Goal: Transaction & Acquisition: Purchase product/service

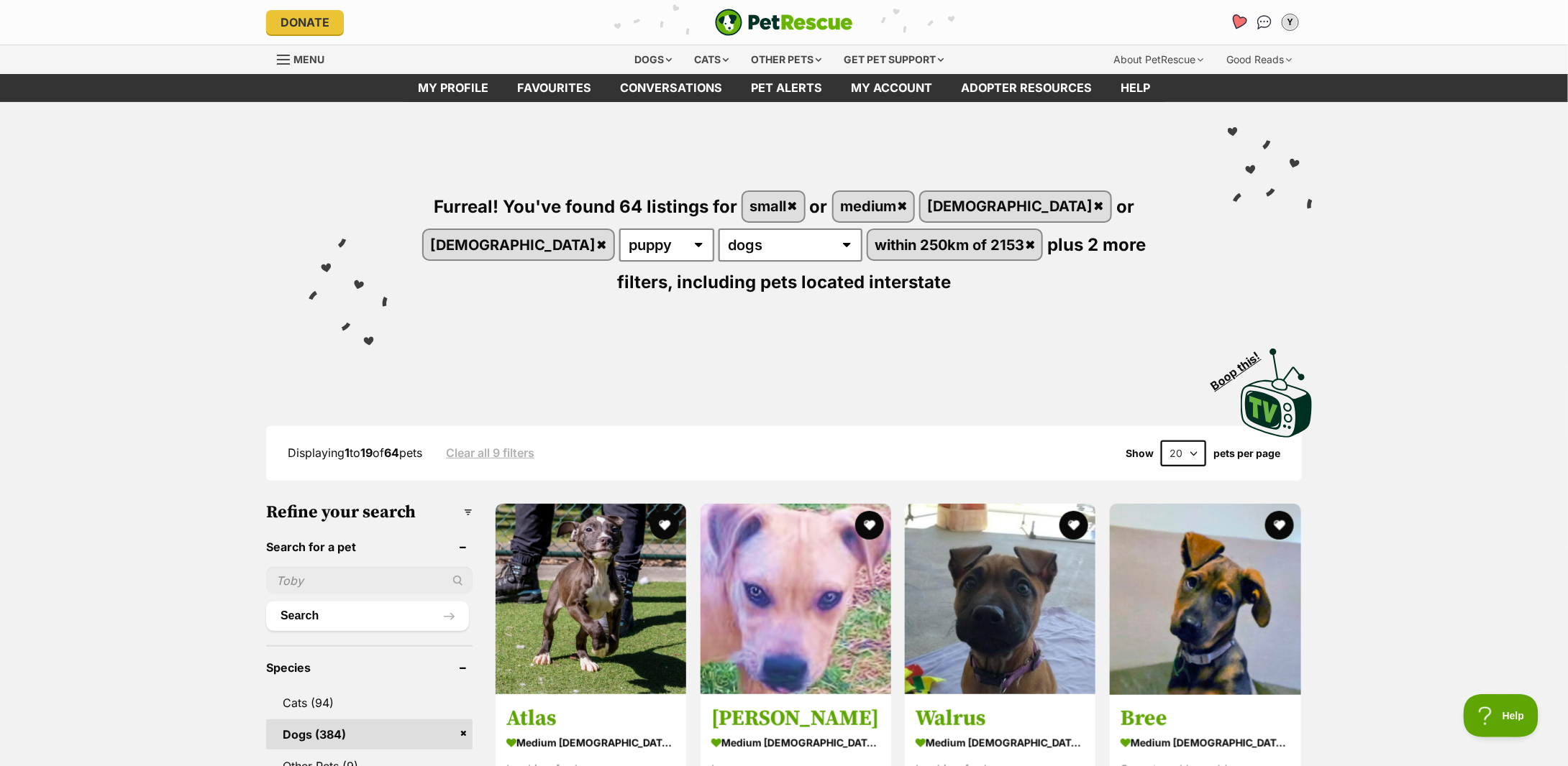
click at [1235, 17] on icon "Favourites" at bounding box center [1239, 22] width 18 height 17
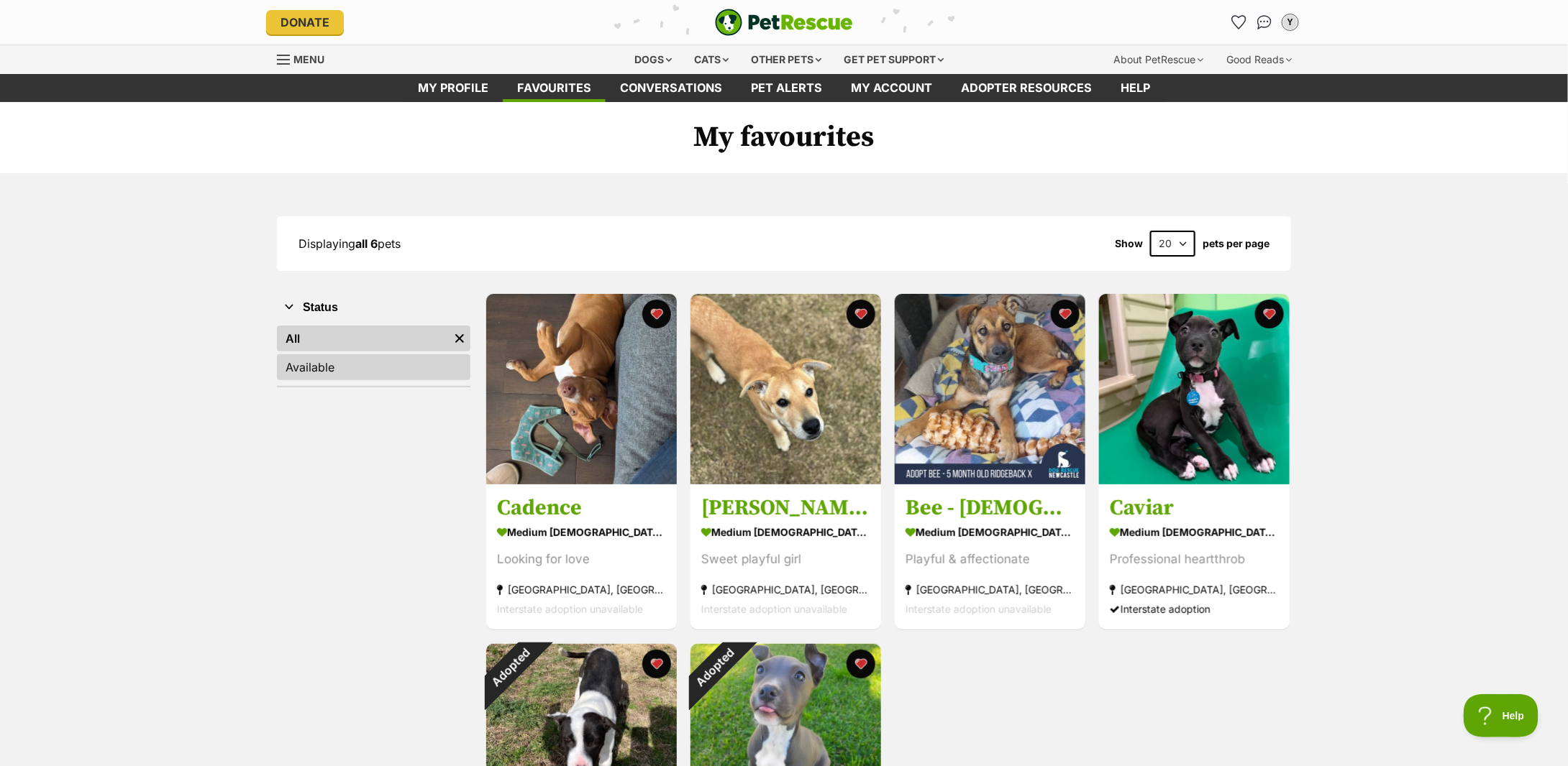
click at [295, 366] on link "Available" at bounding box center [374, 367] width 193 height 25
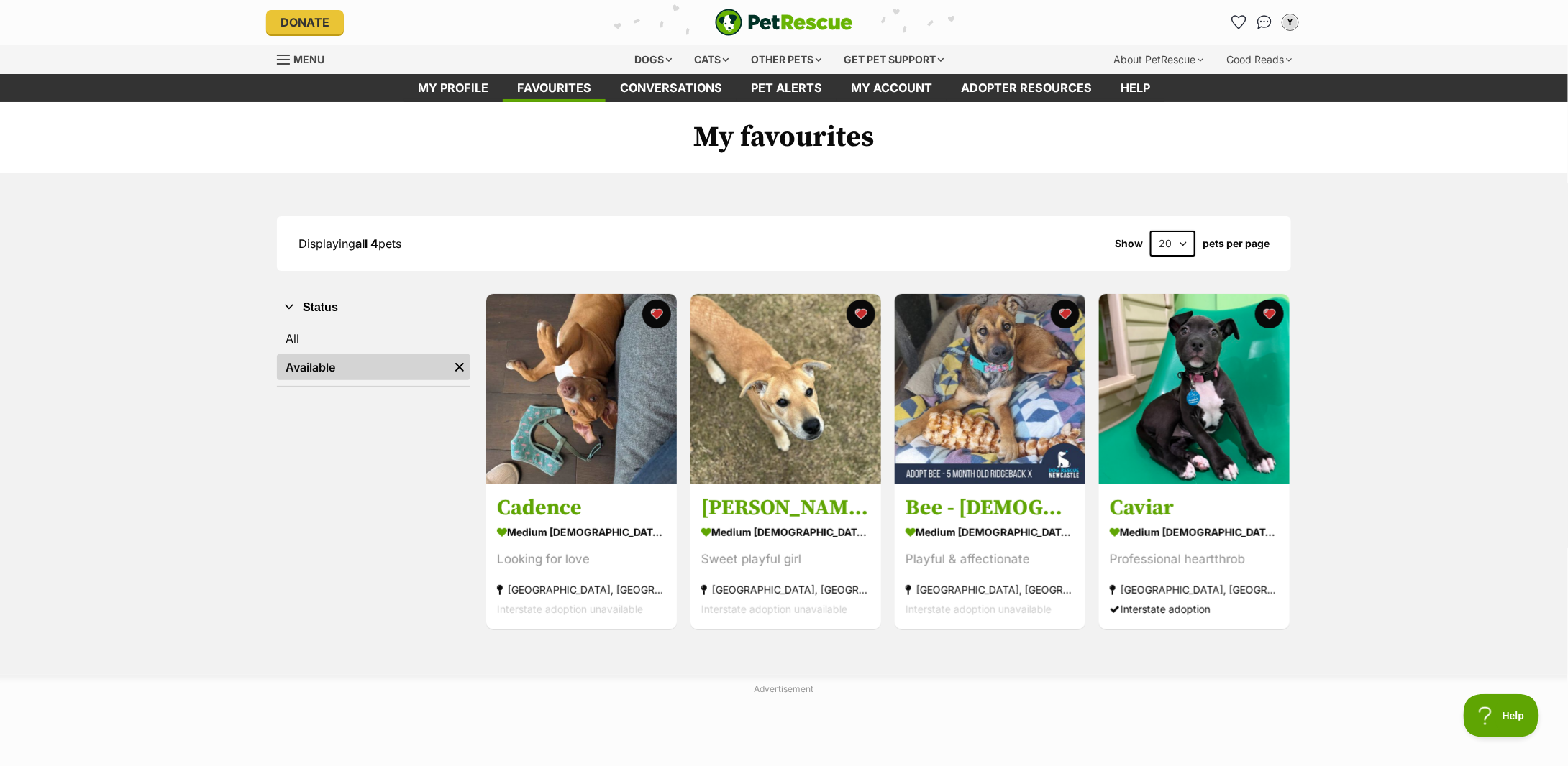
drag, startPoint x: 190, startPoint y: 225, endPoint x: 191, endPoint y: 216, distance: 9.1
click at [190, 225] on div "Displaying all 4 pets Show 20 40 60 pets per page Visit PetRescue TV (external …" at bounding box center [784, 423] width 1568 height 501
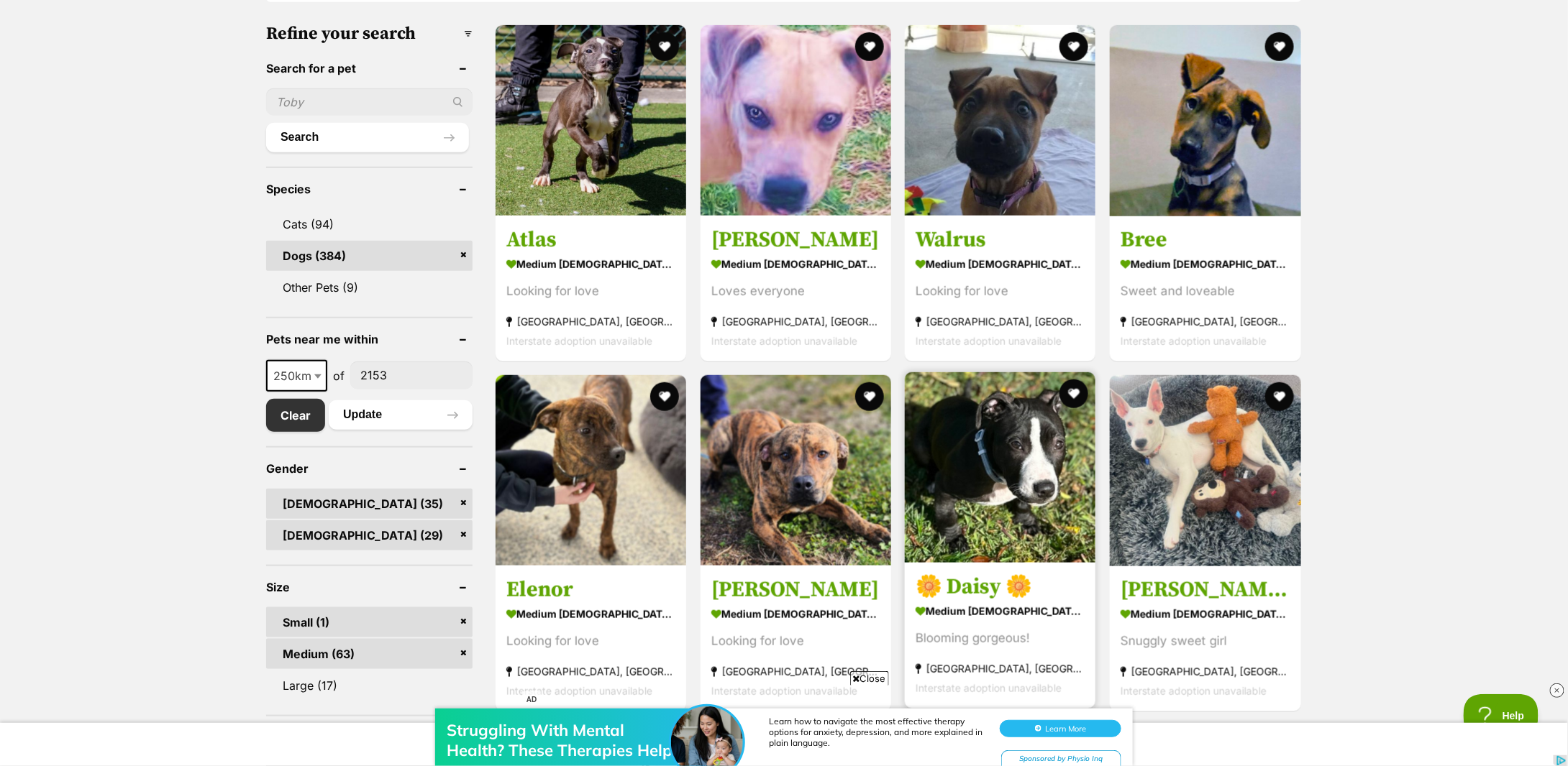
scroll to position [575, 0]
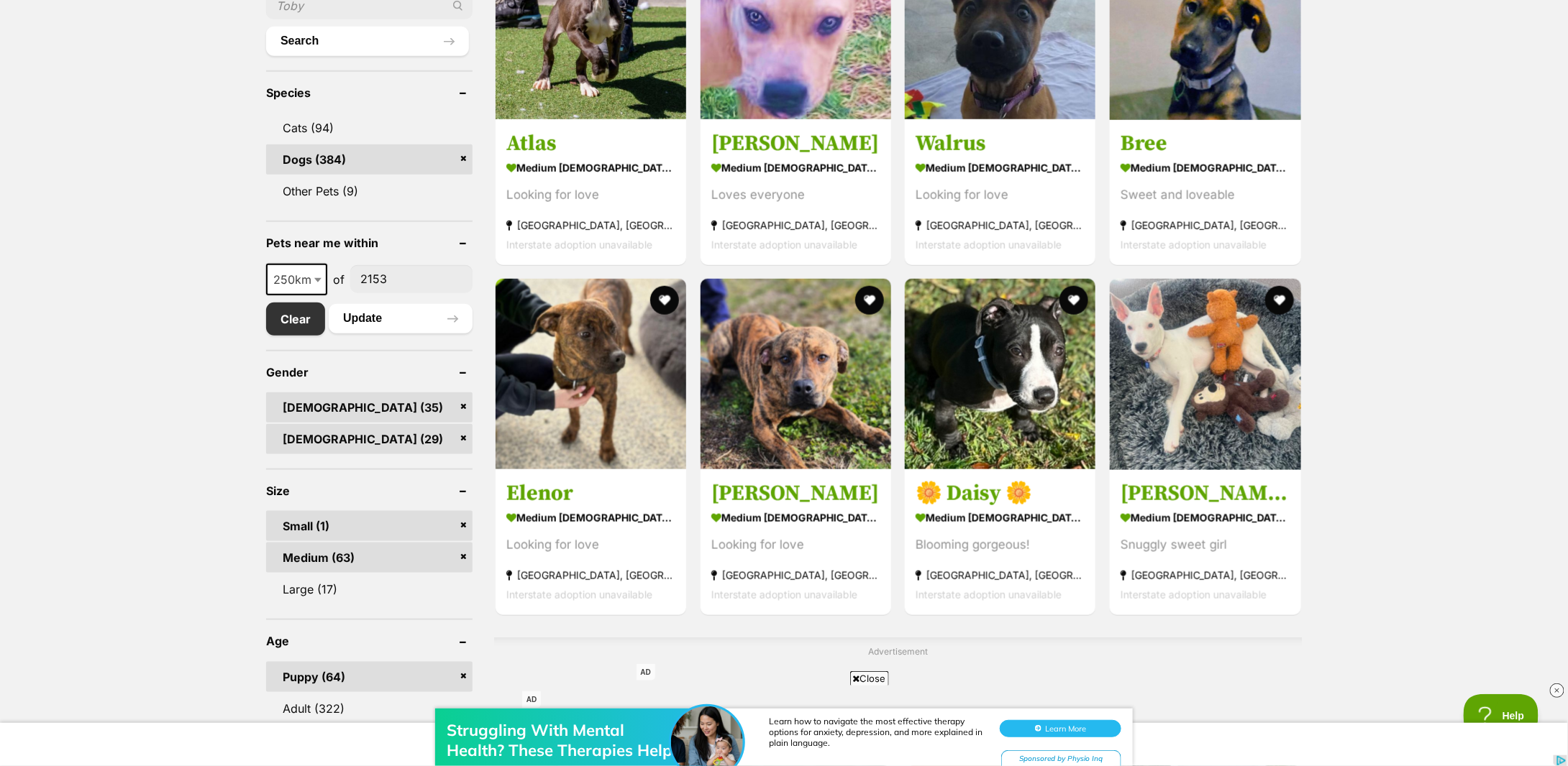
click at [461, 543] on link "Medium (63)" at bounding box center [369, 558] width 207 height 30
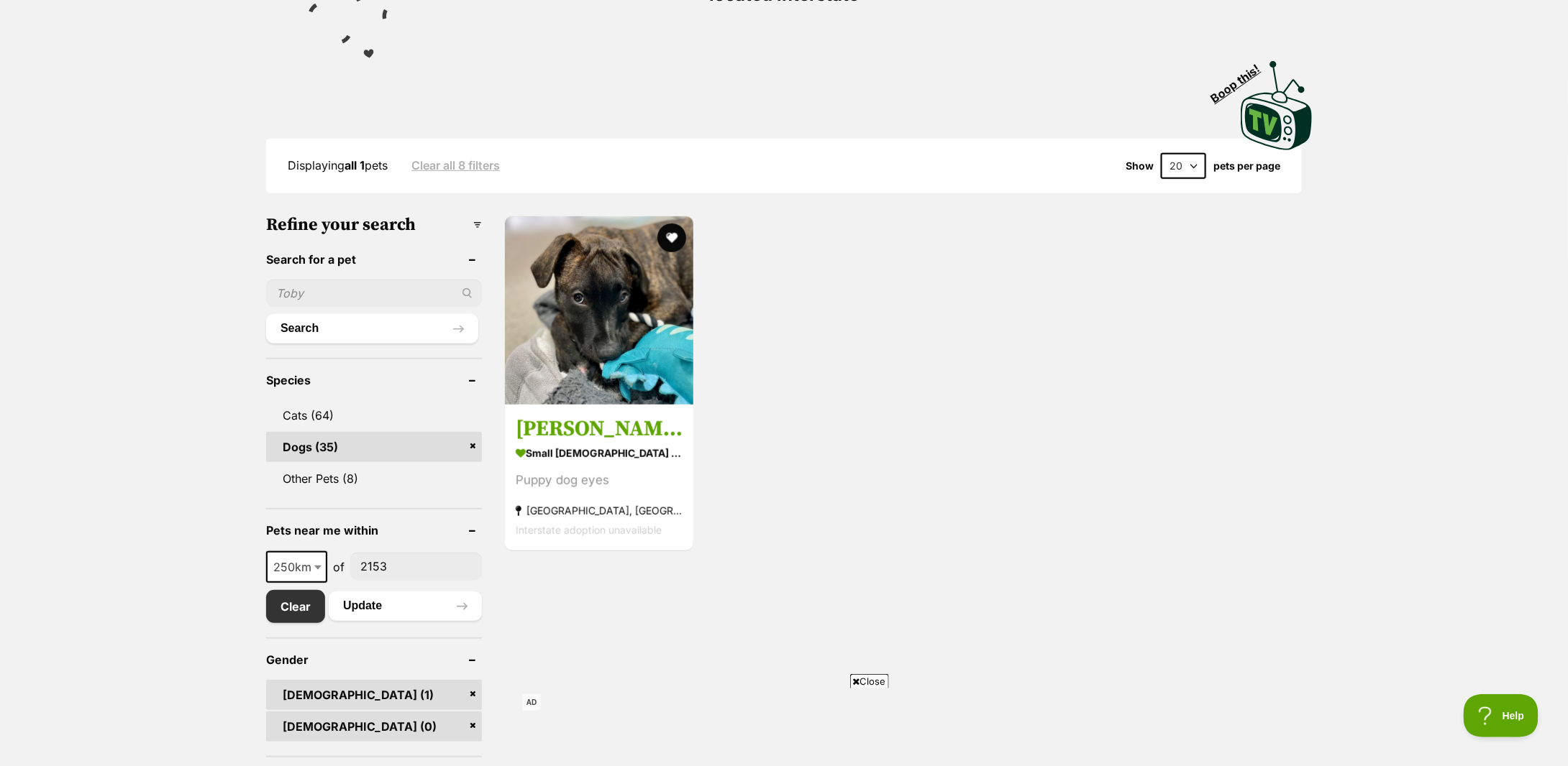
scroll to position [671, 0]
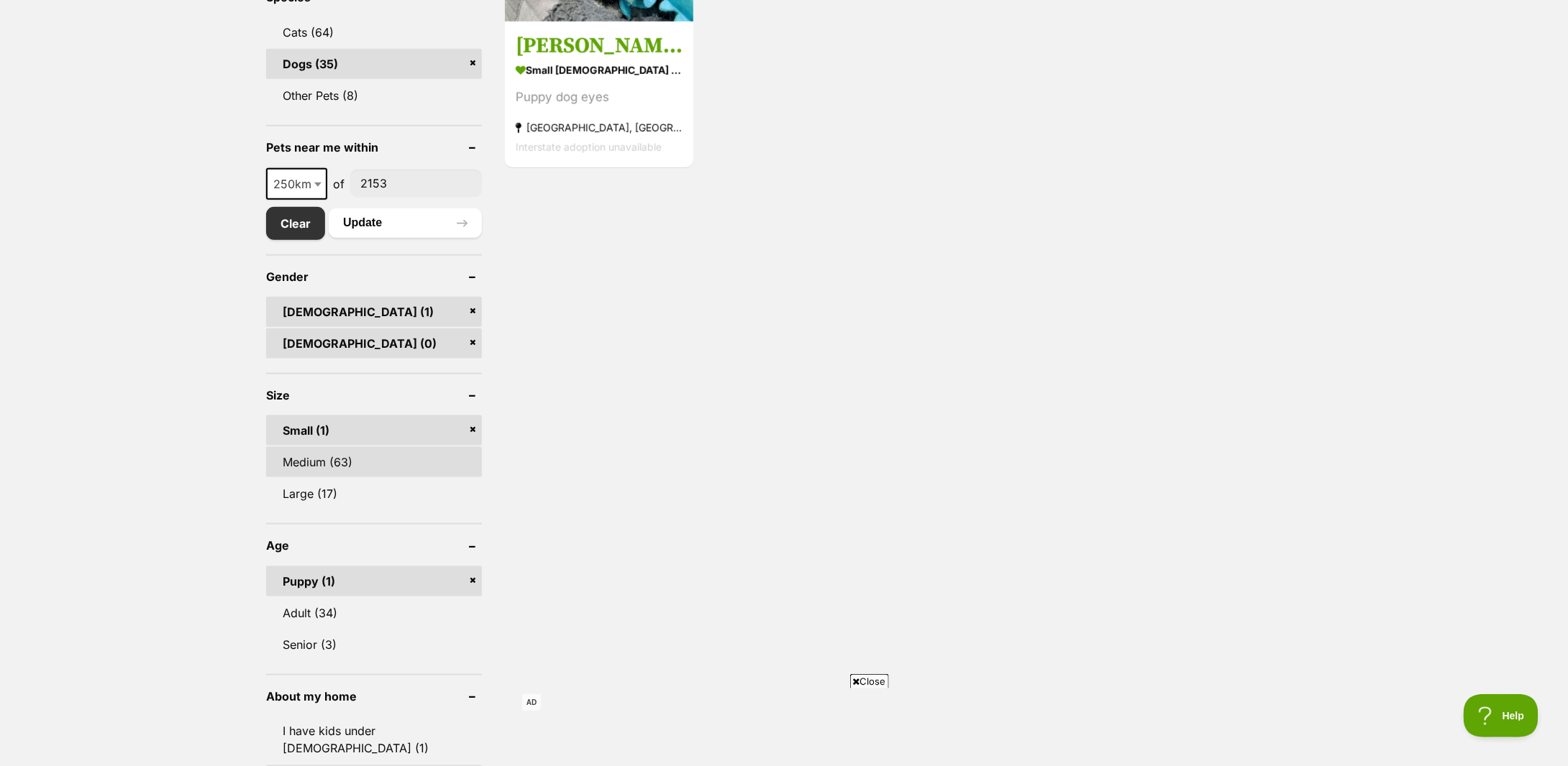
click at [350, 447] on link "Medium (63)" at bounding box center [374, 462] width 216 height 30
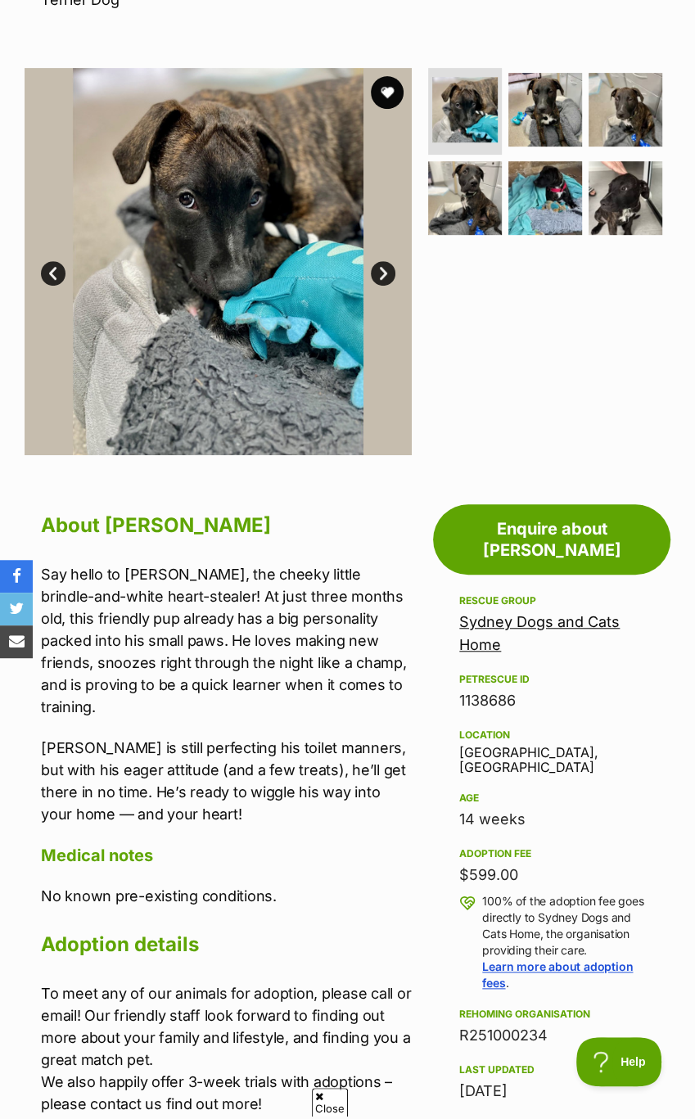
scroll to position [545, 0]
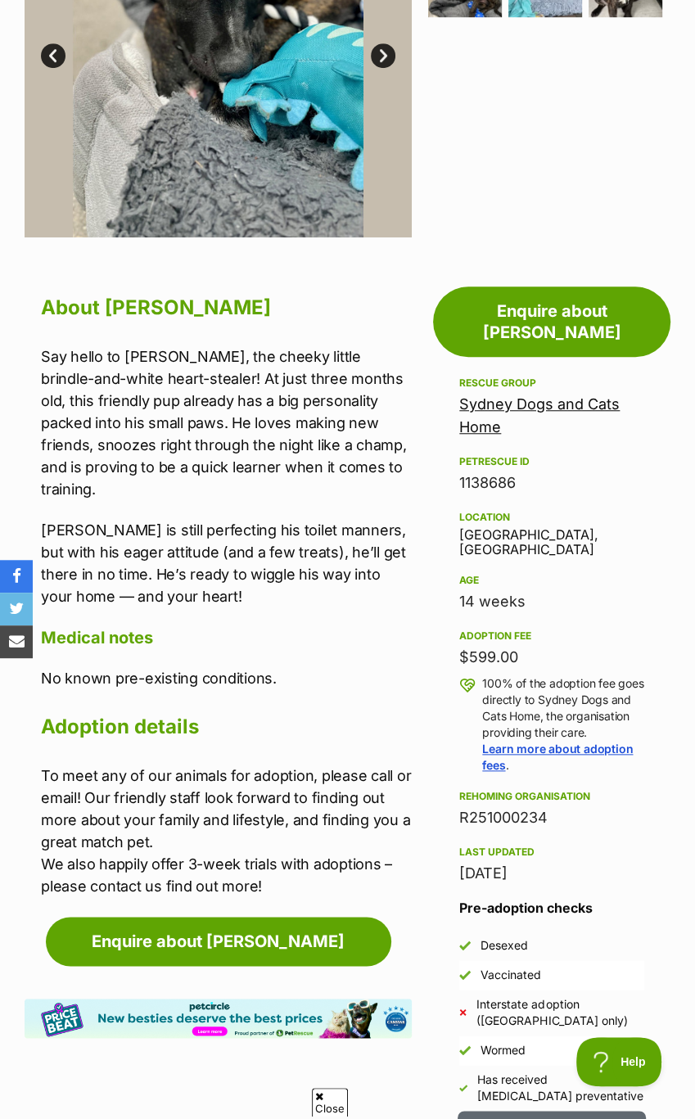
click at [0, 0] on div at bounding box center [0, 0] width 0 height 0
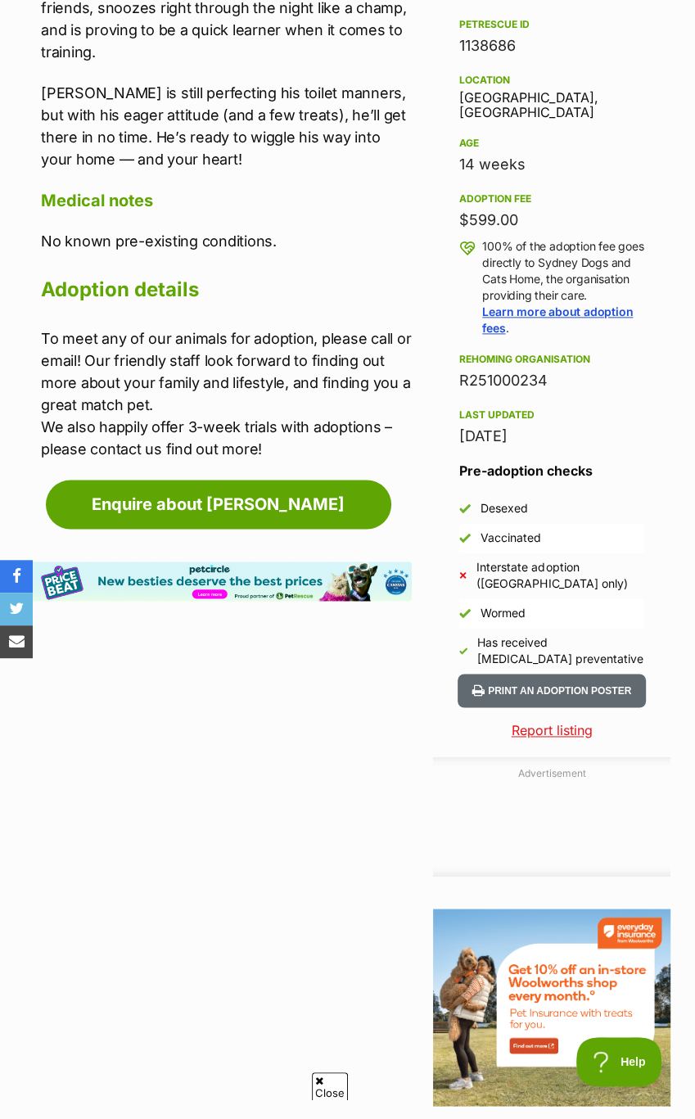
scroll to position [444, 0]
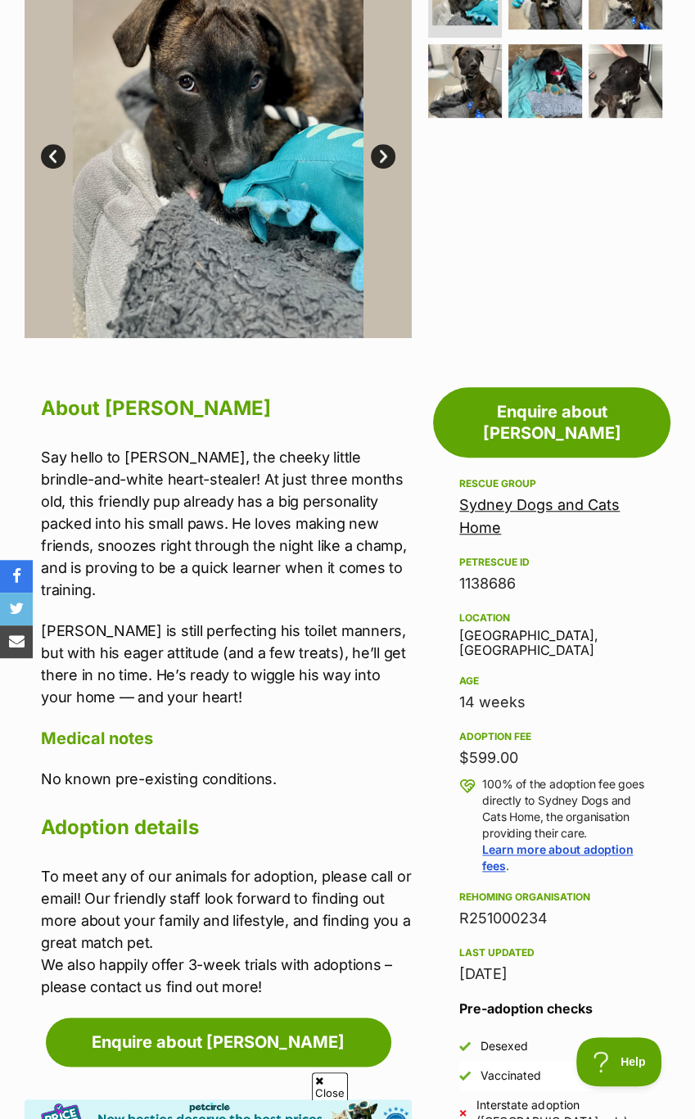
click at [178, 728] on h4 "Medical notes" at bounding box center [226, 738] width 371 height 21
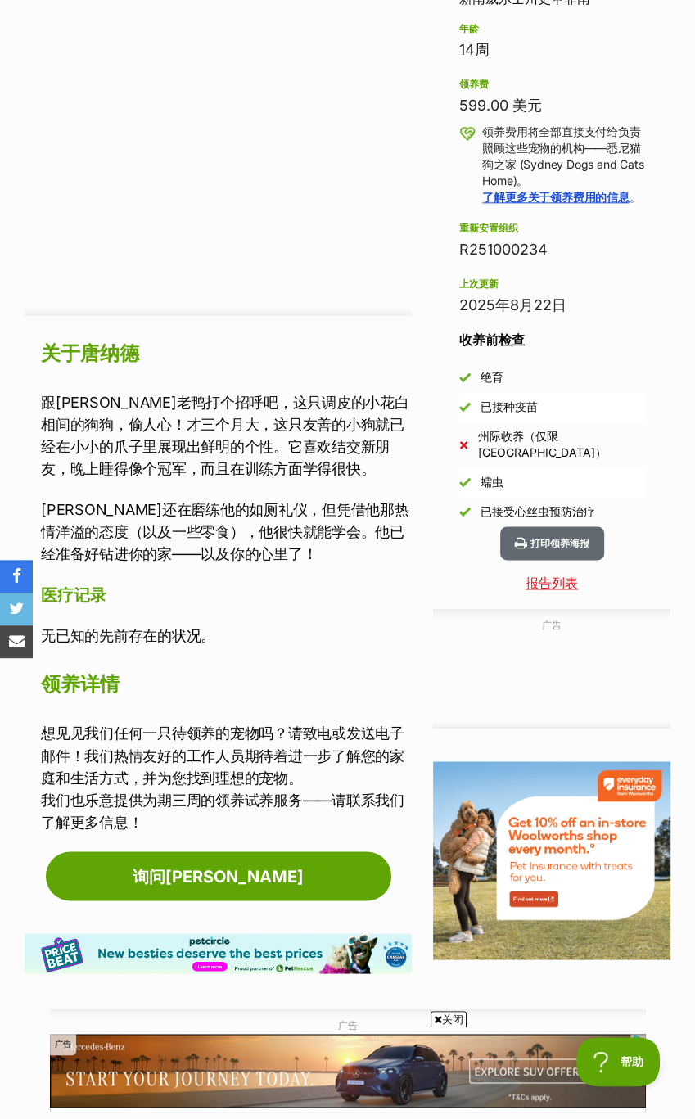
scroll to position [949, 0]
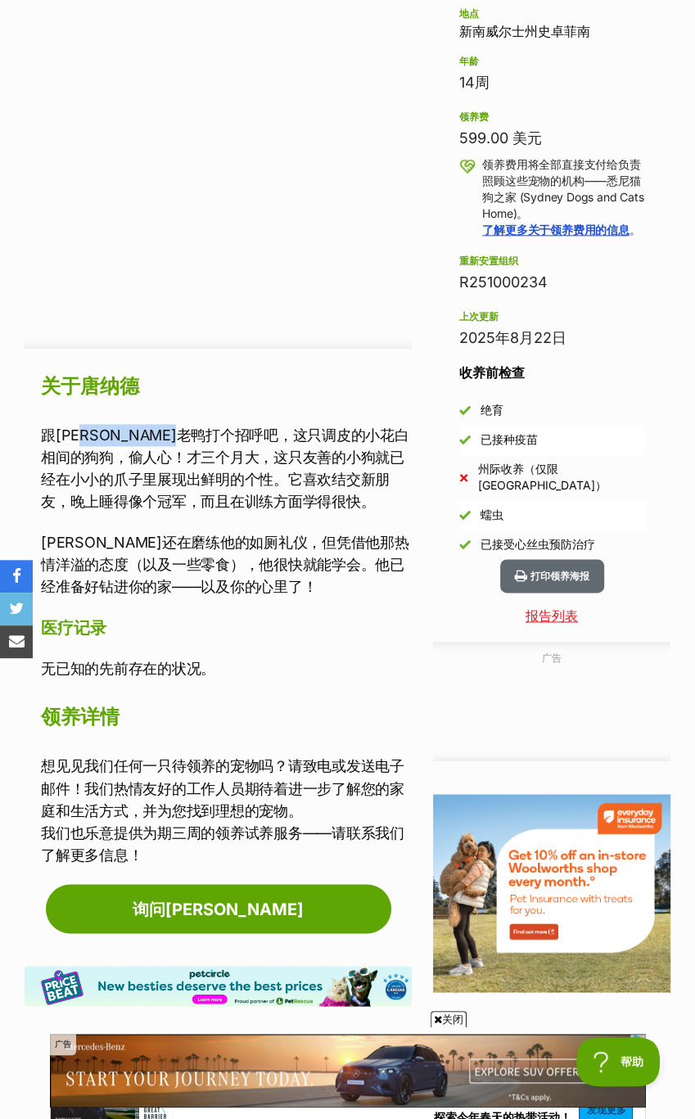
drag, startPoint x: 96, startPoint y: 436, endPoint x: 246, endPoint y: 433, distance: 150.6
click at [246, 433] on font "跟唐老鸭打个招呼吧，这只调皮的小花白相间的狗狗，偷人心！才三个月大，这只友善的小狗就已经在小小的爪子里展现出鲜明的个性。它喜欢结交新朋友，晚上睡得像个冠军，而…" at bounding box center [224, 467] width 367 height 83
drag, startPoint x: 167, startPoint y: 464, endPoint x: 263, endPoint y: 462, distance: 95.8
click at [263, 462] on font "跟唐老鸭打个招呼吧，这只调皮的小花白相间的狗狗，偷人心！才三个月大，这只友善的小狗就已经在小小的爪子里展现出鲜明的个性。它喜欢结交新朋友，晚上睡得像个冠军，而…" at bounding box center [224, 467] width 367 height 83
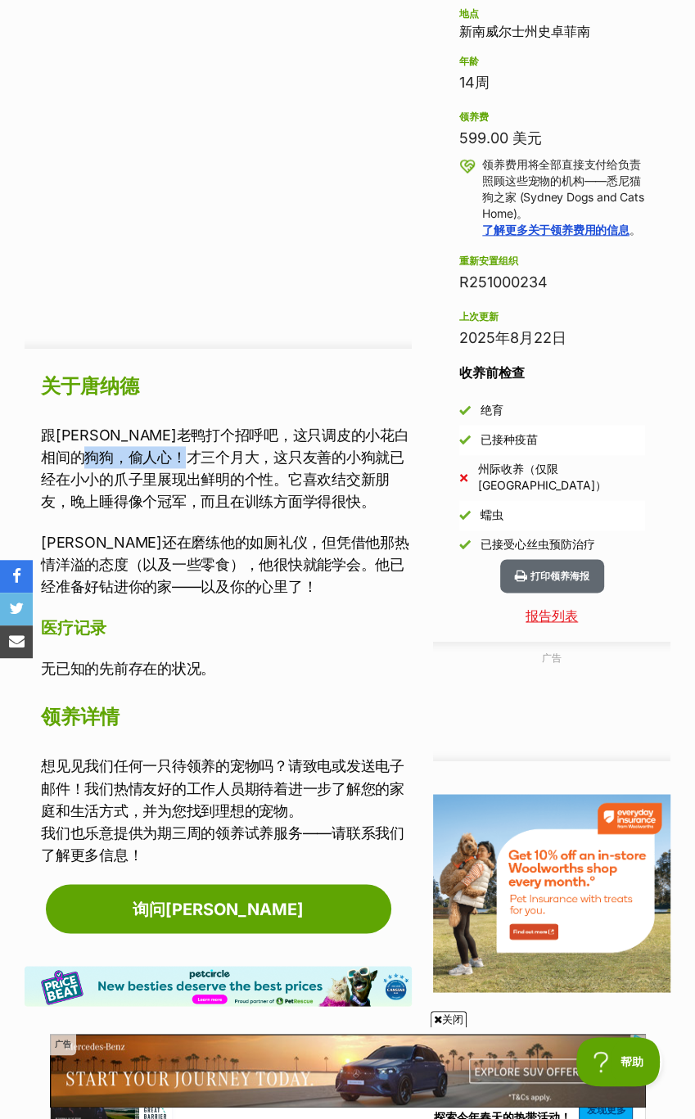
click at [263, 462] on font "跟唐老鸭打个招呼吧，这只调皮的小花白相间的狗狗，偷人心！才三个月大，这只友善的小狗就已经在小小的爪子里展现出鲜明的个性。它喜欢结交新朋友，晚上睡得像个冠军，而…" at bounding box center [224, 467] width 367 height 83
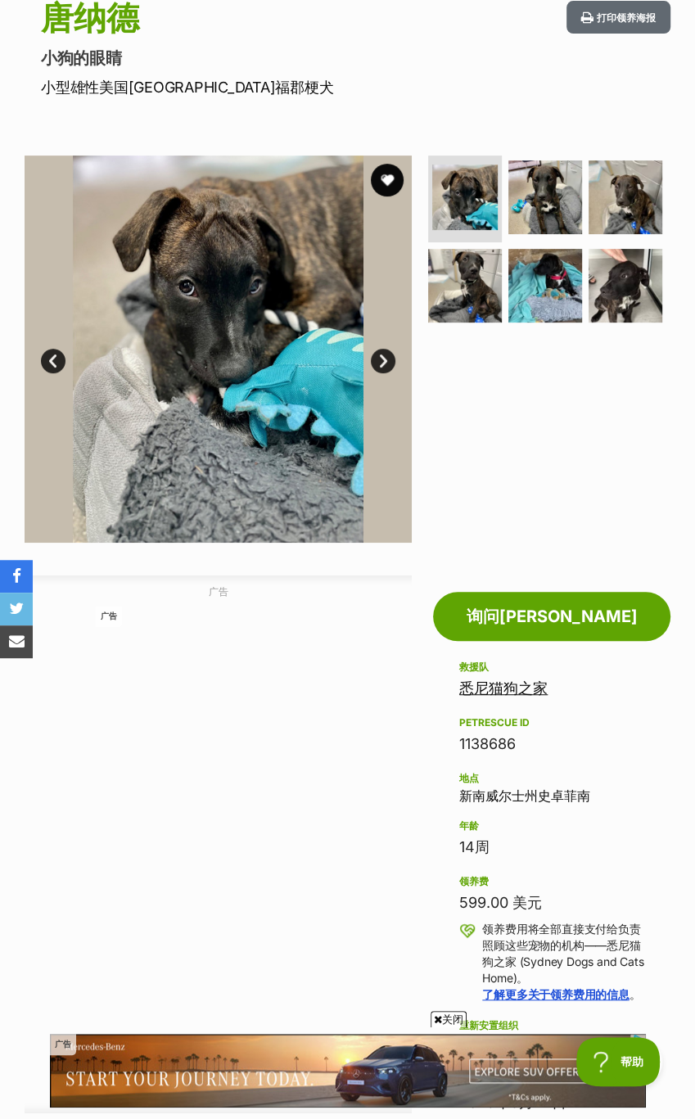
scroll to position [76, 0]
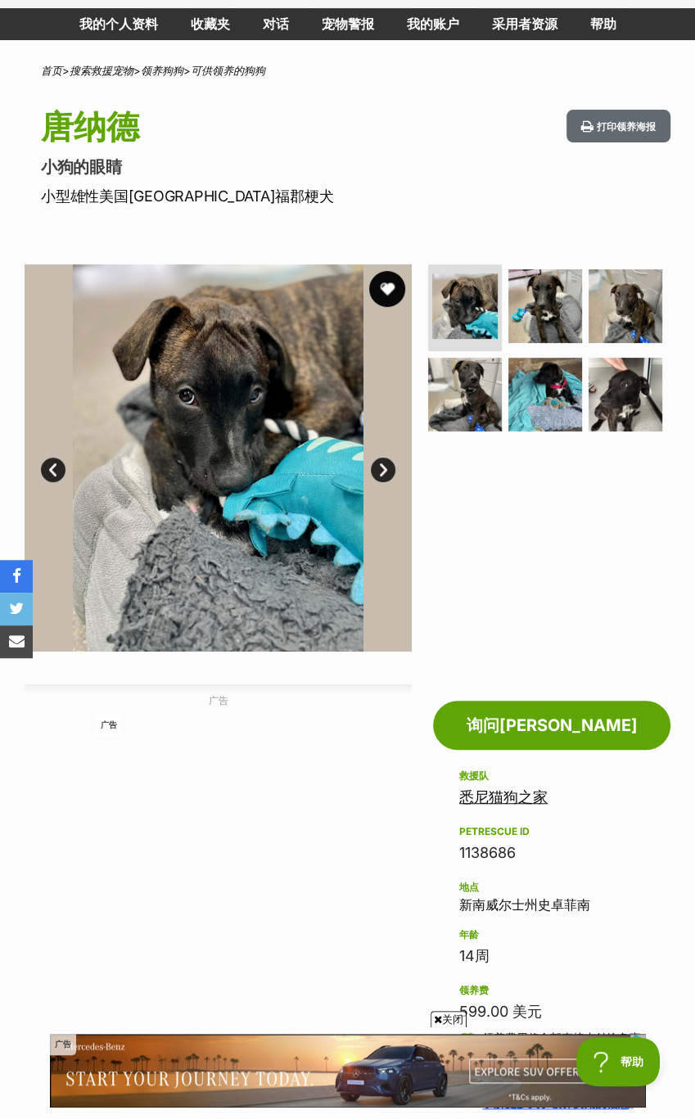
click at [386, 287] on button "最喜欢的" at bounding box center [387, 289] width 36 height 36
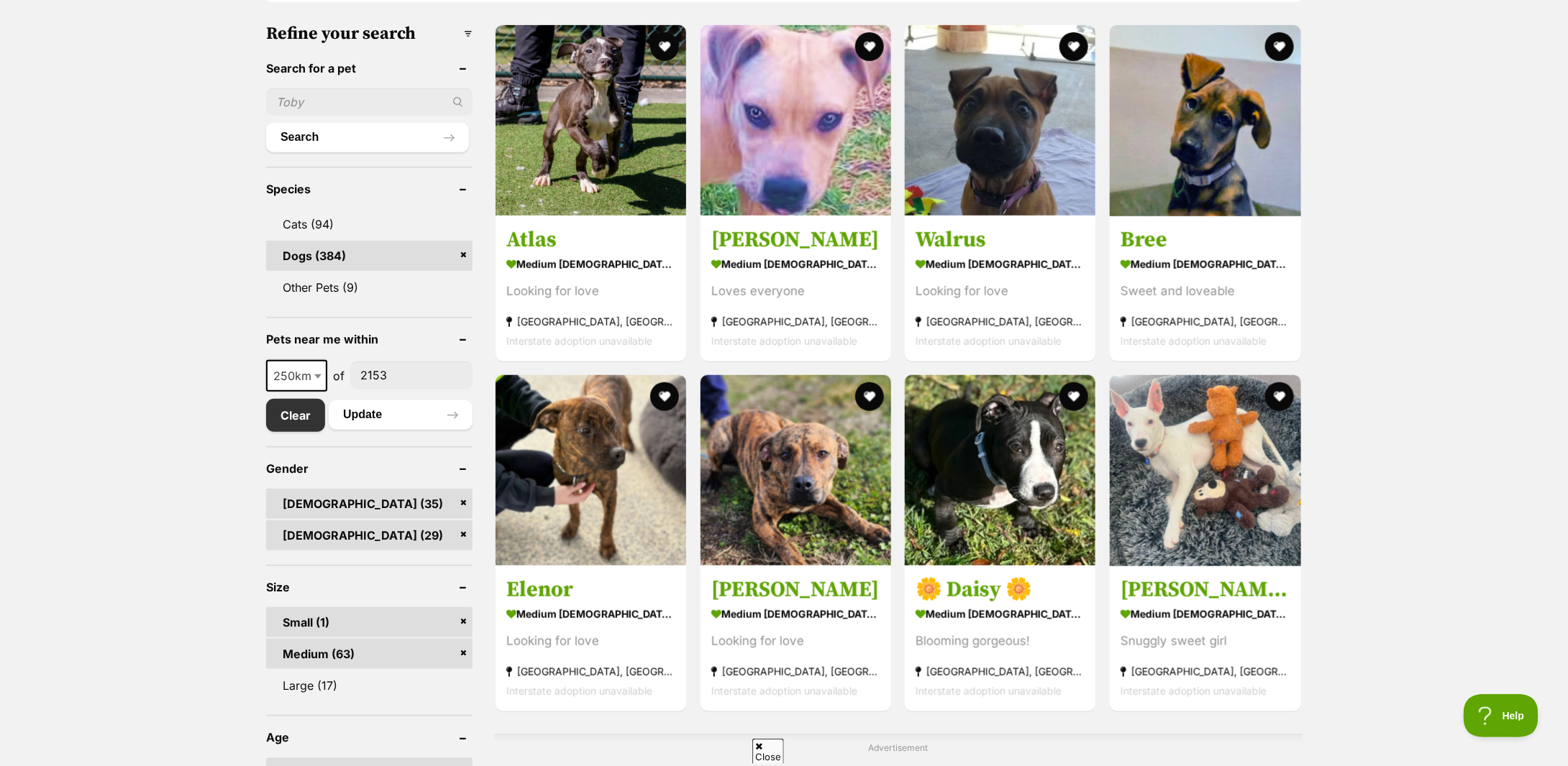
scroll to position [671, 0]
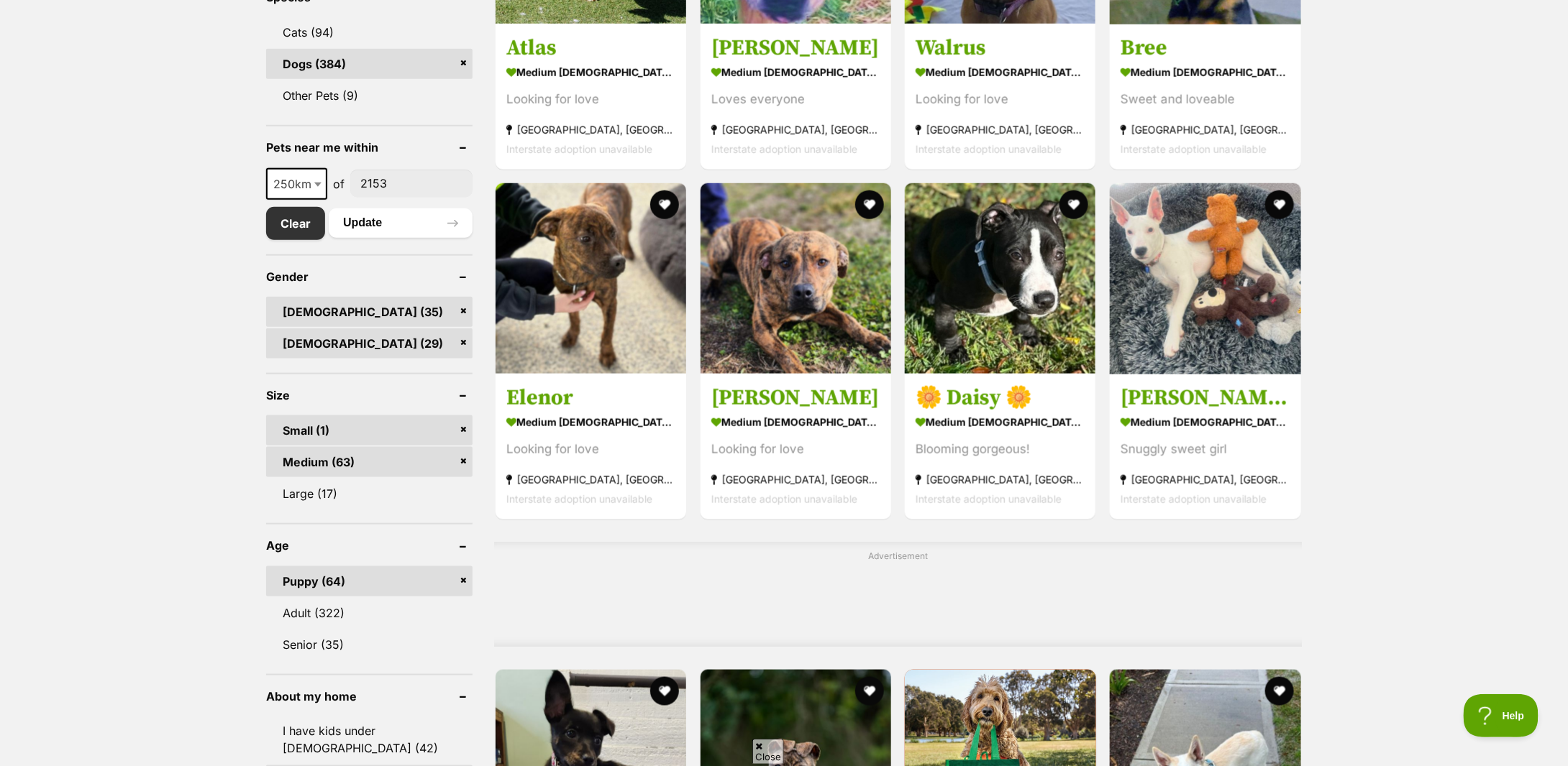
click at [458, 416] on link "Small (1)" at bounding box center [369, 430] width 207 height 30
click at [460, 297] on link "Male (34)" at bounding box center [369, 312] width 207 height 30
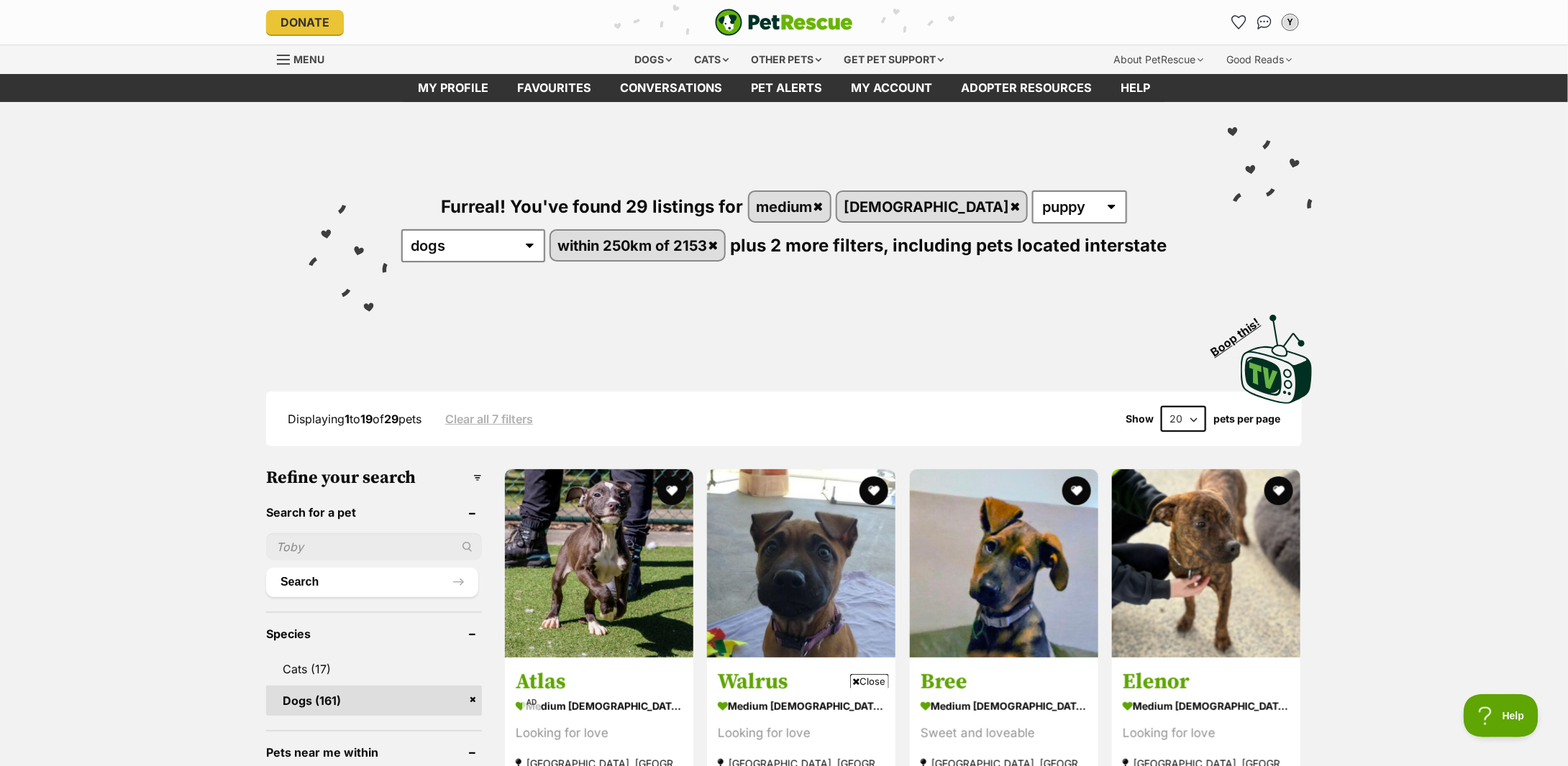
scroll to position [192, 0]
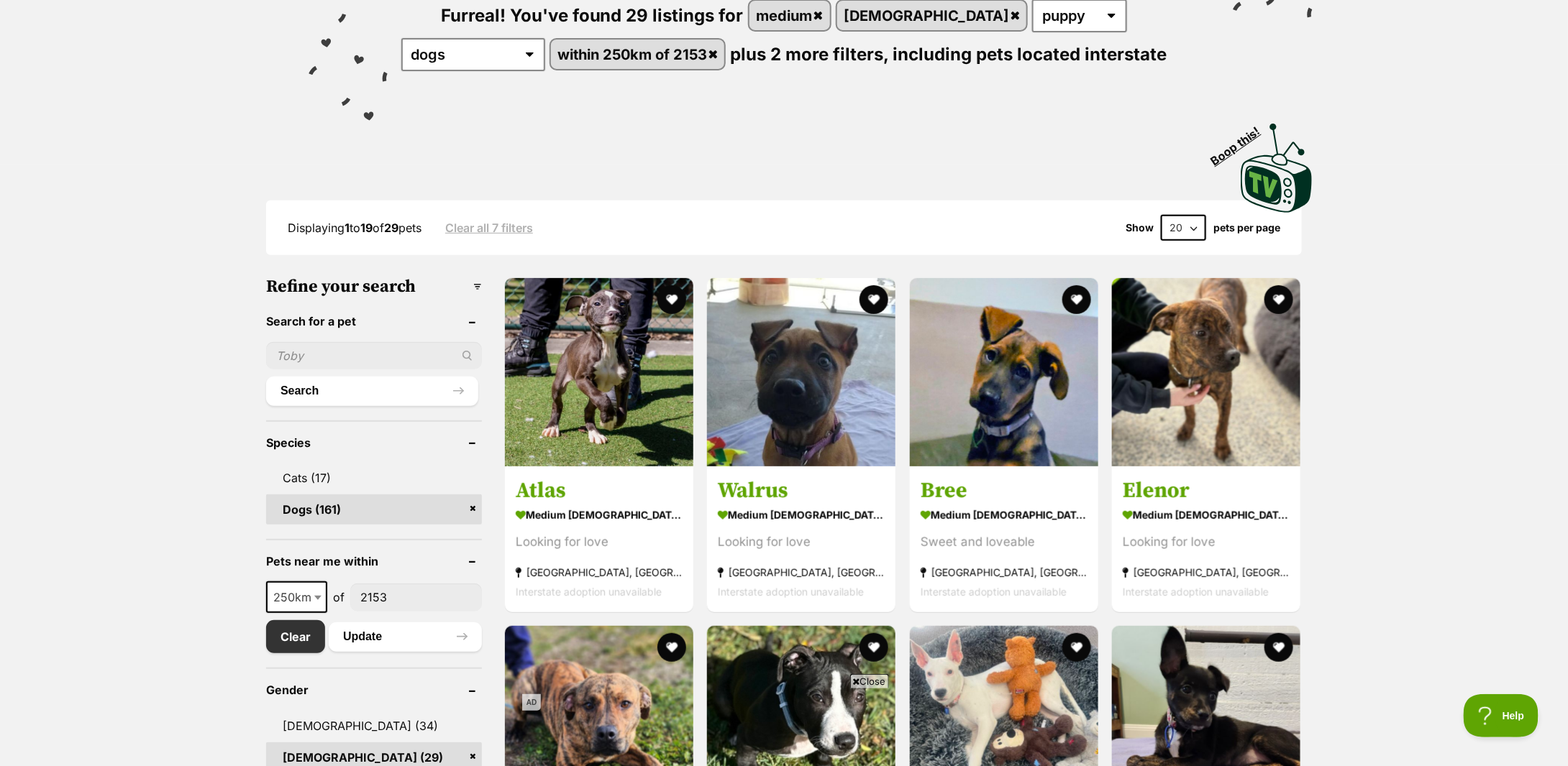
click at [1171, 222] on select "20 40 60" at bounding box center [1184, 228] width 46 height 25
select select "40"
click at [1161, 215] on select "20 40 60" at bounding box center [1184, 228] width 46 height 25
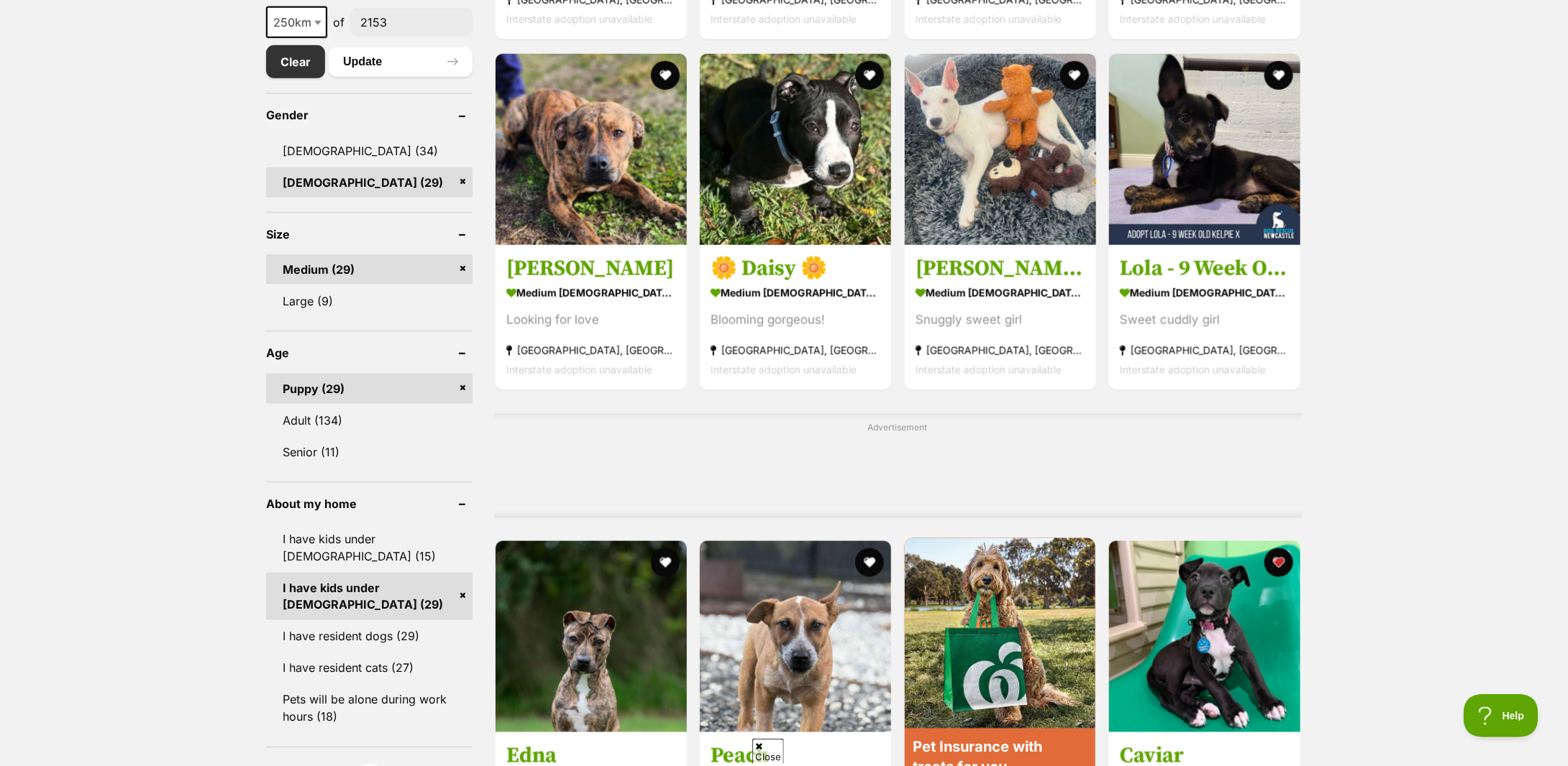
scroll to position [1246, 0]
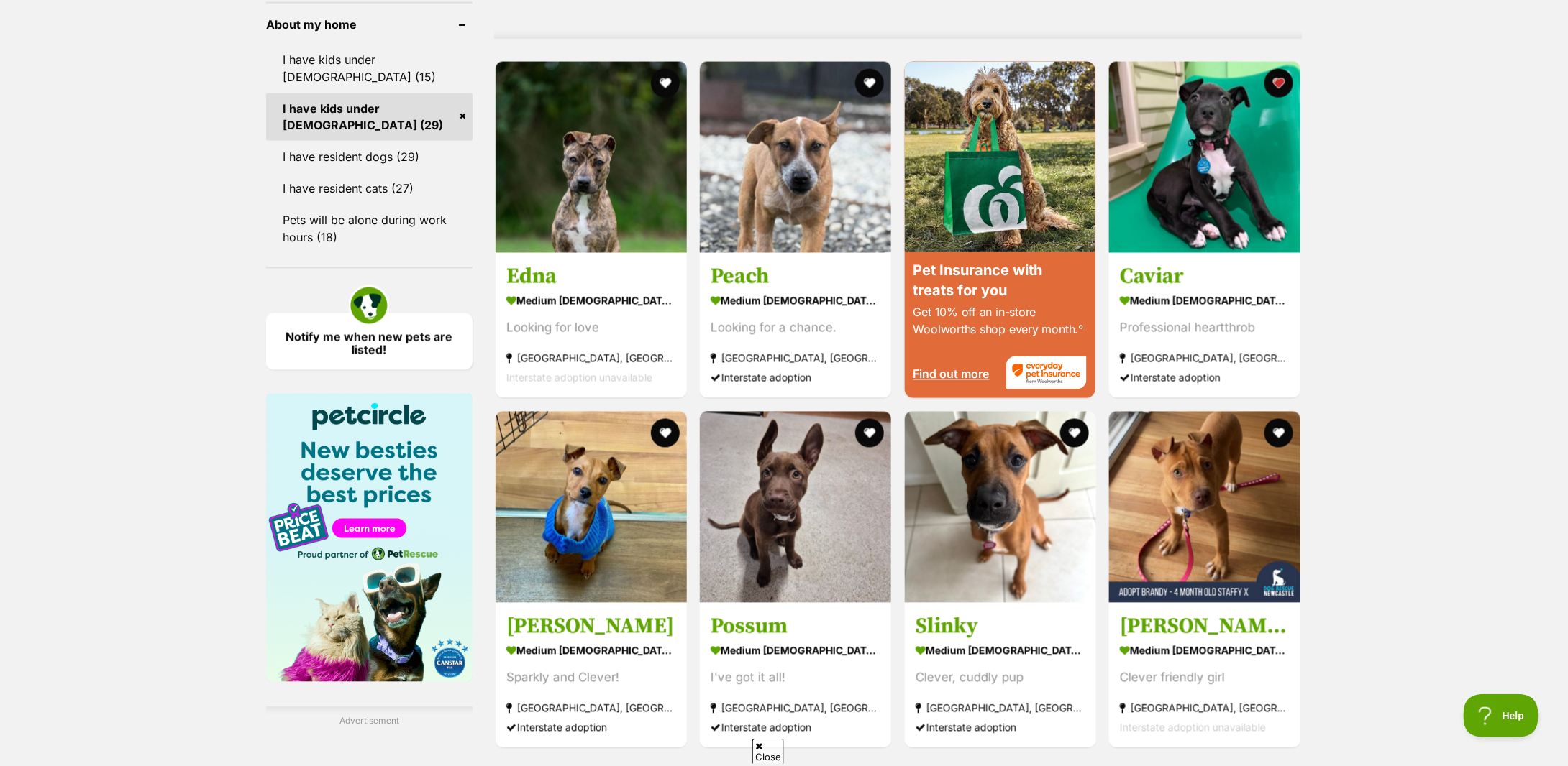
drag, startPoint x: 591, startPoint y: 319, endPoint x: 1405, endPoint y: 208, distance: 821.5
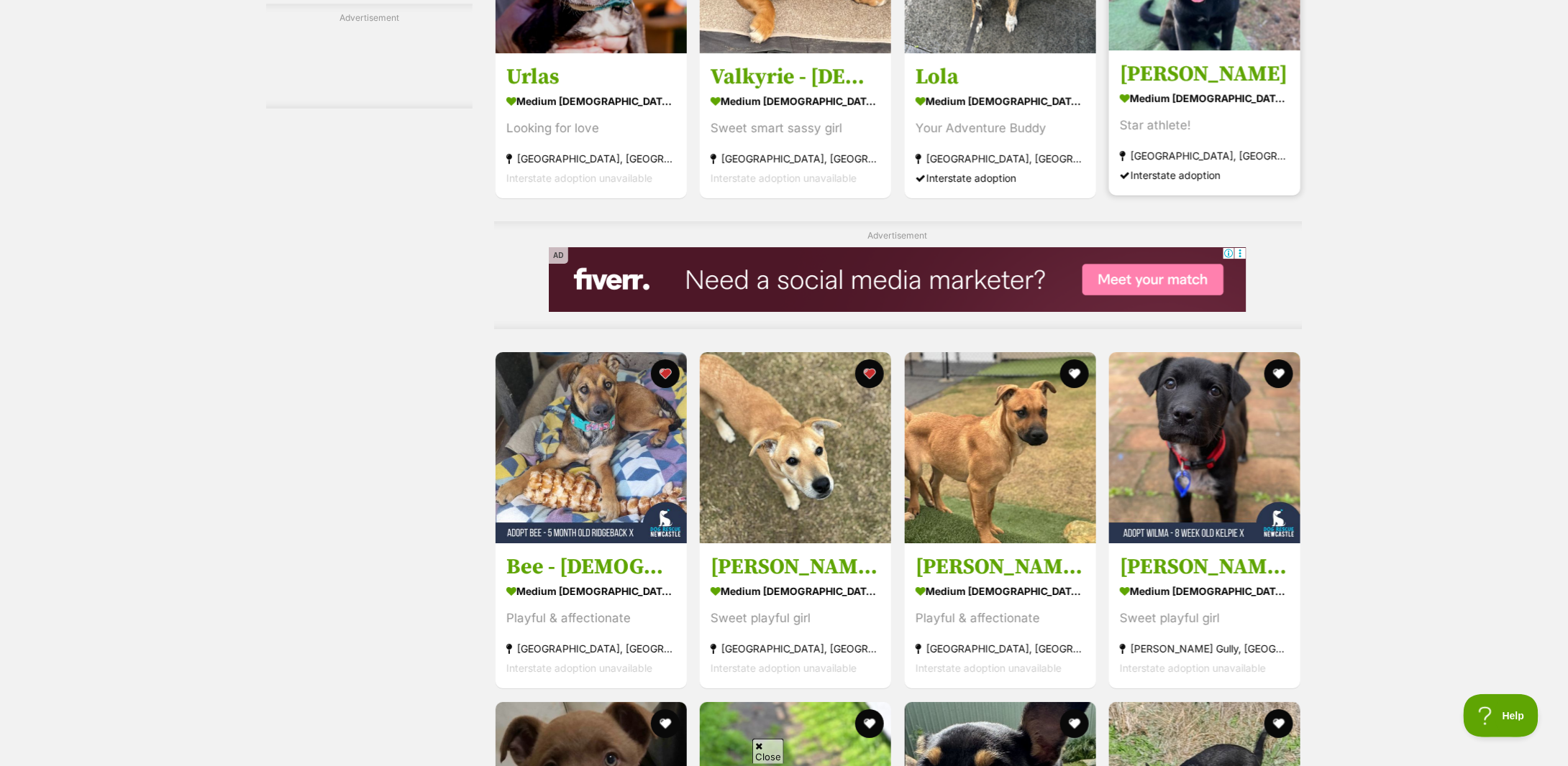
scroll to position [0, 0]
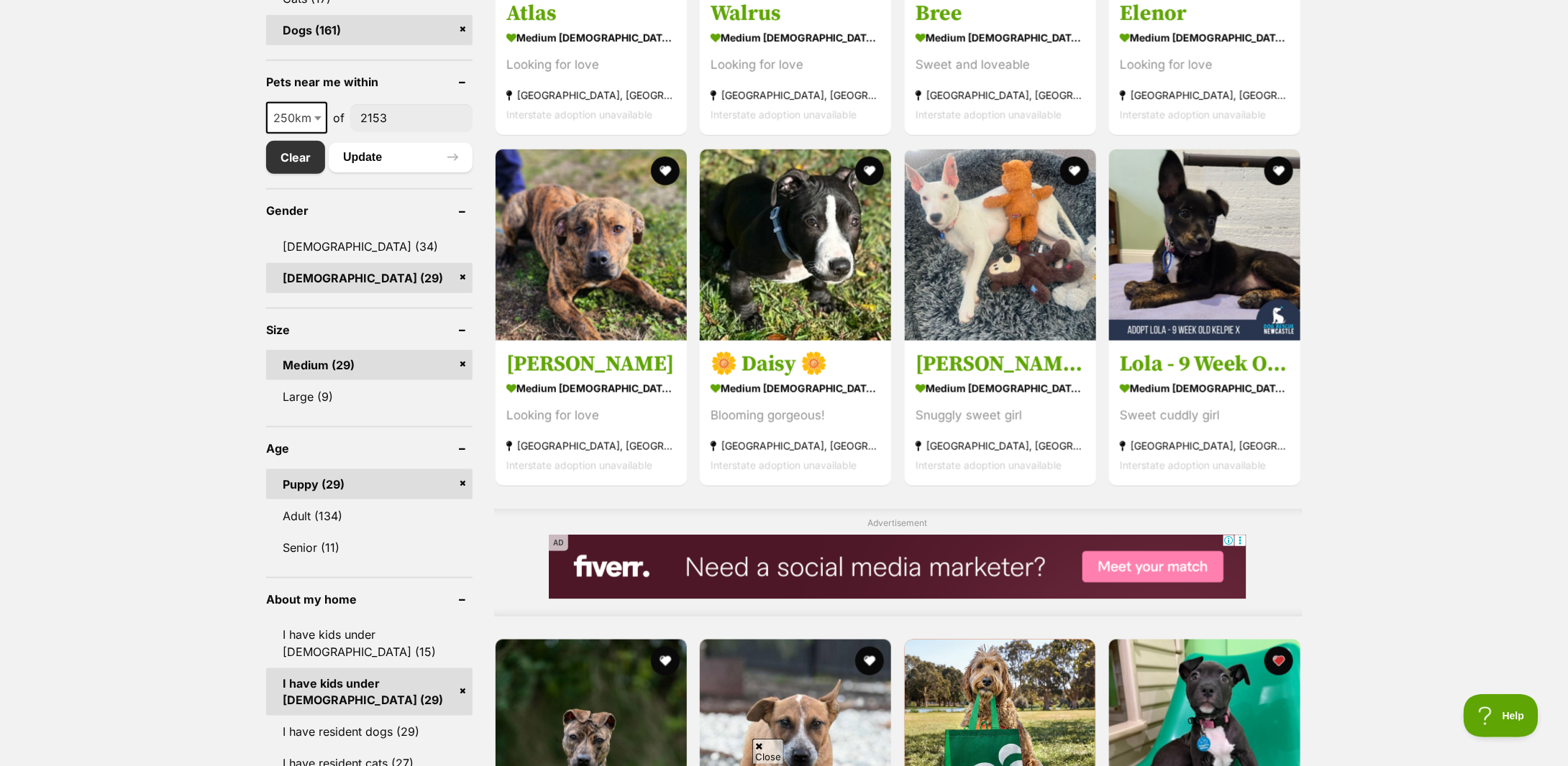
scroll to position [766, 0]
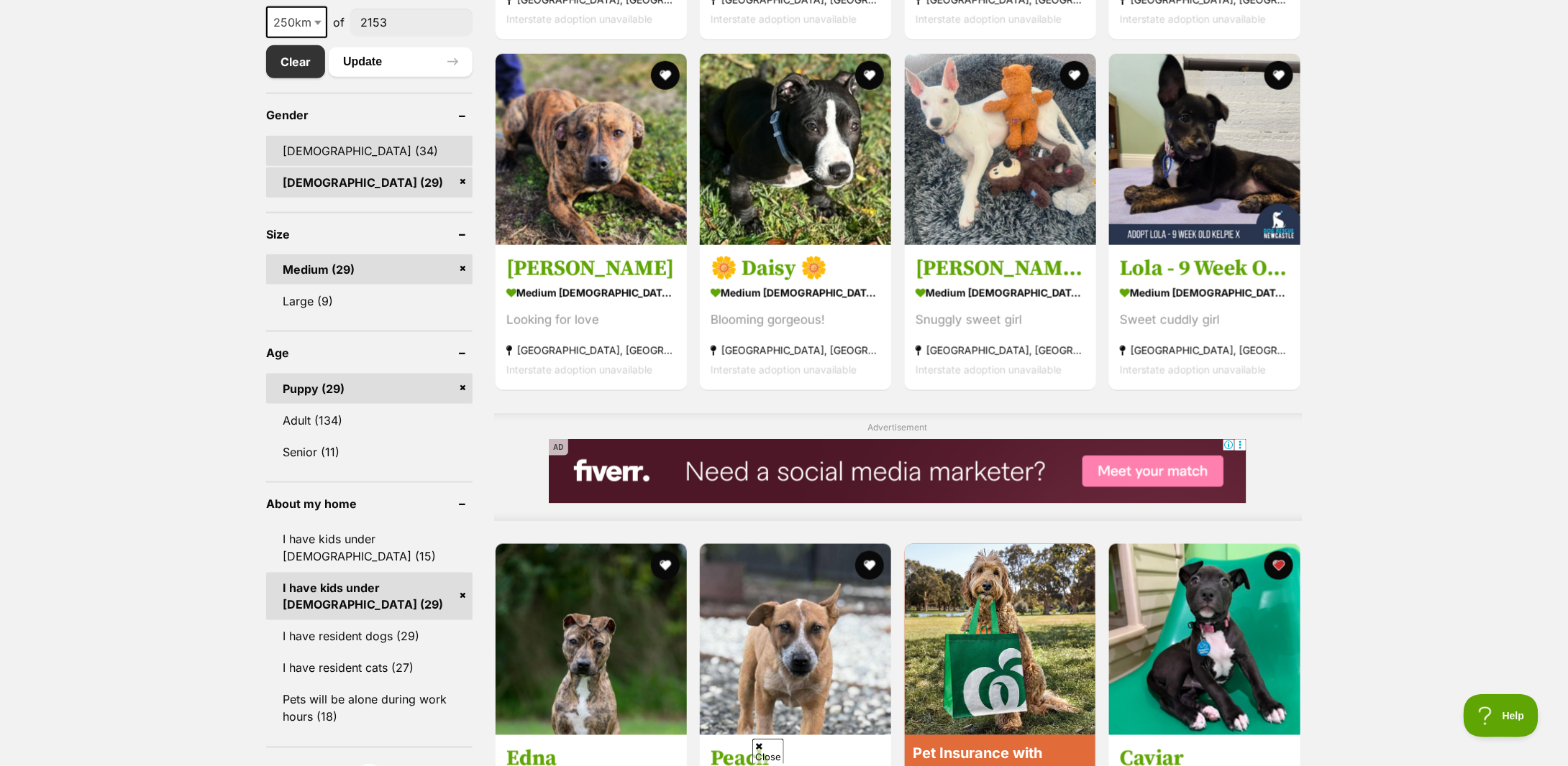
click at [382, 149] on link "Male (34)" at bounding box center [369, 151] width 207 height 30
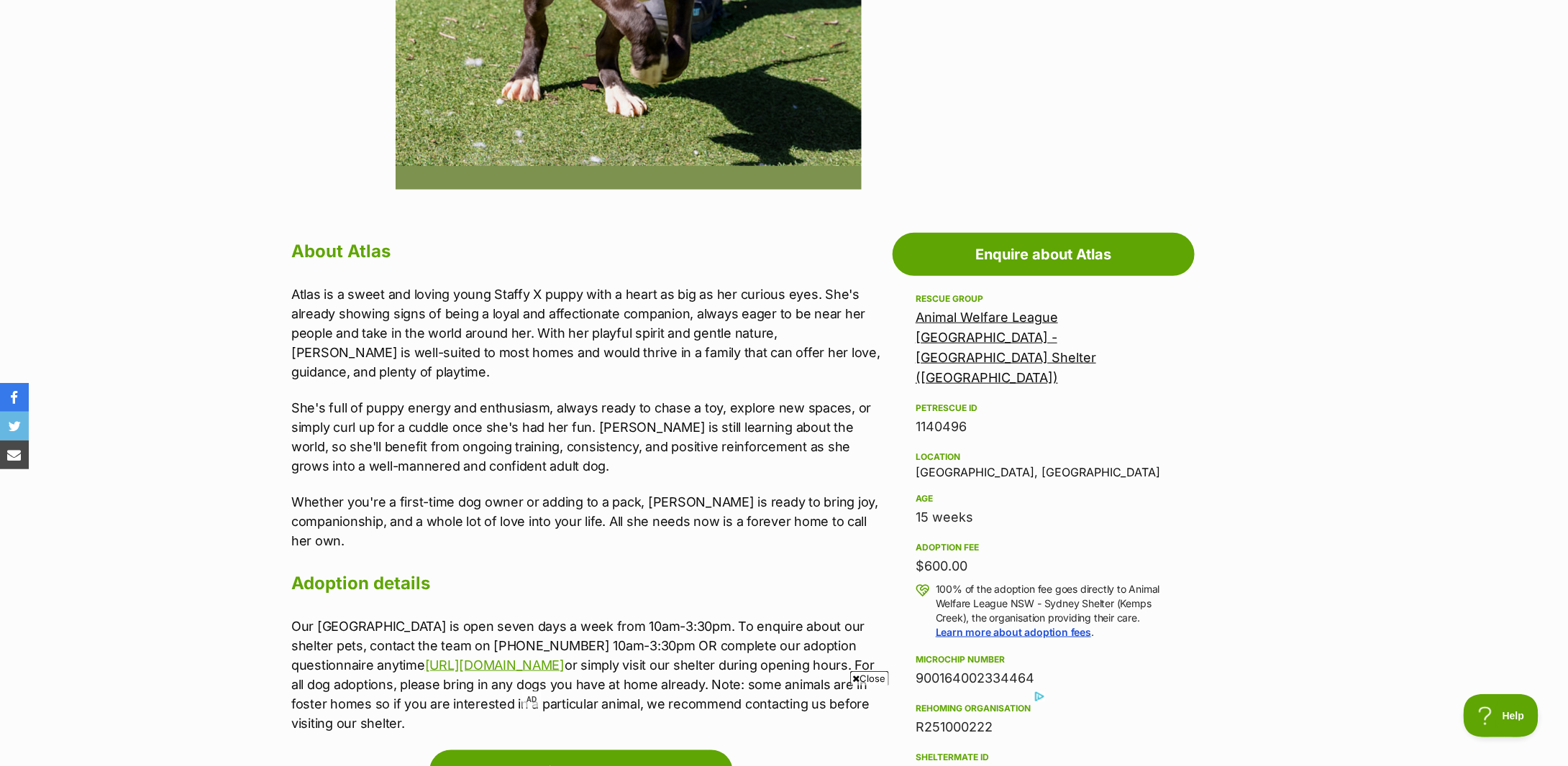
scroll to position [671, 0]
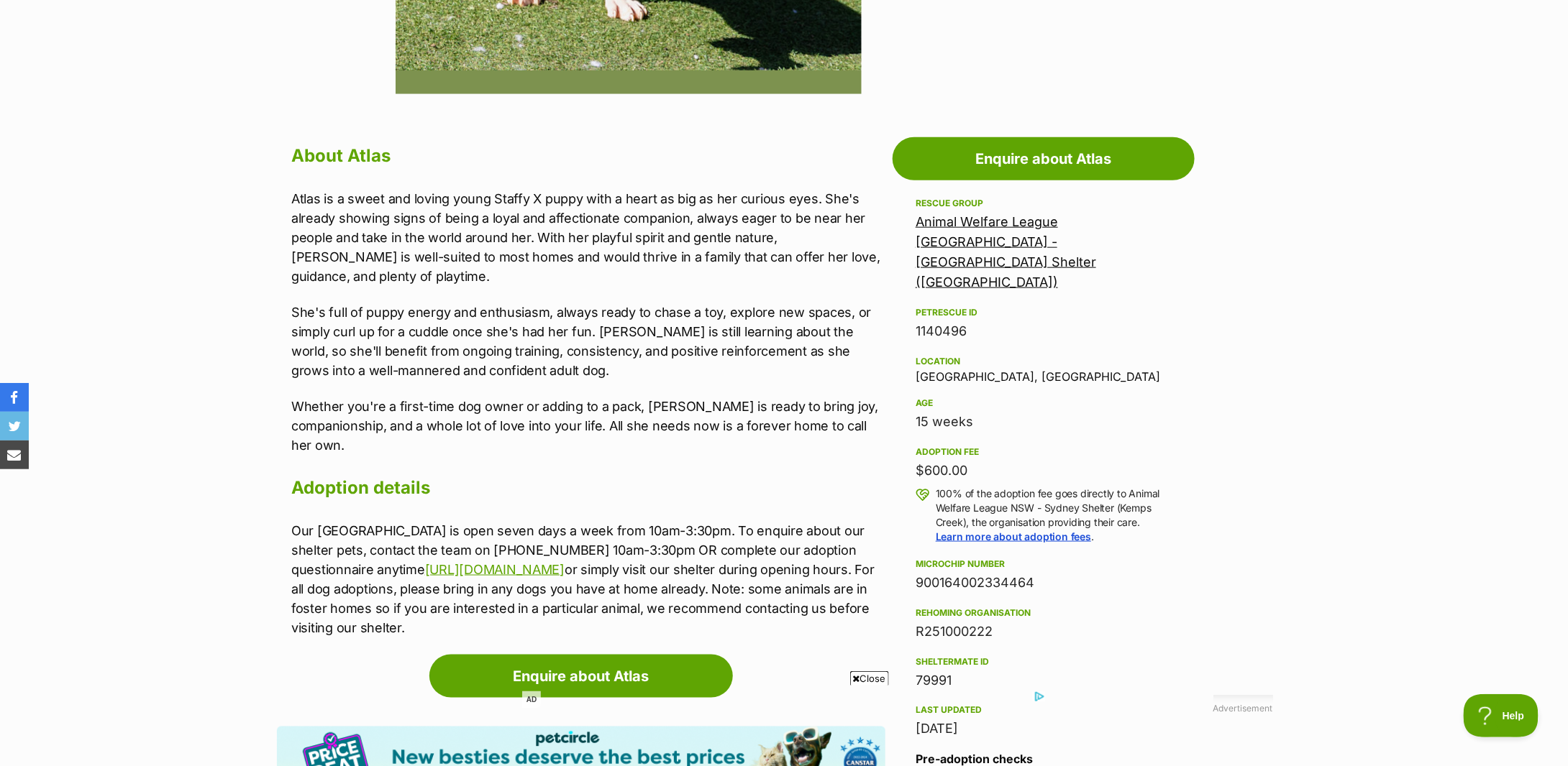
click at [272, 328] on div "Advertisement Adoption information I've been adopted! This pet is no longer ava…" at bounding box center [784, 748] width 1057 height 1250
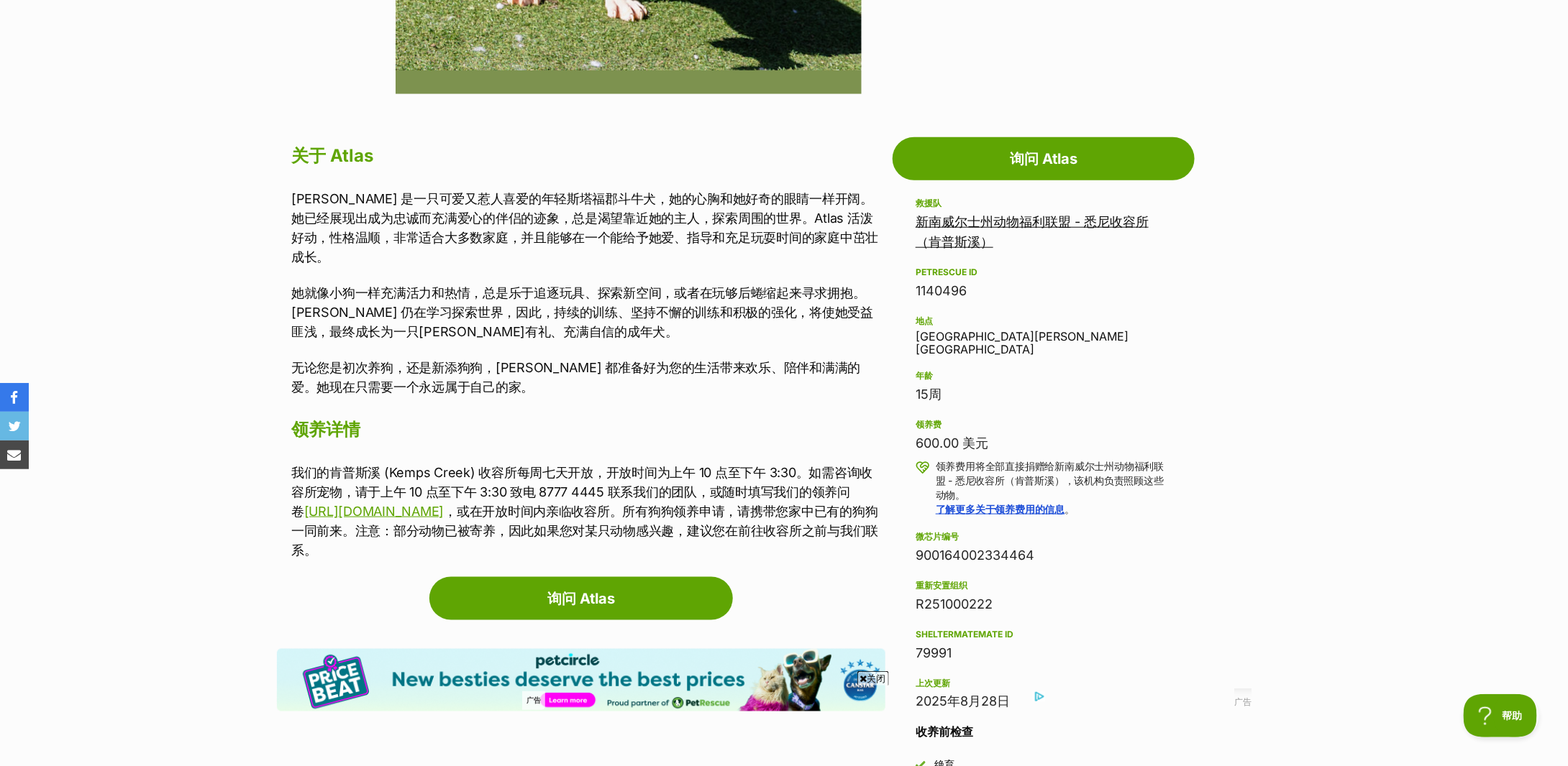
click at [511, 432] on div "关于 Atlas [PERSON_NAME] 是一只可爱又惹人喜爱的年轻斯塔福郡斗牛犬，她的心胸和她好奇的眼睛一样开阔。她已经展现出成为忠诚而充满爱心的伴侣的…" at bounding box center [588, 350] width 594 height 421
click at [554, 285] on font "她就像小狗一样充满活力和热情，总是乐于追逐玩具、探索新空间，或者在玩够后蜷缩起来寻求拥抱。Atlas 仍在学习探索世界，因此，持续的训练、坚持不懈的训练和积极…" at bounding box center [582, 312] width 582 height 54
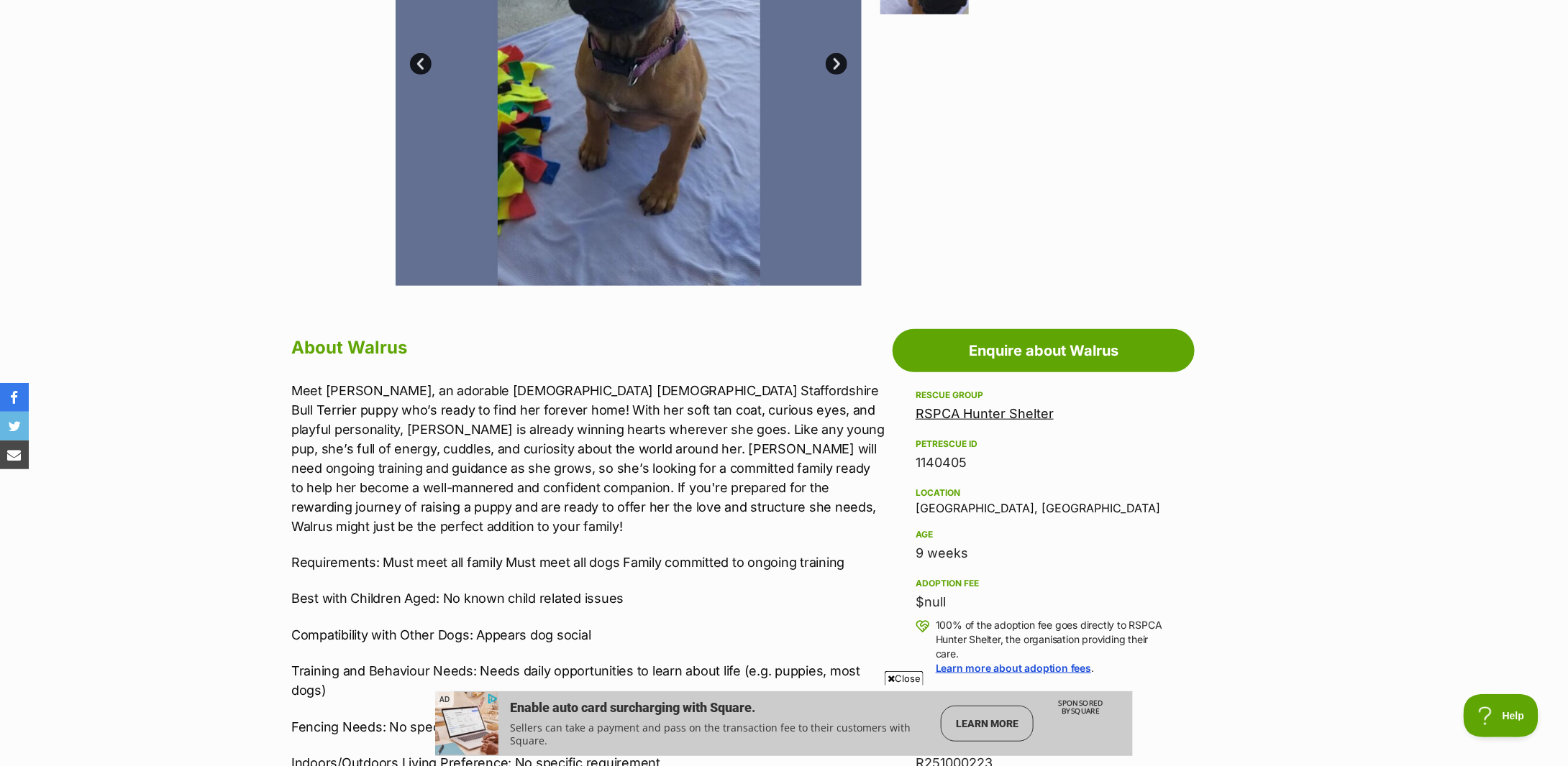
scroll to position [575, 0]
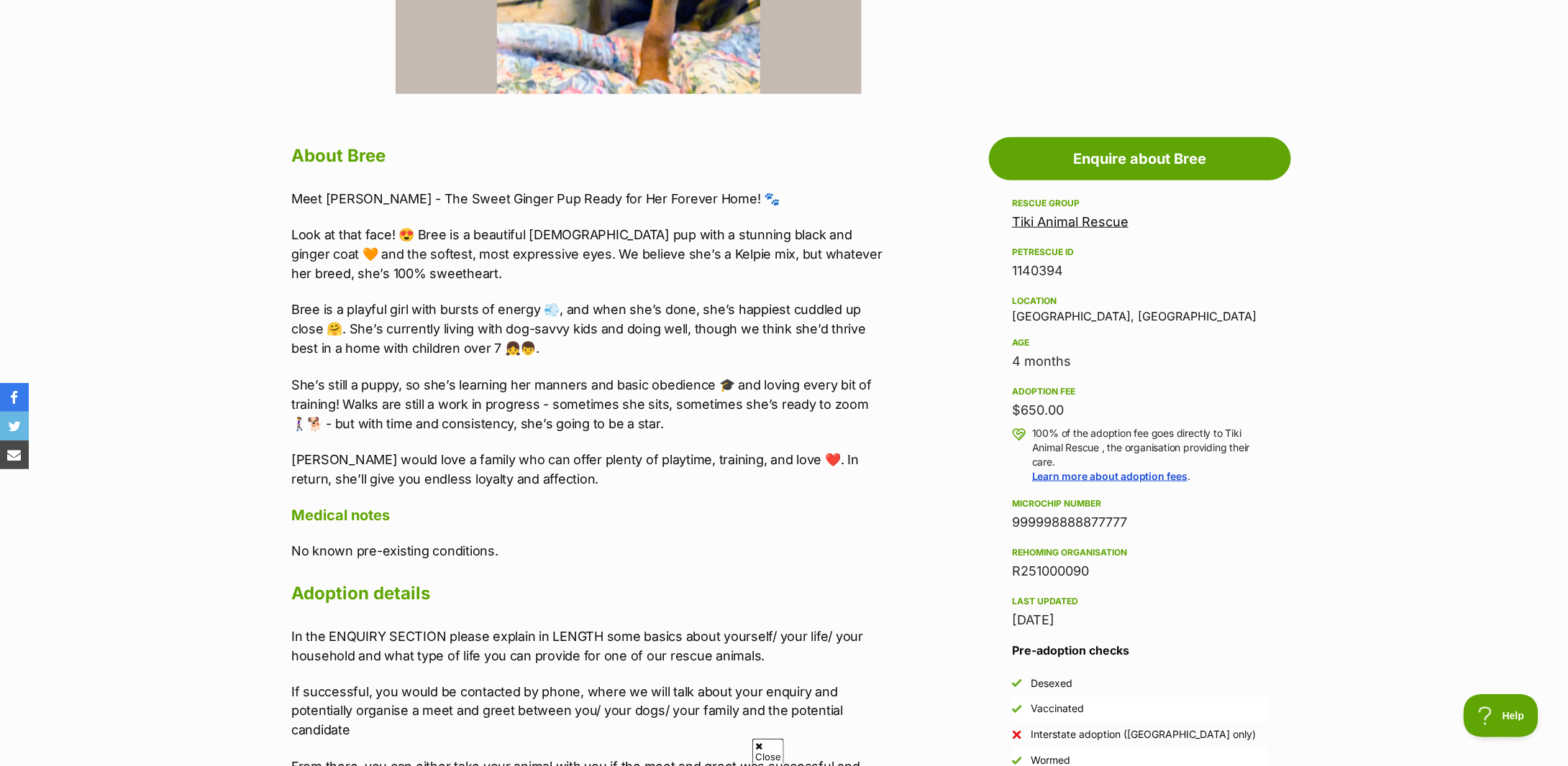
scroll to position [192, 0]
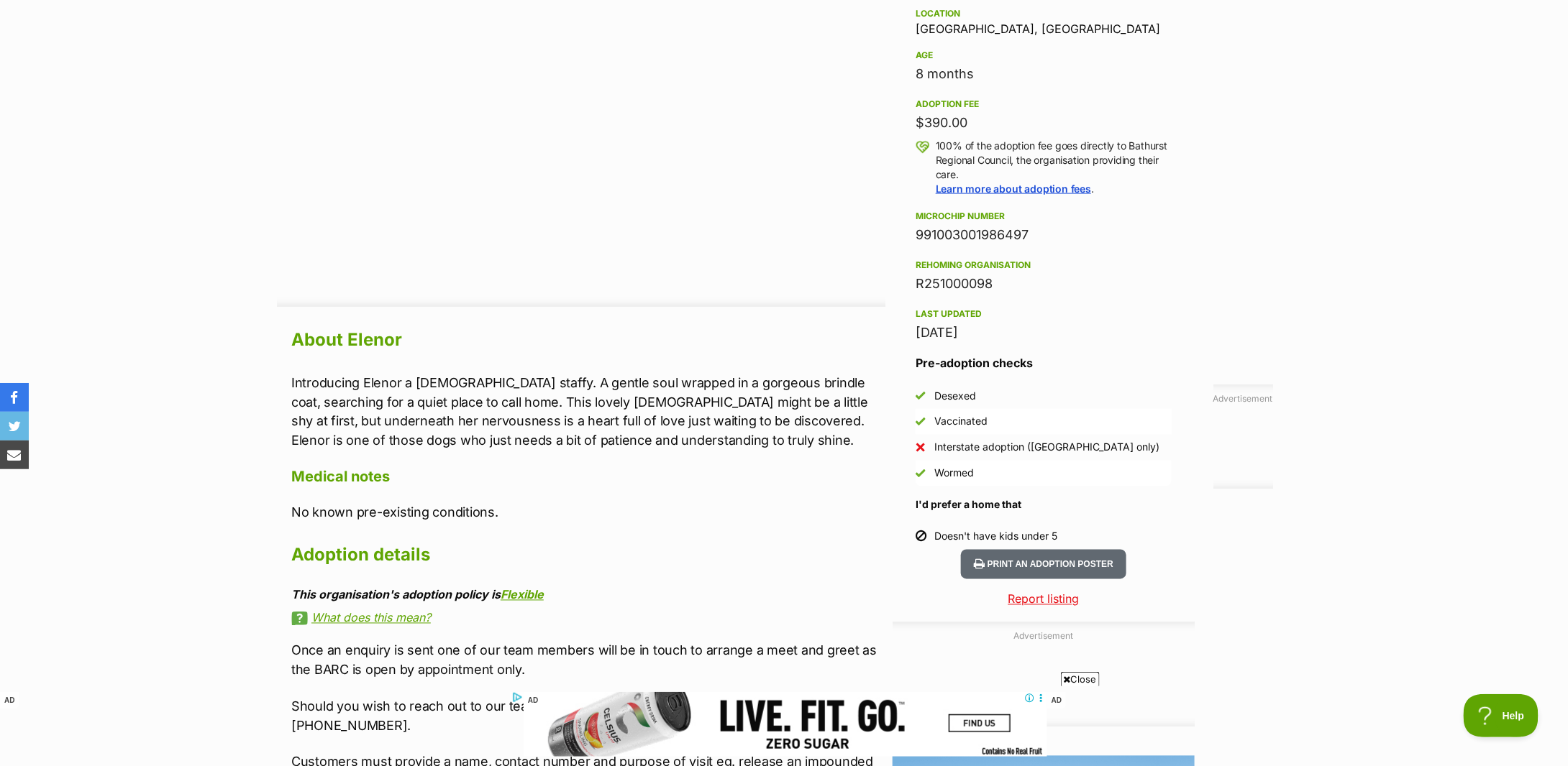
scroll to position [1054, 0]
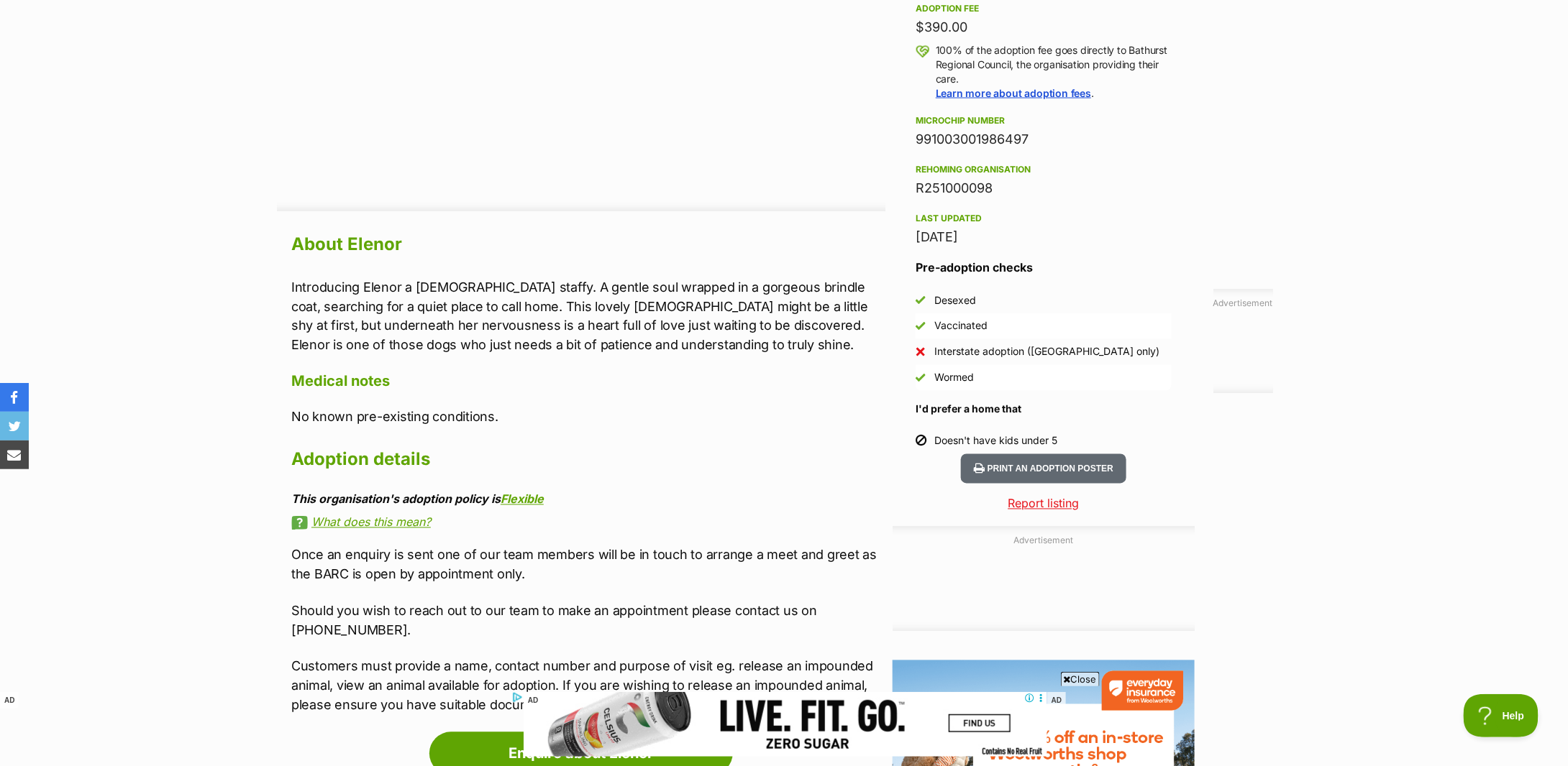
click at [533, 394] on div "About Elenor Introducing Elenor a 8 month old staffy. A gentle soul wrapped in …" at bounding box center [588, 472] width 594 height 487
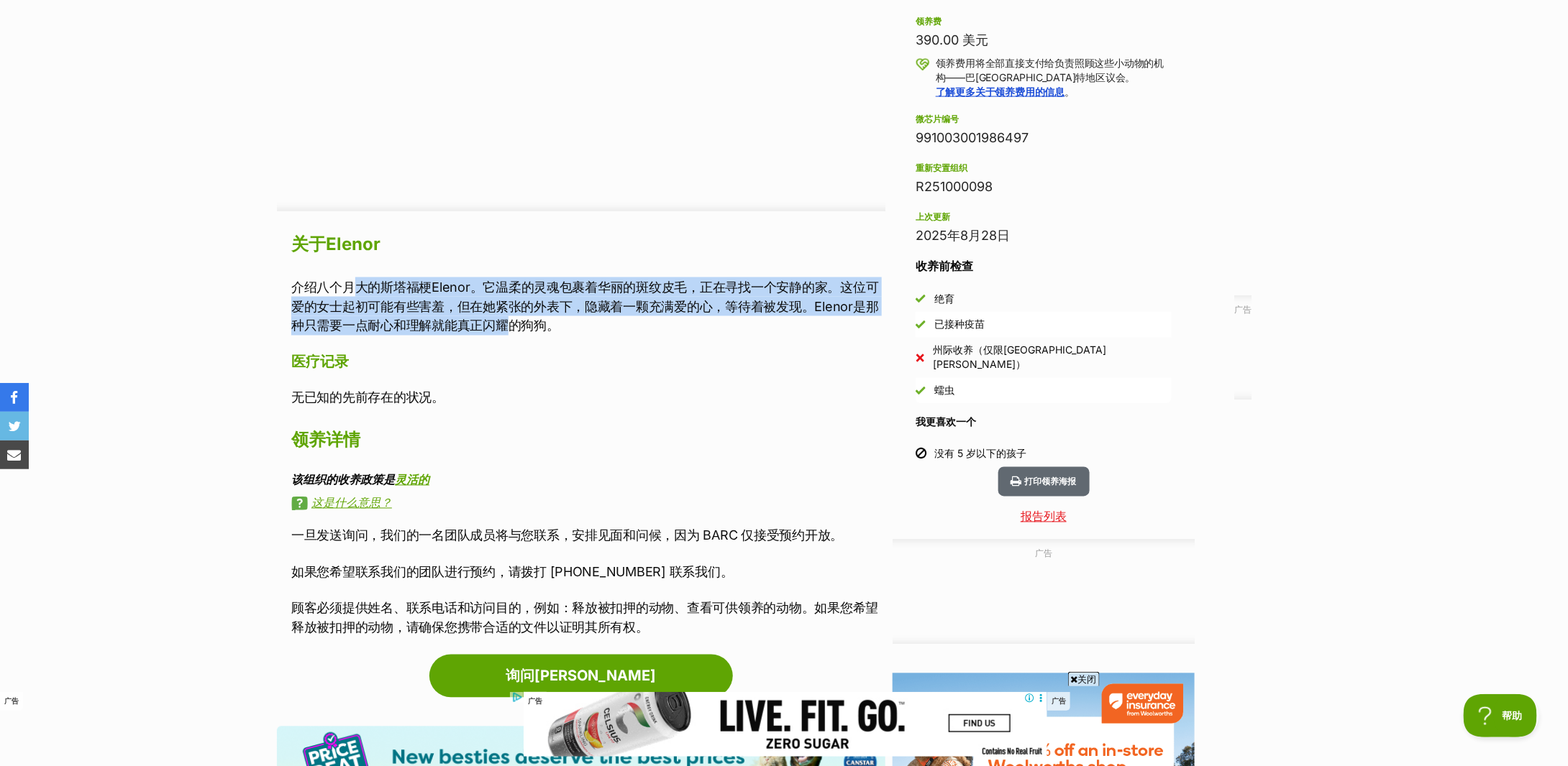
drag, startPoint x: 363, startPoint y: 295, endPoint x: 534, endPoint y: 319, distance: 172.7
click at [534, 319] on font "介绍八个月大的斯塔福梗Elenor。它温柔的灵魂包裹着华丽的斑纹皮毛，正在寻找一个安静的家。这位可爱的女士起初可能有些害羞，但在她紧张的外表下，隐藏着一颗充满…" at bounding box center [584, 306] width 588 height 54
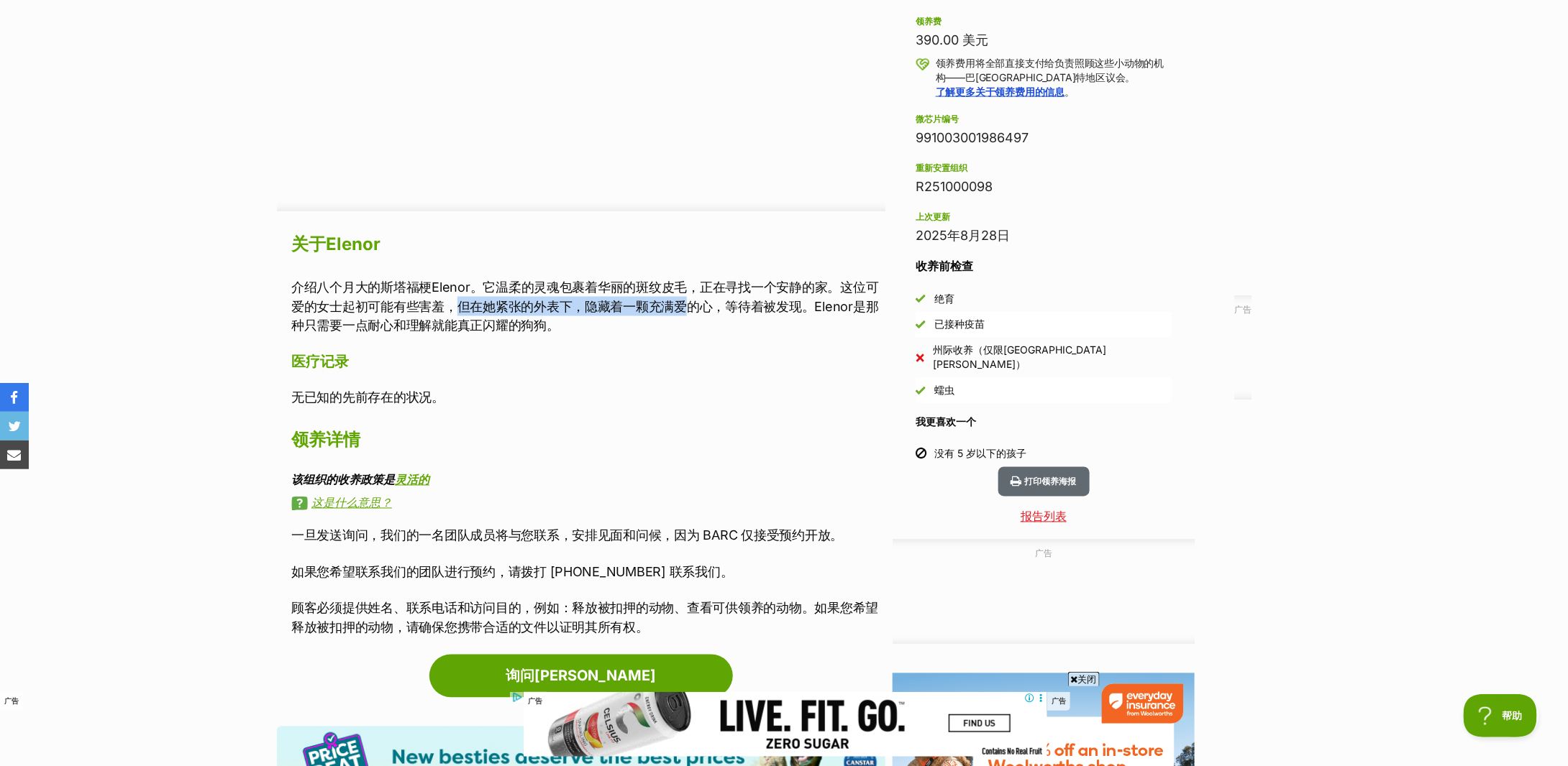
drag, startPoint x: 457, startPoint y: 306, endPoint x: 692, endPoint y: 310, distance: 235.0
click at [692, 310] on font "介绍八个月大的斯塔福梗Elenor。它温柔的灵魂包裹着华丽的斑纹皮毛，正在寻找一个安静的家。这位可爱的女士起初可能有些害羞，但在她紧张的外表下，隐藏着一颗充满…" at bounding box center [584, 306] width 588 height 54
click at [693, 310] on font "介绍八个月大的斯塔福梗Elenor。它温柔的灵魂包裹着华丽的斑纹皮毛，正在寻找一个安静的家。这位可爱的女士起初可能有些害羞，但在她紧张的外表下，隐藏着一颗充满…" at bounding box center [584, 306] width 588 height 54
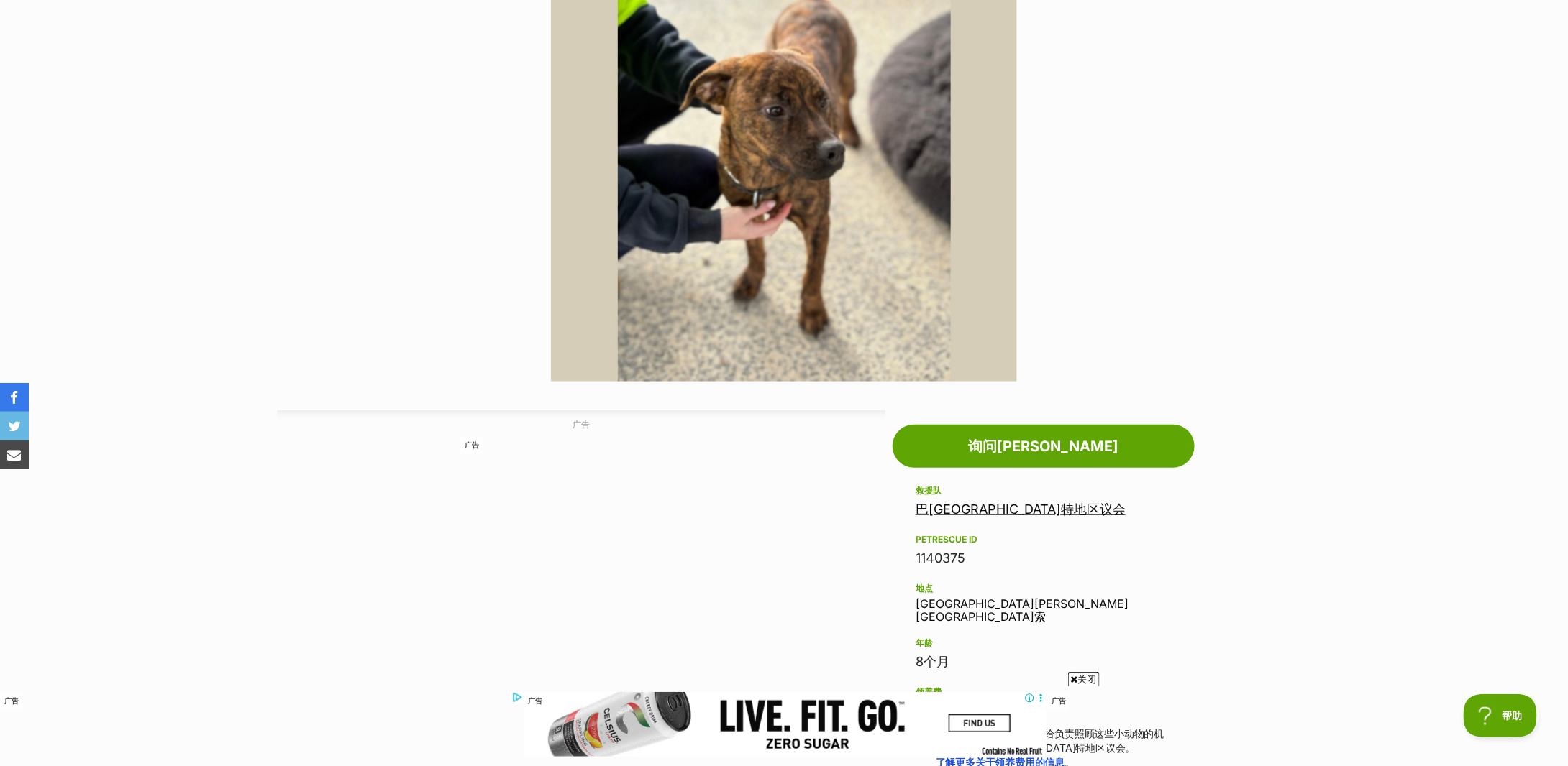
scroll to position [0, 0]
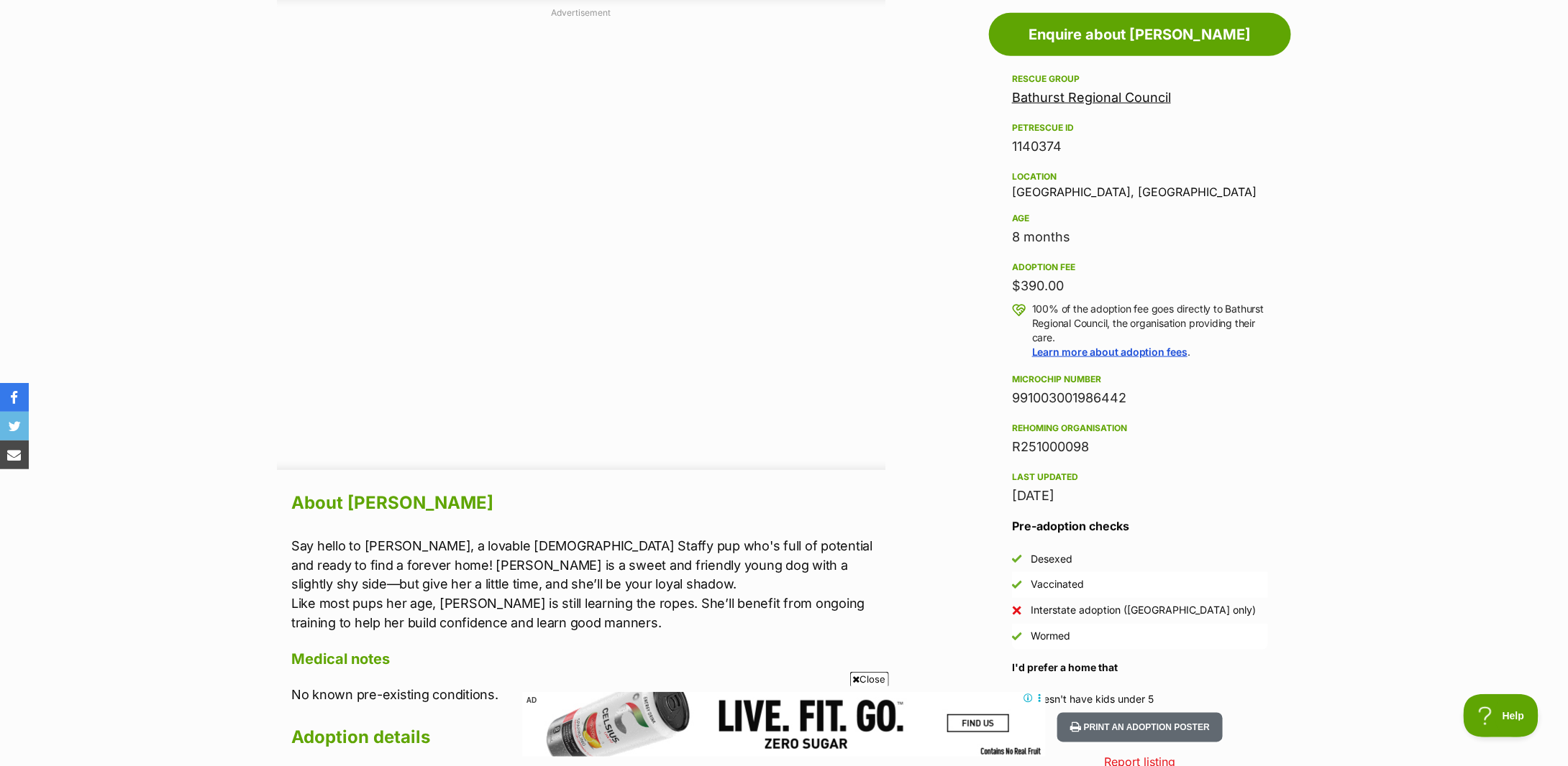
scroll to position [987, 0]
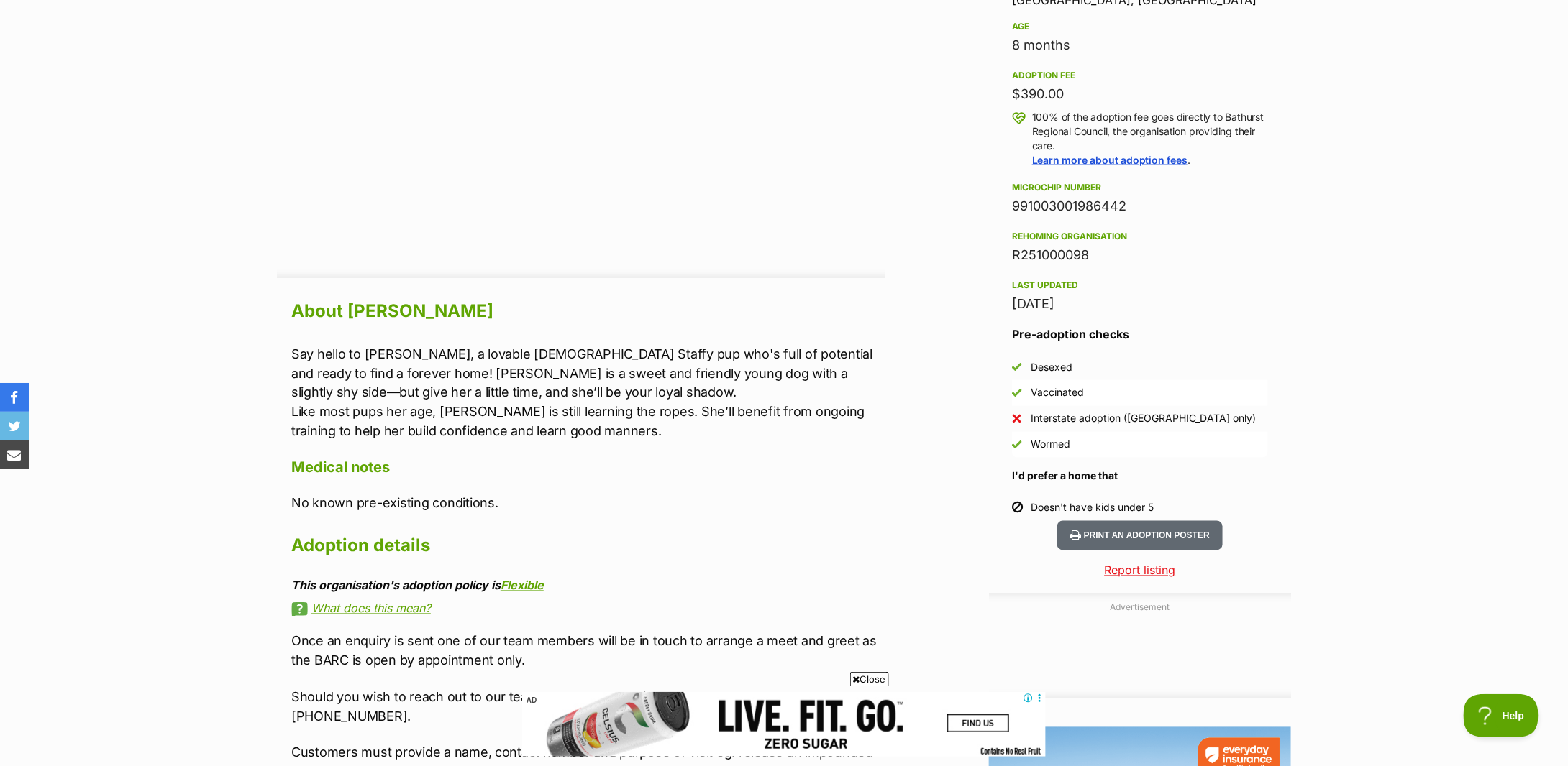
click at [471, 419] on p "Say hello to [PERSON_NAME], a lovable [DEMOGRAPHIC_DATA] Staffy pup who's full …" at bounding box center [588, 393] width 594 height 97
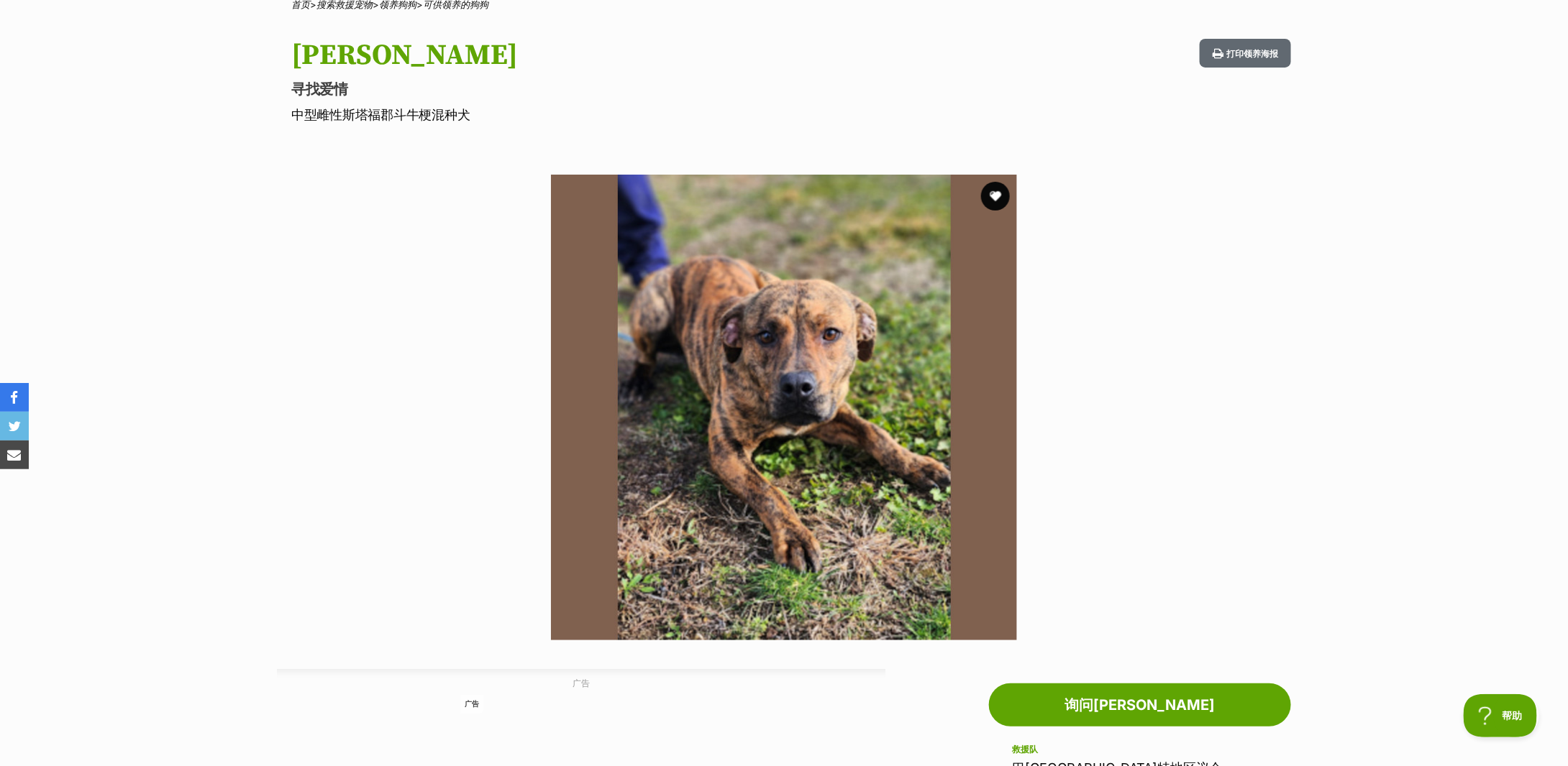
scroll to position [0, 0]
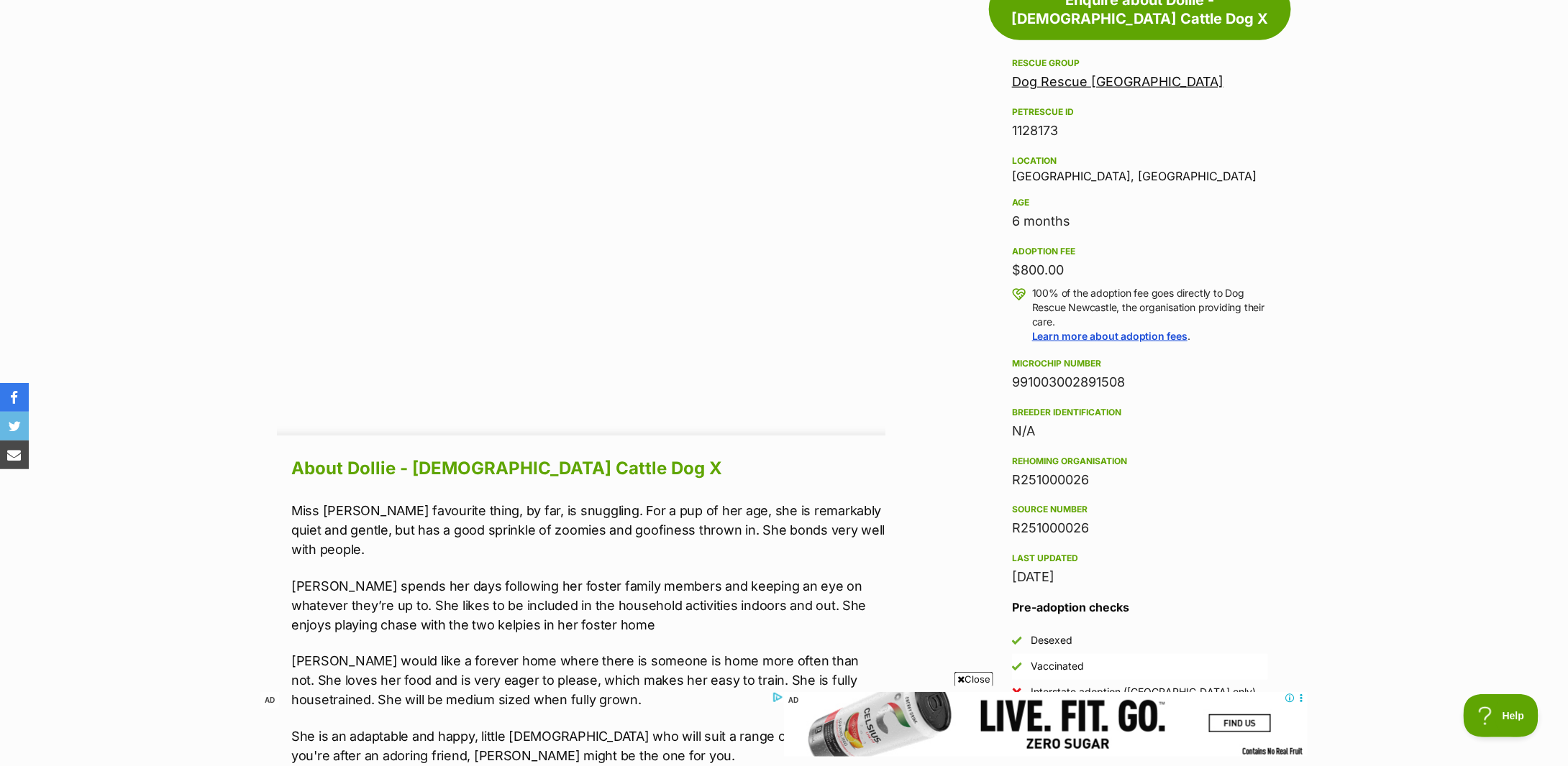
scroll to position [1151, 0]
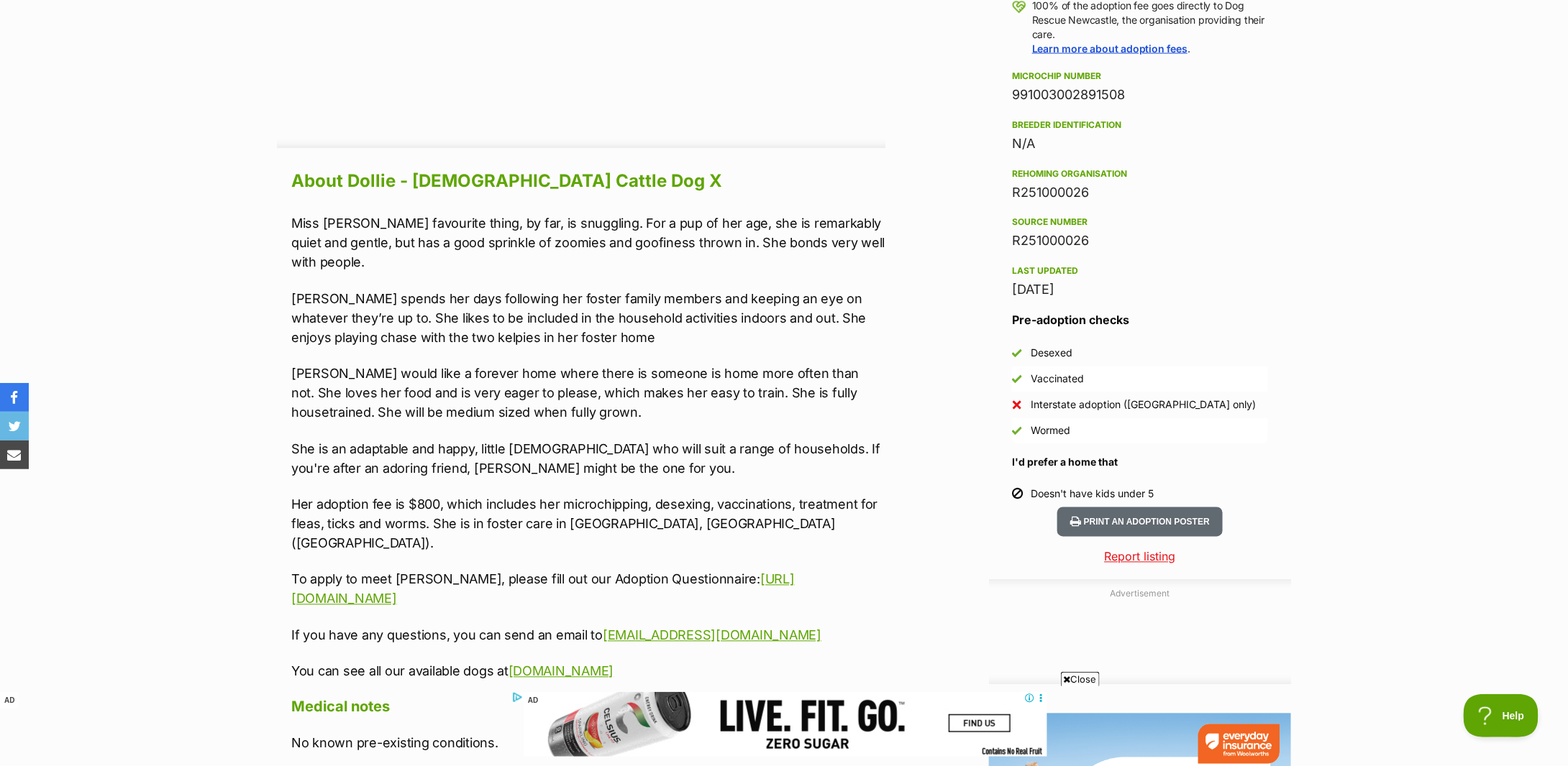
click at [446, 310] on p "[PERSON_NAME] spends her days following her foster family members and keeping a…" at bounding box center [588, 319] width 594 height 58
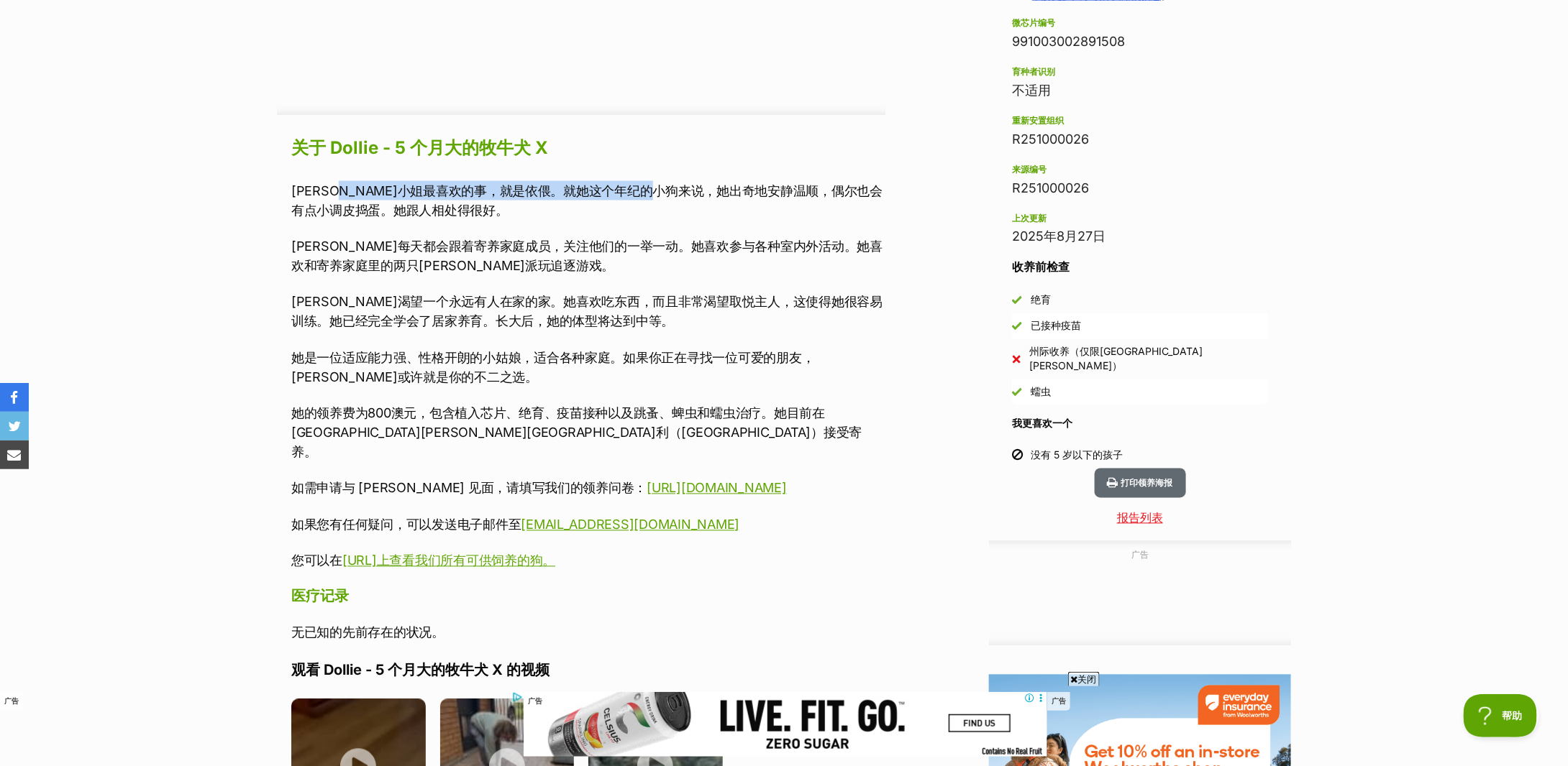
drag, startPoint x: 363, startPoint y: 193, endPoint x: 712, endPoint y: 199, distance: 349.1
click at [712, 199] on p "[PERSON_NAME]小姐最喜欢的事，就是依偎。就她这个年纪的小狗来说，她出奇地安静温顺，偶尔也会有点小调皮捣蛋。她跟人相处得很好。" at bounding box center [588, 200] width 594 height 39
drag, startPoint x: 339, startPoint y: 209, endPoint x: 391, endPoint y: 209, distance: 52.0
click at [391, 209] on font "多莉小姐最喜欢的事，就是依偎。就她这个年纪的小狗来说，她出奇地安静温顺，偶尔也会有点小调皮捣蛋。她跟人相处得很好。" at bounding box center [586, 200] width 592 height 34
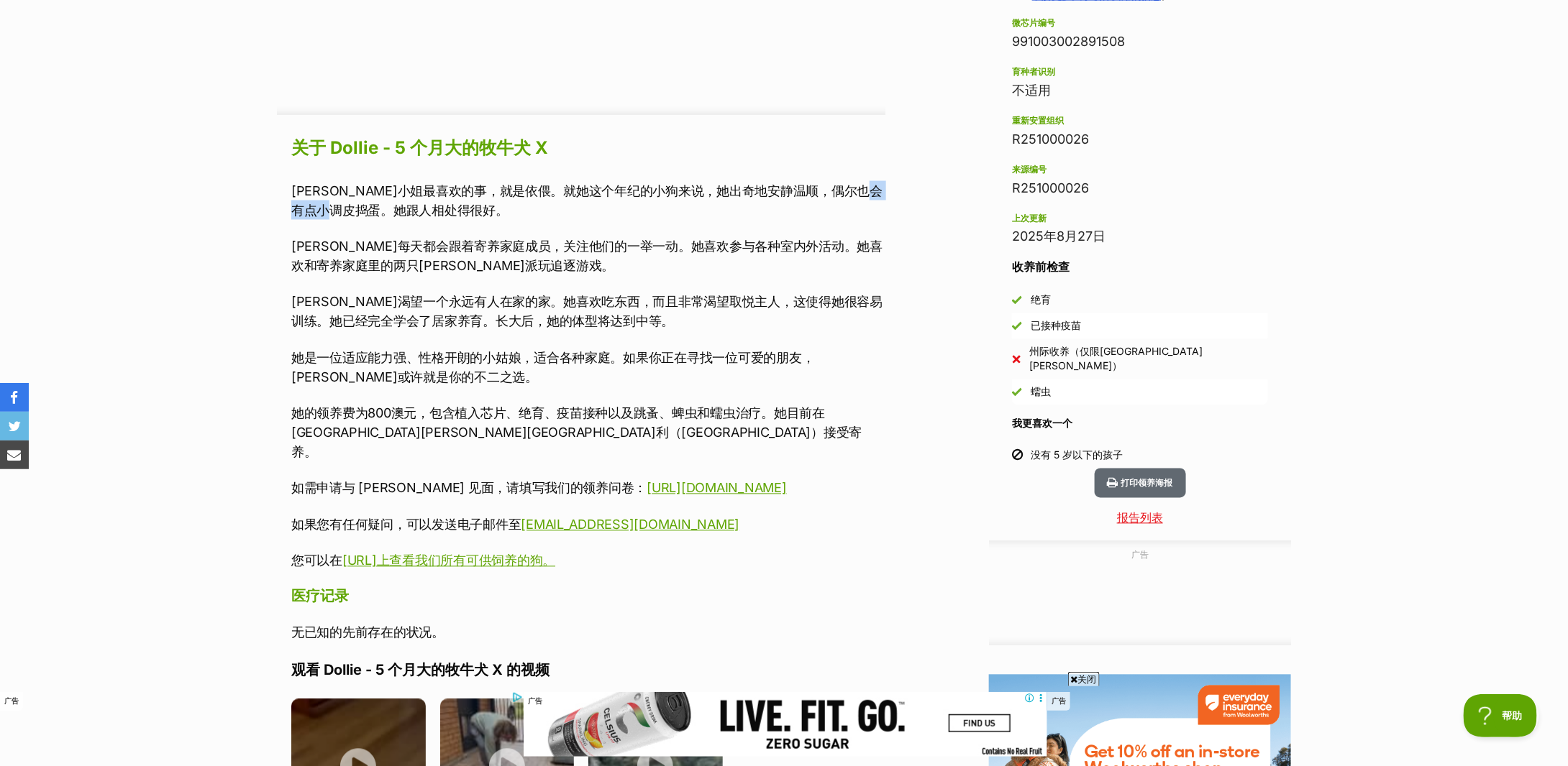
click at [391, 209] on font "多莉小姐最喜欢的事，就是依偎。就她这个年纪的小狗来说，她出奇地安静温顺，偶尔也会有点小调皮捣蛋。她跟人相处得很好。" at bounding box center [586, 200] width 592 height 34
drag, startPoint x: 400, startPoint y: 243, endPoint x: 824, endPoint y: 256, distance: 424.2
click at [824, 256] on p "多莉每天都会跟着寄养家庭成员，关注他们的一举一动。她喜欢参与各种室内外活动。她喜欢和寄养家庭里的两只凯尔派玩追逐游戏。" at bounding box center [588, 257] width 594 height 39
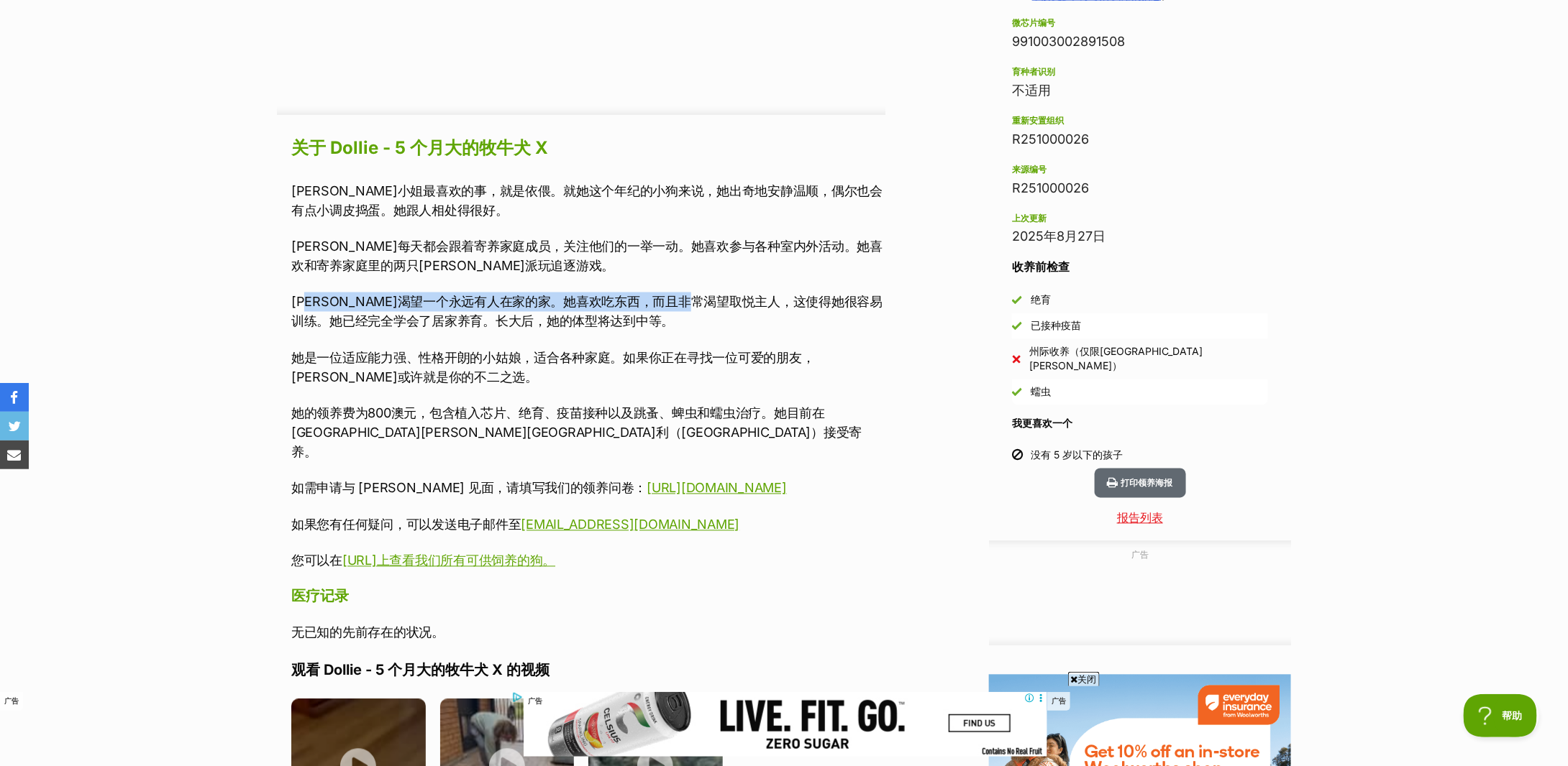
drag, startPoint x: 315, startPoint y: 291, endPoint x: 746, endPoint y: 306, distance: 431.3
click at [746, 306] on div "多莉小姐最喜欢的事，就是依偎。就她这个年纪的小狗来说，她出奇地安静温顺，偶尔也会有点小调皮捣蛋。她跟人相处得很好。 多莉每天都会跟着寄养家庭成员，关注他们的一…" at bounding box center [588, 376] width 594 height 390
click at [746, 306] on font "多莉渴望一个永远有人在家的家。她喜欢吃东西，而且非常渴望取悦主人，这使得她很容易训练。她已经完全学会了居家养育。长大后，她的体型将达到中等。" at bounding box center [586, 312] width 592 height 34
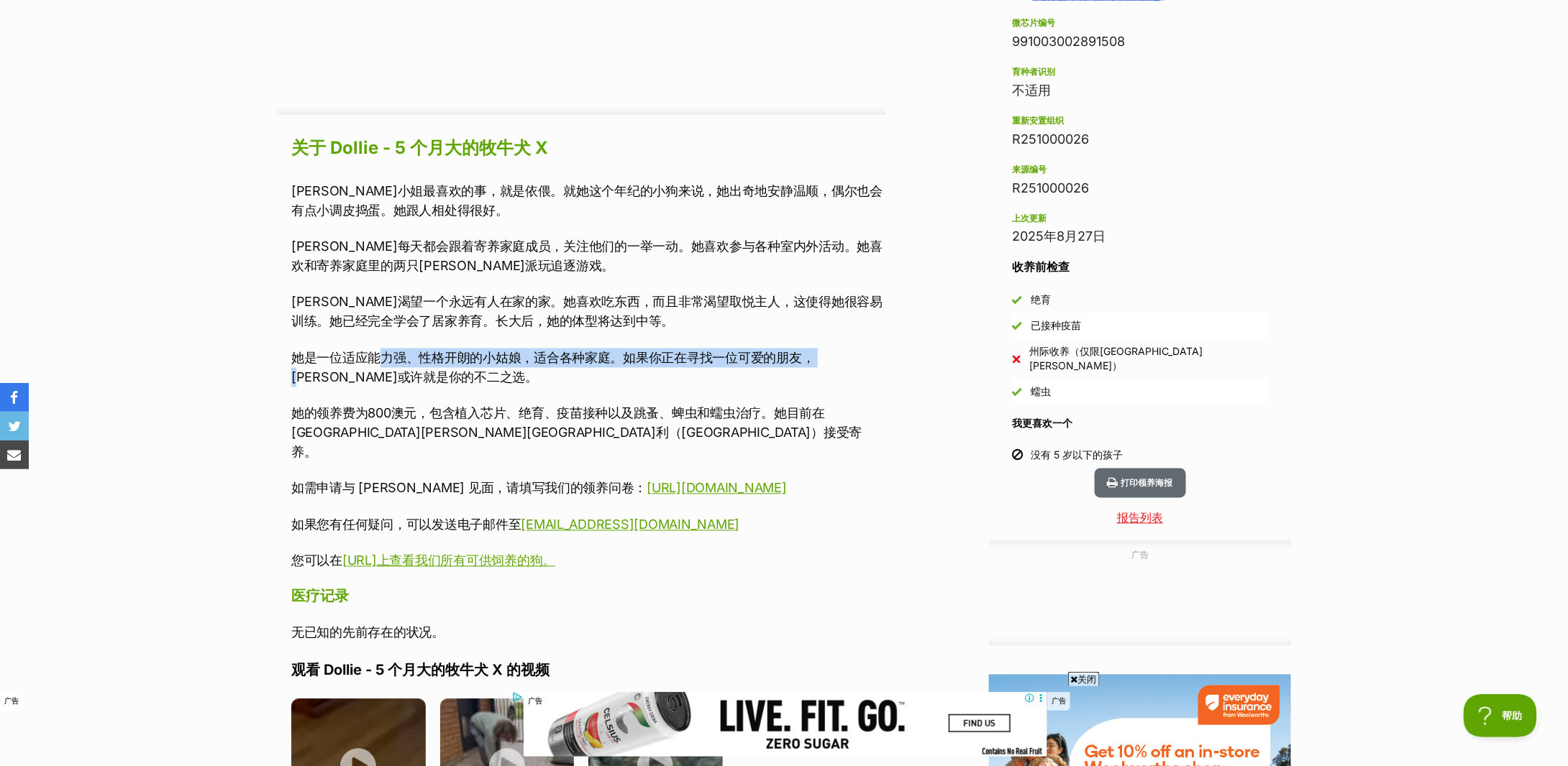
drag, startPoint x: 375, startPoint y: 347, endPoint x: 822, endPoint y: 365, distance: 447.4
click at [822, 365] on div "多莉小姐最喜欢的事，就是依偎。就她这个年纪的小狗来说，她出奇地安静温顺，偶尔也会有点小调皮捣蛋。她跟人相处得很好。 多莉每天都会跟着寄养家庭成员，关注他们的一…" at bounding box center [588, 376] width 594 height 390
click at [815, 365] on font "她是一位适应能力强、性格开朗的小姑娘，适合各种家庭。如果你正在寻找一位可爱的朋友，多莉或许就是你的不二之选。" at bounding box center [553, 367] width 524 height 34
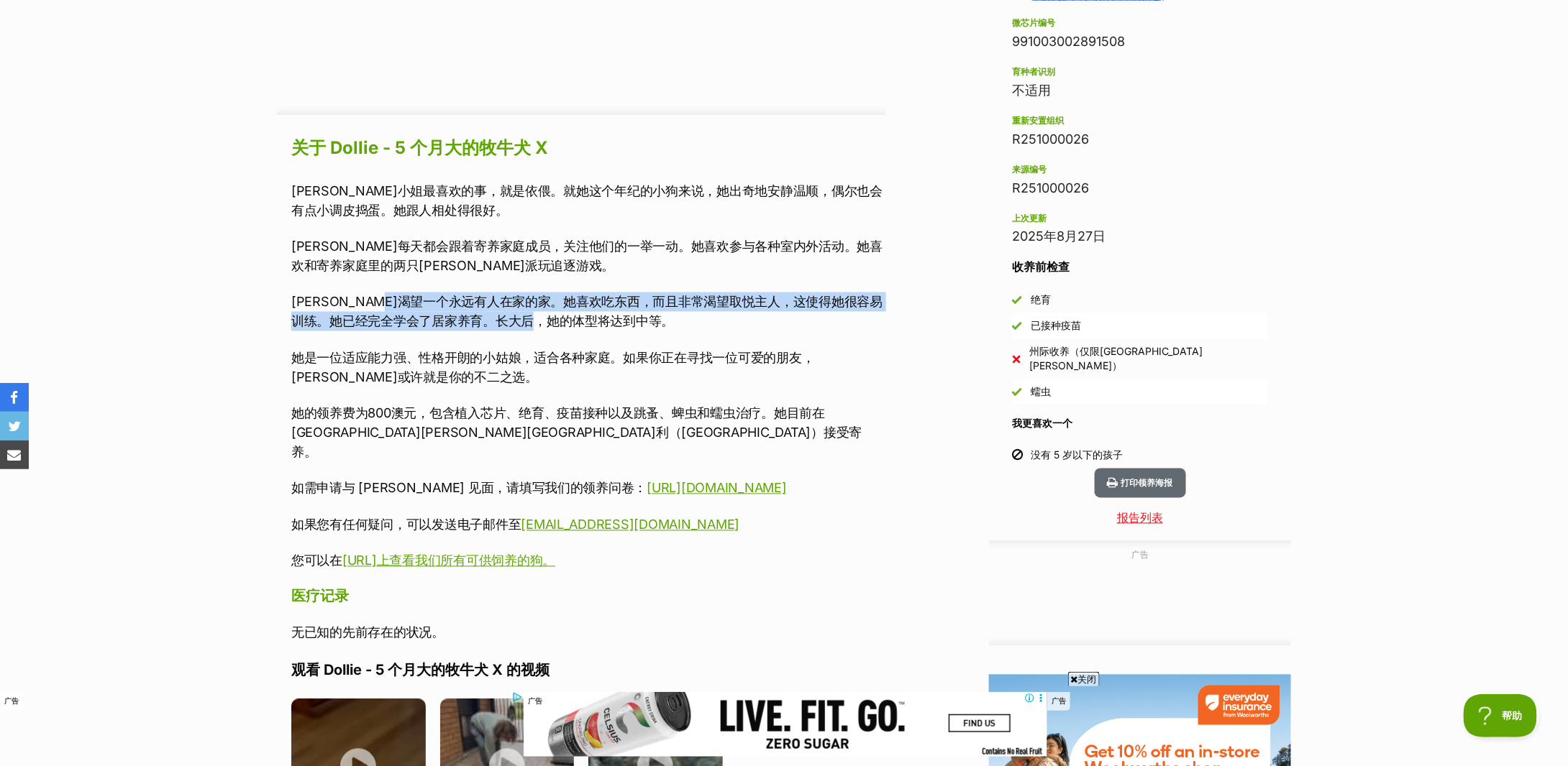
drag, startPoint x: 429, startPoint y: 305, endPoint x: 721, endPoint y: 314, distance: 292.1
click at [721, 314] on p "多莉渴望一个永远有人在家的家。她喜欢吃东西，而且非常渴望取悦主人，这使得她很容易训练。她已经完全学会了居家养育。长大后，她的体型将达到中等。" at bounding box center [588, 312] width 594 height 39
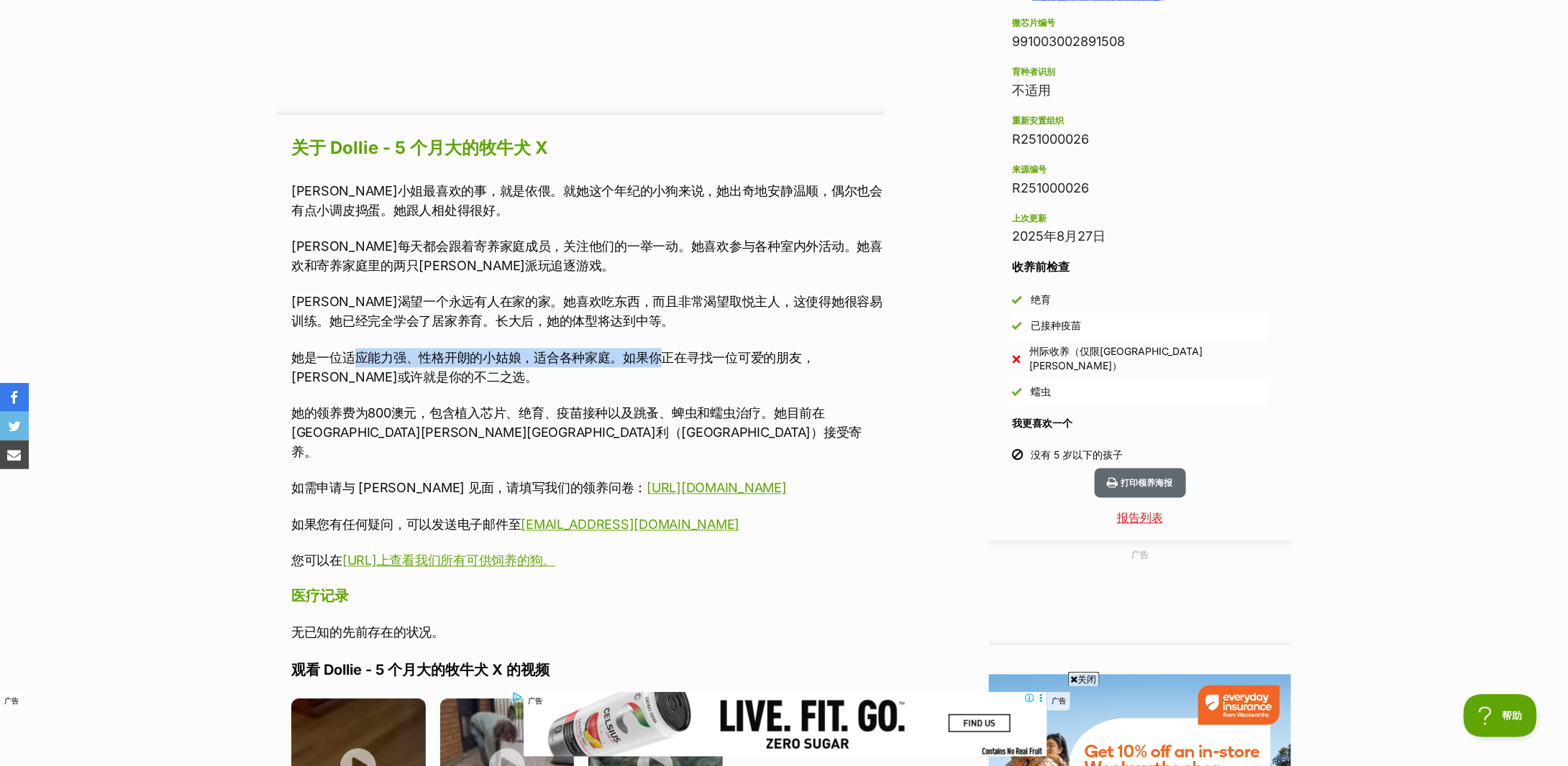
drag, startPoint x: 570, startPoint y: 360, endPoint x: 666, endPoint y: 365, distance: 96.1
click at [666, 365] on font "她是一位适应能力强、性格开朗的小姑娘，适合各种家庭。如果你正在寻找一位可爱的朋友，多莉或许就是你的不二之选。" at bounding box center [553, 367] width 524 height 34
click at [667, 365] on font "她是一位适应能力强、性格开朗的小姑娘，适合各种家庭。如果你正在寻找一位可爱的朋友，多莉或许就是你的不二之选。" at bounding box center [553, 367] width 524 height 34
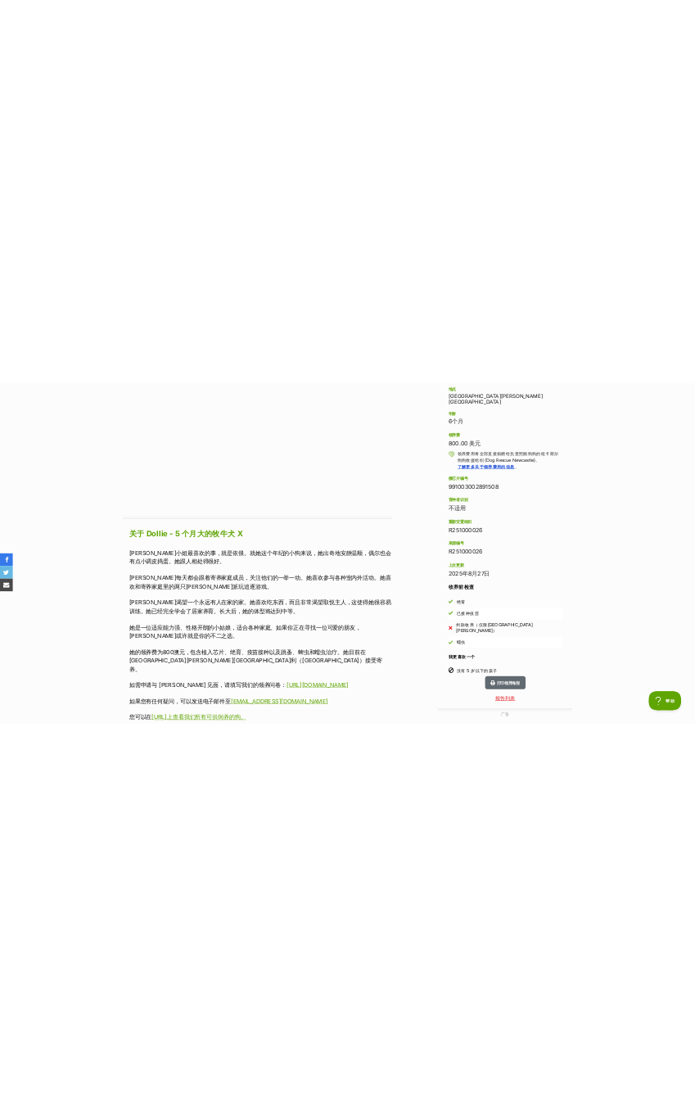
scroll to position [0, 0]
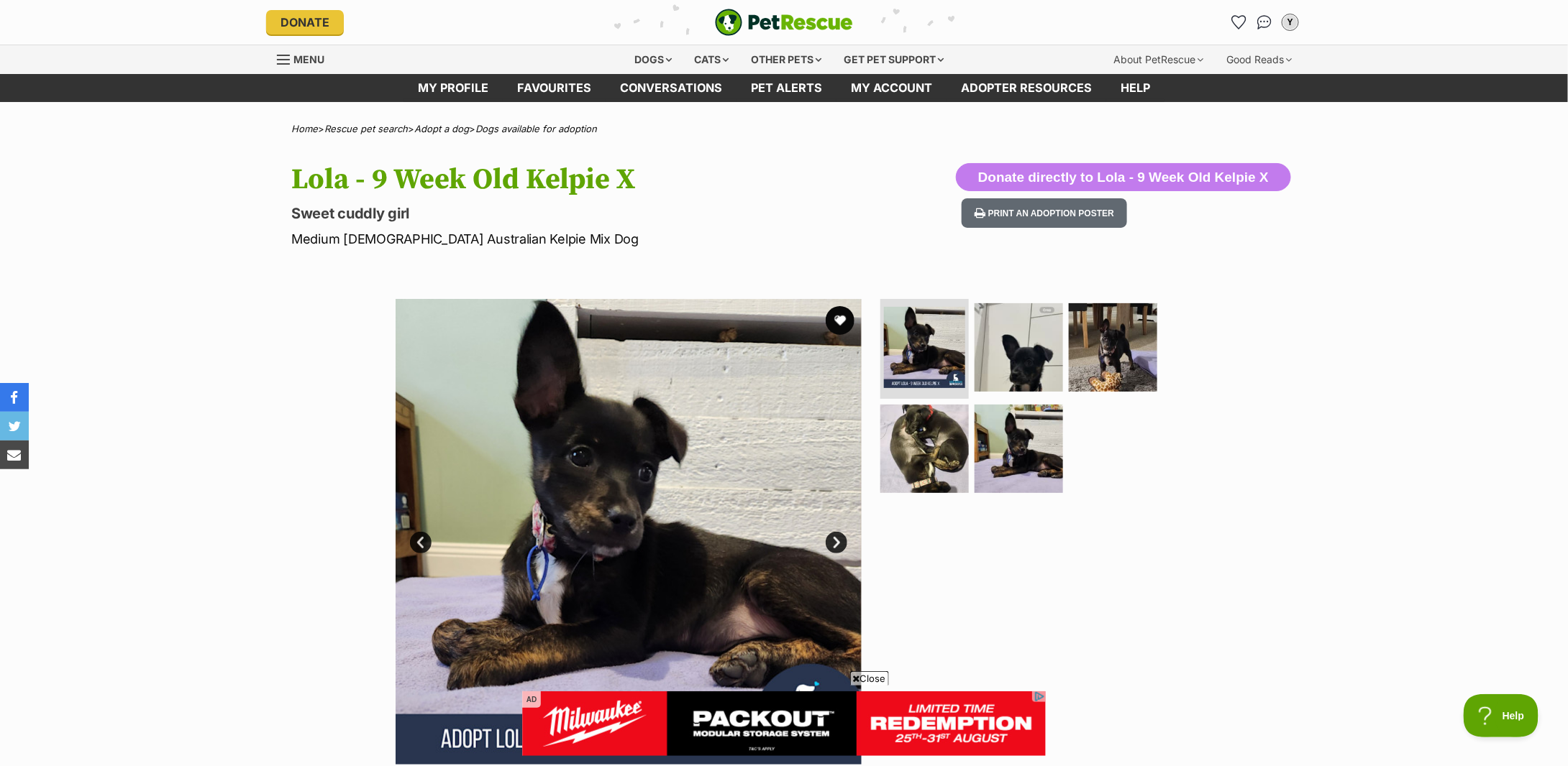
scroll to position [575, 0]
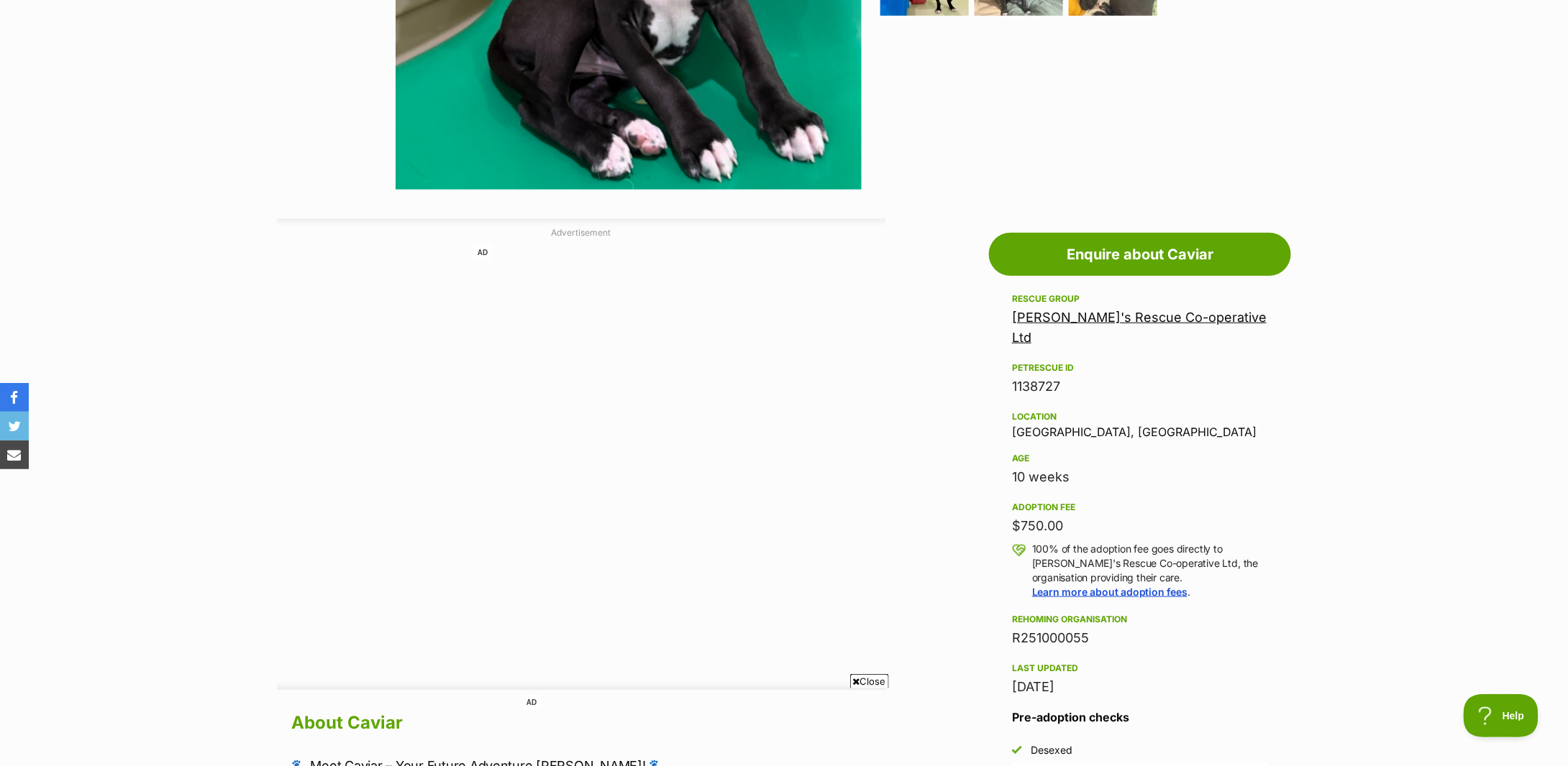
scroll to position [192, 0]
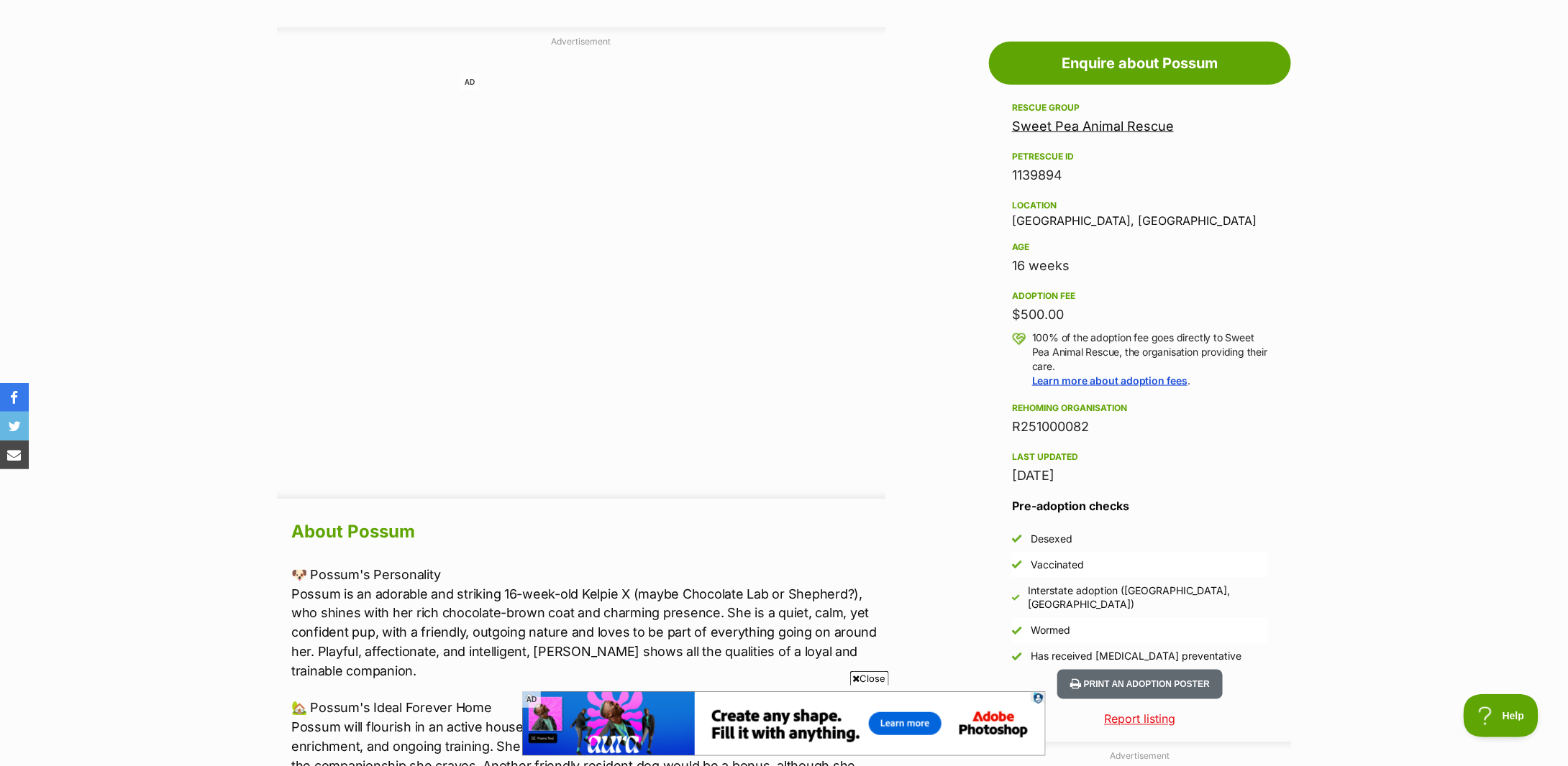
scroll to position [192, 0]
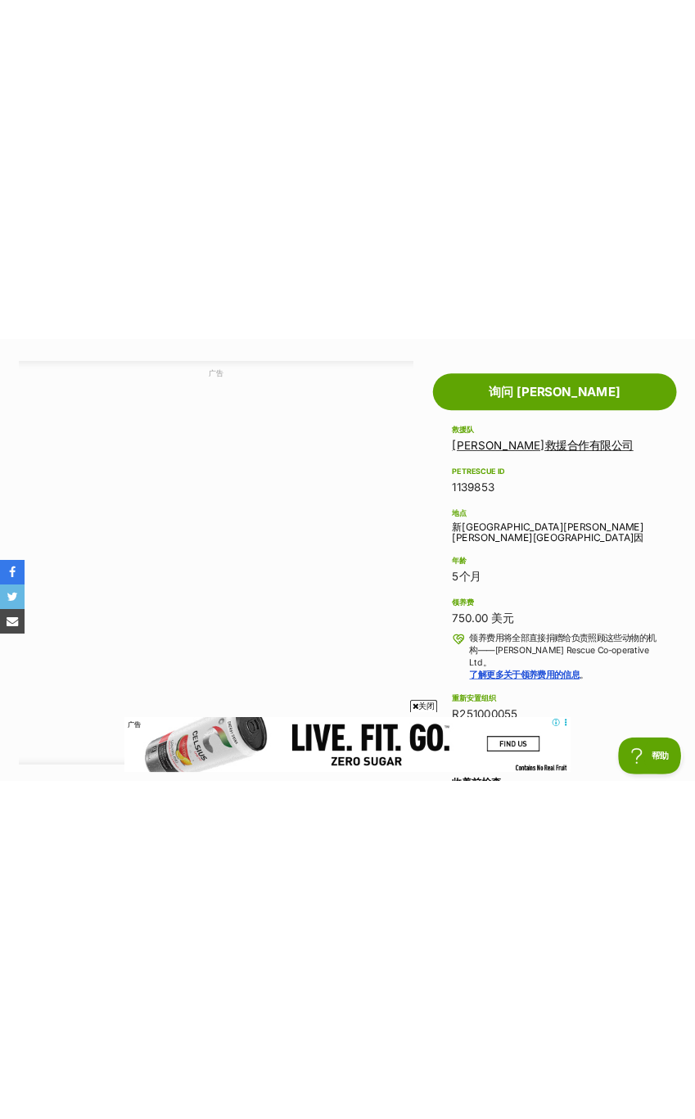
scroll to position [730, 0]
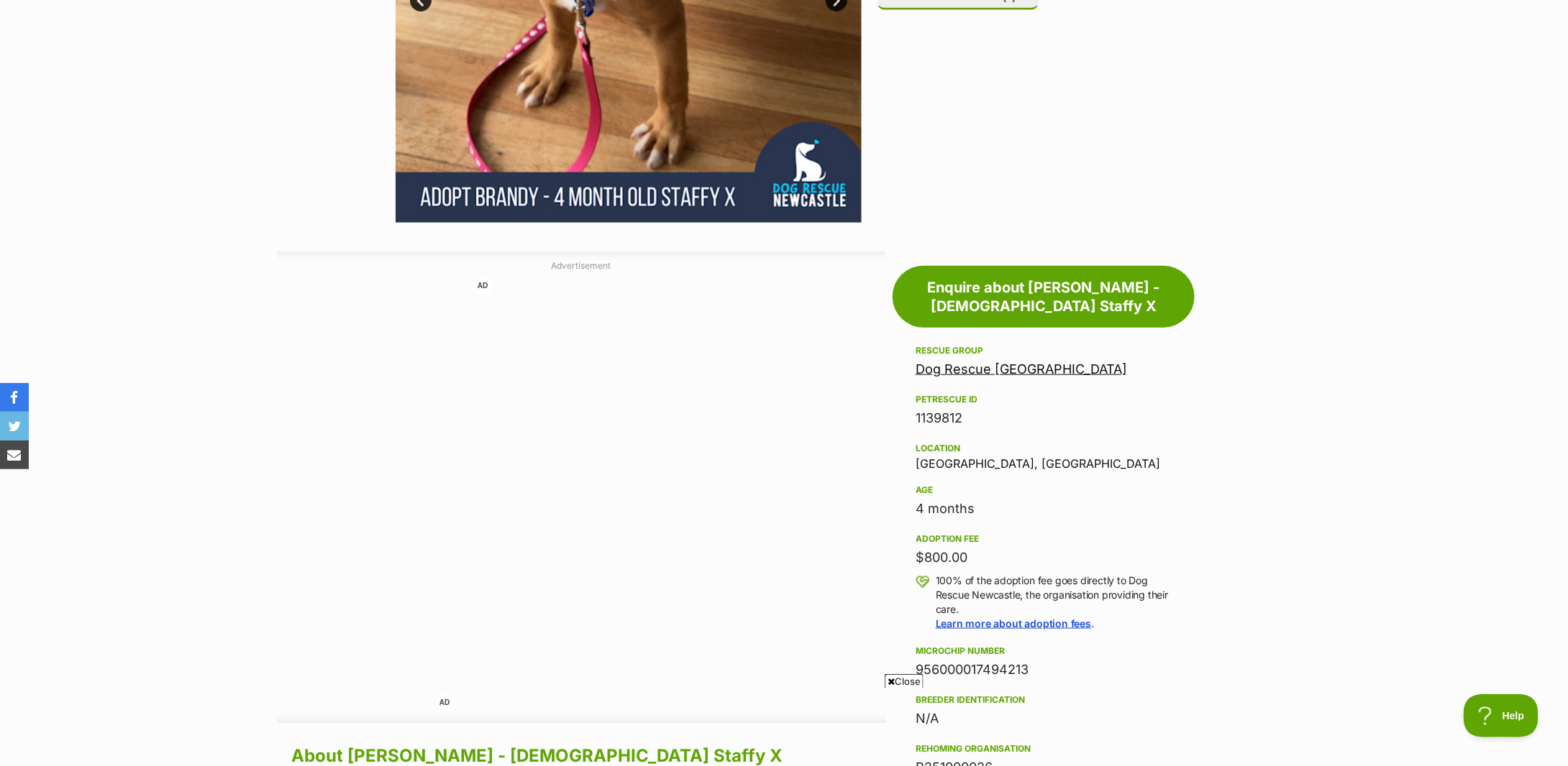
scroll to position [96, 0]
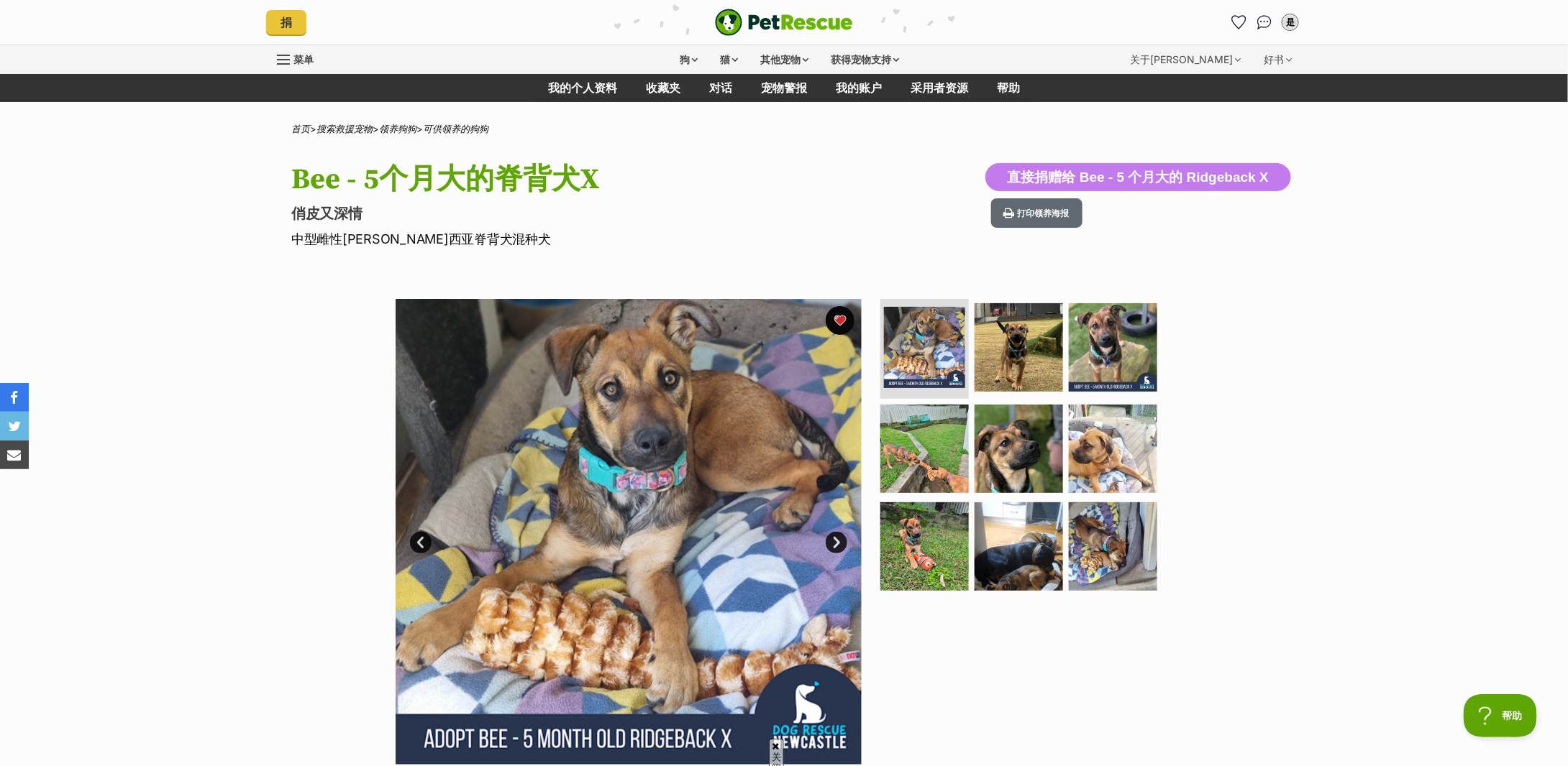
scroll to position [96, 0]
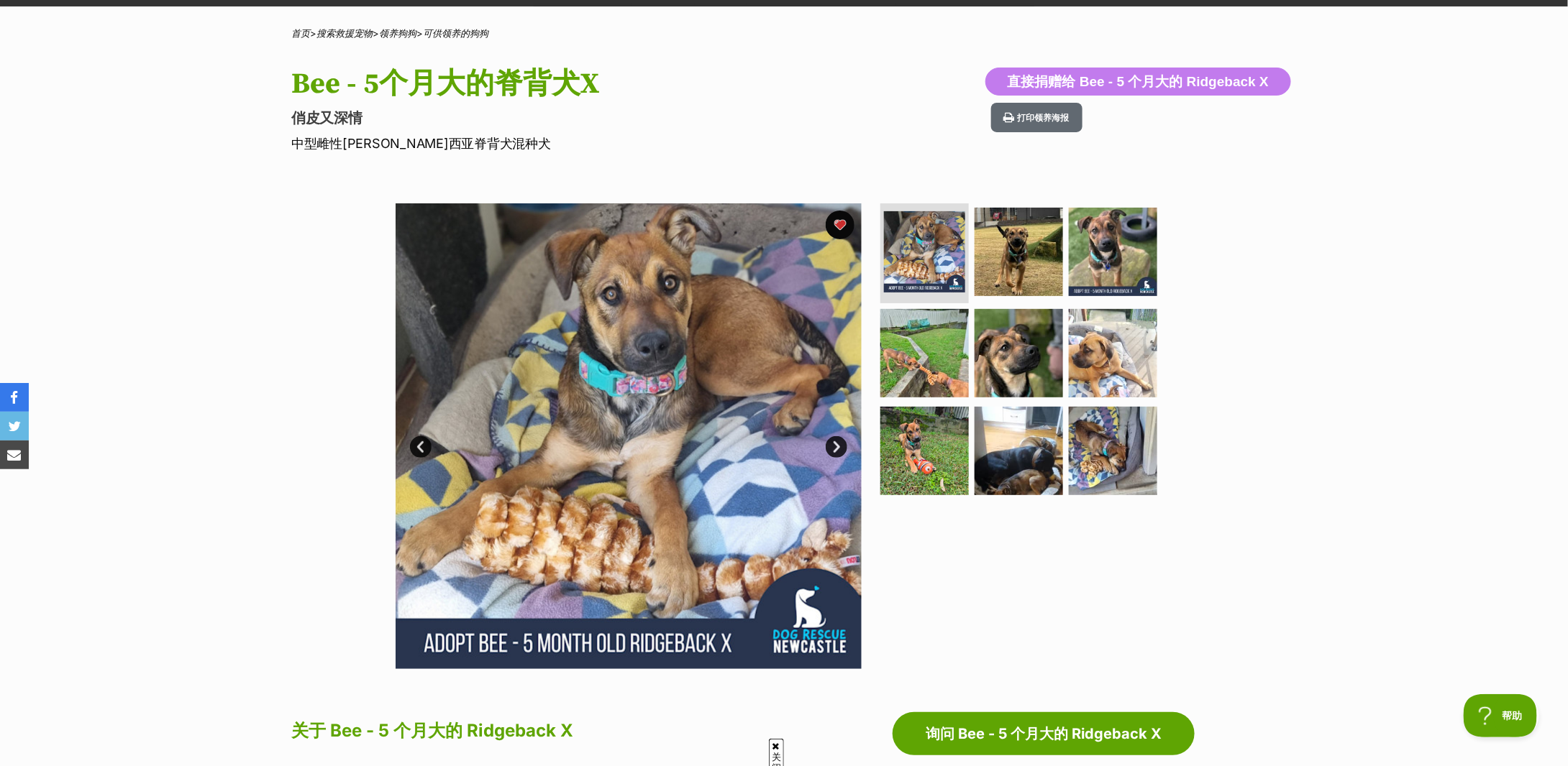
click at [833, 442] on link "下一个" at bounding box center [837, 447] width 22 height 22
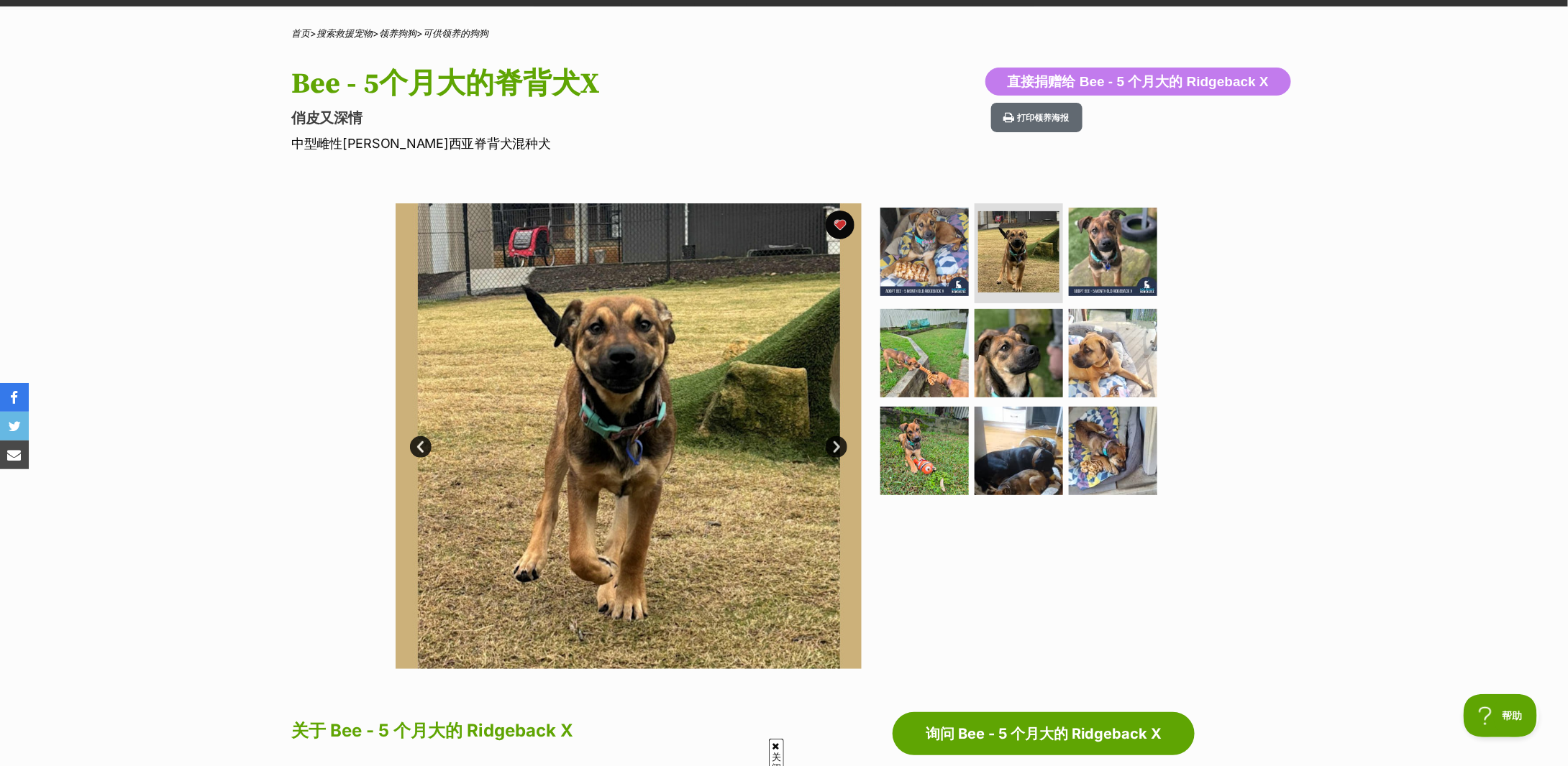
click at [833, 442] on link "下一个" at bounding box center [837, 447] width 22 height 22
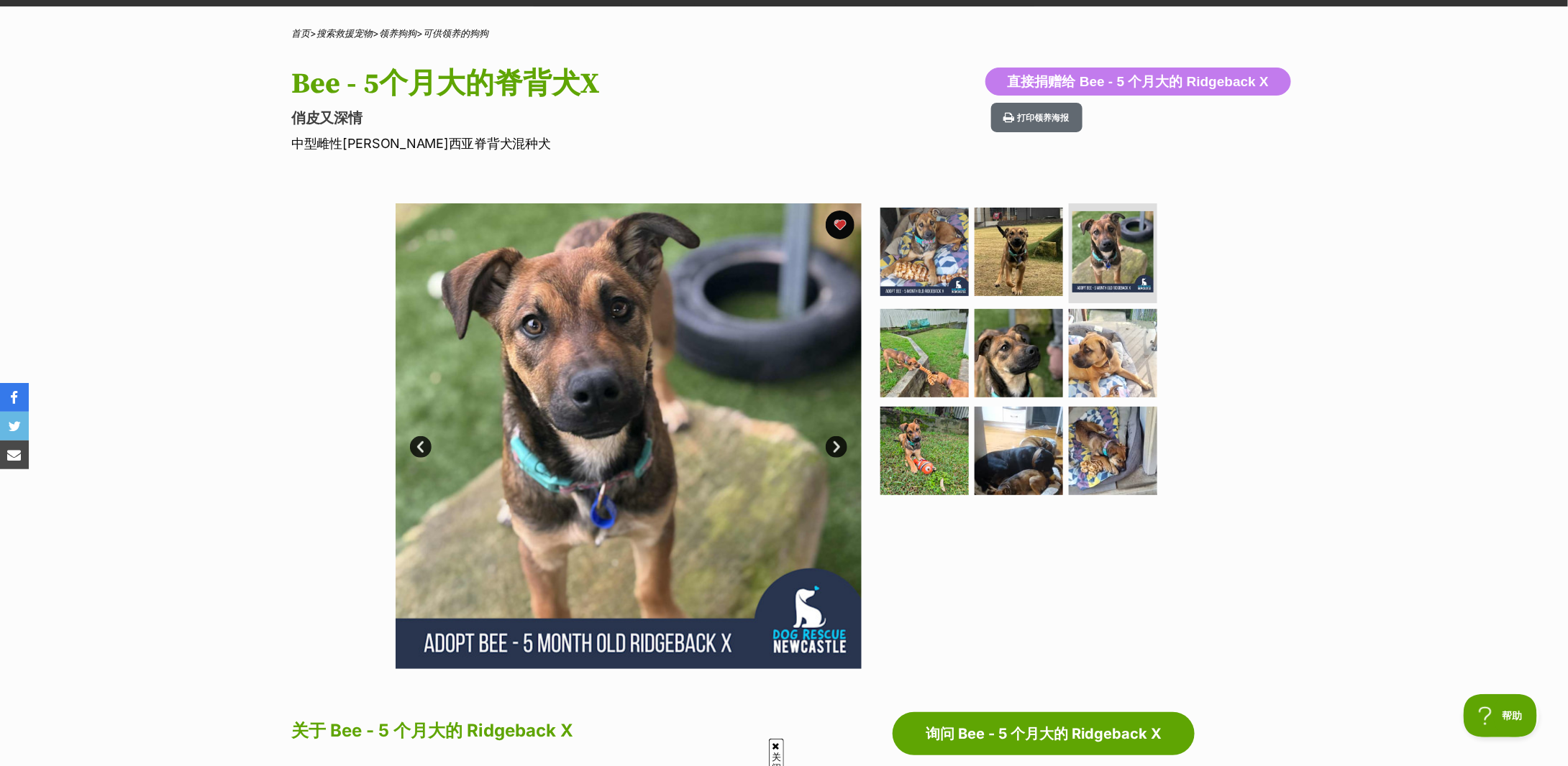
click at [833, 442] on link "下一个" at bounding box center [837, 447] width 22 height 22
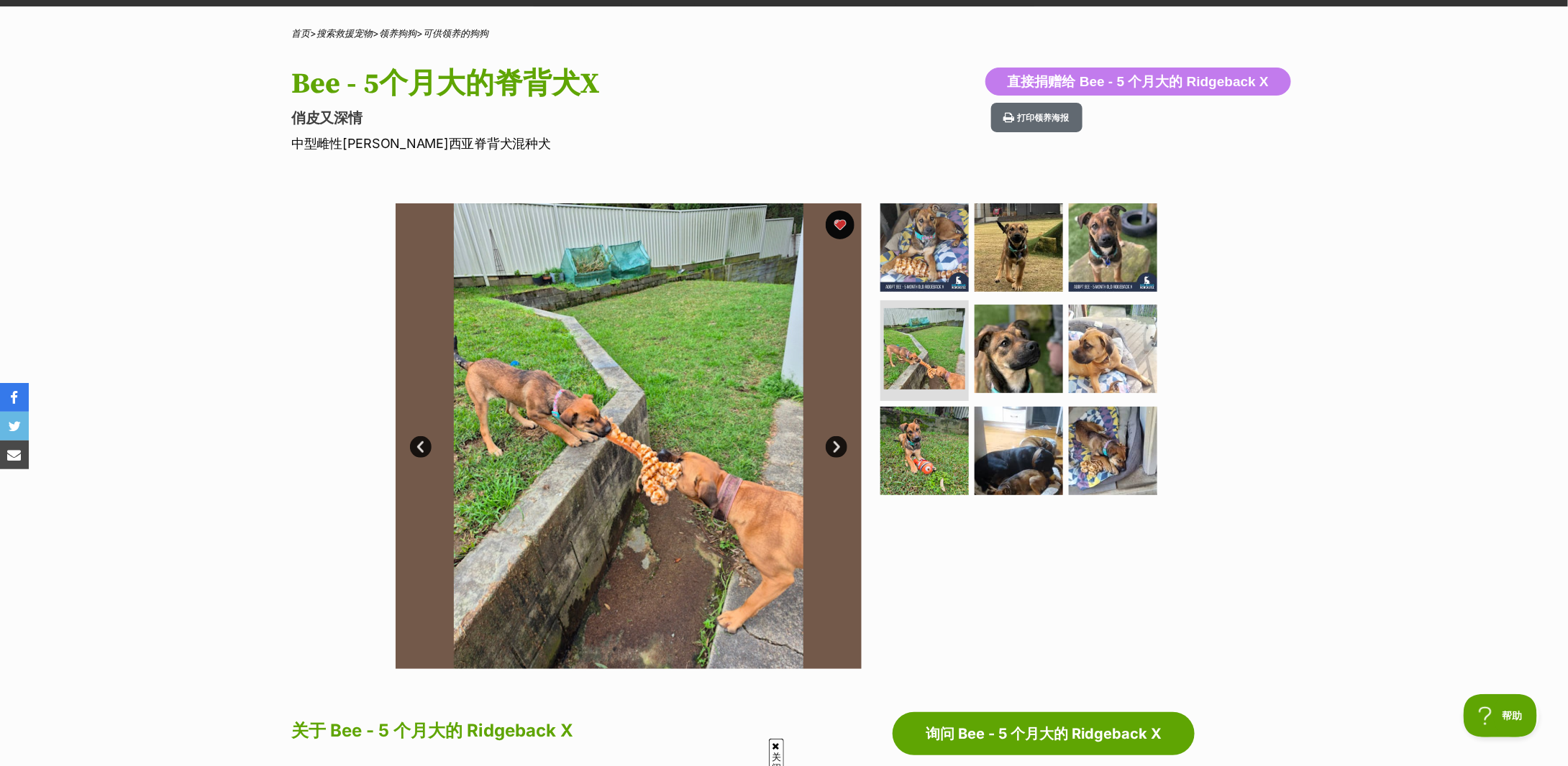
click at [833, 442] on link "下一个" at bounding box center [837, 447] width 22 height 22
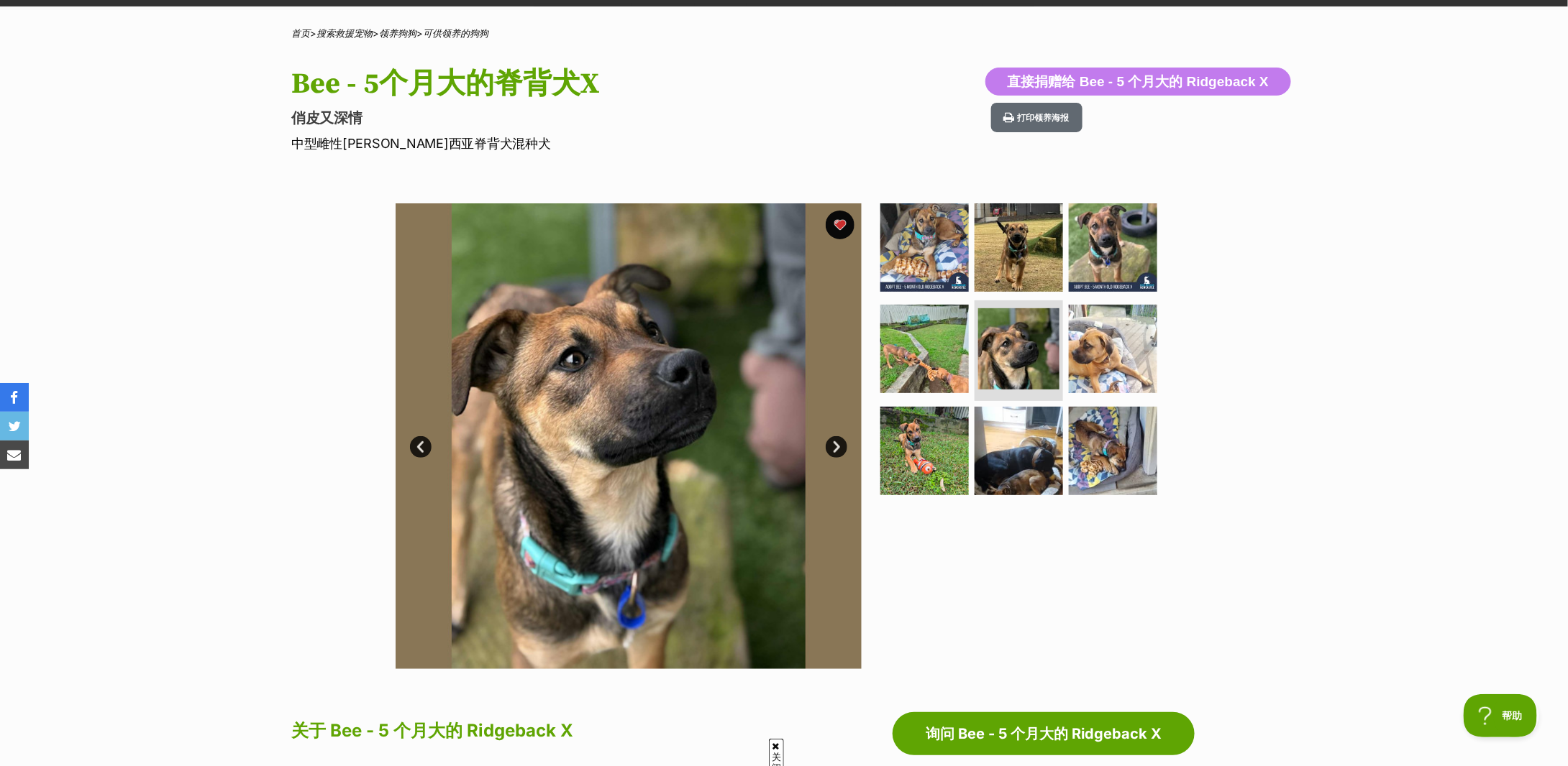
click at [833, 442] on link "下一个" at bounding box center [837, 447] width 22 height 22
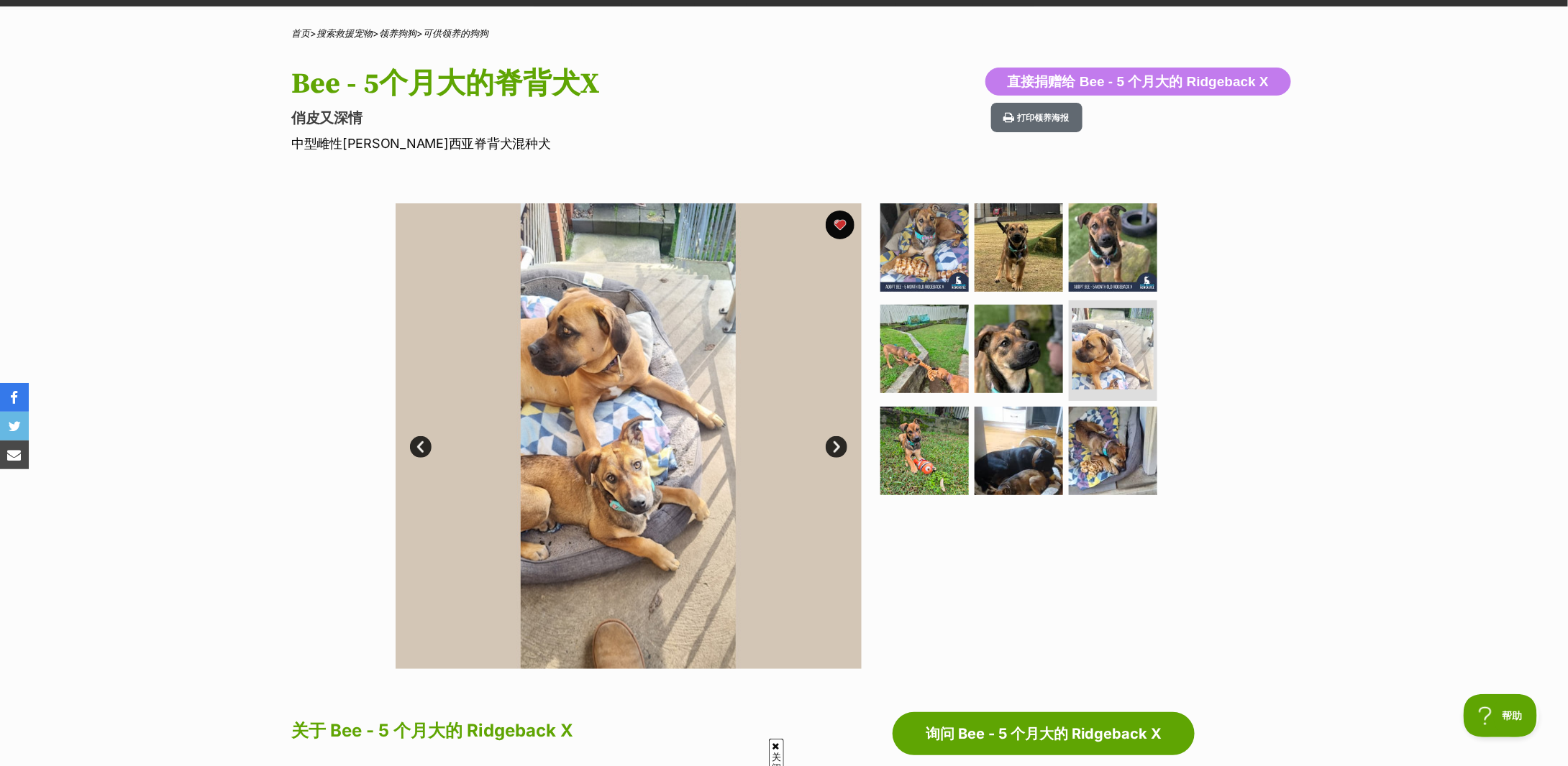
click at [833, 442] on link "下一个" at bounding box center [837, 447] width 22 height 22
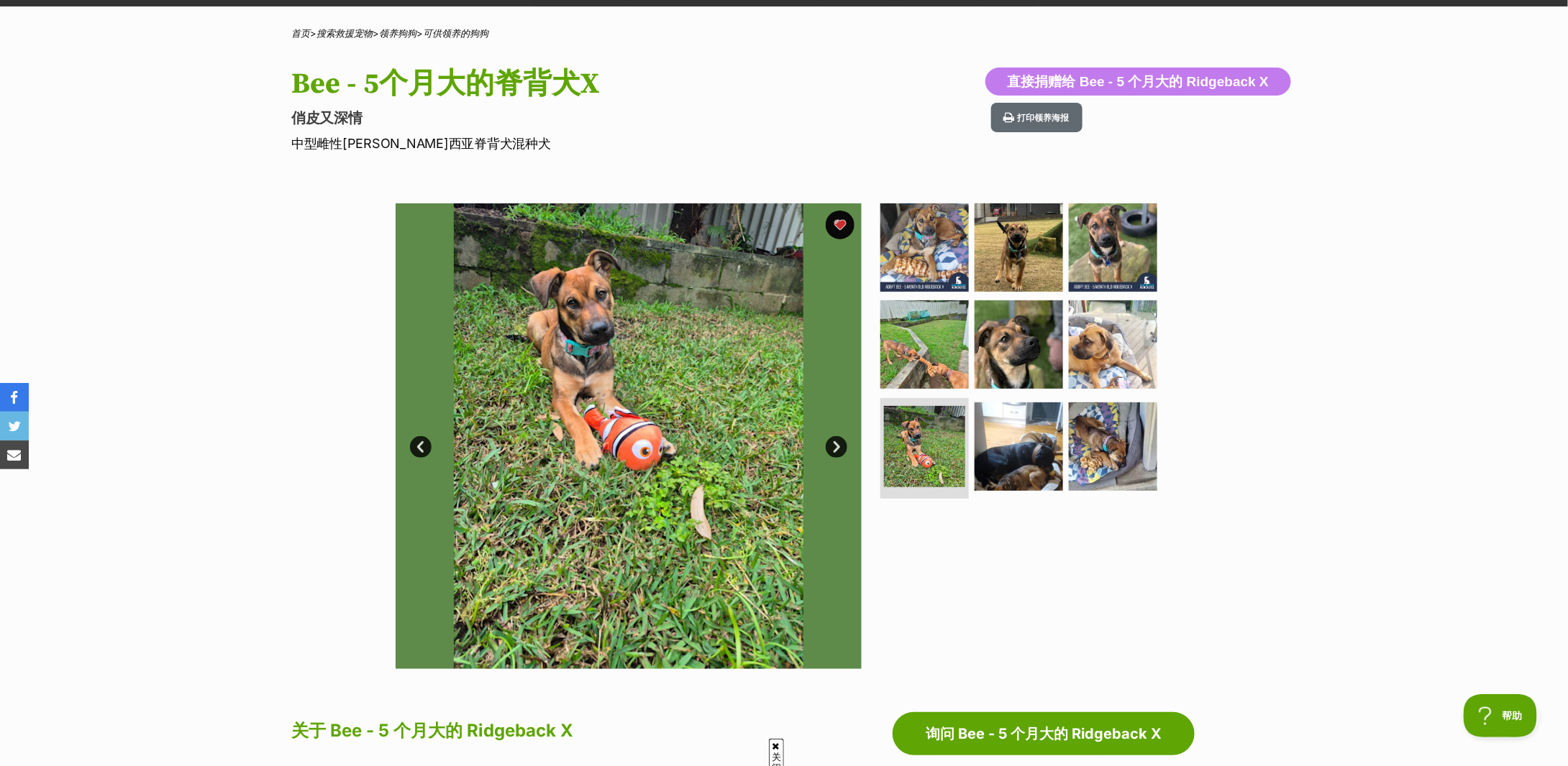
click at [833, 442] on link "下一个" at bounding box center [837, 447] width 22 height 22
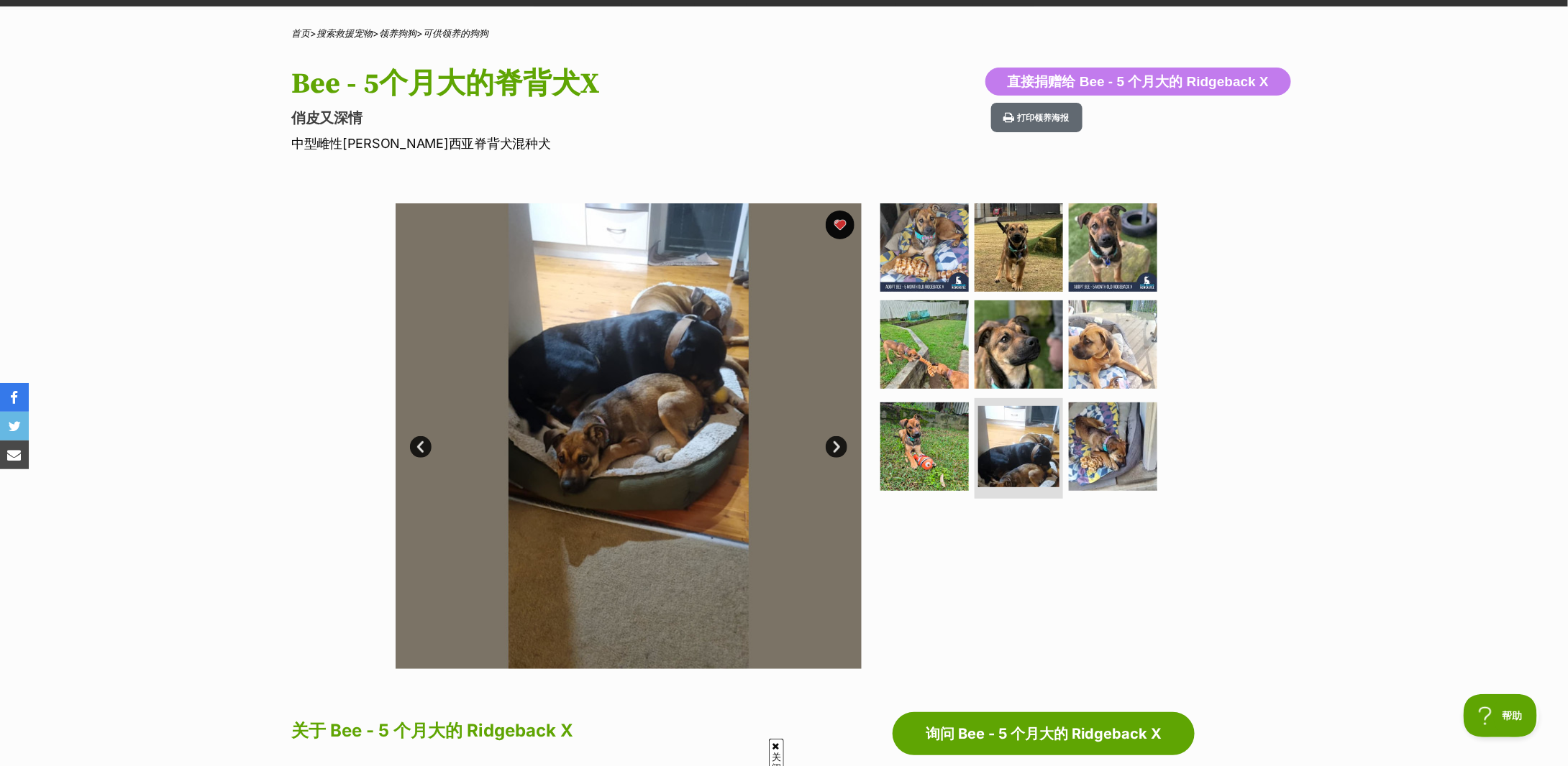
click at [833, 442] on link "下一个" at bounding box center [837, 447] width 22 height 22
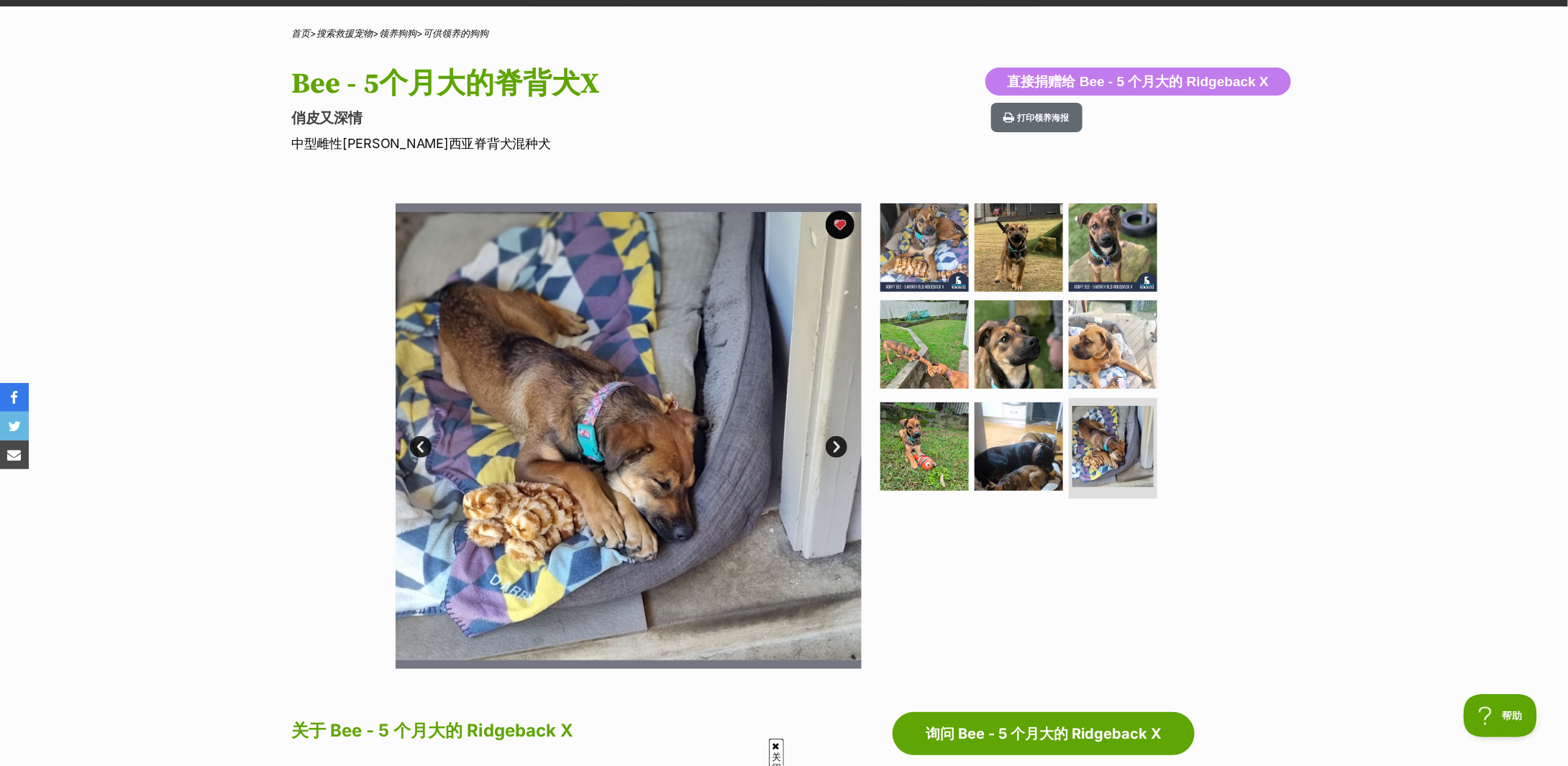
click at [833, 442] on link "下一个" at bounding box center [837, 447] width 22 height 22
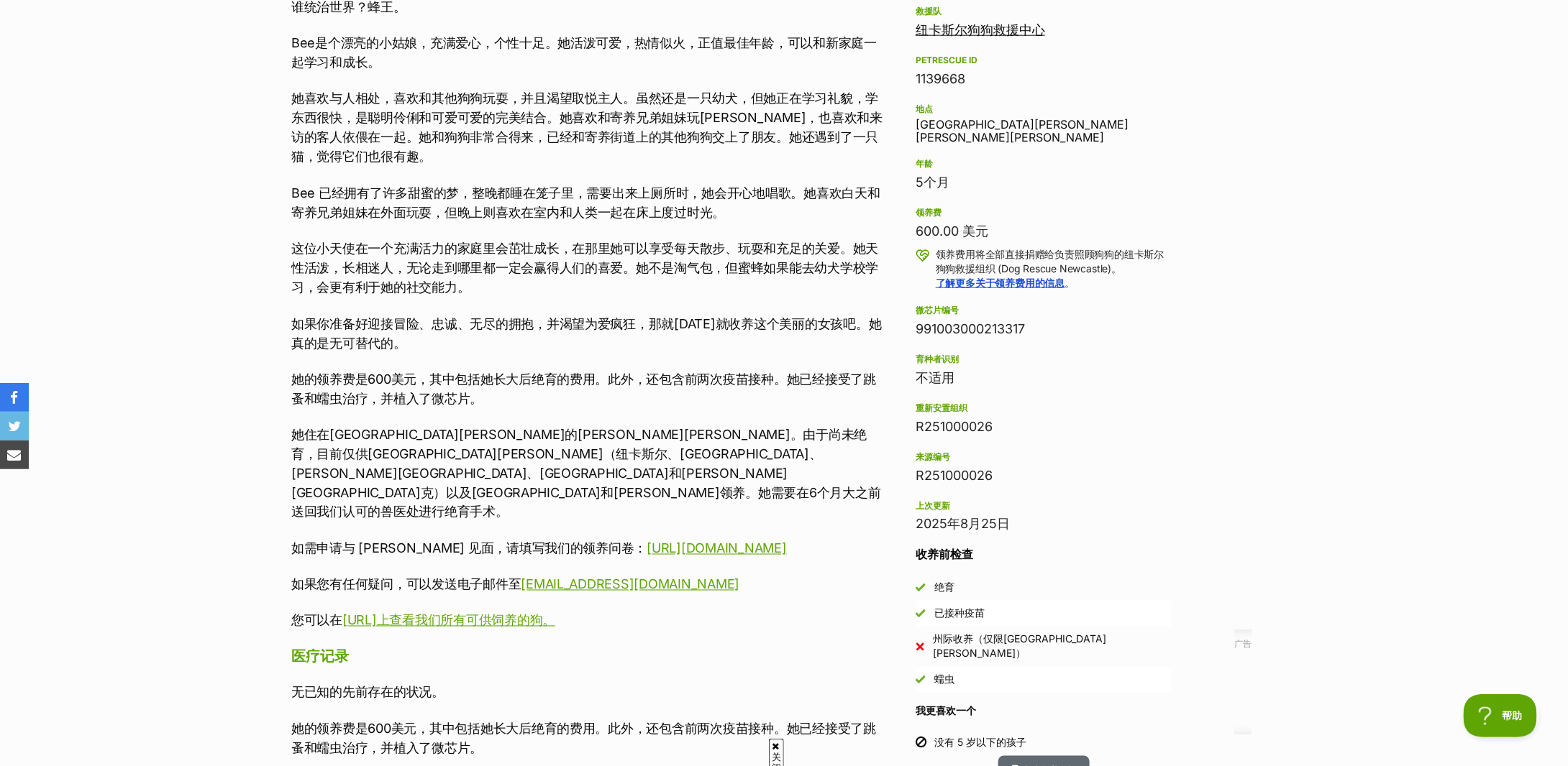
scroll to position [575, 0]
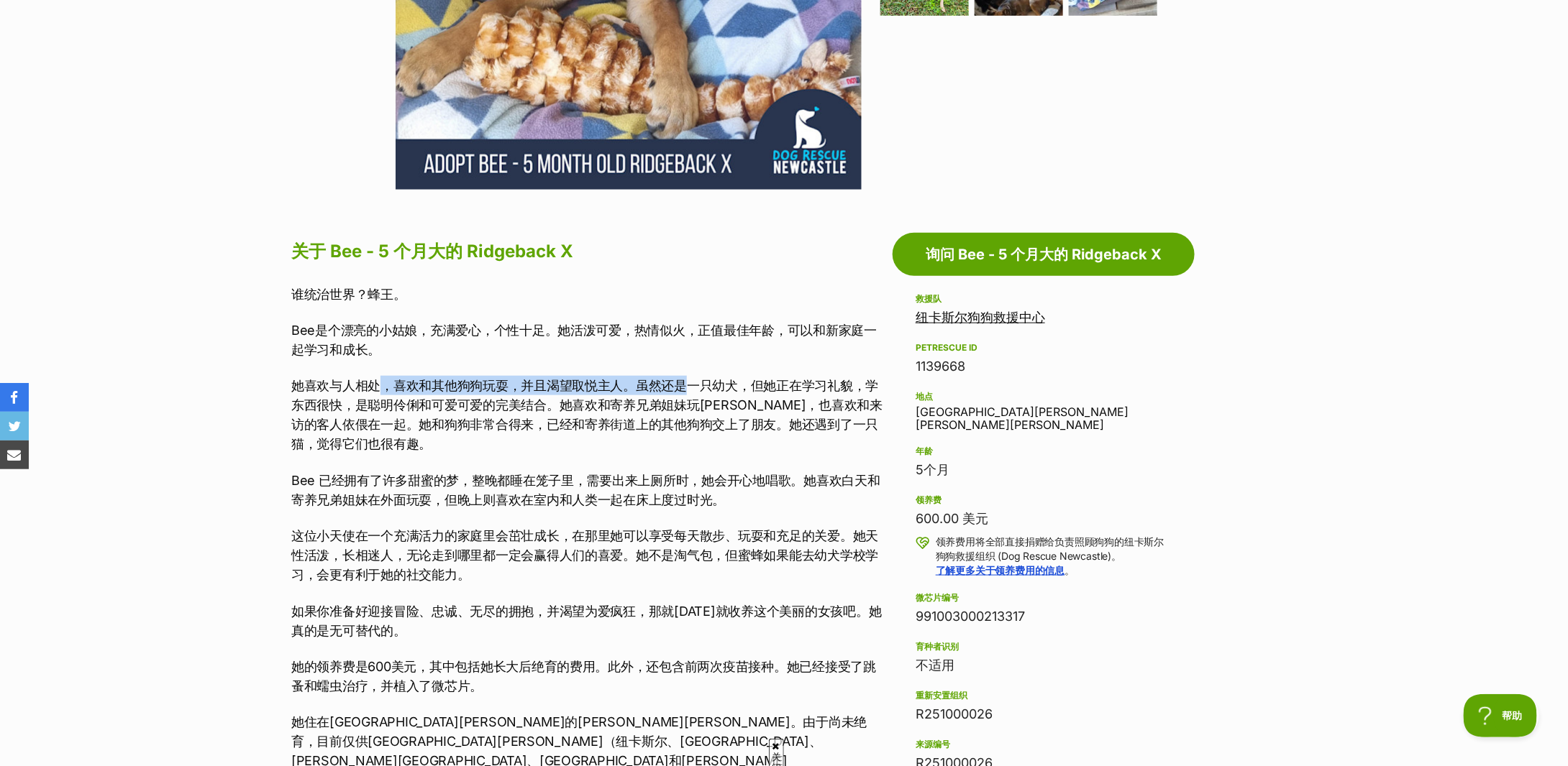
drag, startPoint x: 381, startPoint y: 391, endPoint x: 683, endPoint y: 390, distance: 302.0
click at [683, 390] on font "她喜欢与人相处，喜欢和其他狗狗玩耍，并且渴望取悦主人。虽然还是一只幼犬，但她正在学习礼貌，学东西很快，是聪明伶俐和可爱可爱的完美结合。她喜欢和寄养兄弟姐妹玩拔…" at bounding box center [586, 415] width 592 height 73
drag, startPoint x: 417, startPoint y: 406, endPoint x: 744, endPoint y: 406, distance: 327.0
click at [744, 406] on font "她喜欢与人相处，喜欢和其他狗狗玩耍，并且渴望取悦主人。虽然还是一只幼犬，但她正在学习礼貌，学东西很快，是聪明伶俐和可爱可爱的完美结合。她喜欢和寄养兄弟姐妹玩拔…" at bounding box center [586, 415] width 592 height 73
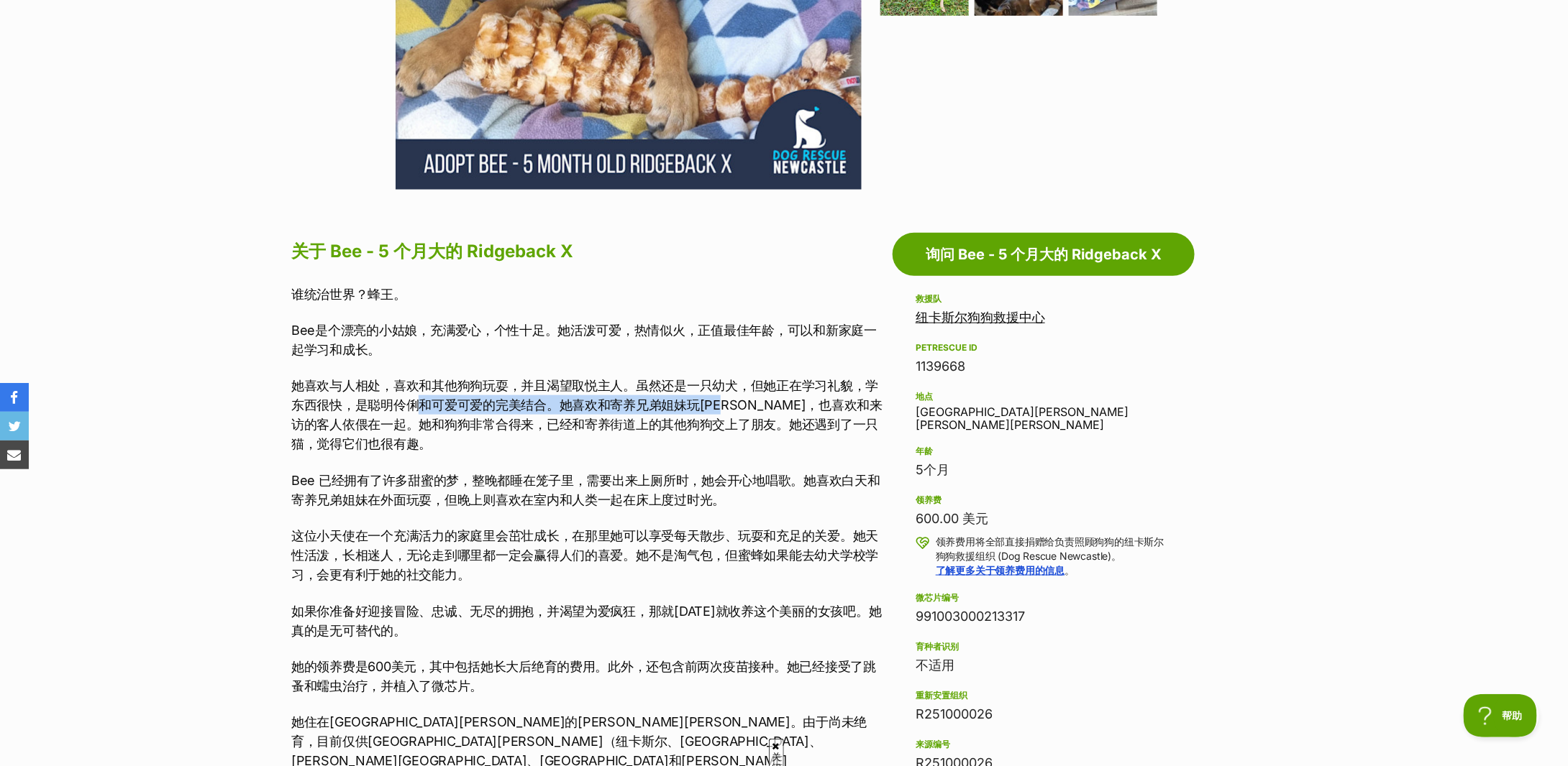
click at [744, 406] on font "她喜欢与人相处，喜欢和其他狗狗玩耍，并且渴望取悦主人。虽然还是一只幼犬，但她正在学习礼貌，学东西很快，是聪明伶俐和可爱可爱的完美结合。她喜欢和寄养兄弟姐妹玩拔…" at bounding box center [586, 415] width 592 height 73
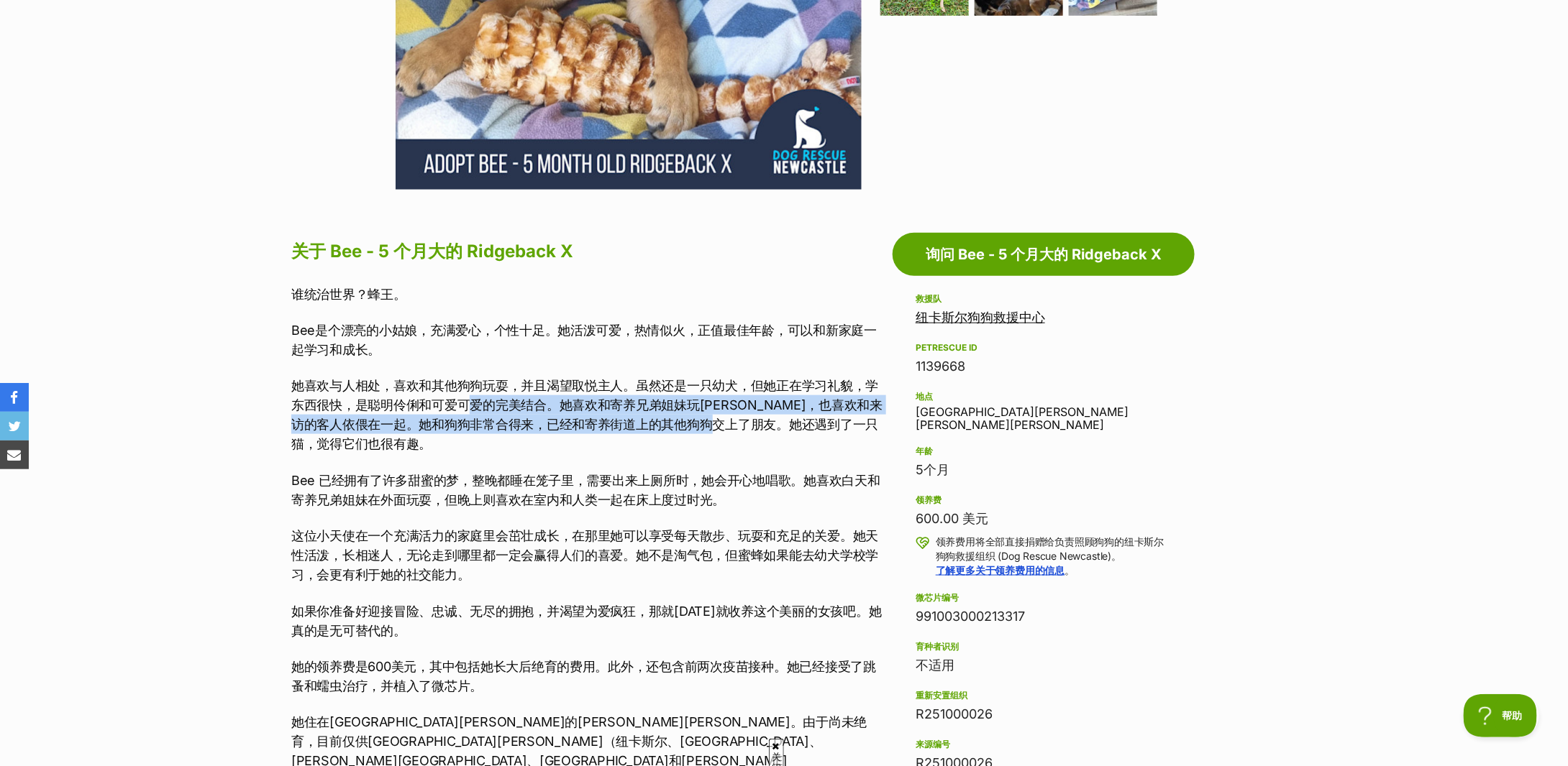
drag, startPoint x: 467, startPoint y: 414, endPoint x: 775, endPoint y: 425, distance: 308.2
click at [775, 425] on p "她喜欢与人相处，喜欢和其他狗狗玩耍，并且渴望取悦主人。虽然还是一只幼犬，但她正在学习礼貌，学东西很快，是聪明伶俐和可爱可爱的完美结合。她喜欢和寄养兄弟姐妹玩拔…" at bounding box center [588, 415] width 594 height 77
click at [775, 425] on font "她喜欢与人相处，喜欢和其他狗狗玩耍，并且渴望取悦主人。虽然还是一只幼犬，但她正在学习礼貌，学东西很快，是聪明伶俐和可爱可爱的完美结合。她喜欢和寄养兄弟姐妹玩拔…" at bounding box center [586, 415] width 592 height 73
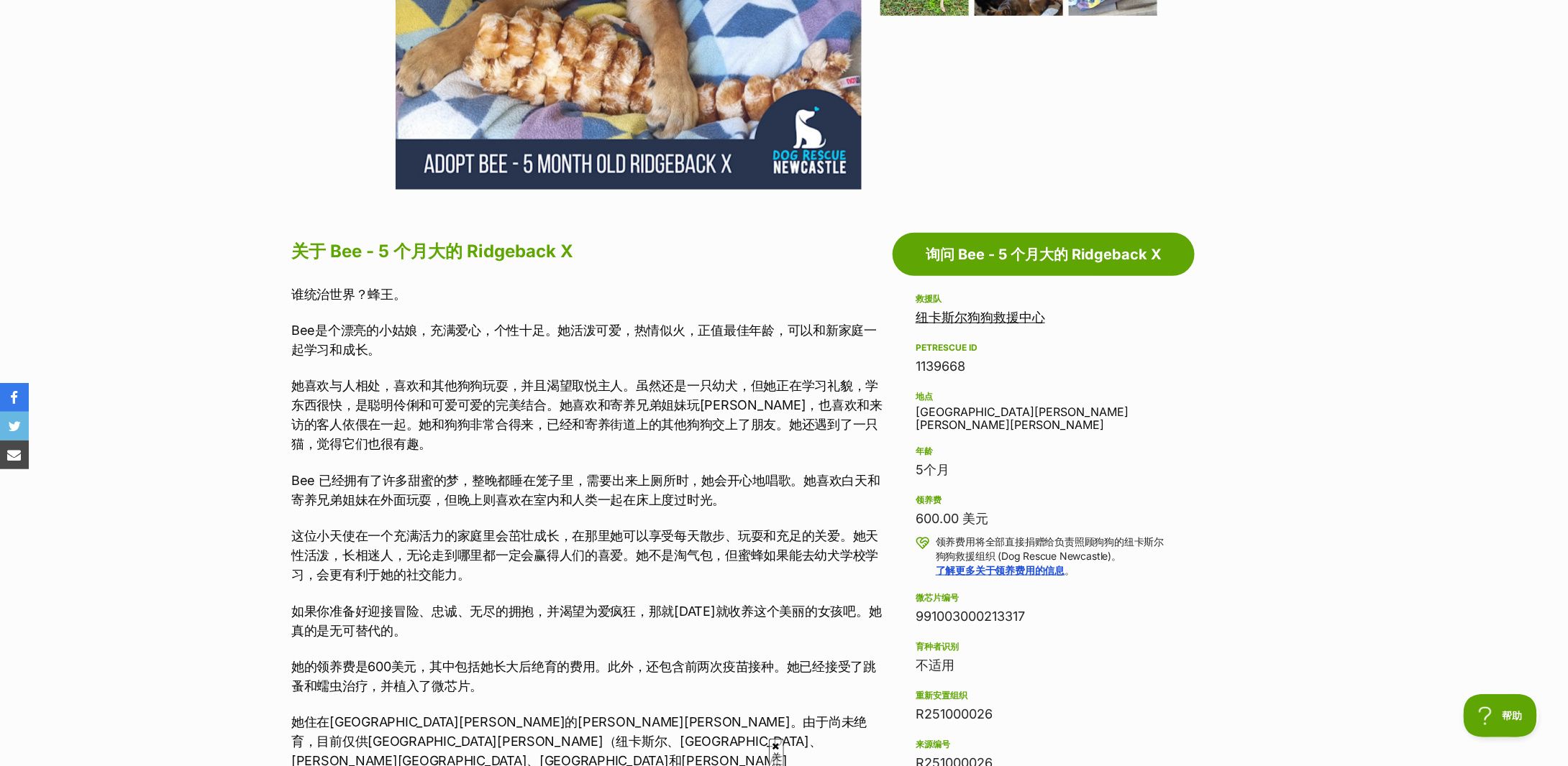
click at [314, 482] on font "Bee 已经拥有了许多甜蜜的梦，整晚都睡在笼子里，需要出来上厕所时，她会开心地唱歌。她喜欢白天和寄养兄弟姐妹在外面玩耍，但晚上则喜欢在室内和人类一起在床上度过…" at bounding box center [585, 490] width 589 height 34
drag, startPoint x: 291, startPoint y: 481, endPoint x: 599, endPoint y: 489, distance: 308.1
click at [599, 489] on p "Bee 已经拥有了许多甜蜜的梦，整晚都睡在笼子里，需要出来上厕所时，她会开心地唱歌。她喜欢白天和寄养兄弟姐妹在外面玩耍，但晚上则喜欢在室内和人类一起在床上度过…" at bounding box center [588, 490] width 594 height 39
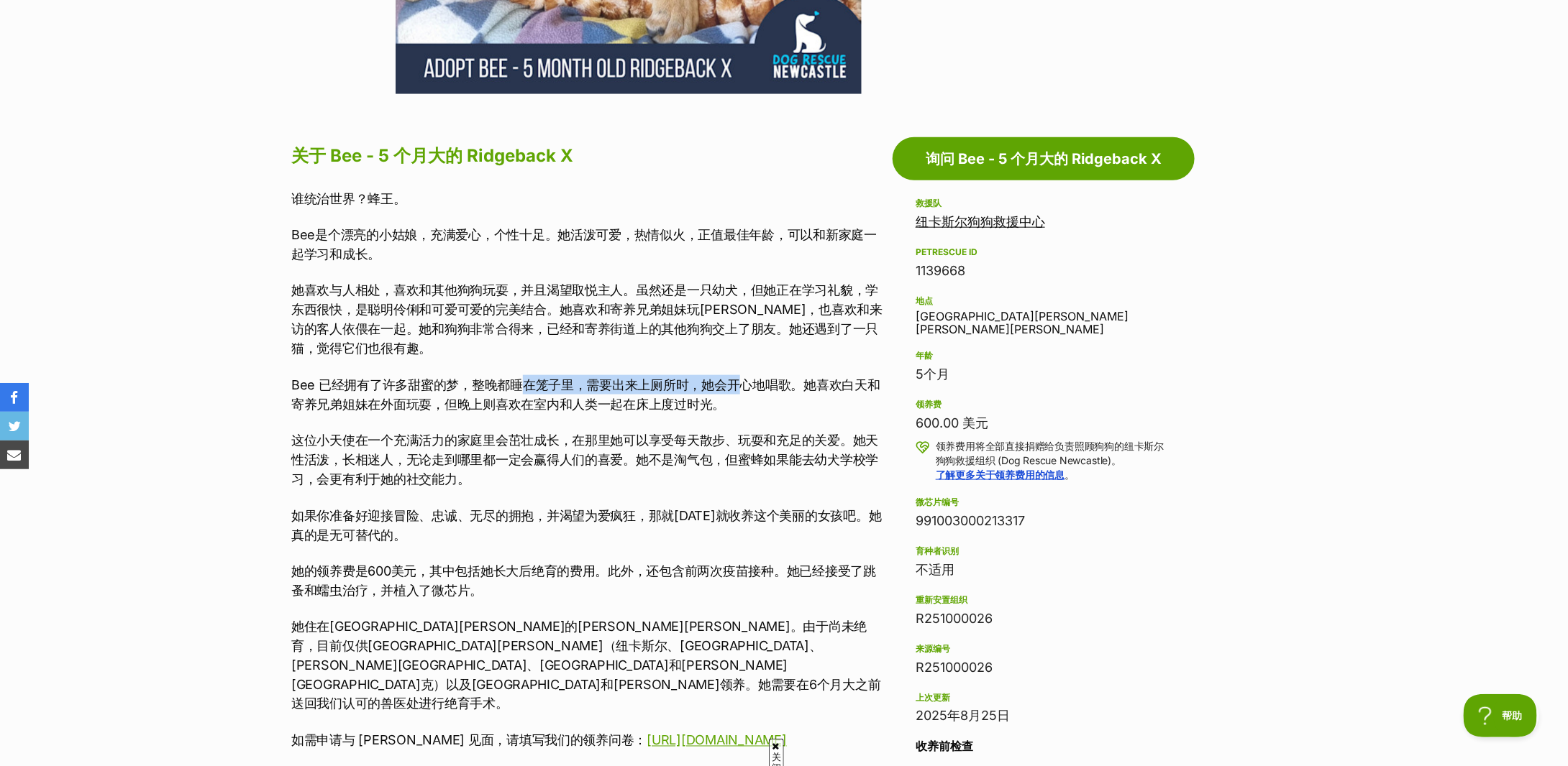
drag, startPoint x: 524, startPoint y: 383, endPoint x: 741, endPoint y: 380, distance: 217.0
click at [741, 380] on font "Bee 已经拥有了许多甜蜜的梦，整晚都睡在笼子里，需要出来上厕所时，她会开心地唱歌。她喜欢白天和寄养兄弟姐妹在外面玩耍，但晚上则喜欢在室内和人类一起在床上度过…" at bounding box center [585, 394] width 589 height 34
drag, startPoint x: 382, startPoint y: 396, endPoint x: 657, endPoint y: 405, distance: 275.1
click at [657, 405] on font "Bee 已经拥有了许多甜蜜的梦，整晚都睡在笼子里，需要出来上厕所时，她会开心地唱歌。她喜欢白天和寄养兄弟姐妹在外面玩耍，但晚上则喜欢在室内和人类一起在床上度过…" at bounding box center [585, 394] width 589 height 34
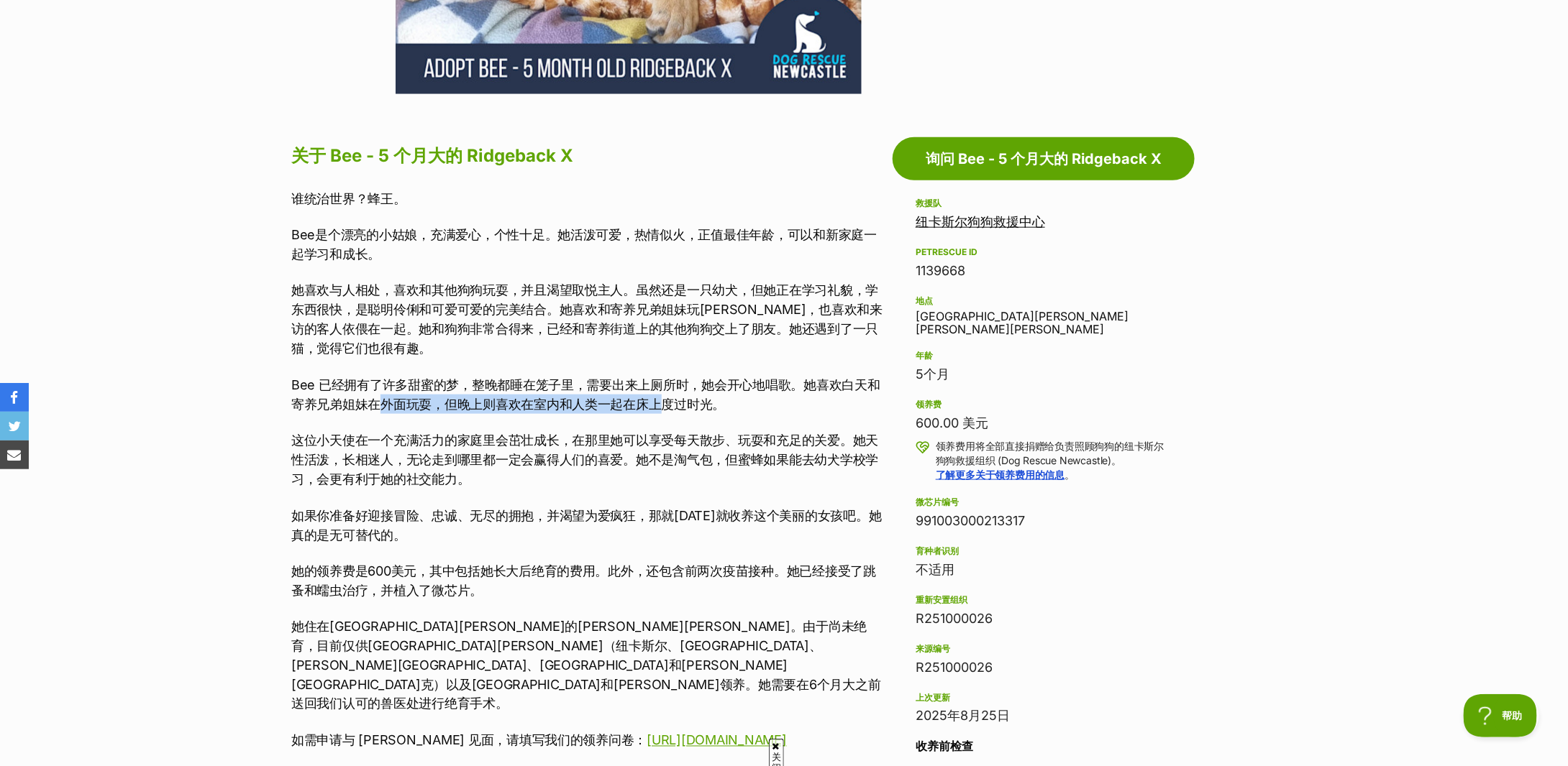
click at [657, 405] on font "Bee 已经拥有了许多甜蜜的梦，整晚都睡在笼子里，需要出来上厕所时，她会开心地唱歌。她喜欢白天和寄养兄弟姐妹在外面玩耍，但晚上则喜欢在室内和人类一起在床上度过…" at bounding box center [585, 394] width 589 height 34
click at [666, 463] on font "这位小天使在一个充满活力的家庭里会茁壮成长，在那里她可以享受每天散步、玩耍和充足的关爱。她天性活泼，长相迷人，无论走到哪里都一定会赢得人们的喜爱。她不是淘气包…" at bounding box center [584, 459] width 587 height 54
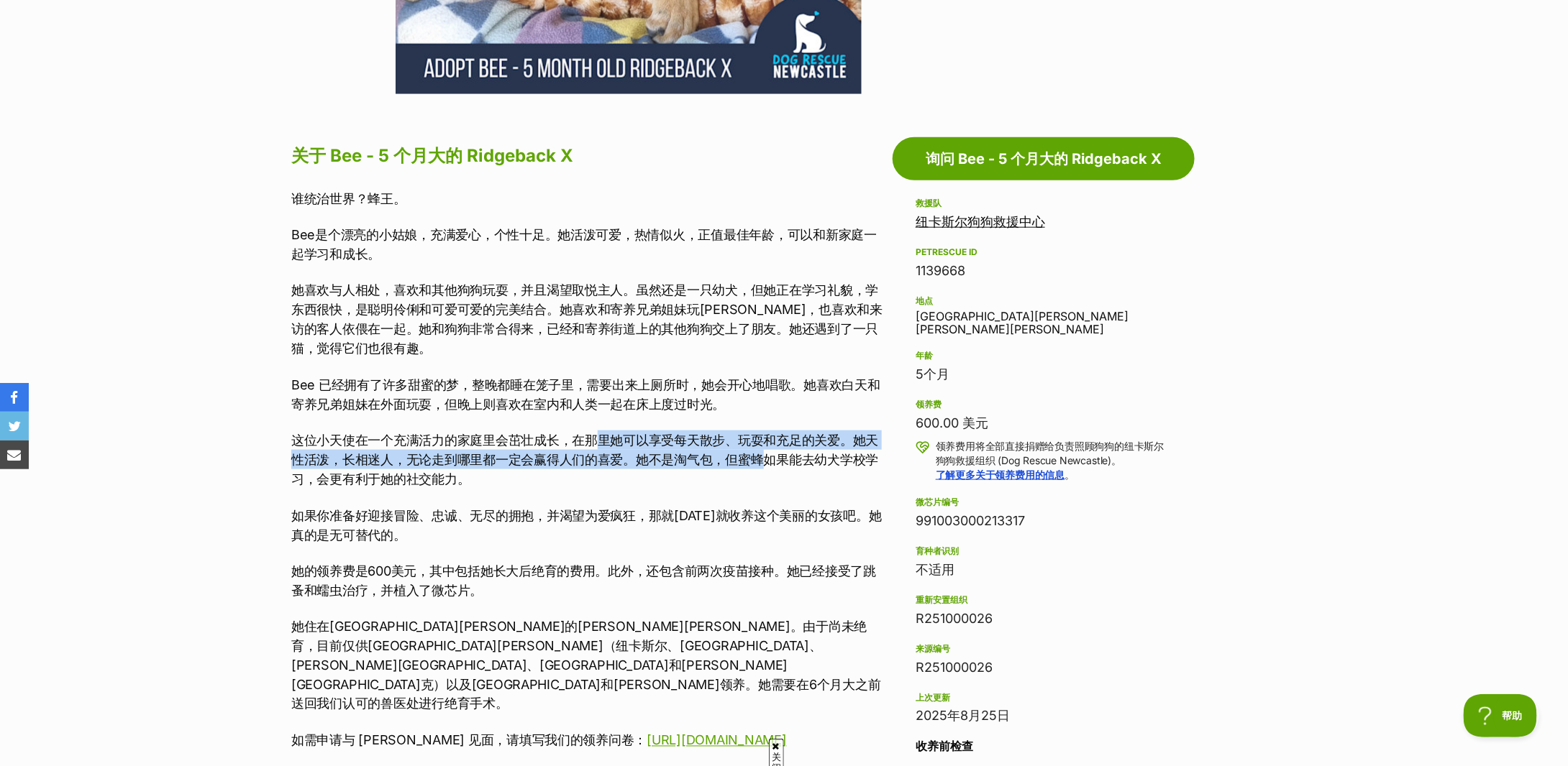
drag, startPoint x: 594, startPoint y: 445, endPoint x: 761, endPoint y: 456, distance: 167.4
click at [761, 456] on font "这位小天使在一个充满活力的家庭里会茁壮成长，在那里她可以享受每天散步、玩耍和充足的关爱。她天性活泼，长相迷人，无论走到哪里都一定会赢得人们的喜爱。她不是淘气包…" at bounding box center [584, 459] width 587 height 54
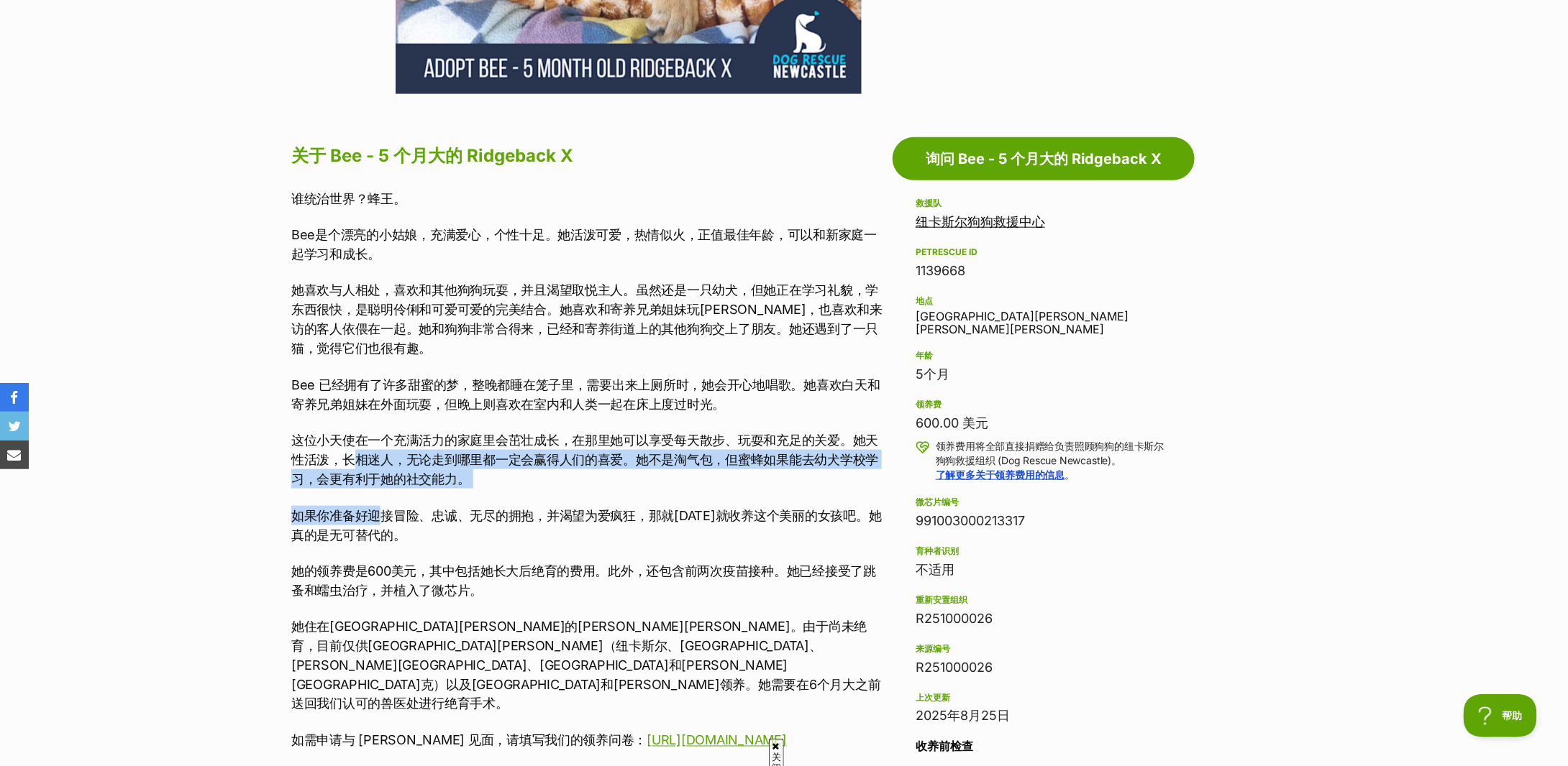
drag, startPoint x: 359, startPoint y: 462, endPoint x: 382, endPoint y: 489, distance: 35.5
click at [382, 489] on div "谁统治世界？蜂王。 Bee是个漂亮的小姑娘，充满爱心，个性十足。她活泼可爱，热情似火，正值最佳年龄，可以和新家庭一起学习和成长。 她喜欢与人相处，喜欢和其他狗…" at bounding box center [588, 506] width 594 height 634
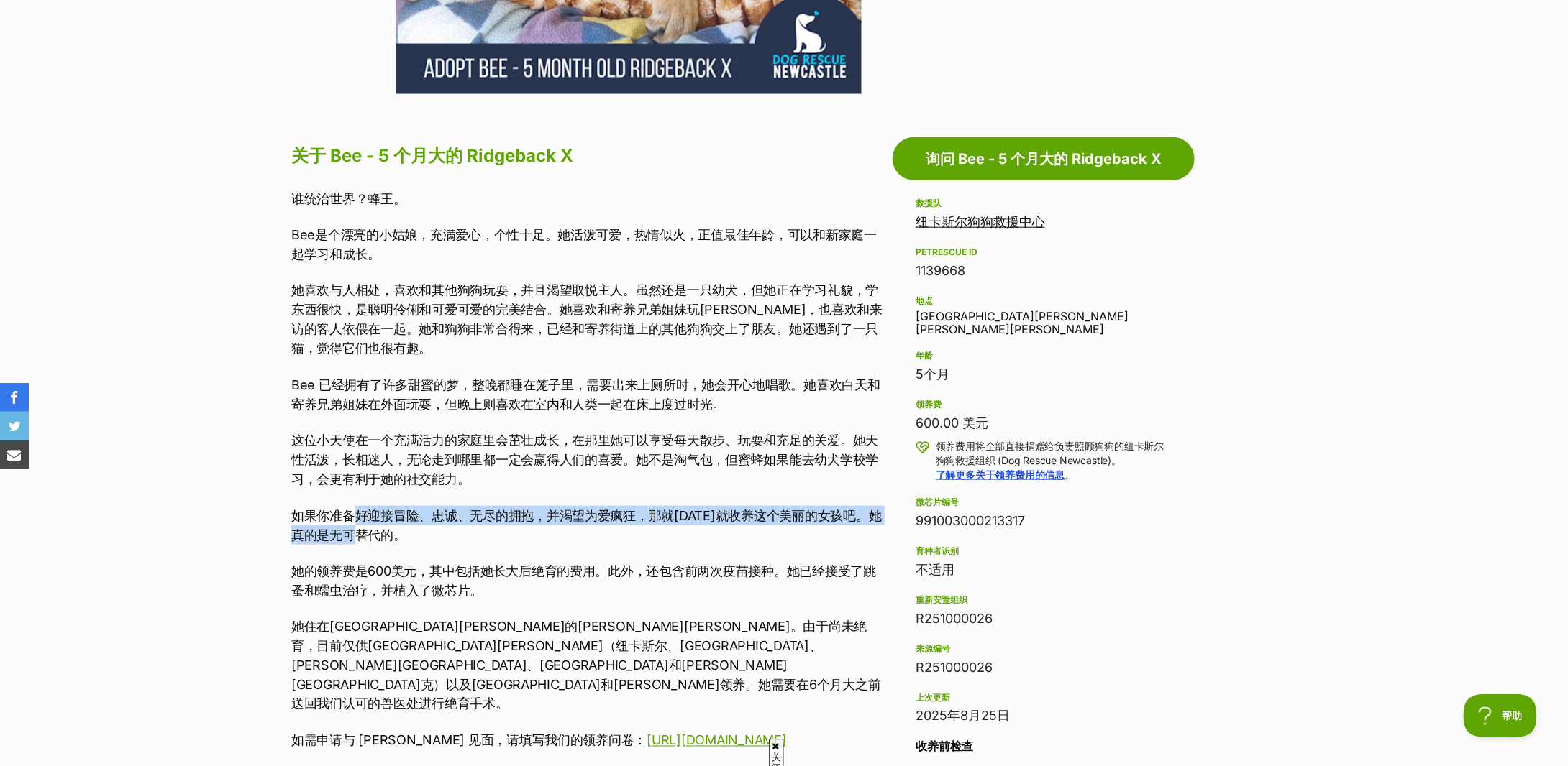
drag, startPoint x: 359, startPoint y: 524, endPoint x: 671, endPoint y: 532, distance: 312.1
click at [671, 532] on p "如果你准备好迎接冒险、忠诚、无尽的拥抱，并渴望为爱疯狂，那就今天就收养这个美丽的女孩吧。她真的是无可替代的。" at bounding box center [588, 525] width 594 height 39
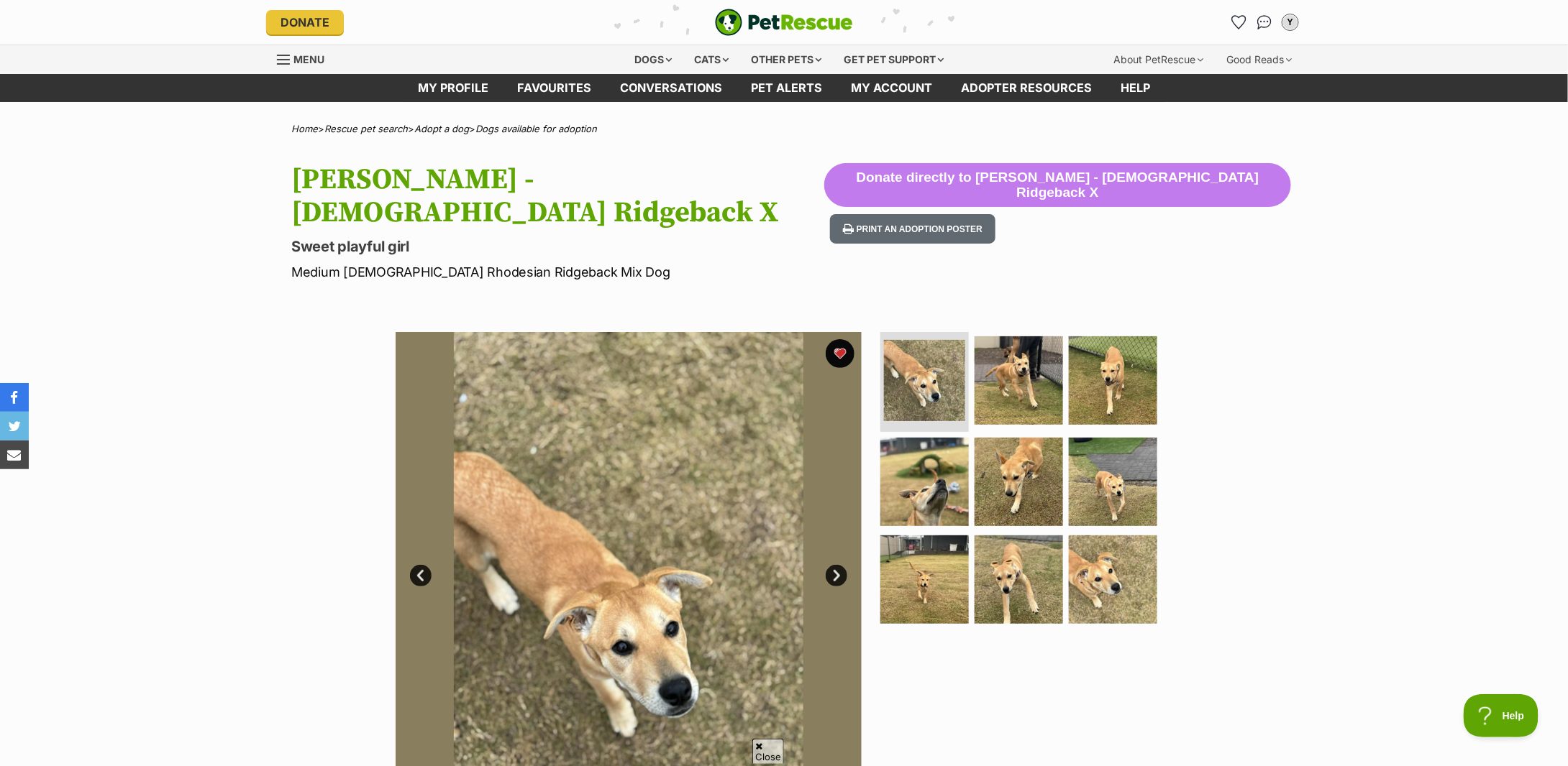
scroll to position [287, 0]
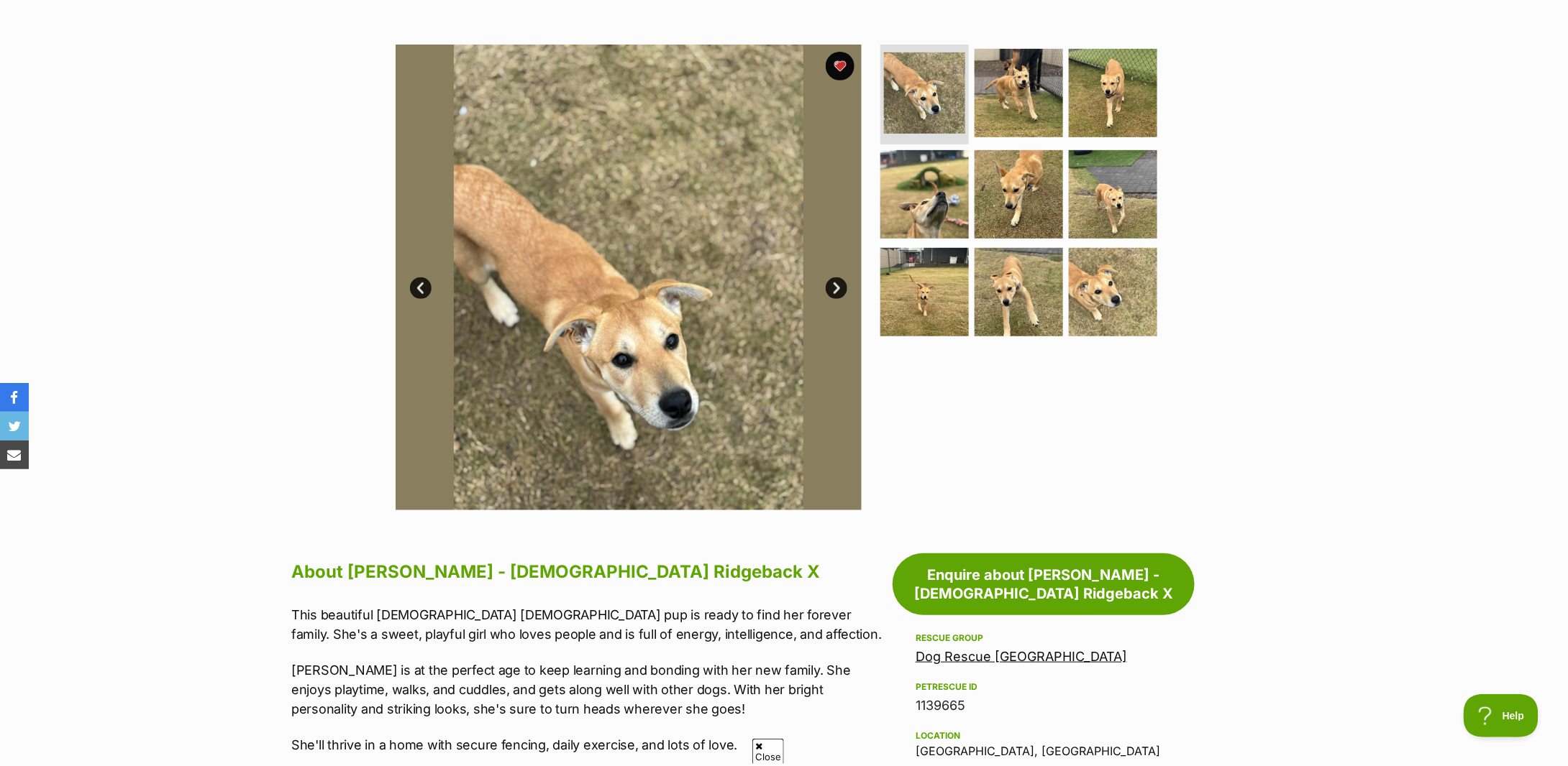
click at [831, 278] on link "Next" at bounding box center [837, 288] width 22 height 22
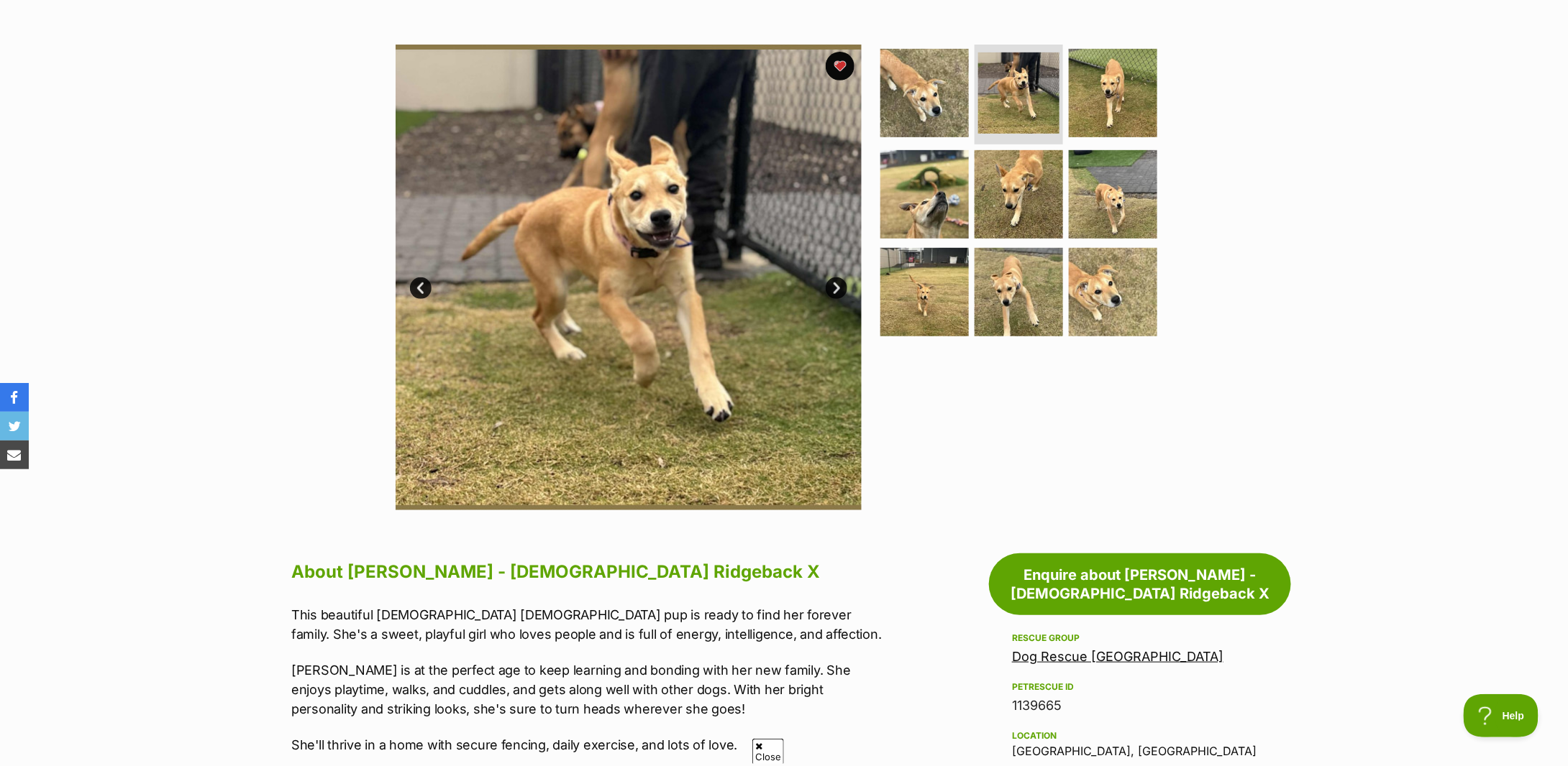
click at [831, 278] on link "Next" at bounding box center [837, 288] width 22 height 22
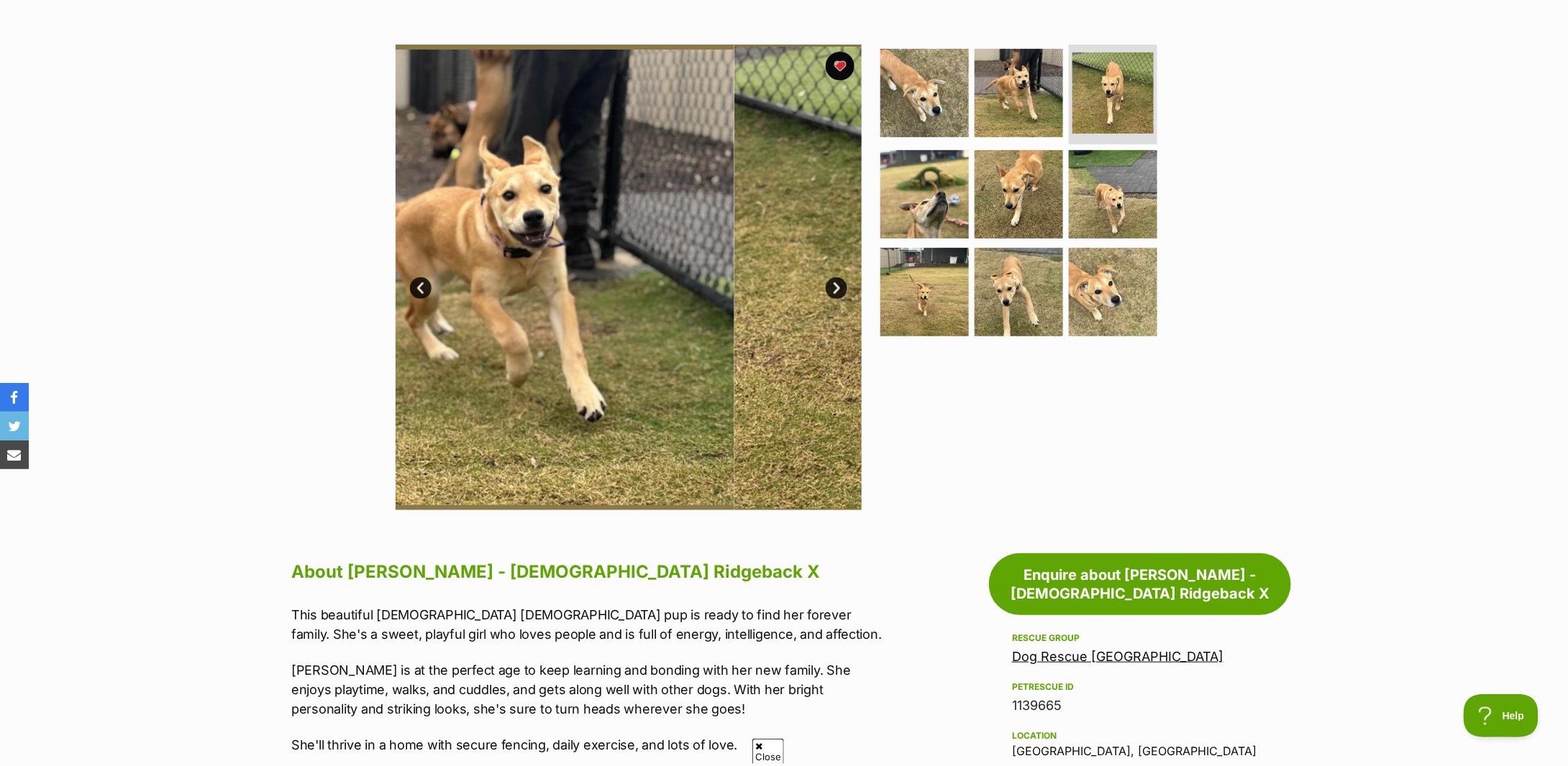
scroll to position [0, 0]
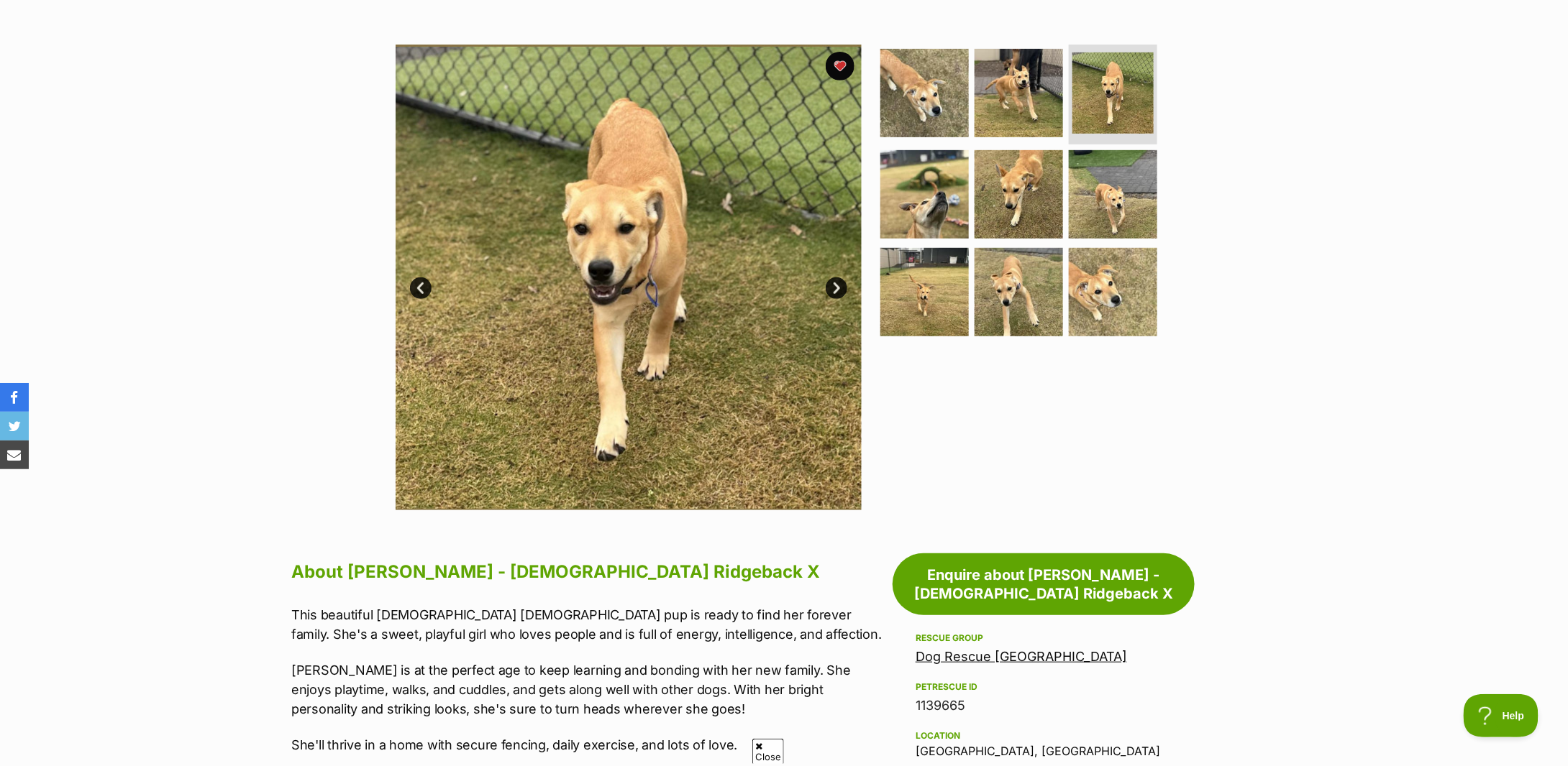
click at [831, 278] on link "Next" at bounding box center [837, 288] width 22 height 22
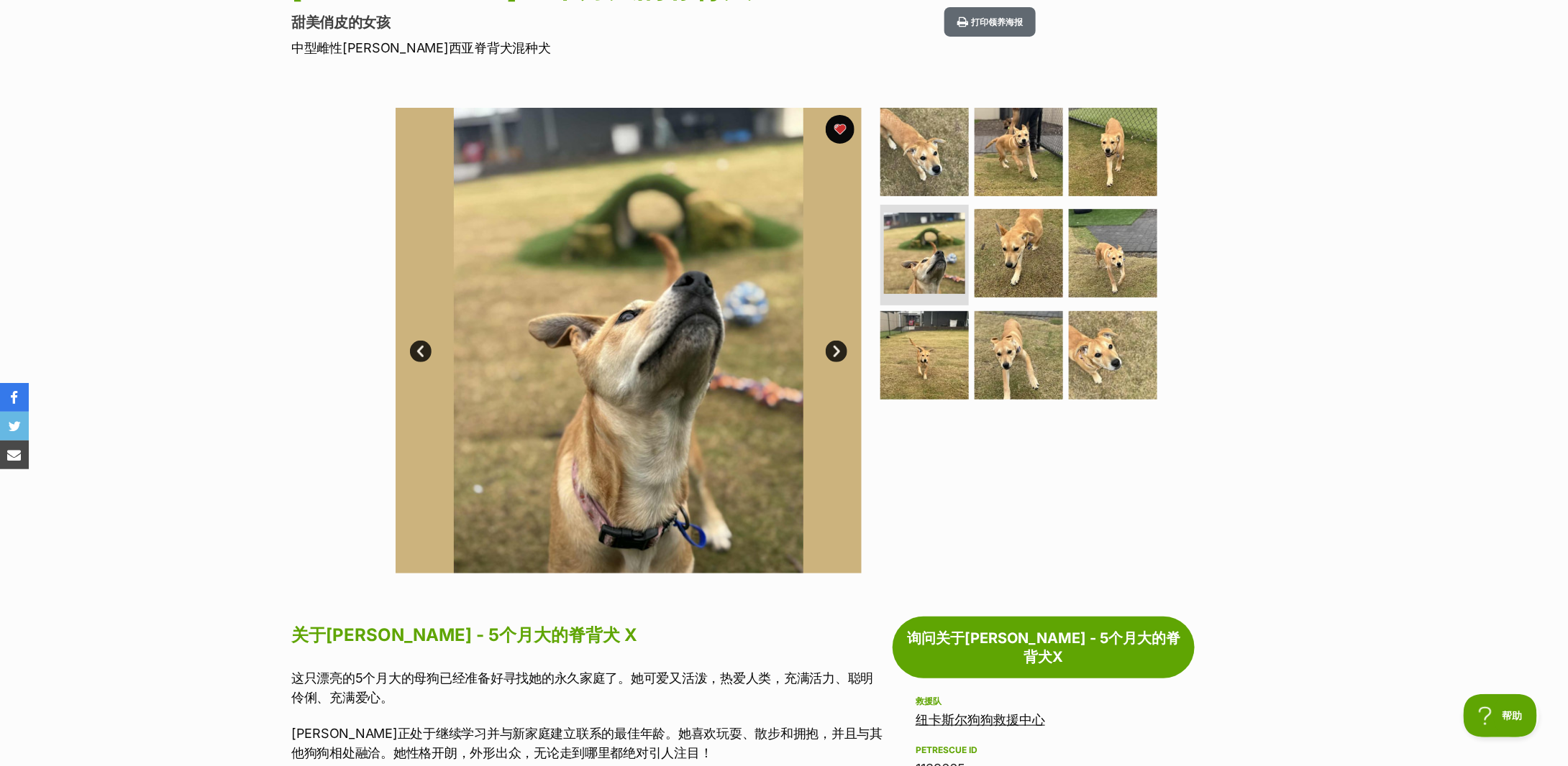
scroll to position [575, 0]
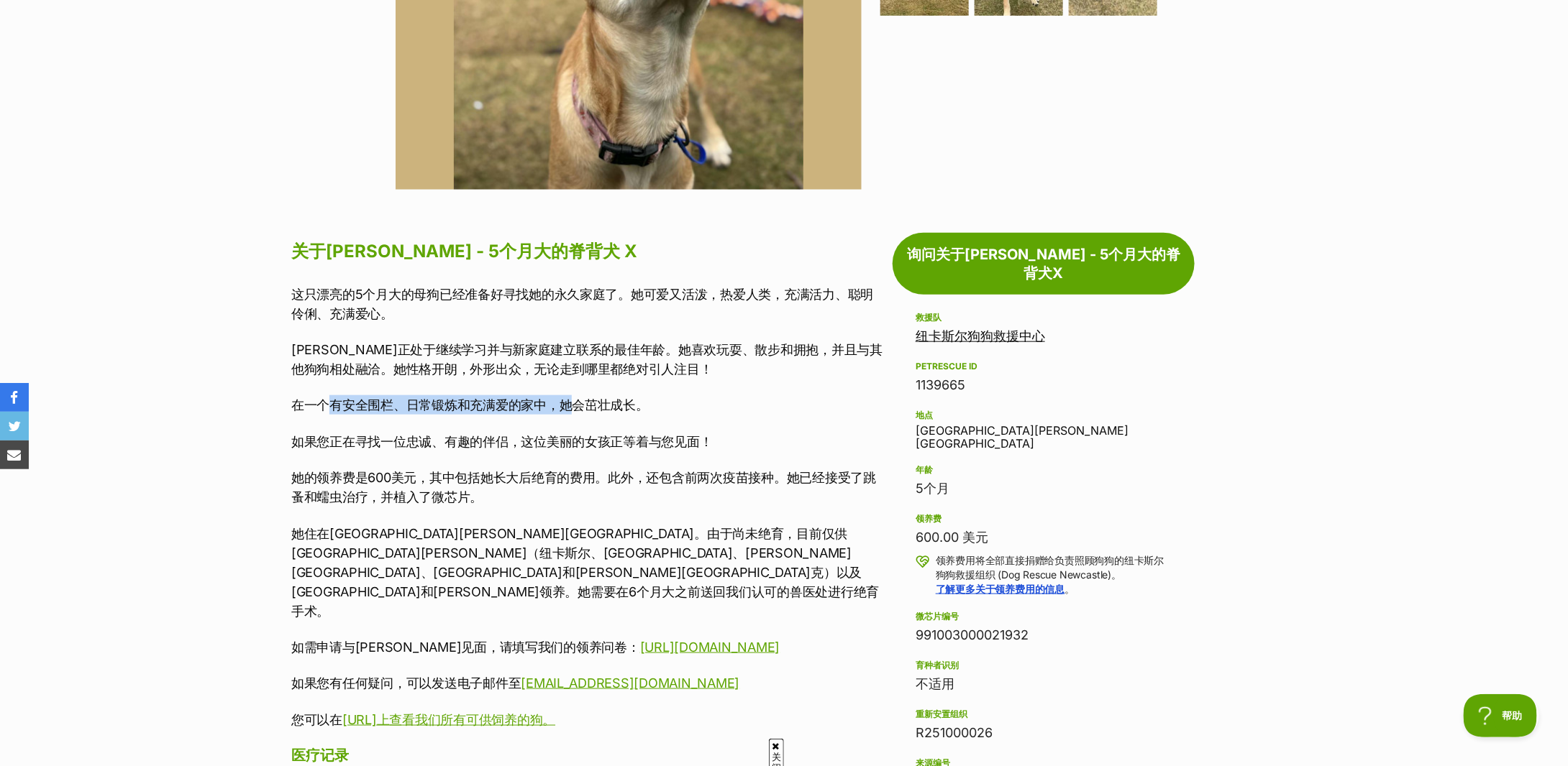
drag, startPoint x: 328, startPoint y: 402, endPoint x: 575, endPoint y: 411, distance: 247.2
click at [575, 411] on font "在一个有安全围栏、日常锻炼和充满爱的家中，她会茁壮成长。" at bounding box center [469, 405] width 358 height 15
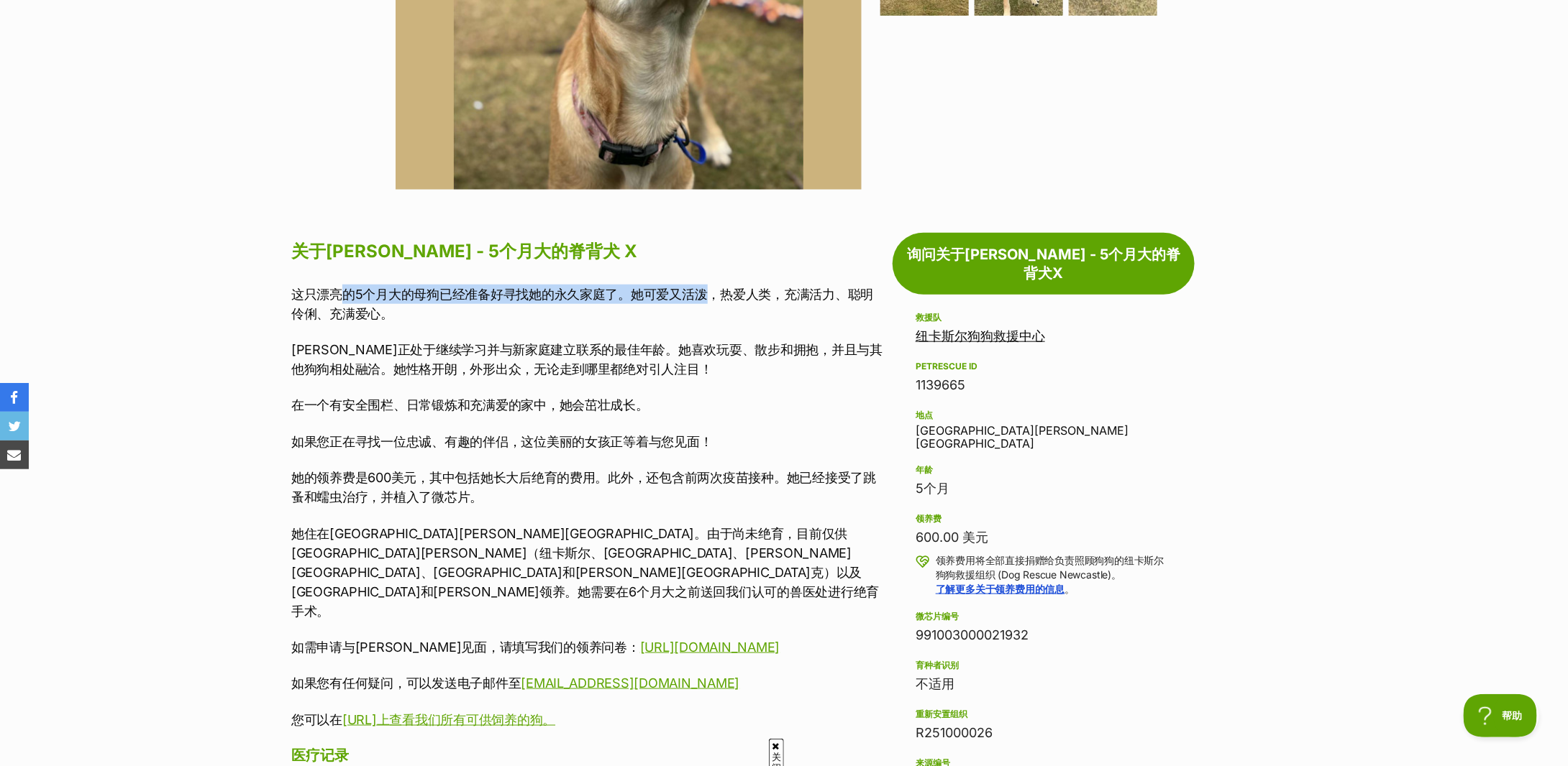
drag, startPoint x: 346, startPoint y: 294, endPoint x: 704, endPoint y: 294, distance: 358.0
click at [704, 294] on font "这只漂亮的5个月大的母狗已经准备好寻找她的永久家庭了。她可爱又活泼，热爱人类，充满活力、聪明伶俐、充满爱心。" at bounding box center [582, 304] width 582 height 34
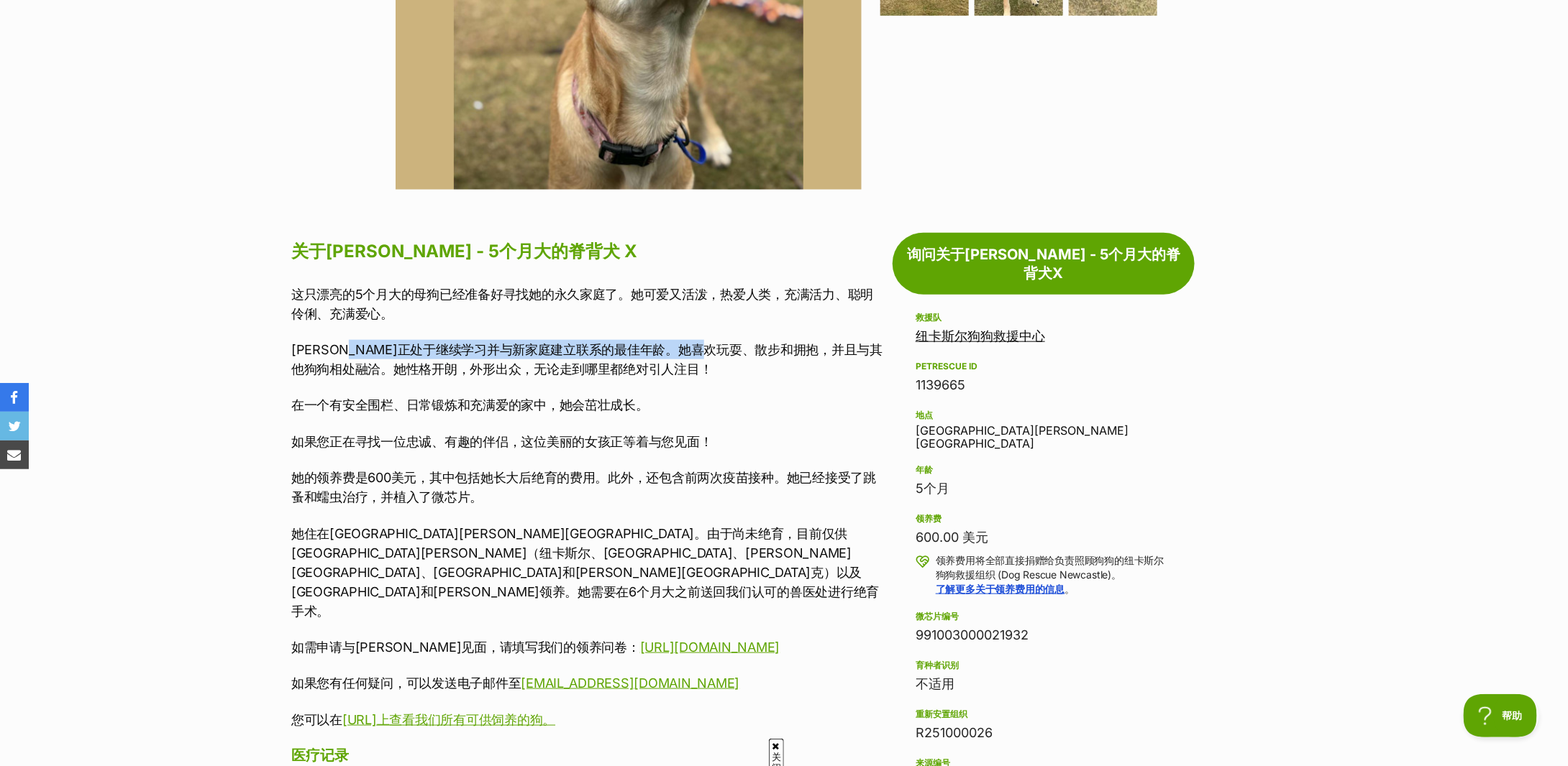
drag, startPoint x: 387, startPoint y: 346, endPoint x: 769, endPoint y: 342, distance: 382.0
click at [768, 343] on font "凯莉正处于继续学习并与新家庭建立联系的最佳年龄。她喜欢玩耍、散步和拥抱，并且与其他狗狗相处融洽。她性格开朗，外形出众，无论走到哪里都绝对引人注目！" at bounding box center [586, 359] width 592 height 34
click at [769, 343] on font "凯莉正处于继续学习并与新家庭建立联系的最佳年龄。她喜欢玩耍、散步和拥抱，并且与其他狗狗相处融洽。她性格开朗，外形出众，无论走到哪里都绝对引人注目！" at bounding box center [586, 359] width 592 height 34
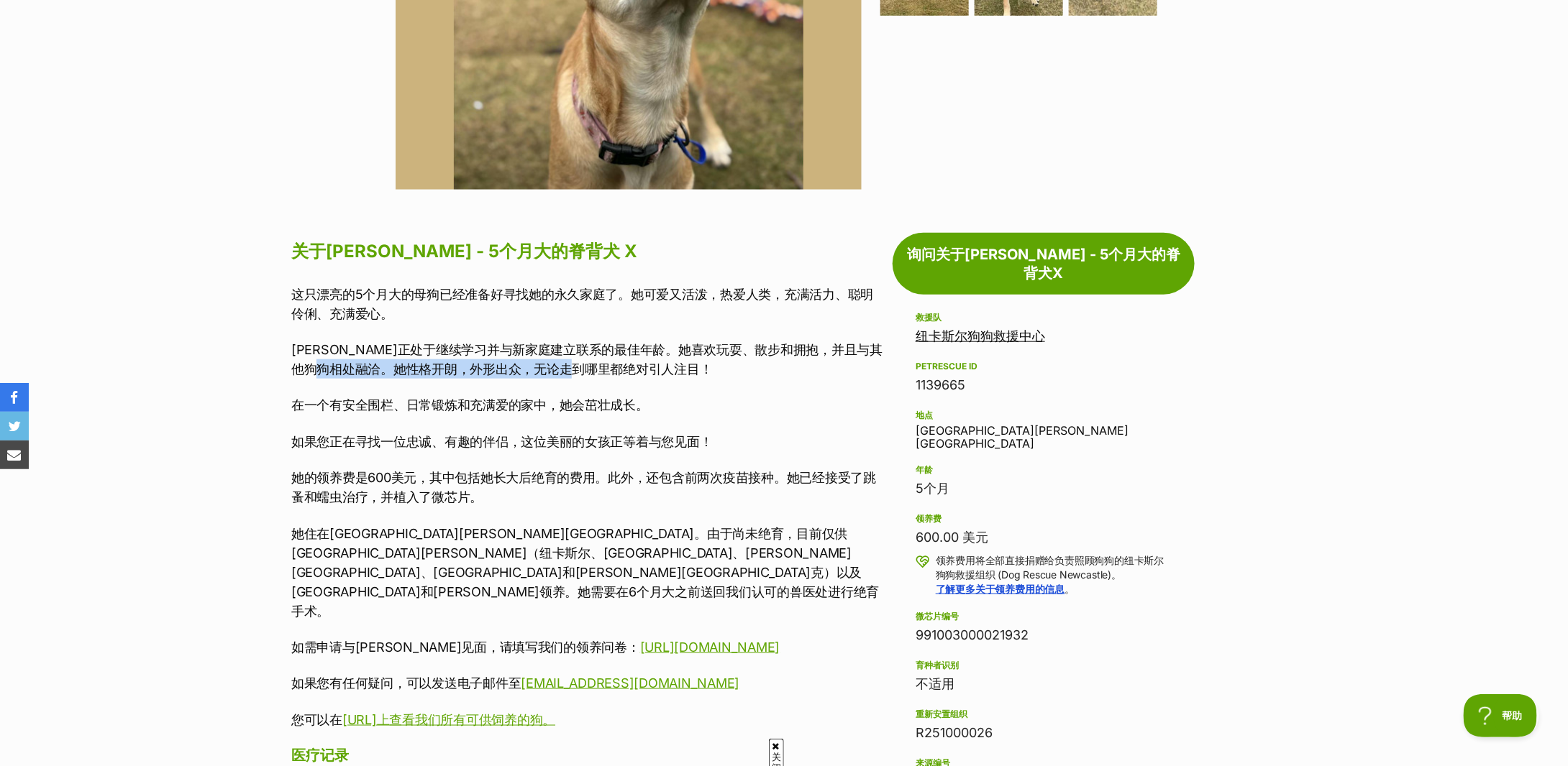
drag, startPoint x: 378, startPoint y: 370, endPoint x: 636, endPoint y: 369, distance: 258.0
click at [636, 369] on p "凯莉正处于继续学习并与新家庭建立联系的最佳年龄。她喜欢玩耍、散步和拥抱，并且与其他狗狗相处融洽。她性格开朗，外形出众，无论走到哪里都绝对引人注目！" at bounding box center [588, 359] width 594 height 39
drag, startPoint x: 330, startPoint y: 398, endPoint x: 652, endPoint y: 408, distance: 322.2
click at [652, 408] on p "在一个有安全围栏、日常锻炼和充满爱的家中，她会茁壮成长。" at bounding box center [588, 405] width 594 height 19
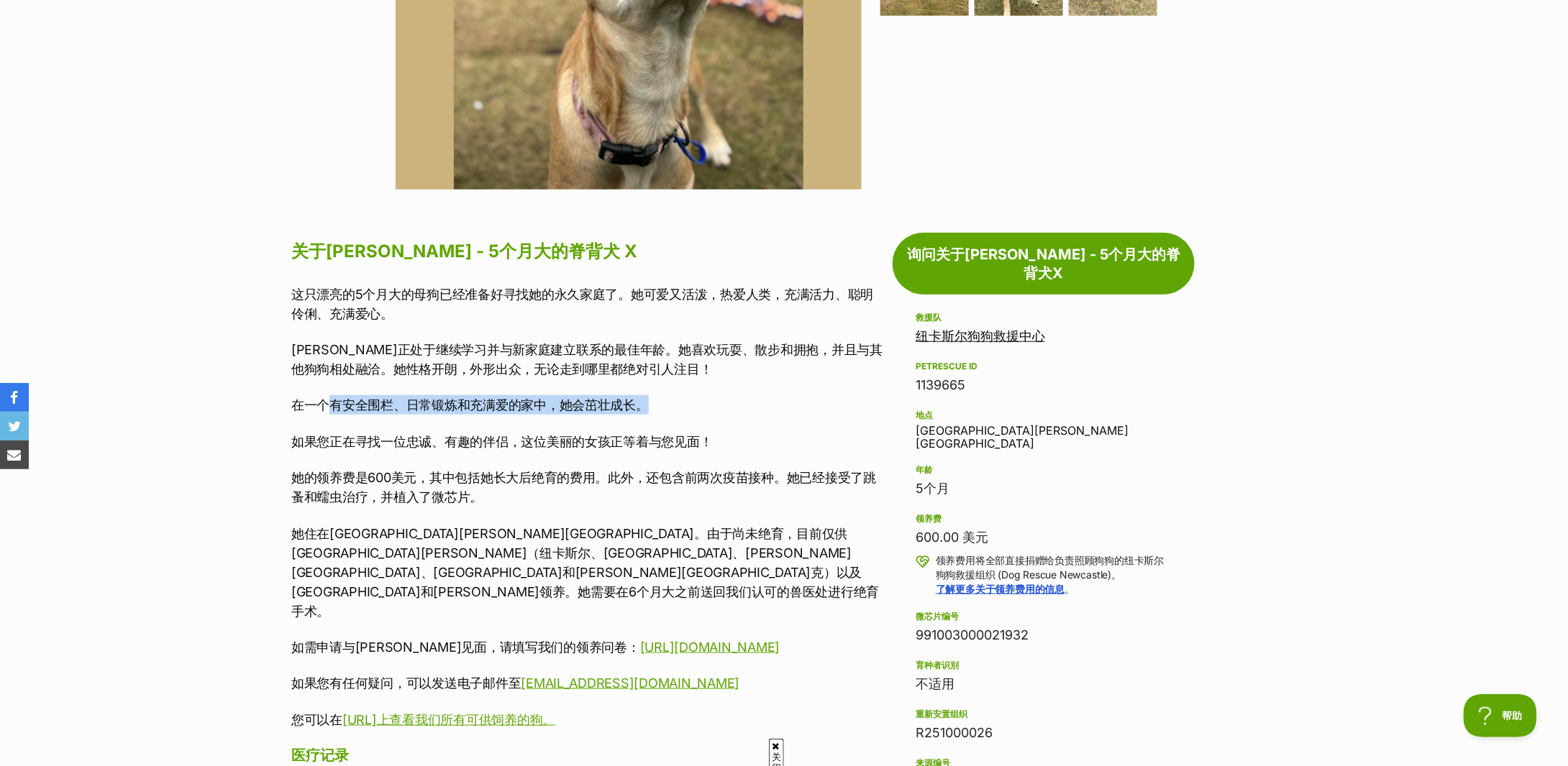
click at [652, 408] on p "在一个有安全围栏、日常锻炼和充满爱的家中，她会茁壮成长。" at bounding box center [588, 405] width 594 height 19
click at [308, 459] on div "这只漂亮的5个月大的母狗已经准备好寻找她的永久家庭了。她可爱又活泼，热爱人类，充满活力、聪明伶俐、充满爱心。 凯莉正处于继续学习并与新家庭建立联系的最佳年龄。…" at bounding box center [588, 507] width 594 height 445
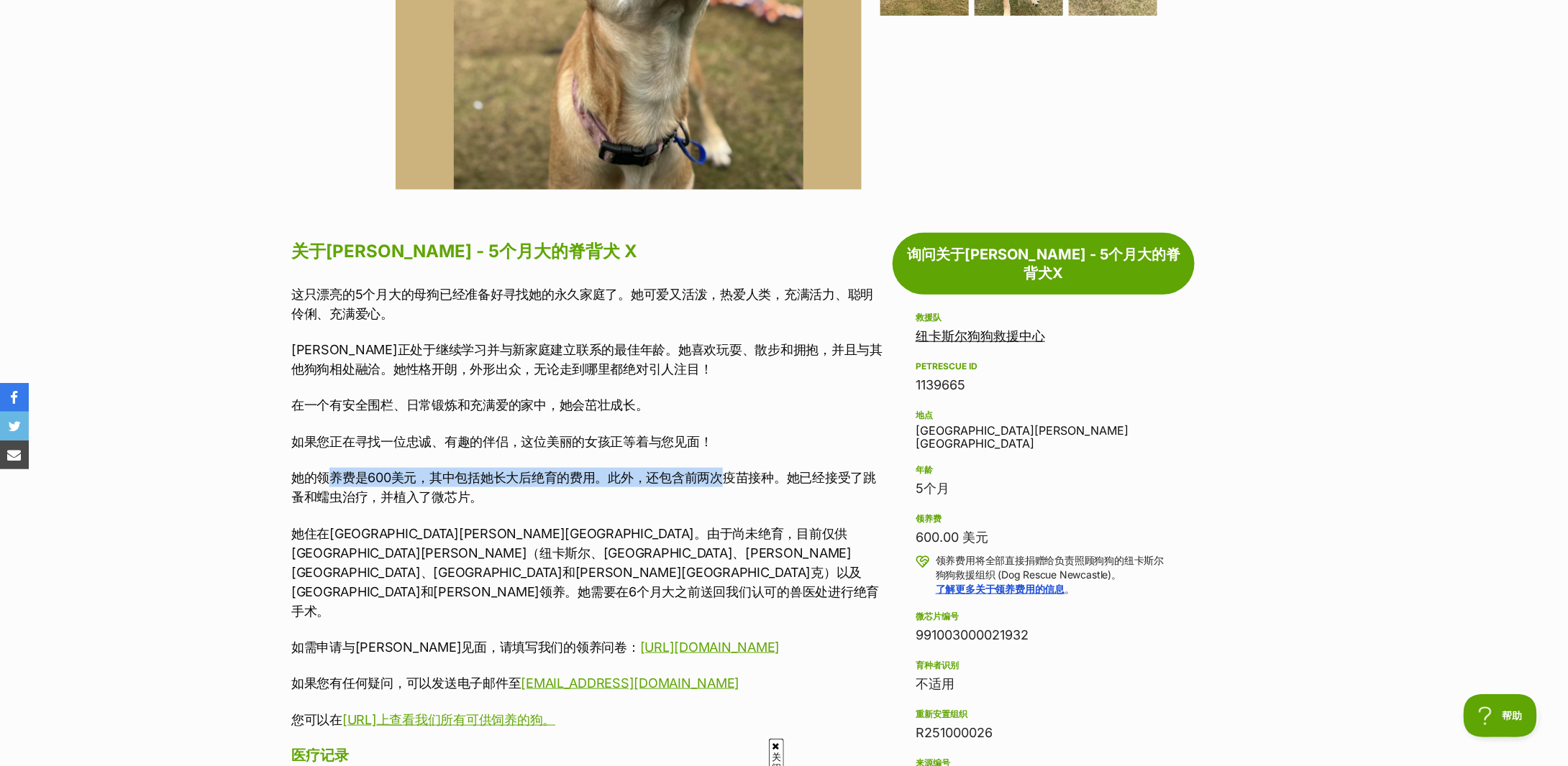
drag, startPoint x: 330, startPoint y: 476, endPoint x: 739, endPoint y: 478, distance: 409.0
click at [739, 478] on font "她的领养费是600美元，其中包括她长大后绝育的费用。此外，还包含前两次疫苗接种。她已经接受了跳蚤和蠕虫治疗，并植入了微芯片。" at bounding box center [583, 487] width 584 height 34
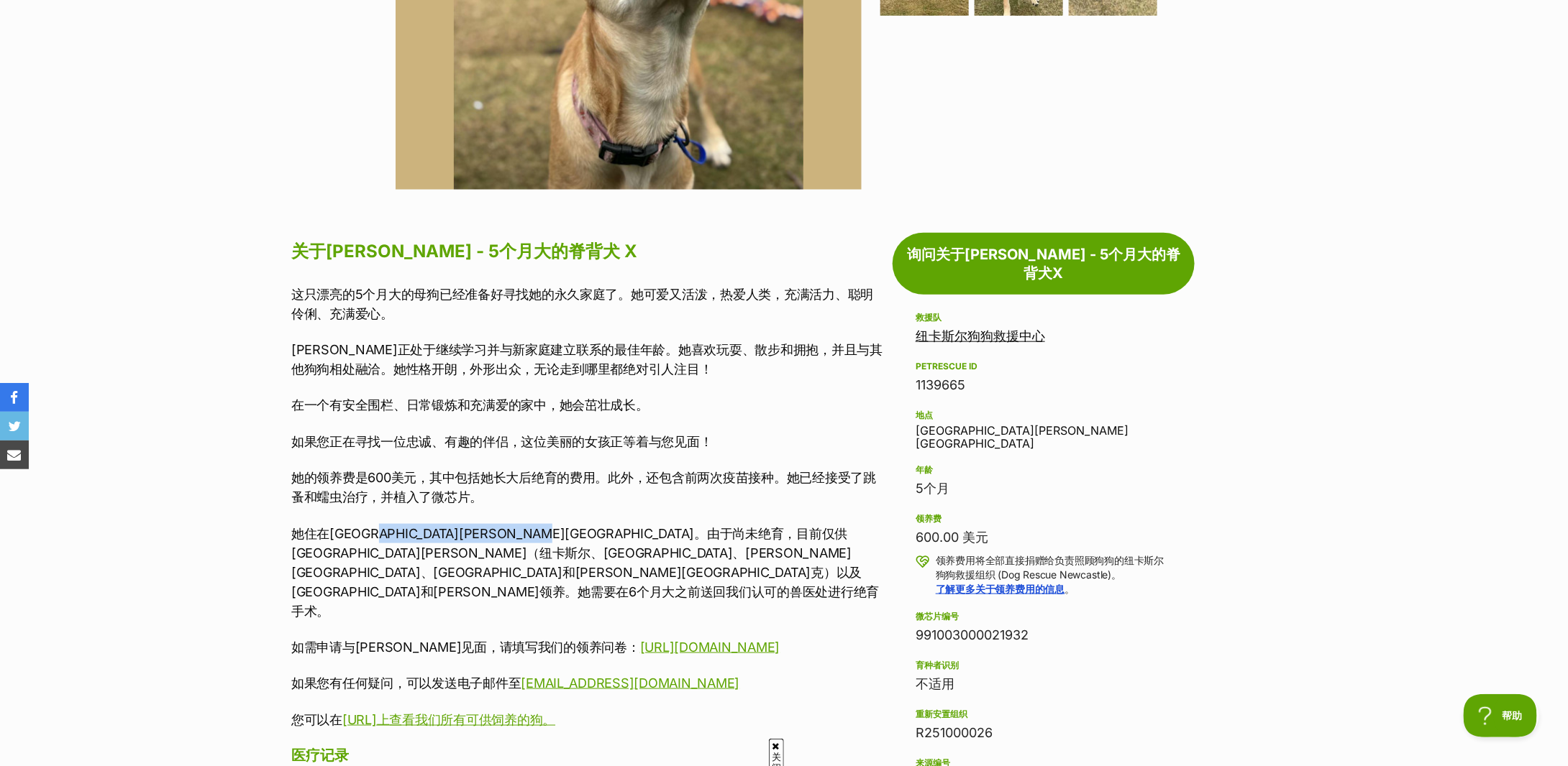
drag, startPoint x: 411, startPoint y: 531, endPoint x: 686, endPoint y: 537, distance: 275.1
click at [686, 537] on font "她住在新南威尔士州富勒顿湾。由于尚未绝育，目前仅供下亨特地区（纽卡斯尔、麦夸里湖、史蒂芬斯港、梅特兰和塞斯诺克）以及中央海岸和悉尼领养。她需要在6个月大之前送…" at bounding box center [584, 573] width 588 height 93
click at [745, 544] on p "她住在新南威尔士州富勒顿湾。由于尚未绝育，目前仅供下亨特地区（纽卡斯尔、麦夸里湖、史蒂芬斯港、梅特兰和塞斯诺克）以及中央海岸和悉尼领养。她需要在6个月大之前送…" at bounding box center [588, 573] width 594 height 97
click at [746, 544] on p "她住在新南威尔士州富勒顿湾。由于尚未绝育，目前仅供下亨特地区（纽卡斯尔、麦夸里湖、史蒂芬斯港、梅特兰和塞斯诺克）以及中央海岸和悉尼领养。她需要在6个月大之前送…" at bounding box center [588, 573] width 594 height 97
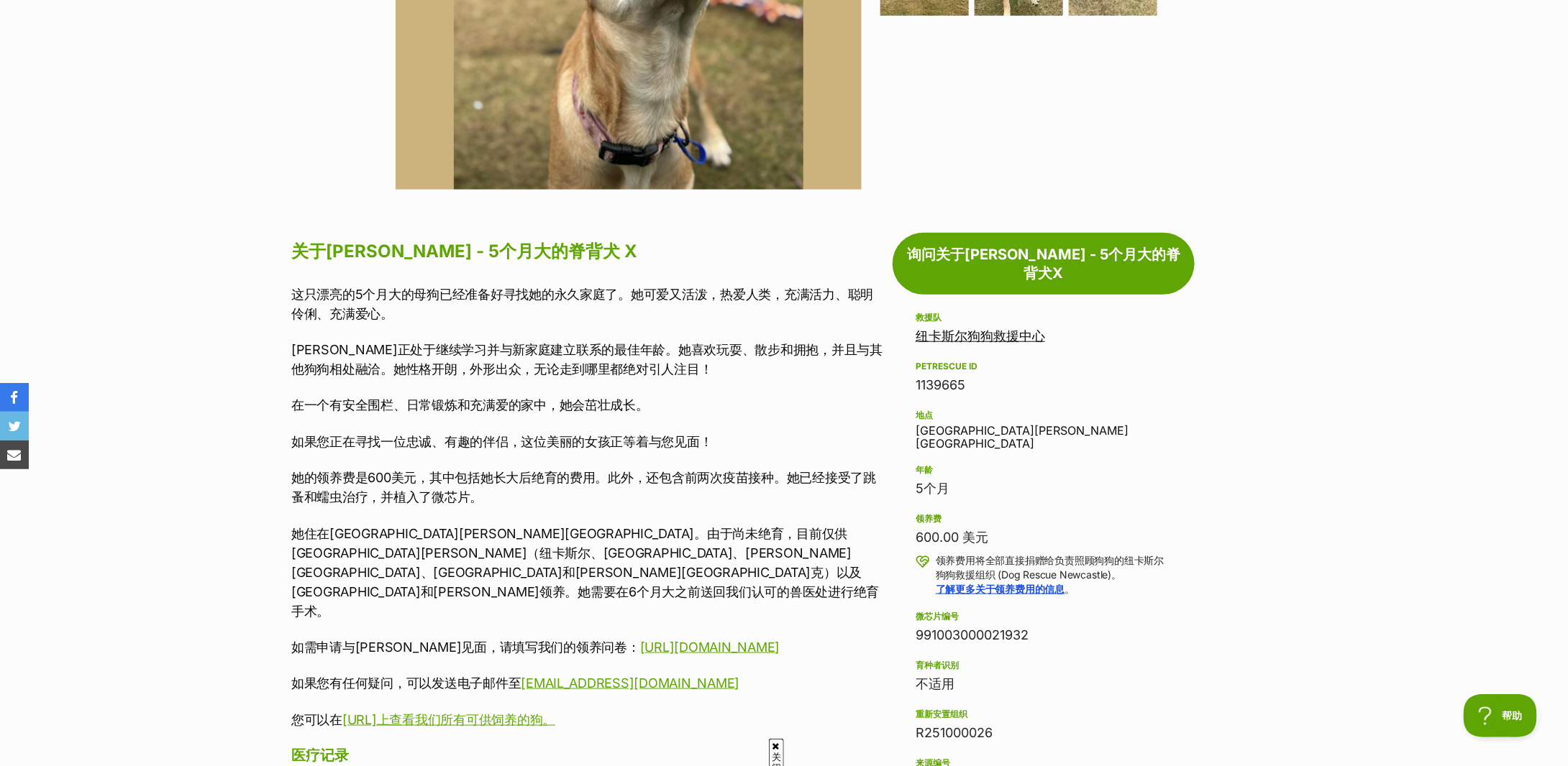
scroll to position [0, 0]
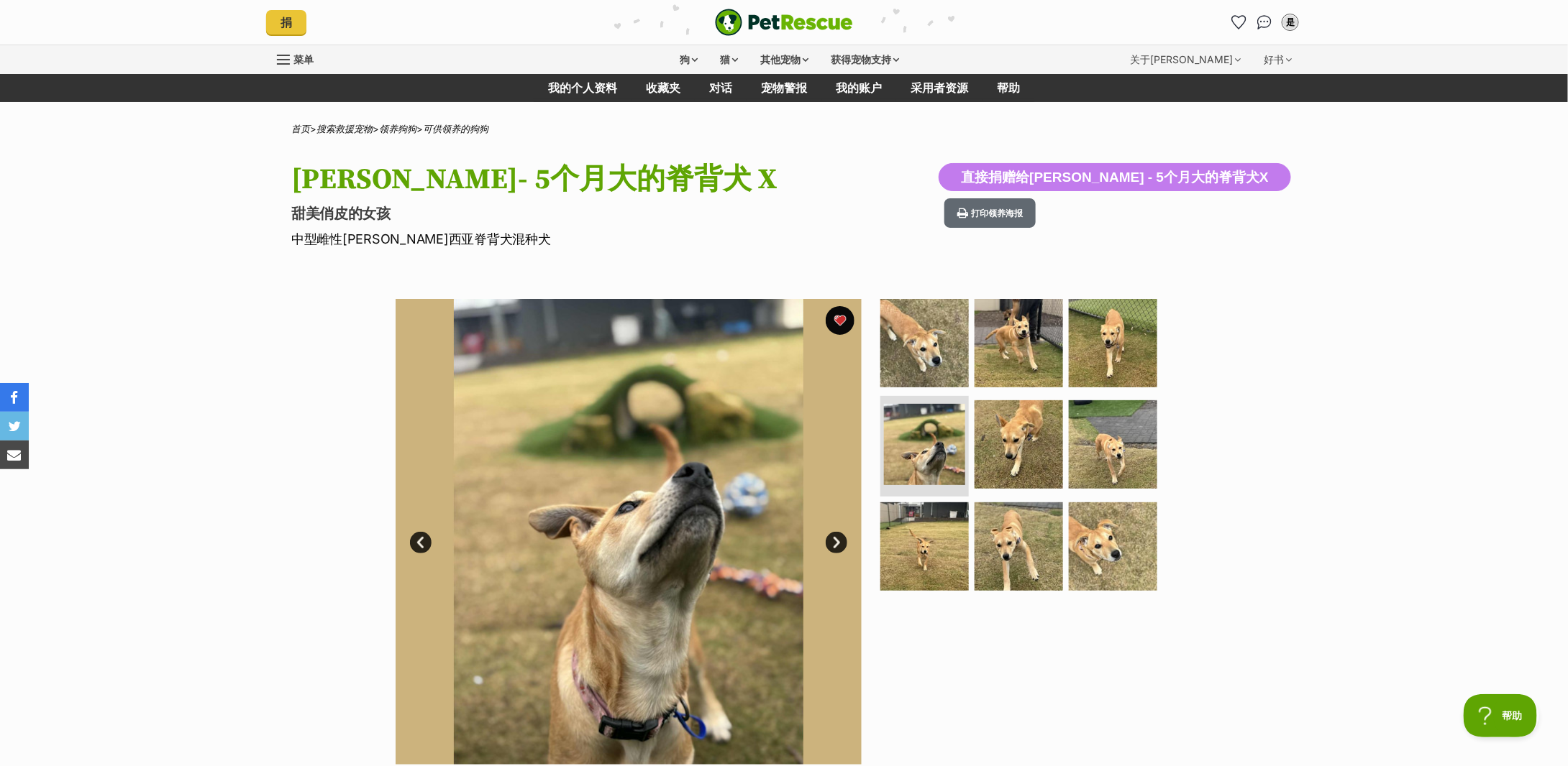
click at [1290, 286] on div "Available 4 of 9 images 4 of 9 images 4 of 9 images 4 of 9 images 4 of 9 images…" at bounding box center [784, 521] width 1568 height 488
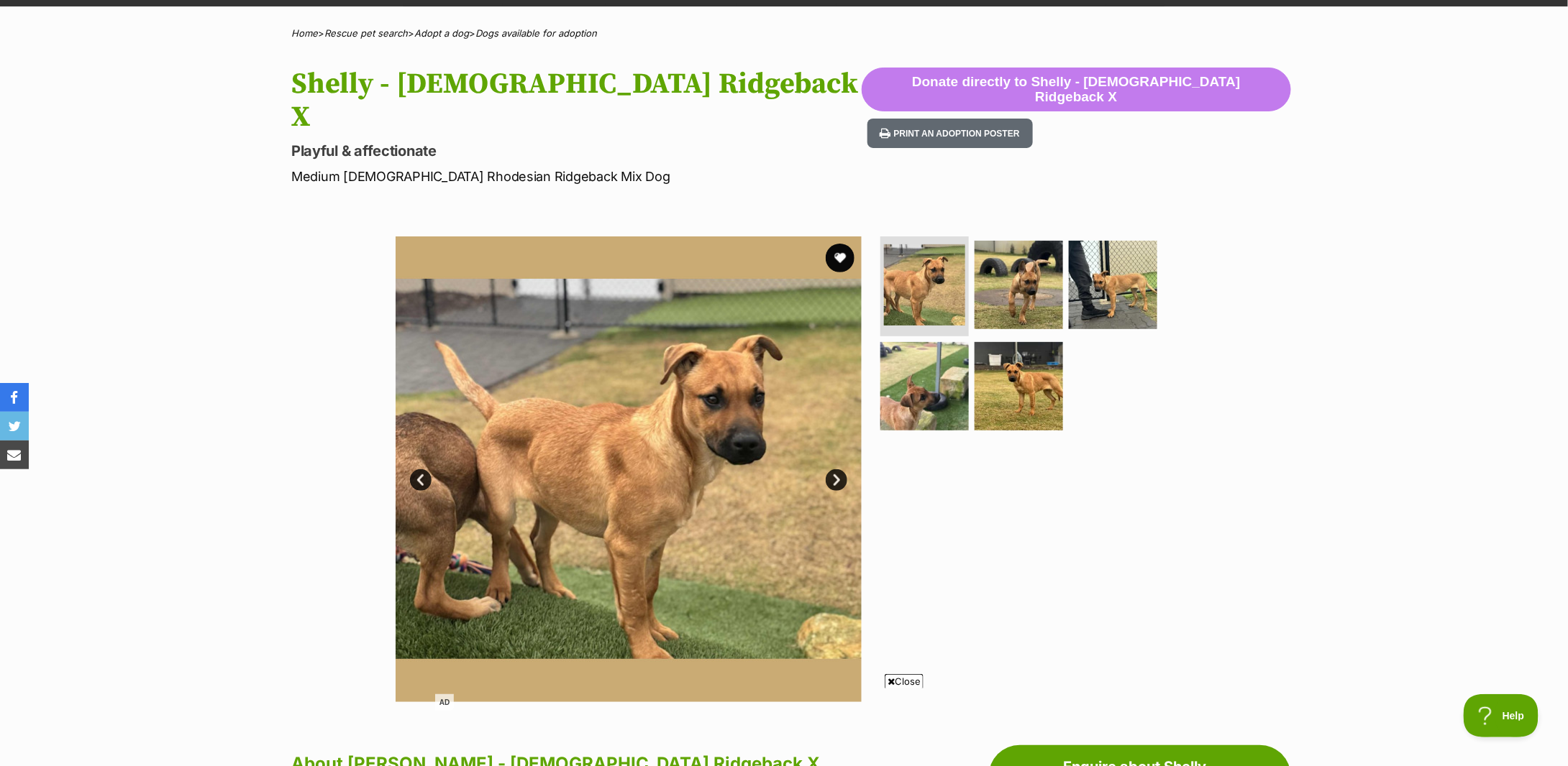
scroll to position [192, 0]
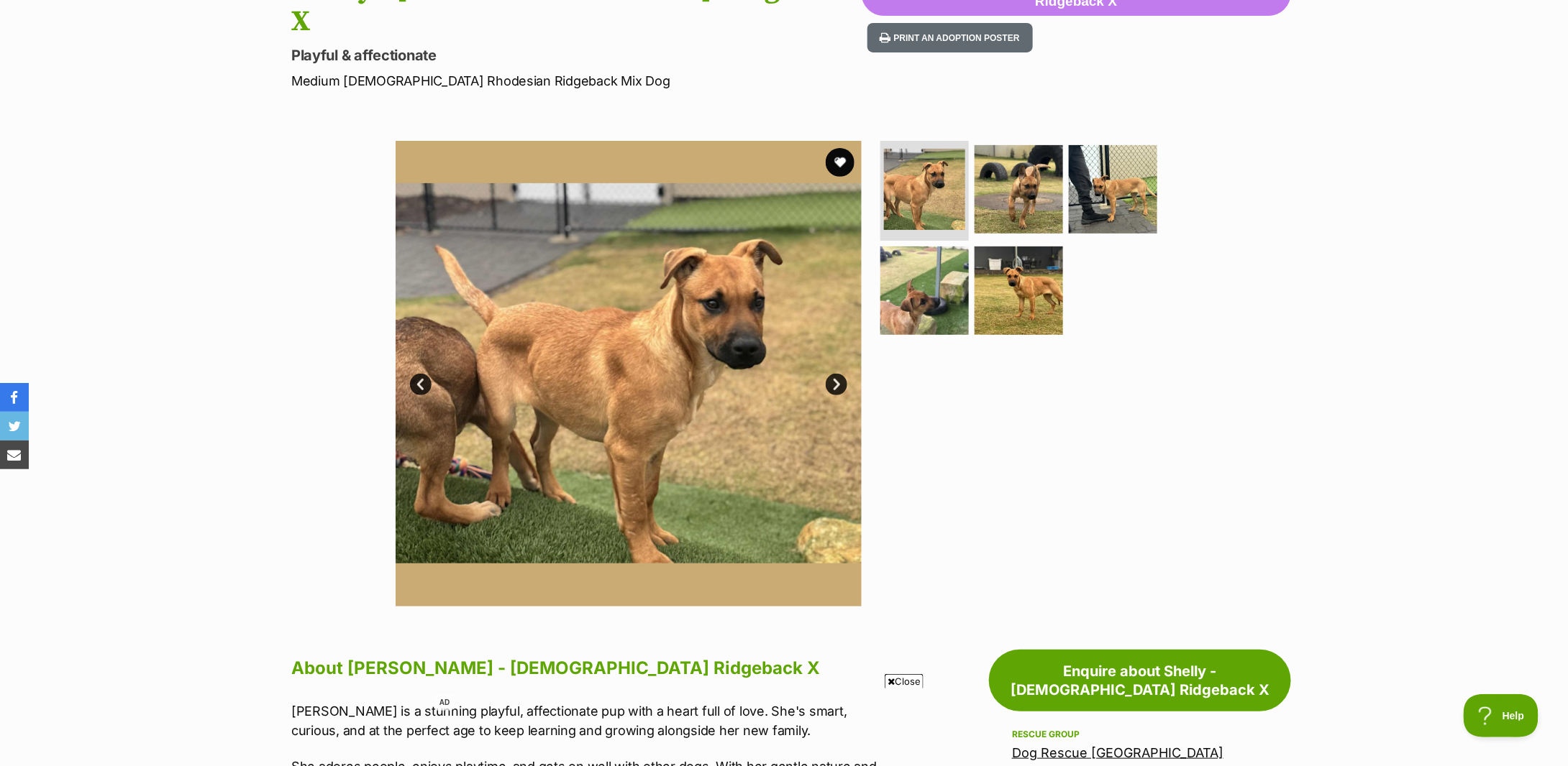
click at [1281, 339] on div "Available 1 of 5 images 1 of 5 images 1 of 5 images 1 of 5 images 1 of 5 images…" at bounding box center [784, 363] width 1568 height 488
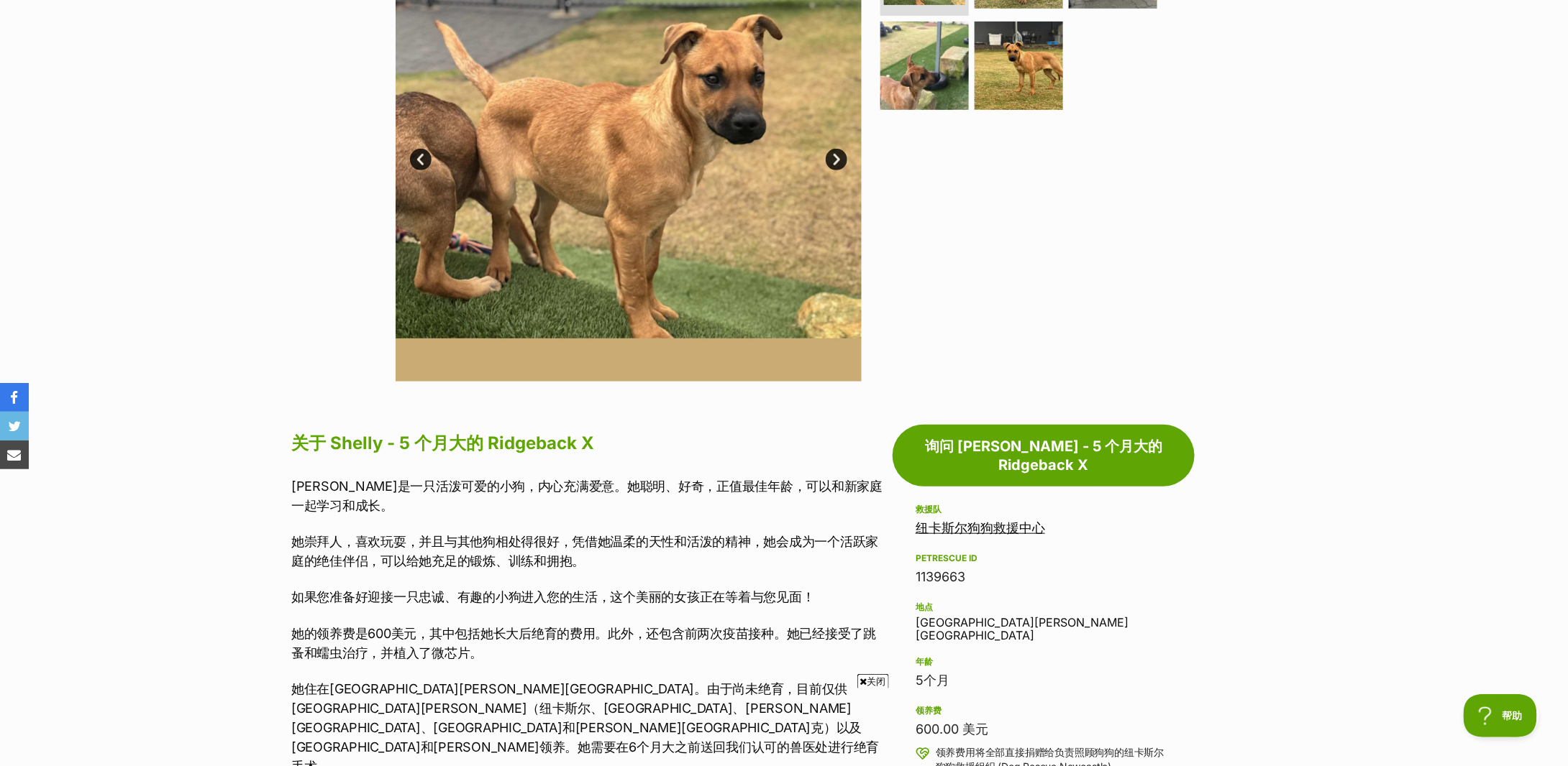
scroll to position [575, 0]
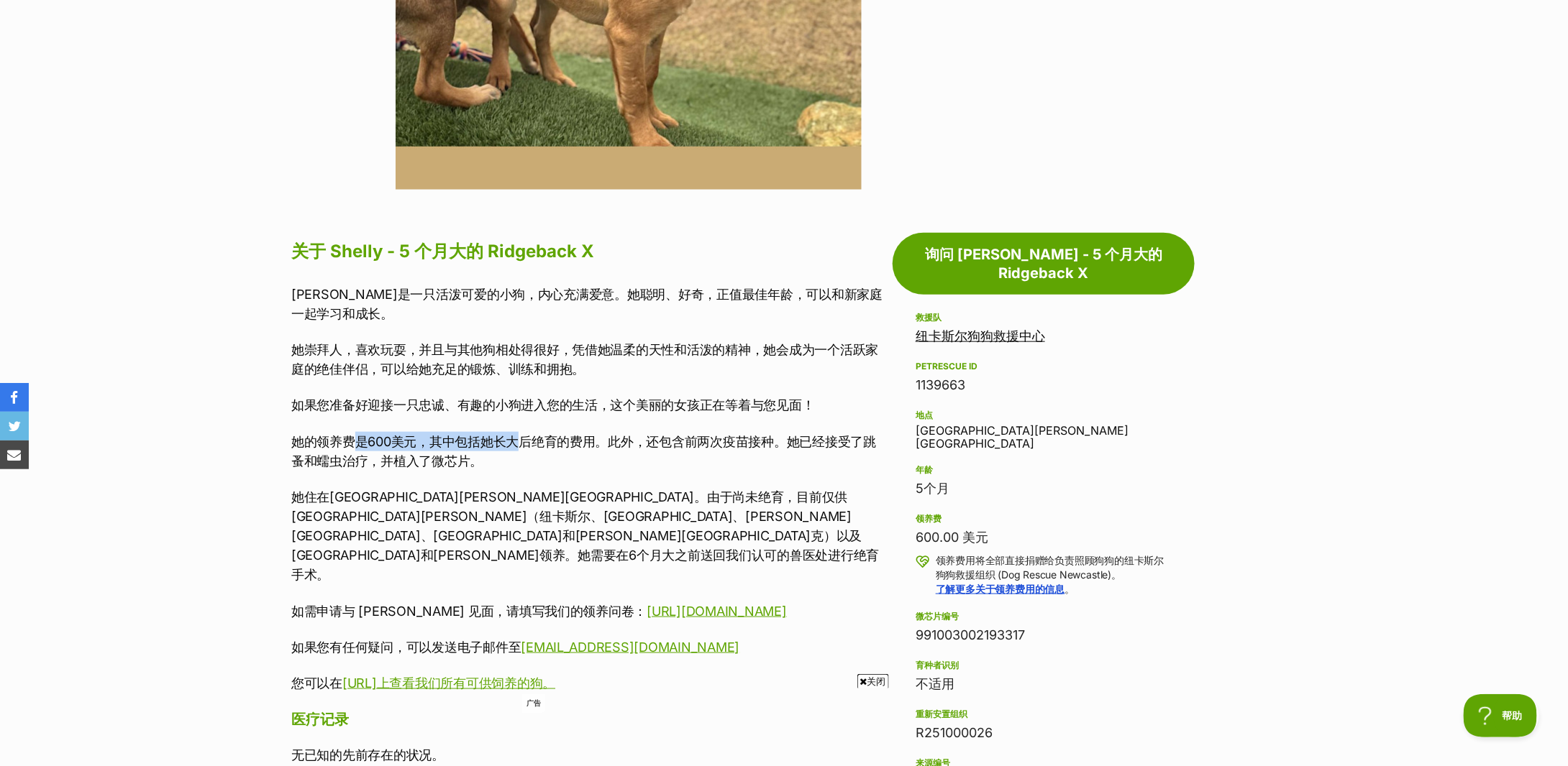
drag, startPoint x: 352, startPoint y: 437, endPoint x: 517, endPoint y: 448, distance: 165.4
click at [517, 448] on font "她的领养费是600美元，其中包括她长大后绝育的费用。此外，还包含前两次疫苗接种。她已经接受了跳蚤和蠕虫治疗，并植入了微芯片。" at bounding box center [583, 451] width 584 height 34
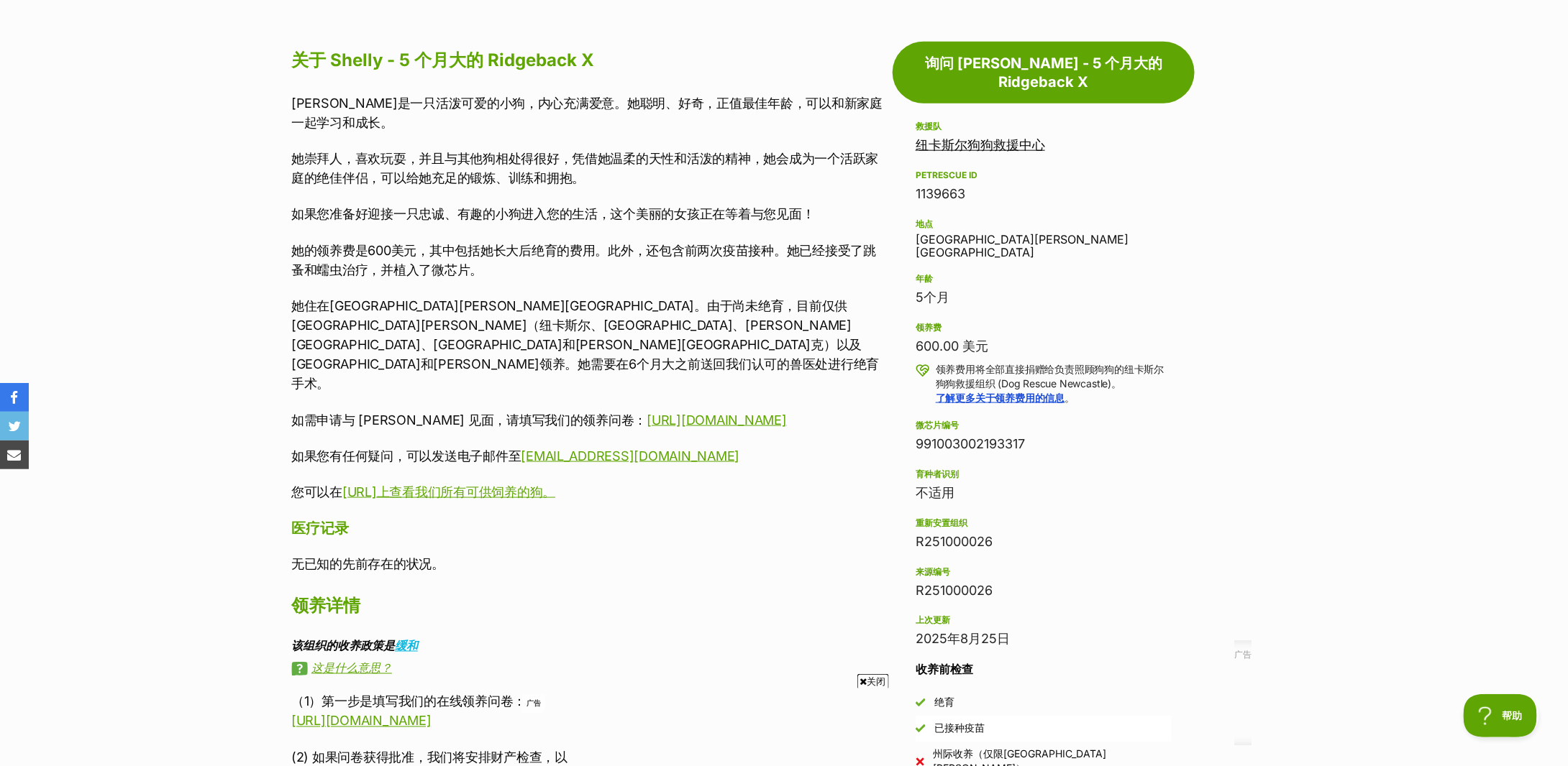
scroll to position [287, 0]
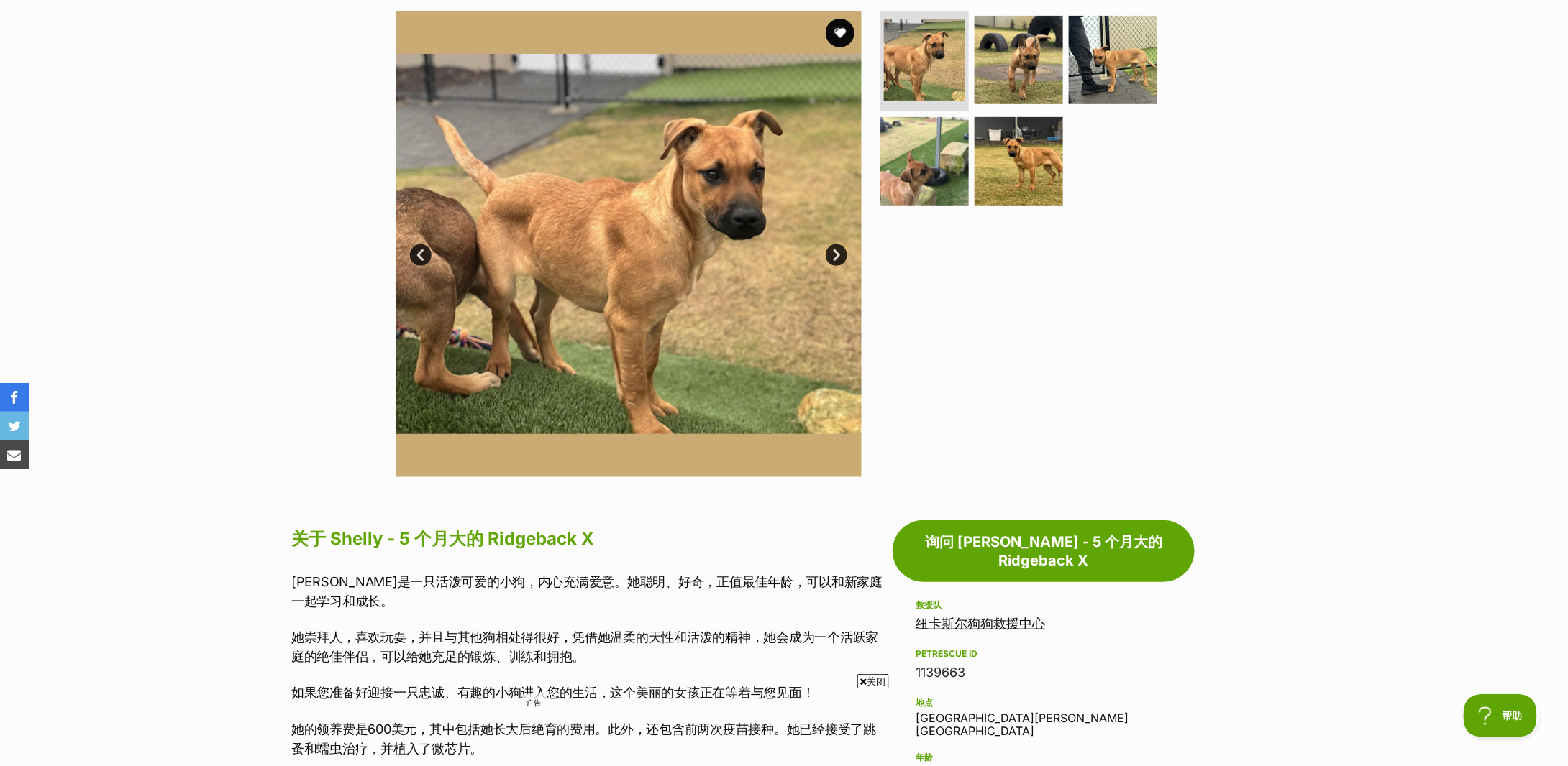
click at [839, 256] on link "下一个" at bounding box center [837, 255] width 22 height 22
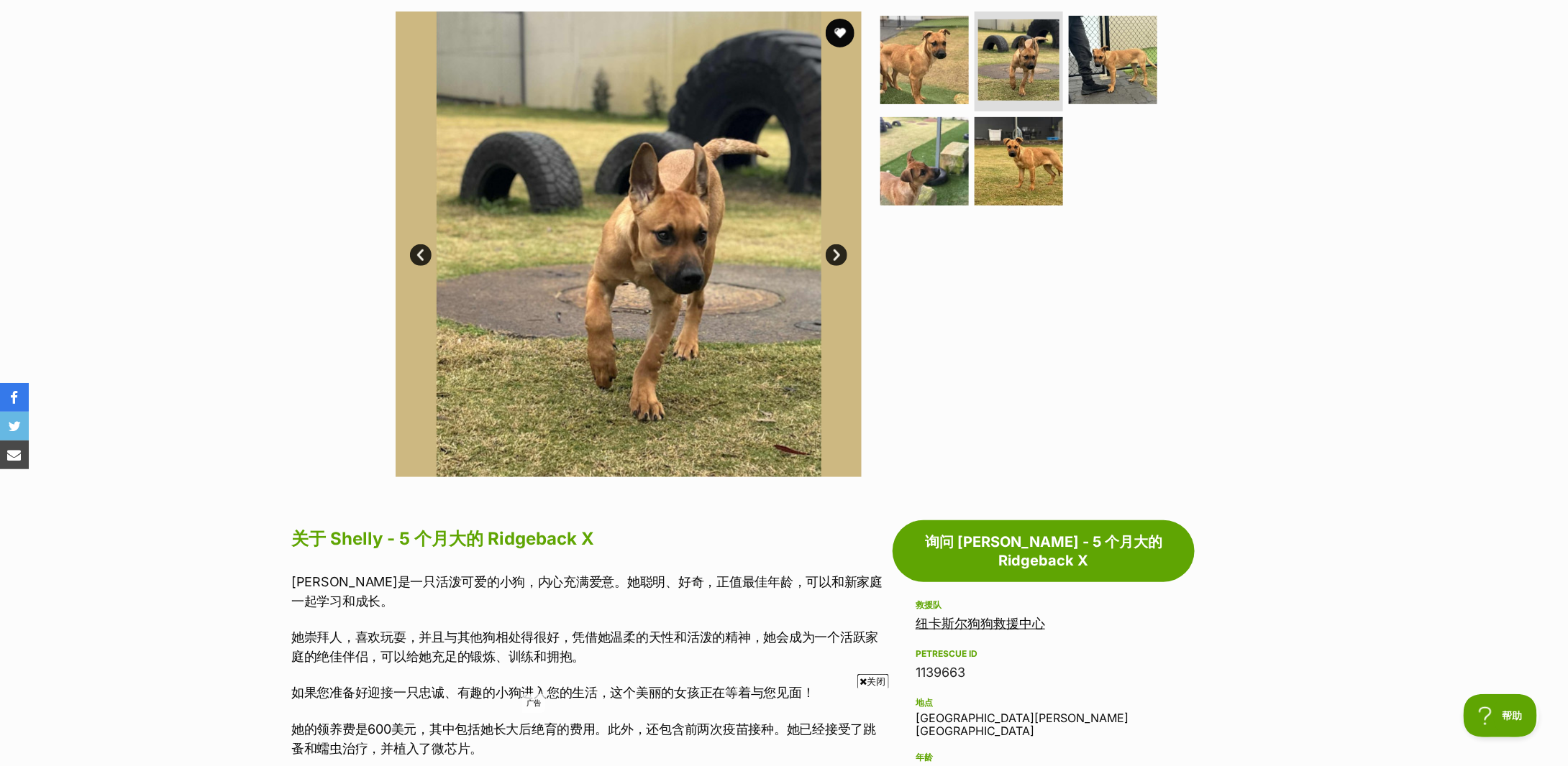
click at [839, 256] on link "下一个" at bounding box center [837, 255] width 22 height 22
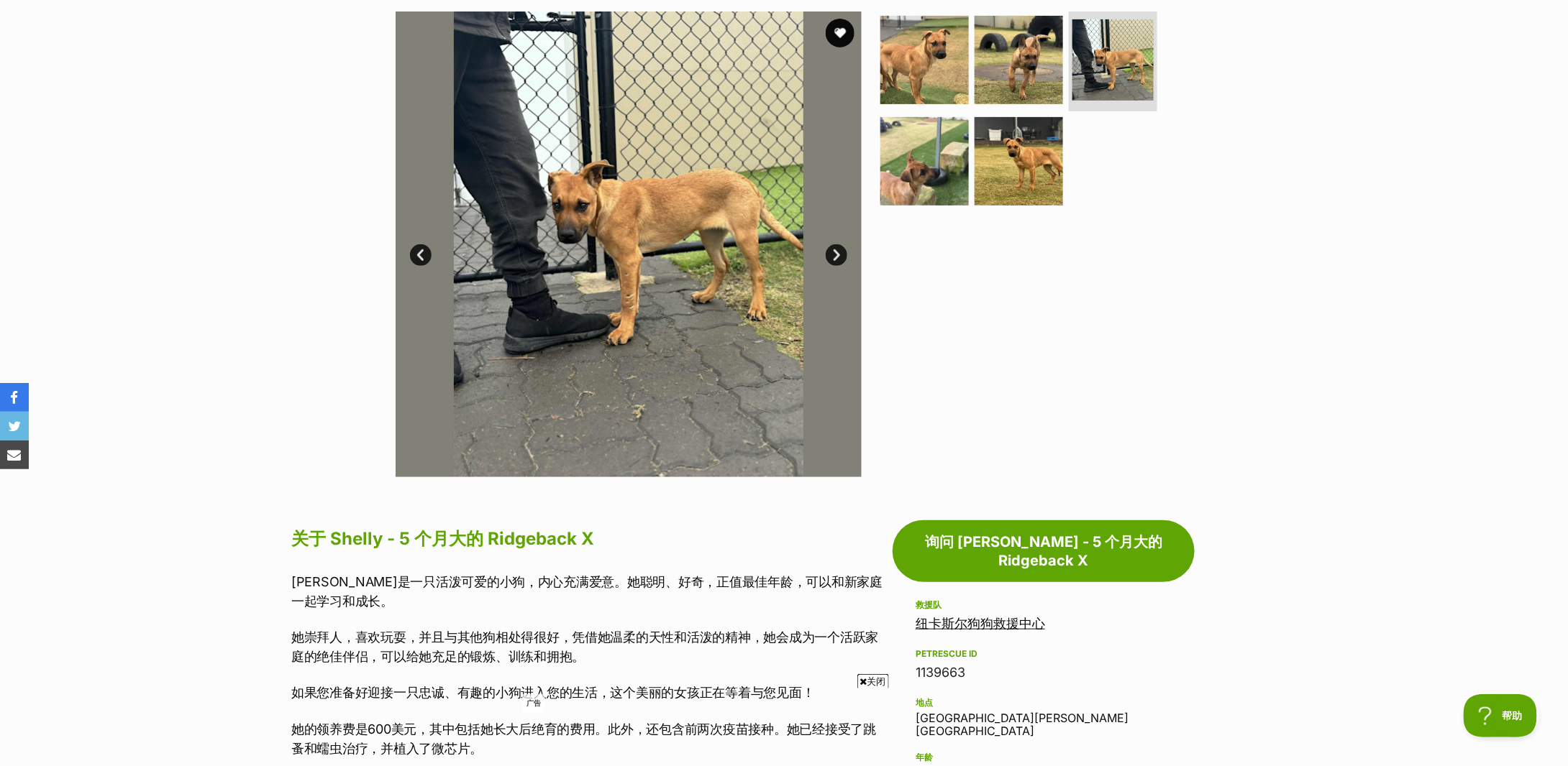
click at [839, 256] on link "下一个" at bounding box center [837, 255] width 22 height 22
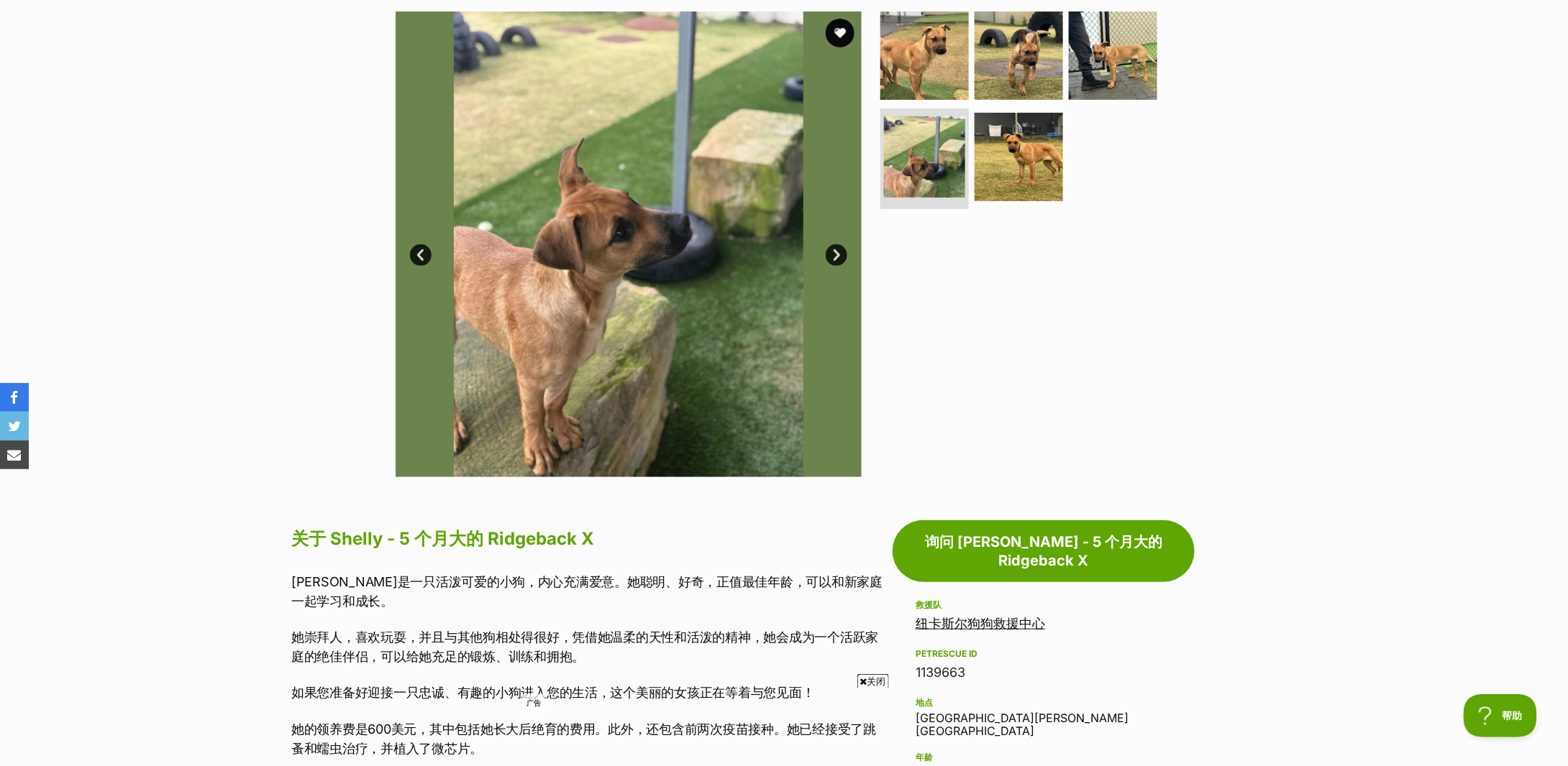
click at [839, 256] on link "下一个" at bounding box center [837, 255] width 22 height 22
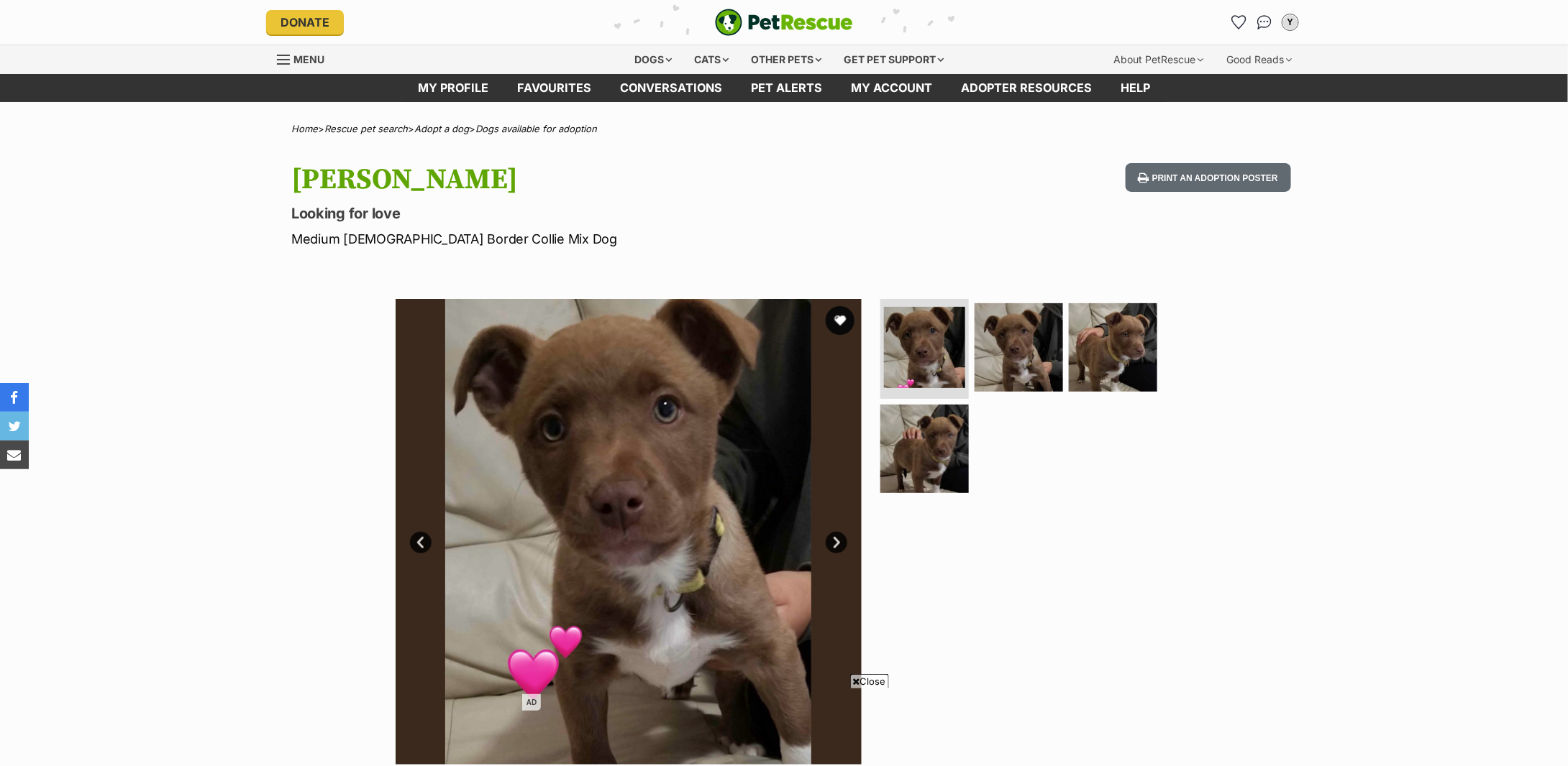
scroll to position [479, 0]
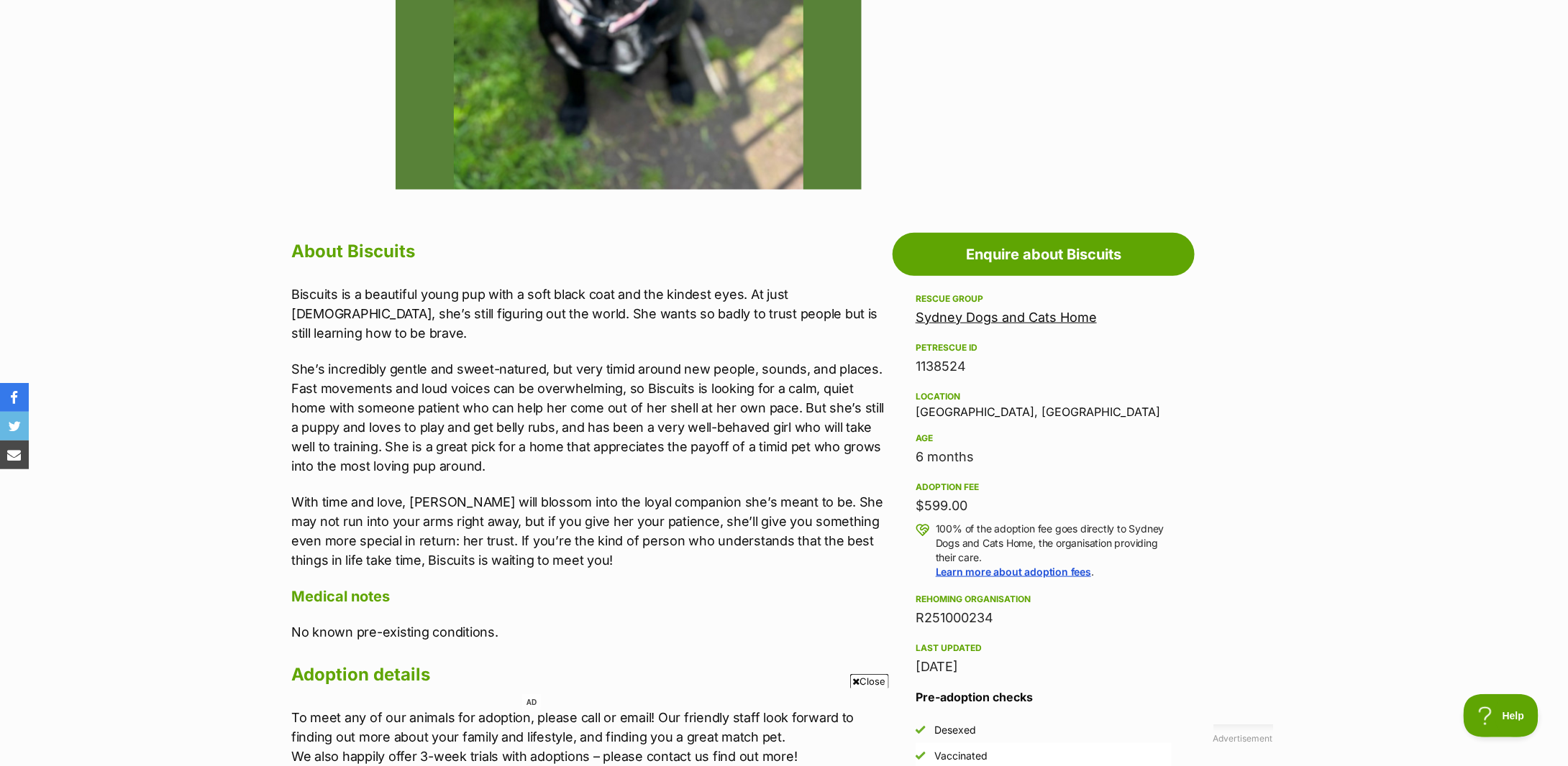
scroll to position [479, 0]
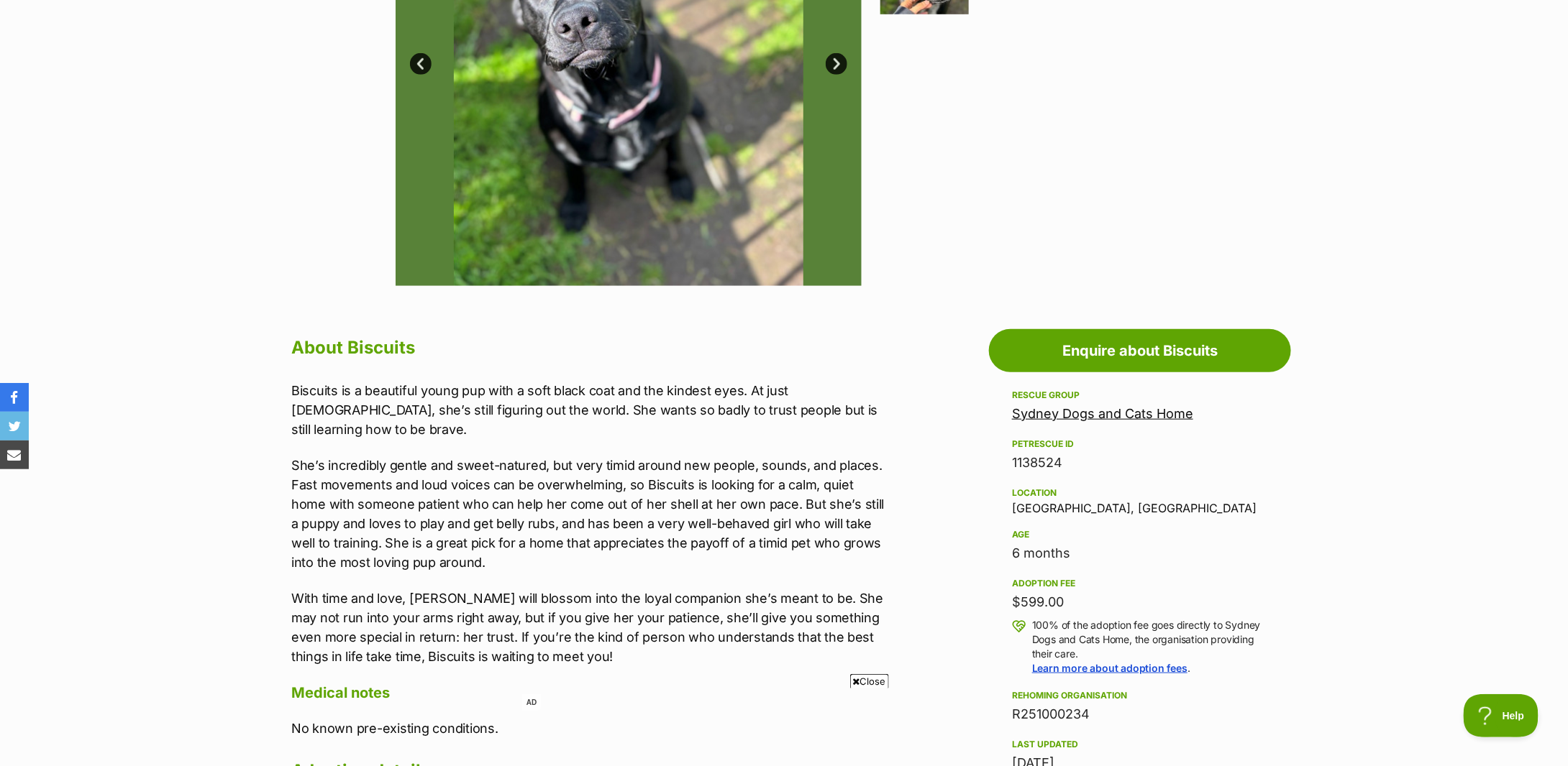
click at [656, 378] on div "About Biscuits Biscuits is a beautiful young pup with a soft black coat and the…" at bounding box center [588, 597] width 594 height 531
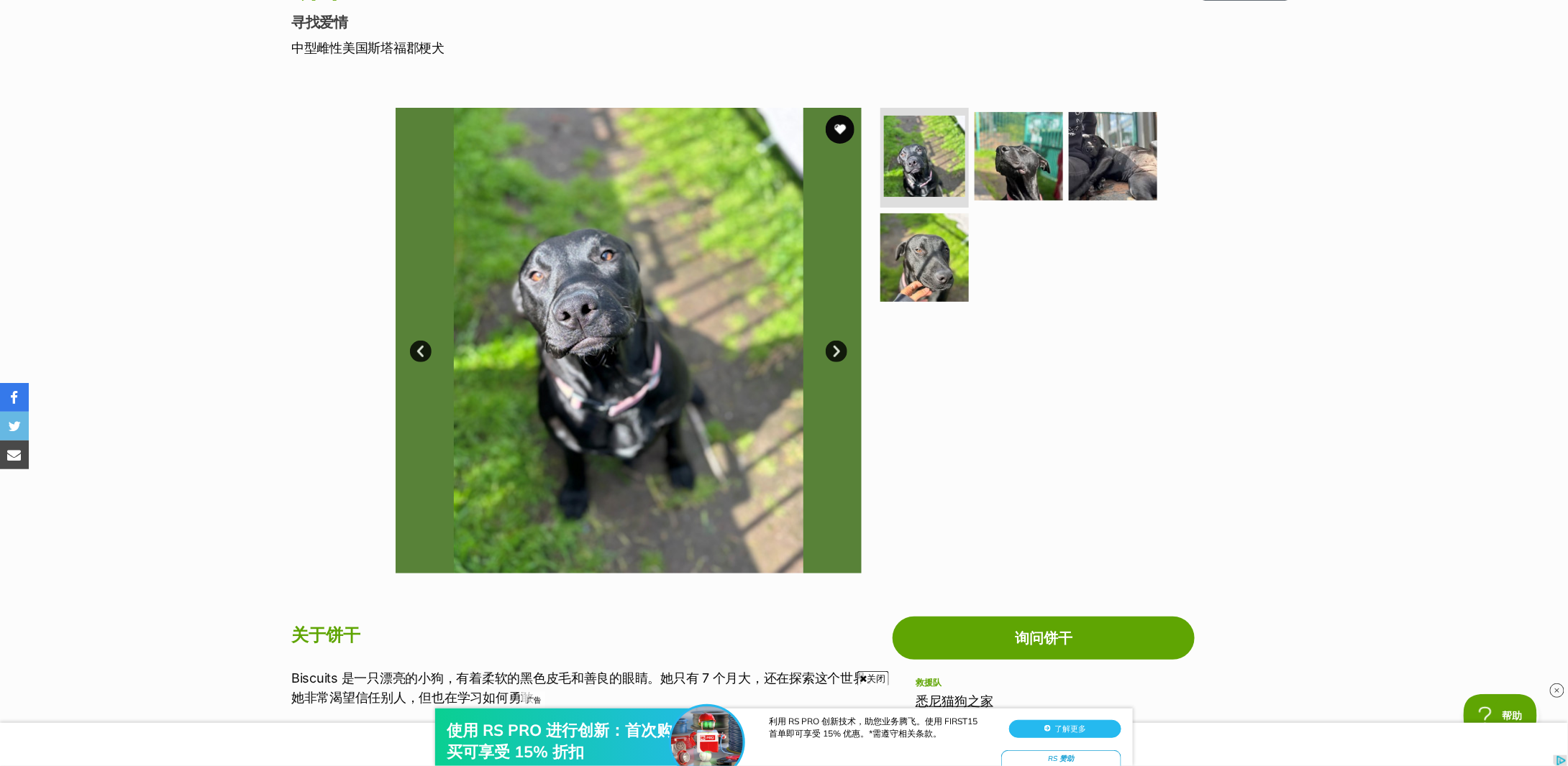
scroll to position [671, 0]
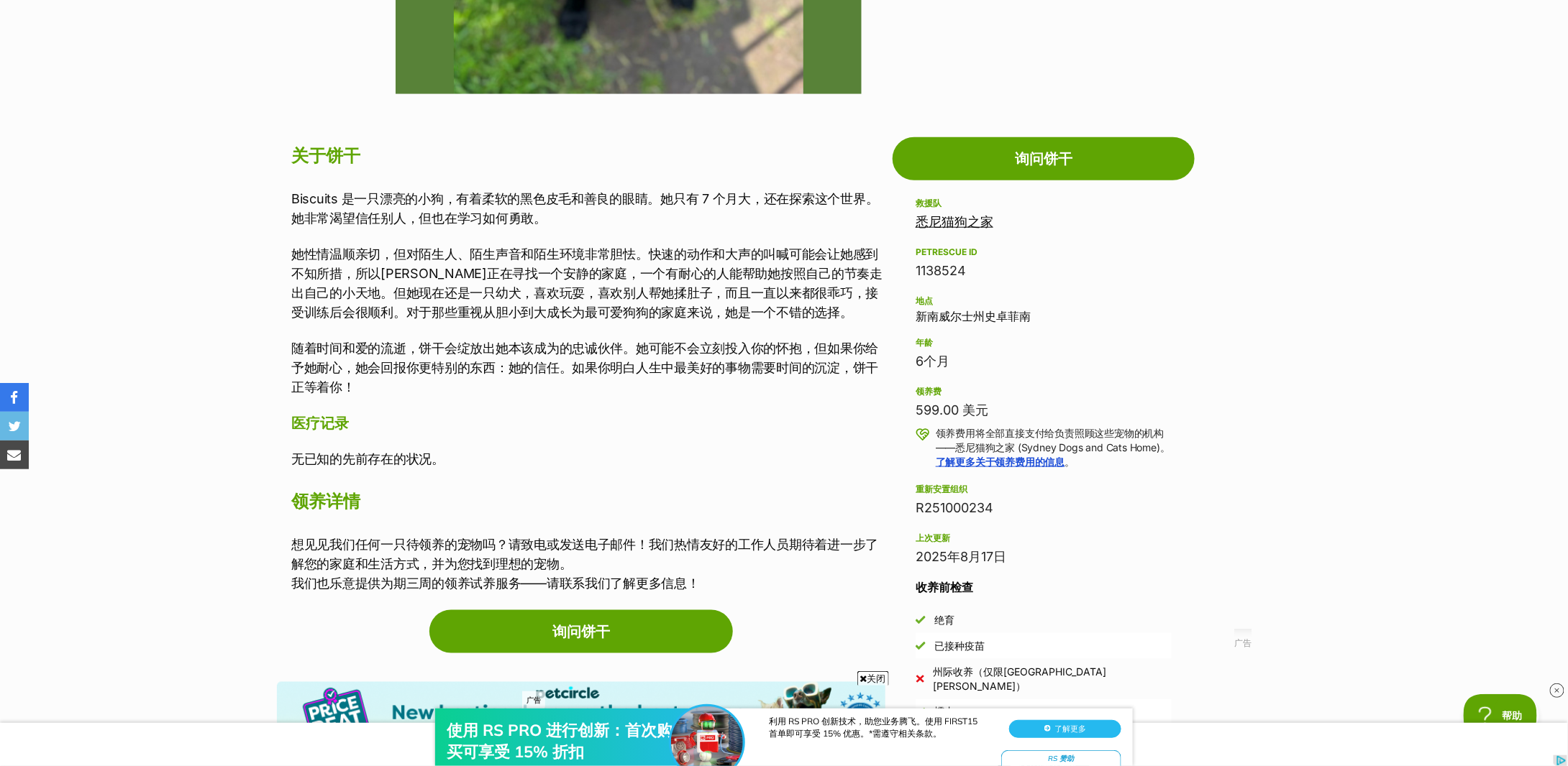
click at [426, 267] on font "她性情温顺亲切，但对陌生人、陌生声音和陌生环境非常胆怯。快速的动作和大声的叫喊可能会让她感到不知所措，所以[PERSON_NAME]正在寻找一个安静的家庭，一…" at bounding box center [586, 283] width 592 height 73
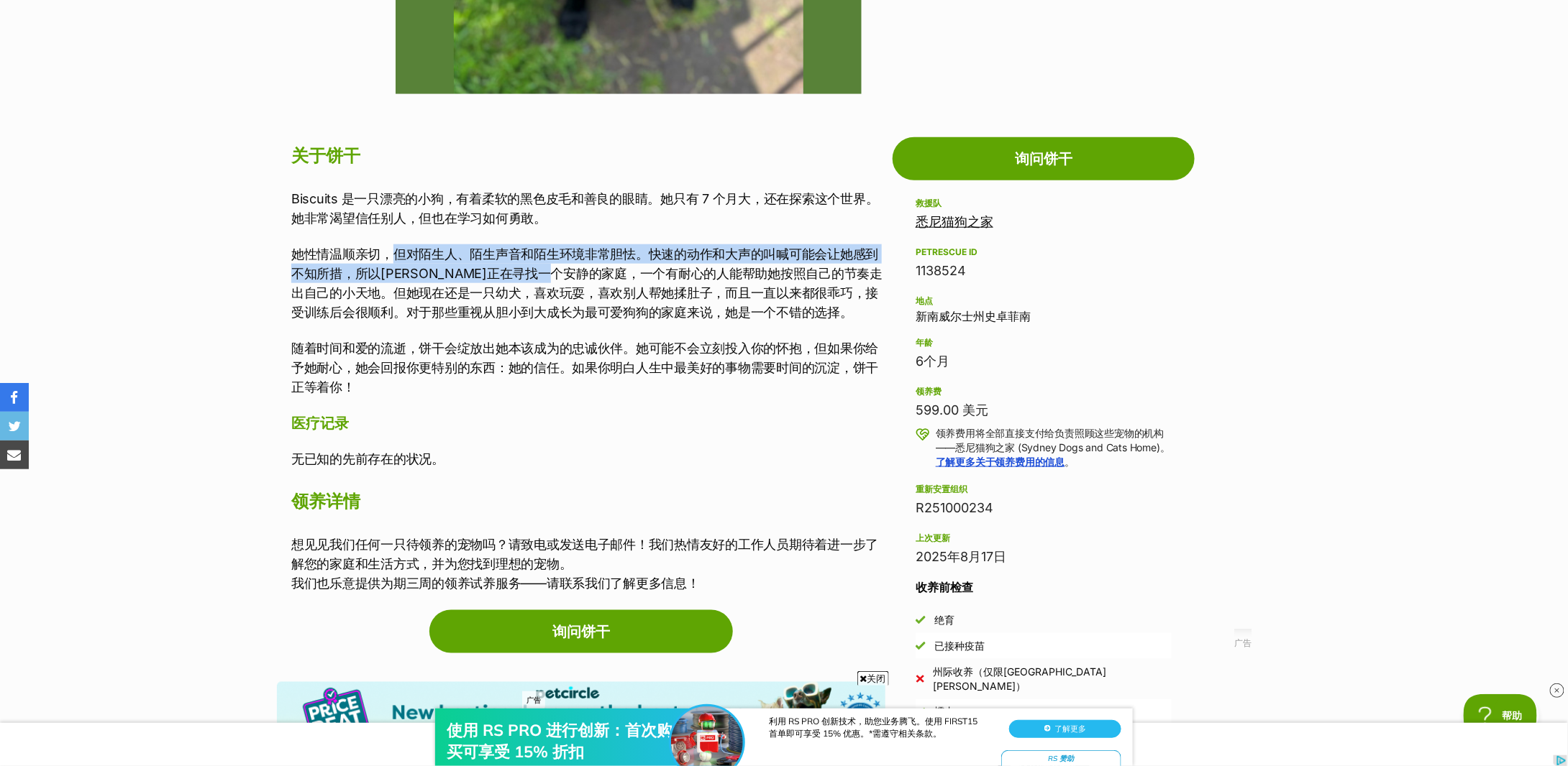
drag, startPoint x: 395, startPoint y: 257, endPoint x: 551, endPoint y: 266, distance: 156.3
click at [551, 266] on font "她性情温顺亲切，但对陌生人、陌生声音和陌生环境非常胆怯。快速的动作和大声的叫喊可能会让她感到不知所措，所以[PERSON_NAME]正在寻找一个安静的家庭，一…" at bounding box center [586, 283] width 592 height 73
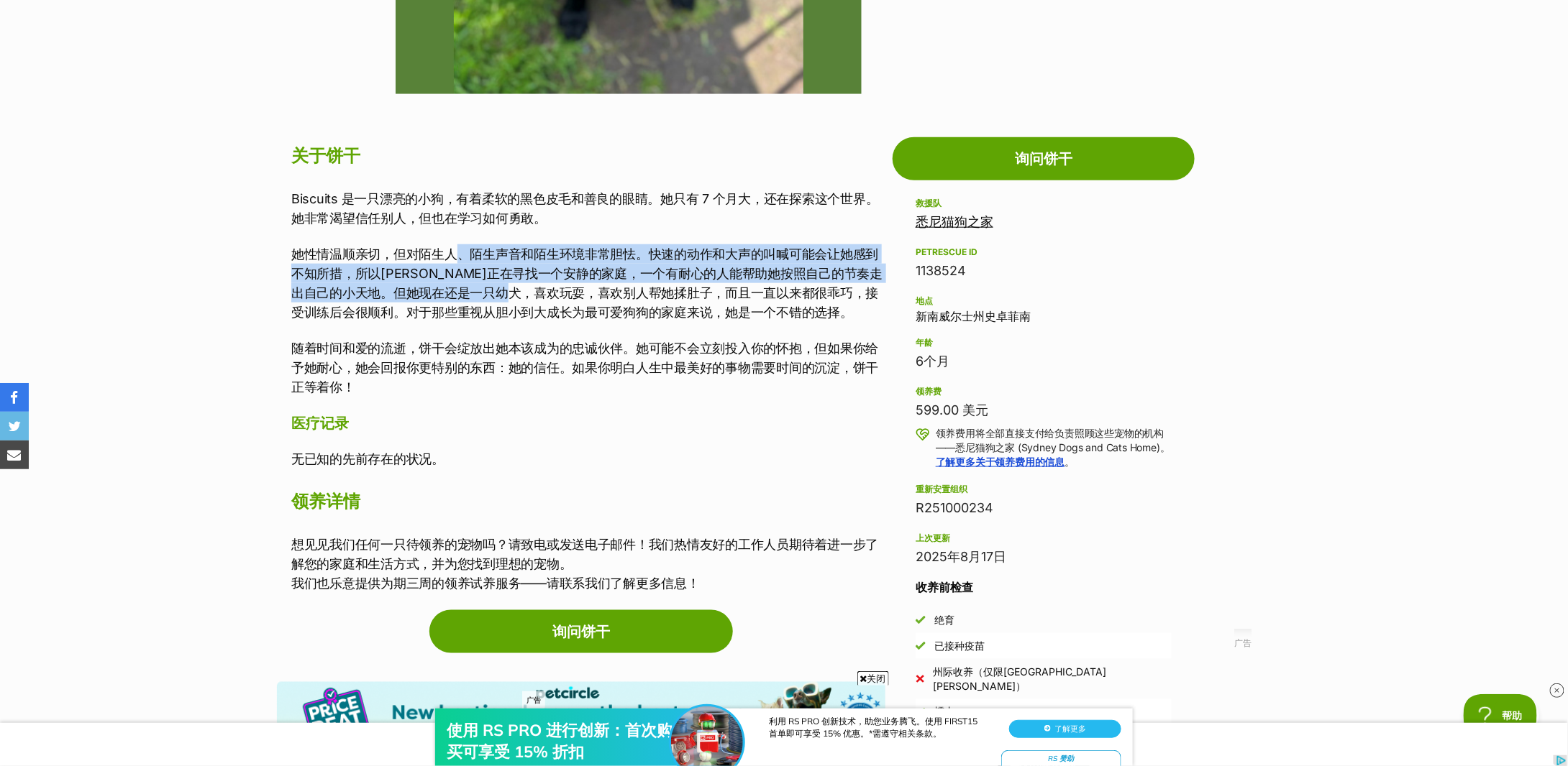
drag, startPoint x: 454, startPoint y: 259, endPoint x: 520, endPoint y: 302, distance: 78.8
click at [520, 302] on p "她性情温顺亲切，但对陌生人、陌生声音和陌生环境非常胆怯。快速的动作和大声的叫喊可能会让她感到不知所措，所以Biscuits正在寻找一个安静的家庭，一个有耐心的…" at bounding box center [588, 283] width 594 height 77
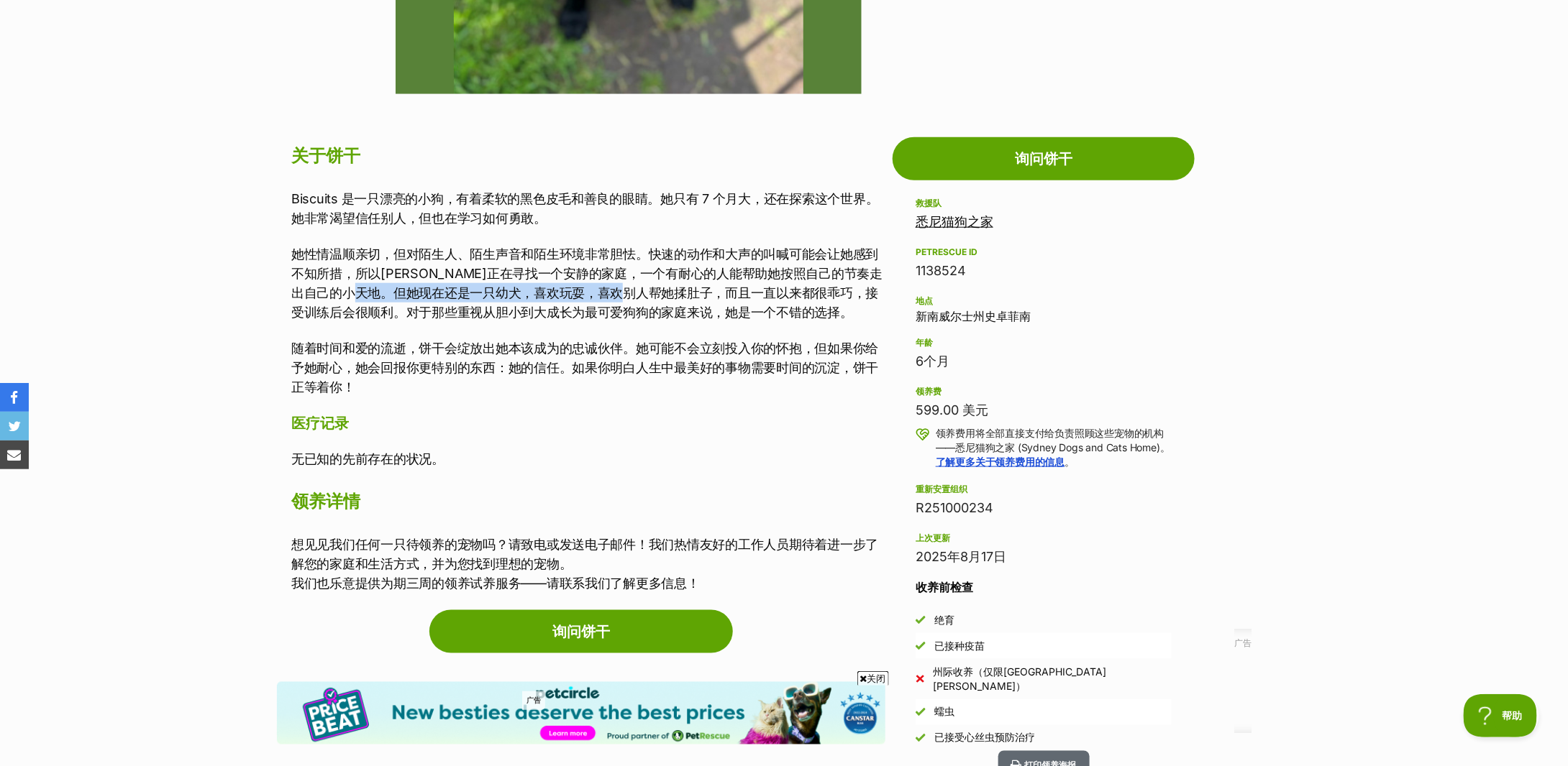
drag, startPoint x: 369, startPoint y: 291, endPoint x: 642, endPoint y: 294, distance: 273.0
click at [642, 294] on font "她性情温顺亲切，但对陌生人、陌生声音和陌生环境非常胆怯。快速的动作和大声的叫喊可能会让她感到不知所措，所以Biscuits正在寻找一个安静的家庭，一个有耐心的…" at bounding box center [586, 283] width 592 height 73
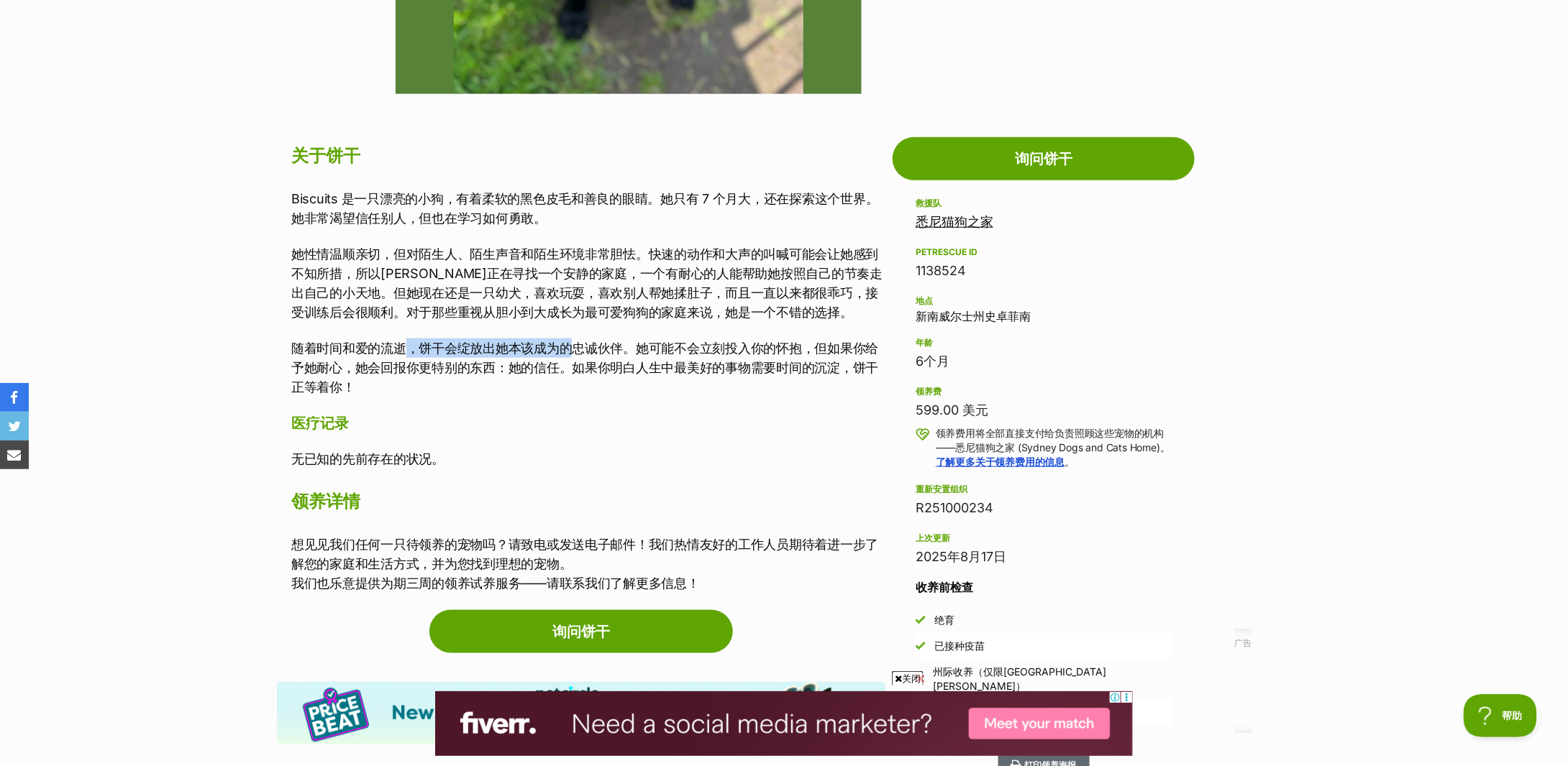
drag, startPoint x: 402, startPoint y: 343, endPoint x: 576, endPoint y: 355, distance: 174.4
click at [576, 355] on font "随着时间和爱的流逝，饼干会绽放出她本该成为的忠诚伙伴。她可能不会立刻投入你的怀抱，但如果你给予她耐心，她会回报你更特别的东西：她的信任。如果你明白人生中最美好…" at bounding box center [584, 367] width 587 height 54
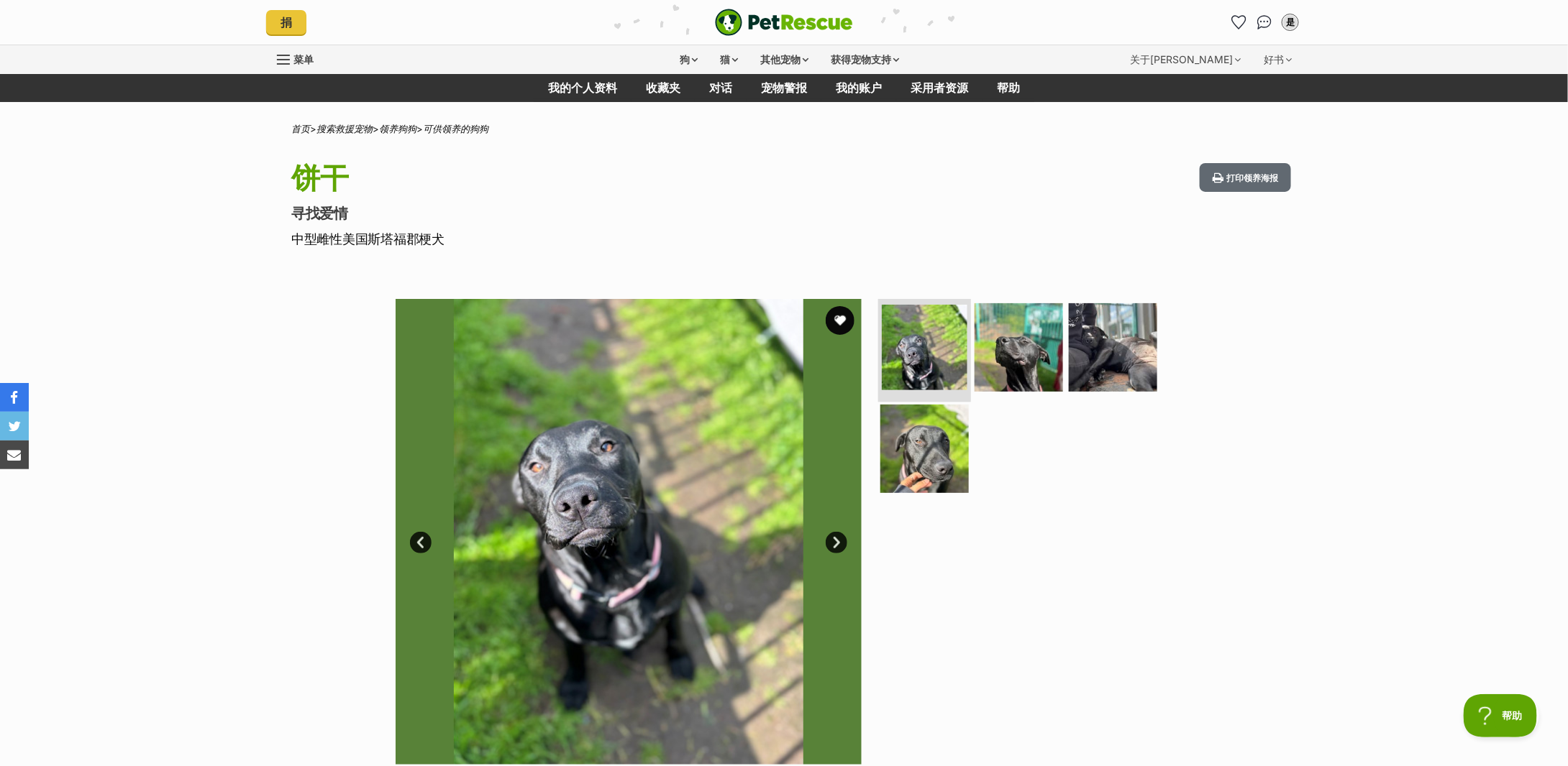
click at [918, 329] on img at bounding box center [924, 347] width 85 height 85
click at [1027, 343] on img at bounding box center [1020, 347] width 93 height 93
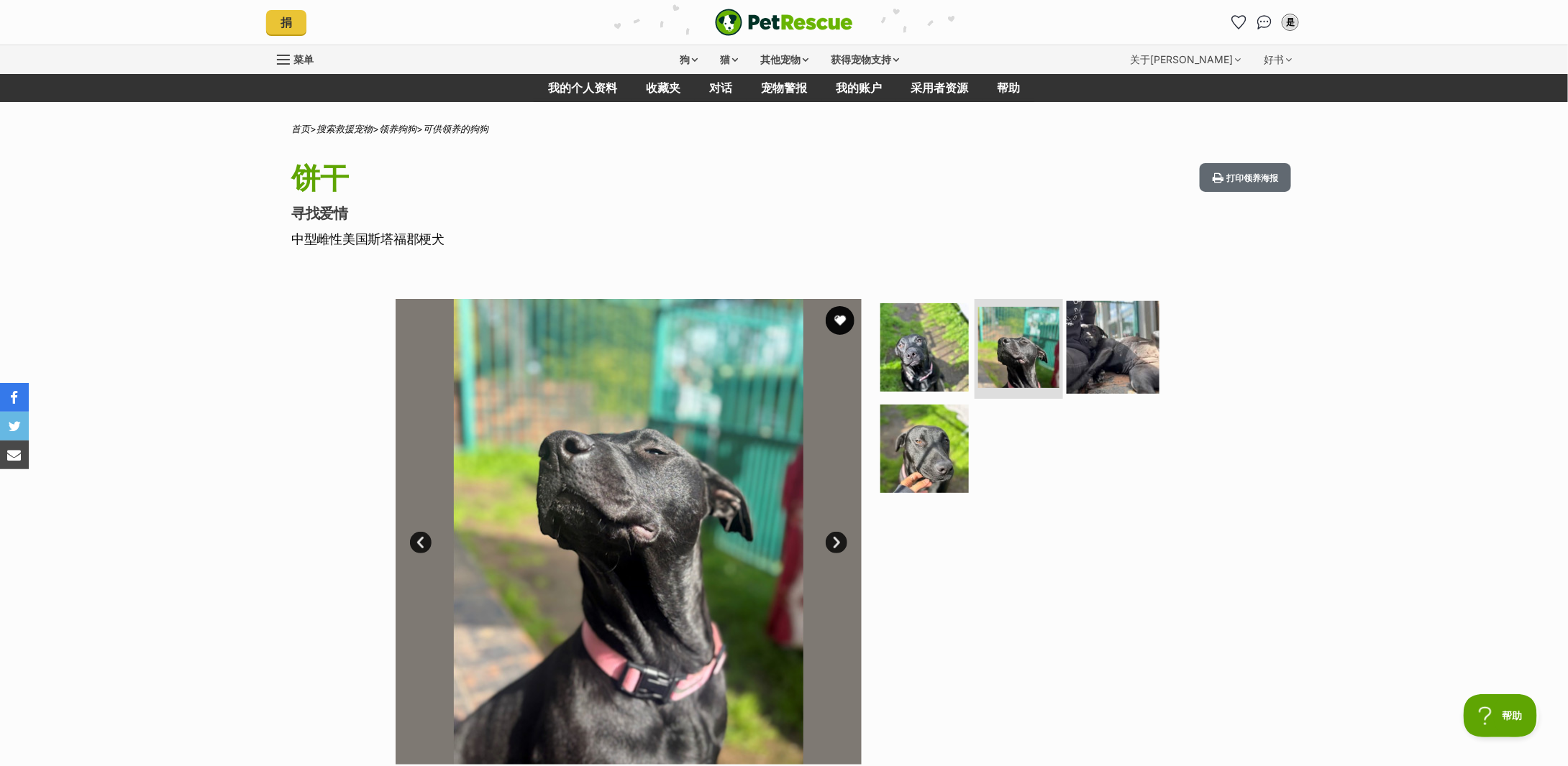
click at [1111, 343] on img at bounding box center [1114, 347] width 93 height 93
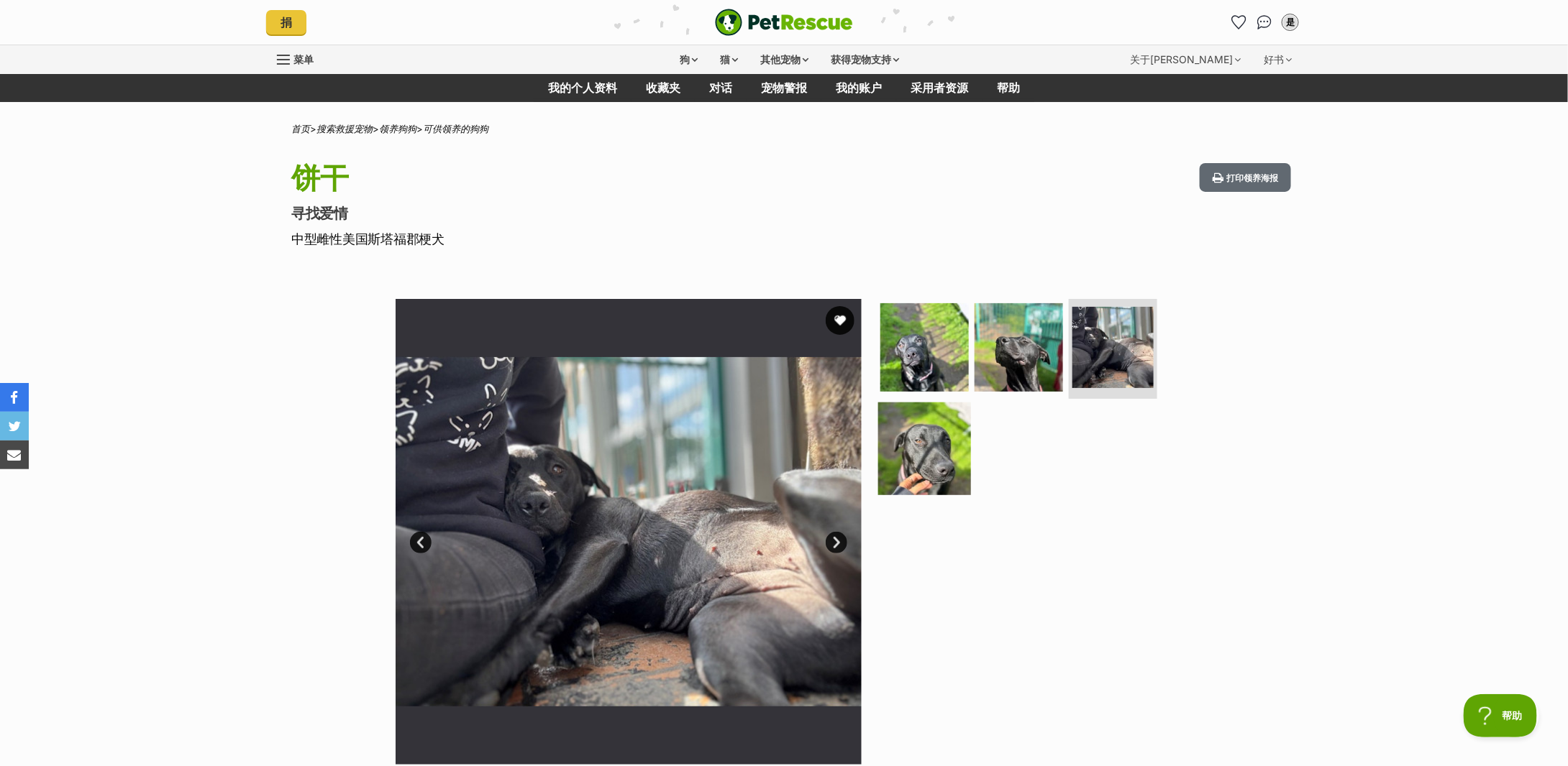
click at [937, 453] on img at bounding box center [925, 449] width 93 height 93
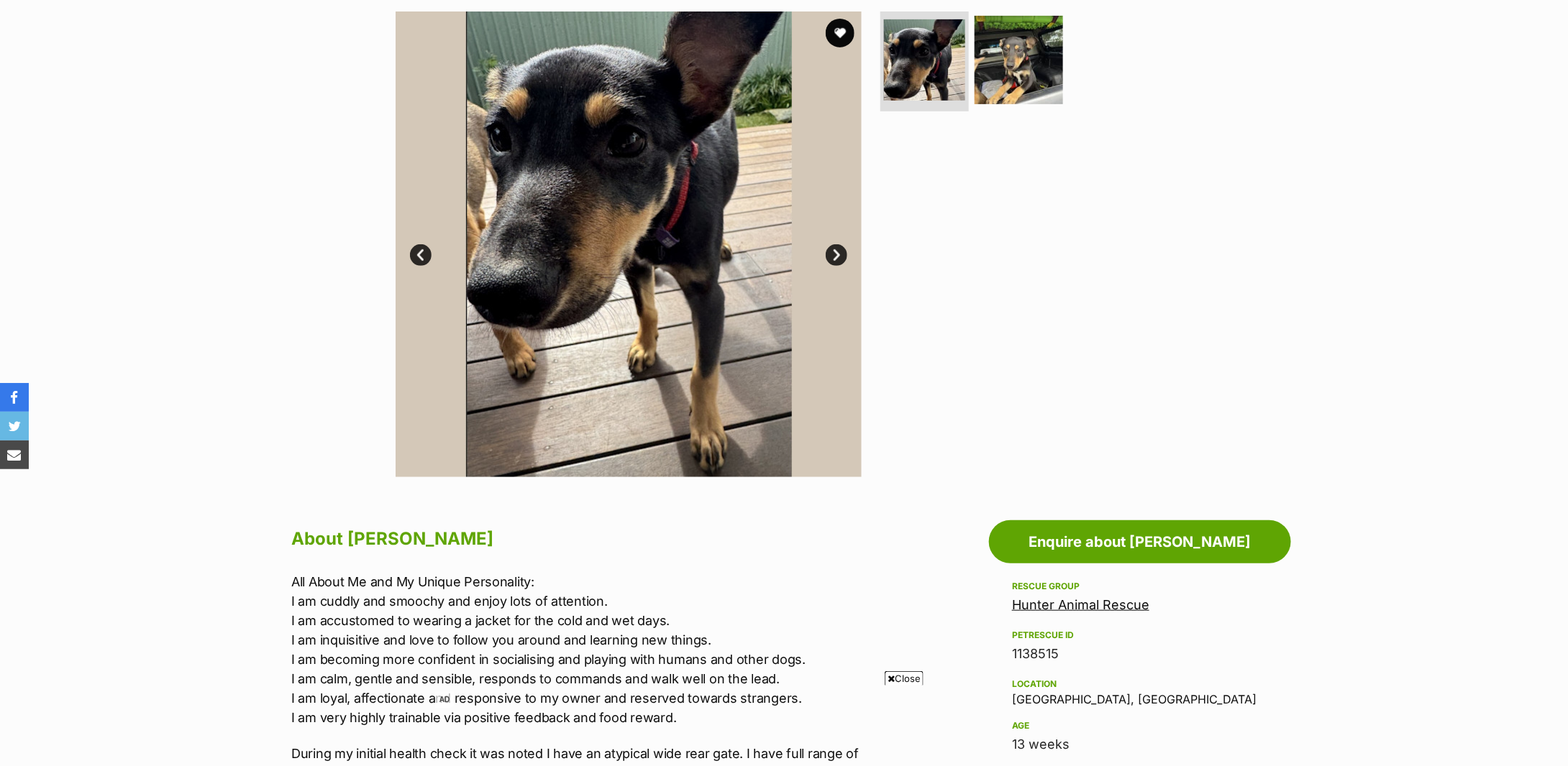
scroll to position [192, 0]
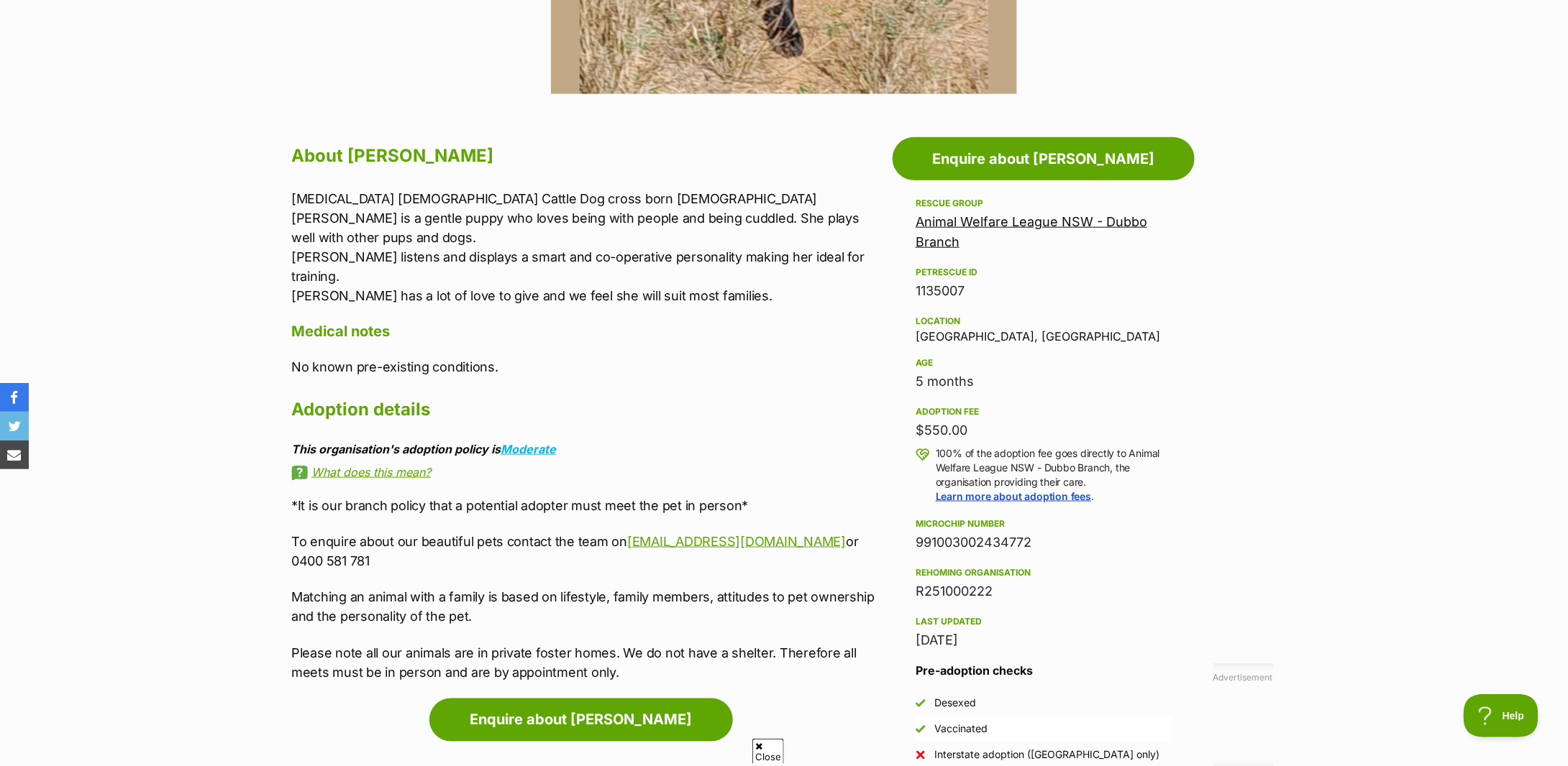
scroll to position [766, 0]
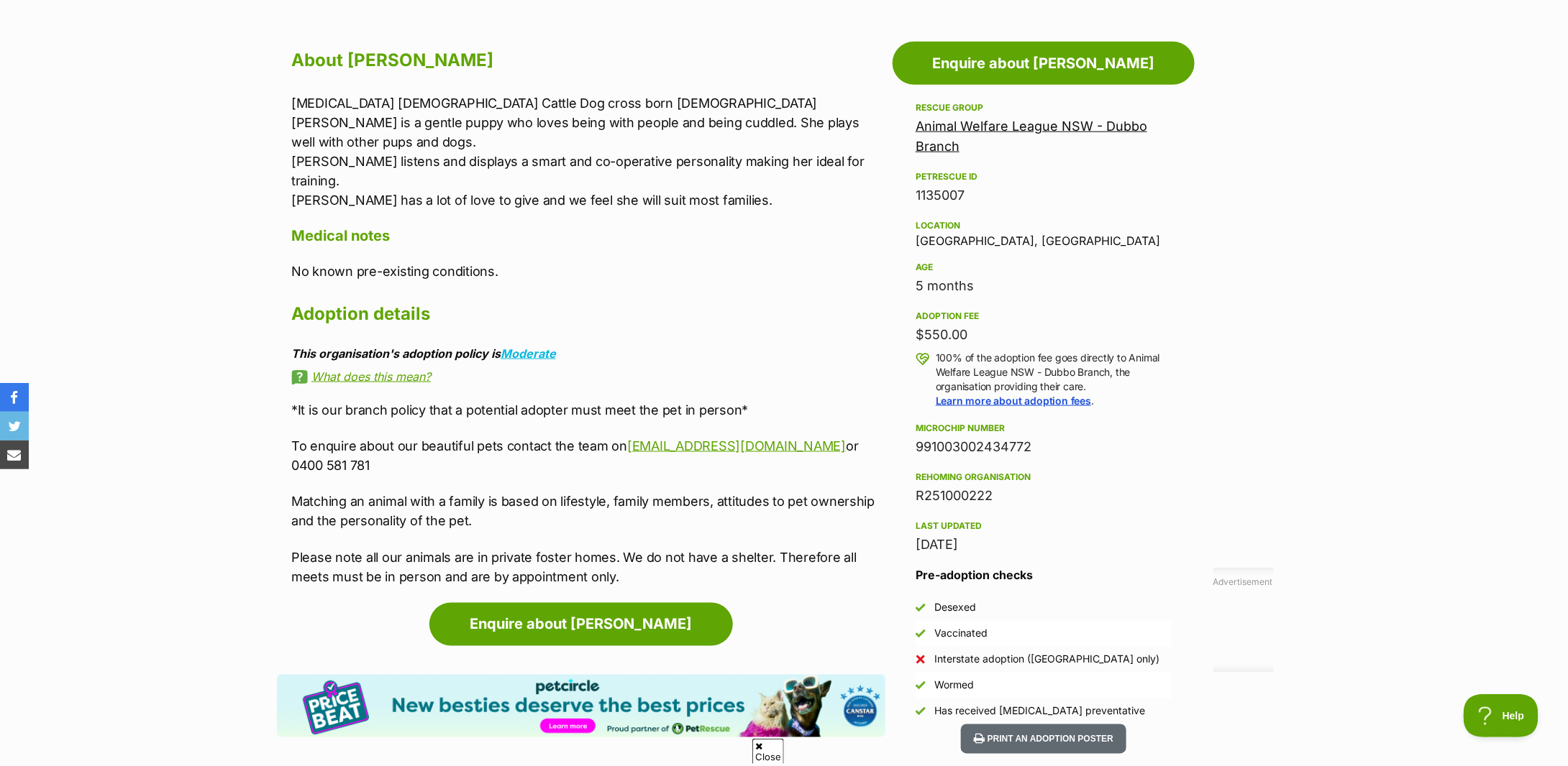
click at [519, 192] on div "About Amira Amira female Cattle Dog cross born 26.3.25 Amira is a gentle puppy …" at bounding box center [588, 315] width 594 height 542
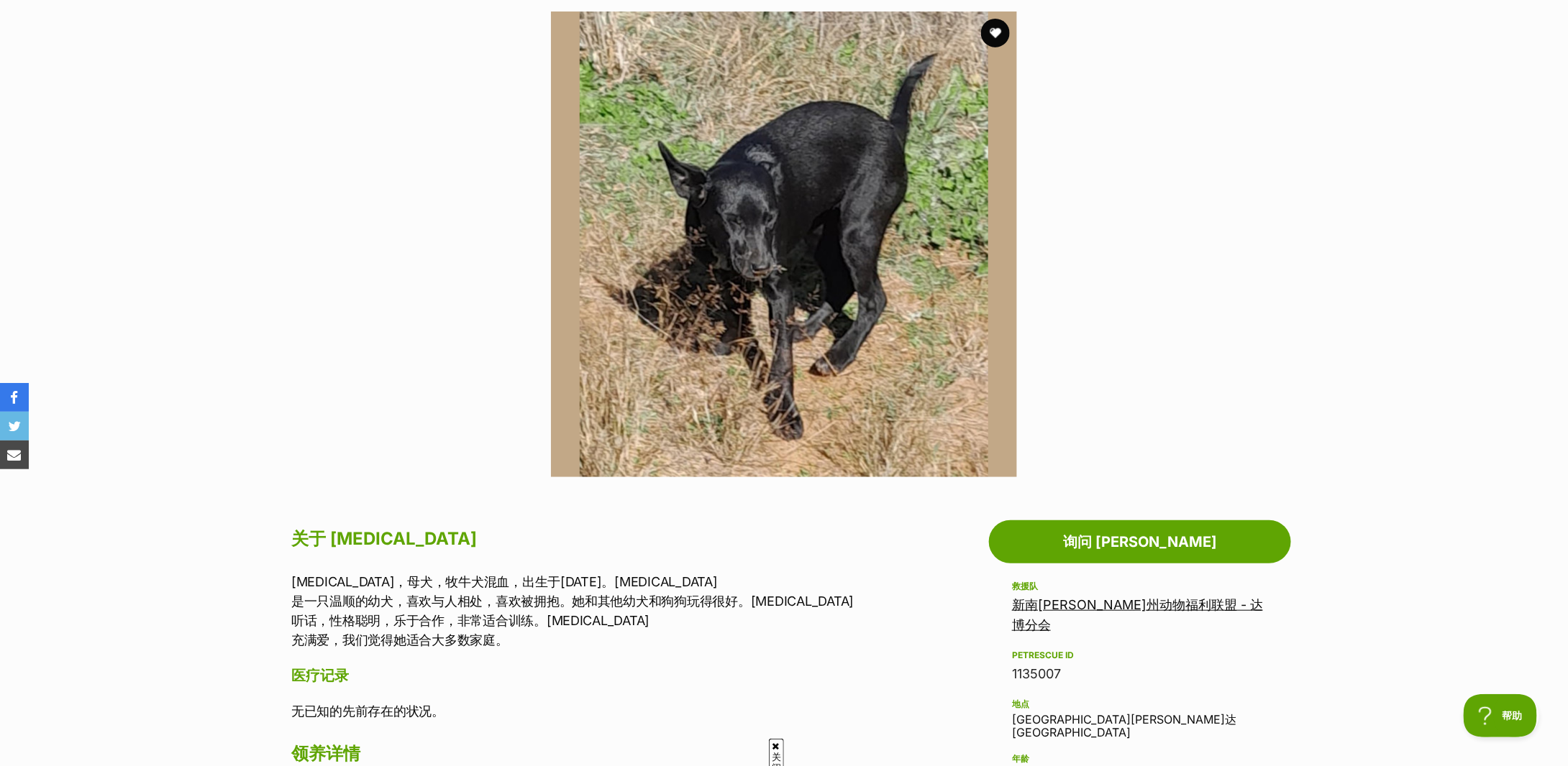
scroll to position [96, 0]
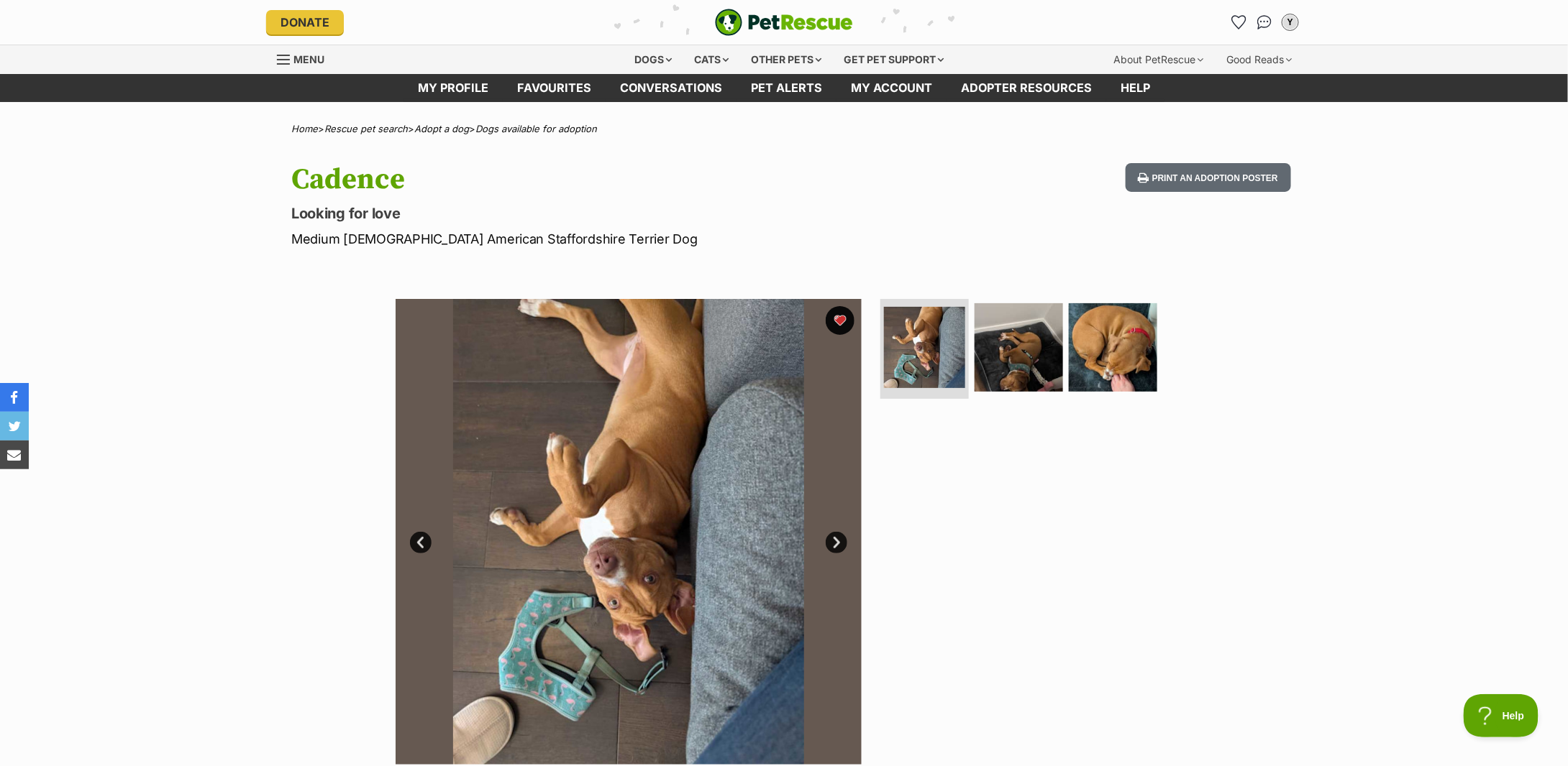
click at [1341, 466] on div "Available 1 of 3 images 1 of 3 images 1 of 3 images Next Prev 1 2 3" at bounding box center [784, 521] width 1568 height 488
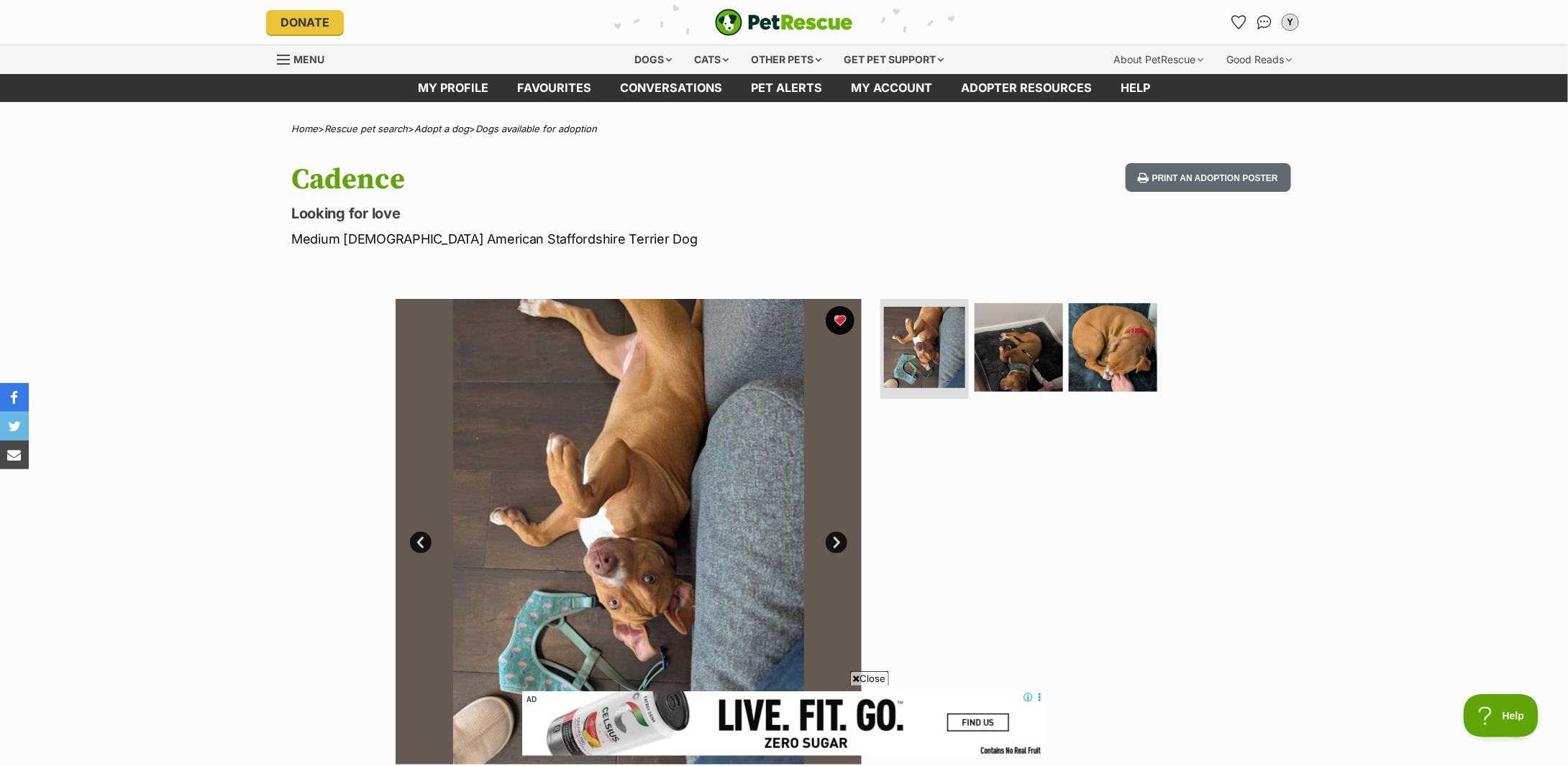
scroll to position [671, 0]
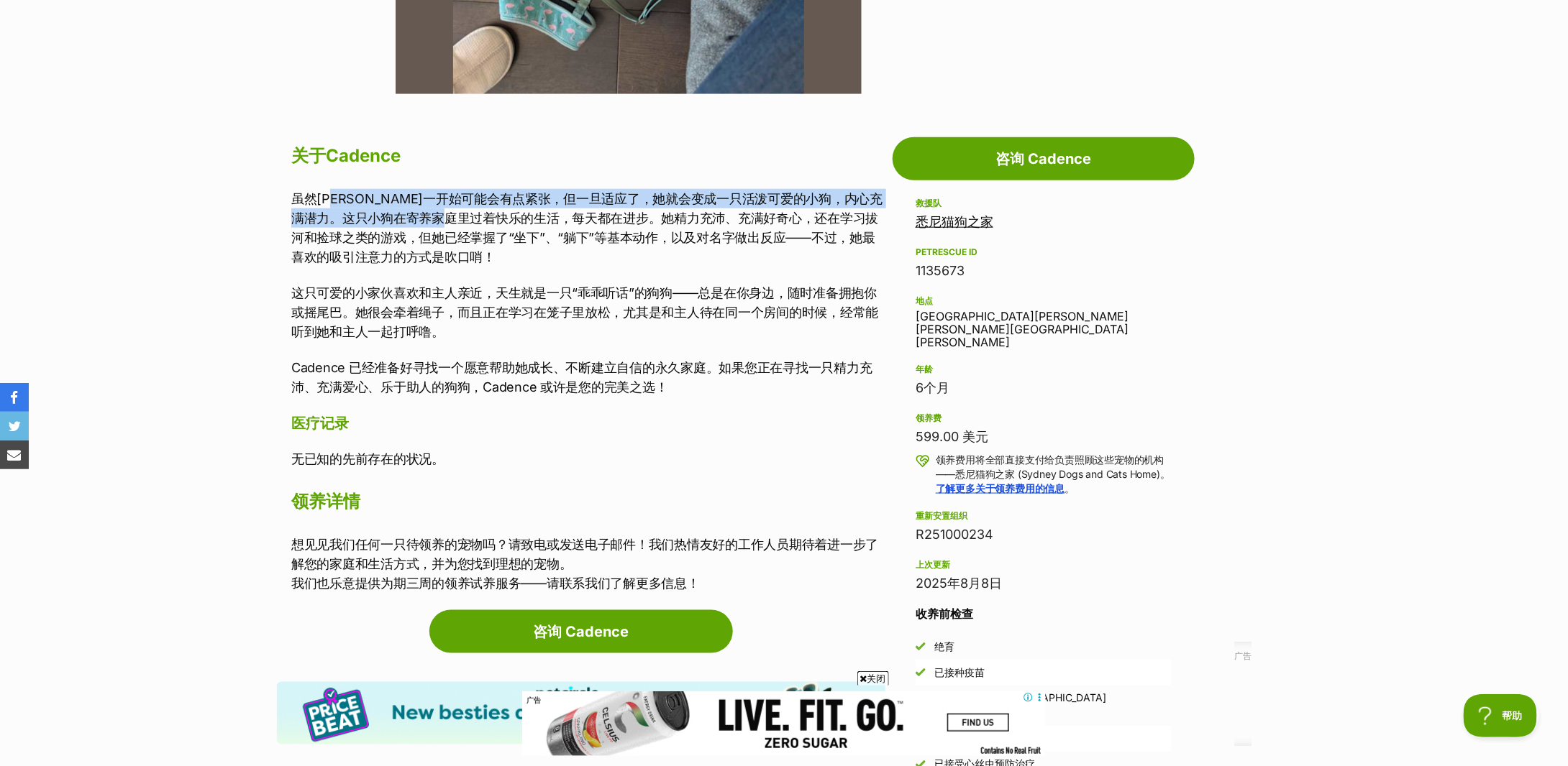
drag, startPoint x: 341, startPoint y: 207, endPoint x: 516, endPoint y: 208, distance: 175.0
click at [516, 208] on p "虽然凯登斯一开始可能会有点紧张，但一旦适应了，她就会变成一只活泼可爱的小狗，内心充满潜力。这只小狗在寄养家庭里过着快乐的生活，每天都在进步。她精力充沛、充满好…" at bounding box center [588, 228] width 594 height 77
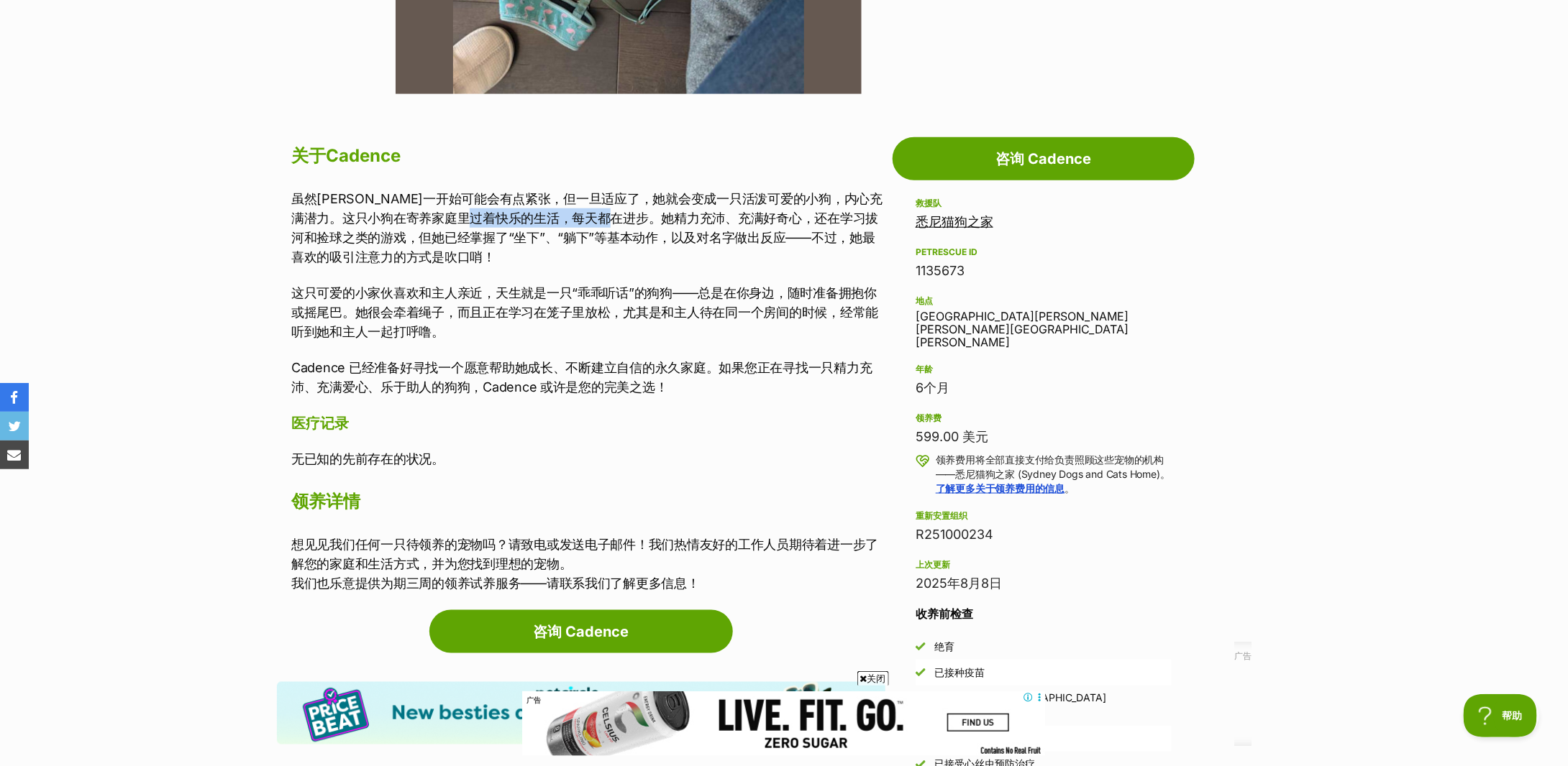
drag, startPoint x: 533, startPoint y: 216, endPoint x: 676, endPoint y: 216, distance: 143.0
click at [676, 216] on font "虽然凯登斯一开始可能会有点紧张，但一旦适应了，她就会变成一只活泼可爱的小狗，内心充满潜力。这只小狗在寄养家庭里过着快乐的生活，每天都在进步。她精力充沛、充满好…" at bounding box center [586, 228] width 592 height 73
drag, startPoint x: 711, startPoint y: 216, endPoint x: 788, endPoint y: 220, distance: 77.1
click at [788, 220] on font "虽然凯登斯一开始可能会有点紧张，但一旦适应了，她就会变成一只活泼可爱的小狗，内心充满潜力。这只小狗在寄养家庭里过着快乐的生活，每天都在进步。她精力充沛、充满好…" at bounding box center [586, 228] width 592 height 73
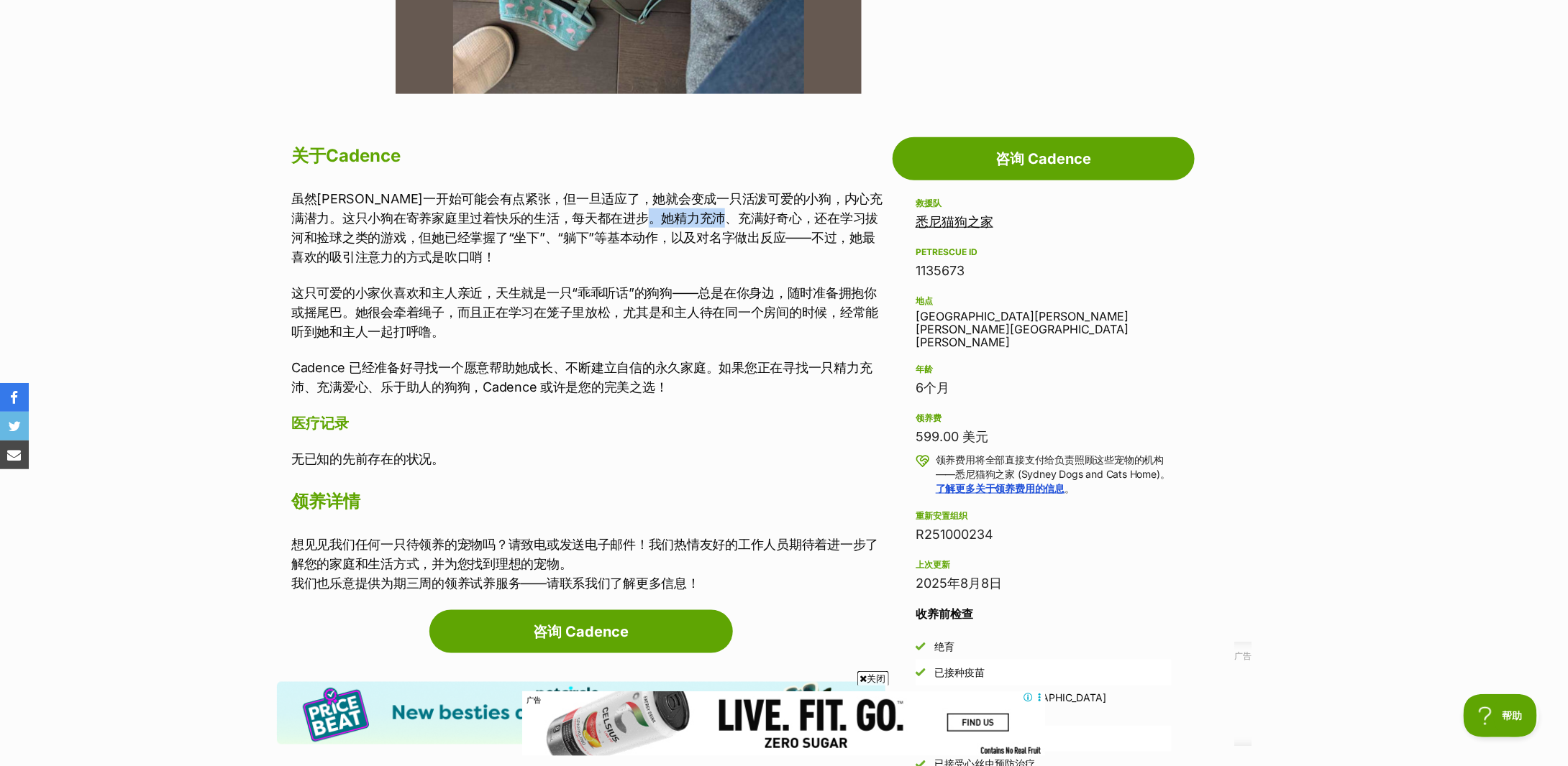
click at [788, 220] on font "虽然凯登斯一开始可能会有点紧张，但一旦适应了，她就会变成一只活泼可爱的小狗，内心充满潜力。这只小狗在寄养家庭里过着快乐的生活，每天都在进步。她精力充沛、充满好…" at bounding box center [586, 228] width 592 height 73
drag, startPoint x: 323, startPoint y: 235, endPoint x: 592, endPoint y: 239, distance: 269.0
click at [590, 239] on font "虽然凯登斯一开始可能会有点紧张，但一旦适应了，她就会变成一只活泼可爱的小狗，内心充满潜力。这只小狗在寄养家庭里过着快乐的生活，每天都在进步。她精力充沛、充满好…" at bounding box center [586, 228] width 592 height 73
click at [592, 239] on font "虽然凯登斯一开始可能会有点紧张，但一旦适应了，她就会变成一只活泼可爱的小狗，内心充满潜力。这只小狗在寄养家庭里过着快乐的生活，每天都在进步。她精力充沛、充满好…" at bounding box center [586, 228] width 592 height 73
drag, startPoint x: 396, startPoint y: 313, endPoint x: 621, endPoint y: 316, distance: 225.0
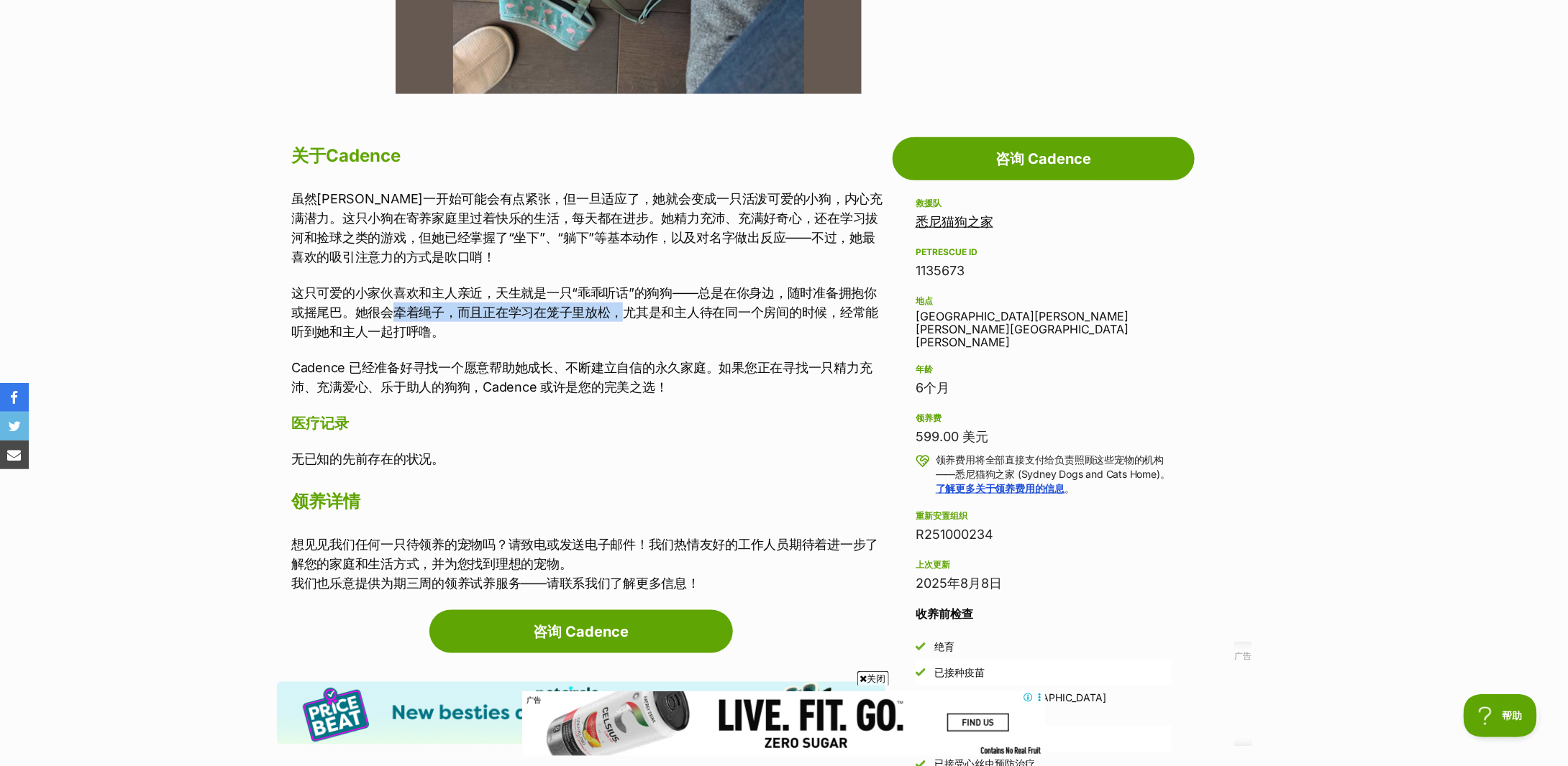
click at [621, 316] on font "这只可爱的小家伙喜欢和主人亲近，天生就是一只“乖乖听话”的狗狗——总是在你身边，随时准备拥抱你或摇尾巴。她很会牵着绳子，而且正在学习在笼子里放松，尤其是和主人…" at bounding box center [584, 312] width 587 height 54
drag, startPoint x: 430, startPoint y: 295, endPoint x: 611, endPoint y: 295, distance: 181.0
click at [611, 295] on font "这只可爱的小家伙喜欢和主人亲近，天生就是一只“乖乖听话”的狗狗——总是在你身边，随时准备拥抱你或摇尾巴。她很会牵着绳子，而且正在学习在笼子里放松，尤其是和主人…" at bounding box center [584, 312] width 587 height 54
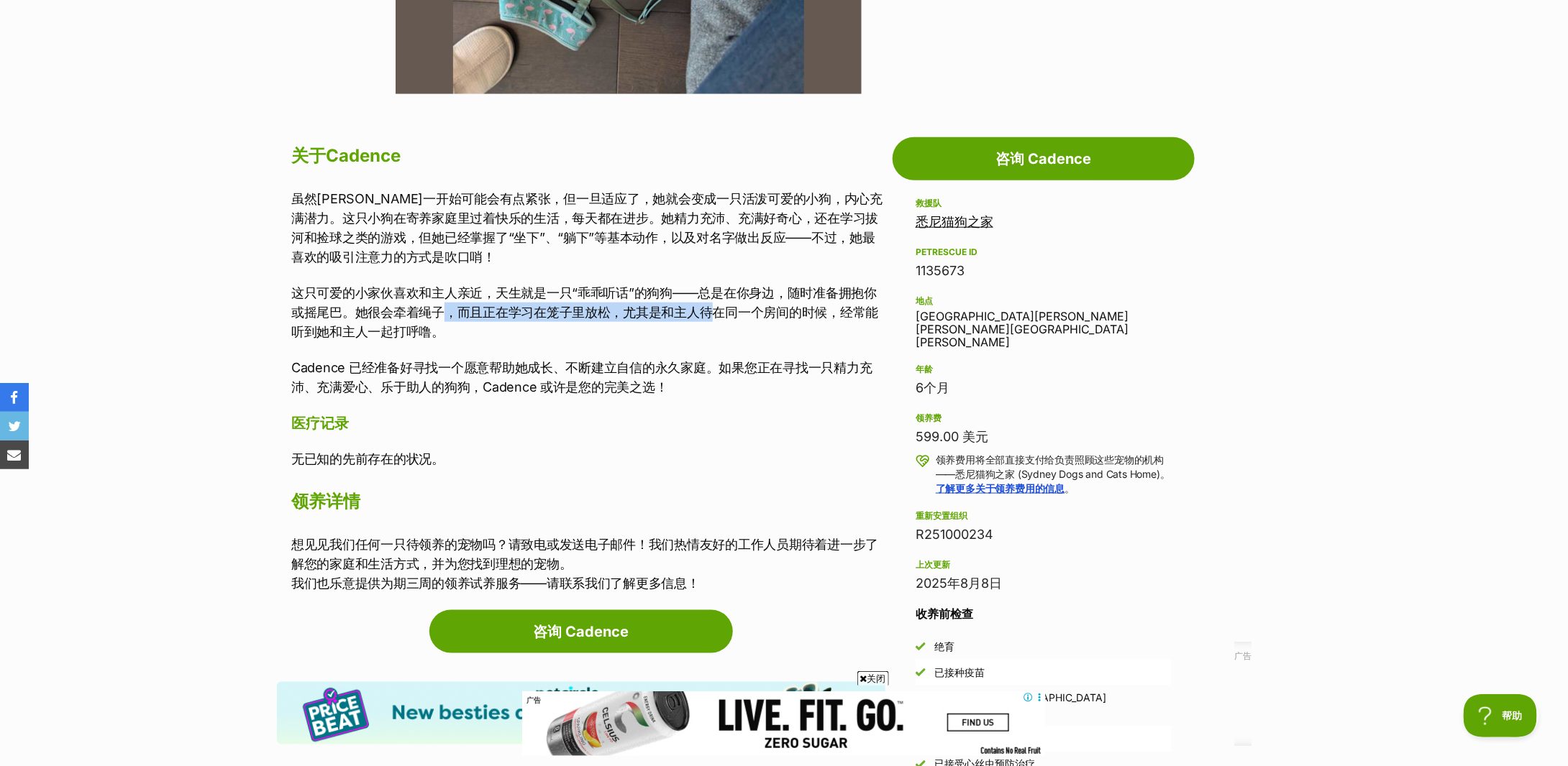
drag, startPoint x: 450, startPoint y: 310, endPoint x: 713, endPoint y: 311, distance: 263.0
click at [713, 311] on font "这只可爱的小家伙喜欢和主人亲近，天生就是一只“乖乖听话”的狗狗——总是在你身边，随时准备拥抱你或摇尾巴。她很会牵着绳子，而且正在学习在笼子里放松，尤其是和主人…" at bounding box center [584, 312] width 587 height 54
drag, startPoint x: 483, startPoint y: 387, endPoint x: 706, endPoint y: 380, distance: 223.1
click at [706, 380] on p "Cadence 已经准备好寻找一个愿意帮助她成长、不断建立自信的永久家庭。如果您正在寻找一只精力充沛、充满爱心、乐于助人的狗狗，Cadence 或许是您的完美…" at bounding box center [588, 378] width 594 height 39
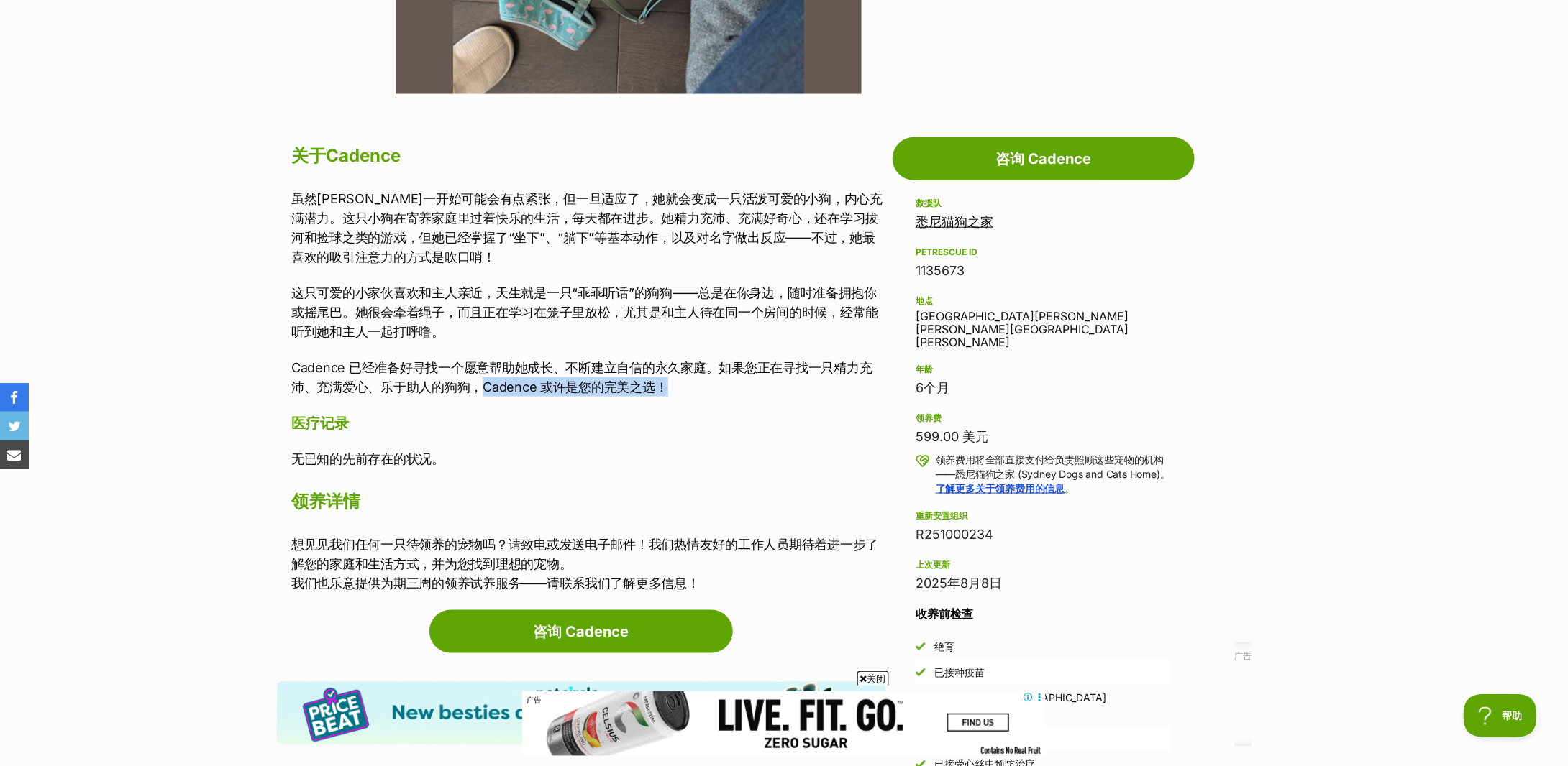
click at [706, 380] on p "Cadence 已经准备好寻找一个愿意帮助她成长、不断建立自信的永久家庭。如果您正在寻找一只精力充沛、充满爱心、乐于助人的狗狗，Cadence 或许是您的完美…" at bounding box center [588, 378] width 594 height 39
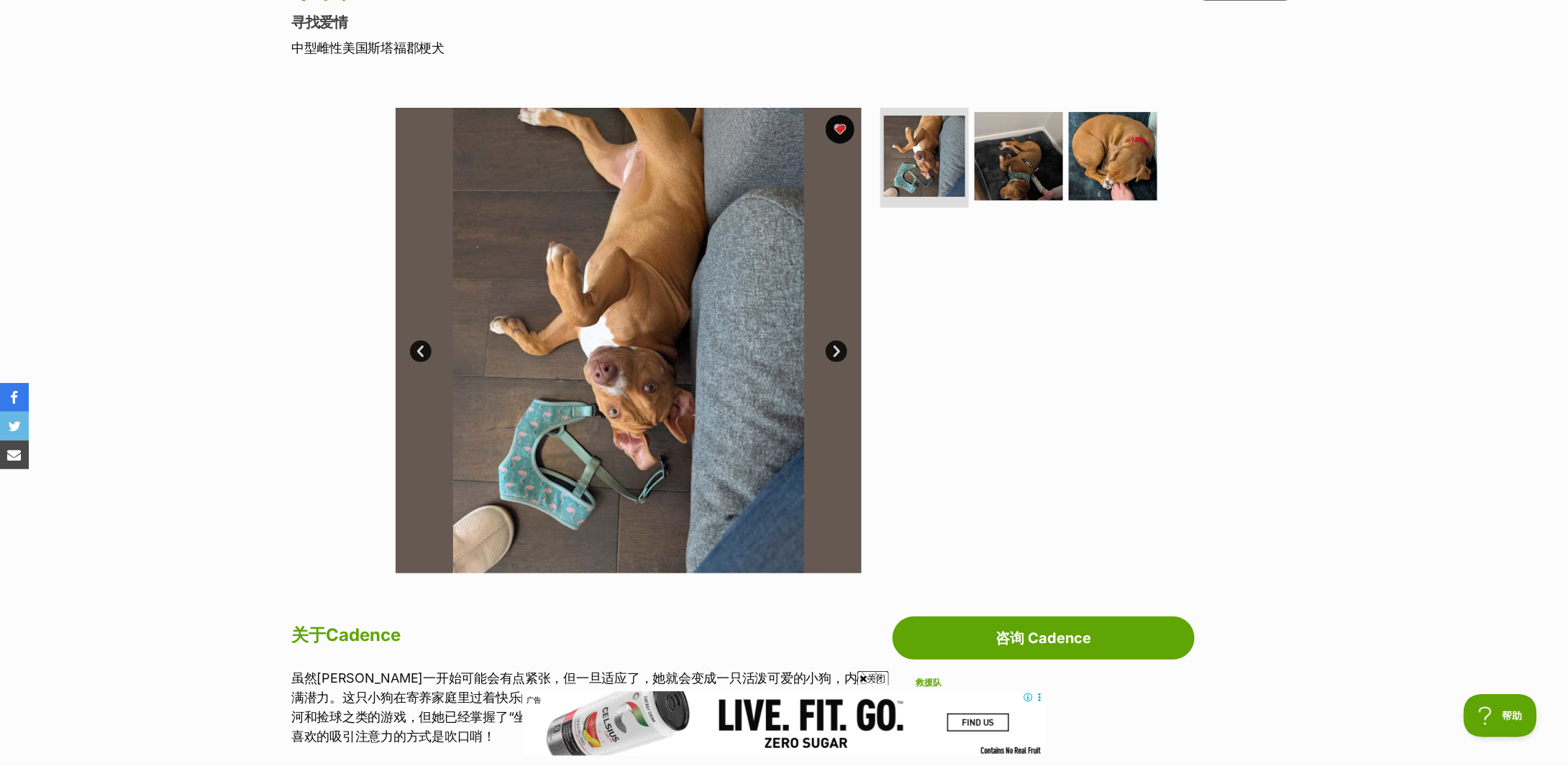
click at [831, 344] on link "下一个" at bounding box center [837, 351] width 22 height 22
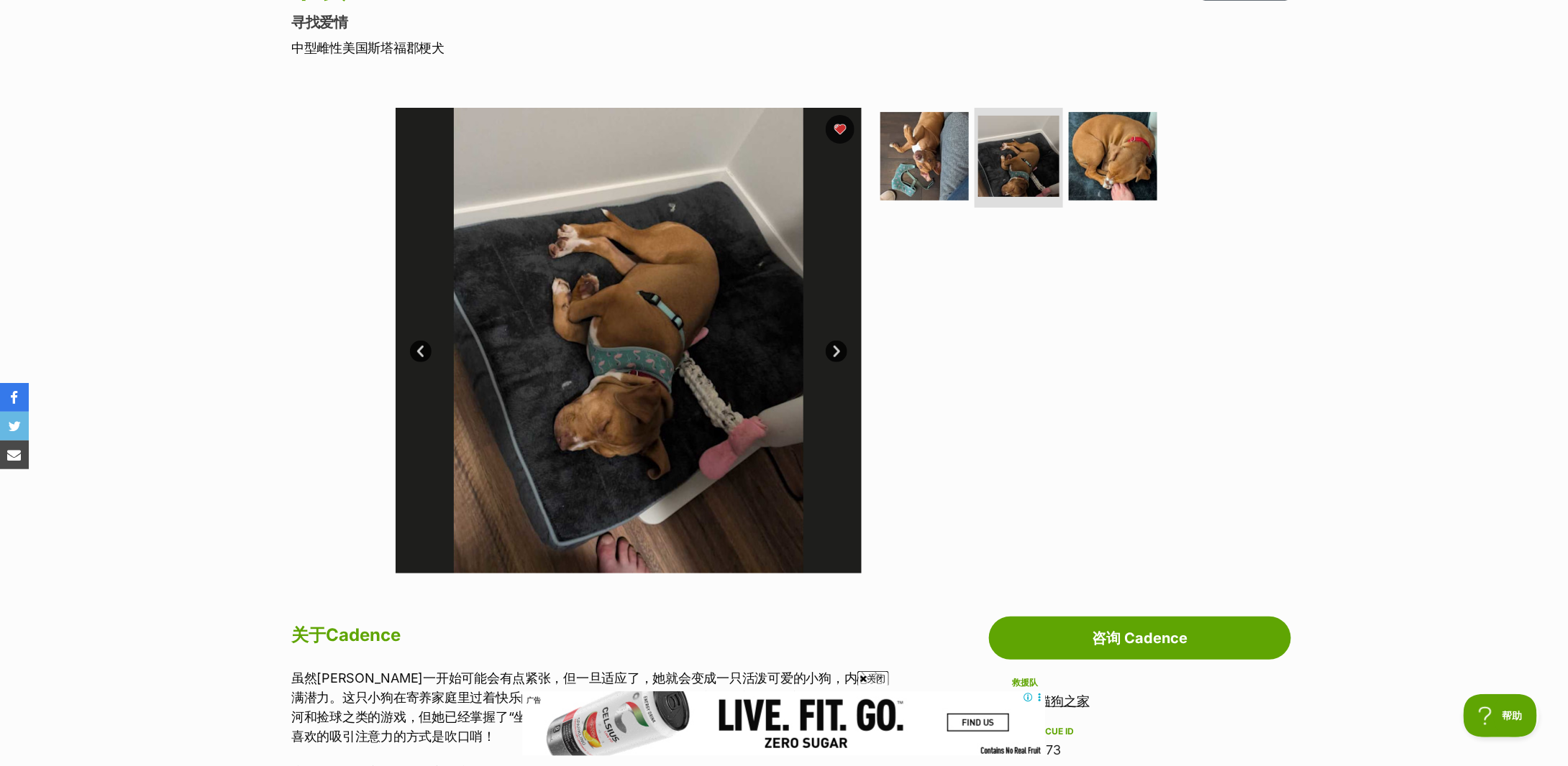
click at [831, 344] on link "下一个" at bounding box center [837, 351] width 22 height 22
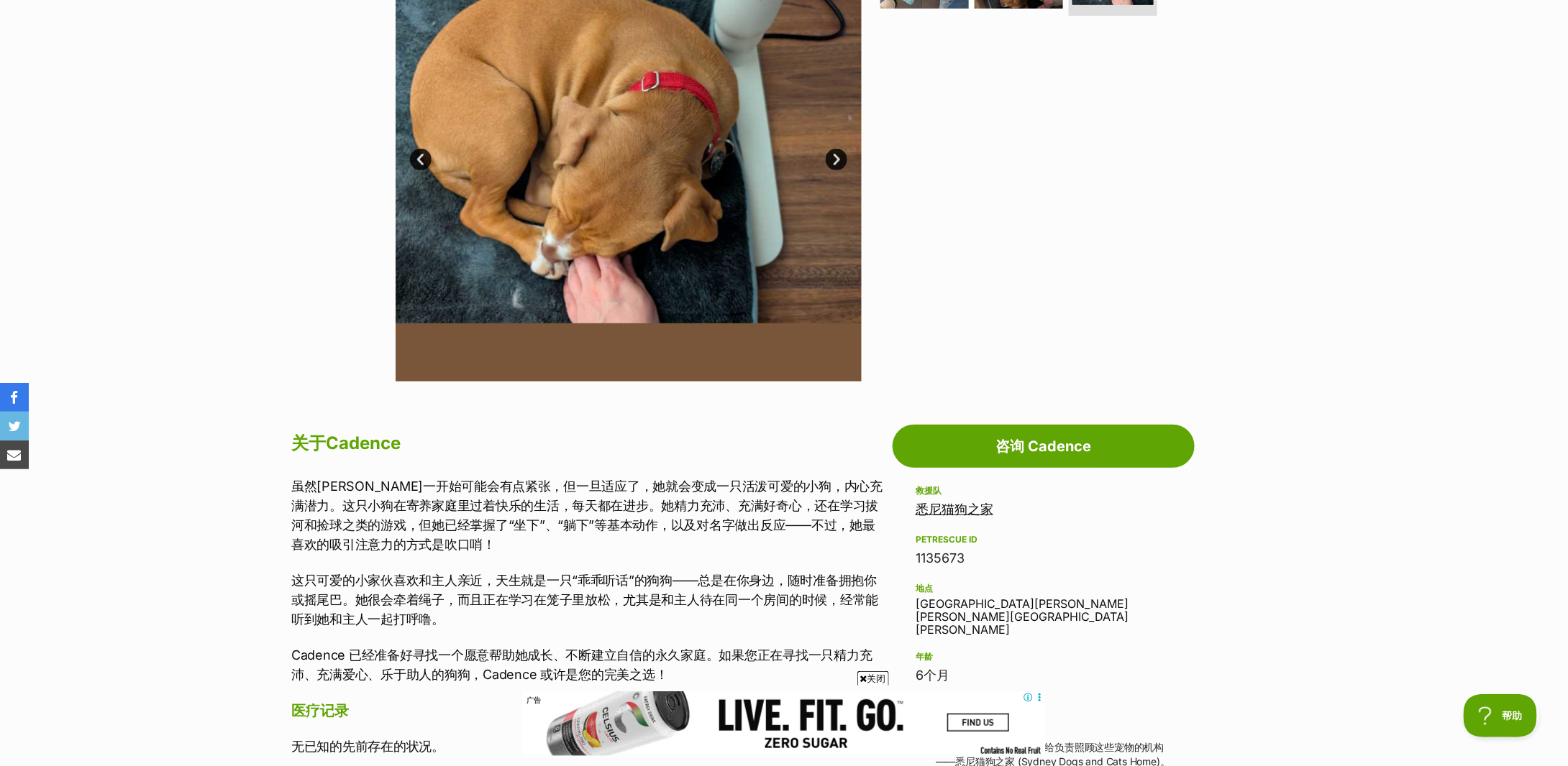
scroll to position [671, 0]
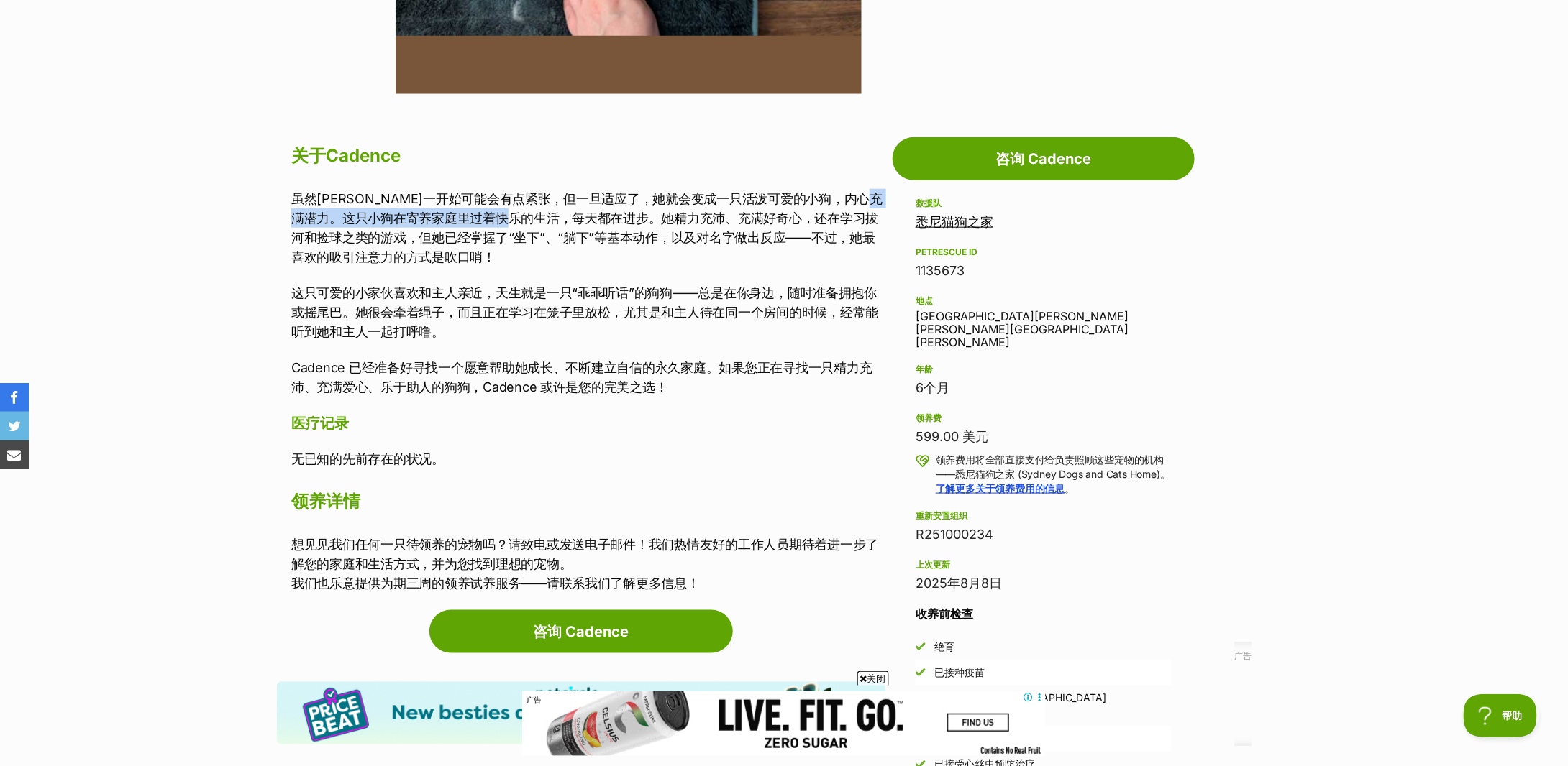
drag, startPoint x: 346, startPoint y: 216, endPoint x: 571, endPoint y: 212, distance: 225.0
click at [571, 212] on font "虽然凯登斯一开始可能会有点紧张，但一旦适应了，她就会变成一只活泼可爱的小狗，内心充满潜力。这只小狗在寄养家庭里过着快乐的生活，每天都在进步。她精力充沛、充满好…" at bounding box center [586, 228] width 592 height 73
drag, startPoint x: 505, startPoint y: 215, endPoint x: 713, endPoint y: 218, distance: 208.0
click at [713, 218] on font "虽然凯登斯一开始可能会有点紧张，但一旦适应了，她就会变成一只活泼可爱的小狗，内心充满潜力。这只小狗在寄养家庭里过着快乐的生活，每天都在进步。她精力充沛、充满好…" at bounding box center [586, 228] width 592 height 73
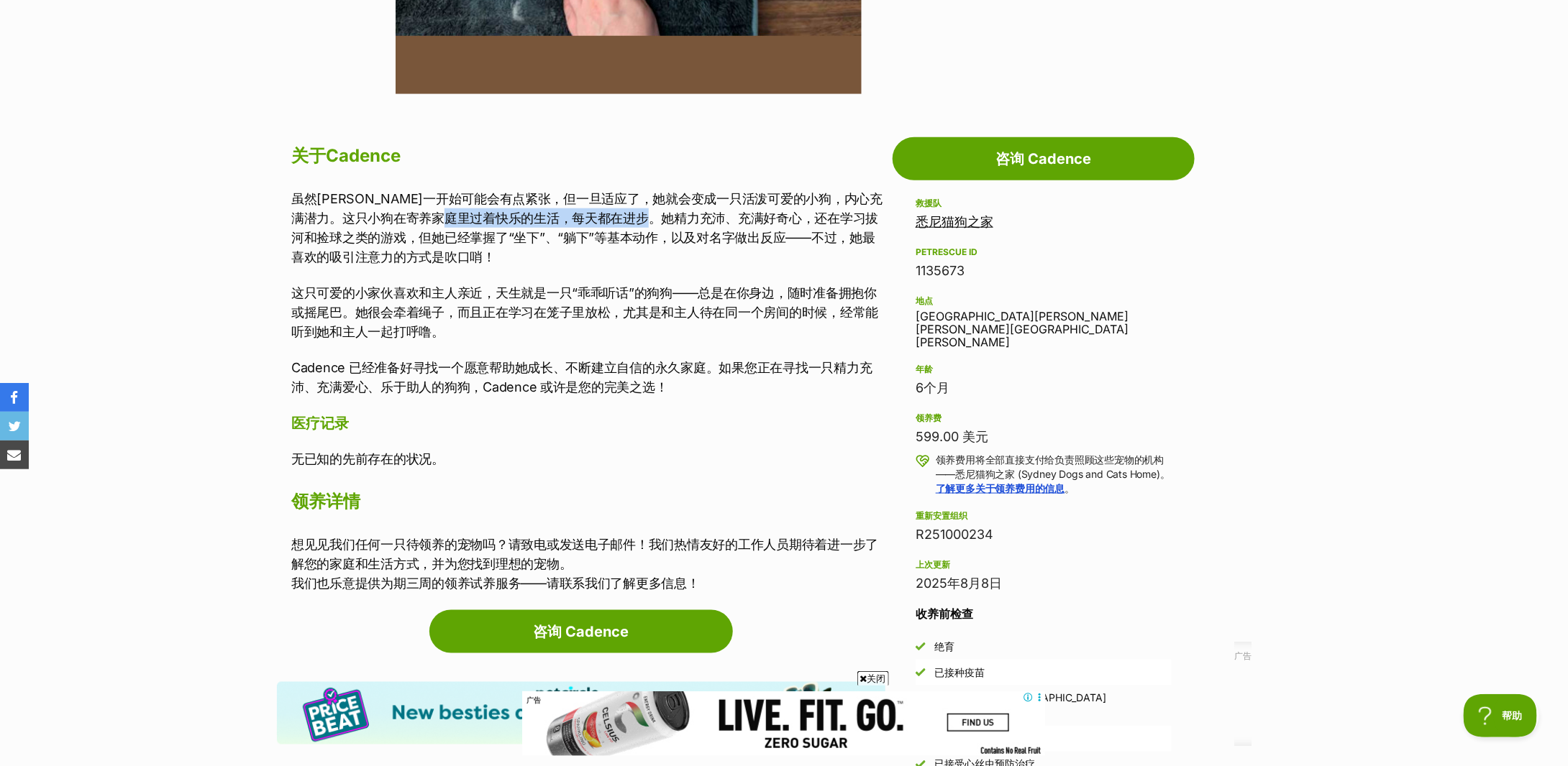
click at [713, 218] on font "虽然凯登斯一开始可能会有点紧张，但一旦适应了，她就会变成一只活泼可爱的小狗，内心充满潜力。这只小狗在寄养家庭里过着快乐的生活，每天都在进步。她精力充沛、充满好…" at bounding box center [586, 228] width 592 height 73
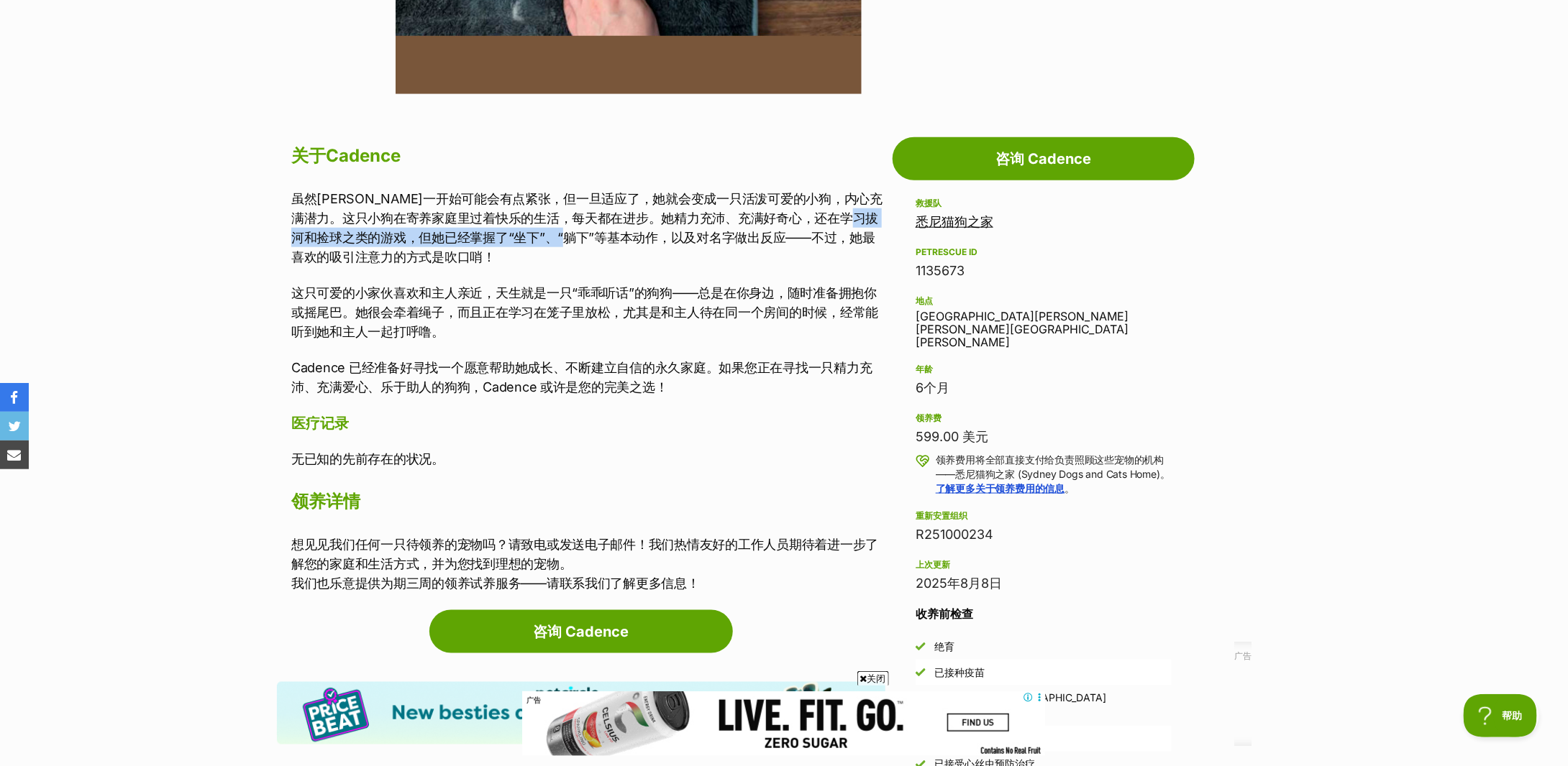
drag, startPoint x: 323, startPoint y: 239, endPoint x: 616, endPoint y: 238, distance: 293.0
click at [616, 238] on font "虽然凯登斯一开始可能会有点紧张，但一旦适应了，她就会变成一只活泼可爱的小狗，内心充满潜力。这只小狗在寄养家庭里过着快乐的生活，每天都在进步。她精力充沛、充满好…" at bounding box center [586, 228] width 592 height 73
drag, startPoint x: 689, startPoint y: 234, endPoint x: 820, endPoint y: 228, distance: 131.1
click at [820, 228] on p "虽然凯登斯一开始可能会有点紧张，但一旦适应了，她就会变成一只活泼可爱的小狗，内心充满潜力。这只小狗在寄养家庭里过着快乐的生活，每天都在进步。她精力充沛、充满好…" at bounding box center [588, 228] width 594 height 77
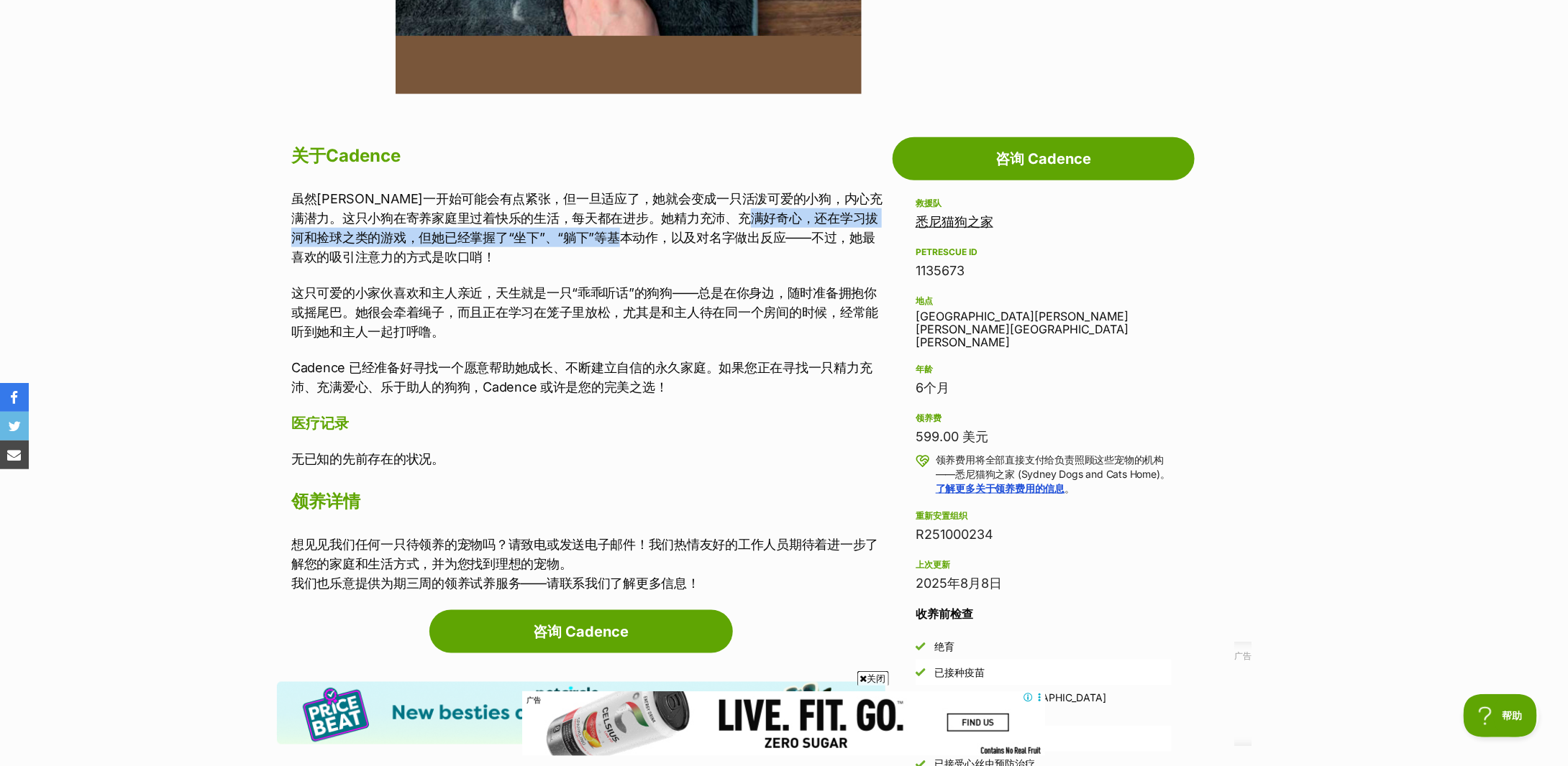
click at [820, 228] on p "虽然凯登斯一开始可能会有点紧张，但一旦适应了，她就会变成一只活泼可爱的小狗，内心充满潜力。这只小狗在寄养家庭里过着快乐的生活，每天都在进步。她精力充沛、充满好…" at bounding box center [588, 228] width 594 height 77
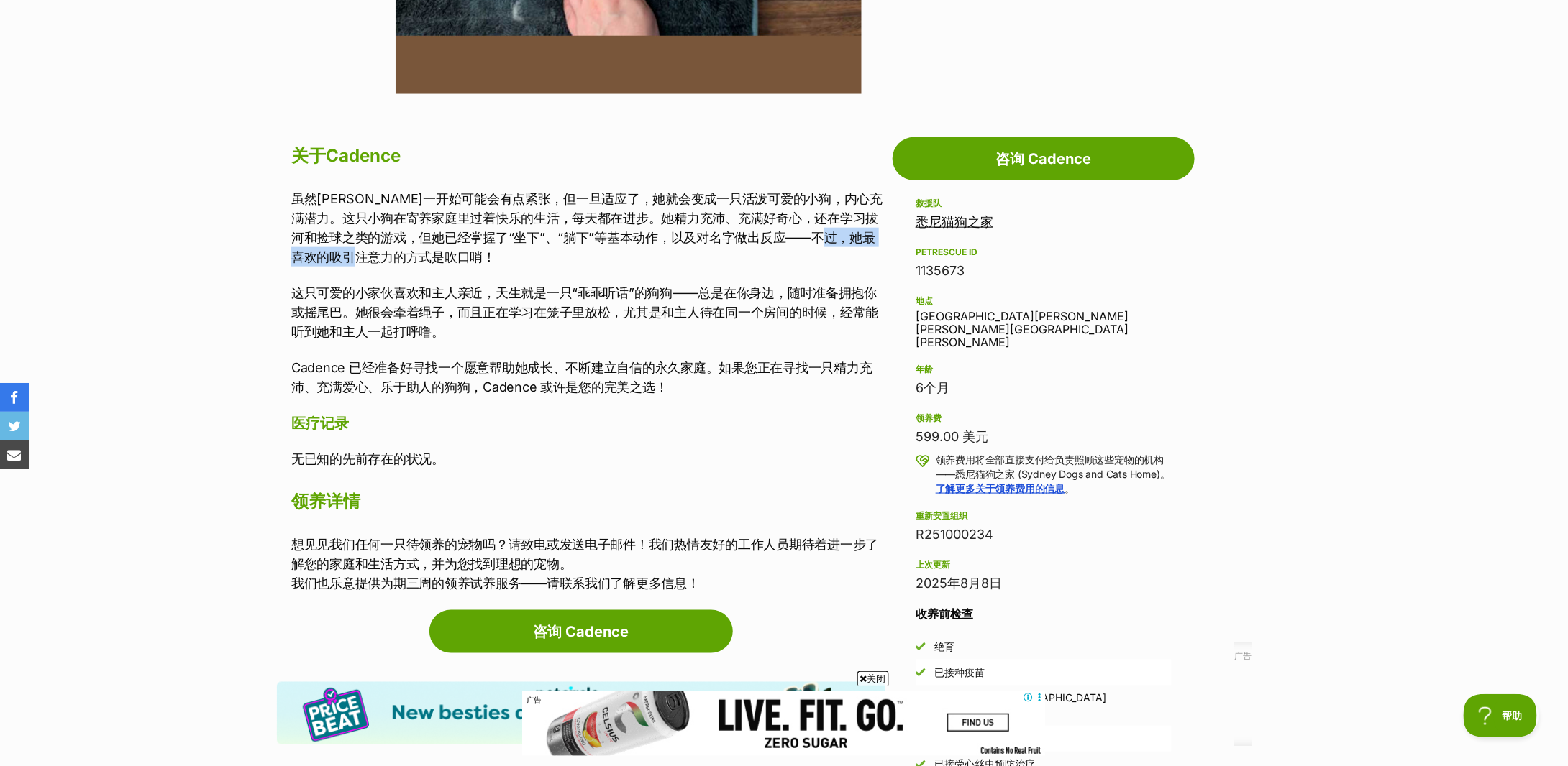
drag, startPoint x: 340, startPoint y: 255, endPoint x: 419, endPoint y: 257, distance: 79.0
click at [419, 257] on font "虽然凯登斯一开始可能会有点紧张，但一旦适应了，她就会变成一只活泼可爱的小狗，内心充满潜力。这只小狗在寄养家庭里过着快乐的生活，每天都在进步。她精力充沛、充满好…" at bounding box center [586, 228] width 592 height 73
drag, startPoint x: 303, startPoint y: 295, endPoint x: 607, endPoint y: 292, distance: 304.0
click at [607, 292] on font "这只可爱的小家伙喜欢和主人亲近，天生就是一只“乖乖听话”的狗狗——总是在你身边，随时准备拥抱你或摇尾巴。她很会牵着绳子，而且正在学习在笼子里放松，尤其是和主人…" at bounding box center [584, 312] width 587 height 54
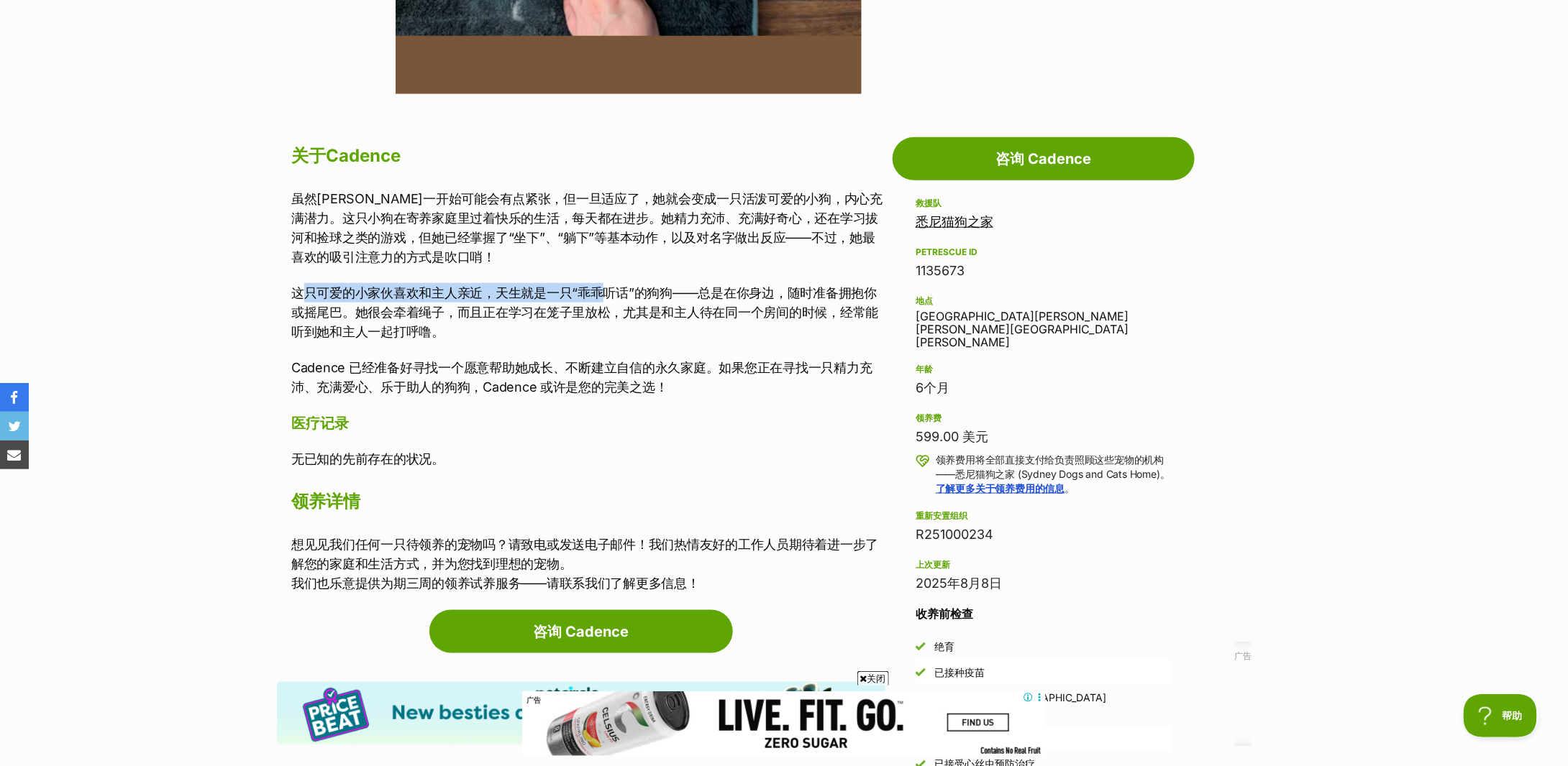
click at [607, 292] on font "这只可爱的小家伙喜欢和主人亲近，天生就是一只“乖乖听话”的狗狗——总是在你身边，随时准备拥抱你或摇尾巴。她很会牵着绳子，而且正在学习在笼子里放松，尤其是和主人…" at bounding box center [584, 312] width 587 height 54
drag, startPoint x: 550, startPoint y: 307, endPoint x: 704, endPoint y: 310, distance: 154.0
click at [704, 310] on font "这只可爱的小家伙喜欢和主人亲近，天生就是一只“乖乖听话”的狗狗——总是在你身边，随时准备拥抱你或摇尾巴。她很会牵着绳子，而且正在学习在笼子里放松，尤其是和主人…" at bounding box center [584, 312] width 587 height 54
drag, startPoint x: 446, startPoint y: 307, endPoint x: 583, endPoint y: 307, distance: 137.0
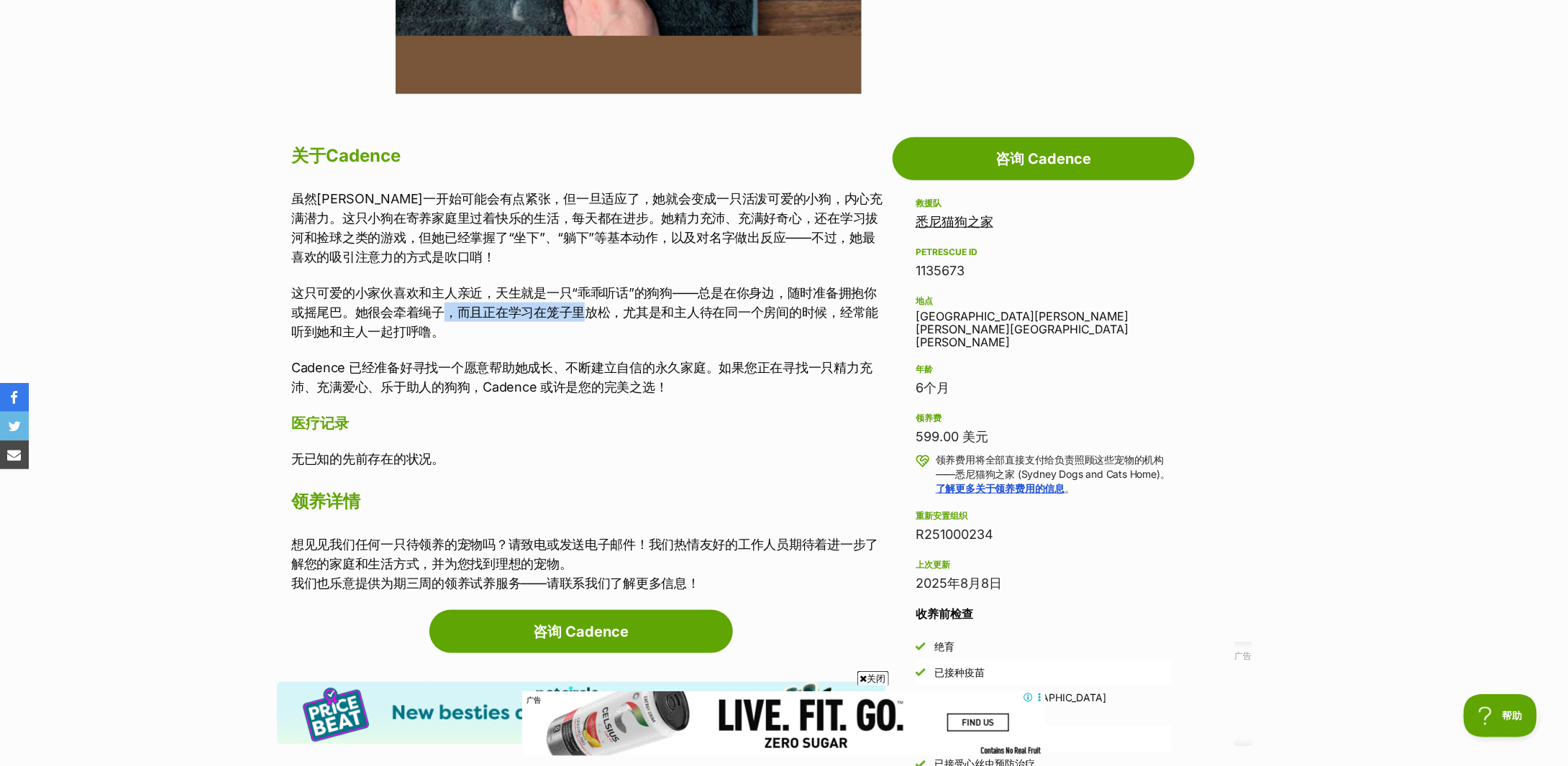
click at [583, 307] on font "这只可爱的小家伙喜欢和主人亲近，天生就是一只“乖乖听话”的狗狗——总是在你身边，随时准备拥抱你或摇尾巴。她很会牵着绳子，而且正在学习在笼子里放松，尤其是和主人…" at bounding box center [584, 312] width 587 height 54
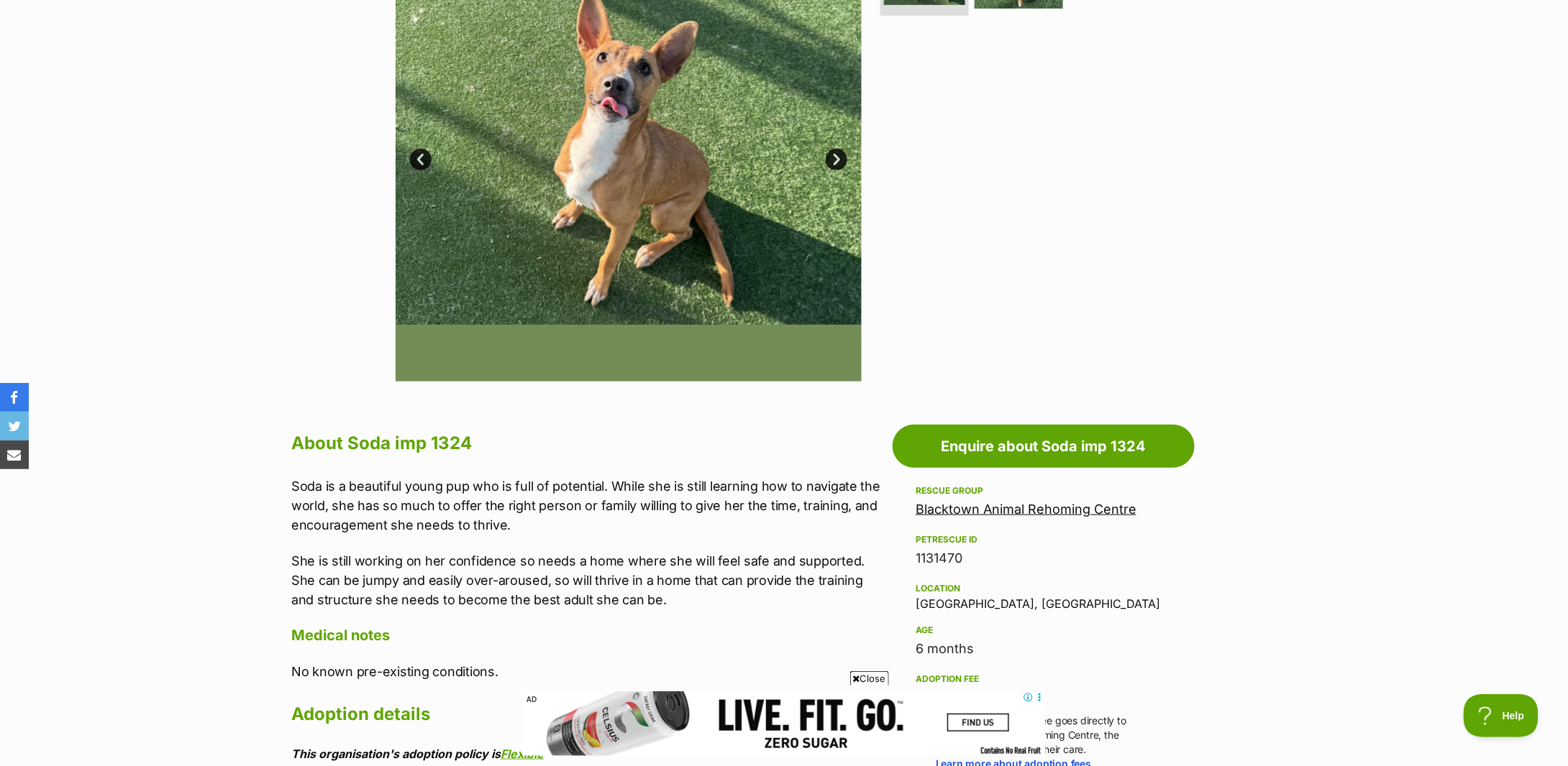
scroll to position [766, 0]
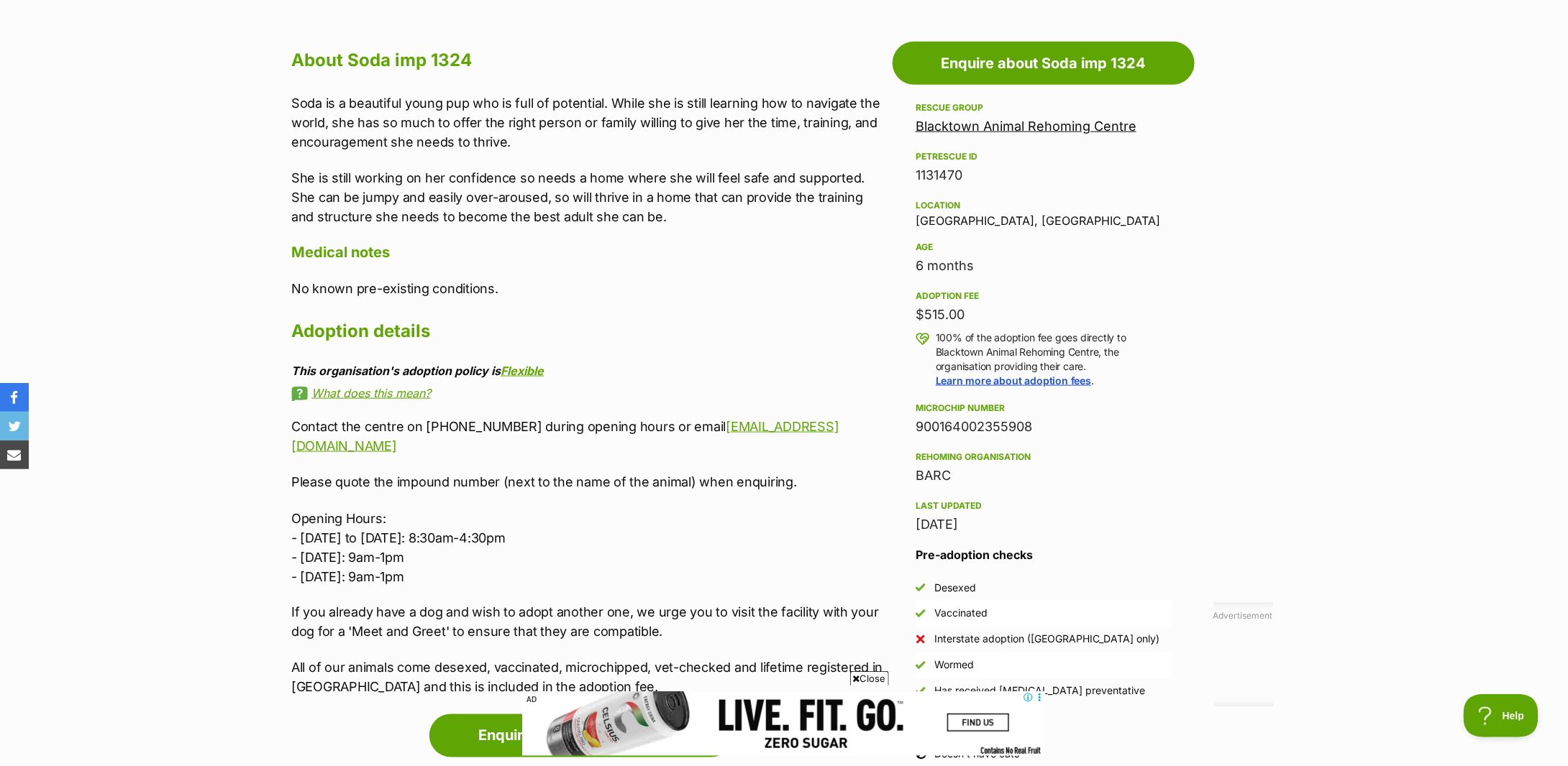
click at [1339, 257] on section "Home > Rescue pet search > Adopt a dog > Dogs available for adoption Soda imp 1…" at bounding box center [784, 320] width 1568 height 1926
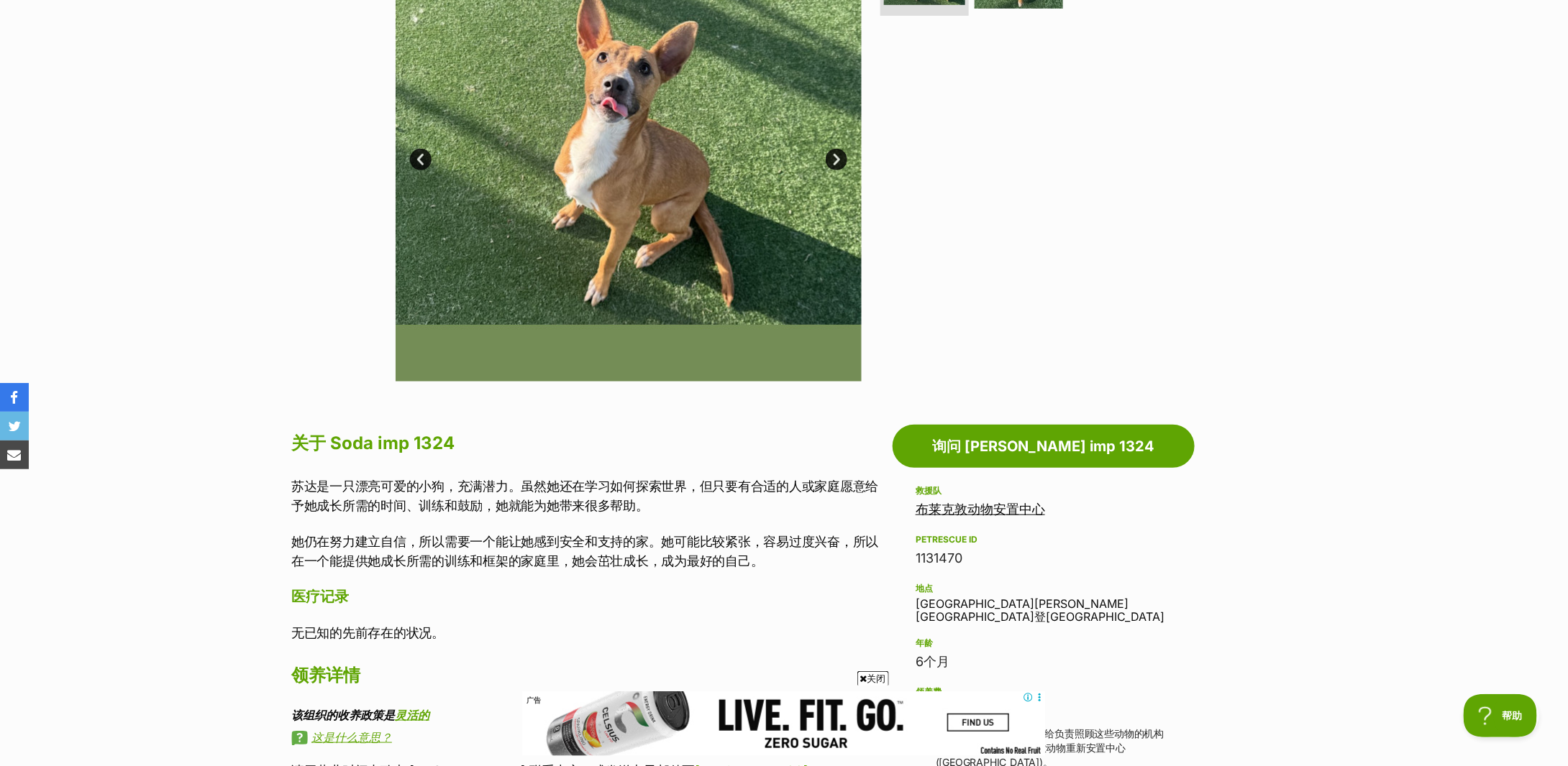
scroll to position [96, 0]
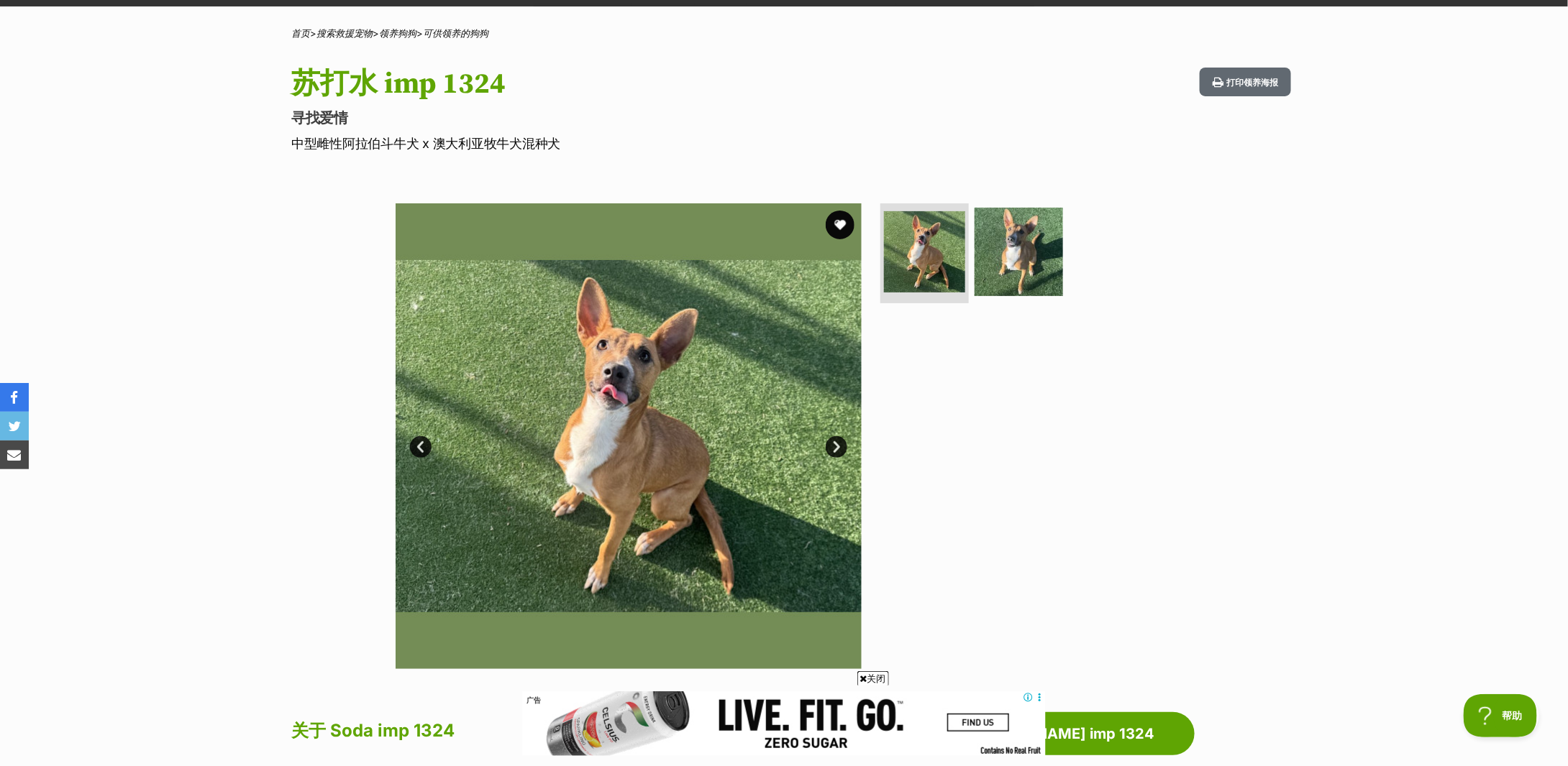
click at [833, 443] on link "下一个" at bounding box center [837, 447] width 22 height 22
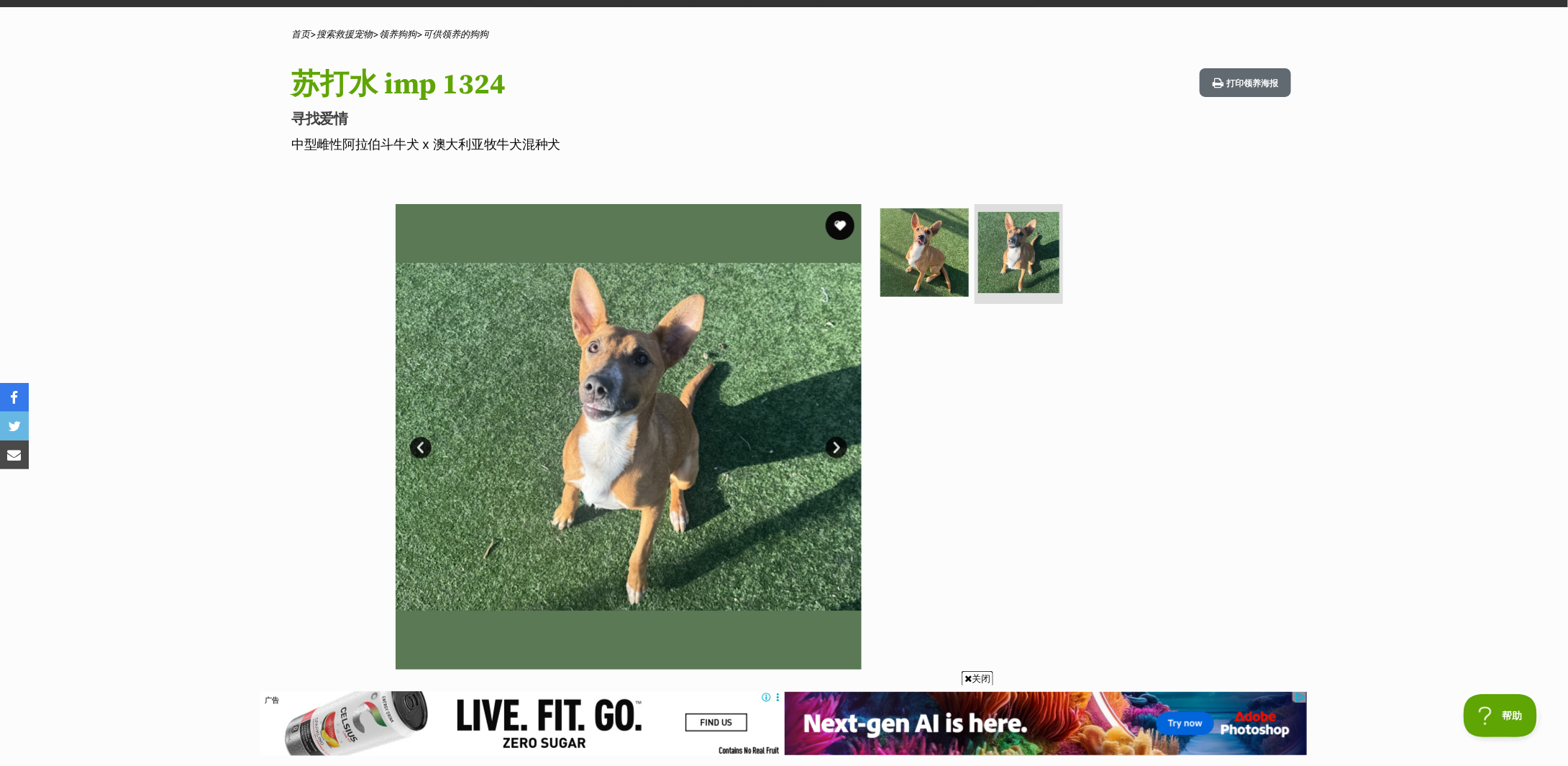
scroll to position [0, 0]
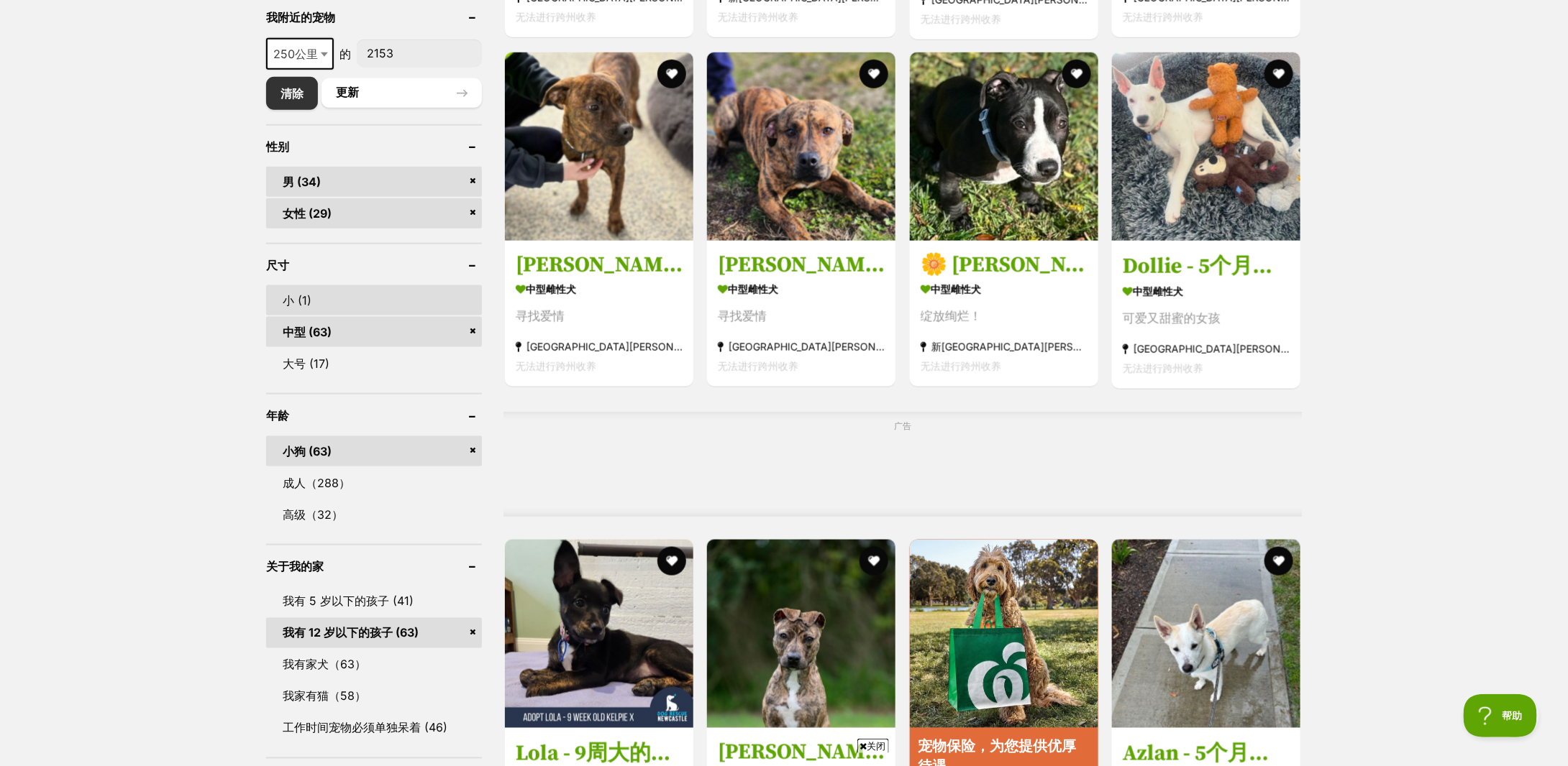
click at [333, 300] on link "小 (1)" at bounding box center [374, 300] width 216 height 30
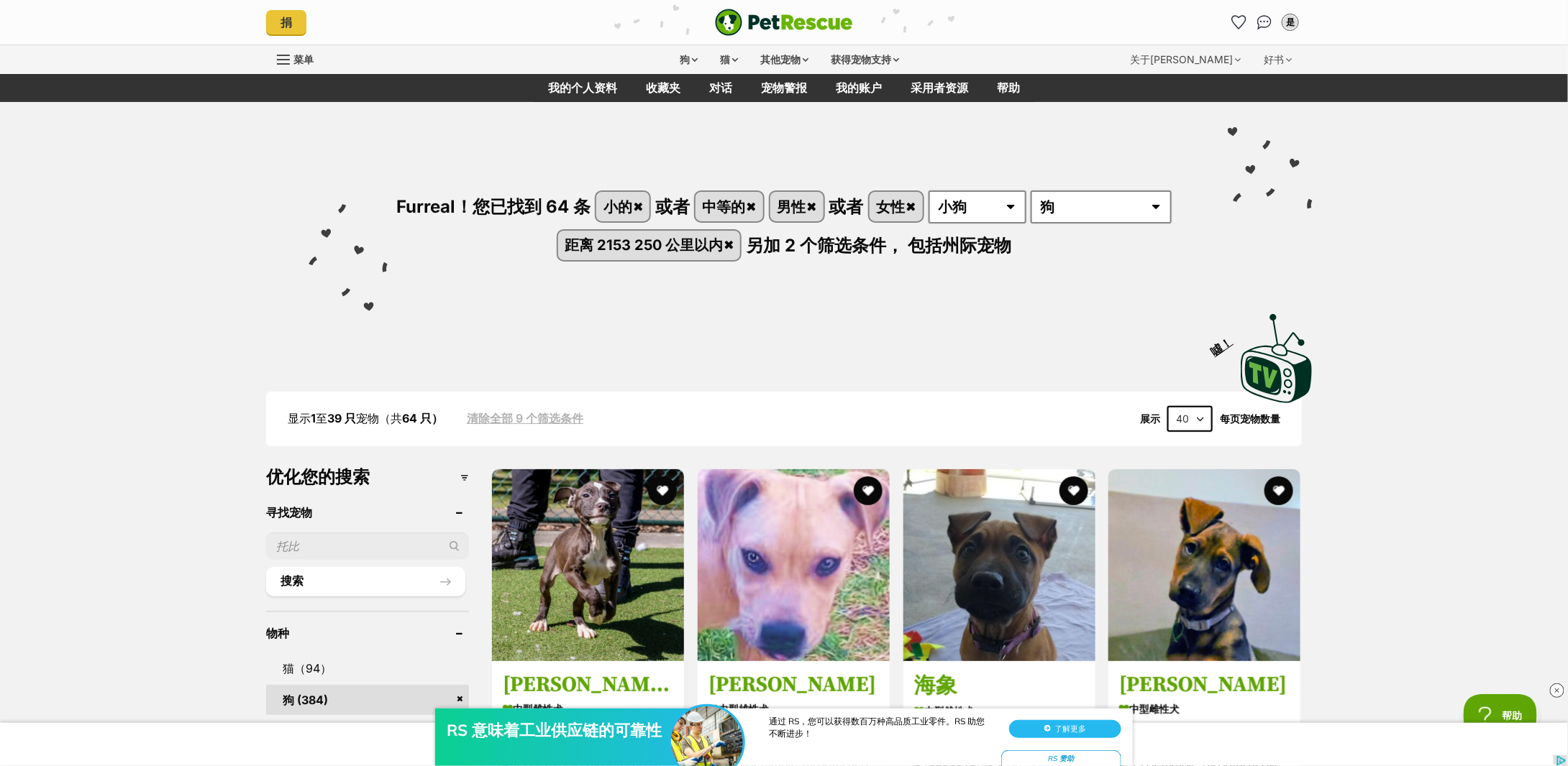
scroll to position [671, 0]
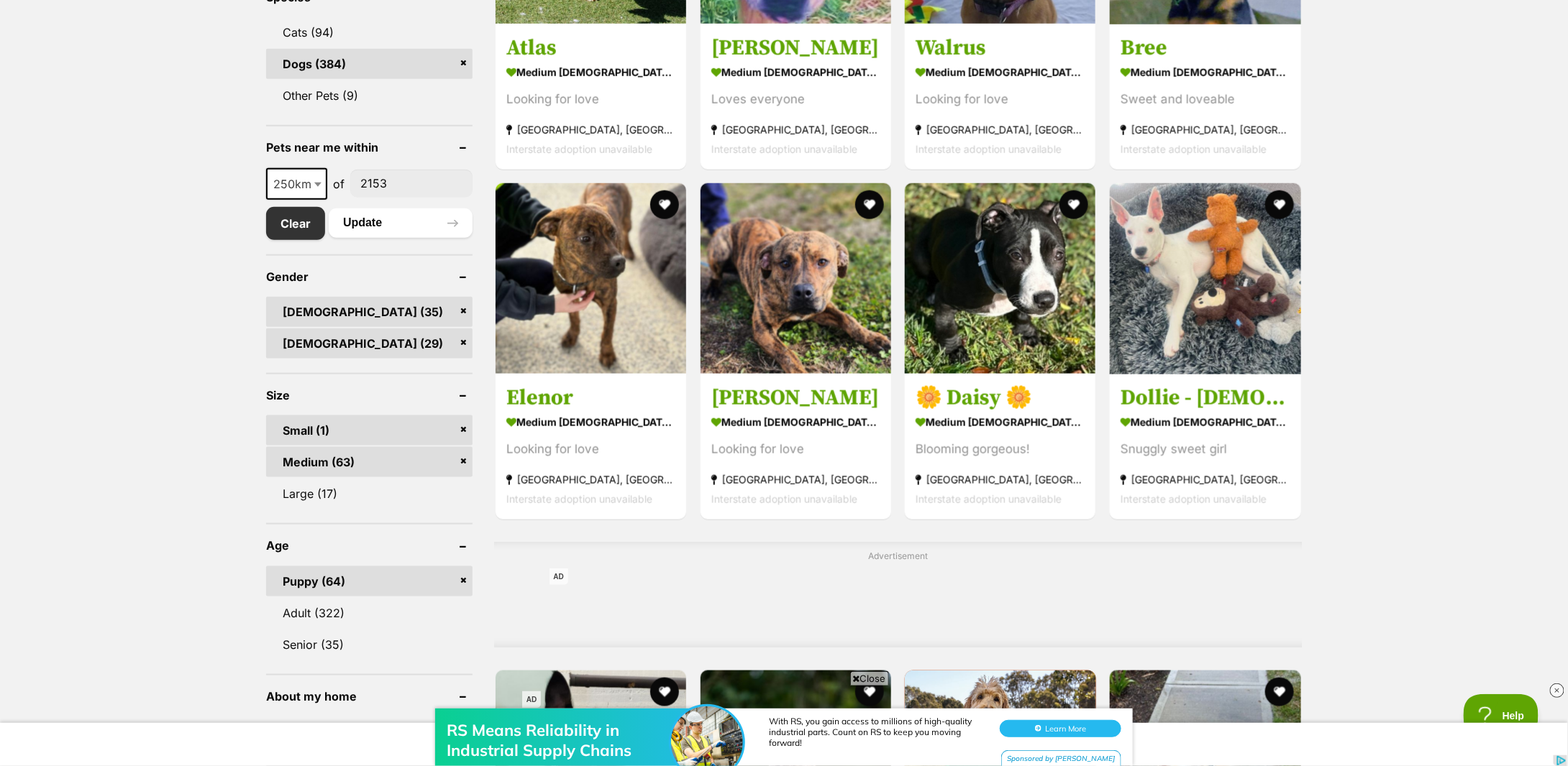
click at [458, 447] on link "Medium (63)" at bounding box center [369, 462] width 207 height 30
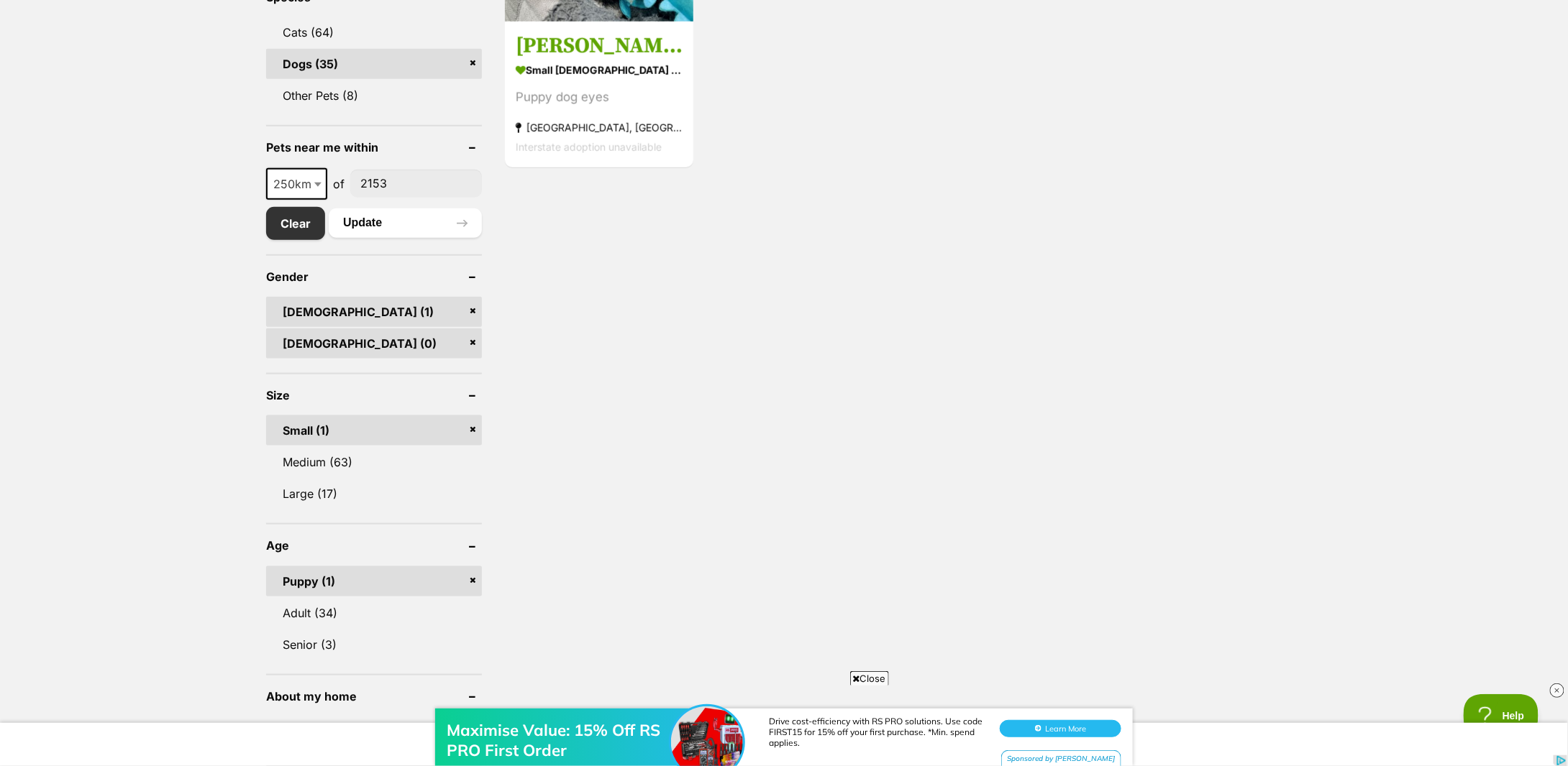
scroll to position [766, 0]
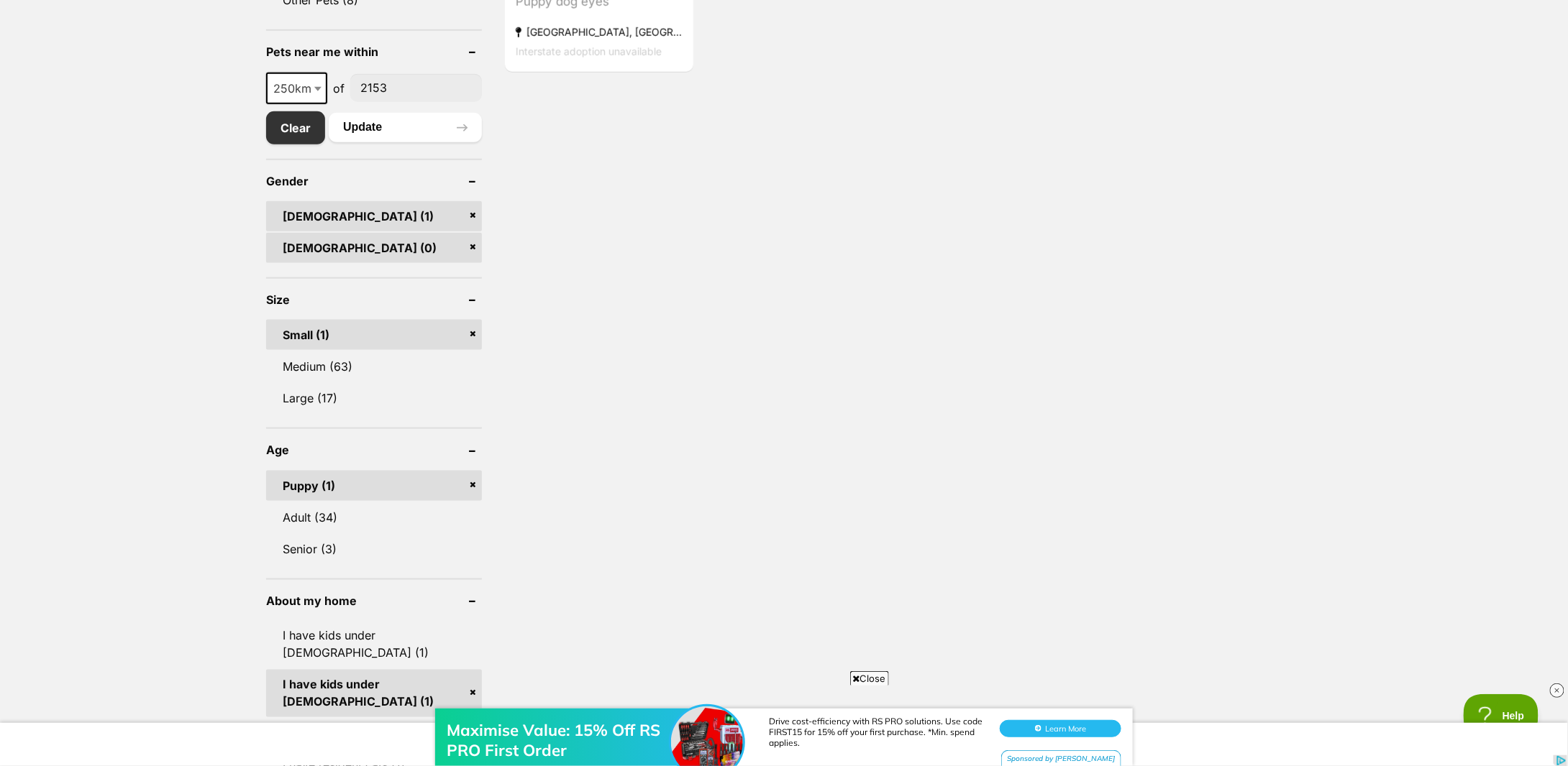
click at [158, 303] on div "Displaying all 1 pets Clear all 8 filters Show 20 40 60 pets per page Visit Pet…" at bounding box center [784, 531] width 1568 height 1816
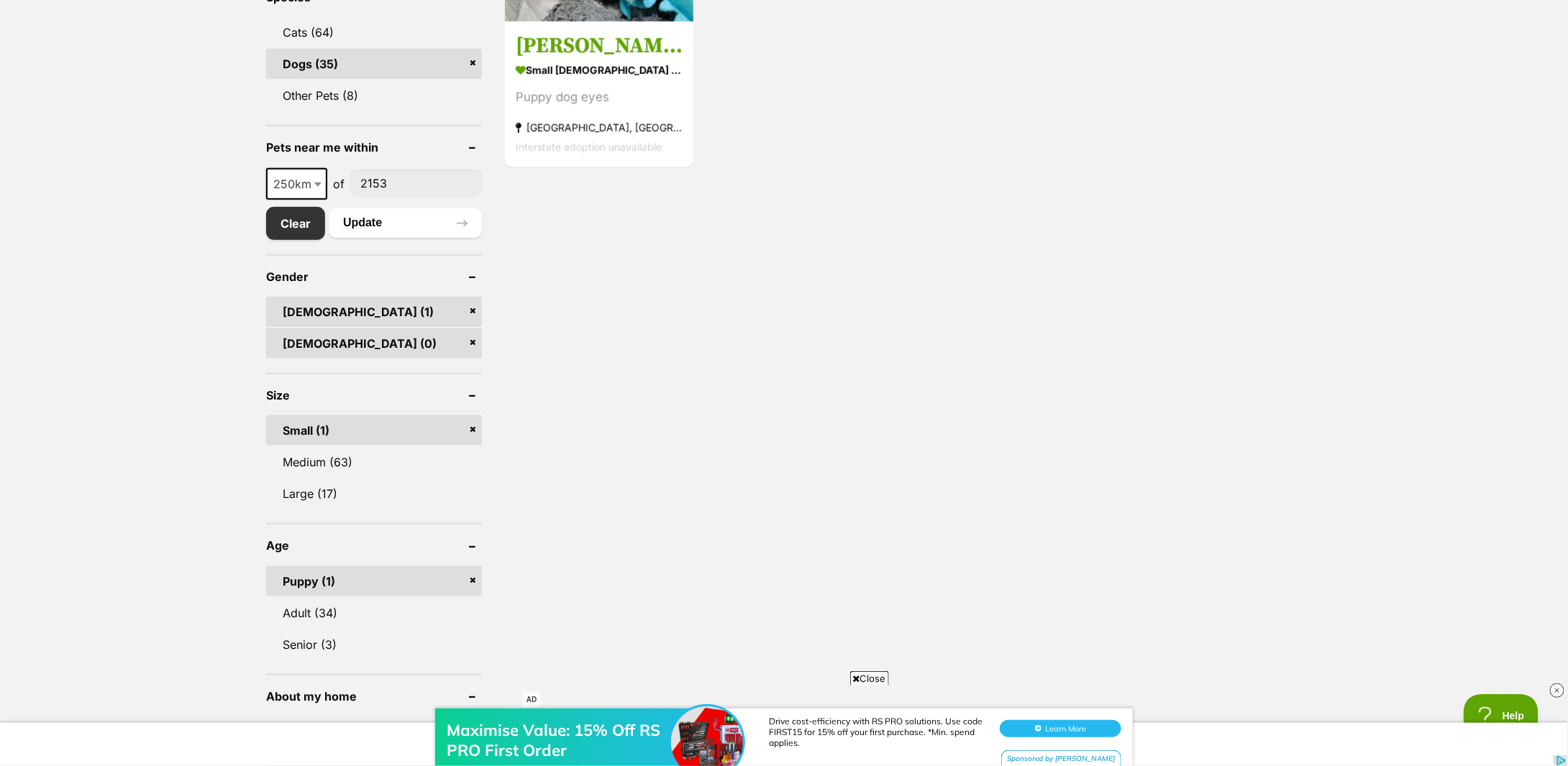
scroll to position [863, 0]
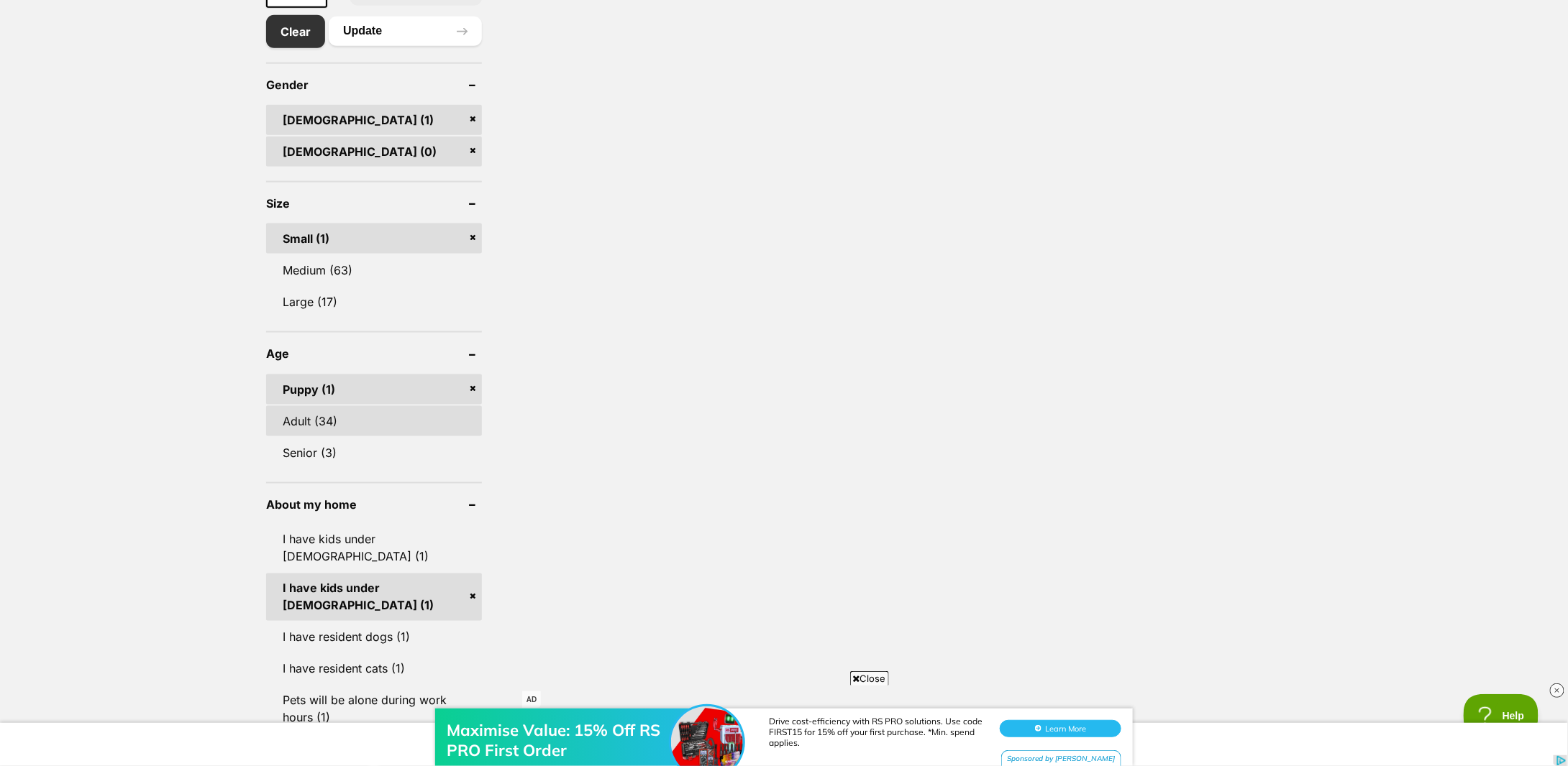
click at [323, 406] on link "Adult (34)" at bounding box center [374, 421] width 216 height 30
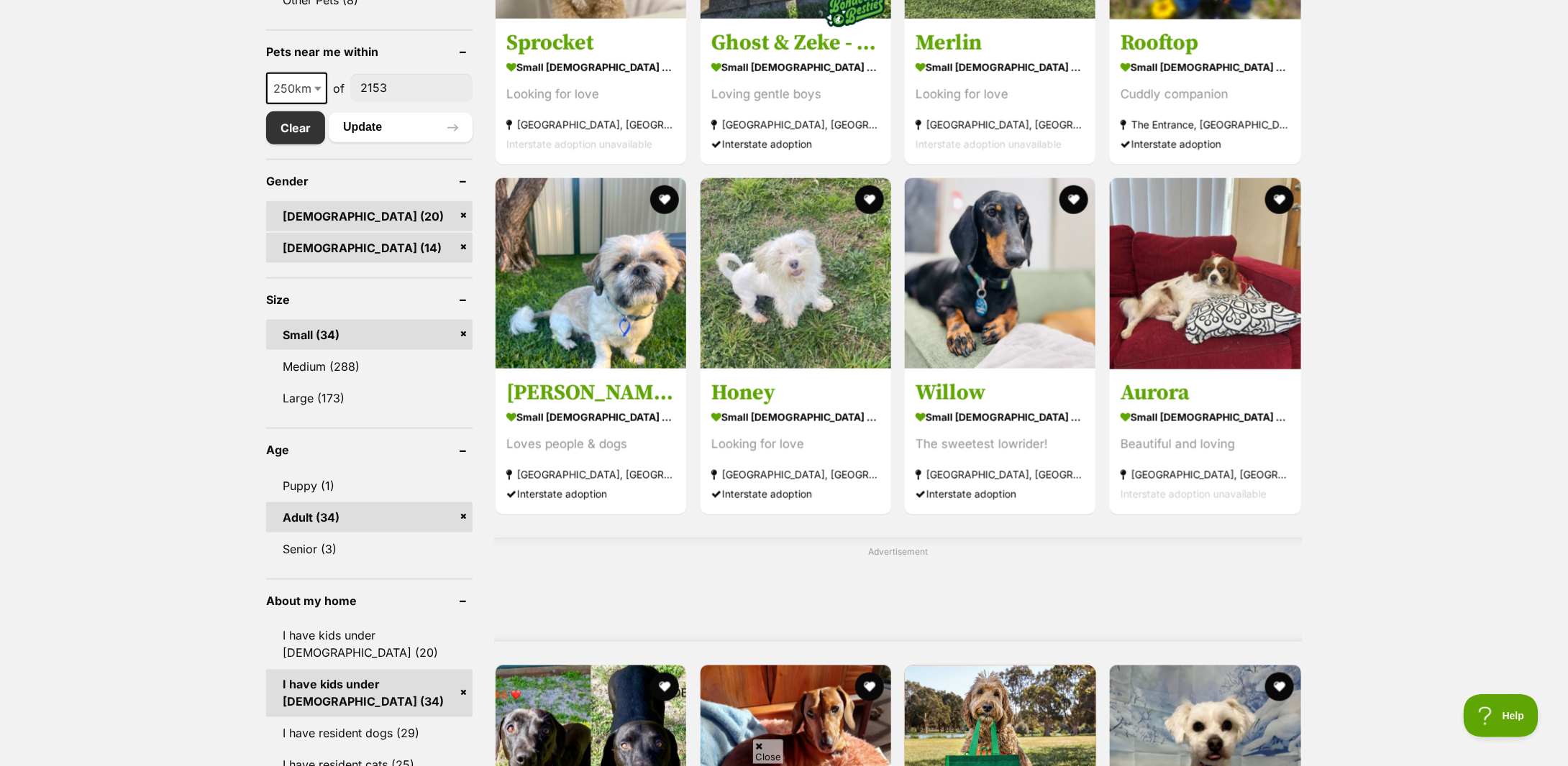
scroll to position [671, 0]
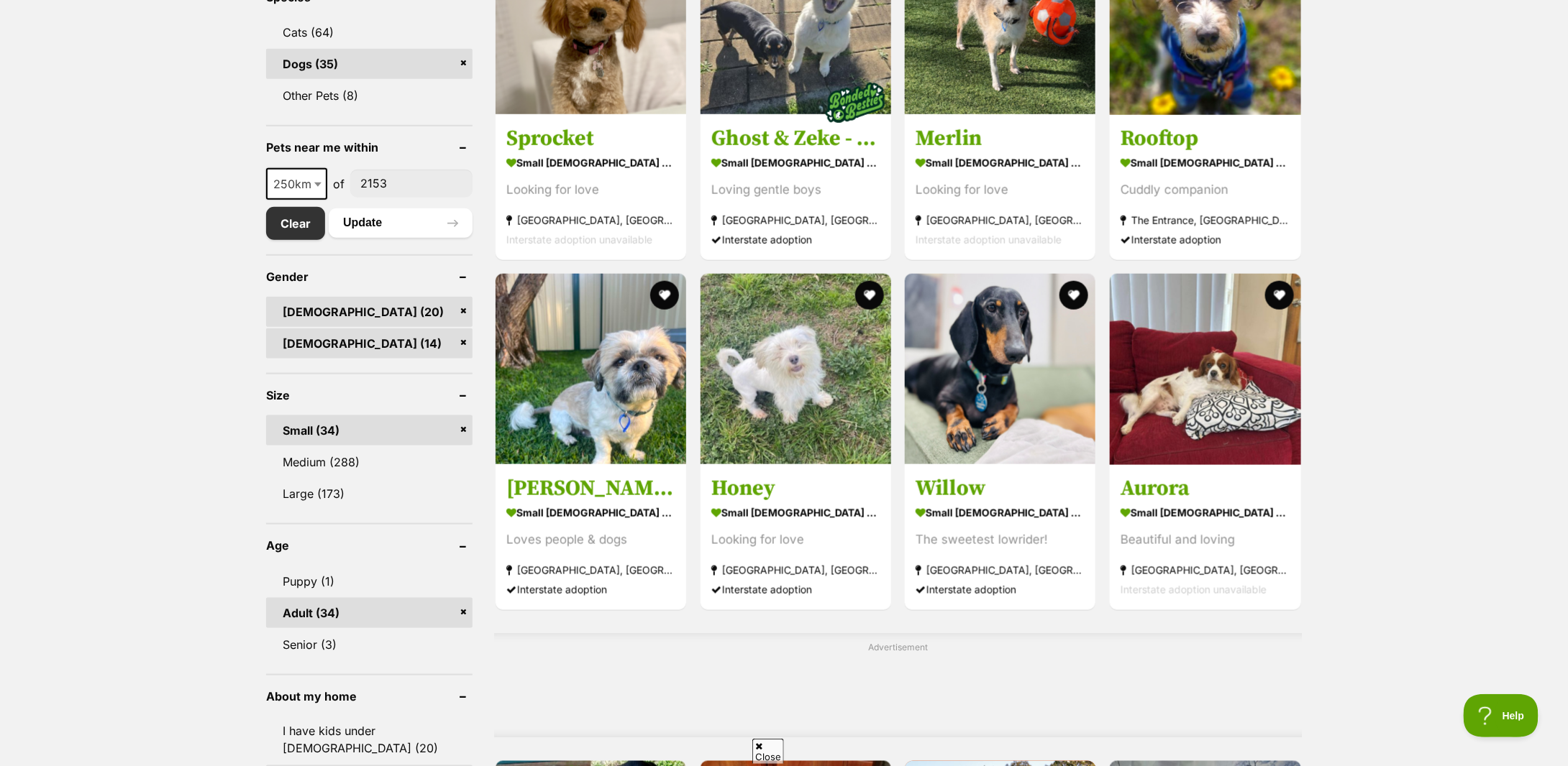
click at [319, 329] on link "[DEMOGRAPHIC_DATA] (14)" at bounding box center [369, 343] width 207 height 30
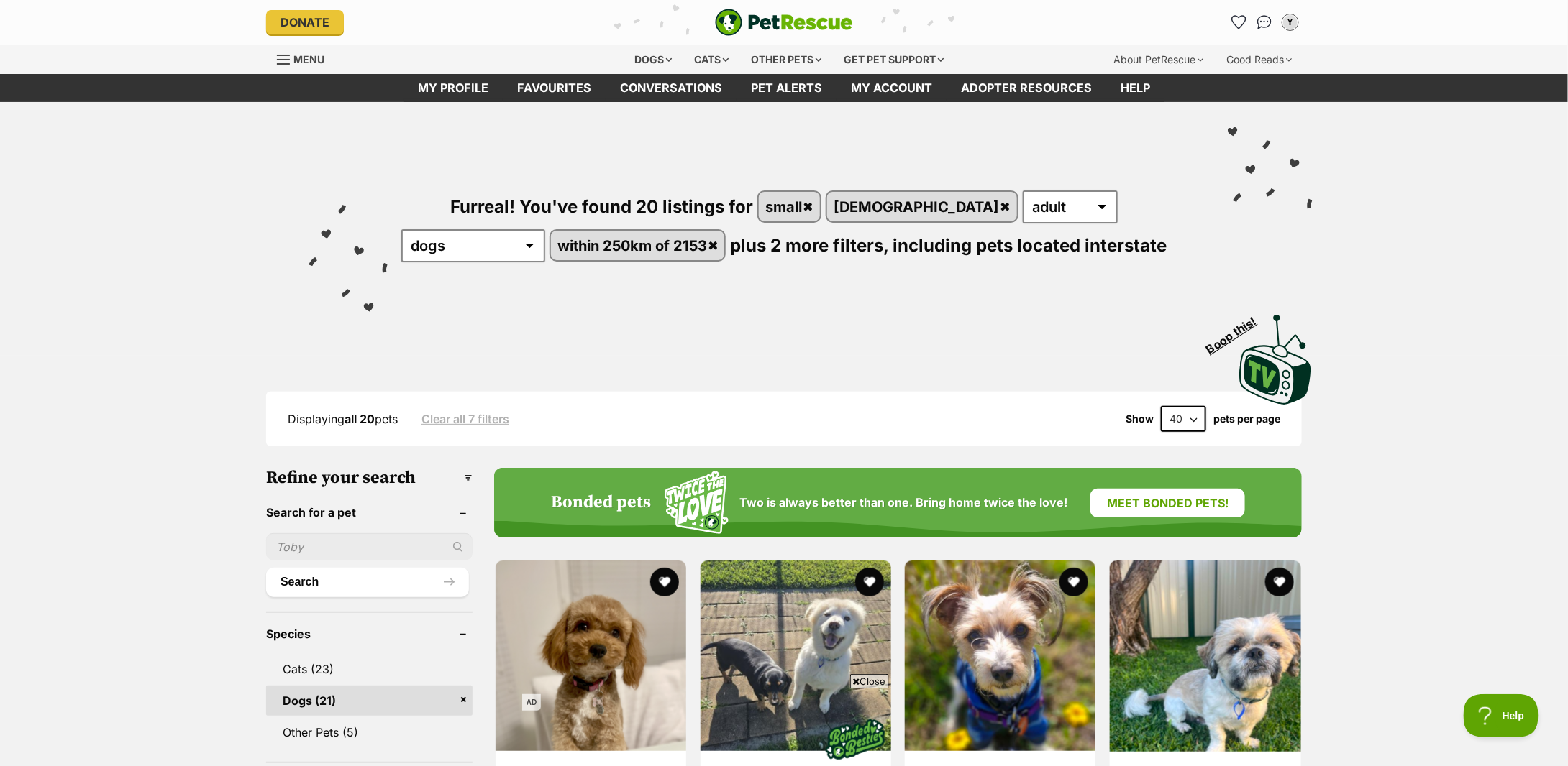
scroll to position [383, 0]
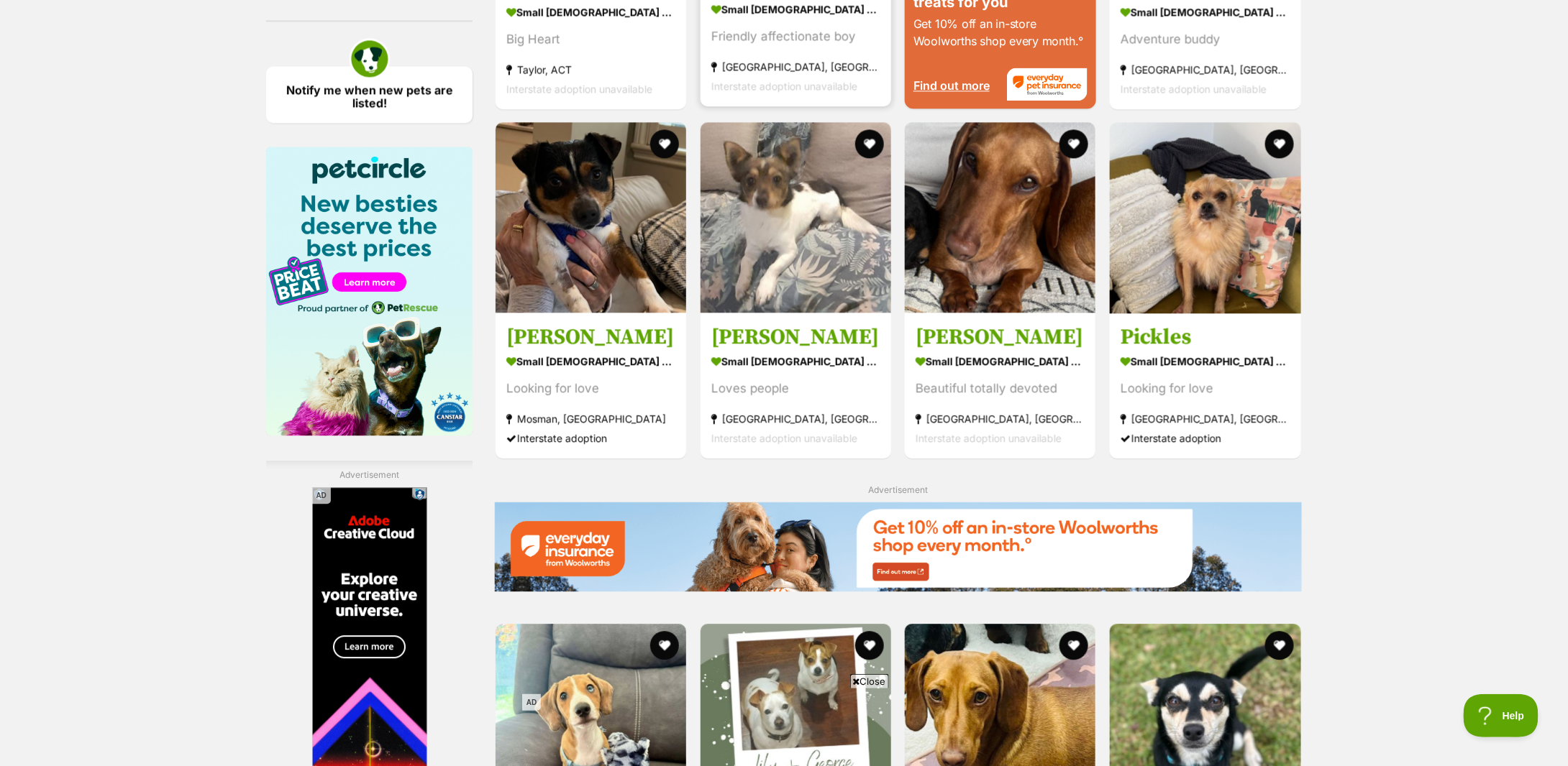
scroll to position [1725, 0]
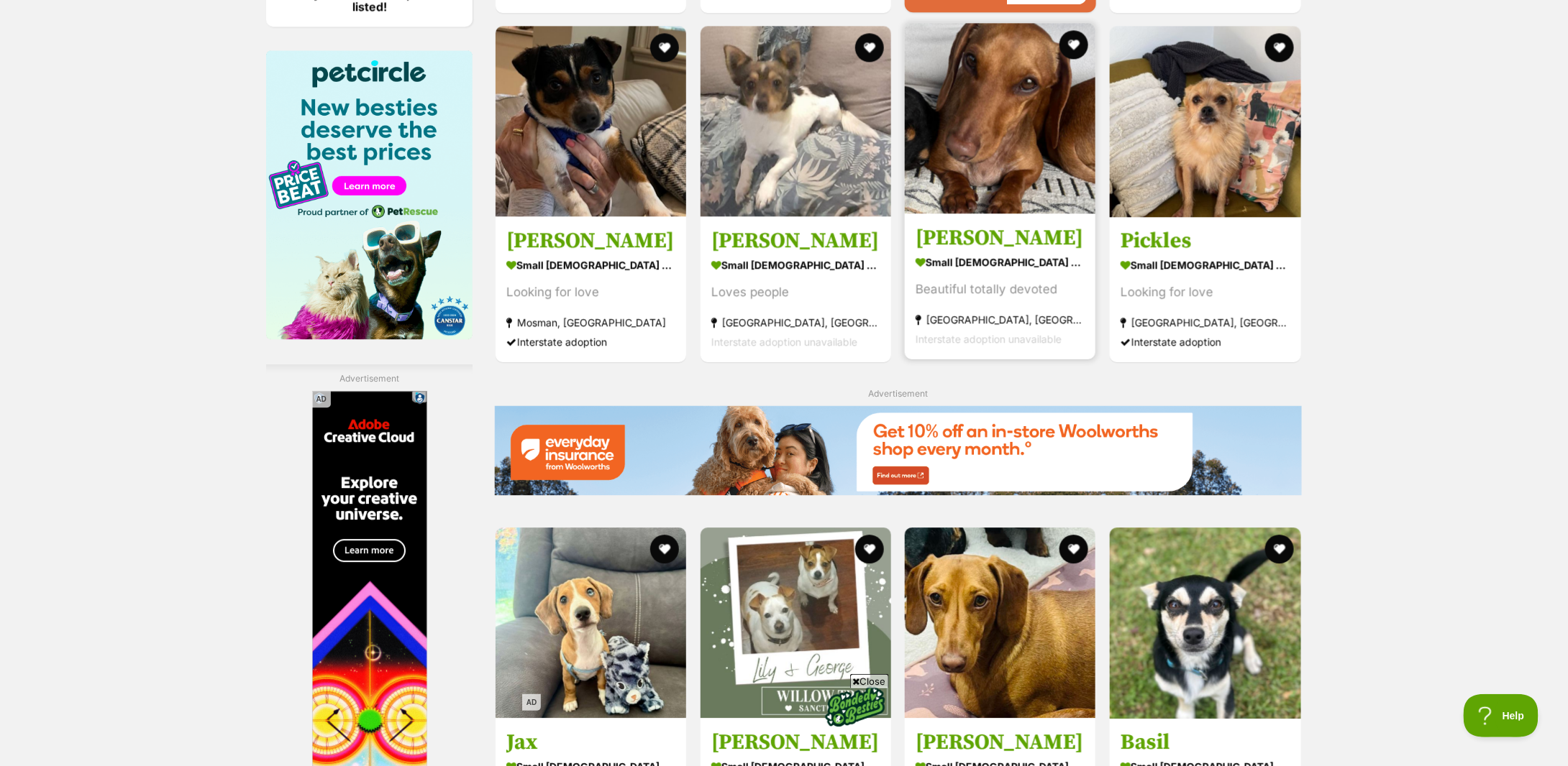
drag, startPoint x: 1017, startPoint y: 282, endPoint x: 953, endPoint y: 254, distance: 69.9
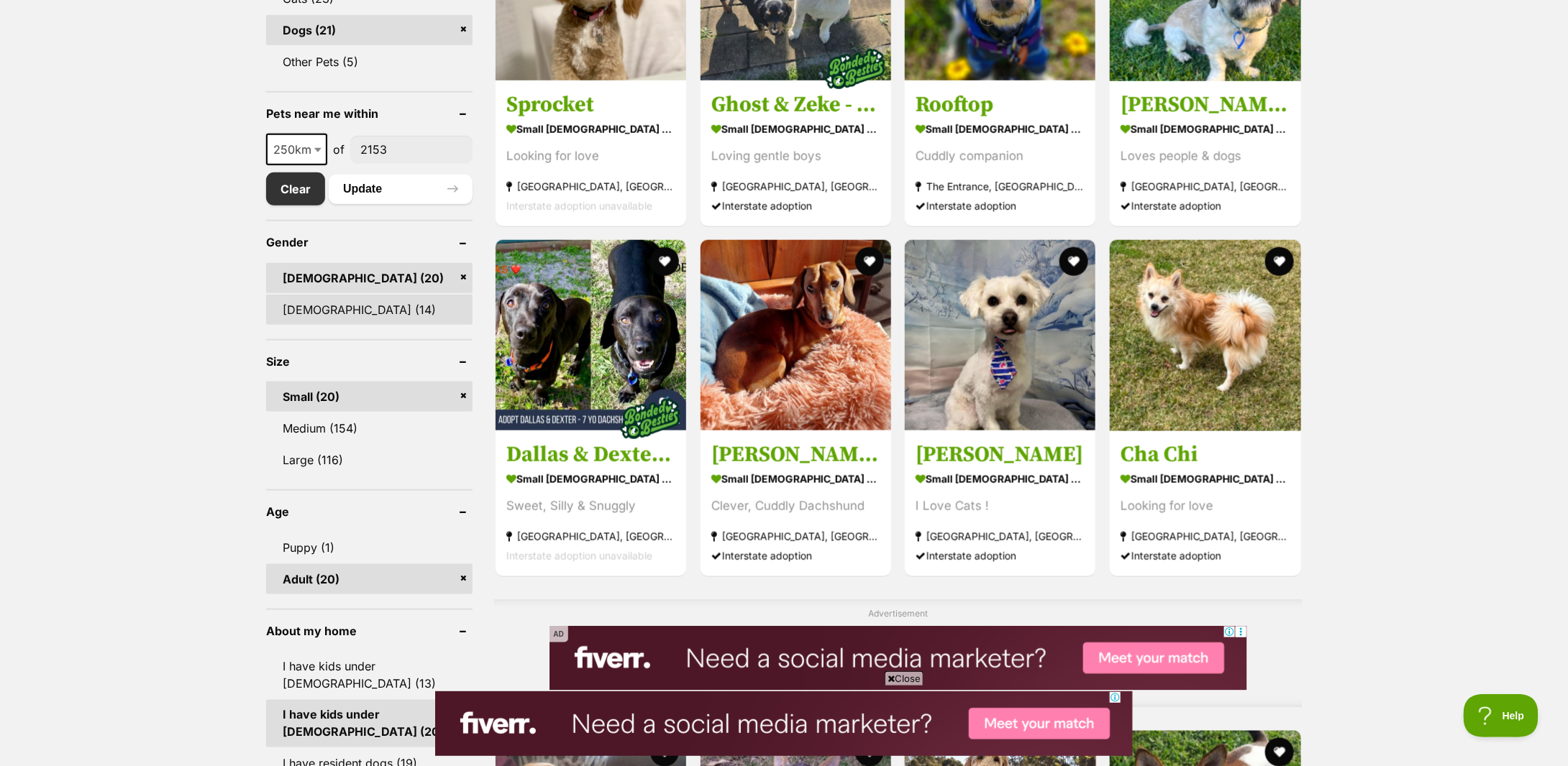
scroll to position [0, 0]
click at [301, 307] on link "Female (14)" at bounding box center [369, 310] width 207 height 30
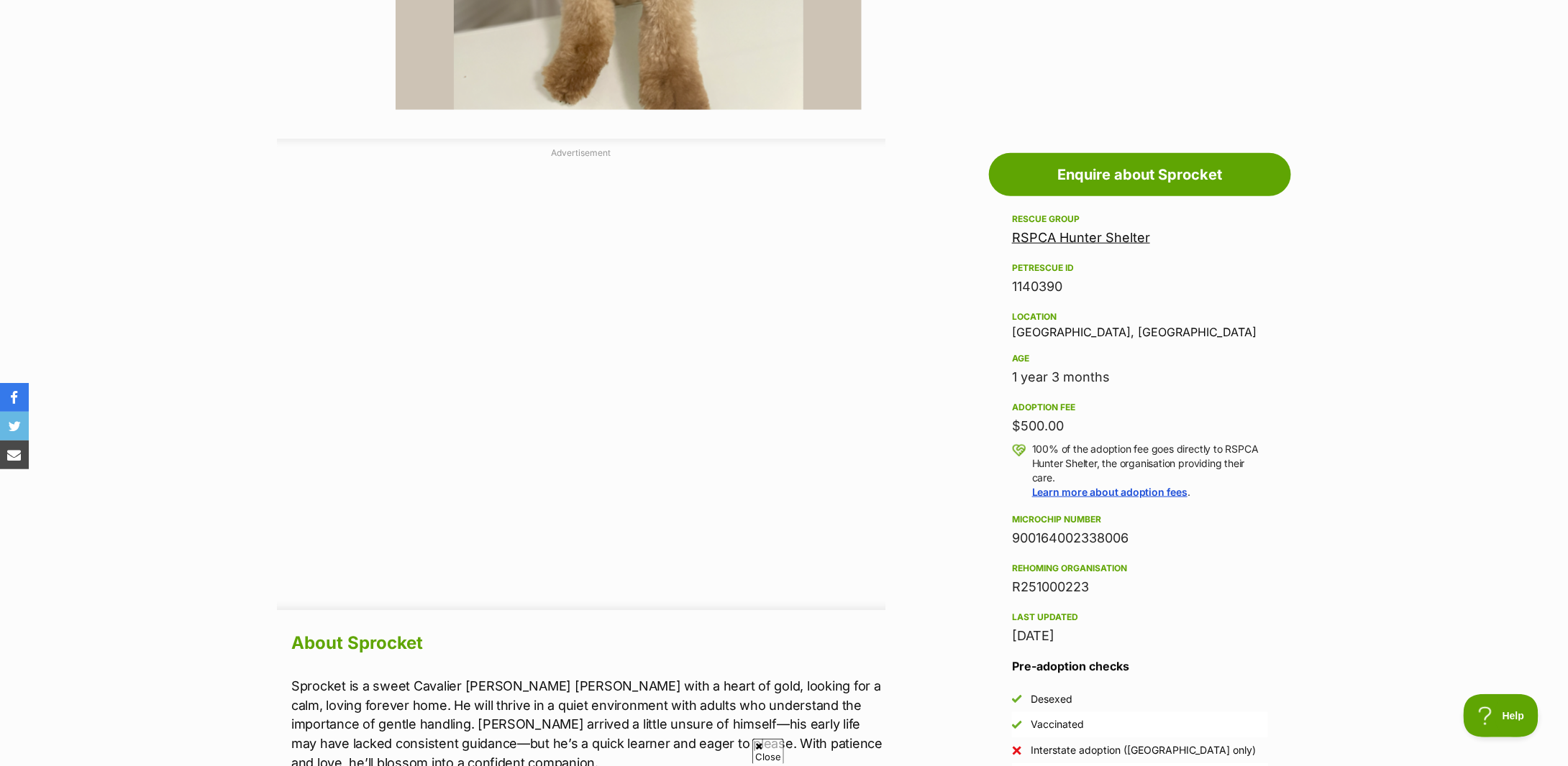
scroll to position [1038, 0]
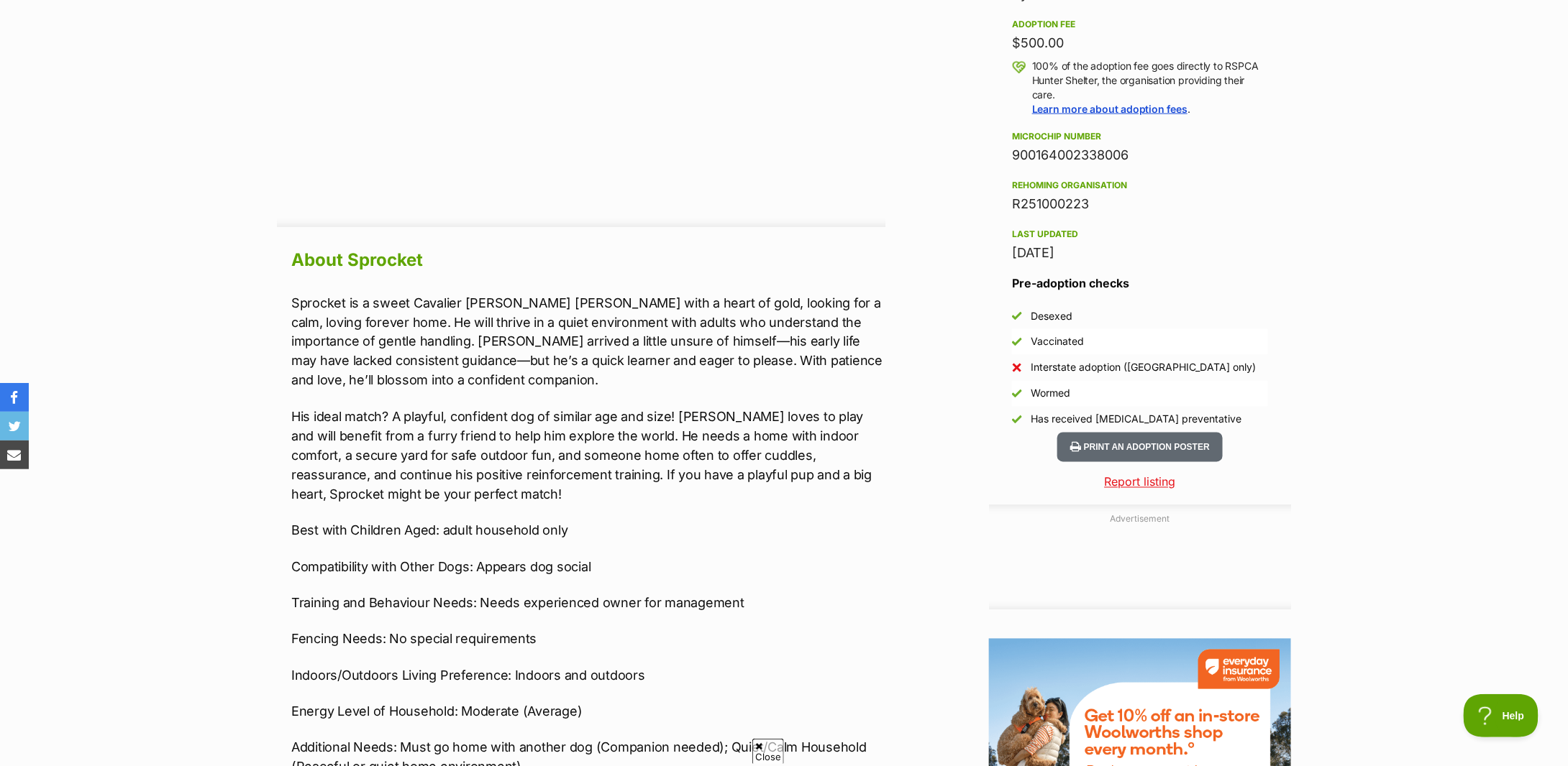
click at [377, 358] on p "Sprocket is a sweet Cavalier King Charles Spaniel with a heart of gold, looking…" at bounding box center [588, 342] width 594 height 97
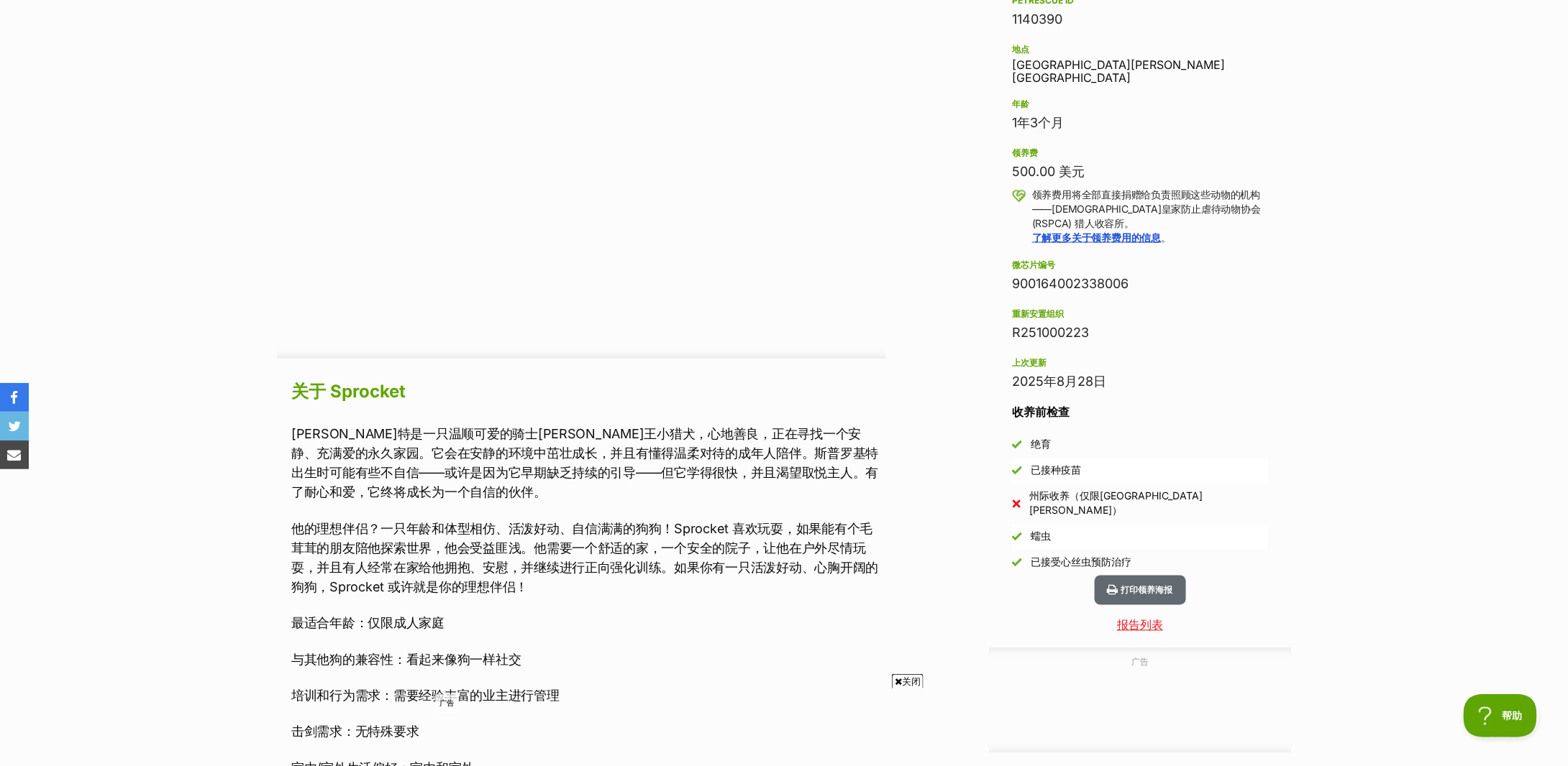
scroll to position [846, 0]
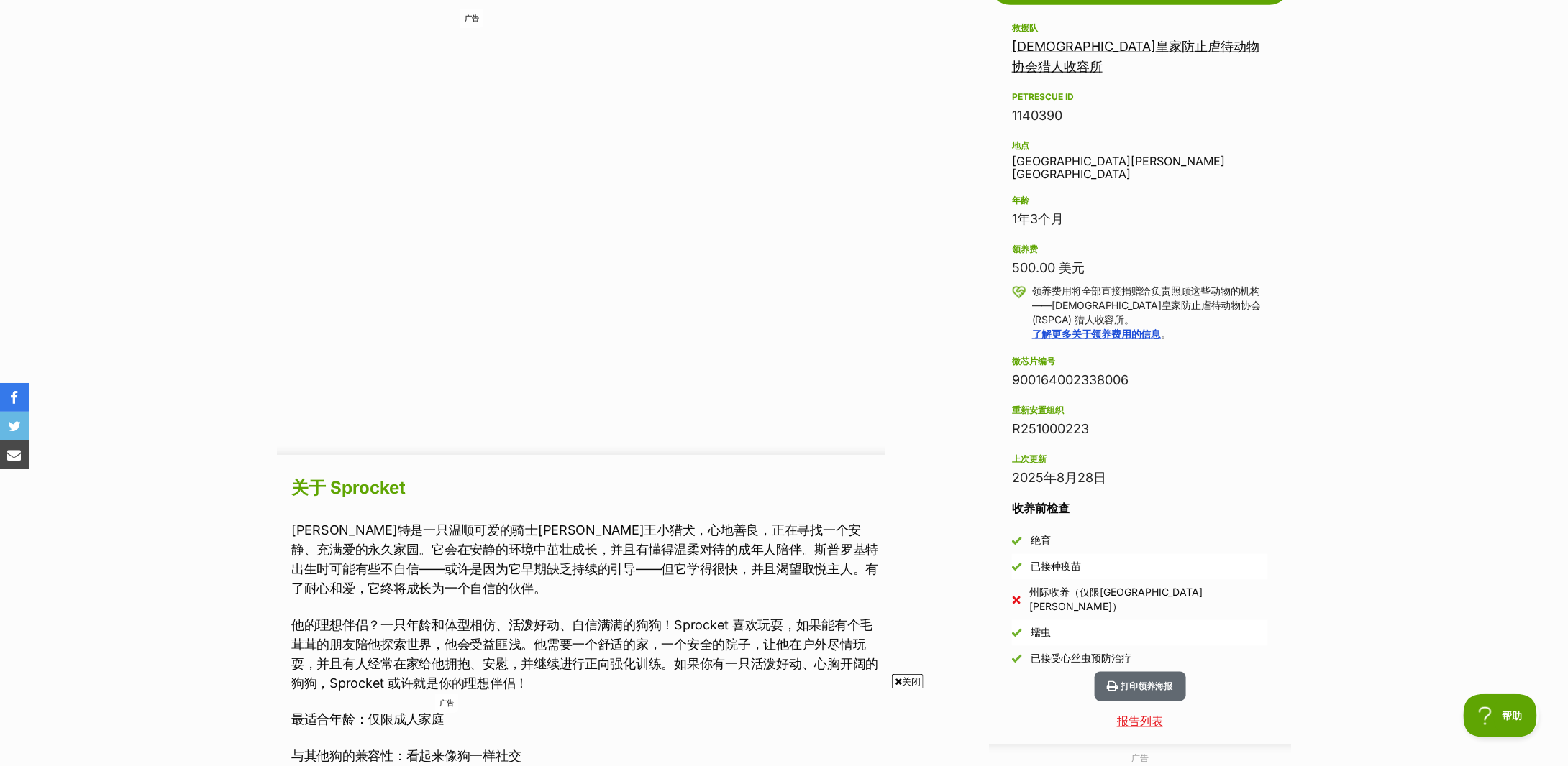
click at [1397, 184] on section "首页 > 搜索救援宠物 > 领养狗狗 > 可供领养的狗狗 链轮 寻找爱情 小型雄性骑士查理王小猎犬 打印领养海报 Available 1 of 7 image…" at bounding box center [784, 342] width 1568 height 2129
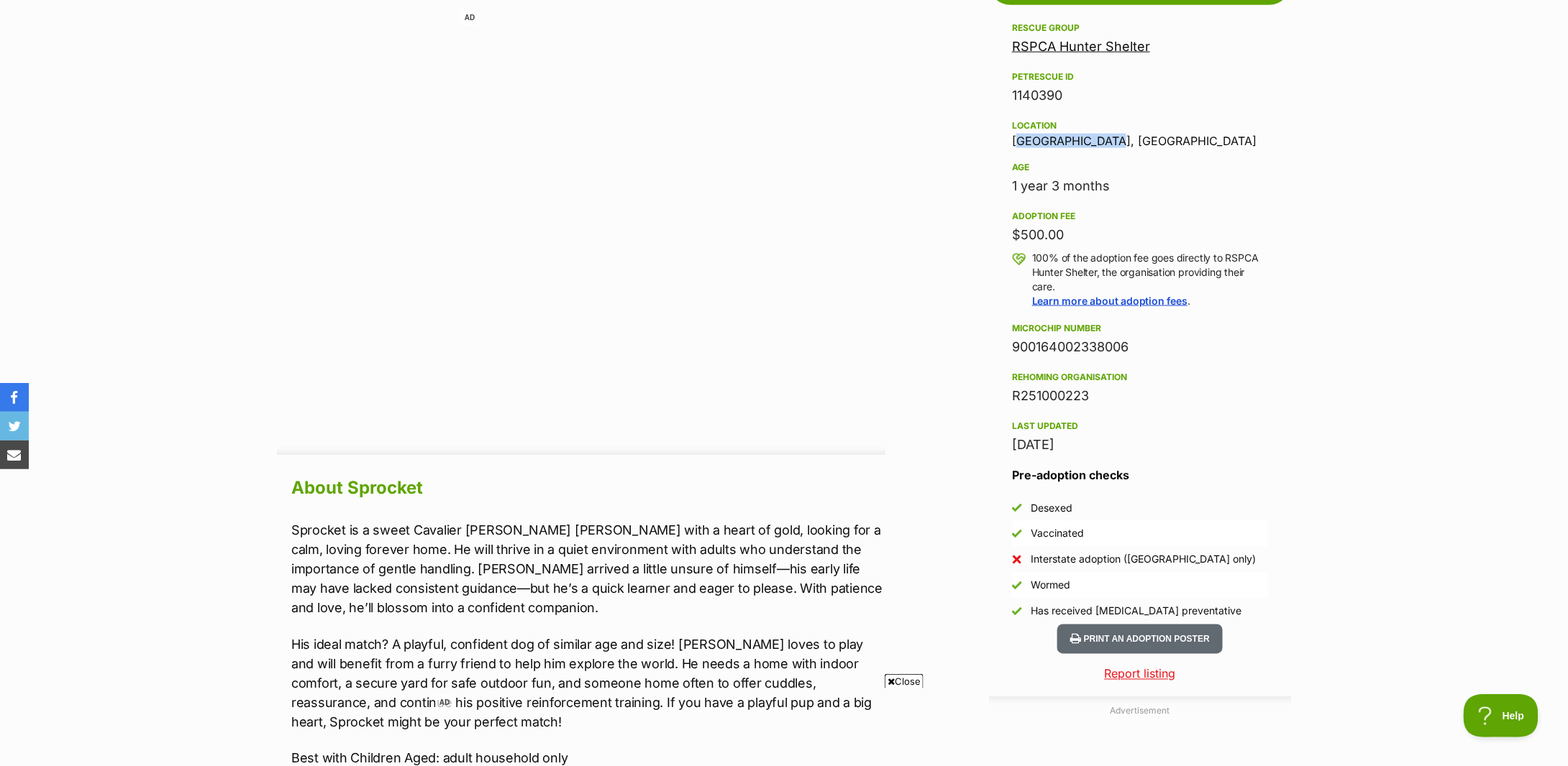
drag, startPoint x: 1112, startPoint y: 137, endPoint x: 1002, endPoint y: 137, distance: 110.0
click at [1002, 137] on aside "Rescue group RSPCA Hunter Shelter PetRescue ID 1140390 Location Rutherford, NSW…" at bounding box center [1140, 322] width 302 height 605
copy div "Rutherford, NSW"
click at [1402, 303] on section "Home > Rescue pet search > Adopt a dog > Dogs available for adoption Sprocket L…" at bounding box center [784, 380] width 1568 height 2207
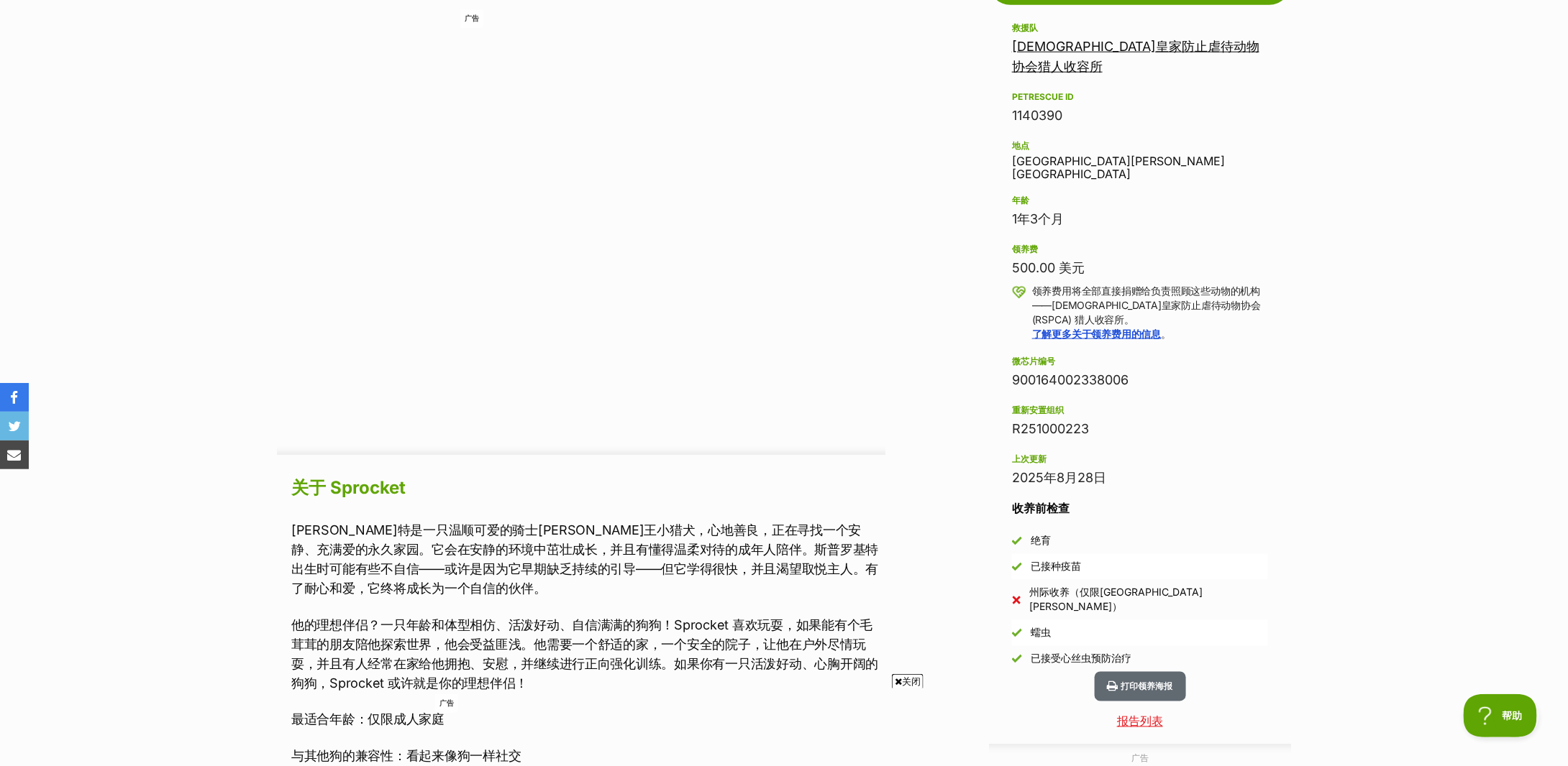
scroll to position [1038, 0]
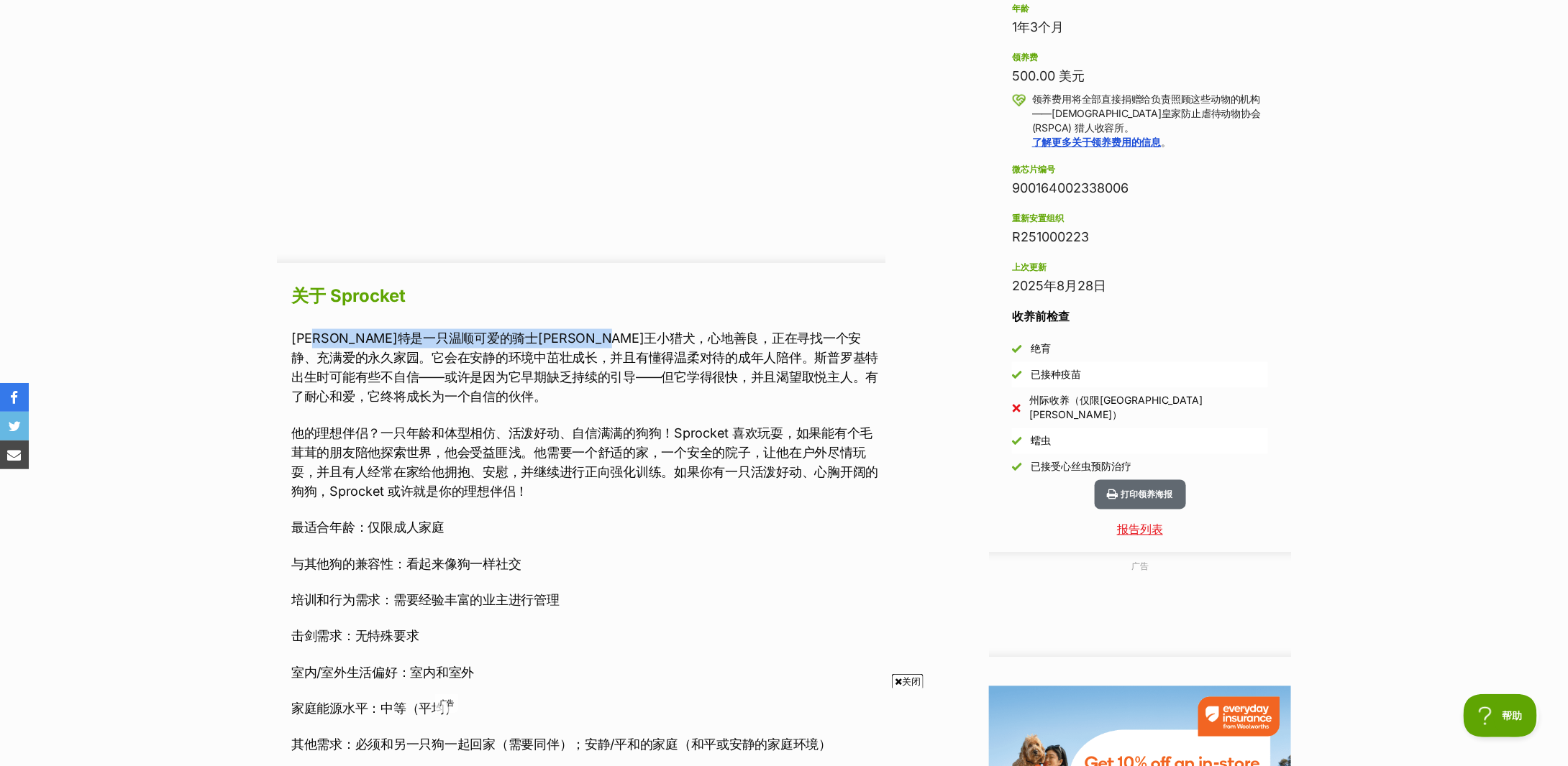
drag, startPoint x: 323, startPoint y: 341, endPoint x: 707, endPoint y: 335, distance: 384.0
click at [707, 335] on font "斯普罗基特是一只温顺可爱的骑士查理王小猎犬，心地善良，正在寻找一个安静、充满爱的永久家园。它会在安静的环境中茁壮成长，并且有懂得温柔对待的成年人陪伴。斯普罗基…" at bounding box center [584, 367] width 587 height 73
drag, startPoint x: 493, startPoint y: 376, endPoint x: 702, endPoint y: 373, distance: 209.0
click at [702, 373] on font "斯普罗基特是一只温顺可爱的骑士查理王小猎犬，心地善良，正在寻找一个安静、充满爱的永久家园。它会在安静的环境中茁壮成长，并且有懂得温柔对待的成年人陪伴。斯普罗基…" at bounding box center [584, 367] width 587 height 73
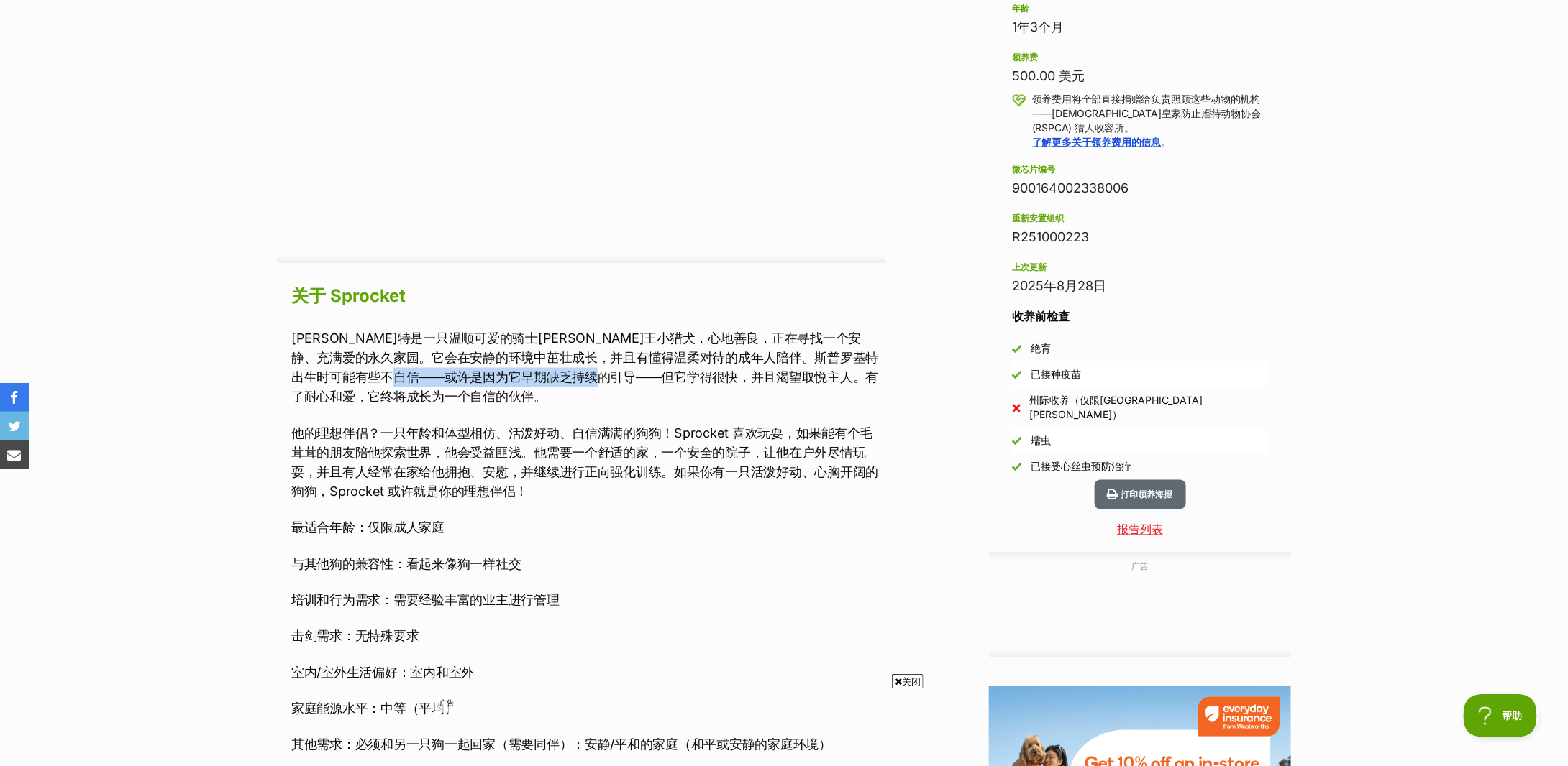
click at [702, 373] on font "斯普罗基特是一只温顺可爱的骑士查理王小猎犬，心地善良，正在寻找一个安静、充满爱的永久家园。它会在安静的环境中茁壮成长，并且有懂得温柔对待的成年人陪伴。斯普罗基…" at bounding box center [584, 367] width 587 height 73
drag, startPoint x: 507, startPoint y: 360, endPoint x: 720, endPoint y: 359, distance: 213.0
click at [720, 359] on p "斯普罗基特是一只温顺可爱的骑士查理王小猎犬，心地善良，正在寻找一个安静、充满爱的永久家园。它会在安静的环境中茁壮成长，并且有懂得温柔对待的成年人陪伴。斯普罗基…" at bounding box center [588, 368] width 594 height 77
click at [720, 359] on font "斯普罗基特是一只温顺可爱的骑士查理王小猎犬，心地善良，正在寻找一个安静、充满爱的永久家园。它会在安静的环境中茁壮成长，并且有懂得温柔对待的成年人陪伴。斯普罗基…" at bounding box center [584, 367] width 587 height 73
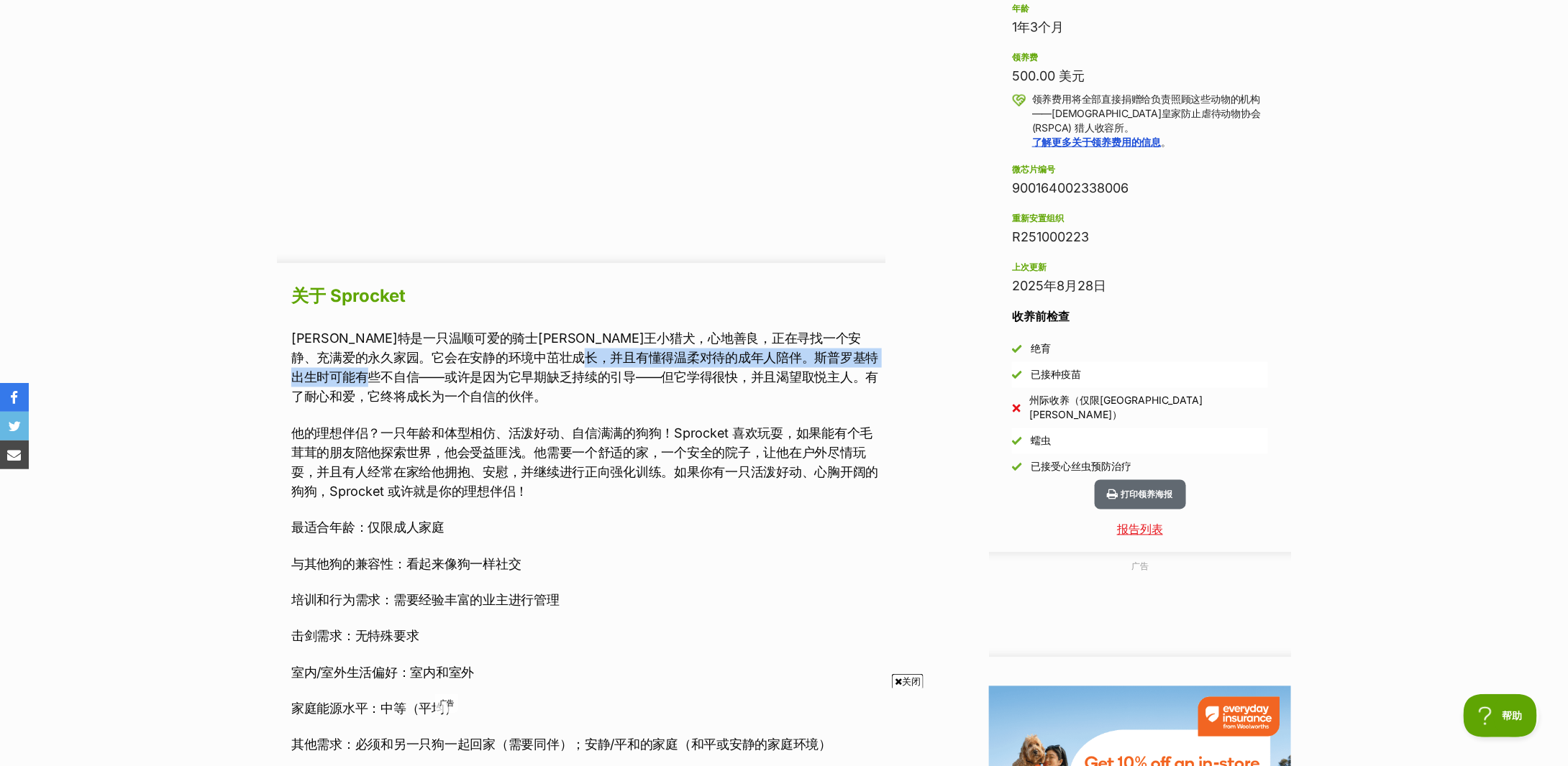
drag, startPoint x: 473, startPoint y: 377, endPoint x: 683, endPoint y: 366, distance: 210.3
click at [683, 366] on p "斯普罗基特是一只温顺可爱的骑士查理王小猎犬，心地善良，正在寻找一个安静、充满爱的永久家园。它会在安静的环境中茁壮成长，并且有懂得温柔对待的成年人陪伴。斯普罗基…" at bounding box center [588, 368] width 594 height 77
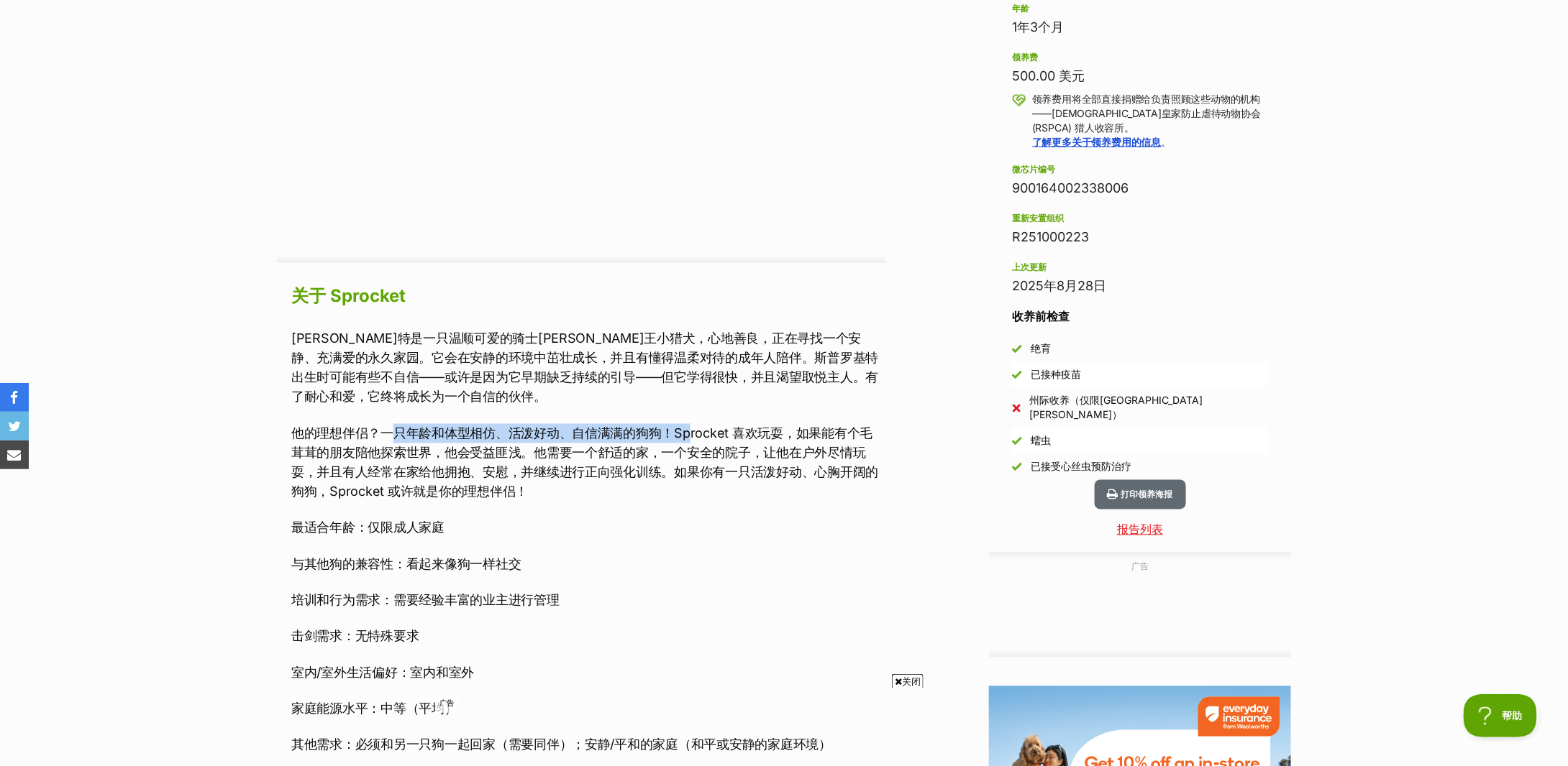
drag, startPoint x: 394, startPoint y: 430, endPoint x: 692, endPoint y: 432, distance: 298.0
click at [692, 432] on font "他的理想伴侣？一只年龄和体型相仿、活泼好动、自信满满的狗狗！Sprocket 喜欢玩耍，如果能有个毛茸茸的朋友陪他探索世界，他会受益匪浅。他需要一个舒适的家，…" at bounding box center [584, 462] width 587 height 73
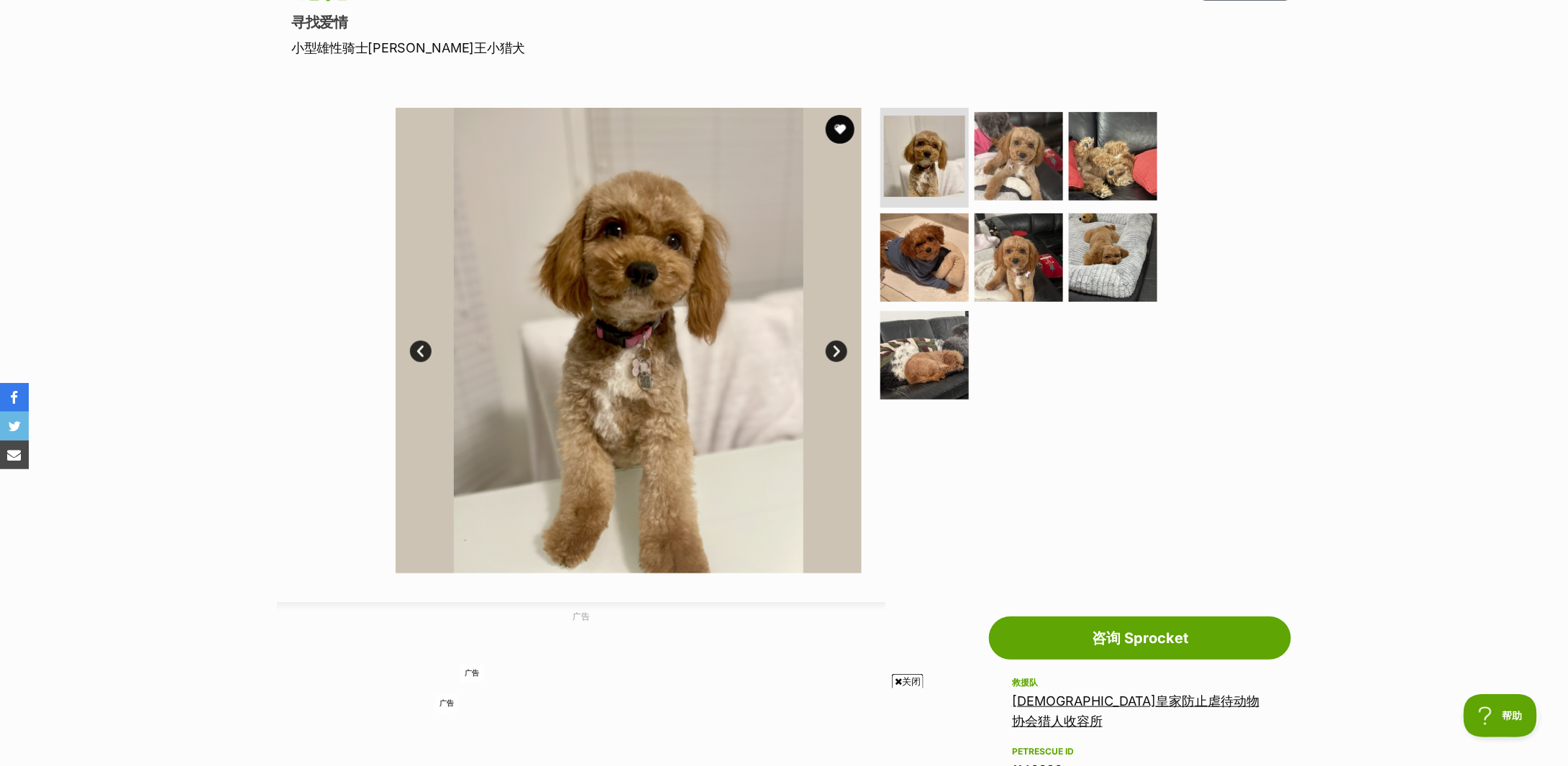
scroll to position [96, 0]
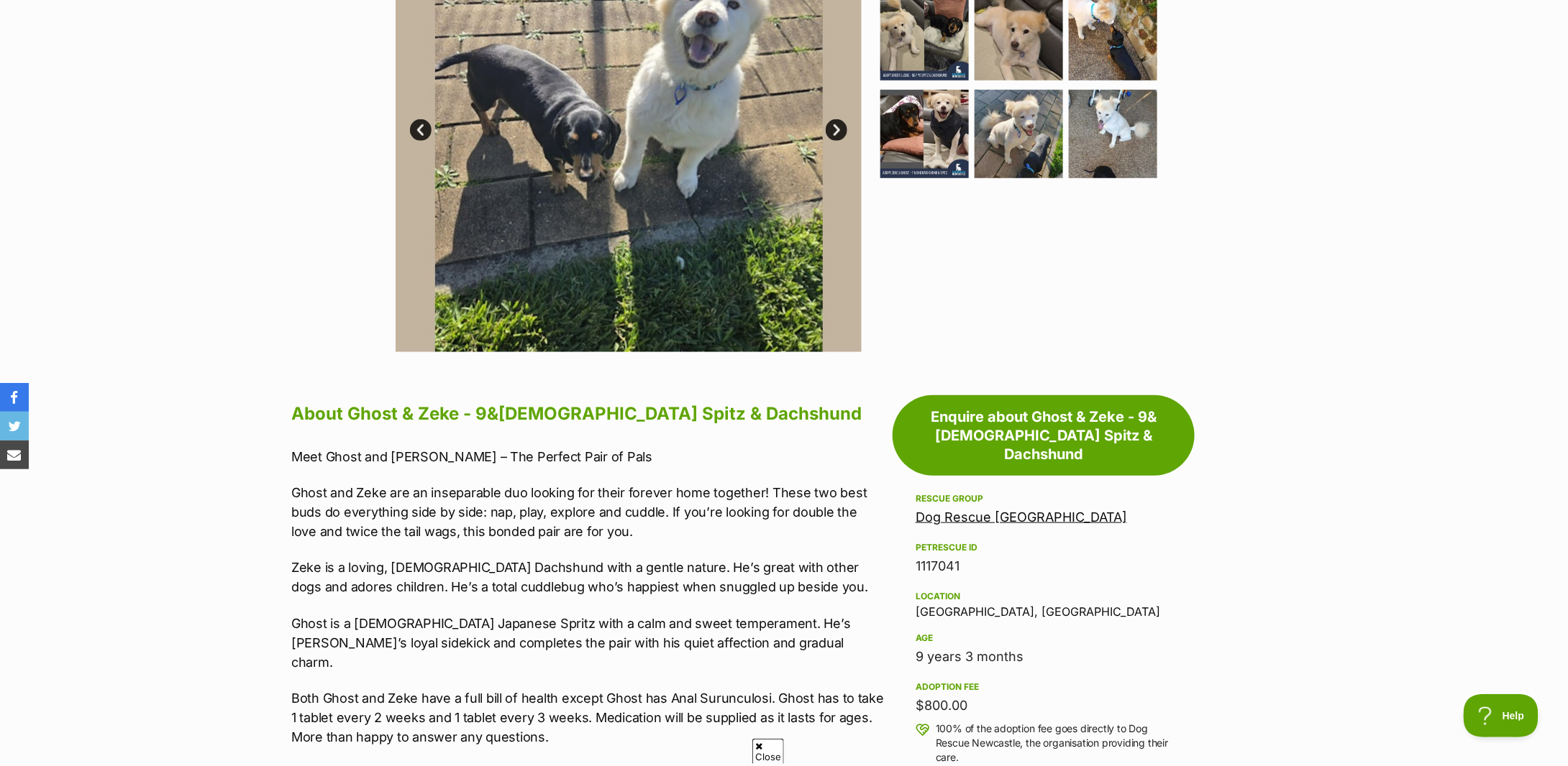
scroll to position [575, 0]
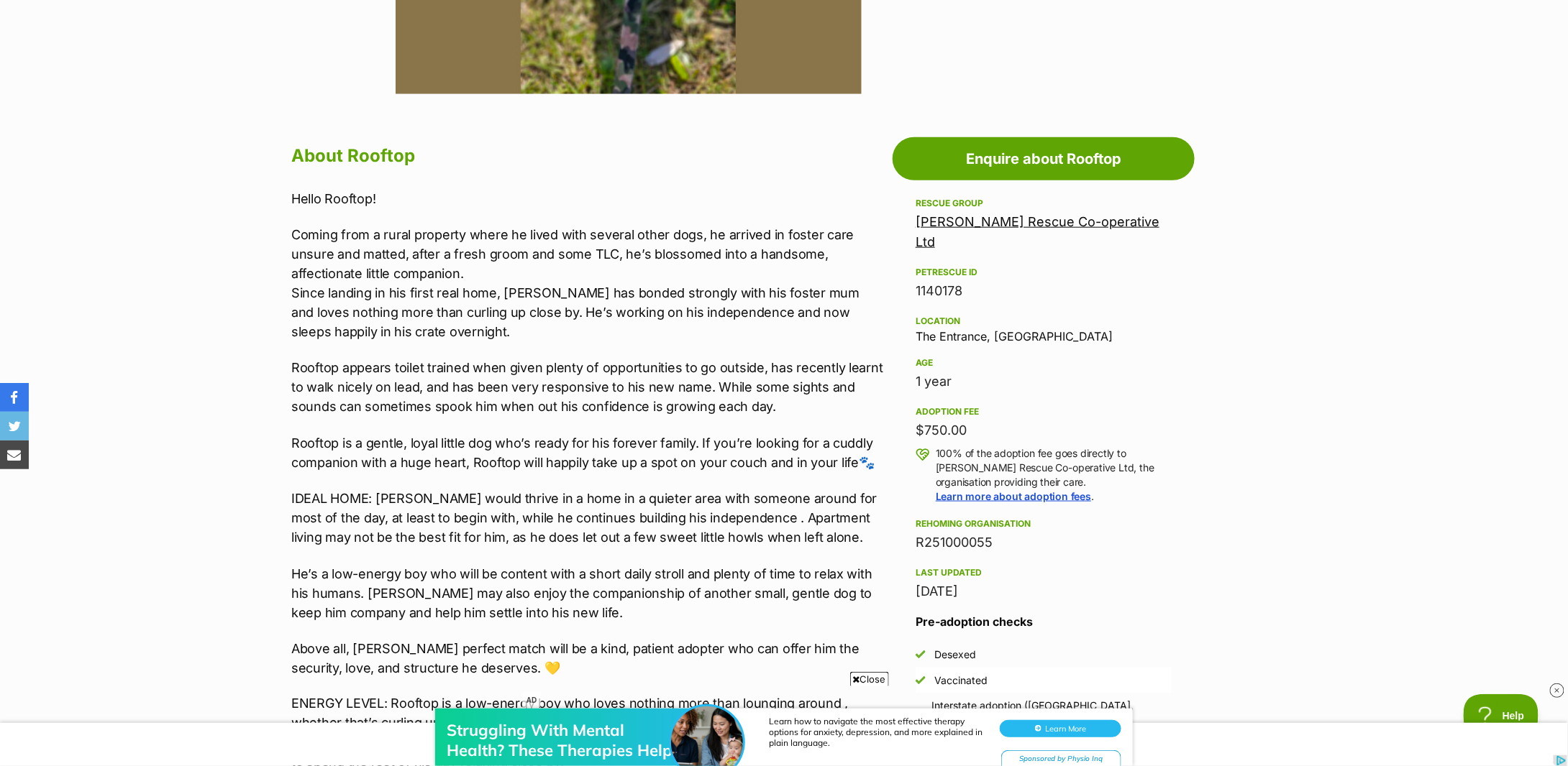
scroll to position [766, 0]
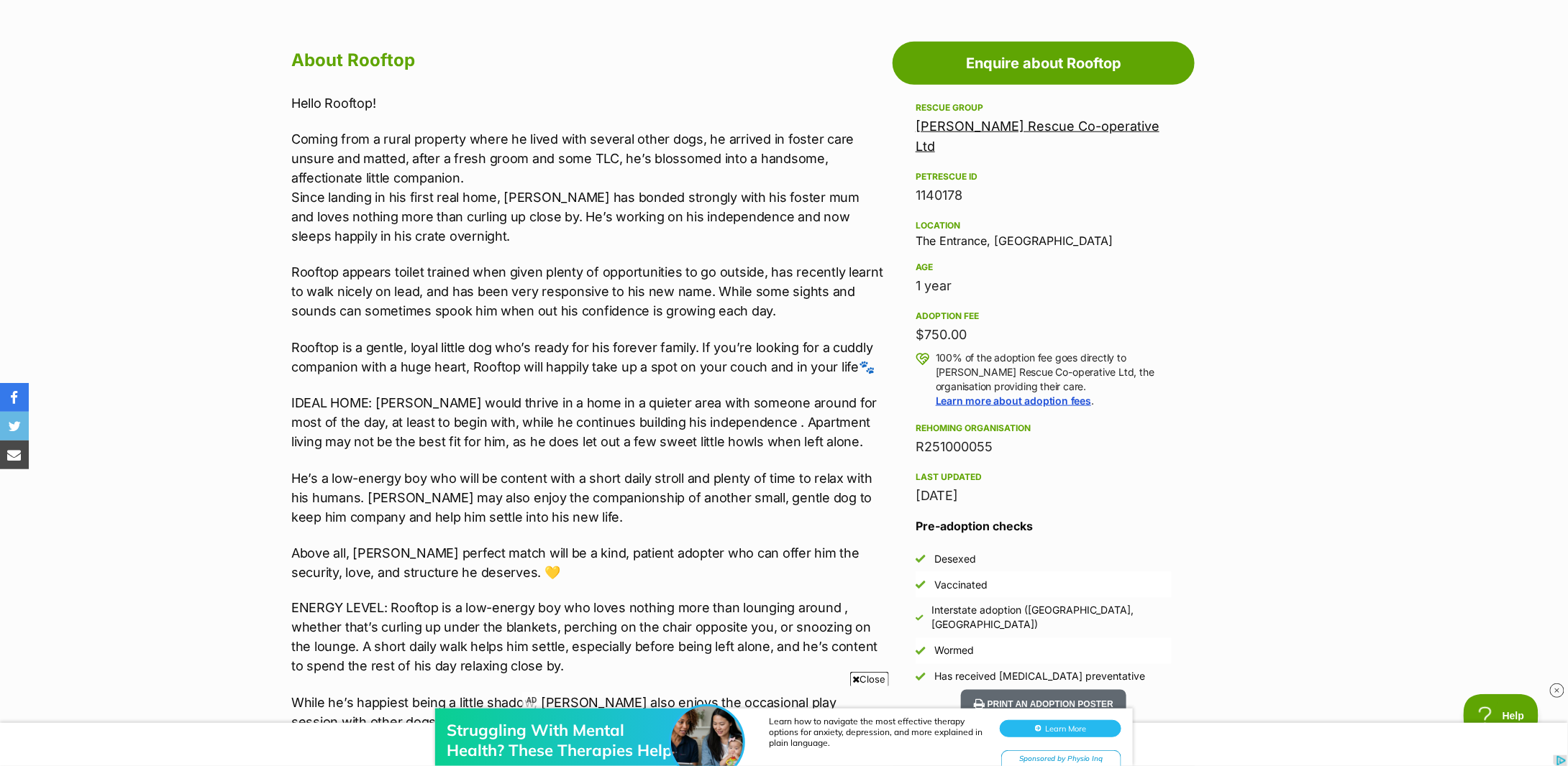
click at [181, 230] on section "Home > Rescue pet search > Adopt a dog > Dogs available for adoption Rooftop Cu…" at bounding box center [784, 549] width 1568 height 2385
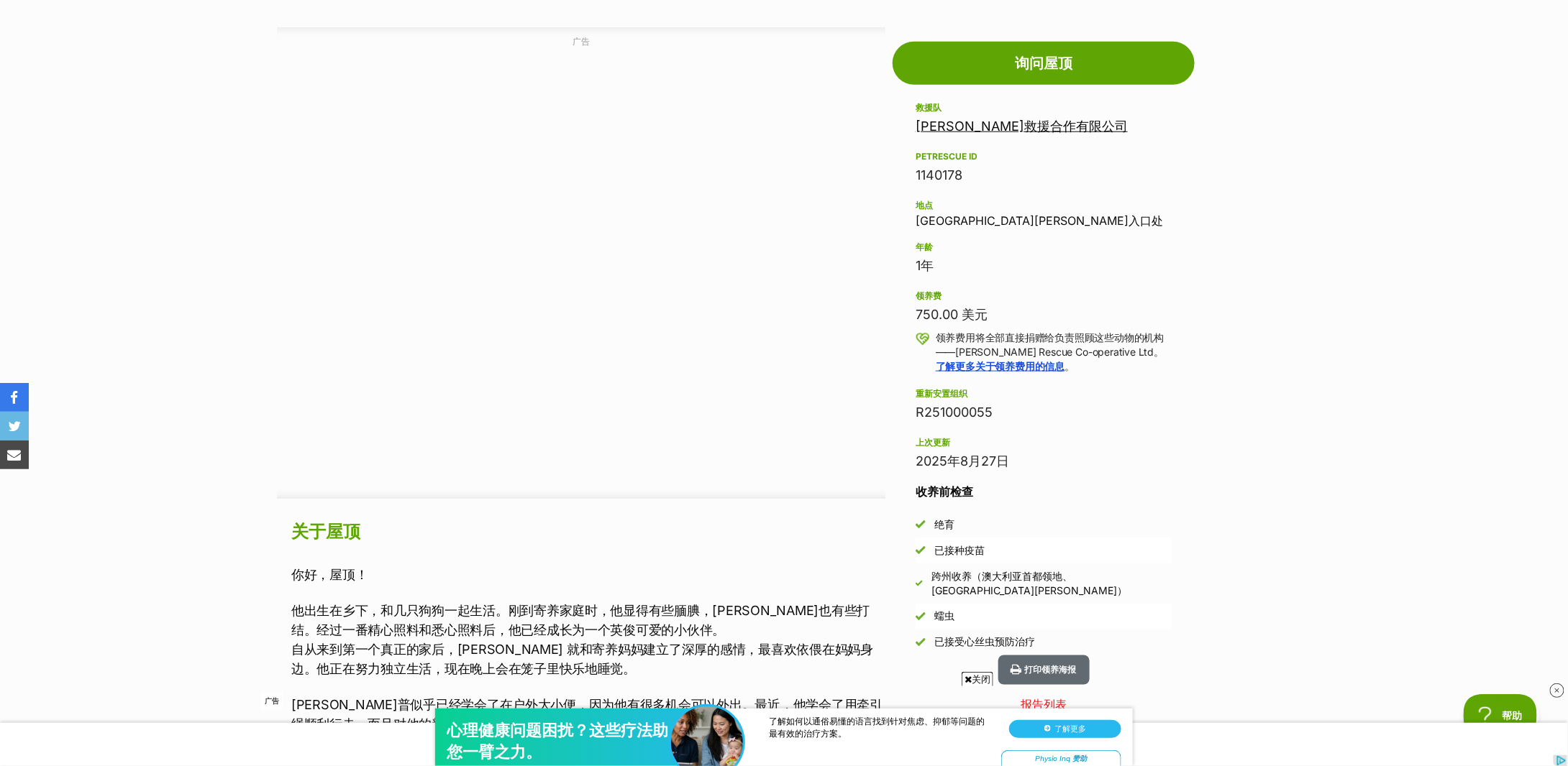
scroll to position [1239, 0]
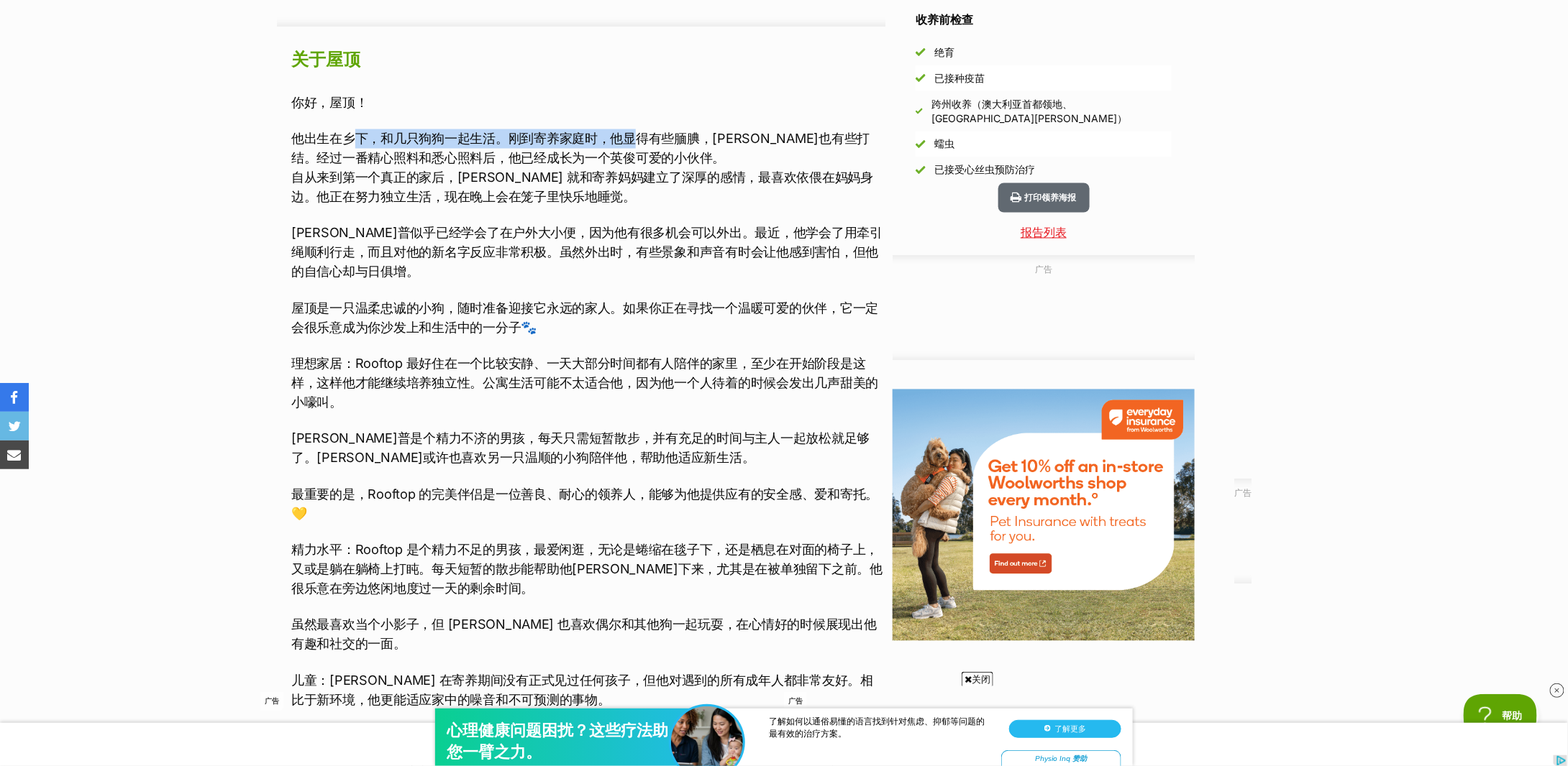
drag, startPoint x: 351, startPoint y: 144, endPoint x: 636, endPoint y: 136, distance: 285.1
click at [636, 136] on font "他出生在乡下，和几只狗狗一起生活。刚到寄养家庭时，他显得有些腼腆，毛也有些打结。经过一番精心照料和悉心照料后，他已经成长为一个英俊可爱的小伙伴。" at bounding box center [580, 148] width 578 height 34
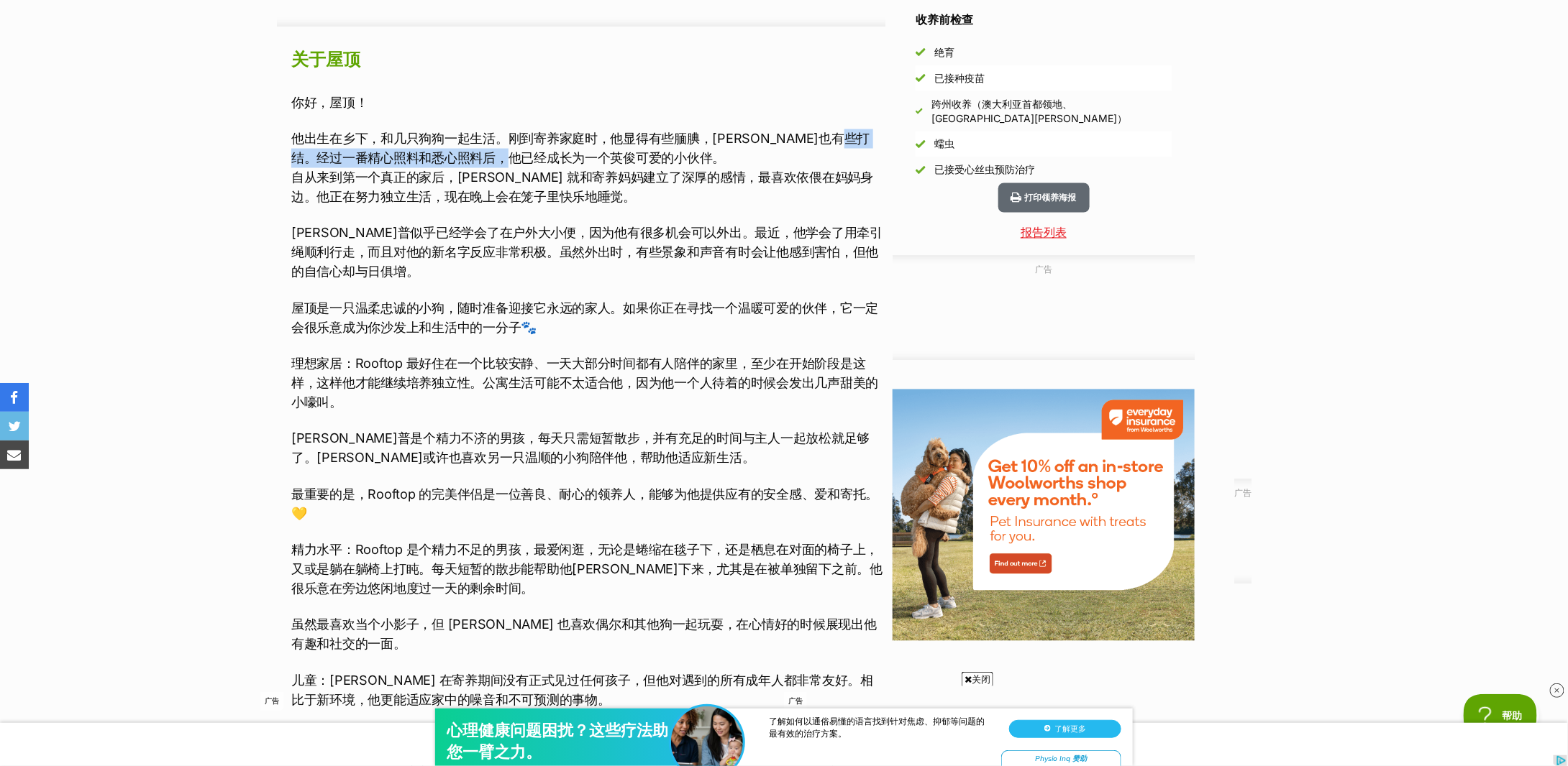
drag, startPoint x: 319, startPoint y: 161, endPoint x: 565, endPoint y: 155, distance: 246.1
click at [565, 155] on font "他出生在乡下，和几只狗狗一起生活。刚到寄养家庭时，他显得有些腼腆，毛也有些打结。经过一番精心照料和悉心照料后，他已经成长为一个英俊可爱的小伙伴。" at bounding box center [580, 148] width 578 height 34
drag, startPoint x: 426, startPoint y: 177, endPoint x: 739, endPoint y: 170, distance: 313.1
click at [739, 170] on font "自从来到第一个真正的家后，Rooftop 就和寄养妈妈建立了深厚的感情，最喜欢依偎在妈妈身边。他正在努力独立生活，现在晚上会在笼子里快乐地睡觉。" at bounding box center [582, 187] width 582 height 34
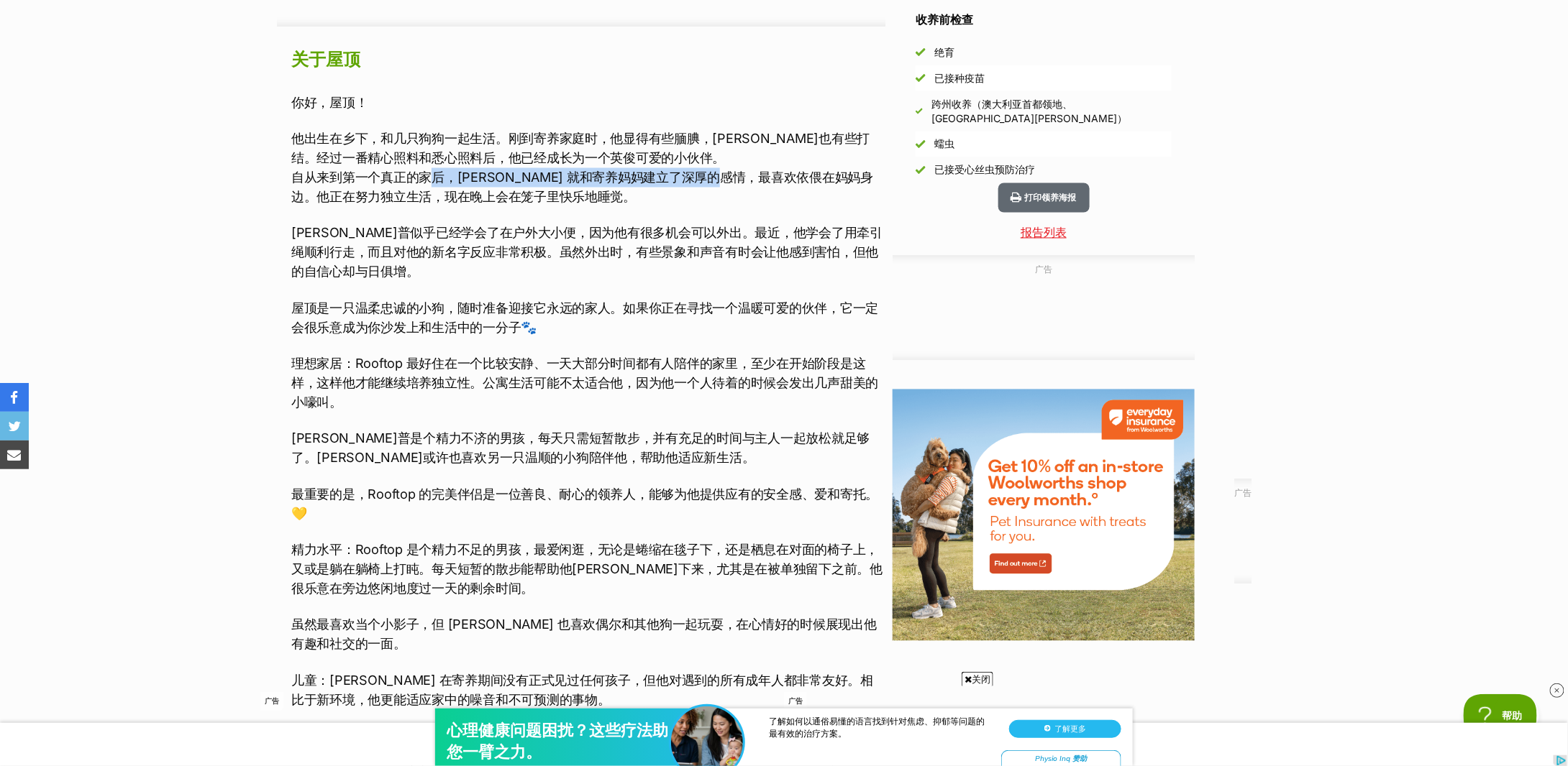
click at [739, 170] on font "自从来到第一个真正的家后，Rooftop 就和寄养妈妈建立了深厚的感情，最喜欢依偎在妈妈身边。他正在努力独立生活，现在晚上会在笼子里快乐地睡觉。" at bounding box center [582, 187] width 582 height 34
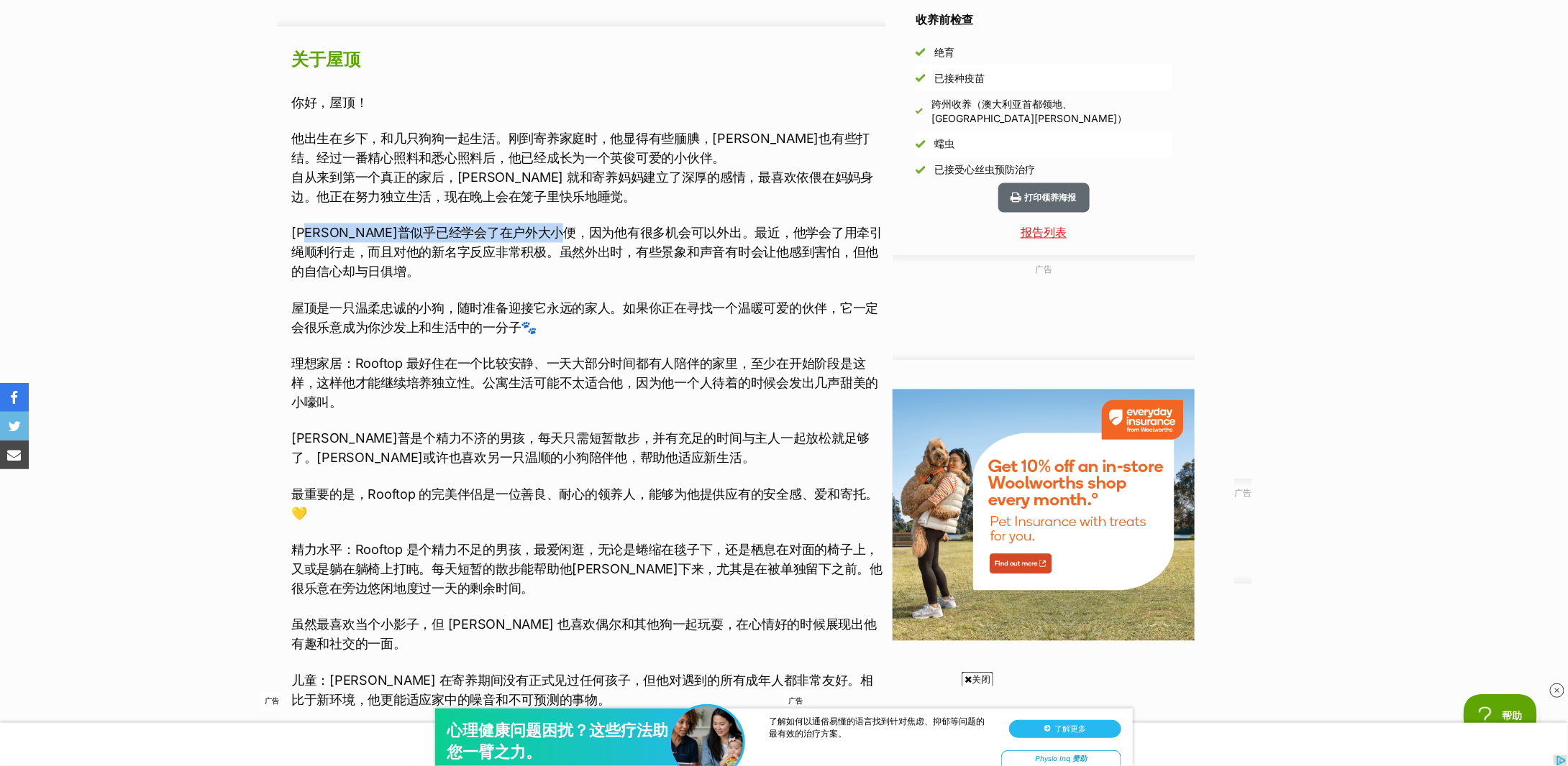
drag, startPoint x: 322, startPoint y: 233, endPoint x: 628, endPoint y: 233, distance: 306.0
click at [628, 233] on font "鲁托普似乎已经学会了在户外大小便，因为他有很多机会可以外出。最近，他学会了用牵引绳顺利行走，而且对他的新名字反应非常积极。虽然外出时，有些景象和声音有时会让他…" at bounding box center [586, 252] width 592 height 54
drag, startPoint x: 635, startPoint y: 233, endPoint x: 799, endPoint y: 235, distance: 164.0
click at [797, 235] on font "鲁托普似乎已经学会了在户外大小便，因为他有很多机会可以外出。最近，他学会了用牵引绳顺利行走，而且对他的新名字反应非常积极。虽然外出时，有些景象和声音有时会让他…" at bounding box center [586, 252] width 592 height 54
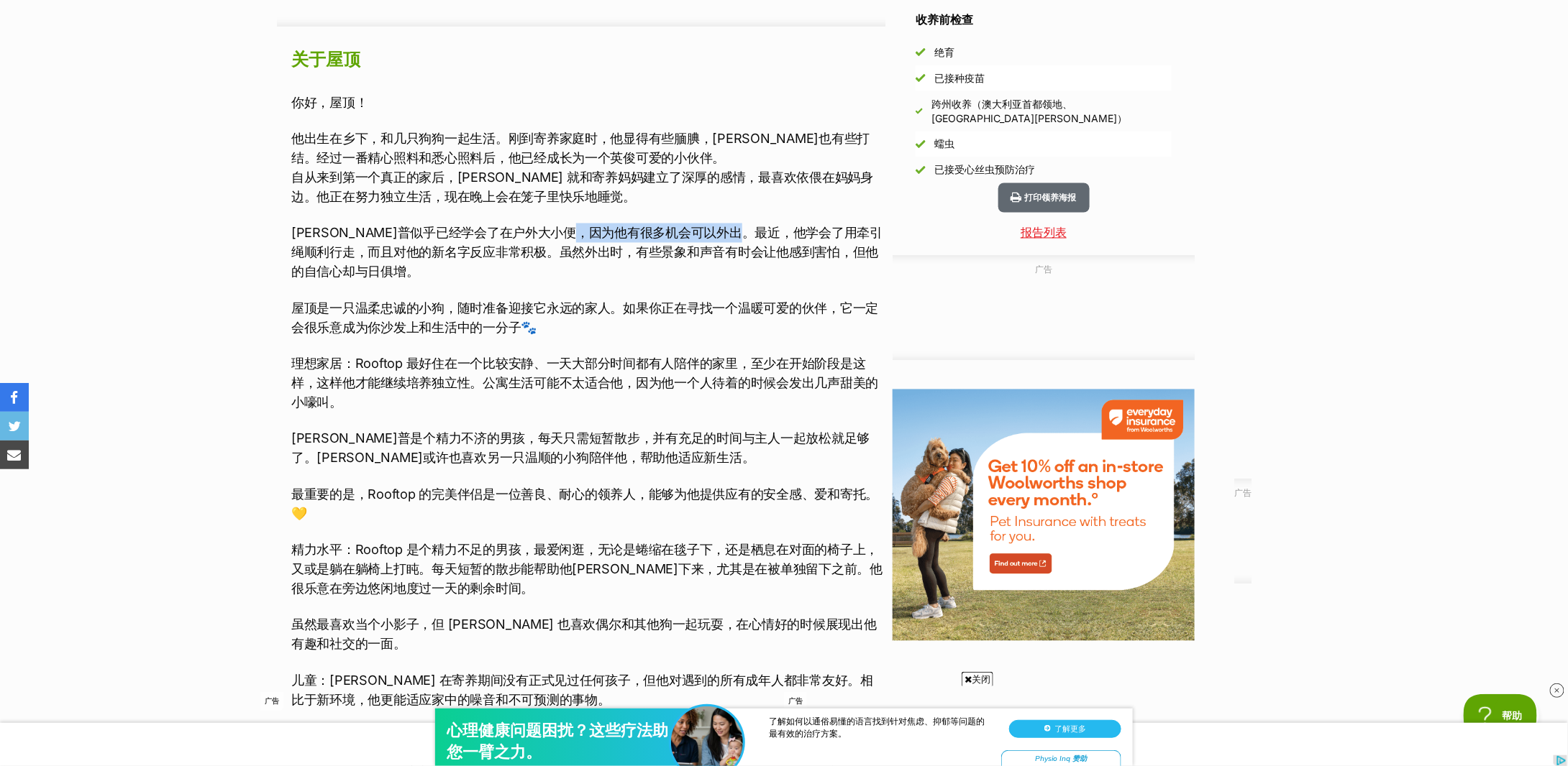
click at [799, 235] on font "鲁托普似乎已经学会了在户外大小便，因为他有很多机会可以外出。最近，他学会了用牵引绳顺利行走，而且对他的新名字反应非常积极。虽然外出时，有些景象和声音有时会让他…" at bounding box center [586, 252] width 592 height 54
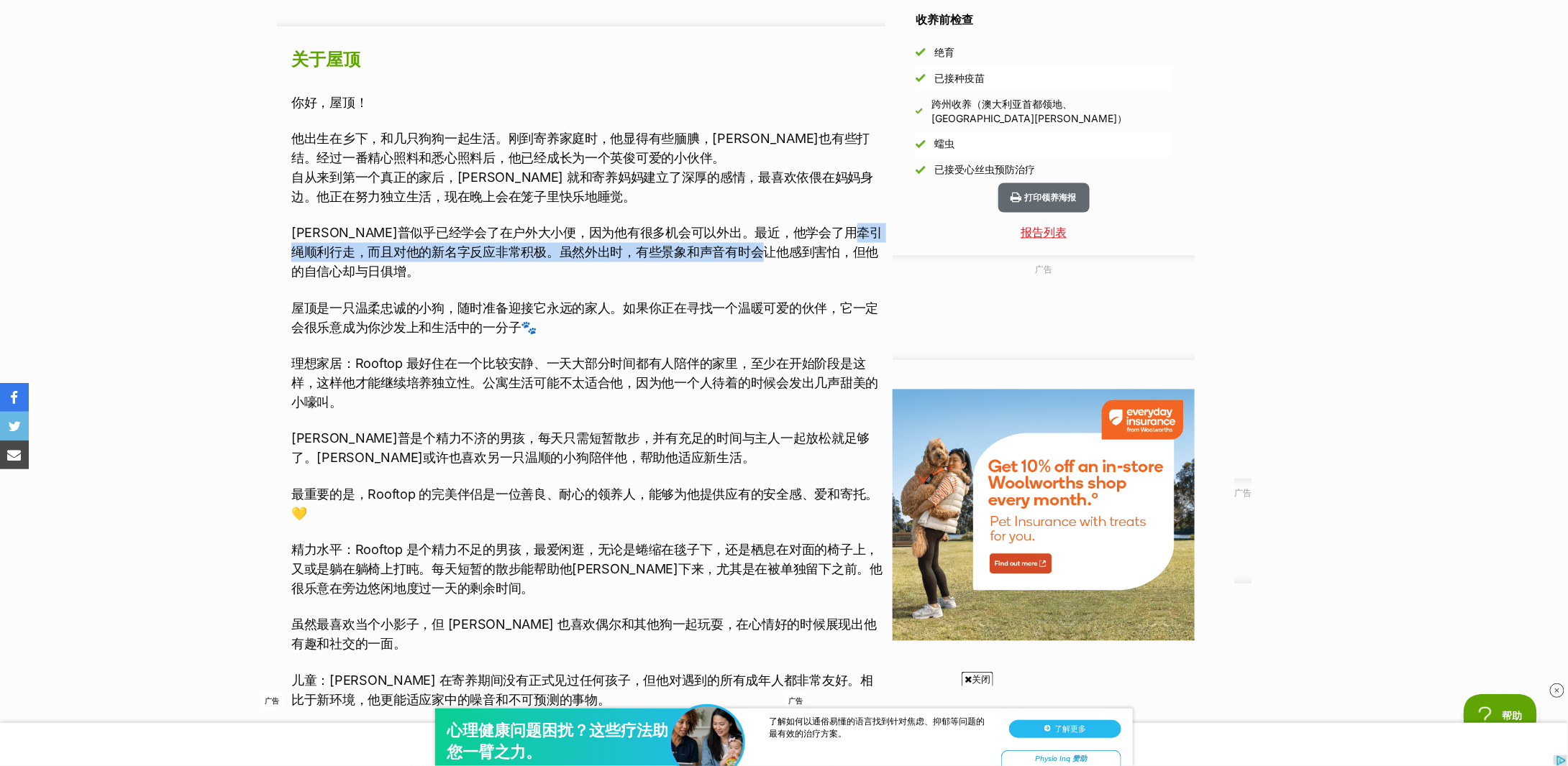
drag, startPoint x: 330, startPoint y: 251, endPoint x: 823, endPoint y: 243, distance: 493.1
click at [823, 243] on font "鲁托普似乎已经学会了在户外大小便，因为他有很多机会可以外出。最近，他学会了用牵引绳顺利行走，而且对他的新名字反应非常积极。虽然外出时，有些景象和声音有时会让他…" at bounding box center [586, 252] width 592 height 54
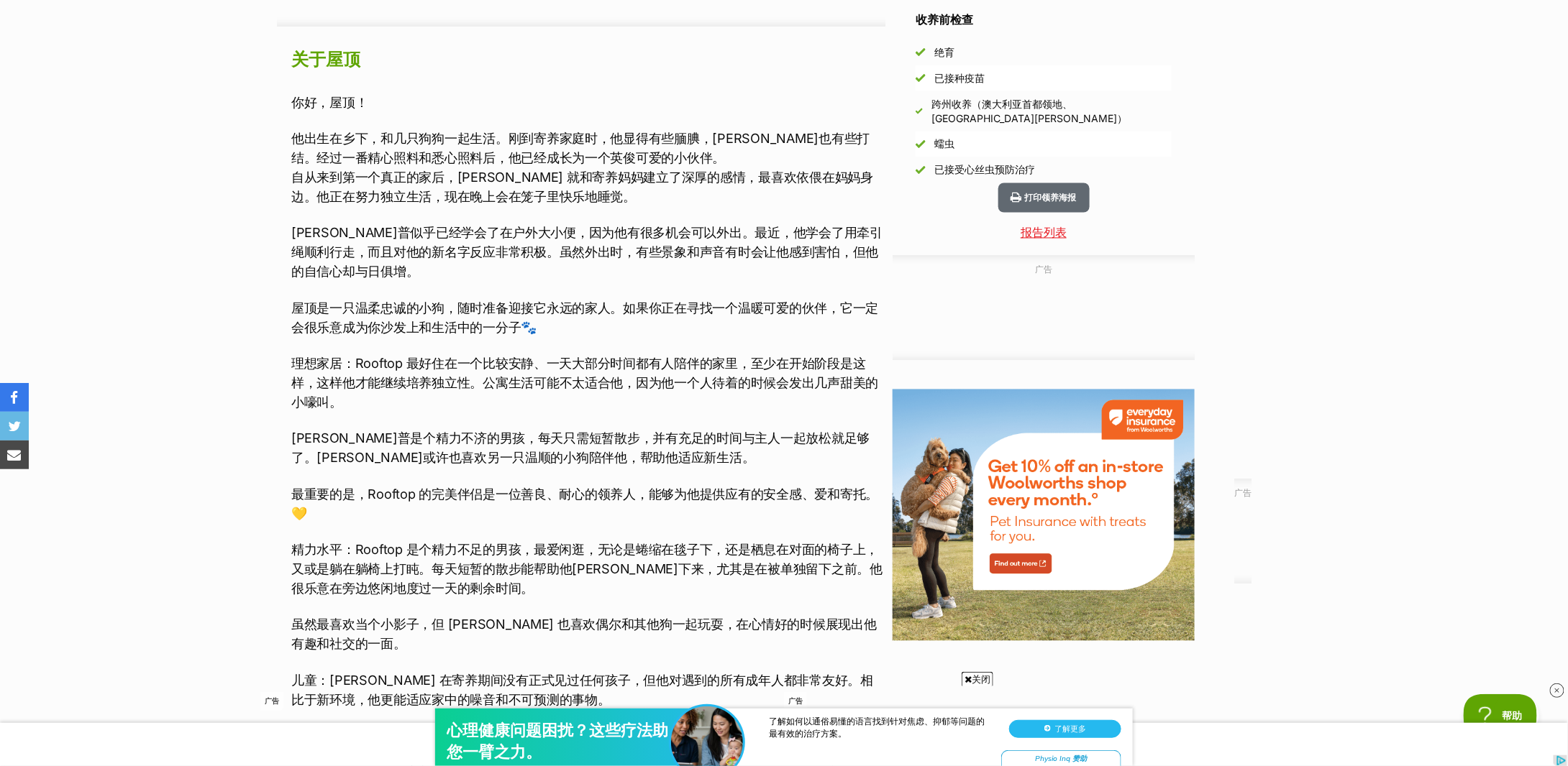
scroll to position [1334, 0]
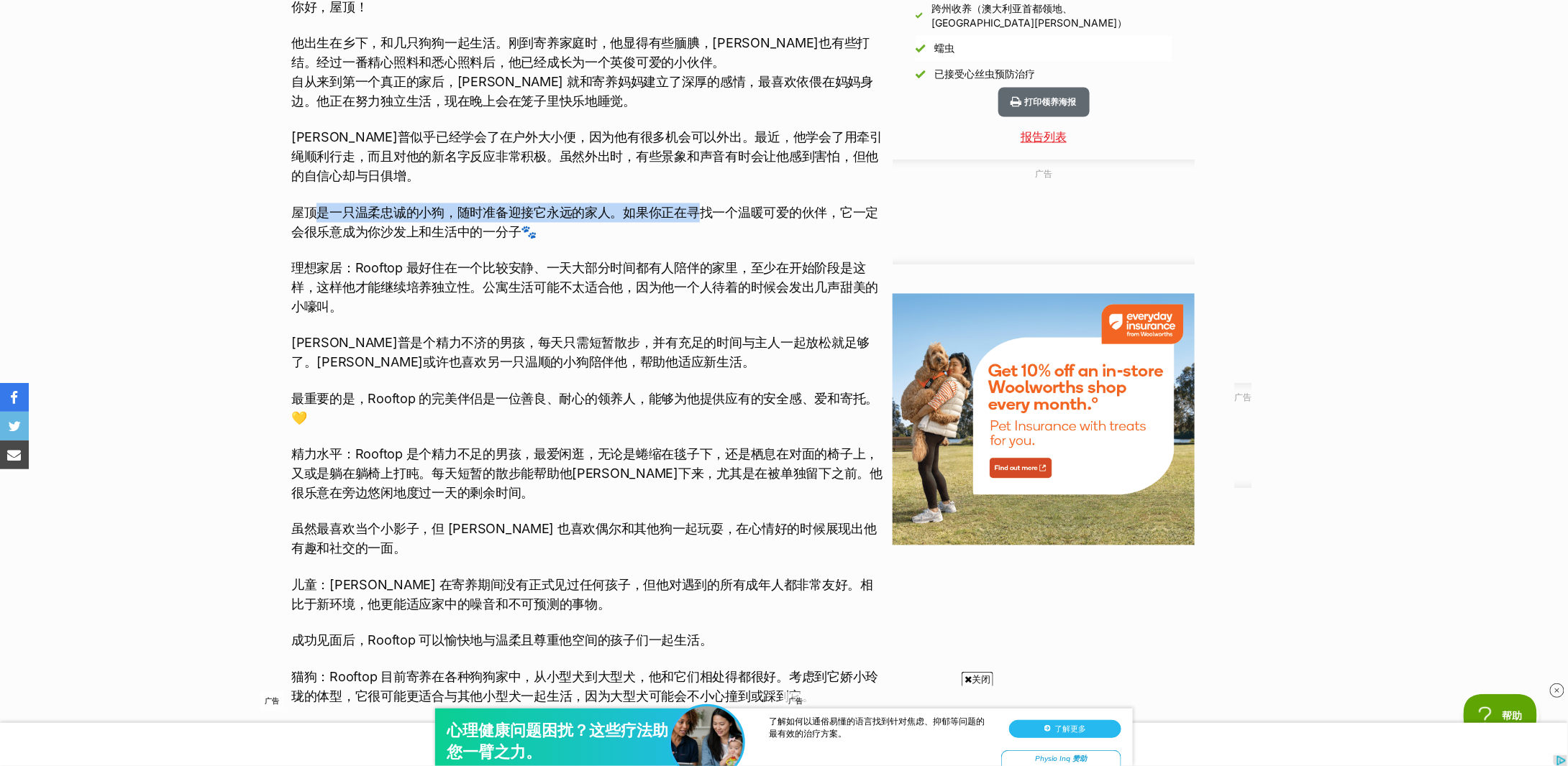
drag, startPoint x: 349, startPoint y: 216, endPoint x: 698, endPoint y: 213, distance: 349.0
click at [698, 213] on font "屋顶是一只温柔忠诚的小狗，随时准备迎接它永远的家人。如果你正在寻找一个温暖可爱的伙伴，它一定会很乐意成为你沙发上和生活中的一分子🐾" at bounding box center [584, 222] width 587 height 34
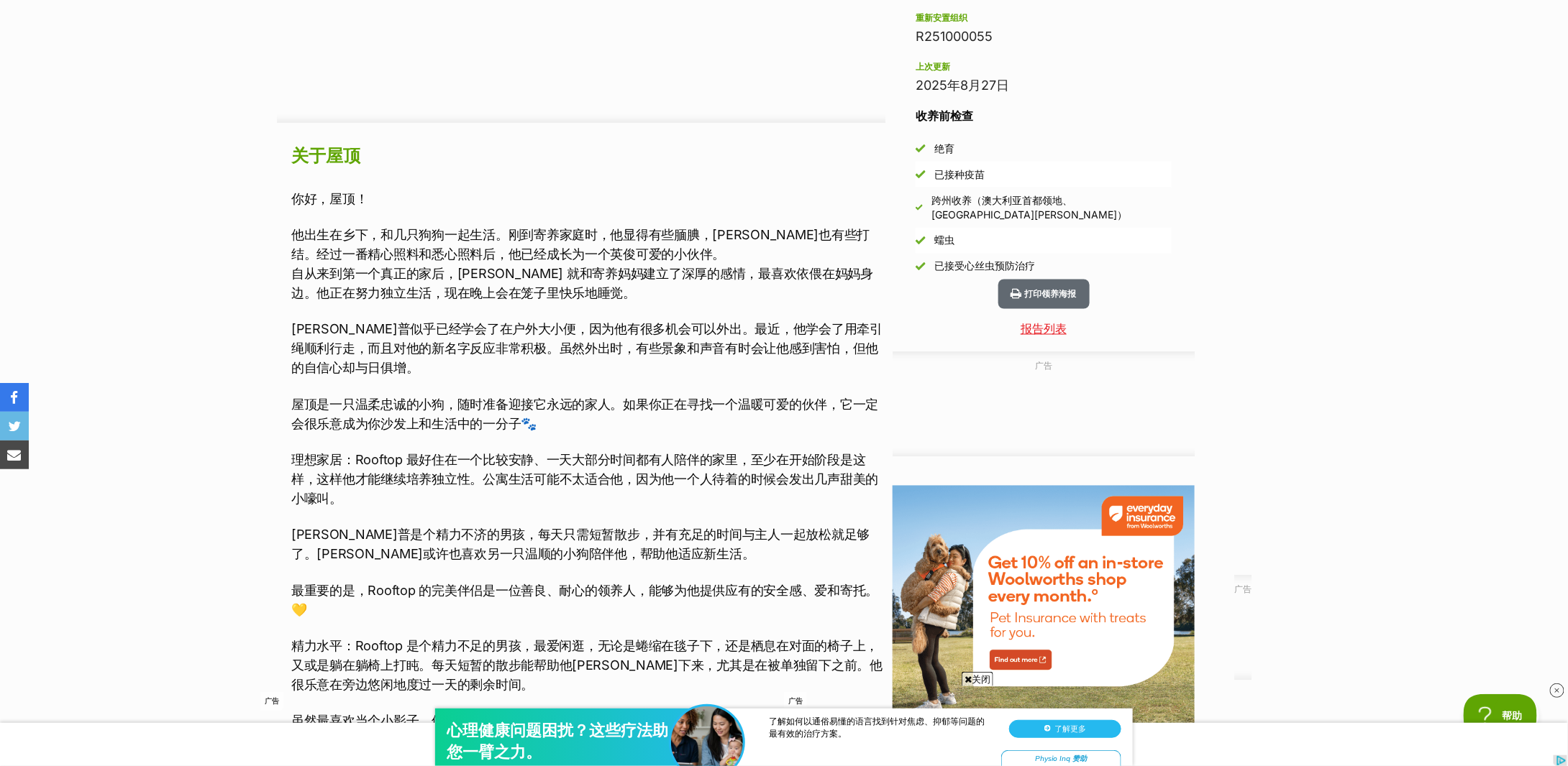
scroll to position [1239, 0]
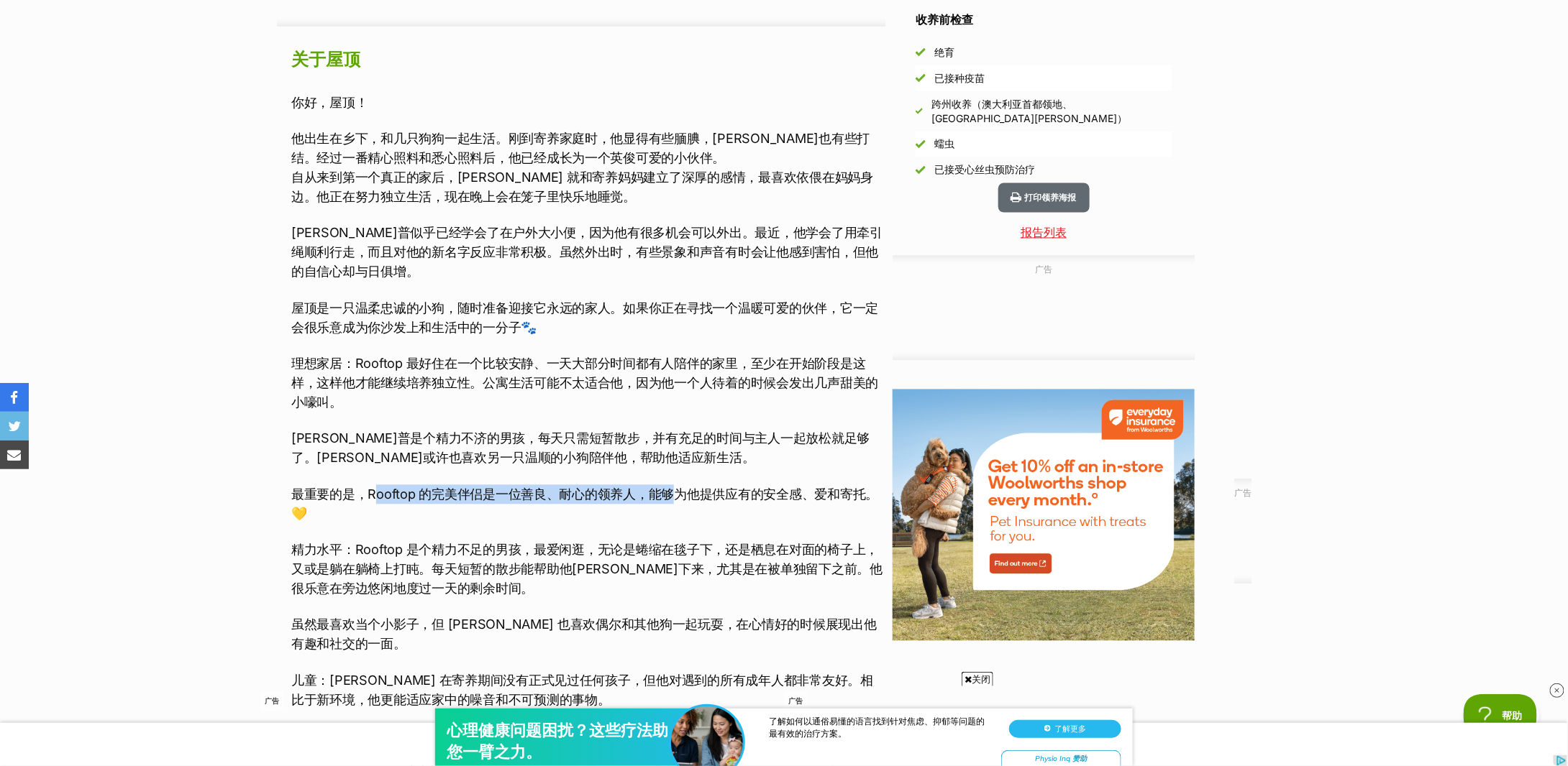
drag, startPoint x: 375, startPoint y: 489, endPoint x: 684, endPoint y: 481, distance: 309.1
click at [683, 481] on div "你好，屋顶！ 他出生在乡下，和几只狗狗一起生活。刚到寄养家庭时，他显得有些腼腆，毛也有些打结。经过一番精心照料和悉心照料后，他已经成长为一个英俊可爱的小伙伴。…" at bounding box center [588, 475] width 594 height 765
click at [684, 481] on div "你好，屋顶！ 他出生在乡下，和几只狗狗一起生活。刚到寄养家庭时，他显得有些腼腆，毛也有些打结。经过一番精心照料和悉心照料后，他已经成长为一个英俊可爱的小伙伴。…" at bounding box center [588, 475] width 594 height 765
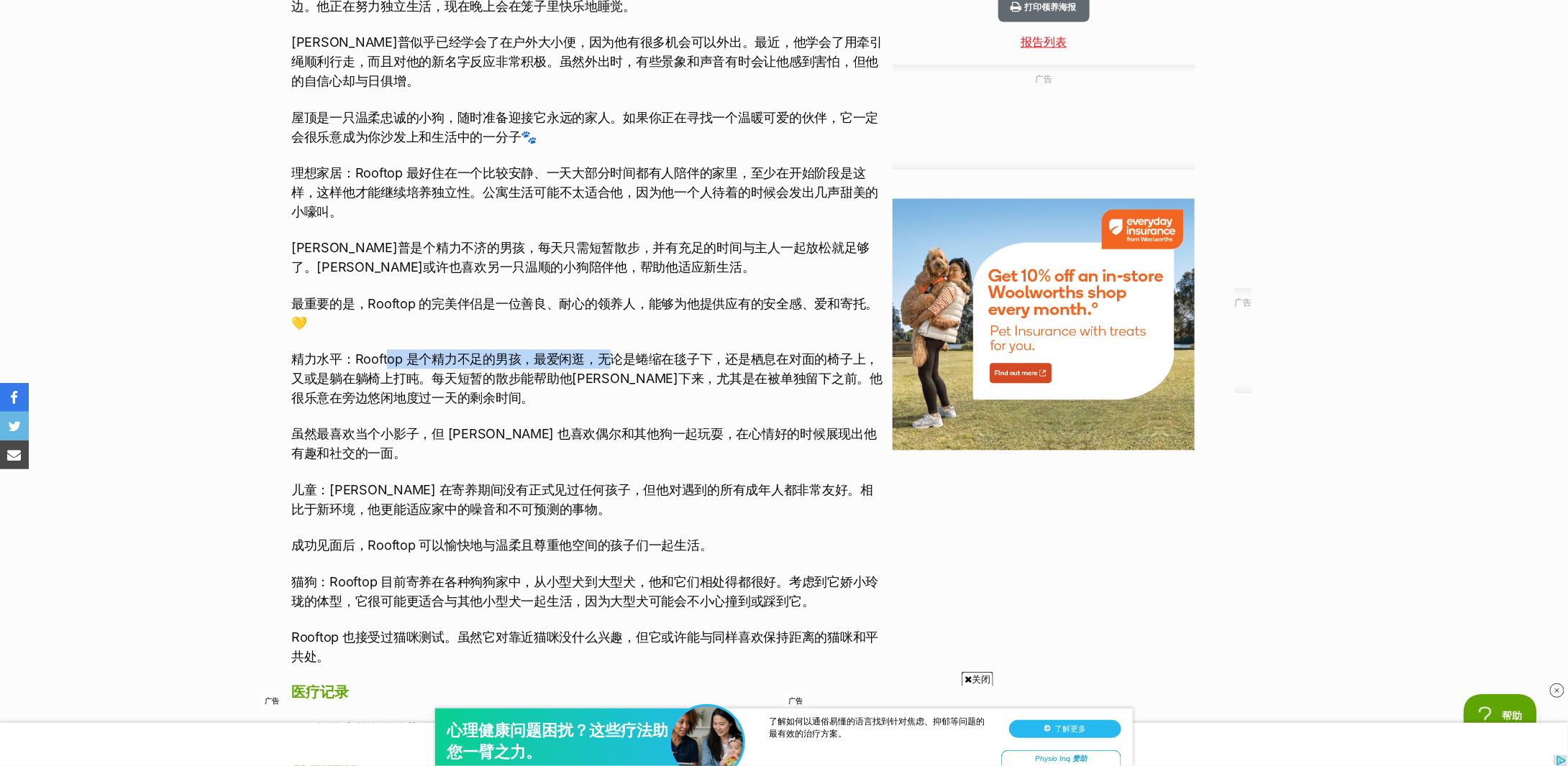
drag, startPoint x: 386, startPoint y: 357, endPoint x: 604, endPoint y: 351, distance: 218.1
click at [604, 351] on font "精力水平：Rooftop 是个精力不足的男孩，最爱闲逛，无论是蜷缩在毯子下，还是栖息在对面的椅子上，又或是躺在躺椅上打盹。每天短暂的散步能帮助他安顿下来，尤其…" at bounding box center [586, 378] width 592 height 54
drag, startPoint x: 728, startPoint y: 363, endPoint x: 811, endPoint y: 357, distance: 83.2
click at [811, 357] on font "精力水平：Rooftop 是个精力不足的男孩，最爱闲逛，无论是蜷缩在毯子下，还是栖息在对面的椅子上，又或是躺在躺椅上打盹。每天短暂的散步能帮助他安顿下来，尤其…" at bounding box center [586, 378] width 592 height 54
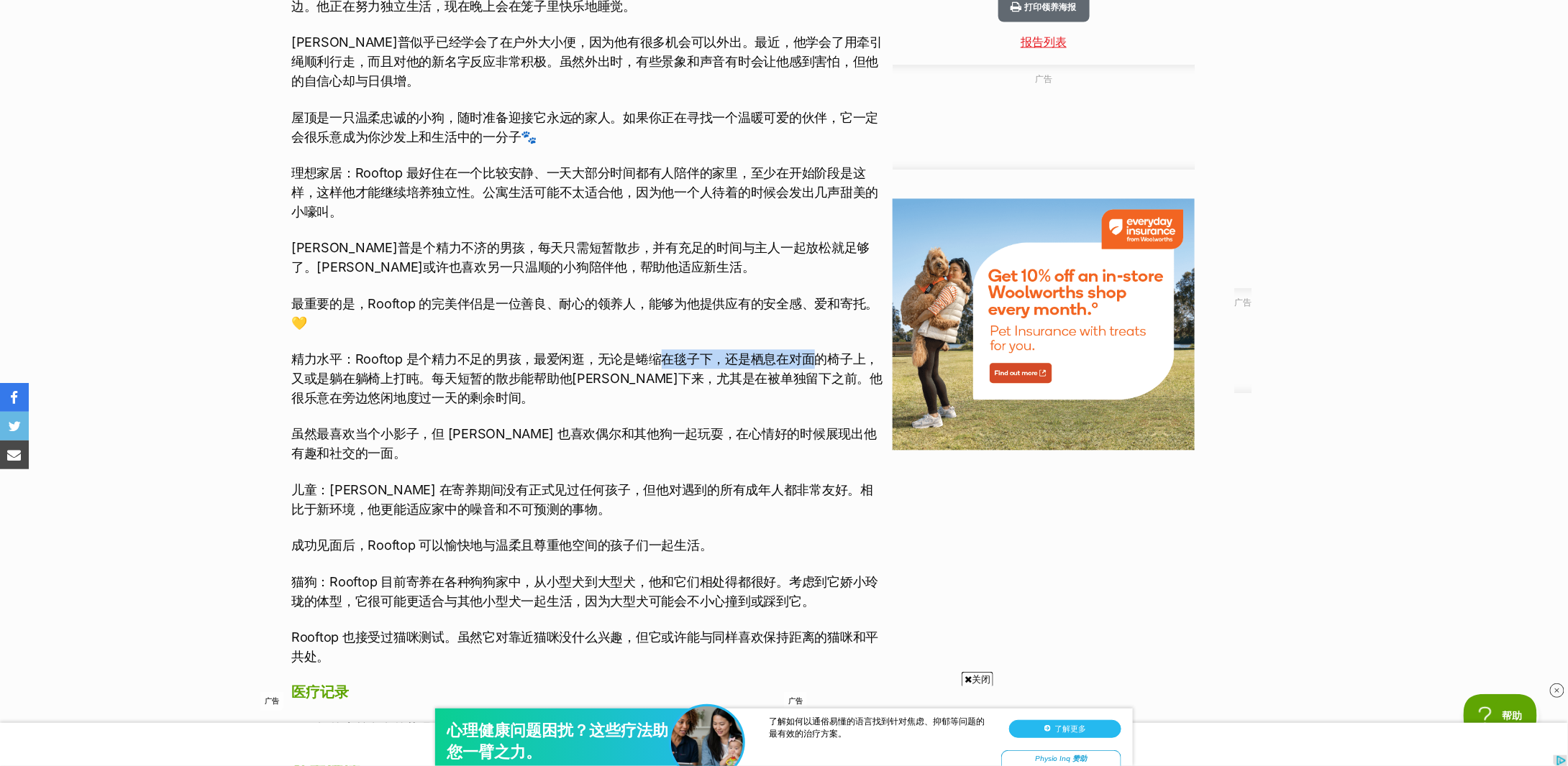
click at [811, 357] on font "精力水平：Rooftop 是个精力不足的男孩，最爱闲逛，无论是蜷缩在毯子下，还是栖息在对面的椅子上，又或是躺在躺椅上打盹。每天短暂的散步能帮助他安顿下来，尤其…" at bounding box center [586, 378] width 592 height 54
drag, startPoint x: 410, startPoint y: 380, endPoint x: 695, endPoint y: 377, distance: 285.0
click at [695, 377] on font "精力水平：Rooftop 是个精力不足的男孩，最爱闲逛，无论是蜷缩在毯子下，还是栖息在对面的椅子上，又或是躺在躺椅上打盹。每天短暂的散步能帮助他安顿下来，尤其…" at bounding box center [586, 378] width 592 height 54
drag, startPoint x: 384, startPoint y: 434, endPoint x: 703, endPoint y: 429, distance: 319.0
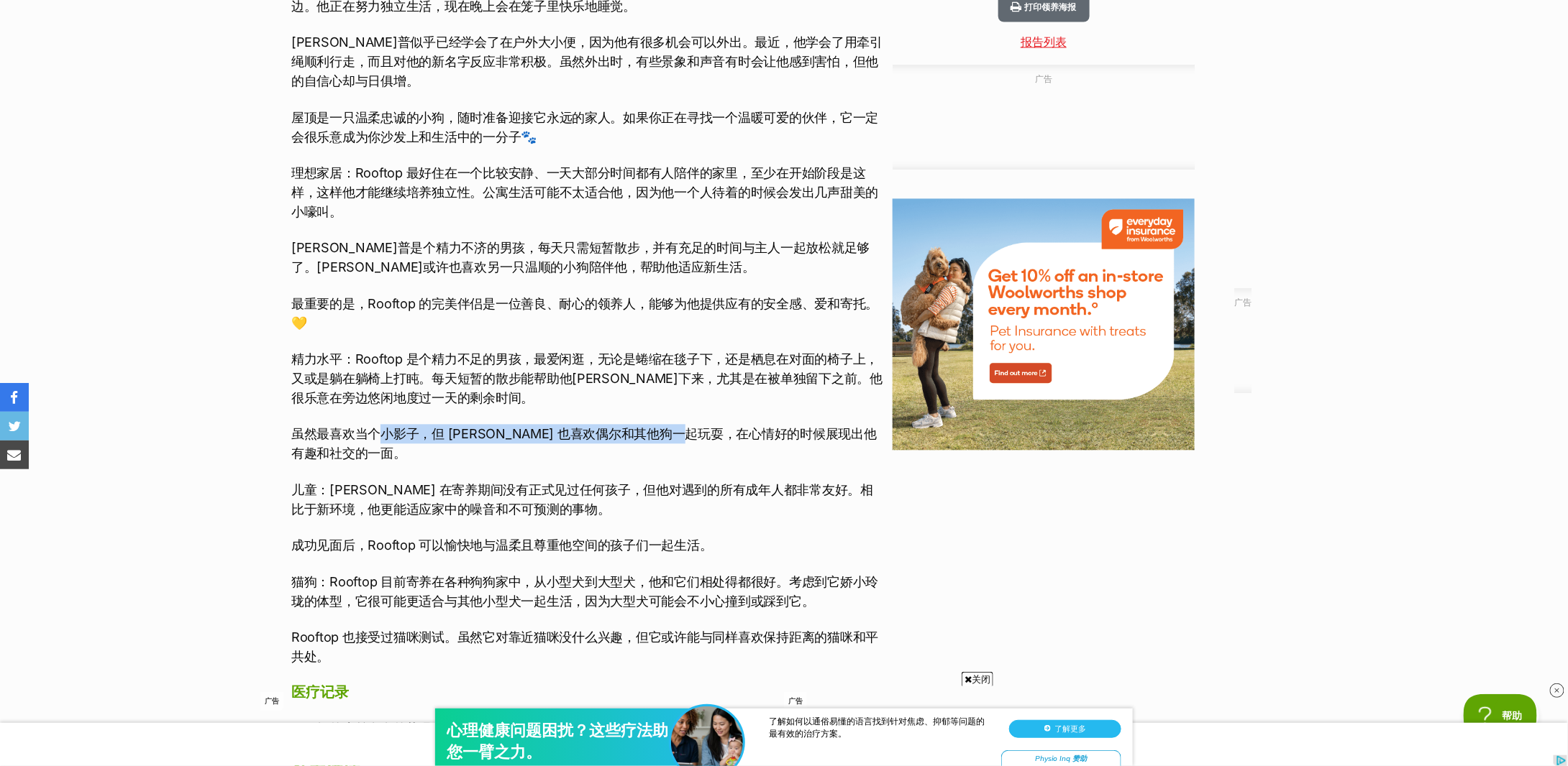
click at [703, 429] on font "虽然最喜欢当个小影子，但 Rooftop 也喜欢偶尔和其他狗一起玩耍，在心情好的时候展现出他有趣和社交的一面。" at bounding box center [584, 443] width 585 height 34
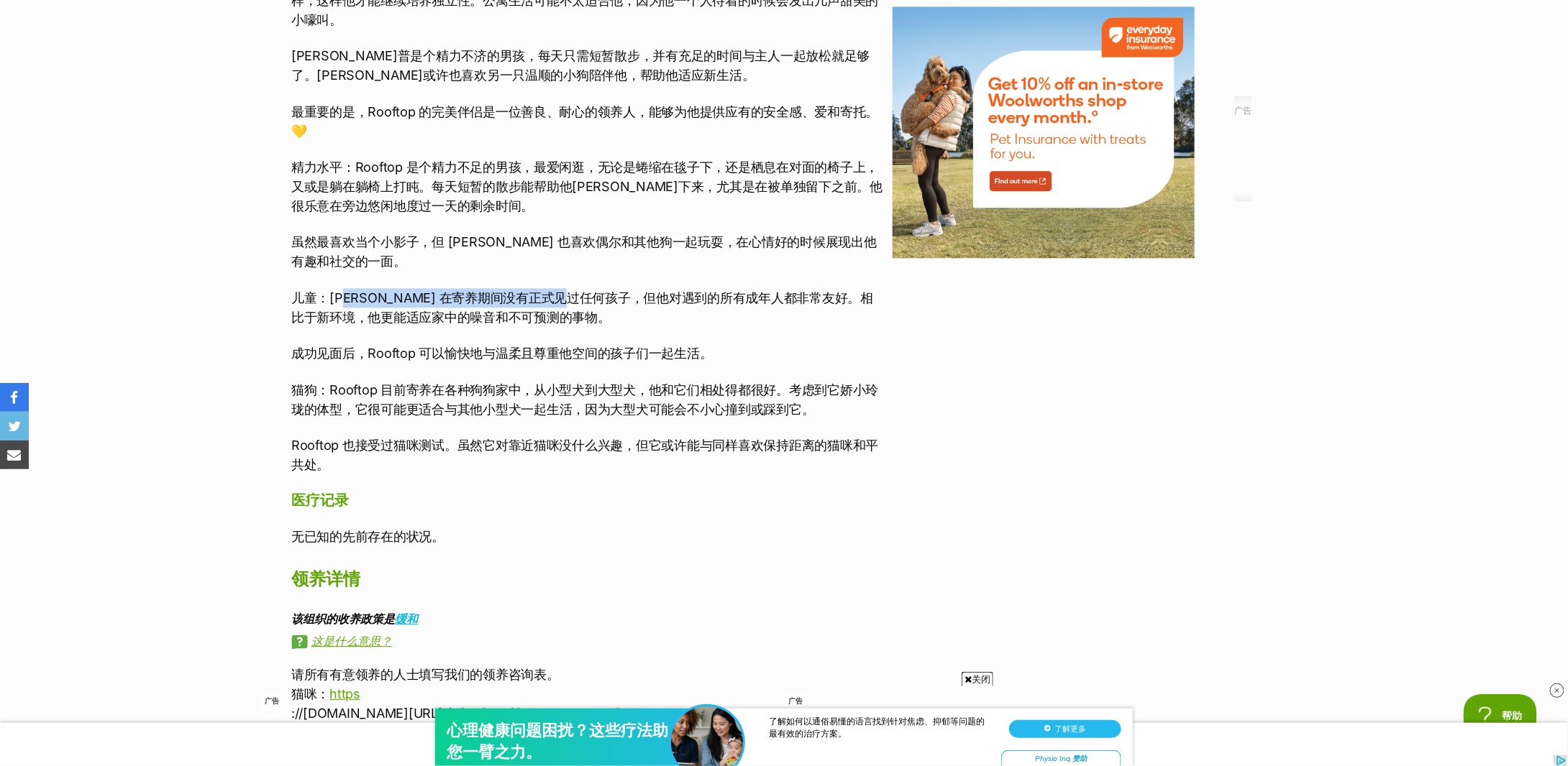
drag, startPoint x: 343, startPoint y: 297, endPoint x: 587, endPoint y: 296, distance: 244.0
click at [587, 296] on font "儿童：Rooftop 在寄养期间没有正式见过任何孩子，但他对遇到的所有成年人都非常友好。相比于新环境，他更能适应家中的噪音和不可预测的事物。" at bounding box center [582, 307] width 582 height 34
drag, startPoint x: 705, startPoint y: 299, endPoint x: 804, endPoint y: 299, distance: 99.0
click at [804, 299] on font "儿童：Rooftop 在寄养期间没有正式见过任何孩子，但他对遇到的所有成年人都非常友好。相比于新环境，他更能适应家中的噪音和不可预测的事物。" at bounding box center [582, 307] width 582 height 34
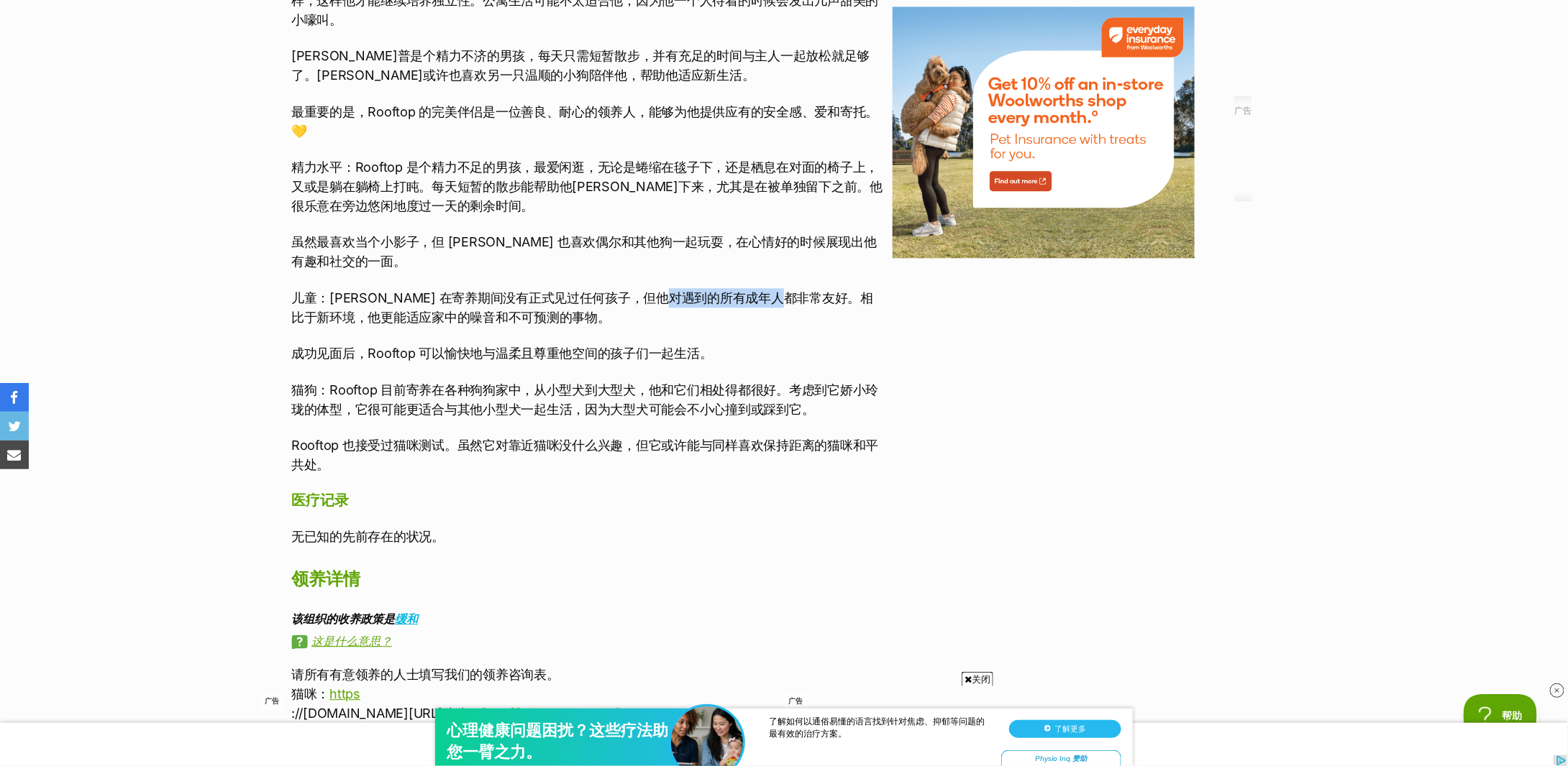
click at [804, 299] on font "儿童：Rooftop 在寄养期间没有正式见过任何孩子，但他对遇到的所有成年人都非常友好。相比于新环境，他更能适应家中的噪音和不可预测的事物。" at bounding box center [582, 307] width 582 height 34
drag, startPoint x: 355, startPoint y: 388, endPoint x: 743, endPoint y: 380, distance: 388.1
click at [743, 382] on font "猫狗：Rooftop 目前寄养在各种狗狗家中，从小型犬到大型犬，他和它们相处得都很好。考虑到它娇小玲珑的体型，它很可能更适合与其他小型犬一起生活，因为大型犬可…" at bounding box center [584, 399] width 587 height 34
drag, startPoint x: 331, startPoint y: 410, endPoint x: 658, endPoint y: 414, distance: 327.0
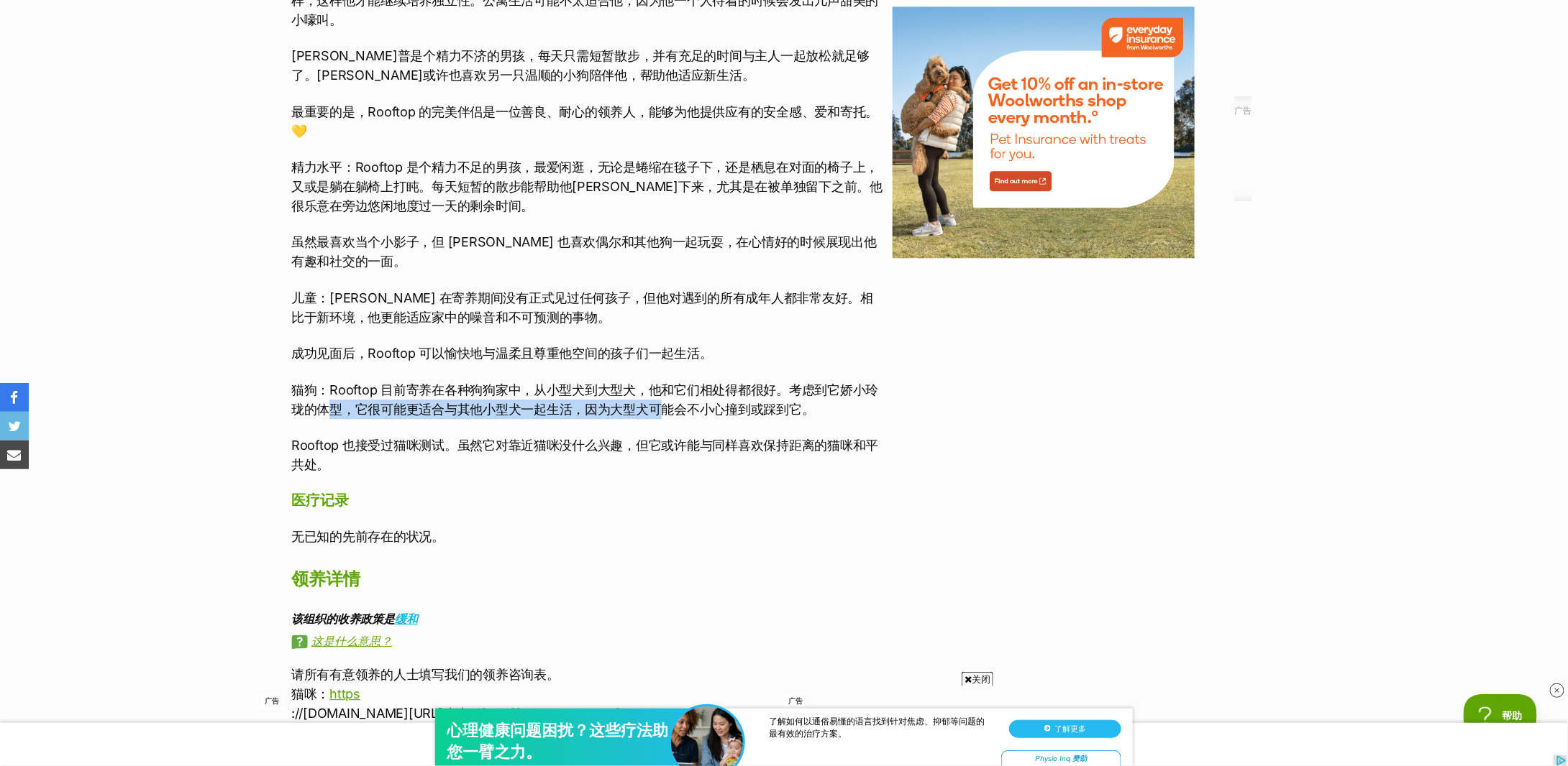
click at [658, 414] on font "猫狗：Rooftop 目前寄养在各种狗狗家中，从小型犬到大型犬，他和它们相处得都很好。考虑到它娇小玲珑的体型，它很可能更适合与其他小型犬一起生活，因为大型犬可…" at bounding box center [584, 399] width 587 height 34
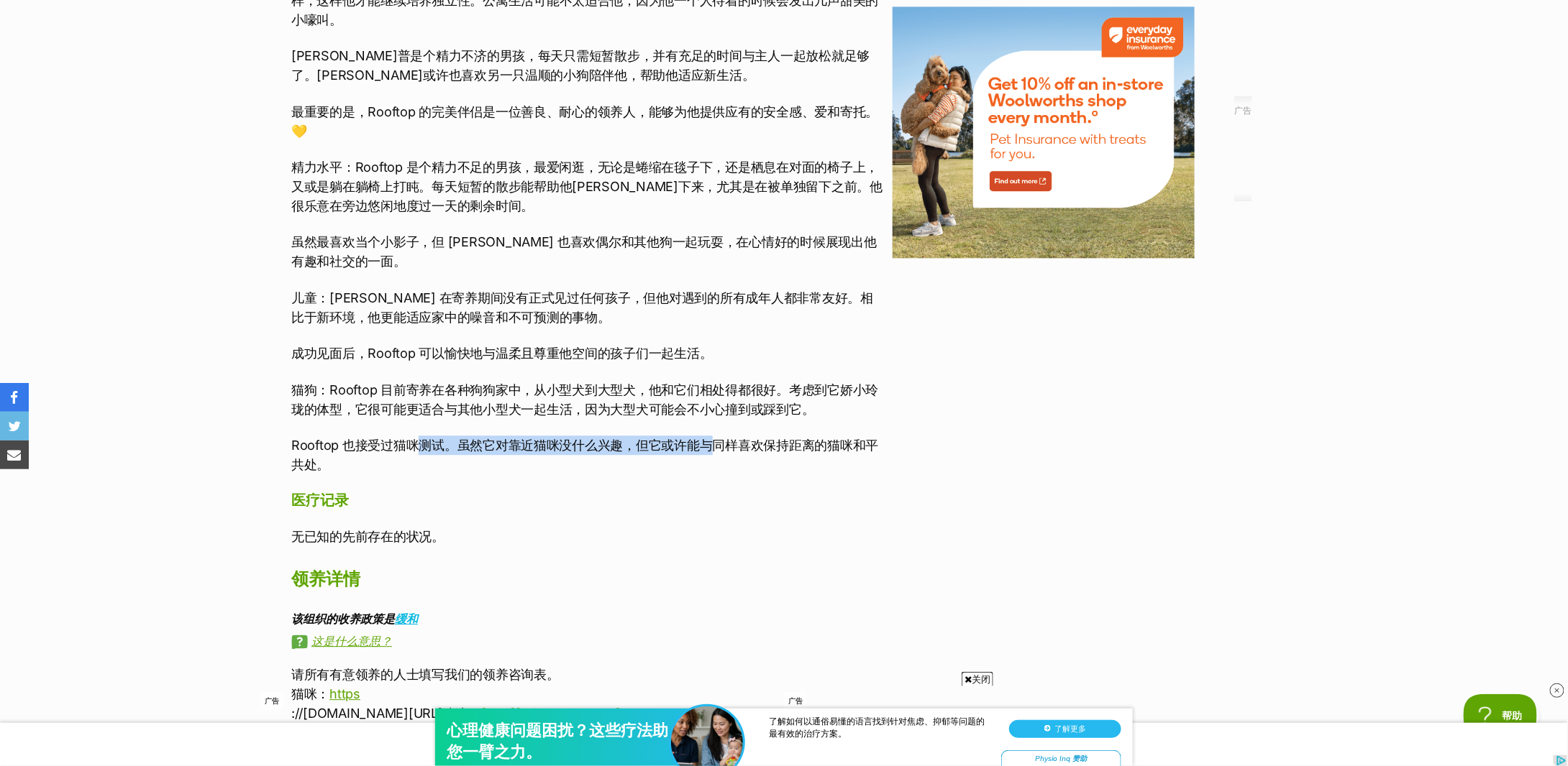
drag, startPoint x: 412, startPoint y: 440, endPoint x: 711, endPoint y: 443, distance: 299.0
click at [711, 443] on font "Rooftop 也接受过猫咪测试。虽然它对靠近猫咪没什么兴趣，但它或许能与同样喜欢保持距离的猫咪和平共处。" at bounding box center [584, 454] width 587 height 34
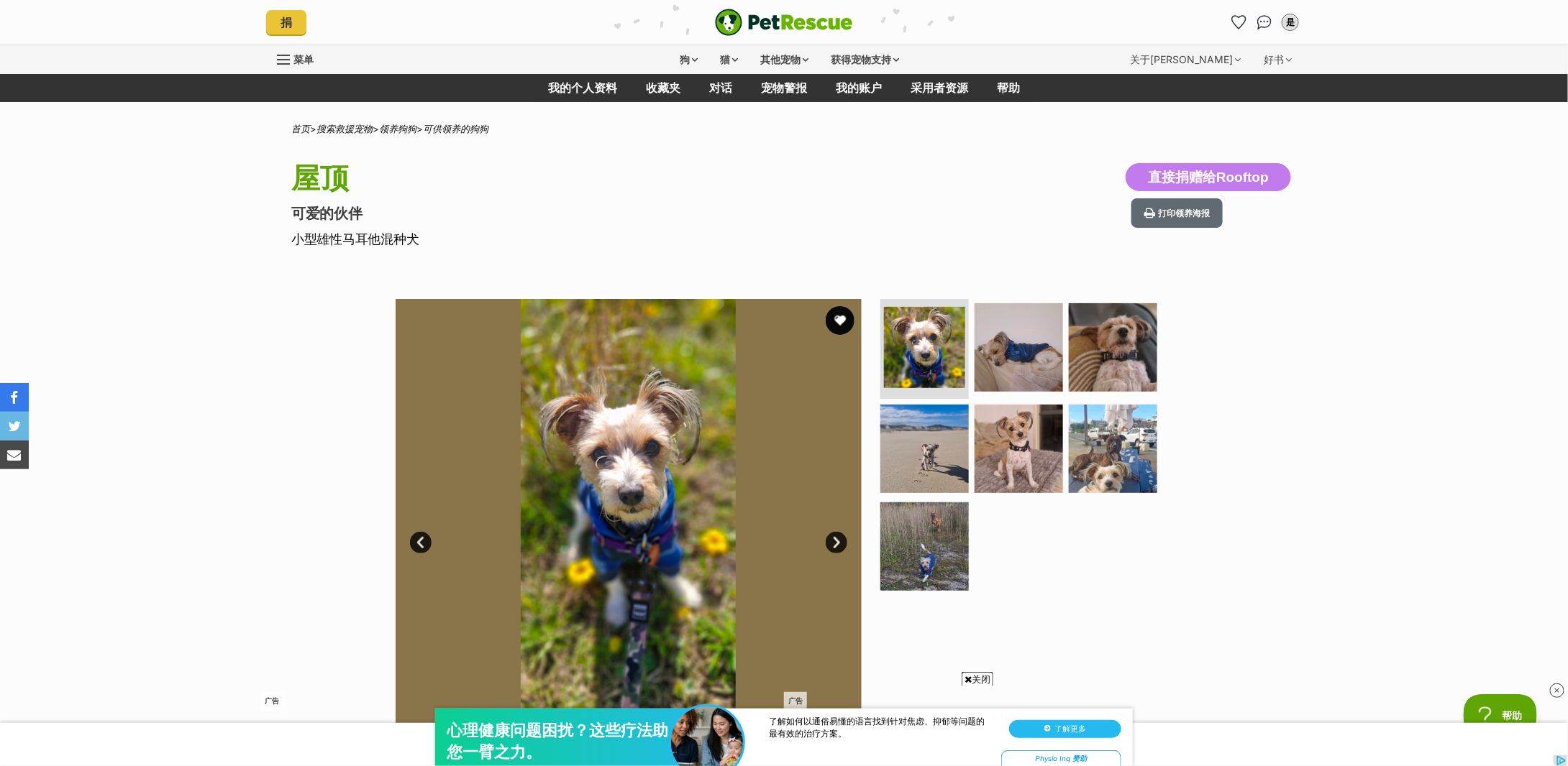
scroll to position [96, 0]
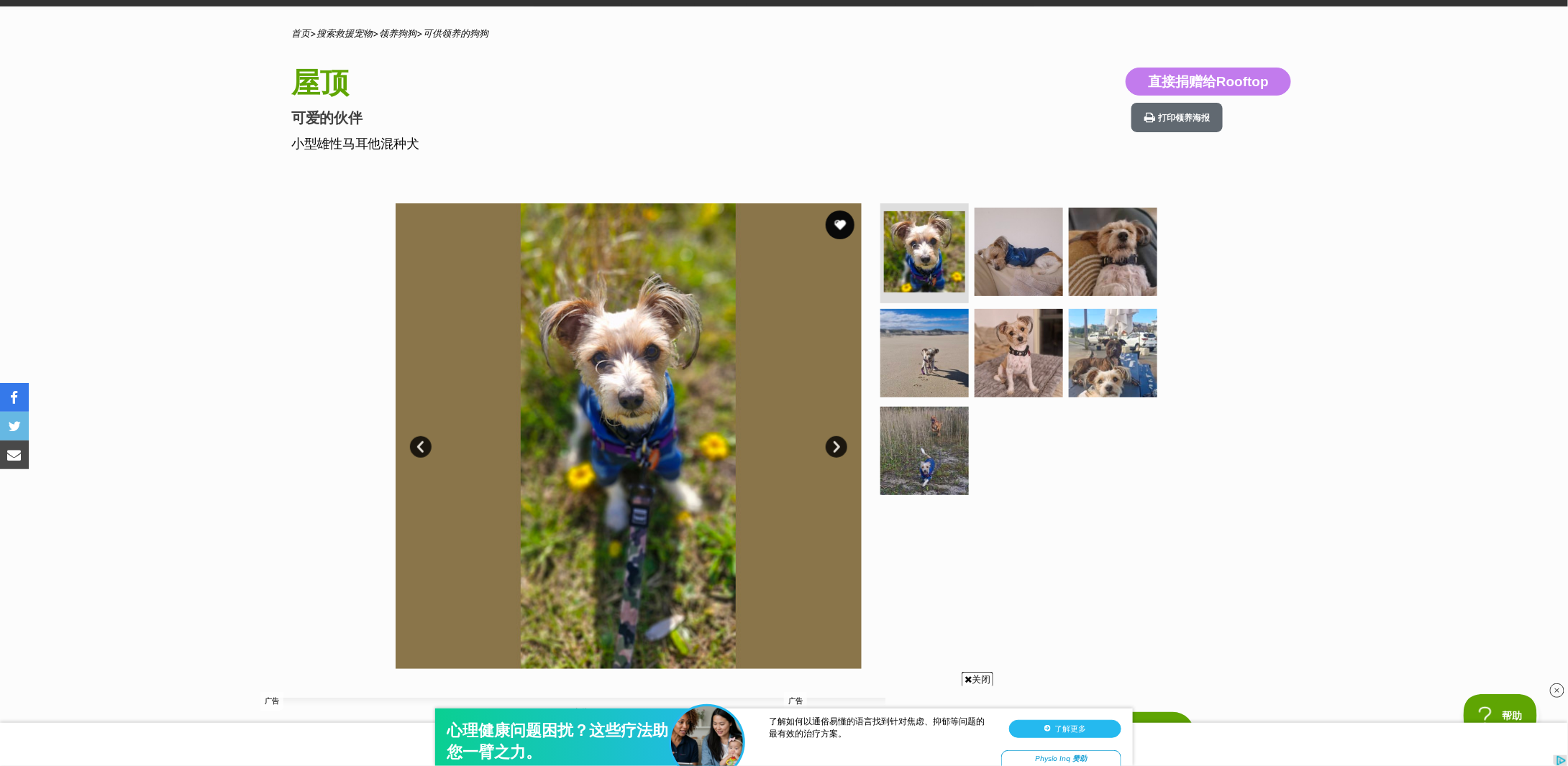
click at [832, 445] on link "下一个" at bounding box center [837, 447] width 22 height 22
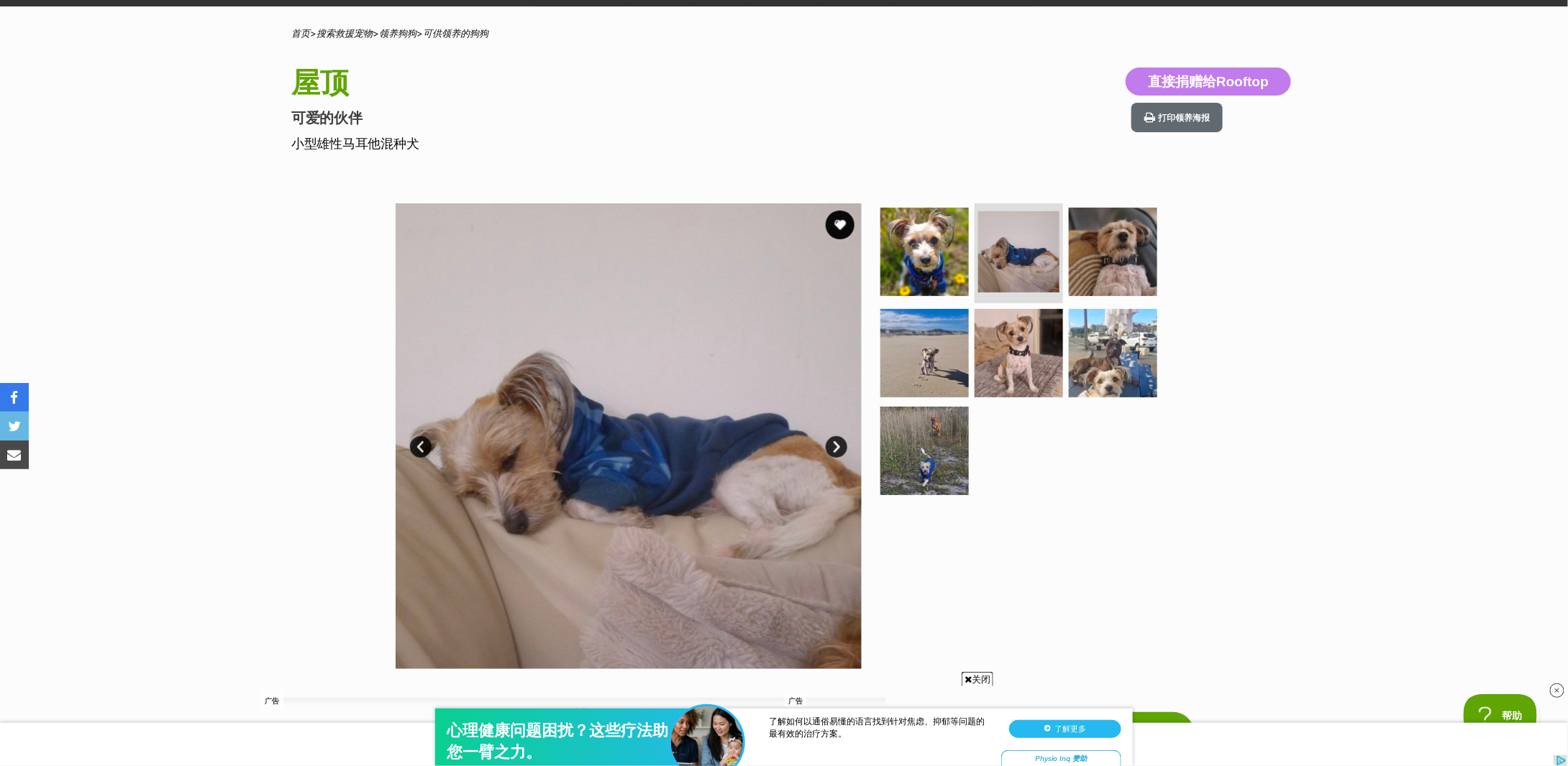
click at [832, 445] on link "下一个" at bounding box center [837, 447] width 22 height 22
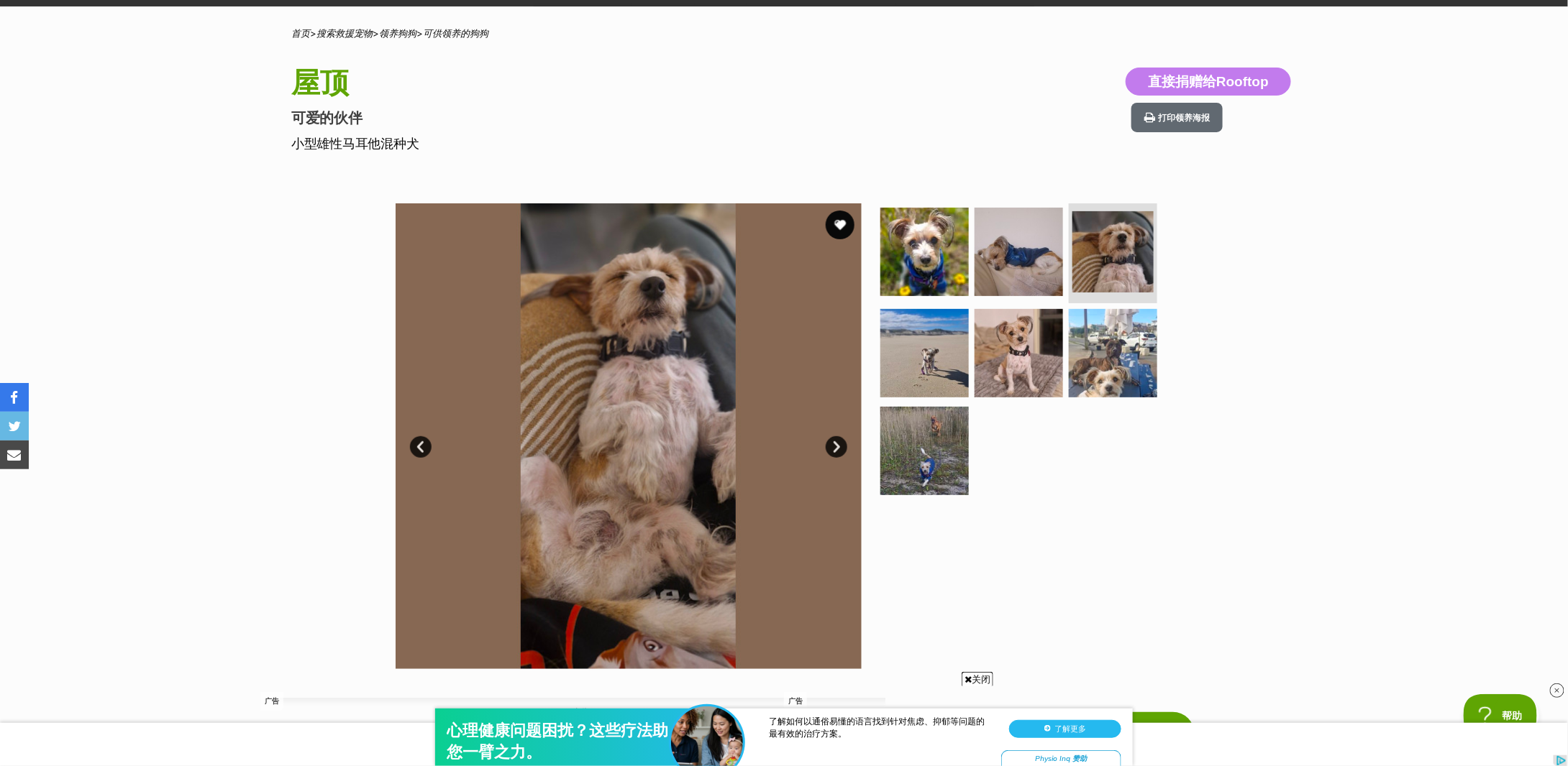
click at [832, 445] on link "下一个" at bounding box center [837, 447] width 22 height 22
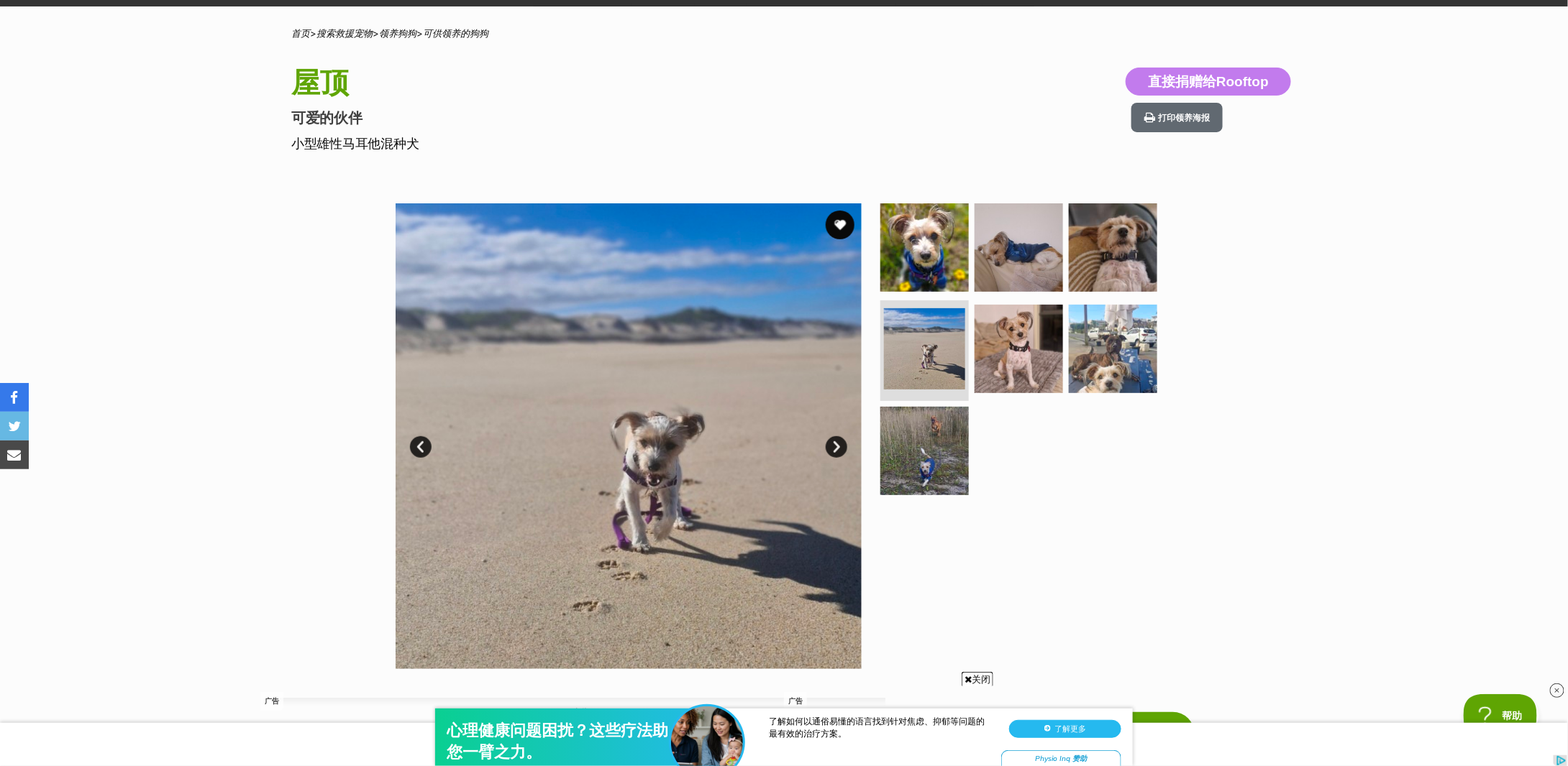
click at [832, 445] on link "下一个" at bounding box center [837, 447] width 22 height 22
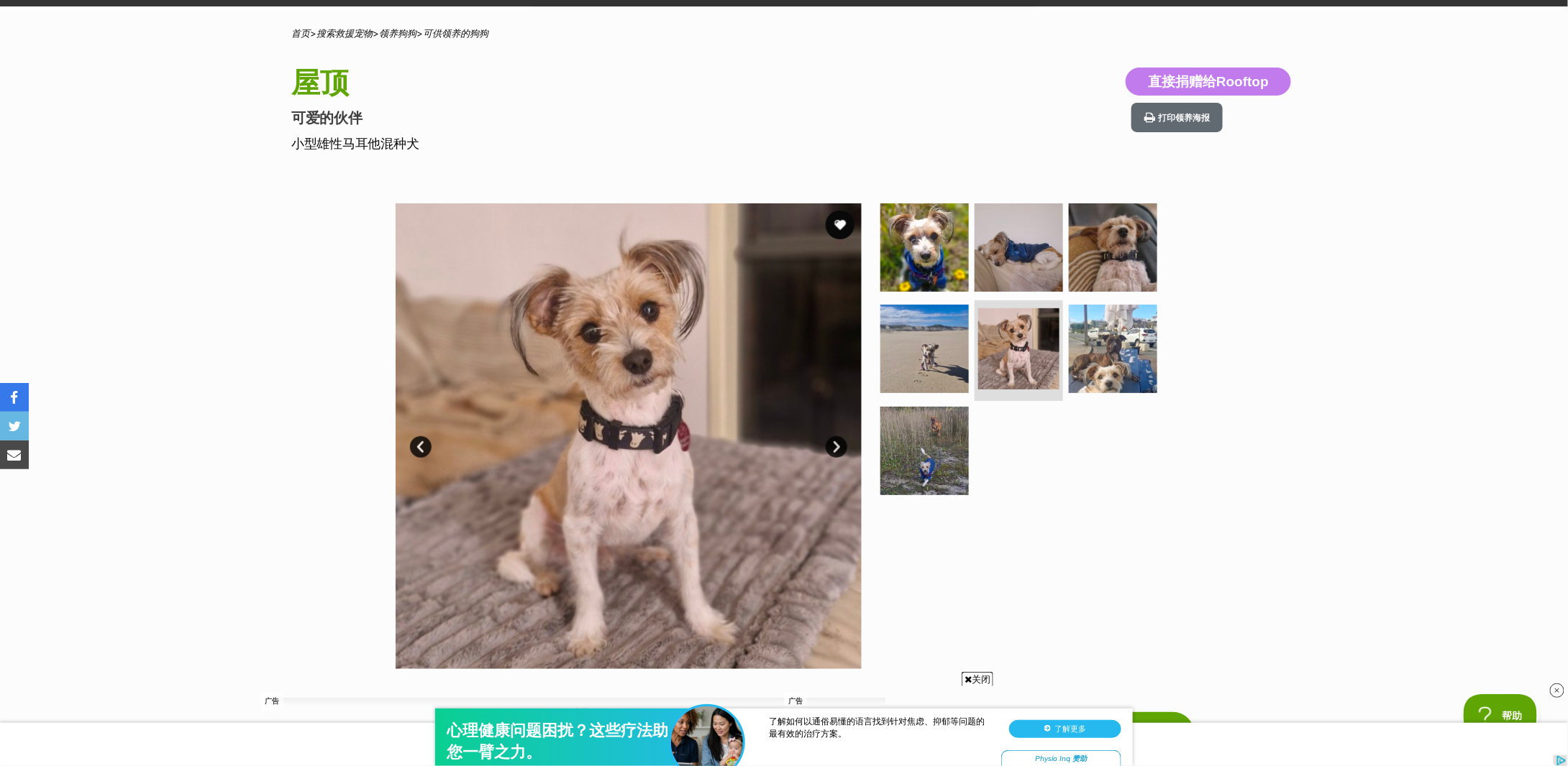
click at [832, 445] on link "下一个" at bounding box center [837, 447] width 22 height 22
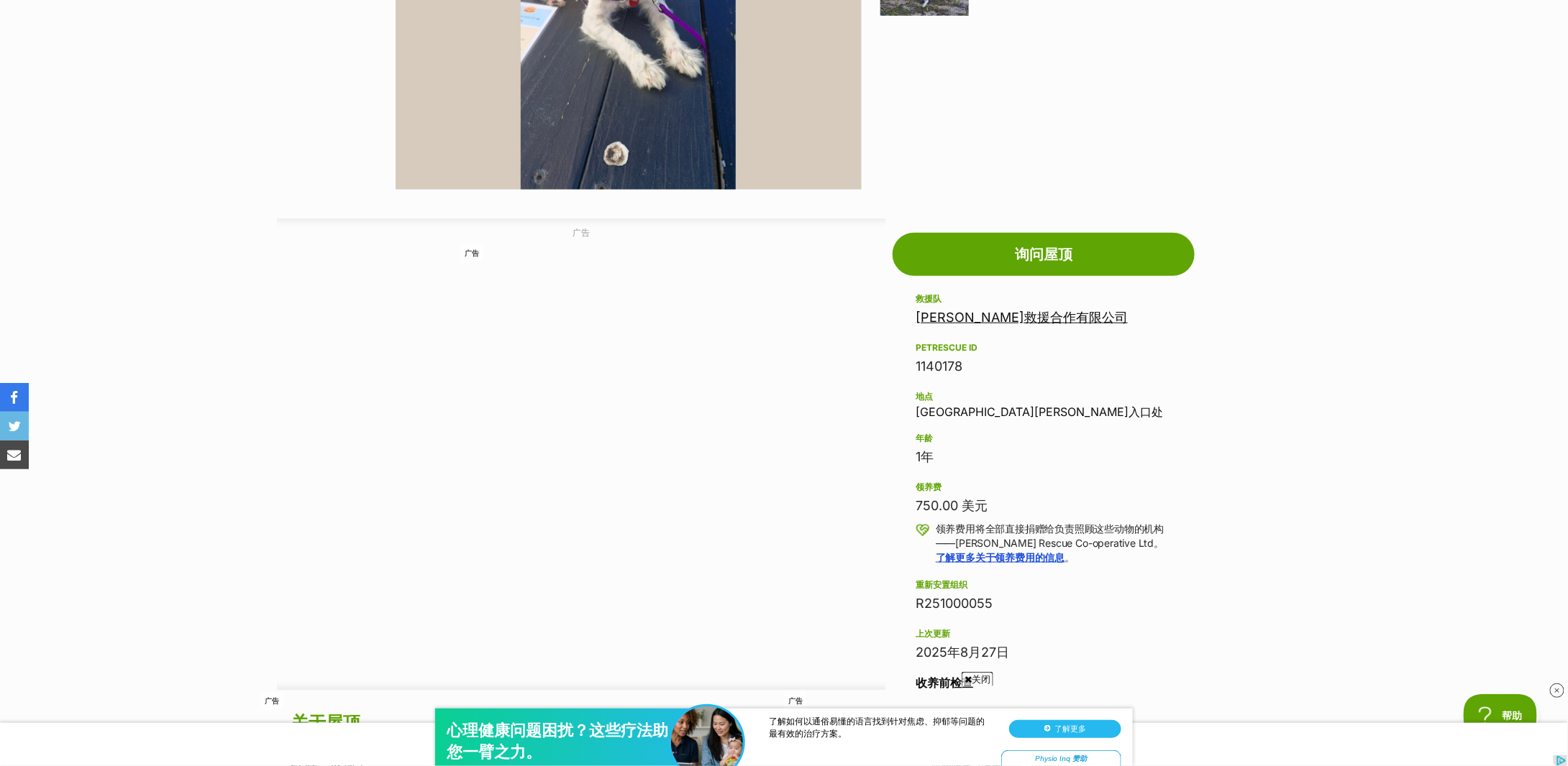
scroll to position [671, 0]
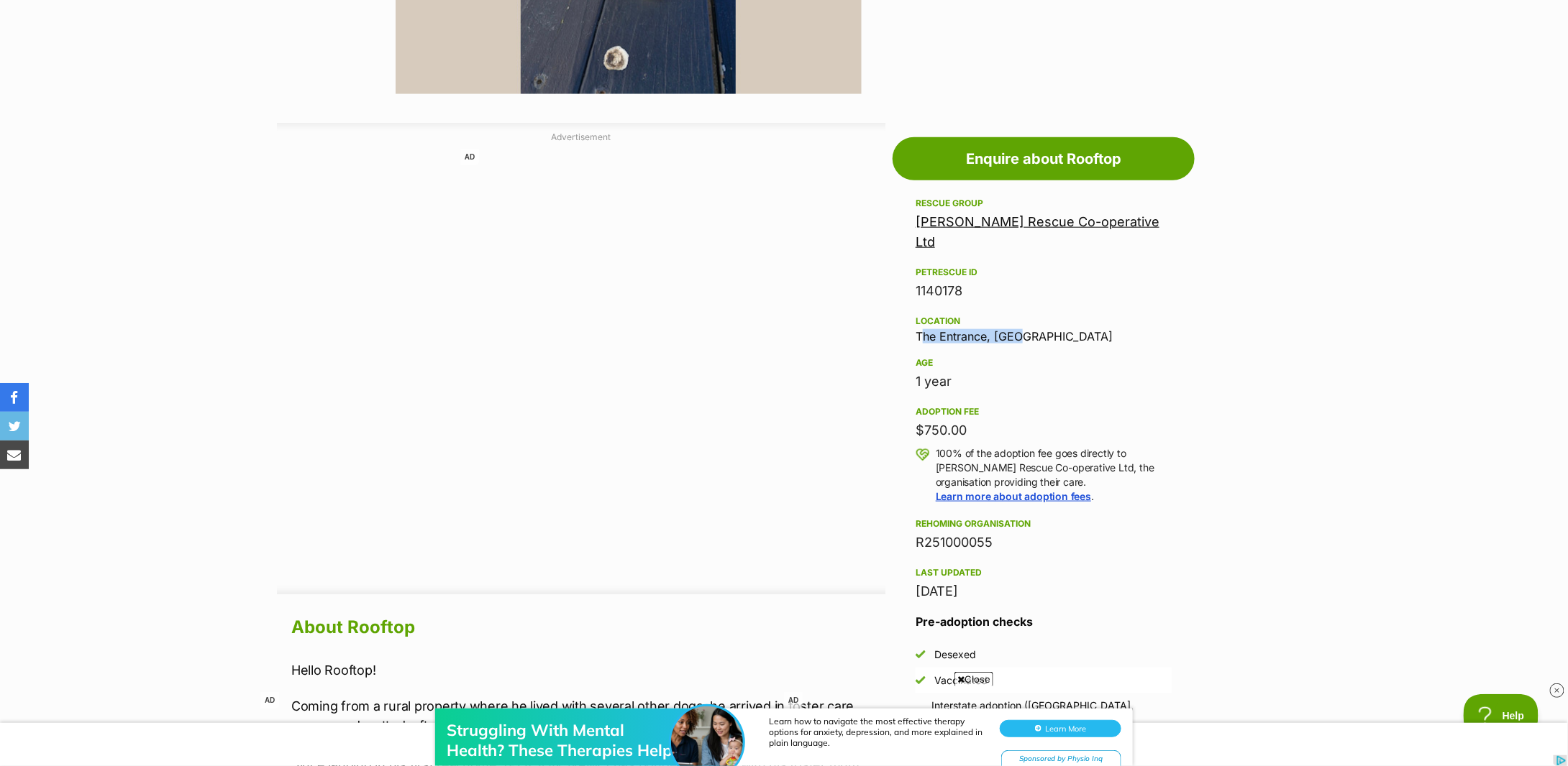
drag, startPoint x: 917, startPoint y: 319, endPoint x: 1030, endPoint y: 322, distance: 113.0
click at [1030, 322] on div "Location The Entrance, NSW" at bounding box center [1043, 328] width 256 height 30
copy div "The Entrance, NSW"
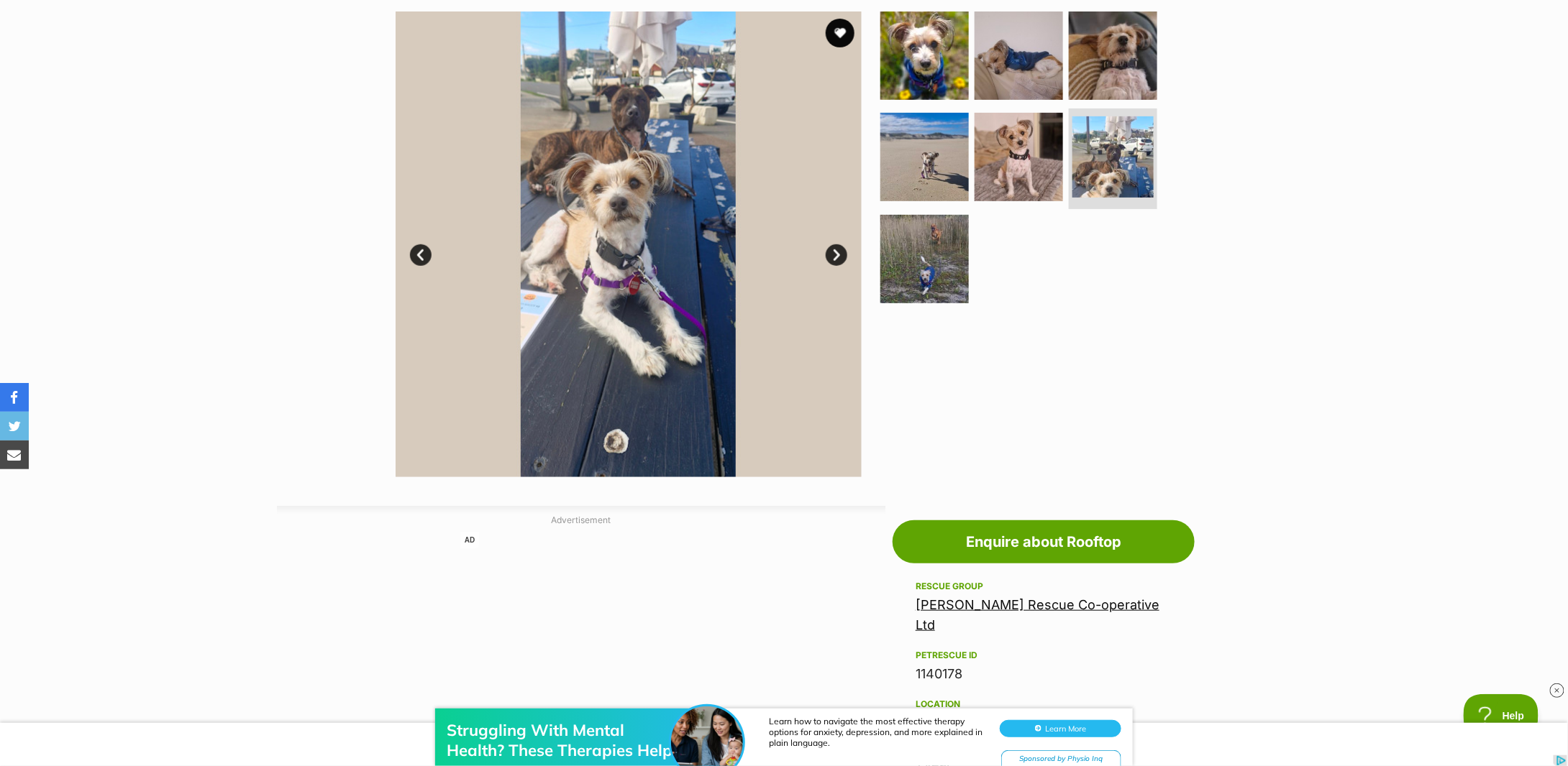
scroll to position [0, 0]
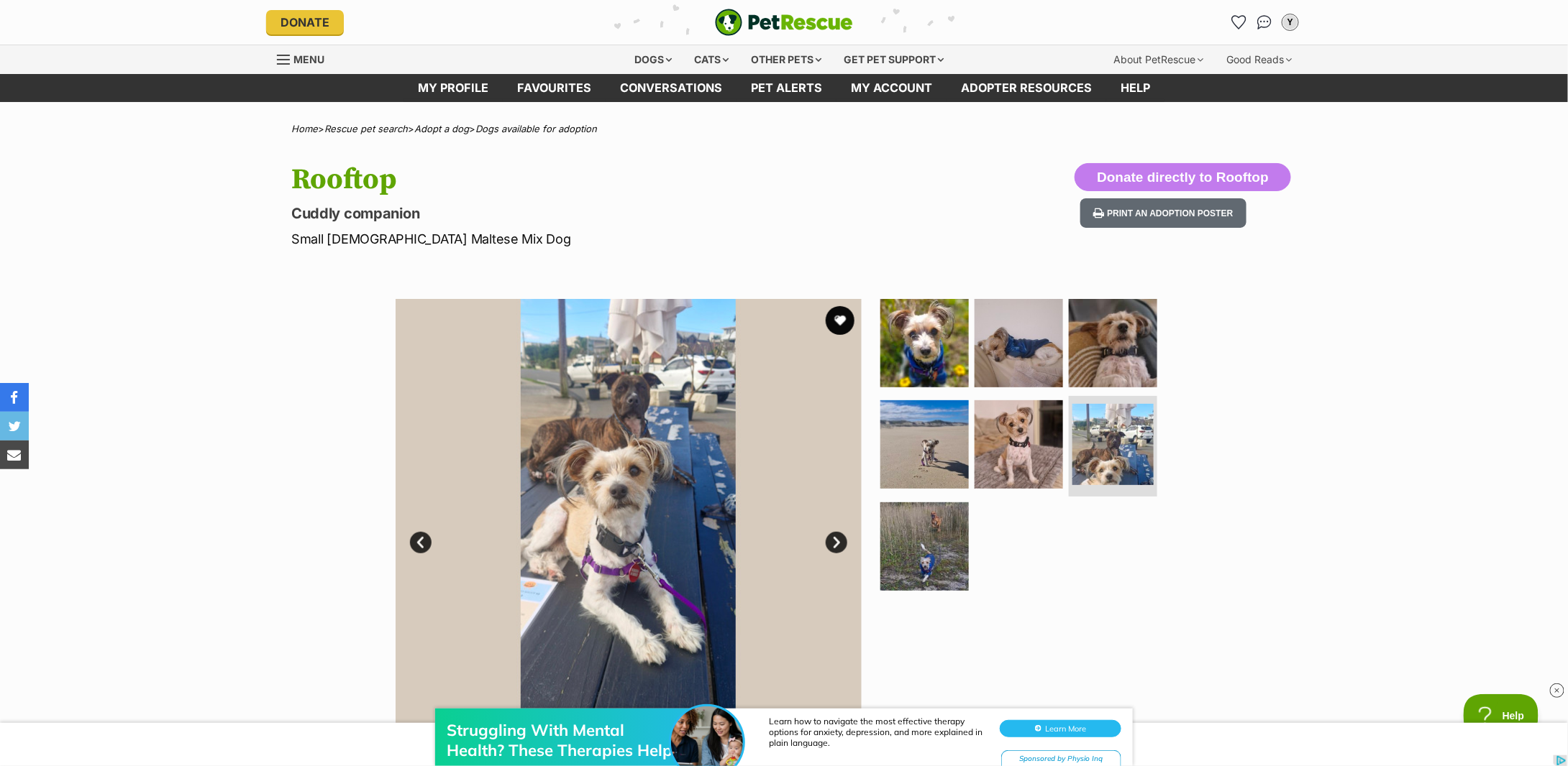
click at [844, 542] on link "Next" at bounding box center [837, 543] width 22 height 22
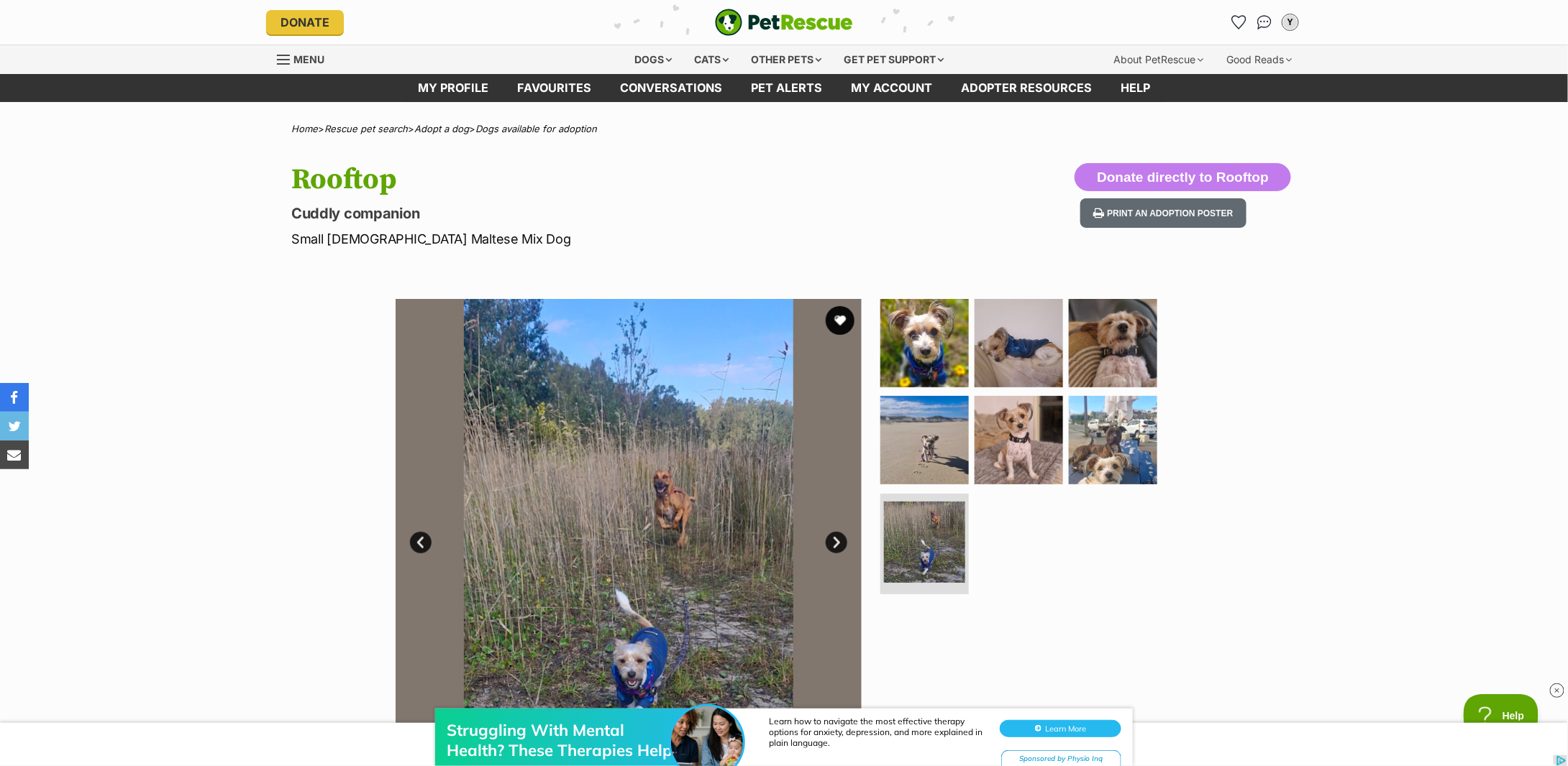
click at [844, 542] on link "Next" at bounding box center [837, 543] width 22 height 22
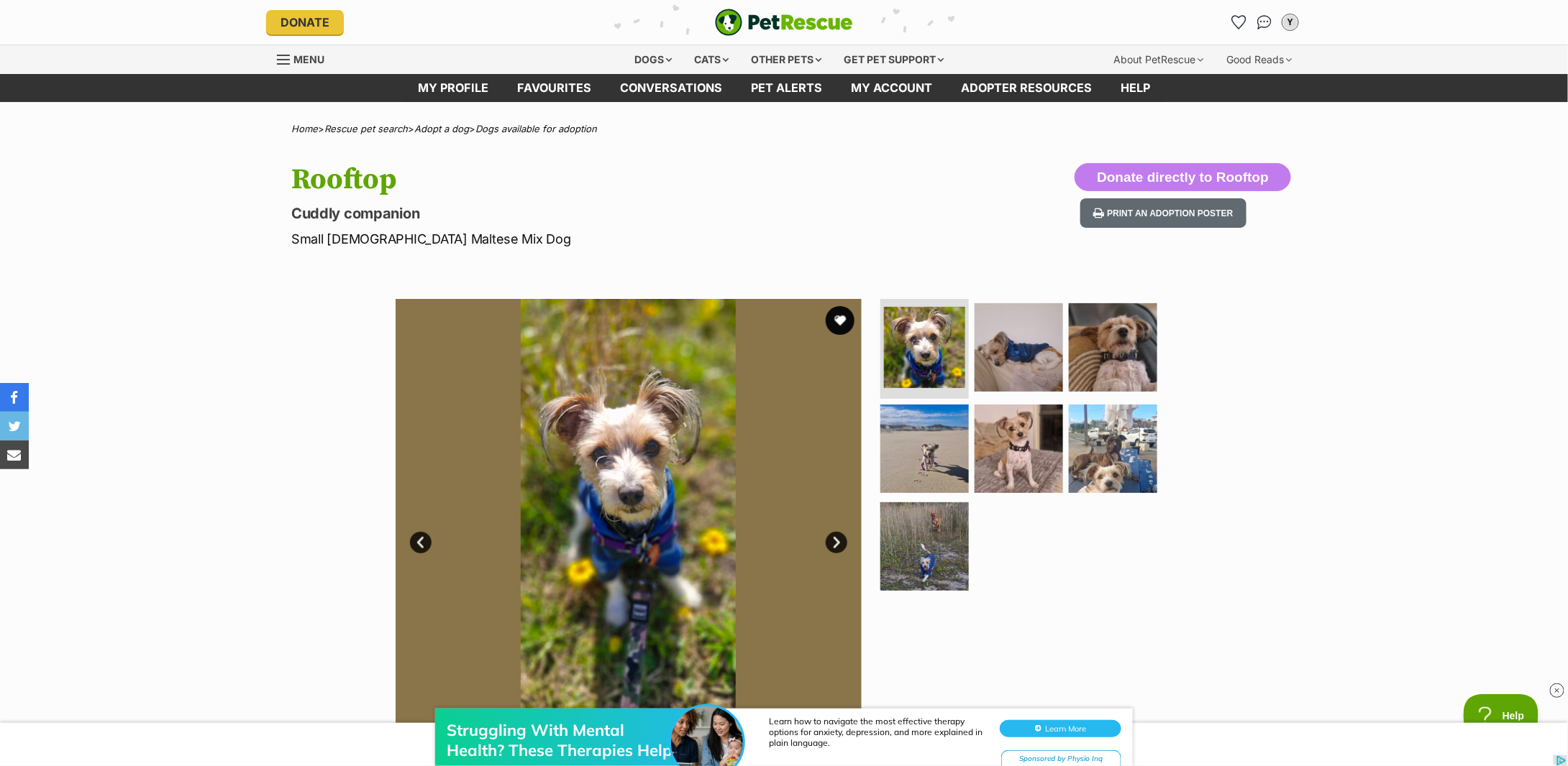
click at [844, 542] on link "Next" at bounding box center [837, 543] width 22 height 22
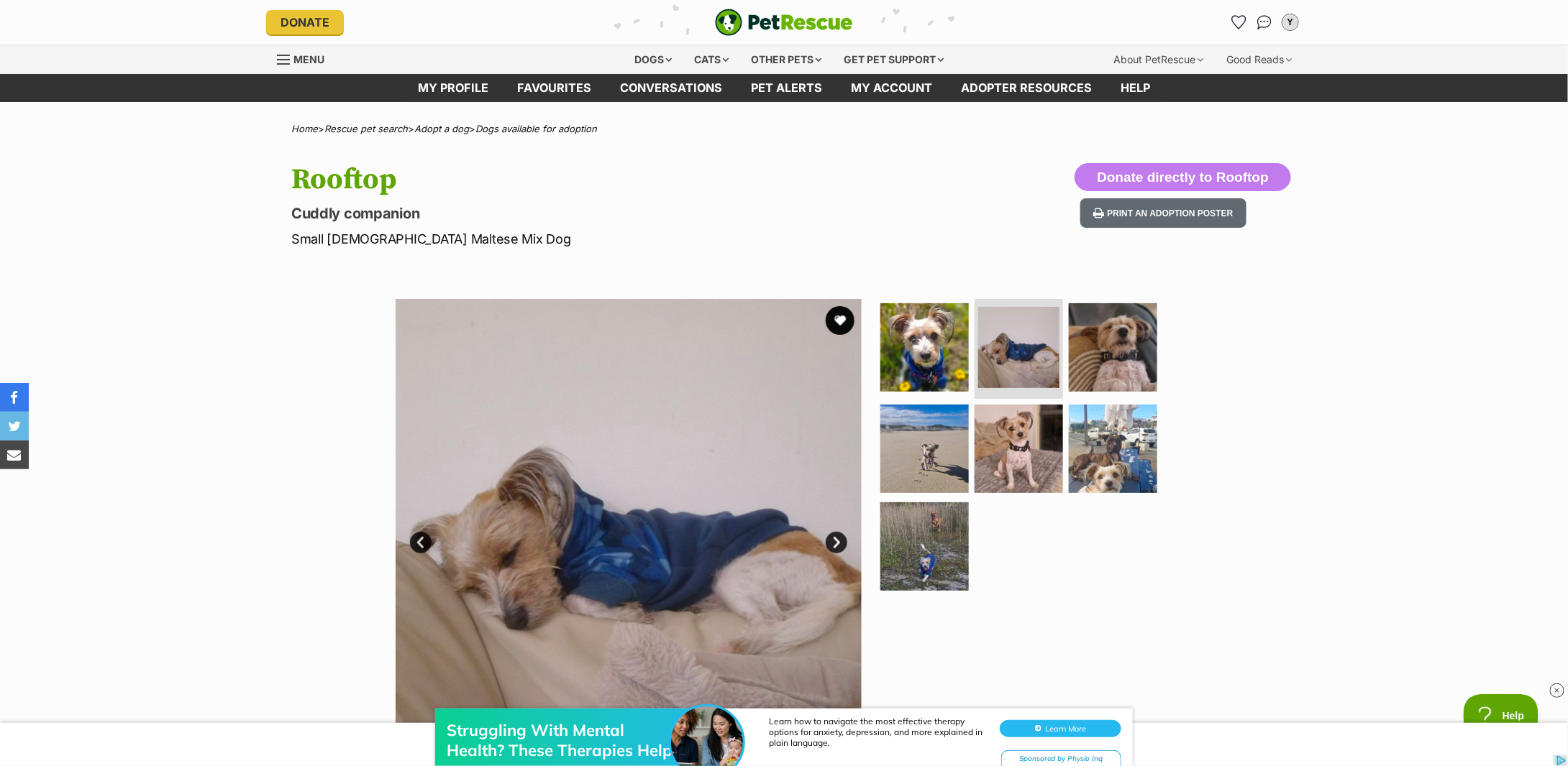
click at [844, 542] on link "Next" at bounding box center [837, 543] width 22 height 22
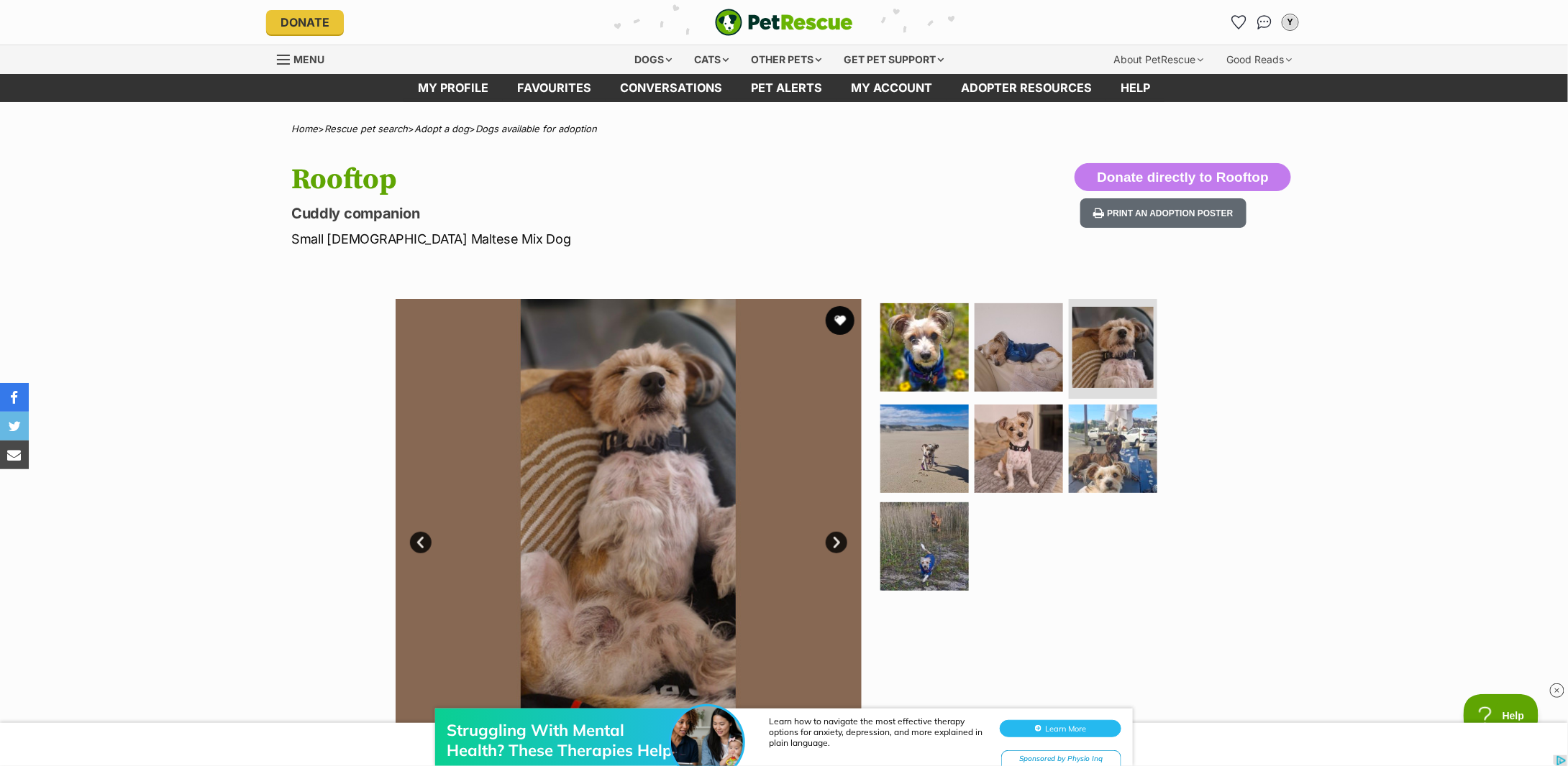
click at [844, 542] on link "Next" at bounding box center [837, 543] width 22 height 22
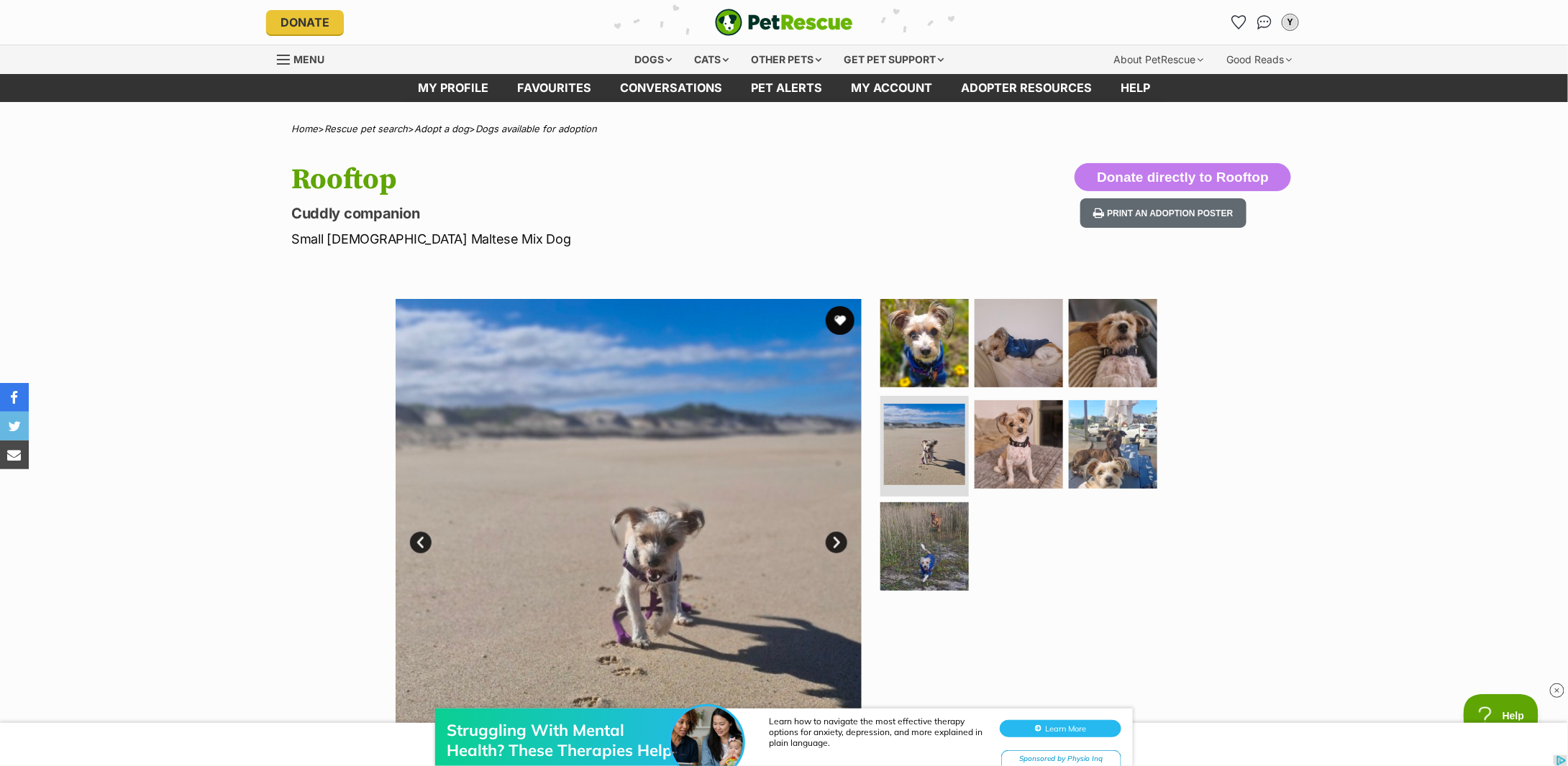
click at [844, 542] on link "Next" at bounding box center [837, 543] width 22 height 22
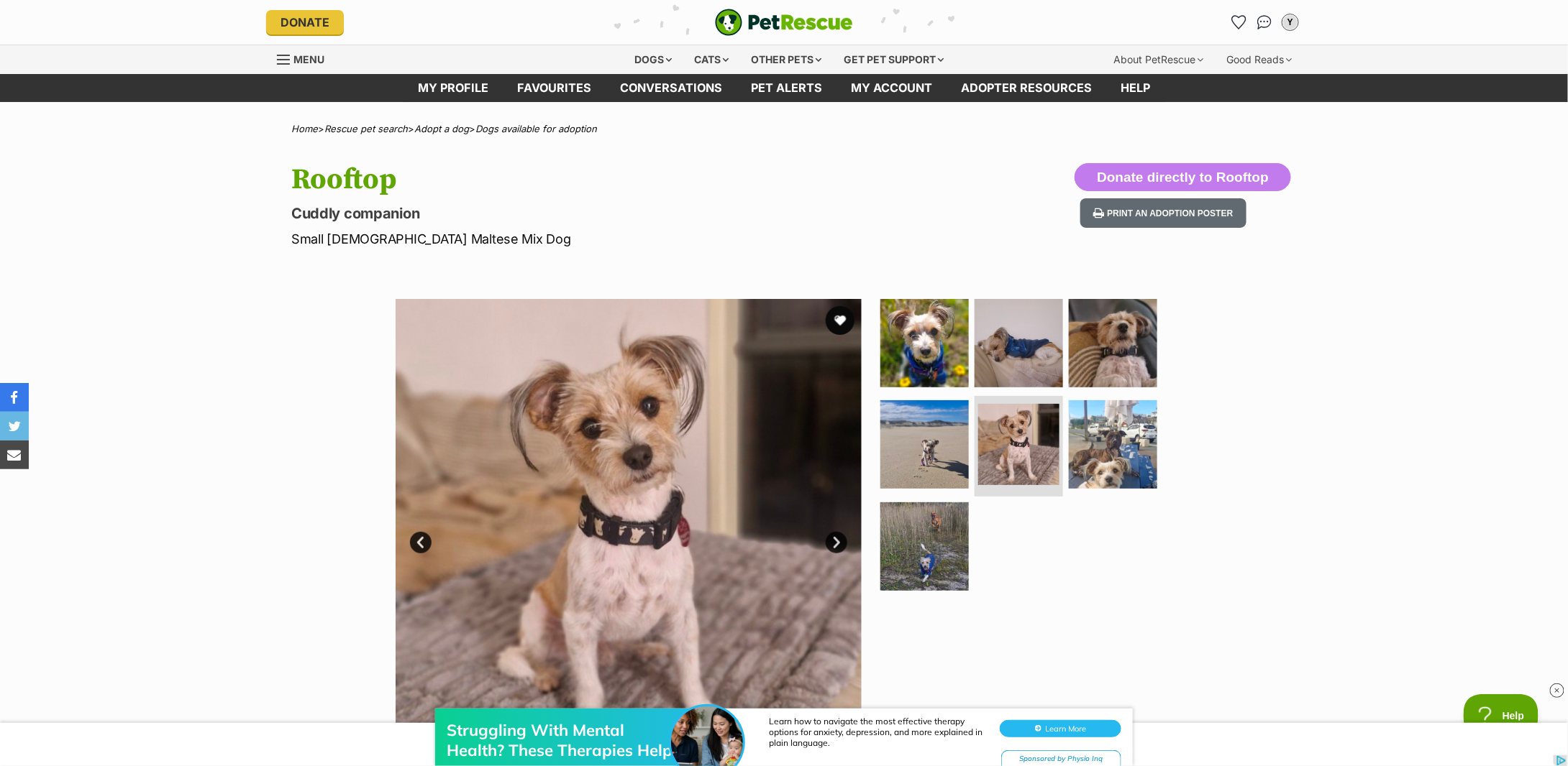
click at [844, 542] on link "Next" at bounding box center [837, 543] width 22 height 22
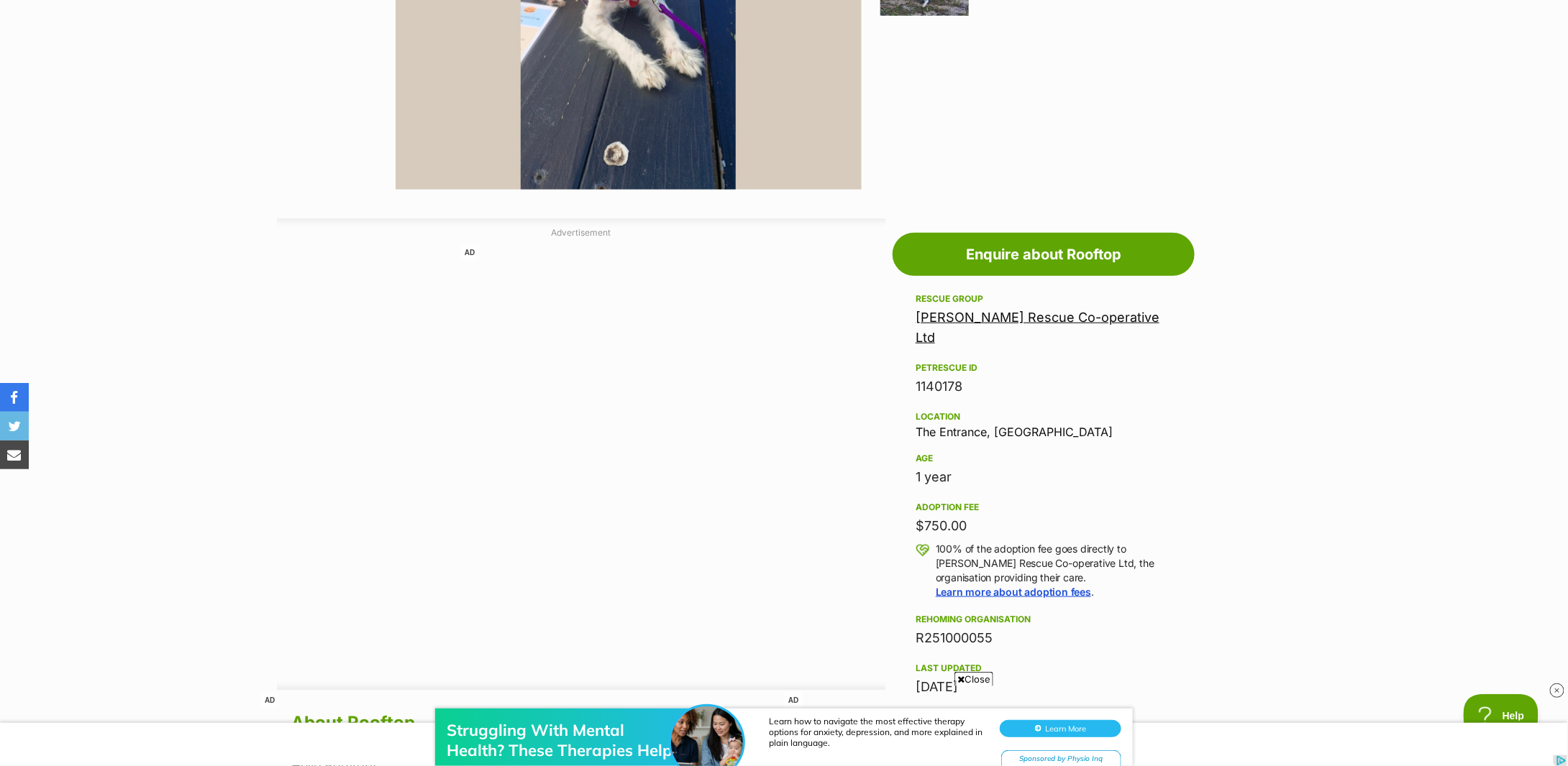
scroll to position [1246, 0]
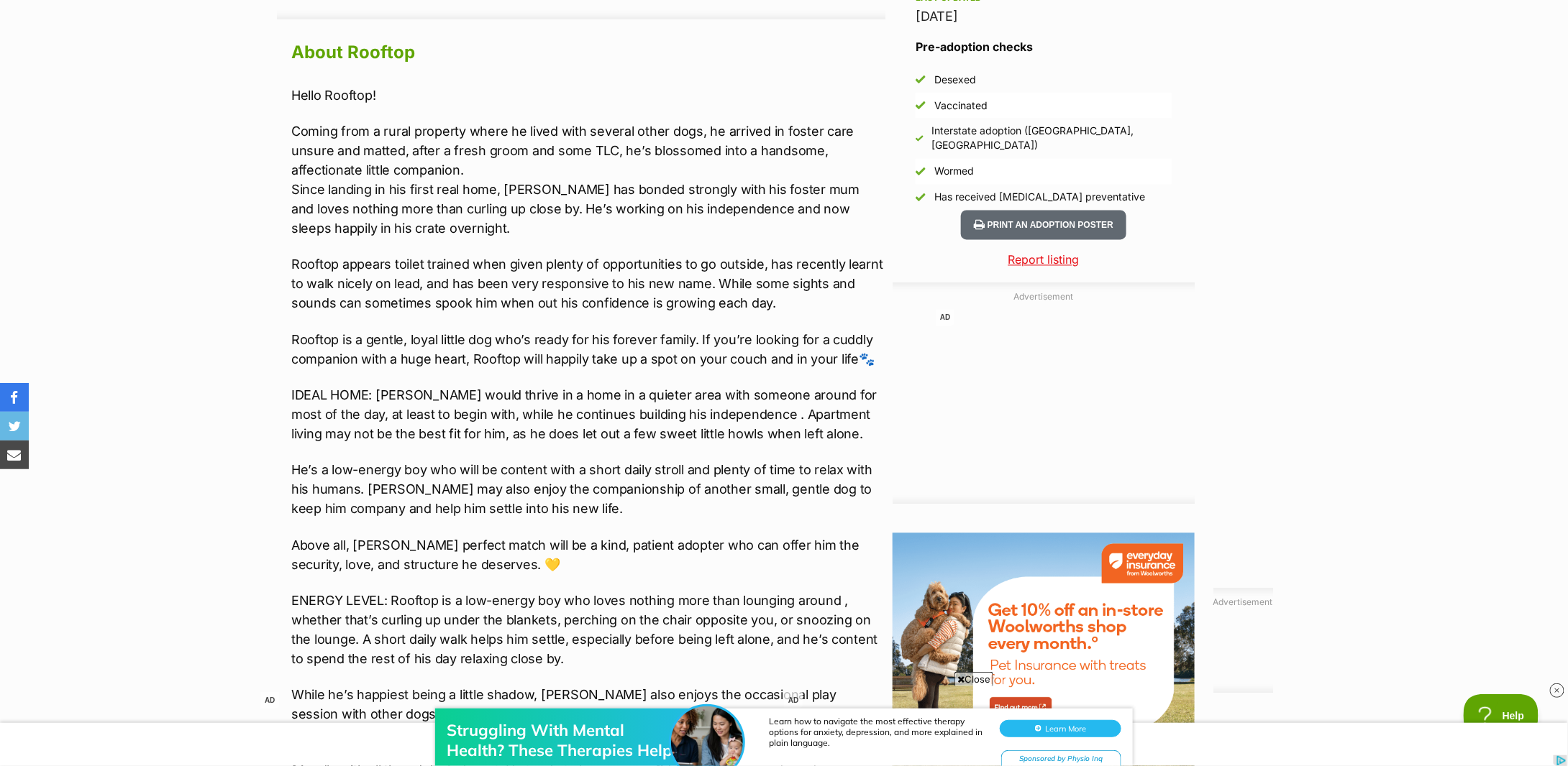
click at [387, 331] on p "Rooftop is a gentle, loyal little dog who’s ready for his forever family. If yo…" at bounding box center [588, 350] width 594 height 39
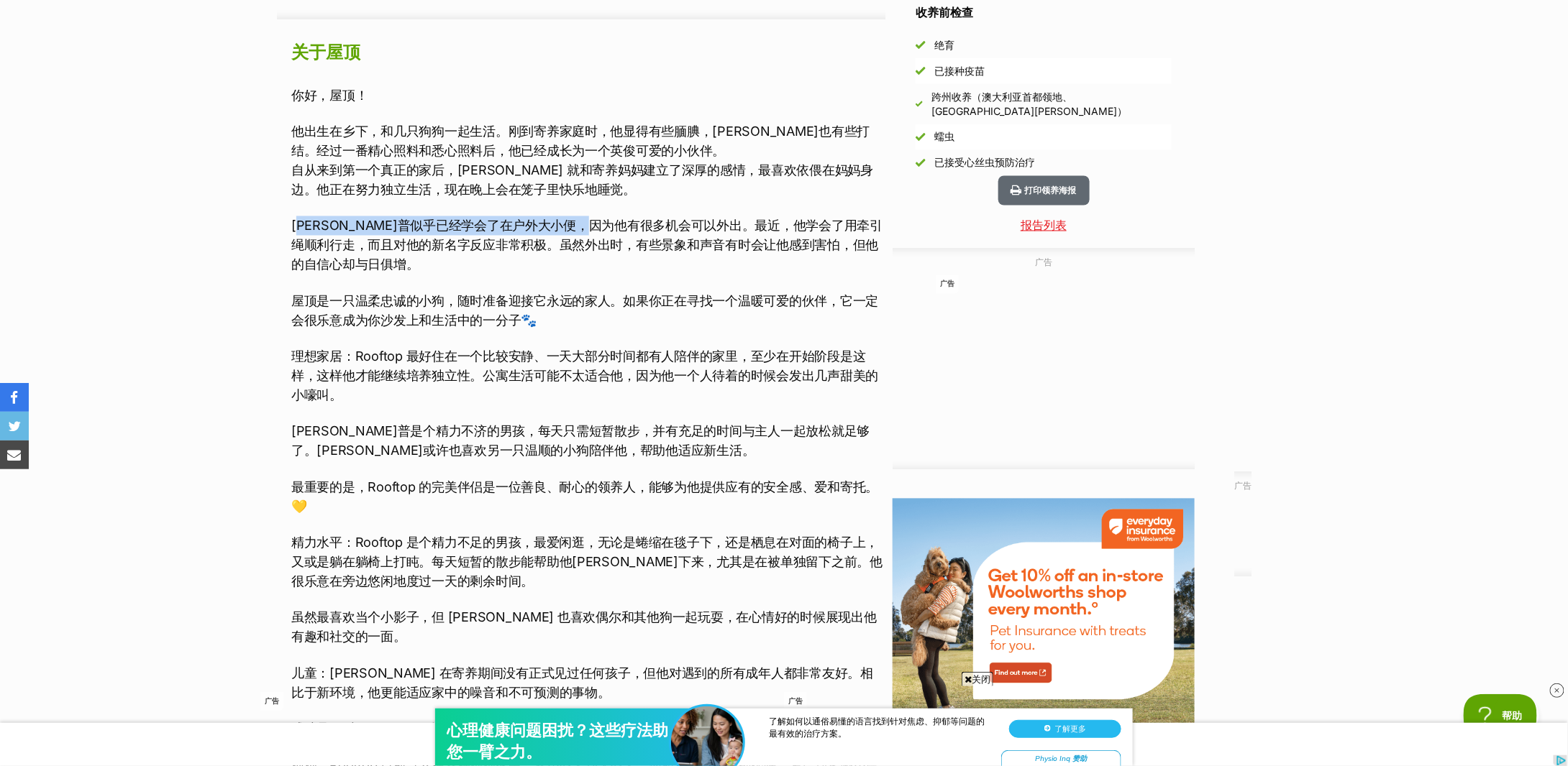
drag, startPoint x: 309, startPoint y: 225, endPoint x: 648, endPoint y: 221, distance: 339.0
click at [648, 221] on font "鲁托普似乎已经学会了在户外大小便，因为他有很多机会可以外出。最近，他学会了用牵引绳顺利行走，而且对他的新名字反应非常积极。虽然外出时，有些景象和声音有时会让他…" at bounding box center [586, 245] width 592 height 54
drag, startPoint x: 339, startPoint y: 238, endPoint x: 703, endPoint y: 232, distance: 364.0
click at [703, 232] on font "鲁托普似乎已经学会了在户外大小便，因为他有很多机会可以外出。最近，他学会了用牵引绳顺利行走，而且对他的新名字反应非常积极。虽然外出时，有些景象和声音有时会让他…" at bounding box center [586, 245] width 592 height 54
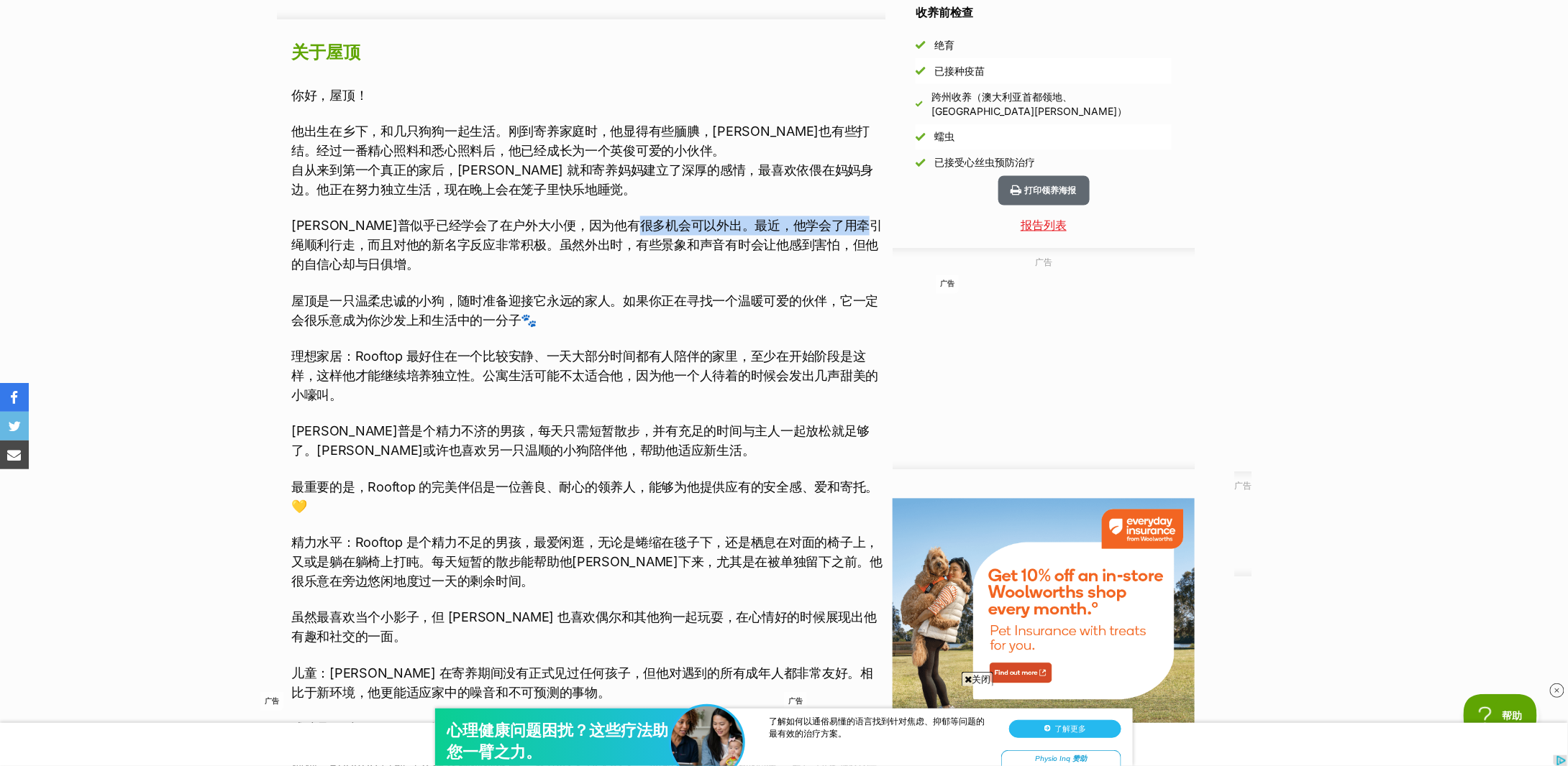
click at [703, 232] on font "鲁托普似乎已经学会了在户外大小便，因为他有很多机会可以外出。最近，他学会了用牵引绳顺利行走，而且对他的新名字反应非常积极。虽然外出时，有些景象和声音有时会让他…" at bounding box center [586, 245] width 592 height 54
drag, startPoint x: 509, startPoint y: 242, endPoint x: 679, endPoint y: 235, distance: 170.1
click at [679, 235] on p "鲁托普似乎已经学会了在户外大小便，因为他有很多机会可以外出。最近，他学会了用牵引绳顺利行走，而且对他的新名字反应非常积极。虽然外出时，有些景象和声音有时会让他…" at bounding box center [588, 245] width 594 height 58
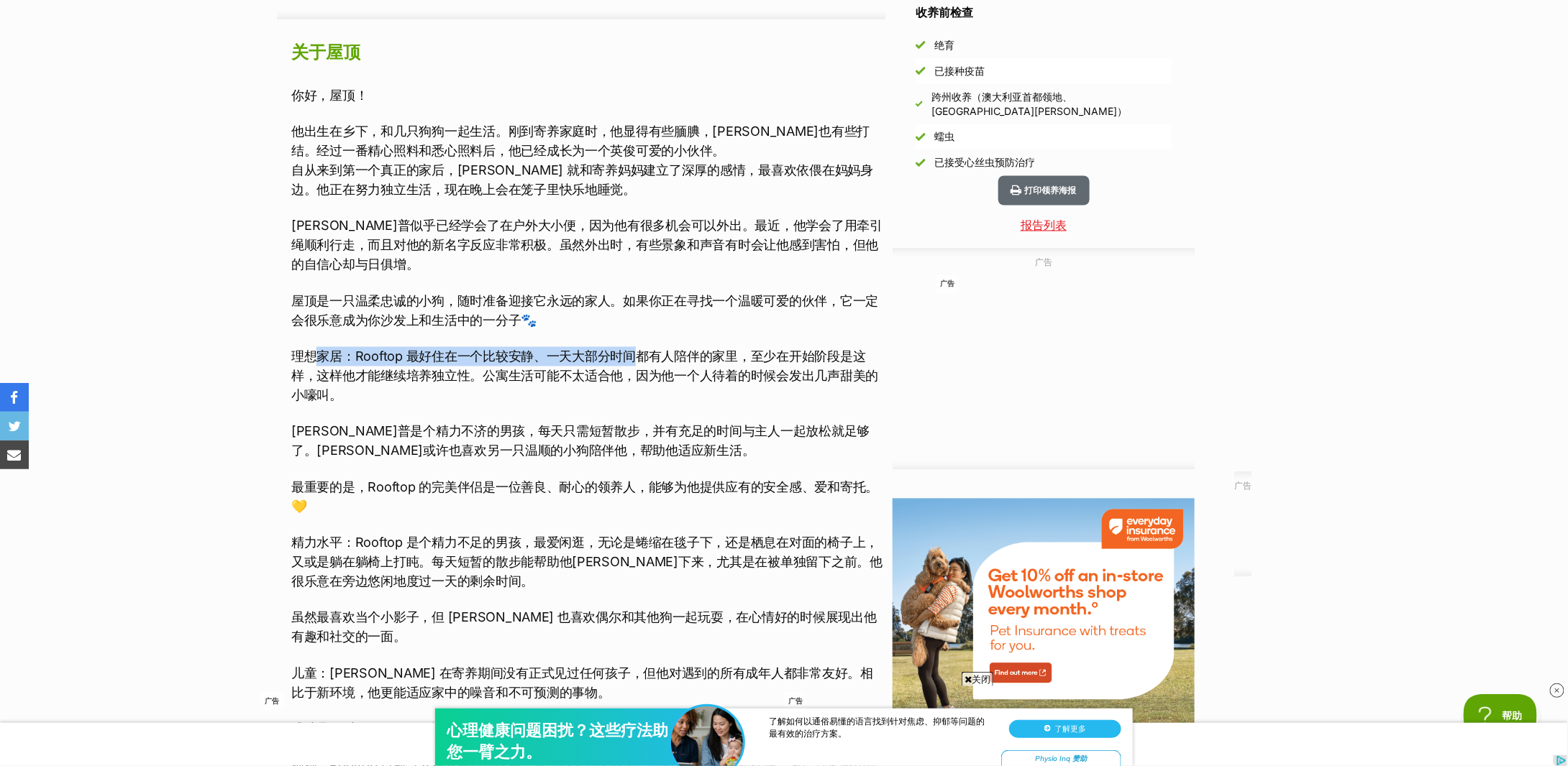
drag, startPoint x: 312, startPoint y: 358, endPoint x: 642, endPoint y: 358, distance: 330.0
click at [642, 358] on font "理想家居：Rooftop 最好住在一个比较安静、一天大部分时间都有人陪伴的家里，至少在开始阶段是这样，这样他才能继续培养独立性。公寓生活可能不太适合他，因为他…" at bounding box center [584, 376] width 587 height 54
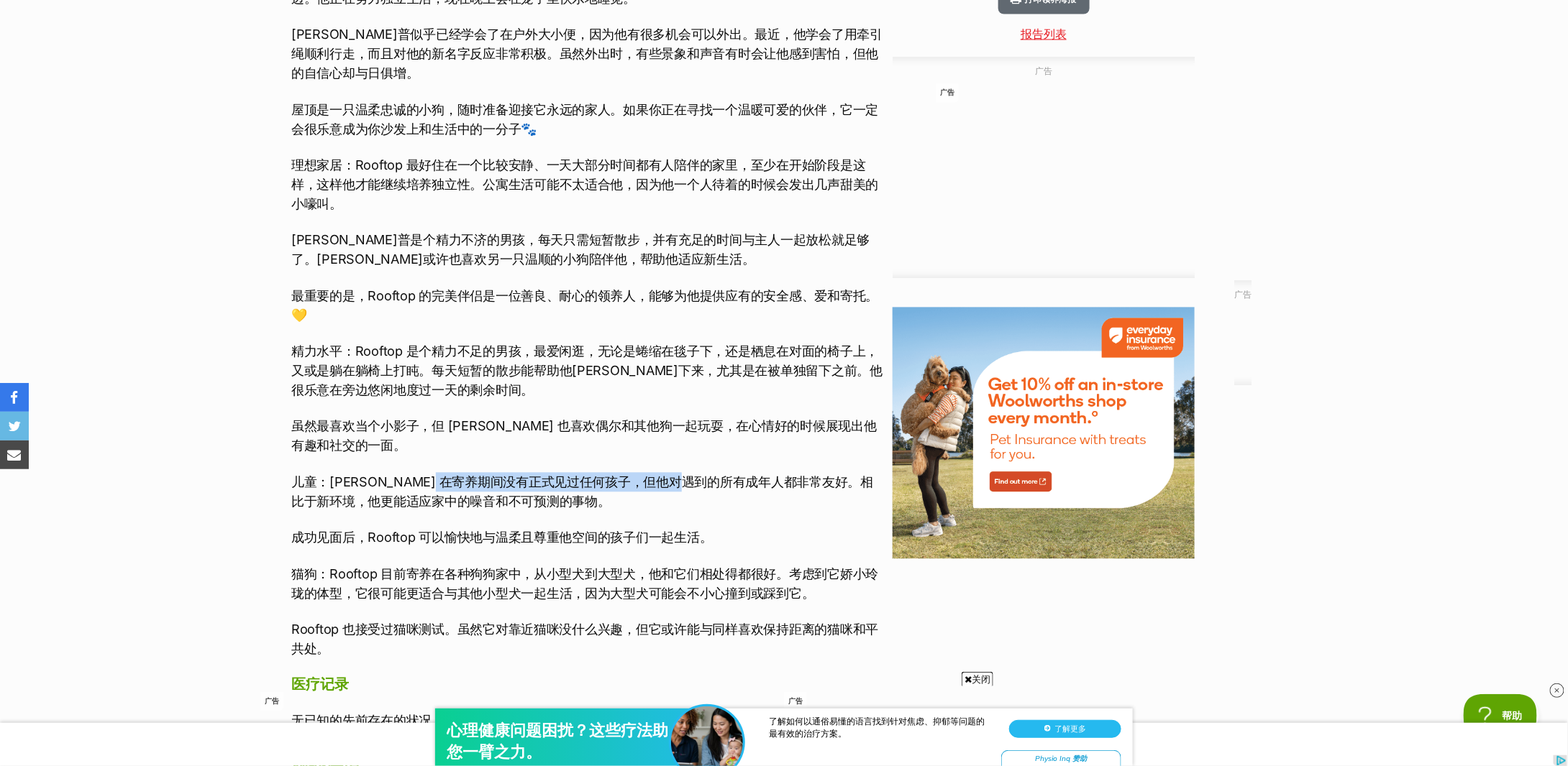
drag, startPoint x: 445, startPoint y: 487, endPoint x: 704, endPoint y: 489, distance: 259.0
click at [704, 489] on font "儿童：Rooftop 在寄养期间没有正式见过任何孩子，但他对遇到的所有成年人都非常友好。相比于新环境，他更能适应家中的噪音和不可预测的事物。" at bounding box center [582, 491] width 582 height 34
drag, startPoint x: 372, startPoint y: 499, endPoint x: 544, endPoint y: 497, distance: 172.0
click at [544, 497] on font "儿童：Rooftop 在寄养期间没有正式见过任何孩子，但他对遇到的所有成年人都非常友好。相比于新环境，他更能适应家中的噪音和不可预测的事物。" at bounding box center [582, 491] width 582 height 34
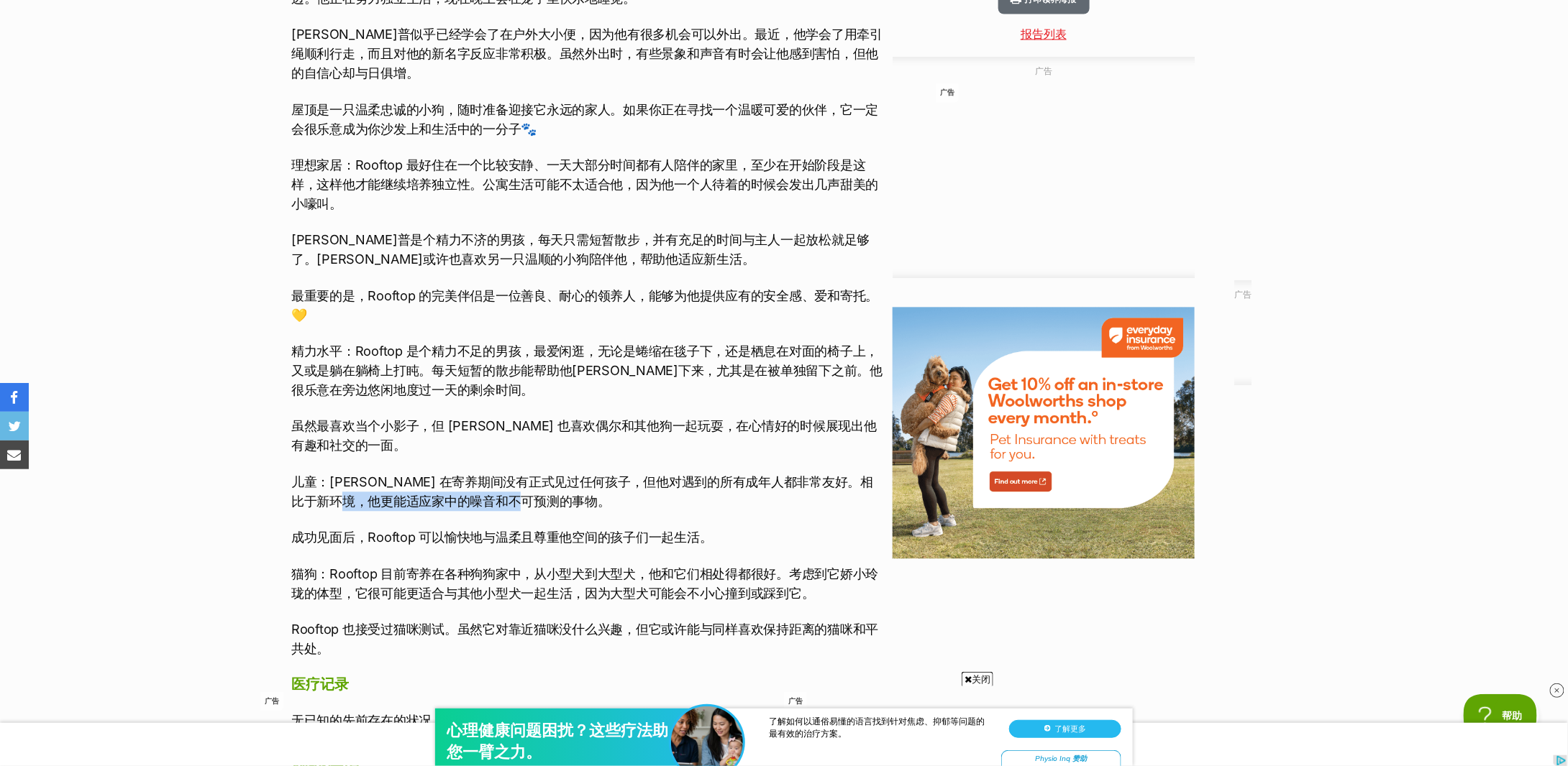
click at [544, 497] on font "儿童：Rooftop 在寄养期间没有正式见过任何孩子，但他对遇到的所有成年人都非常友好。相比于新环境，他更能适应家中的噪音和不可预测的事物。" at bounding box center [582, 491] width 582 height 34
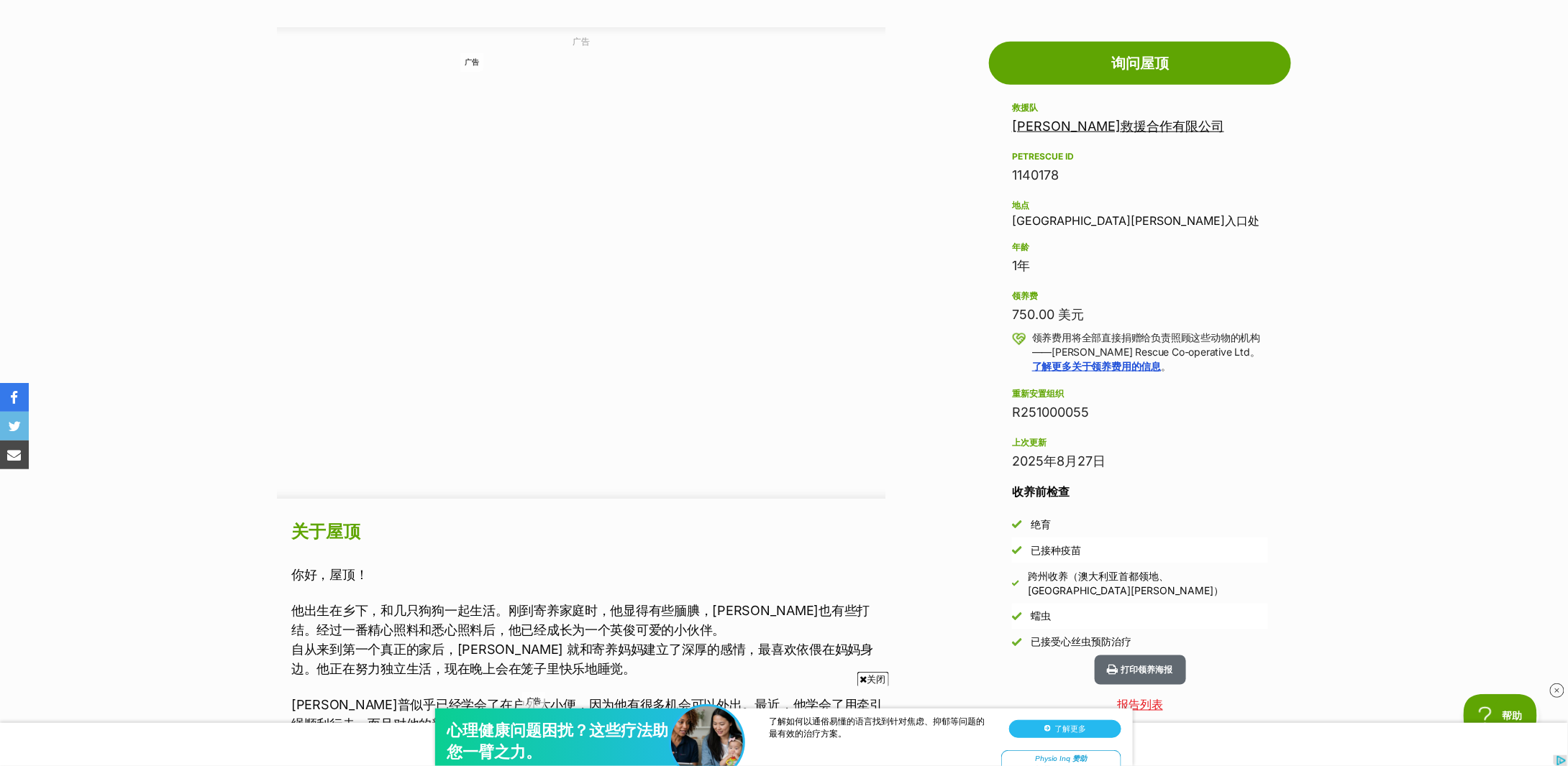
scroll to position [1246, 0]
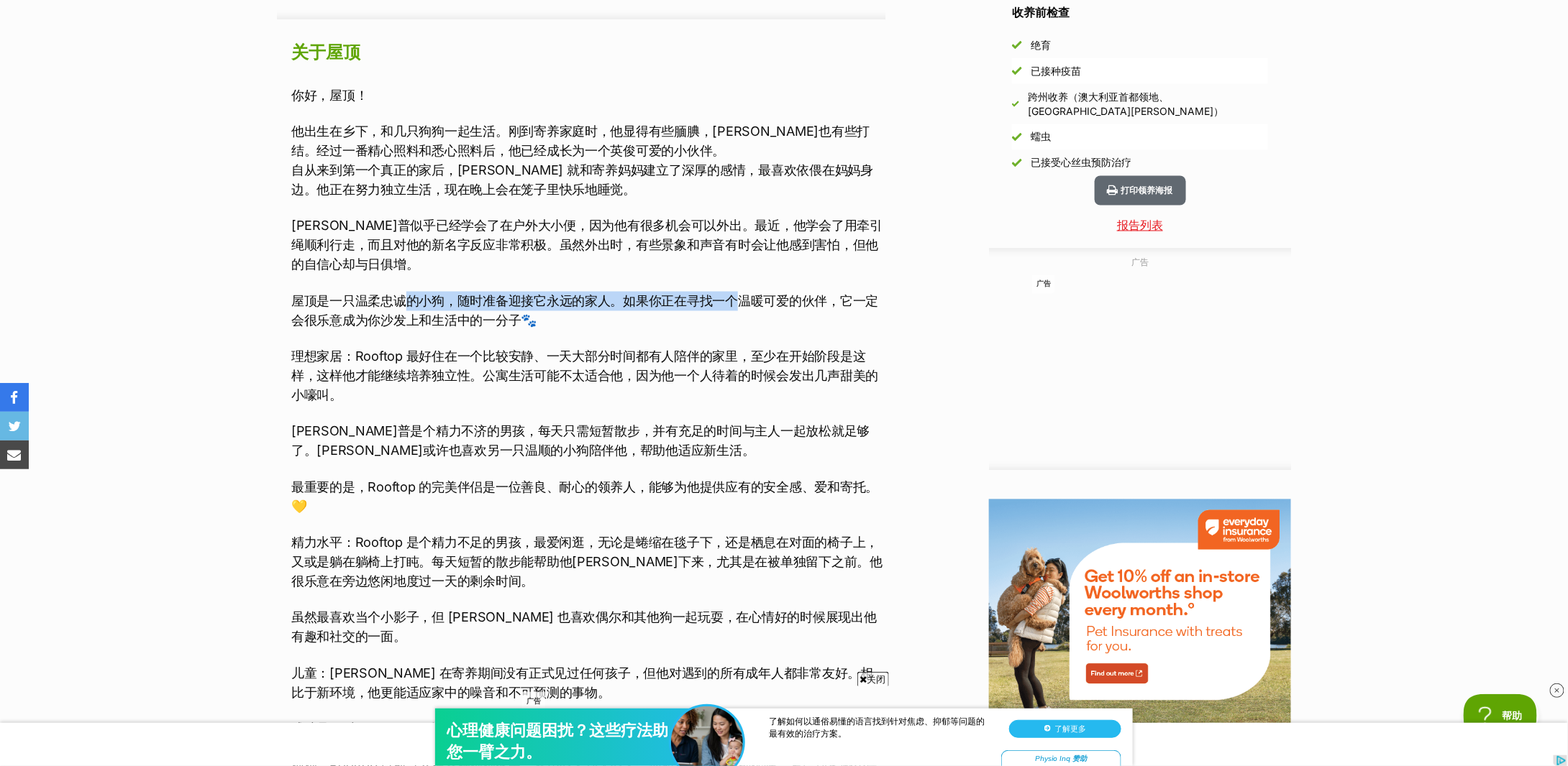
drag, startPoint x: 403, startPoint y: 299, endPoint x: 738, endPoint y: 293, distance: 335.1
click at [738, 294] on font "屋顶是一只温柔忠诚的小狗，随时准备迎接它永远的家人。如果你正在寻找一个温暖可爱的伙伴，它一定会很乐意成为你沙发上和生活中的一分子🐾" at bounding box center [584, 311] width 587 height 34
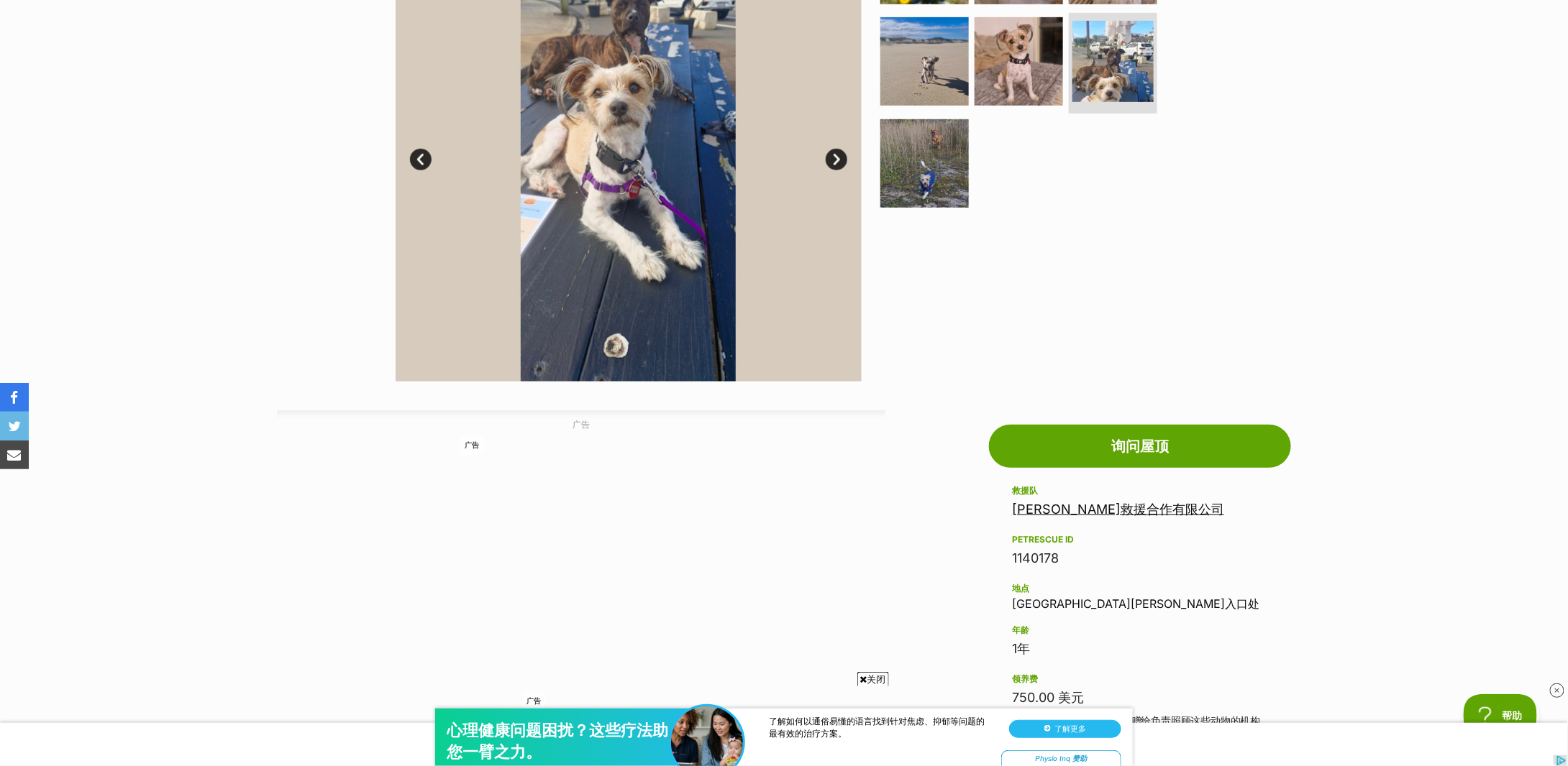
scroll to position [192, 0]
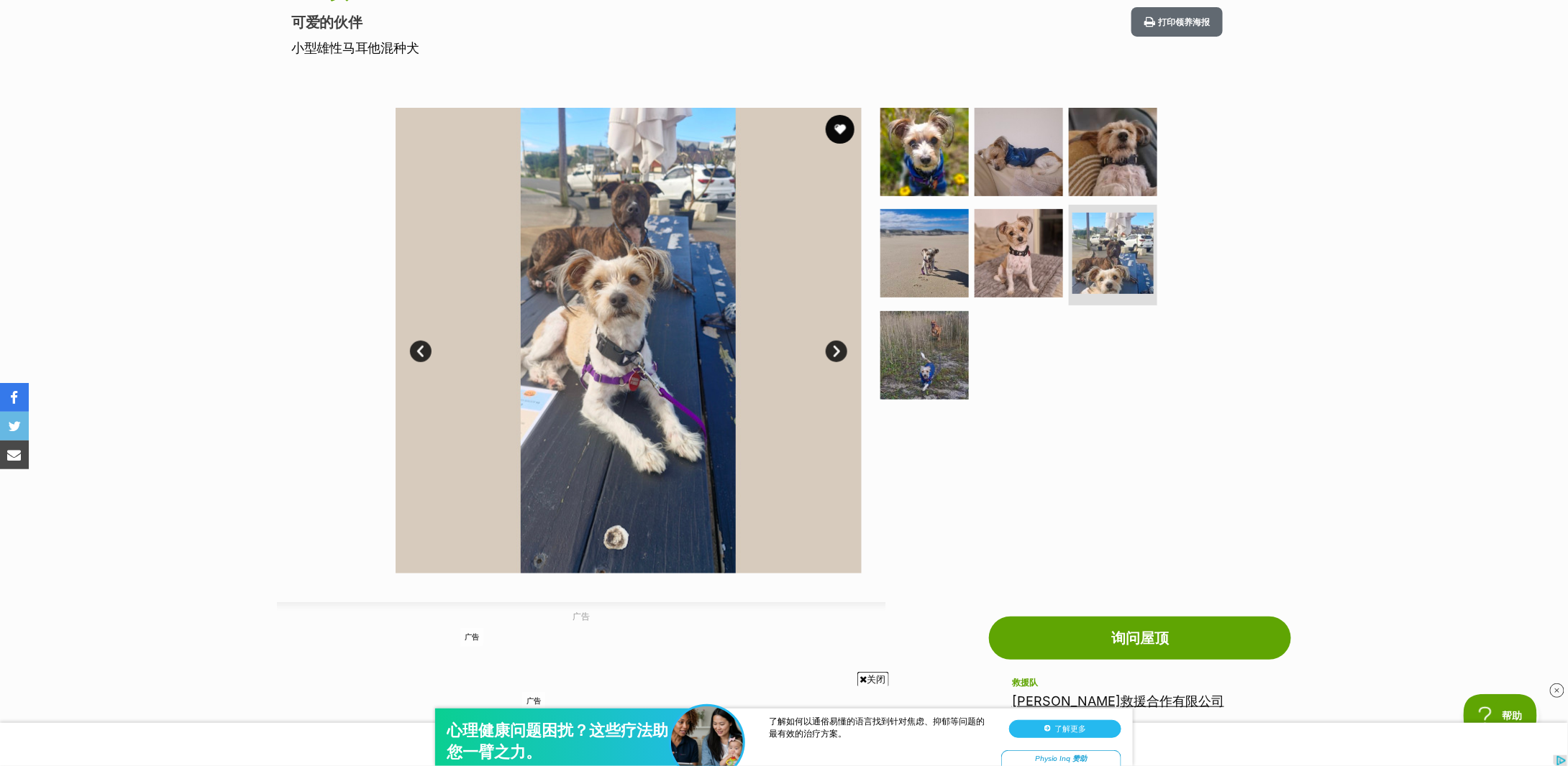
click at [374, 47] on font "小型雄性马耳他混种犬" at bounding box center [354, 47] width 127 height 15
copy div "小型雄性马耳他混种犬"
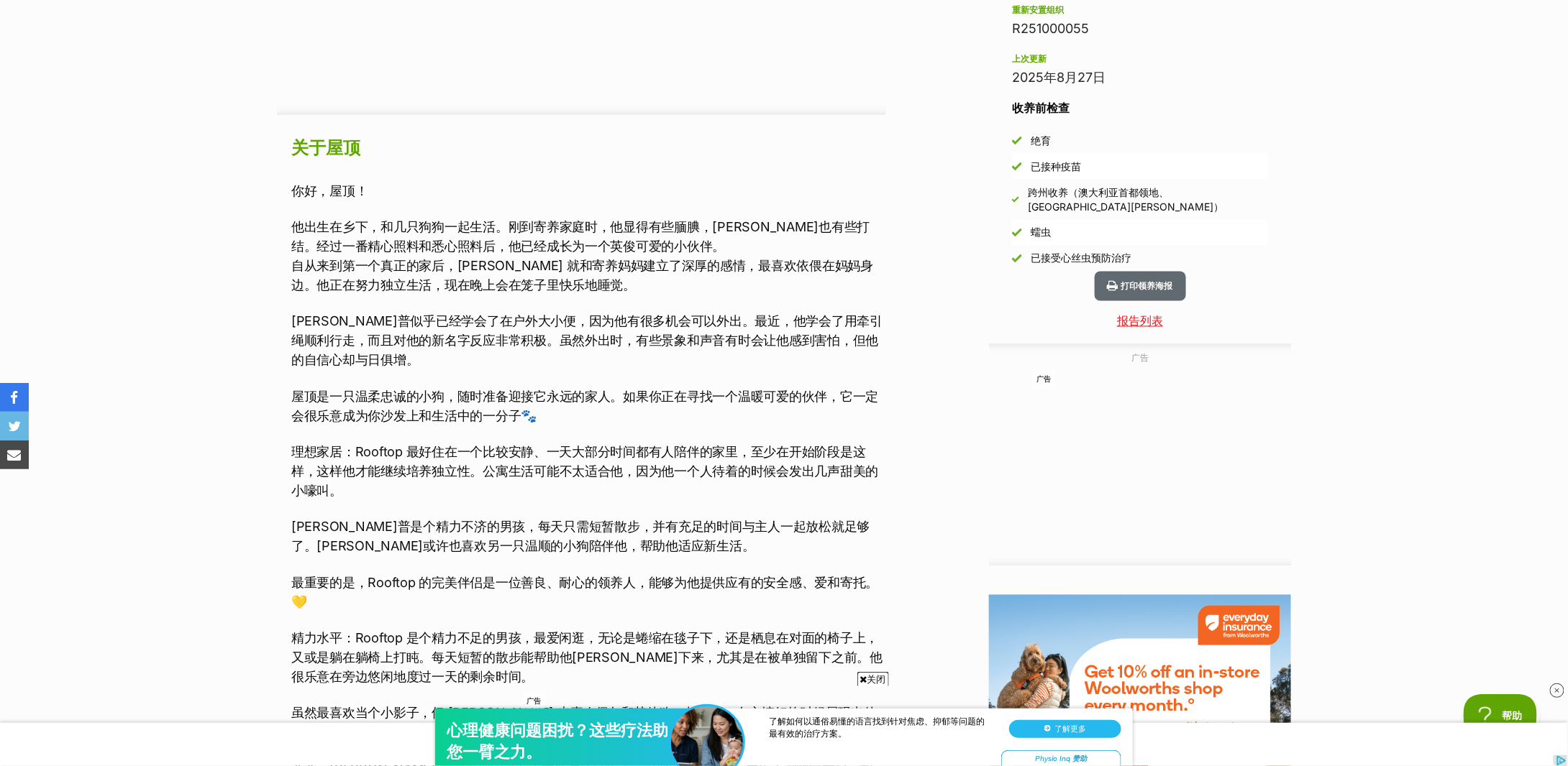
scroll to position [1438, 0]
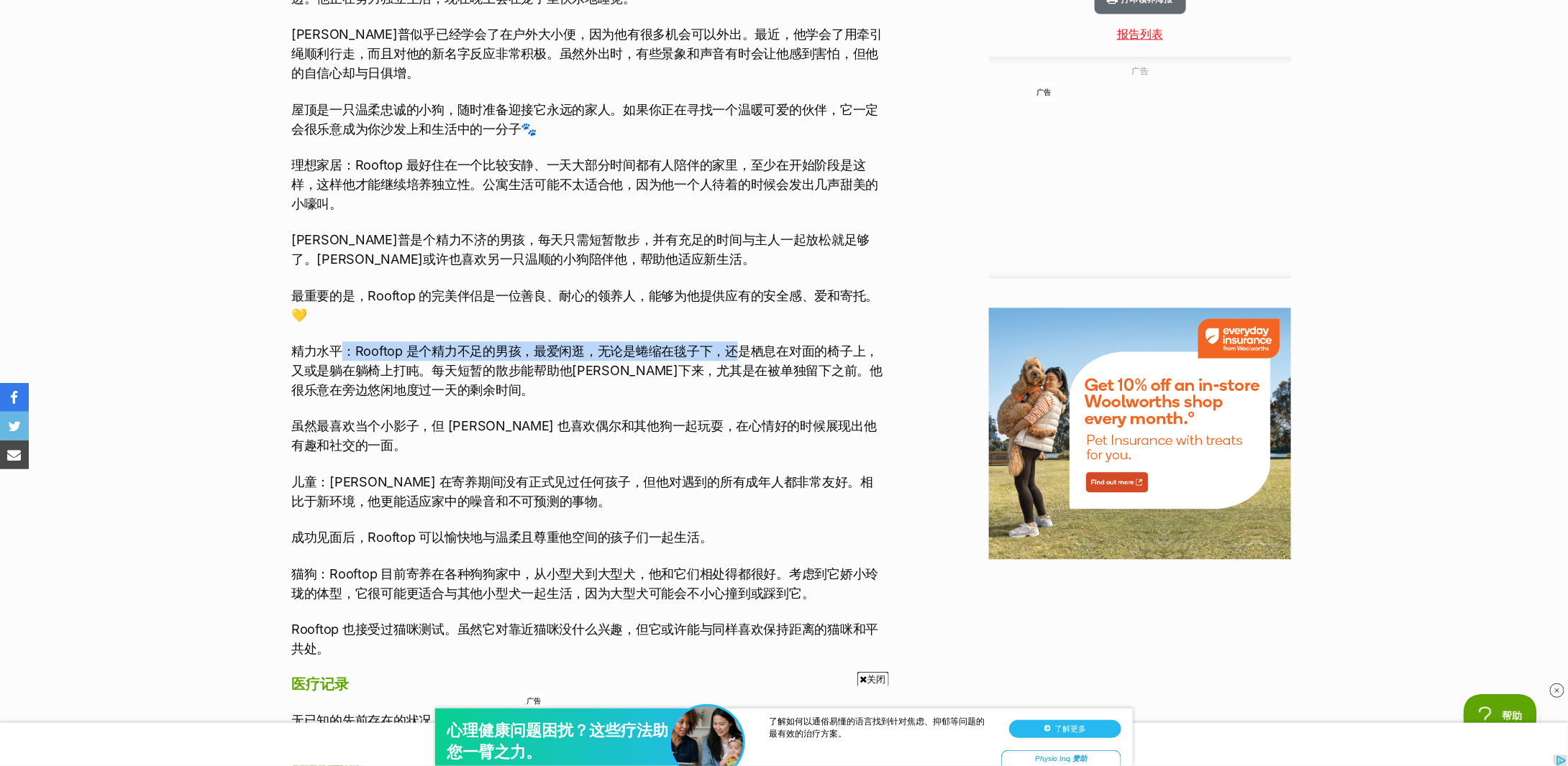
drag, startPoint x: 347, startPoint y: 357, endPoint x: 743, endPoint y: 347, distance: 396.1
click at [743, 347] on font "精力水平：Rooftop 是个精力不足的男孩，最爱闲逛，无论是蜷缩在毯子下，还是栖息在对面的椅子上，又或是躺在躺椅上打盹。每天短暂的散步能帮助他安顿下来，尤其…" at bounding box center [586, 370] width 592 height 54
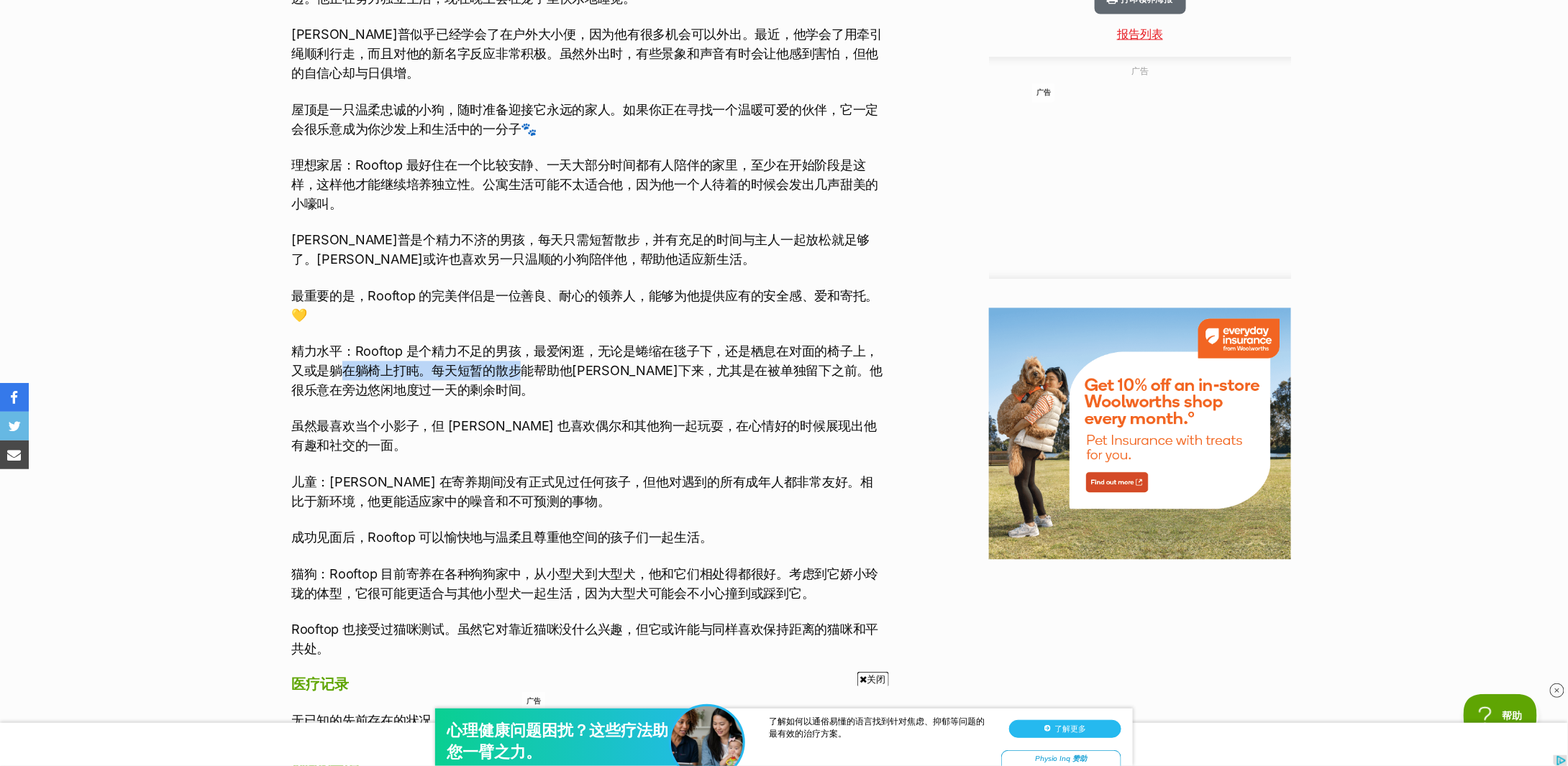
drag, startPoint x: 338, startPoint y: 369, endPoint x: 524, endPoint y: 369, distance: 186.0
click at [524, 369] on font "精力水平：Rooftop 是个精力不足的男孩，最爱闲逛，无论是蜷缩在毯子下，还是栖息在对面的椅子上，又或是躺在躺椅上打盹。每天短暂的散步能帮助他安顿下来，尤其…" at bounding box center [586, 370] width 592 height 54
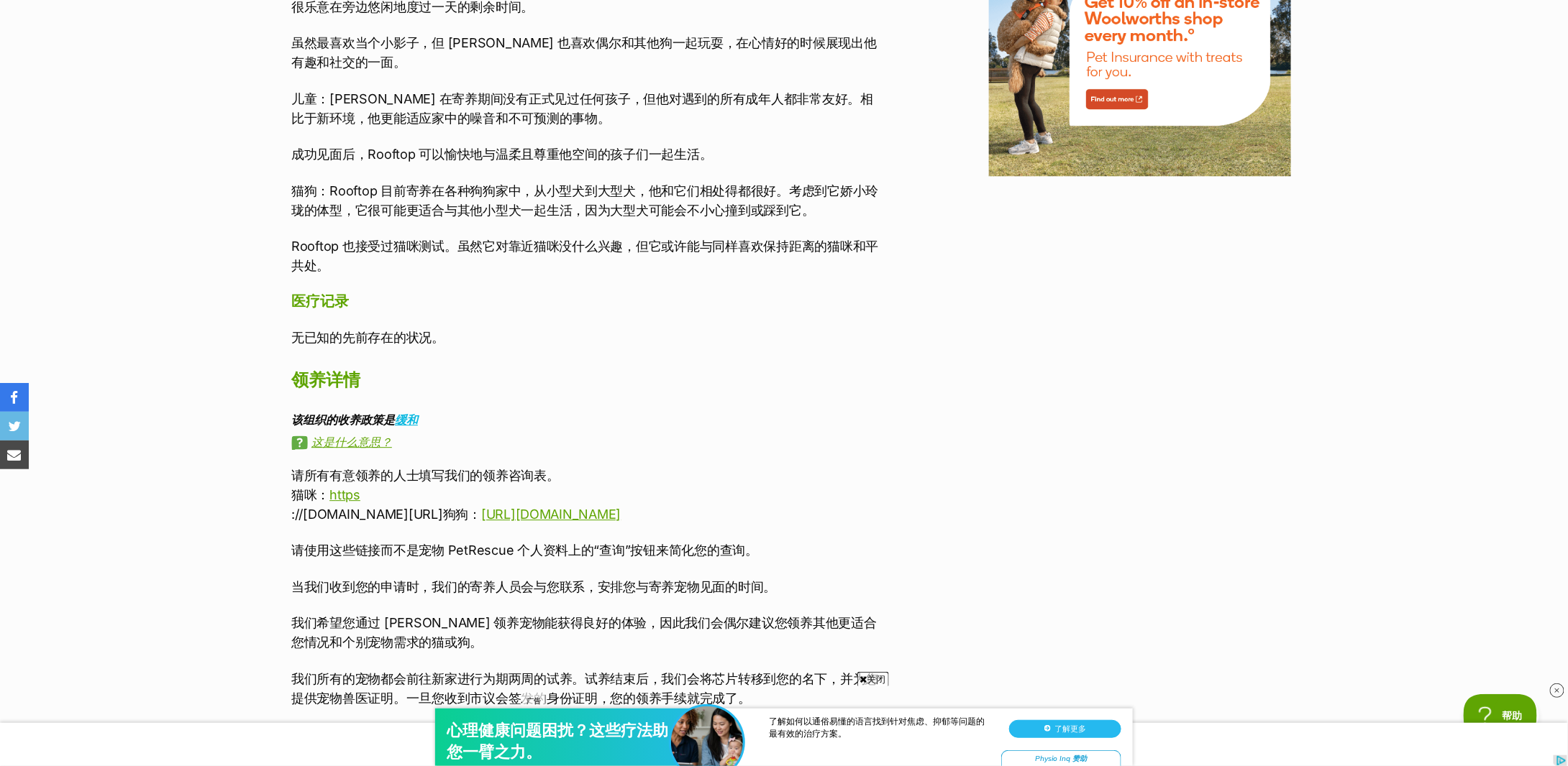
scroll to position [0, 0]
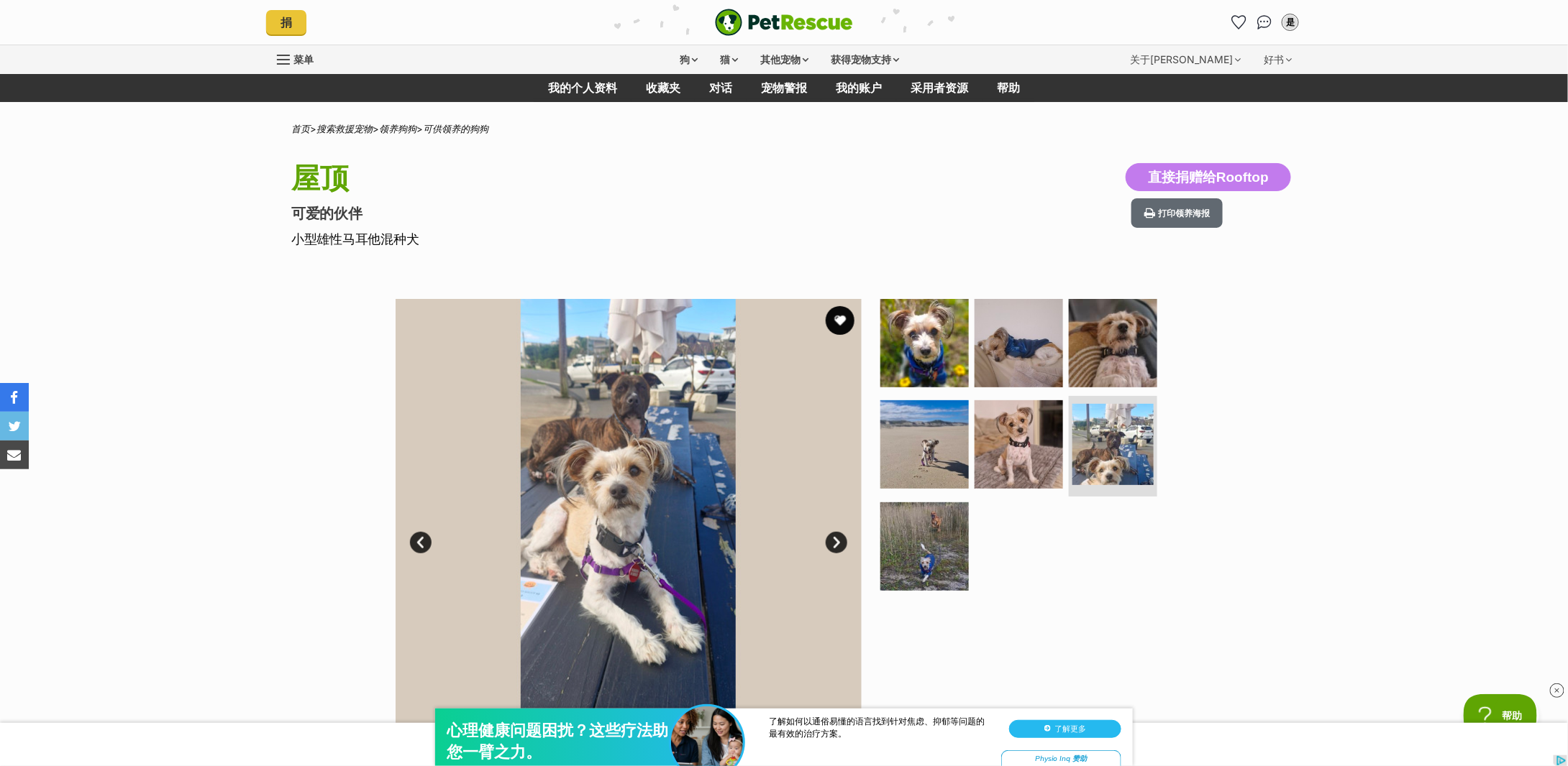
click at [347, 240] on font "小型雄性马耳他混种犬" at bounding box center [354, 239] width 127 height 15
copy div "小型雄性马耳他混种犬"
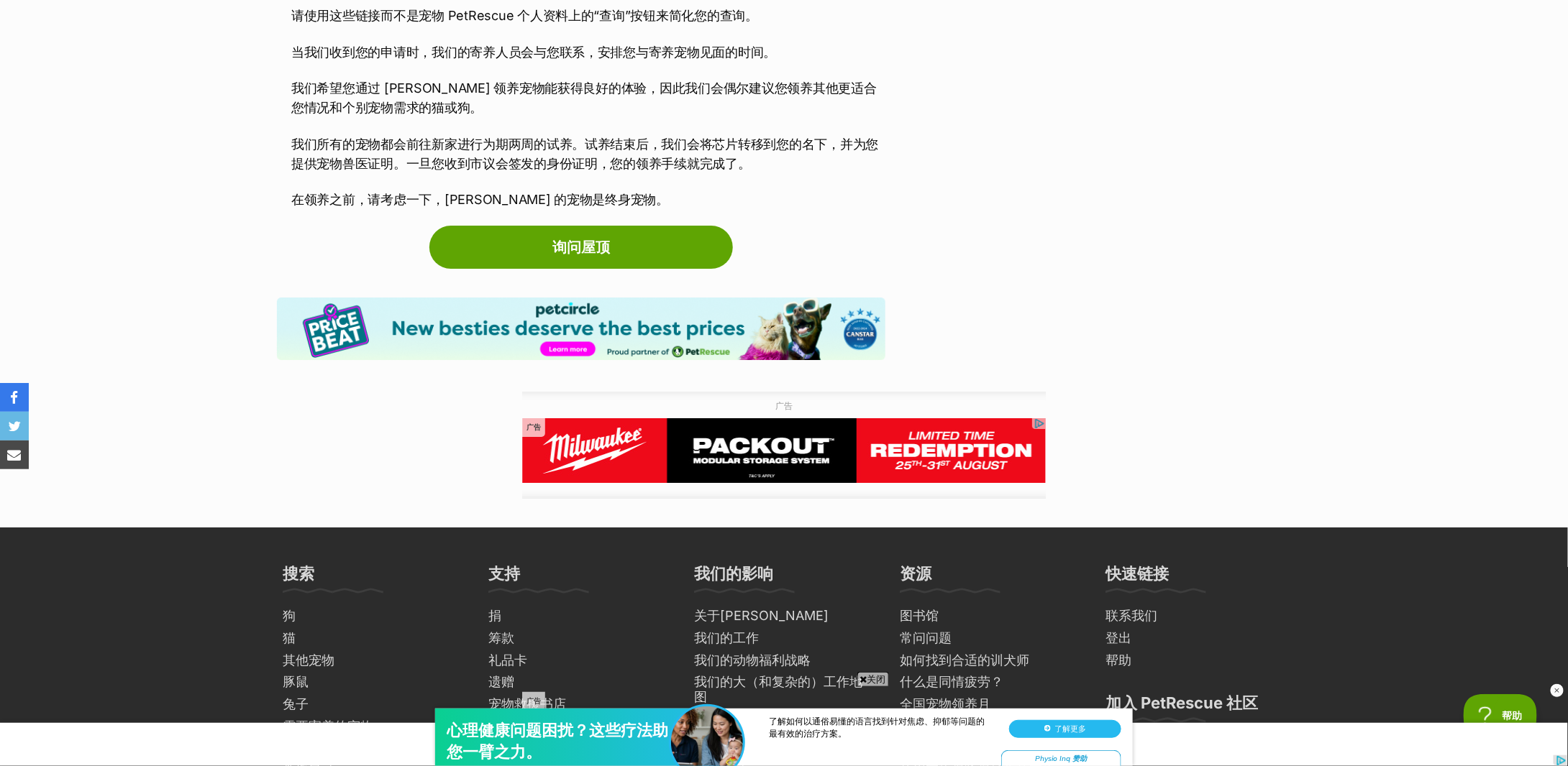
scroll to position [2164, 0]
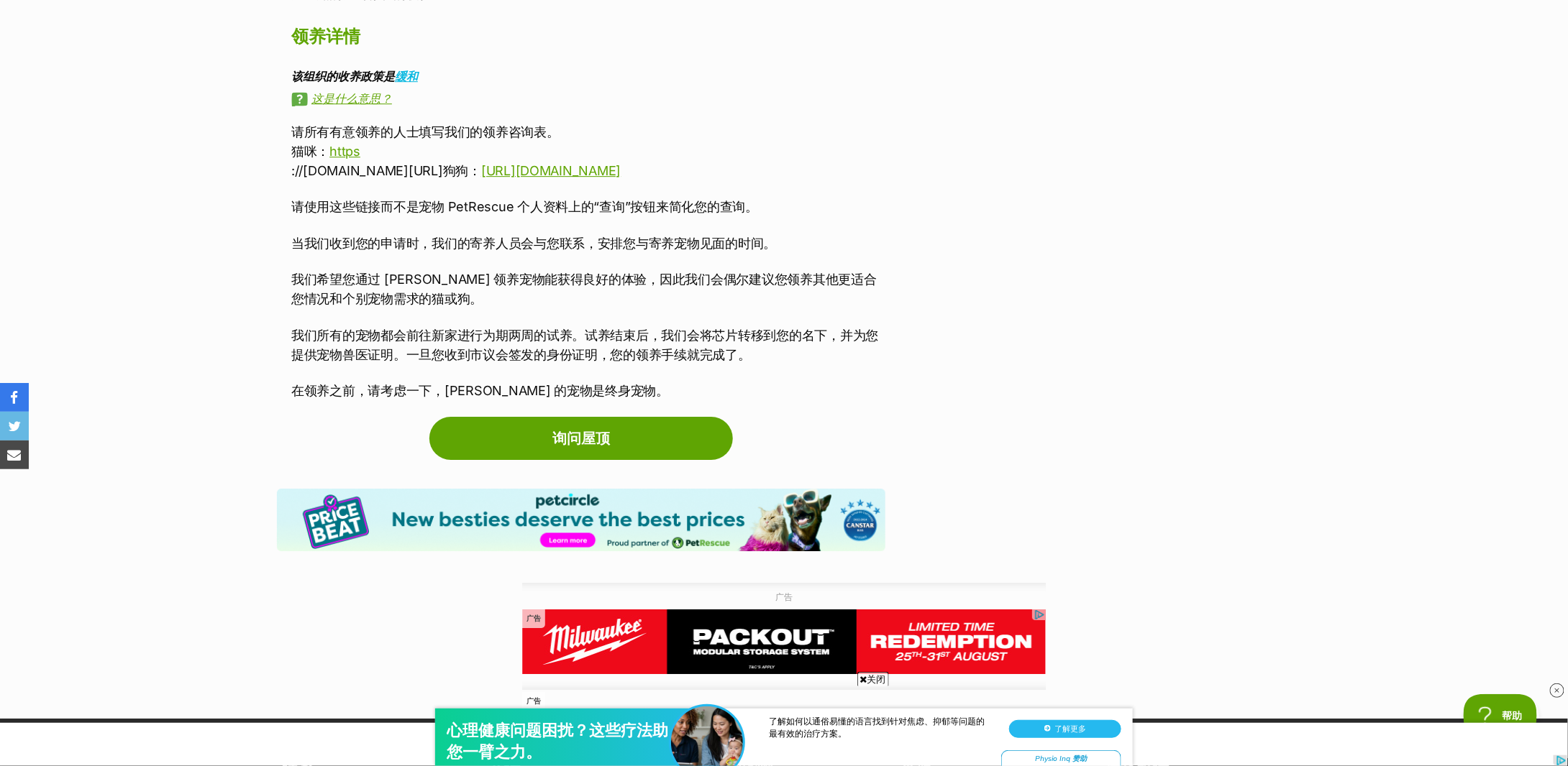
click at [471, 253] on div "请所有有意领养的人士填写我们的领养咨询表。 猫咪： https ://form.jotform.co/92940837256870狗狗： https://fo…" at bounding box center [588, 261] width 594 height 278
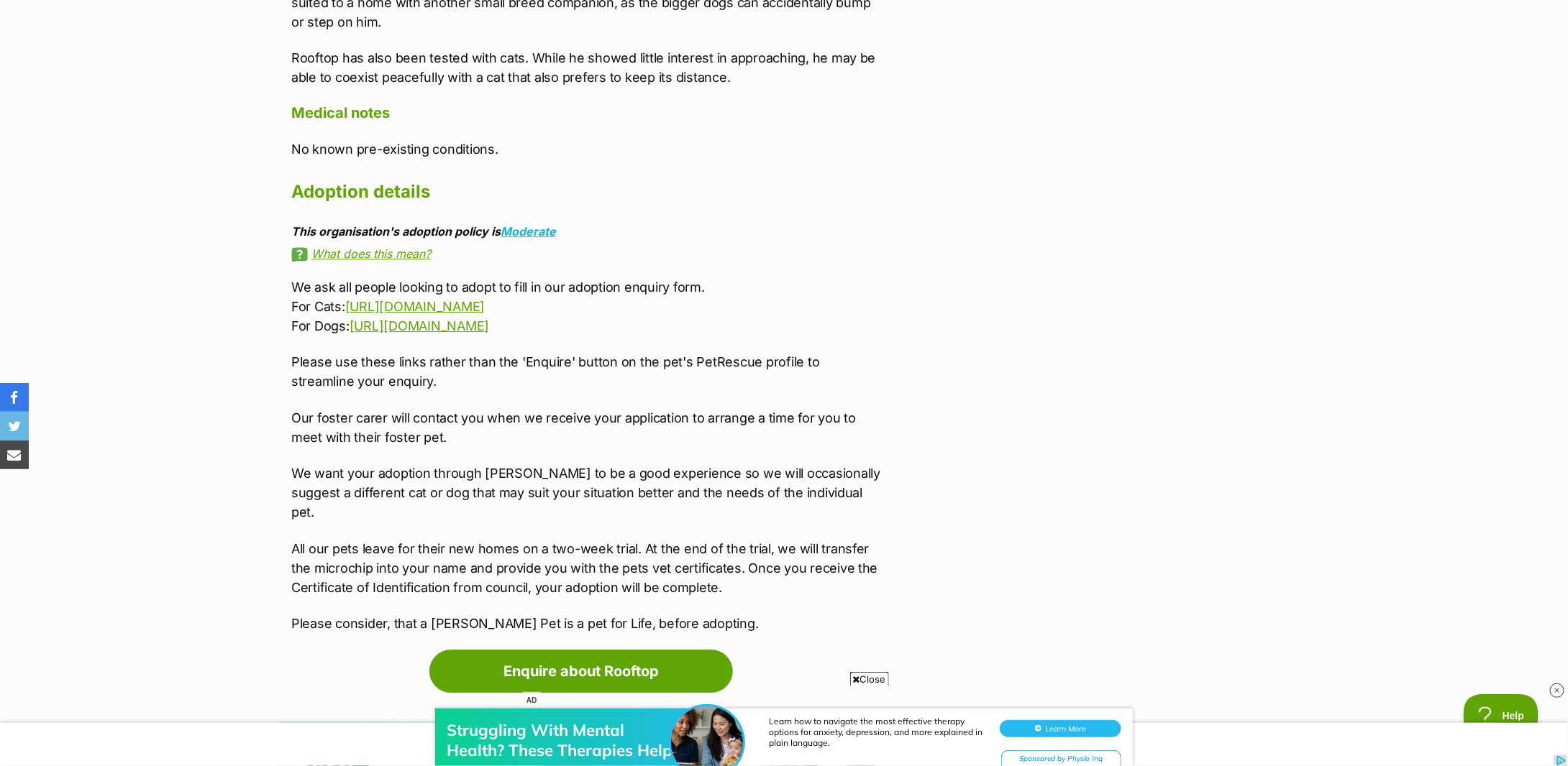
scroll to position [2320, 0]
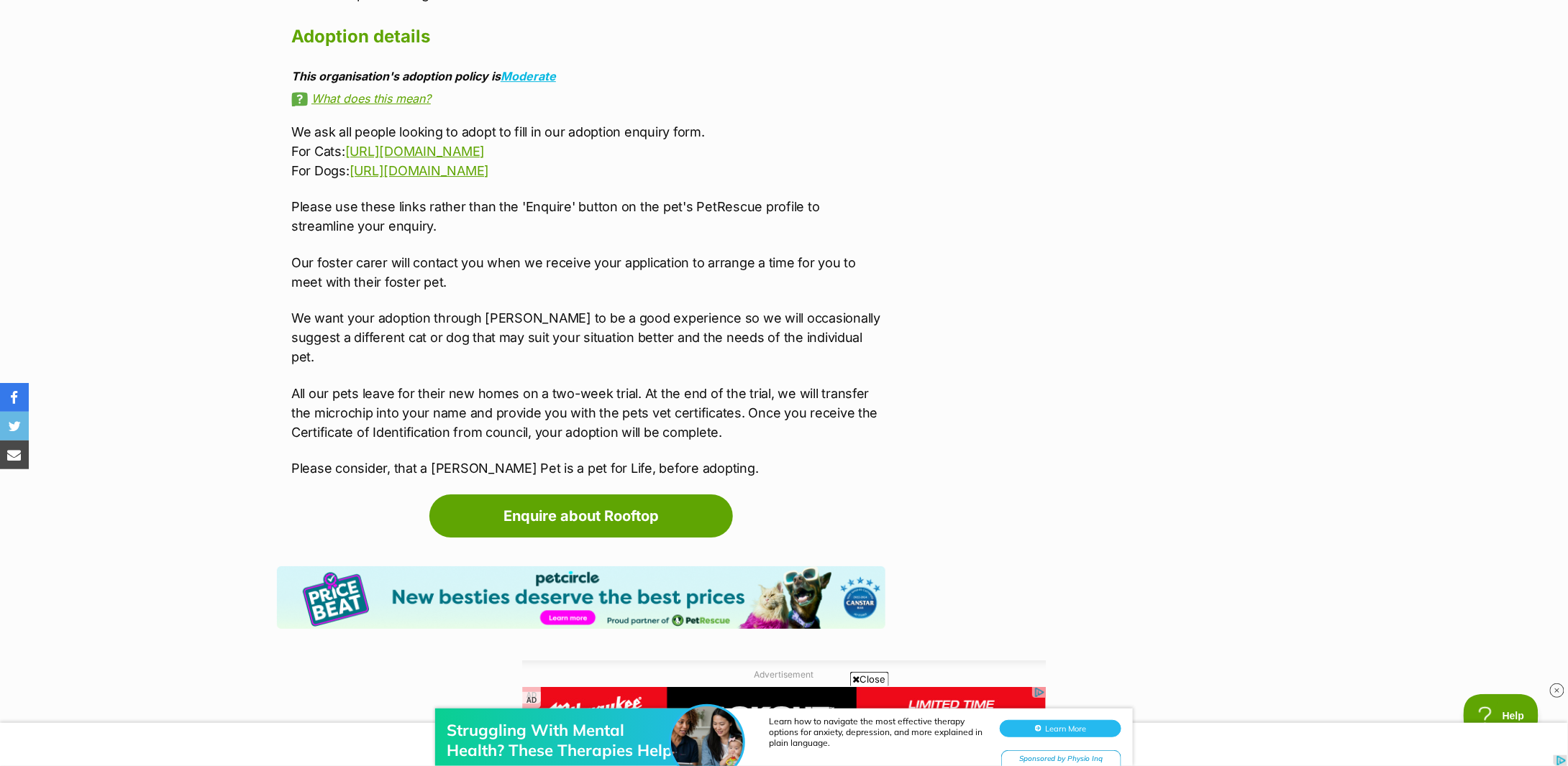
click at [458, 384] on p "All our pets leave for their new homes on a two-week trial. At the end of the t…" at bounding box center [588, 413] width 594 height 58
click at [454, 172] on link "https://form.jotform.co/80677377750872" at bounding box center [419, 170] width 140 height 15
click at [593, 495] on link "Enquire about Rooftop" at bounding box center [581, 516] width 303 height 43
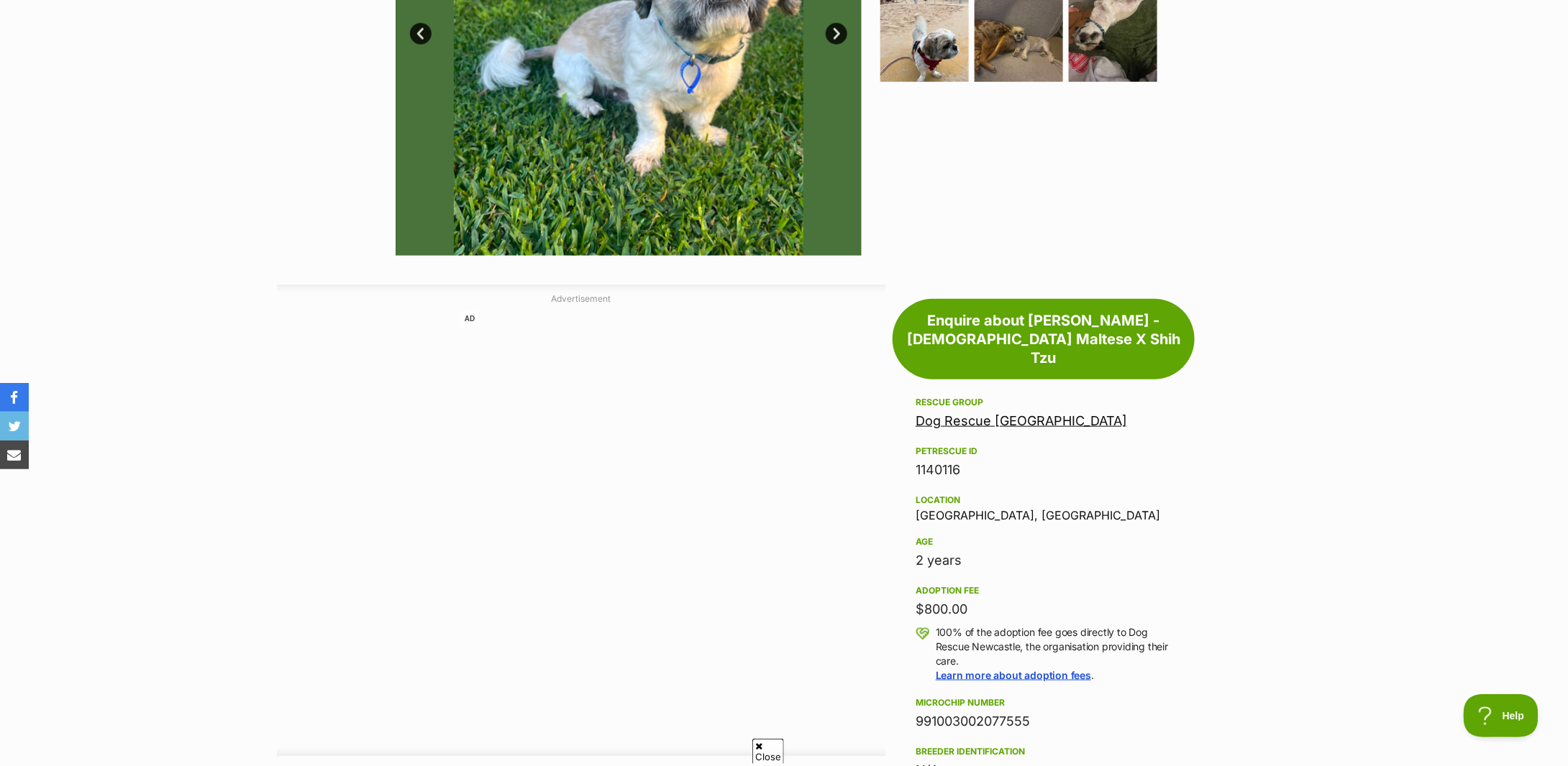
scroll to position [96, 0]
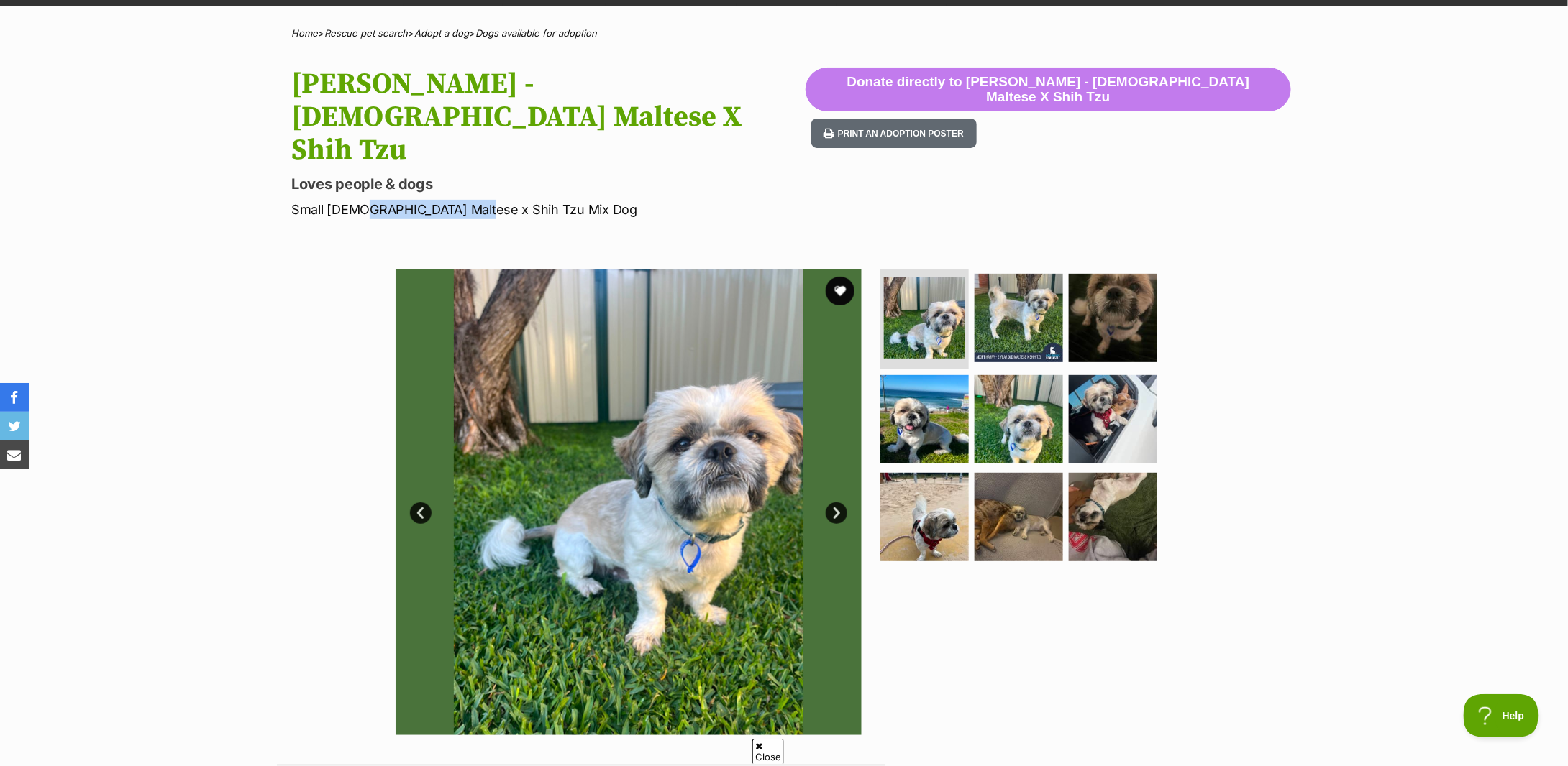
drag, startPoint x: 357, startPoint y: 144, endPoint x: 463, endPoint y: 145, distance: 106.0
click at [463, 200] on p "Small [DEMOGRAPHIC_DATA] Maltese x Shih Tzu Mix Dog" at bounding box center [548, 210] width 514 height 19
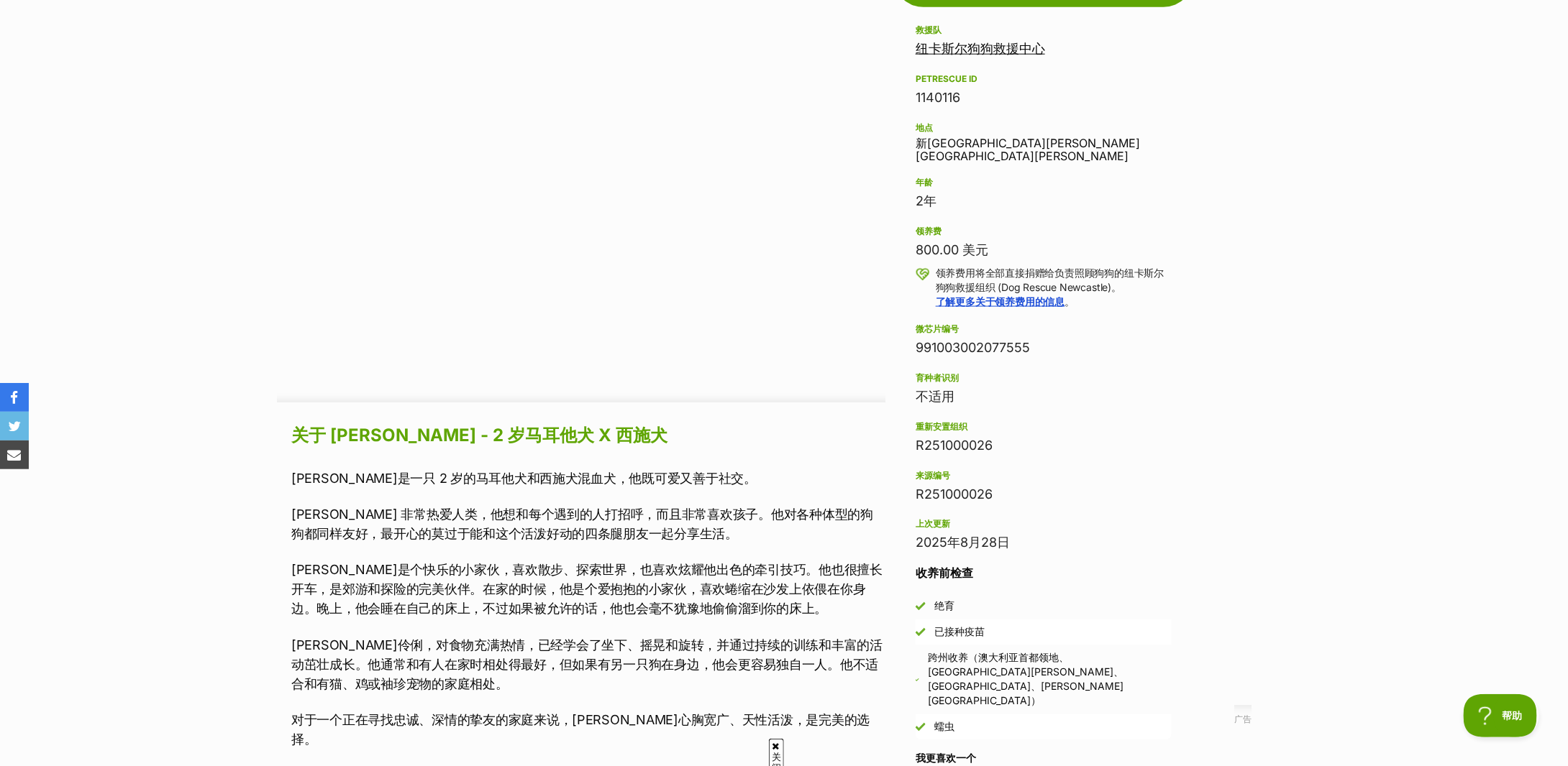
scroll to position [1054, 0]
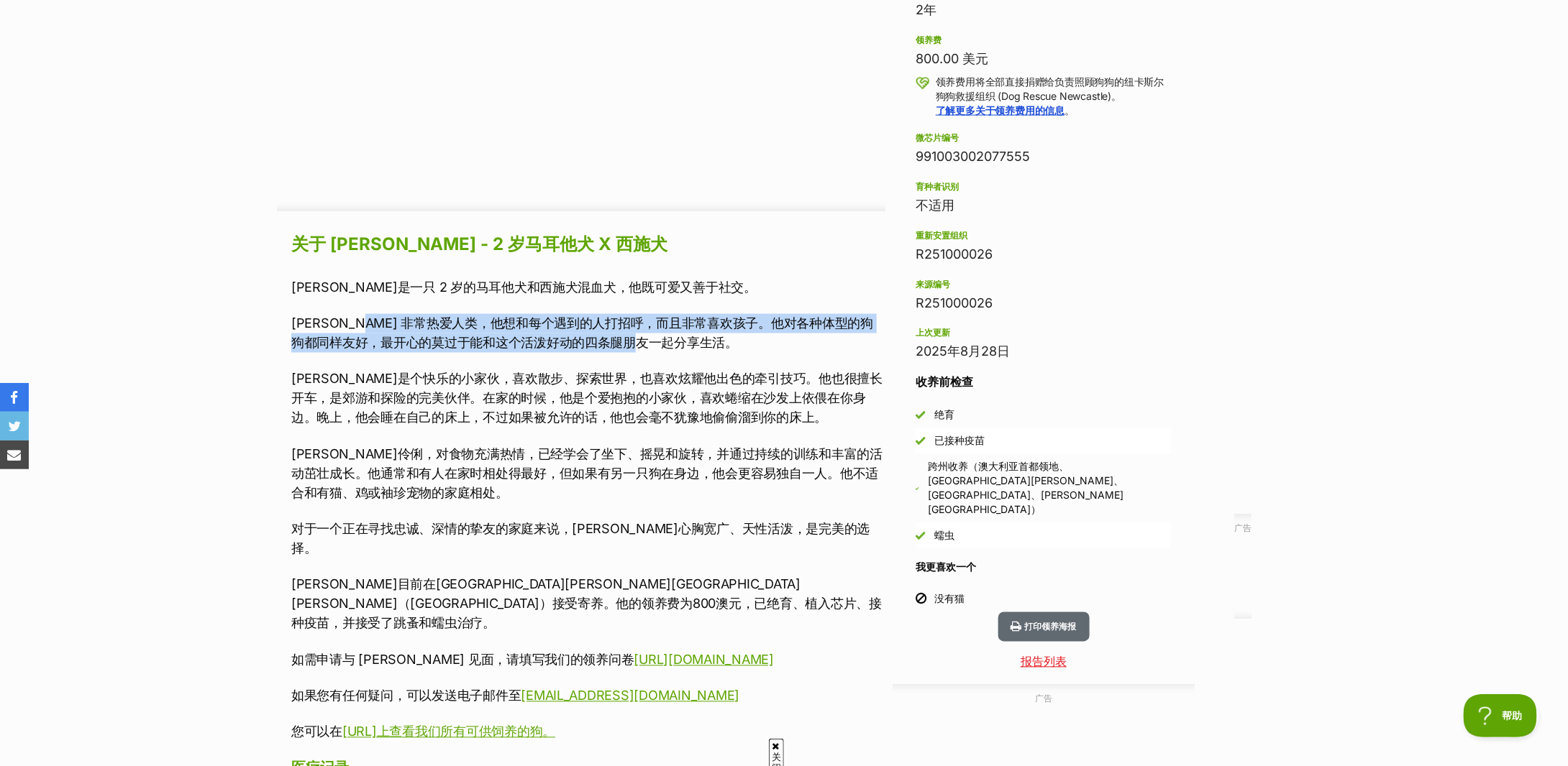
drag, startPoint x: 369, startPoint y: 320, endPoint x: 745, endPoint y: 334, distance: 376.3
click at [745, 334] on p "[PERSON_NAME] 非常热爱人类，他想和每个遇到的人打招呼，而且非常喜欢孩子。他对各种体型的狗狗都同样友好，最开心的莫过于能和这个活泼好动的四条腿朋友…" at bounding box center [588, 334] width 594 height 39
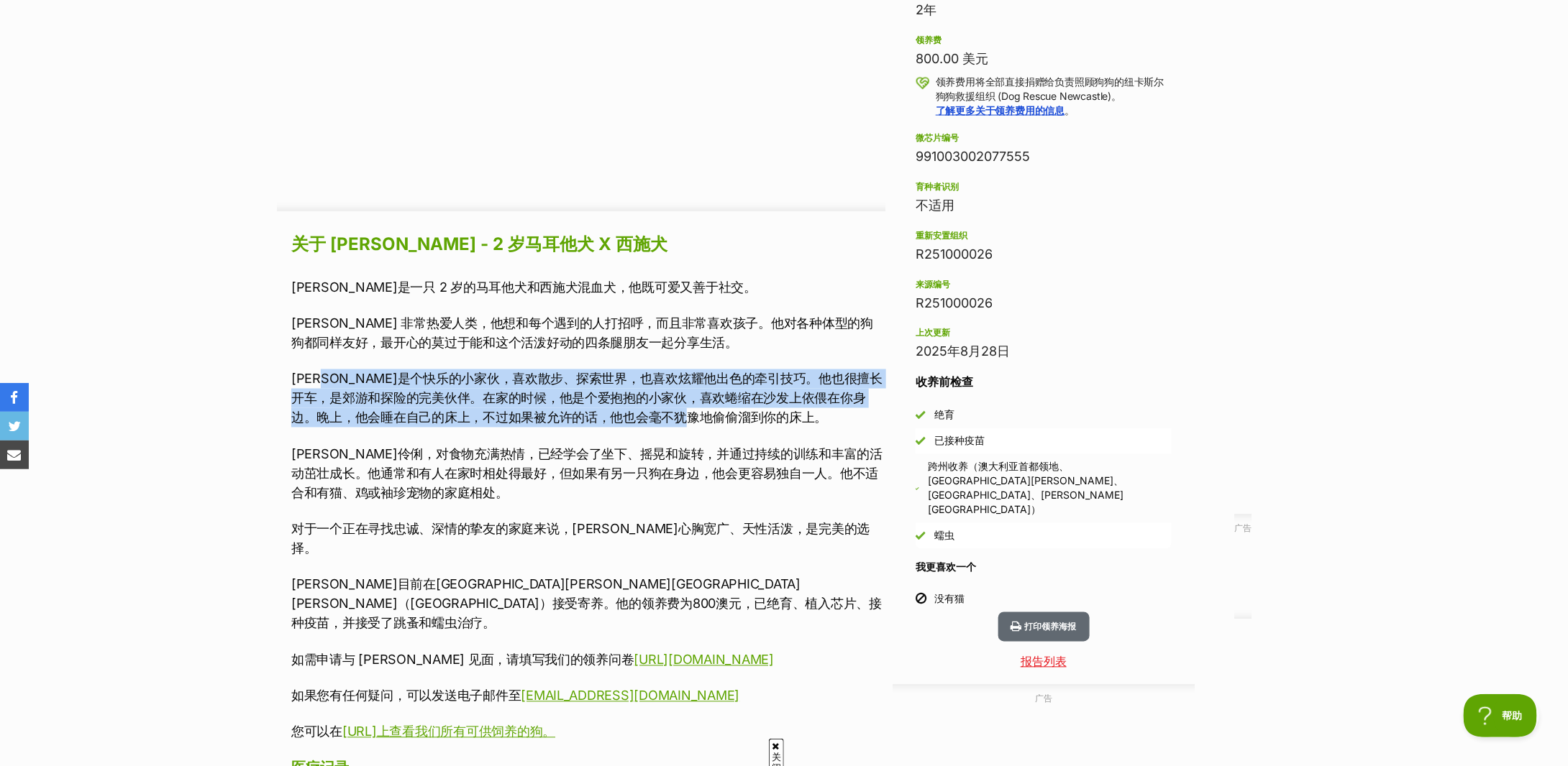
drag, startPoint x: 338, startPoint y: 379, endPoint x: 779, endPoint y: 423, distance: 443.2
click at [779, 423] on p "[PERSON_NAME]是个快乐的小家伙，喜欢散步、探索世界，也喜欢炫耀他出色的牵引技巧。他也很擅长开车，是郊游和探险的完美伙伴。在家的时候，他是个爱抱抱的…" at bounding box center [588, 399] width 594 height 58
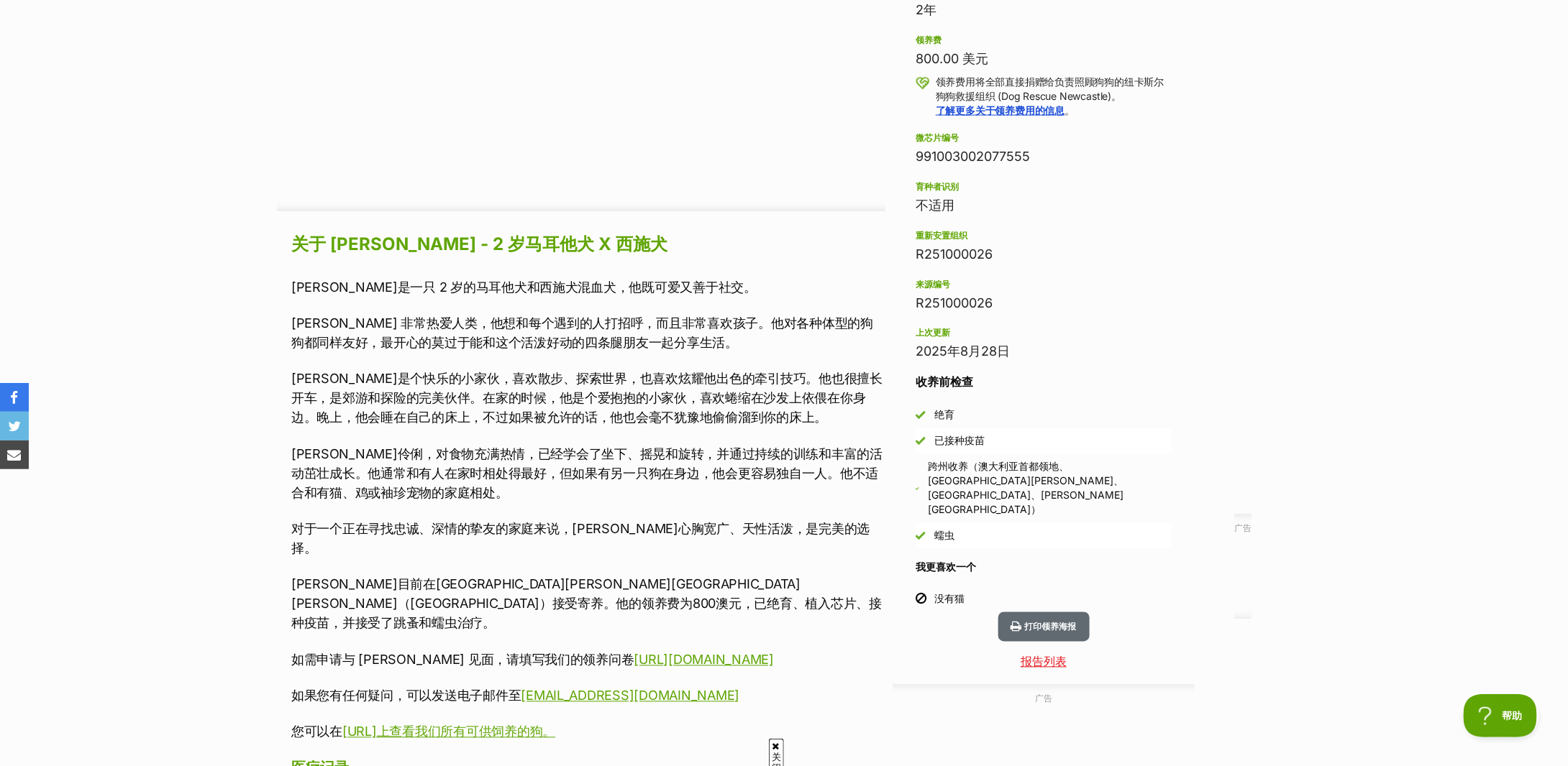
scroll to position [1246, 0]
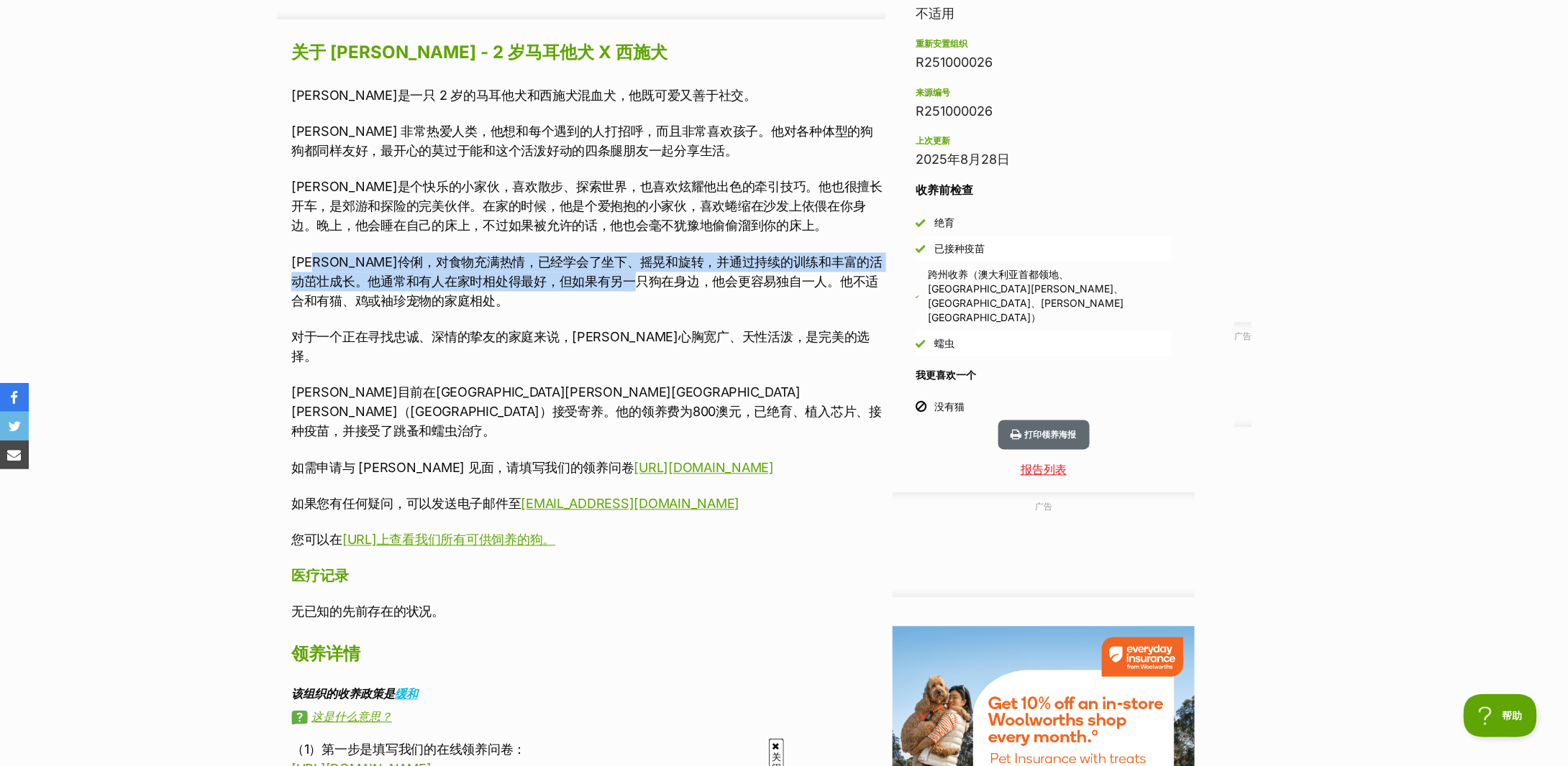
drag, startPoint x: 324, startPoint y: 262, endPoint x: 704, endPoint y: 278, distance: 380.3
click at [704, 278] on font "[PERSON_NAME]伶俐，对食物充满热情，已经学会了坐下、摇晃和旋转，并通过持续的训练和丰富的活动茁壮成长。他通常和有人在家时相处得最好，但如果有另一只…" at bounding box center [586, 282] width 592 height 54
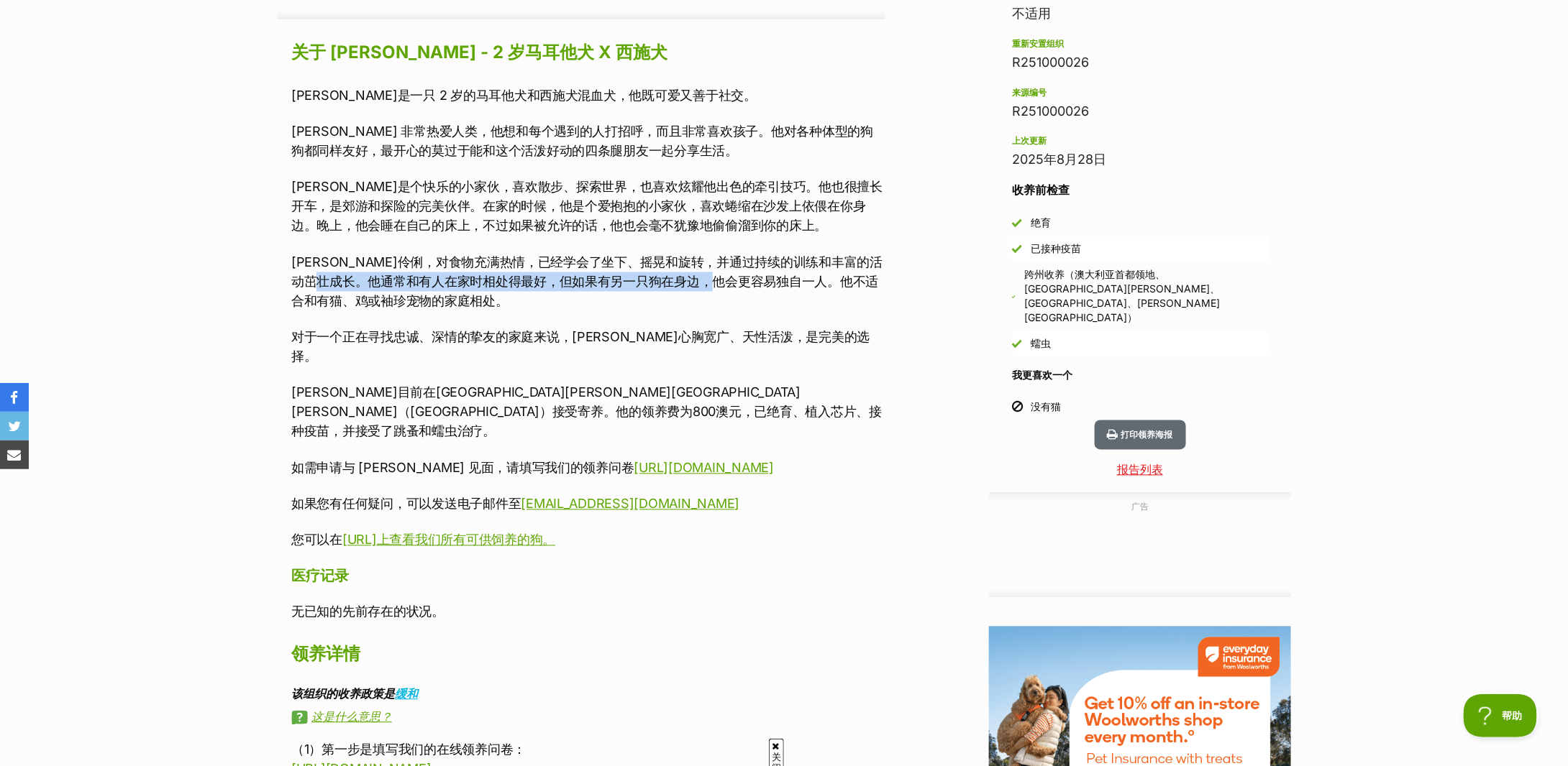
drag, startPoint x: 385, startPoint y: 277, endPoint x: 776, endPoint y: 276, distance: 391.0
click at [776, 276] on font "[PERSON_NAME]伶俐，对食物充满热情，已经学会了坐下、摇晃和旋转，并通过持续的训练和丰富的活动茁壮成长。他通常和有人在家时相处得最好，但如果有另一只…" at bounding box center [586, 282] width 592 height 54
click at [776, 276] on font "哈利聪明伶俐，对食物充满热情，已经学会了坐下、摇晃和旋转，并通过持续的训练和丰富的活动茁壮成长。他通常和有人在家时相处得最好，但如果有另一只狗在身边，他会更容…" at bounding box center [586, 282] width 592 height 54
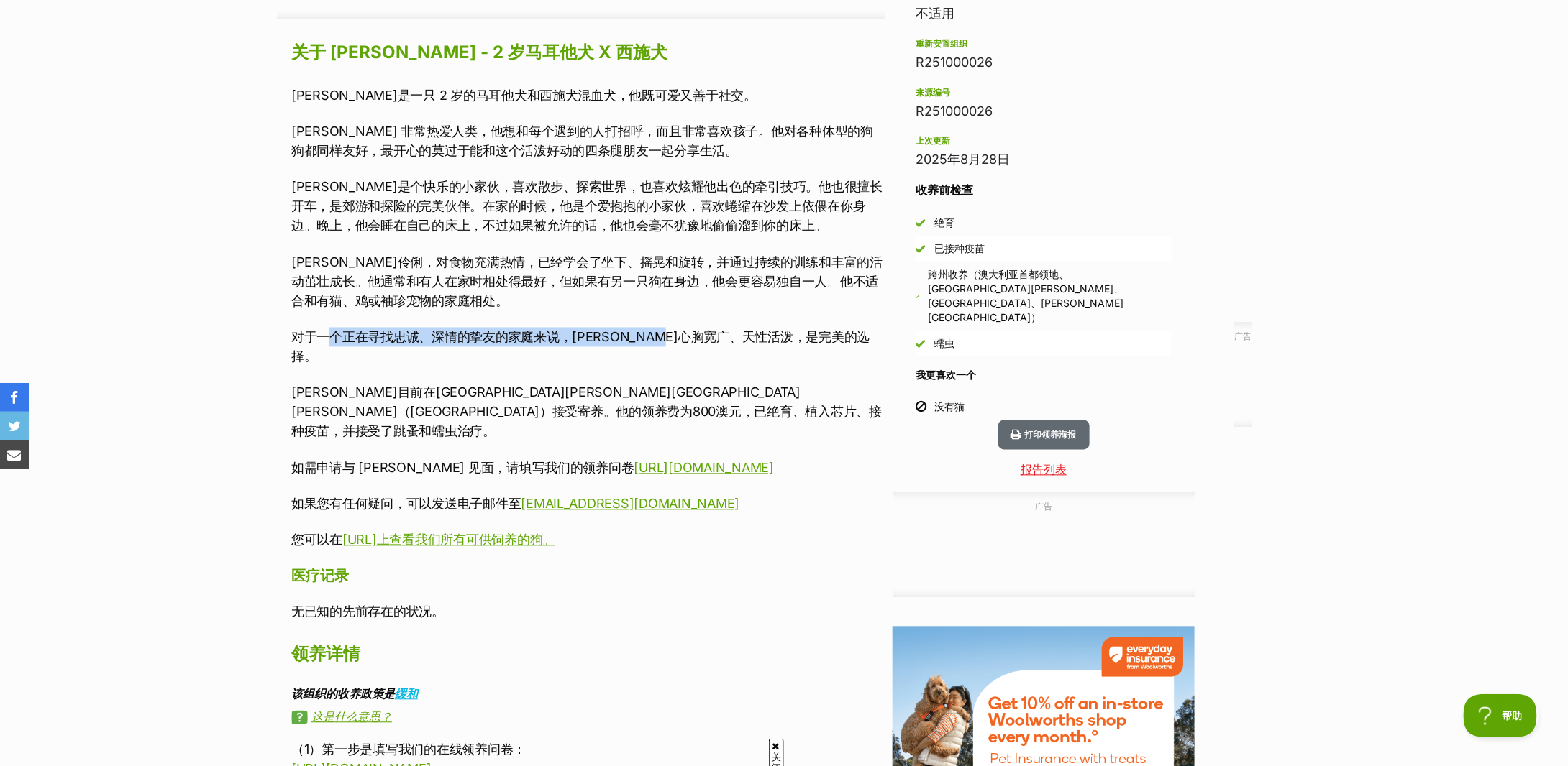
drag, startPoint x: 334, startPoint y: 330, endPoint x: 712, endPoint y: 339, distance: 378.1
click at [712, 339] on font "对于一个正在寻找忠诚、深情的挚友的家庭来说，哈利心胸宽广、天性活泼，是完美的选择。" at bounding box center [580, 347] width 578 height 34
click at [395, 386] on font "哈里目前在新南威尔士州布罗德梅多（Broadmeadow）接受寄养。他的领养费为800澳元，已绝育、植入芯片、接种疫苗，并接受了跳蚤和蠕虫治疗。" at bounding box center [586, 412] width 591 height 54
click at [420, 387] on font "哈里目前在新南威尔士州布罗德梅多（Broadmeadow）接受寄养。他的领养费为800澳元，已绝育、植入芯片、接种疫苗，并接受了跳蚤和蠕虫治疗。" at bounding box center [586, 412] width 591 height 54
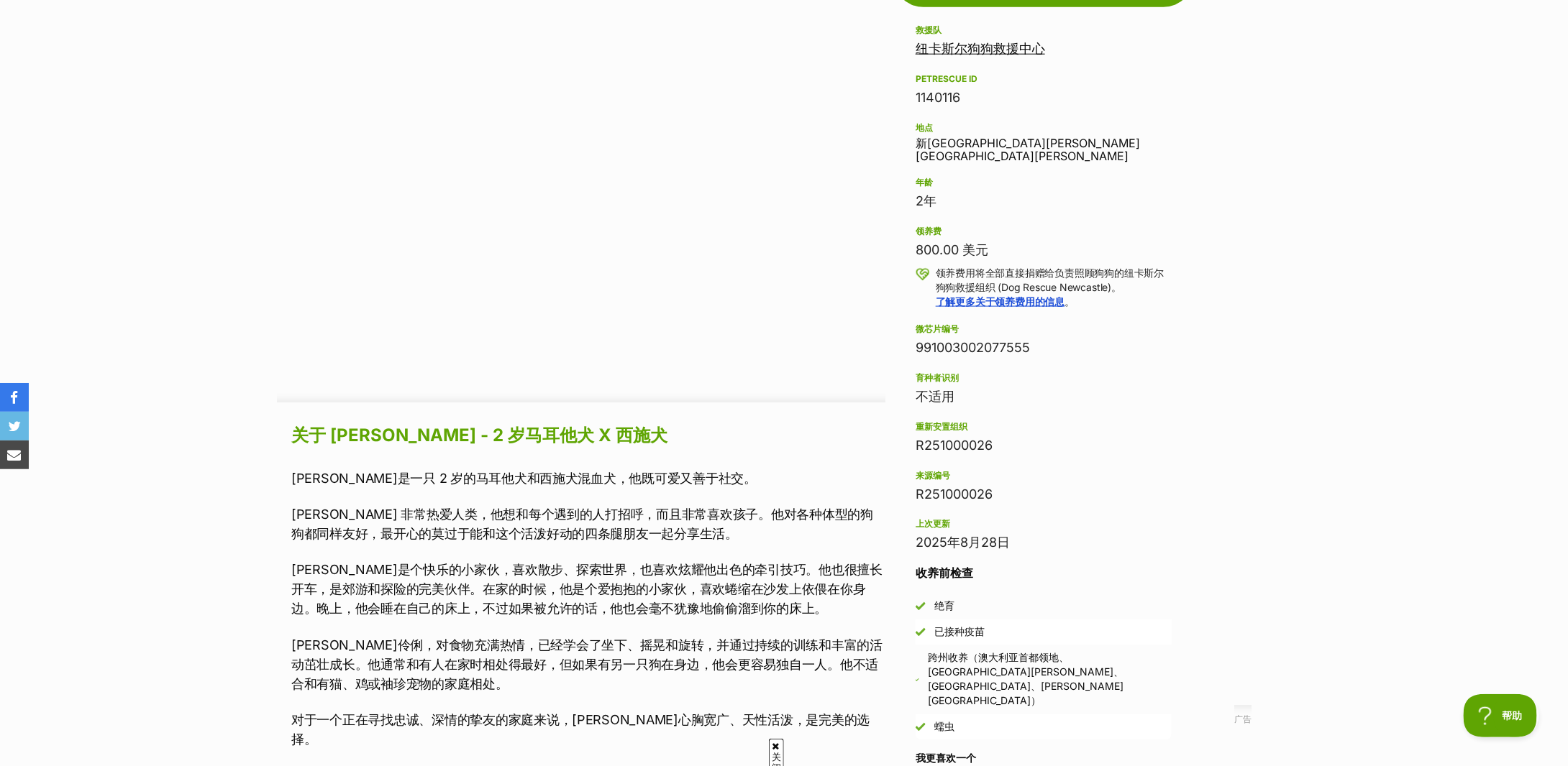
scroll to position [287, 0]
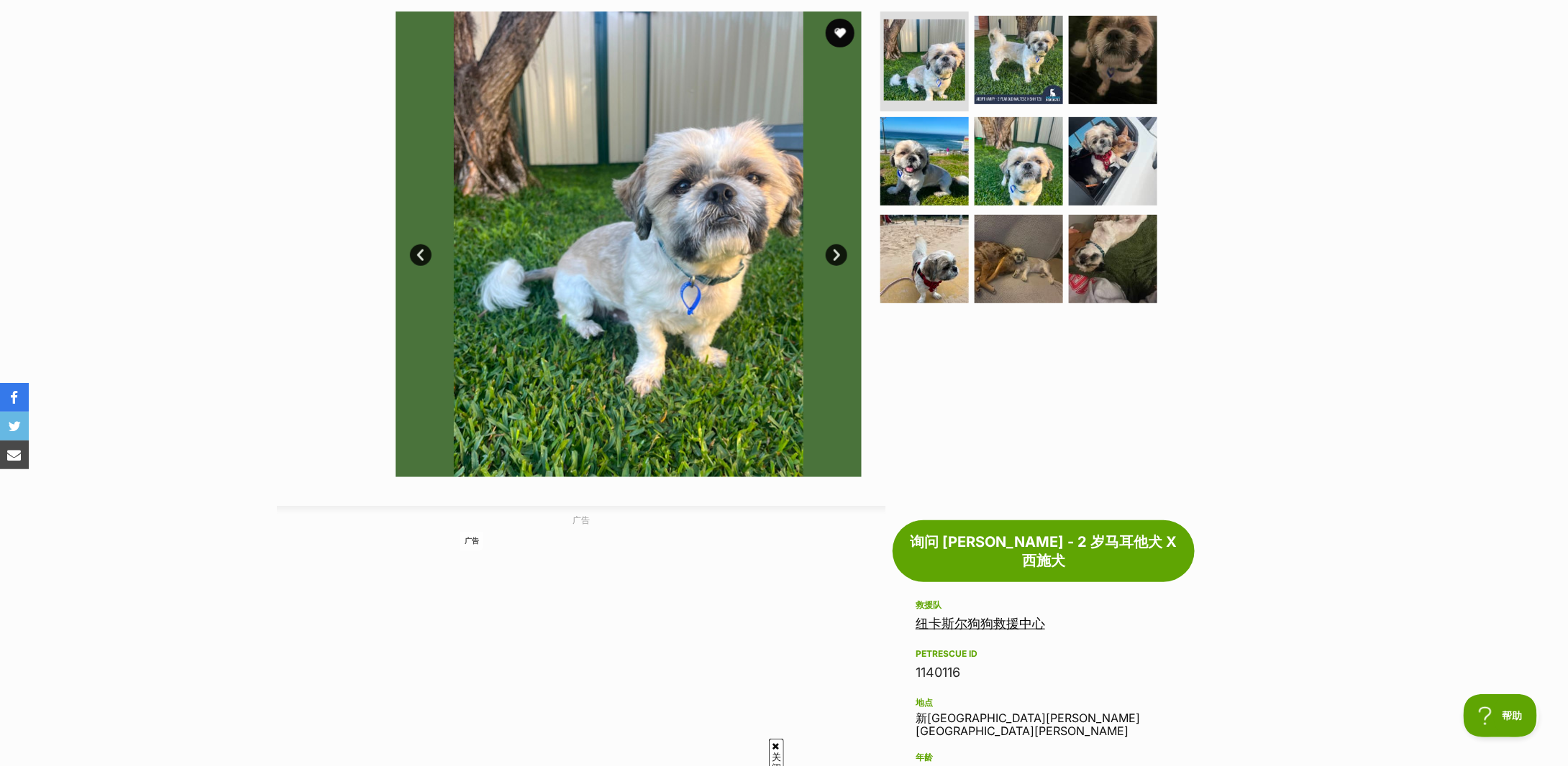
click at [834, 251] on link "下一个" at bounding box center [837, 255] width 22 height 22
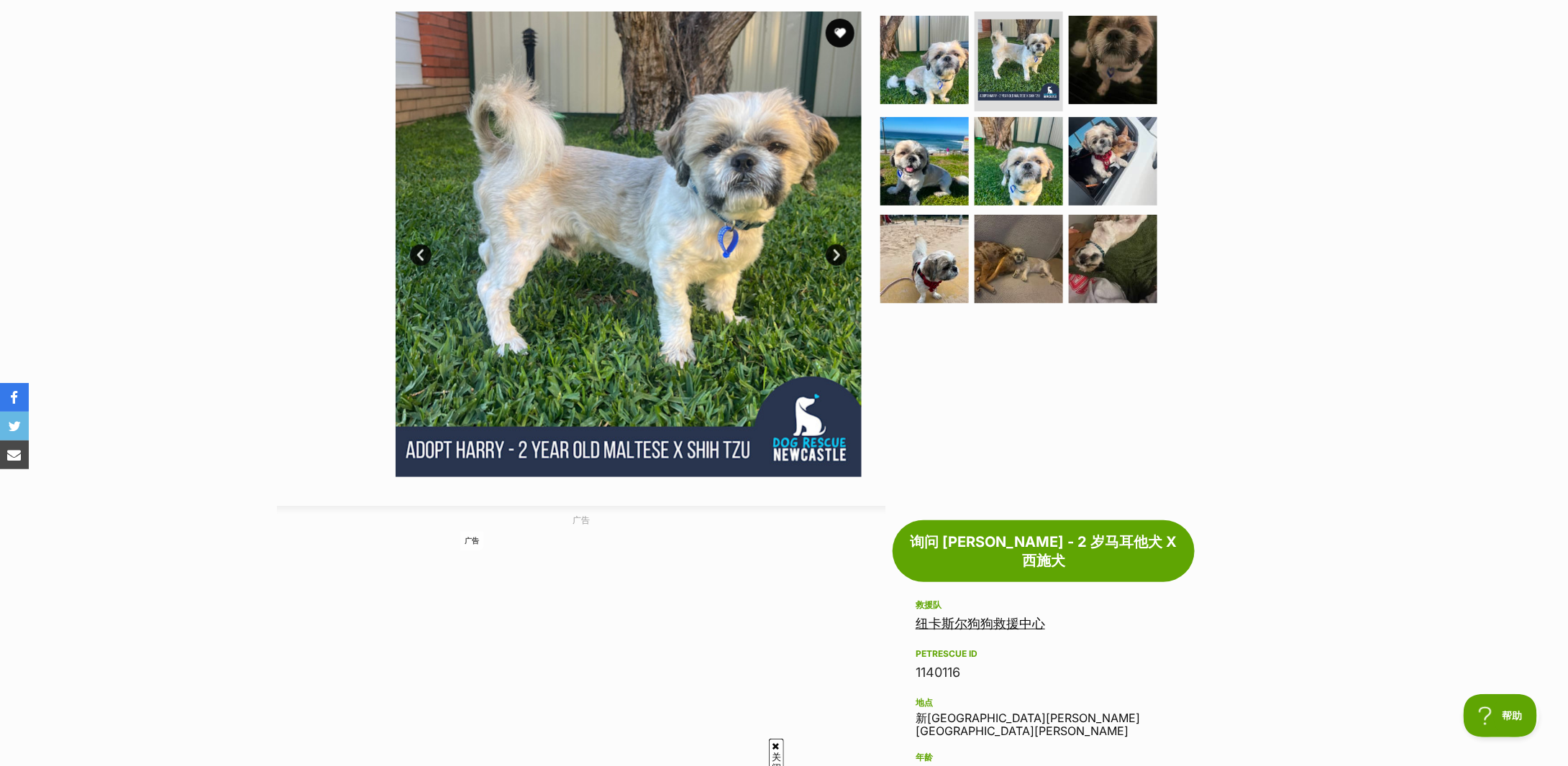
click at [834, 251] on link "下一个" at bounding box center [837, 255] width 22 height 22
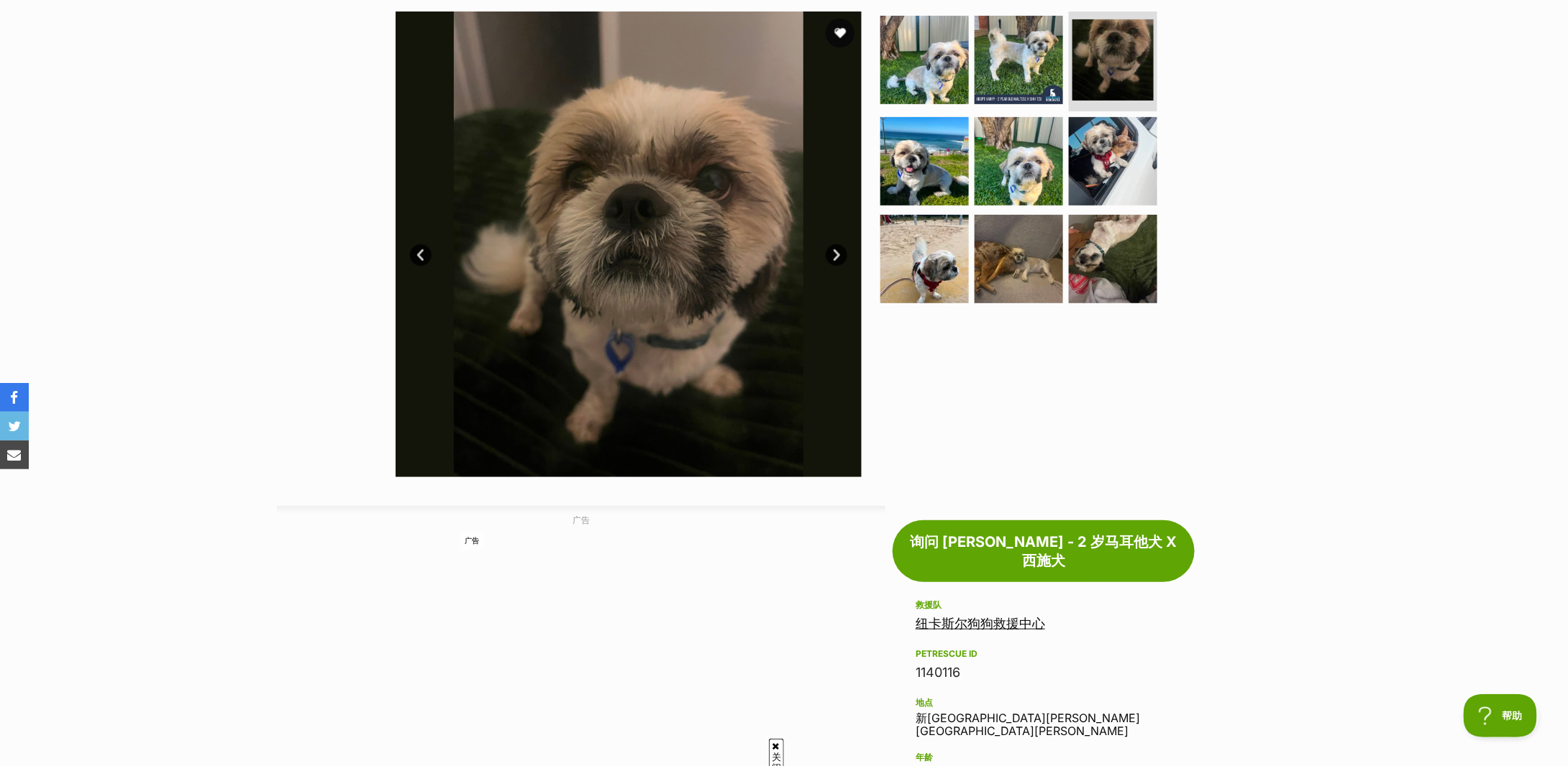
click at [834, 251] on link "下一个" at bounding box center [837, 255] width 22 height 22
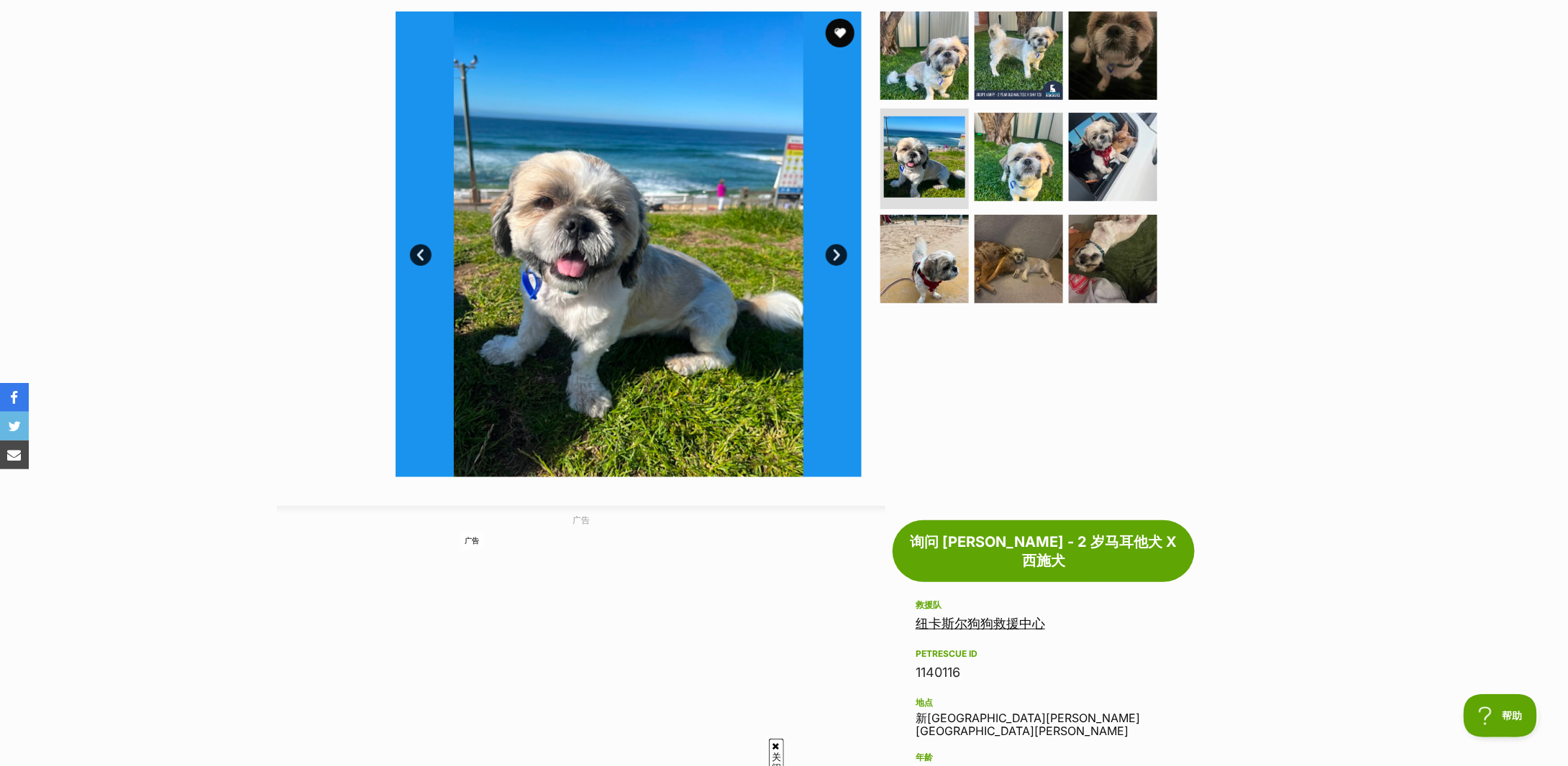
click at [835, 252] on link "下一个" at bounding box center [837, 255] width 22 height 22
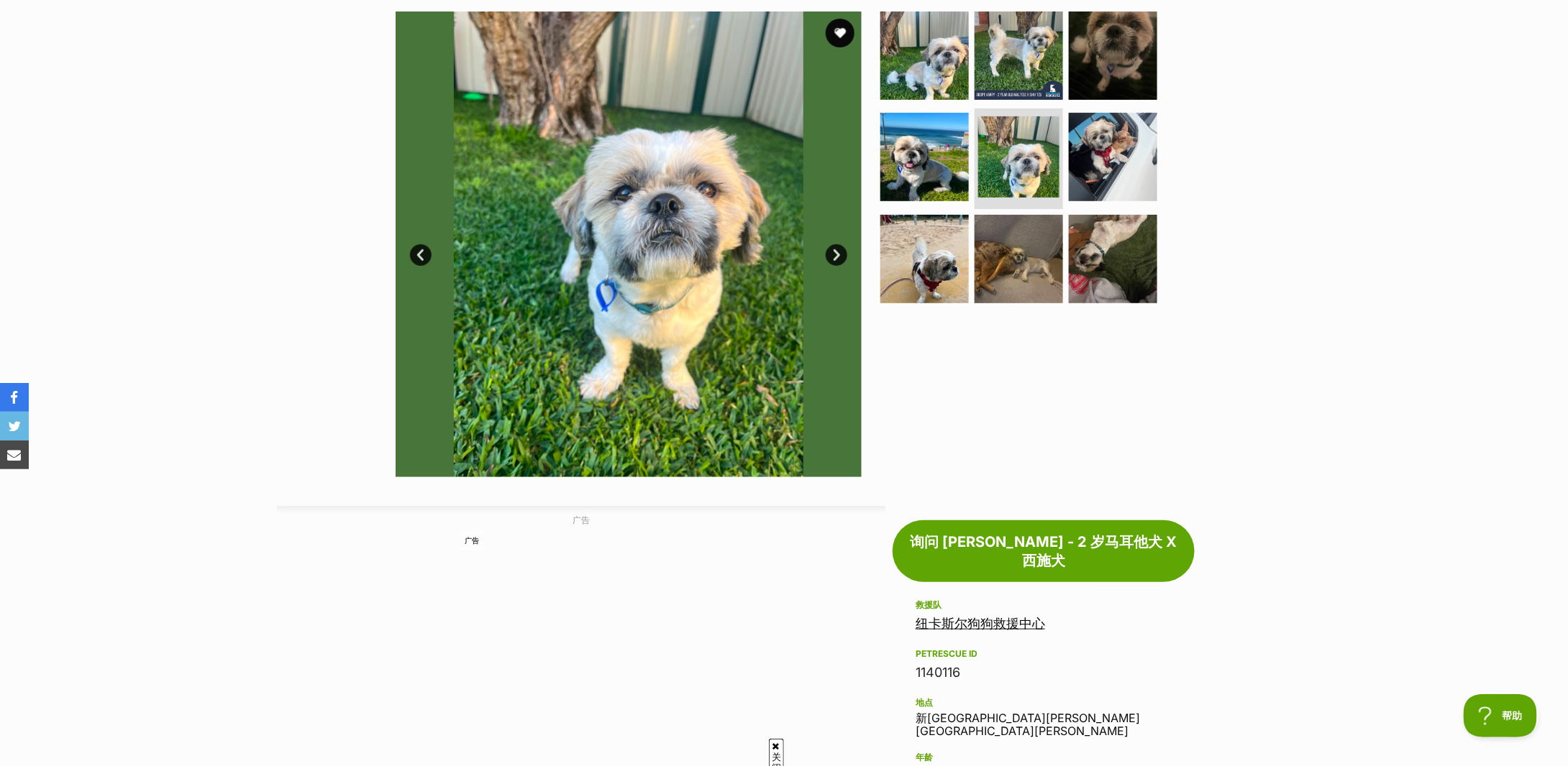
click at [835, 252] on link "下一个" at bounding box center [837, 255] width 22 height 22
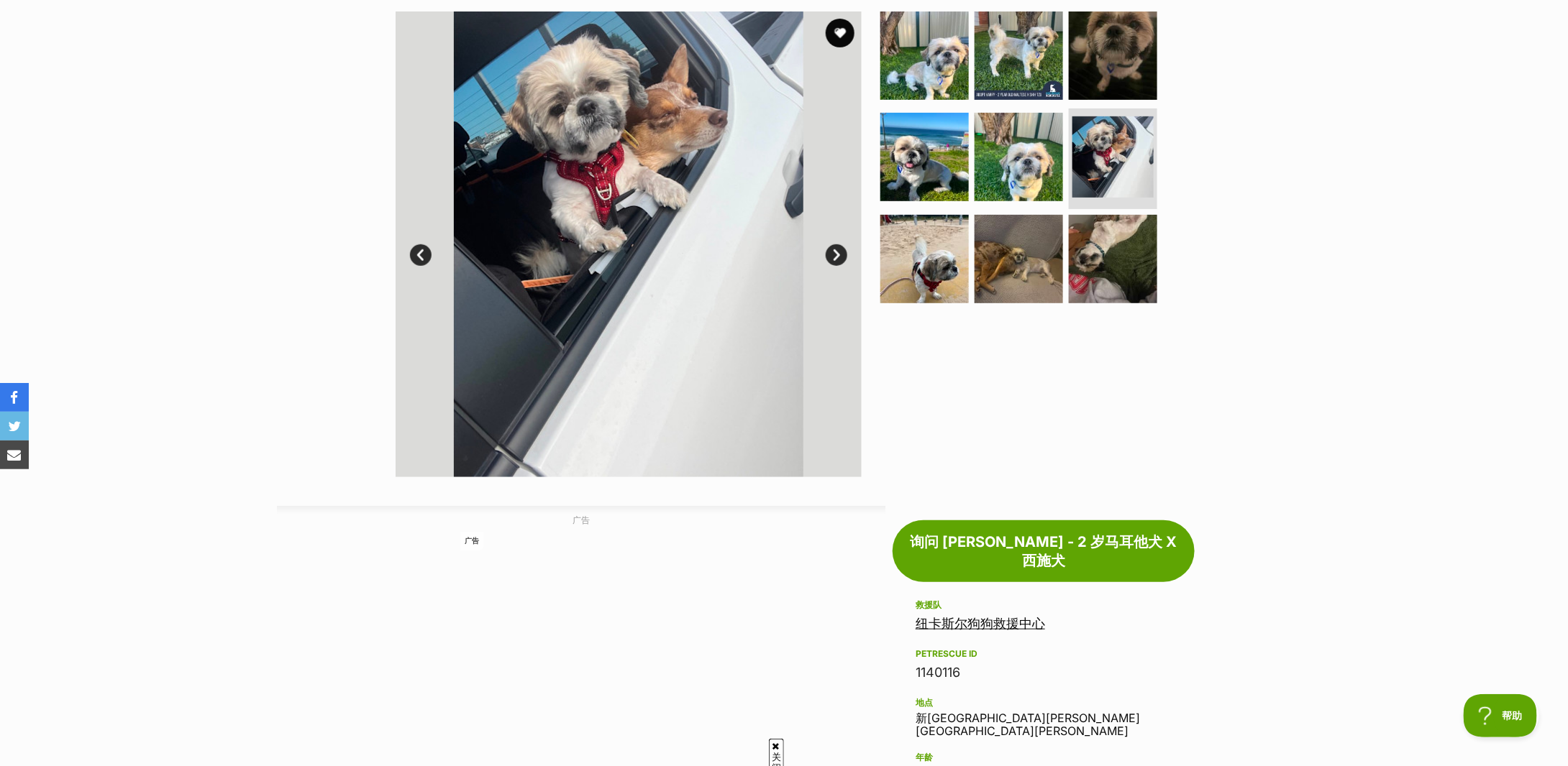
click at [835, 252] on link "下一个" at bounding box center [837, 255] width 22 height 22
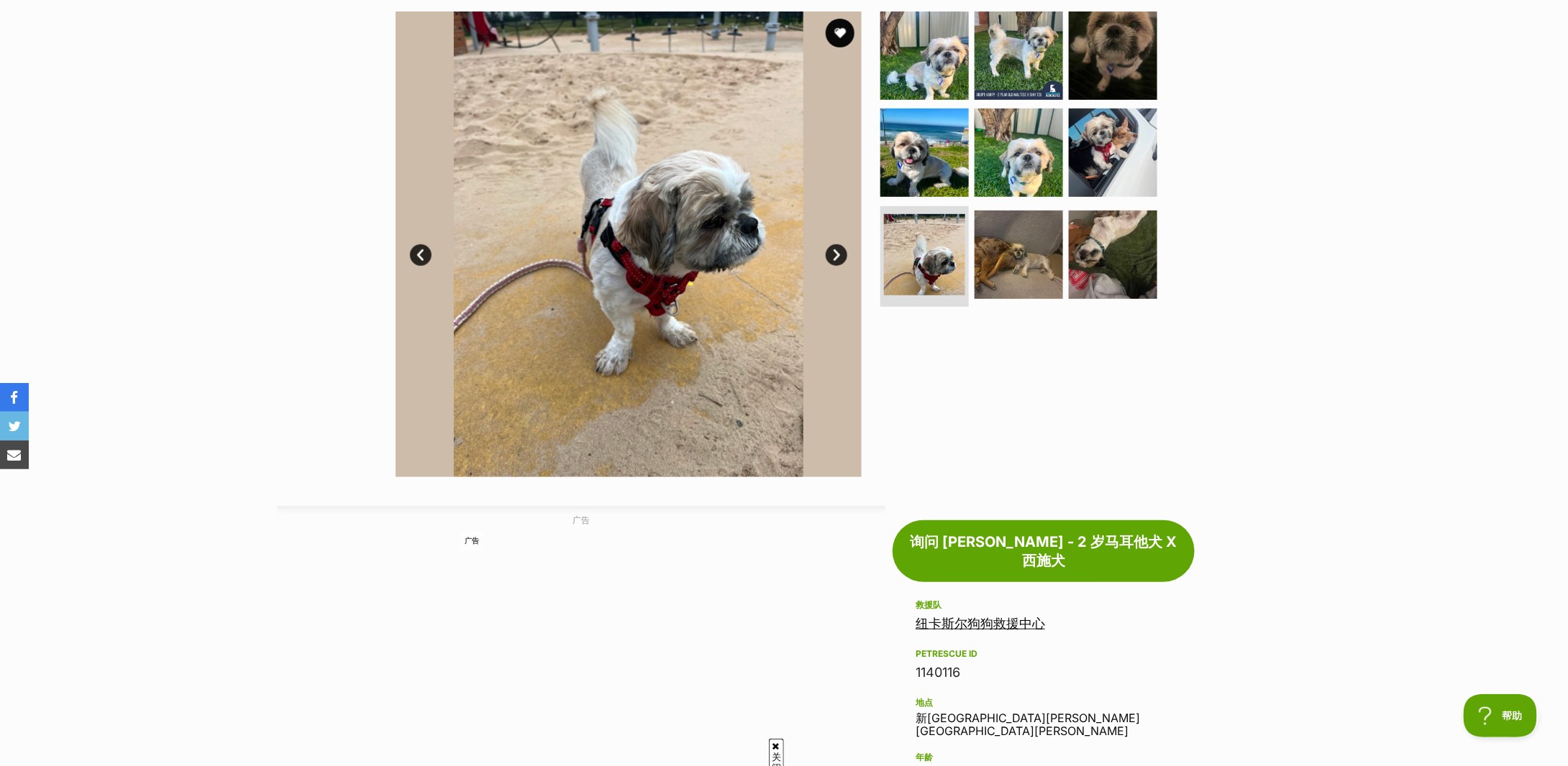
click at [835, 253] on link "下一个" at bounding box center [837, 255] width 22 height 22
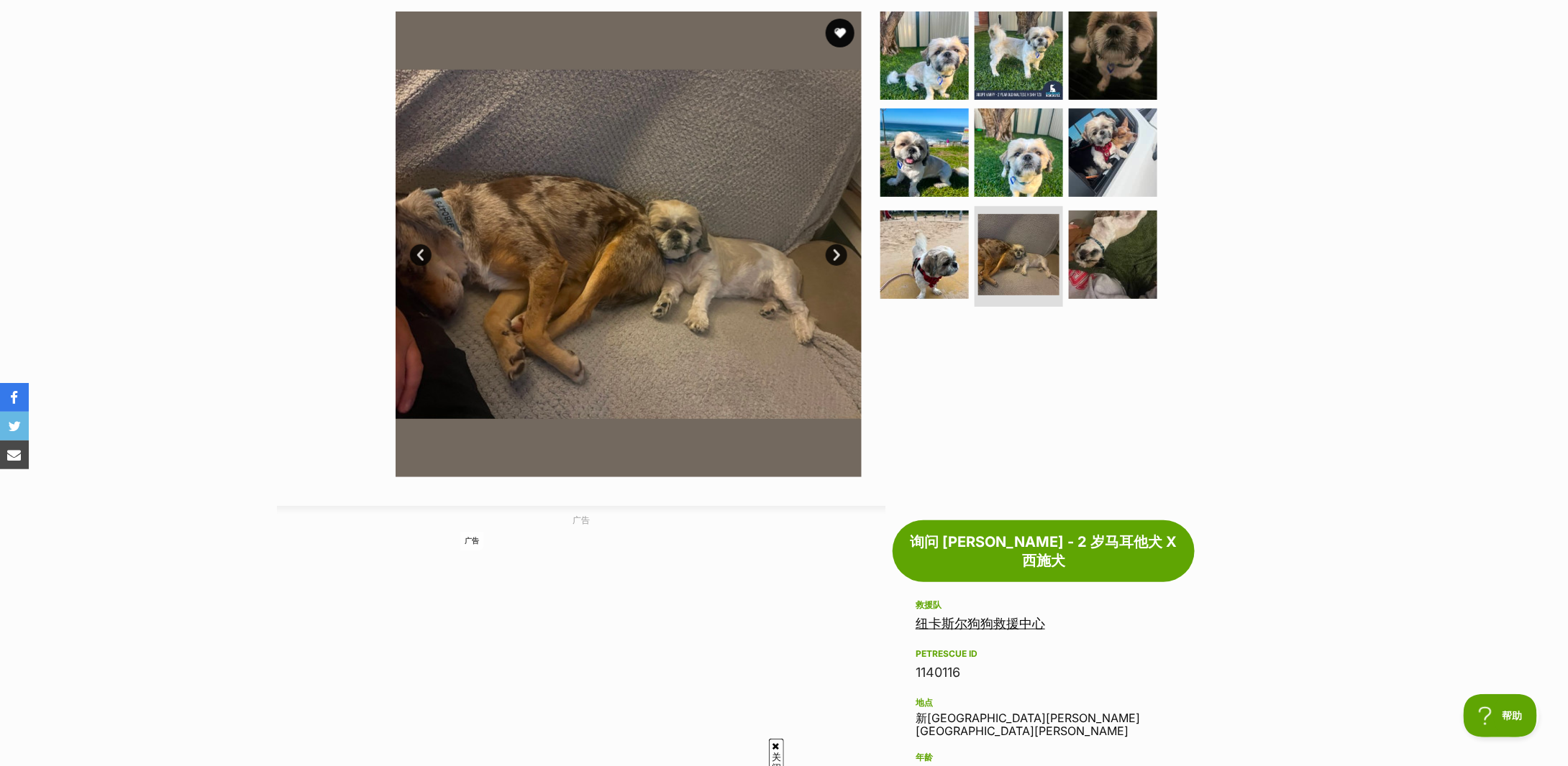
click at [835, 254] on link "下一个" at bounding box center [837, 255] width 22 height 22
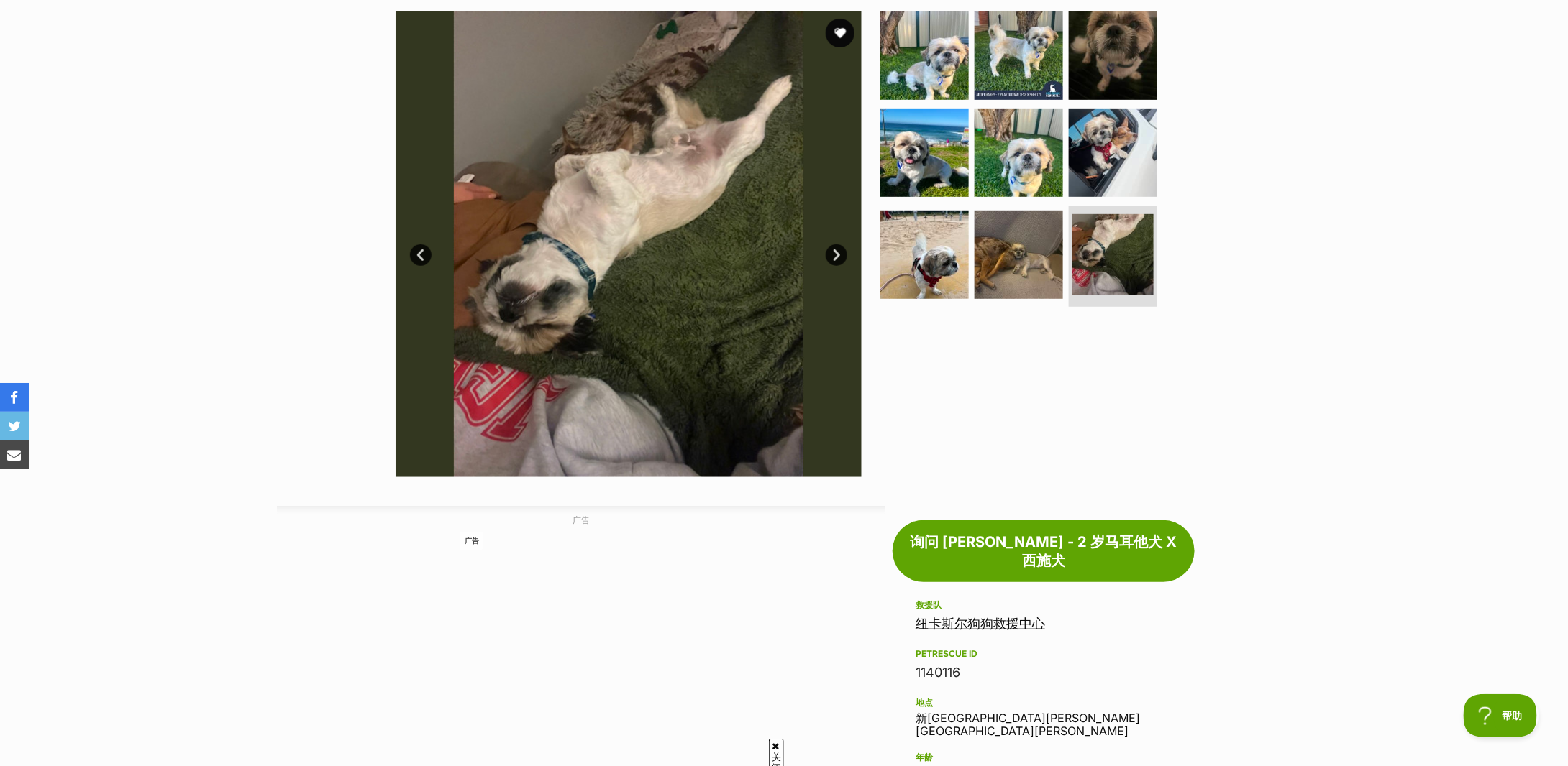
click at [835, 254] on link "下一个" at bounding box center [837, 255] width 22 height 22
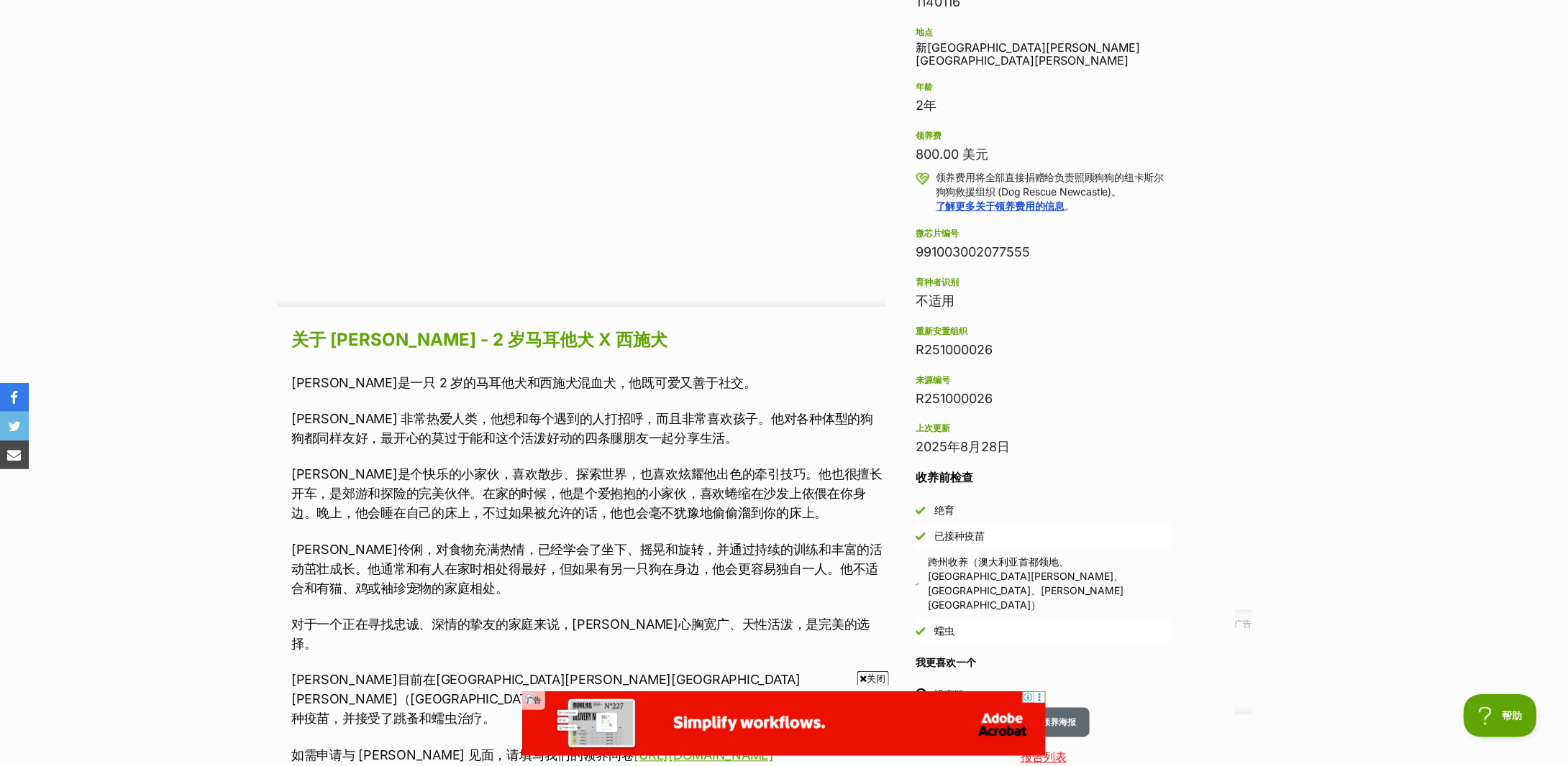
scroll to position [1246, 0]
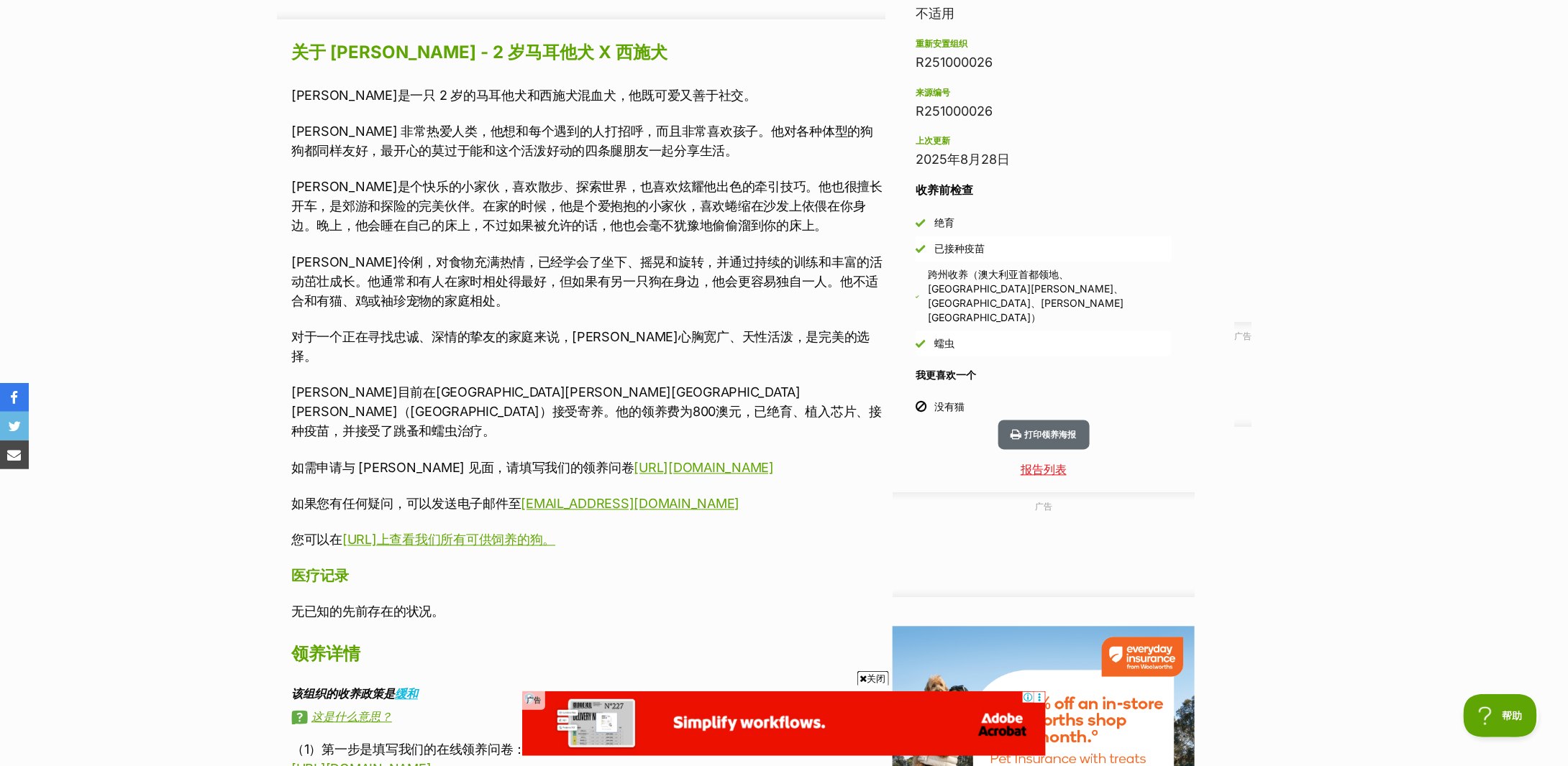
click at [562, 386] on font "哈里目前在新南威尔士州布罗德梅多（Broadmeadow）接受寄养。他的领养费为800澳元，已绝育、植入芯片、接种疫苗，并接受了跳蚤和蠕虫治疗。" at bounding box center [586, 412] width 591 height 54
copy font "Broadmeadow"
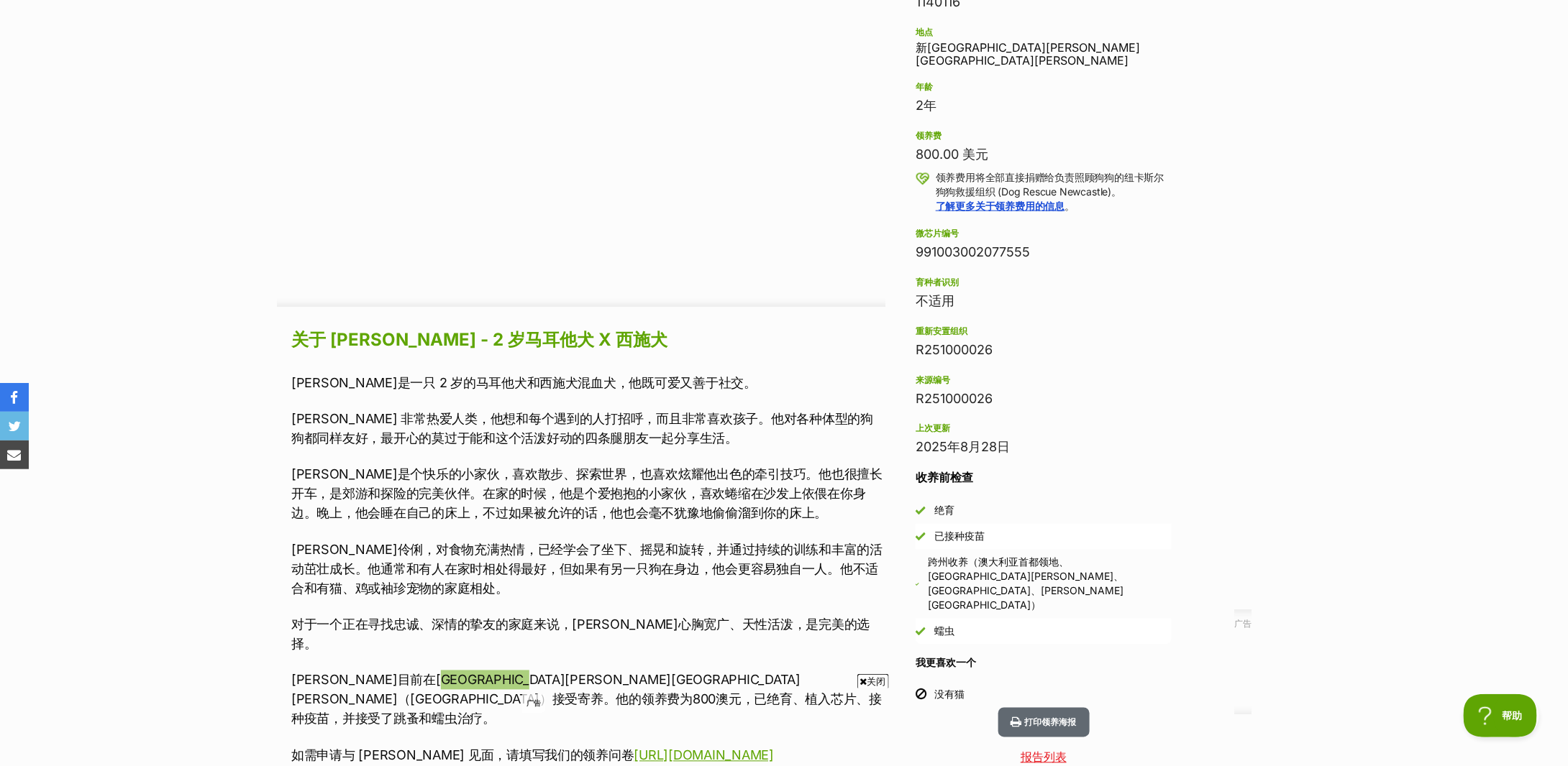
scroll to position [1054, 0]
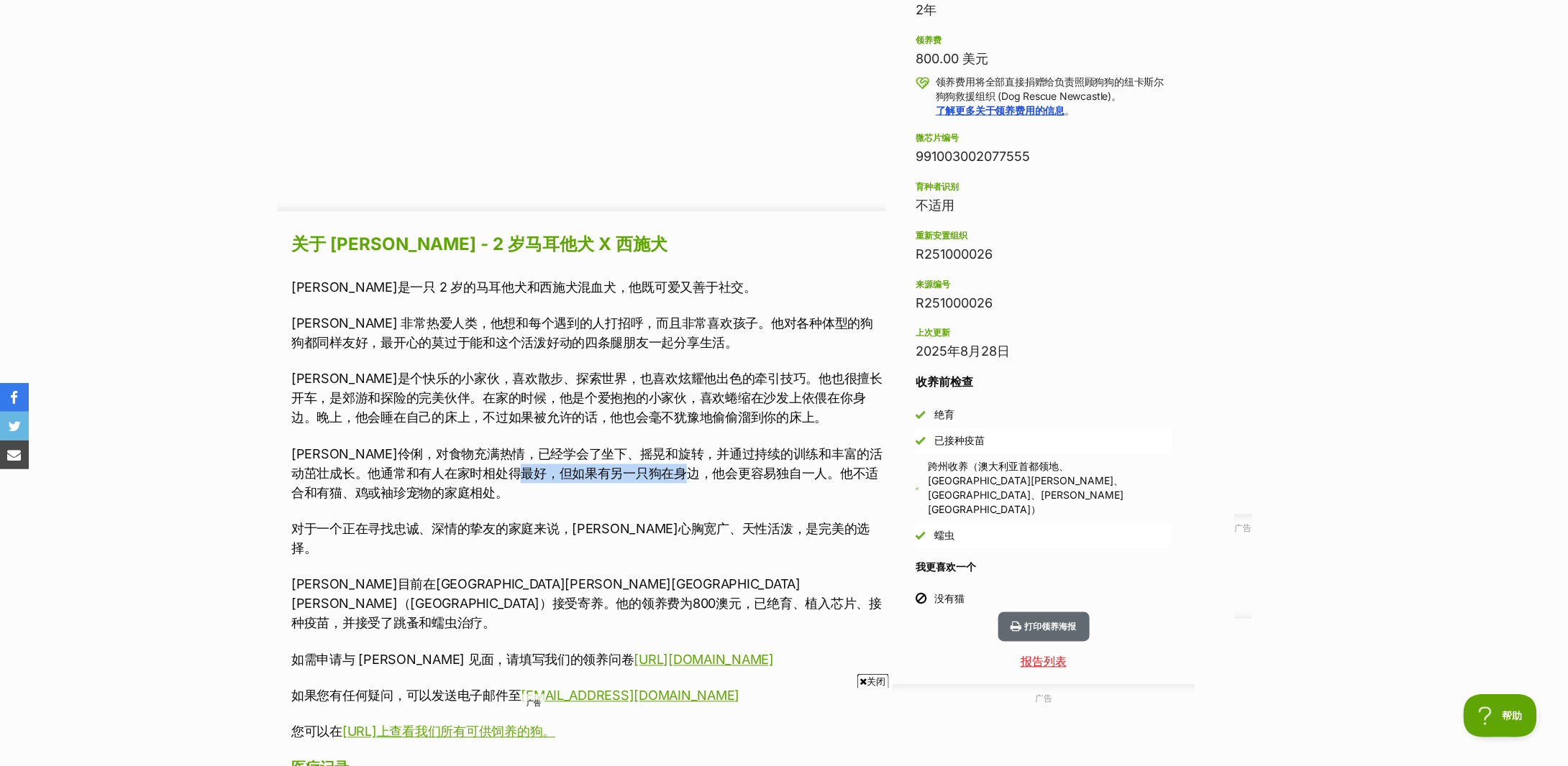
drag, startPoint x: 600, startPoint y: 471, endPoint x: 759, endPoint y: 476, distance: 159.1
click at [759, 476] on font "哈利聪明伶俐，对食物充满热情，已经学会了坐下、摇晃和旋转，并通过持续的训练和丰富的活动茁壮成长。他通常和有人在家时相处得最好，但如果有另一只狗在身边，他会更容…" at bounding box center [586, 473] width 592 height 54
click at [759, 476] on font "哈利聪明伶俐，对食物充满热情，已经学会了坐下、摇晃和旋转，并通过持续的训练和丰富的活动茁壮成长。他通常和有人在家时相处得最好，但如果有另一只狗在身边，他会更容…" at bounding box center [586, 473] width 592 height 54
drag, startPoint x: 708, startPoint y: 478, endPoint x: 833, endPoint y: 474, distance: 125.1
click at [833, 474] on font "哈利聪明伶俐，对食物充满热情，已经学会了坐下、摇晃和旋转，并通过持续的训练和丰富的活动茁壮成长。他通常和有人在家时相处得最好，但如果有另一只狗在身边，他会更容…" at bounding box center [586, 473] width 592 height 54
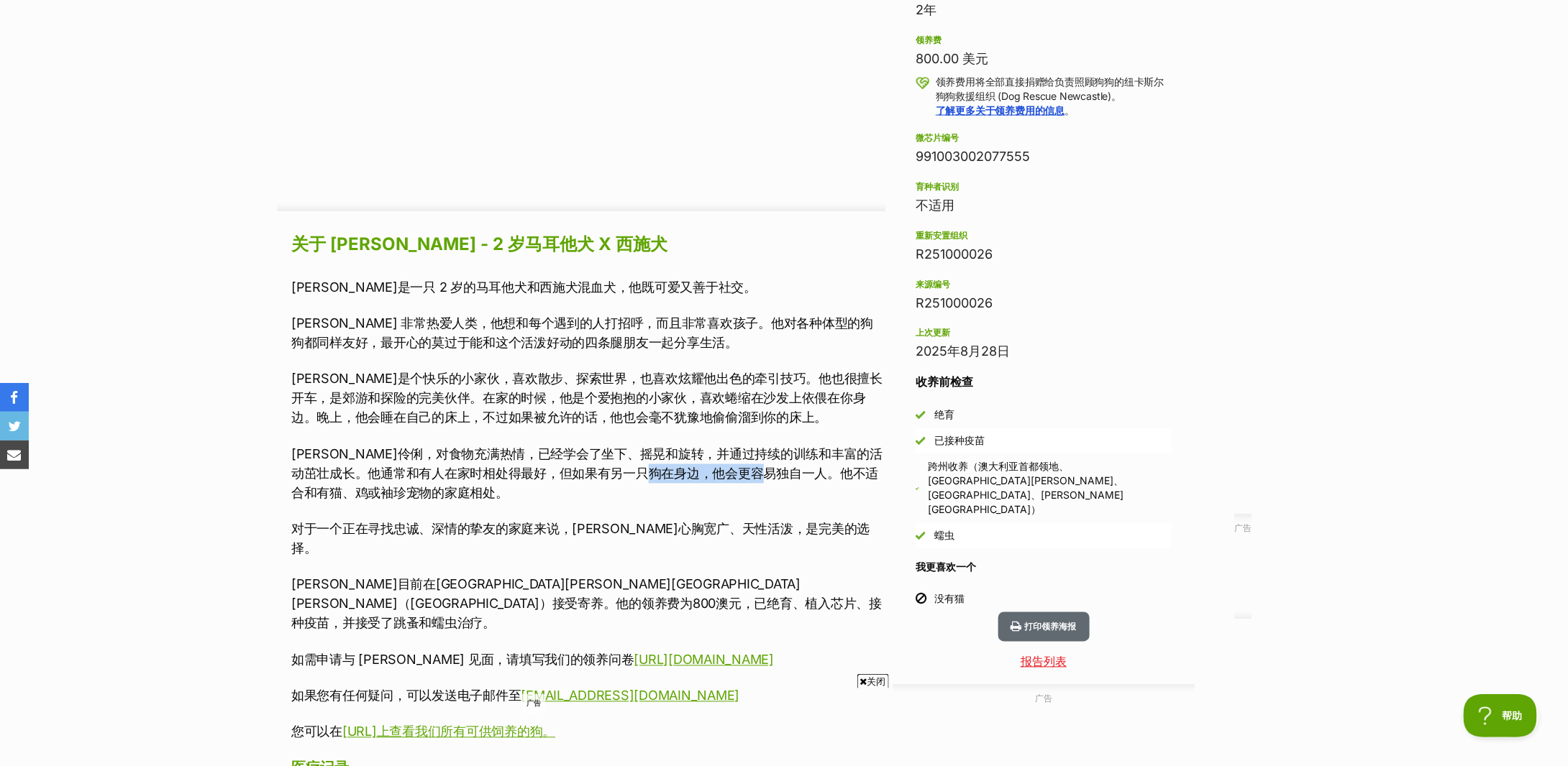
click at [833, 474] on font "哈利聪明伶俐，对食物充满热情，已经学会了坐下、摇晃和旋转，并通过持续的训练和丰富的活动茁壮成长。他通常和有人在家时相处得最好，但如果有另一只狗在身边，他会更容…" at bounding box center [586, 473] width 592 height 54
drag, startPoint x: 302, startPoint y: 484, endPoint x: 435, endPoint y: 495, distance: 133.5
click at [435, 495] on p "哈利聪明伶俐，对食物充满热情，已经学会了坐下、摇晃和旋转，并通过持续的训练和丰富的活动茁壮成长。他通常和有人在家时相处得最好，但如果有另一只狗在身边，他会更容…" at bounding box center [588, 474] width 594 height 58
click at [435, 495] on font "哈利聪明伶俐，对食物充满热情，已经学会了坐下、摇晃和旋转，并通过持续的训练和丰富的活动茁壮成长。他通常和有人在家时相处得最好，但如果有另一只狗在身边，他会更容…" at bounding box center [586, 473] width 592 height 54
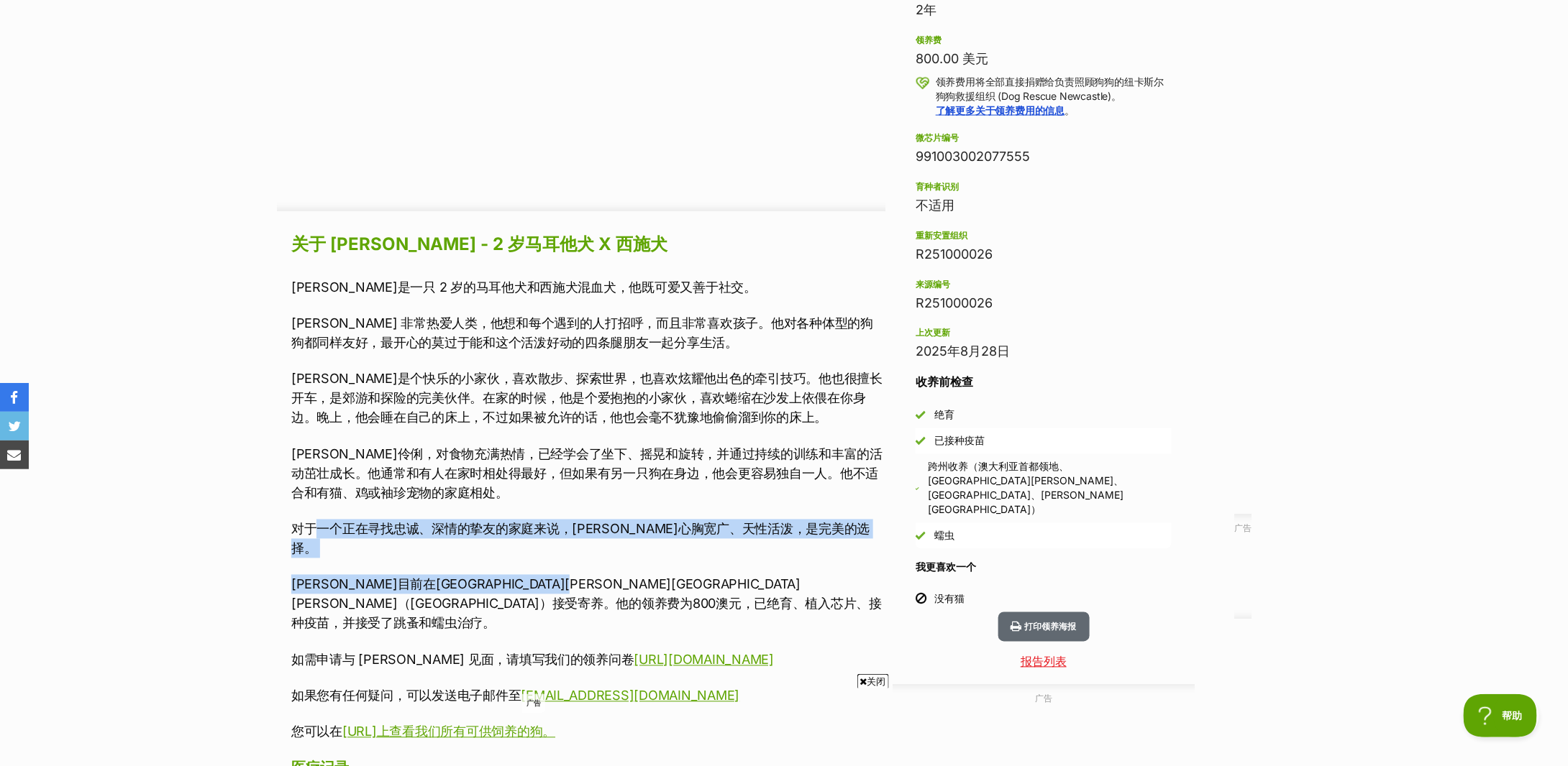
drag, startPoint x: 322, startPoint y: 531, endPoint x: 676, endPoint y: 546, distance: 354.3
click at [674, 546] on div "哈利是一只 2 岁的马耳他犬和西施犬混血犬，他既可爱又善于社交。 Harry 非常热爱人类，他想和每个遇到的人打招呼，而且非常喜欢孩子。他对各种体型的狗狗都同…" at bounding box center [588, 509] width 594 height 465
click at [676, 546] on div "哈利是一只 2 岁的马耳他犬和西施犬混血犬，他既可爱又善于社交。 Harry 非常热爱人类，他想和每个遇到的人打招呼，而且非常喜欢孩子。他对各种体型的狗狗都同…" at bounding box center [588, 509] width 594 height 465
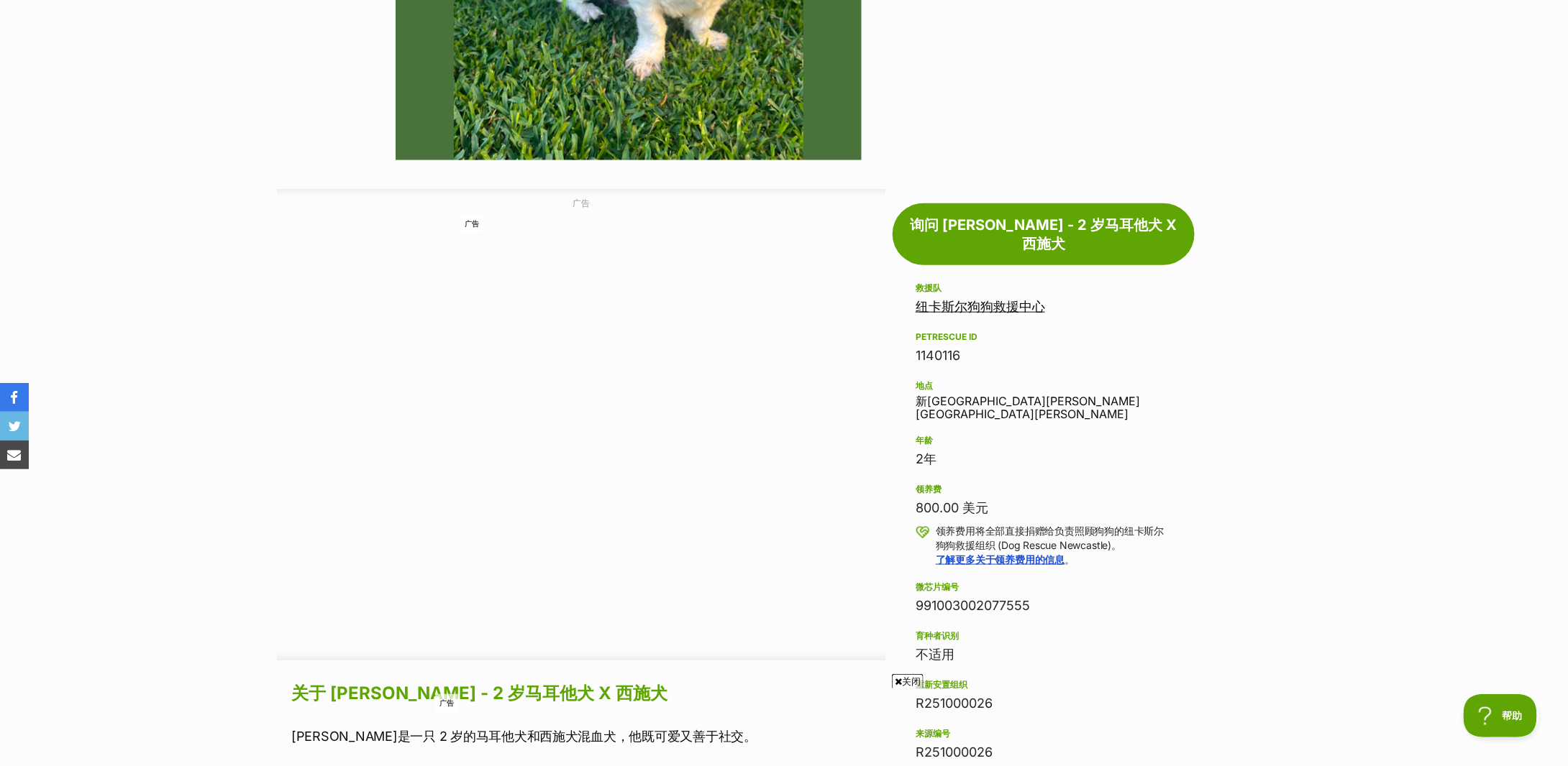
scroll to position [125, 0]
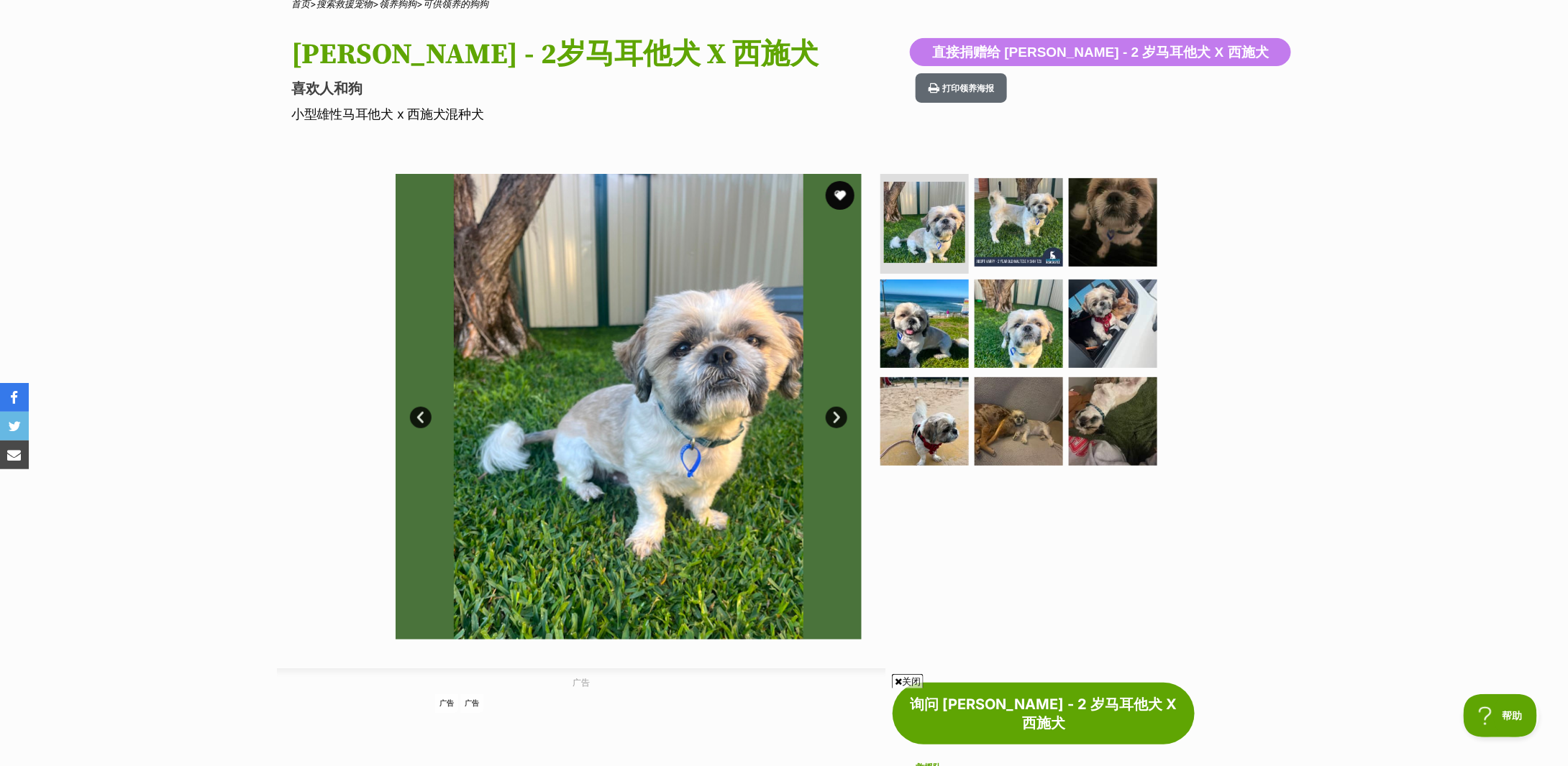
click at [833, 408] on link "下一个" at bounding box center [837, 417] width 22 height 22
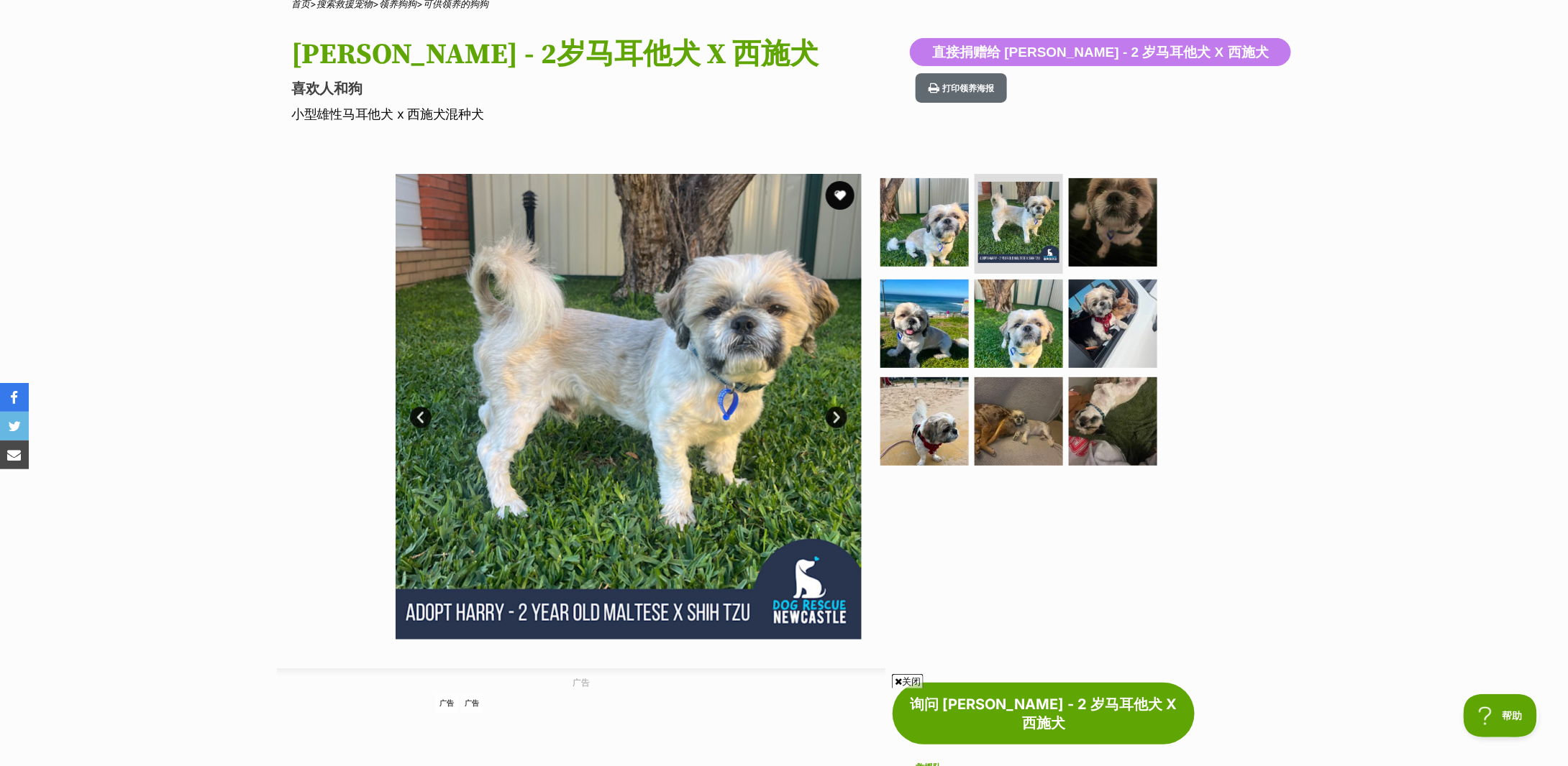
click at [833, 408] on link "下一个" at bounding box center [837, 417] width 22 height 22
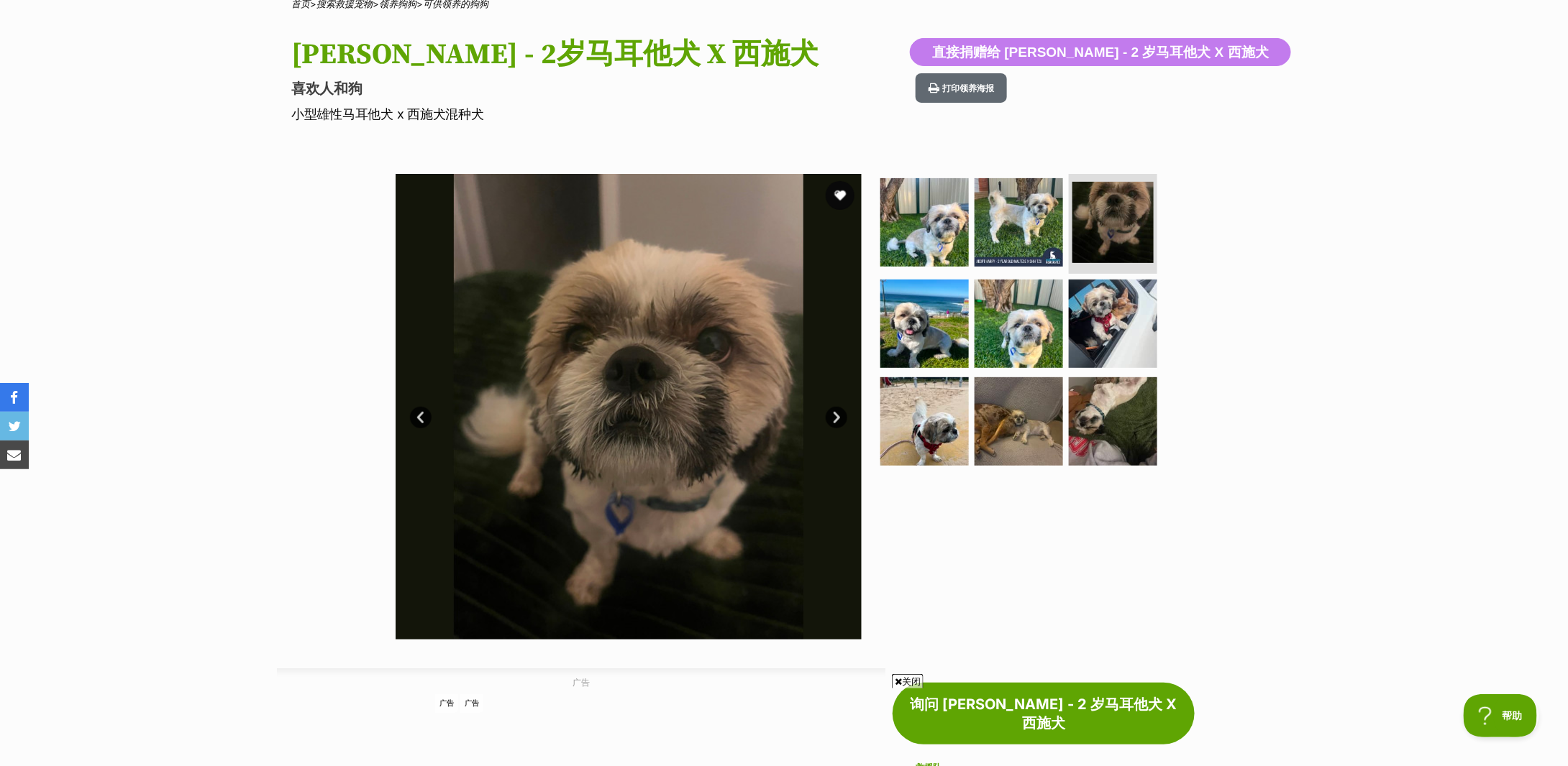
click at [833, 408] on link "下一个" at bounding box center [837, 417] width 22 height 22
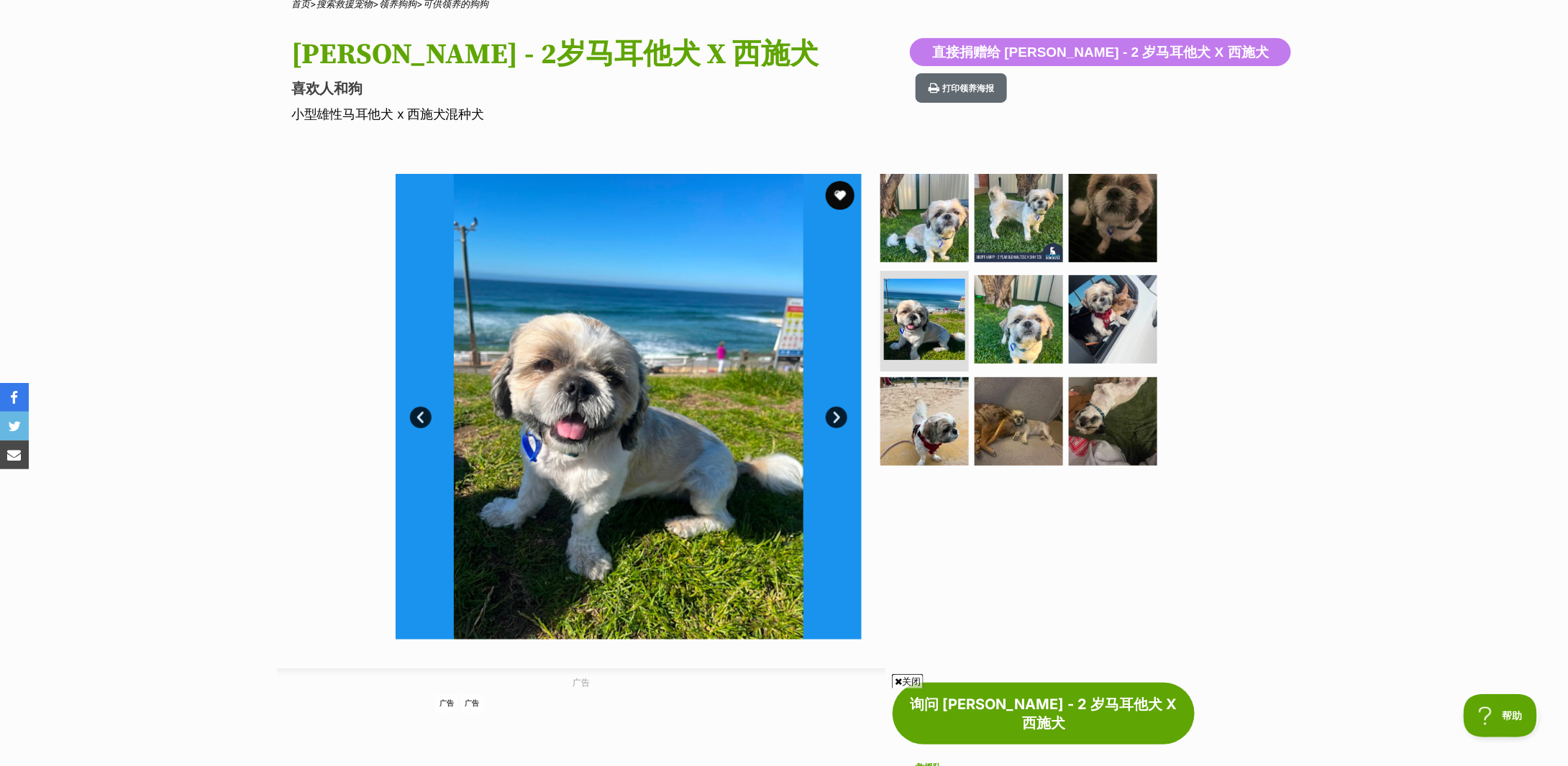
click at [833, 408] on link "下一个" at bounding box center [837, 417] width 22 height 22
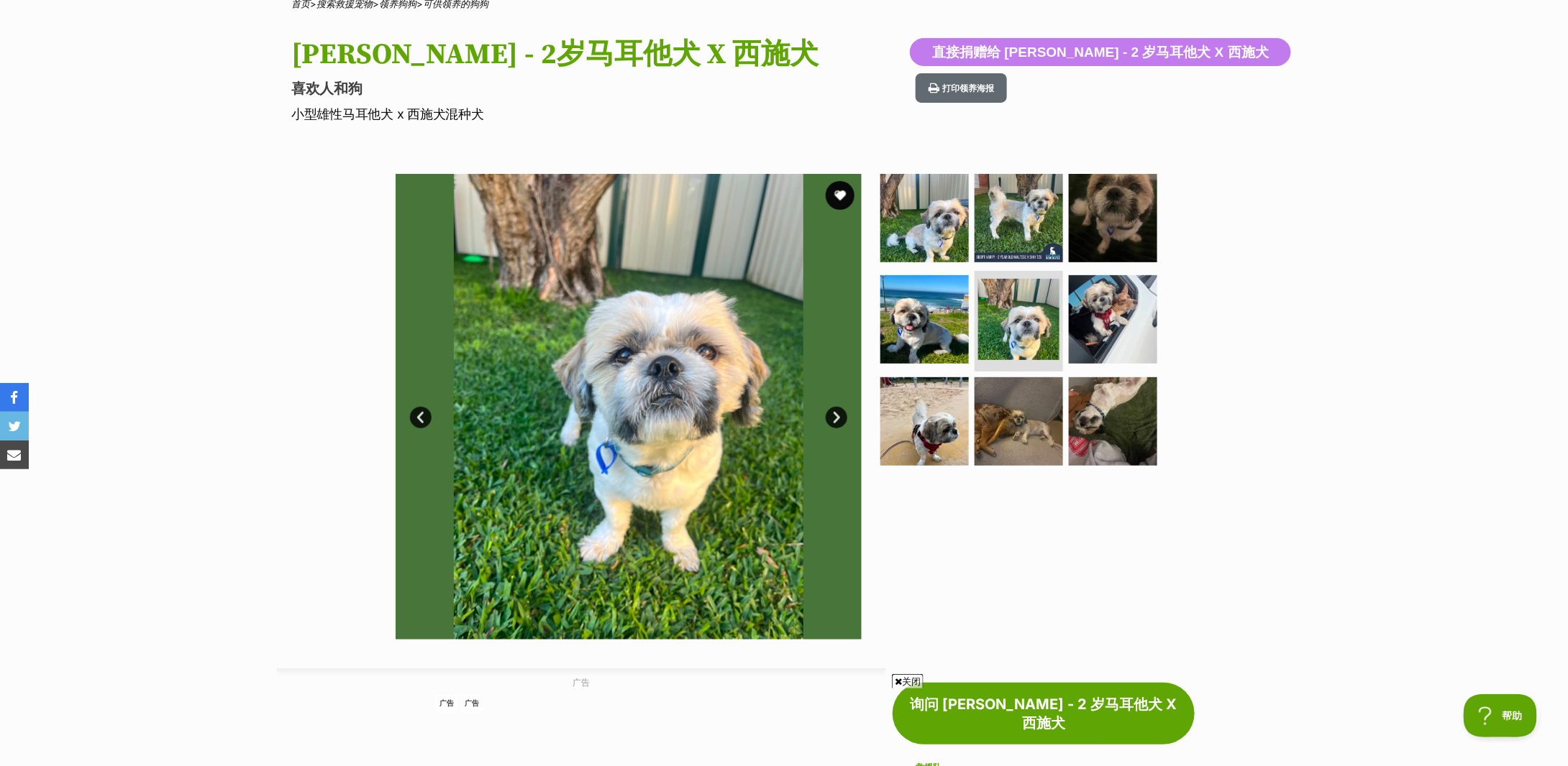
click at [833, 408] on link "下一个" at bounding box center [837, 417] width 22 height 22
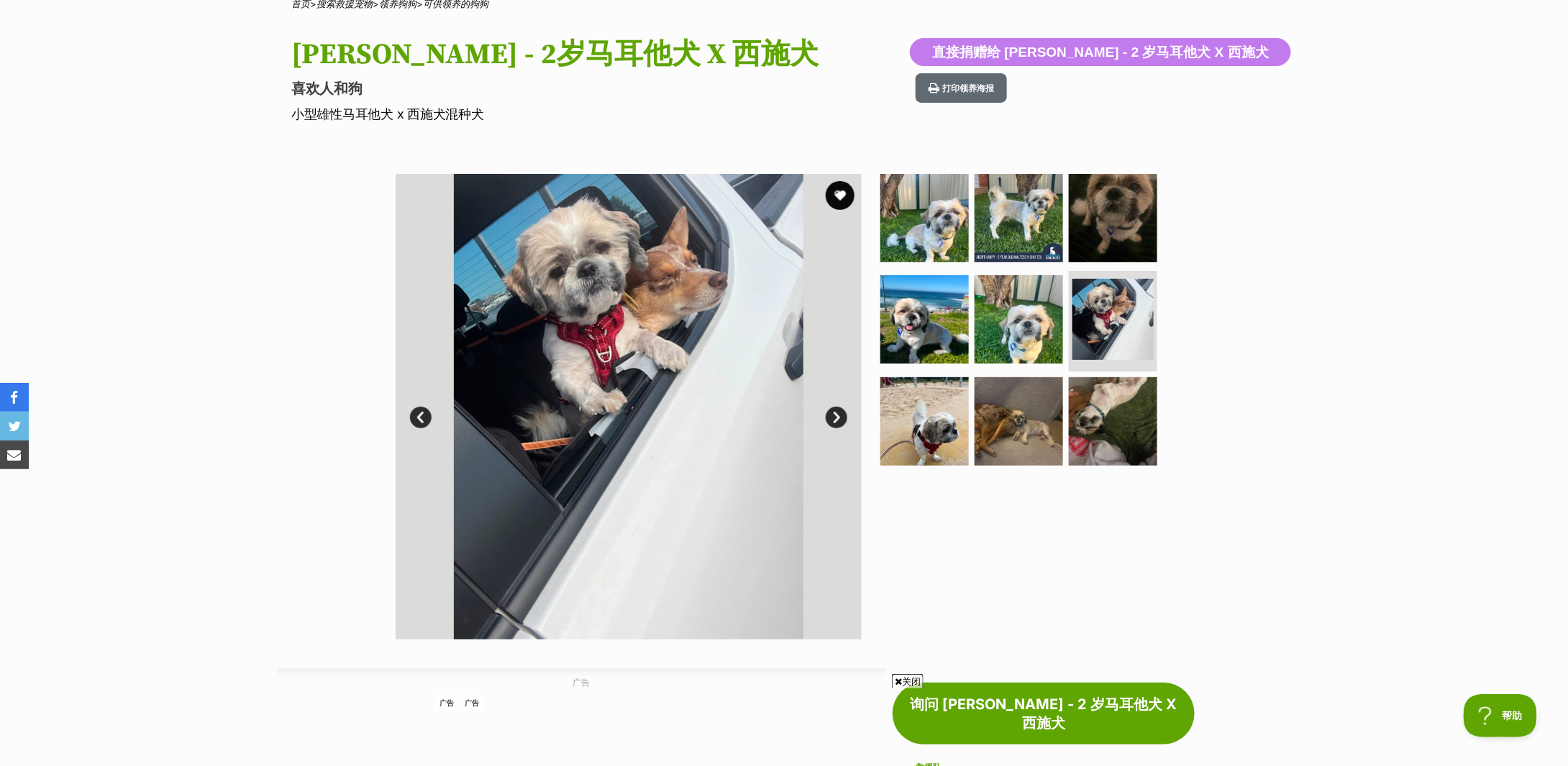
click at [833, 408] on link "下一个" at bounding box center [837, 417] width 22 height 22
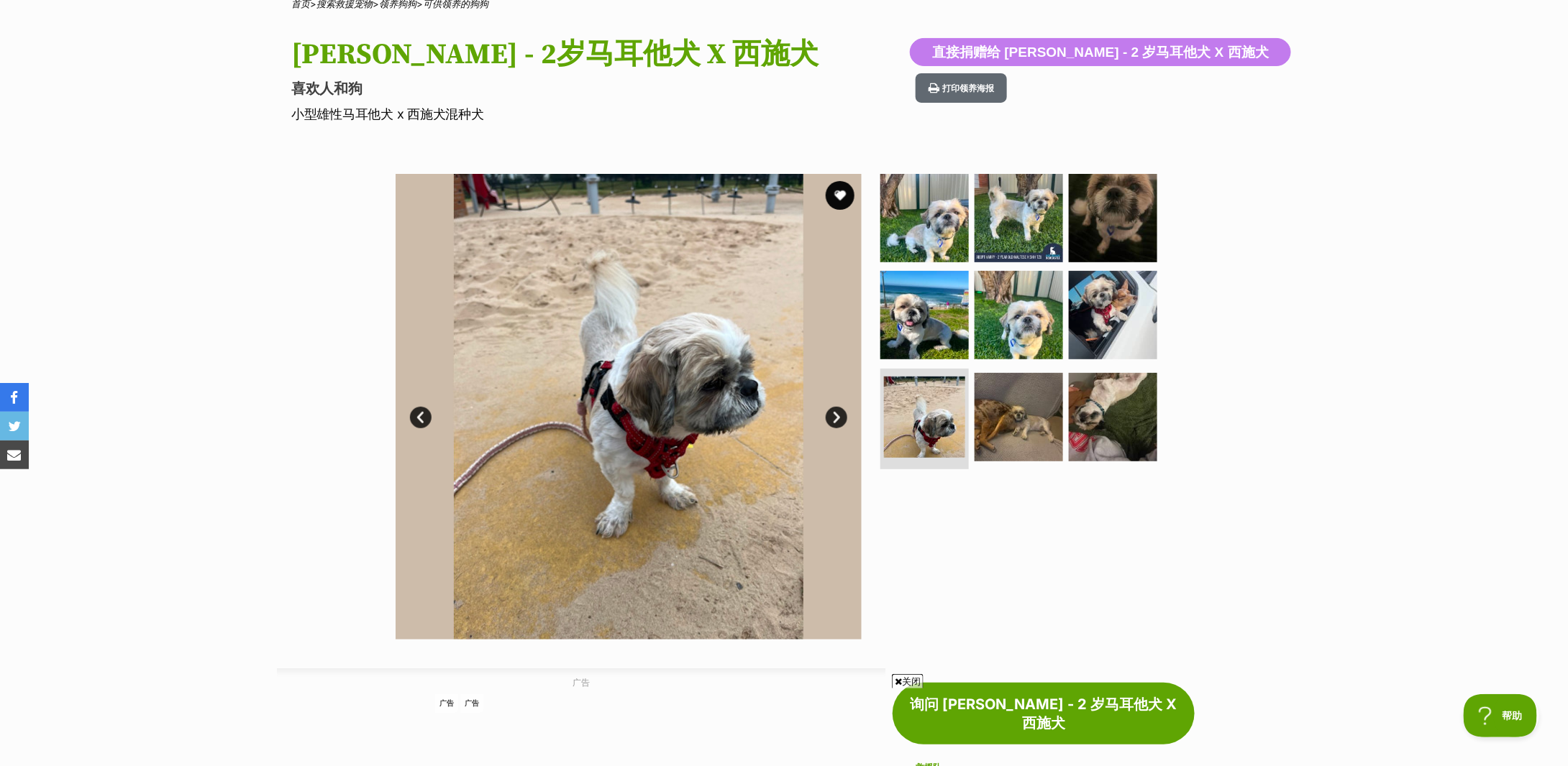
click at [833, 408] on link "下一个" at bounding box center [837, 417] width 22 height 22
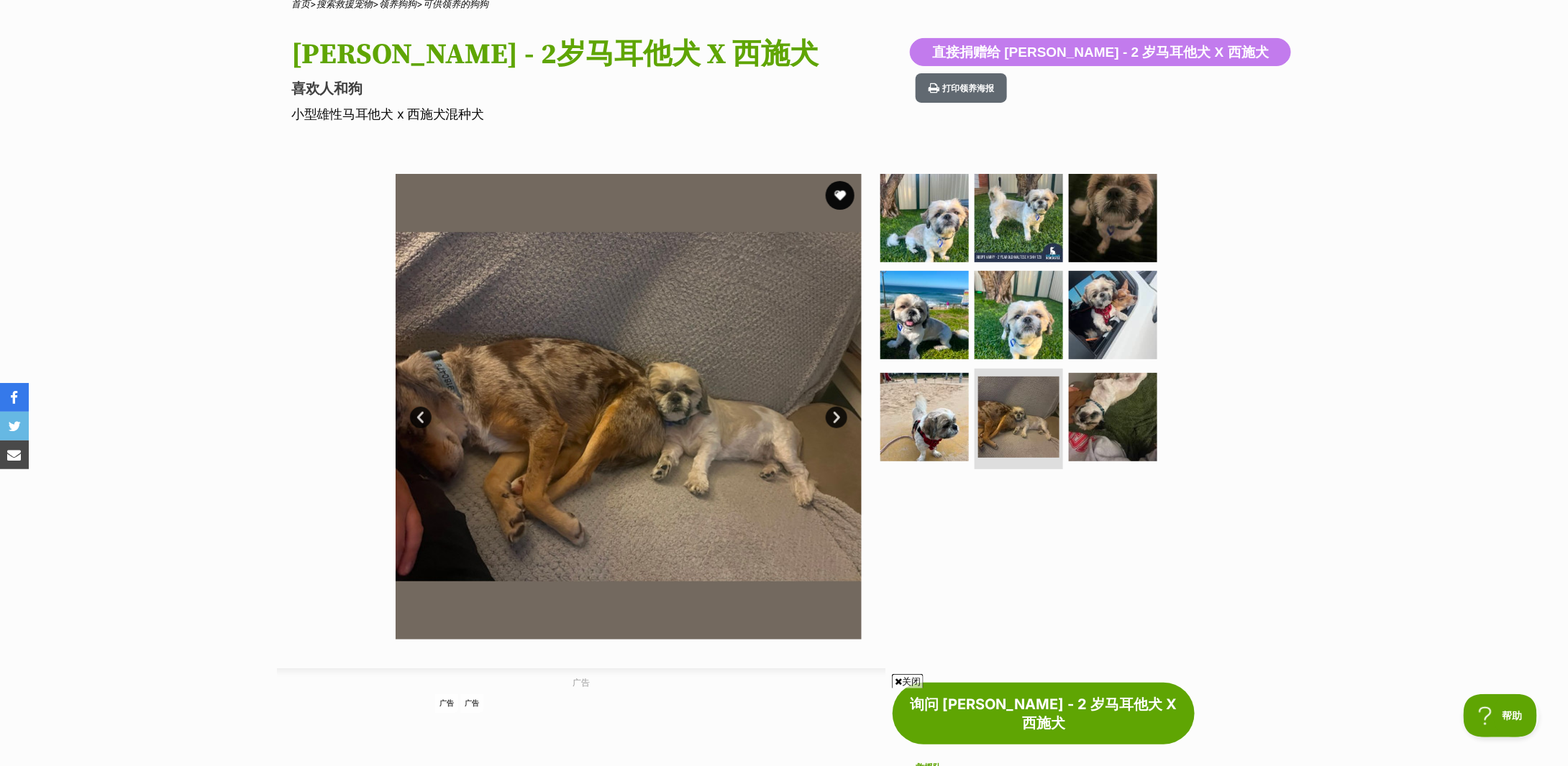
click at [833, 408] on link "下一个" at bounding box center [837, 417] width 22 height 22
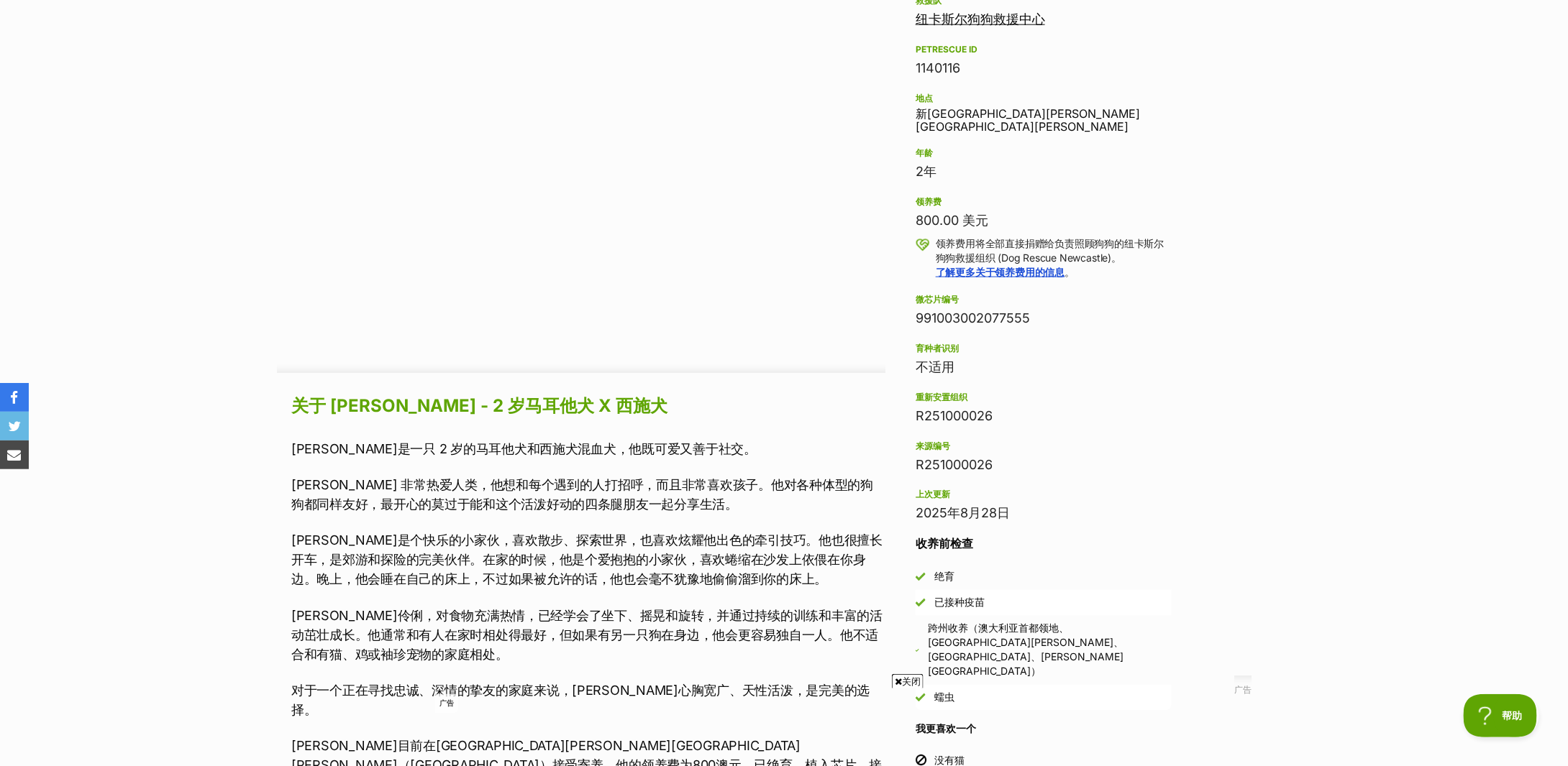
scroll to position [1180, 0]
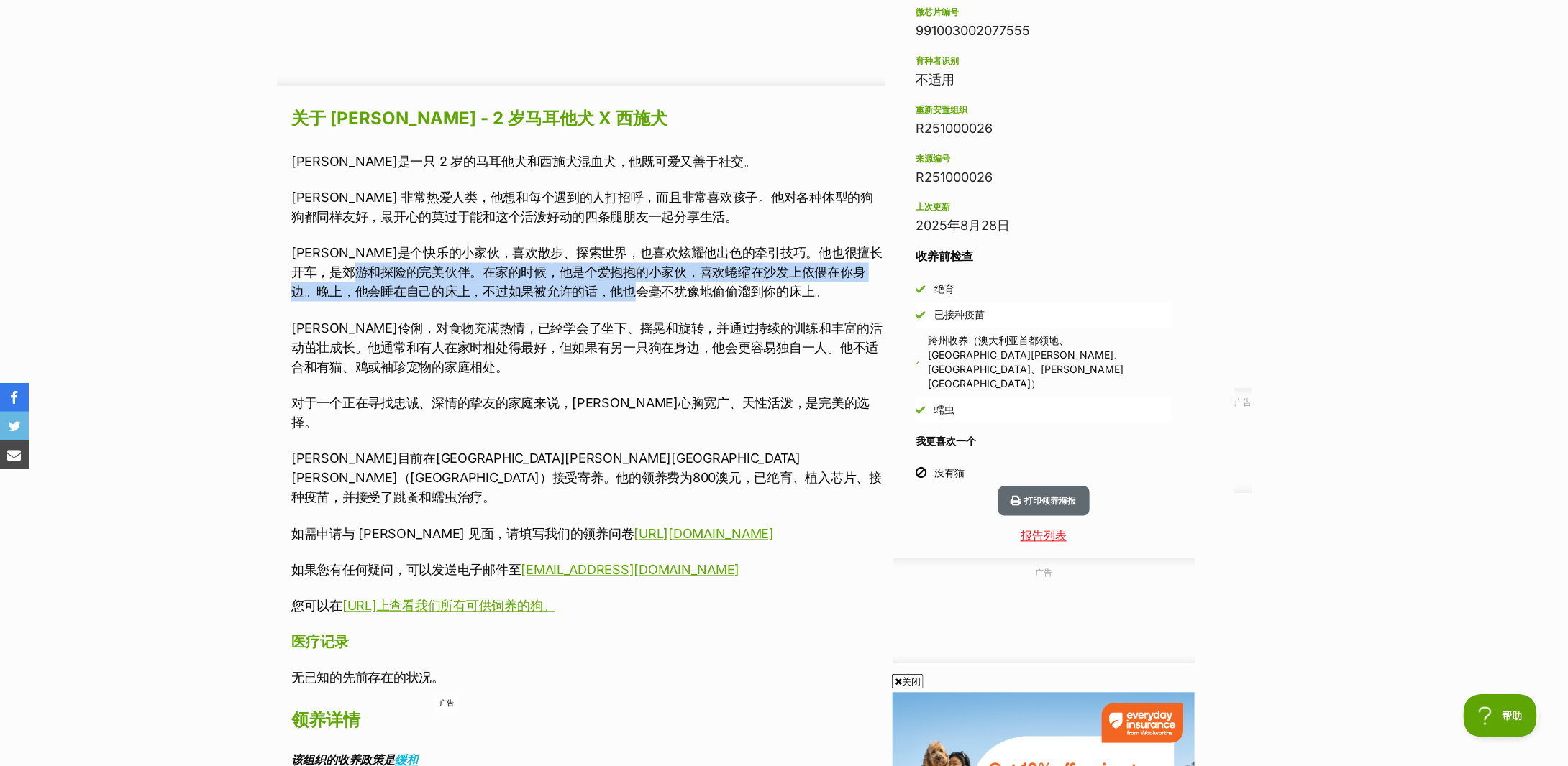
drag, startPoint x: 414, startPoint y: 271, endPoint x: 693, endPoint y: 285, distance: 279.4
click at [693, 285] on font "哈利是个快乐的小家伙，喜欢散步、探索世界，也喜欢炫耀他出色的牵引技巧。他也很擅长开车，是郊游和探险的完美伙伴。在家的时候，他是个爱抱抱的小家伙，喜欢蜷缩在沙发…" at bounding box center [586, 272] width 592 height 54
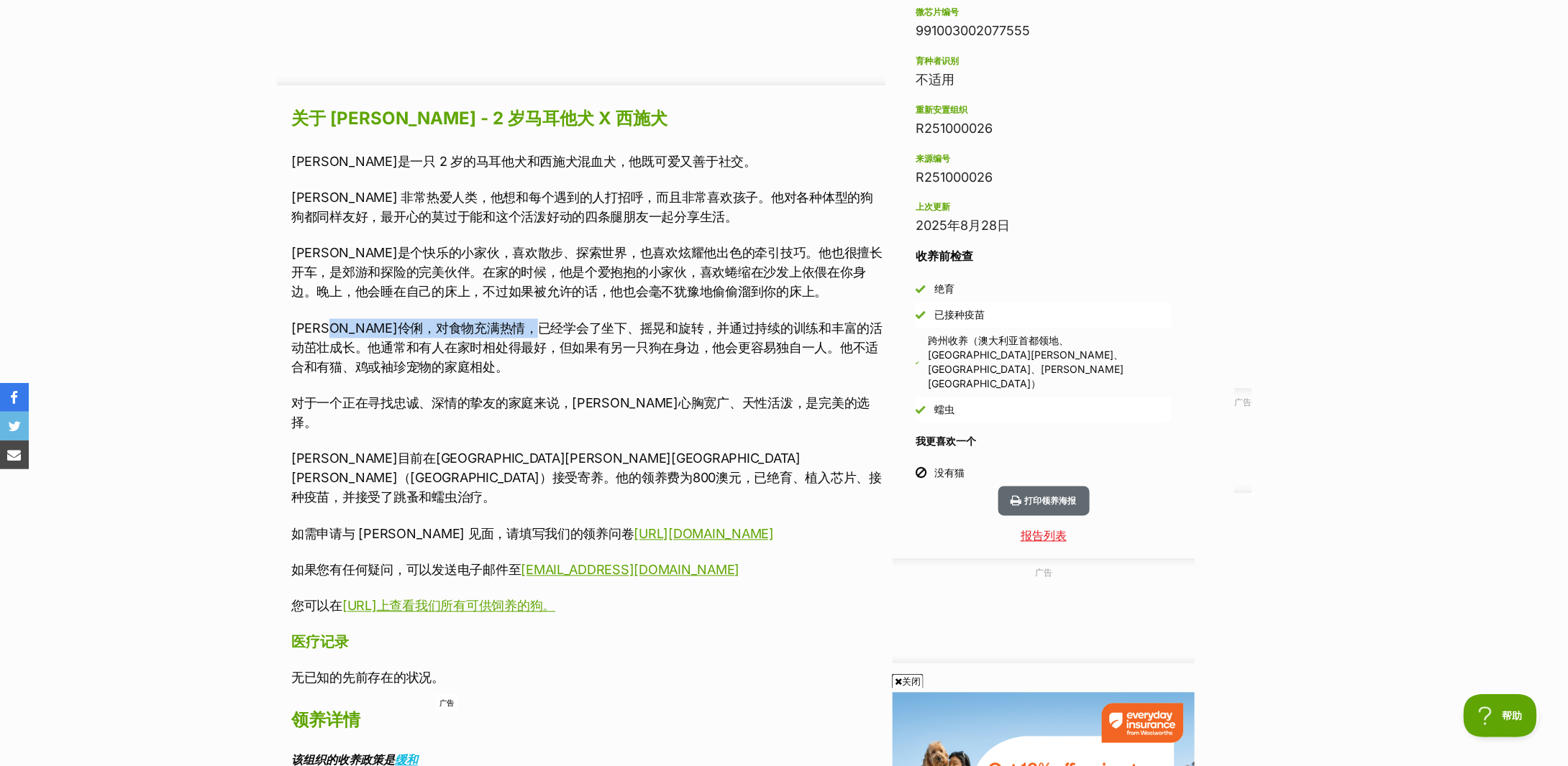
drag, startPoint x: 350, startPoint y: 325, endPoint x: 613, endPoint y: 325, distance: 263.0
click at [613, 325] on font "哈利聪明伶俐，对食物充满热情，已经学会了坐下、摇晃和旋转，并通过持续的训练和丰富的活动茁壮成长。他通常和有人在家时相处得最好，但如果有另一只狗在身边，他会更容…" at bounding box center [586, 348] width 592 height 54
drag, startPoint x: 383, startPoint y: 343, endPoint x: 711, endPoint y: 345, distance: 328.0
click at [711, 345] on font "哈利聪明伶俐，对食物充满热情，已经学会了坐下、摇晃和旋转，并通过持续的训练和丰富的活动茁壮成长。他通常和有人在家时相处得最好，但如果有另一只狗在身边，他会更容…" at bounding box center [586, 348] width 592 height 54
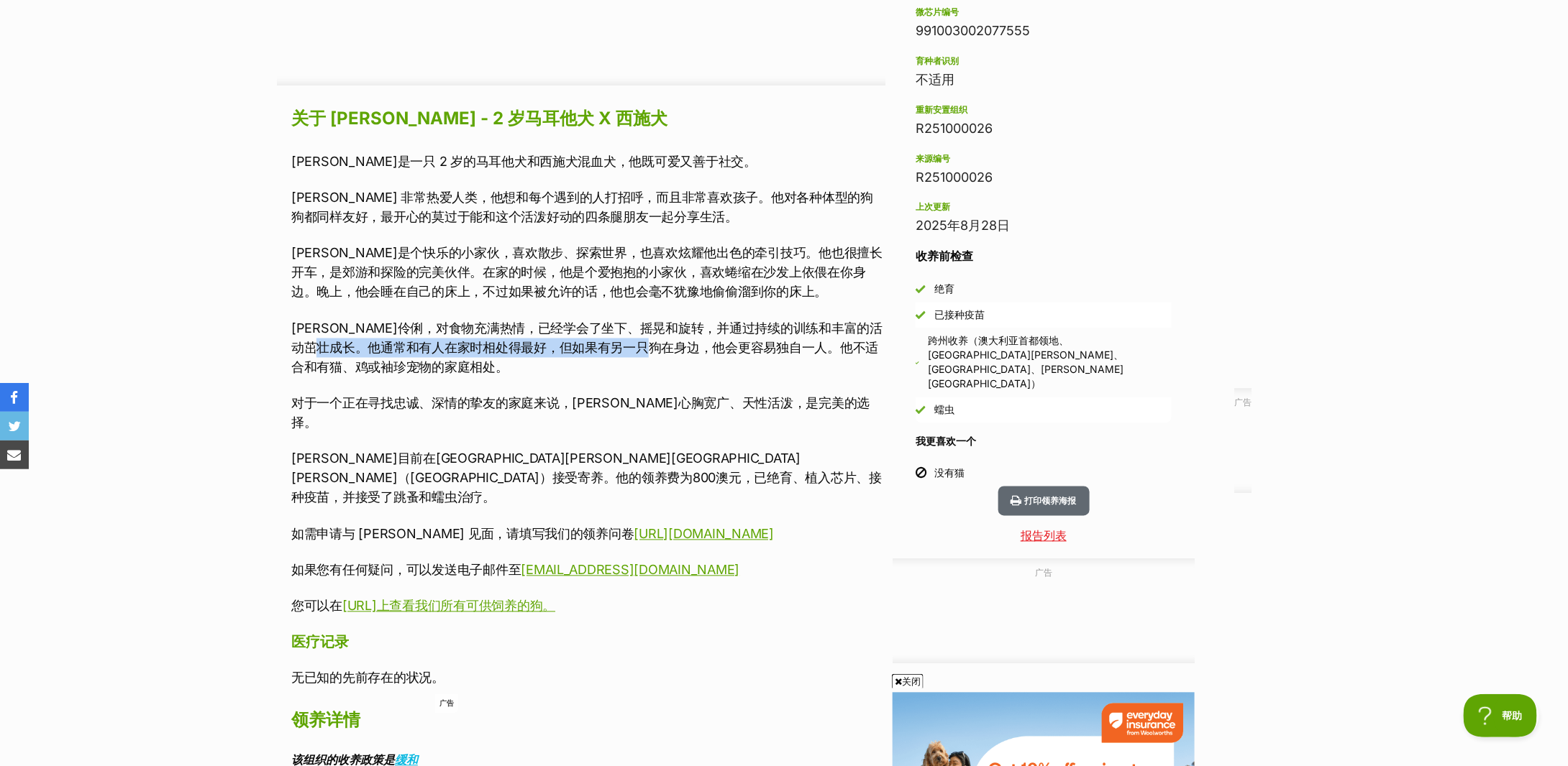
click at [711, 345] on font "哈利聪明伶俐，对食物充满热情，已经学会了坐下、摇晃和旋转，并通过持续的训练和丰富的活动茁壮成长。他通常和有人在家时相处得最好，但如果有另一只狗在身边，他会更容…" at bounding box center [586, 348] width 592 height 54
drag, startPoint x: 531, startPoint y: 349, endPoint x: 744, endPoint y: 339, distance: 213.2
click at [744, 339] on font "哈利聪明伶俐，对食物充满热情，已经学会了坐下、摇晃和旋转，并通过持续的训练和丰富的活动茁壮成长。他通常和有人在家时相处得最好，但如果有另一只狗在身边，他会更容…" at bounding box center [586, 348] width 592 height 54
drag, startPoint x: 543, startPoint y: 345, endPoint x: 774, endPoint y: 341, distance: 231.0
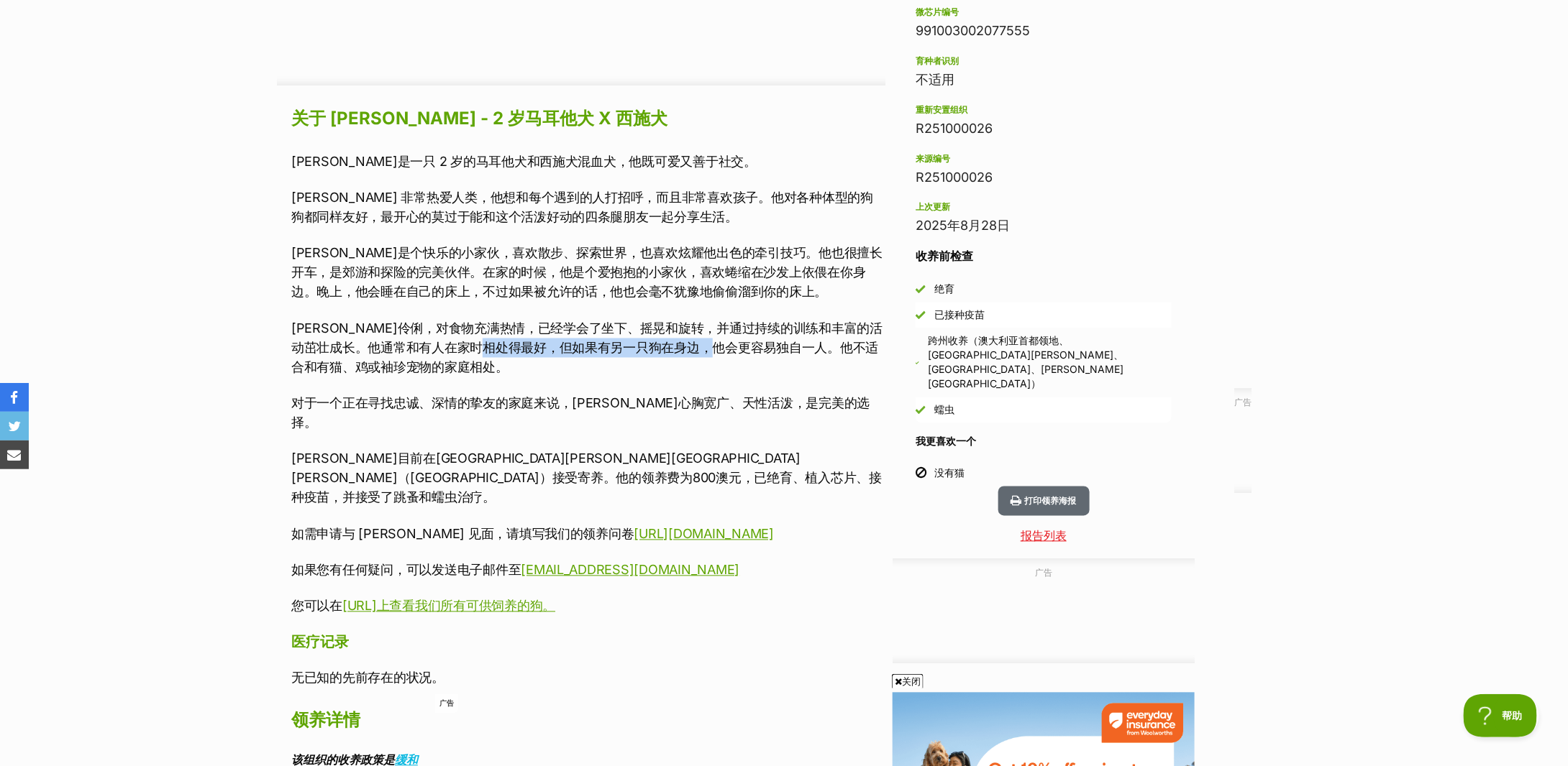
click at [774, 341] on font "哈利聪明伶俐，对食物充满热情，已经学会了坐下、摇晃和旋转，并通过持续的训练和丰富的活动茁壮成长。他通常和有人在家时相处得最好，但如果有另一只狗在身边，他会更容…" at bounding box center [586, 348] width 592 height 54
drag, startPoint x: 587, startPoint y: 343, endPoint x: 725, endPoint y: 344, distance: 138.0
click at [725, 344] on font "哈利聪明伶俐，对食物充满热情，已经学会了坐下、摇晃和旋转，并通过持续的训练和丰富的活动茁壮成长。他通常和有人在家时相处得最好，但如果有另一只狗在身边，他会更容…" at bounding box center [586, 348] width 592 height 54
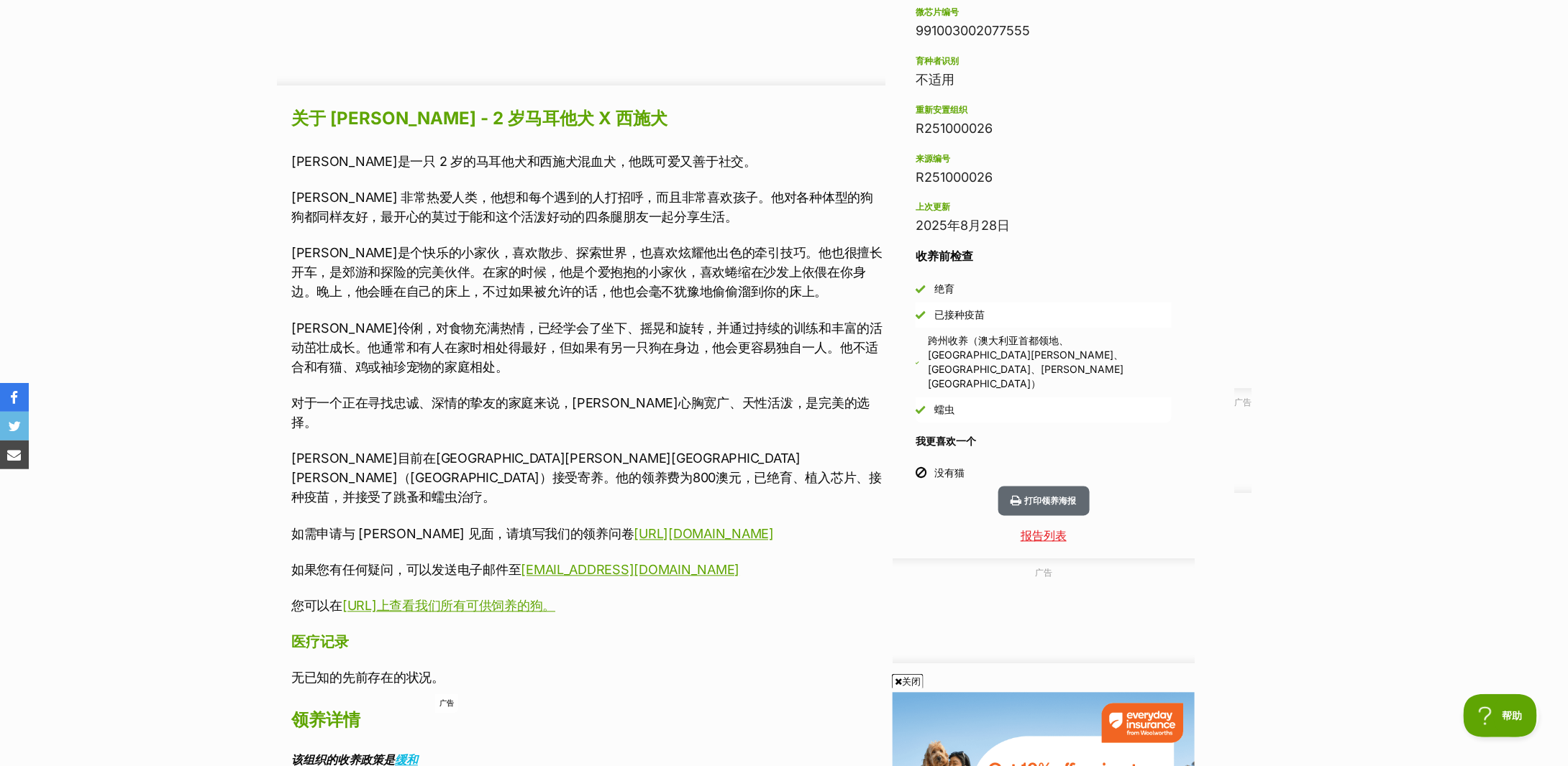
click at [343, 360] on font "哈利聪明伶俐，对食物充满热情，已经学会了坐下、摇晃和旋转，并通过持续的训练和丰富的活动茁壮成长。他通常和有人在家时相处得最好，但如果有另一只狗在身边，他会更容…" at bounding box center [586, 348] width 592 height 54
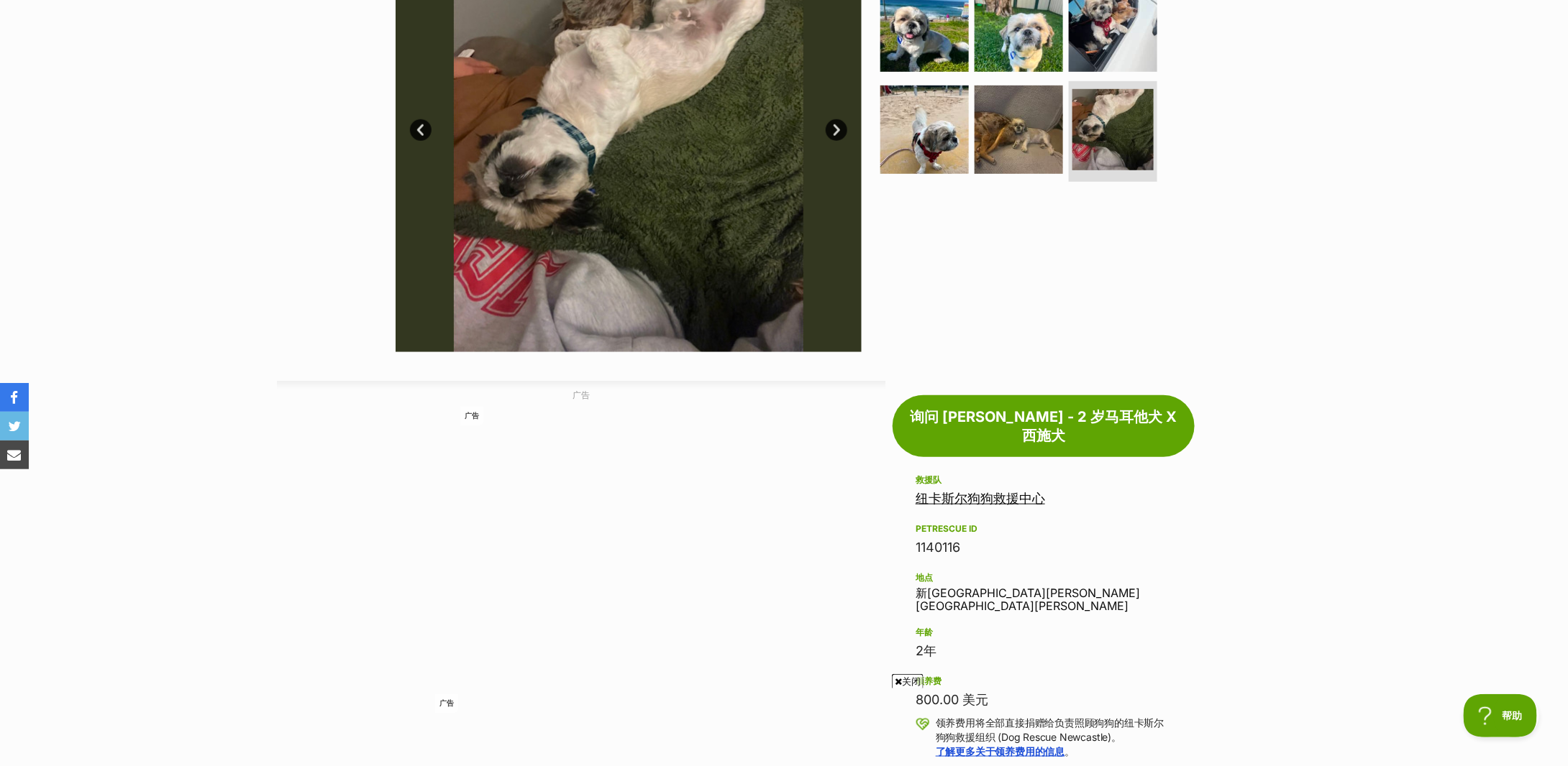
scroll to position [125, 0]
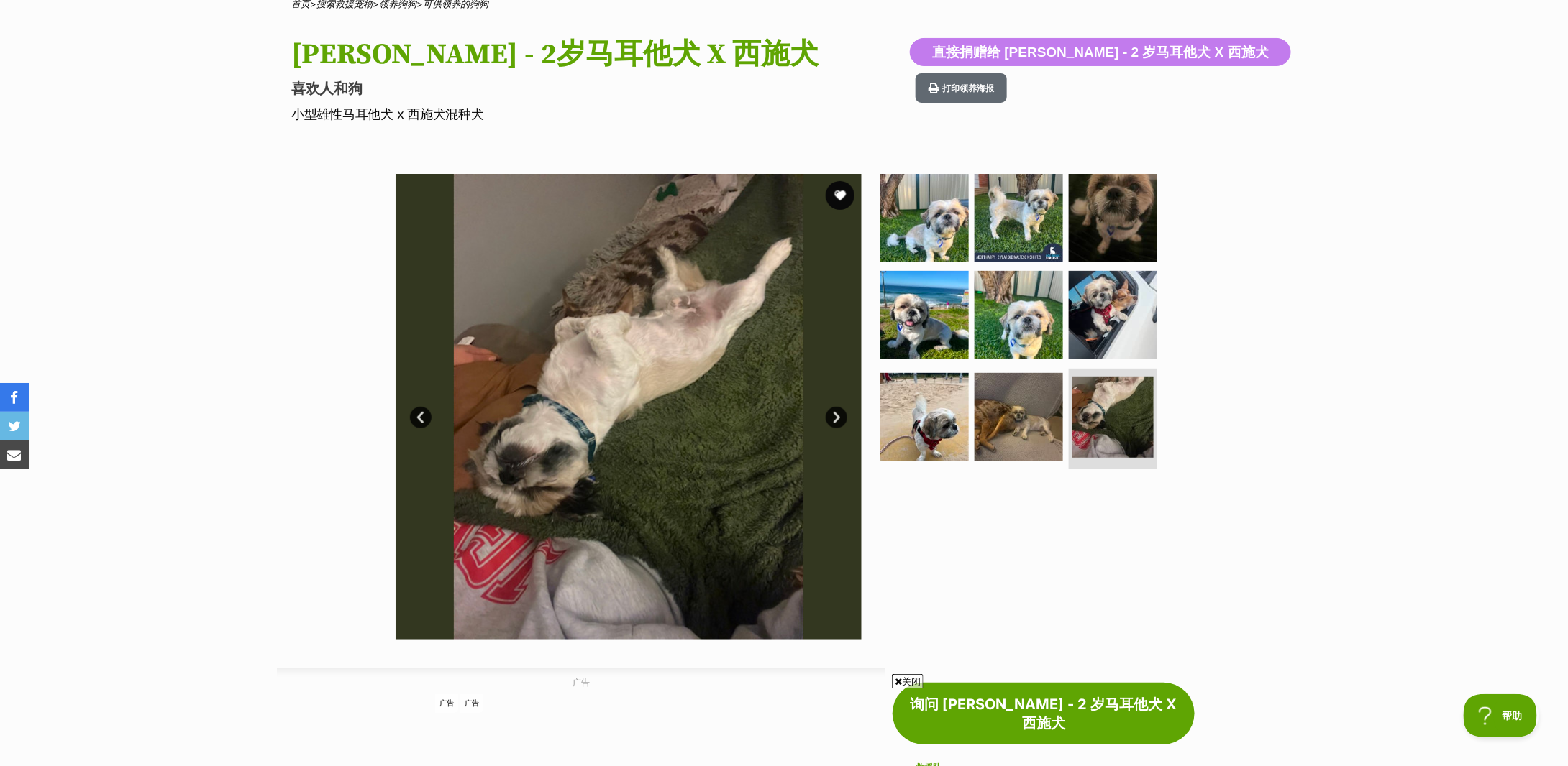
click at [832, 414] on link "下一个" at bounding box center [837, 417] width 22 height 22
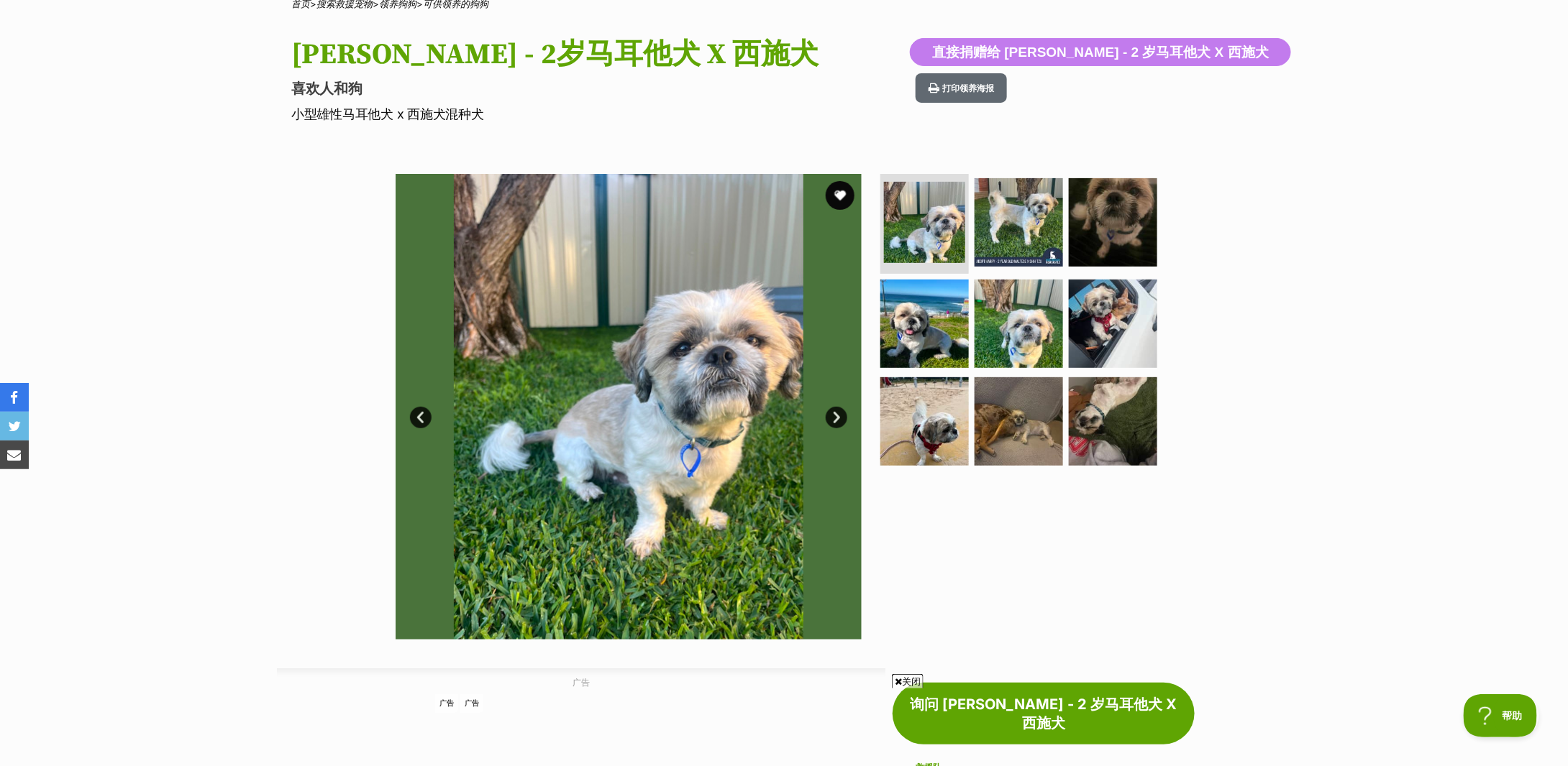
click at [832, 414] on link "下一个" at bounding box center [837, 417] width 22 height 22
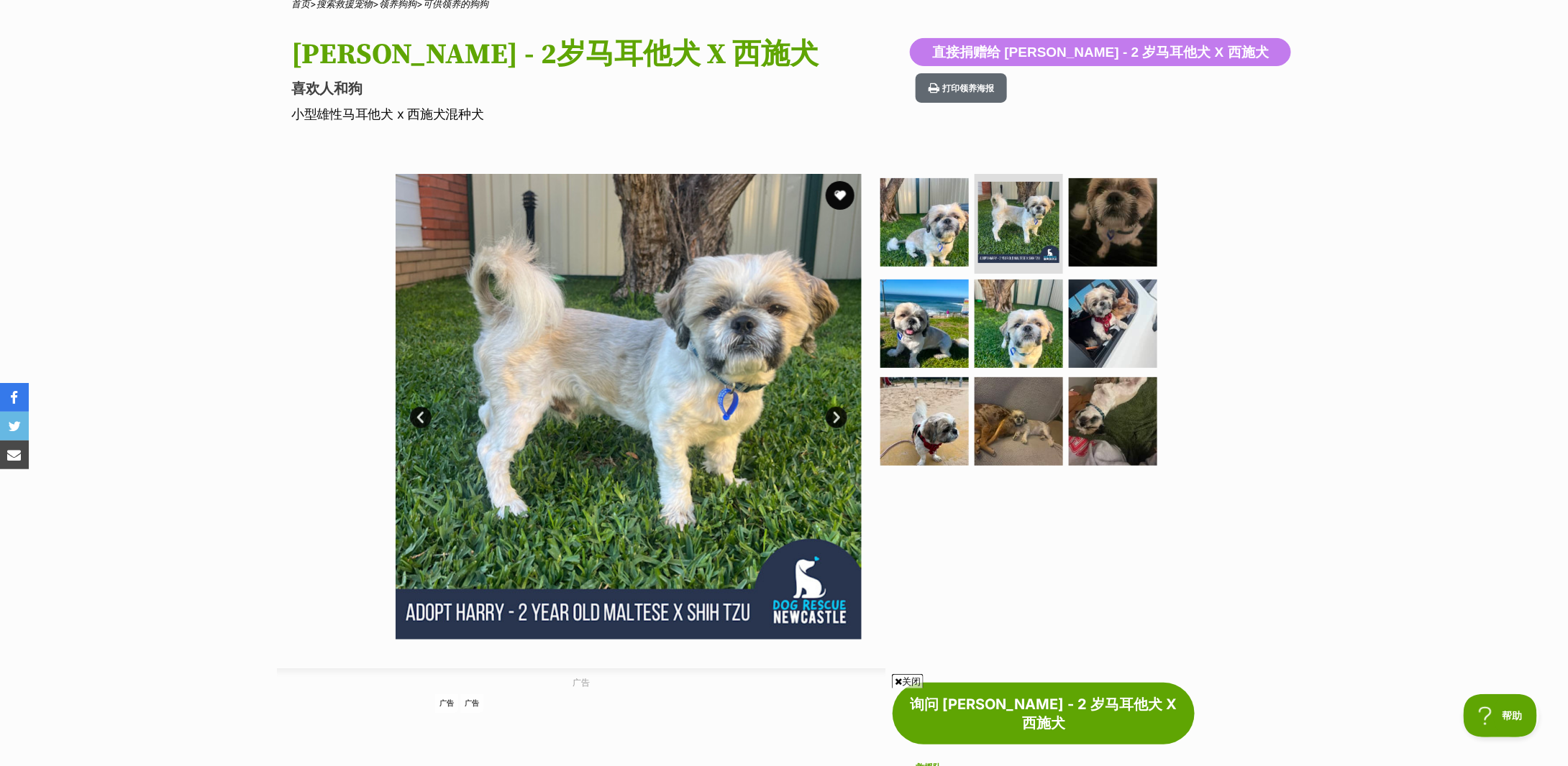
click at [832, 414] on link "下一个" at bounding box center [837, 417] width 22 height 22
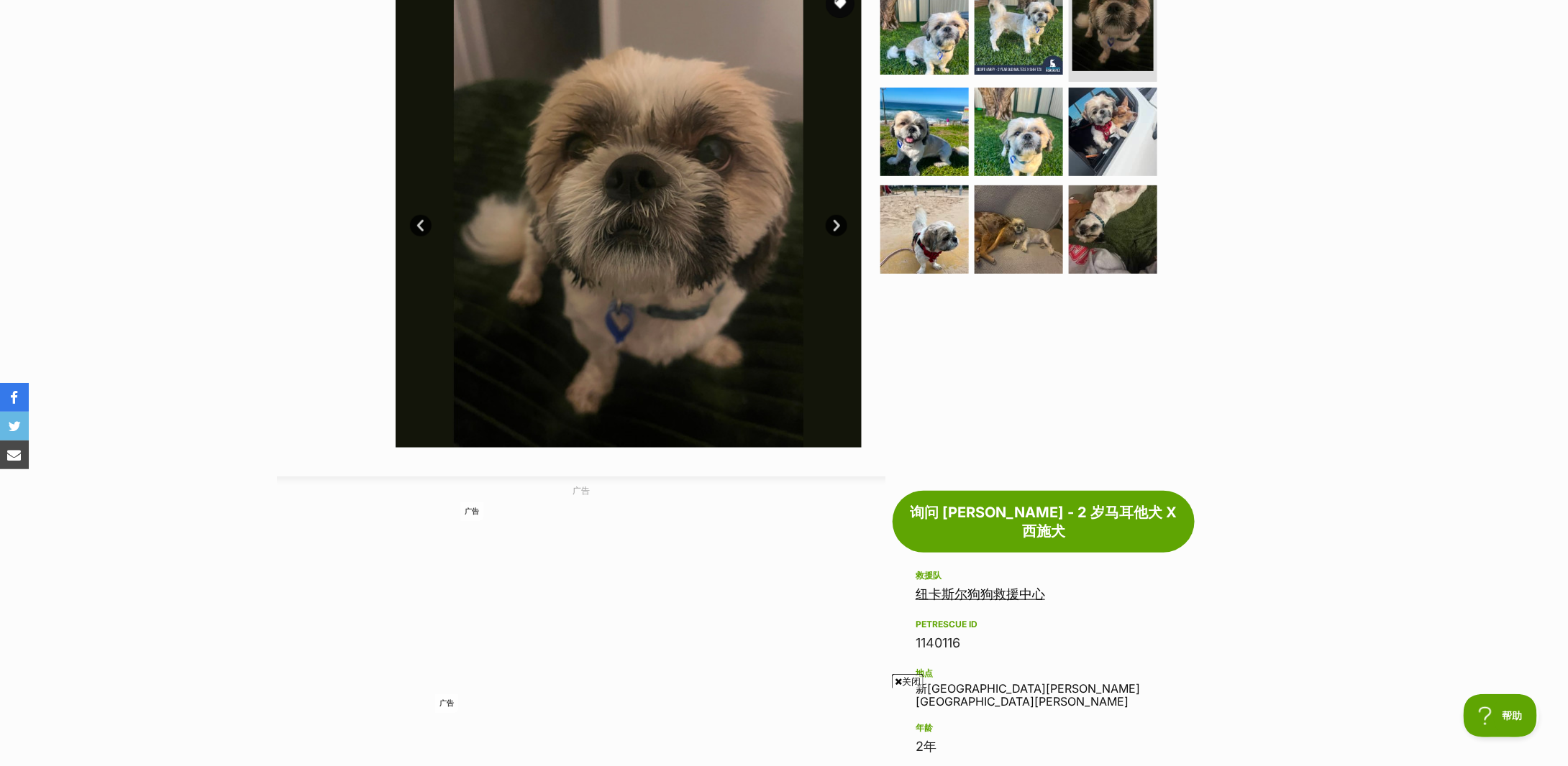
scroll to position [30, 0]
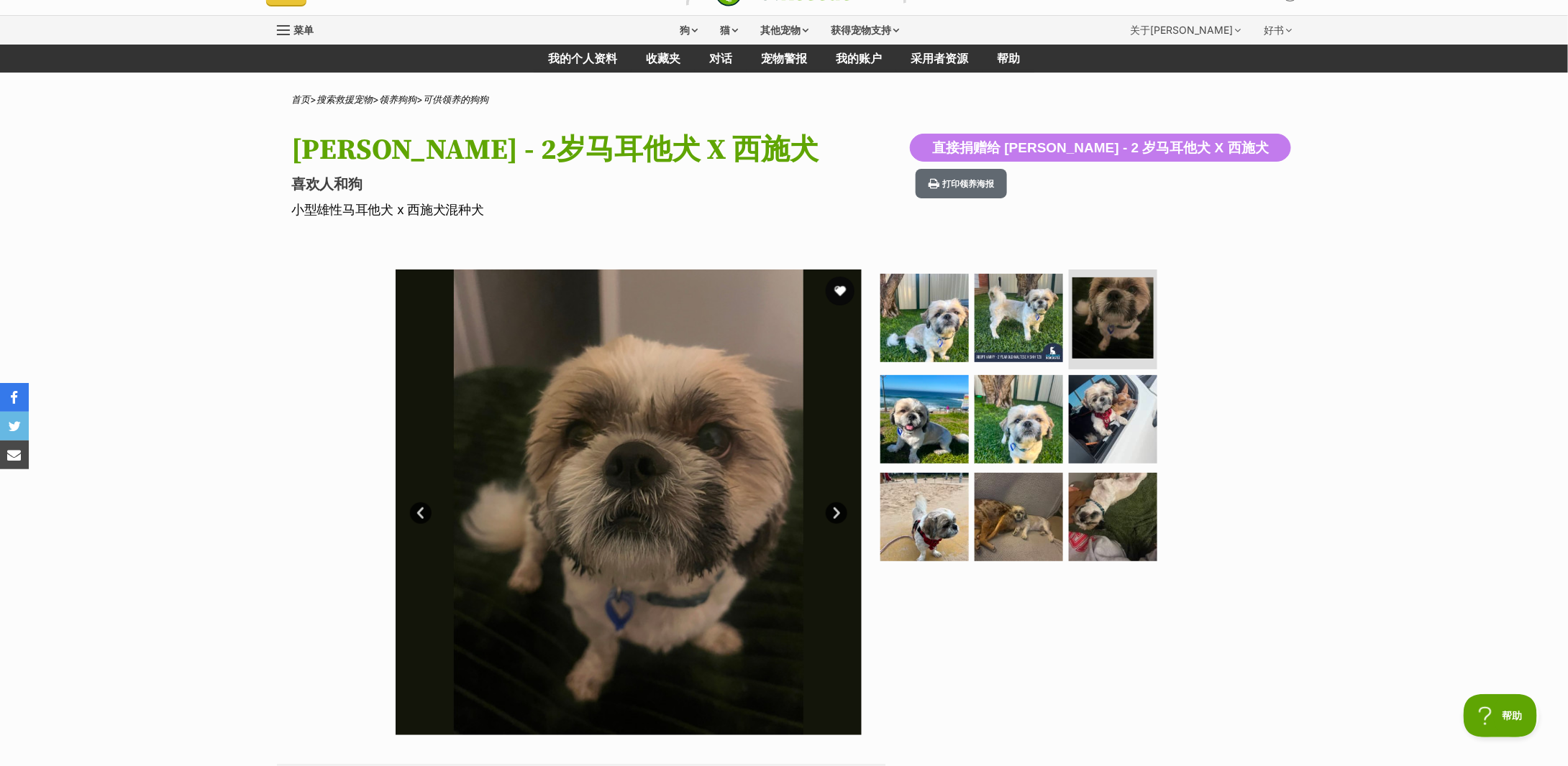
click at [388, 205] on font "小型雄性马耳他犬 x 西施犬混种犬" at bounding box center [387, 209] width 192 height 15
copy div "小型雄性马耳他犬 x 西施犬混种犬"
click at [1281, 259] on div "Available 3 of 9 images 3 of 9 images 3 of 9 images 3 of 9 images 3 of 9 images…" at bounding box center [784, 491] width 1568 height 488
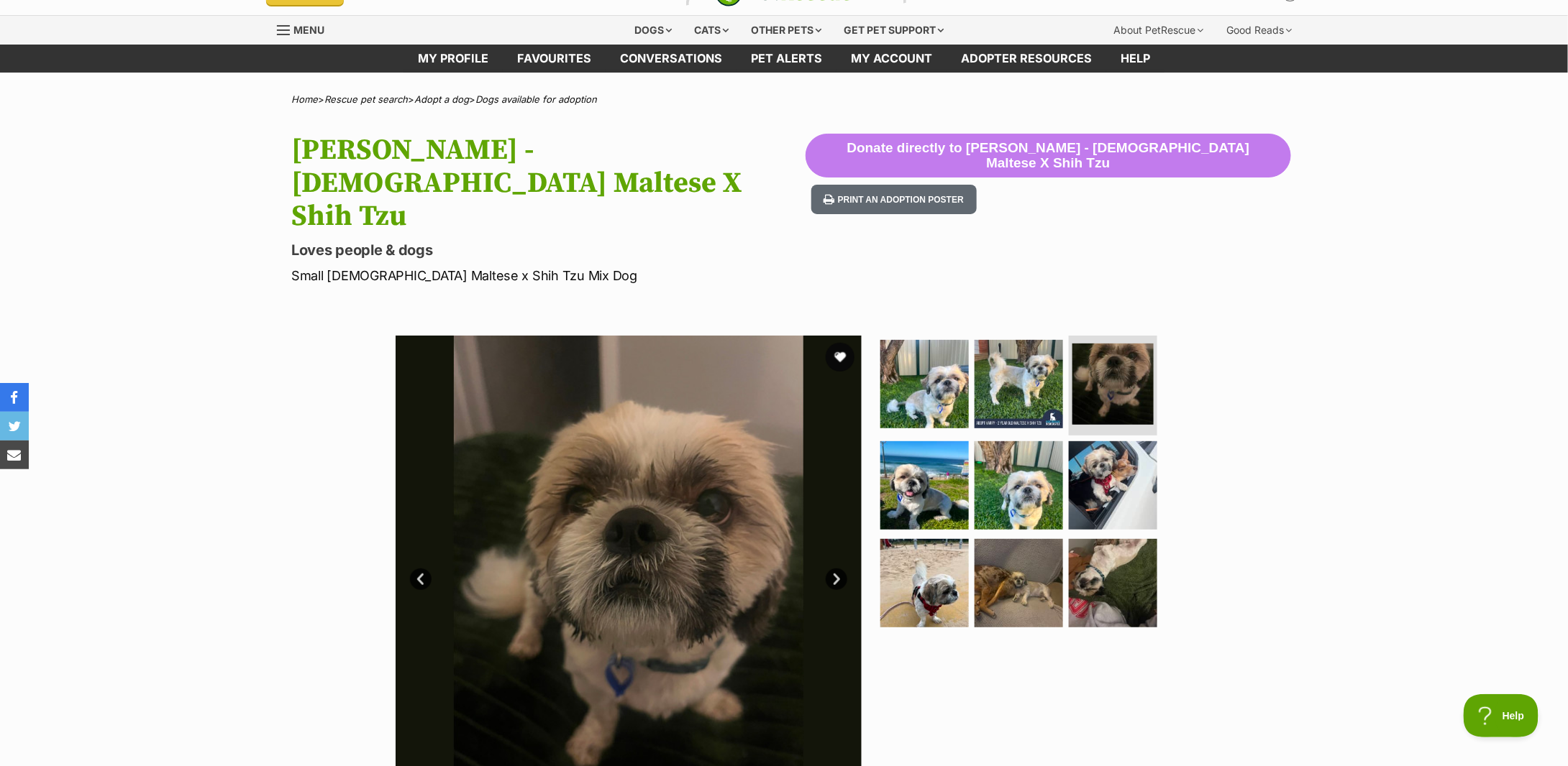
click at [505, 266] on p "Small Male Maltese x Shih Tzu Mix Dog" at bounding box center [548, 276] width 514 height 19
drag, startPoint x: 537, startPoint y: 213, endPoint x: 264, endPoint y: 196, distance: 273.5
click at [264, 196] on div "Harry - 2 Year Old Maltese X Shih Tzu Loves people & dogs Small Male Maltese x …" at bounding box center [784, 209] width 1057 height 152
copy p "Small Male Maltese x Shih Tzu Mix Dog"
click at [834, 568] on link "Next" at bounding box center [837, 579] width 22 height 22
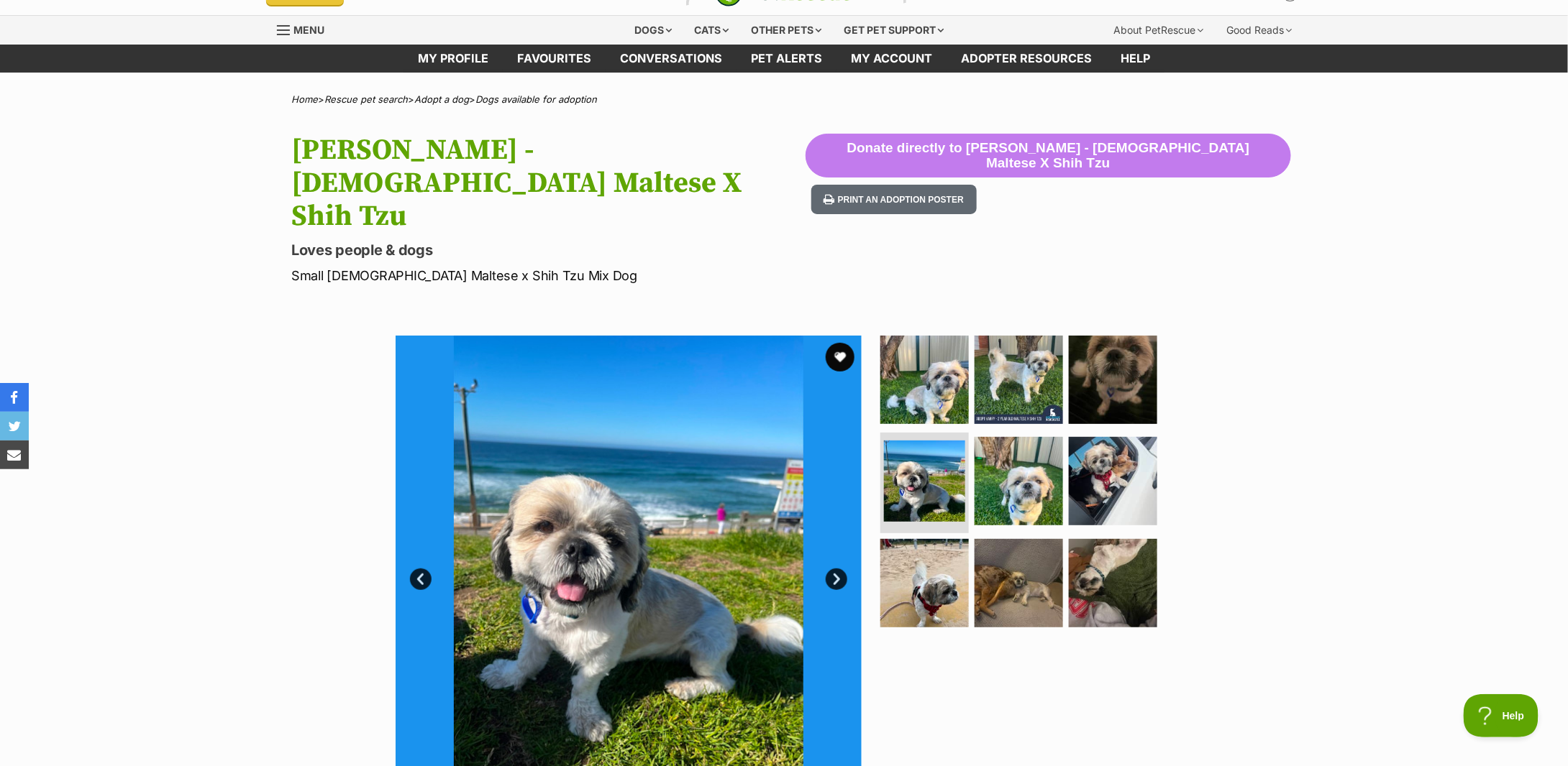
click at [834, 568] on link "Next" at bounding box center [837, 579] width 22 height 22
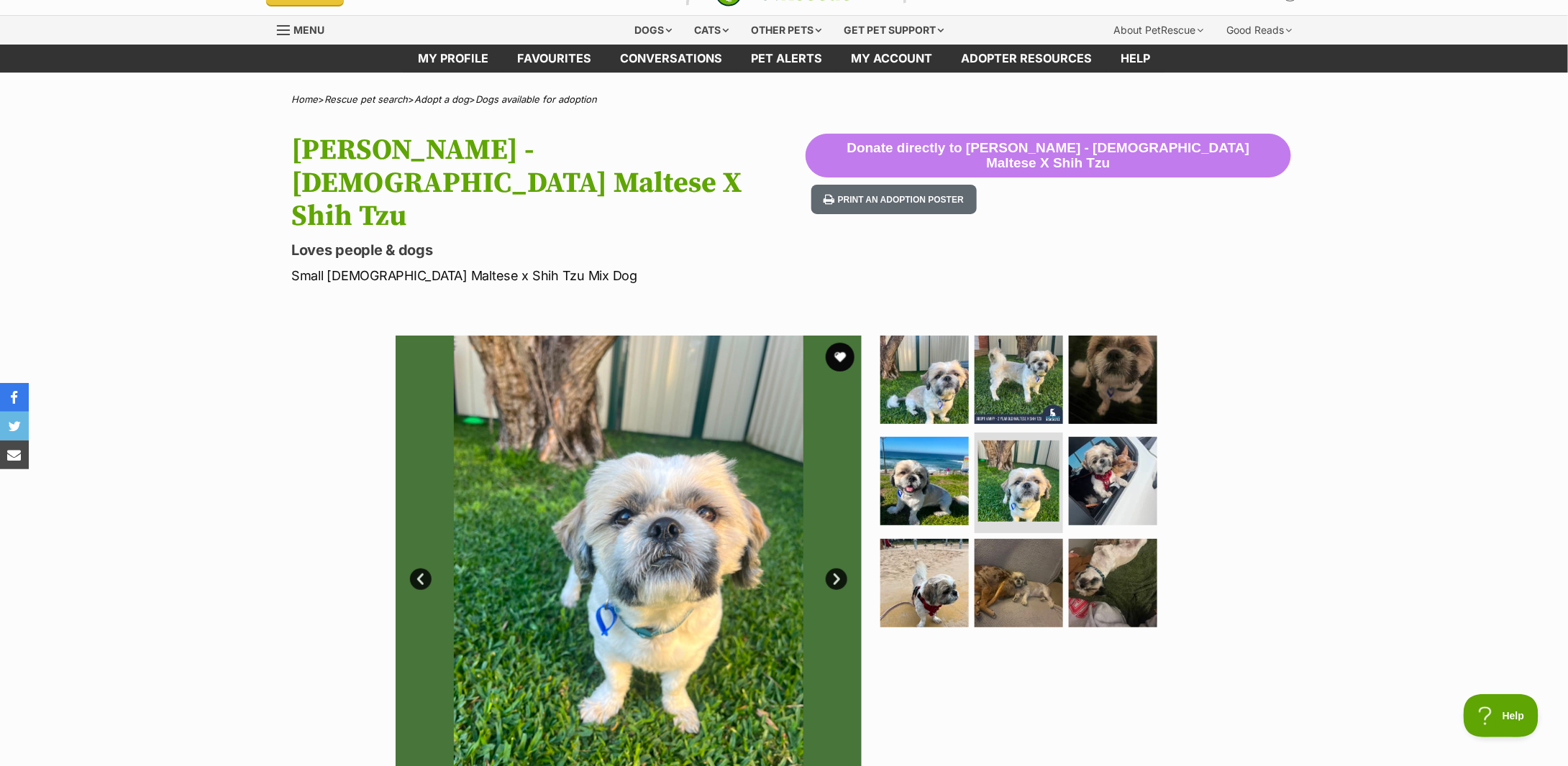
click at [834, 568] on link "Next" at bounding box center [837, 579] width 22 height 22
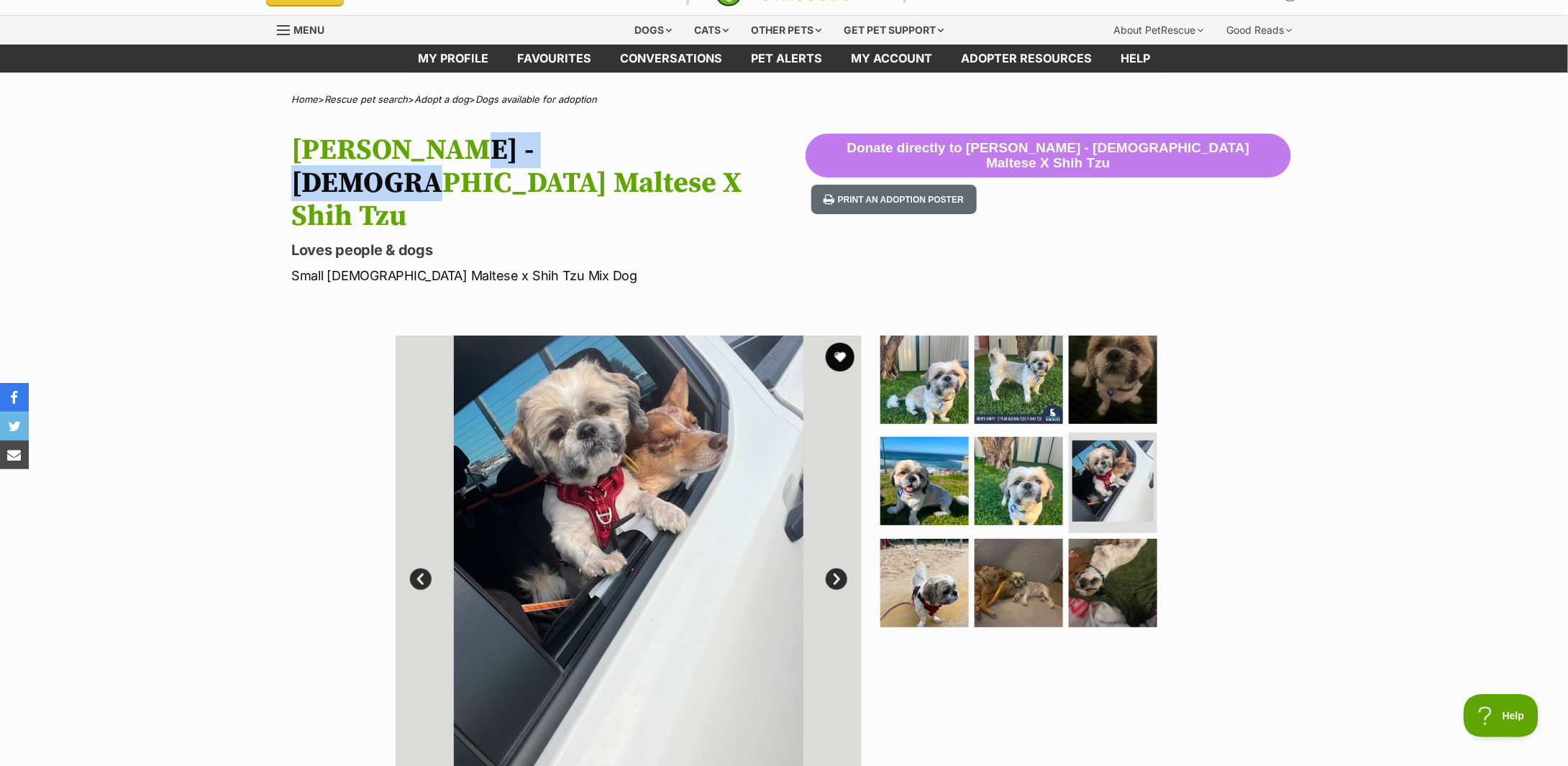
drag, startPoint x: 412, startPoint y: 143, endPoint x: 591, endPoint y: 138, distance: 179.1
click at [591, 138] on h1 "Harry - 2 Year Old Maltese X Shih Tzu" at bounding box center [548, 183] width 514 height 99
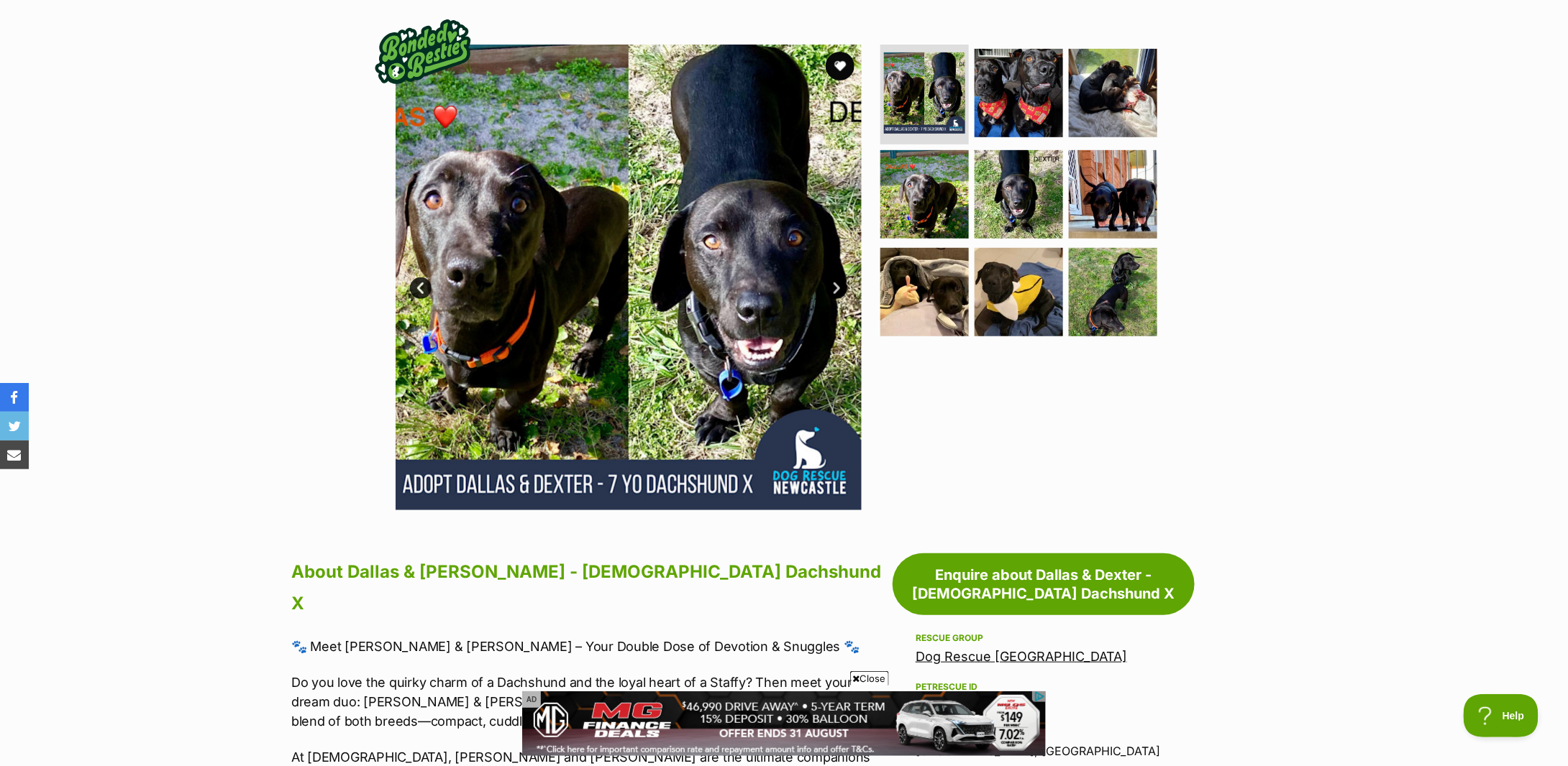
scroll to position [192, 0]
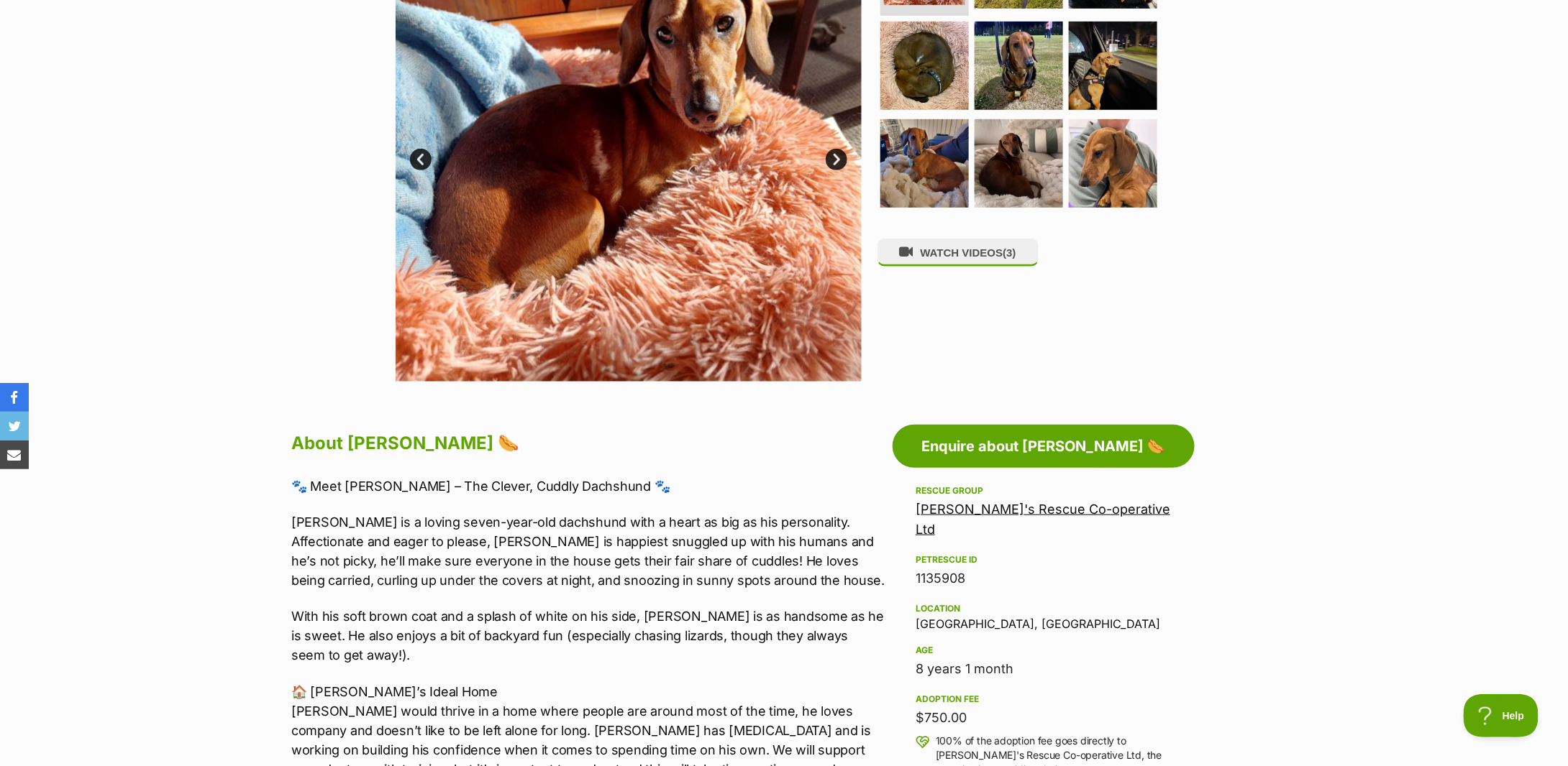
scroll to position [671, 0]
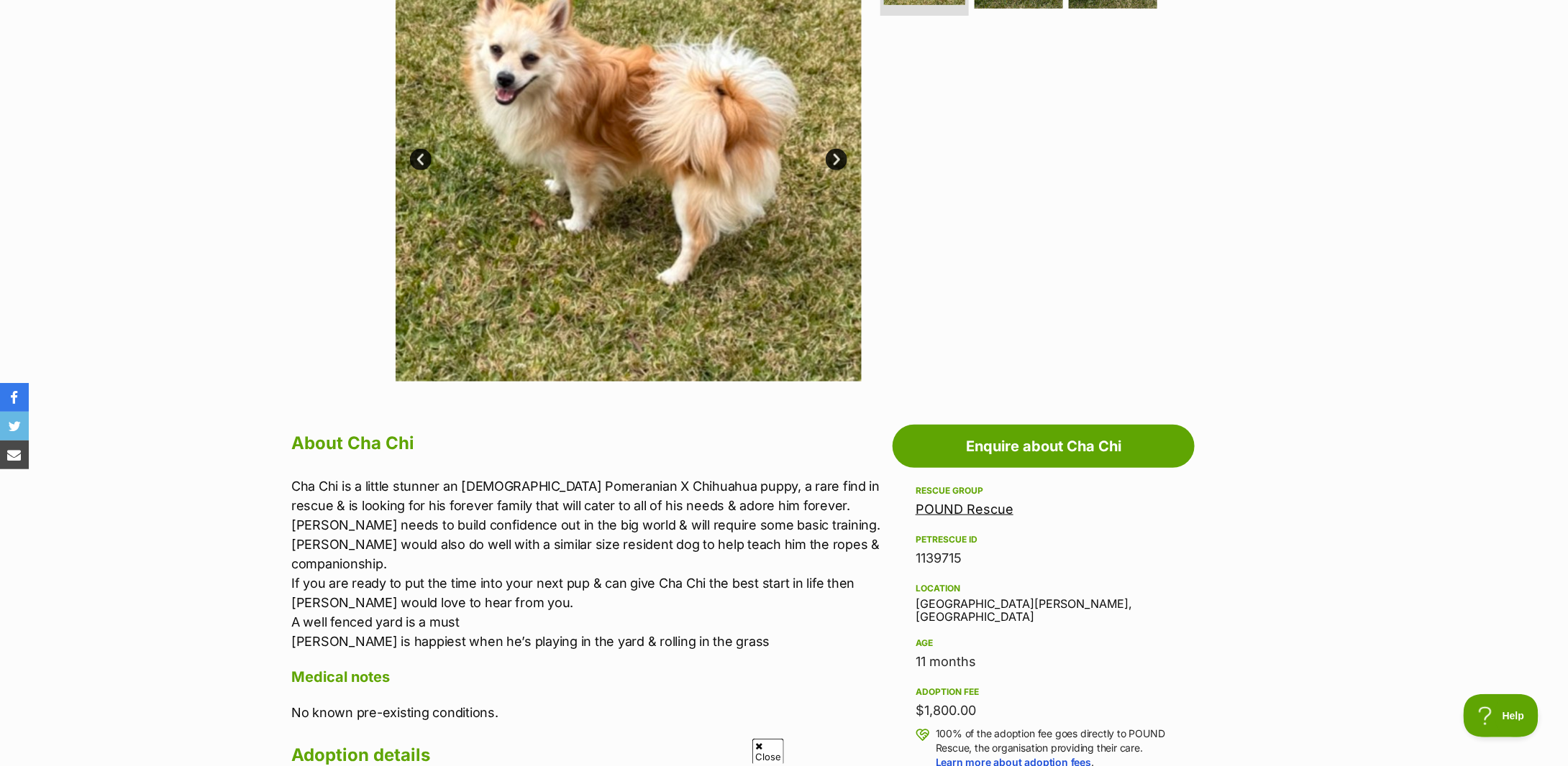
scroll to position [96, 0]
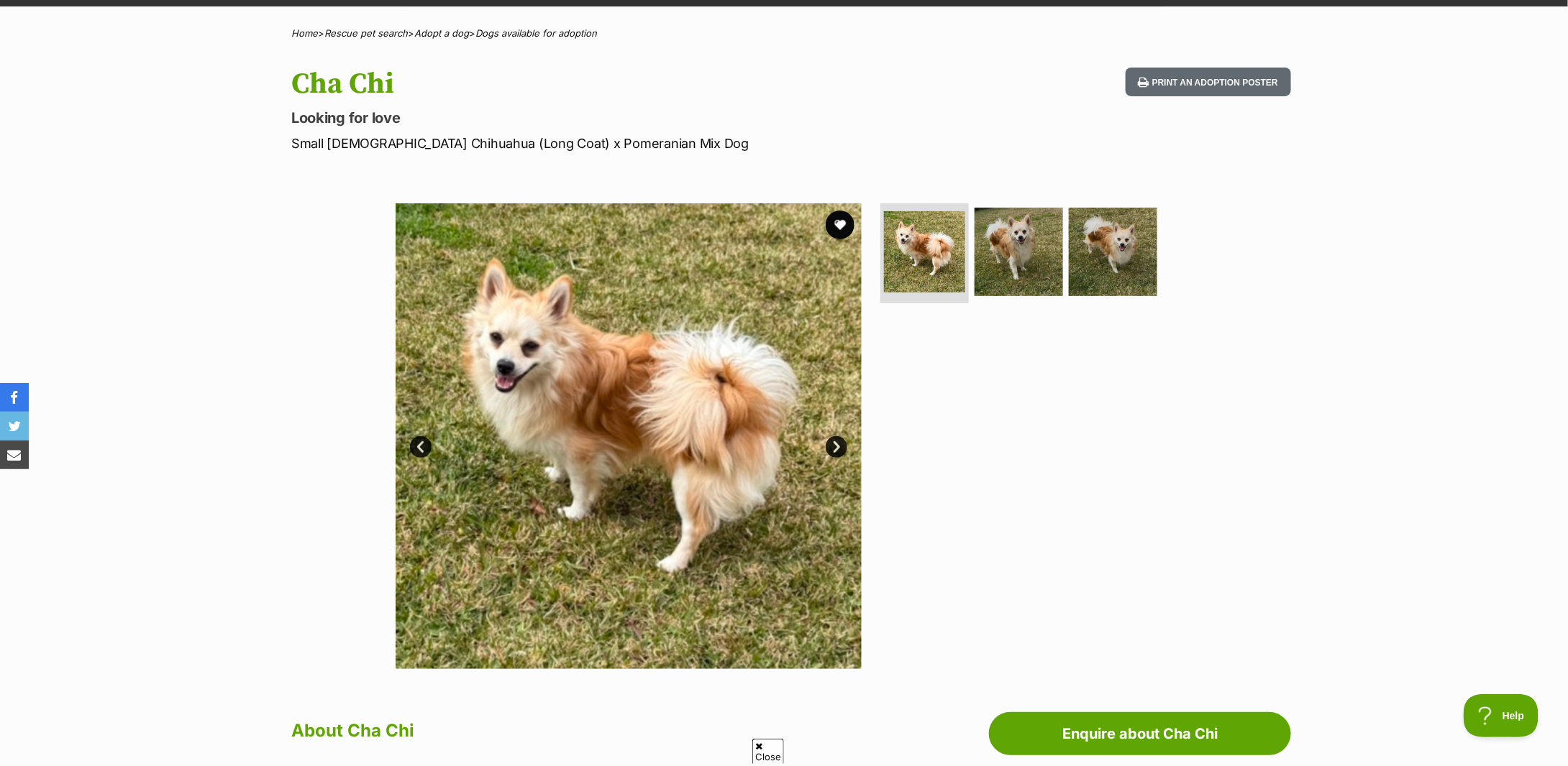
click at [171, 254] on div "Available 1 of 3 images 1 of 3 images 1 of 3 images Next Prev 1 2 3" at bounding box center [784, 425] width 1568 height 488
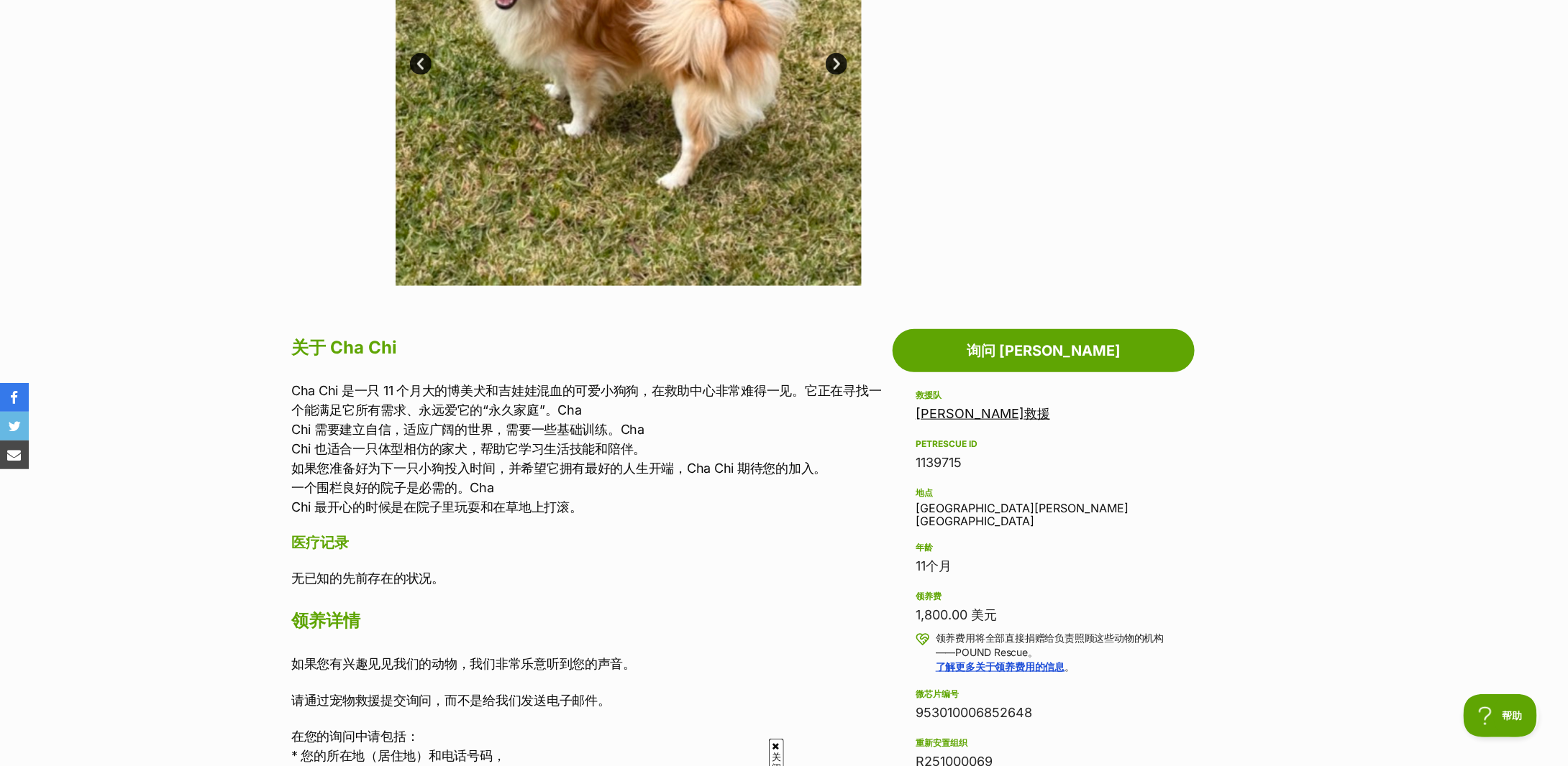
scroll to position [575, 0]
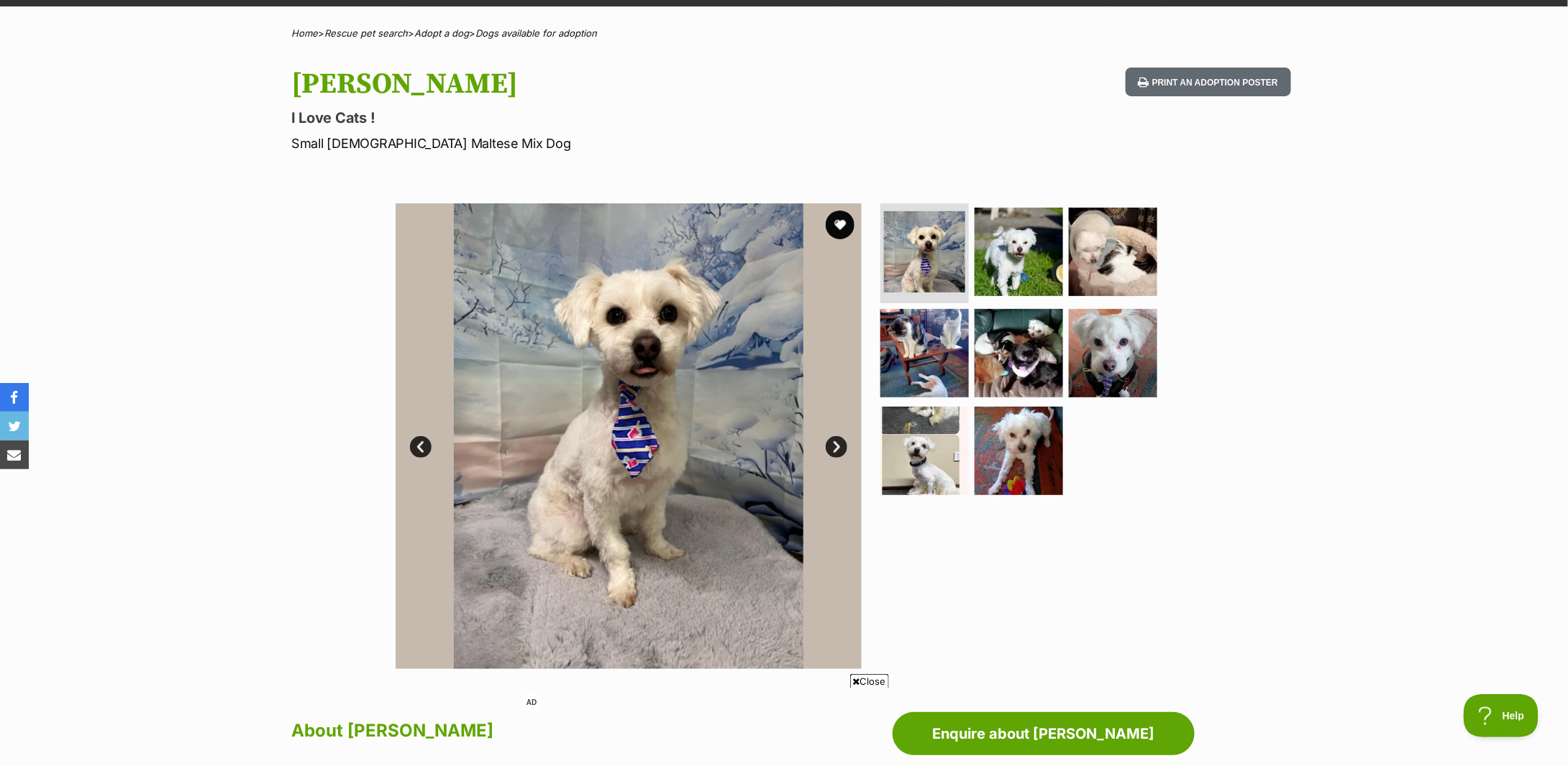
scroll to position [287, 0]
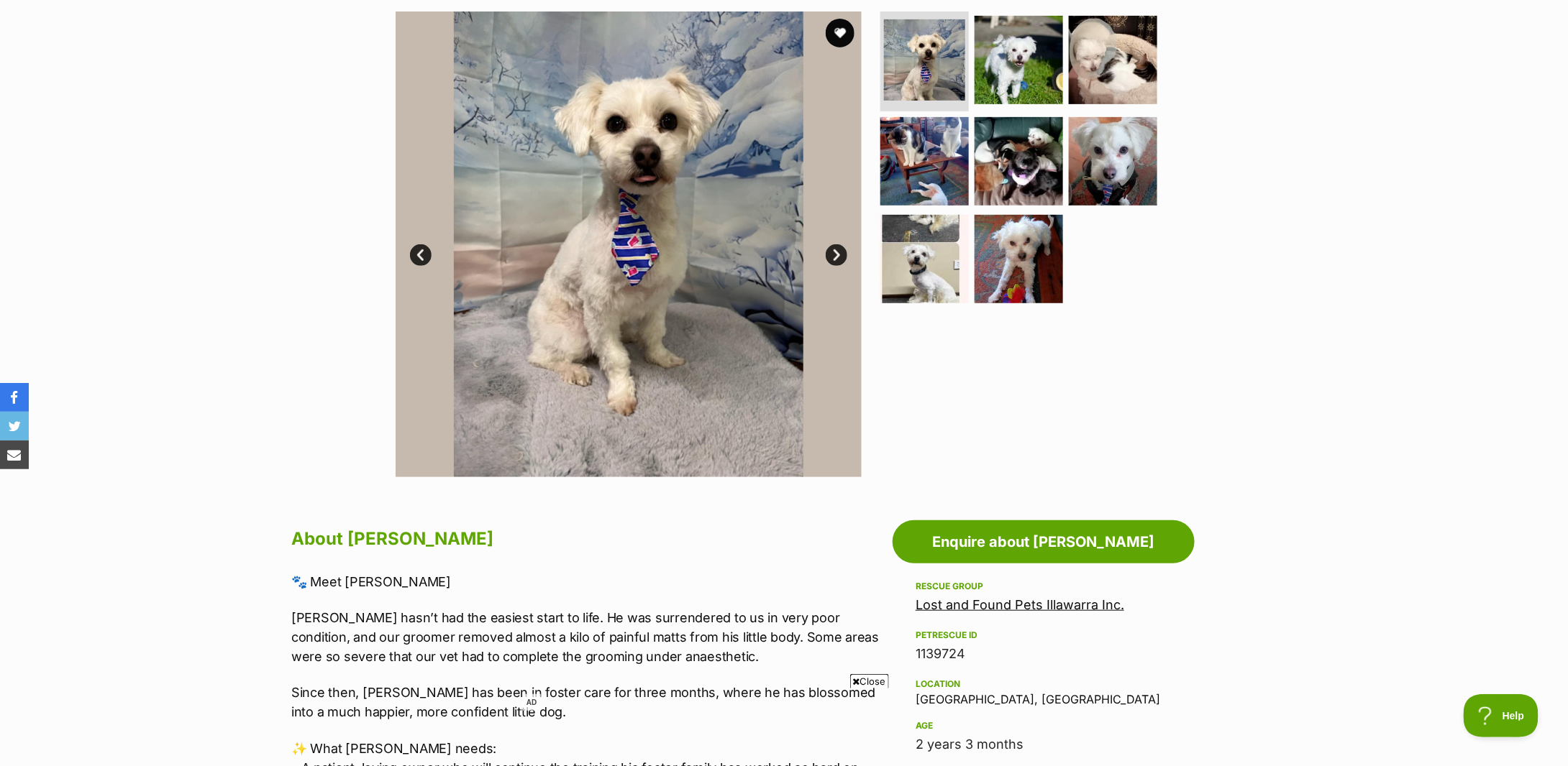
click at [145, 328] on div "Available 1 of 8 images 1 of 8 images 1 of 8 images 1 of 8 images 1 of 8 images…" at bounding box center [784, 234] width 1568 height 488
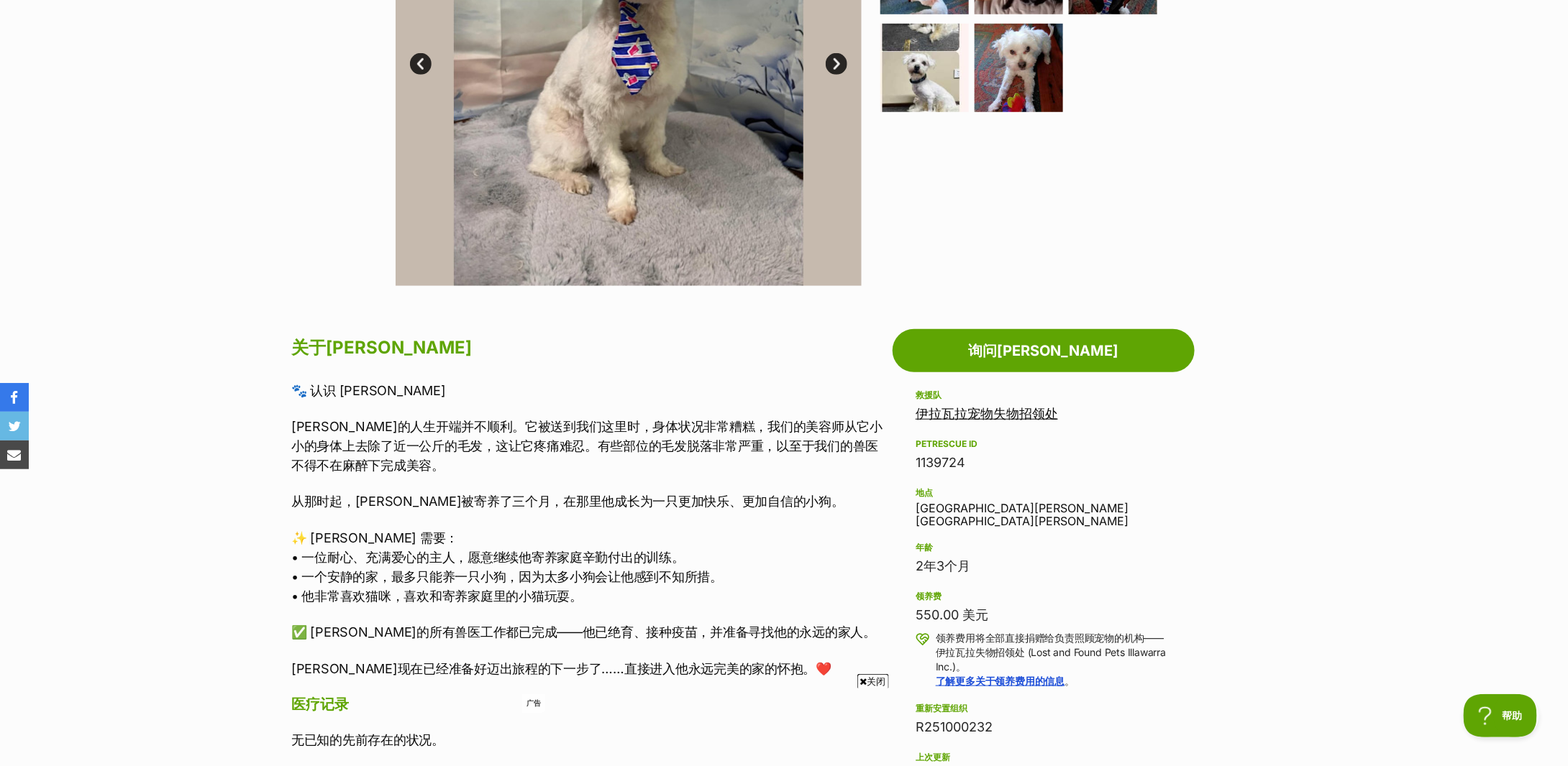
scroll to position [575, 0]
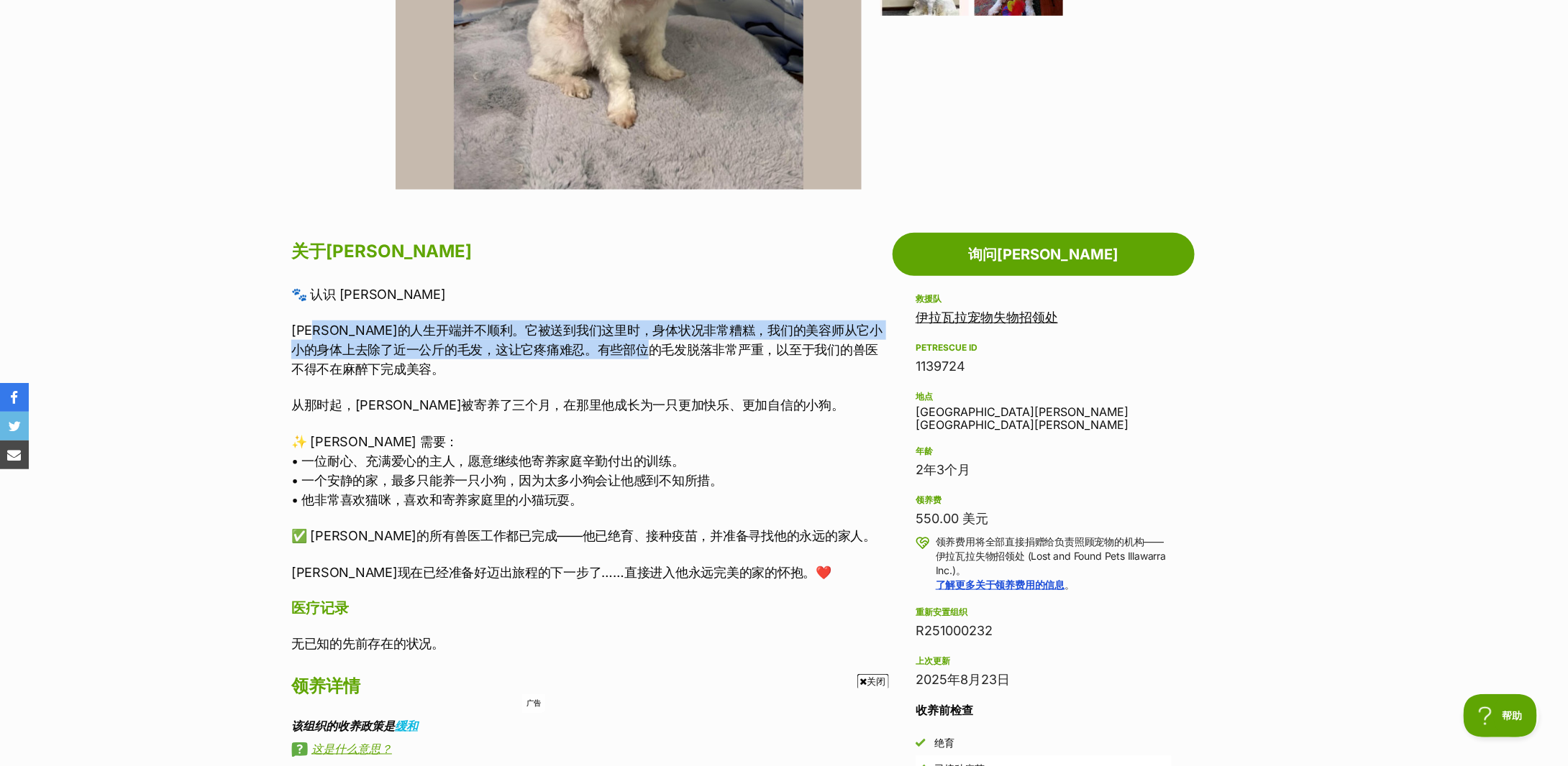
drag, startPoint x: 331, startPoint y: 330, endPoint x: 716, endPoint y: 349, distance: 385.5
click at [716, 349] on font "[PERSON_NAME]的人生开端并不顺利。它被送到我们这里时，身体状况非常糟糕，我们的美容师从它小小的身体上去除了近一公斤的毛发，这让它疼痛难忍。有些部位…" at bounding box center [586, 349] width 592 height 54
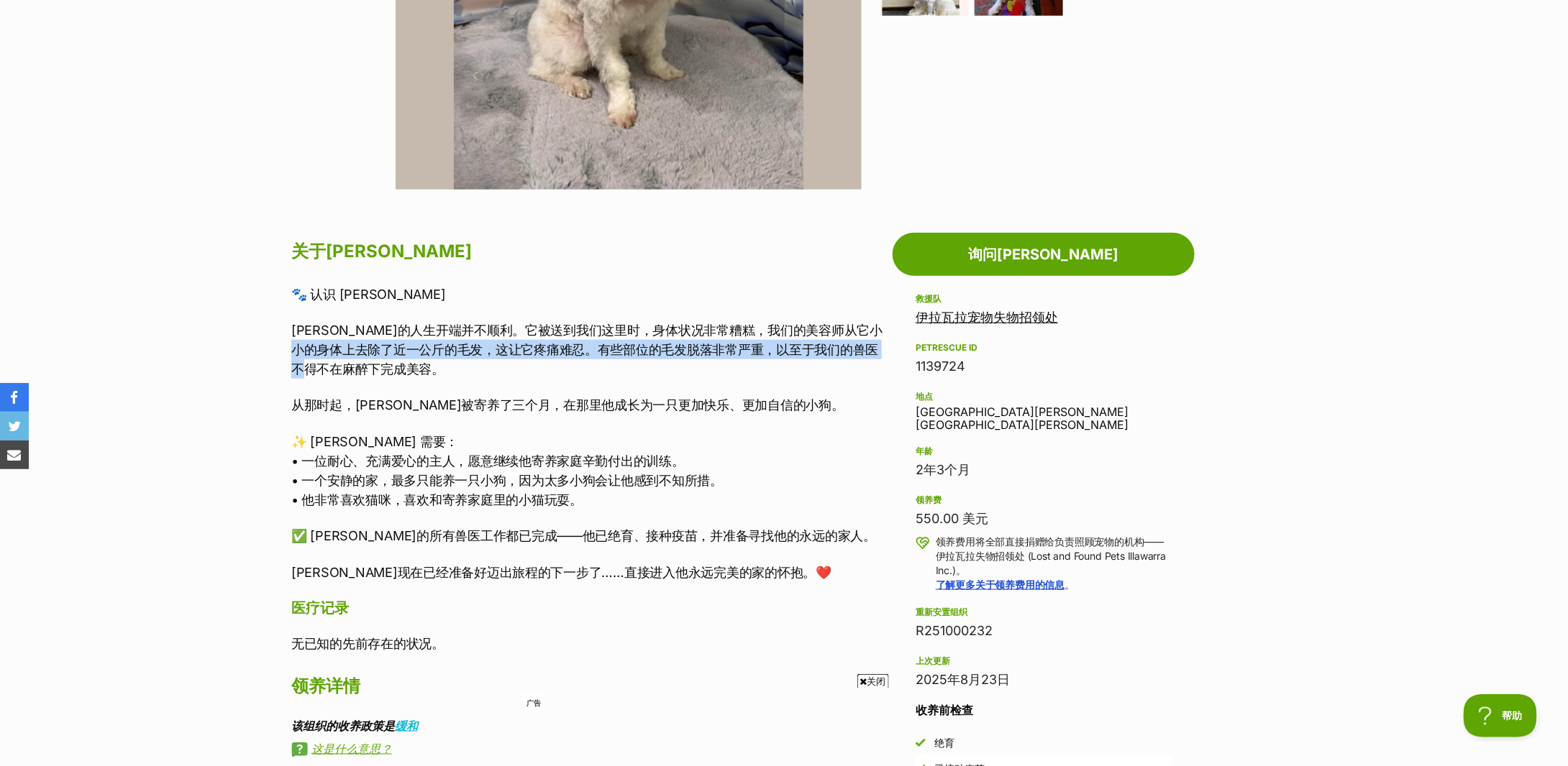
drag, startPoint x: 349, startPoint y: 355, endPoint x: 682, endPoint y: 360, distance: 333.0
click at [682, 360] on p "[PERSON_NAME]的人生开端并不顺利。它被送到我们这里时，身体状况非常糟糕，我们的美容师从它小小的身体上去除了近一公斤的毛发，这让它疼痛难忍。有些部位…" at bounding box center [588, 350] width 594 height 58
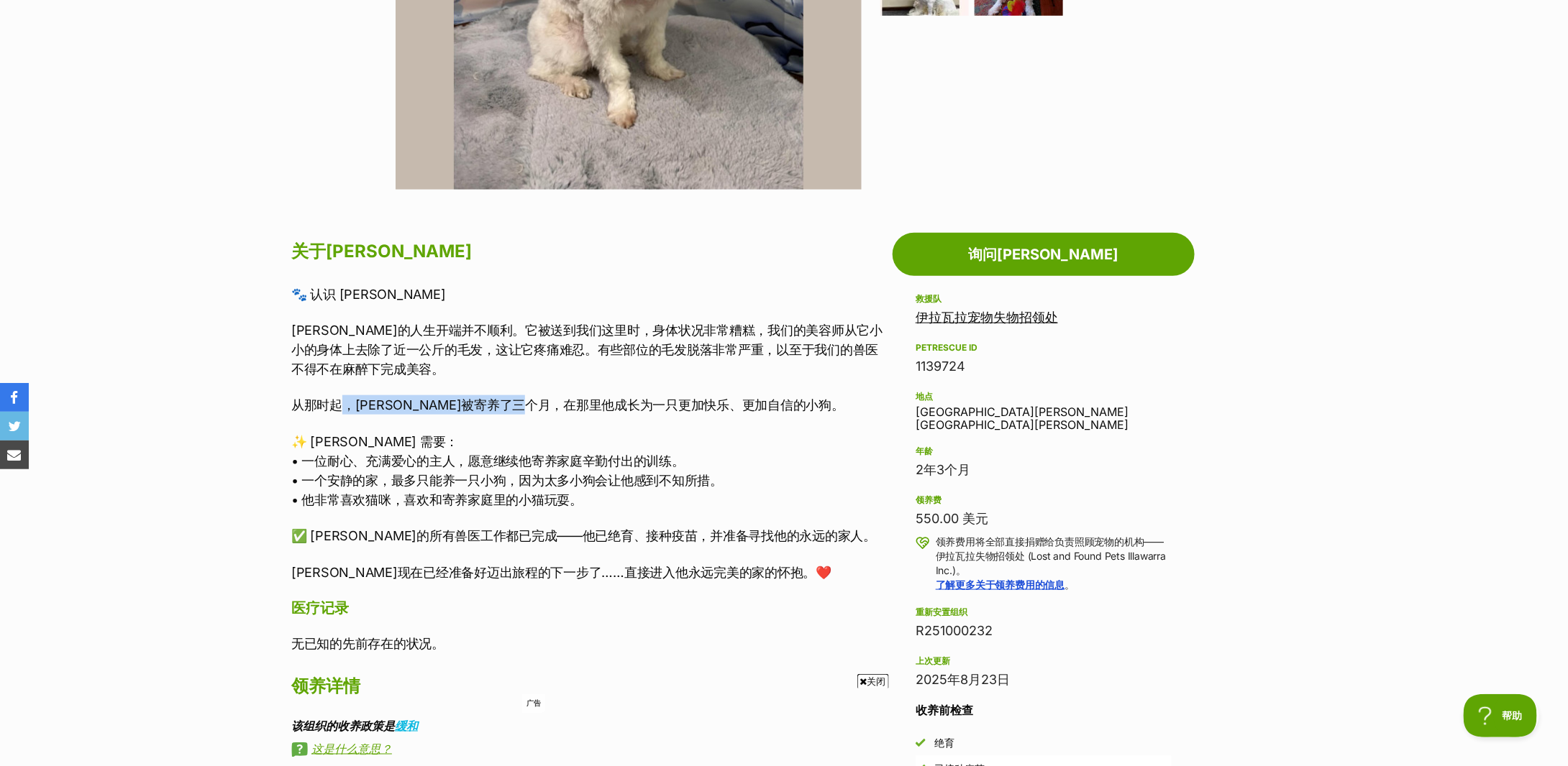
drag, startPoint x: 343, startPoint y: 400, endPoint x: 589, endPoint y: 410, distance: 246.2
click at [589, 410] on font "从那时起，[PERSON_NAME]被寄养了三个月，在那里他成长为一只更加快乐、更加自信的小狗。" at bounding box center [567, 405] width 553 height 15
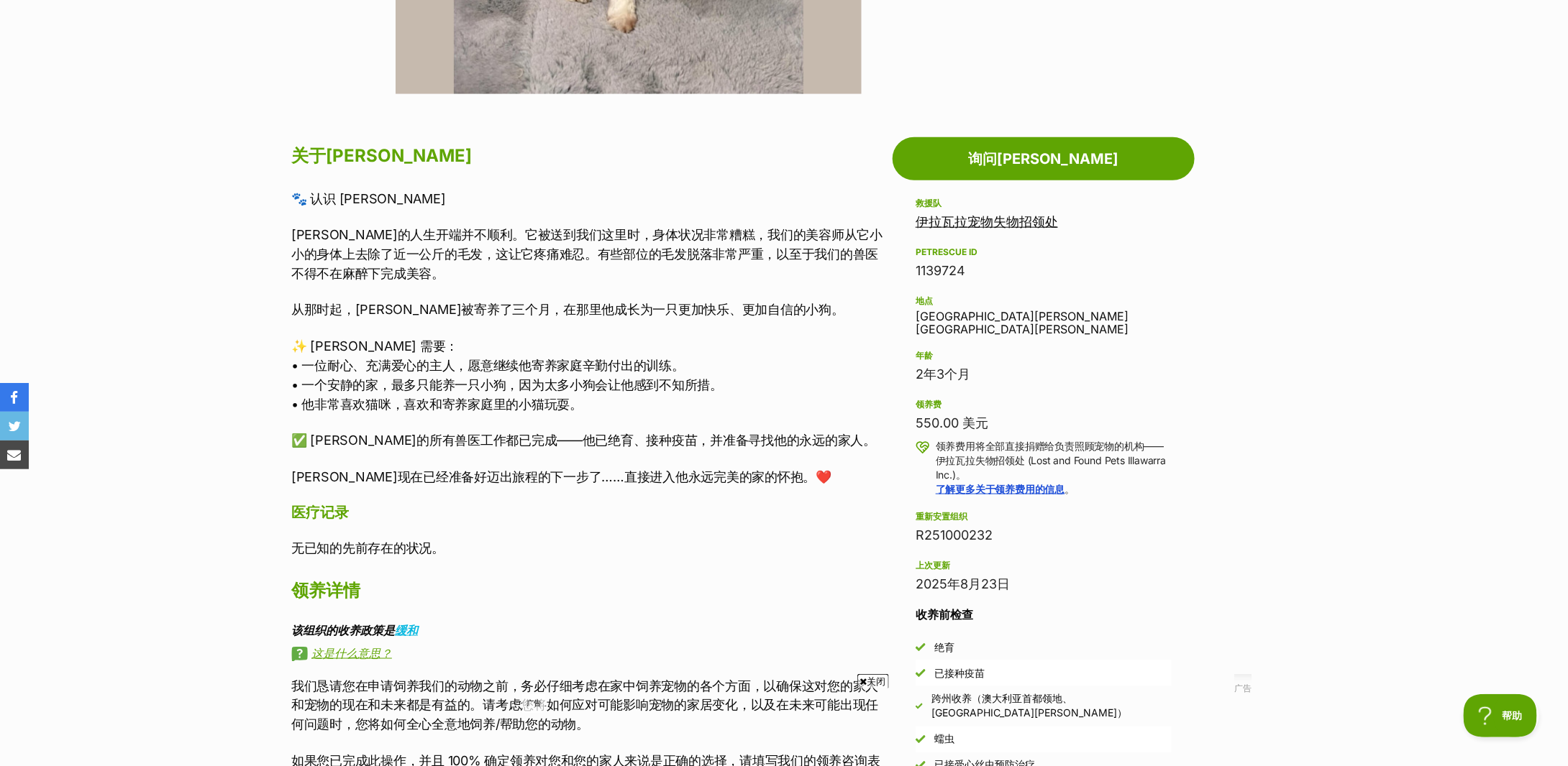
scroll to position [766, 0]
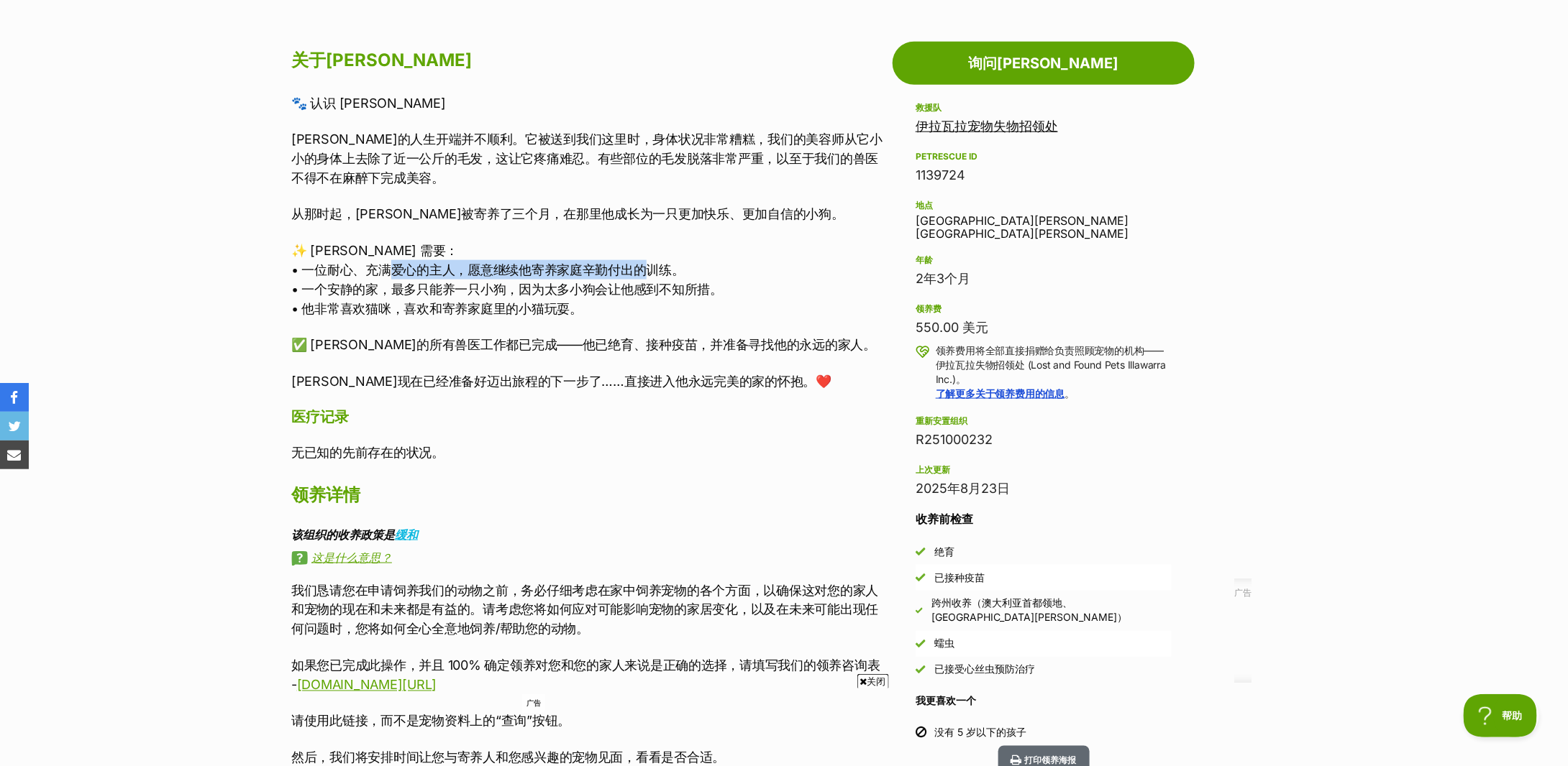
drag, startPoint x: 384, startPoint y: 270, endPoint x: 628, endPoint y: 264, distance: 244.1
click at [628, 264] on font "• 一位耐心、充满爱心的主人，愿意继续他寄养家庭辛勤付出的训练。" at bounding box center [488, 270] width 394 height 15
drag, startPoint x: 372, startPoint y: 290, endPoint x: 589, endPoint y: 290, distance: 217.0
click at [589, 290] on font "• 一个安静的家，最多只能养一只小狗，因为太多小狗会让他感到不知所措。" at bounding box center [506, 289] width 432 height 15
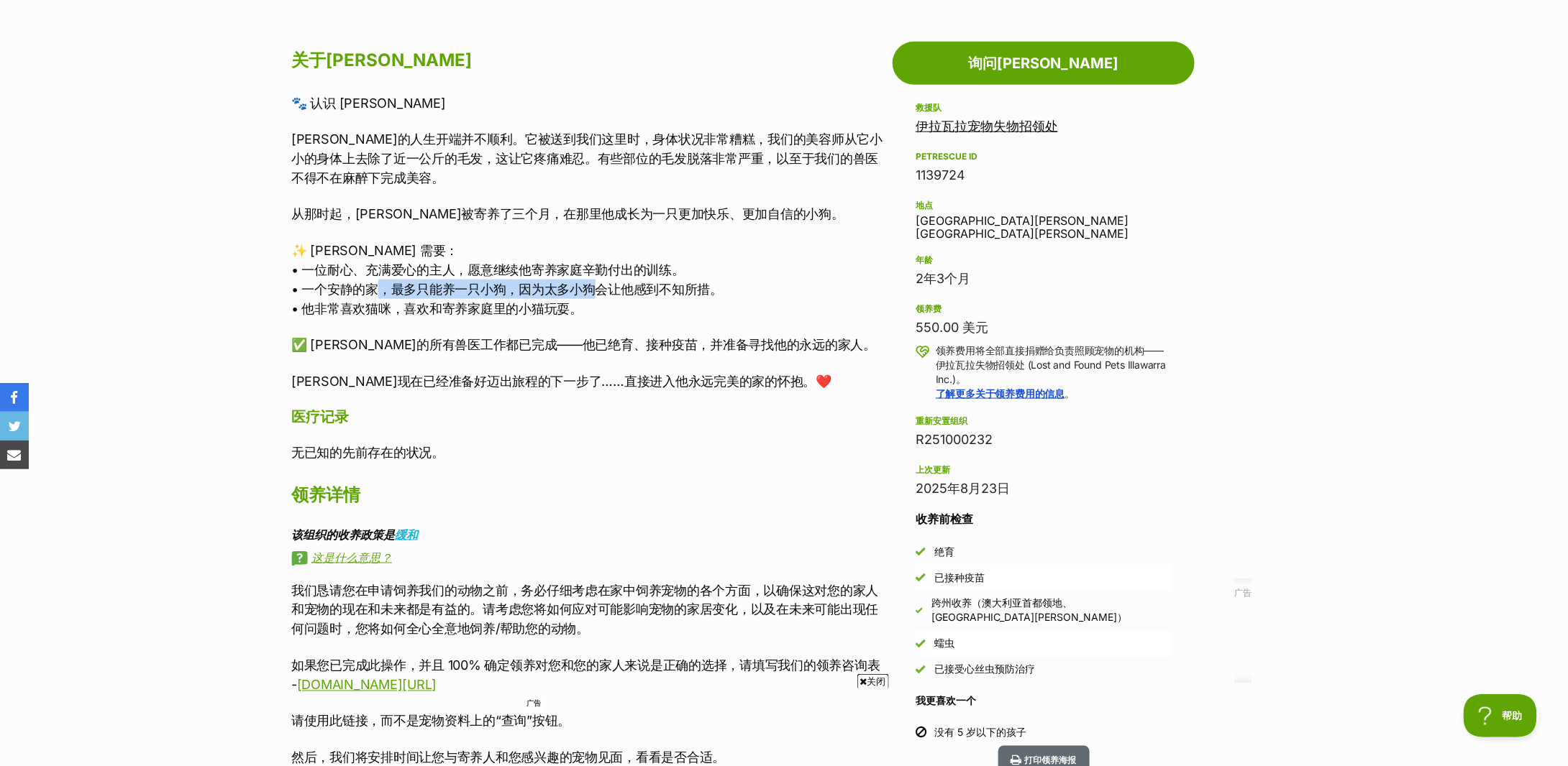
click at [589, 290] on font "• 一个安静的家，最多只能养一只小狗，因为太多小狗会让他感到不知所措。" at bounding box center [506, 289] width 432 height 15
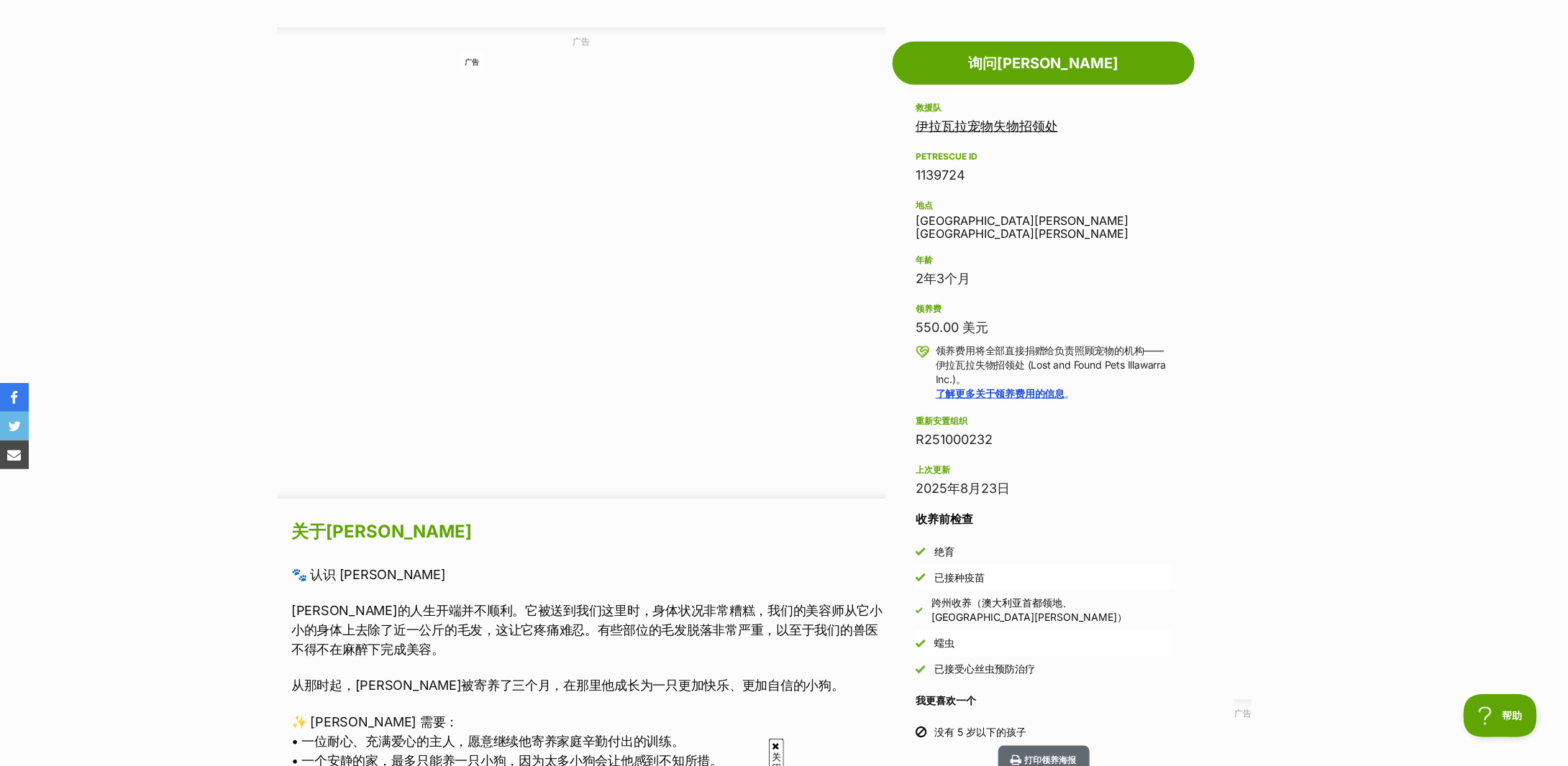
scroll to position [1054, 0]
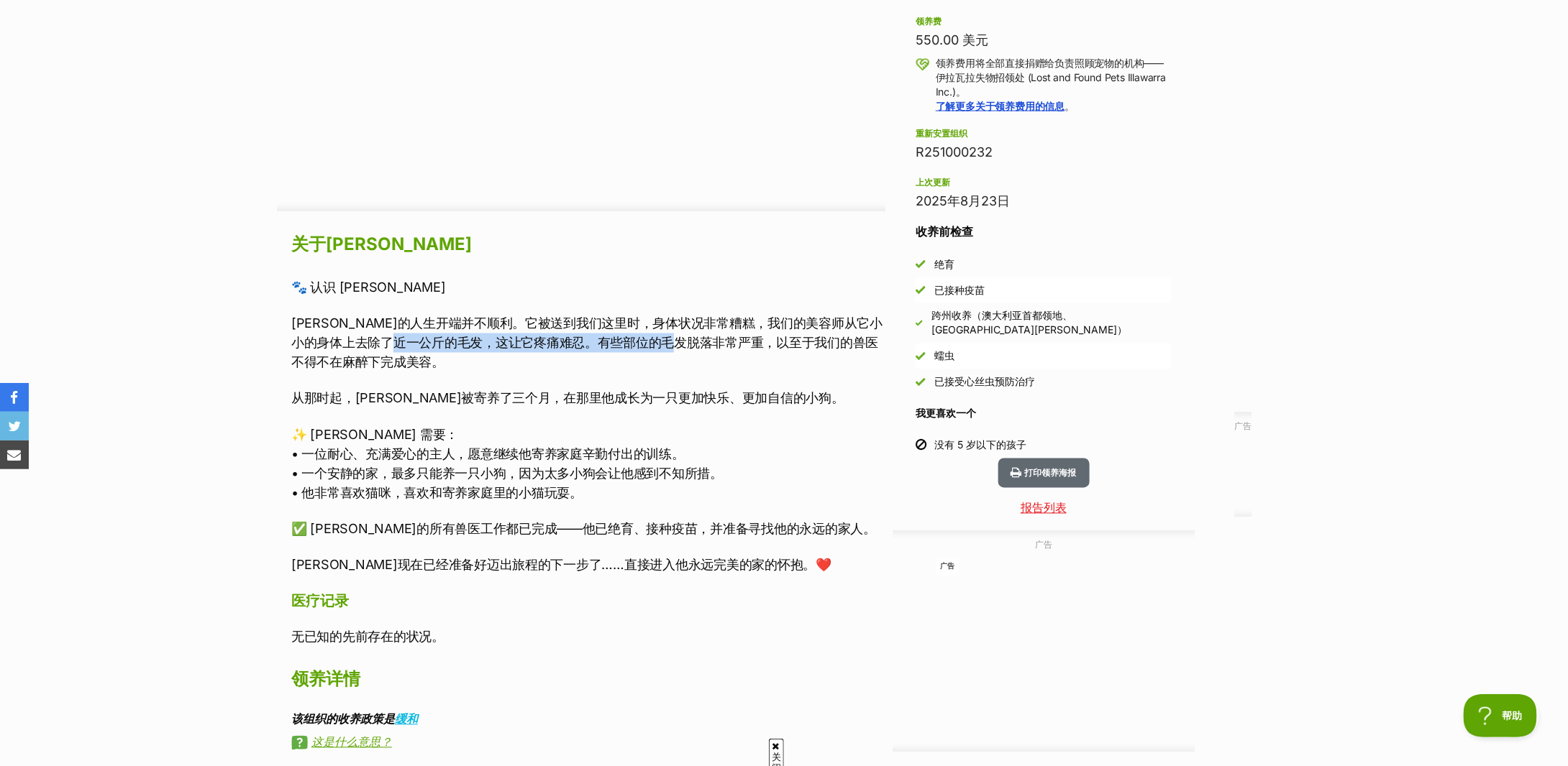
drag, startPoint x: 452, startPoint y: 337, endPoint x: 742, endPoint y: 335, distance: 290.0
click at [742, 335] on font "乔伊的人生开端并不顺利。它被送到我们这里时，身体状况非常糟糕，我们的美容师从它小小的身体上去除了近一公斤的毛发，这让它疼痛难忍。有些部位的毛发脱落非常严重，以…" at bounding box center [586, 343] width 592 height 54
drag, startPoint x: 327, startPoint y: 394, endPoint x: 550, endPoint y: 394, distance: 223.0
click at [550, 394] on font "从那时起，乔伊被寄养了三个月，在那里他成长为一只更加快乐、更加自信的小狗。" at bounding box center [567, 398] width 553 height 15
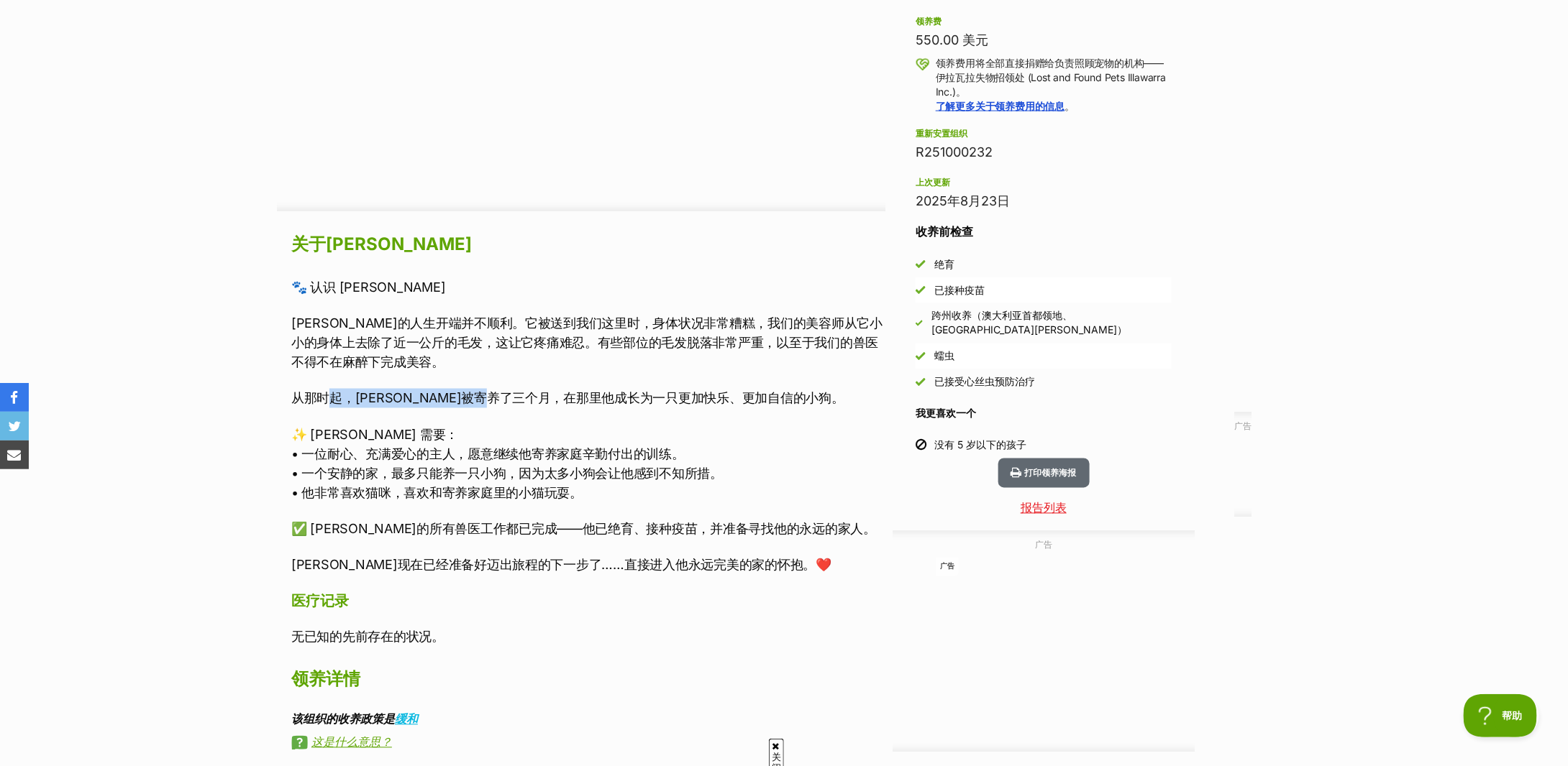
click at [550, 394] on font "从那时起，乔伊被寄养了三个月，在那里他成长为一只更加快乐、更加自信的小狗。" at bounding box center [567, 398] width 553 height 15
drag, startPoint x: 330, startPoint y: 450, endPoint x: 588, endPoint y: 447, distance: 258.0
click at [588, 447] on font "• 一位耐心、充满爱心的主人，愿意继续他寄养家庭辛勤付出的训练。" at bounding box center [488, 454] width 394 height 15
drag, startPoint x: 315, startPoint y: 479, endPoint x: 574, endPoint y: 481, distance: 259.0
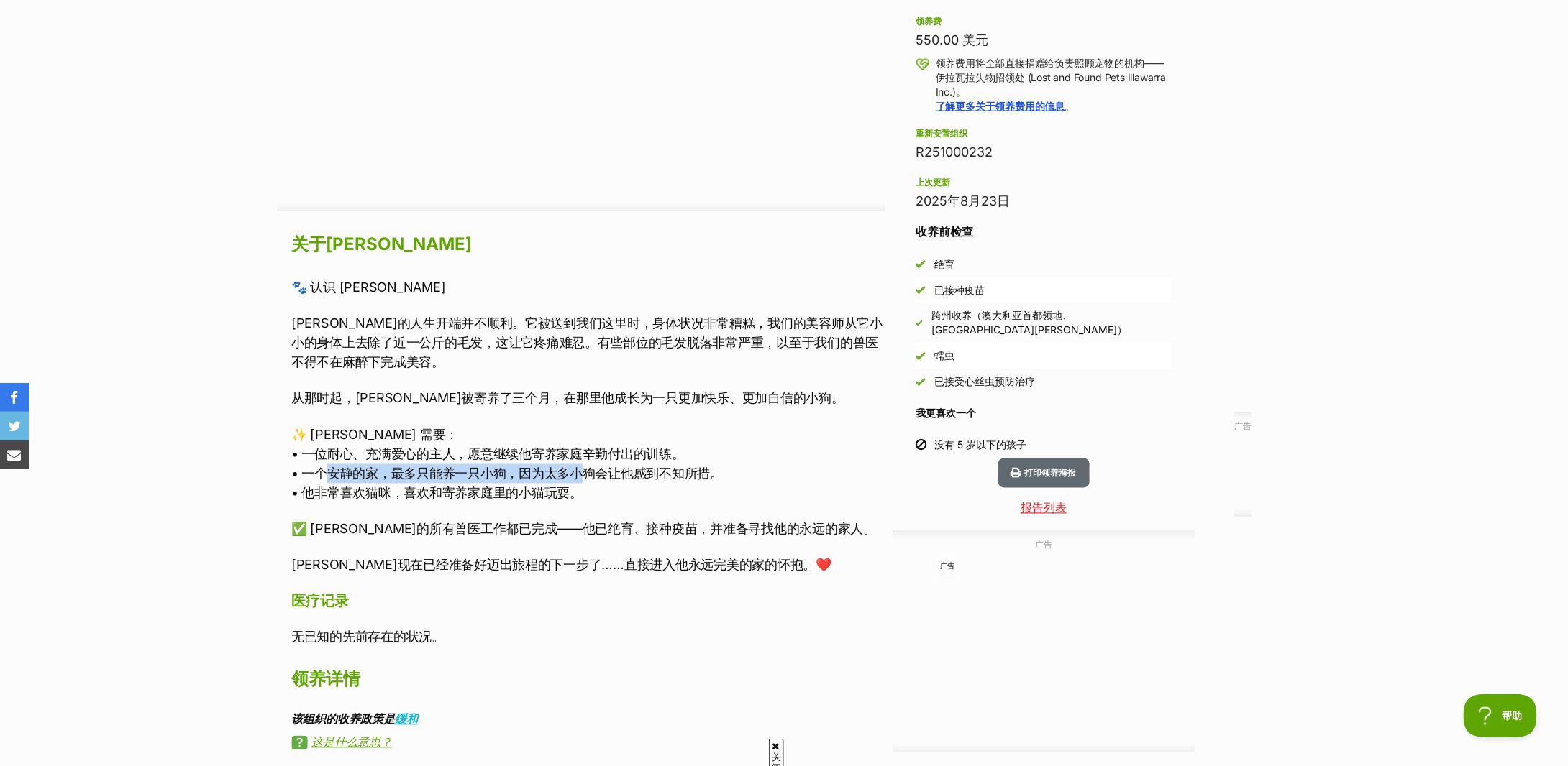
click at [574, 481] on font "• 一个安静的家，最多只能养一只小狗，因为太多小狗会让他感到不知所措。" at bounding box center [506, 473] width 432 height 15
drag, startPoint x: 345, startPoint y: 455, endPoint x: 665, endPoint y: 455, distance: 320.0
click at [665, 455] on font "• 一位耐心、充满爱心的主人，愿意继续他寄养家庭辛勤付出的训练。" at bounding box center [488, 454] width 394 height 15
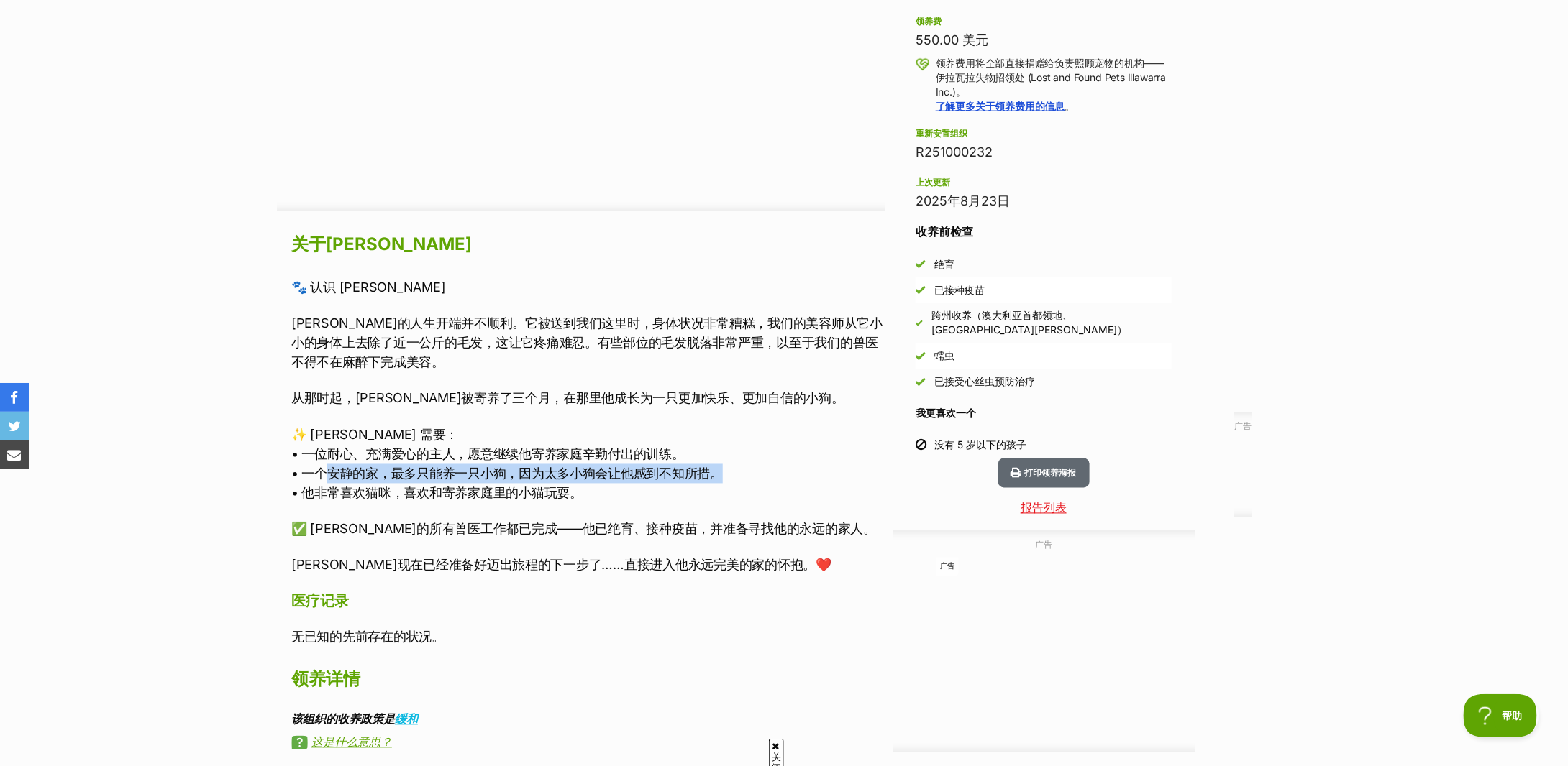
drag, startPoint x: 317, startPoint y: 477, endPoint x: 714, endPoint y: 475, distance: 397.0
click at [714, 475] on font "• 一个安静的家，最多只能养一只小狗，因为太多小狗会让他感到不知所措。" at bounding box center [506, 473] width 432 height 15
drag, startPoint x: 341, startPoint y: 491, endPoint x: 531, endPoint y: 493, distance: 190.0
click at [531, 493] on font "• 他非常喜欢猫咪，喜欢和寄养家庭里的小猫玩耍。" at bounding box center [436, 493] width 291 height 15
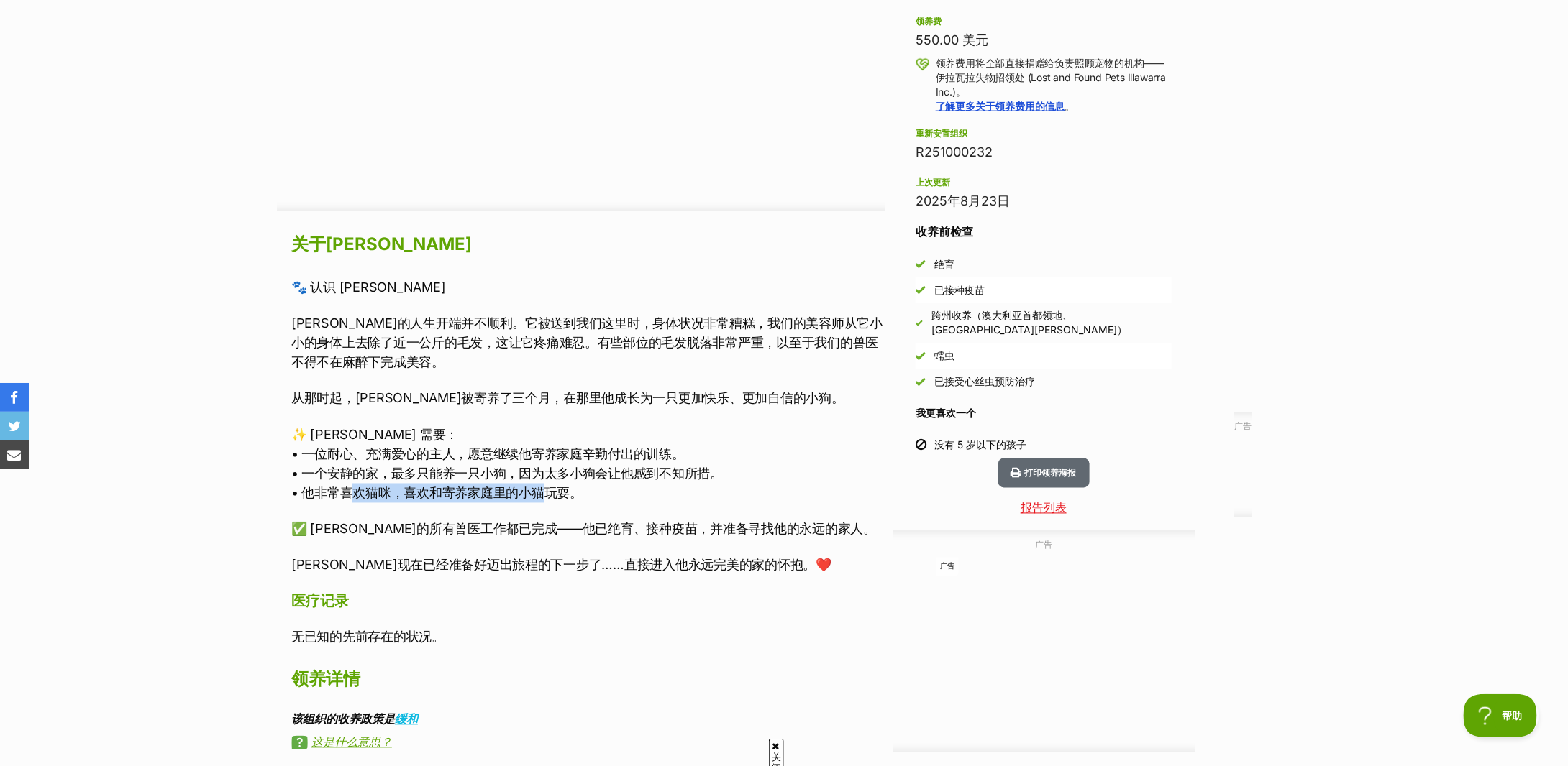
click at [531, 493] on font "• 他非常喜欢猫咪，喜欢和寄养家庭里的小猫玩耍。" at bounding box center [436, 493] width 291 height 15
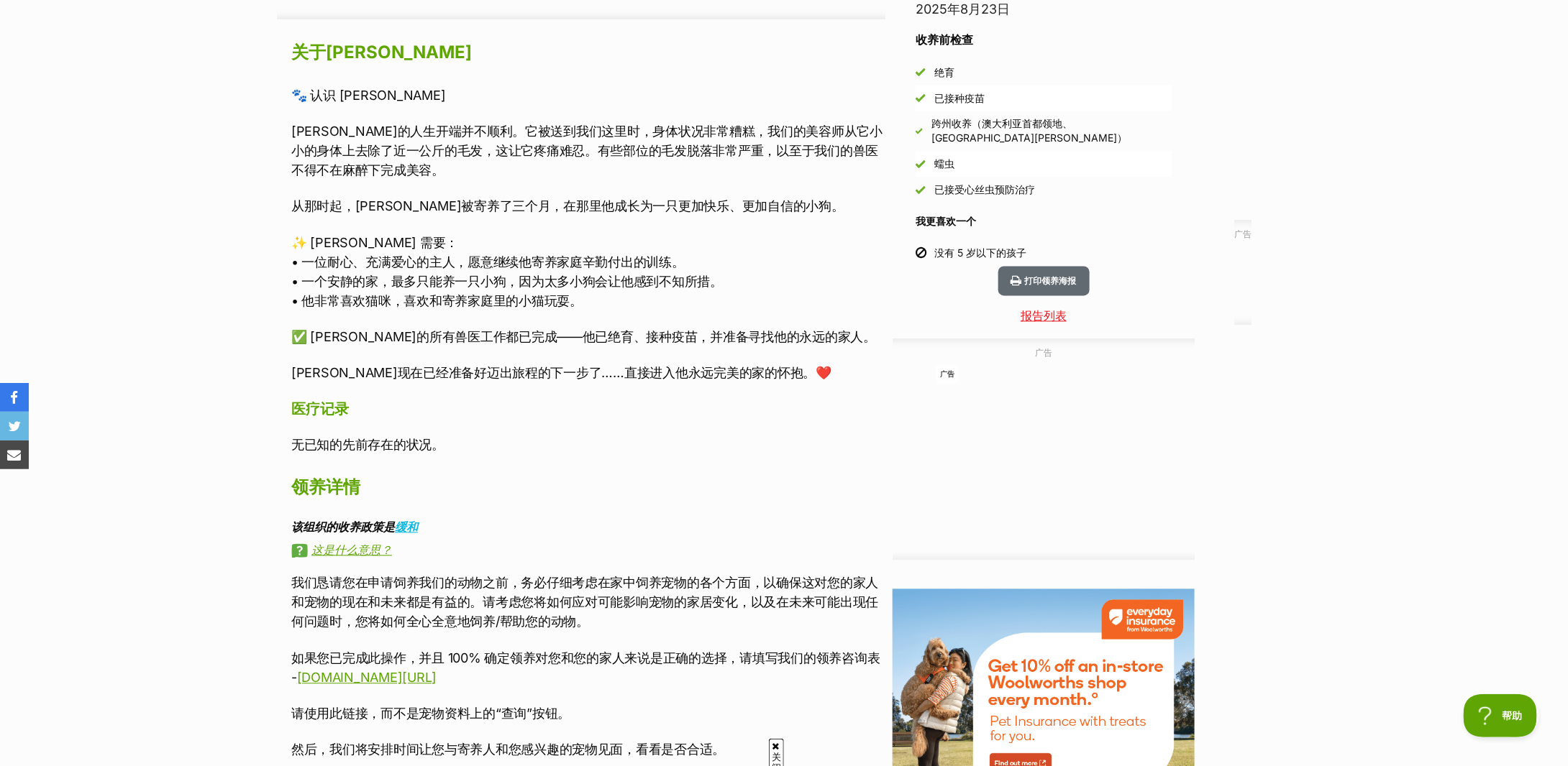
scroll to position [863, 0]
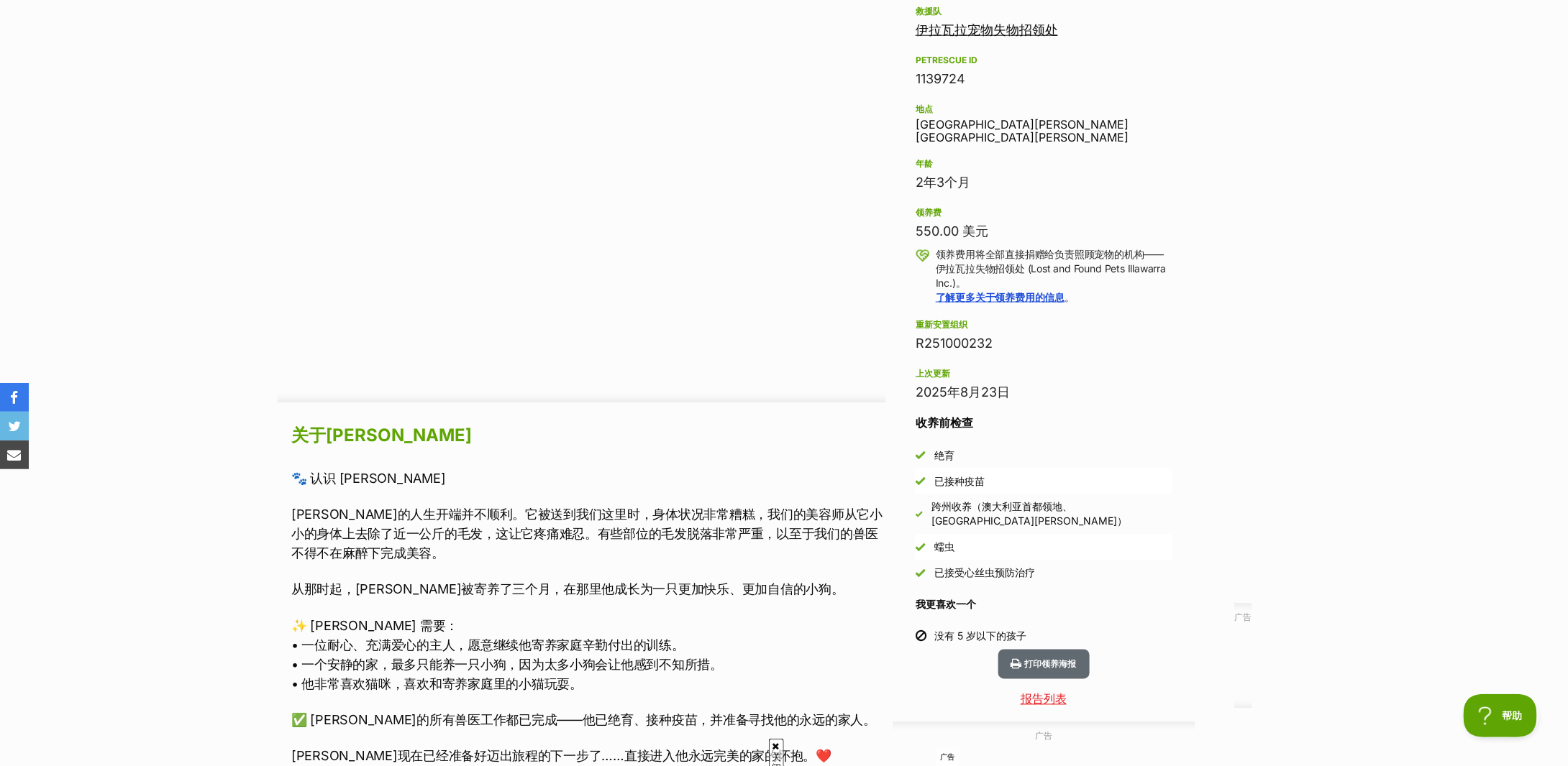
click at [1311, 235] on div "广告 广告 领养信息 我被收养了！ 此宠物不再可用 等候接听 询问乔伊 寻找像这样的可领养宠物！ 救援队 伊拉瓦拉宠物失物招领处 PetRescue ID 1…" at bounding box center [784, 656] width 1057 height 1451
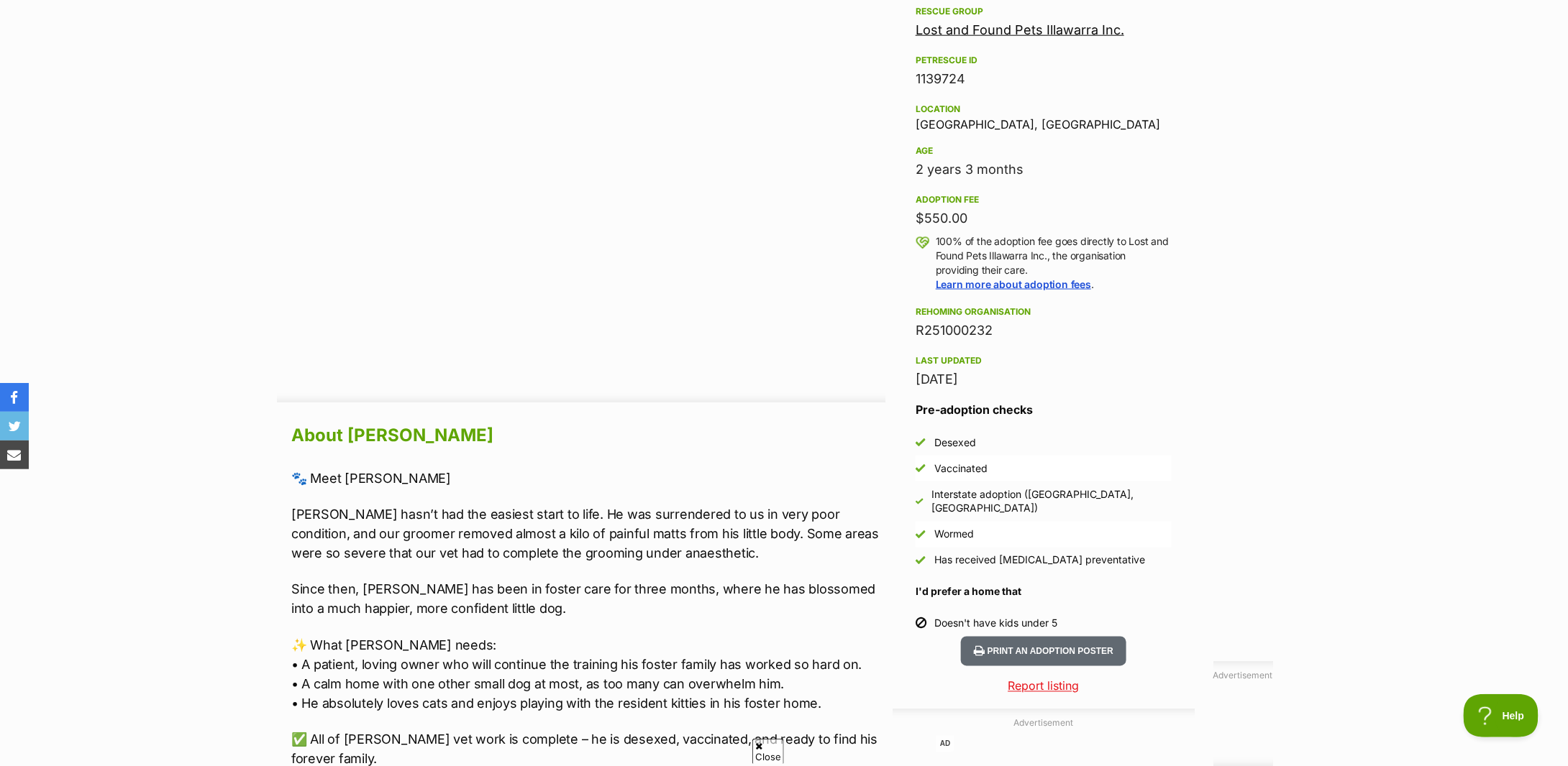
click at [956, 130] on div "Location Mount Warrigal, NSW" at bounding box center [1043, 116] width 256 height 30
drag, startPoint x: 913, startPoint y: 124, endPoint x: 1083, endPoint y: 126, distance: 170.0
click at [1083, 126] on aside "Rescue group Lost and Found Pets Illawarra Inc. PetRescue ID 1139724 Location M…" at bounding box center [1044, 320] width 302 height 634
copy div "Mount Warrigal, NSW"
click at [1212, 314] on div "Advertisement AD Adoption information I've been adopted! This pet is no longer …" at bounding box center [784, 714] width 1014 height 1567
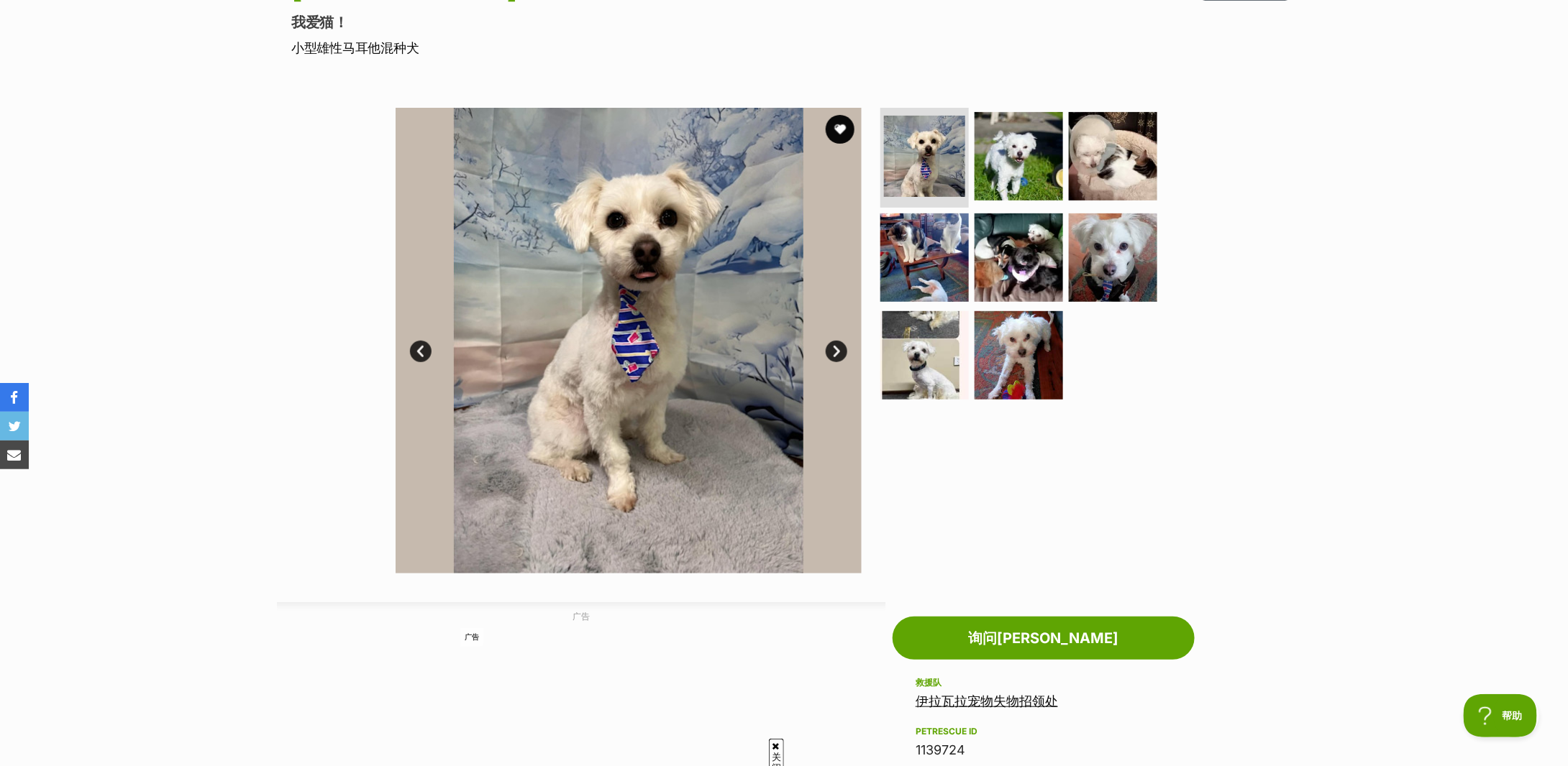
scroll to position [287, 0]
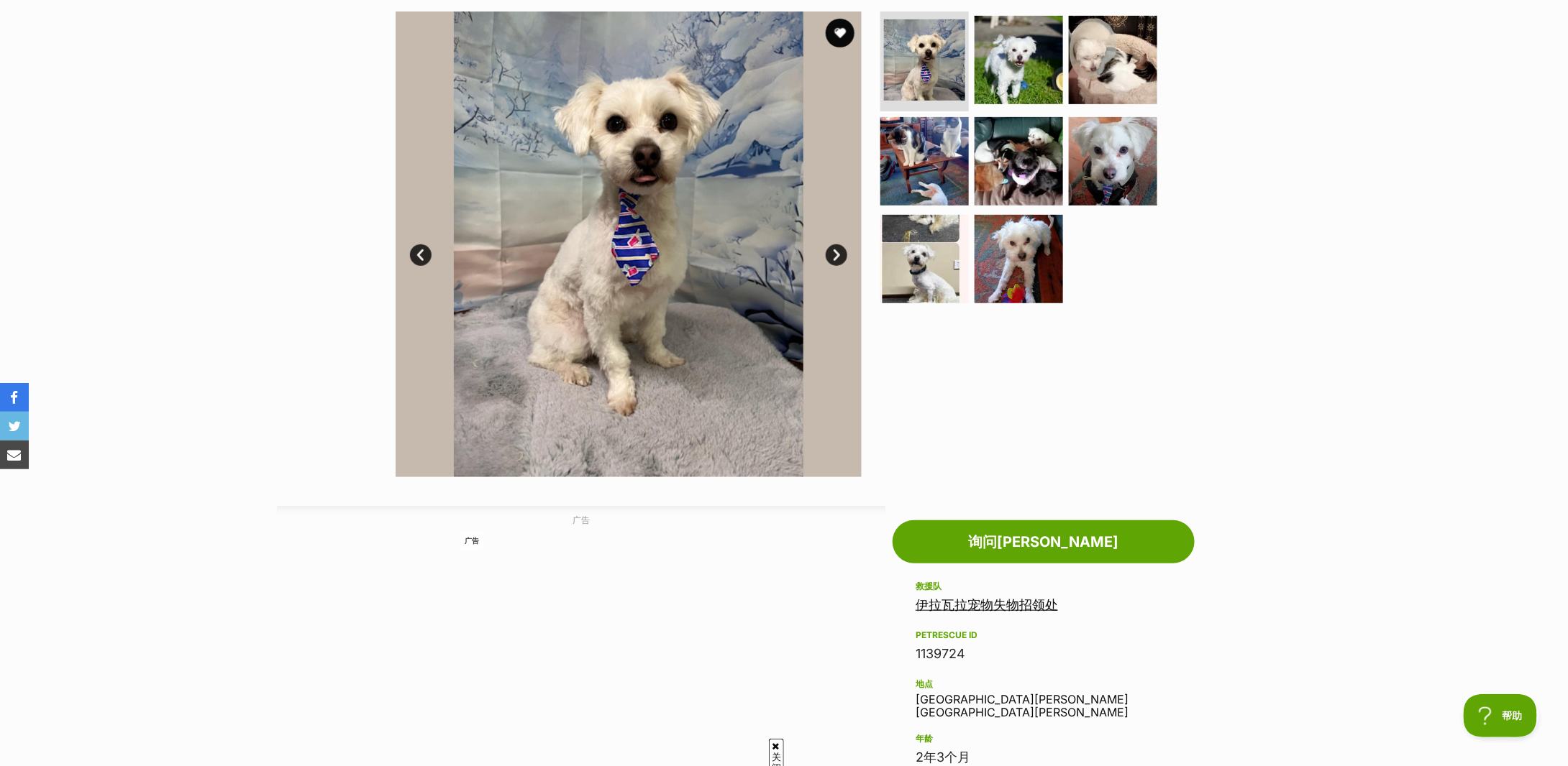
click at [826, 254] on link "下一个" at bounding box center [837, 255] width 22 height 22
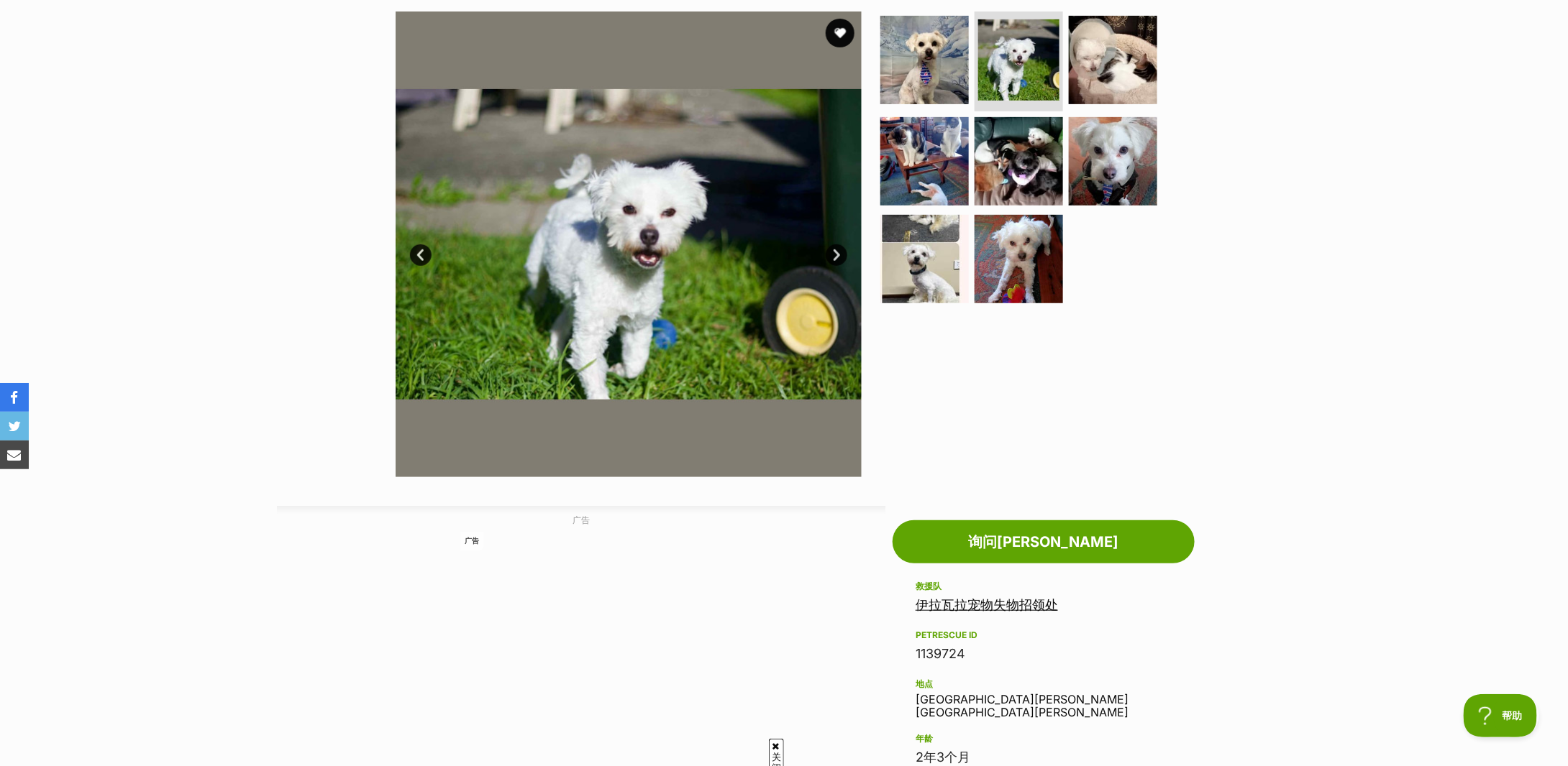
click at [826, 254] on link "下一个" at bounding box center [837, 255] width 22 height 22
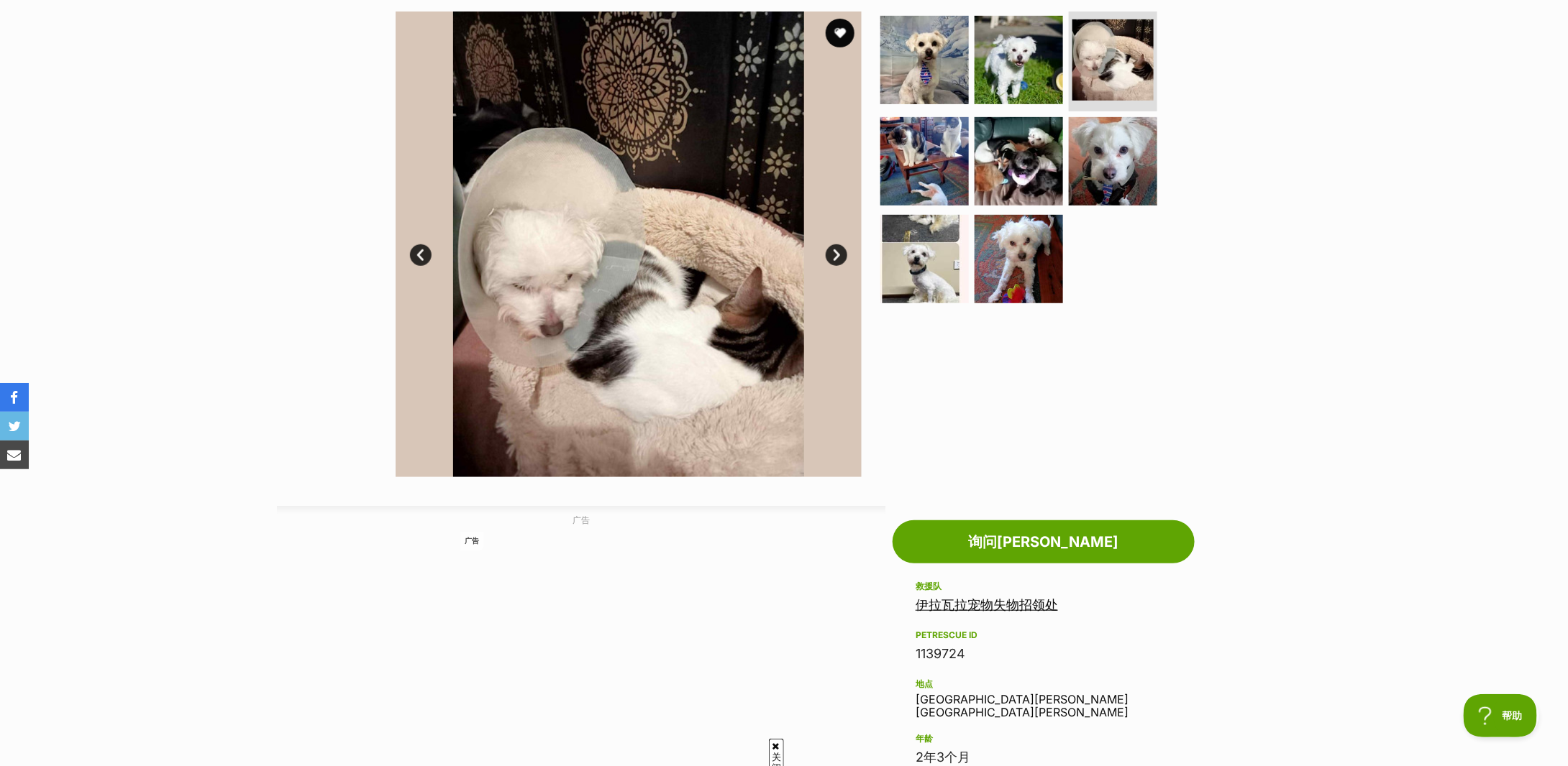
click at [826, 254] on link "下一个" at bounding box center [837, 255] width 22 height 22
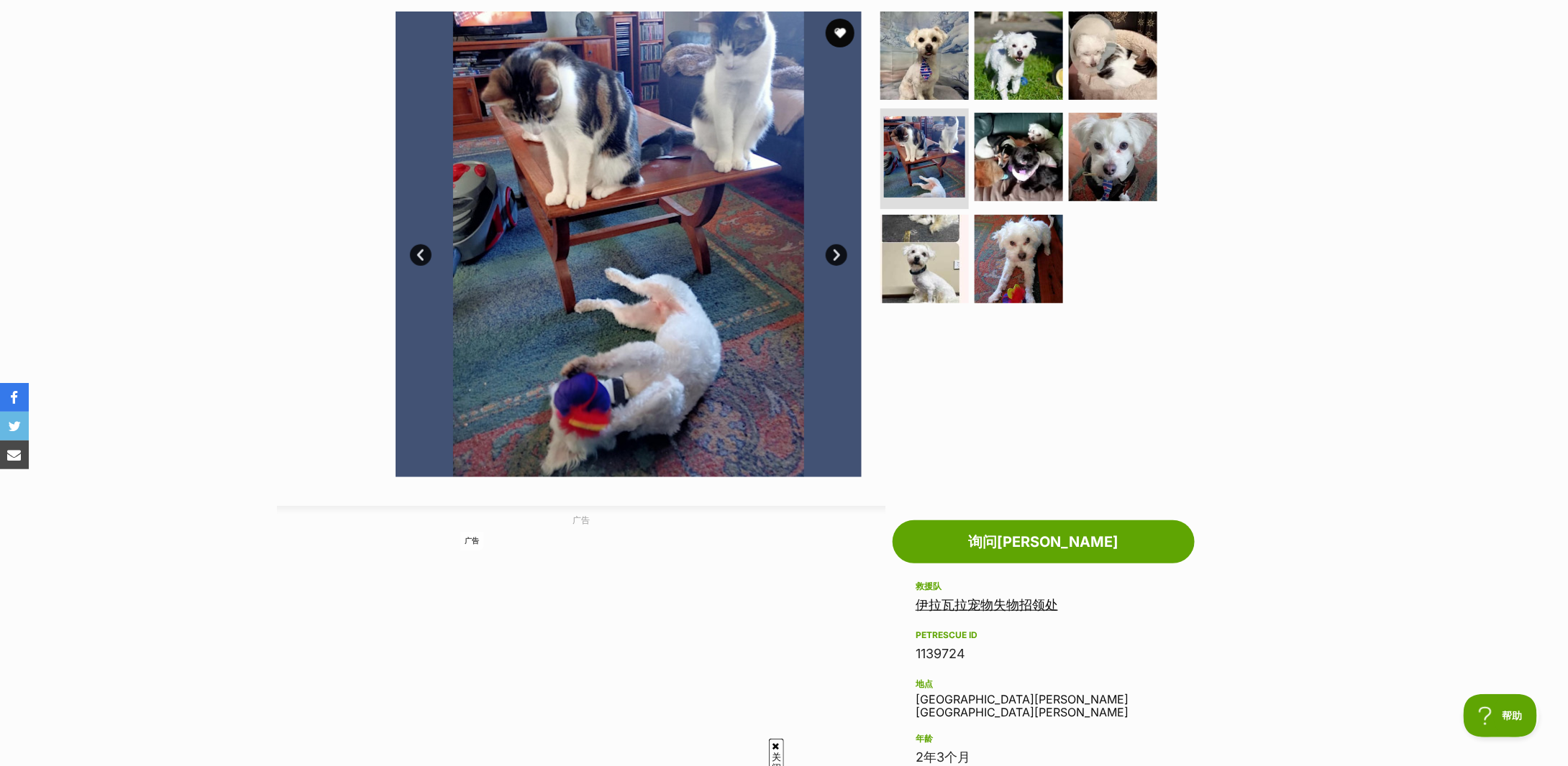
click at [826, 254] on link "下一个" at bounding box center [837, 255] width 22 height 22
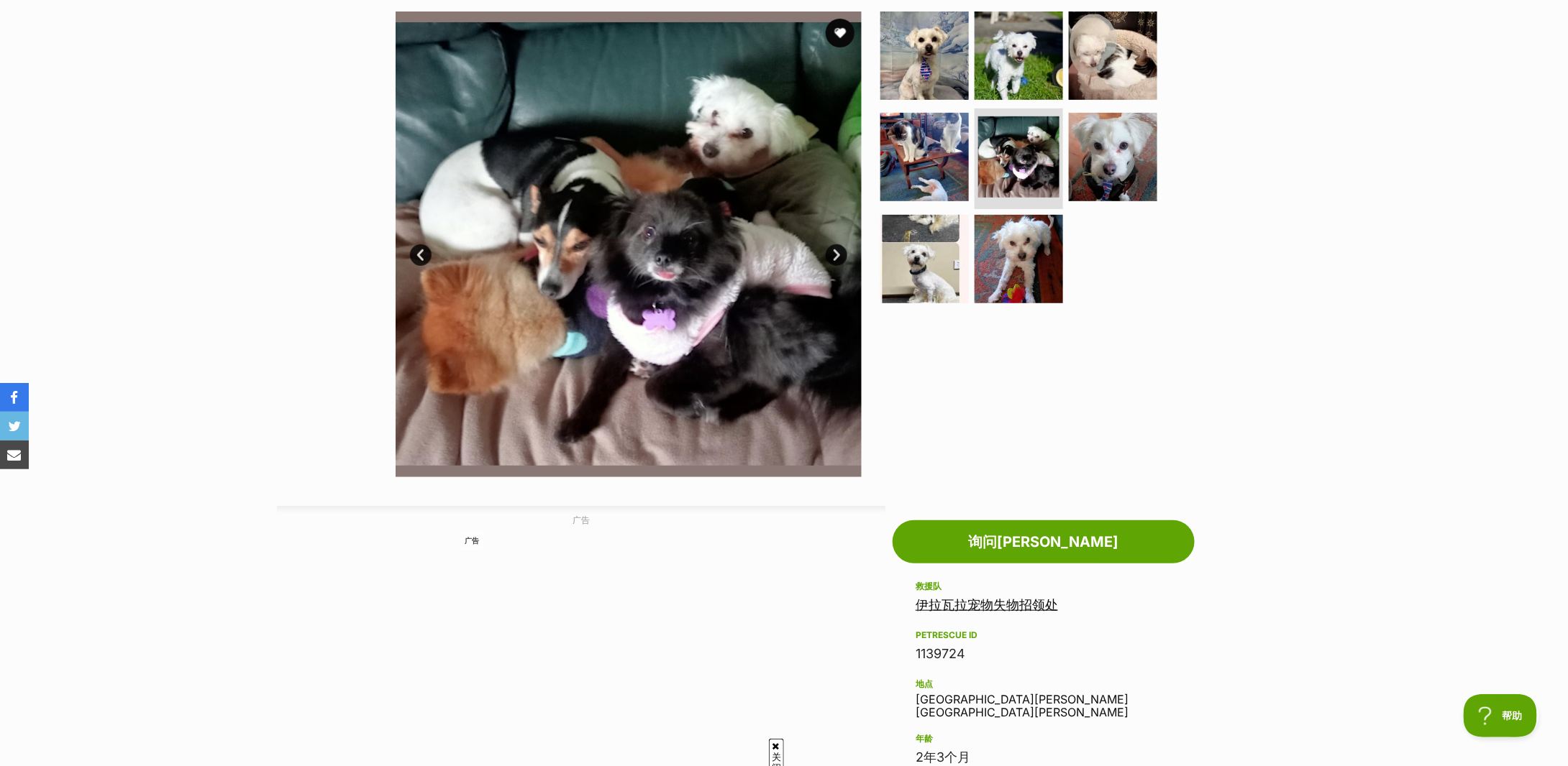
click at [826, 254] on link "下一个" at bounding box center [837, 255] width 22 height 22
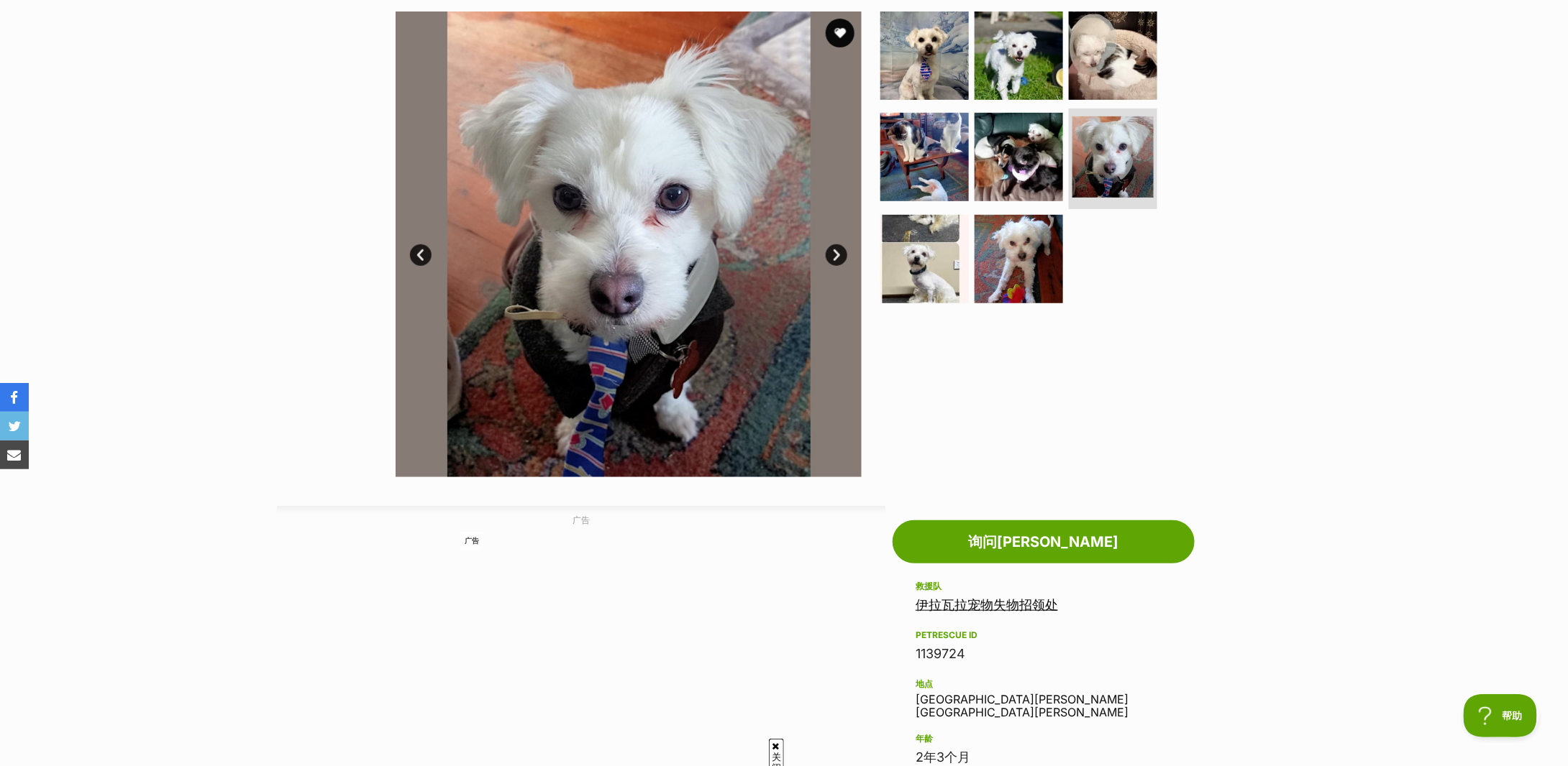
click at [826, 254] on link "下一个" at bounding box center [837, 255] width 22 height 22
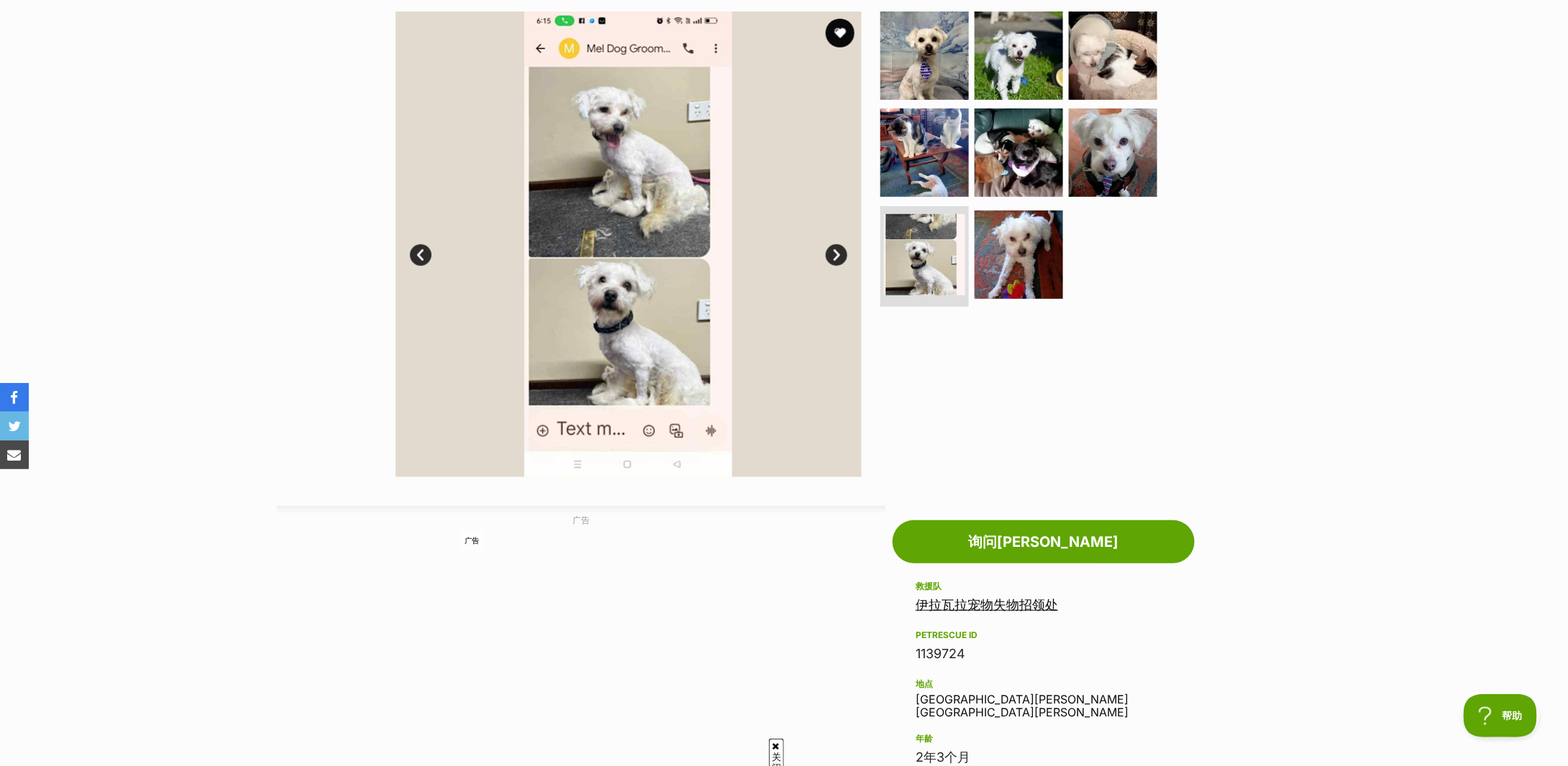
click at [826, 254] on link "下一个" at bounding box center [837, 255] width 22 height 22
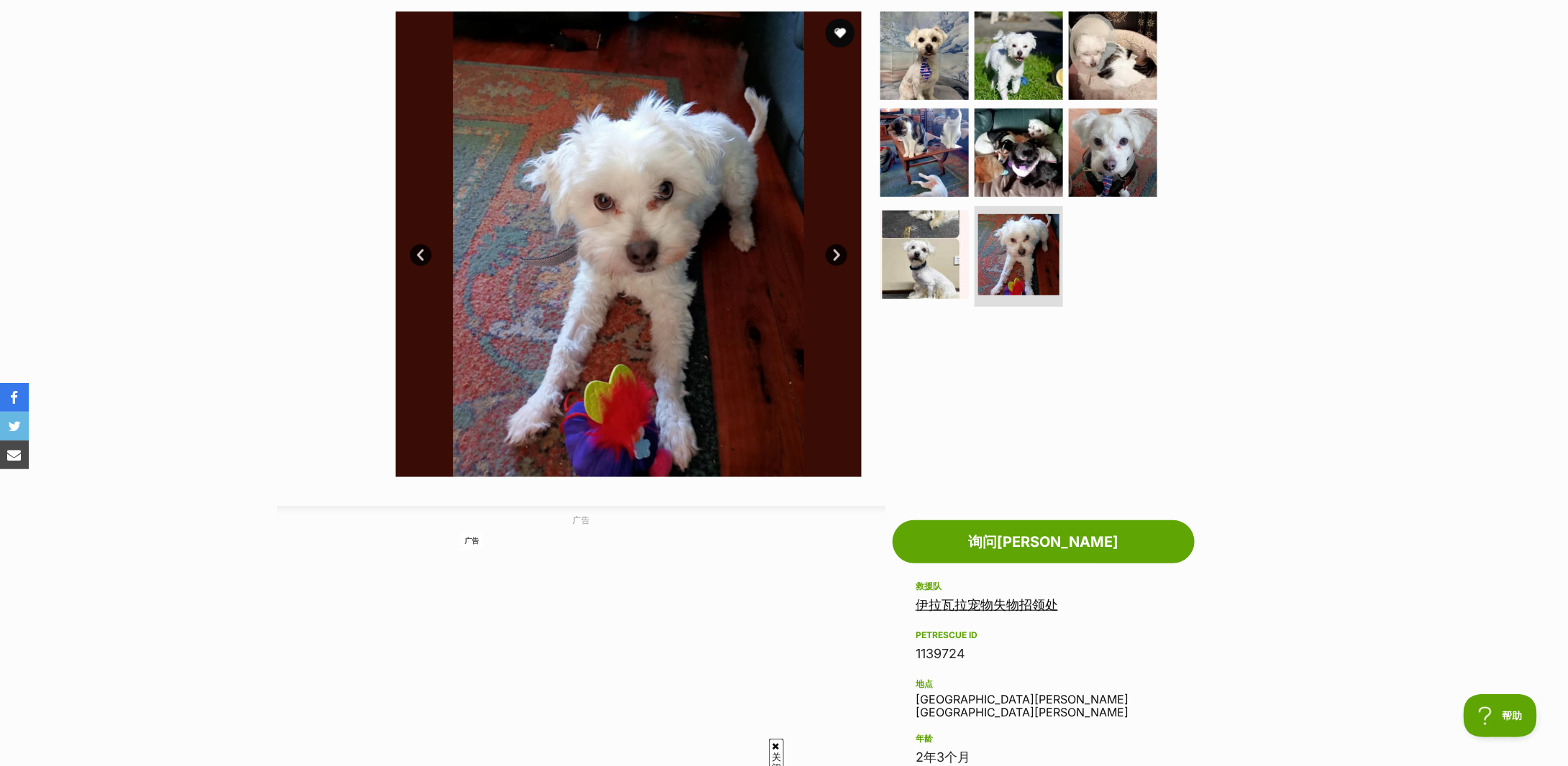
click at [826, 254] on link "下一个" at bounding box center [837, 255] width 22 height 22
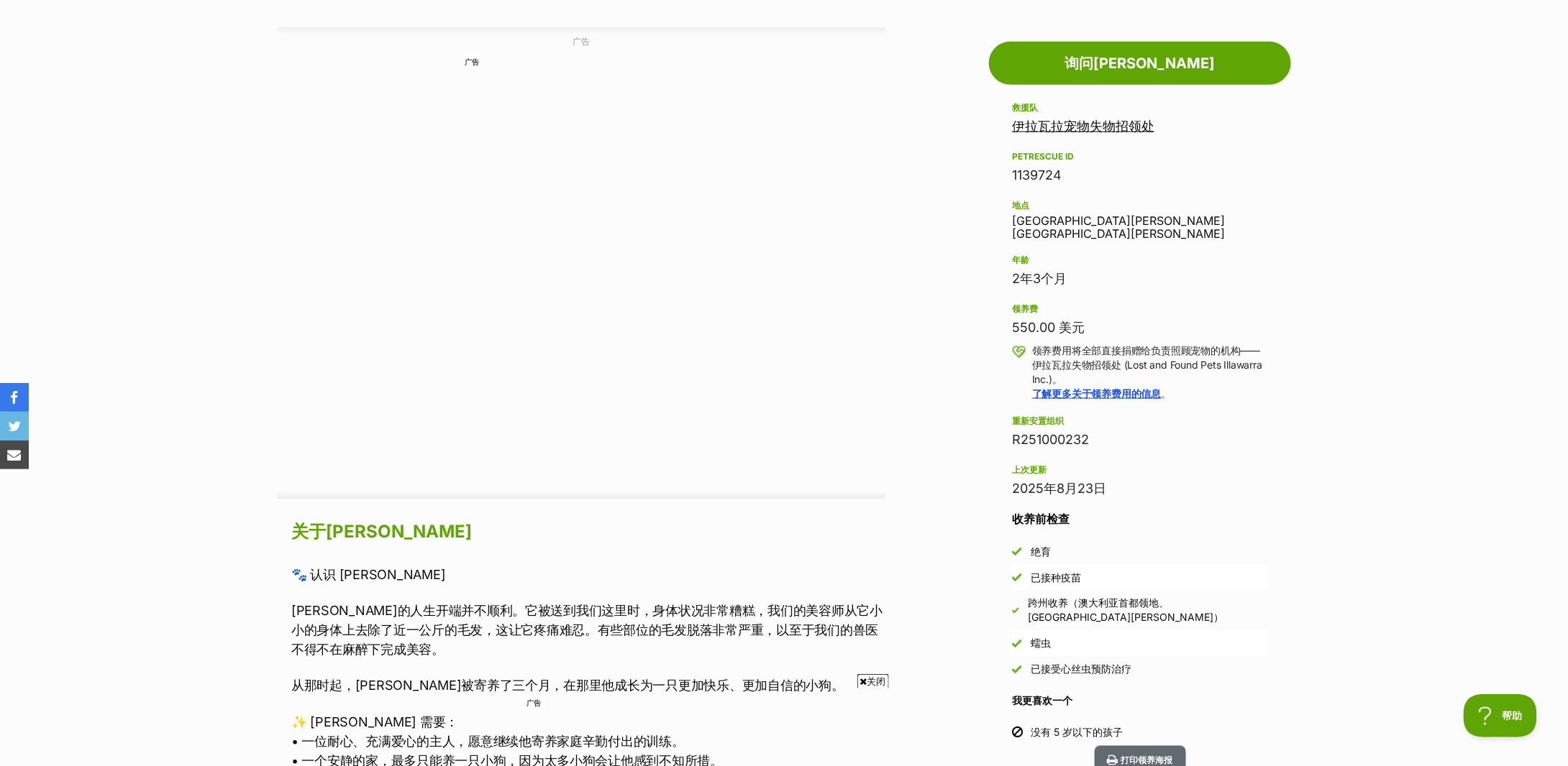
scroll to position [1151, 0]
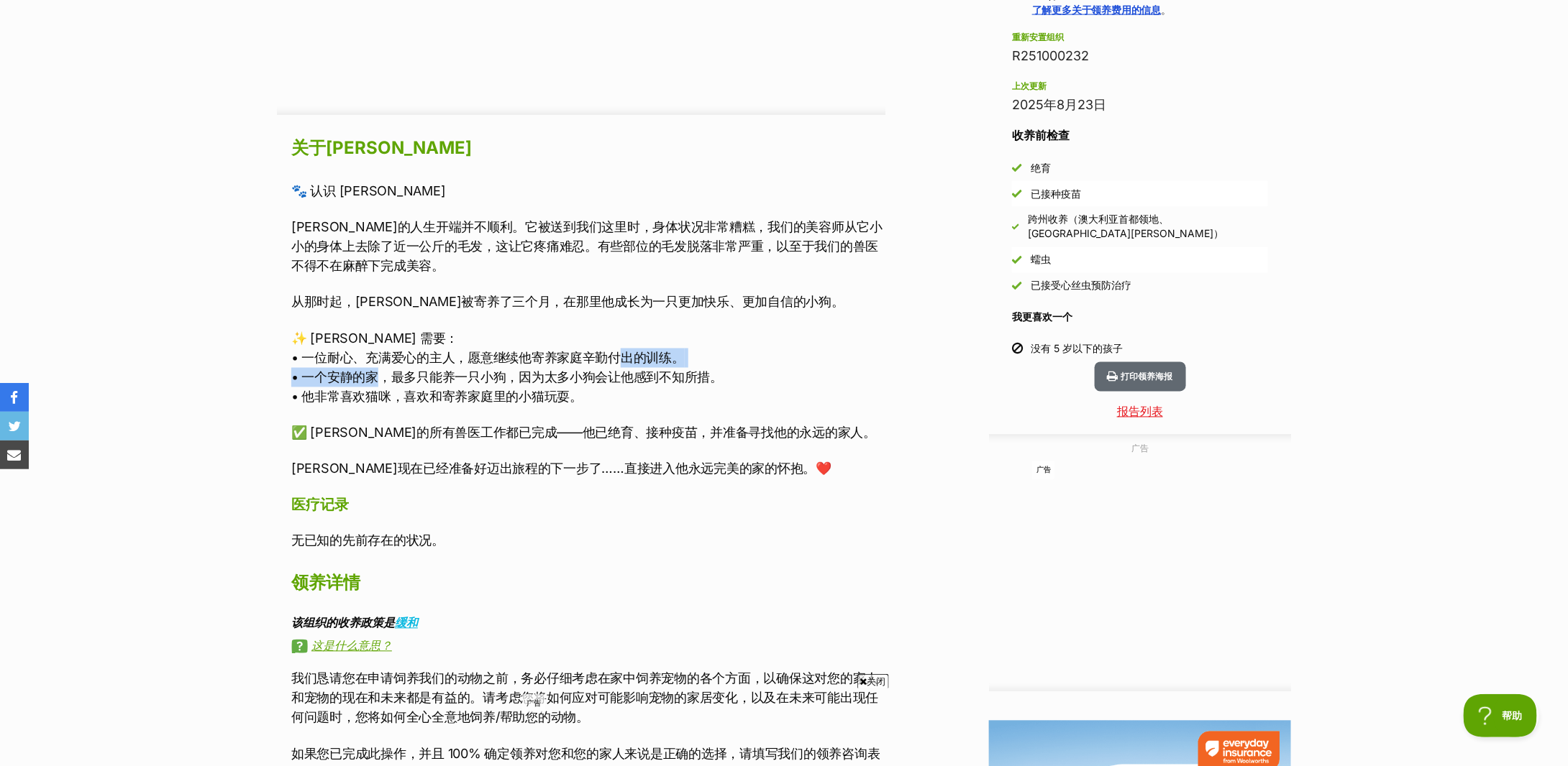
drag, startPoint x: 371, startPoint y: 374, endPoint x: 614, endPoint y: 365, distance: 243.2
click at [614, 365] on p "✨ Joey 需要： • 一位耐心、充满爱心的主人，愿意继续他寄养家庭辛勤付出的训练。 • 一个安静的家，最多只能养一只小狗，因为太多小狗会让他感到不知所措。…" at bounding box center [588, 368] width 594 height 77
click at [614, 365] on font "• 一位耐心、充满爱心的主人，愿意继续他寄养家庭辛勤付出的训练。" at bounding box center [488, 358] width 394 height 15
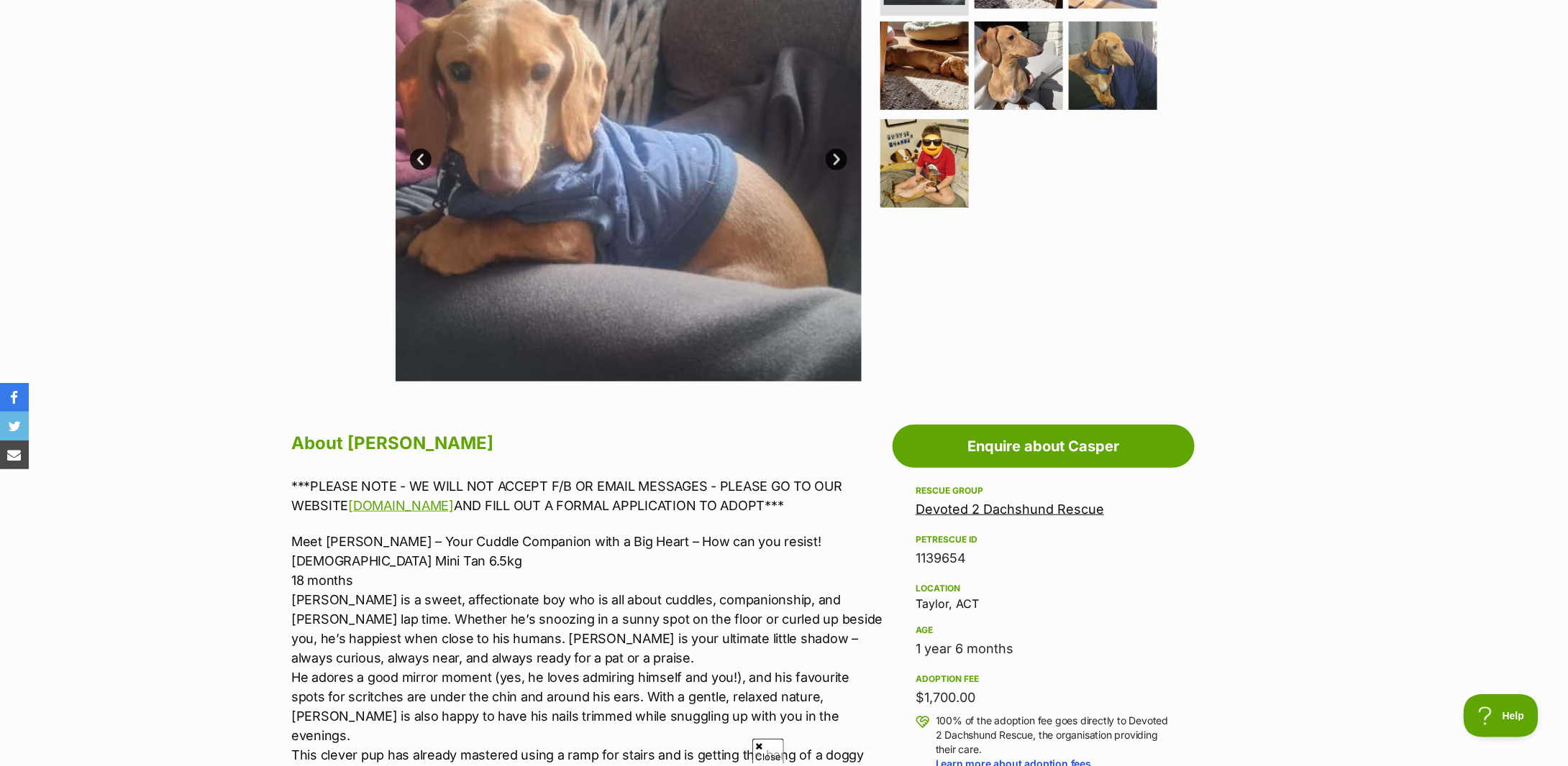
scroll to position [287, 0]
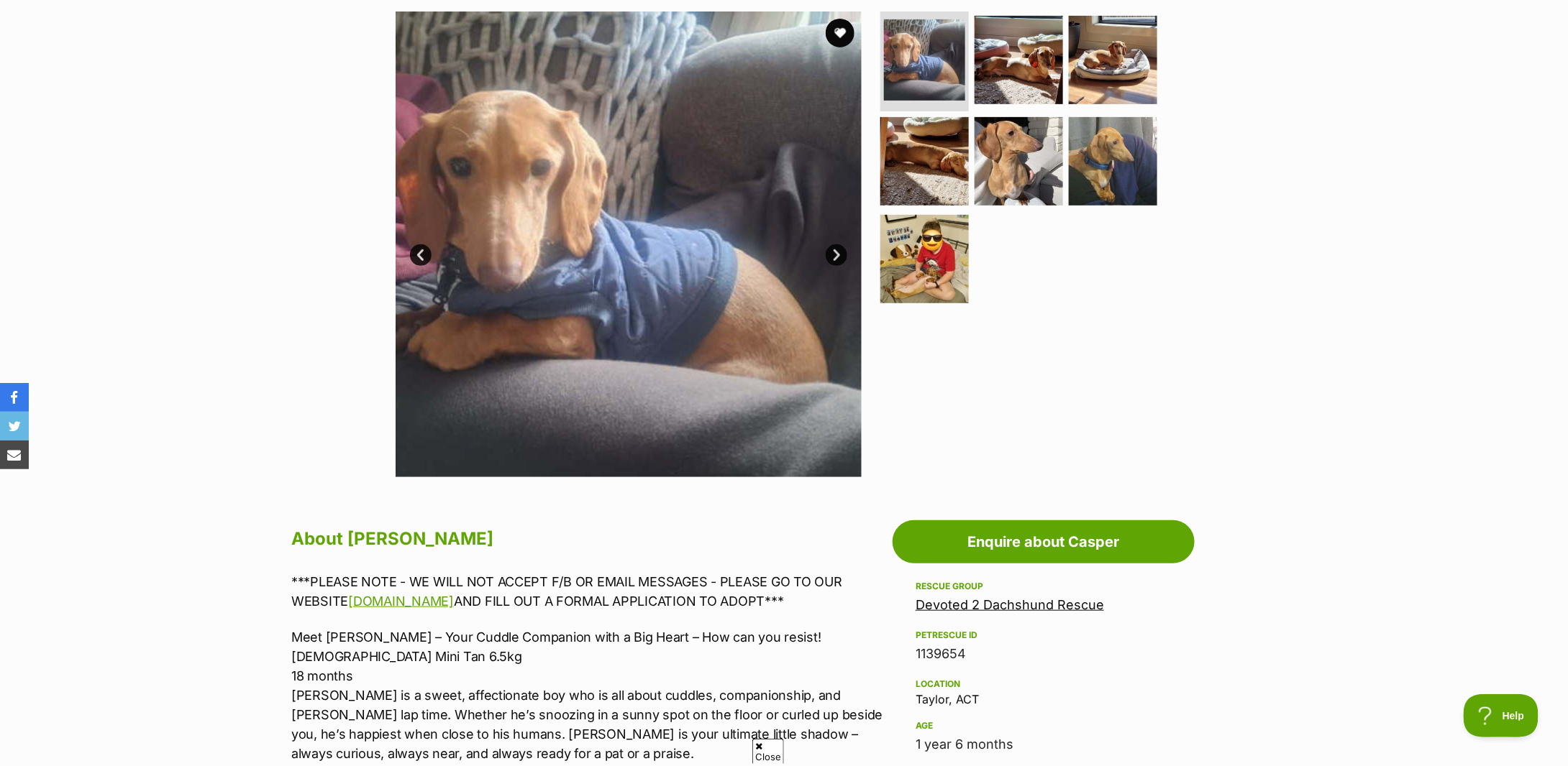
click at [177, 293] on div "Available 1 of 7 images 1 of 7 images 1 of 7 images 1 of 7 images 1 of 7 images…" at bounding box center [784, 234] width 1568 height 488
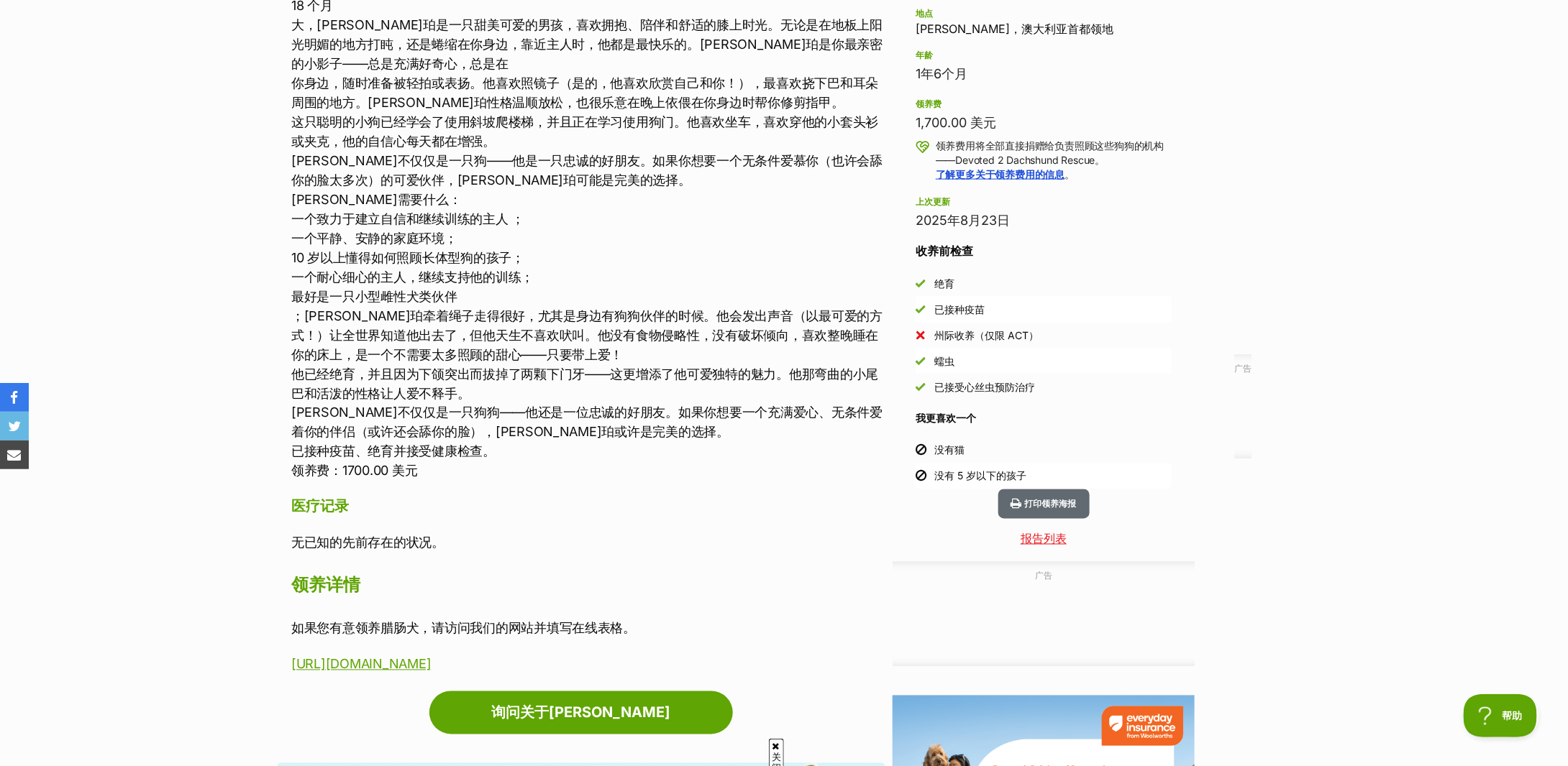
scroll to position [766, 0]
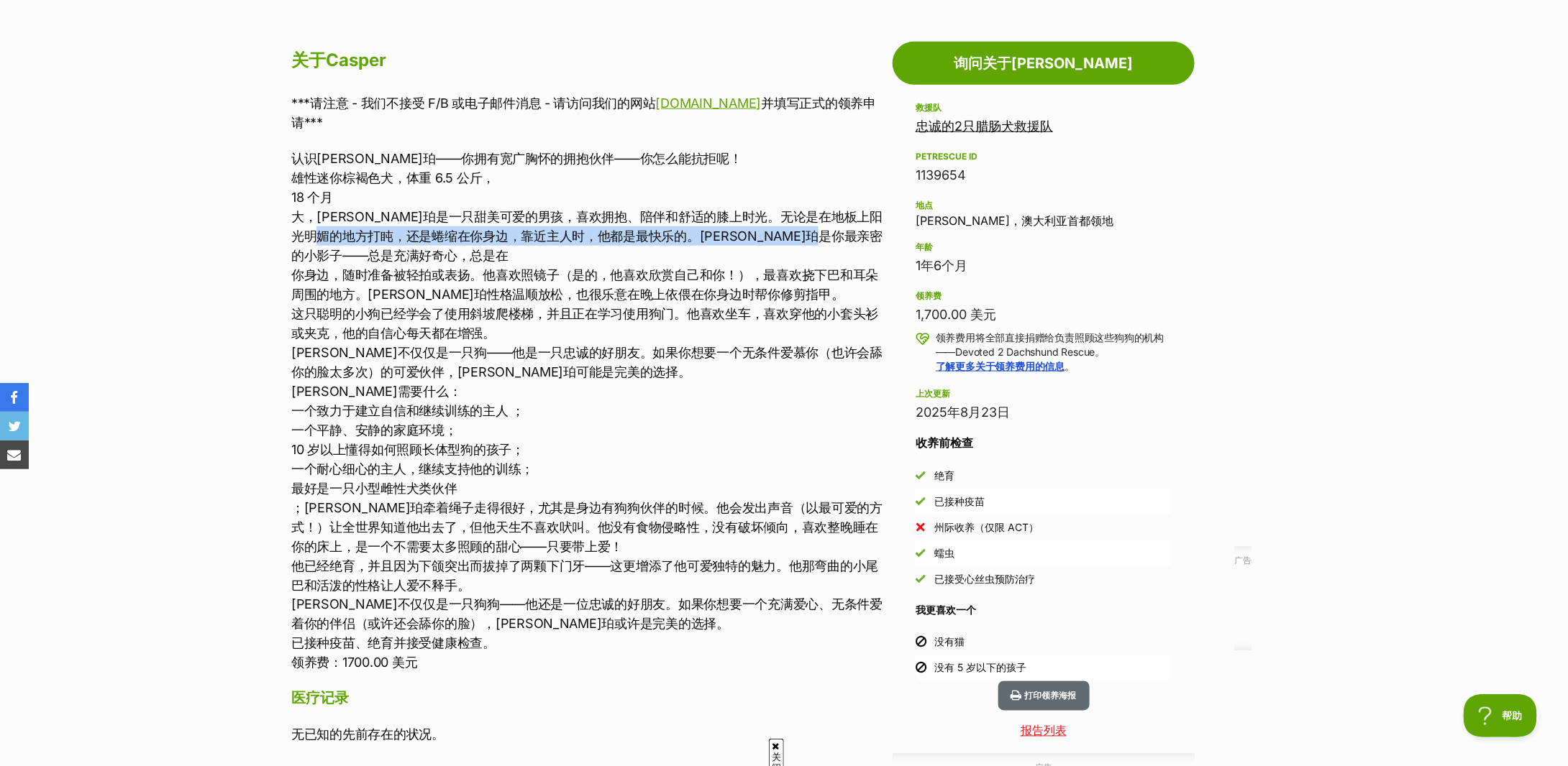
drag, startPoint x: 381, startPoint y: 242, endPoint x: 608, endPoint y: 265, distance: 228.2
click at [608, 265] on p "认识[PERSON_NAME]珀——你拥有宽广胸怀的拥抱伙伴——你怎么能抗拒呢！ 雄性迷你棕褐色犬，体重 6.5 公斤， 18 个月 大，[PERSON_NA…" at bounding box center [588, 410] width 594 height 524
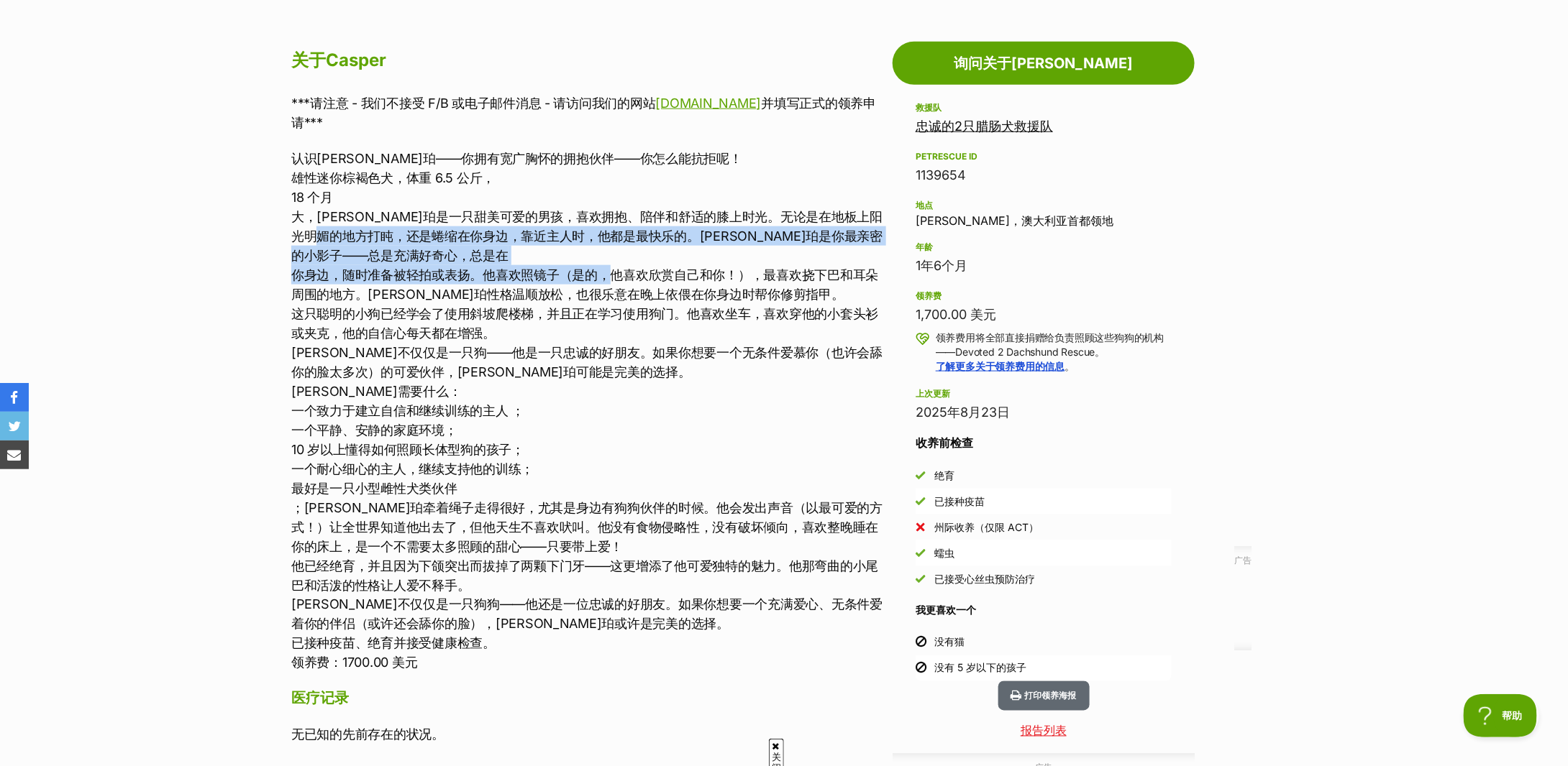
click at [610, 265] on p "认识[PERSON_NAME]珀——你拥有宽广胸怀的拥抱伙伴——你怎么能抗拒呢！ 雄性迷你棕褐色犬，体重 6.5 公斤， 18 个月 大，[PERSON_NA…" at bounding box center [588, 410] width 594 height 524
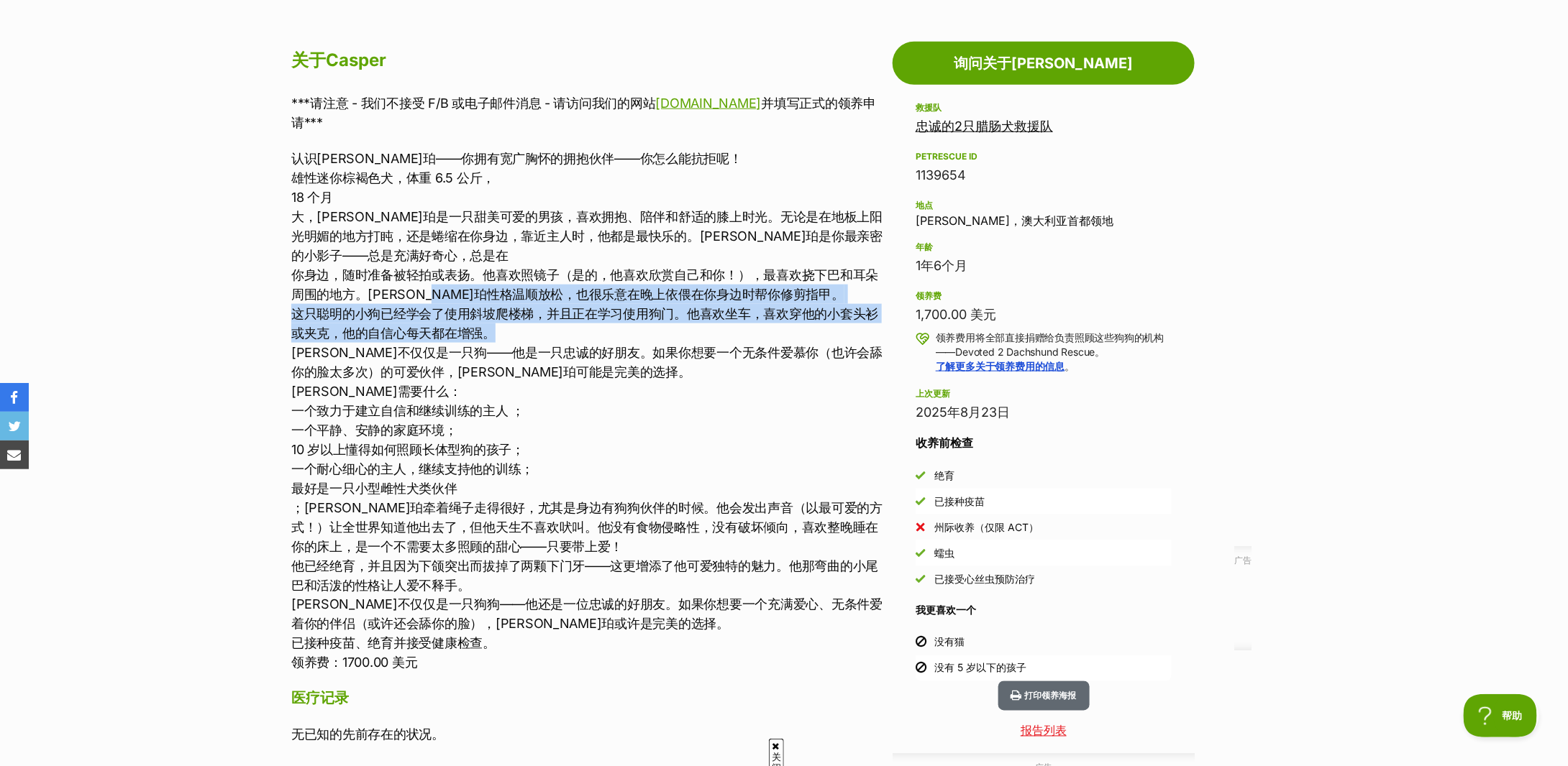
drag, startPoint x: 458, startPoint y: 299, endPoint x: 660, endPoint y: 325, distance: 203.7
click at [660, 325] on p "认识[PERSON_NAME]珀——你拥有宽广胸怀的拥抱伙伴——你怎么能抗拒呢！ 雄性迷你棕褐色犬，体重 6.5 公斤， 18 个月 大，[PERSON_NA…" at bounding box center [588, 410] width 594 height 524
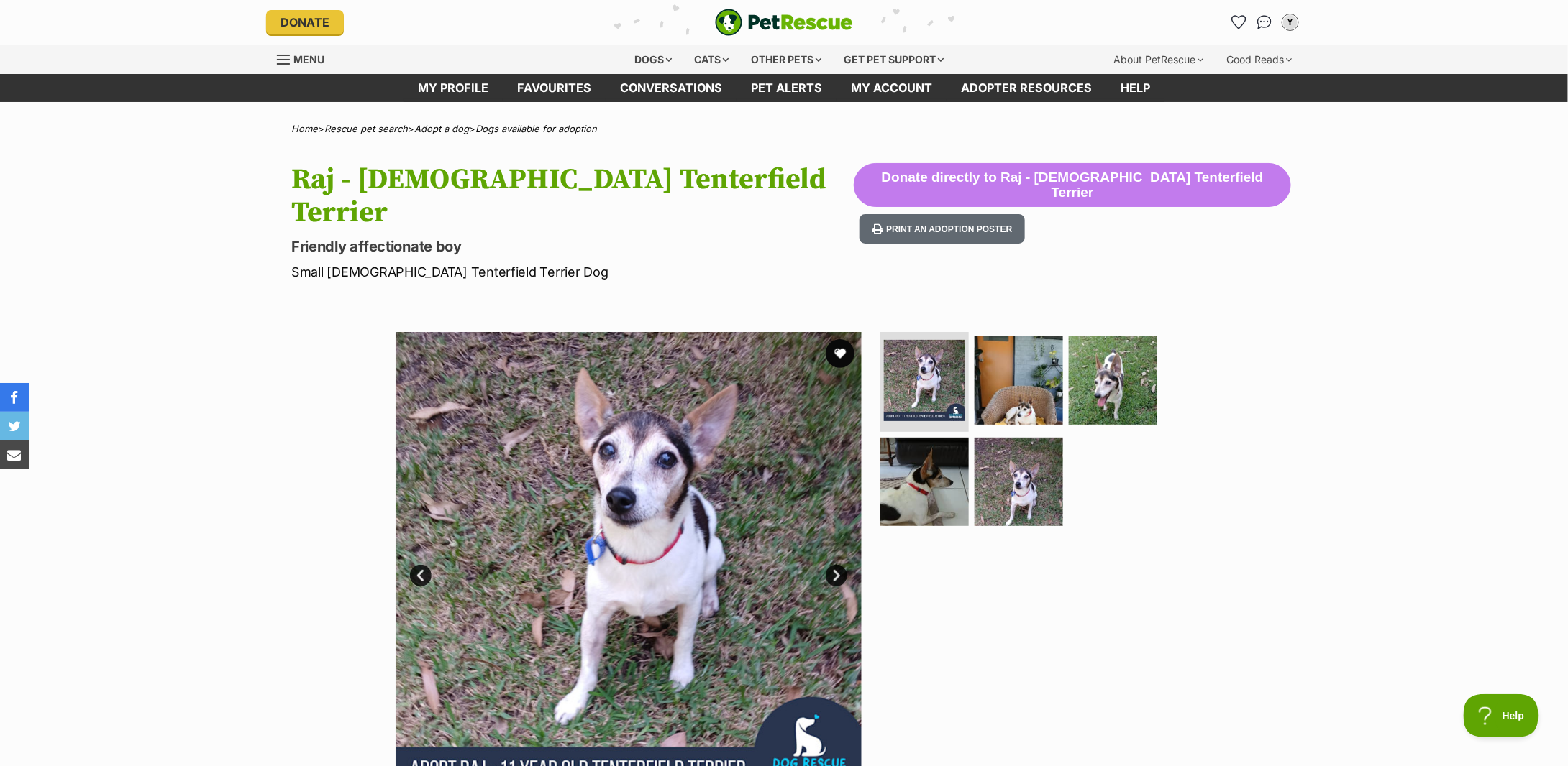
scroll to position [671, 0]
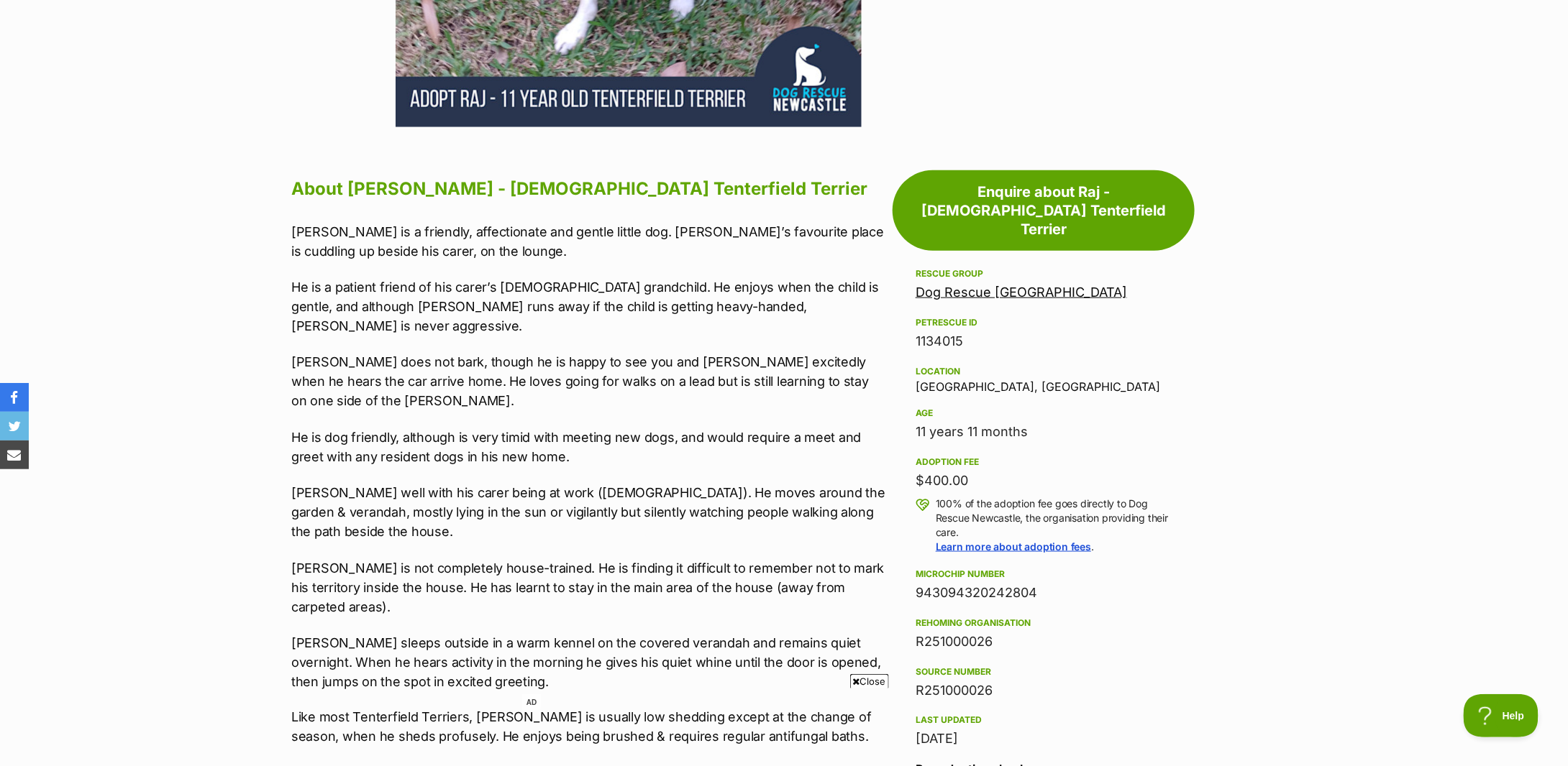
click at [469, 428] on p "He is dog friendly, although is very timid with meeting new dogs, and would req…" at bounding box center [588, 447] width 594 height 39
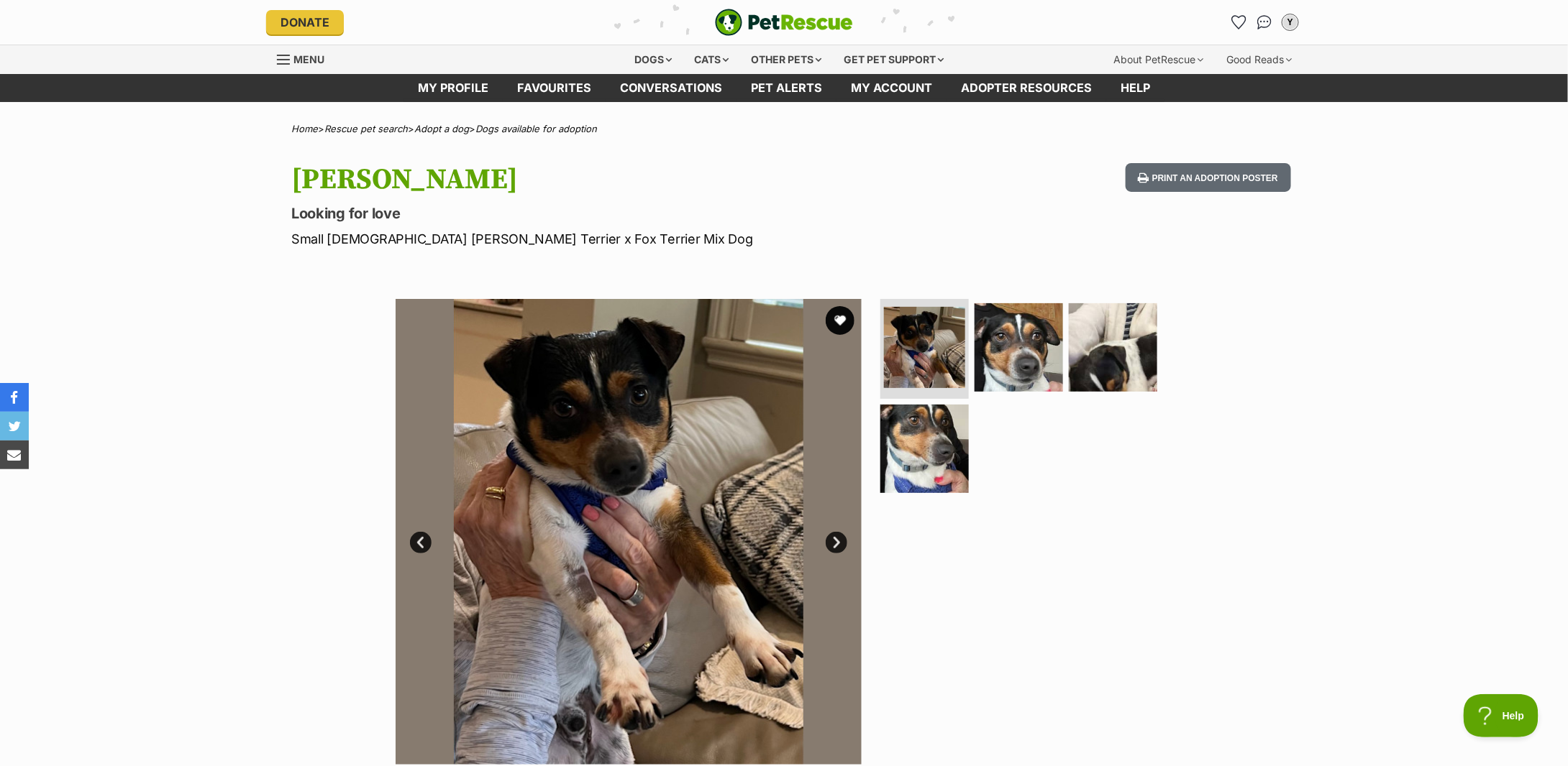
click at [135, 328] on div "Available 1 of 4 images 1 of 4 images 1 of 4 images 1 of 4 images Next Prev 1 2…" at bounding box center [784, 521] width 1568 height 488
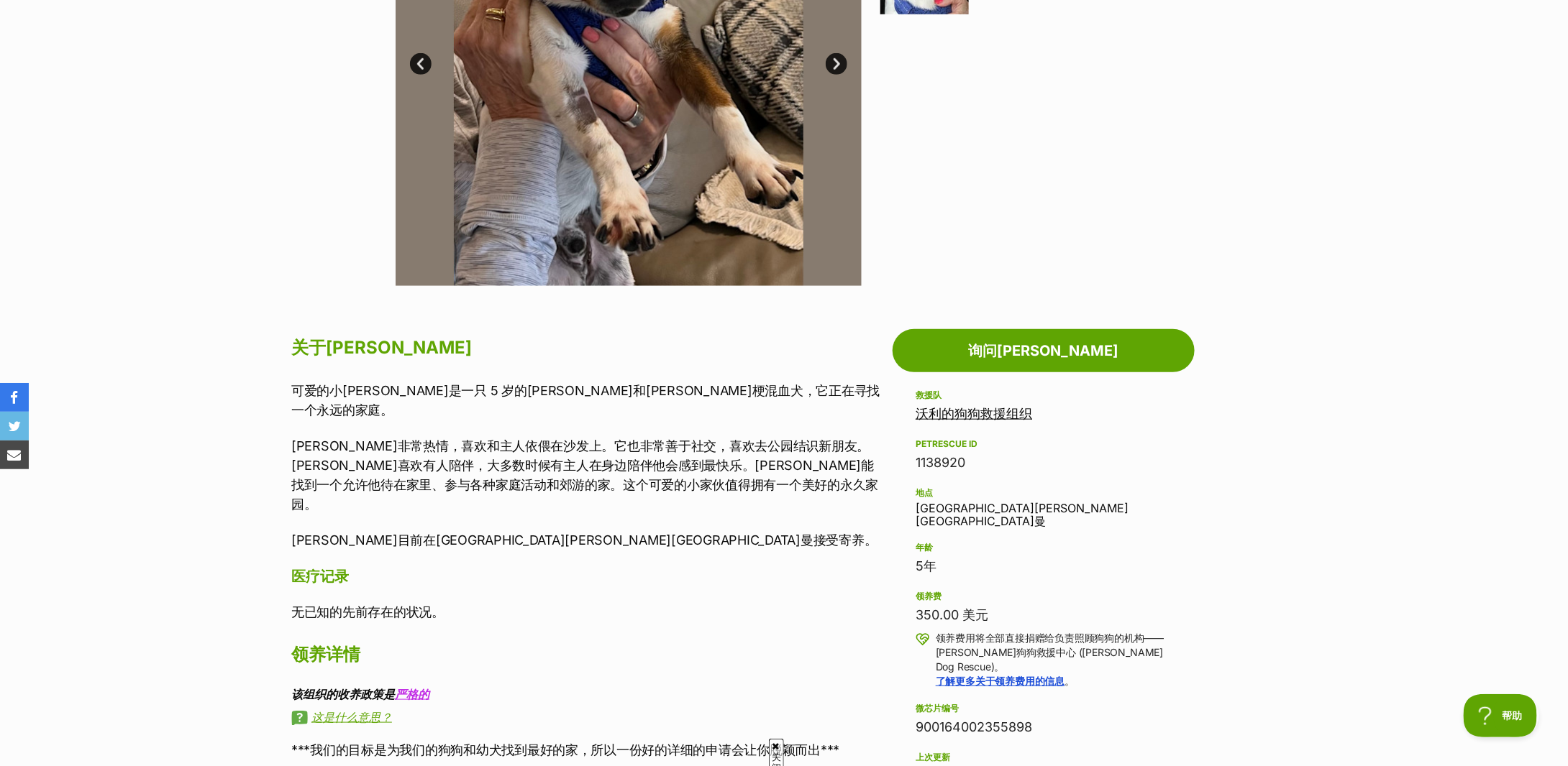
scroll to position [287, 0]
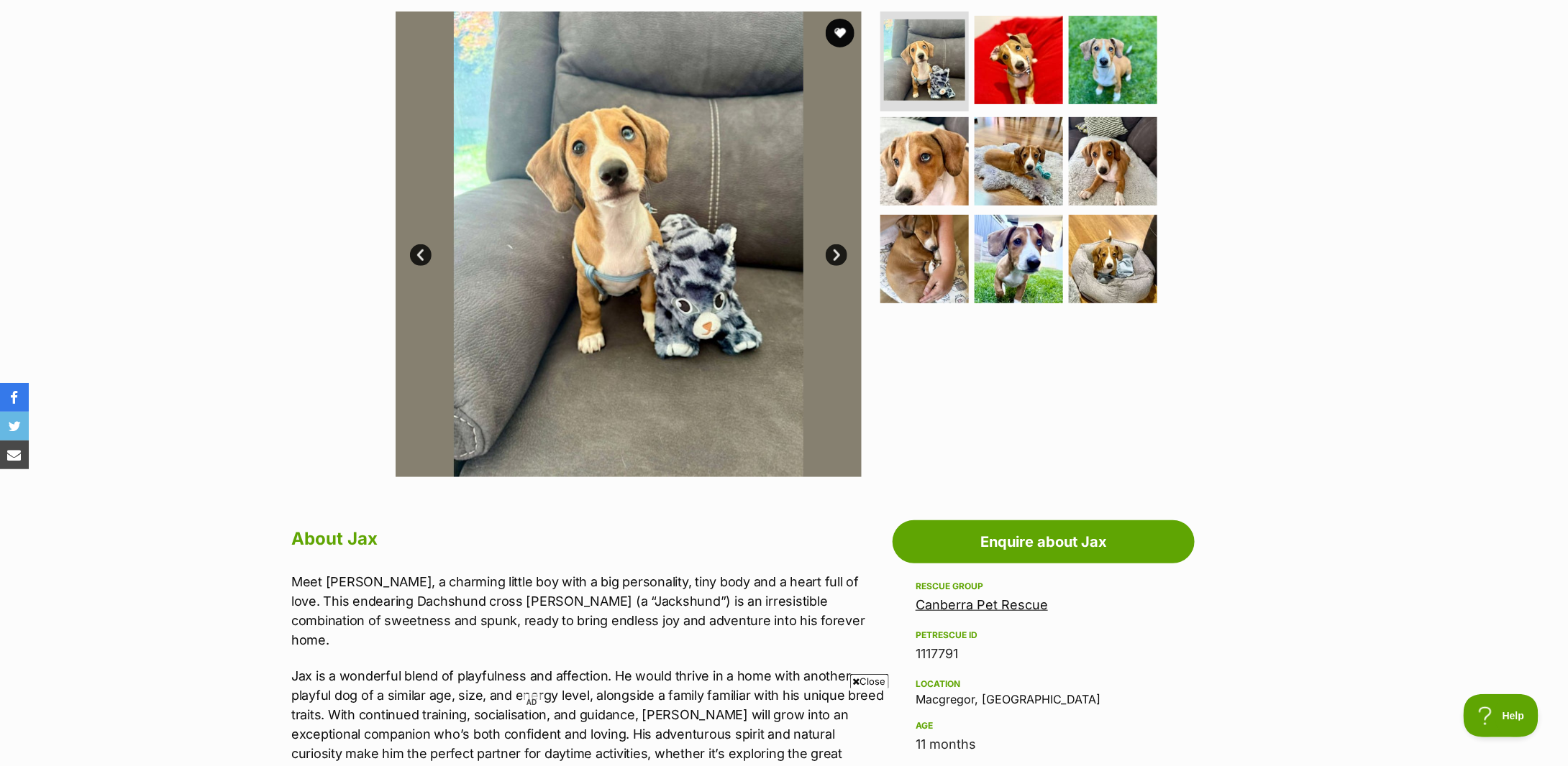
scroll to position [96, 0]
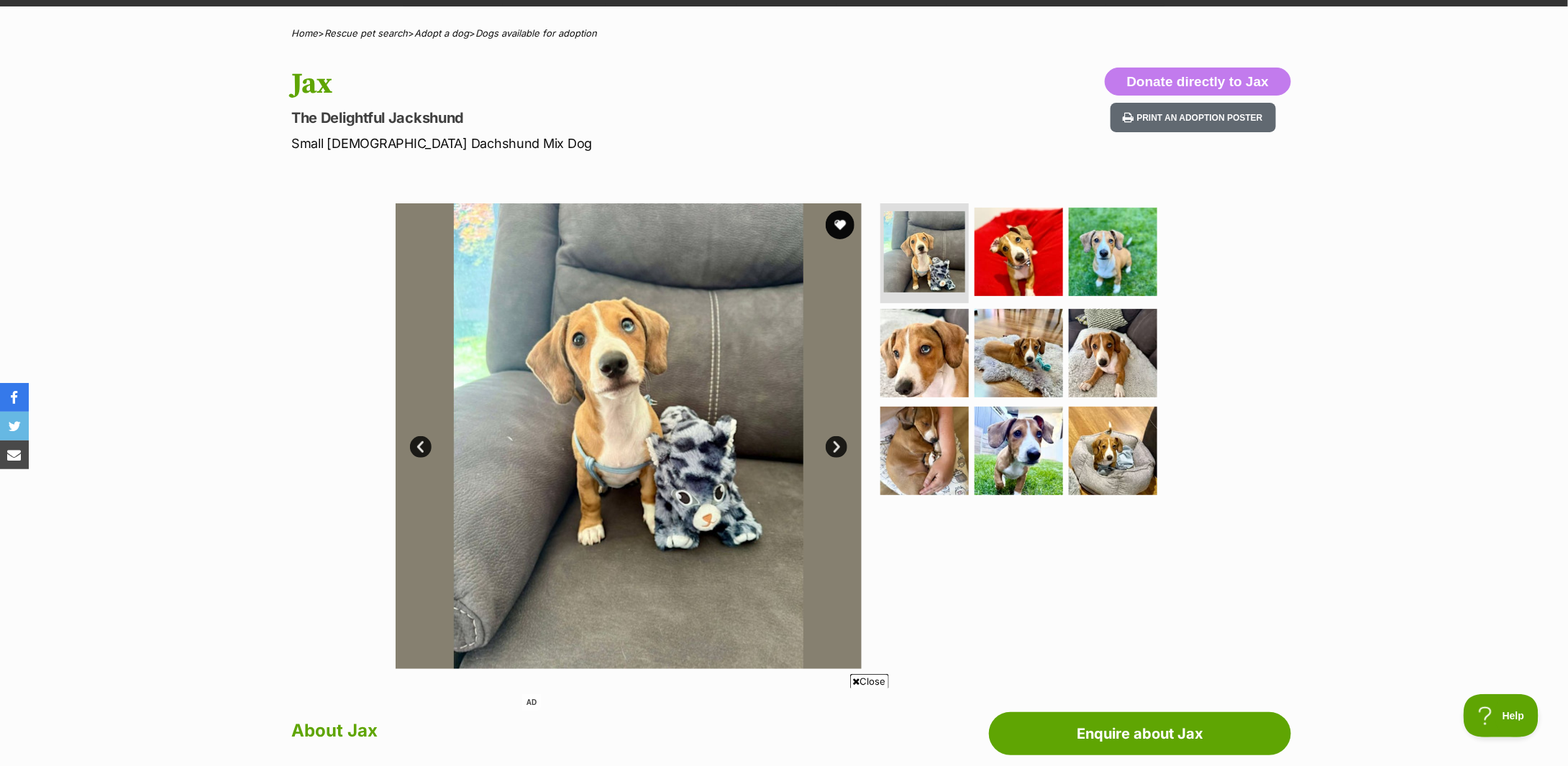
click at [102, 311] on div "Available 1 of 9 images 1 of 9 images 1 of 9 images 1 of 9 images 1 of 9 images…" at bounding box center [784, 425] width 1568 height 488
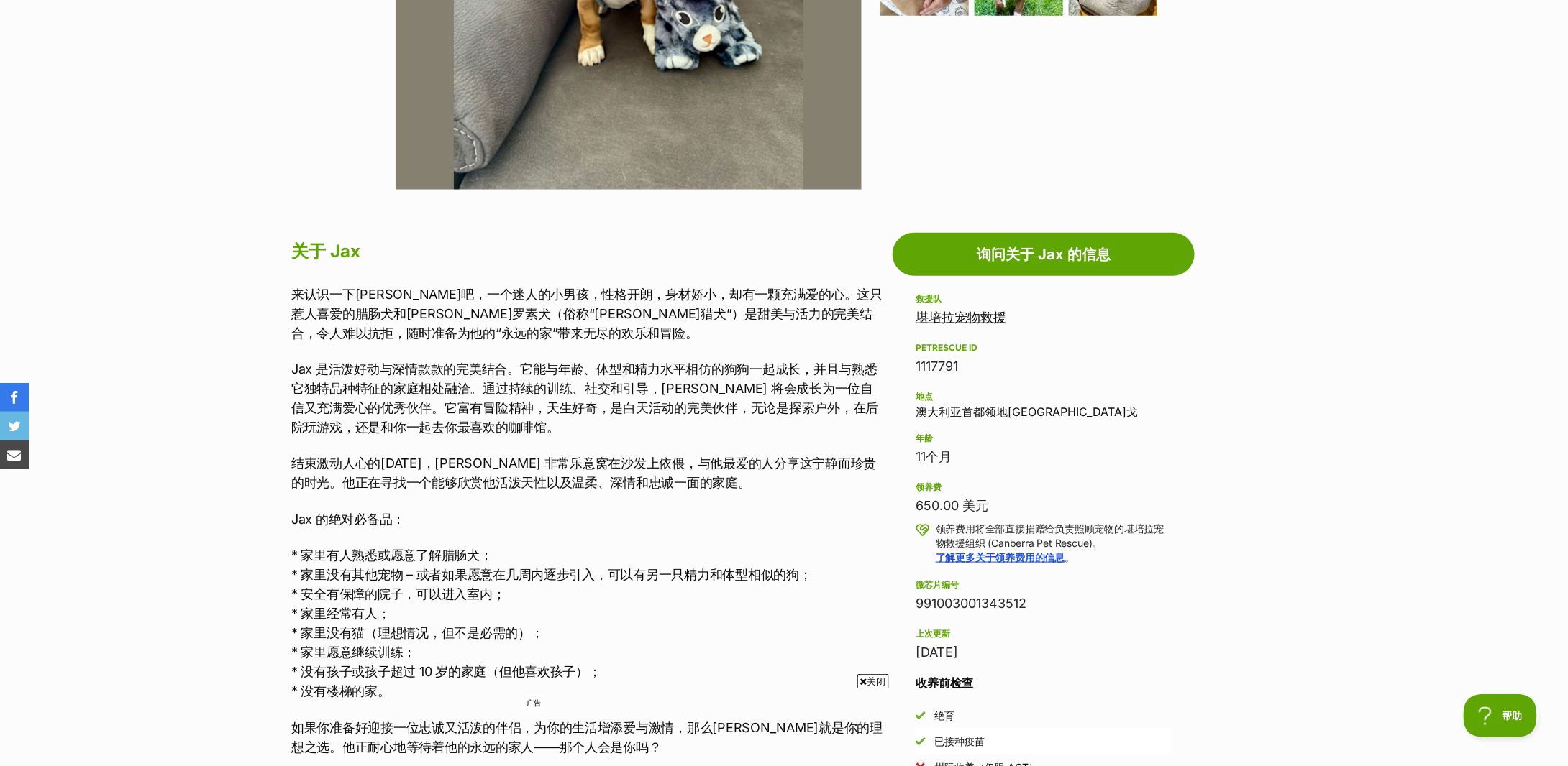
scroll to position [671, 0]
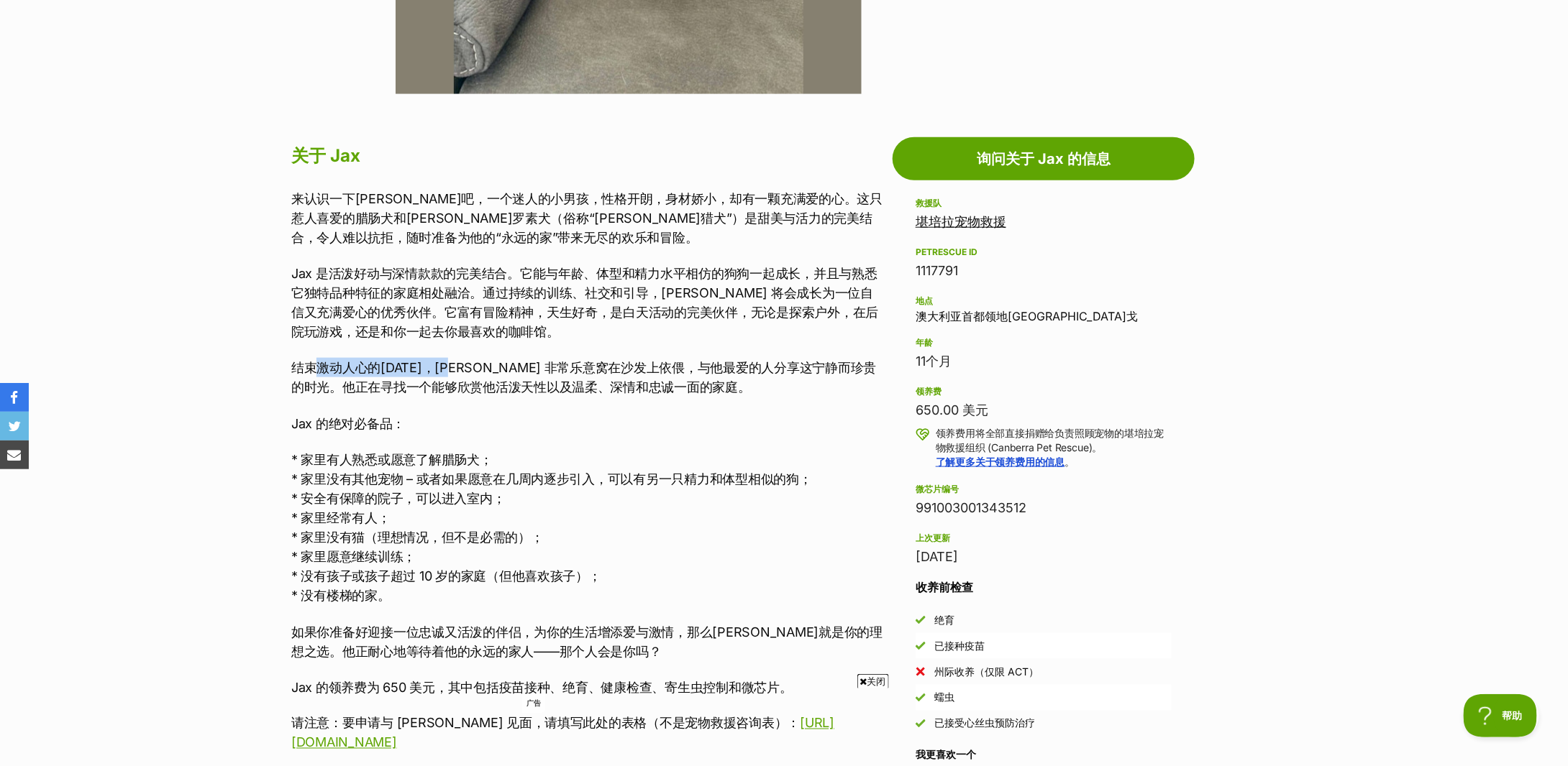
drag, startPoint x: 320, startPoint y: 363, endPoint x: 470, endPoint y: 365, distance: 150.0
click at [470, 365] on font "结束激动人心的一天后，Jax 非常乐意窝在沙发上依偎，与他最爱的人分享这宁静而珍贵的时光。他正在寻找一个能够欣赏他活泼天性以及温柔、深情和忠诚一面的家庭。" at bounding box center [583, 377] width 584 height 34
drag, startPoint x: 325, startPoint y: 459, endPoint x: 410, endPoint y: 461, distance: 85.0
click at [410, 461] on font "* 家里有人熟悉或愿意了解腊肠犬；" at bounding box center [391, 459] width 201 height 15
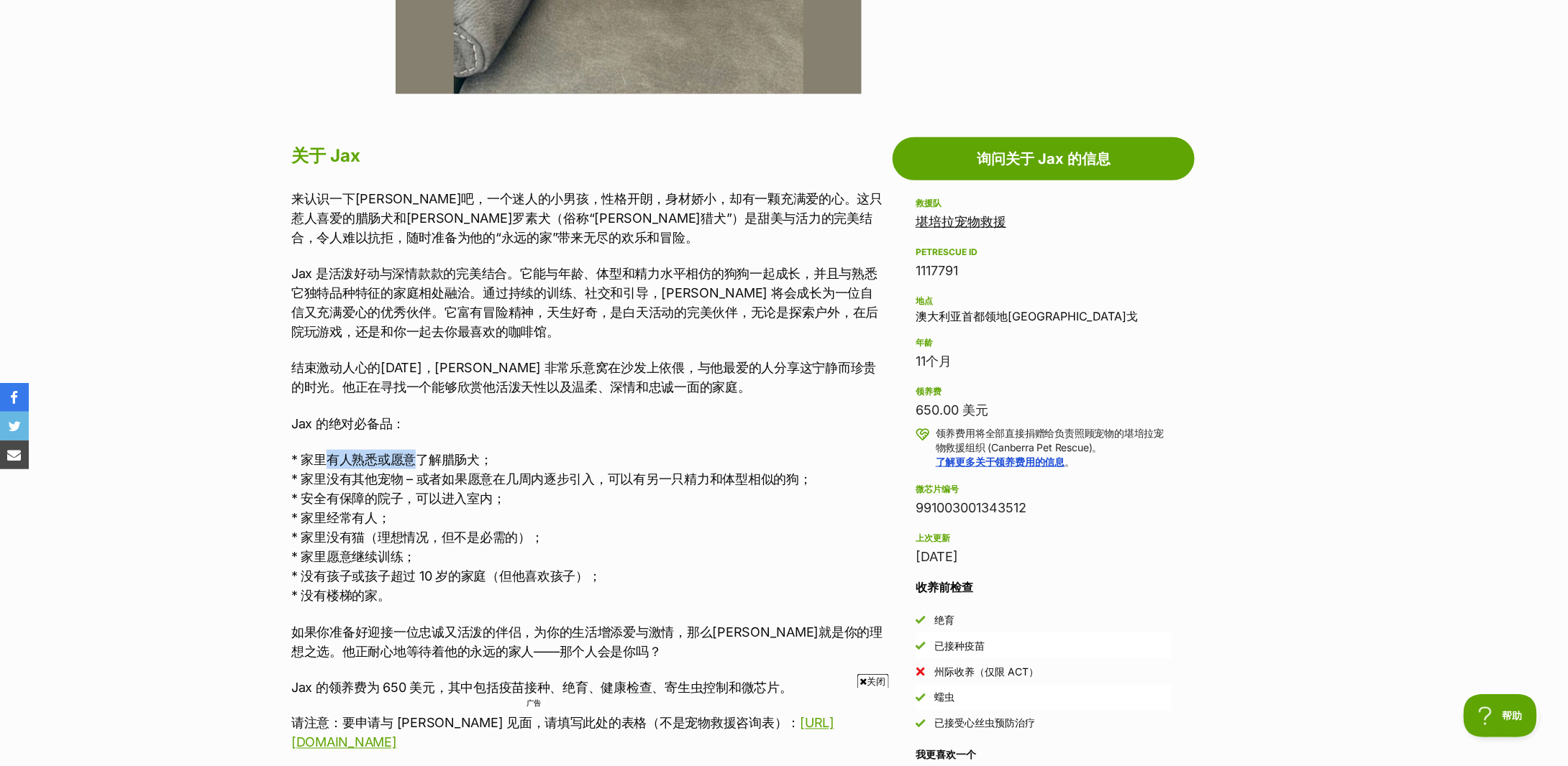
click at [410, 461] on font "* 家里有人熟悉或愿意了解腊肠犬；" at bounding box center [391, 459] width 201 height 15
drag, startPoint x: 346, startPoint y: 481, endPoint x: 662, endPoint y: 485, distance: 316.0
click at [662, 485] on font "* 家里没有其他宠物 – 或者如果愿意在几周内逐步引入，可以有另一只精力和体型相似的狗；" at bounding box center [551, 479] width 521 height 15
click at [655, 509] on p "* 家里有人熟悉或愿意了解腊肠犬； * 家里没有其他宠物 – 或者如果愿意在几周内逐步引入，可以有另一只精力和体型相似的狗； * 安全有保障的院子，可以进入室…" at bounding box center [588, 527] width 594 height 155
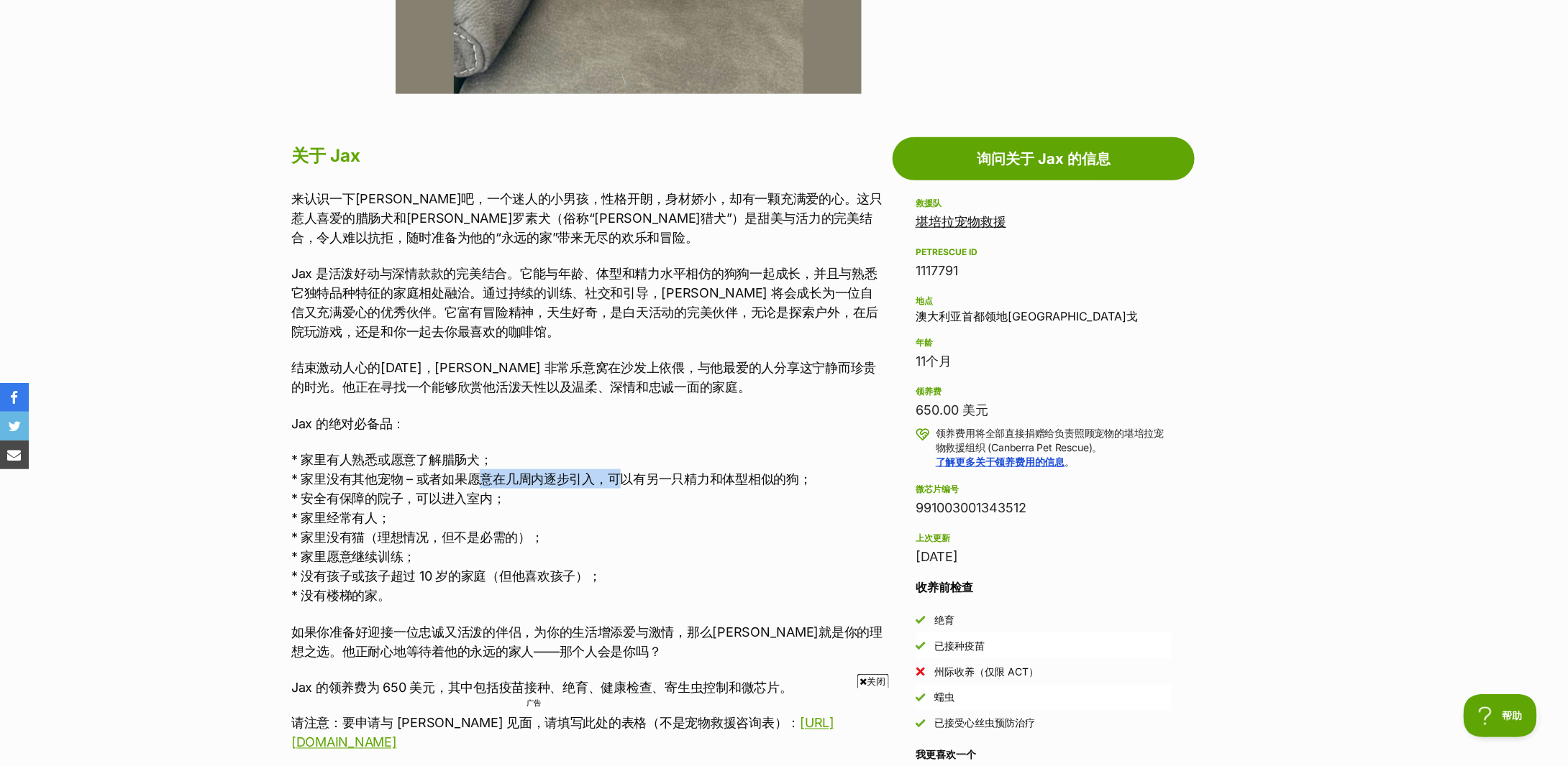
drag, startPoint x: 479, startPoint y: 473, endPoint x: 616, endPoint y: 481, distance: 137.2
click at [616, 481] on font "* 家里没有其他宠物 – 或者如果愿意在几周内逐步引入，可以有另一只精力和体型相似的狗；" at bounding box center [551, 479] width 521 height 15
drag, startPoint x: 636, startPoint y: 475, endPoint x: 780, endPoint y: 469, distance: 144.1
click at [780, 469] on p "* 家里有人熟悉或愿意了解腊肠犬； * 家里没有其他宠物 – 或者如果愿意在几周内逐步引入，可以有另一只精力和体型相似的狗； * 安全有保障的院子，可以进入室…" at bounding box center [588, 527] width 594 height 155
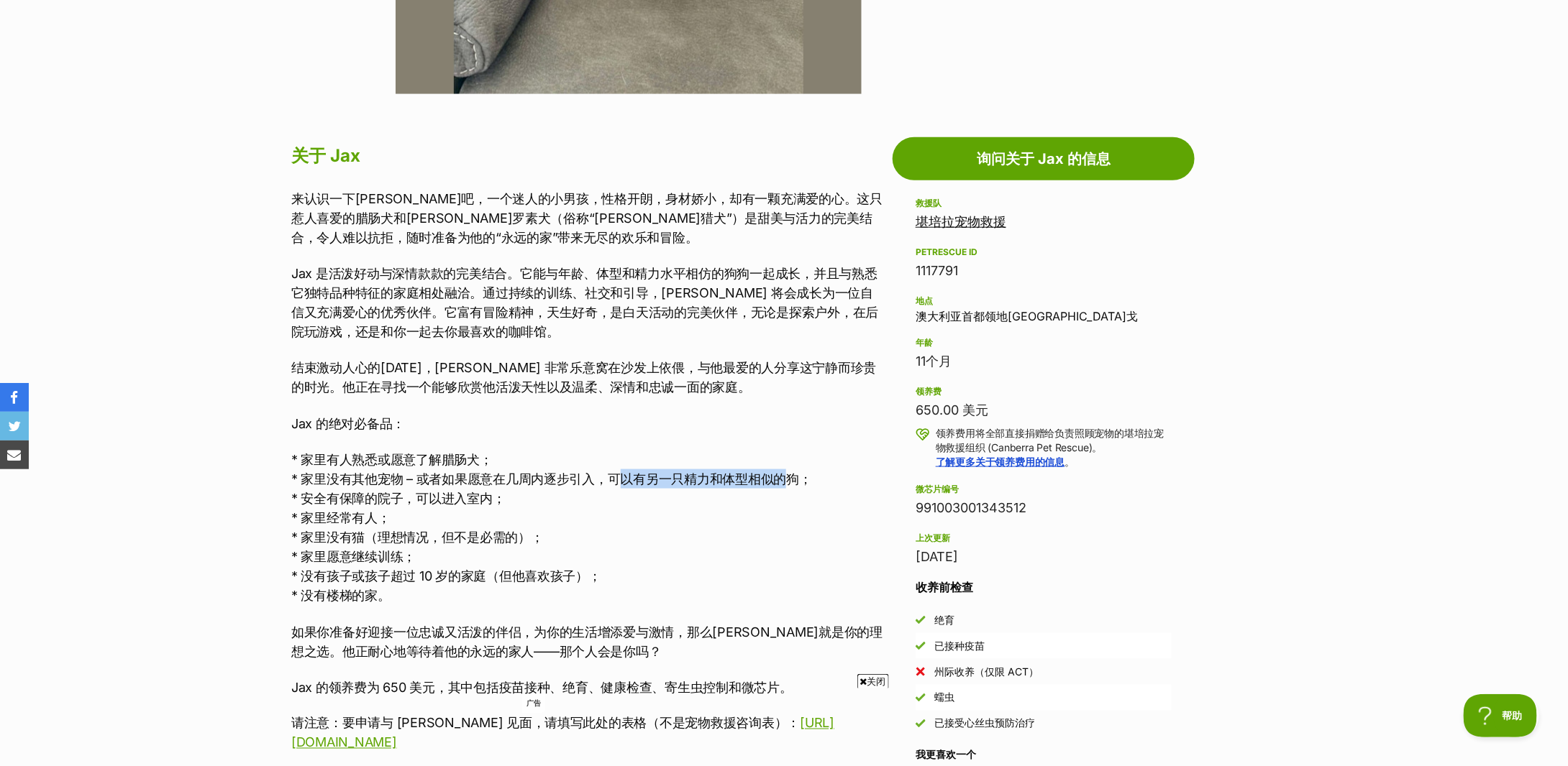
click at [780, 469] on p "* 家里有人熟悉或愿意了解腊肠犬； * 家里没有其他宠物 – 或者如果愿意在几周内逐步引入，可以有另一只精力和体型相似的狗； * 安全有保障的院子，可以进入室…" at bounding box center [588, 527] width 594 height 155
drag, startPoint x: 312, startPoint y: 498, endPoint x: 466, endPoint y: 501, distance: 154.0
click at [466, 501] on font "* 安全有保障的院子，可以进入室内；" at bounding box center [397, 498] width 214 height 15
drag, startPoint x: 338, startPoint y: 538, endPoint x: 440, endPoint y: 536, distance: 102.0
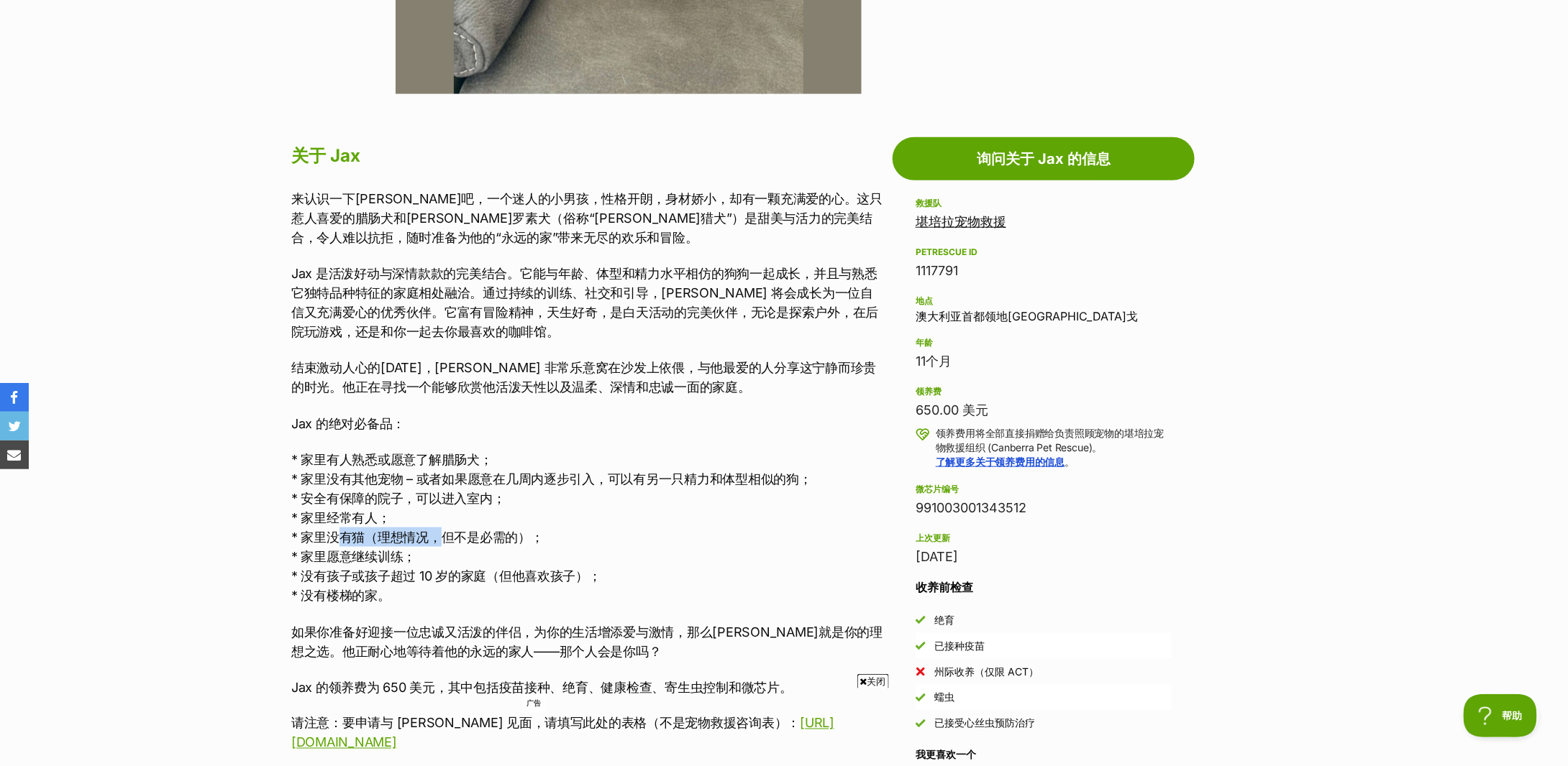
click at [440, 536] on font "* 家里没有猫（理想情况，但不是必需的）；" at bounding box center [417, 537] width 252 height 15
drag, startPoint x: 345, startPoint y: 557, endPoint x: 390, endPoint y: 558, distance: 45.0
click at [390, 558] on font "* 家里愿意继续训练；" at bounding box center [353, 556] width 125 height 15
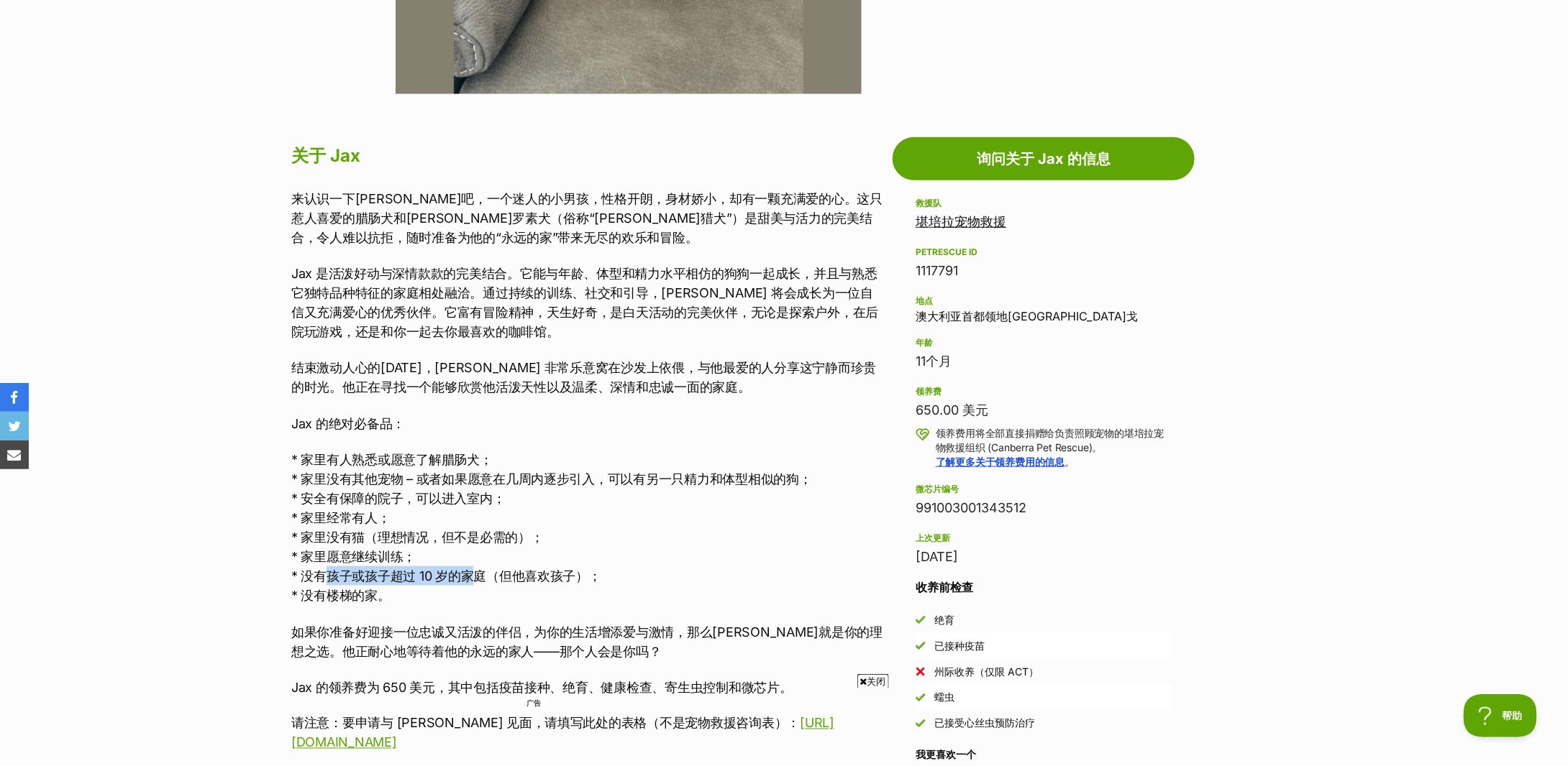
drag, startPoint x: 330, startPoint y: 575, endPoint x: 474, endPoint y: 575, distance: 144.0
click at [474, 575] on font "* 没有孩子或孩子超过 10 岁的家庭（但他喜欢孩子）；" at bounding box center [446, 575] width 310 height 15
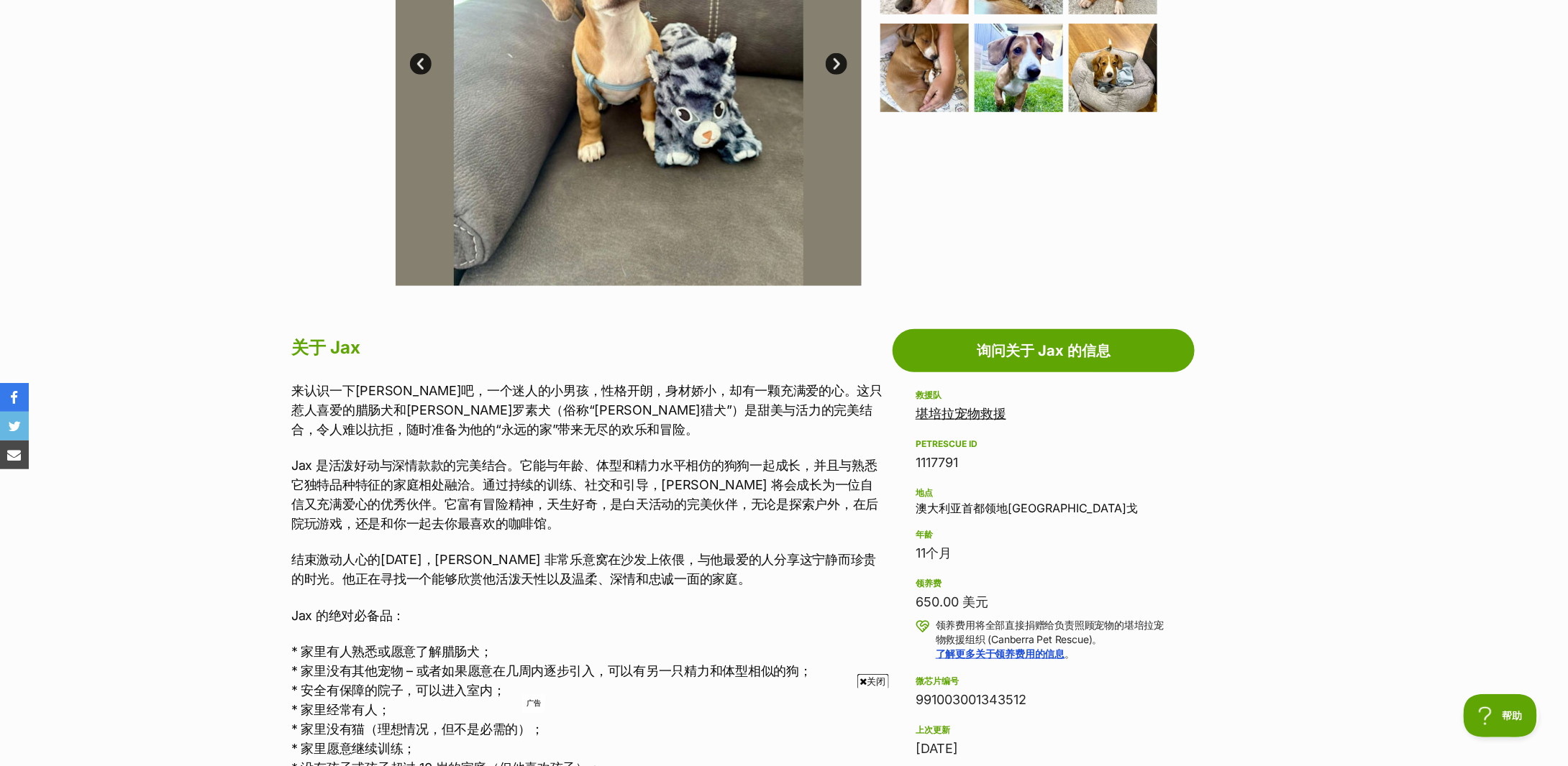
scroll to position [0, 0]
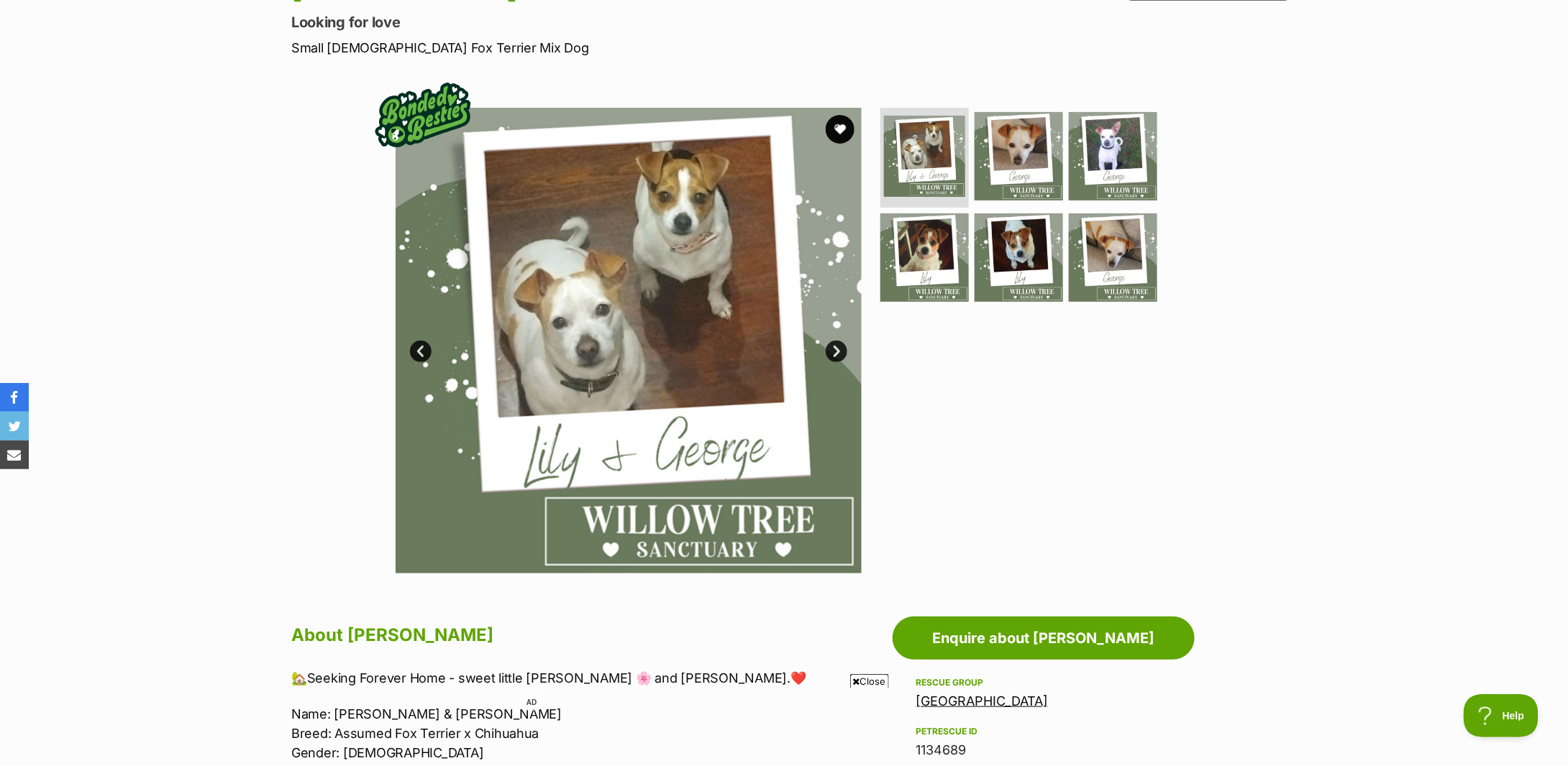
scroll to position [479, 0]
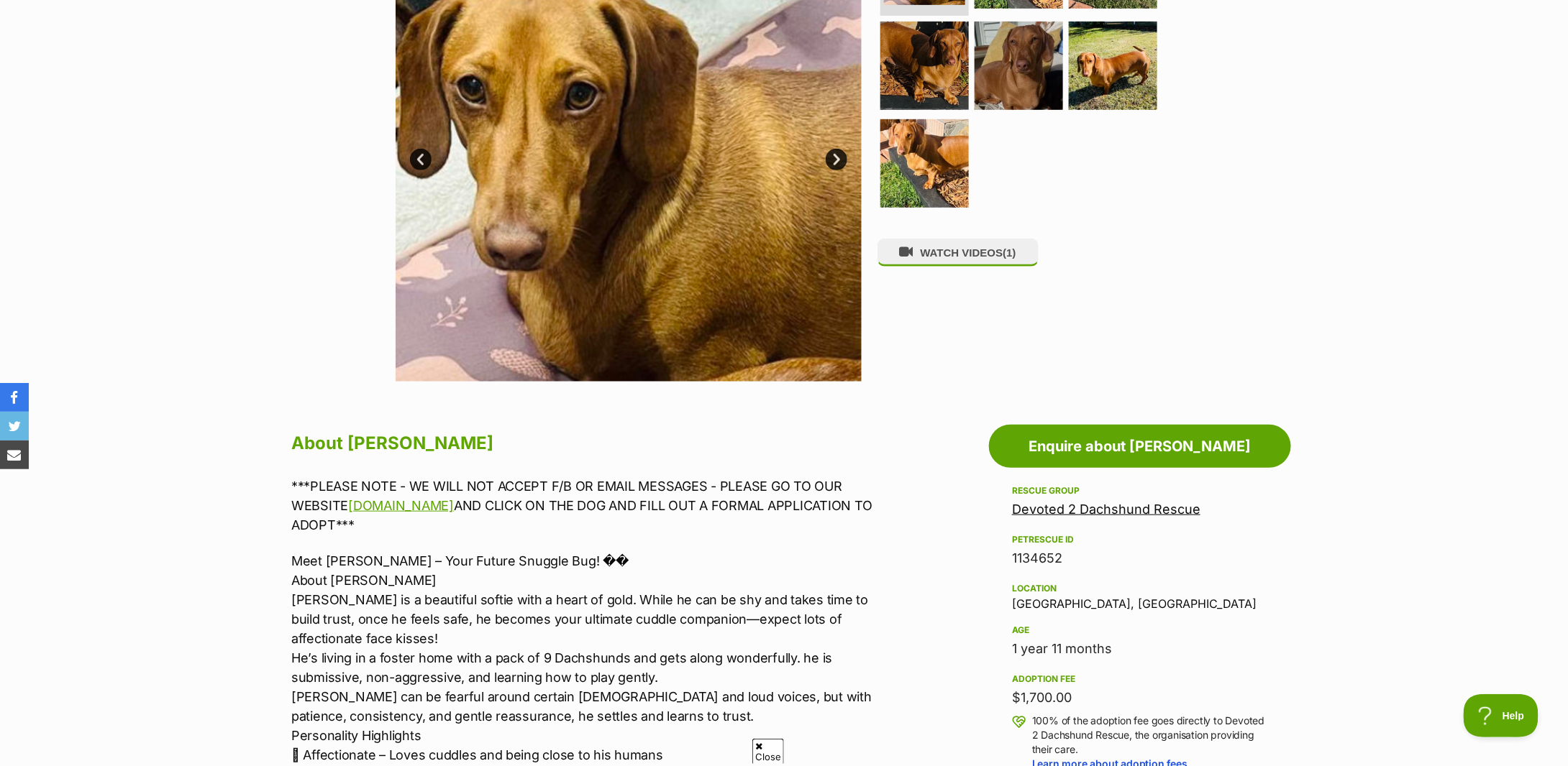
scroll to position [479, 0]
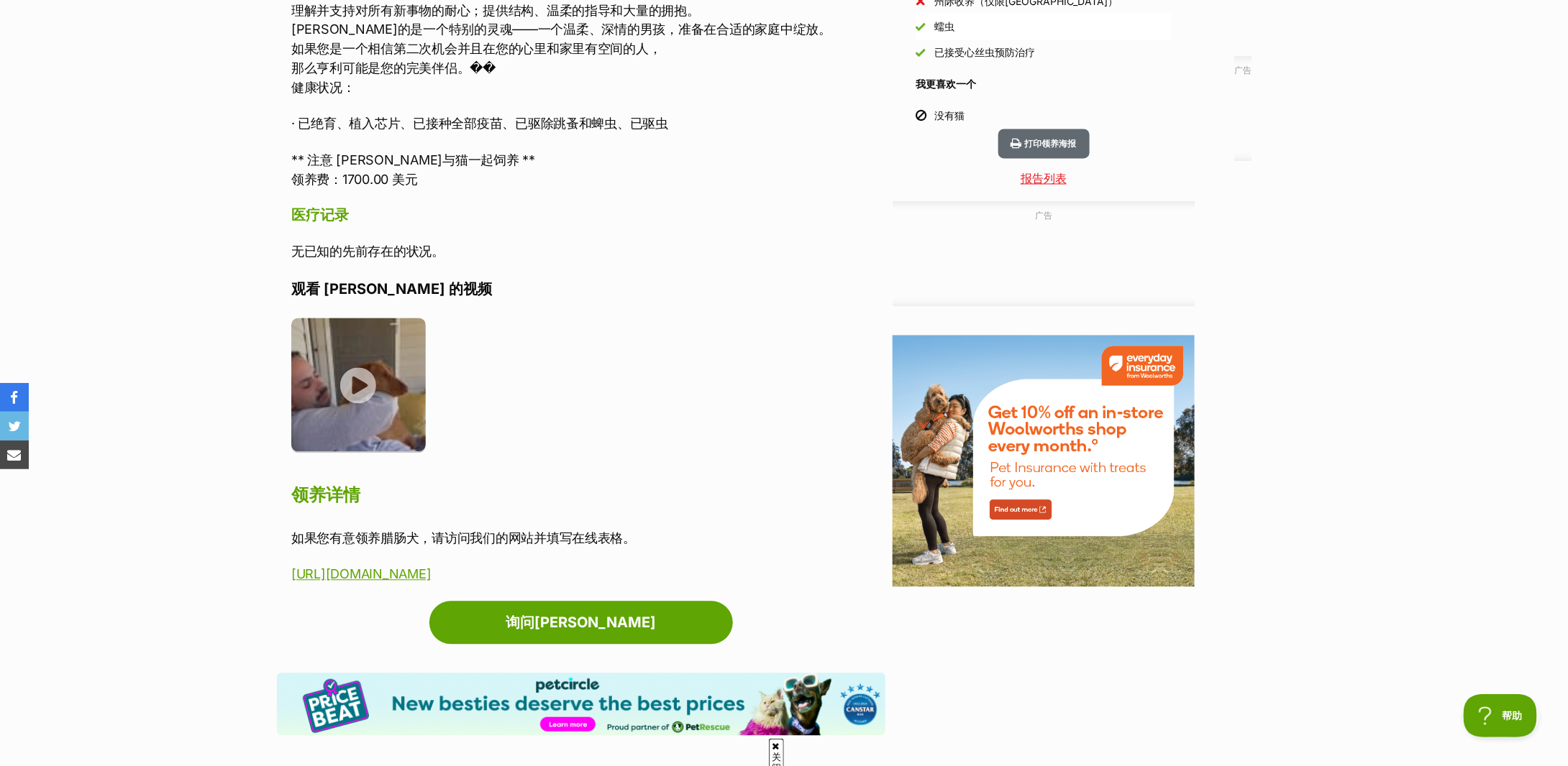
scroll to position [671, 0]
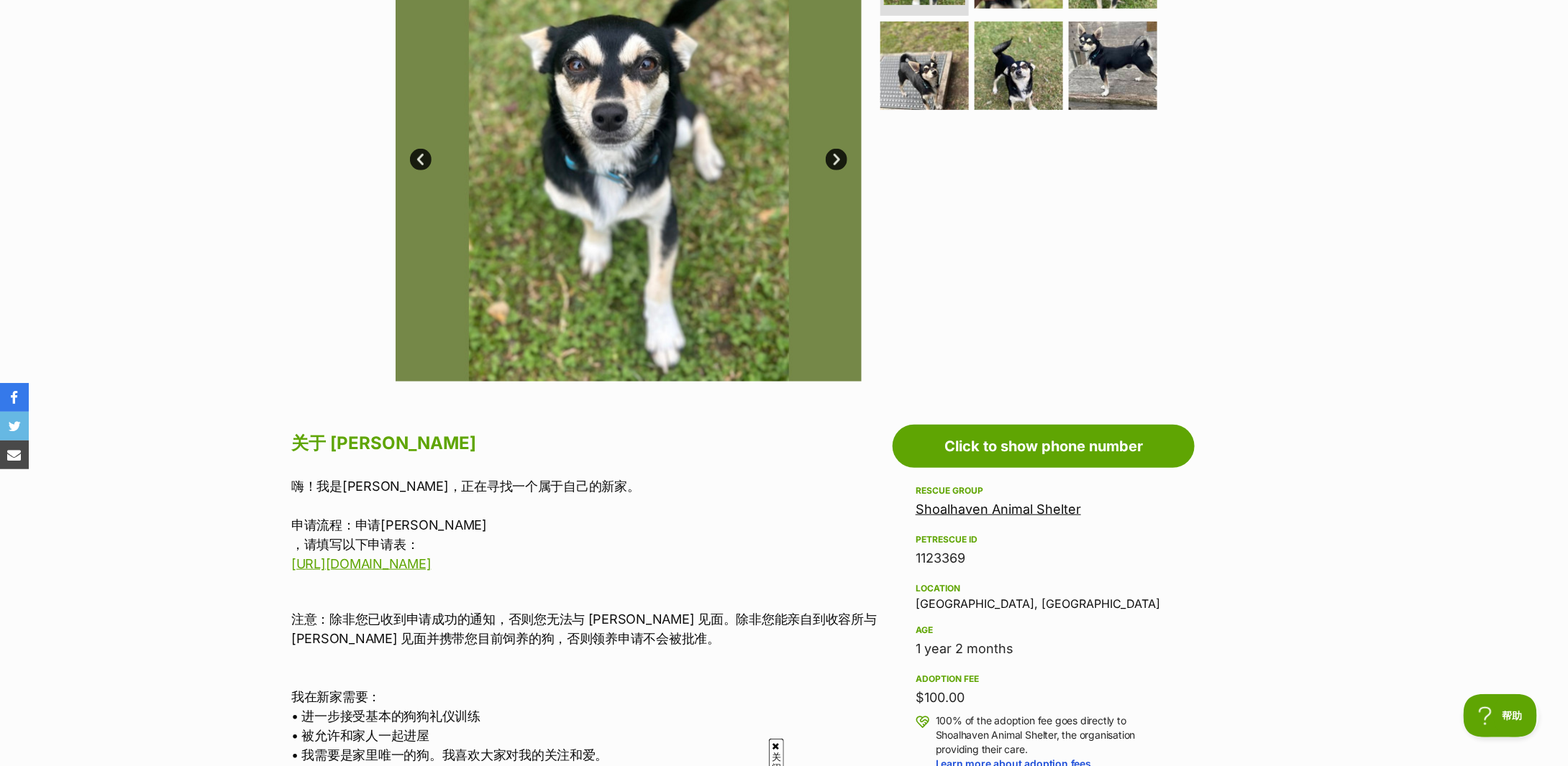
scroll to position [575, 0]
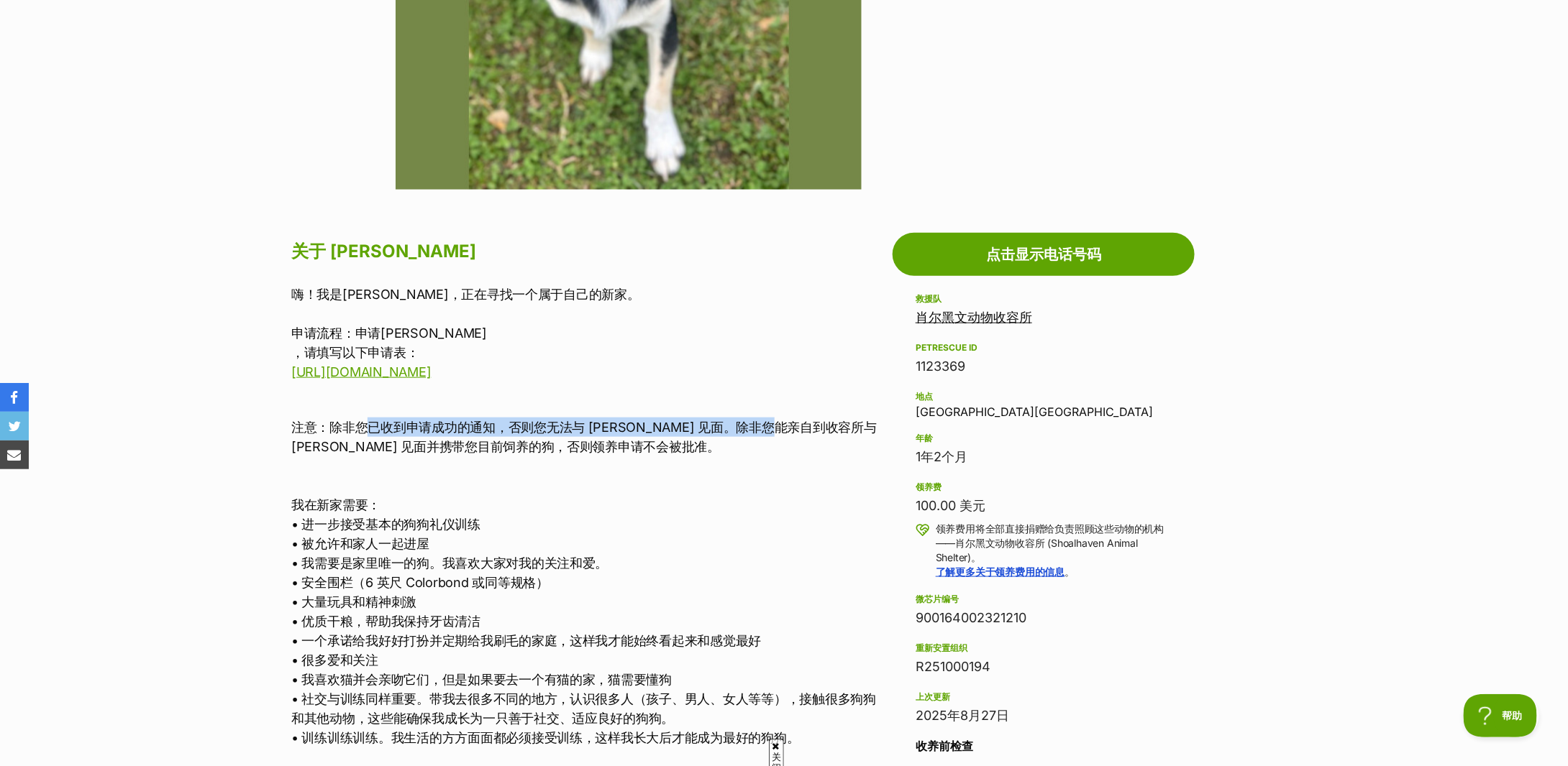
drag, startPoint x: 371, startPoint y: 430, endPoint x: 796, endPoint y: 430, distance: 425.0
click at [796, 430] on font "注意：除非您已收到申请成功的通知，否则您无法与 Basil 见面。除非您能亲自到收容所与 Basil 见面并携带您目前饲养的狗，否则领养申请不会被批准。" at bounding box center [584, 437] width 585 height 34
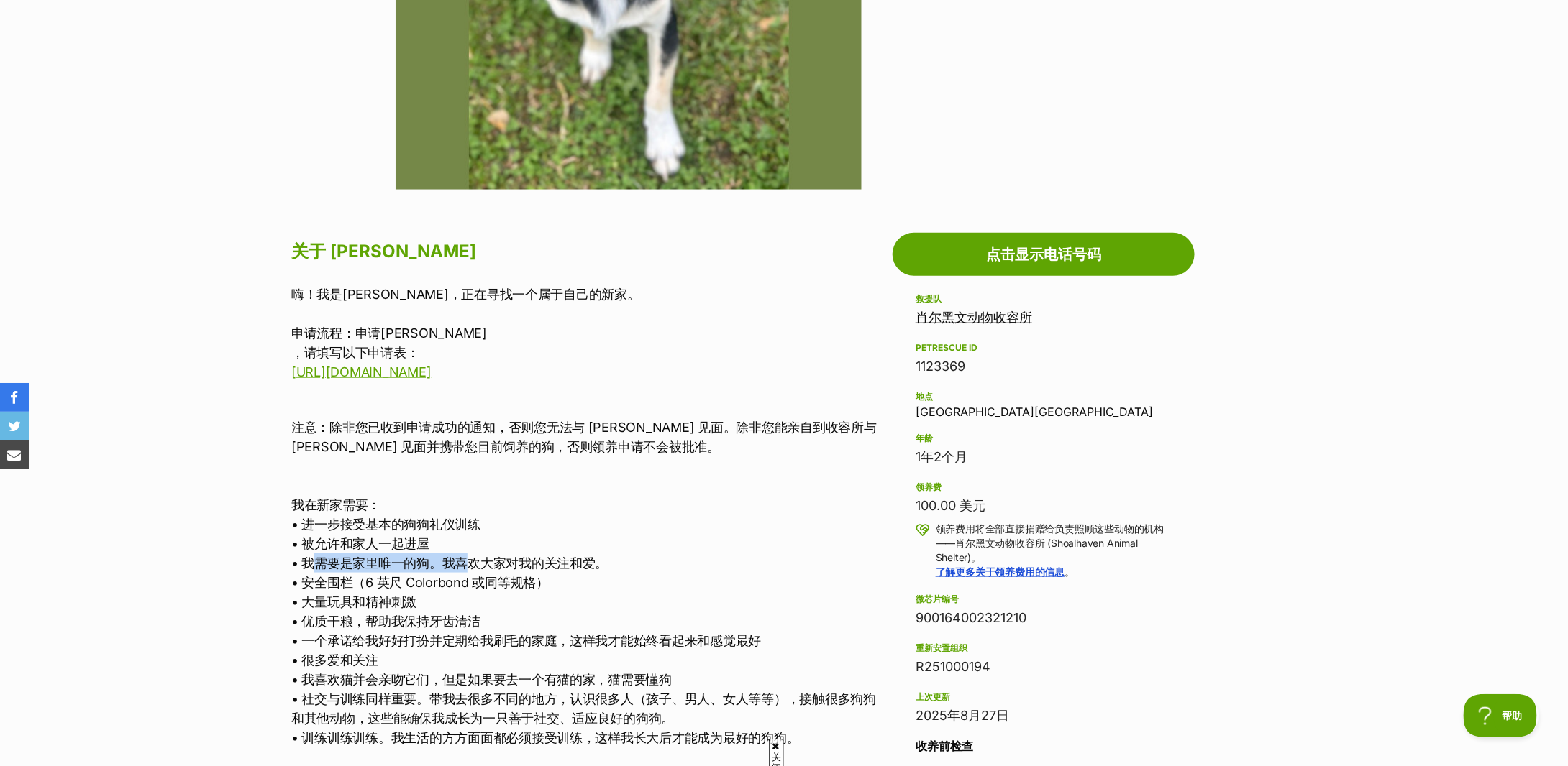
drag, startPoint x: 315, startPoint y: 560, endPoint x: 473, endPoint y: 570, distance: 158.3
click at [473, 570] on font "• 我需要是家里唯一的狗。我喜欢大家对我的关注和爱。" at bounding box center [449, 563] width 316 height 15
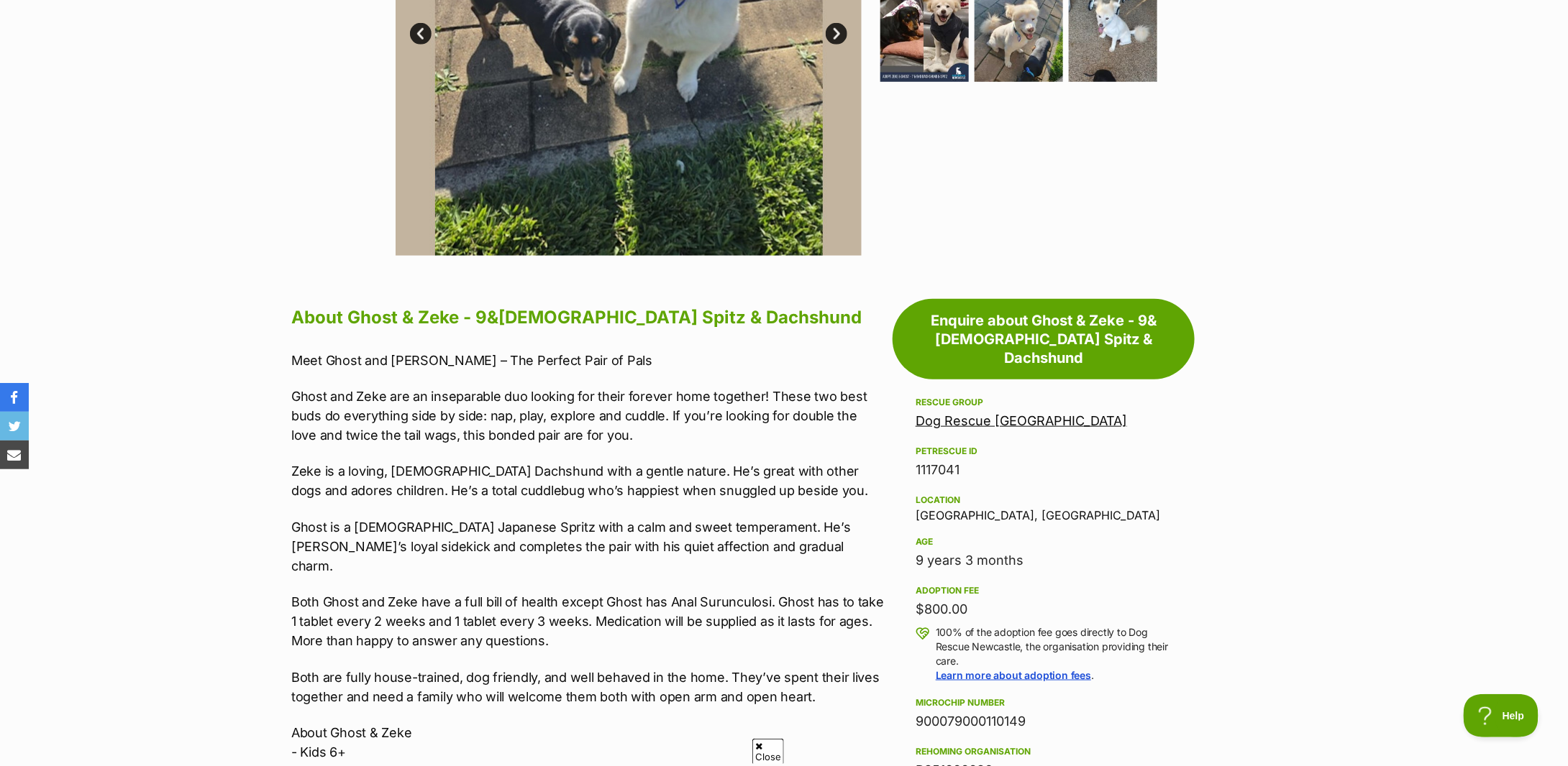
scroll to position [383, 0]
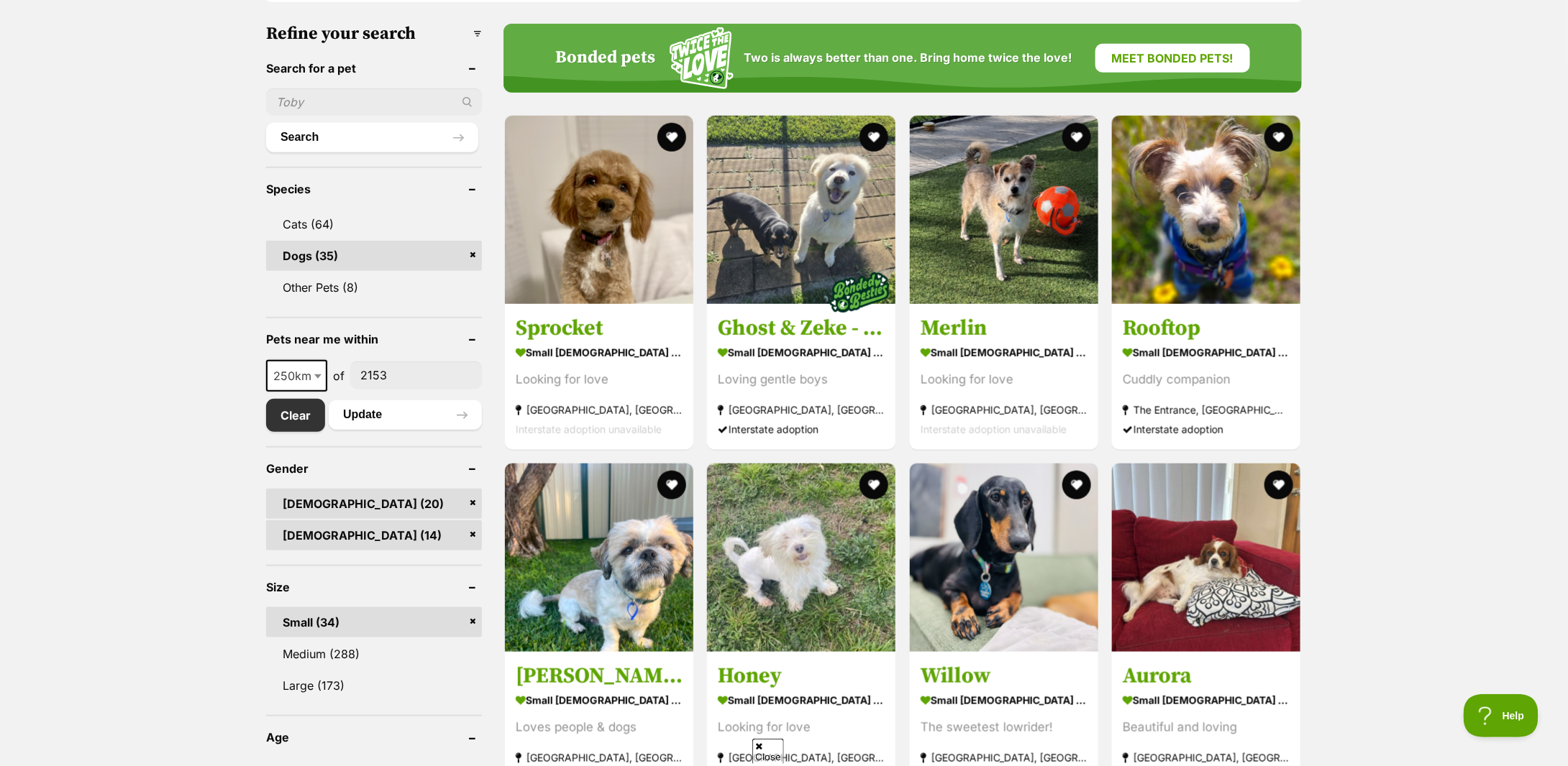
click at [472, 489] on link "[DEMOGRAPHIC_DATA] (20)" at bounding box center [374, 504] width 216 height 30
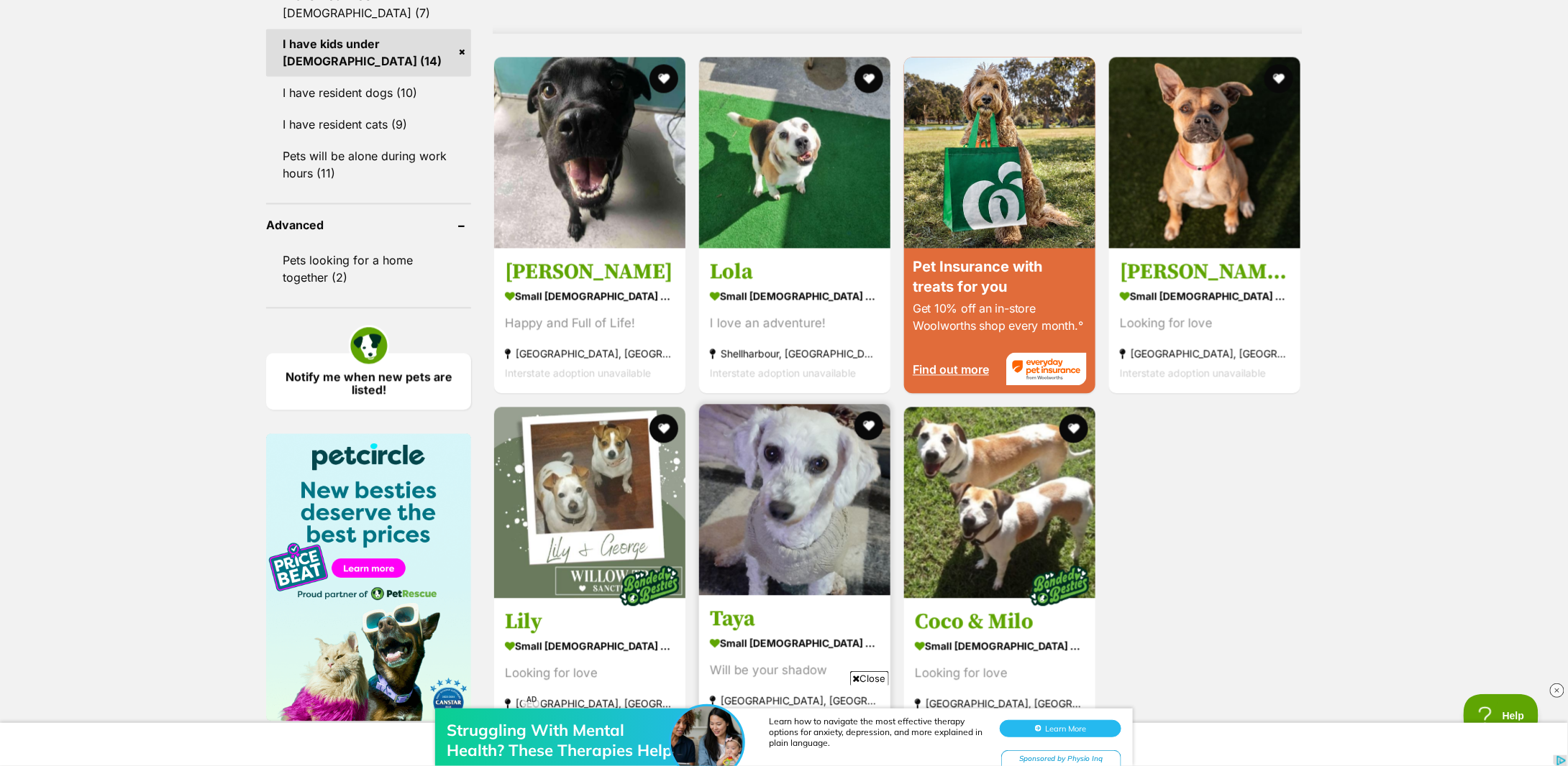
scroll to position [1630, 0]
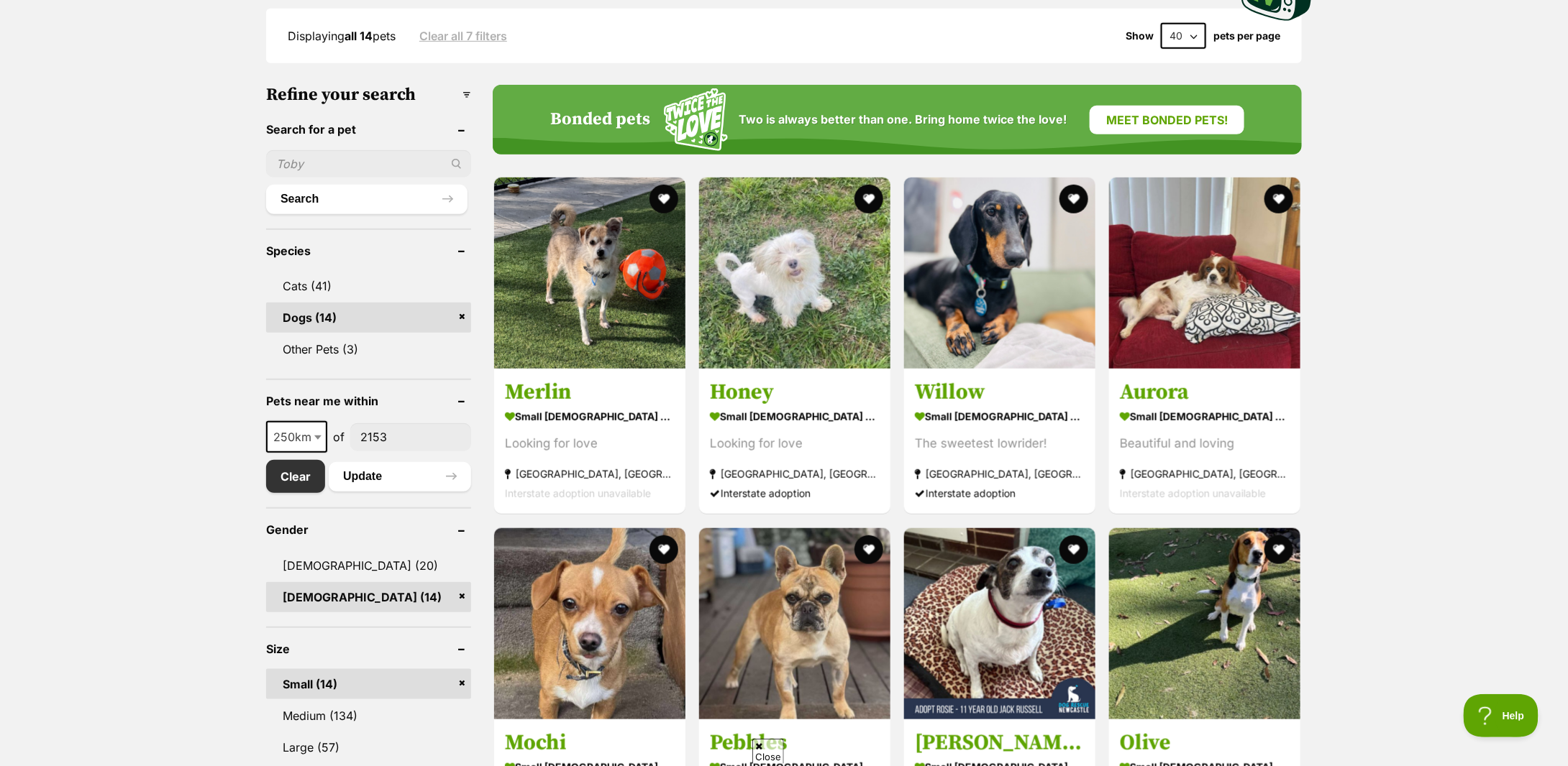
scroll to position [0, 0]
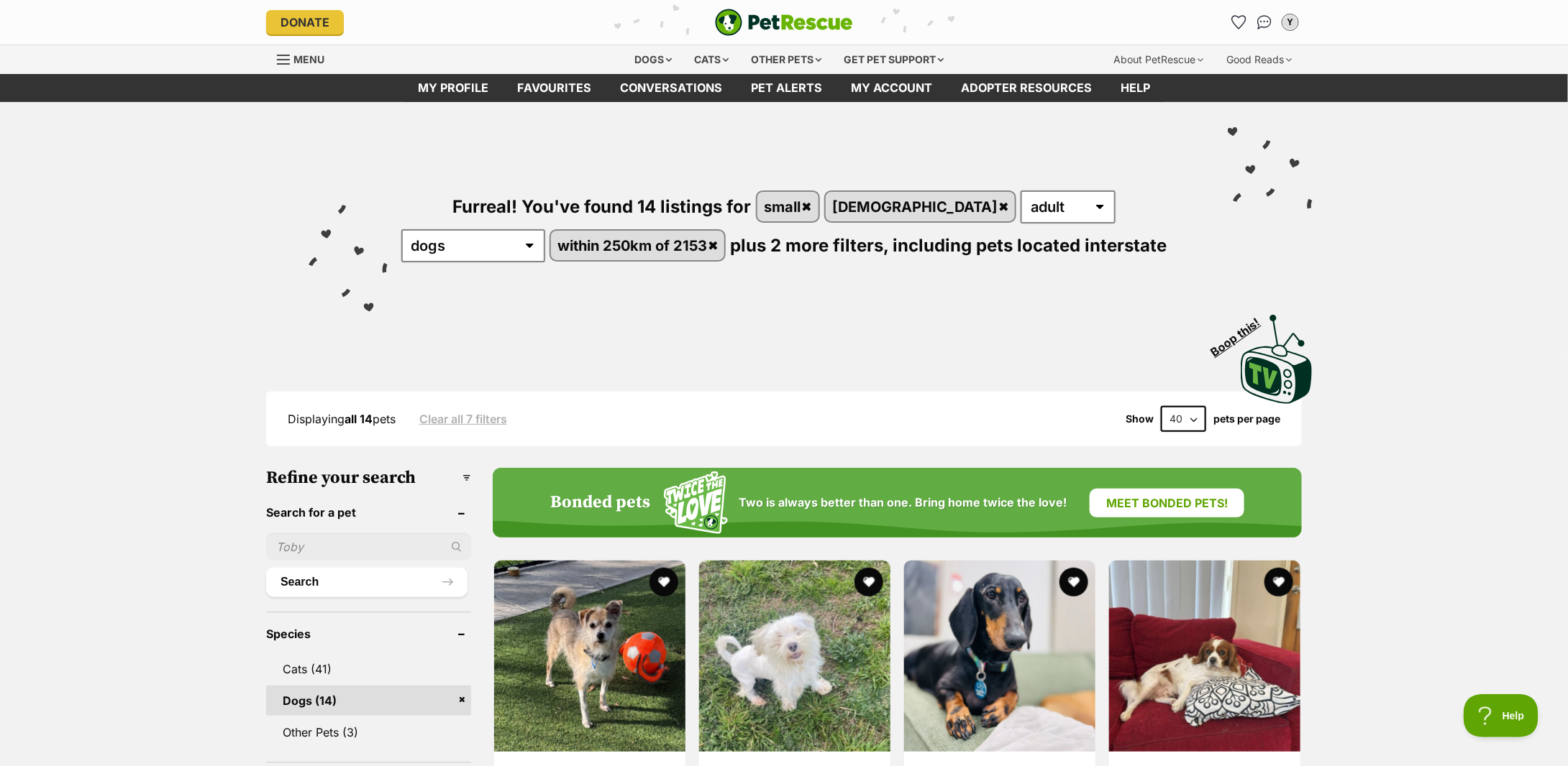
click at [109, 308] on div "Visit PetRescue TV (external site) Boop this!" at bounding box center [784, 354] width 1525 height 105
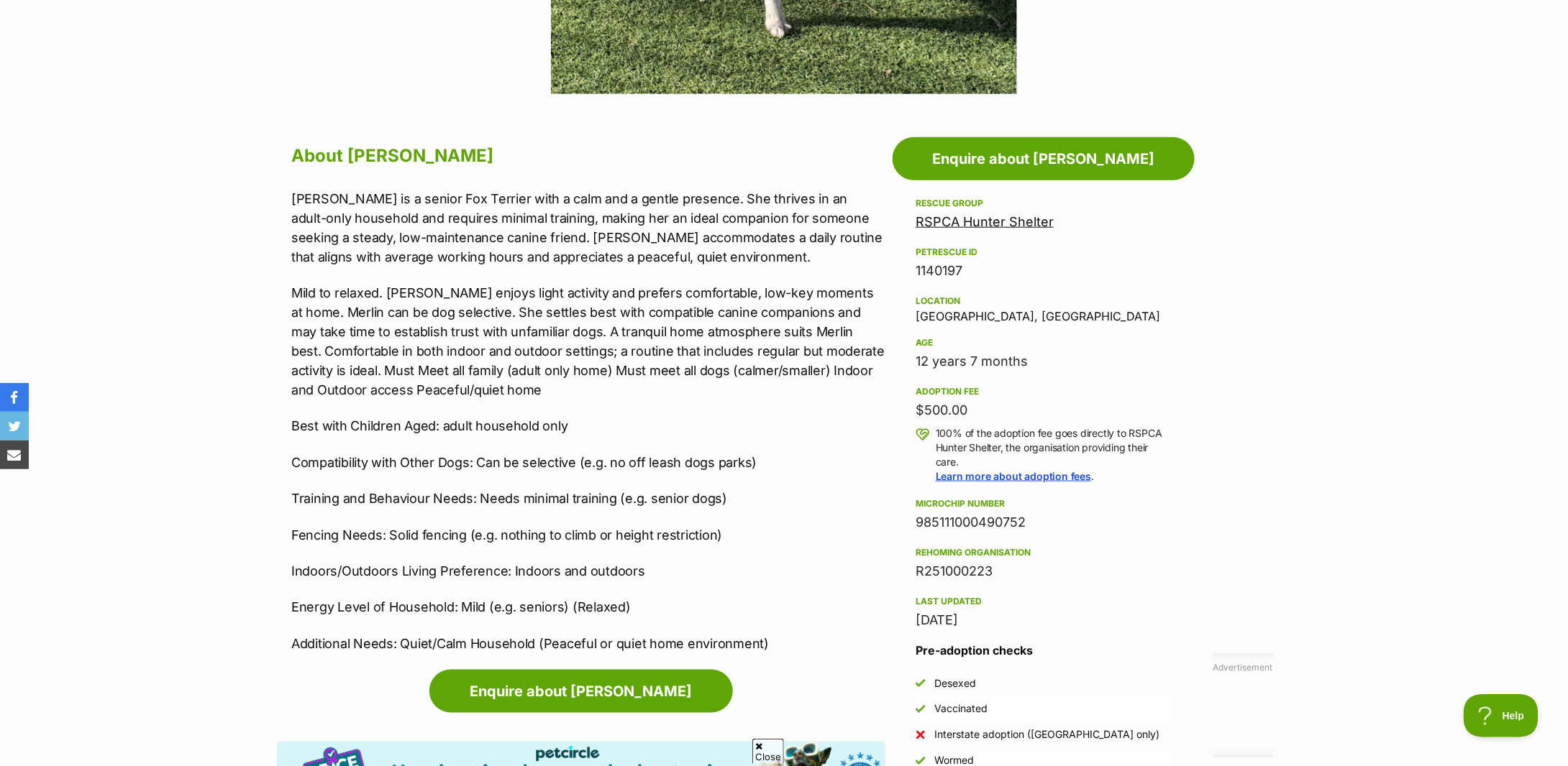
scroll to position [479, 0]
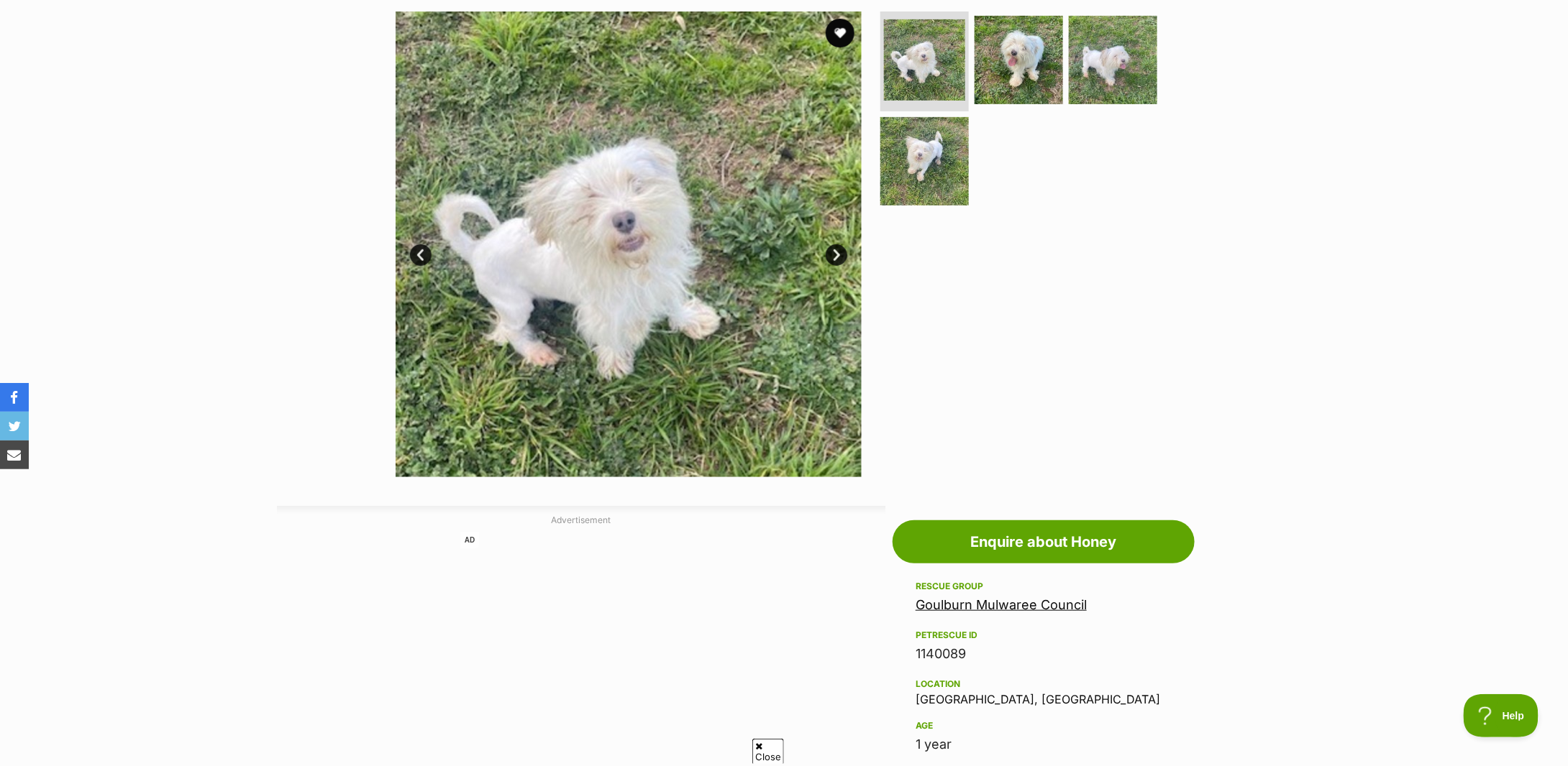
scroll to position [96, 0]
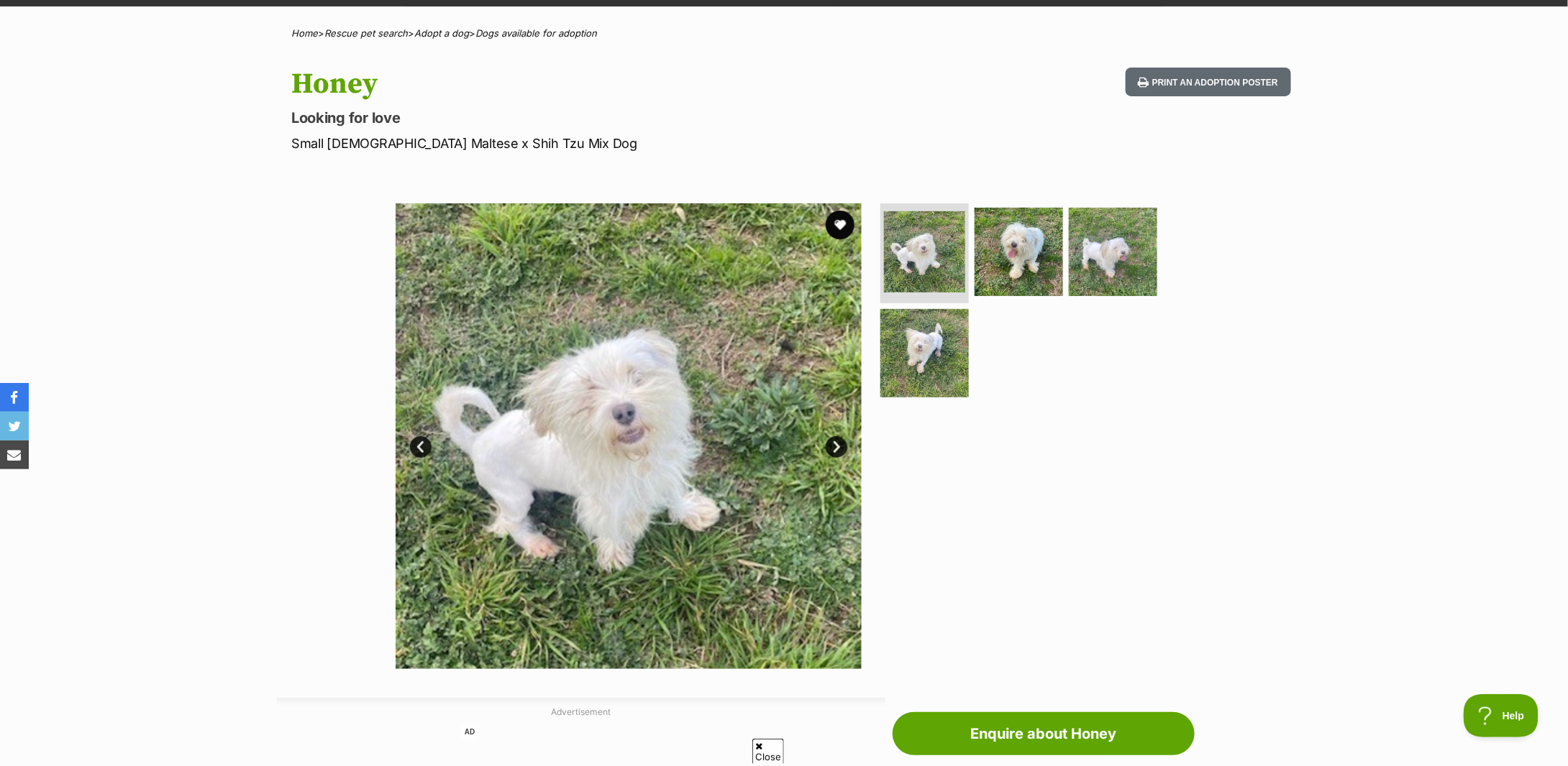
click at [173, 184] on div "Available 1 of 4 images 1 of 4 images 1 of 4 images 1 of 4 images Next Prev 1 2…" at bounding box center [784, 425] width 1568 height 488
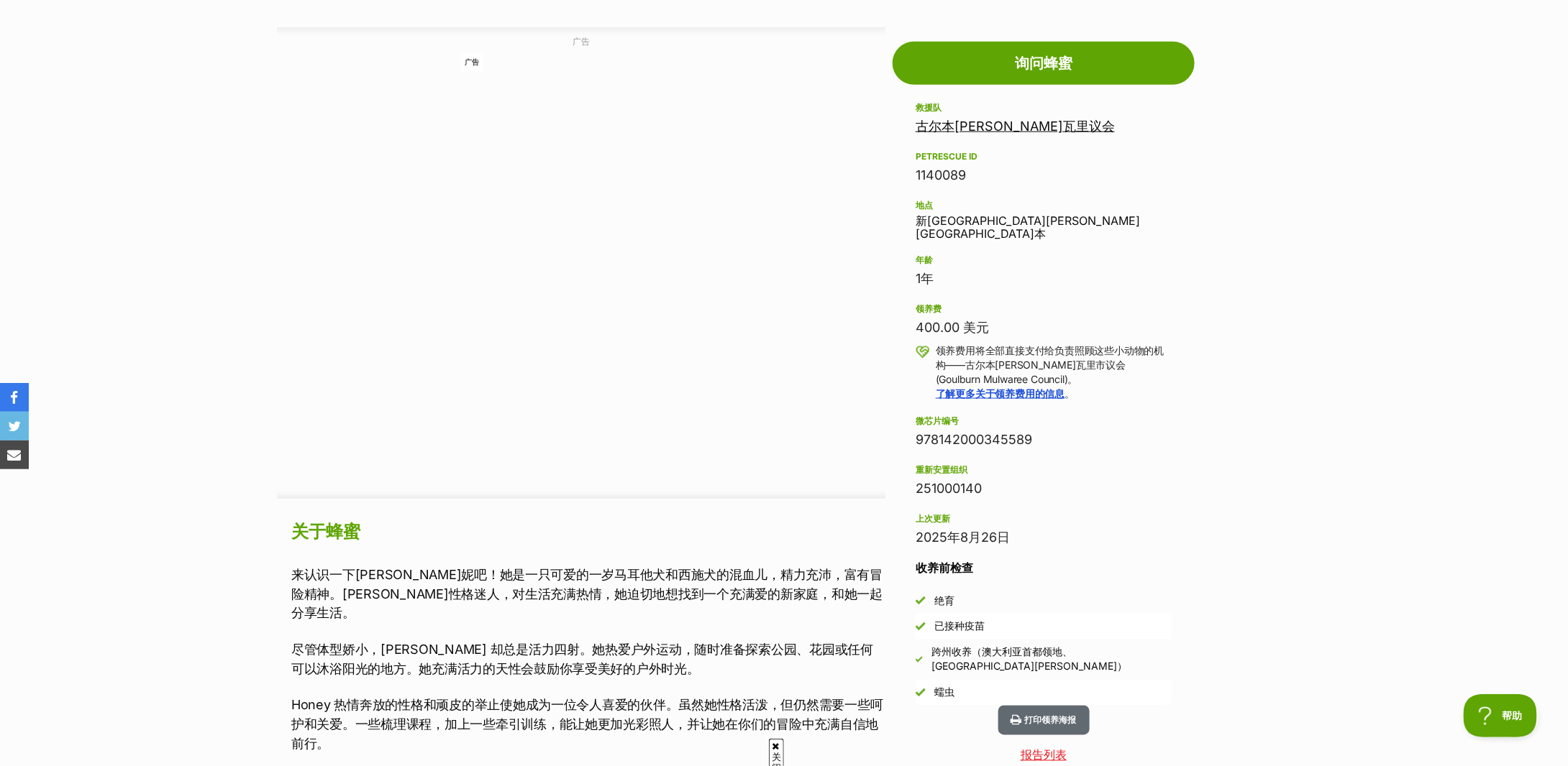
scroll to position [1054, 0]
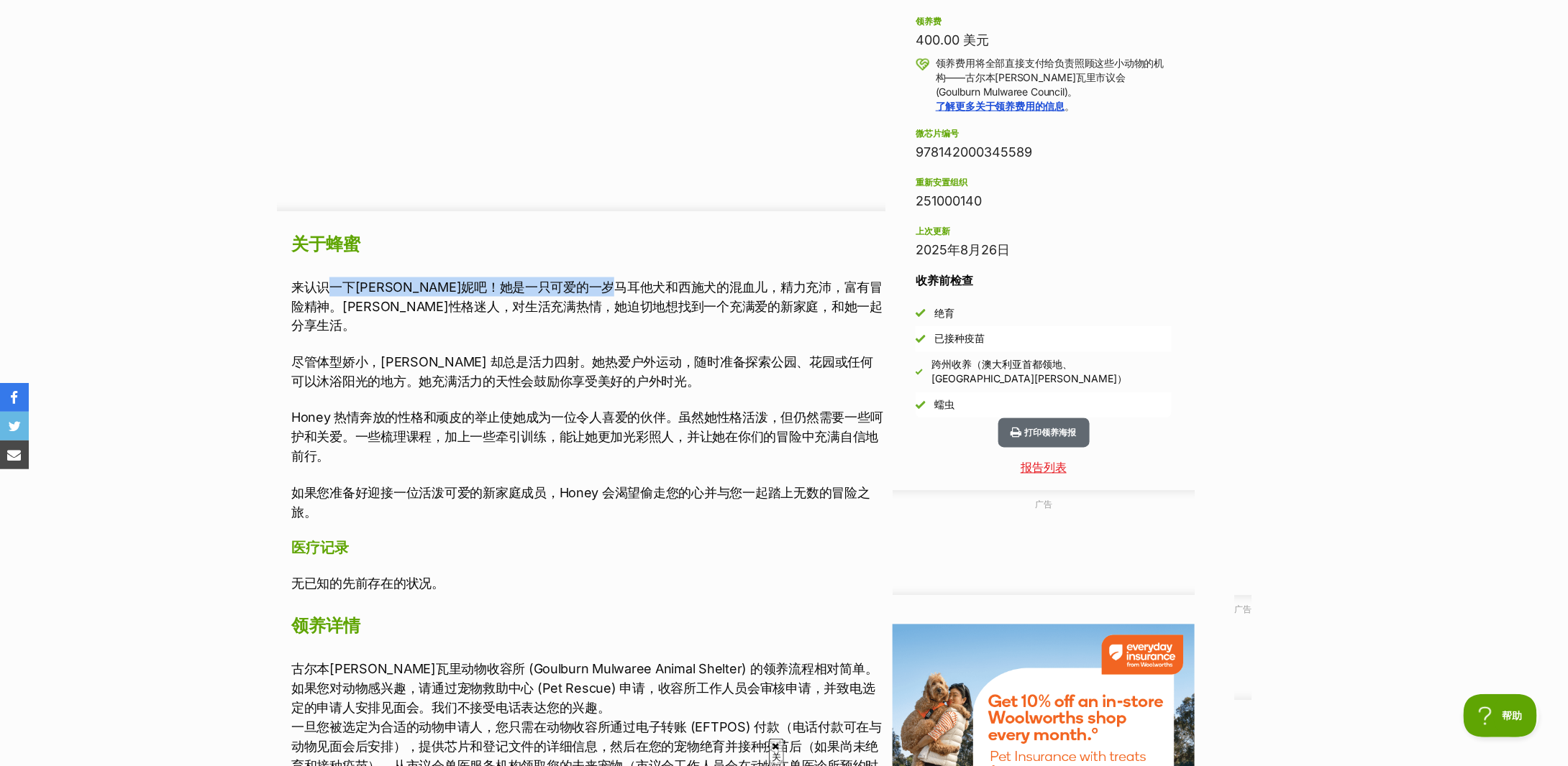
drag, startPoint x: 330, startPoint y: 271, endPoint x: 679, endPoint y: 281, distance: 349.1
click at [679, 281] on font "来认识一下哈妮吧！她是一只可爱的一岁马耳他犬和西施犬的混血儿，精力充沛，富有冒险精神。哈妮性格迷人，对生活充满热情，她迫切地想找到一个充满爱的新家庭，和她一起…" at bounding box center [586, 306] width 592 height 54
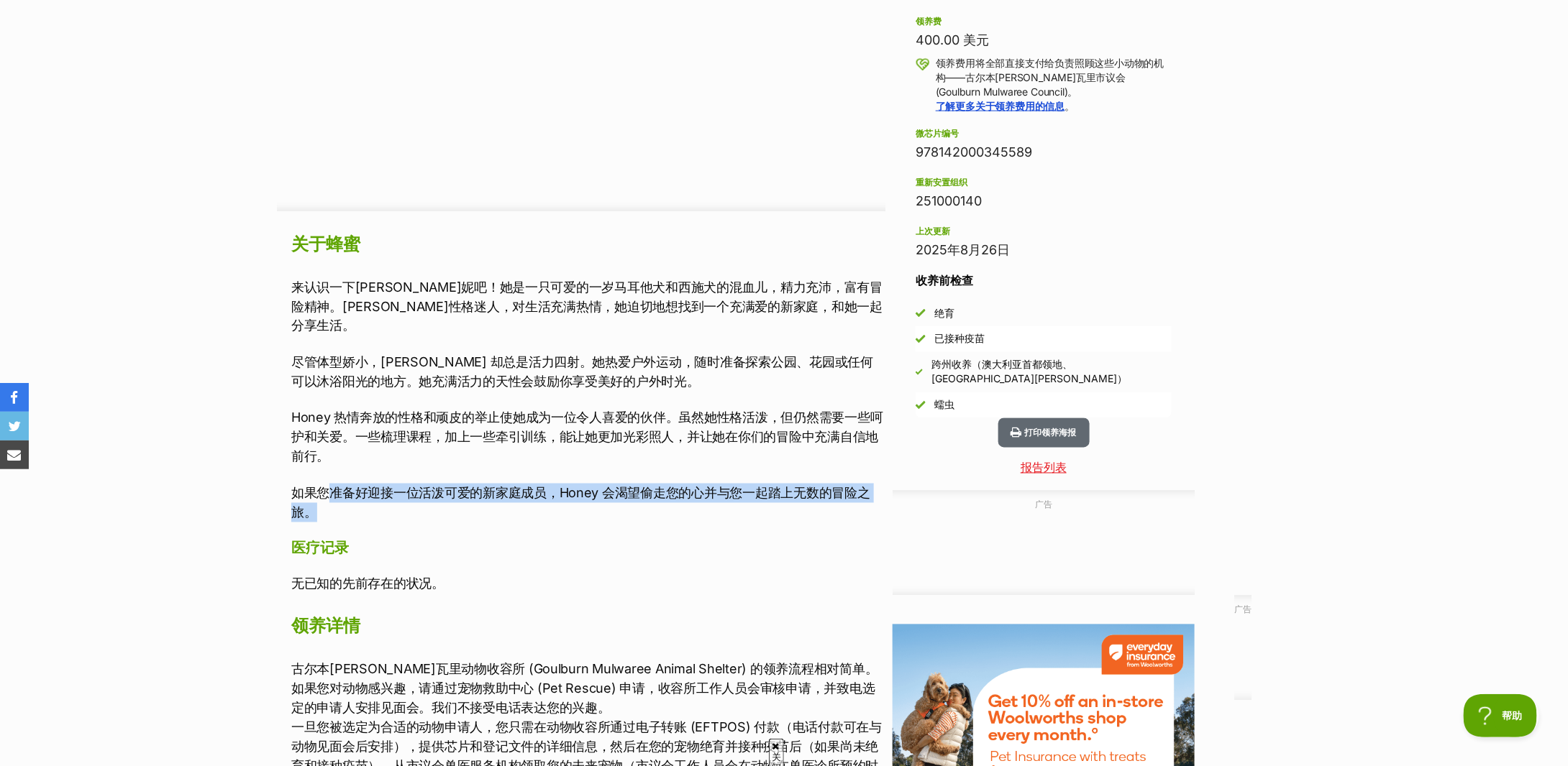
drag, startPoint x: 334, startPoint y: 471, endPoint x: 653, endPoint y: 497, distance: 320.1
click at [653, 497] on p "如果您准备好迎接一位活泼可爱的新家庭成员，Honey 会渴望偷走您的心并与您一起踏上无数的冒险之旅。" at bounding box center [588, 503] width 594 height 39
click at [654, 497] on p "如果您准备好迎接一位活泼可爱的新家庭成员，Honey 会渴望偷走您的心并与您一起踏上无数的冒险之旅。" at bounding box center [588, 503] width 594 height 39
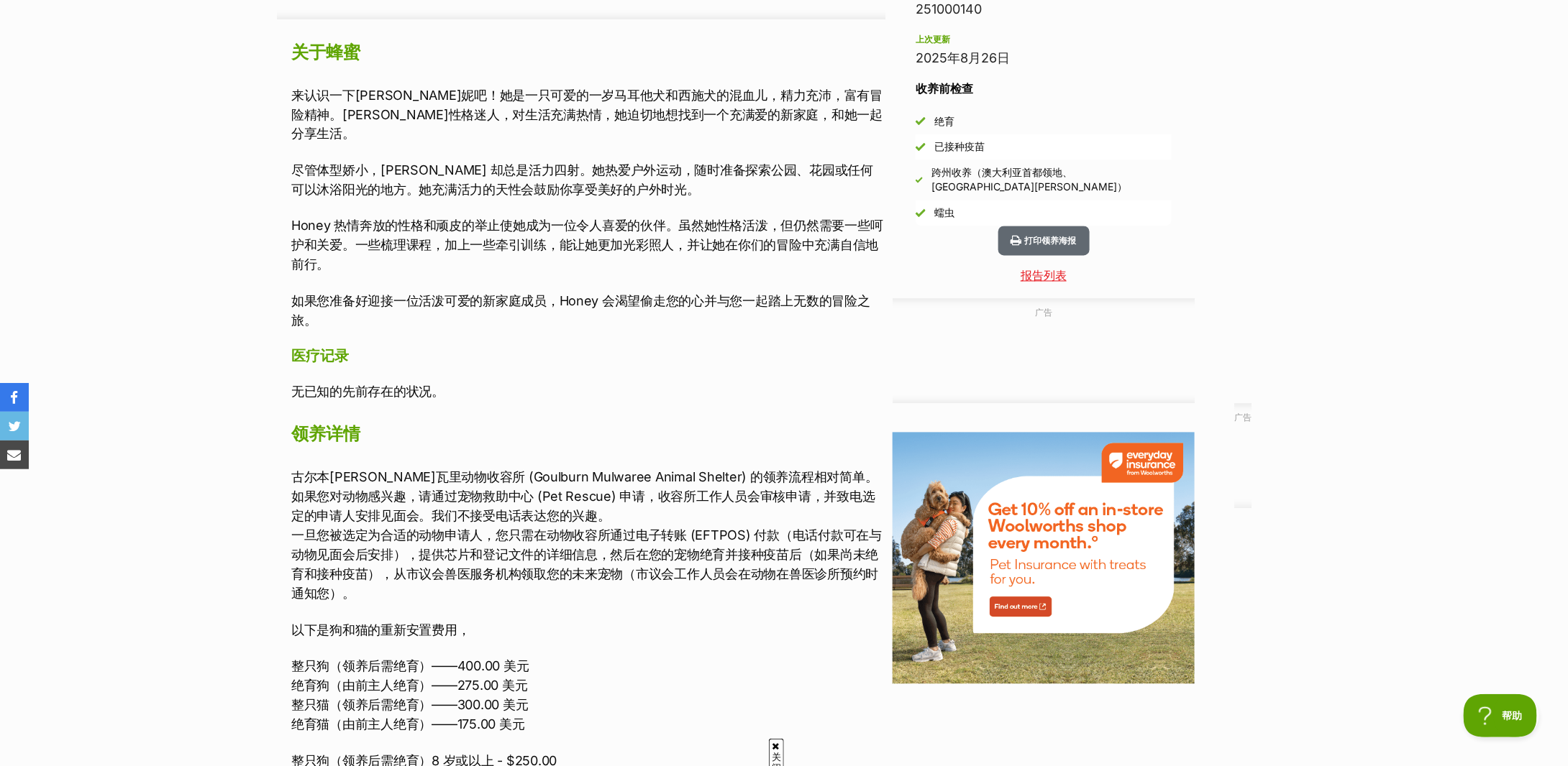
click at [441, 470] on font "古尔本穆尔瓦里动物收容所 (Goulburn Mulwaree Animal Shelter) 的领养流程相对简单。如果您对动物感兴趣，请通过宠物救助中心 (…" at bounding box center [584, 496] width 587 height 54
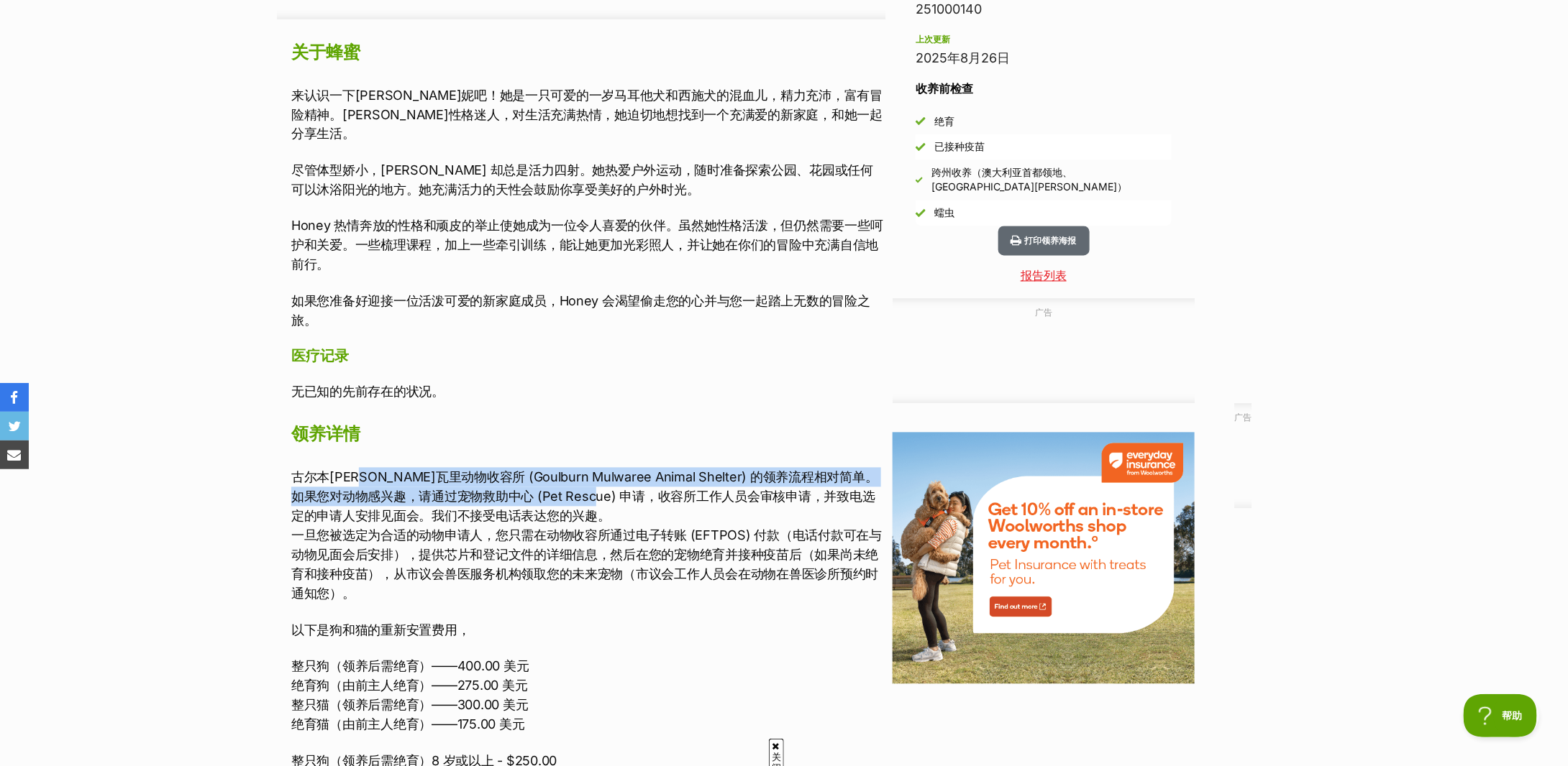
drag, startPoint x: 402, startPoint y: 461, endPoint x: 621, endPoint y: 477, distance: 219.6
click at [621, 477] on font "古尔本穆尔瓦里动物收容所 (Goulburn Mulwaree Animal Shelter) 的领养流程相对简单。如果您对动物感兴趣，请通过宠物救助中心 (…" at bounding box center [584, 496] width 587 height 54
click at [622, 477] on font "古尔本穆尔瓦里动物收容所 (Goulburn Mulwaree Animal Shelter) 的领养流程相对简单。如果您对动物感兴趣，请通过宠物救助中心 (…" at bounding box center [584, 496] width 587 height 54
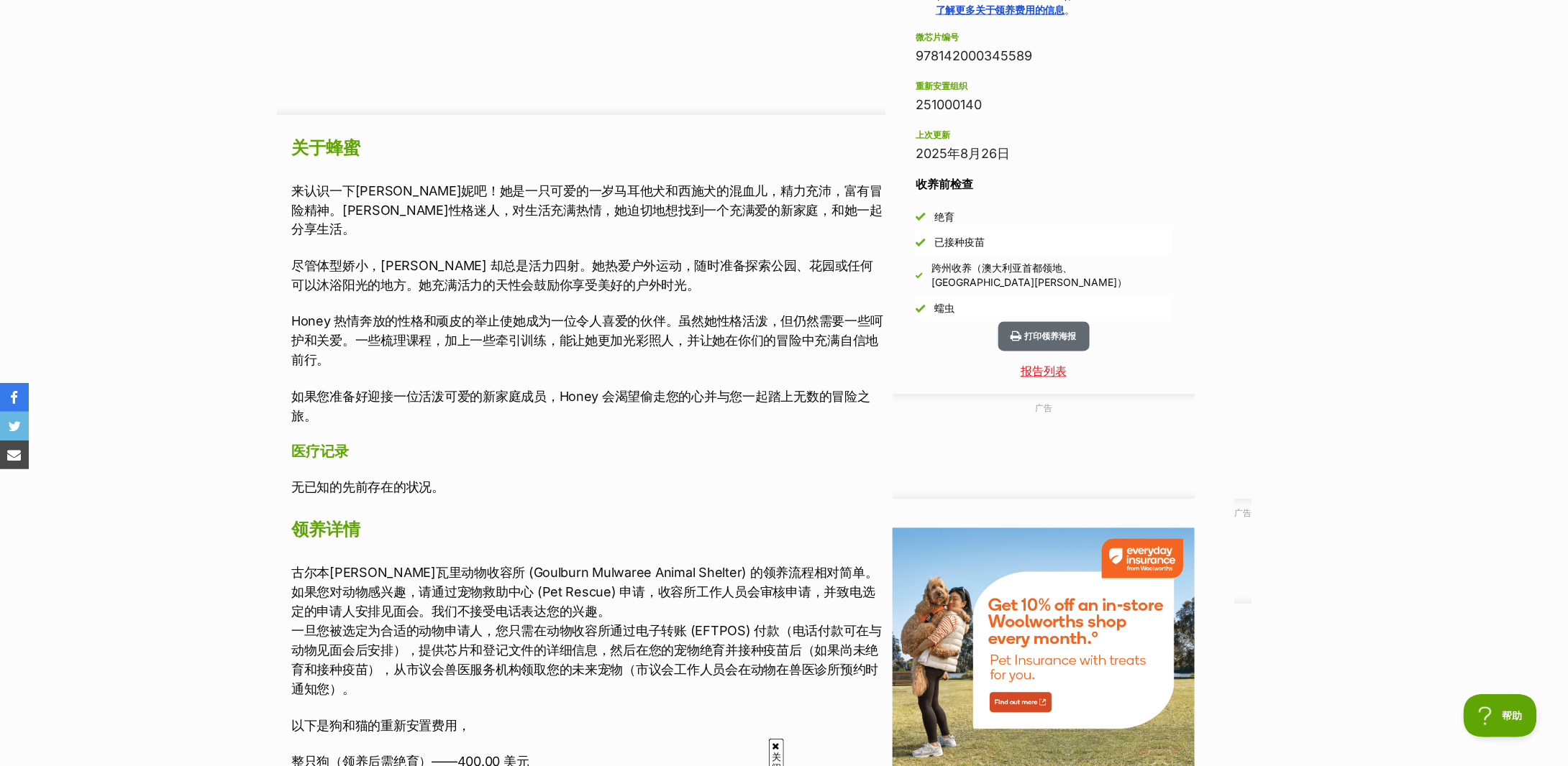
scroll to position [1054, 0]
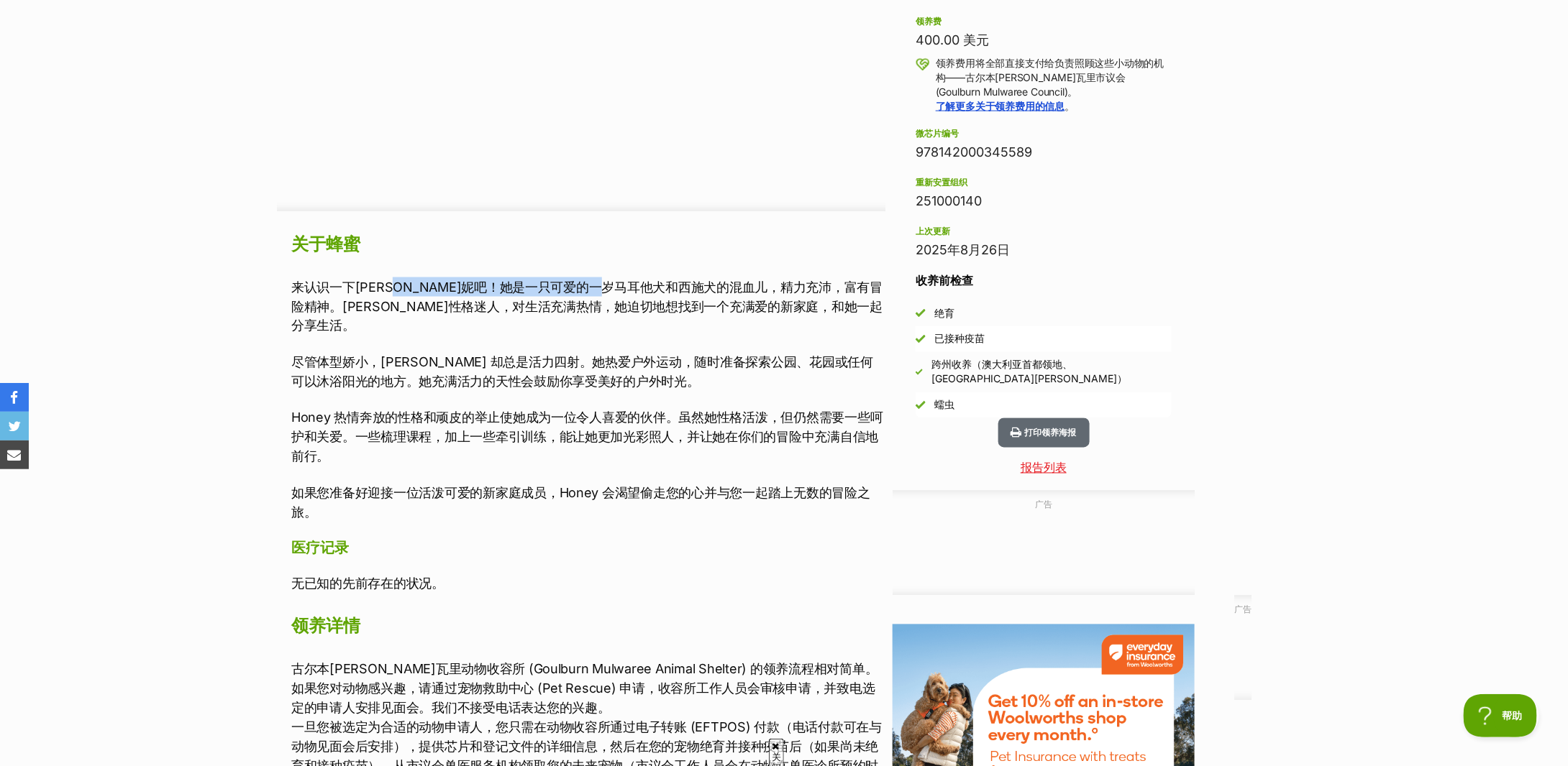
drag, startPoint x: 415, startPoint y: 285, endPoint x: 657, endPoint y: 287, distance: 242.0
click at [657, 287] on font "来认识一下哈妮吧！她是一只可爱的一岁马耳他犬和西施犬的混血儿，精力充沛，富有冒险精神。哈妮性格迷人，对生活充满热情，她迫切地想找到一个充满爱的新家庭，和她一起…" at bounding box center [586, 306] width 592 height 54
drag, startPoint x: 406, startPoint y: 342, endPoint x: 639, endPoint y: 339, distance: 233.0
click at [639, 355] on font "尽管体型娇小，Honey 却总是活力四射。她热爱户外运动，随时准备探索公园、花园或任何可以沐浴阳光的地方。她充满活力的天性会鼓励你享受美好的户外时光。" at bounding box center [582, 372] width 582 height 34
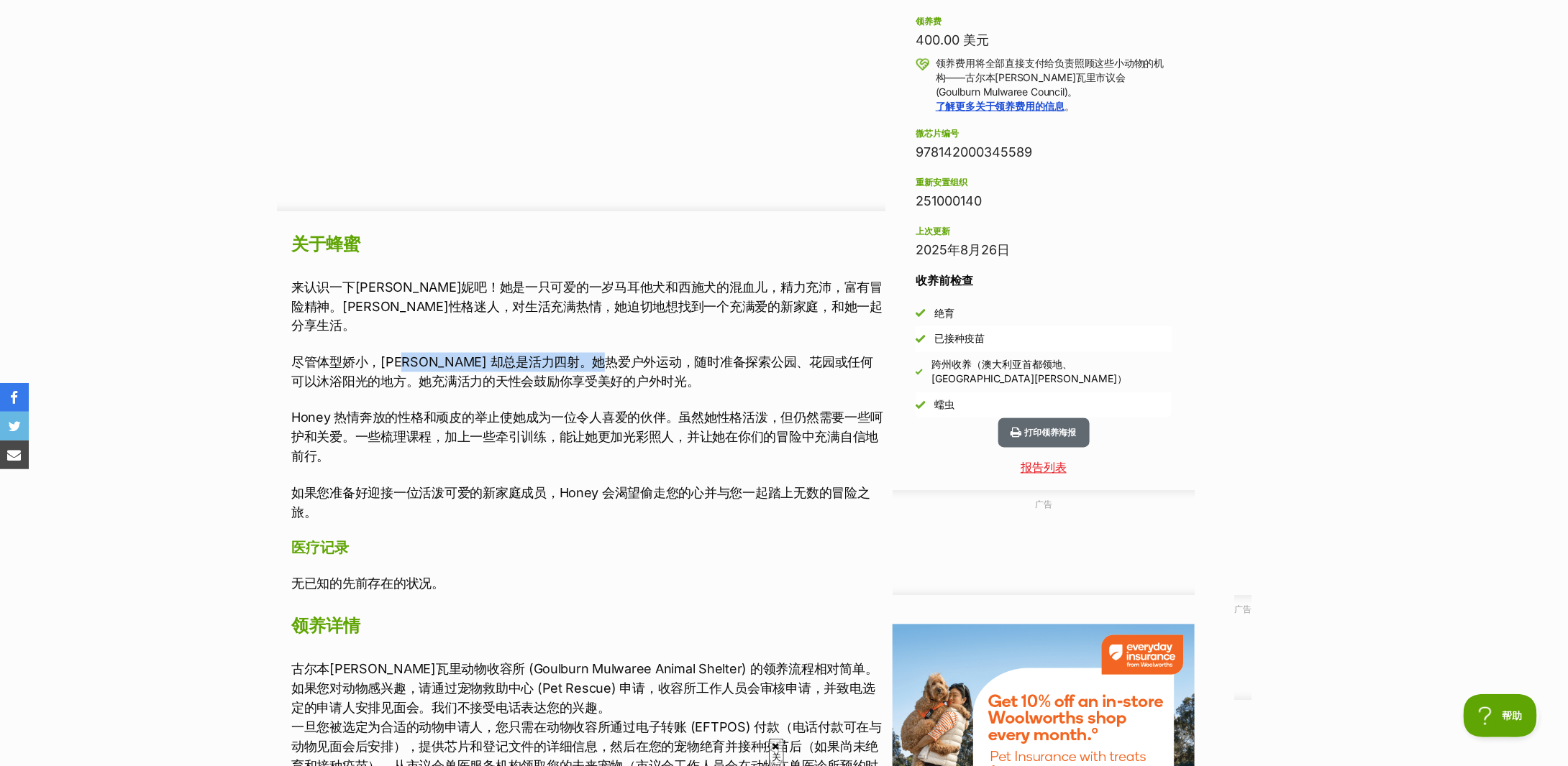
click at [639, 355] on font "尽管体型娇小，Honey 却总是活力四射。她热爱户外运动，随时准备探索公园、花园或任何可以沐浴阳光的地方。她充满活力的天性会鼓励你享受美好的户外时光。" at bounding box center [582, 372] width 582 height 34
drag, startPoint x: 430, startPoint y: 388, endPoint x: 671, endPoint y: 387, distance: 241.0
click at [671, 387] on div "来认识一下哈妮吧！她是一只可爱的一岁马耳他犬和西施犬的混血儿，精力充沛，富有冒险精神。哈妮性格迷人，对生活充满热情，她迫切地想找到一个充满爱的新家庭，和她一起…" at bounding box center [588, 400] width 594 height 244
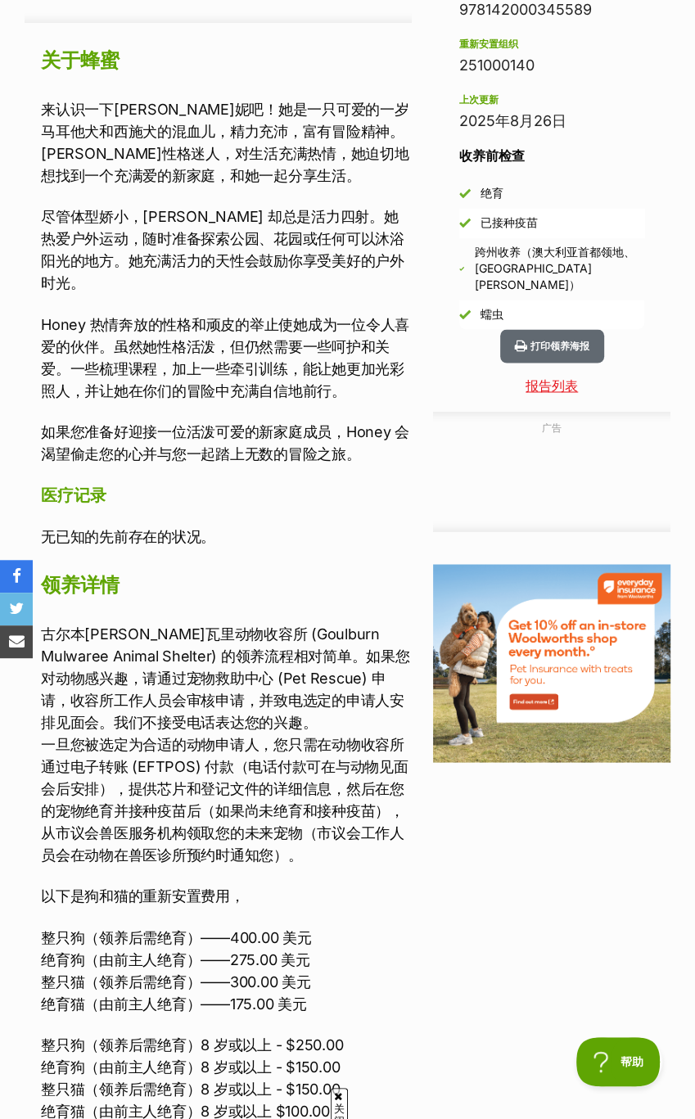
scroll to position [0, 0]
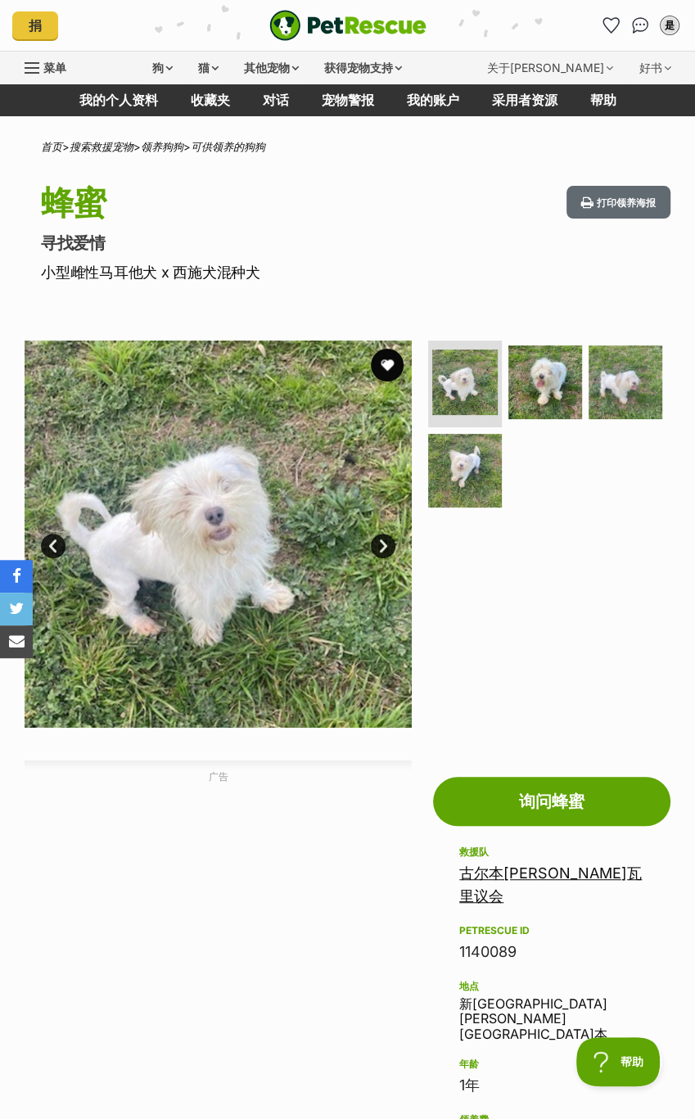
click at [385, 539] on link "下一个" at bounding box center [383, 546] width 25 height 25
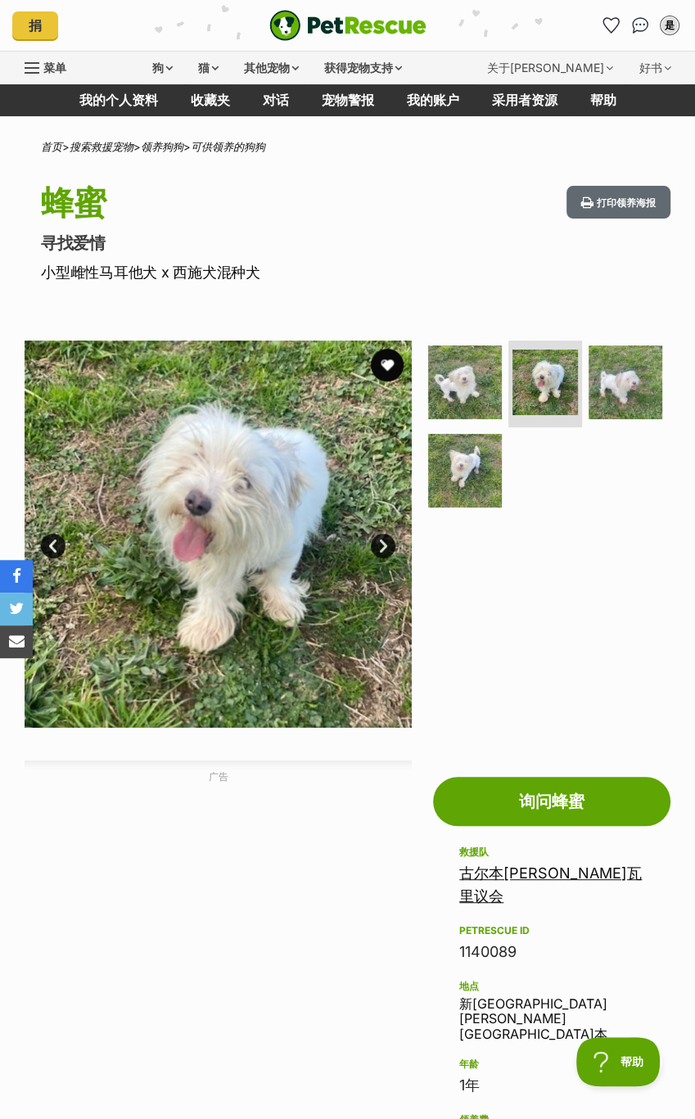
click at [385, 539] on link "下一个" at bounding box center [383, 546] width 25 height 25
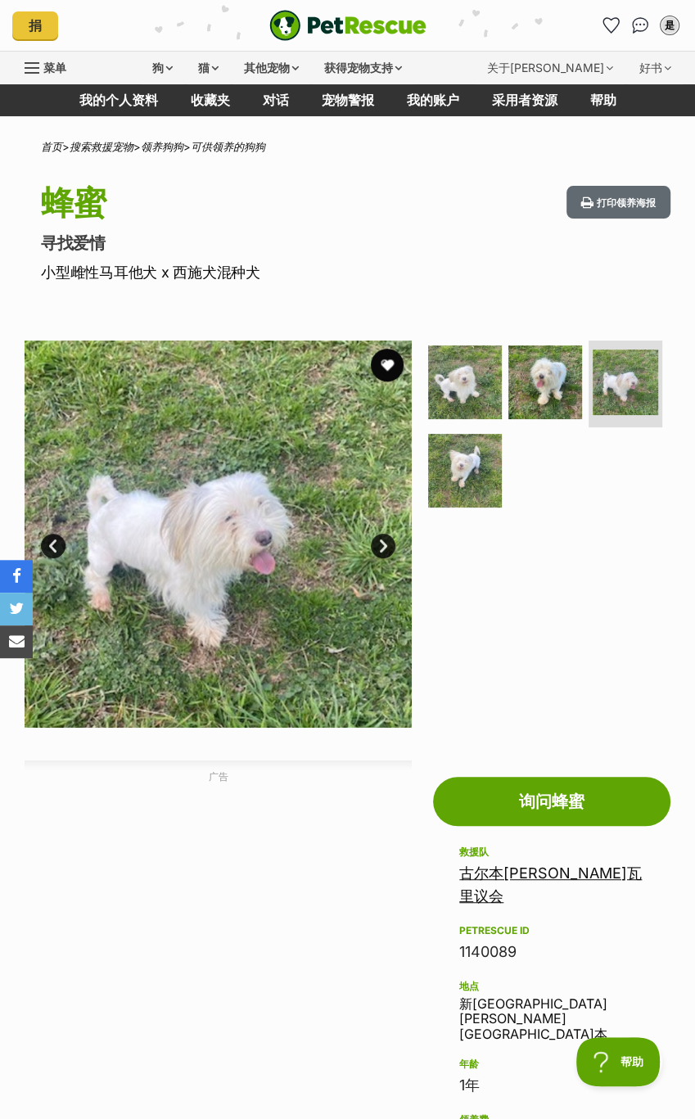
click at [385, 539] on link "下一个" at bounding box center [383, 546] width 25 height 25
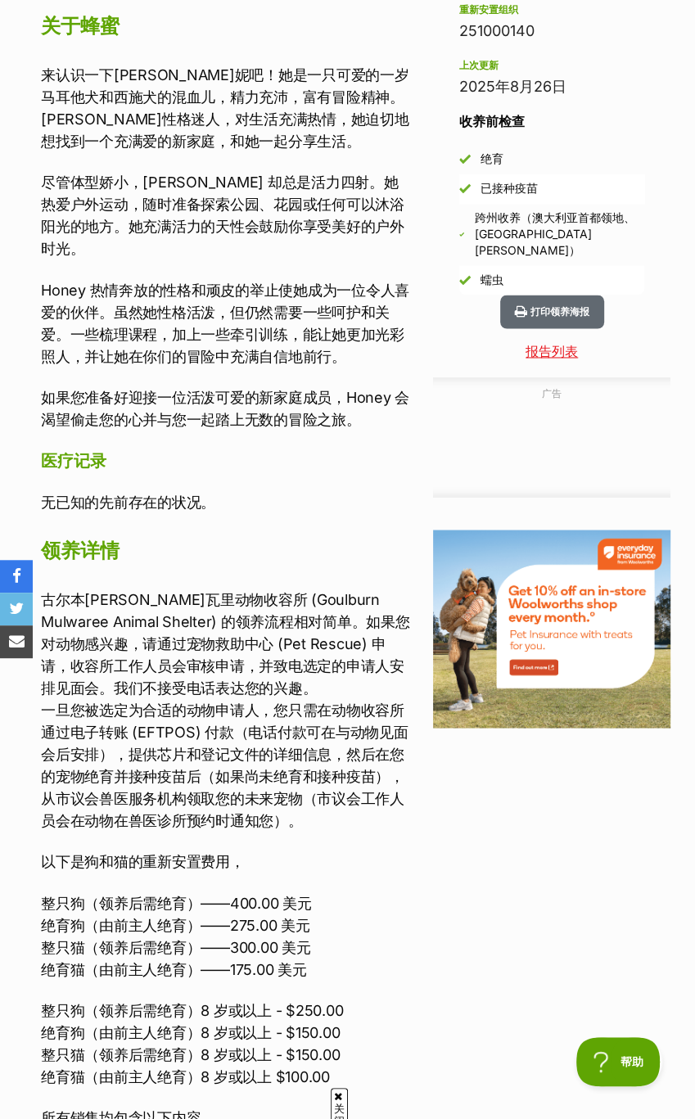
scroll to position [2073, 0]
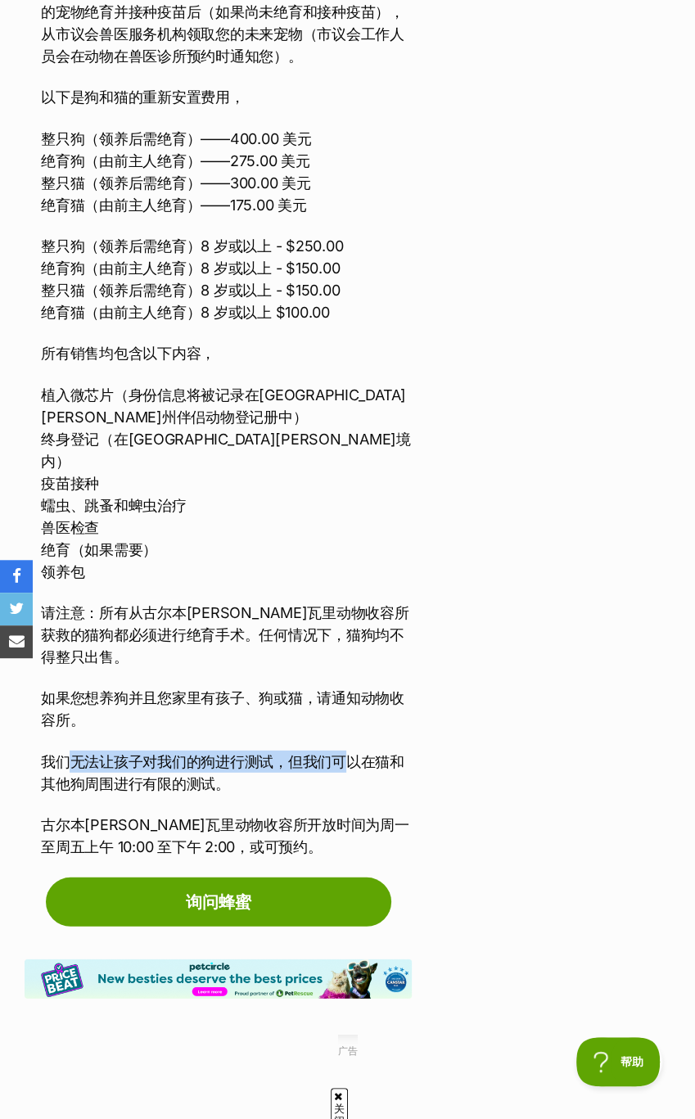
drag, startPoint x: 75, startPoint y: 690, endPoint x: 344, endPoint y: 697, distance: 268.5
click at [344, 753] on font "我们无法让孩子对我们的狗进行测试，但我们可以在猫和其他狗周围进行有限的测试。" at bounding box center [222, 772] width 363 height 39
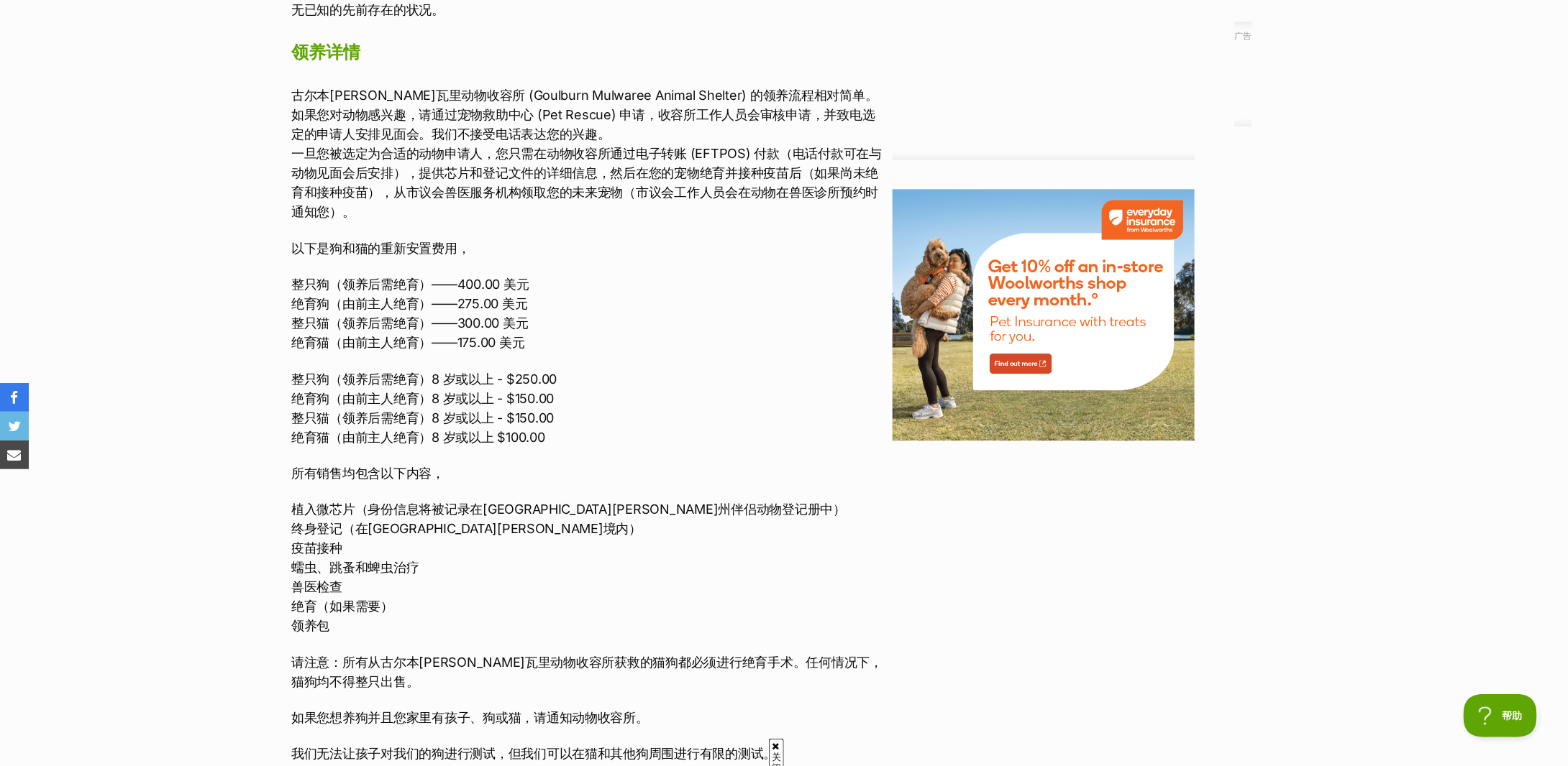
scroll to position [1820, 0]
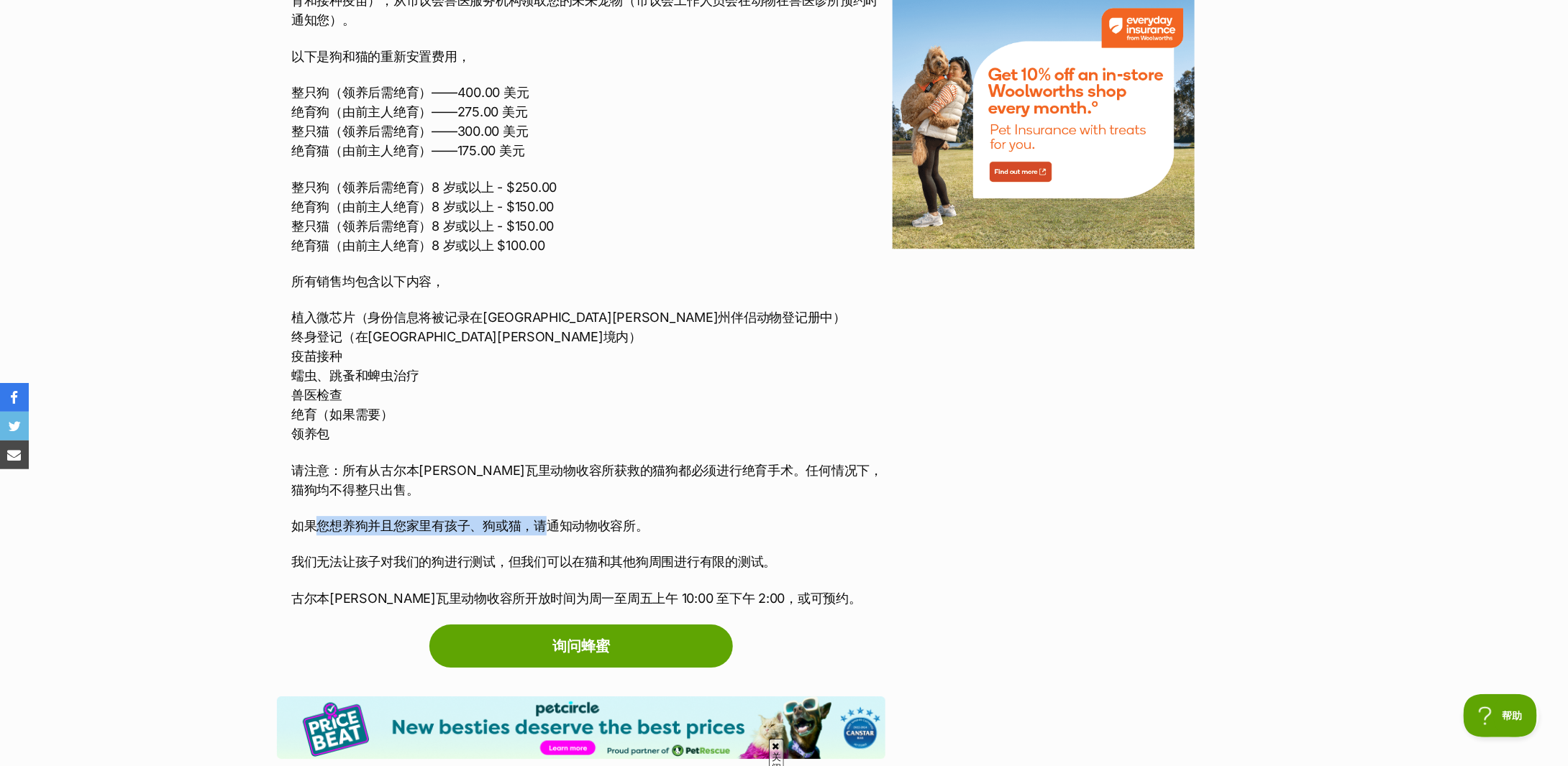
drag, startPoint x: 315, startPoint y: 505, endPoint x: 543, endPoint y: 505, distance: 228.0
click at [543, 518] on font "如果您想养狗并且您家里有孩子、狗或猫，请通知动物收容所。" at bounding box center [469, 525] width 358 height 15
click at [619, 518] on font "如果您想养狗并且您家里有孩子、狗或猫，请通知动物收容所。" at bounding box center [469, 525] width 358 height 15
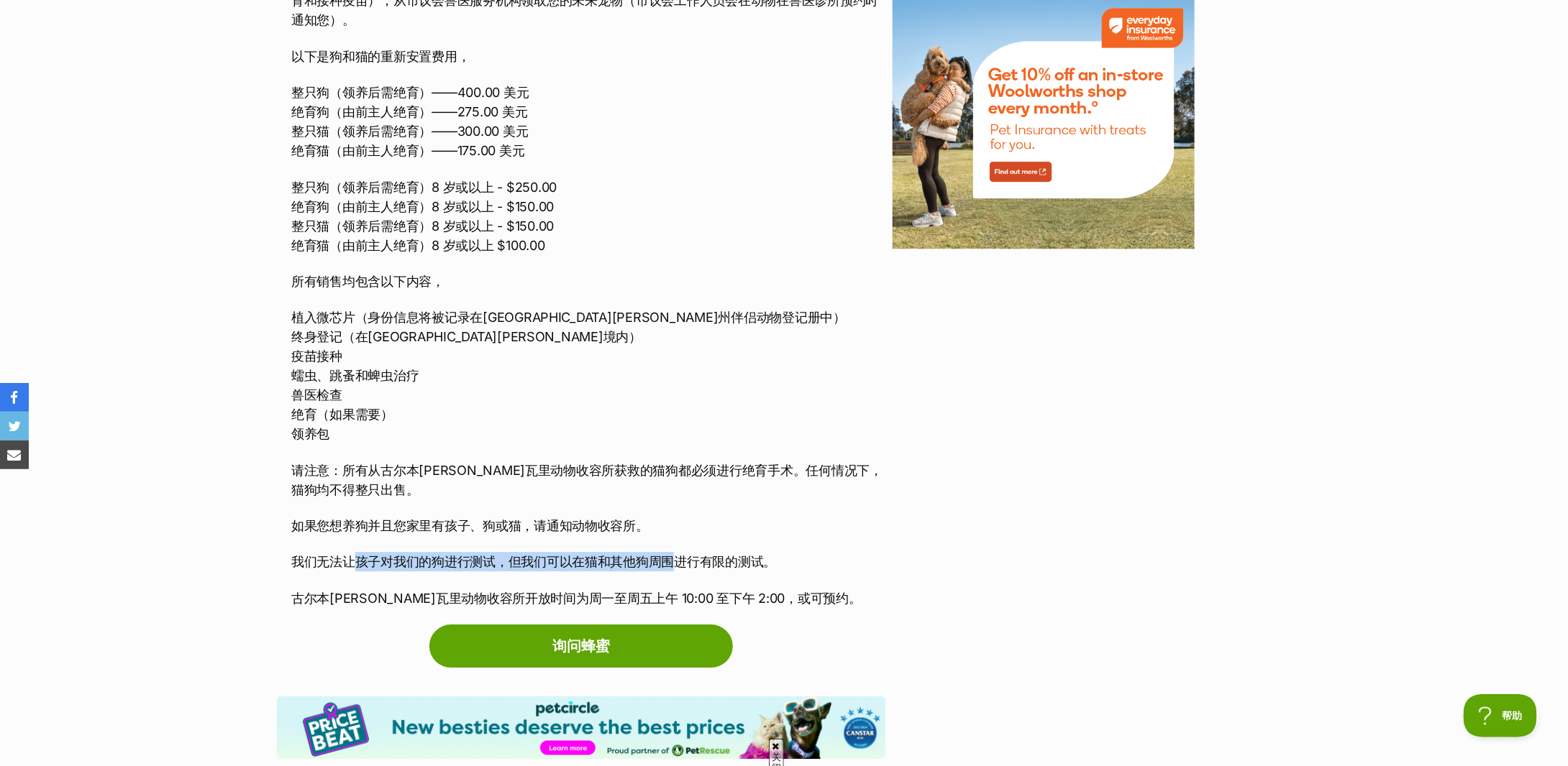
drag, startPoint x: 354, startPoint y: 546, endPoint x: 679, endPoint y: 538, distance: 325.1
click at [679, 554] on font "我们无法让孩子对我们的狗进行测试，但我们可以在猫和其他狗周围进行有限的测试。" at bounding box center [534, 561] width 485 height 15
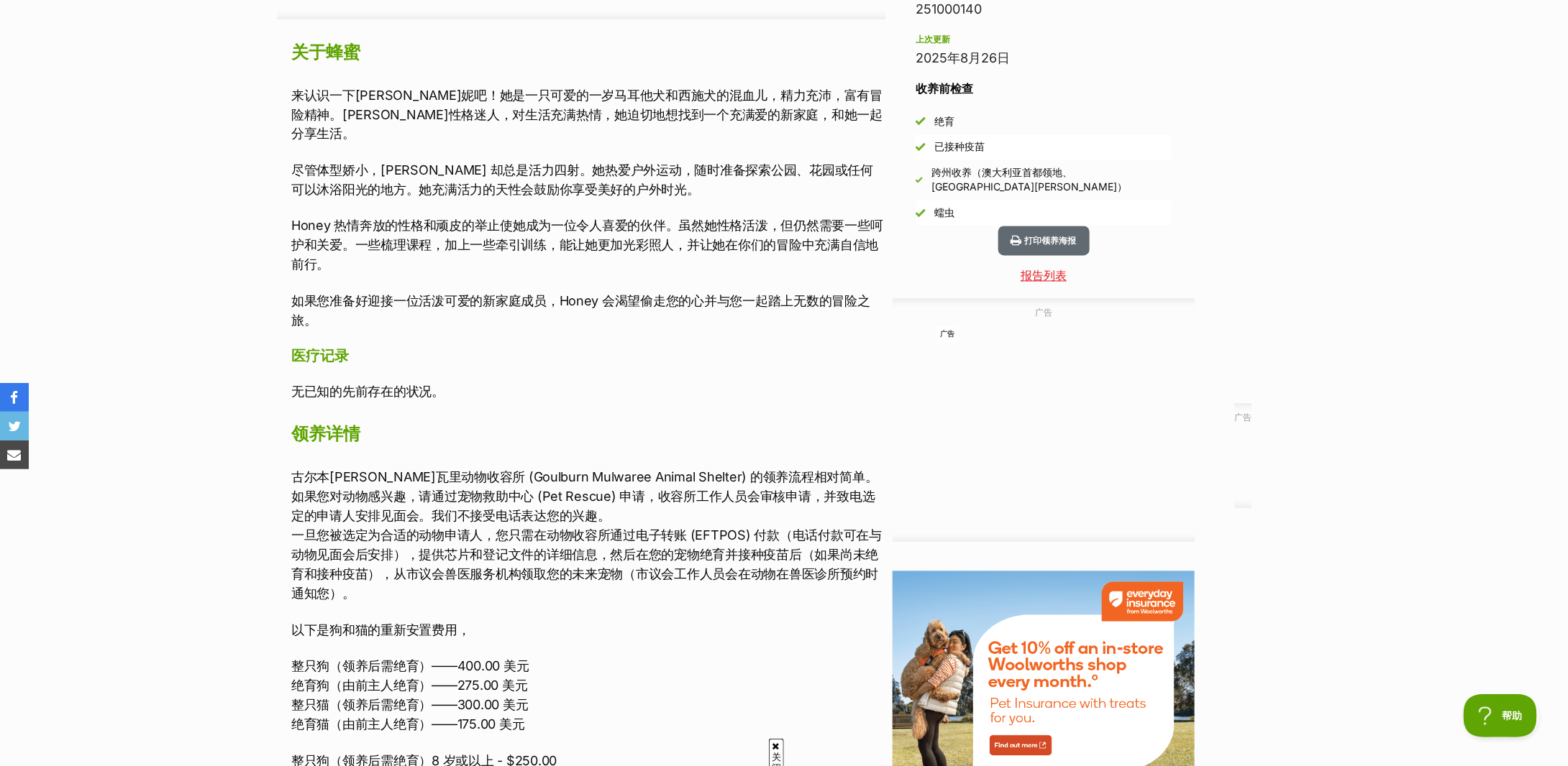
scroll to position [1151, 0]
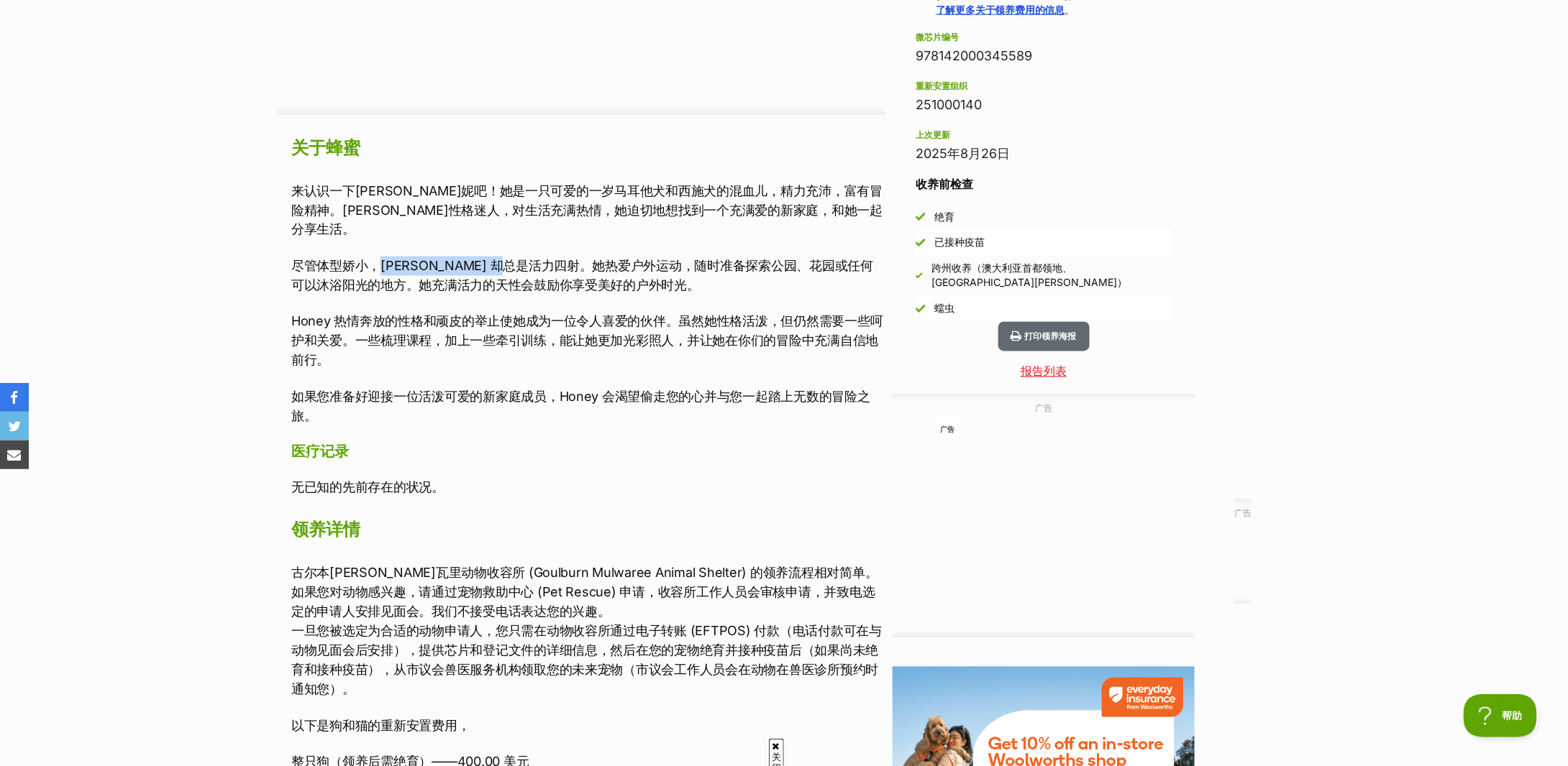
drag, startPoint x: 377, startPoint y: 251, endPoint x: 537, endPoint y: 253, distance: 160.0
click at [537, 259] on font "尽管体型娇小，Honey 却总是活力四射。她热爱户外运动，随时准备探索公园、花园或任何可以沐浴阳光的地方。她充满活力的天性会鼓励你享受美好的户外时光。" at bounding box center [582, 276] width 582 height 34
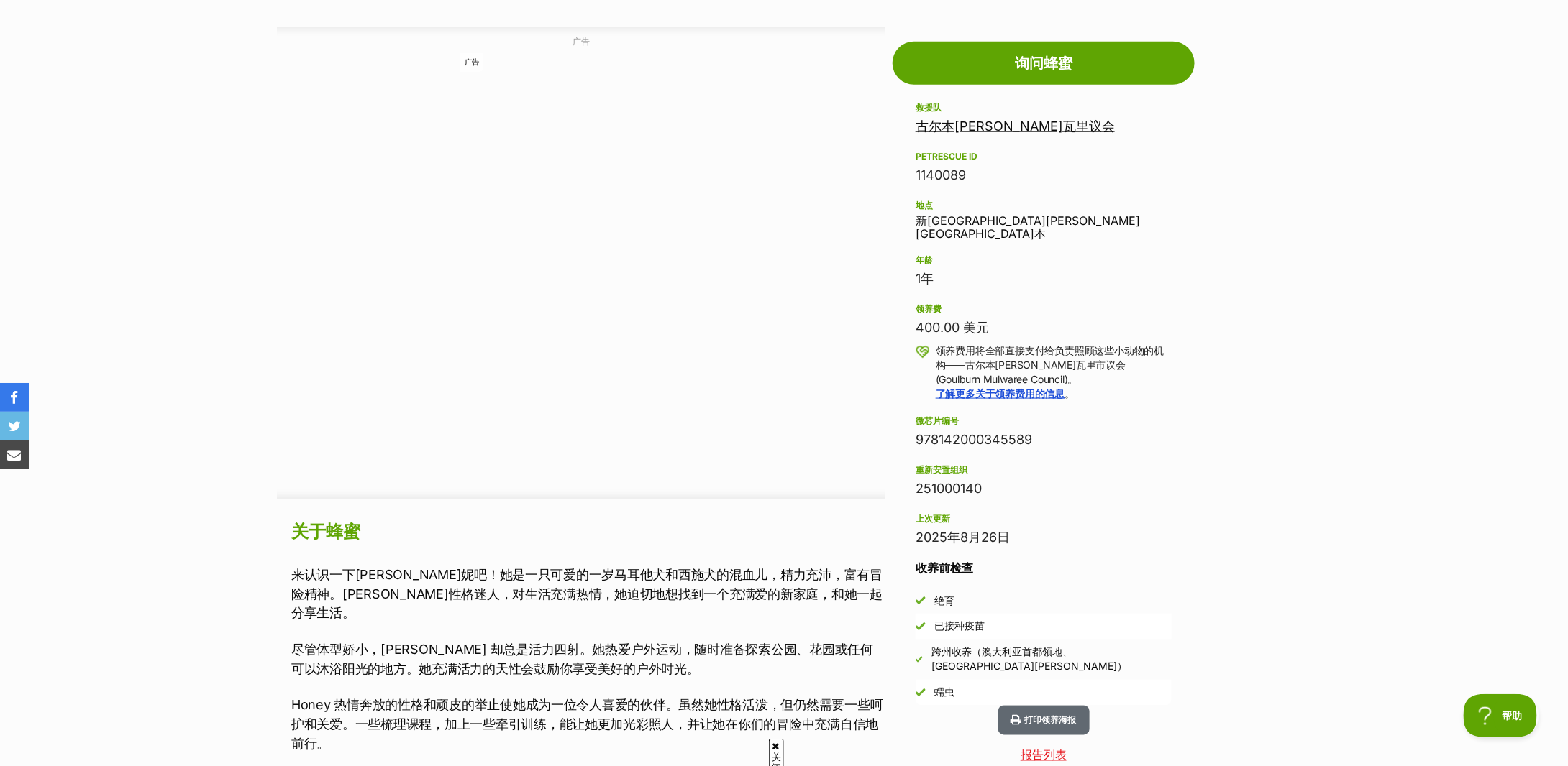
scroll to position [863, 0]
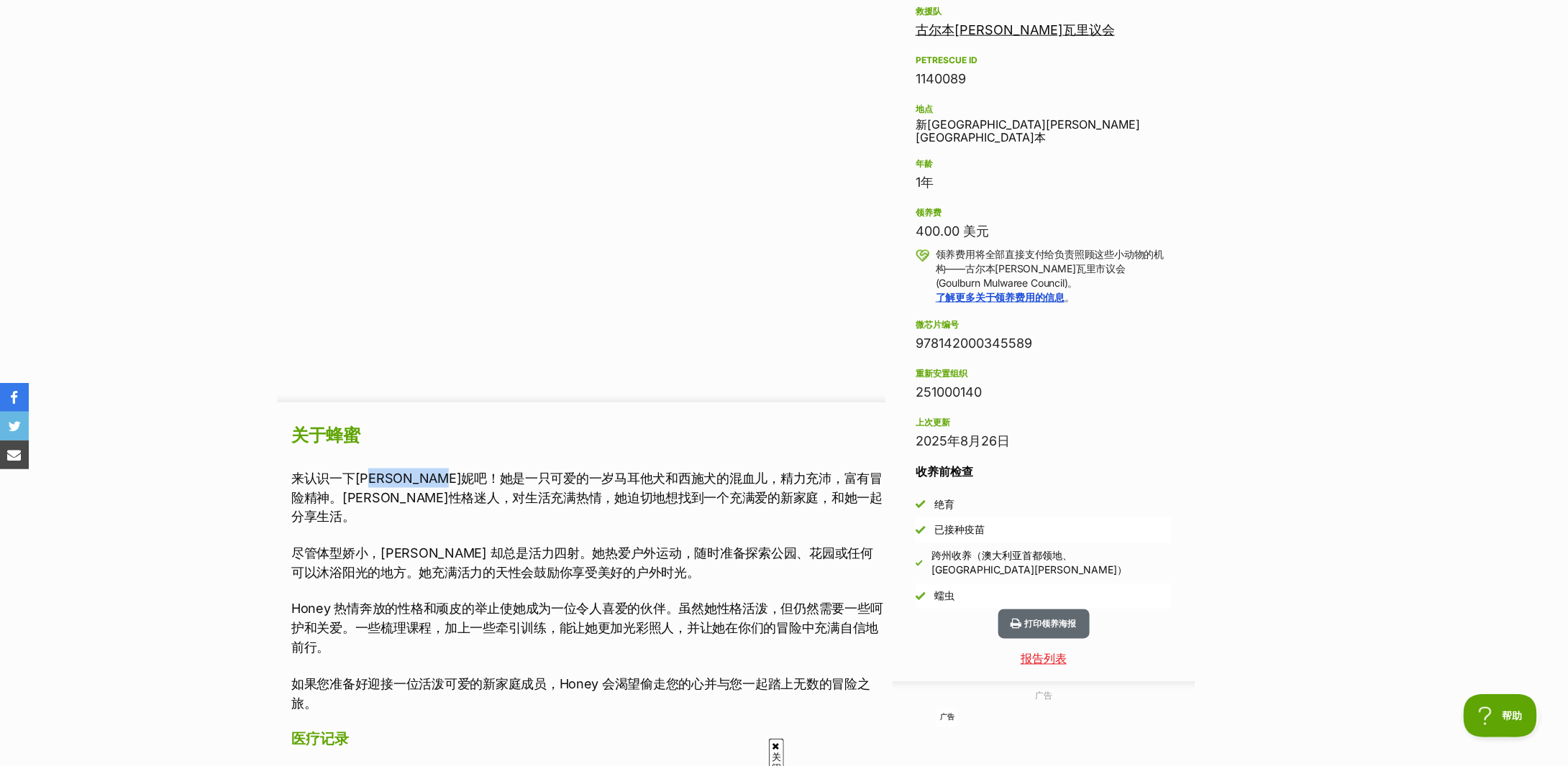
drag, startPoint x: 385, startPoint y: 479, endPoint x: 494, endPoint y: 477, distance: 109.0
click at [494, 477] on font "来认识一下哈妮吧！她是一只可爱的一岁马耳他犬和西施犬的混血儿，精力充沛，富有冒险精神。哈妮性格迷人，对生活充满热情，她迫切地想找到一个充满爱的新家庭，和她一起…" at bounding box center [586, 497] width 592 height 54
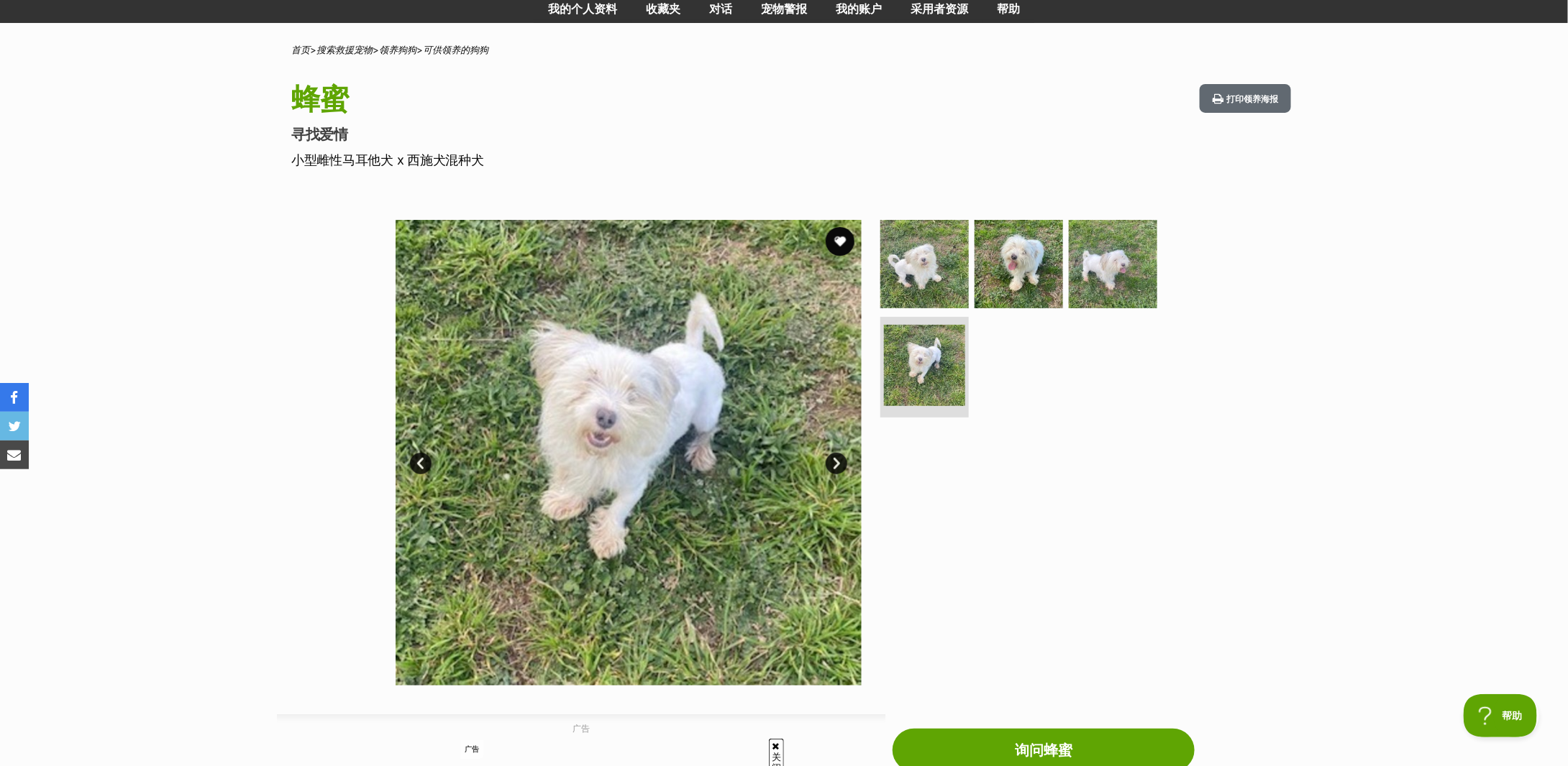
scroll to position [0, 0]
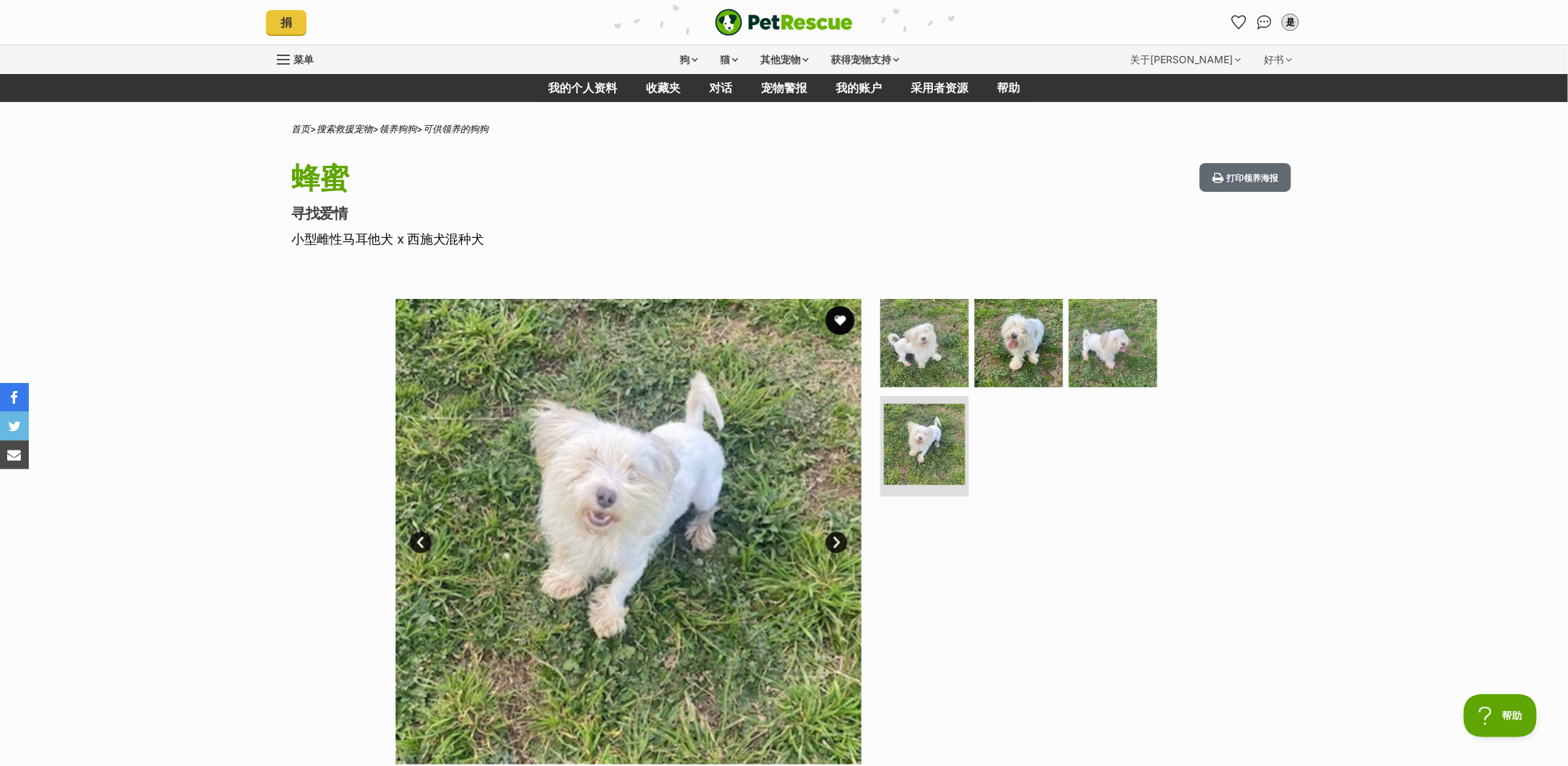
click at [369, 232] on font "小型雌性马耳他犬 x 西施犬混种犬" at bounding box center [387, 239] width 192 height 15
copy div "小型雌性马耳他犬 x 西施犬混种犬"
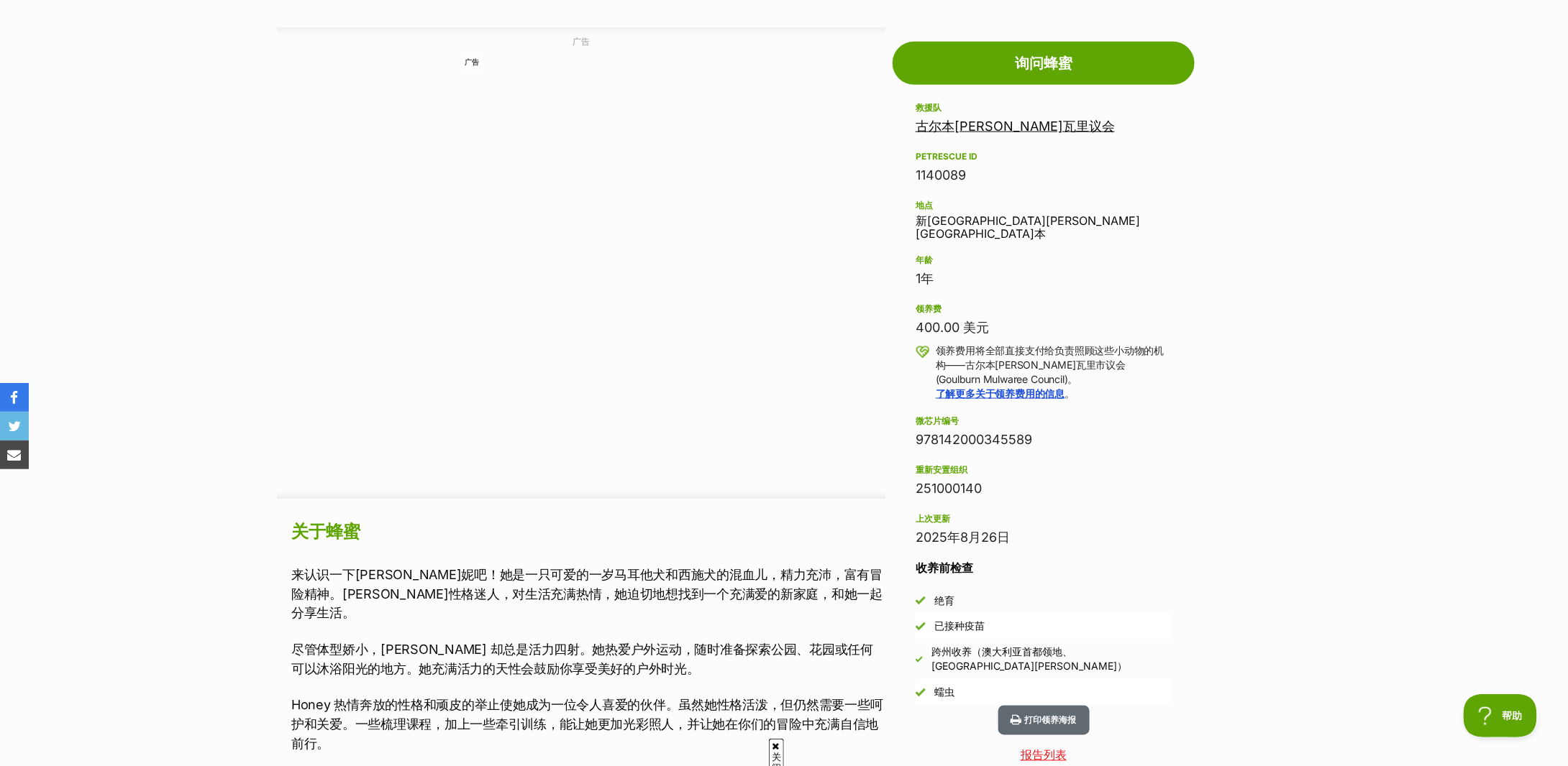
scroll to position [1151, 0]
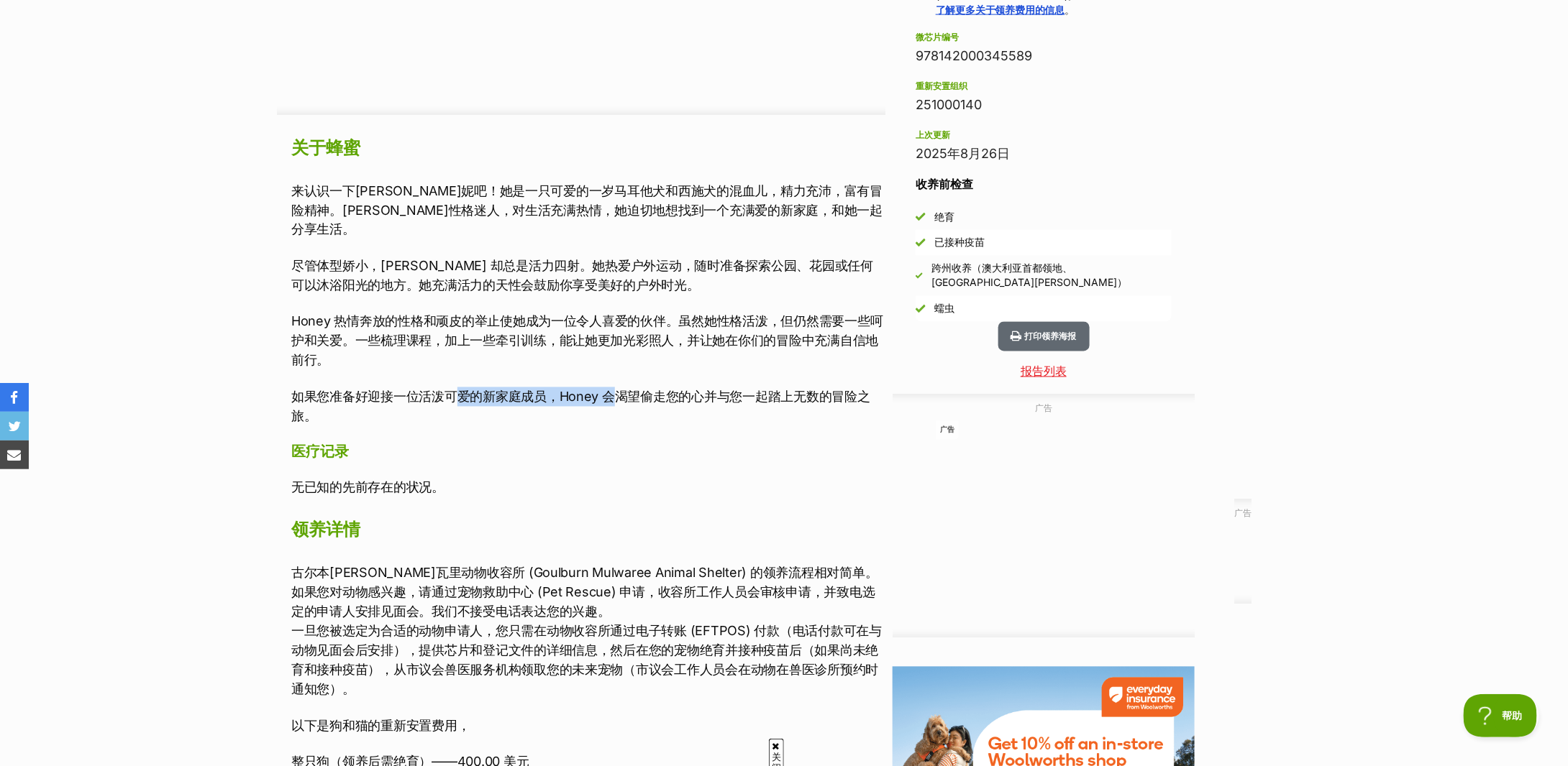
drag, startPoint x: 461, startPoint y: 374, endPoint x: 616, endPoint y: 371, distance: 155.0
click at [616, 390] on font "如果您准备好迎接一位活泼可爱的新家庭成员，Honey 会渴望偷走您的心并与您一起踏上无数的冒险之旅。" at bounding box center [580, 407] width 579 height 34
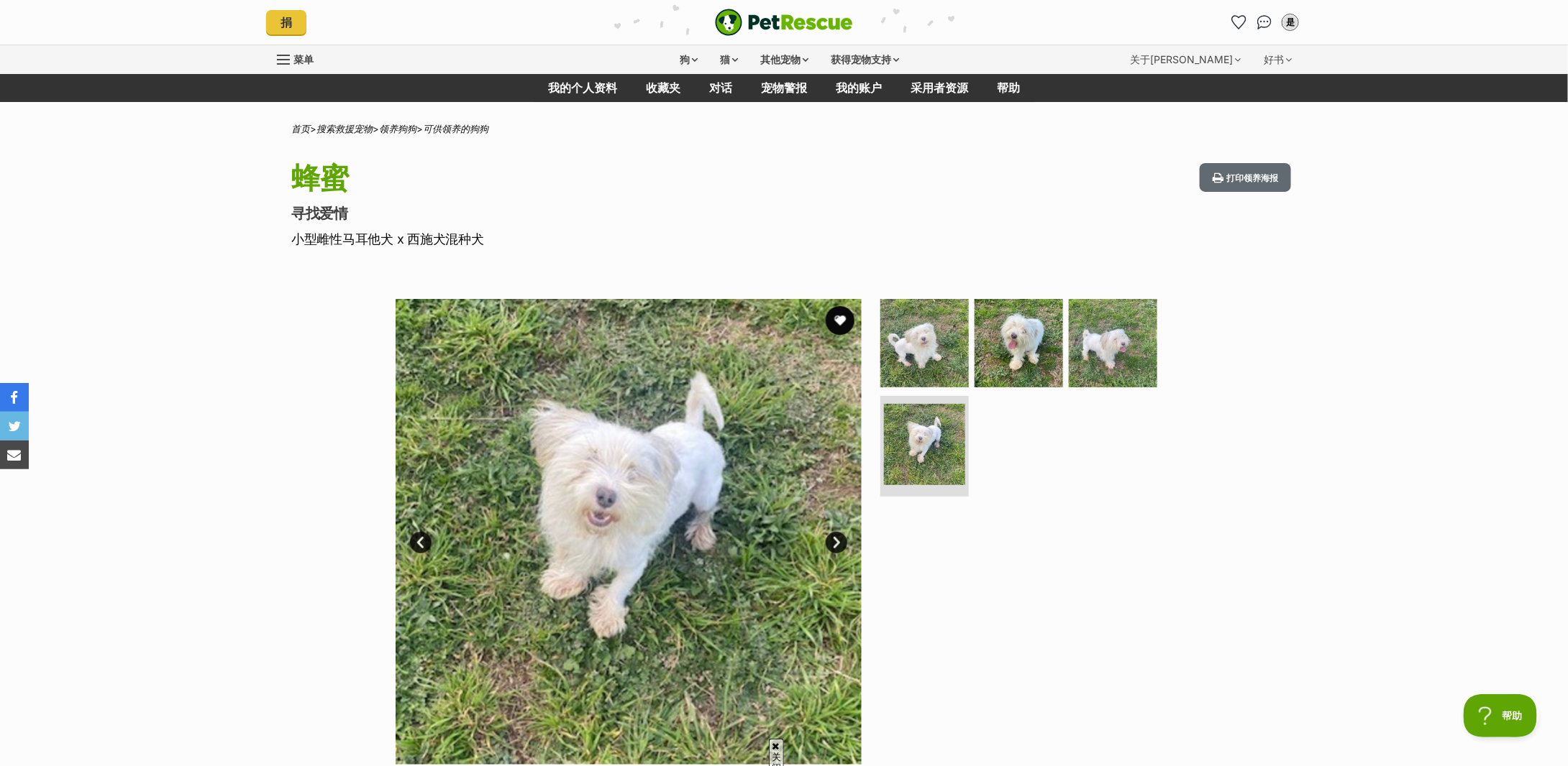
scroll to position [96, 0]
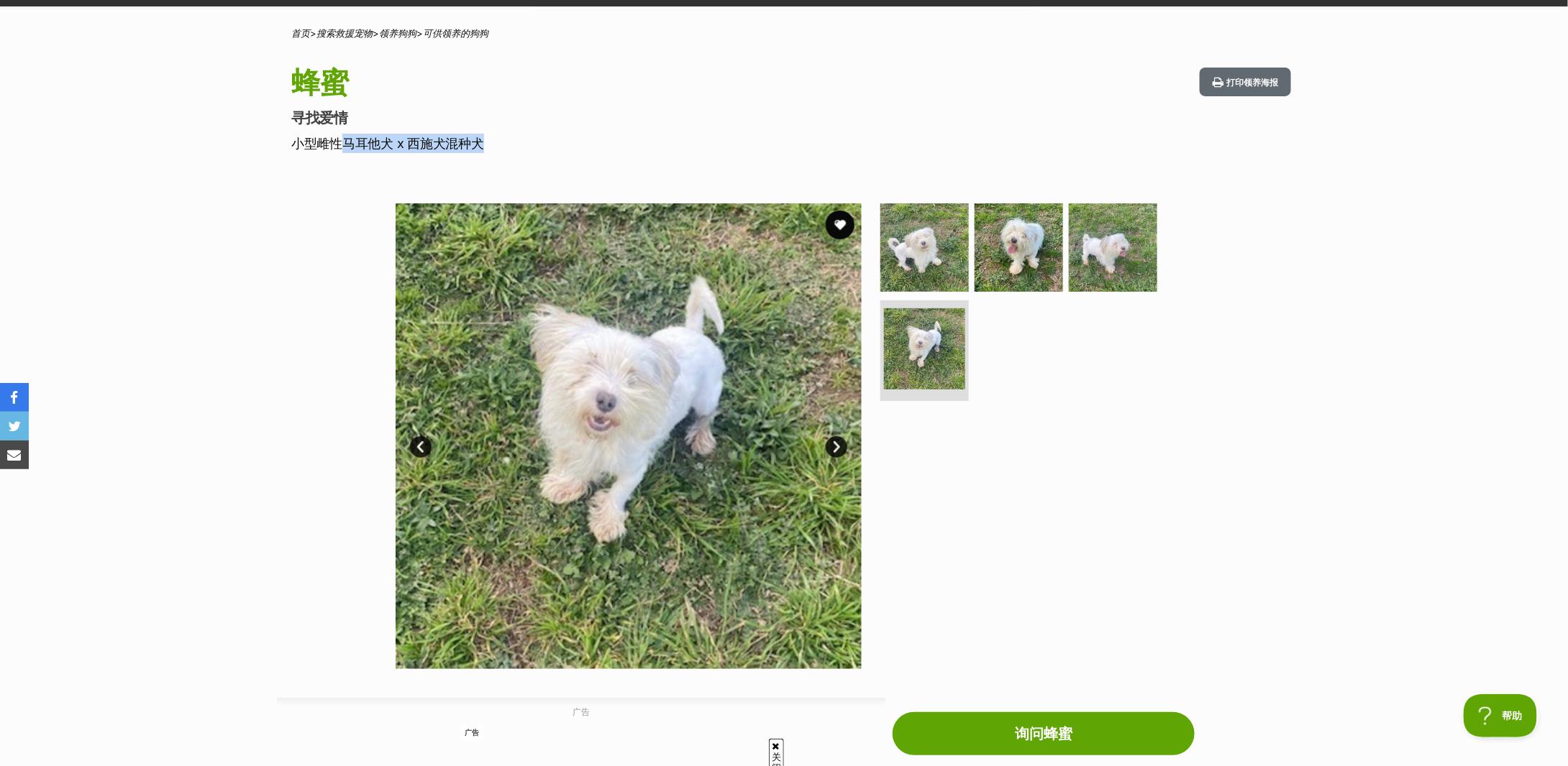
drag, startPoint x: 329, startPoint y: 144, endPoint x: 476, endPoint y: 148, distance: 147.1
click at [476, 148] on font "小型雌性马耳他犬 x 西施犬混种犬" at bounding box center [387, 143] width 192 height 15
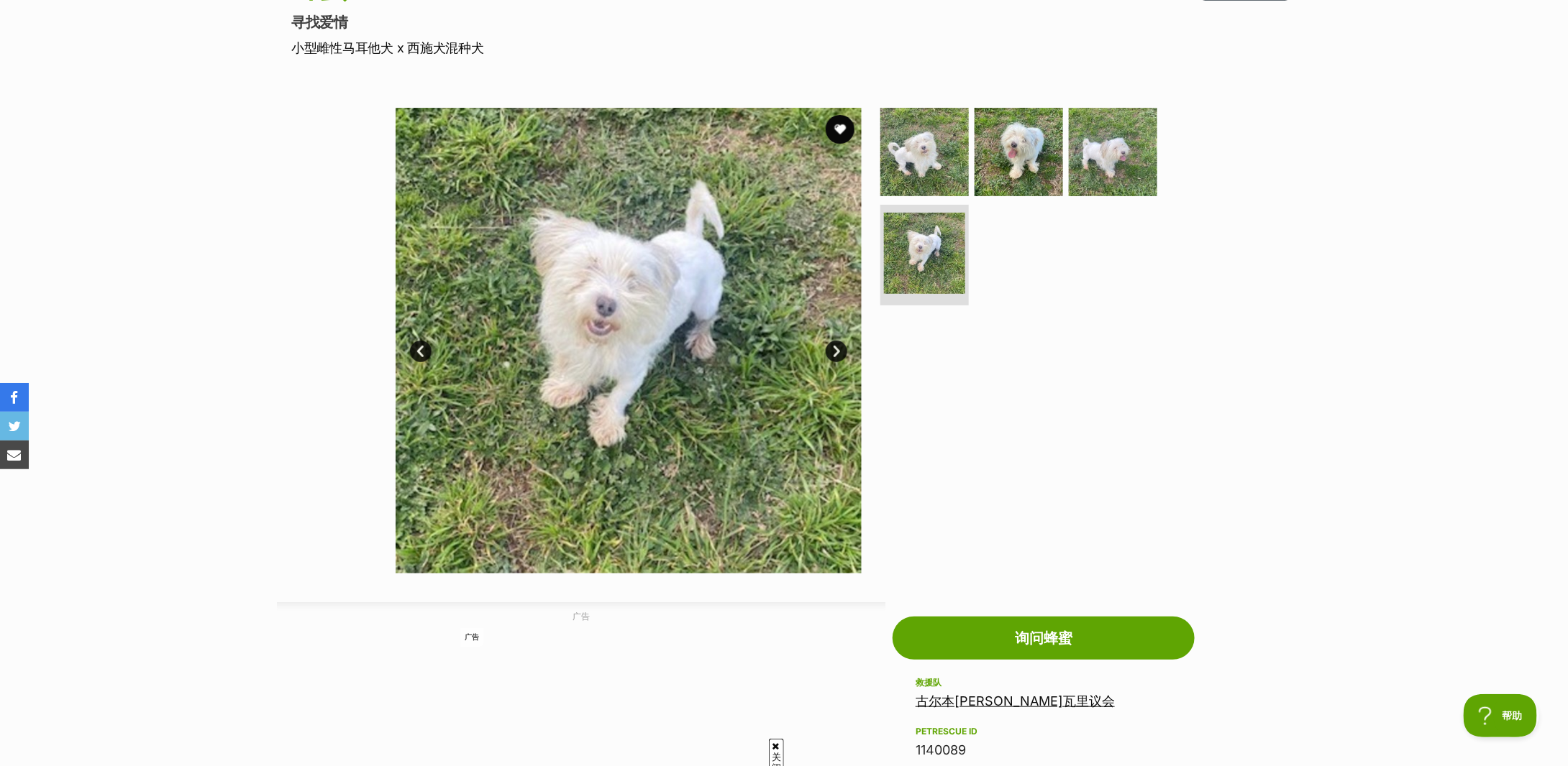
click at [838, 350] on link "下一个" at bounding box center [837, 351] width 22 height 22
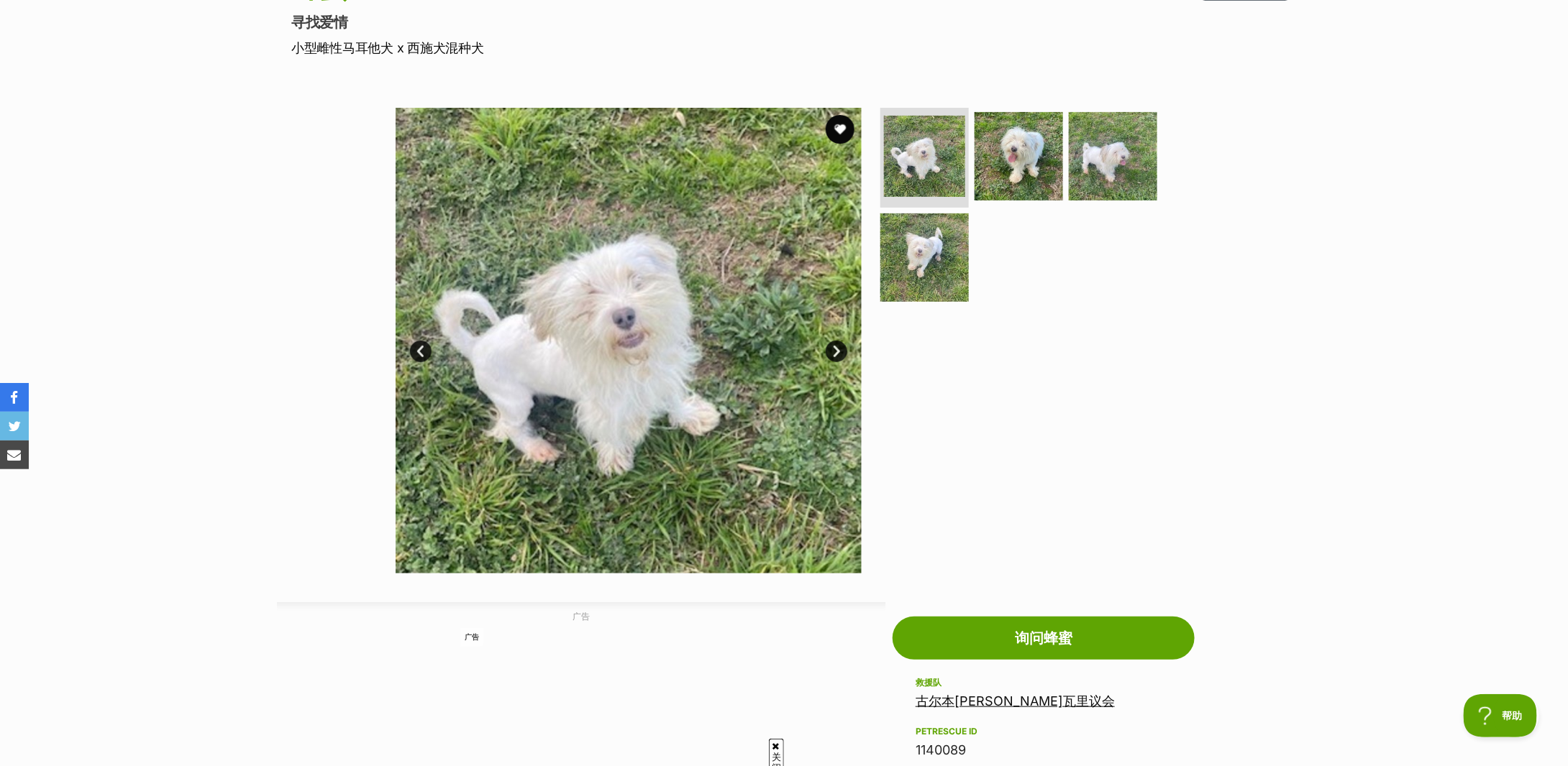
click at [838, 350] on link "下一个" at bounding box center [837, 351] width 22 height 22
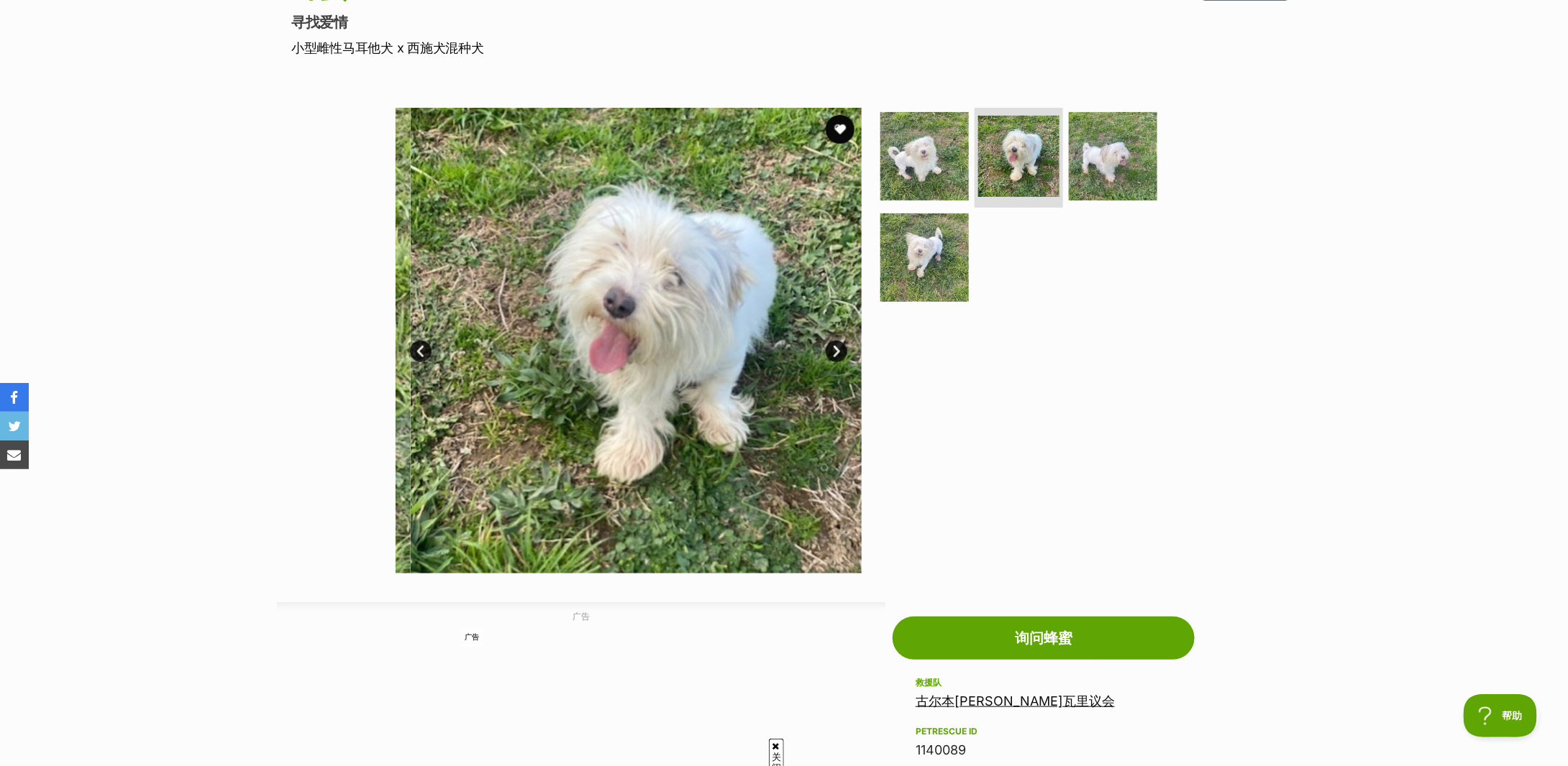
click at [838, 350] on link "下一个" at bounding box center [837, 351] width 22 height 22
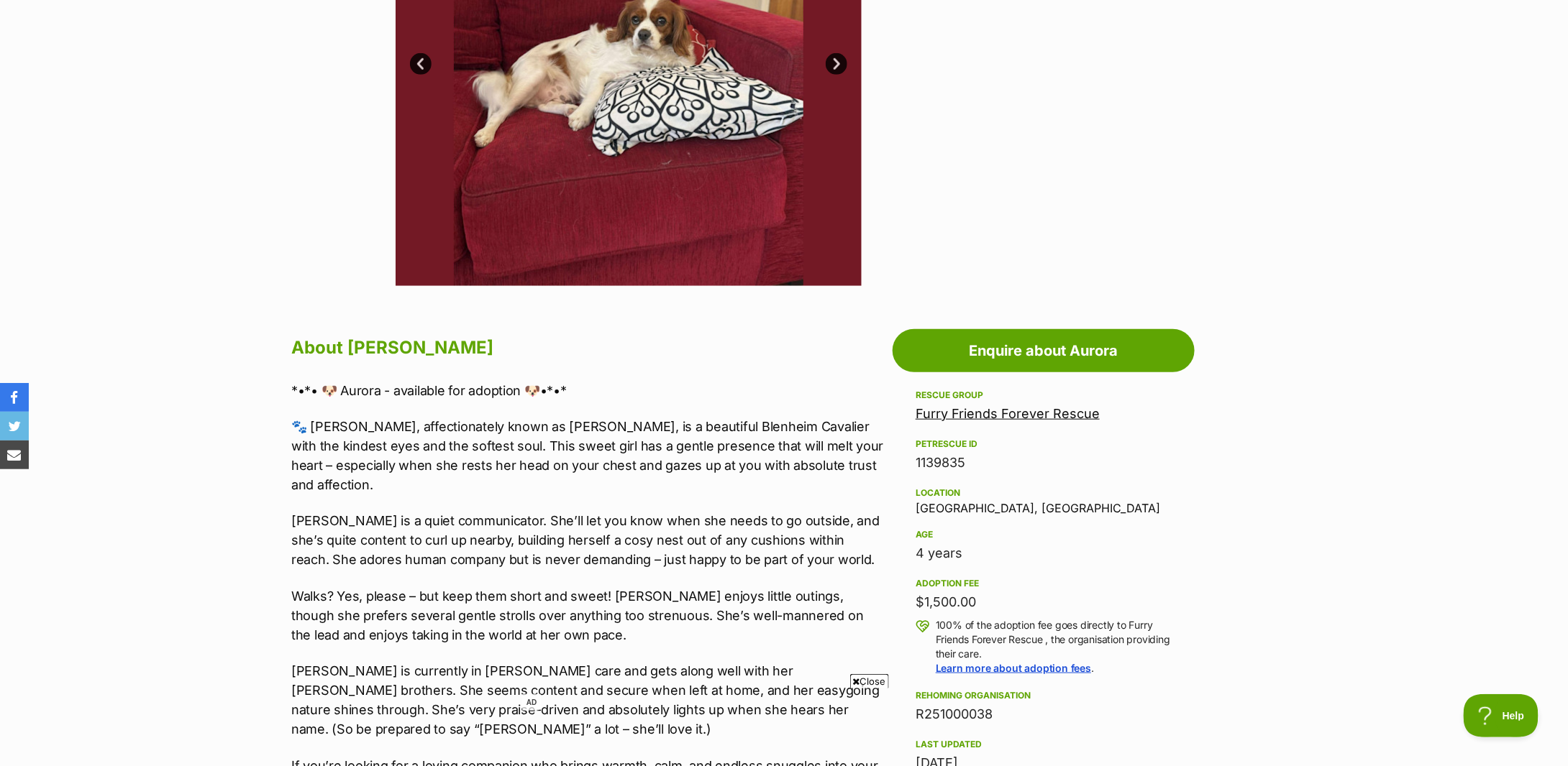
scroll to position [575, 0]
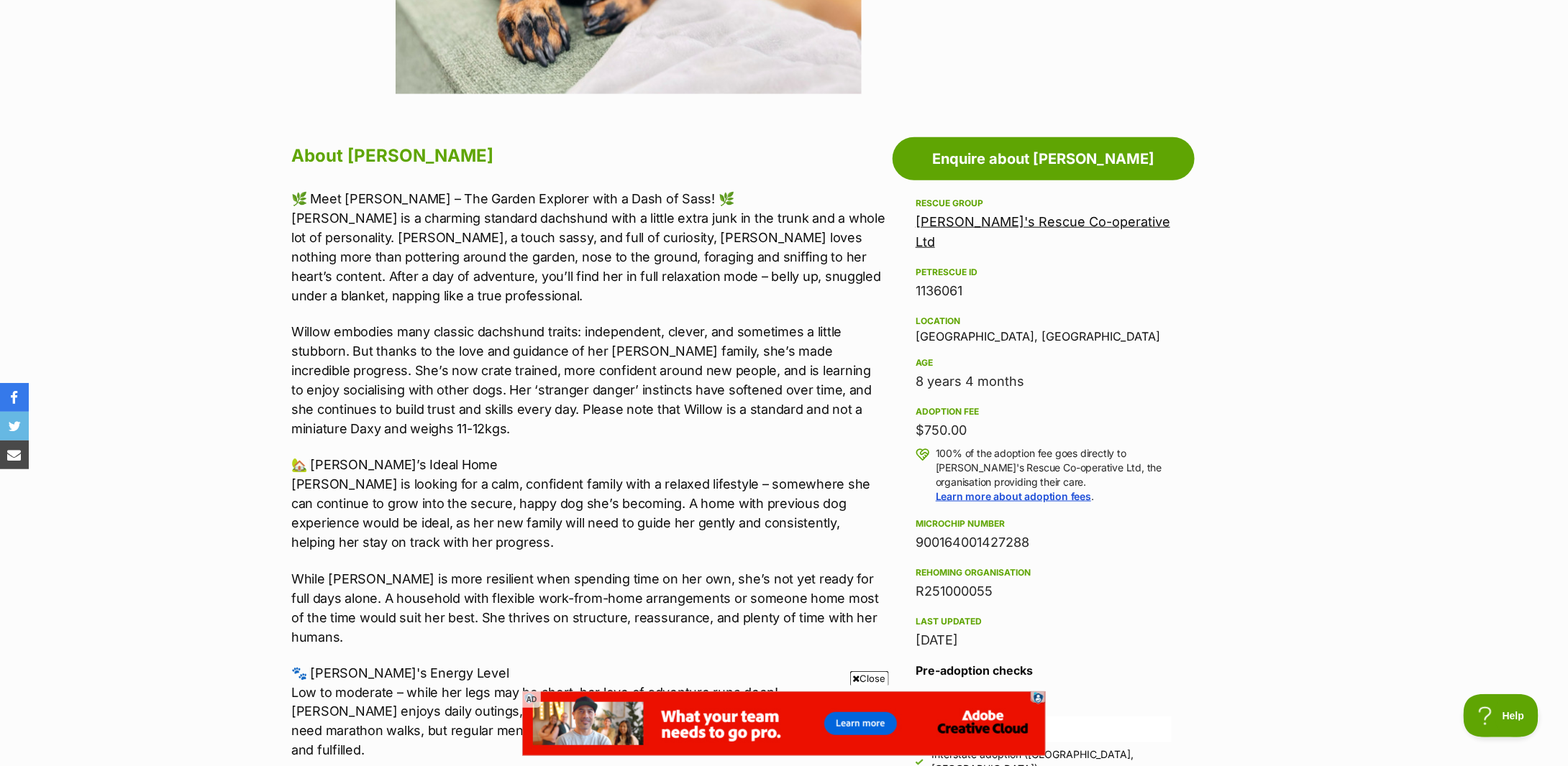
scroll to position [766, 0]
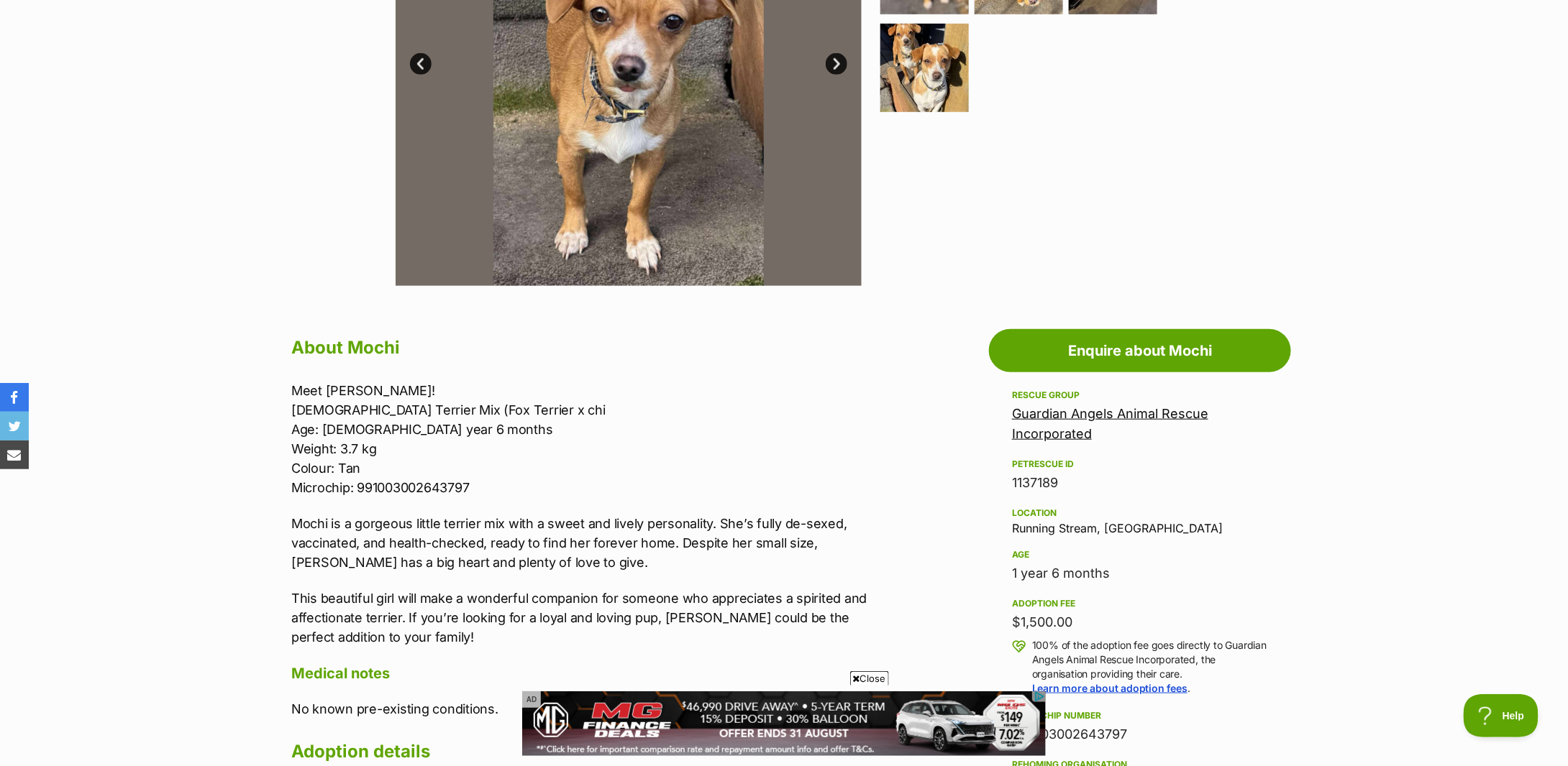
scroll to position [575, 0]
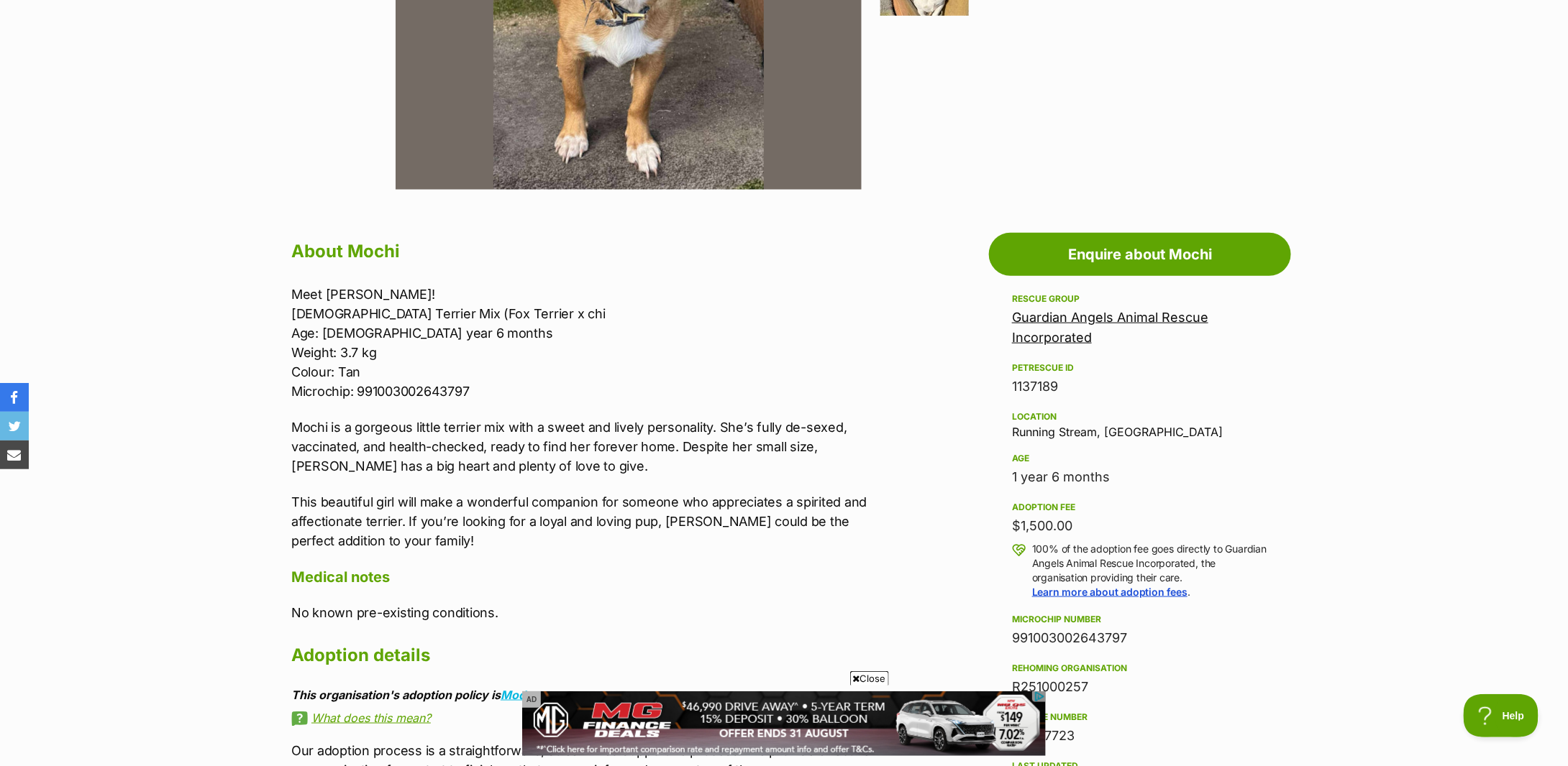
click at [206, 352] on section "Home > Rescue pet search > Adopt a dog > Dogs available for adoption Mochi Look…" at bounding box center [784, 561] width 1568 height 2026
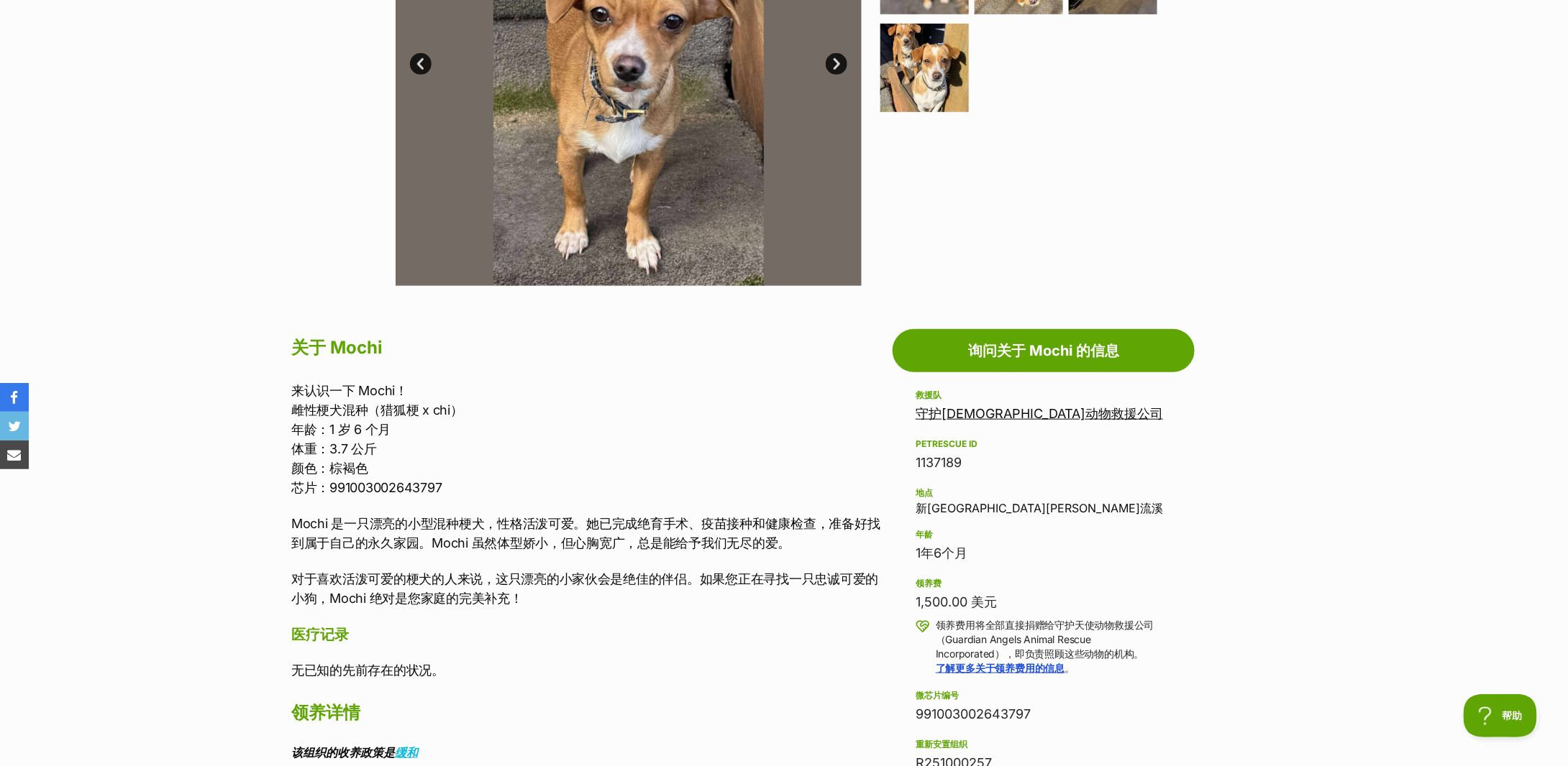
scroll to position [0, 0]
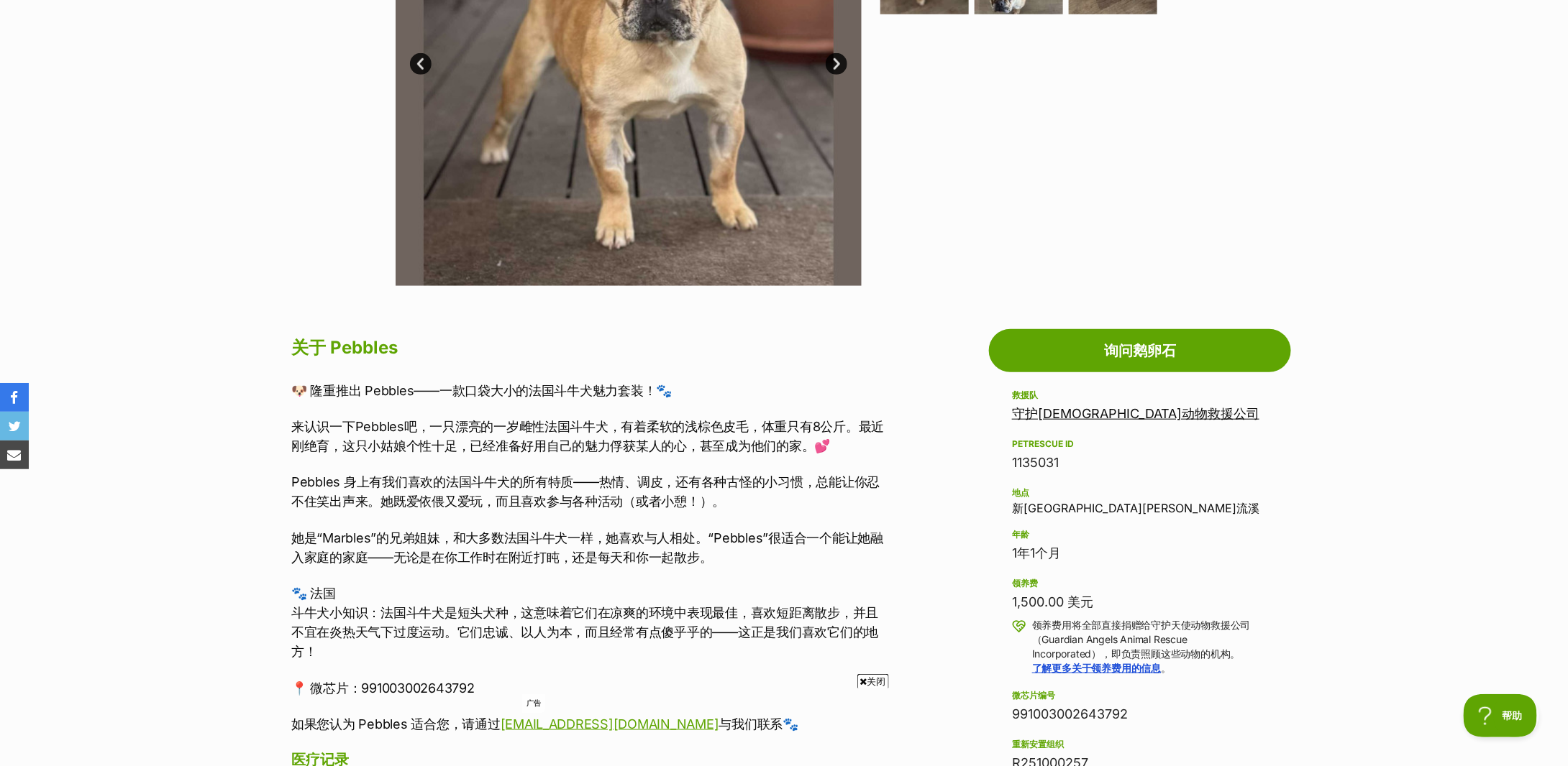
scroll to position [575, 0]
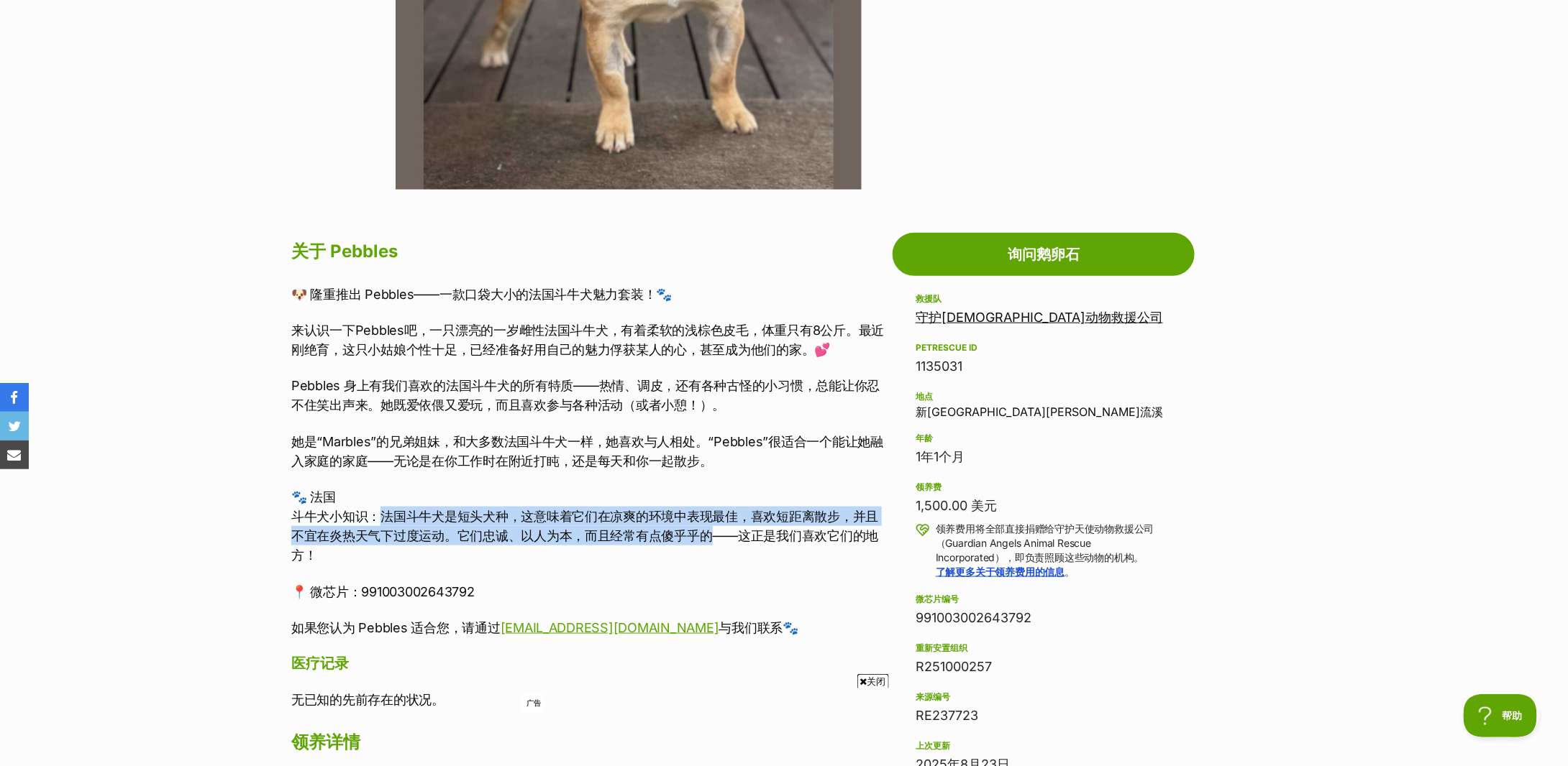
drag, startPoint x: 385, startPoint y: 514, endPoint x: 710, endPoint y: 528, distance: 325.3
click at [710, 528] on font "斗牛犬小知识：法国斗牛犬是短头犬种，这意味着它们在凉爽的环境中表现最佳，喜欢短距离散步，并且不宜在炎热天气下过度运动。它们忠诚、以人为本，而且经常有点傻乎乎的…" at bounding box center [584, 535] width 587 height 54
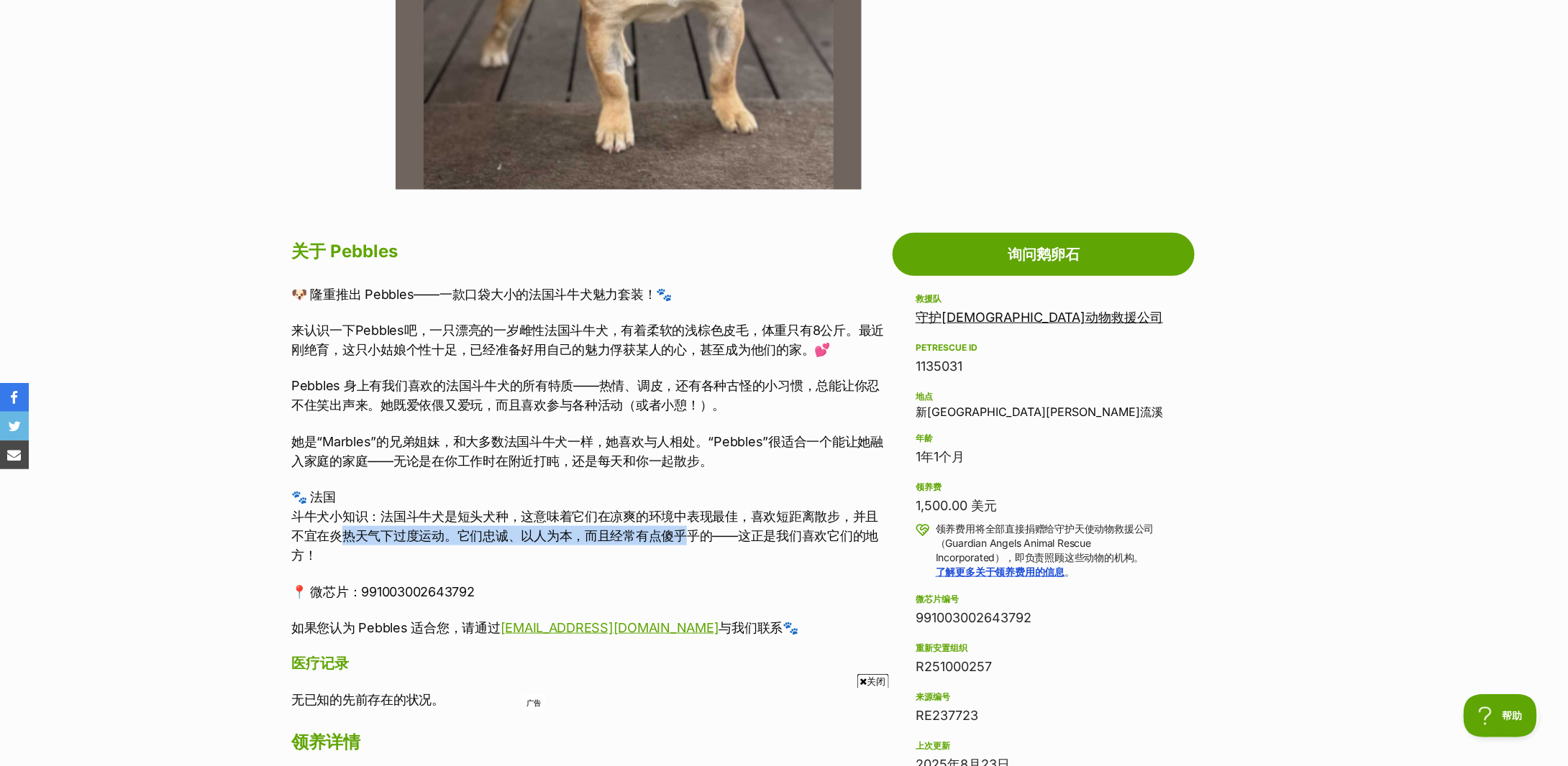
drag, startPoint x: 338, startPoint y: 536, endPoint x: 690, endPoint y: 538, distance: 352.0
click at [690, 538] on font "斗牛犬小知识：法国斗牛犬是短头犬种，这意味着它们在凉爽的环境中表现最佳，喜欢短距离散步，并且不宜在炎热天气下过度运动。它们忠诚、以人为本，而且经常有点傻乎乎的…" at bounding box center [584, 535] width 587 height 54
drag, startPoint x: 629, startPoint y: 537, endPoint x: 797, endPoint y: 537, distance: 168.0
click at [797, 537] on font "斗牛犬小知识：法国斗牛犬是短头犬种，这意味着它们在凉爽的环境中表现最佳，喜欢短距离散步，并且不宜在炎热天气下过度运动。它们忠诚、以人为本，而且经常有点傻乎乎的…" at bounding box center [584, 535] width 587 height 54
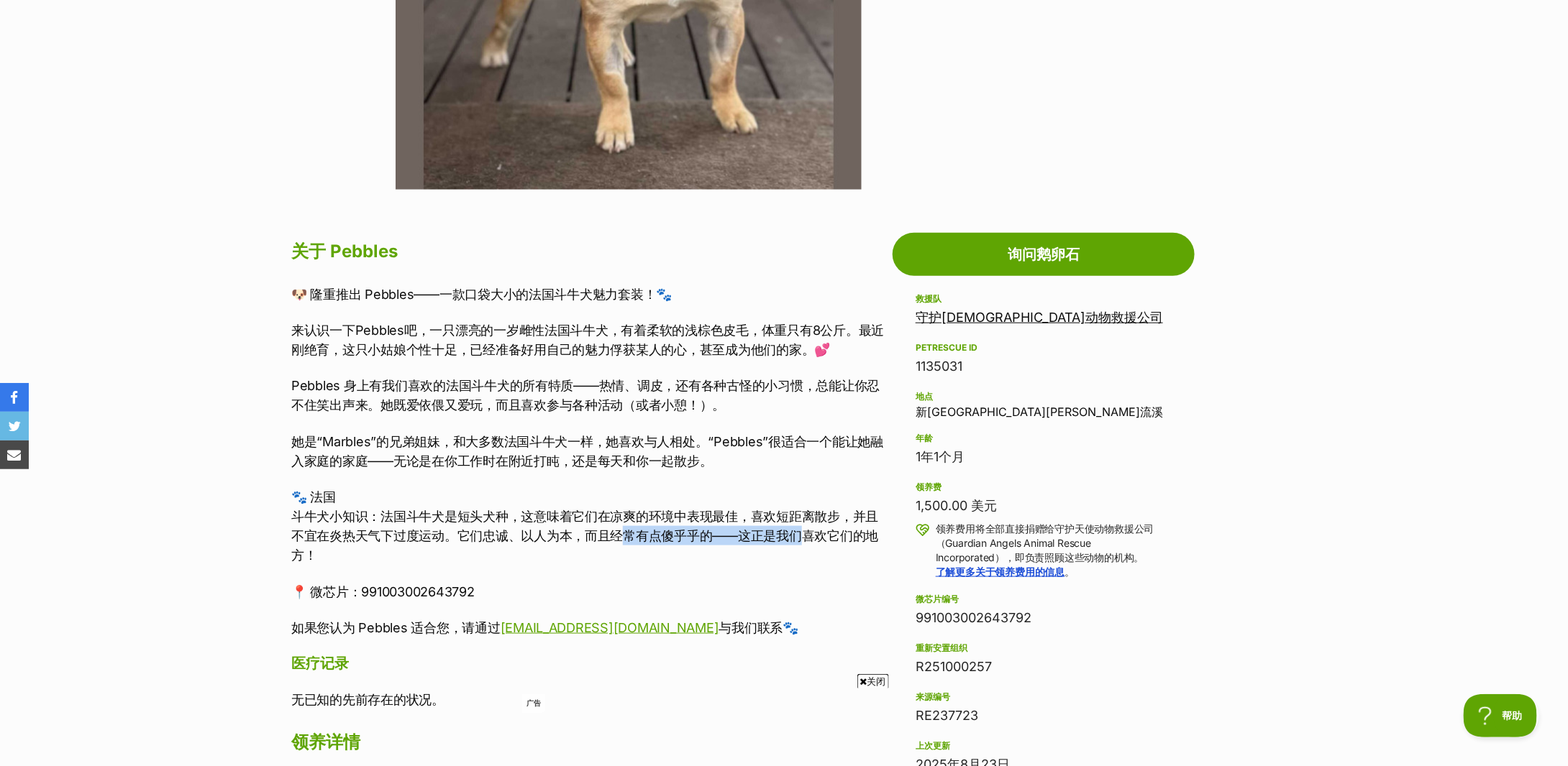
click at [797, 537] on font "斗牛犬小知识：法国斗牛犬是短头犬种，这意味着它们在凉爽的环境中表现最佳，喜欢短距离散步，并且不宜在炎热天气下过度运动。它们忠诚、以人为本，而且经常有点傻乎乎的…" at bounding box center [584, 535] width 587 height 54
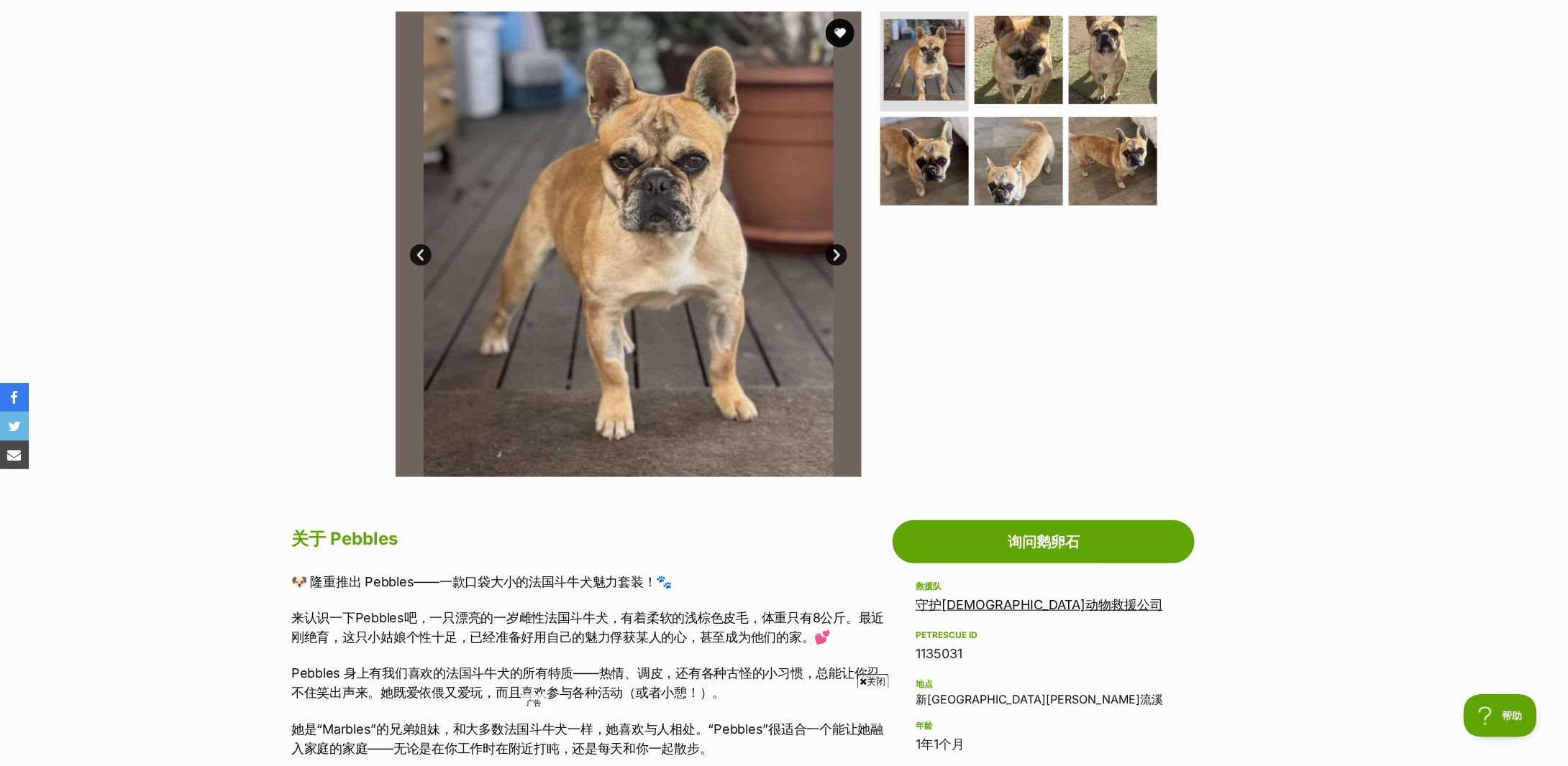
scroll to position [96, 0]
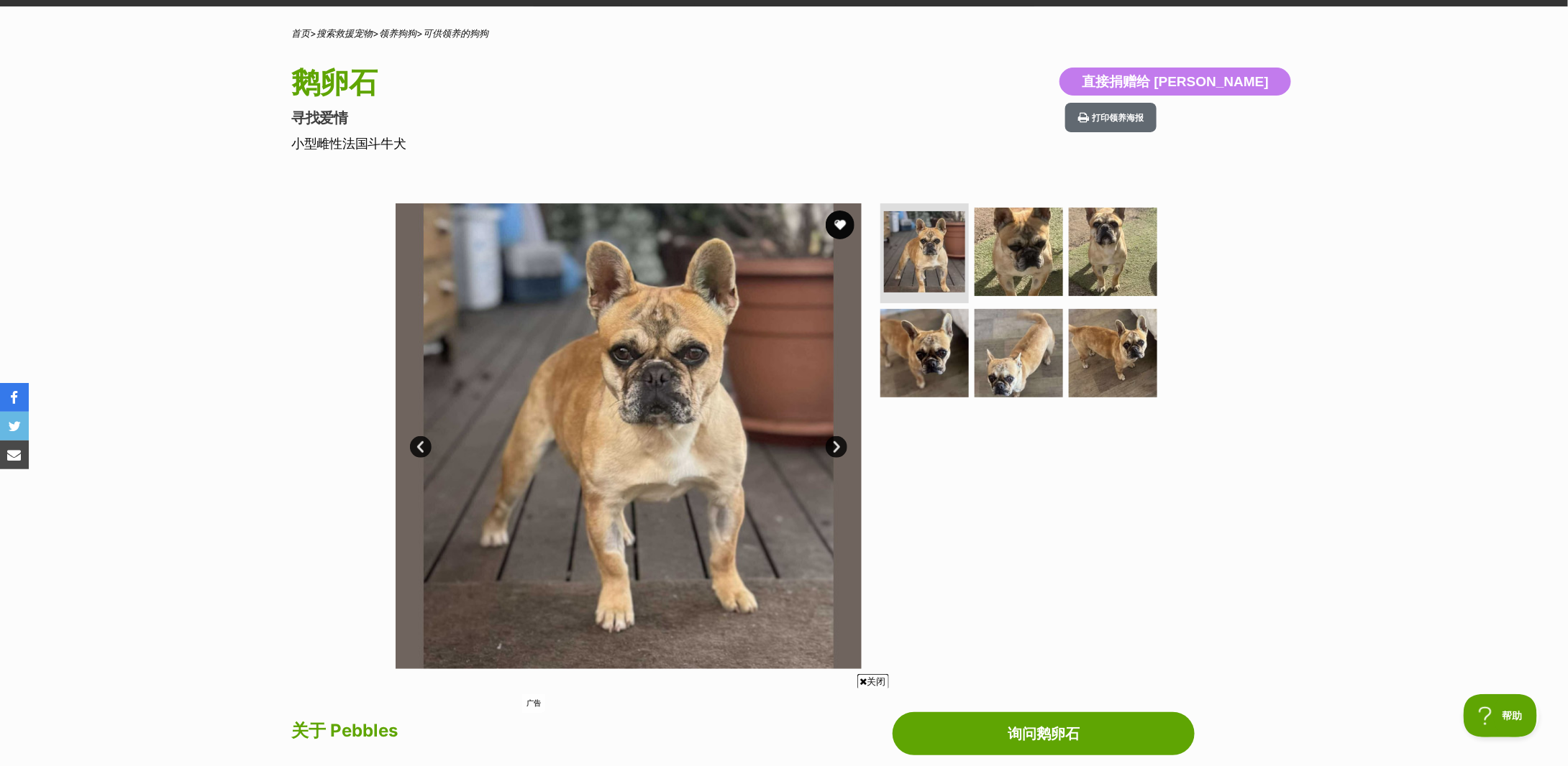
click at [835, 444] on link "下一个" at bounding box center [837, 447] width 22 height 22
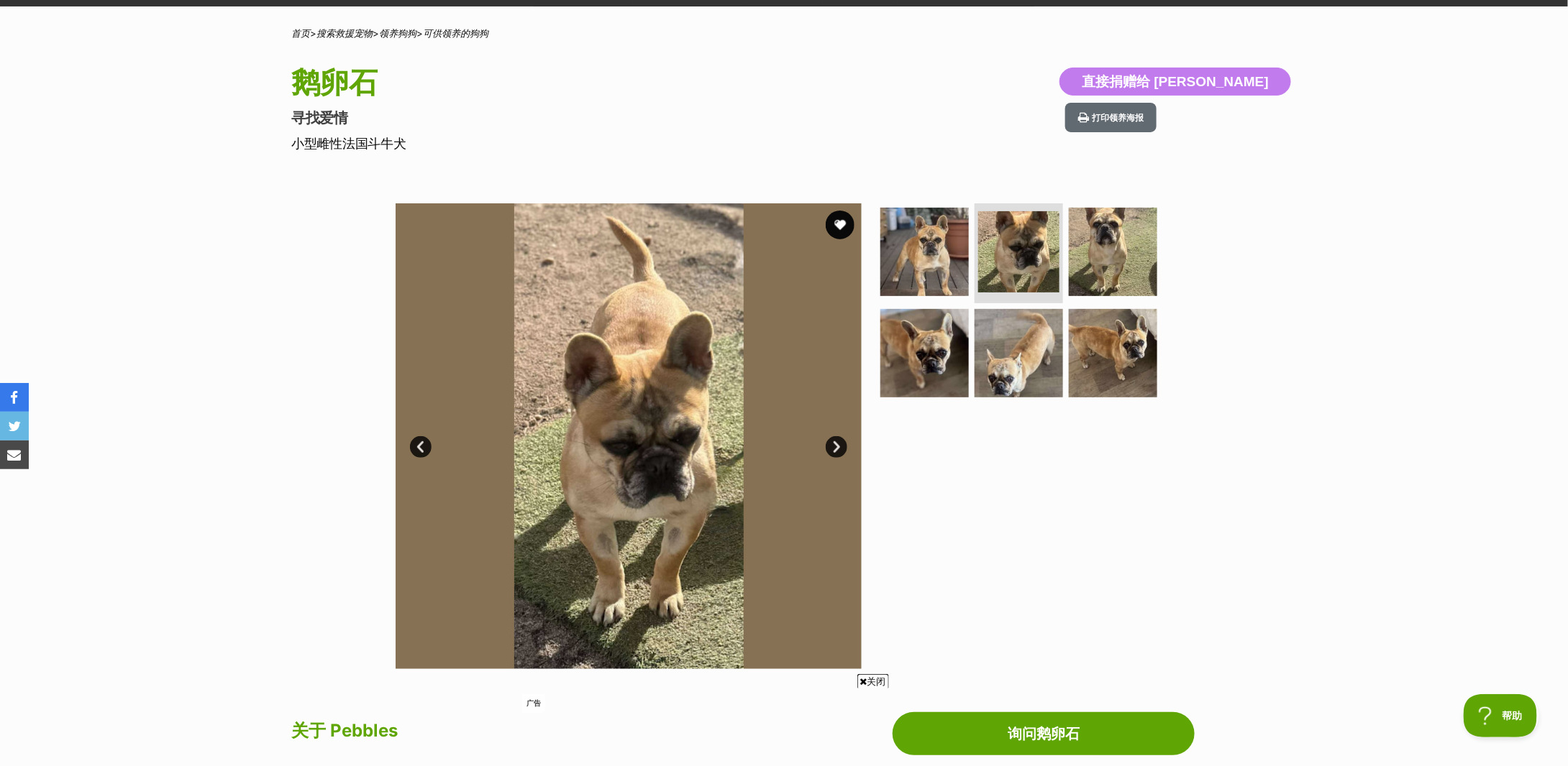
click at [835, 444] on link "下一个" at bounding box center [837, 447] width 22 height 22
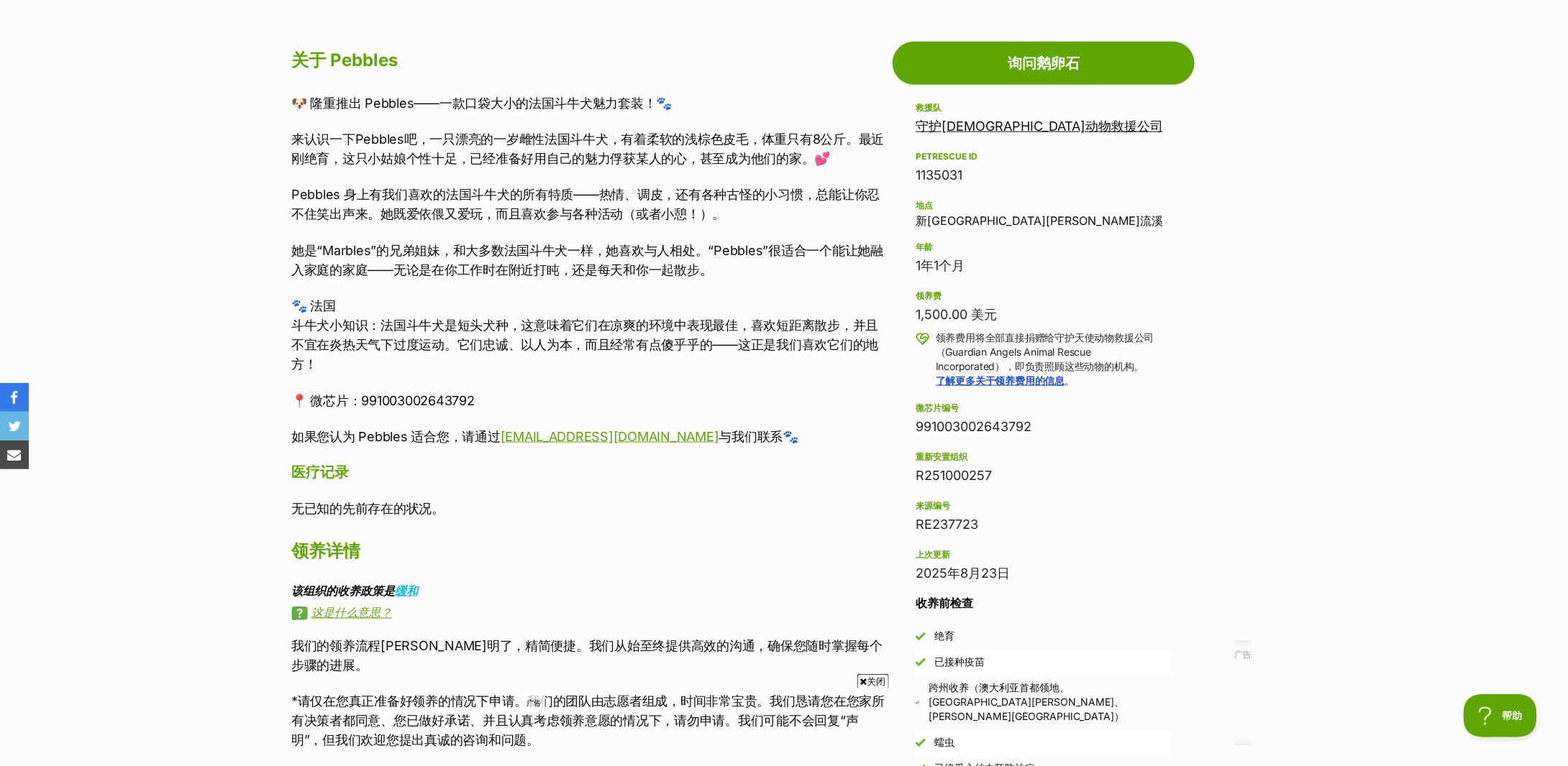
scroll to position [287, 0]
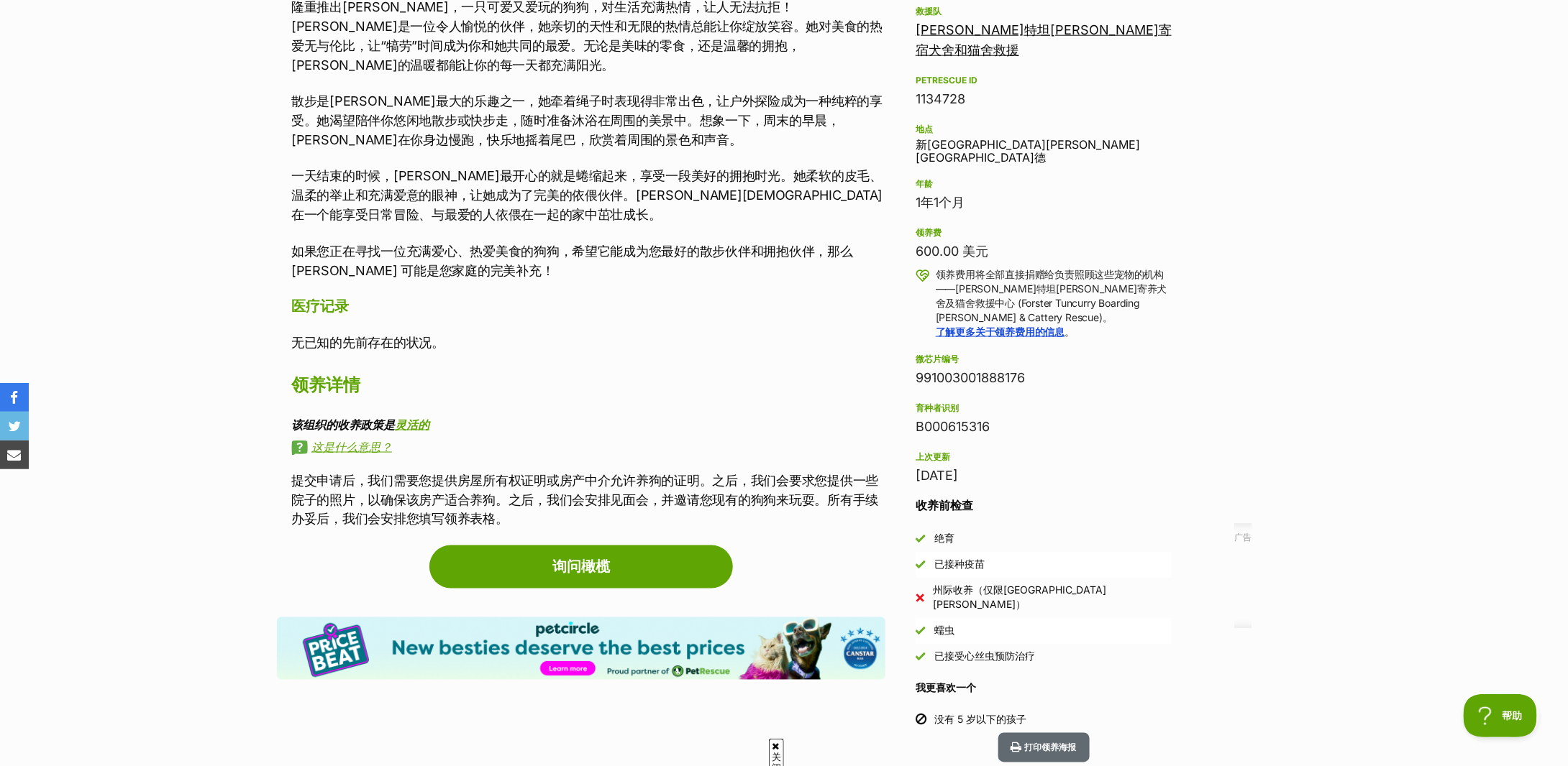
scroll to position [671, 0]
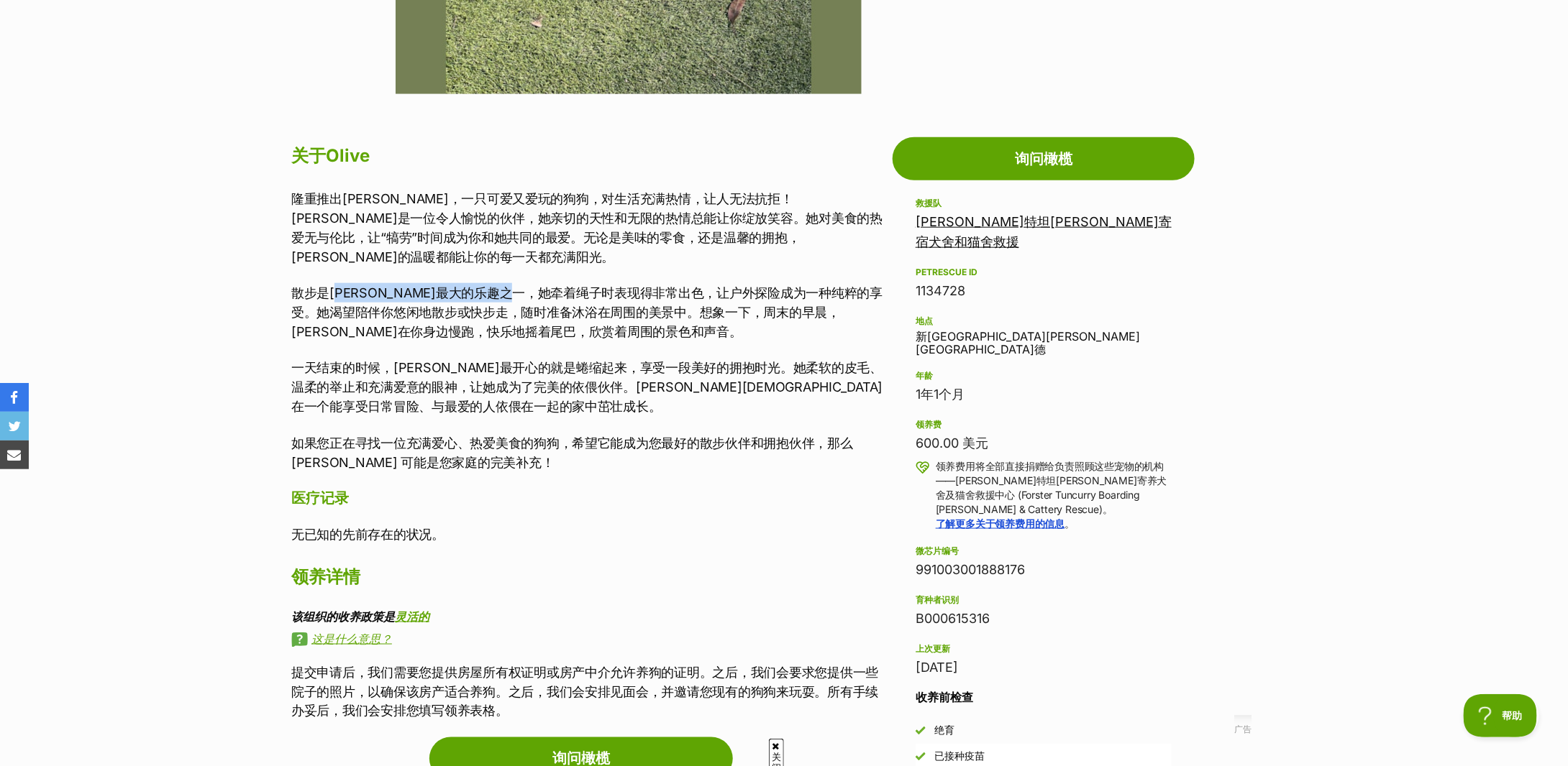
drag, startPoint x: 347, startPoint y: 277, endPoint x: 573, endPoint y: 281, distance: 226.0
click at [573, 283] on p "散步是[PERSON_NAME]最大的乐趣之一，她牵着绳子时表现得非常出色，让户外探险成为一种纯粹的享受。她渴望陪伴你悠闲地散步或快步走，随时准备沐浴在周围的…" at bounding box center [588, 312] width 594 height 58
click at [573, 283] on p "散步是奥利弗最大的乐趣之一，她牵着绳子时表现得非常出色，让户外探险成为一种纯粹的享受。她渴望陪伴你悠闲地散步或快步走，随时准备沐浴在周围的美景中。想象一下，周…" at bounding box center [588, 312] width 594 height 58
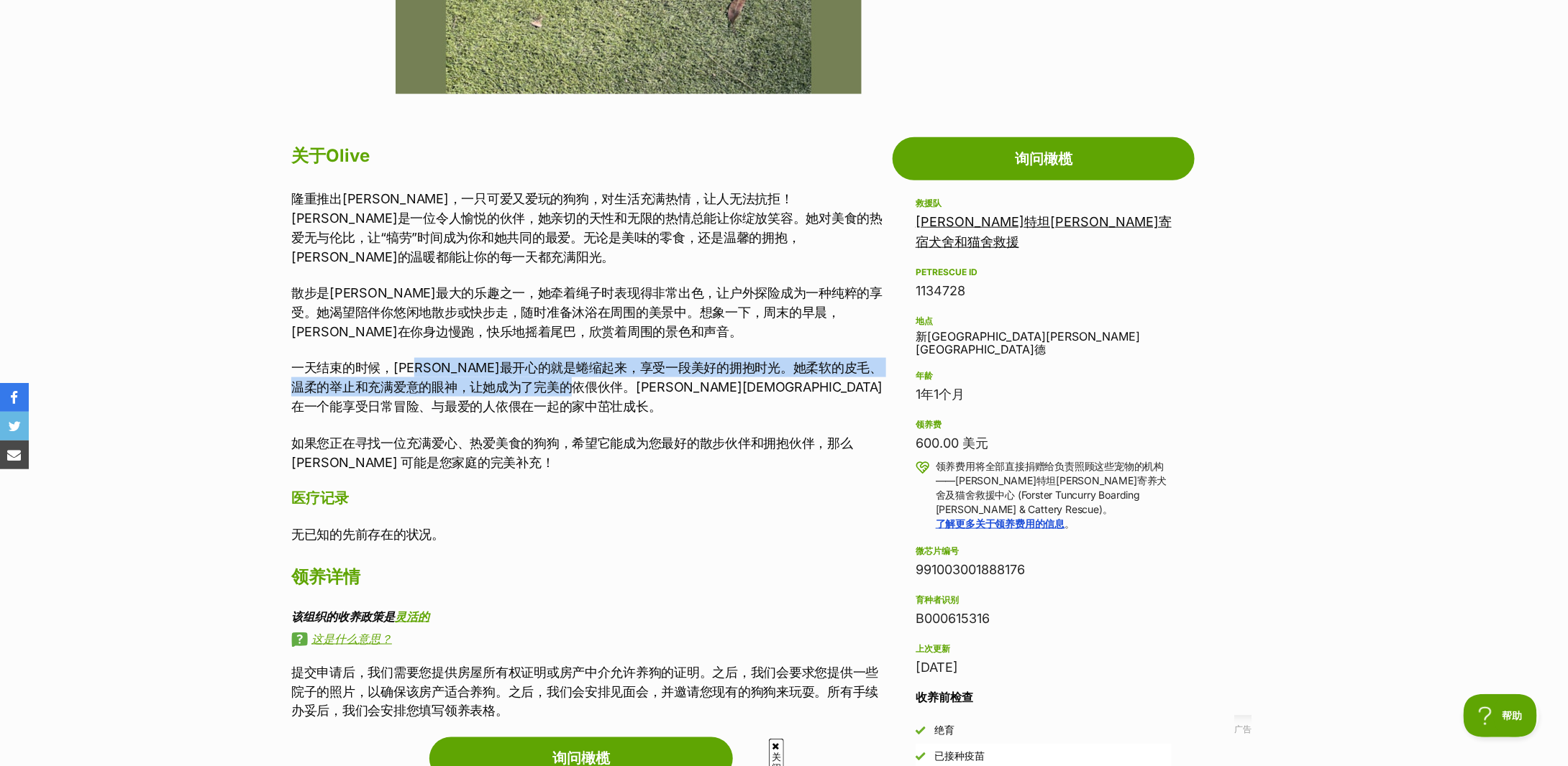
drag, startPoint x: 430, startPoint y: 355, endPoint x: 640, endPoint y: 366, distance: 210.3
click at [640, 366] on font "一天结束的时候，奥利弗最开心的就是蜷缩起来，享受一段美好的拥抱时光。她柔软的皮毛、温柔的举止和充满爱意的眼神，让她成为了完美的依偎伙伴。奥利弗会在一个能享受日…" at bounding box center [586, 387] width 592 height 54
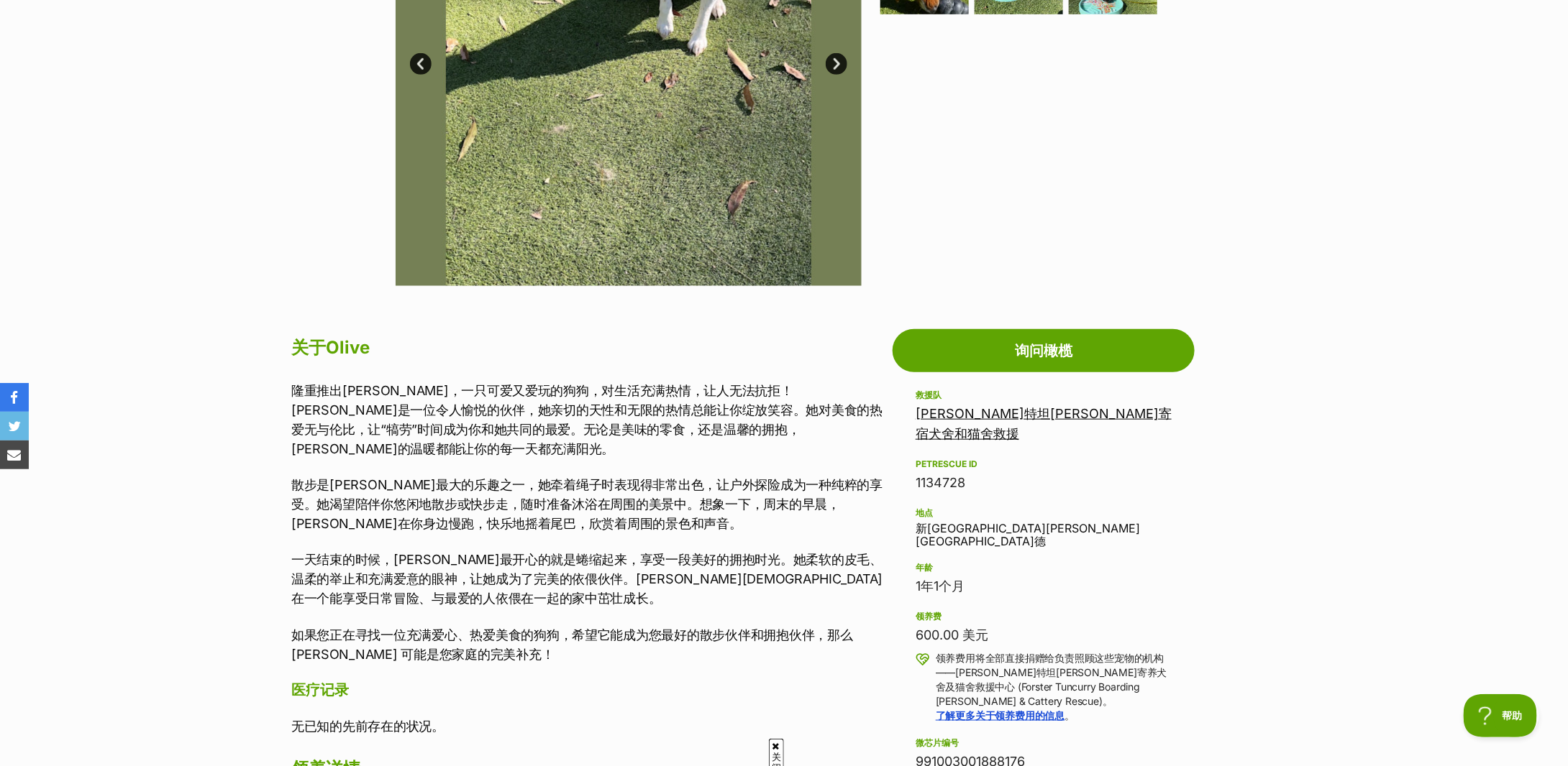
scroll to position [575, 0]
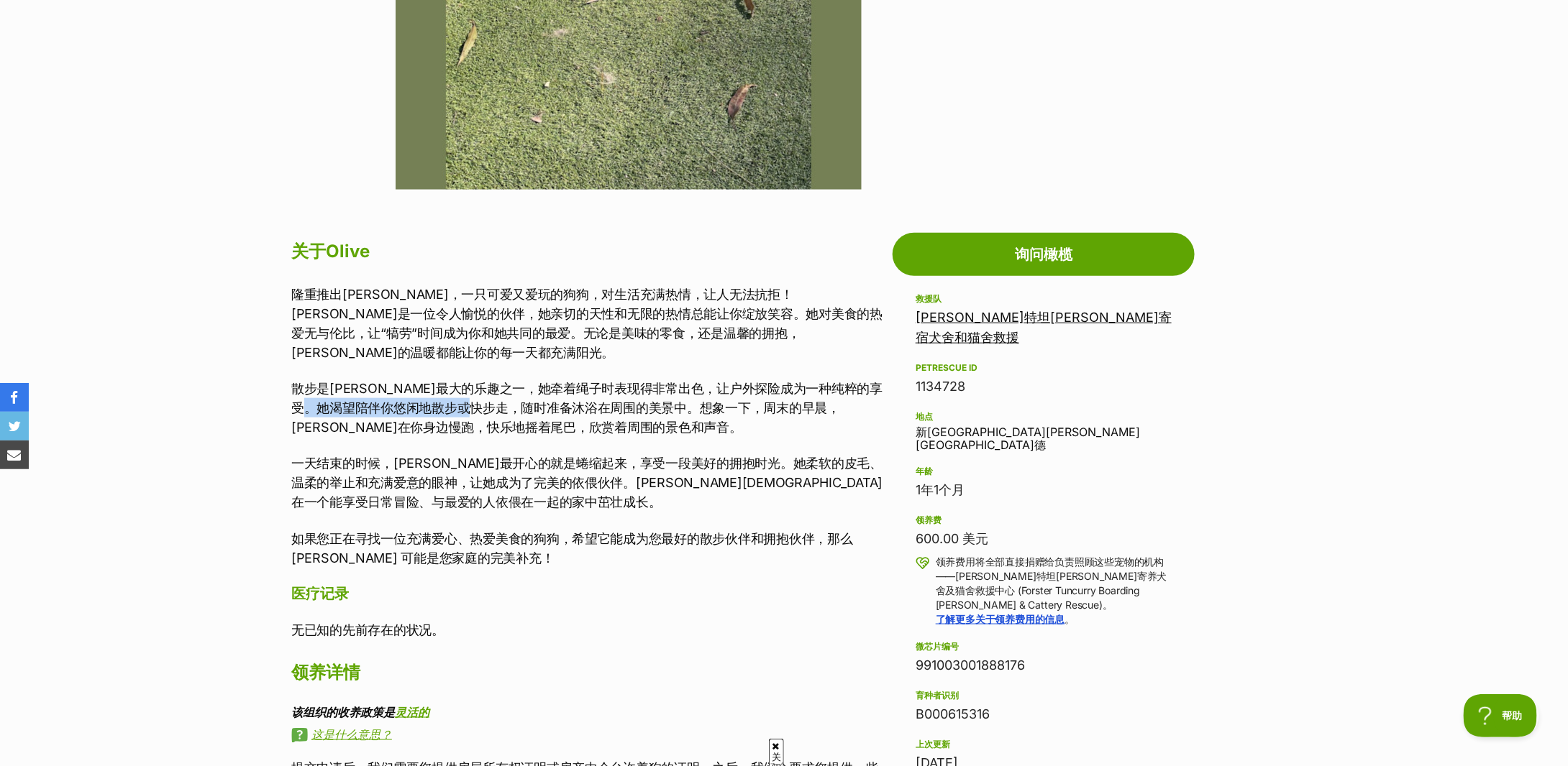
drag, startPoint x: 366, startPoint y: 382, endPoint x: 535, endPoint y: 386, distance: 169.0
click at [535, 386] on font "散步是奥利弗最大的乐趣之一，她牵着绳子时表现得非常出色，让户外探险成为一种纯粹的享受。她渴望陪伴你悠闲地散步或快步走，随时准备沐浴在周围的美景中。想象一下，周…" at bounding box center [586, 408] width 592 height 54
drag, startPoint x: 388, startPoint y: 531, endPoint x: 491, endPoint y: 538, distance: 103.2
click at [491, 538] on p "如果您正在寻找一位充满爱心、热爱美食的狗狗，希望它能成为您最好的散步伙伴和拥抱伙伴，那么 Olive 可能是您家庭的完美补充！" at bounding box center [588, 548] width 594 height 39
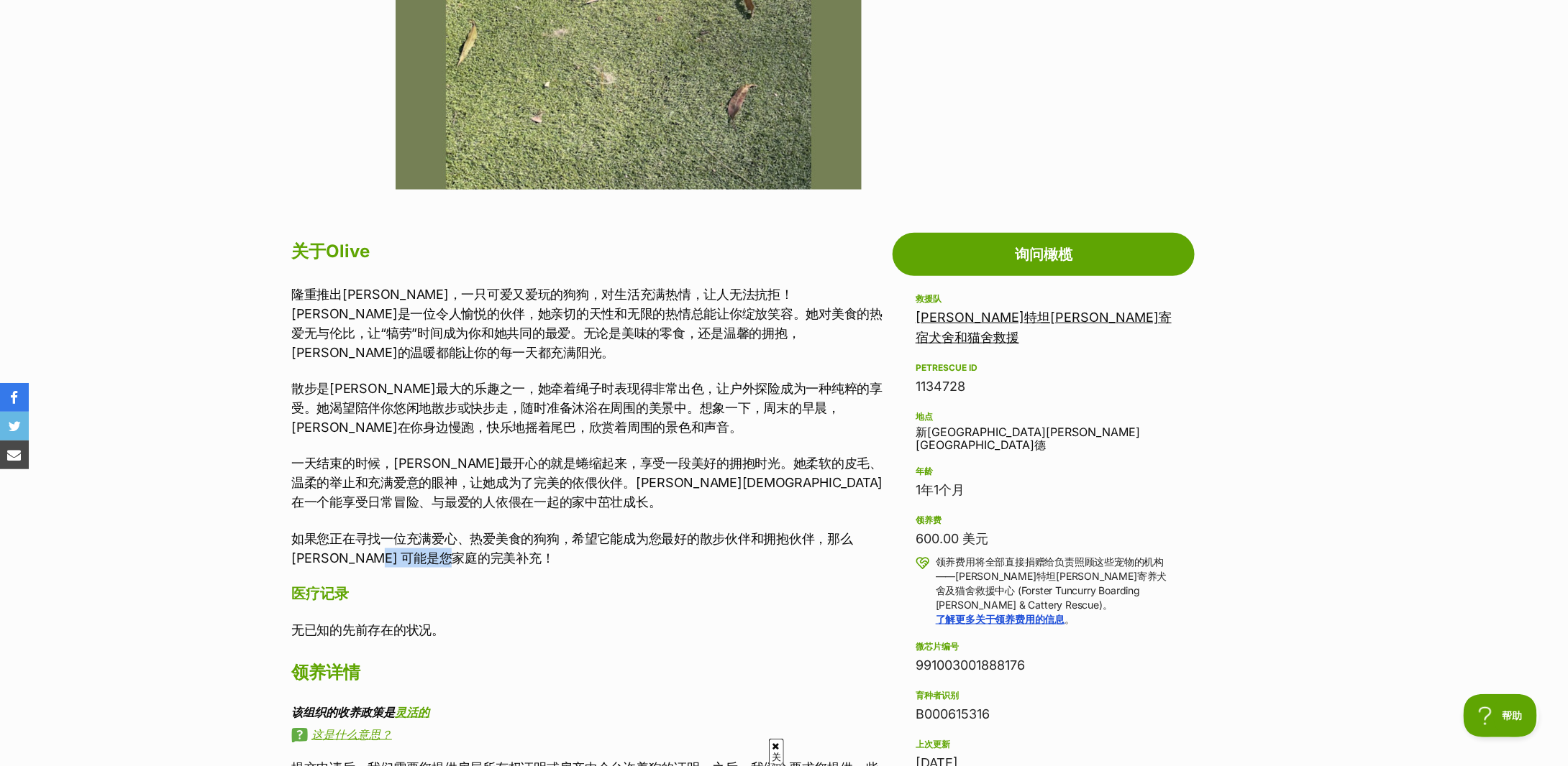
click at [491, 538] on p "如果您正在寻找一位充满爱心、热爱美食的狗狗，希望它能成为您最好的散步伙伴和拥抱伙伴，那么 Olive 可能是您家庭的完美补充！" at bounding box center [588, 548] width 594 height 39
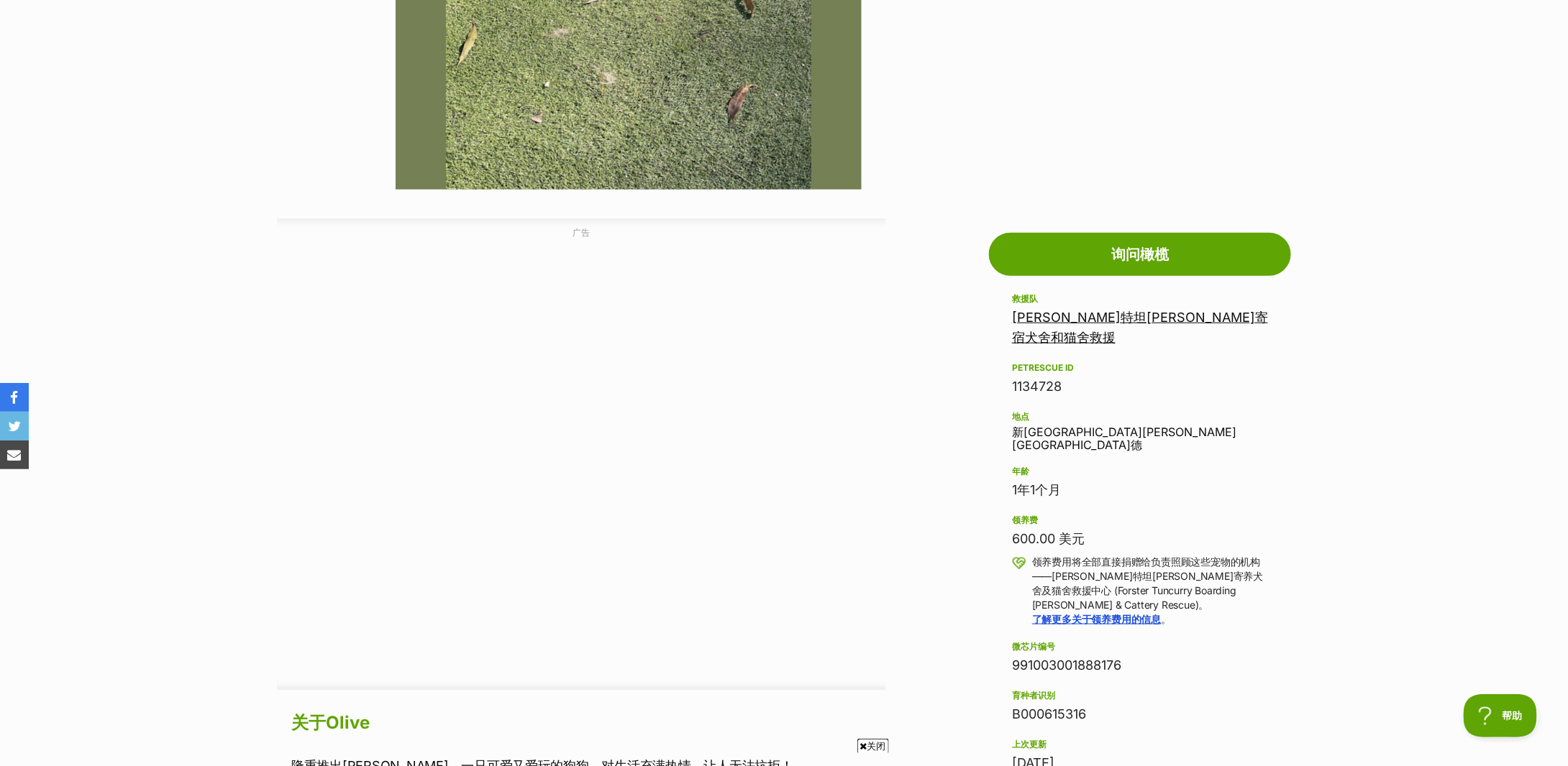
scroll to position [958, 0]
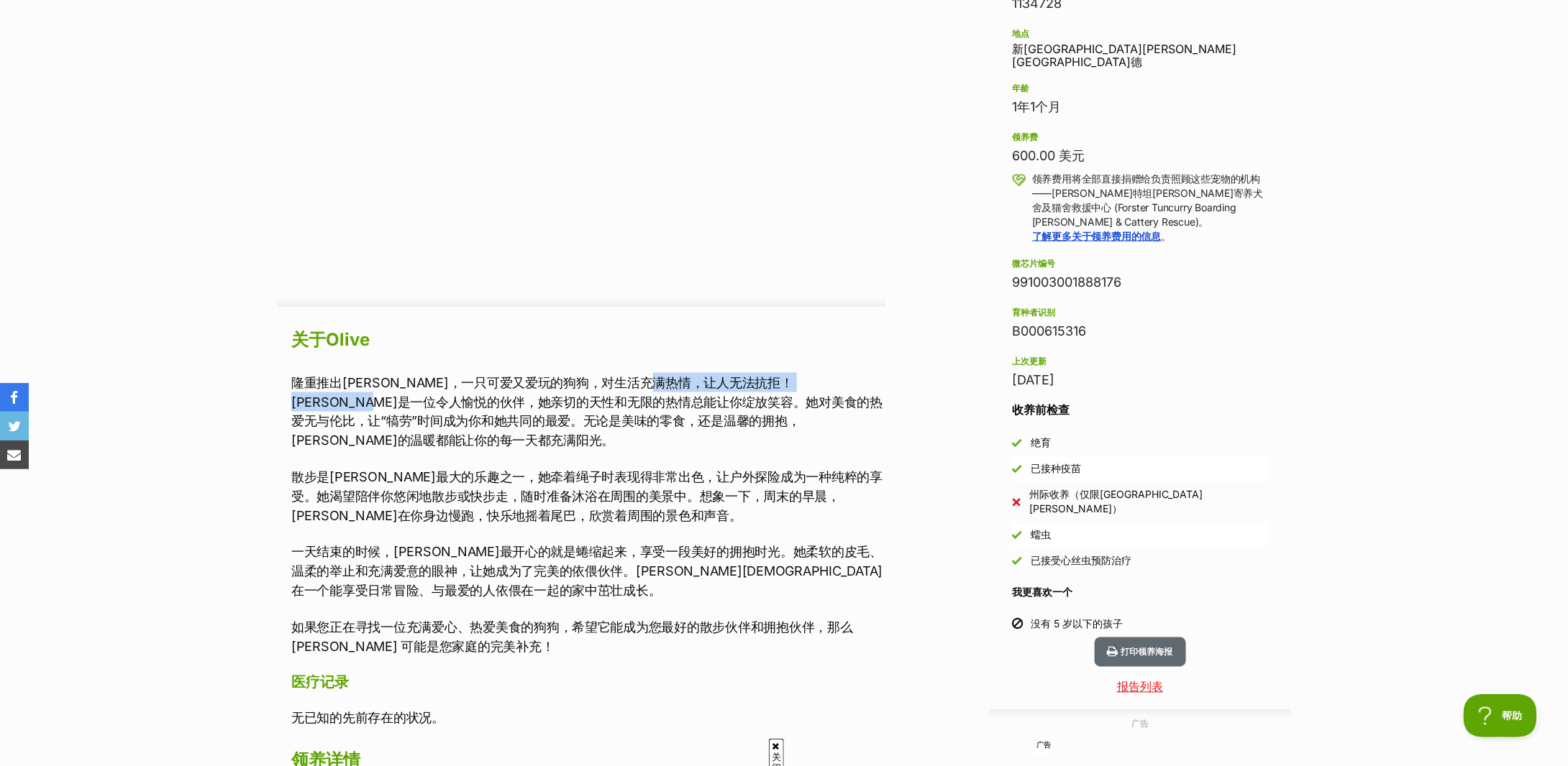
drag, startPoint x: 400, startPoint y: 397, endPoint x: 711, endPoint y: 391, distance: 311.1
click at [711, 391] on p "隆重推出奥利弗，一只可爱又爱玩的狗狗，对生活充满热情，让人无法抗拒！奥利弗是一位令人愉悦的伙伴，她亲切的天性和无限的热情总能让你绽放笑容。她对美食的热爱无与伦…" at bounding box center [588, 412] width 594 height 77
drag, startPoint x: 418, startPoint y: 424, endPoint x: 809, endPoint y: 410, distance: 391.3
click at [809, 410] on p "隆重推出奥利弗，一只可爱又爱玩的狗狗，对生活充满热情，让人无法抗拒！奥利弗是一位令人愉悦的伙伴，她亲切的天性和无限的热情总能让你绽放笑容。她对美食的热爱无与伦…" at bounding box center [588, 412] width 594 height 77
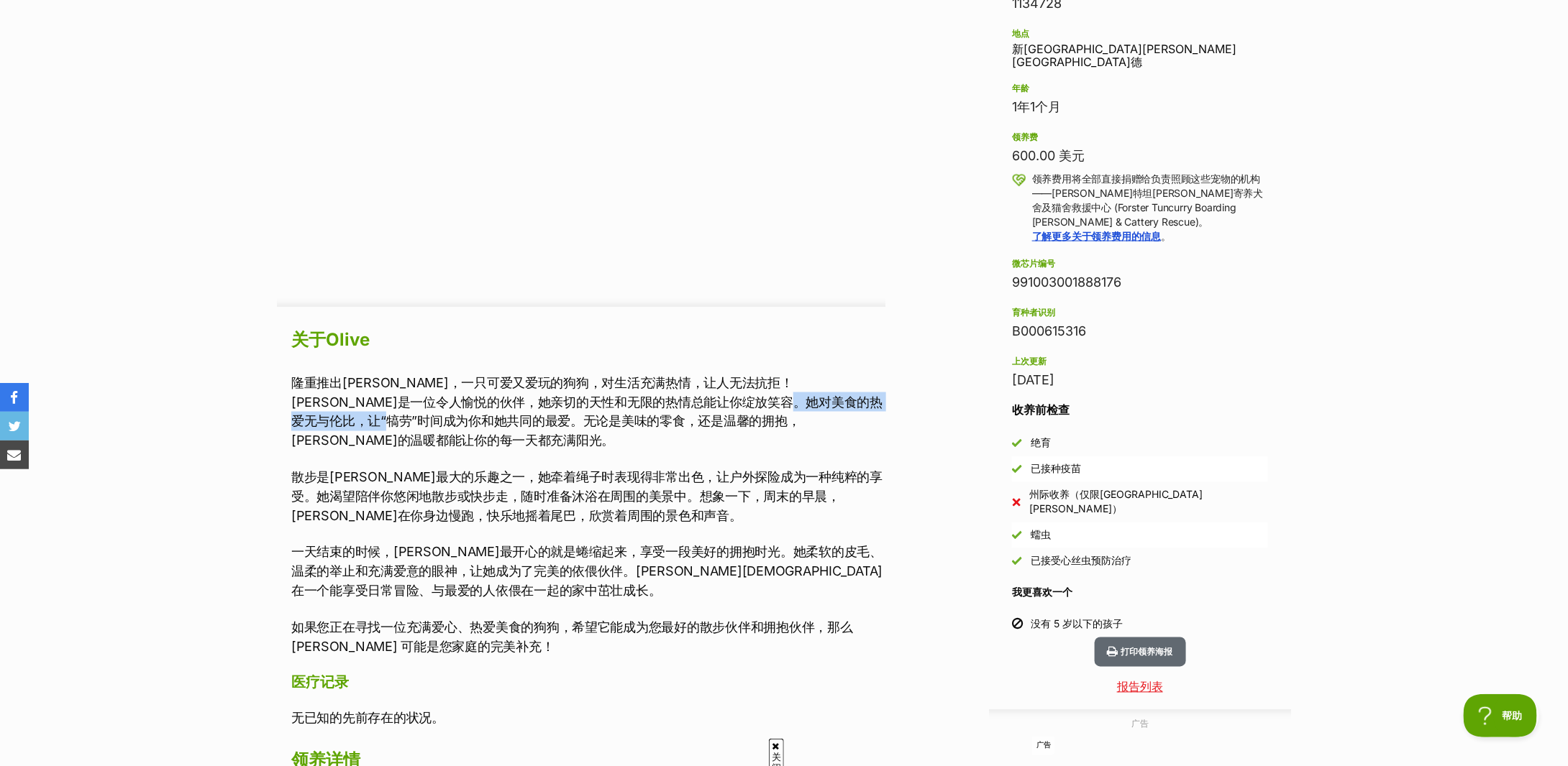
click at [809, 410] on p "隆重推出奥利弗，一只可爱又爱玩的狗狗，对生活充满热情，让人无法抗拒！奥利弗是一位令人愉悦的伙伴，她亲切的天性和无限的热情总能让你绽放笑容。她对美食的热爱无与伦…" at bounding box center [588, 412] width 594 height 77
drag, startPoint x: 556, startPoint y: 481, endPoint x: 808, endPoint y: 485, distance: 252.0
click at [808, 485] on font "散步是奥利弗最大的乐趣之一，她牵着绳子时表现得非常出色，让户外探险成为一种纯粹的享受。她渴望陪伴你悠闲地散步或快步走，随时准备沐浴在周围的美景中。想象一下，周…" at bounding box center [586, 496] width 592 height 54
drag, startPoint x: 442, startPoint y: 565, endPoint x: 723, endPoint y: 571, distance: 281.1
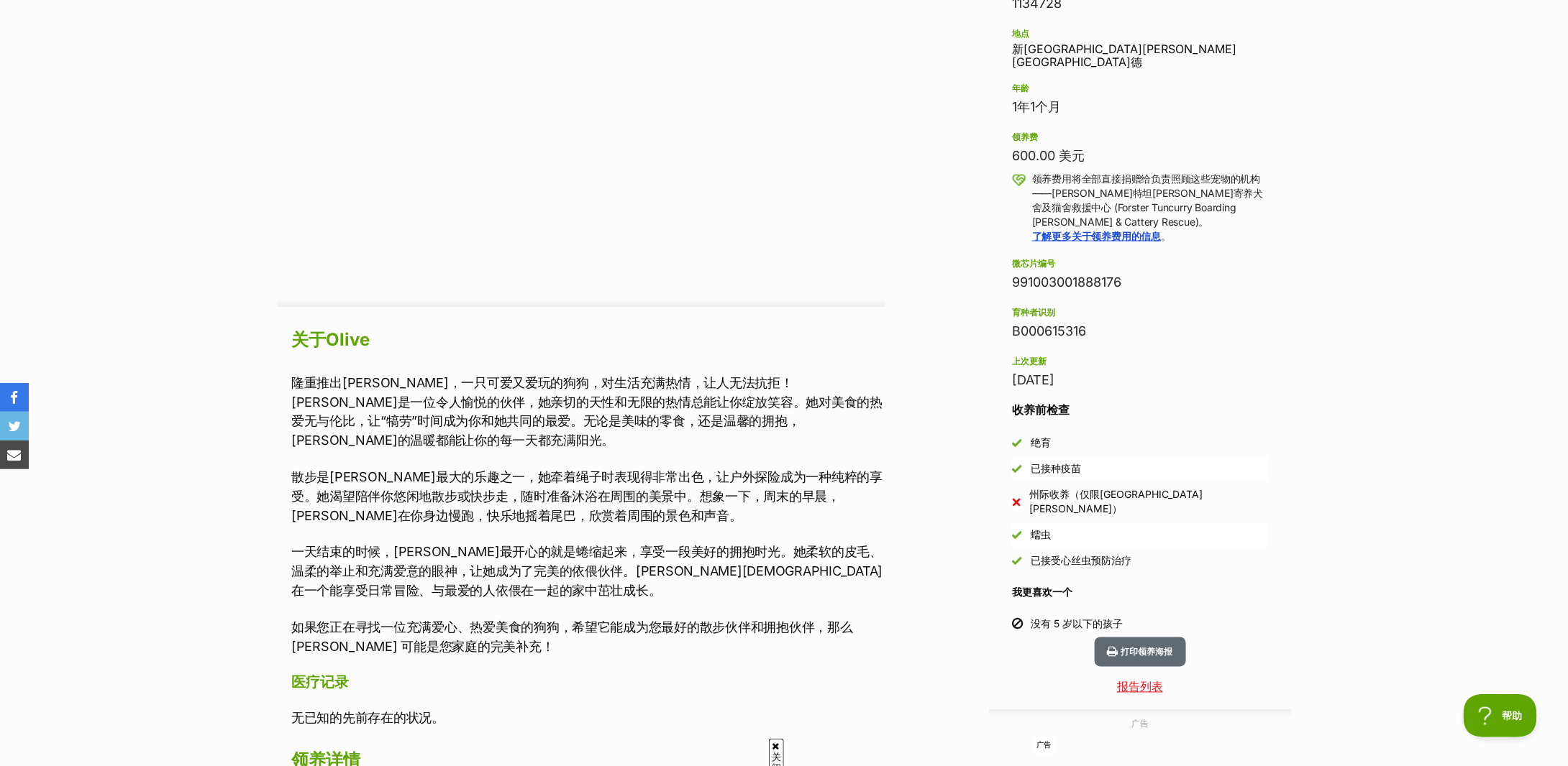
click at [723, 571] on p "一天结束的时候，奥利弗最开心的就是蜷缩起来，享受一段美好的拥抱时光。她柔软的皮毛、温柔的举止和充满爱意的眼神，让她成为了完美的依偎伙伴。奥利弗会在一个能享受日…" at bounding box center [588, 572] width 594 height 58
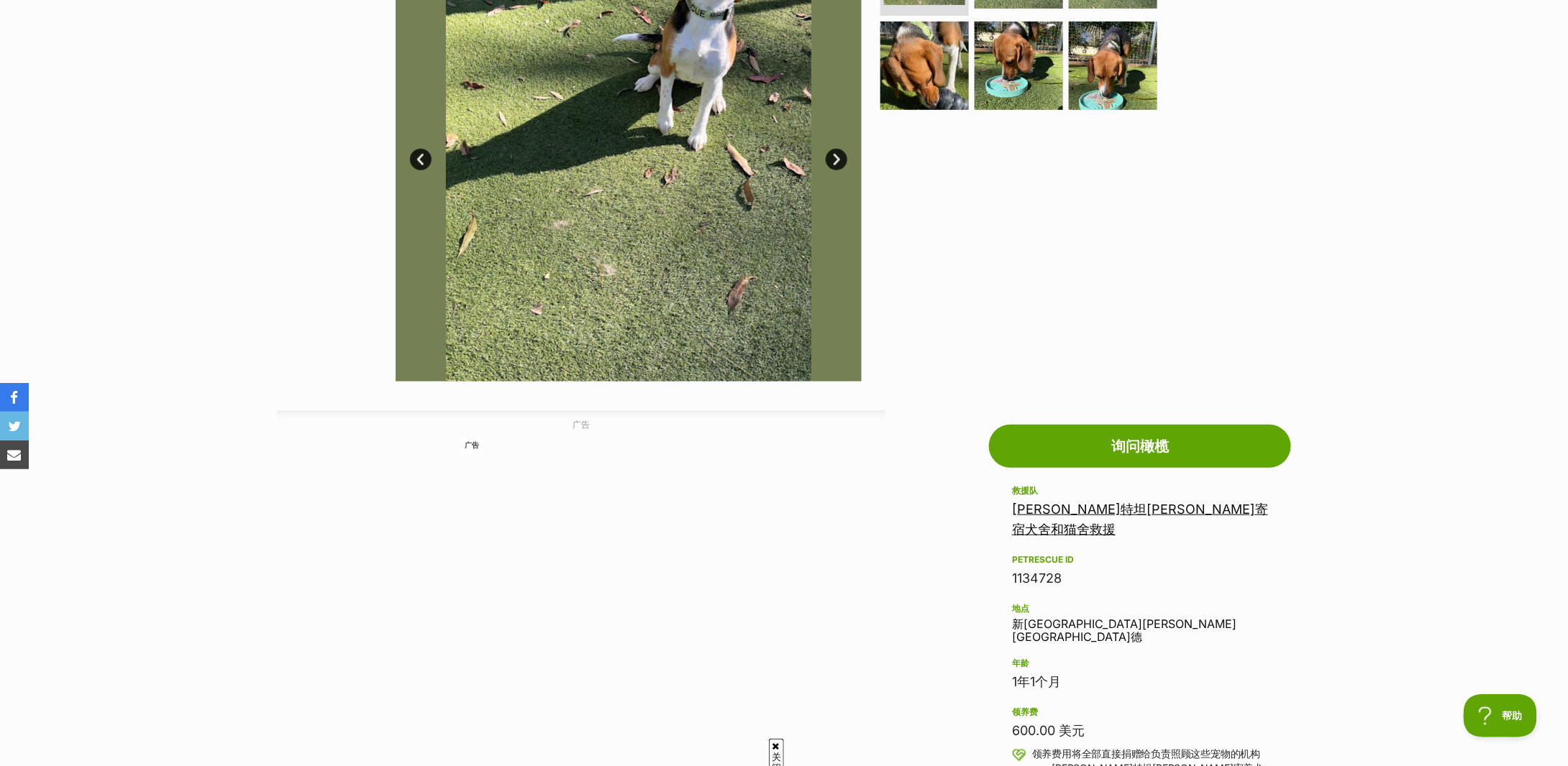
scroll to position [96, 0]
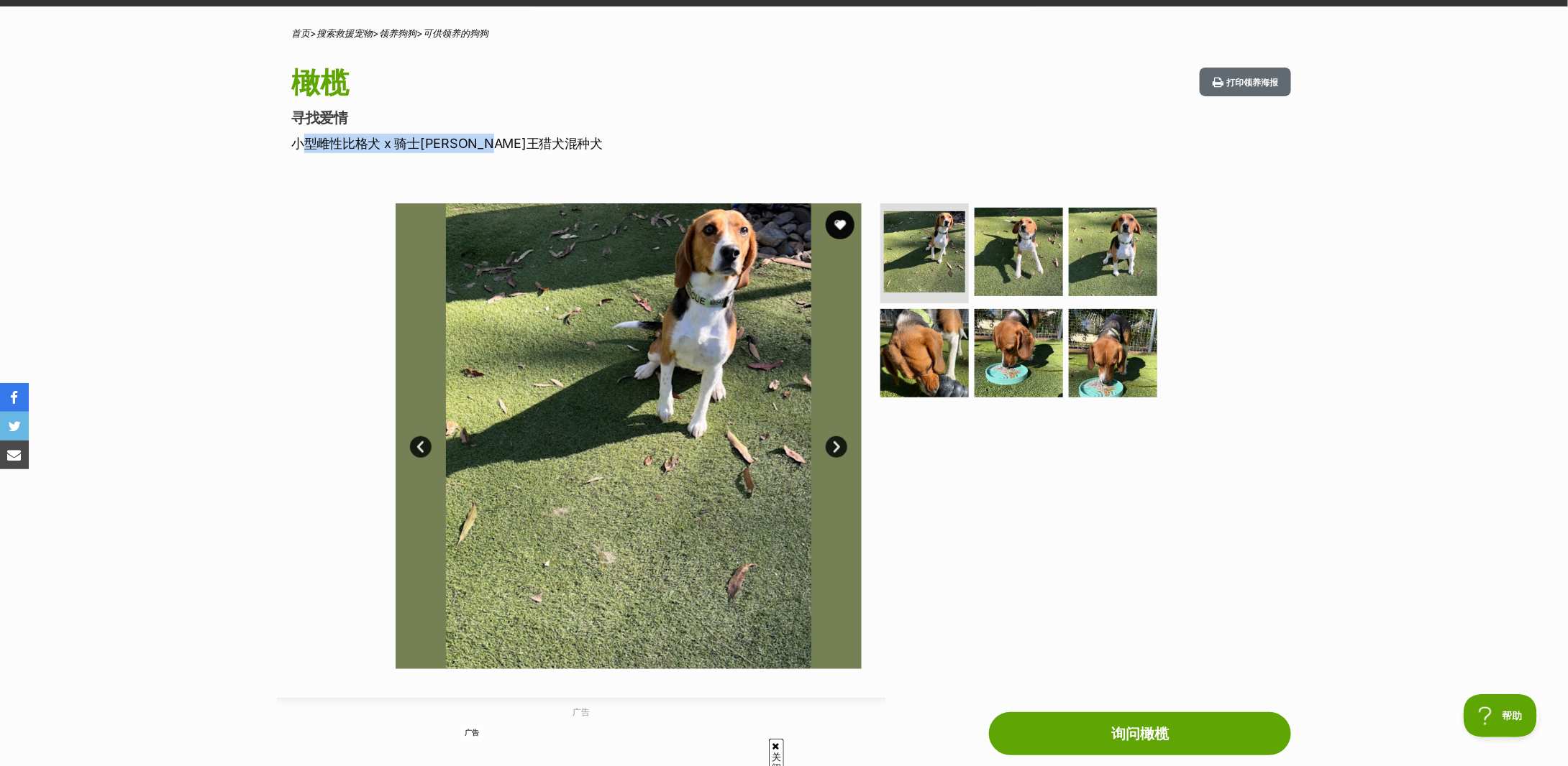
drag, startPoint x: 287, startPoint y: 141, endPoint x: 560, endPoint y: 148, distance: 273.1
click at [560, 148] on div "橄榄 寻找爱情 小型雌性比格犬 x 骑士查理王猎犬混种犬 打印领养海报" at bounding box center [784, 110] width 1057 height 85
copy font "小型雌性比格犬 x 骑士查理王猎犬混种犬"
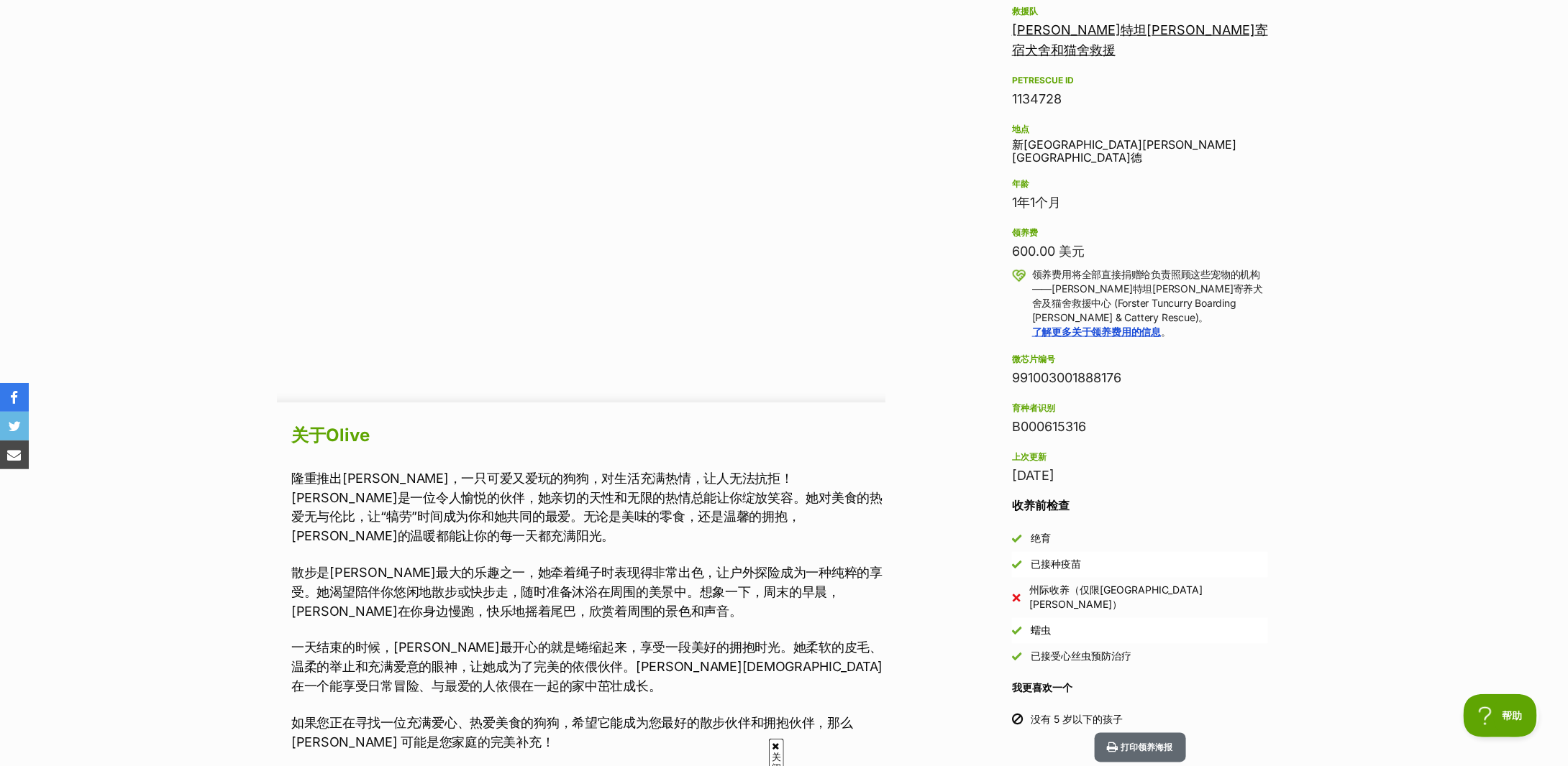
scroll to position [1151, 0]
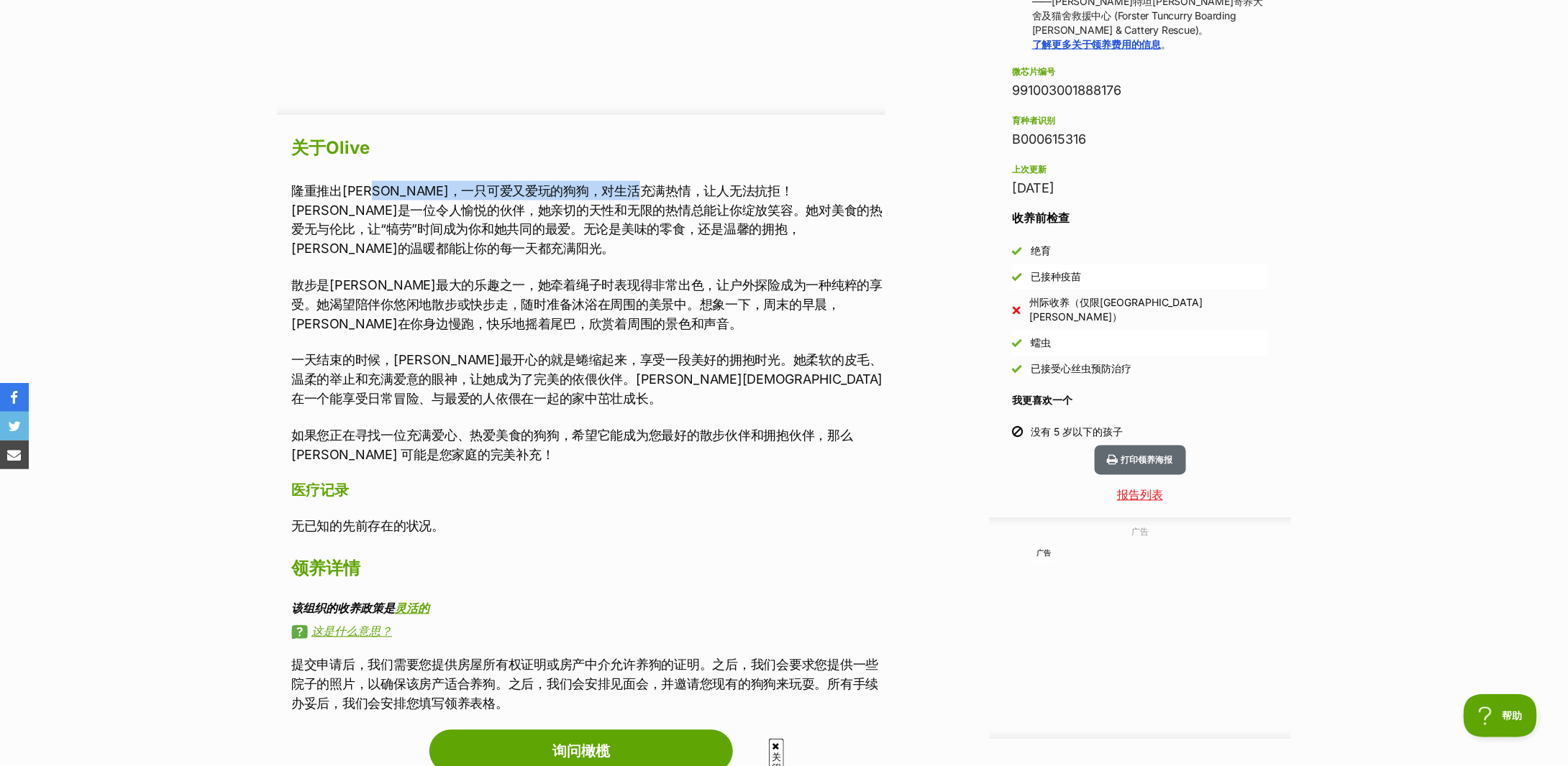
drag, startPoint x: 395, startPoint y: 188, endPoint x: 705, endPoint y: 197, distance: 310.1
click at [705, 197] on font "隆重推出奥利弗，一只可爱又爱玩的狗狗，对生活充满热情，让人无法抗拒！奥利弗是一位令人愉悦的伙伴，她亲切的天性和无限的热情总能让你绽放笑容。她对美食的热爱无与伦…" at bounding box center [586, 220] width 592 height 73
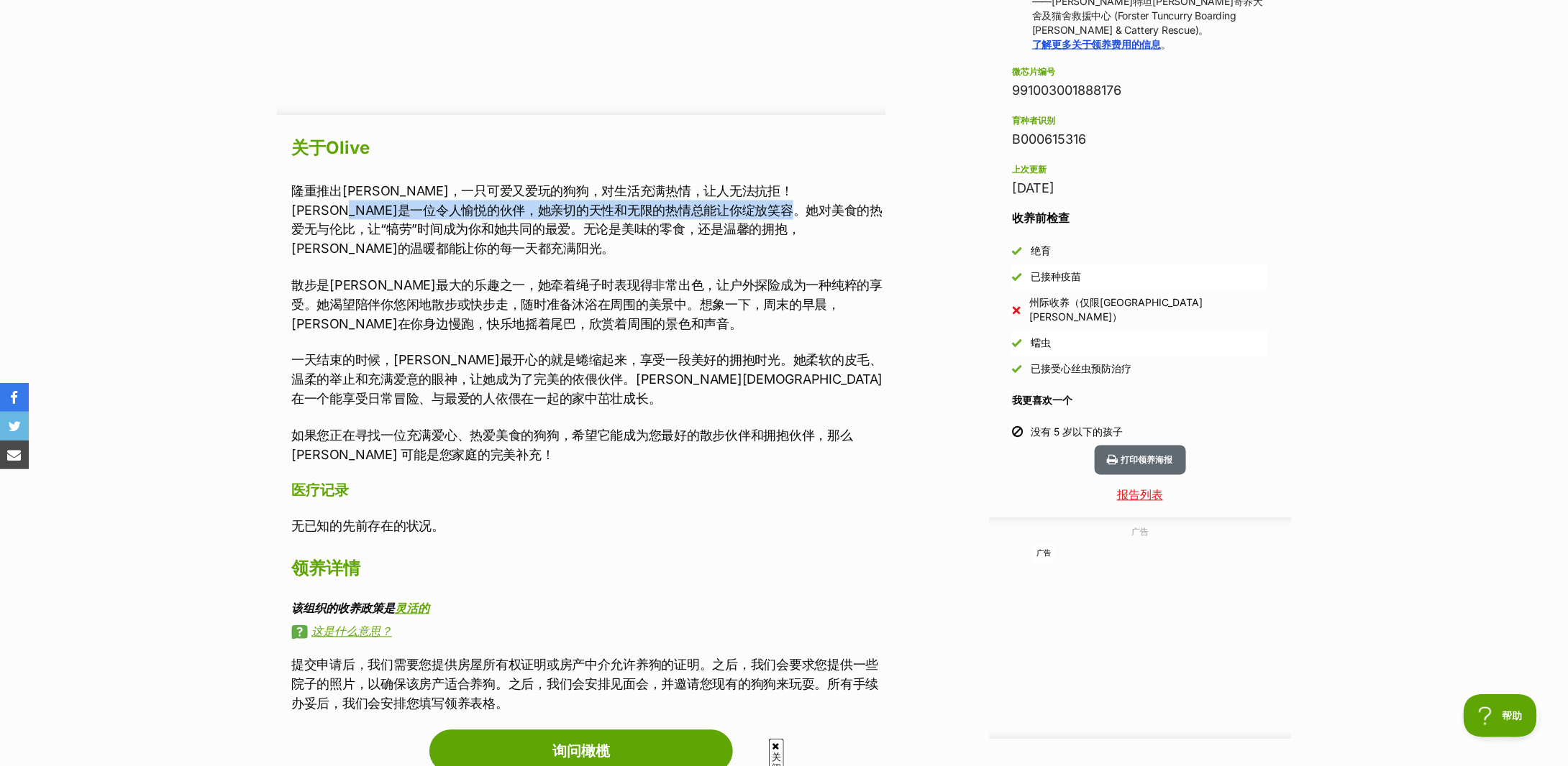
drag, startPoint x: 359, startPoint y: 212, endPoint x: 815, endPoint y: 216, distance: 456.0
click at [815, 216] on font "隆重推出奥利弗，一只可爱又爱玩的狗狗，对生活充满热情，让人无法抗拒！奥利弗是一位令人愉悦的伙伴，她亲切的天性和无限的热情总能让你绽放笑容。她对美食的热爱无与伦…" at bounding box center [586, 220] width 592 height 73
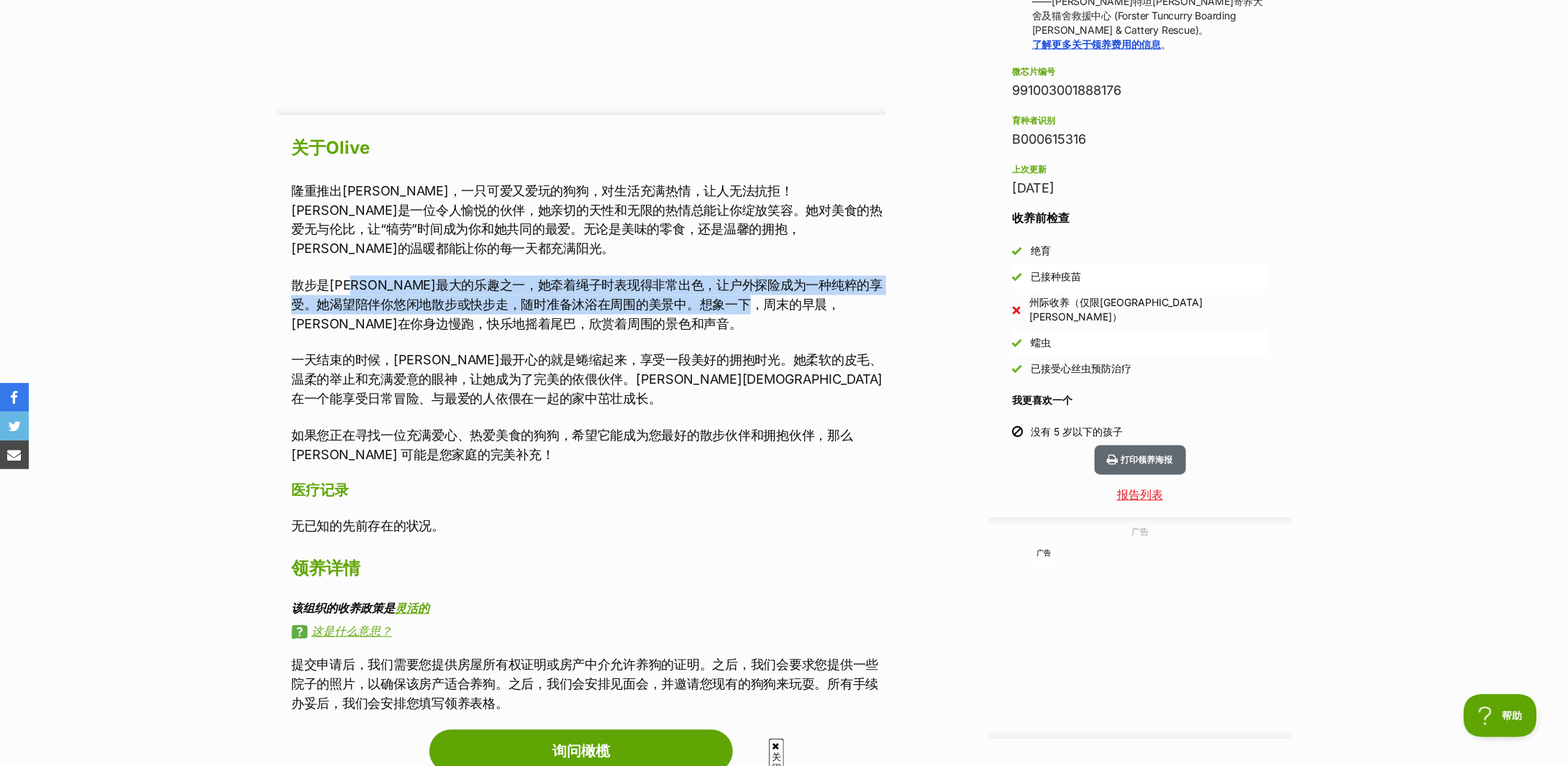
drag, startPoint x: 367, startPoint y: 271, endPoint x: 830, endPoint y: 279, distance: 463.1
click at [830, 279] on font "散步是奥利弗最大的乐趣之一，她牵着绳子时表现得非常出色，让户外探险成为一种纯粹的享受。她渴望陪伴你悠闲地散步或快步走，随时准备沐浴在周围的美景中。想象一下，周…" at bounding box center [586, 305] width 592 height 54
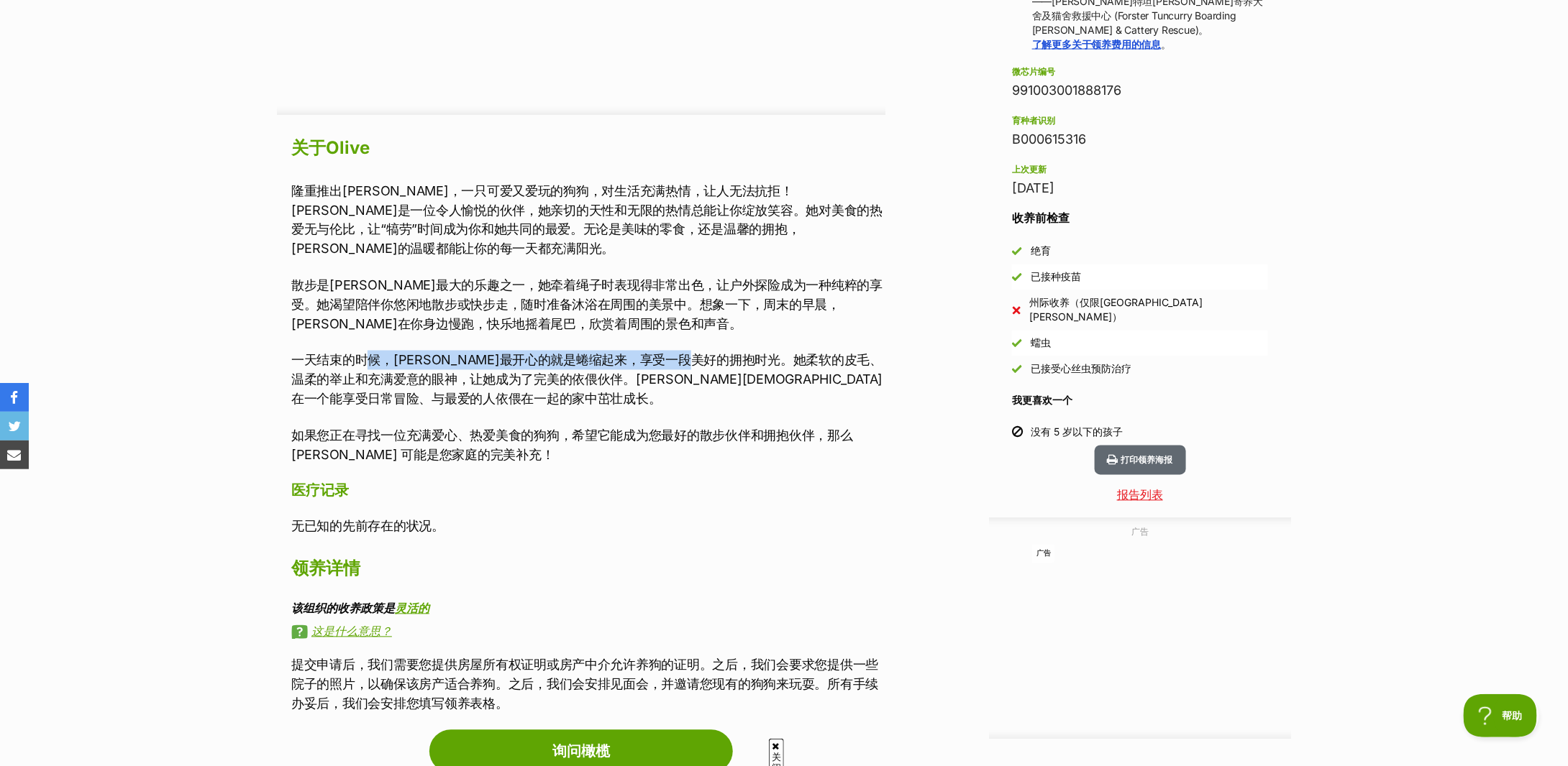
drag, startPoint x: 371, startPoint y: 342, endPoint x: 754, endPoint y: 348, distance: 383.0
click at [754, 353] on font "一天结束的时候，奥利弗最开心的就是蜷缩起来，享受一段美好的拥抱时光。她柔软的皮毛、温柔的举止和充满爱意的眼神，让她成为了完美的依偎伙伴。奥利弗会在一个能享受日…" at bounding box center [586, 379] width 592 height 54
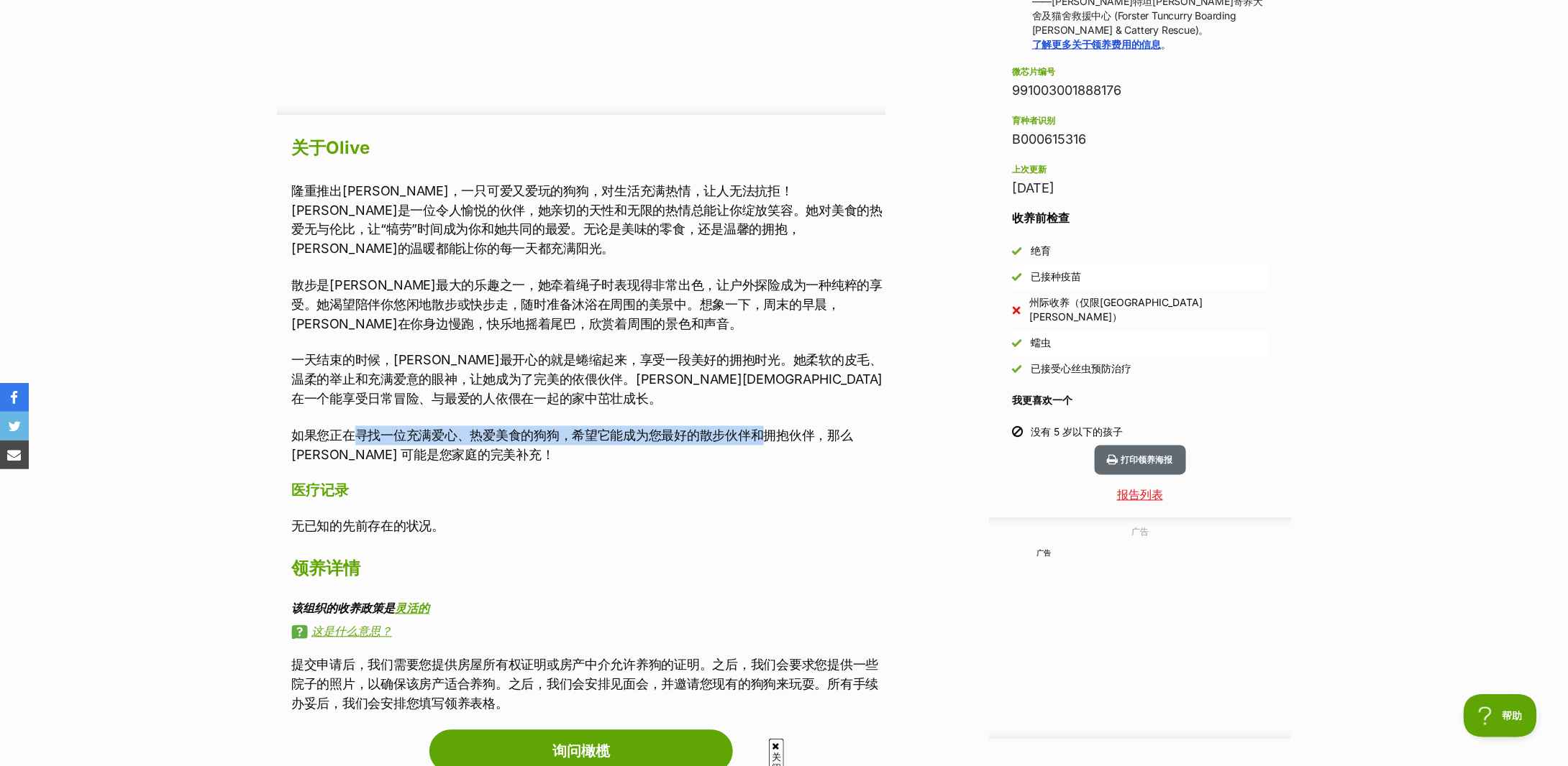
drag, startPoint x: 352, startPoint y: 411, endPoint x: 763, endPoint y: 412, distance: 411.0
click at [762, 429] on font "如果您正在寻找一位充满爱心、热爱美食的狗狗，希望它能成为您最好的散步伙伴和拥抱伙伴，那么 Olive 可能是您家庭的完美补充！" at bounding box center [571, 445] width 562 height 34
click at [763, 429] on font "如果您正在寻找一位充满爱心、热爱美食的狗狗，希望它能成为您最好的散步伙伴和拥抱伙伴，那么 Olive 可能是您家庭的完美补充！" at bounding box center [571, 445] width 562 height 34
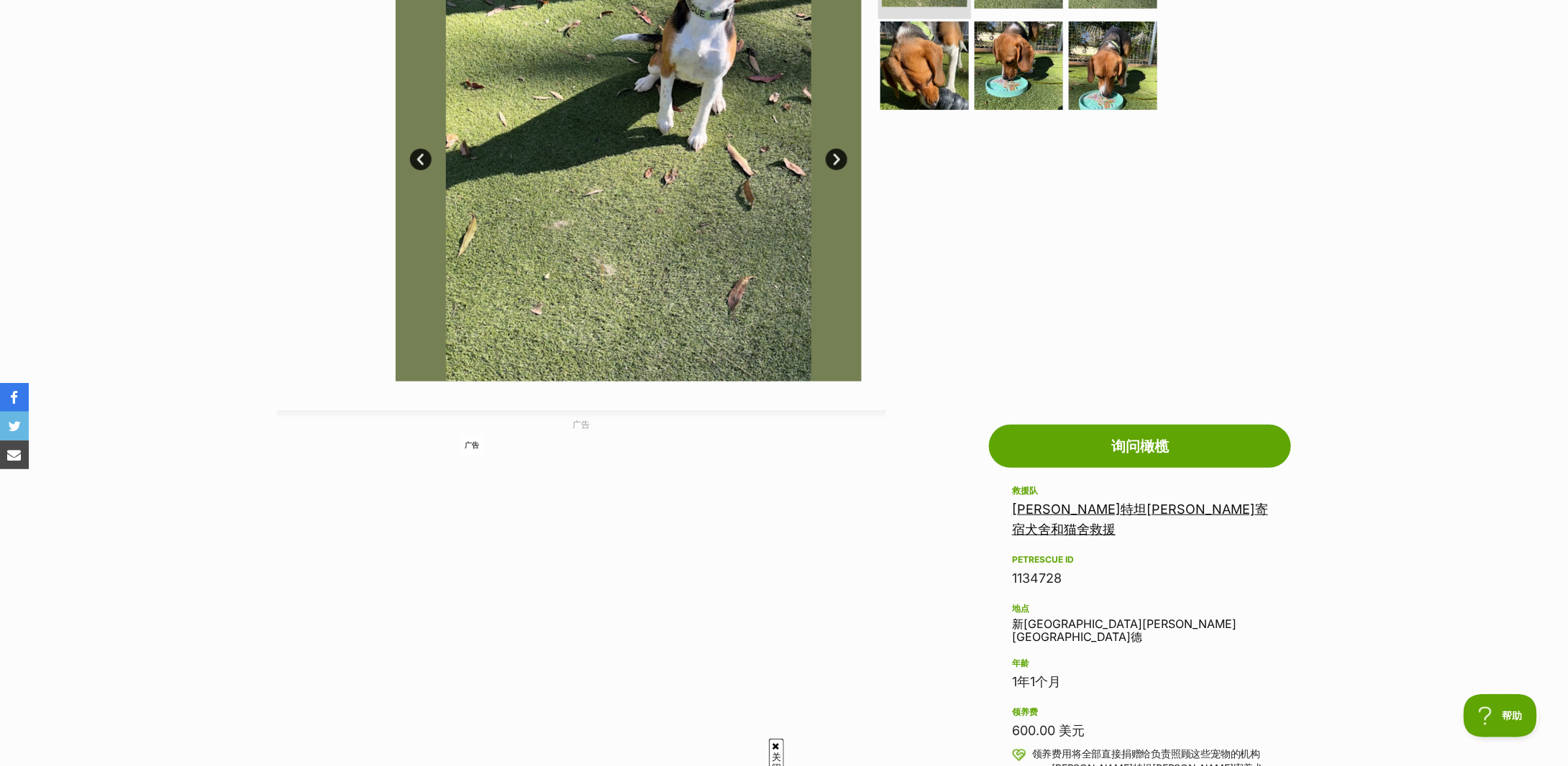
scroll to position [0, 0]
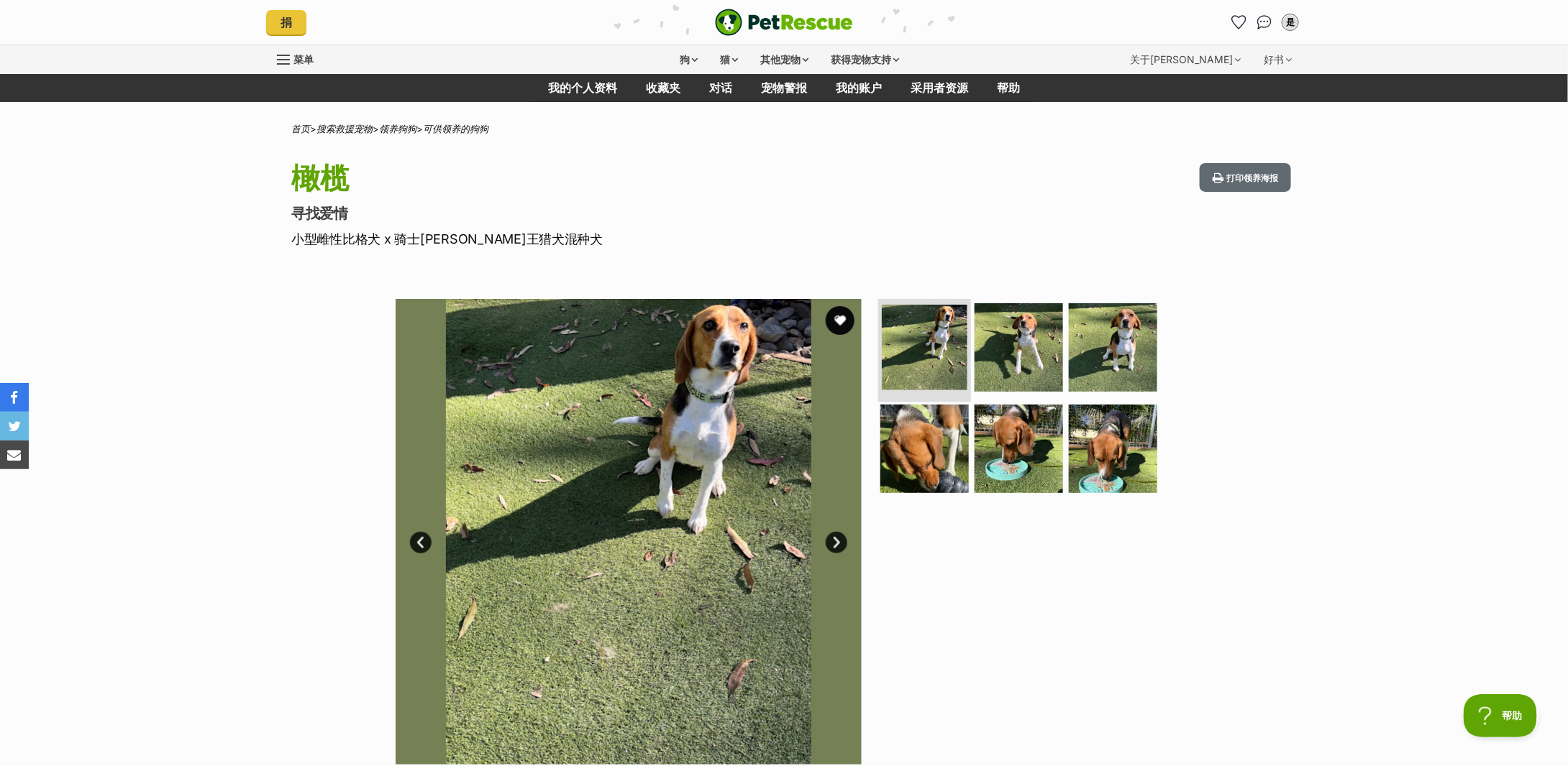
click at [924, 331] on img at bounding box center [924, 347] width 85 height 85
click at [992, 335] on img at bounding box center [1020, 347] width 93 height 93
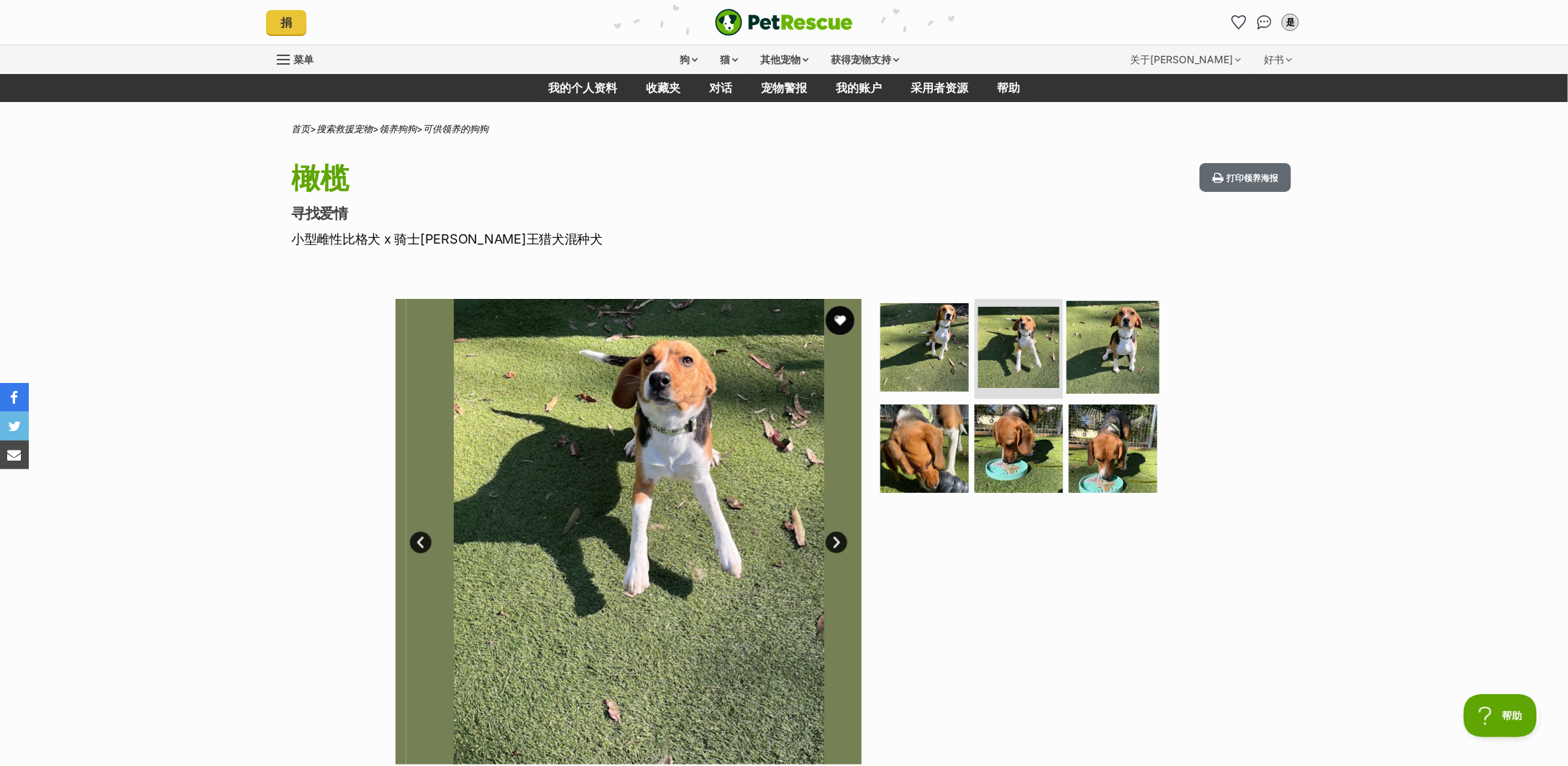
click at [1129, 337] on img at bounding box center [1114, 347] width 93 height 93
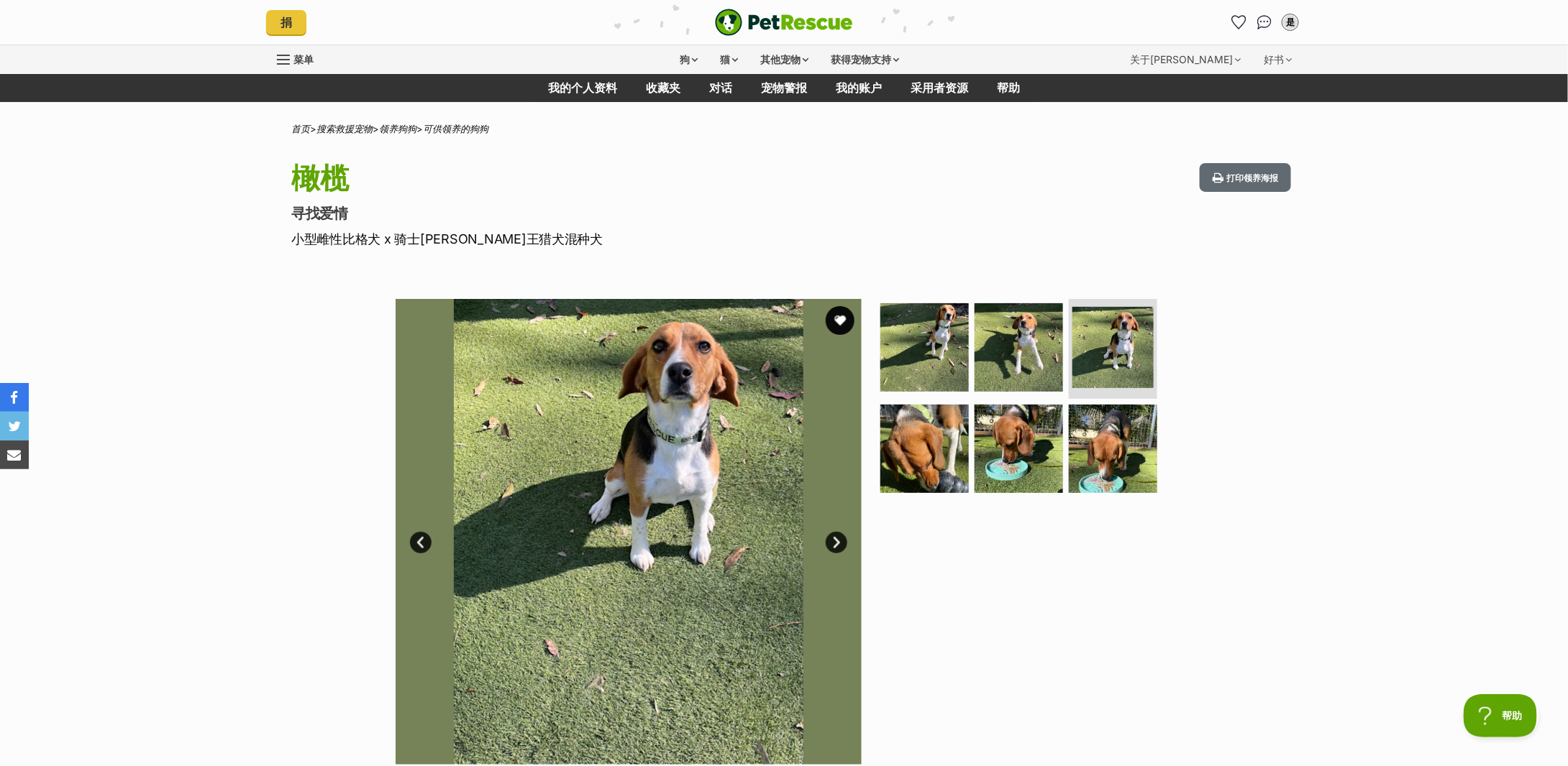
click at [458, 235] on font "小型雌性比格犬 x 骑士查理王猎犬混种犬" at bounding box center [446, 239] width 311 height 15
copy div "小型雌性比格犬 x 骑士查理王猎犬混种犬"
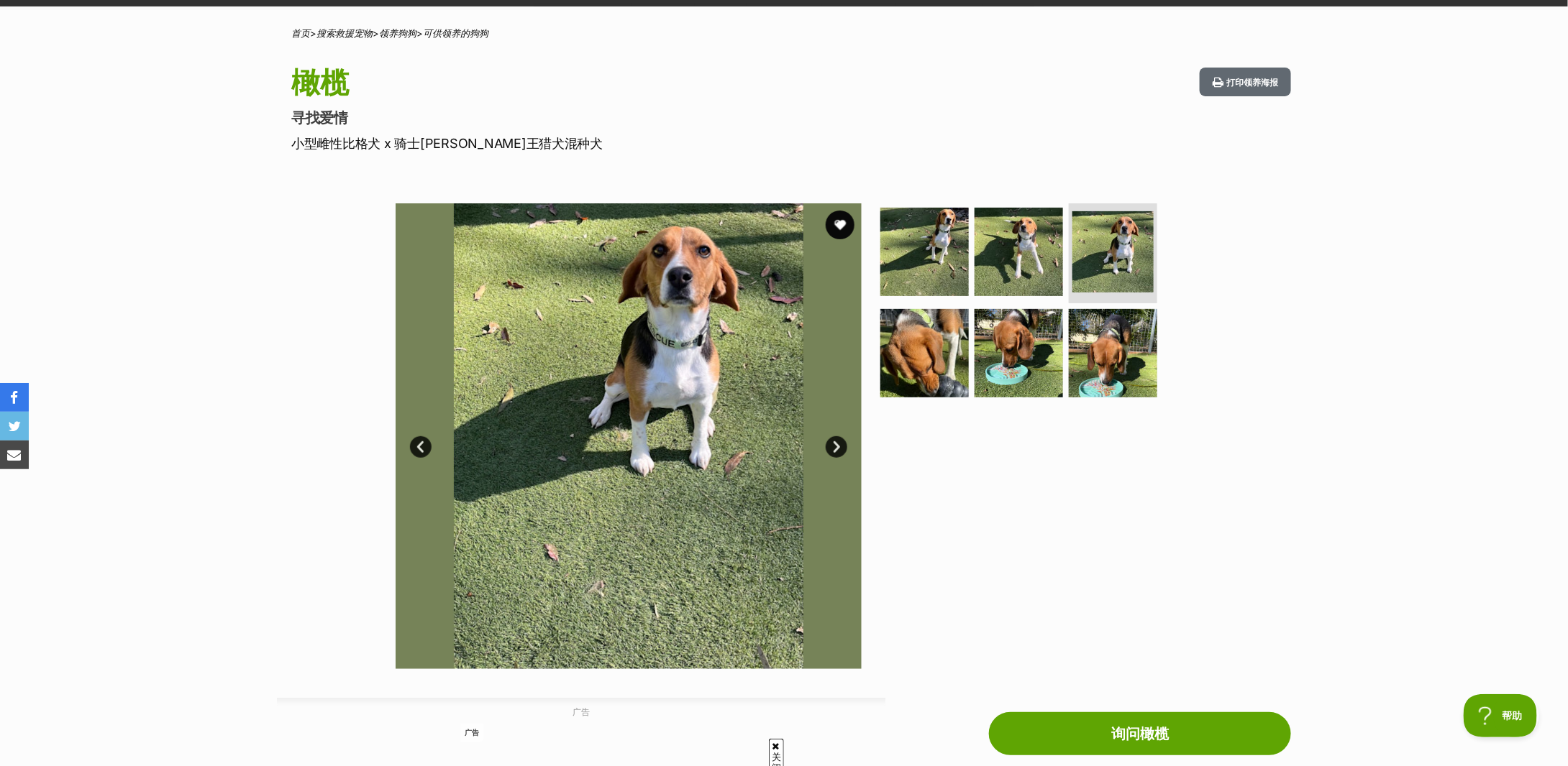
click at [838, 446] on link "下一个" at bounding box center [837, 447] width 22 height 22
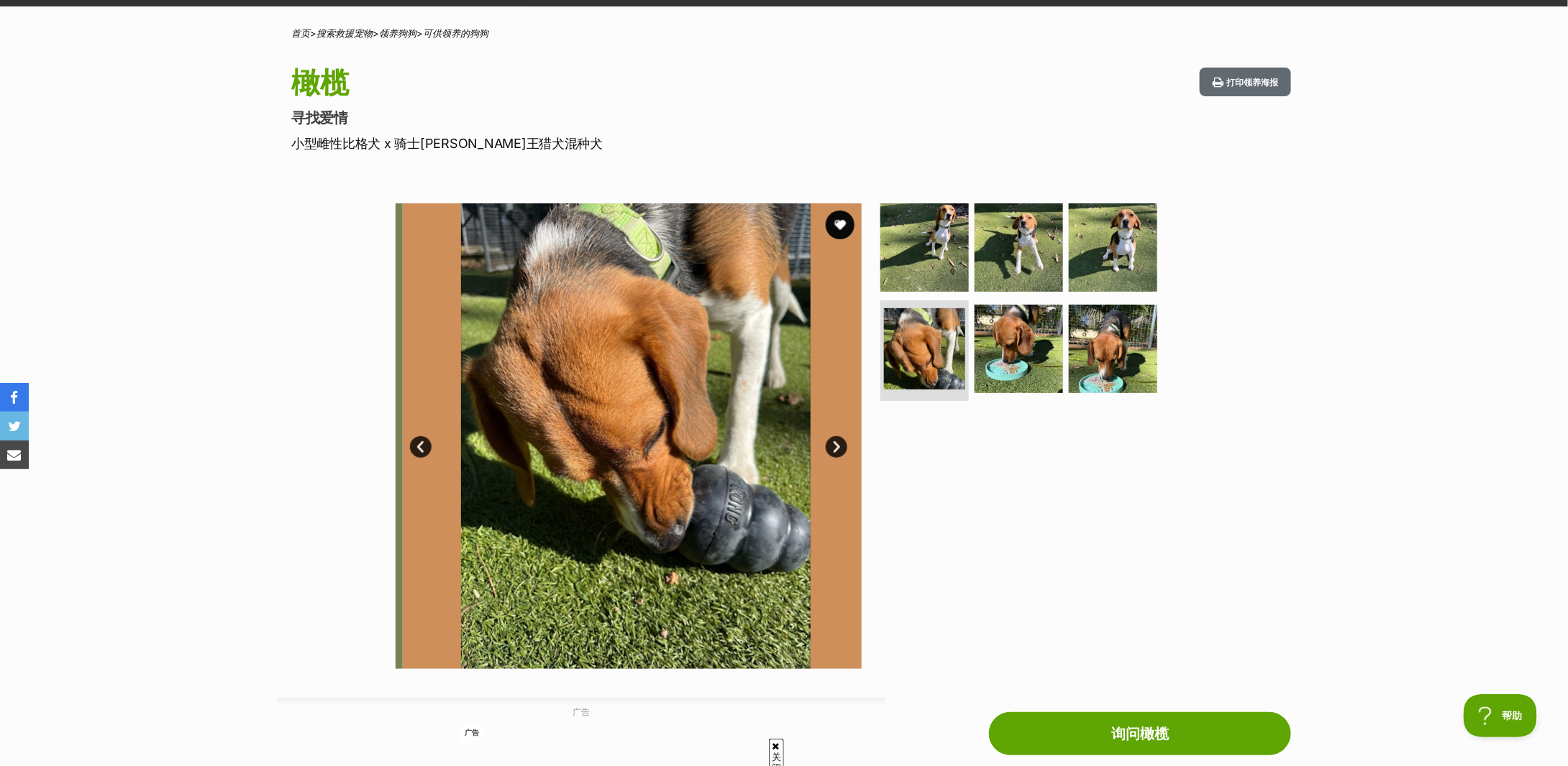
click at [838, 446] on link "下一个" at bounding box center [837, 447] width 22 height 22
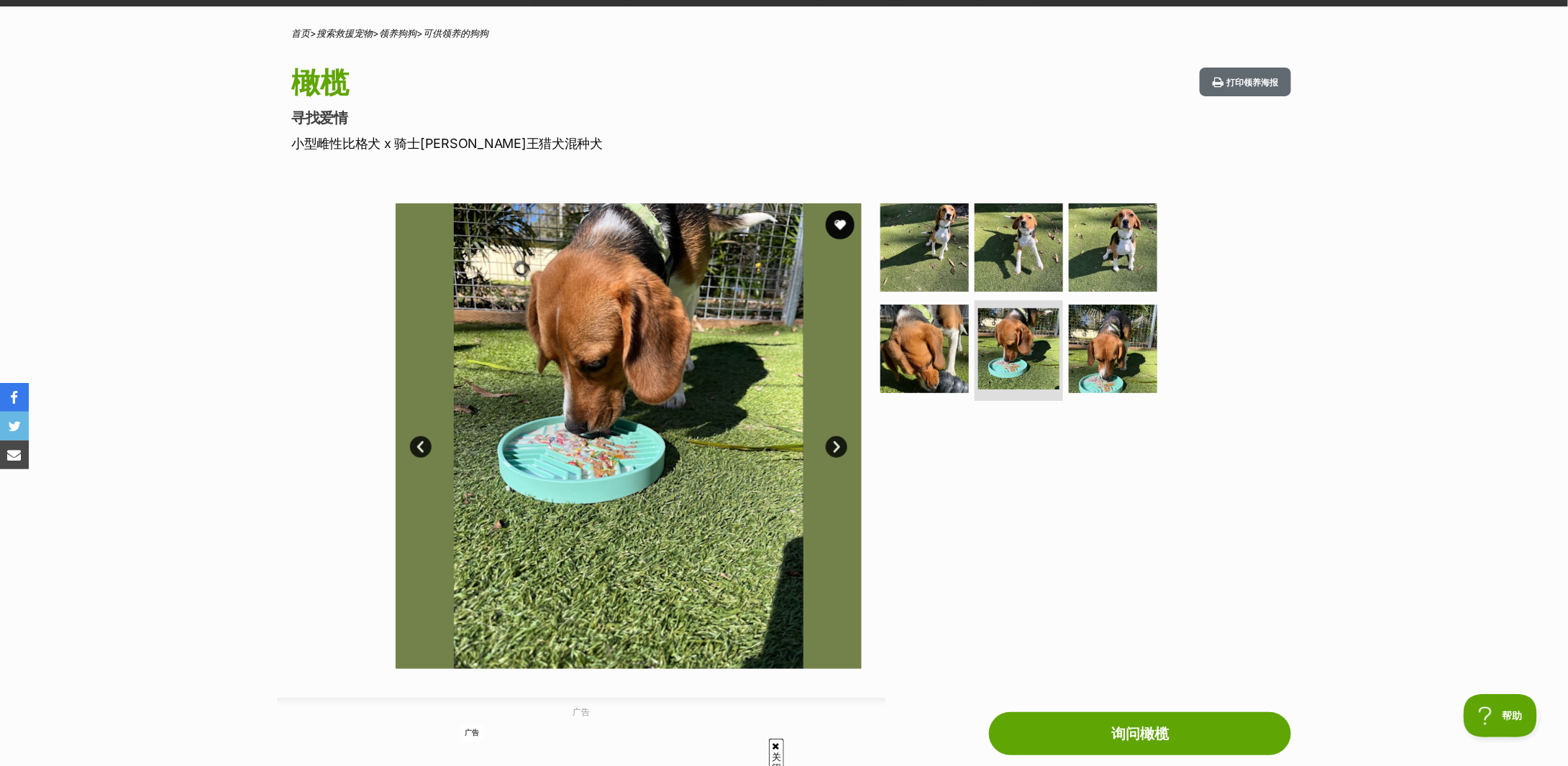
click at [838, 446] on link "下一个" at bounding box center [837, 447] width 22 height 22
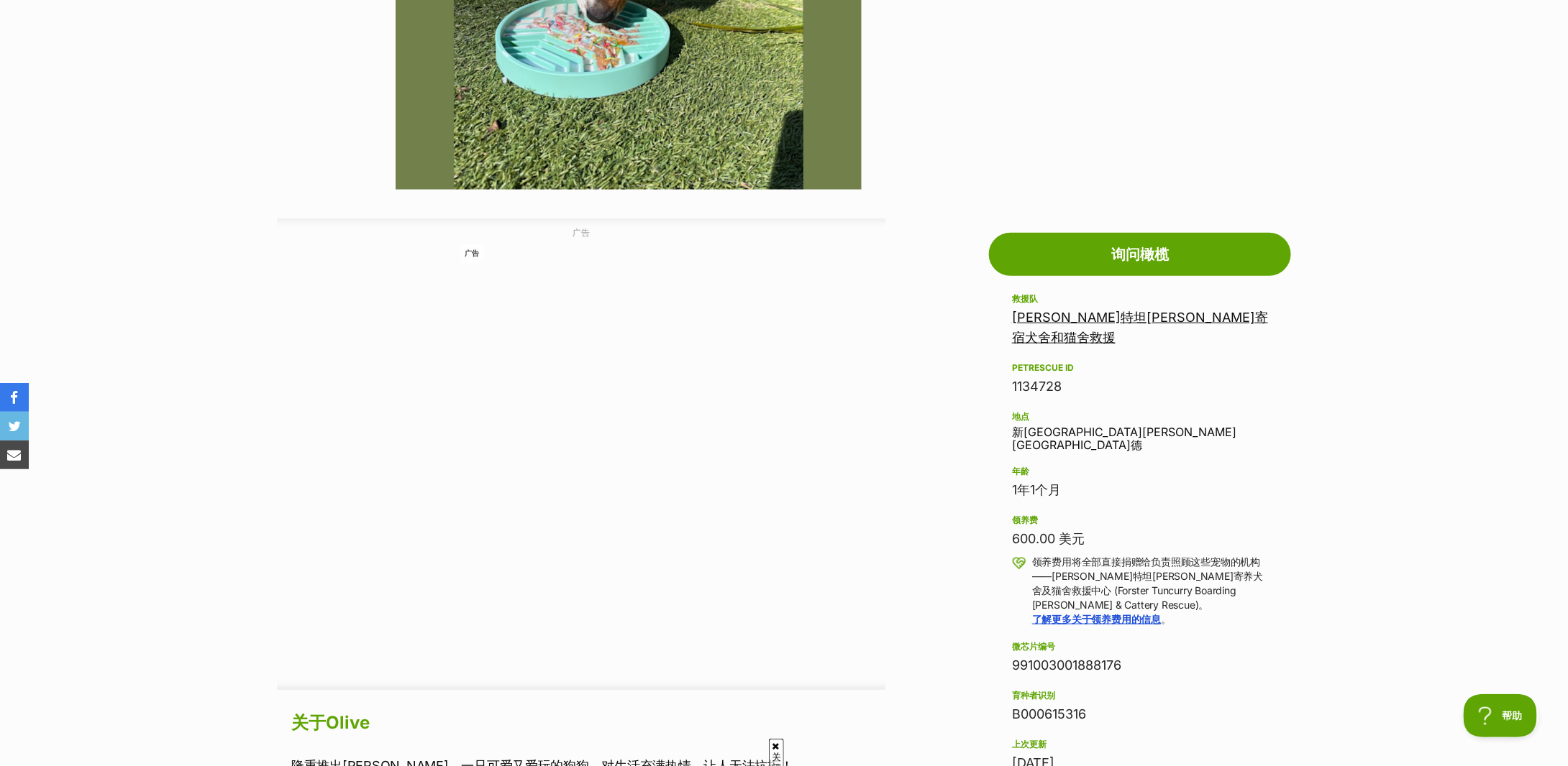
scroll to position [671, 0]
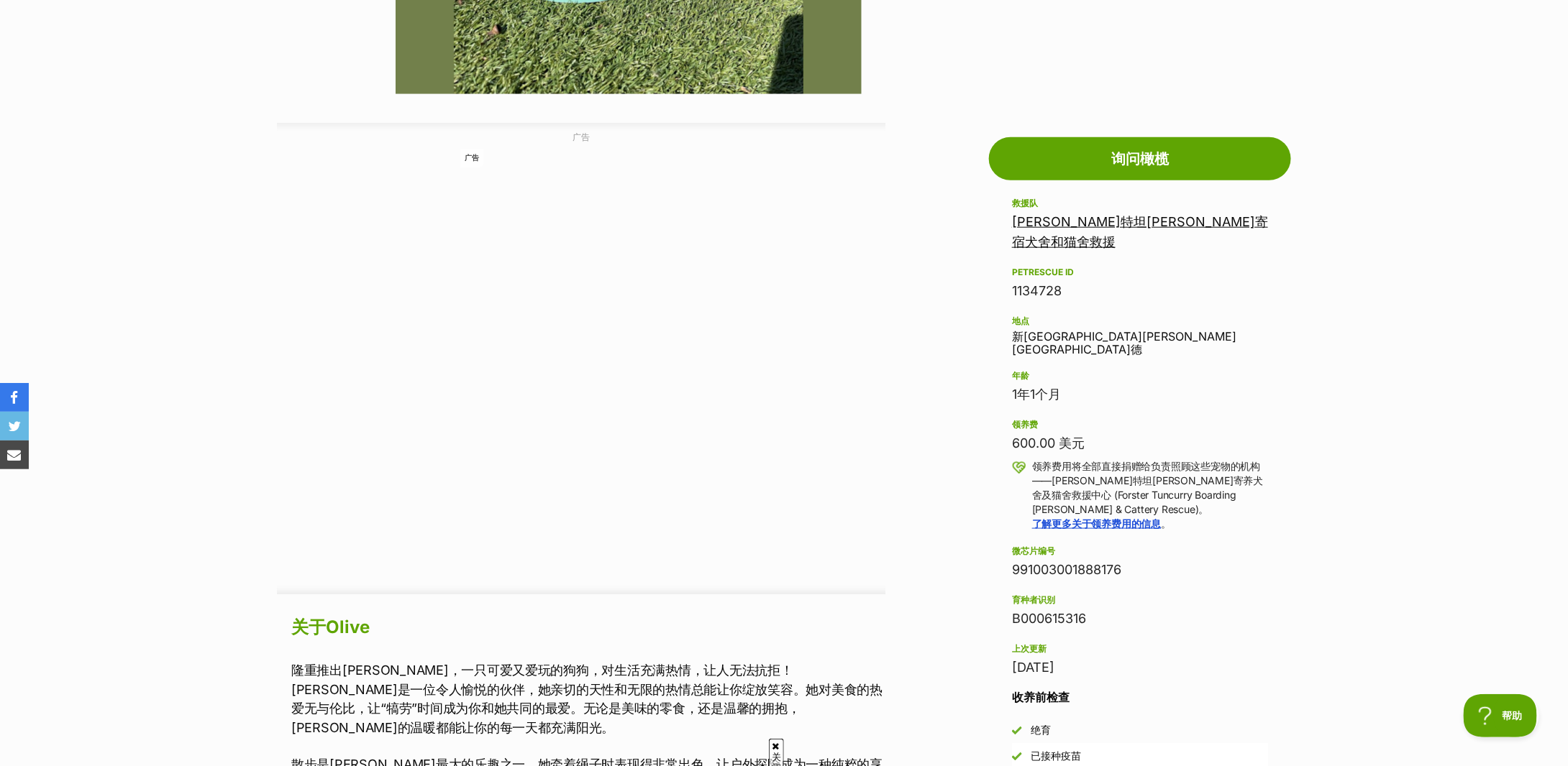
click at [1024, 387] on font "1年1个月" at bounding box center [1037, 394] width 49 height 15
click at [1063, 378] on div "救援队 福斯特坦卡里寄宿犬舍和猫舍救援 PetRescue ID 1134728 地点 新南威尔士州费尔福德 年龄 1年1个月 领养费 600.00 美元 领…" at bounding box center [1140, 437] width 256 height 484
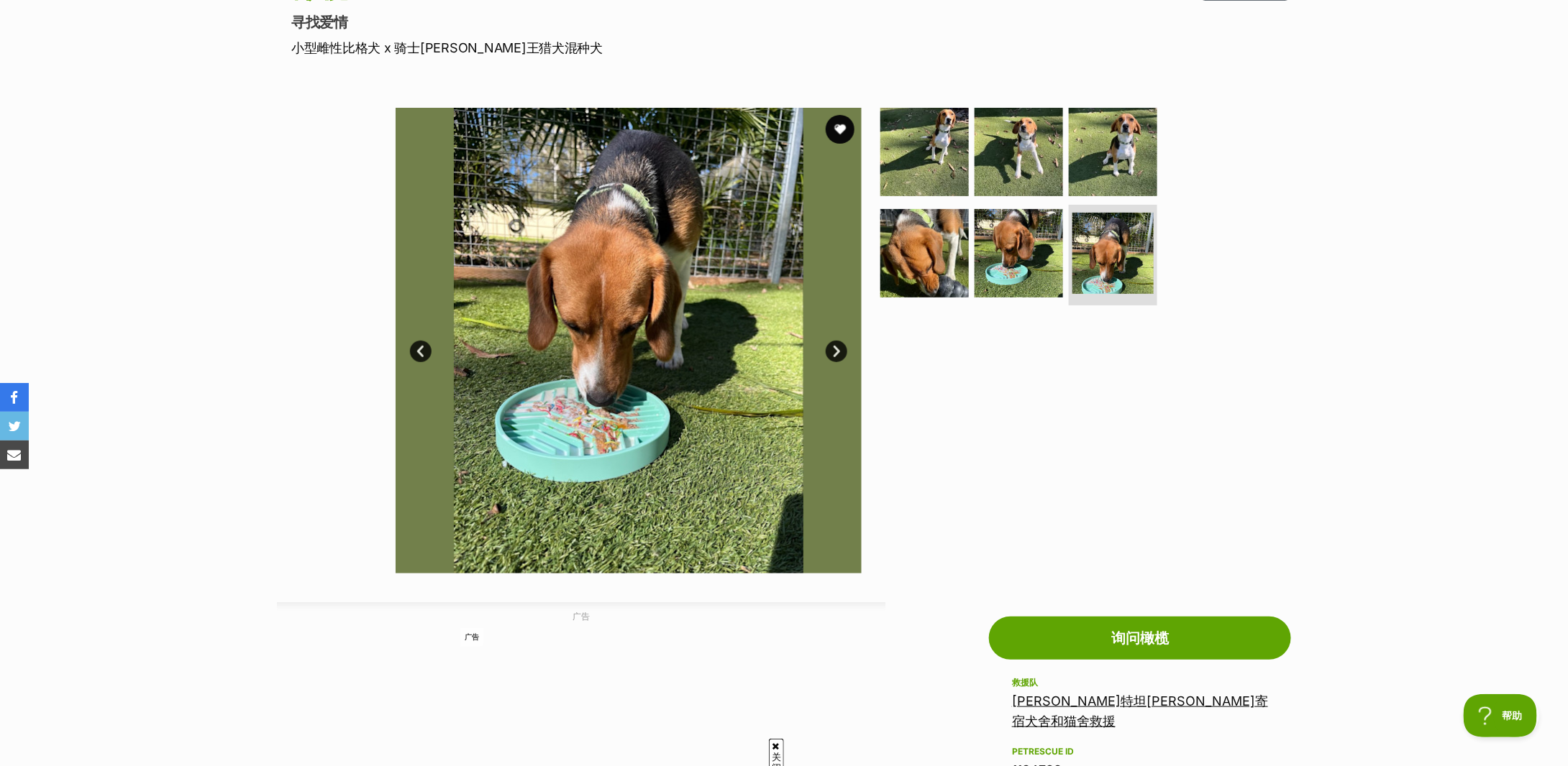
scroll to position [96, 0]
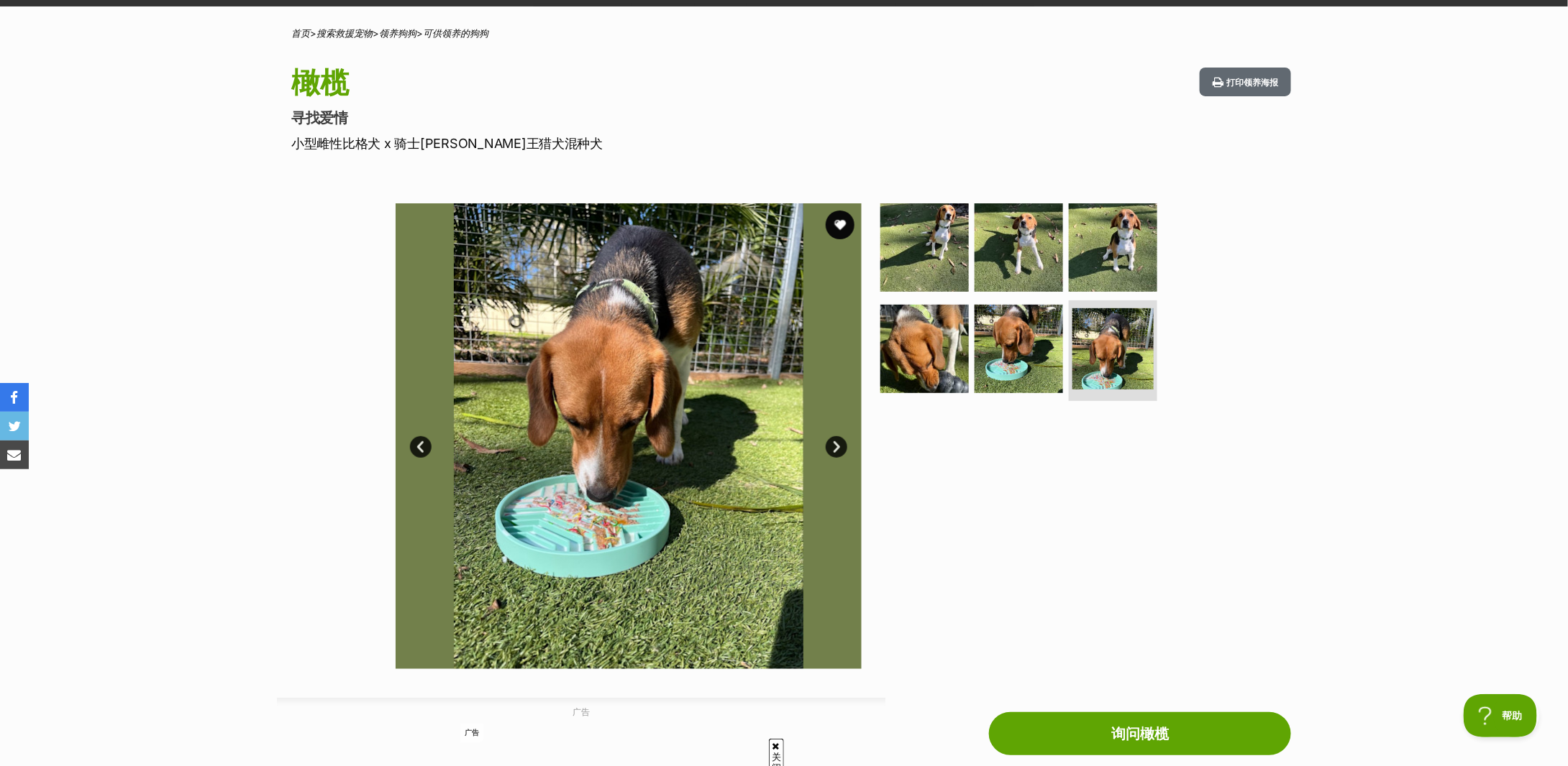
click at [424, 443] on link "上一页" at bounding box center [421, 447] width 22 height 22
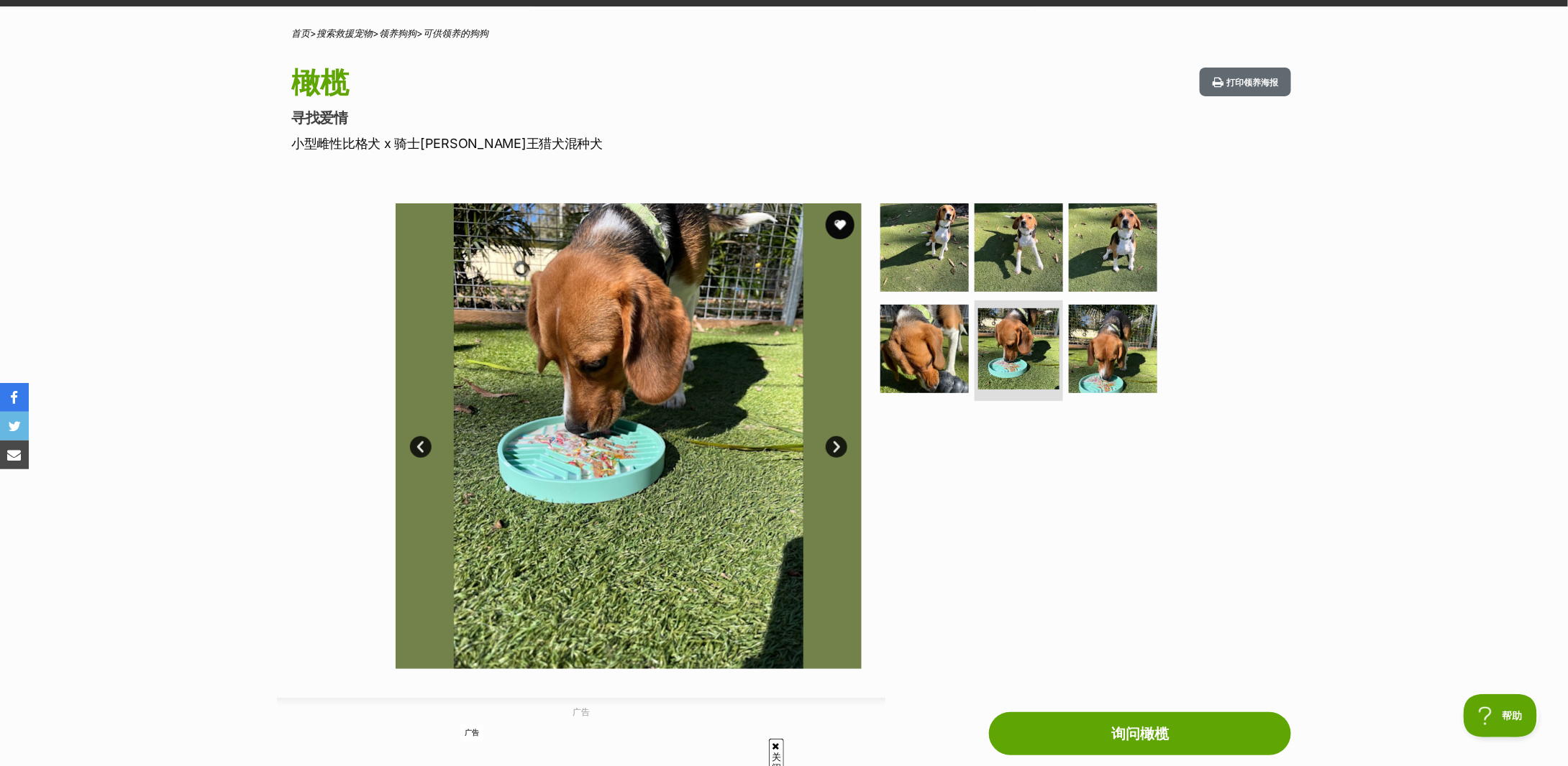
click at [424, 443] on link "上一页" at bounding box center [421, 447] width 22 height 22
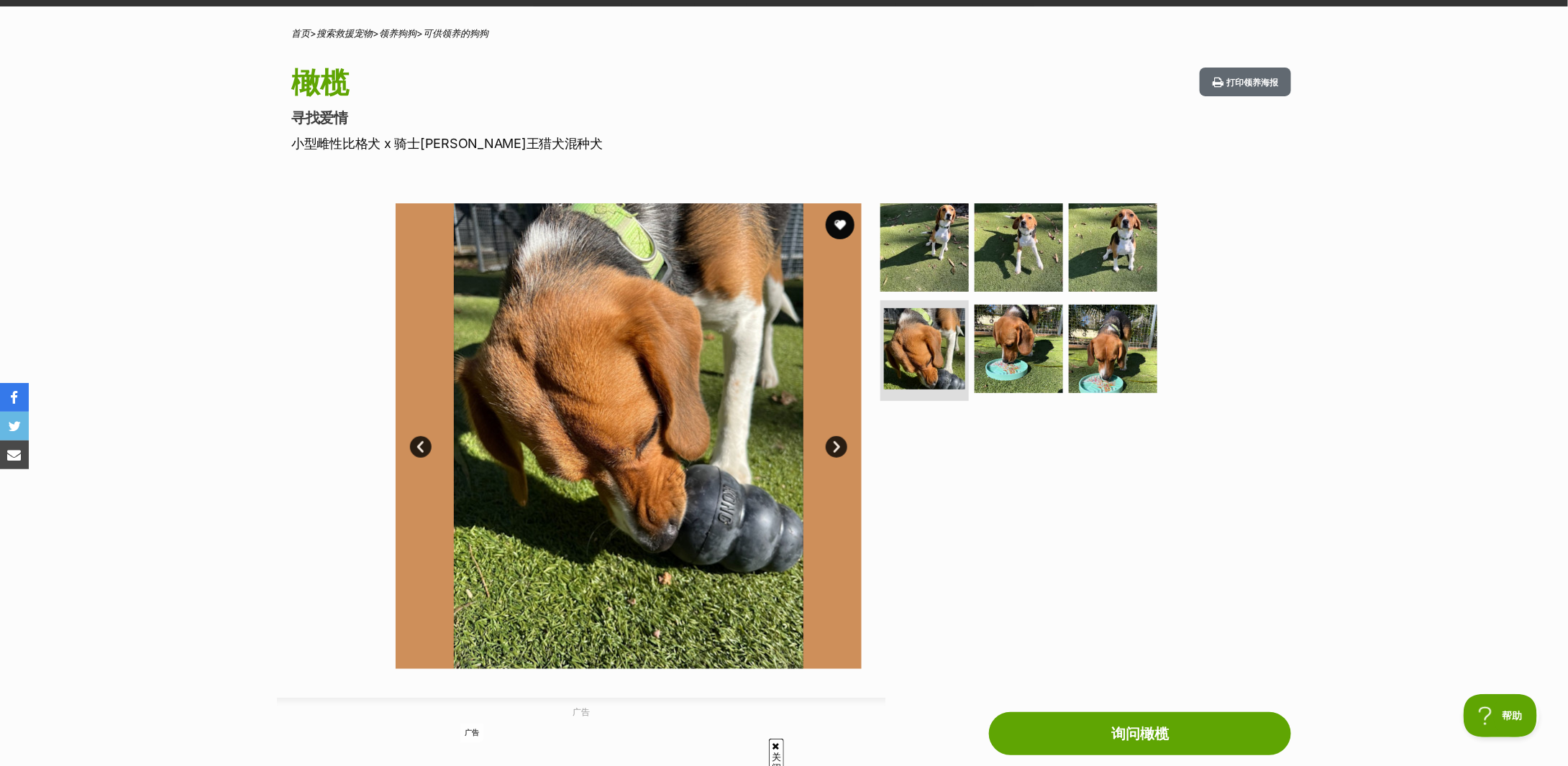
click at [424, 443] on link "上一页" at bounding box center [421, 447] width 22 height 22
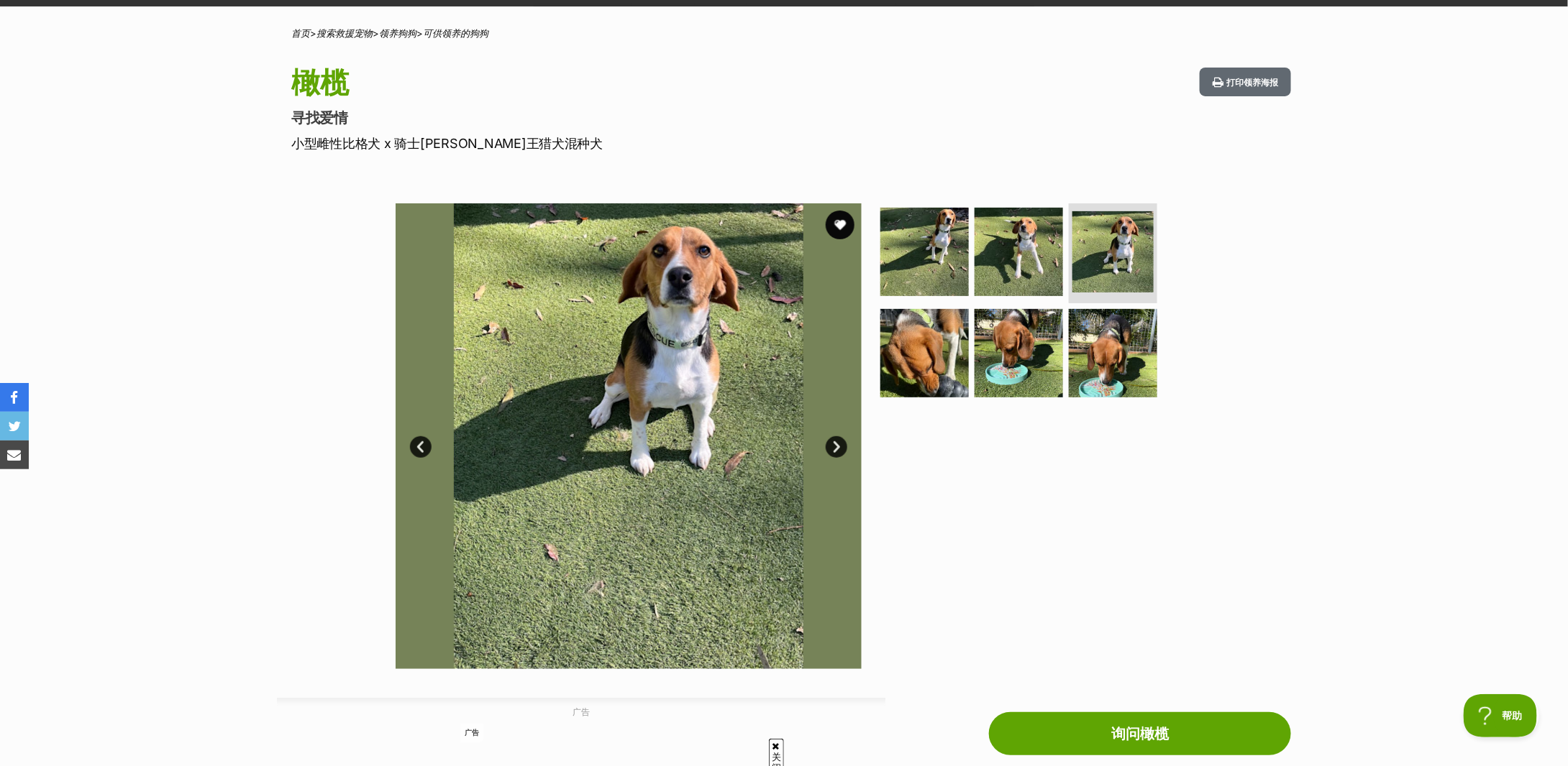
click at [424, 443] on link "上一页" at bounding box center [421, 447] width 22 height 22
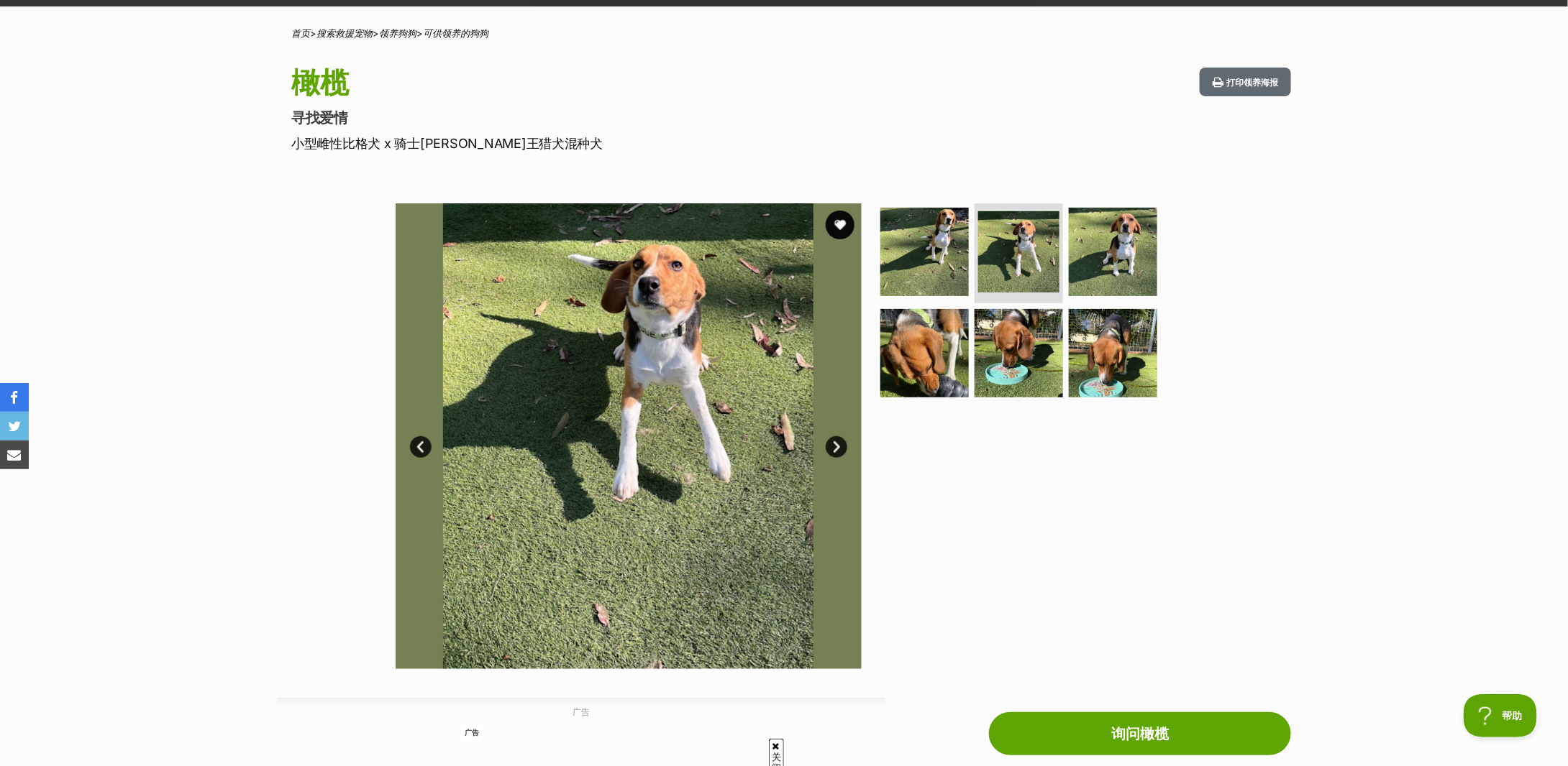
click at [424, 443] on link "上一页" at bounding box center [421, 447] width 22 height 22
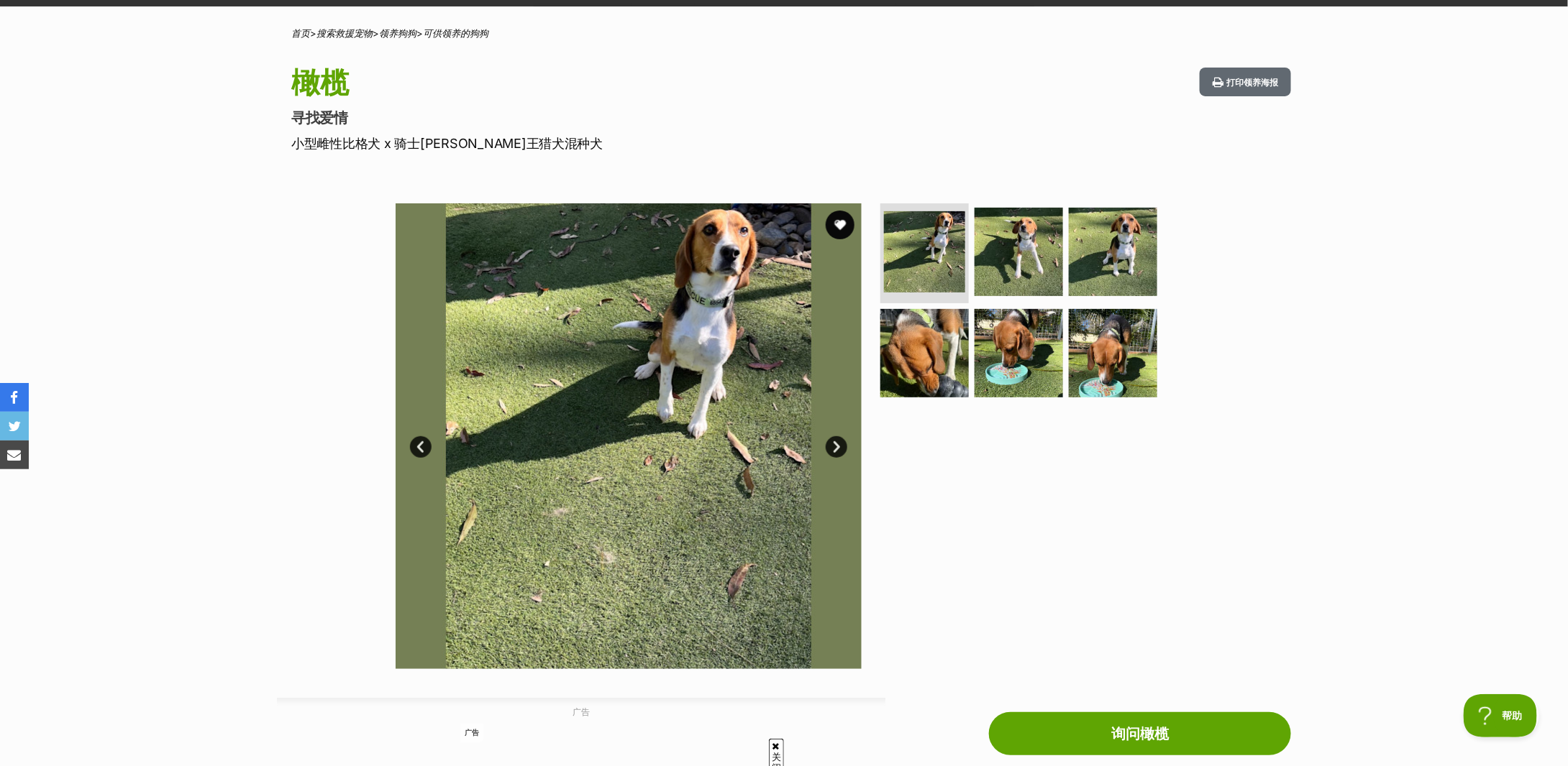
click at [424, 443] on link "上一页" at bounding box center [421, 447] width 22 height 22
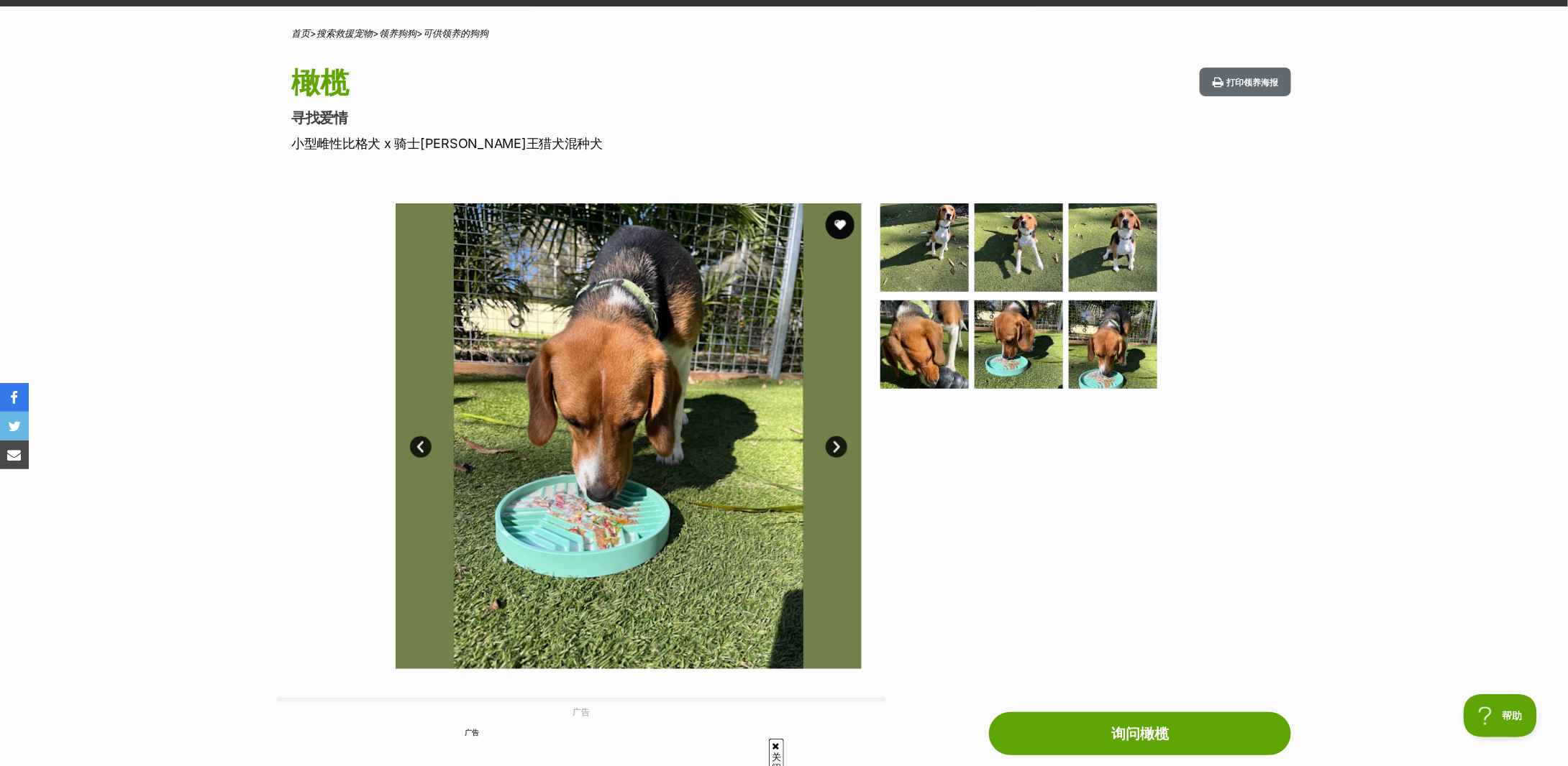
click at [424, 443] on link "上一页" at bounding box center [421, 447] width 22 height 22
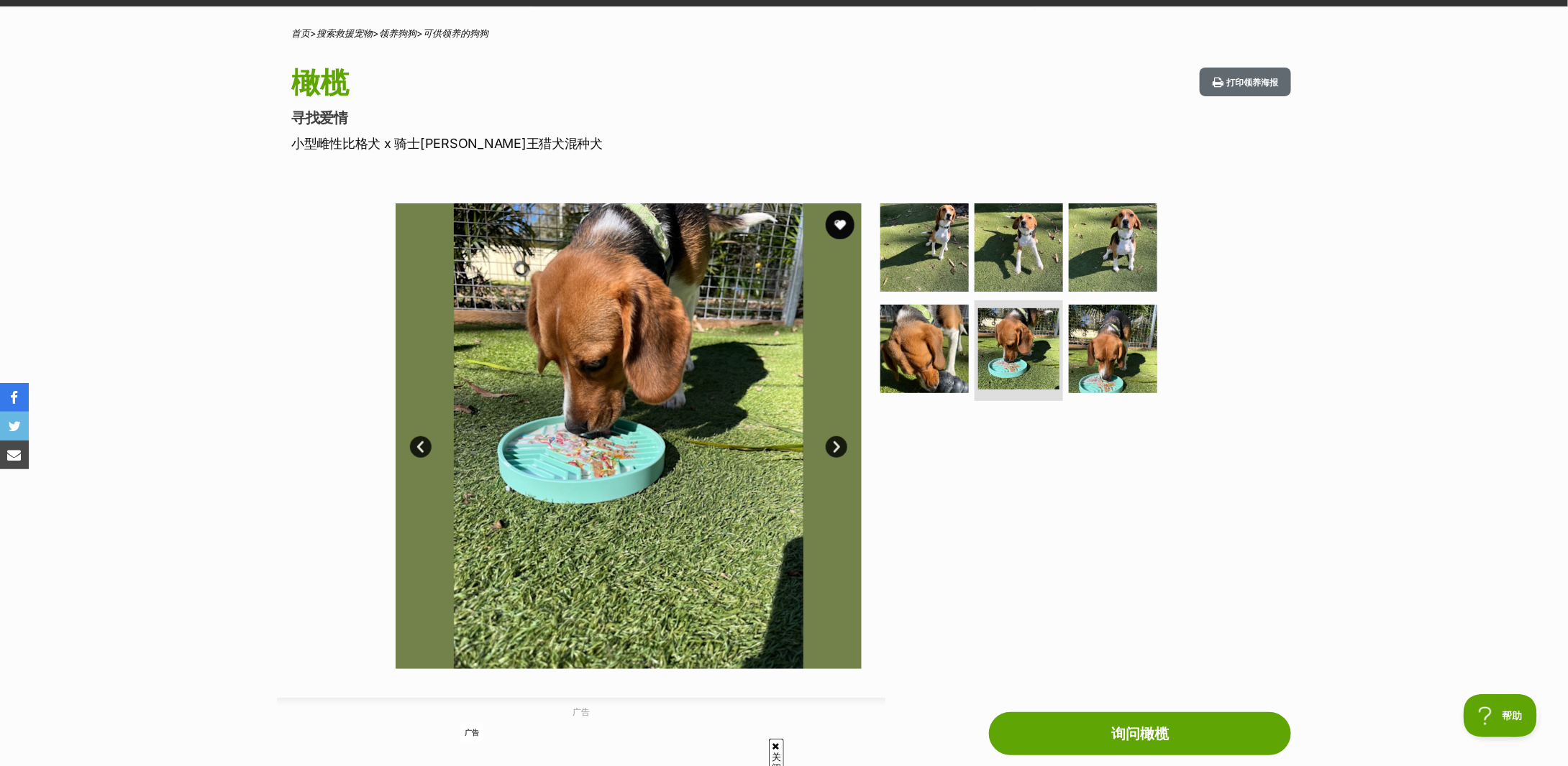
click at [422, 450] on link "上一页" at bounding box center [421, 447] width 22 height 22
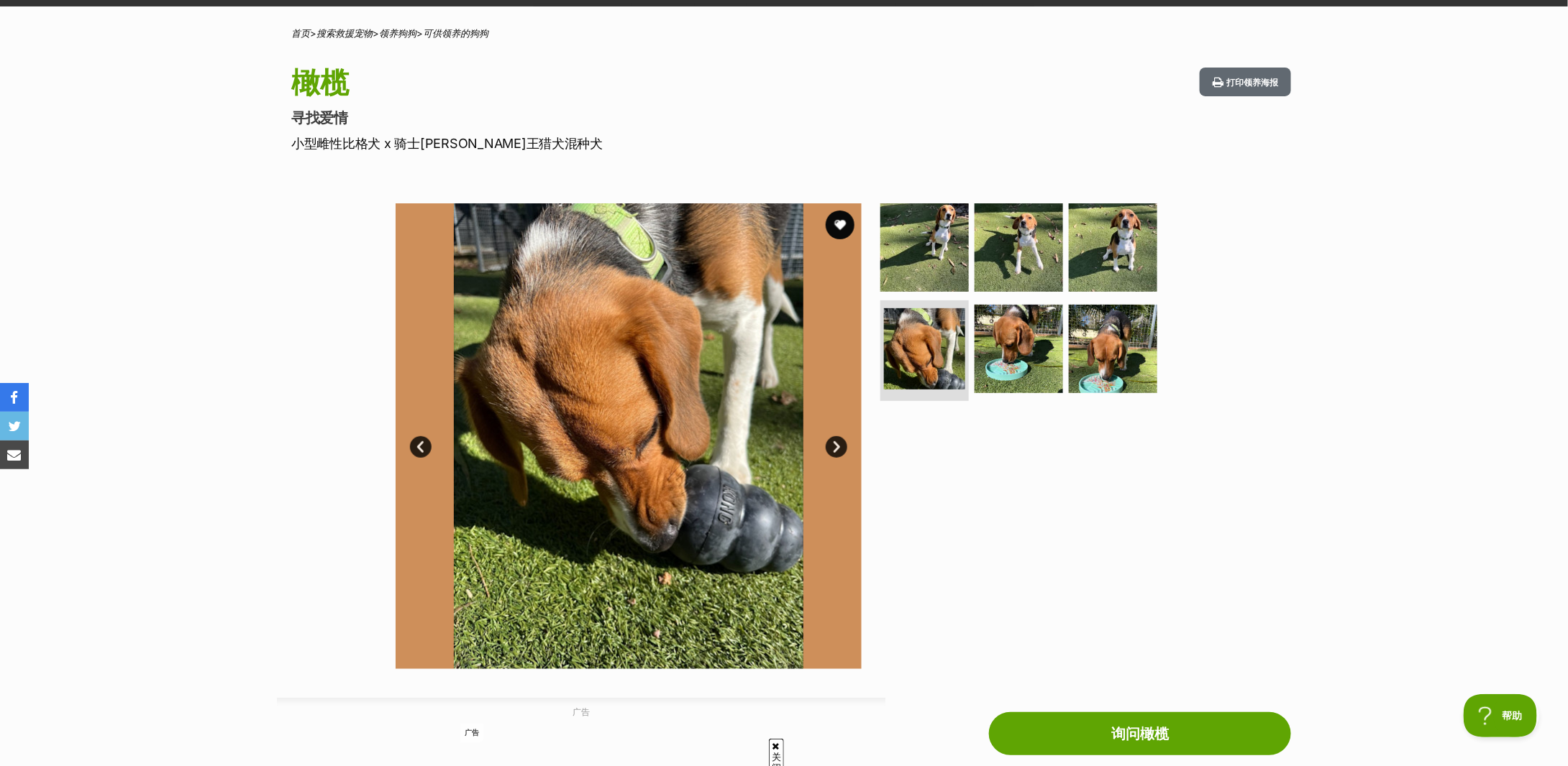
click at [422, 450] on link "上一页" at bounding box center [421, 447] width 22 height 22
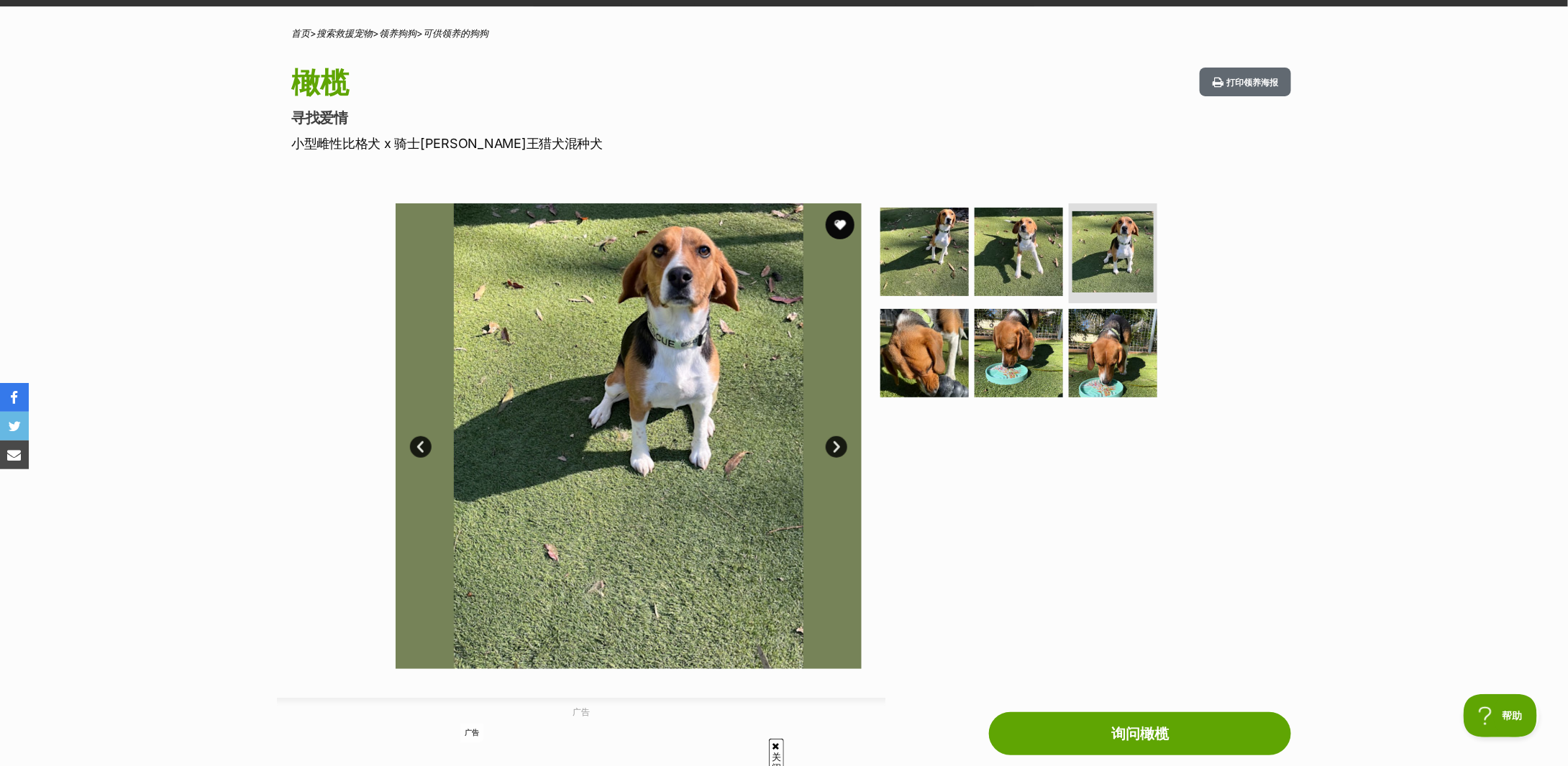
click at [422, 450] on link "上一页" at bounding box center [421, 447] width 22 height 22
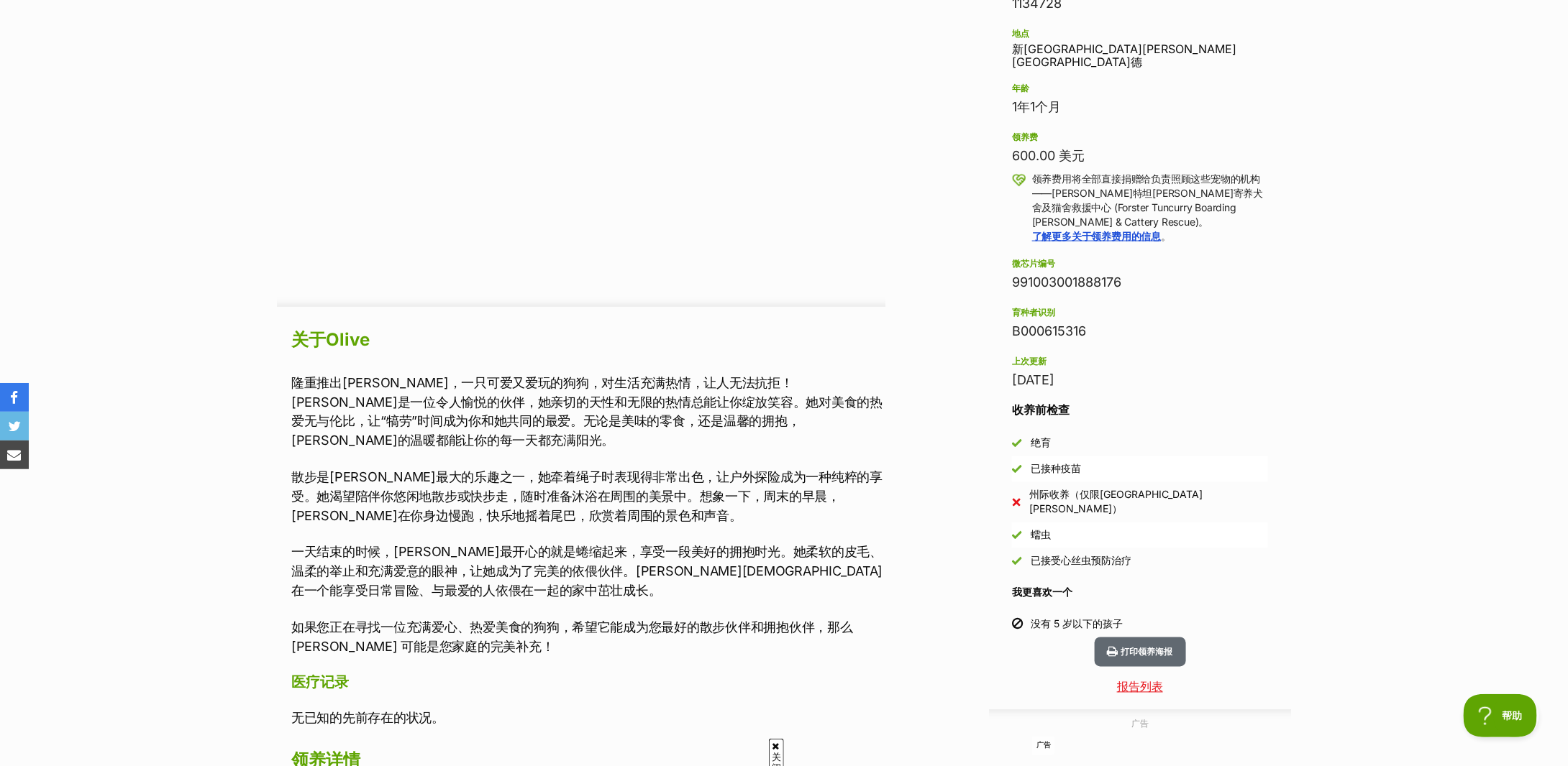
scroll to position [1054, 0]
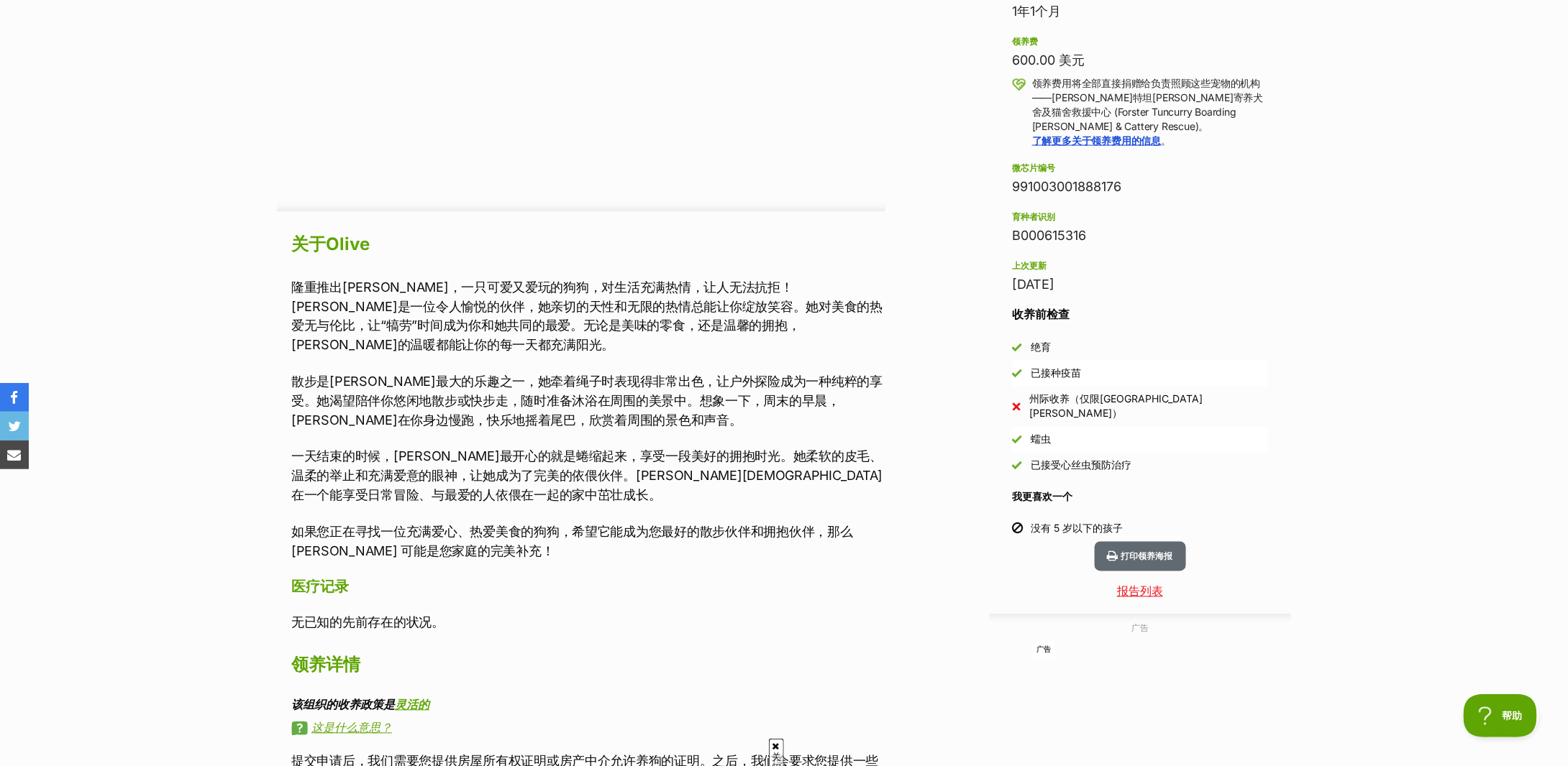
click at [546, 394] on font "散步是奥利弗最大的乐趣之一，她牵着绳子时表现得非常出色，让户外探险成为一种纯粹的享受。她渴望陪伴你悠闲地散步或快步走，随时准备沐浴在周围的美景中。想象一下，周…" at bounding box center [586, 401] width 592 height 54
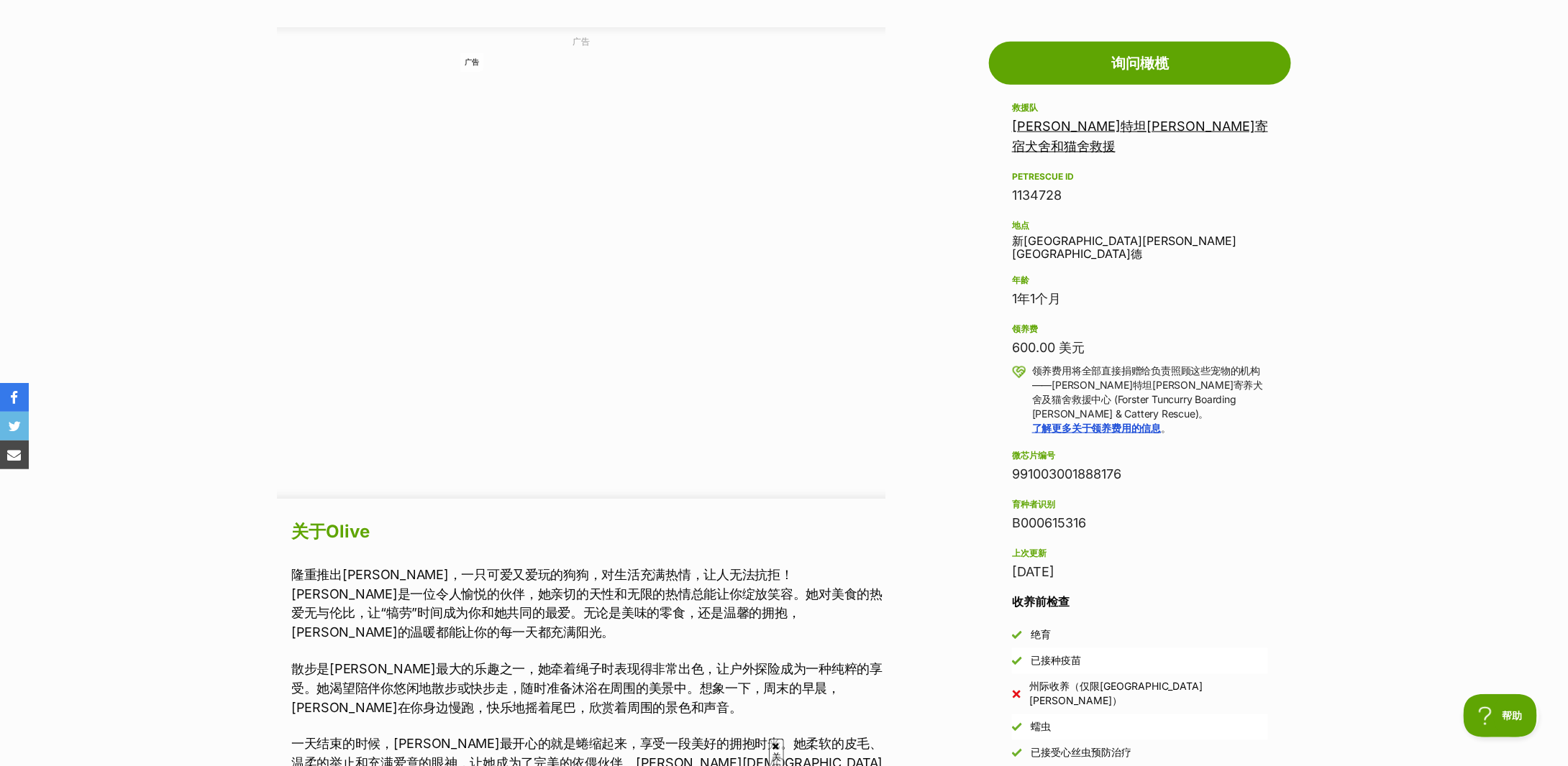
scroll to position [958, 0]
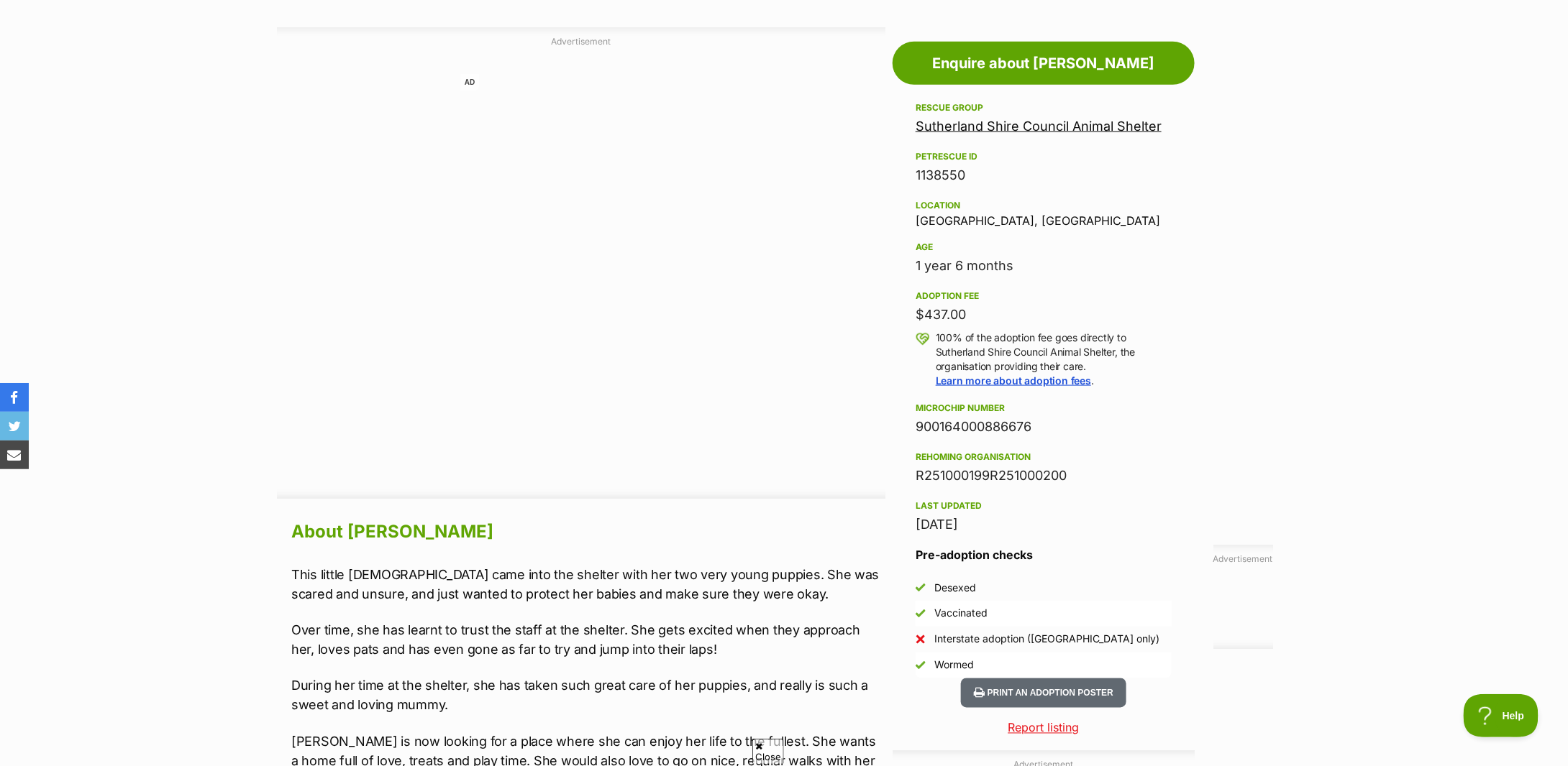
scroll to position [1054, 0]
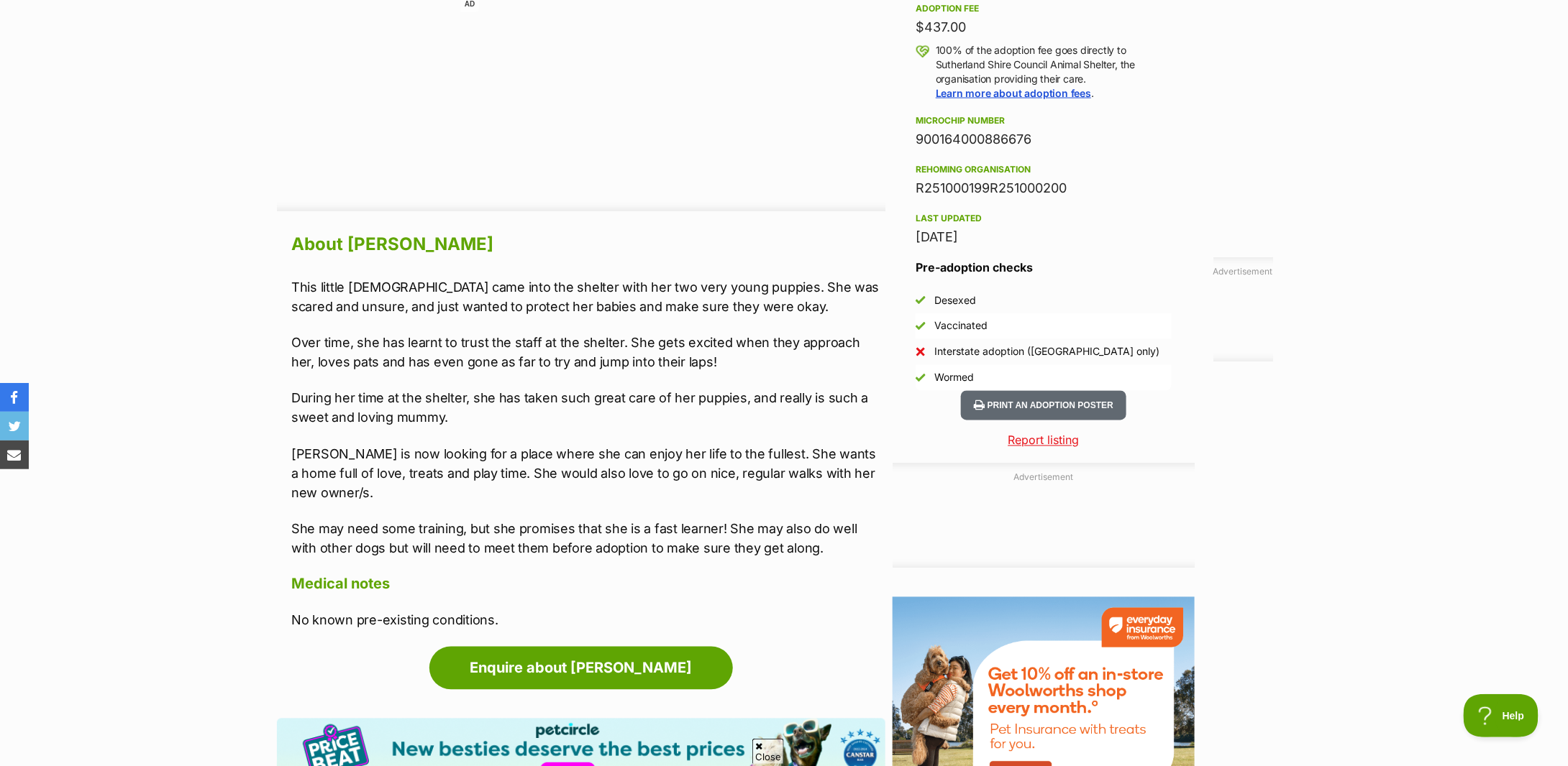
click at [468, 348] on p "Over time, she has learnt to trust the staff at the shelter. She gets excited w…" at bounding box center [588, 353] width 594 height 39
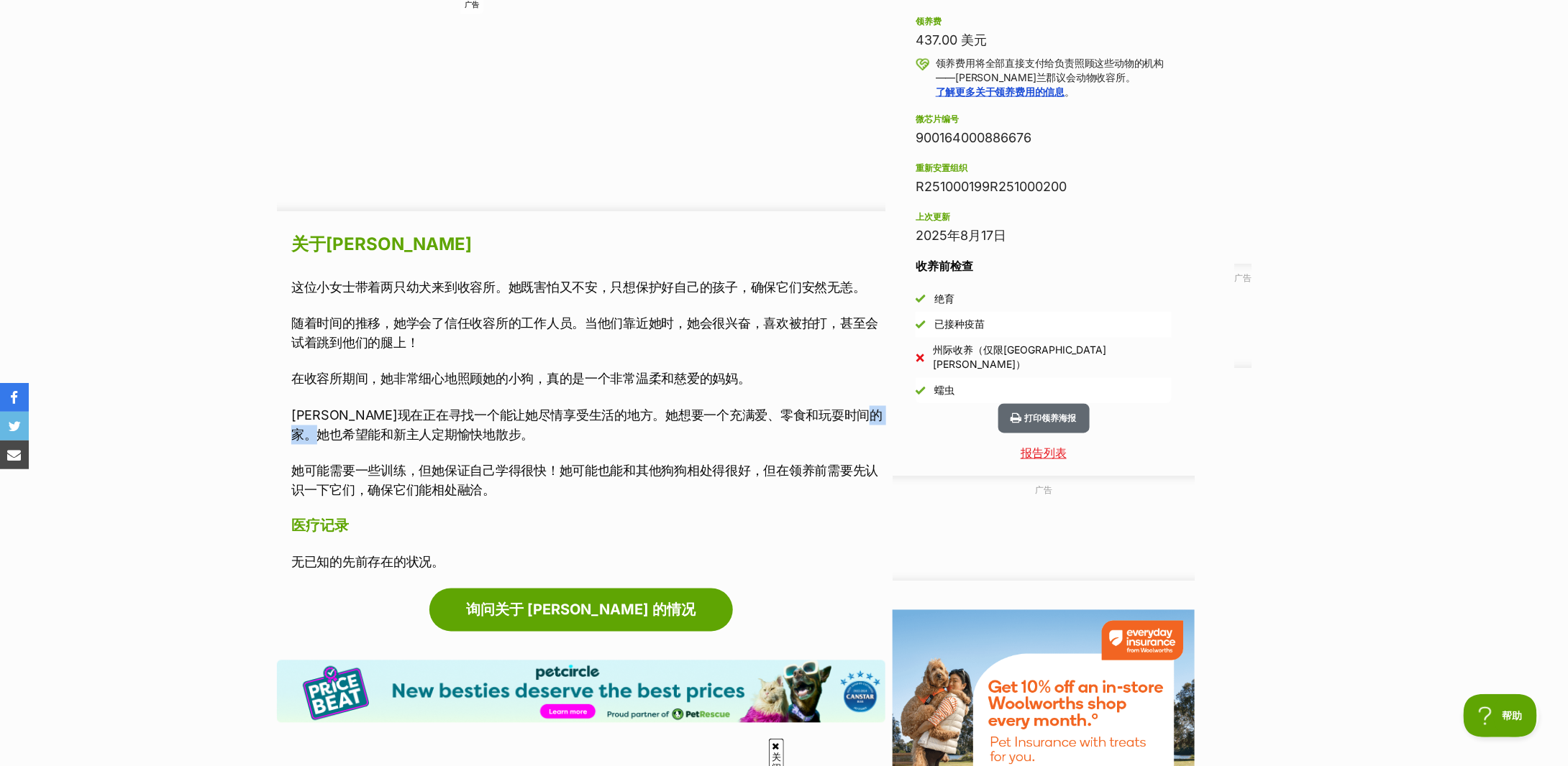
drag, startPoint x: 338, startPoint y: 433, endPoint x: 379, endPoint y: 433, distance: 41.0
click at [379, 433] on font "[PERSON_NAME]现在正在寻找一个能让她尽情享受生活的地方。她想要一个充满爱、零食和玩耍时间的家。她也希望能和新主人定期愉快地散步。" at bounding box center [586, 425] width 592 height 34
drag, startPoint x: 470, startPoint y: 481, endPoint x: 665, endPoint y: 480, distance: 195.0
click at [665, 480] on p "她可能需要一些训练，但她保证自己学得很快！她可能也能和其他狗狗相处得很好，但在领养前需要先认识一下它们，确保它们能相处融洽。" at bounding box center [588, 481] width 594 height 39
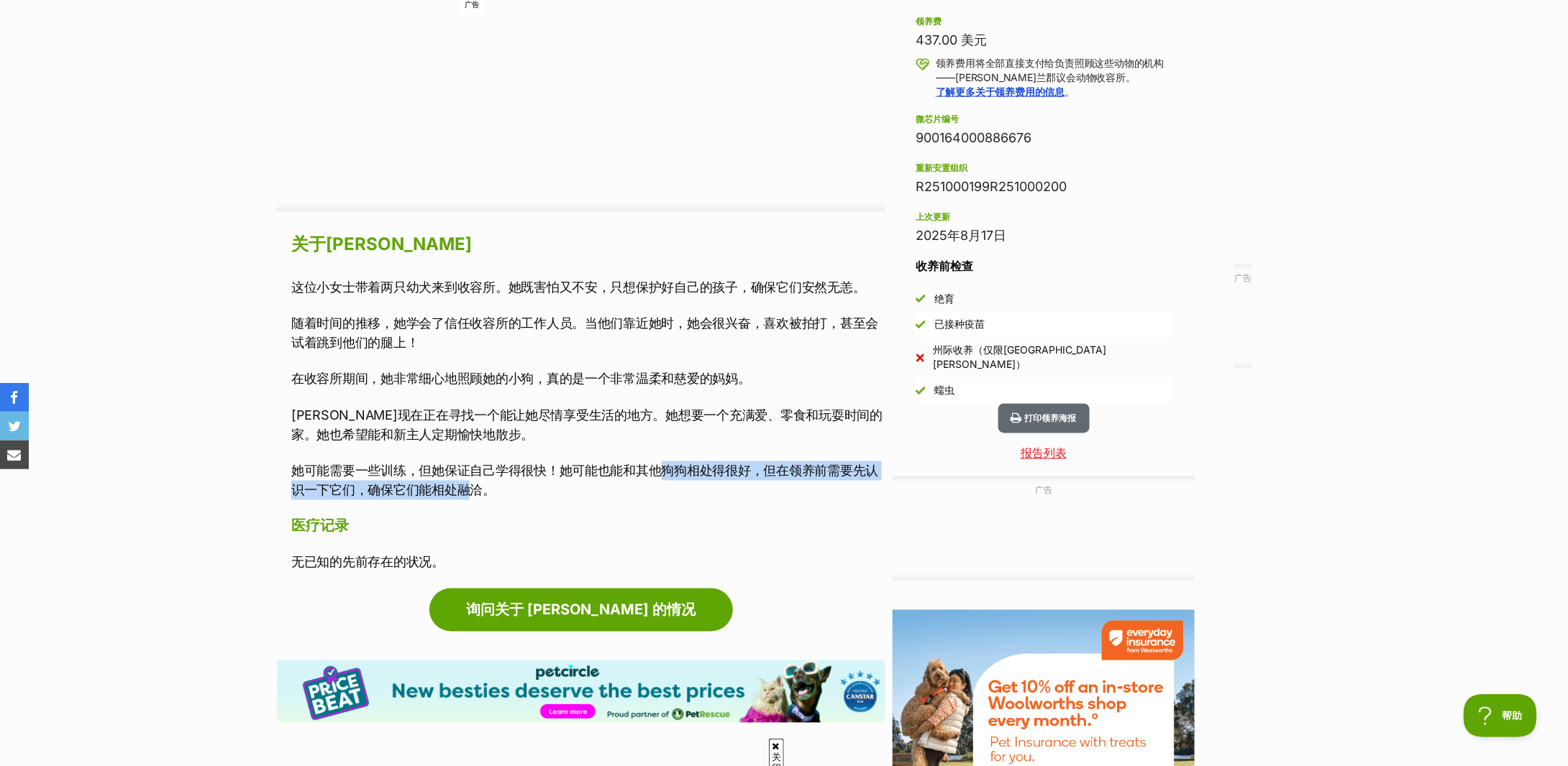
click at [665, 480] on p "她可能需要一些训练，但她保证自己学得很快！她可能也能和其他狗狗相处得很好，但在领养前需要先认识一下它们，确保它们能相处融洽。" at bounding box center [588, 481] width 594 height 39
drag, startPoint x: 361, startPoint y: 475, endPoint x: 564, endPoint y: 477, distance: 203.0
click at [564, 477] on font "她可能需要一些训练，但她保证自己学得很快！她可能也能和其他狗狗相处得很好，但在领养前需要先认识一下它们，确保它们能相处融洽。" at bounding box center [584, 481] width 587 height 34
drag, startPoint x: 671, startPoint y: 471, endPoint x: 780, endPoint y: 477, distance: 109.2
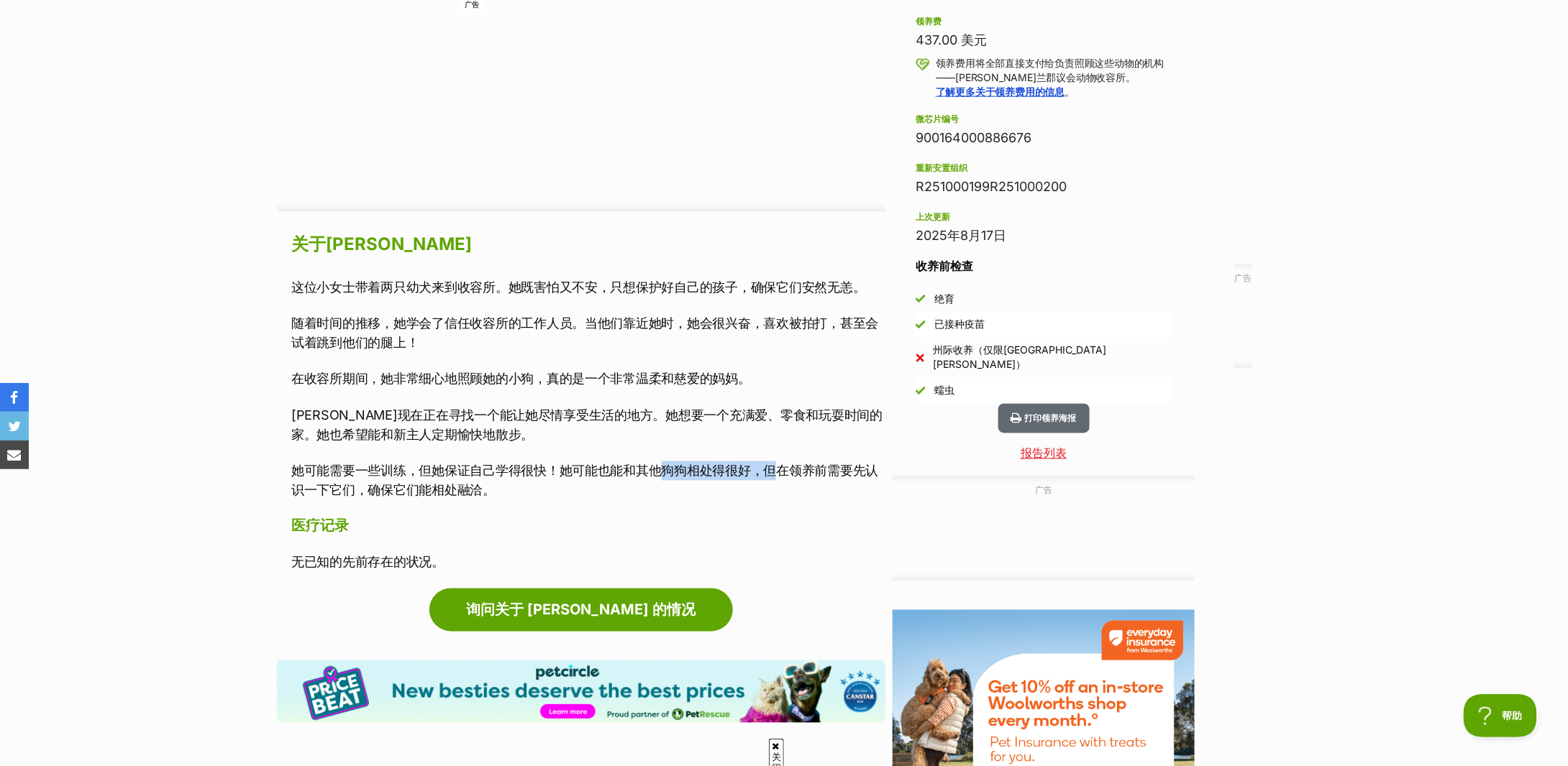
click at [780, 477] on font "她可能需要一些训练，但她保证自己学得很快！她可能也能和其他狗狗相处得很好，但在领养前需要先认识一下它们，确保它们能相处融洽。" at bounding box center [584, 481] width 587 height 34
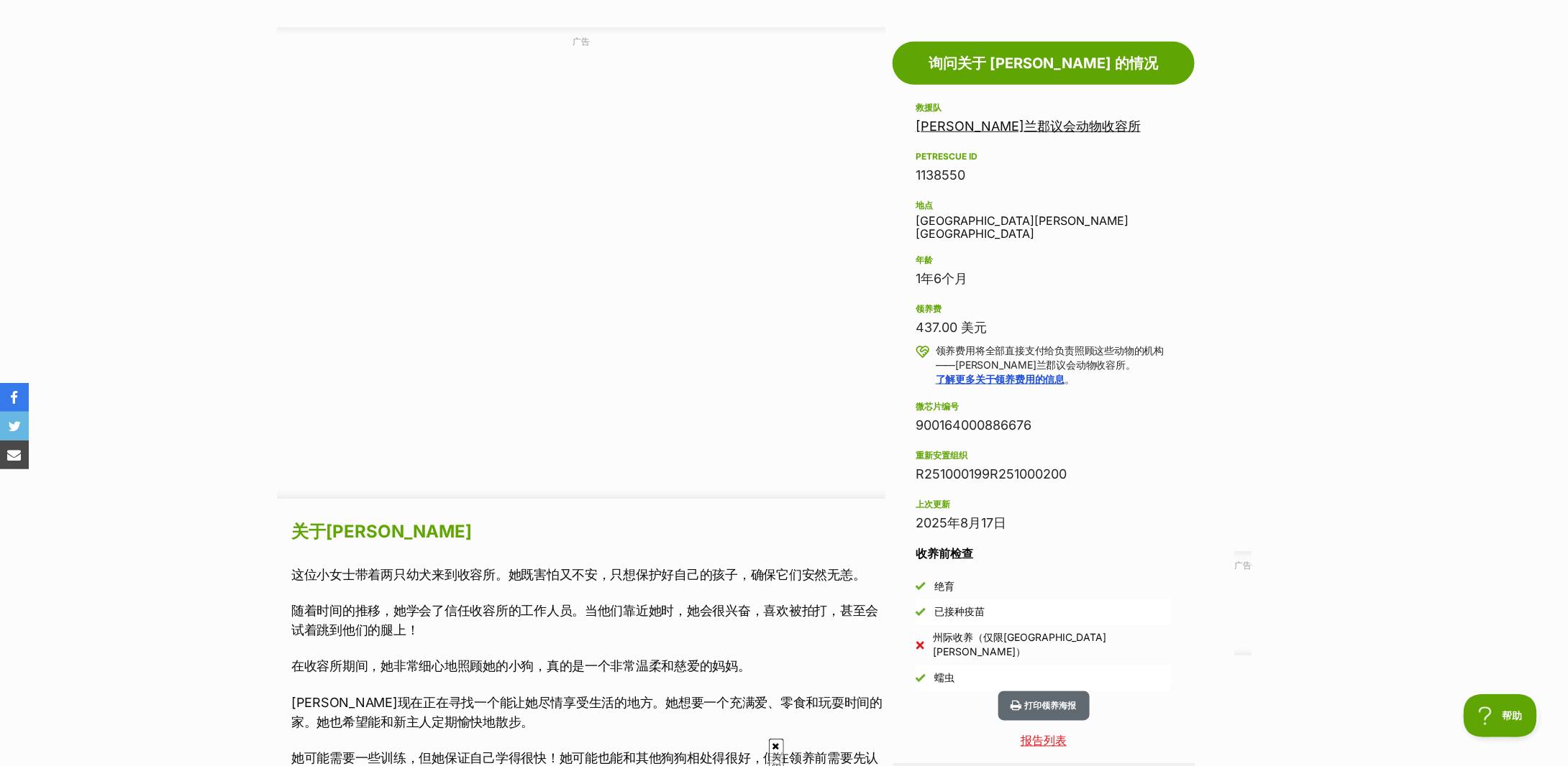
scroll to position [1151, 0]
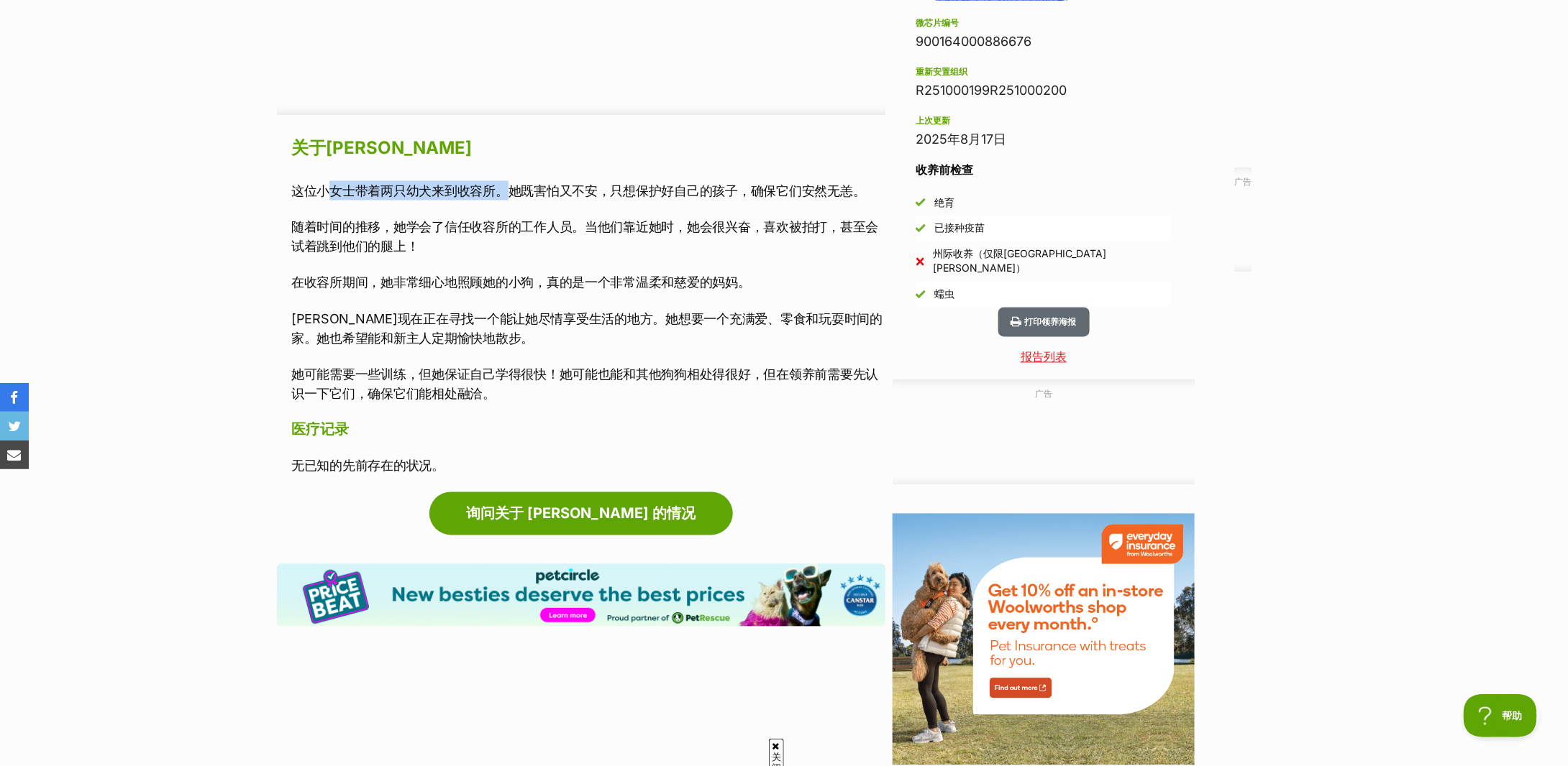
drag, startPoint x: 335, startPoint y: 189, endPoint x: 517, endPoint y: 184, distance: 182.1
click at [517, 184] on font "这位小女士带着两只幼犬来到收容所。她既害怕又不安，只想保护好自己的孩子，确保它们安然无恙。" at bounding box center [578, 191] width 575 height 15
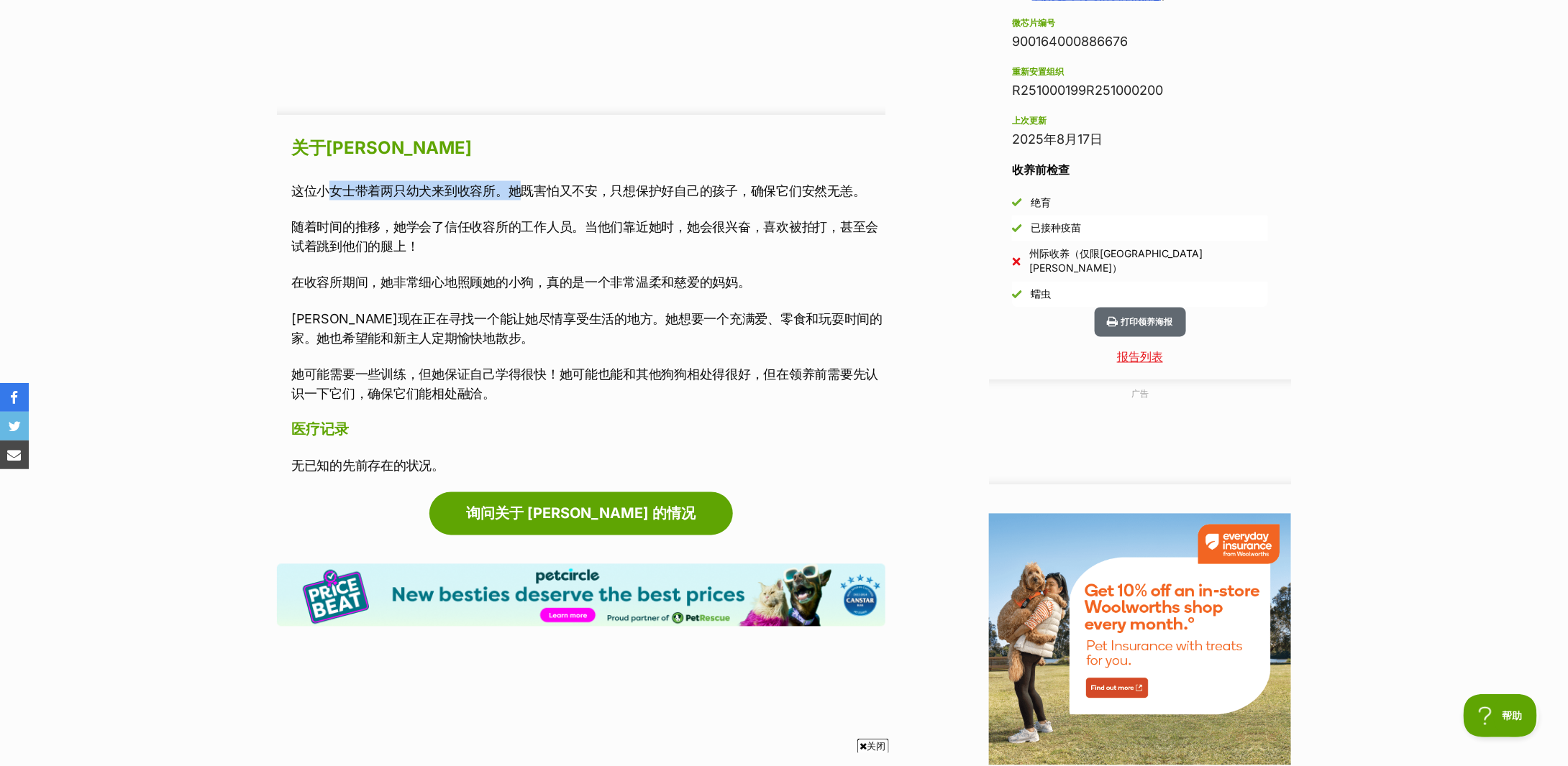
click at [517, 184] on font "这位小女士带着两只幼犬来到收容所。她既害怕又不安，只想保护好自己的孩子，确保它们安然无恙。" at bounding box center [578, 191] width 575 height 15
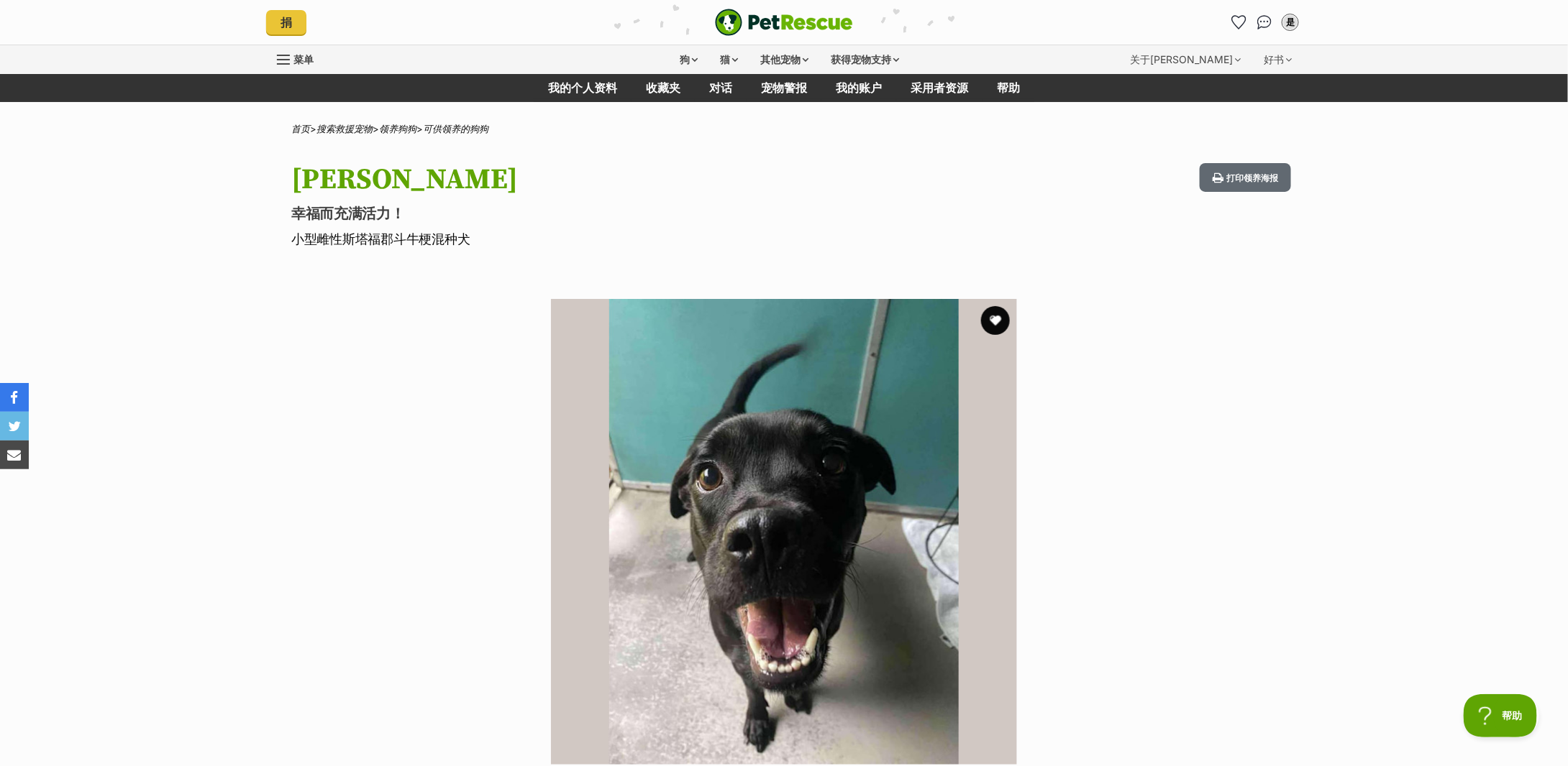
scroll to position [192, 0]
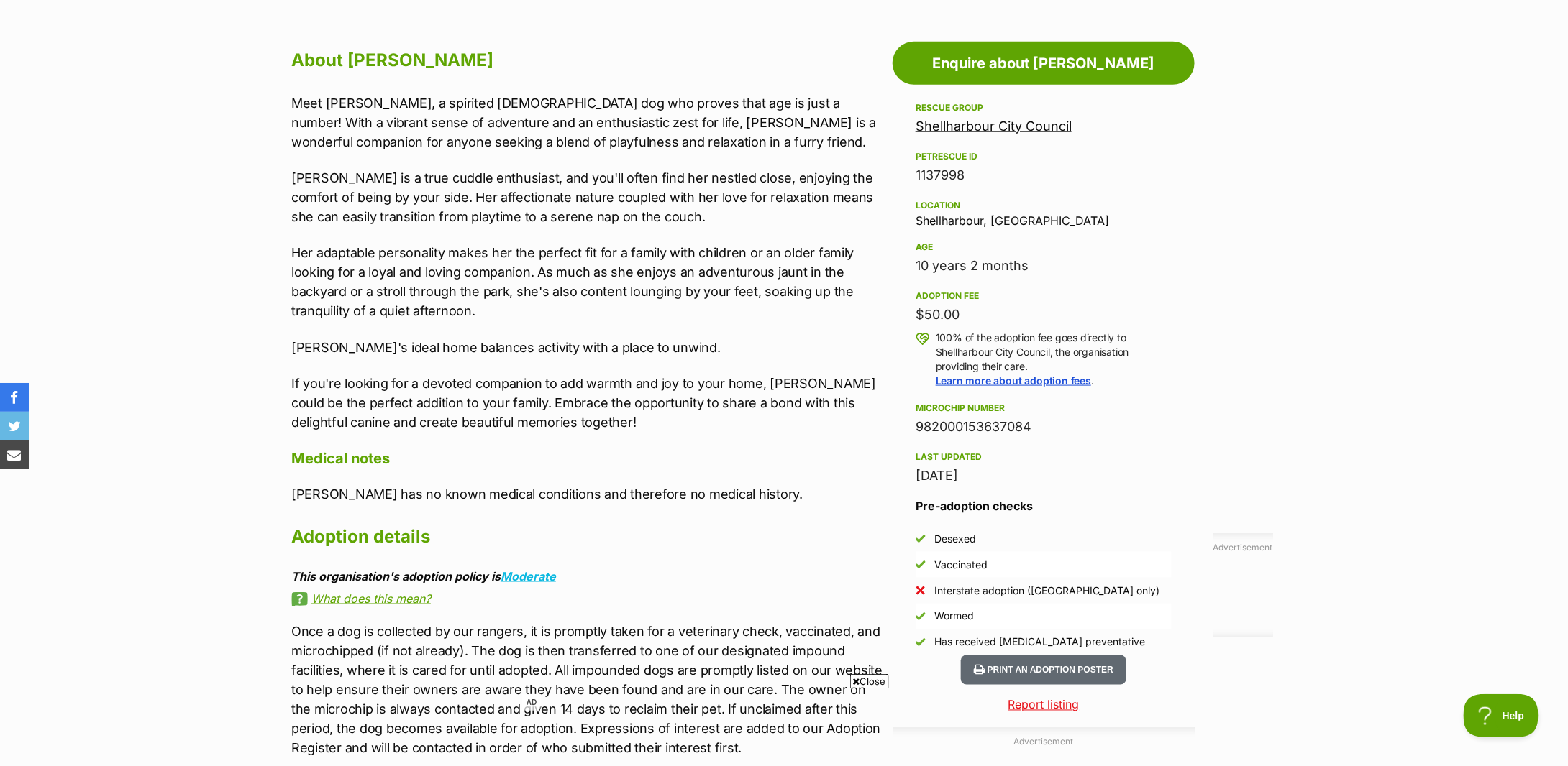
scroll to position [671, 0]
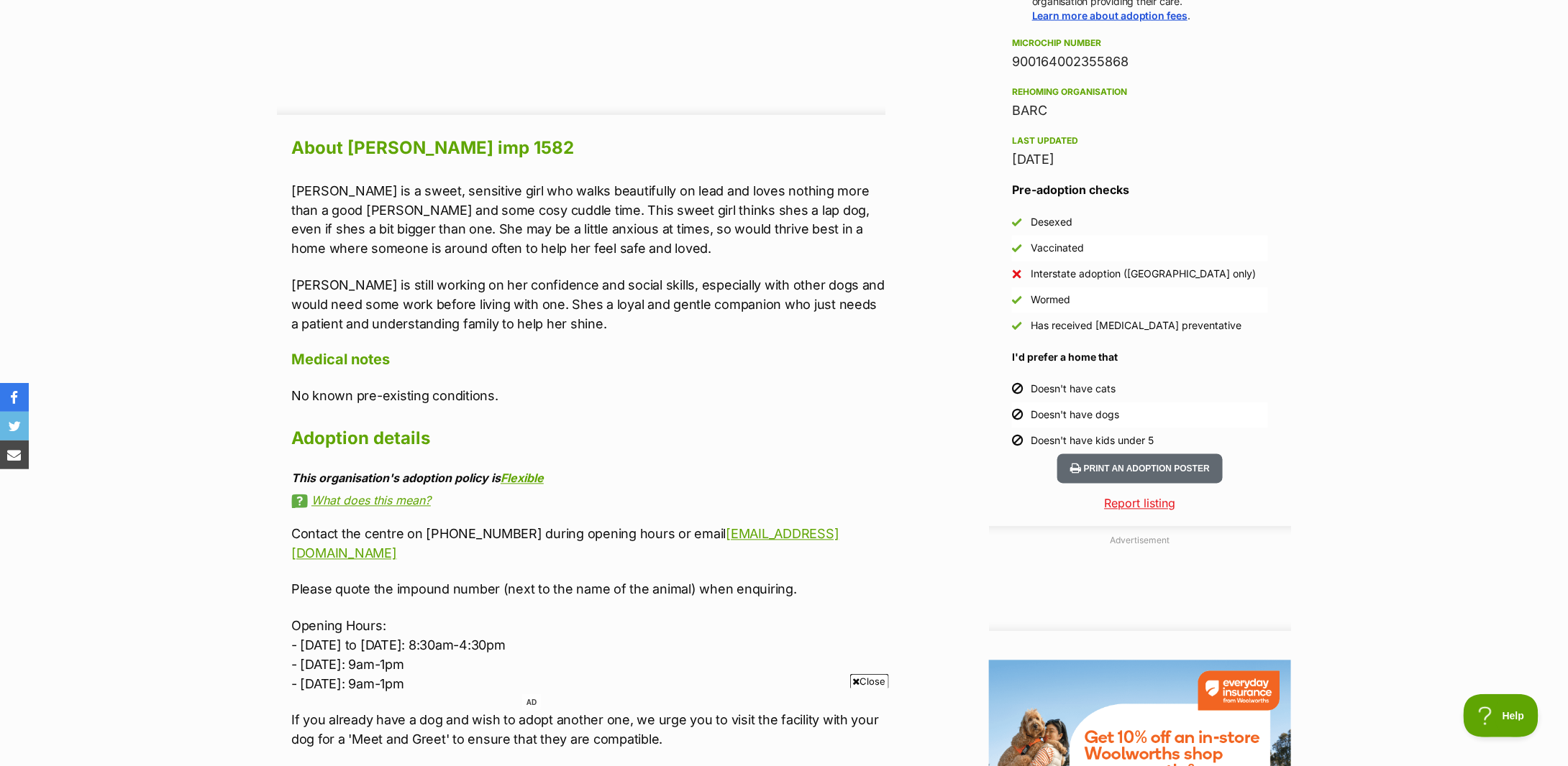
scroll to position [1246, 0]
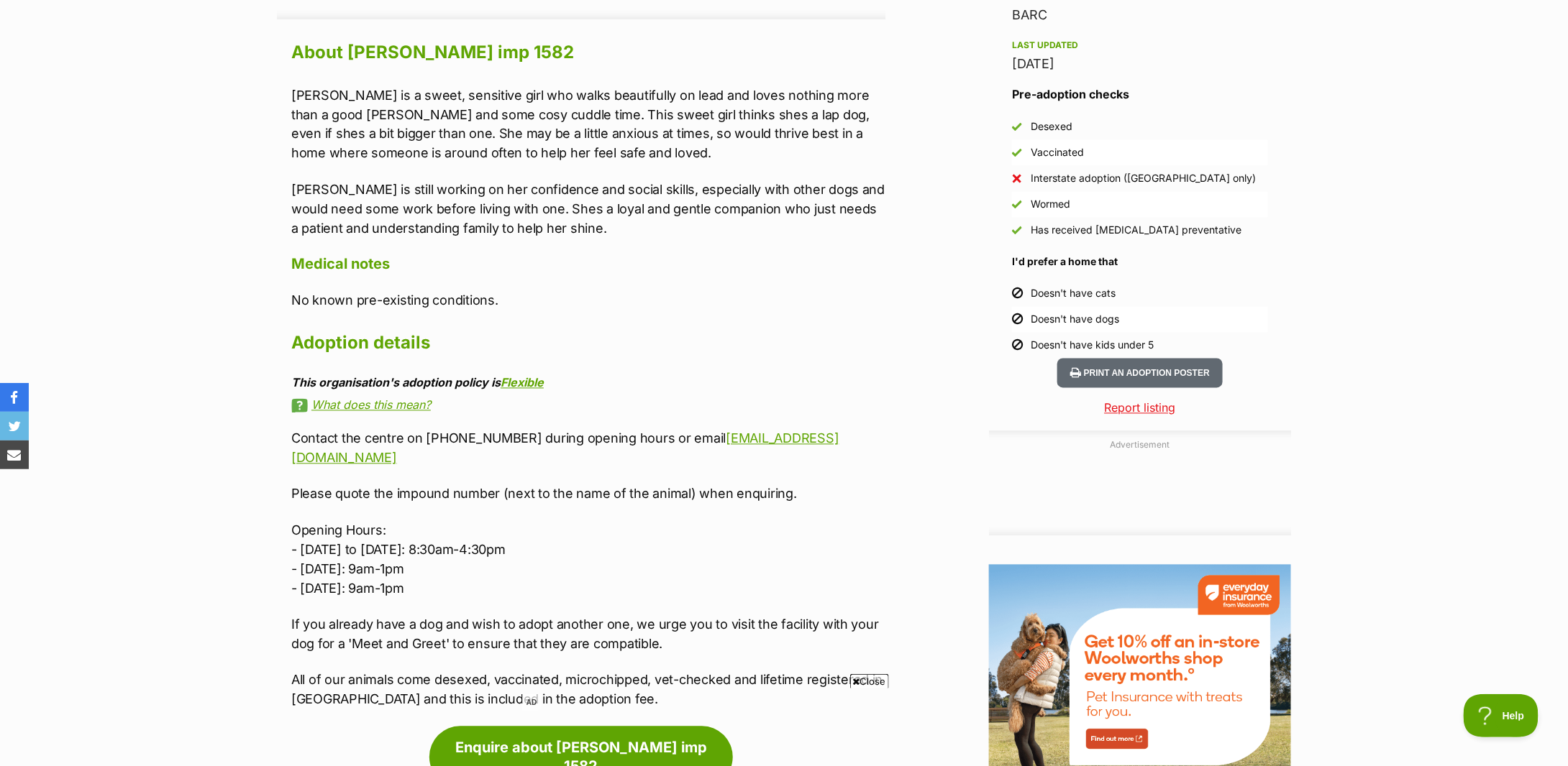
click at [277, 254] on div "About [PERSON_NAME] imp 1582 [PERSON_NAME] is a sweet, sensitive girl who walks…" at bounding box center [581, 373] width 608 height 673
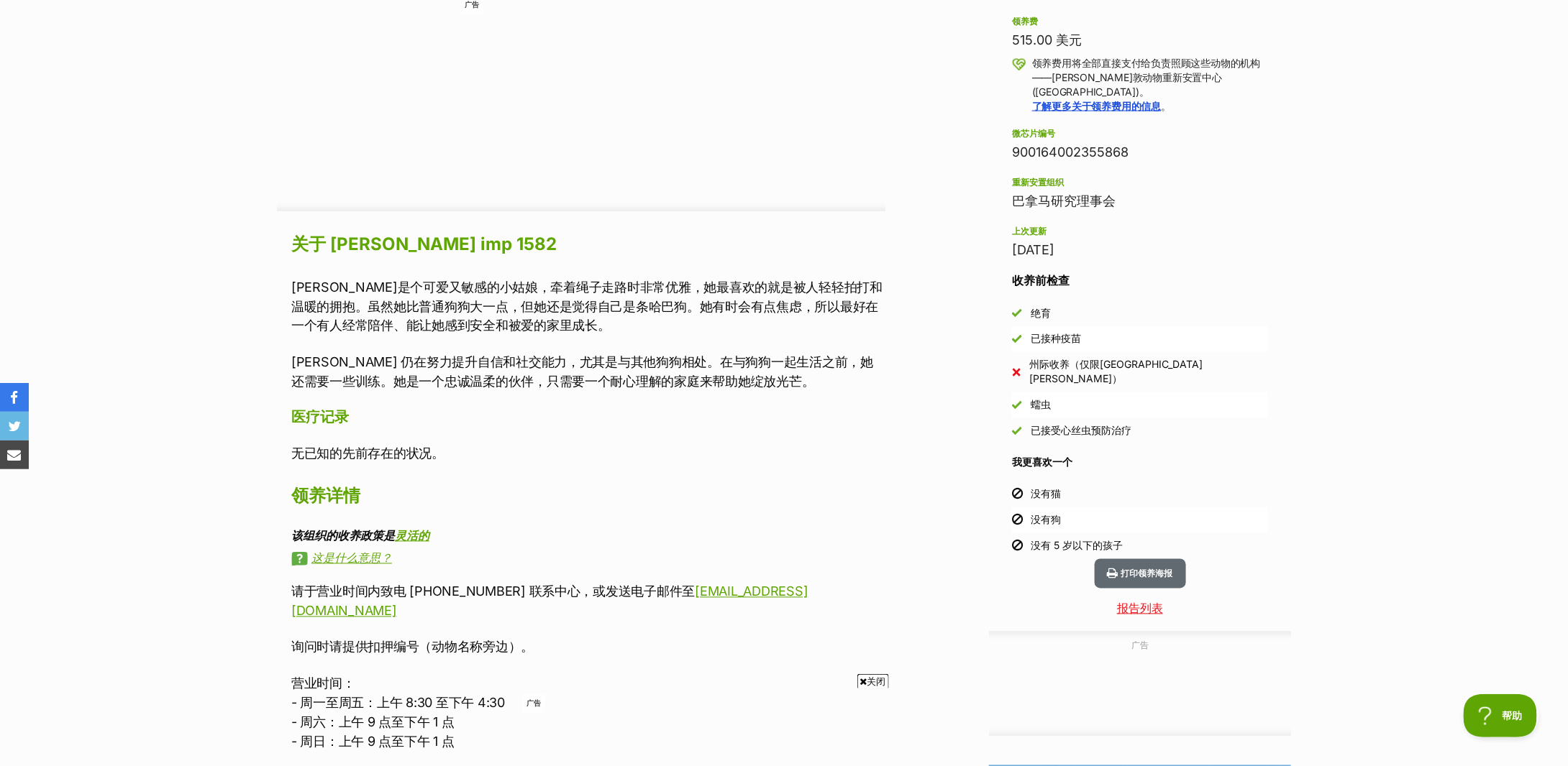
scroll to position [958, 0]
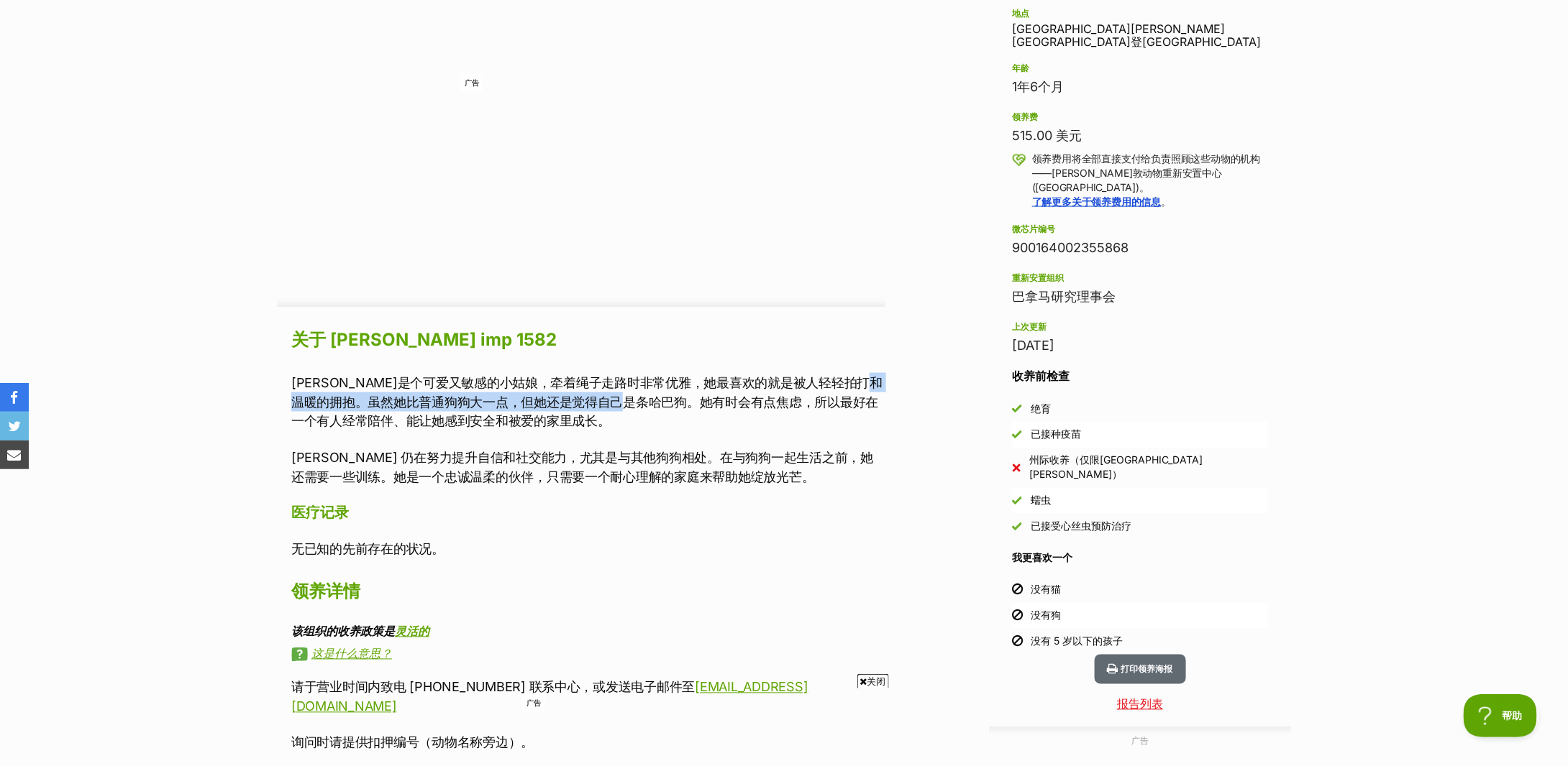
drag, startPoint x: 340, startPoint y: 400, endPoint x: 686, endPoint y: 405, distance: 346.0
click at [686, 405] on font "[PERSON_NAME]是个可爱又敏感的小姑娘，牵着绳子走路时非常优雅，她最喜欢的就是被人轻轻拍打和温暖的拥抱。虽然她比普通狗狗大一点，但她还是觉得自己是条…" at bounding box center [586, 401] width 592 height 54
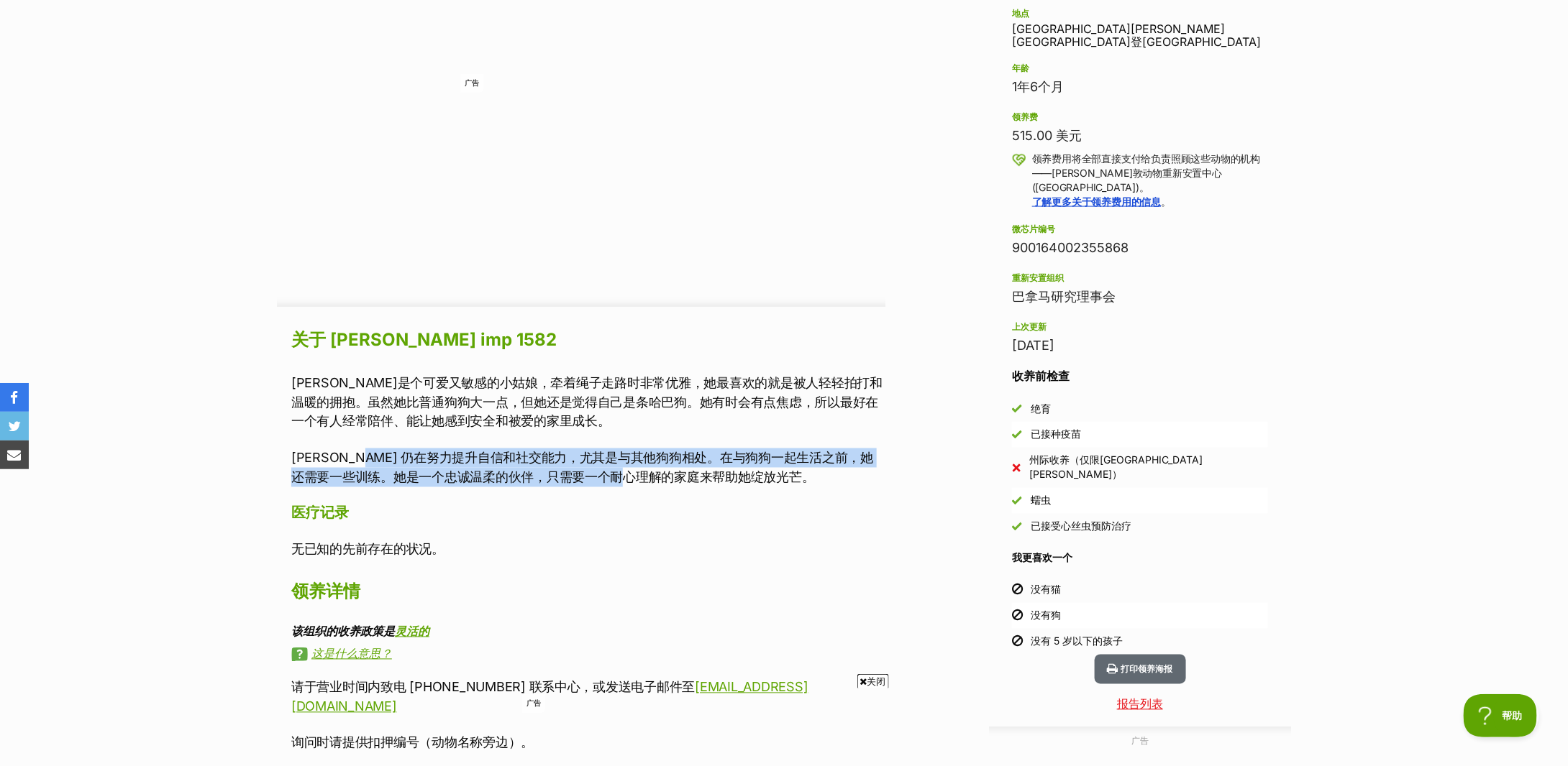
drag, startPoint x: 370, startPoint y: 457, endPoint x: 665, endPoint y: 472, distance: 295.4
click at [665, 472] on font "[PERSON_NAME] 仍在努力提升自信和社交能力，尤其是与其他狗狗相处。在与狗狗一起生活之前，她还需要一些训练。她是一个忠诚温柔的伙伴，只需要一个耐心理…" at bounding box center [582, 467] width 582 height 34
click at [665, 473] on font "[PERSON_NAME] 仍在努力提升自信和社交能力，尤其是与其他狗狗相处。在与狗狗一起生活之前，她还需要一些训练。她是一个忠诚温柔的伙伴，只需要一个耐心理…" at bounding box center [582, 467] width 582 height 34
click at [913, 463] on div "广告 广告 Adoption information I've been adopted! This pet is no longer available O…" at bounding box center [784, 601] width 1014 height 1530
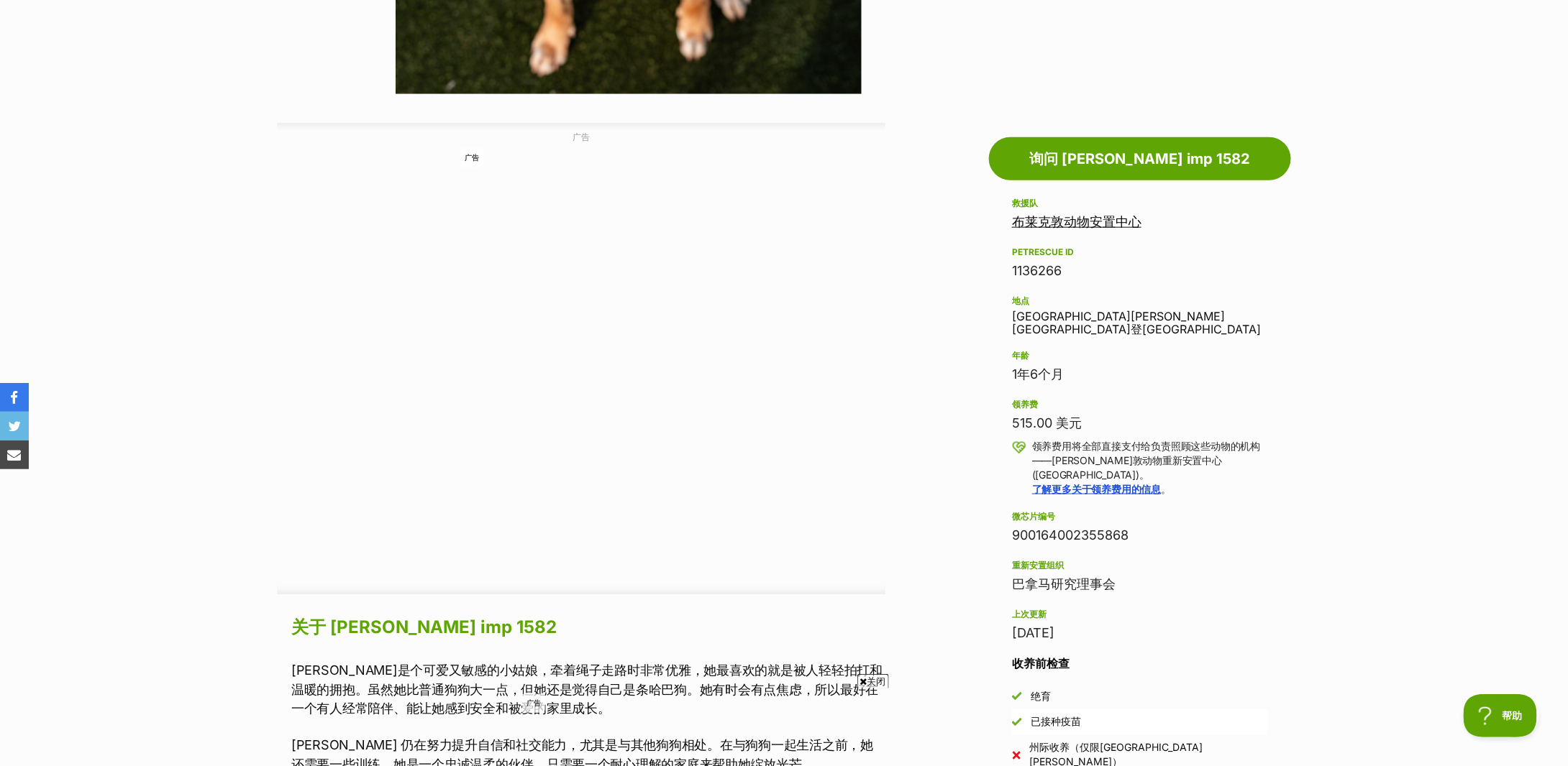
scroll to position [192, 0]
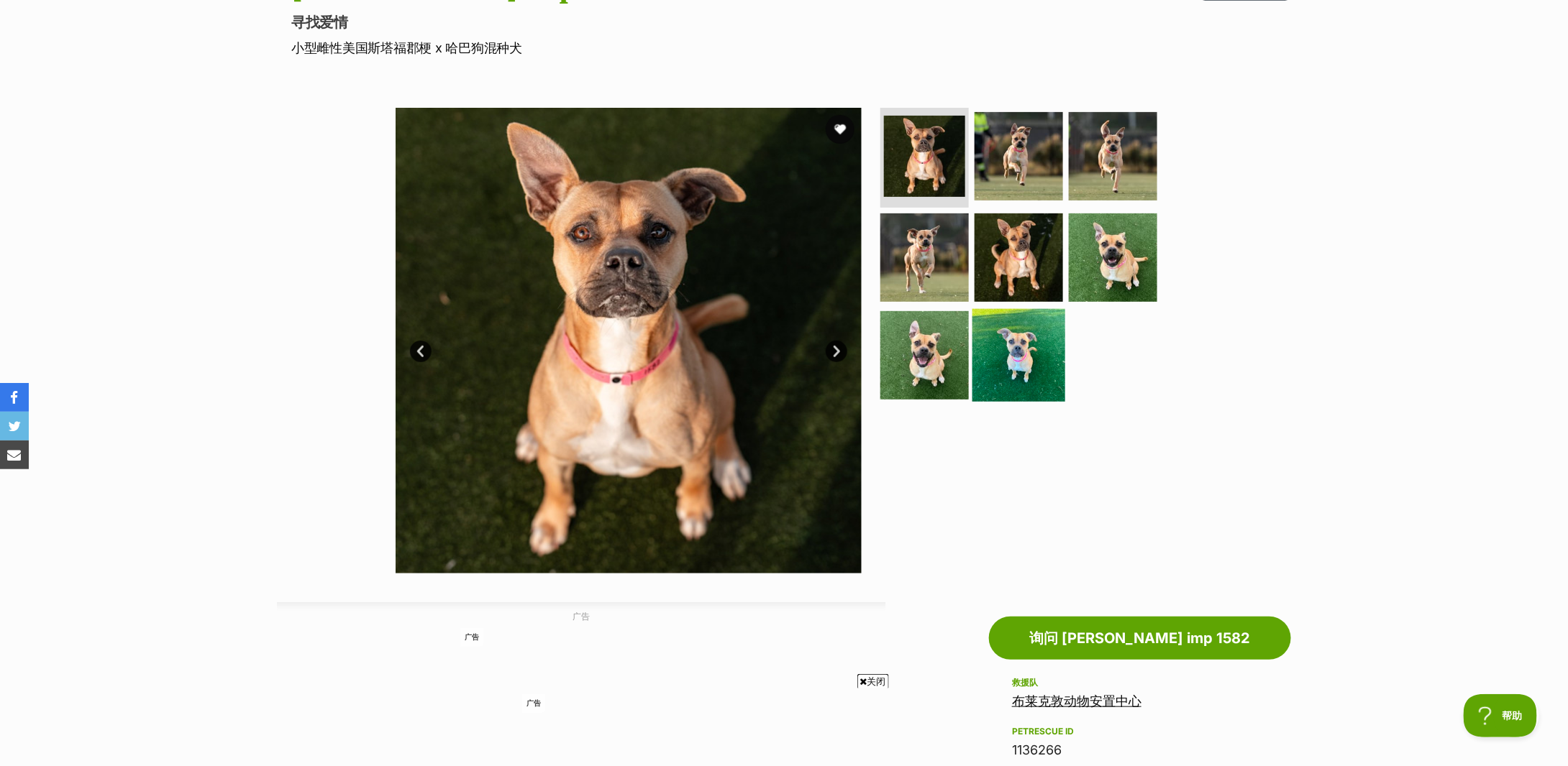
click at [1026, 350] on img at bounding box center [1020, 356] width 93 height 93
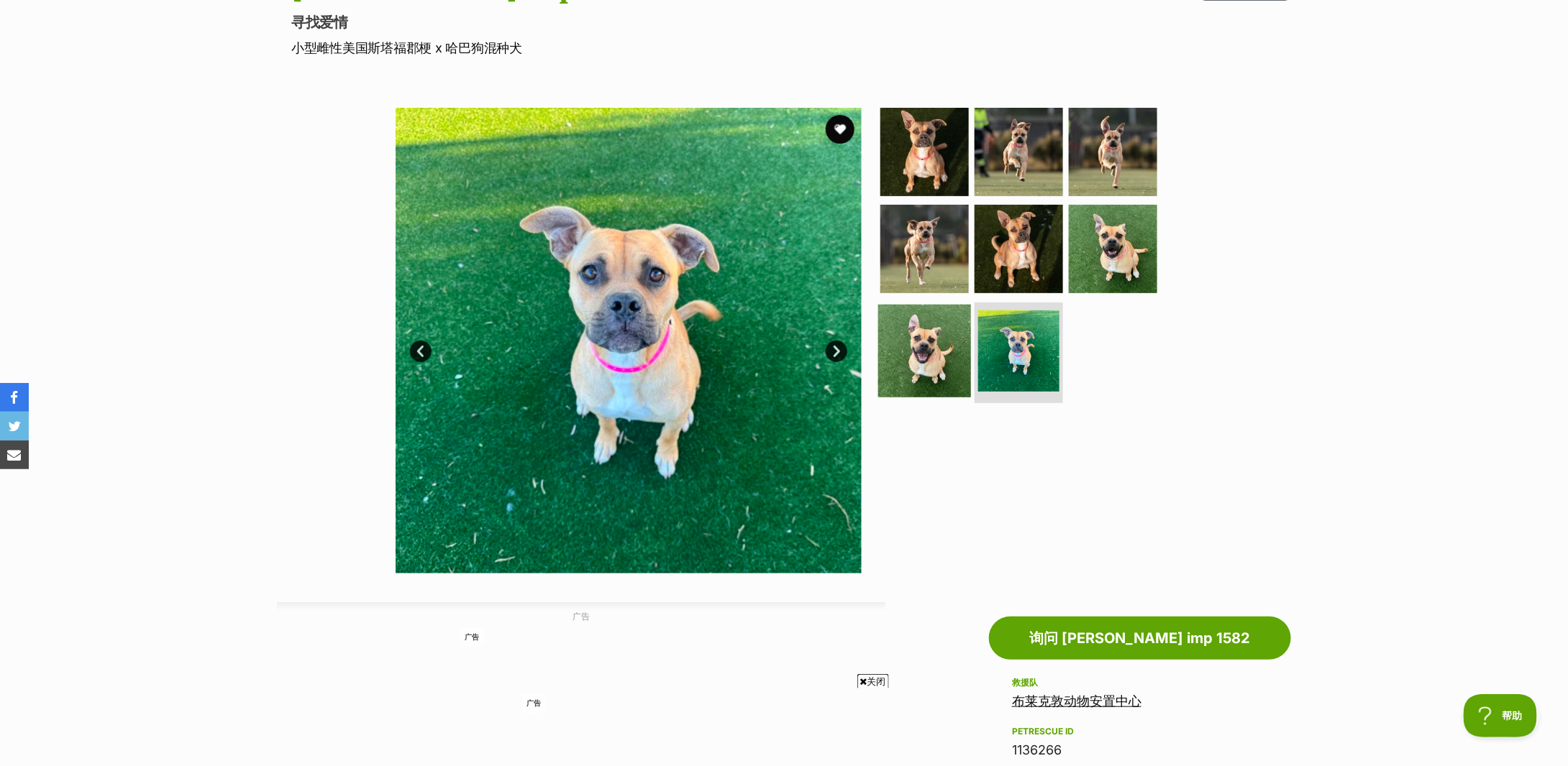
click at [910, 356] on img at bounding box center [925, 351] width 93 height 93
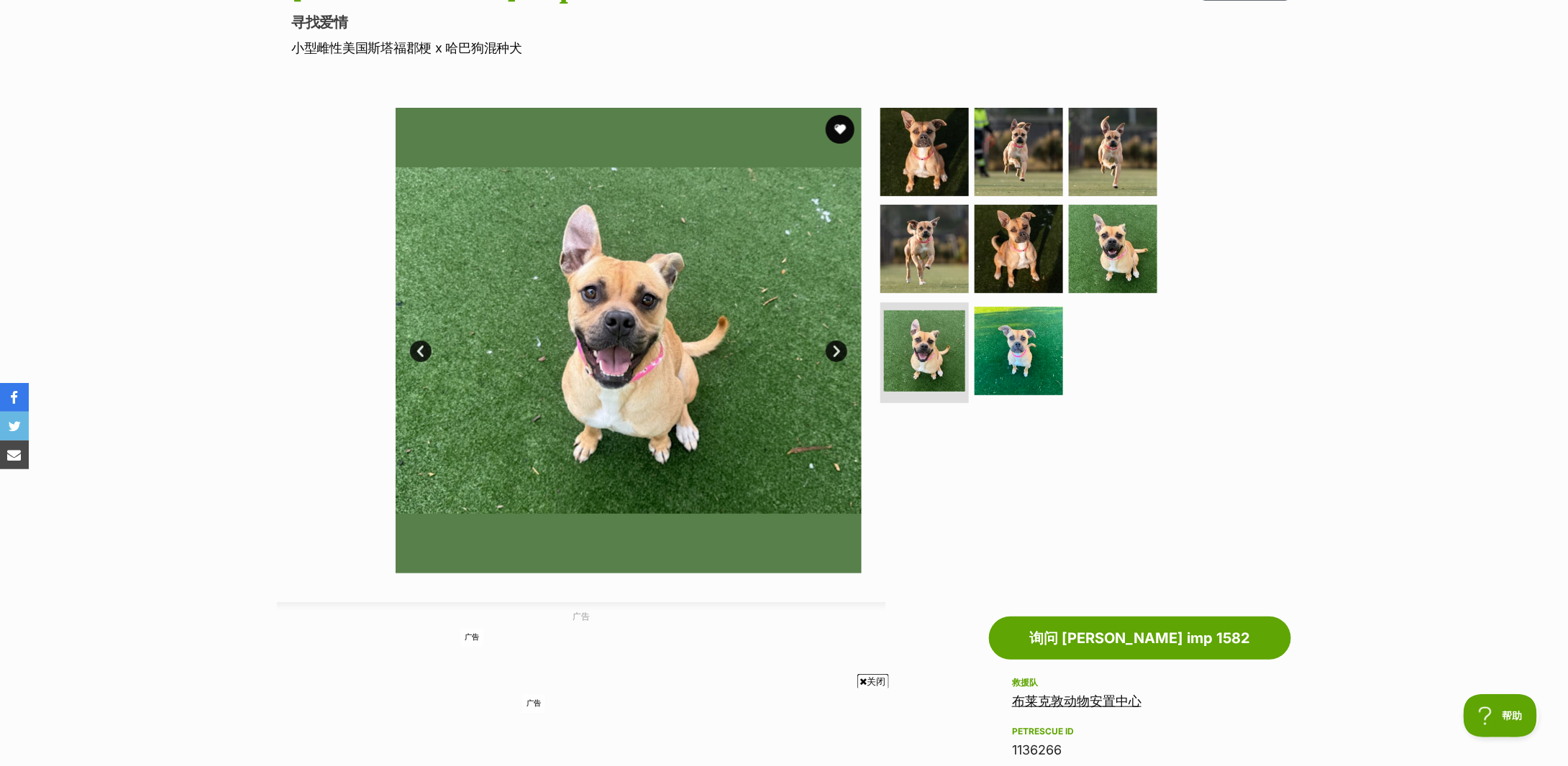
click at [416, 347] on link "上一页" at bounding box center [421, 351] width 22 height 22
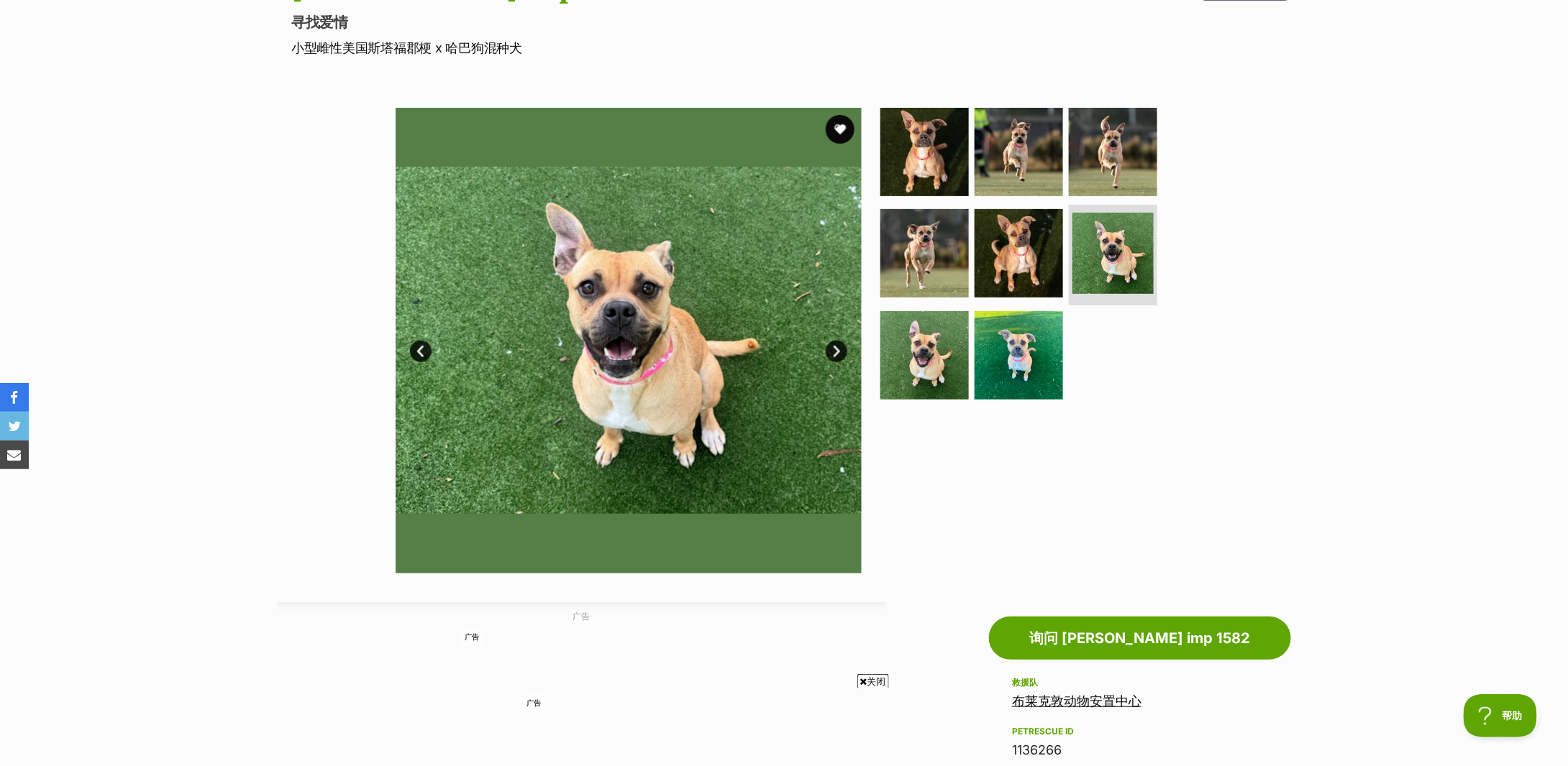
click at [416, 347] on link "上一页" at bounding box center [421, 351] width 22 height 22
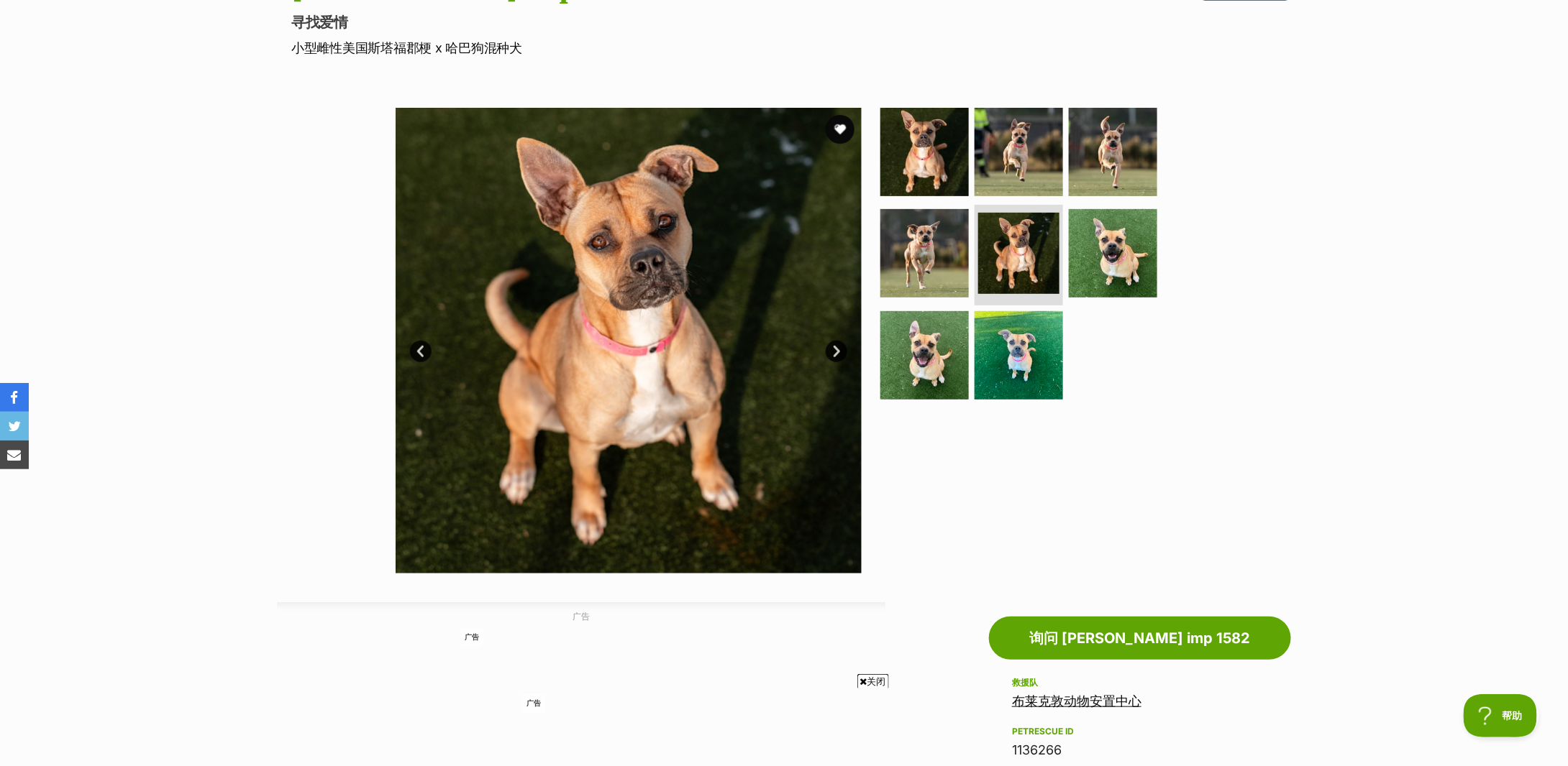
click at [416, 347] on link "上一页" at bounding box center [421, 351] width 22 height 22
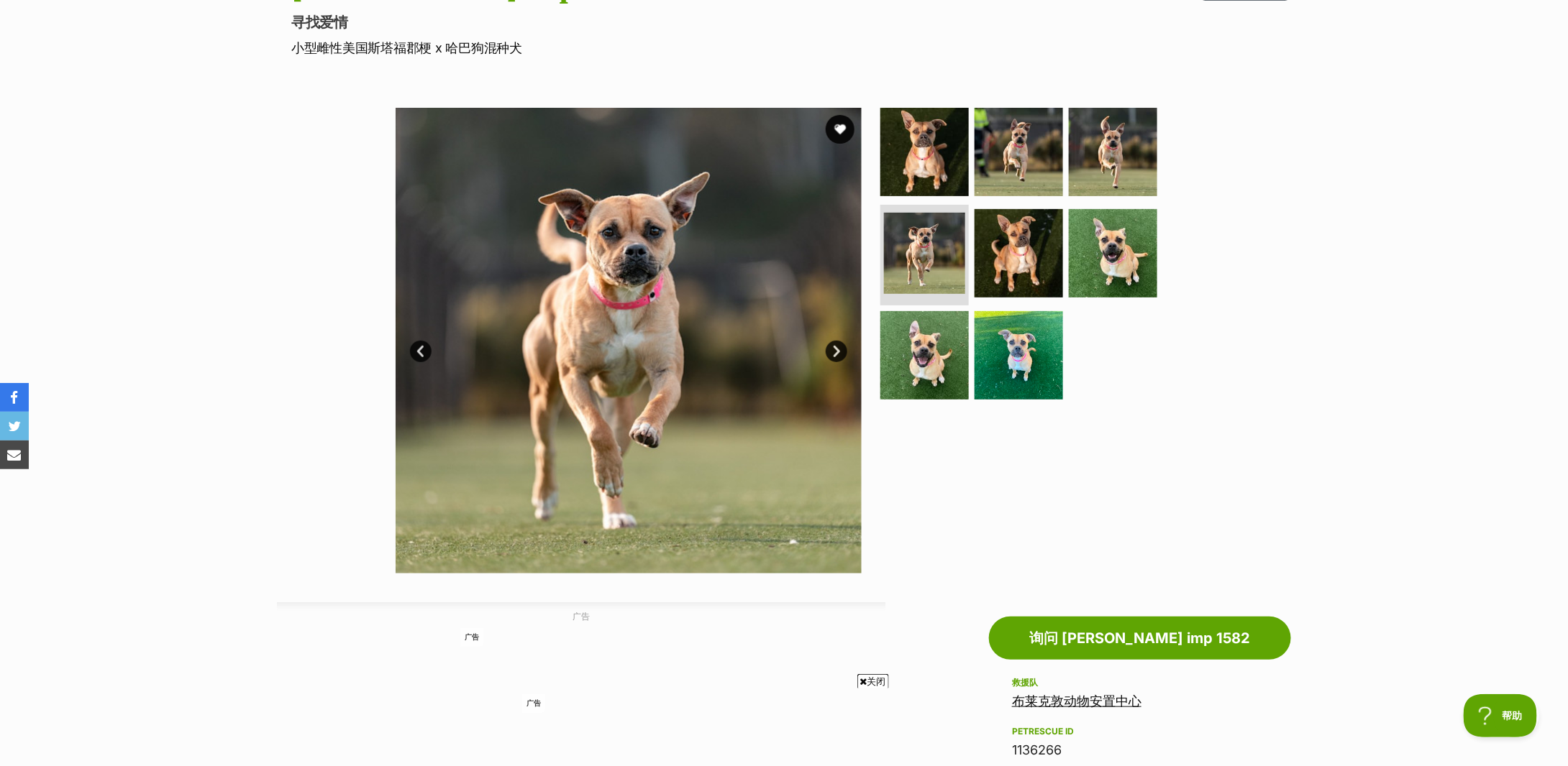
click at [840, 354] on link "下一个" at bounding box center [837, 351] width 22 height 22
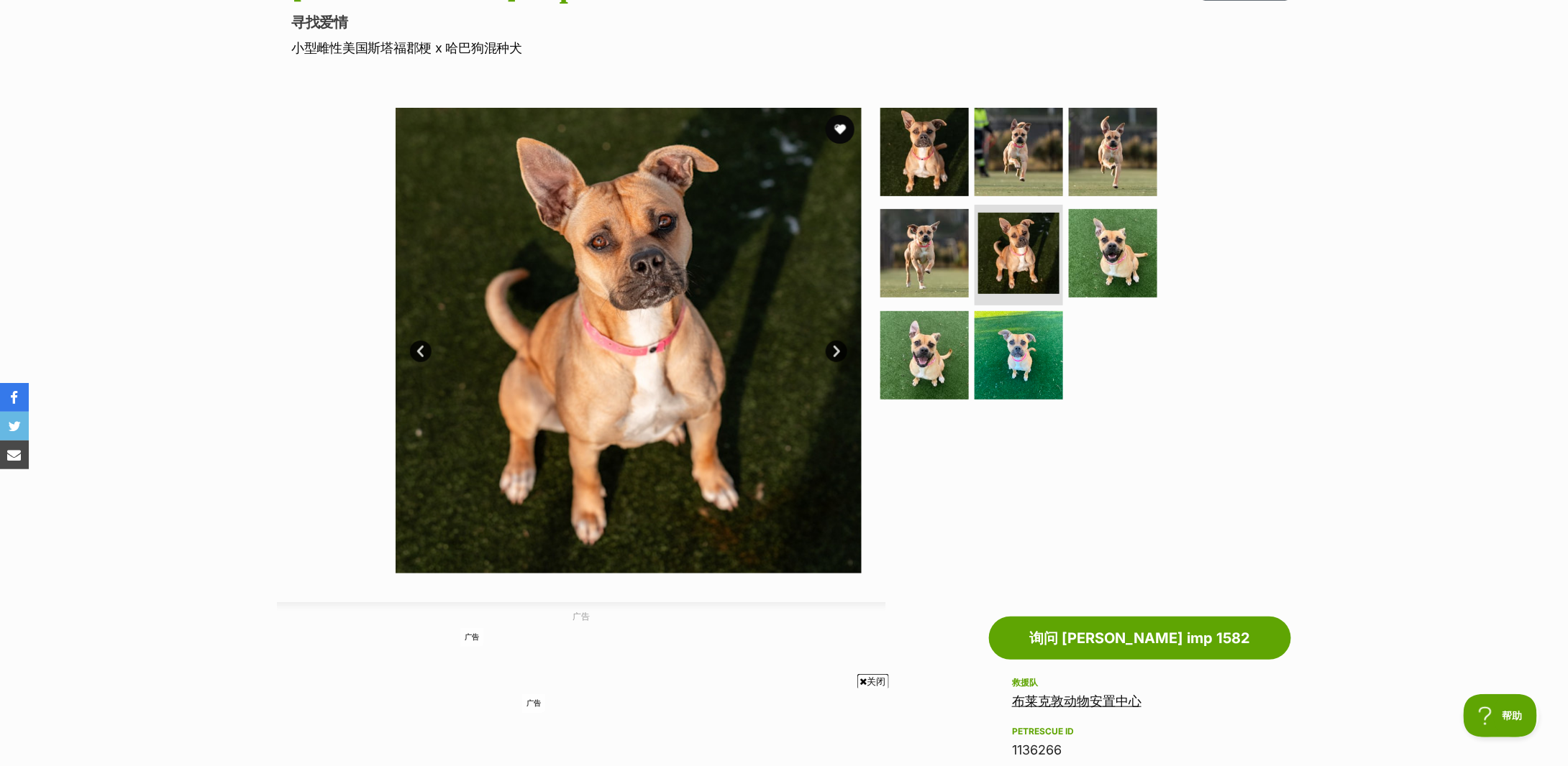
click at [414, 344] on link "上一页" at bounding box center [421, 351] width 22 height 22
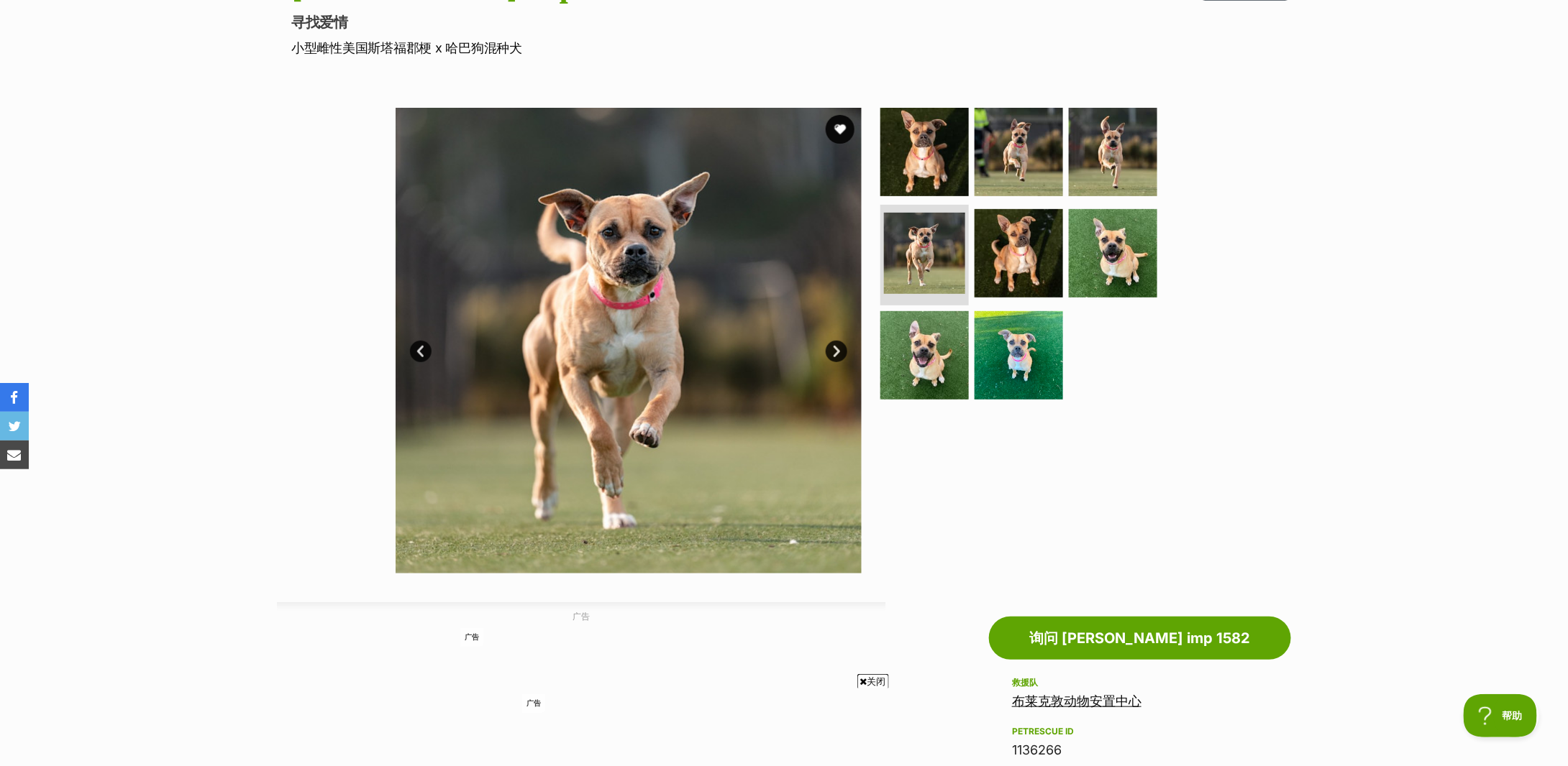
click at [414, 344] on link "上一页" at bounding box center [421, 351] width 22 height 22
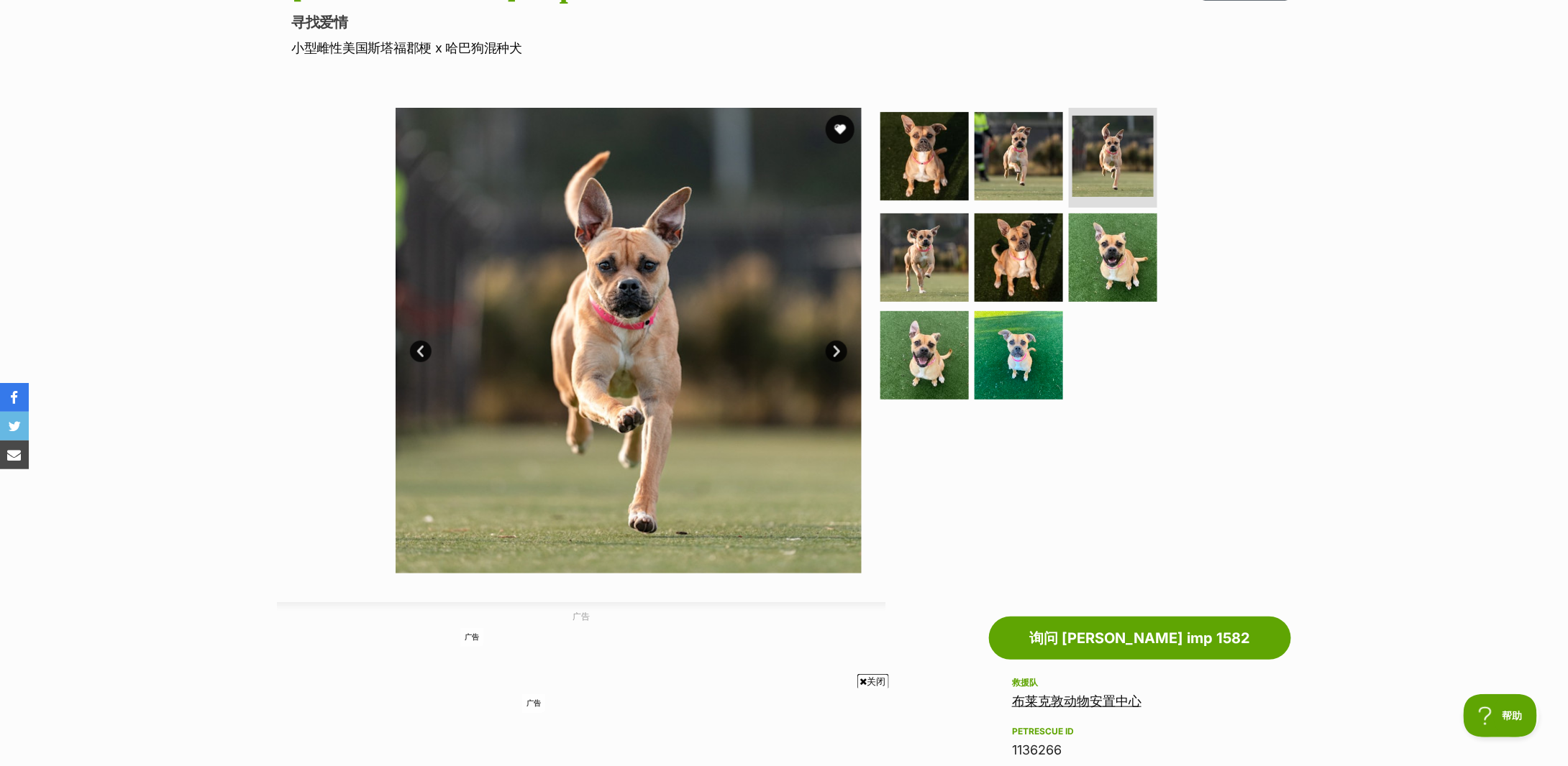
click at [414, 344] on link "上一页" at bounding box center [421, 351] width 22 height 22
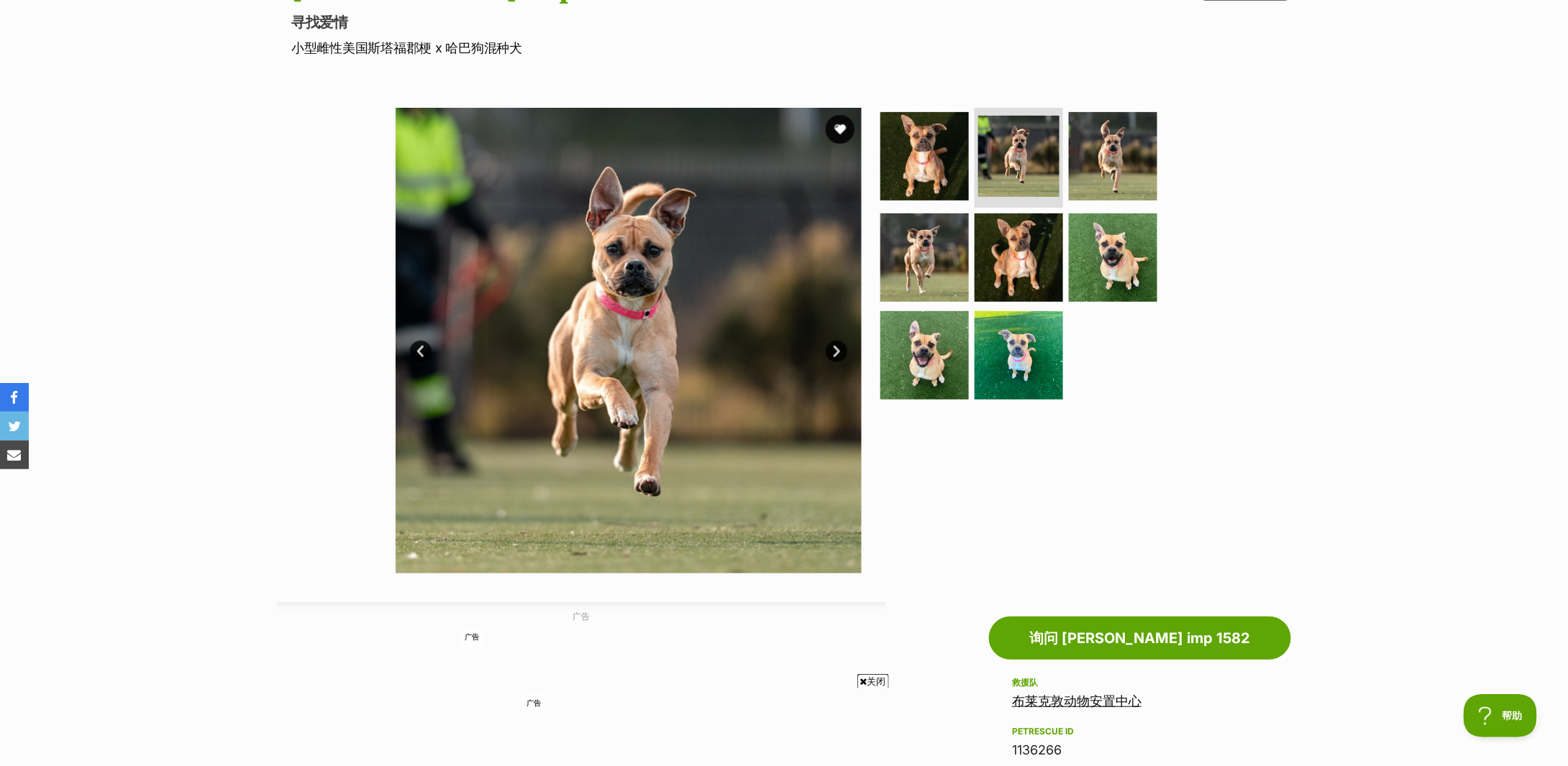
click at [414, 344] on link "上一页" at bounding box center [421, 351] width 22 height 22
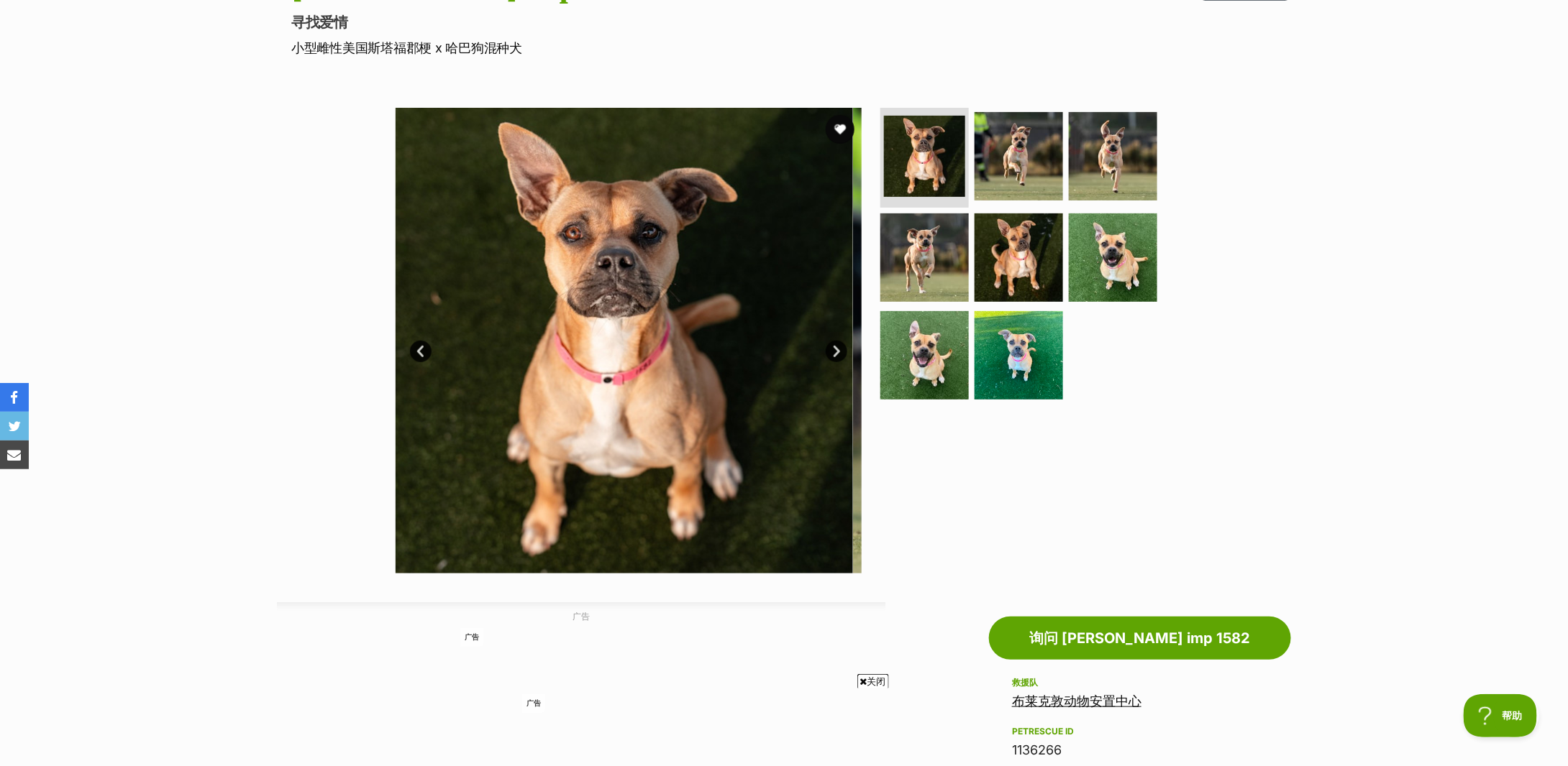
click at [414, 344] on link "上一页" at bounding box center [421, 351] width 22 height 22
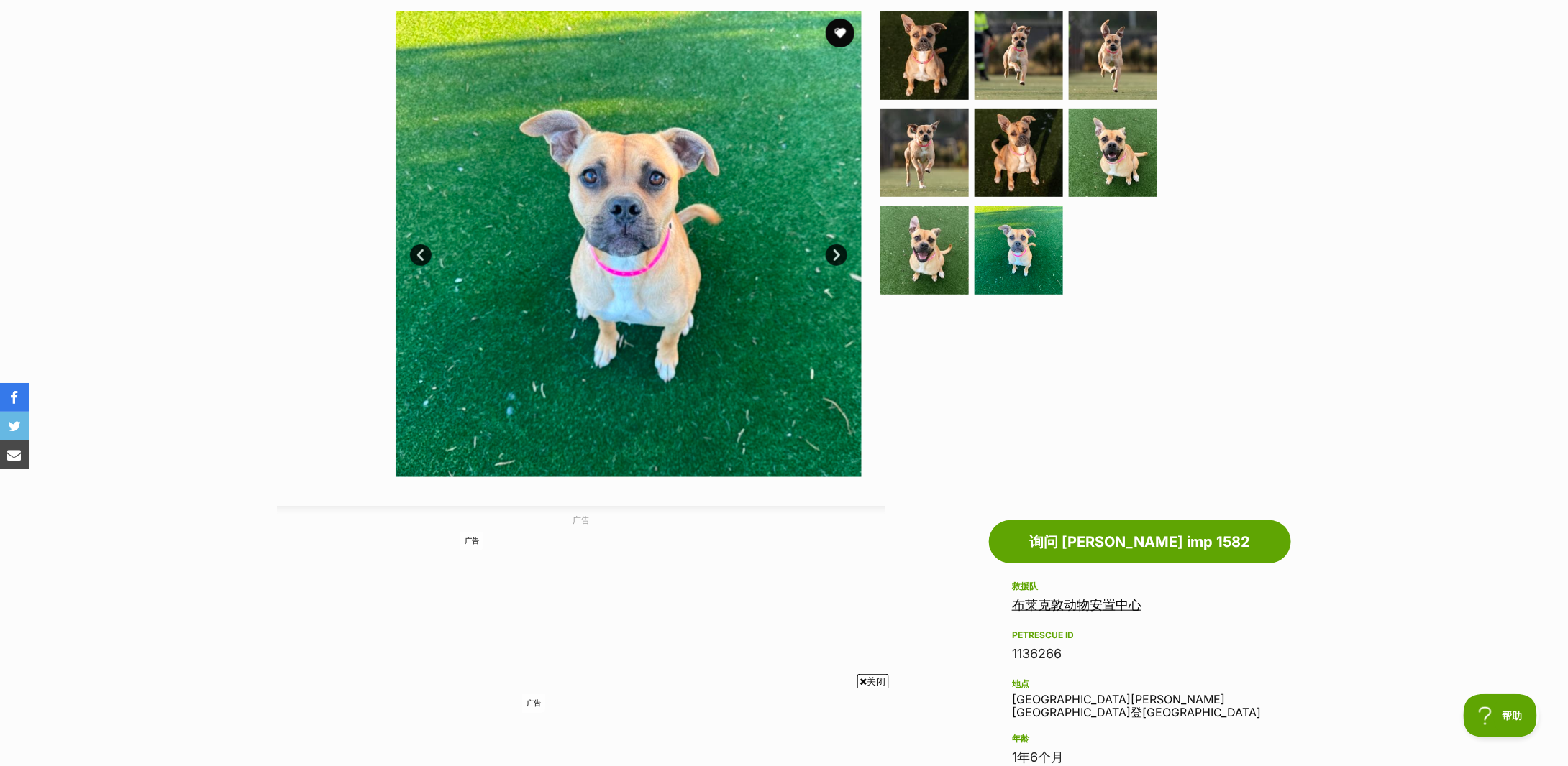
scroll to position [0, 0]
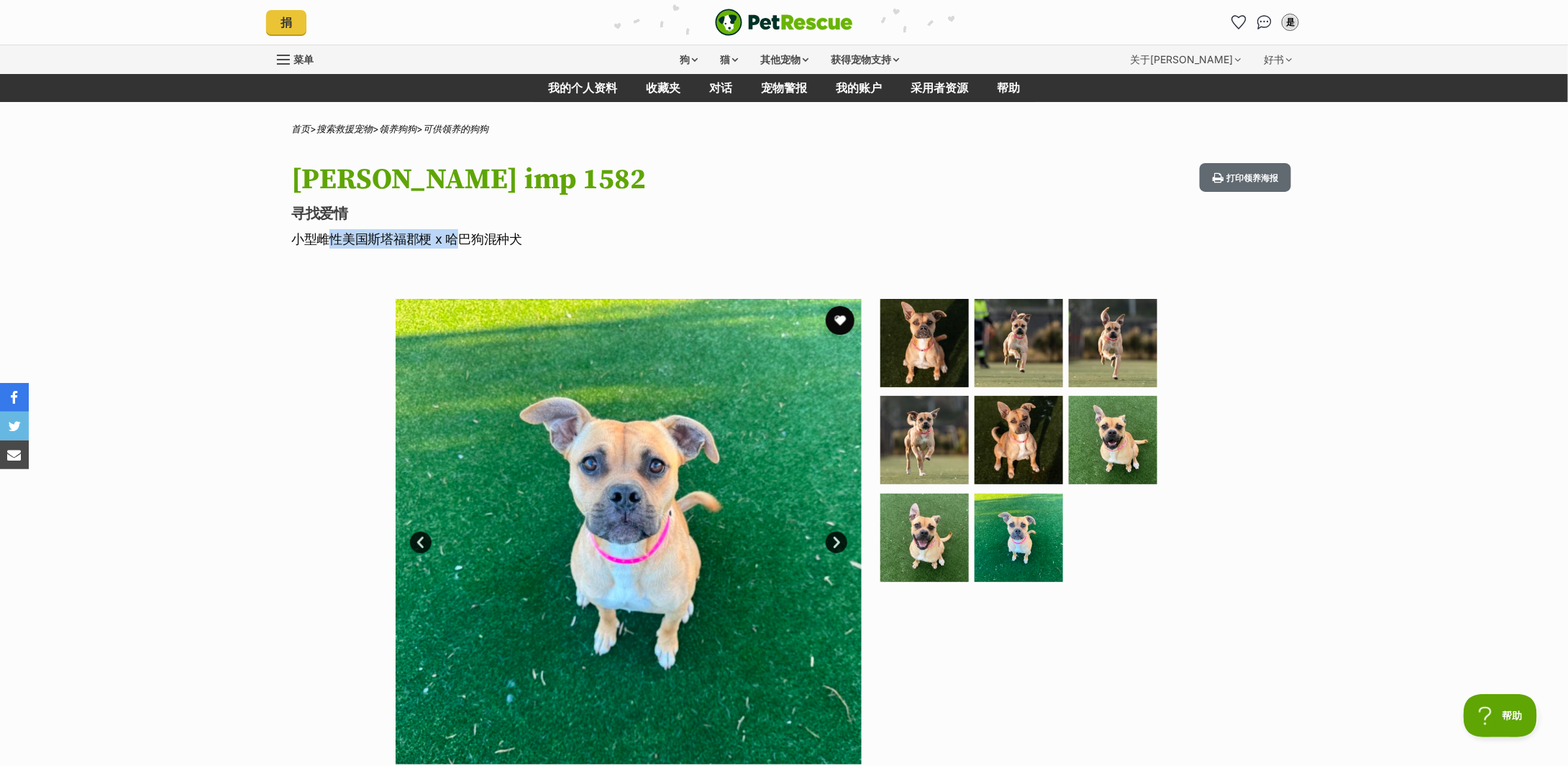
drag, startPoint x: 322, startPoint y: 240, endPoint x: 449, endPoint y: 238, distance: 127.0
click at [449, 238] on font "小型雌性美国斯塔福郡梗 x 哈巴狗混种犬" at bounding box center [406, 239] width 231 height 15
click at [510, 247] on font "小型雌性美国斯塔福郡梗 x 哈巴狗混种犬" at bounding box center [406, 239] width 231 height 15
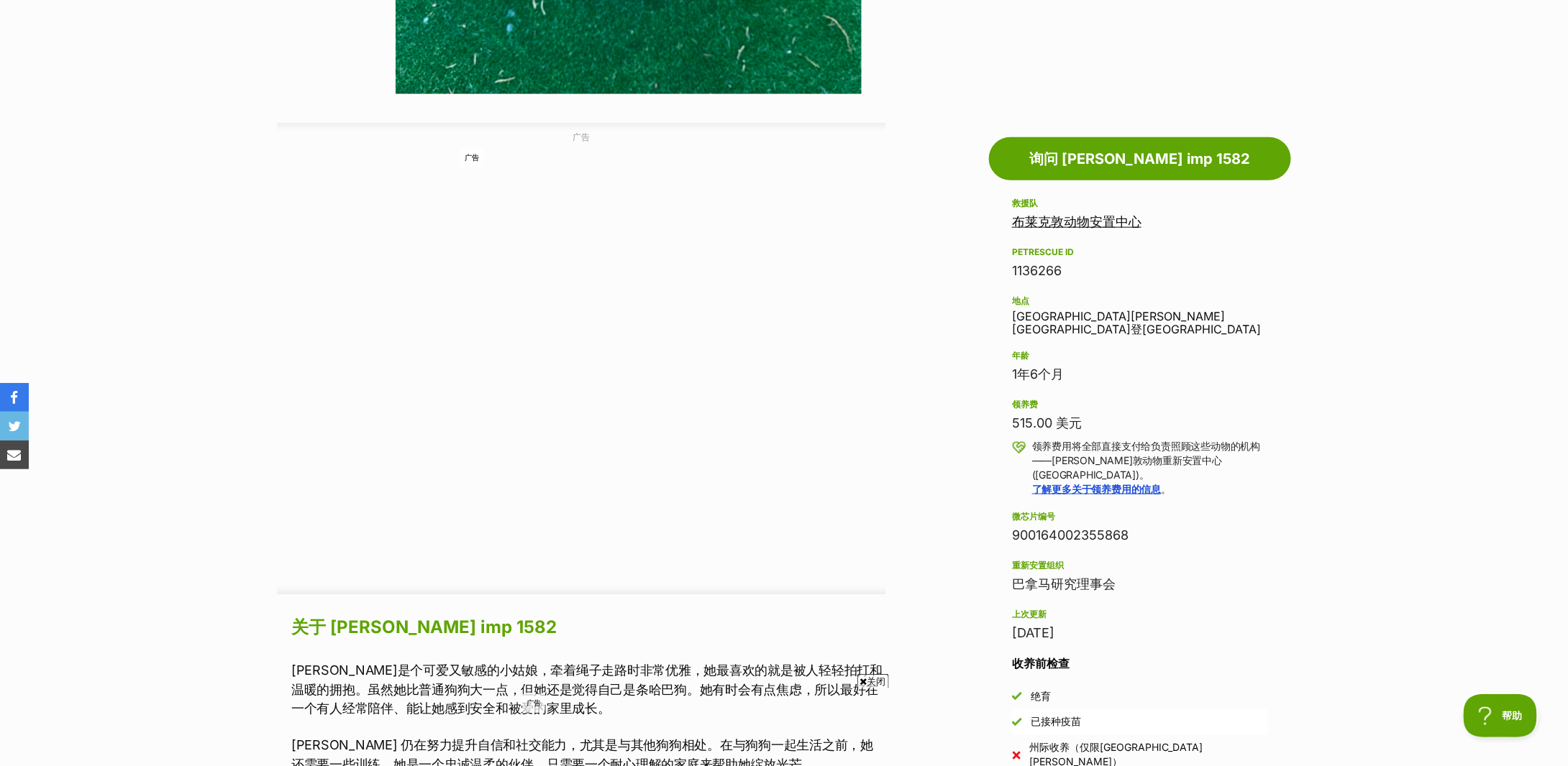
scroll to position [1151, 0]
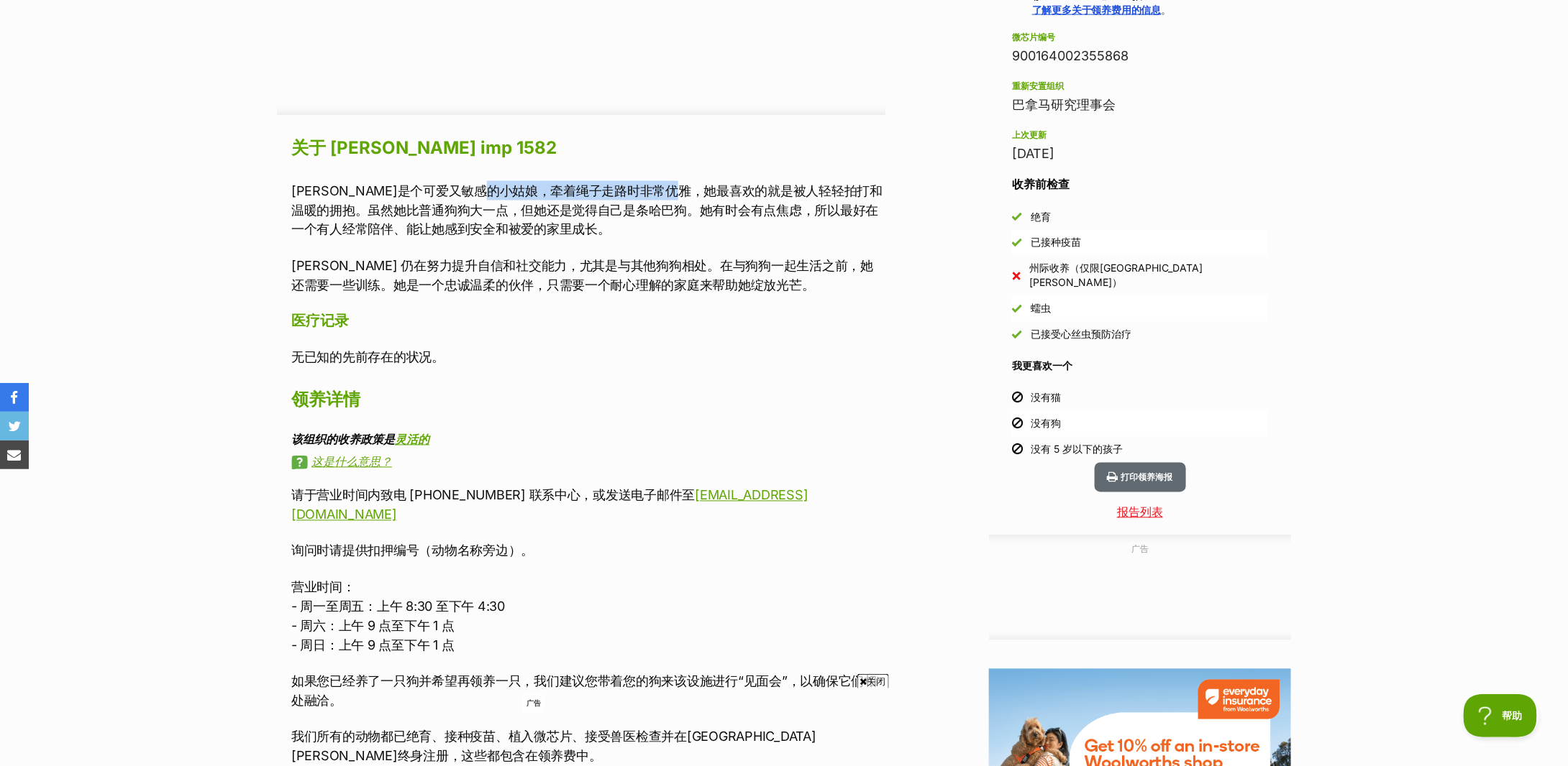
drag, startPoint x: 541, startPoint y: 184, endPoint x: 732, endPoint y: 190, distance: 191.1
click at [732, 190] on font "萝拉是个可爱又敏感的小姑娘，牵着绳子走路时非常优雅，她最喜欢的就是被人轻轻拍打和温暖的拥抱。虽然她比普通狗狗大一点，但她还是觉得自己是条哈巴狗。她有时会有点焦…" at bounding box center [586, 210] width 592 height 54
drag, startPoint x: 344, startPoint y: 210, endPoint x: 605, endPoint y: 212, distance: 261.0
click at [605, 212] on font "萝拉是个可爱又敏感的小姑娘，牵着绳子走路时非常优雅，她最喜欢的就是被人轻轻拍打和温暖的拥抱。虽然她比普通狗狗大一点，但她还是觉得自己是条哈巴狗。她有时会有点焦…" at bounding box center [586, 210] width 592 height 54
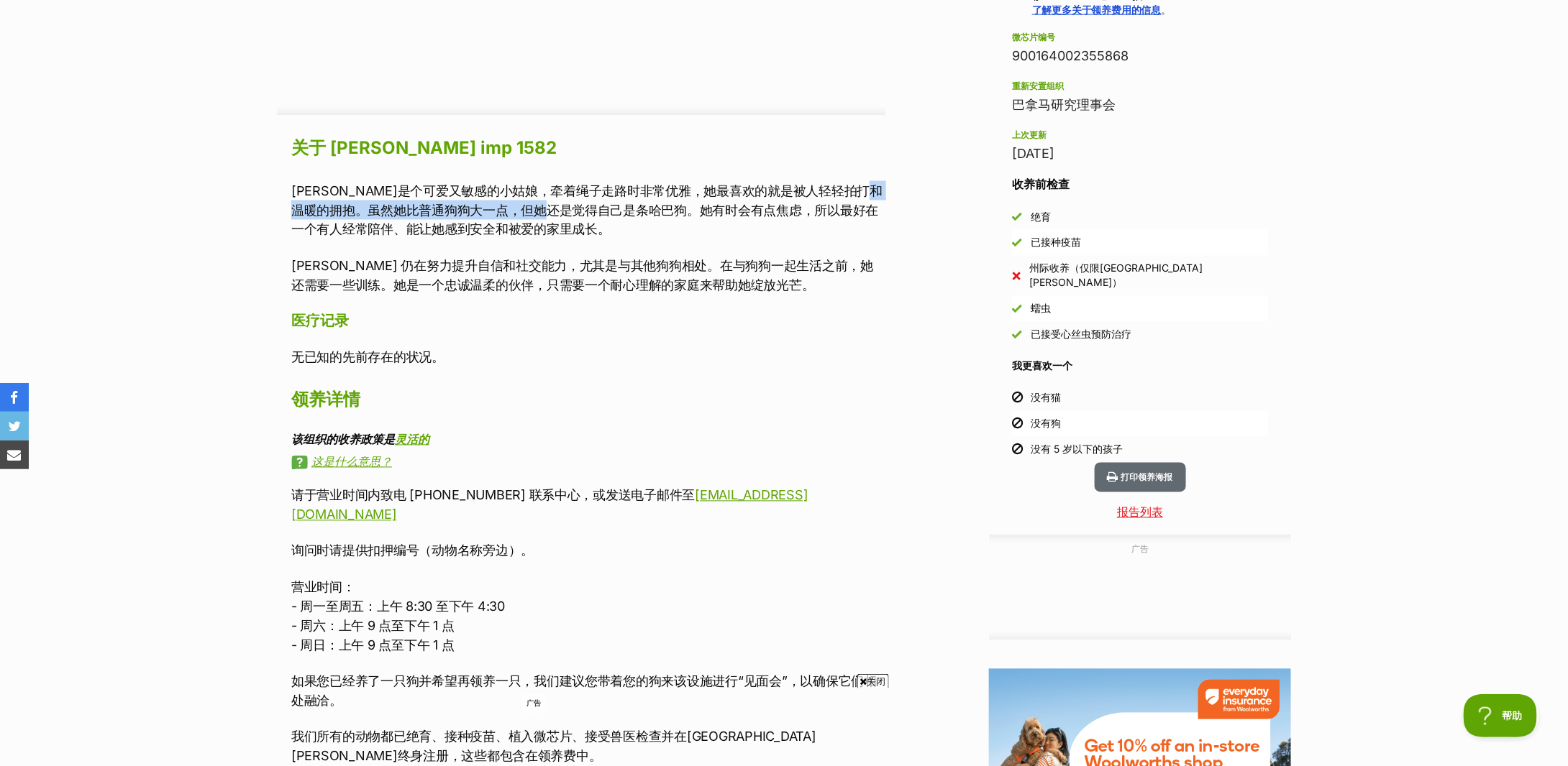
click at [605, 212] on font "萝拉是个可爱又敏感的小姑娘，牵着绳子走路时非常优雅，她最喜欢的就是被人轻轻拍打和温暖的拥抱。虽然她比普通狗狗大一点，但她还是觉得自己是条哈巴狗。她有时会有点焦…" at bounding box center [586, 210] width 592 height 54
drag, startPoint x: 359, startPoint y: 213, endPoint x: 508, endPoint y: 210, distance: 149.0
click at [508, 210] on font "萝拉是个可爱又敏感的小姑娘，牵着绳子走路时非常优雅，她最喜欢的就是被人轻轻拍打和温暖的拥抱。虽然她比普通狗狗大一点，但她还是觉得自己是条哈巴狗。她有时会有点焦…" at bounding box center [586, 210] width 592 height 54
drag, startPoint x: 668, startPoint y: 209, endPoint x: 752, endPoint y: 206, distance: 84.1
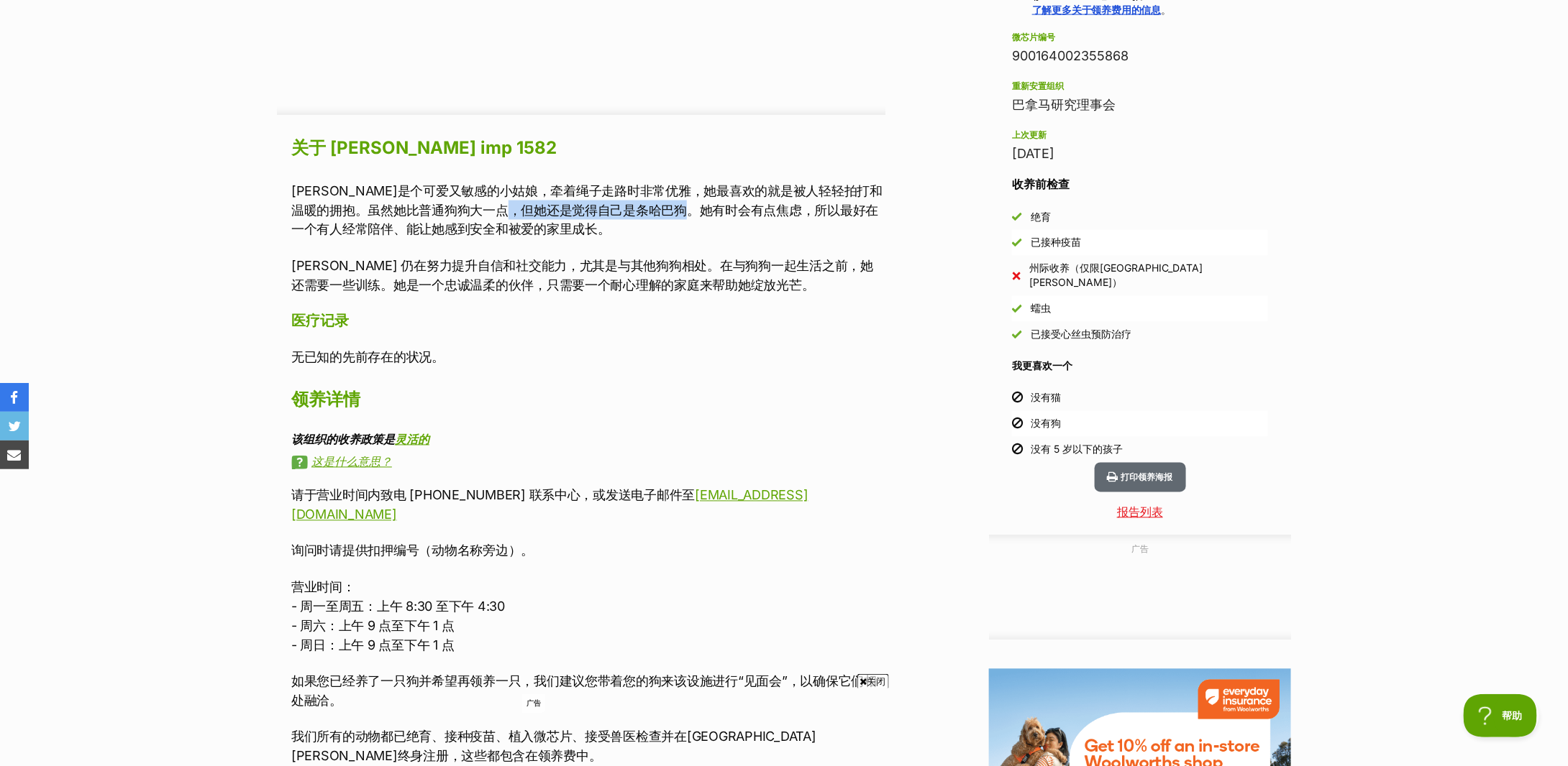
click at [752, 206] on font "萝拉是个可爱又敏感的小姑娘，牵着绳子走路时非常优雅，她最喜欢的就是被人轻轻拍打和温暖的拥抱。虽然她比普通狗狗大一点，但她还是觉得自己是条哈巴狗。她有时会有点焦…" at bounding box center [586, 210] width 592 height 54
click at [528, 228] on font "萝拉是个可爱又敏感的小姑娘，牵着绳子走路时非常优雅，她最喜欢的就是被人轻轻拍打和温暖的拥抱。虽然她比普通狗狗大一点，但她还是觉得自己是条哈巴狗。她有时会有点焦…" at bounding box center [586, 210] width 592 height 54
click at [372, 273] on font "Lola 仍在努力提升自信和社交能力，尤其是与其他狗狗相处。在与狗狗一起生活之前，她还需要一些训练。她是一个忠诚温柔的伙伴，只需要一个耐心理解的家庭来帮助她绽…" at bounding box center [582, 276] width 582 height 34
drag, startPoint x: 571, startPoint y: 280, endPoint x: 822, endPoint y: 293, distance: 251.3
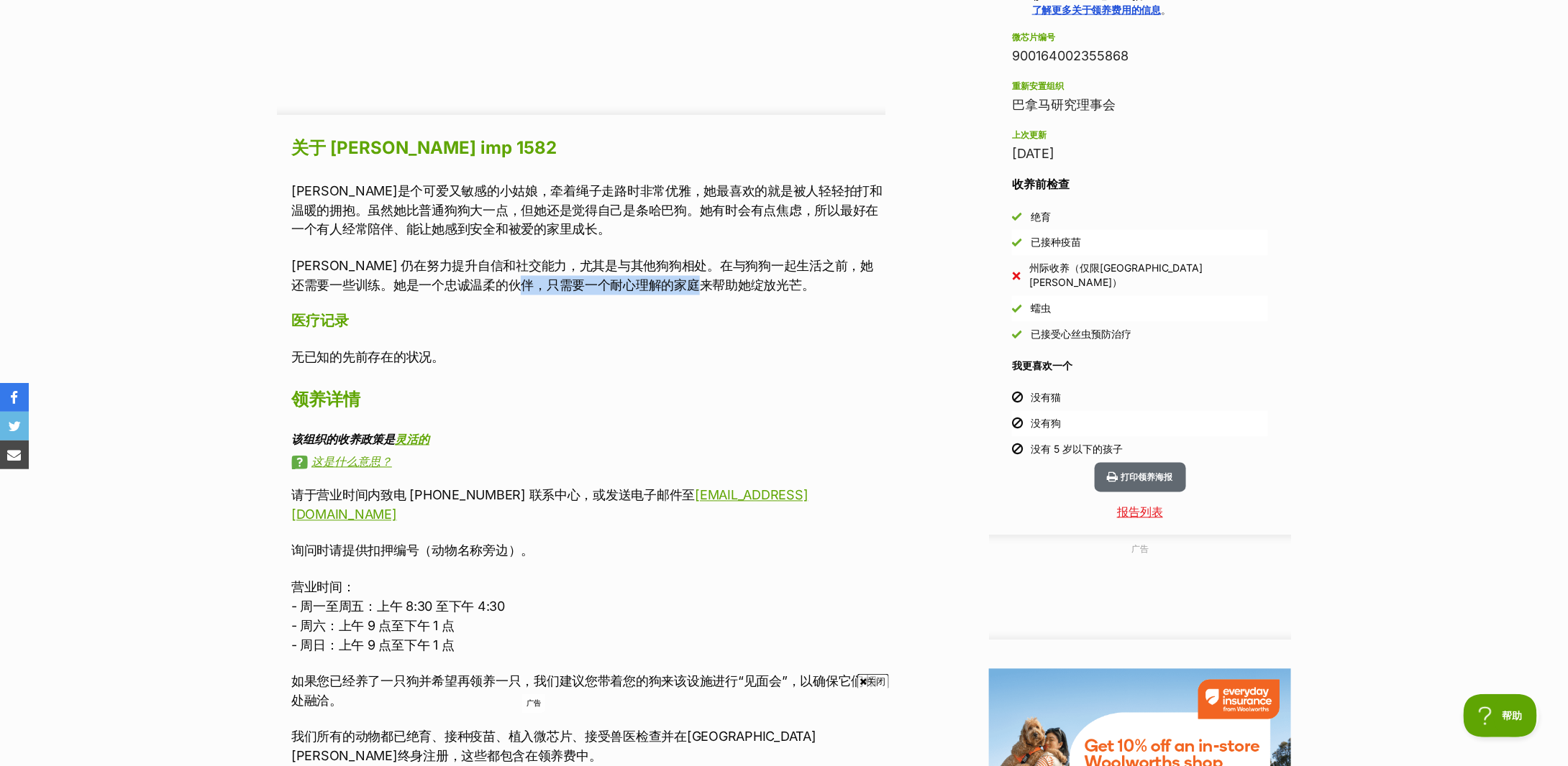
click at [822, 293] on p "Lola 仍在努力提升自信和社交能力，尤其是与其他狗狗相处。在与狗狗一起生活之前，她还需要一些训练。她是一个忠诚温柔的伙伴，只需要一个耐心理解的家庭来帮助她绽…" at bounding box center [588, 276] width 594 height 39
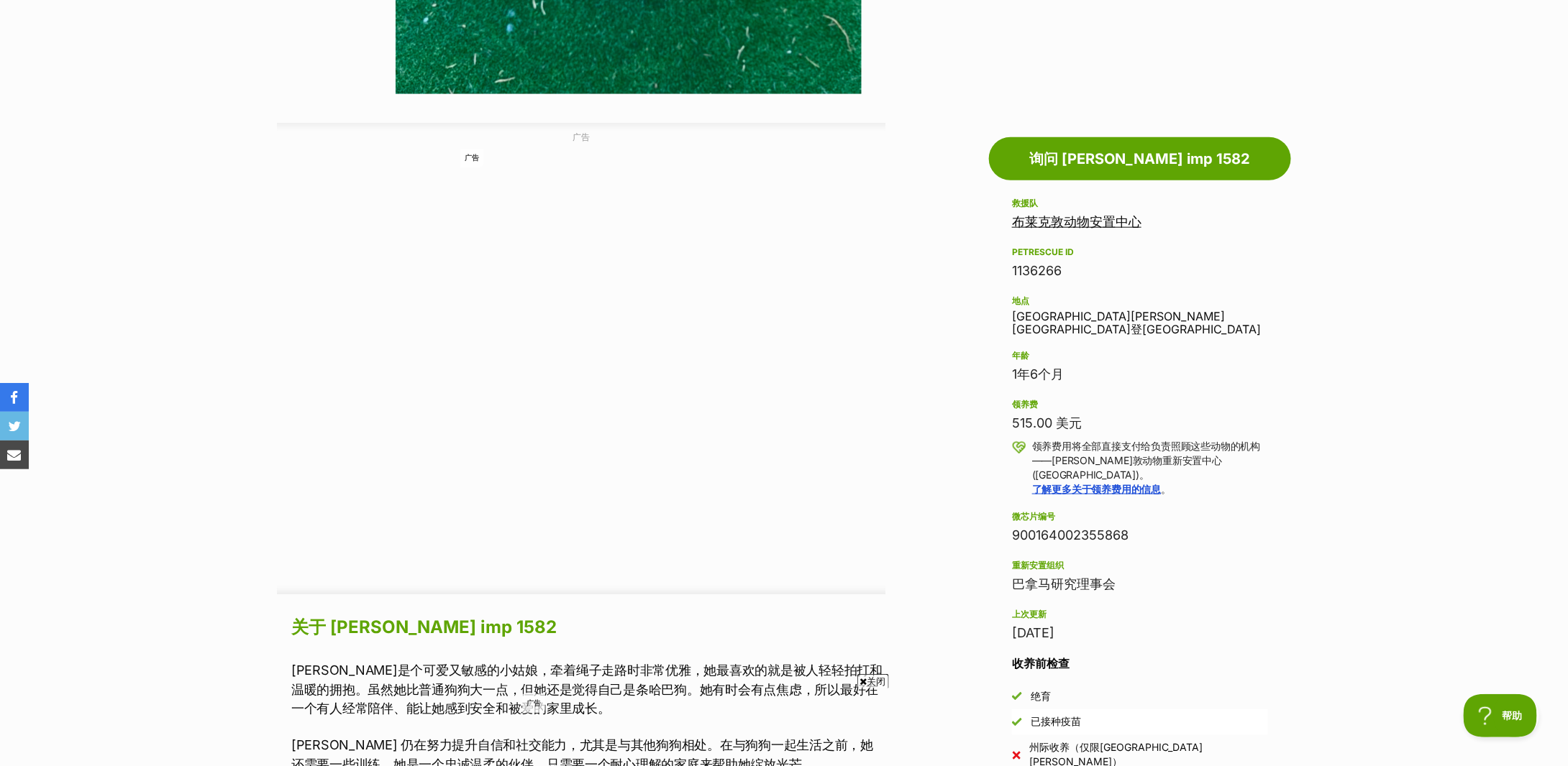
scroll to position [863, 0]
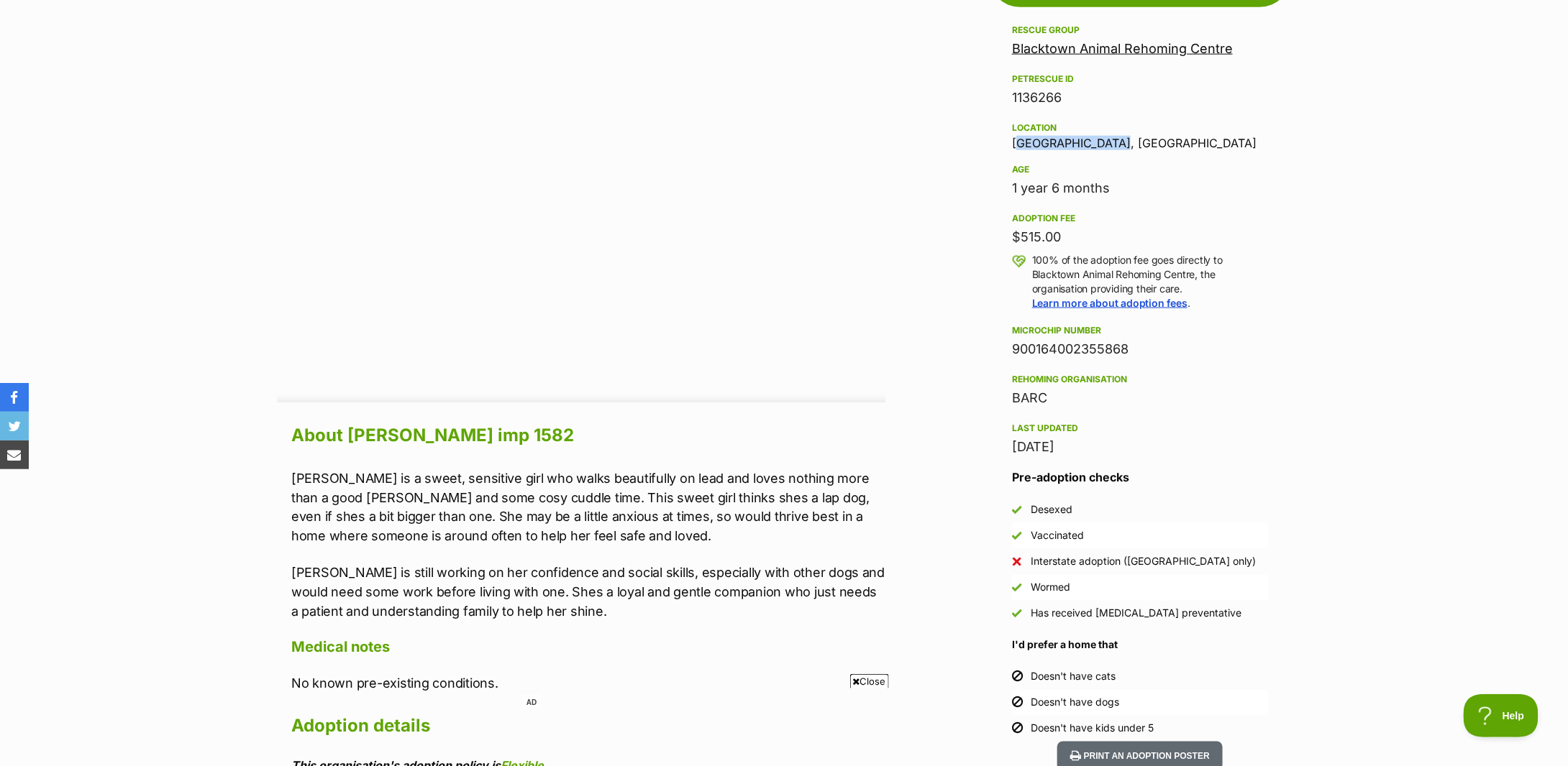
drag, startPoint x: 1130, startPoint y: 121, endPoint x: 942, endPoint y: 125, distance: 188.0
click at [942, 125] on div "Advertisement AD Adoption information I've been adopted! This pet is no longer …" at bounding box center [784, 767] width 1014 height 1673
copy div "Glendenning, NSW"
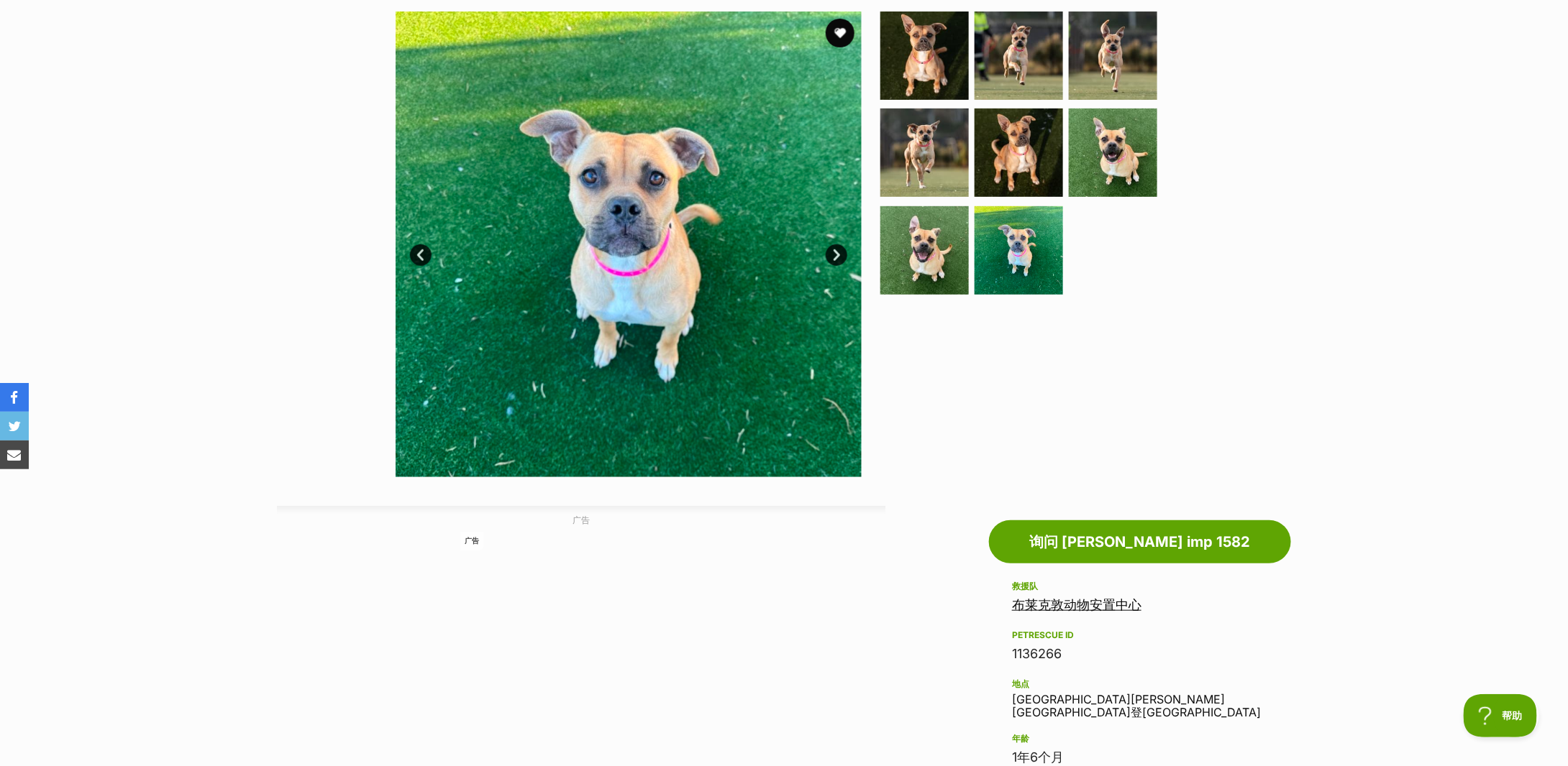
scroll to position [0, 0]
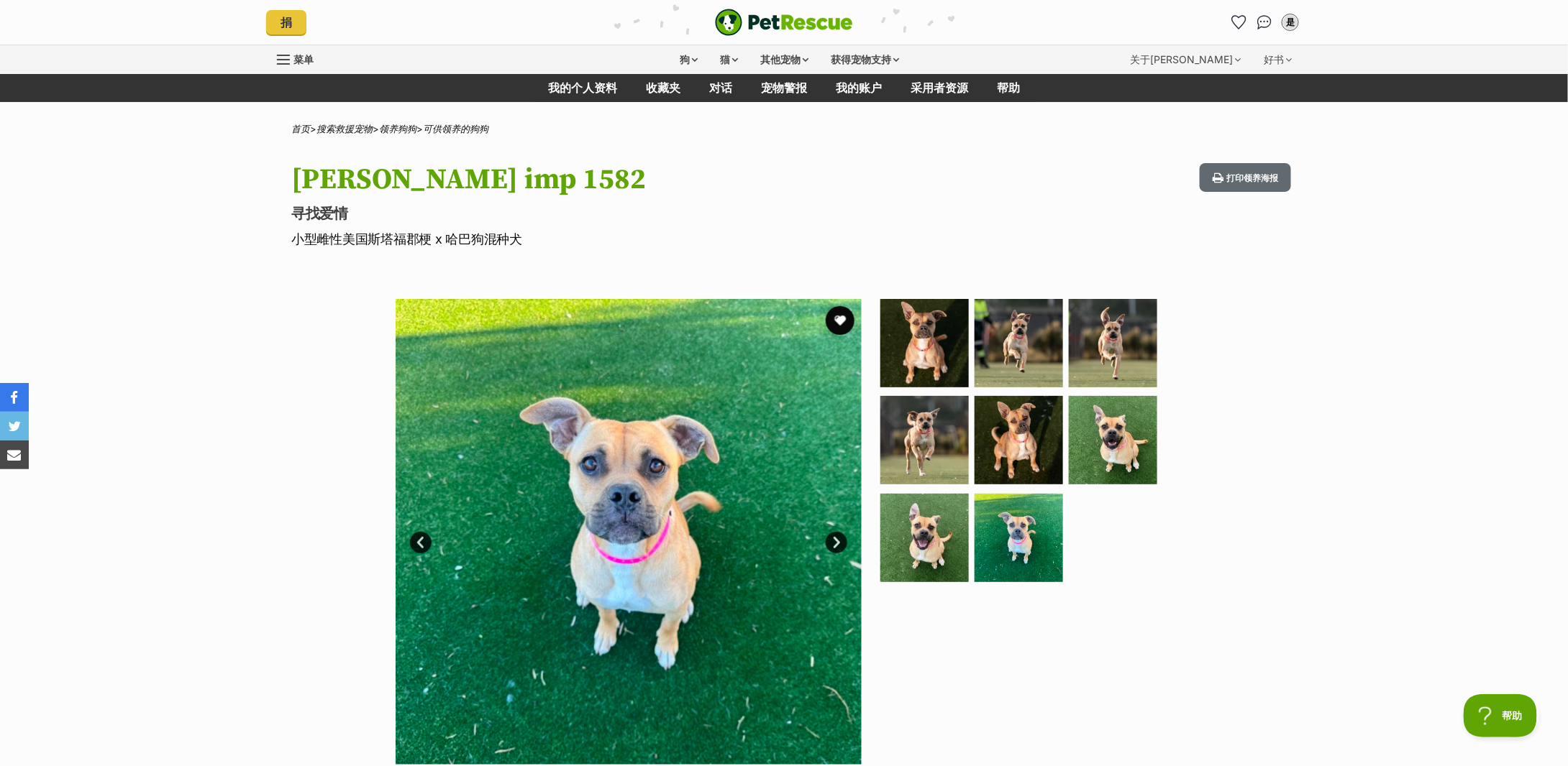
drag, startPoint x: 516, startPoint y: 237, endPoint x: 275, endPoint y: 248, distance: 241.3
click at [275, 248] on div "Lola imp 1582 寻找爱情 小型雌性美国斯塔福郡梗 x 哈巴狗混种犬 打印领养海报" at bounding box center [784, 206] width 1057 height 85
copy font "小型雌性美国斯塔福郡梗 x 哈巴狗混种犬"
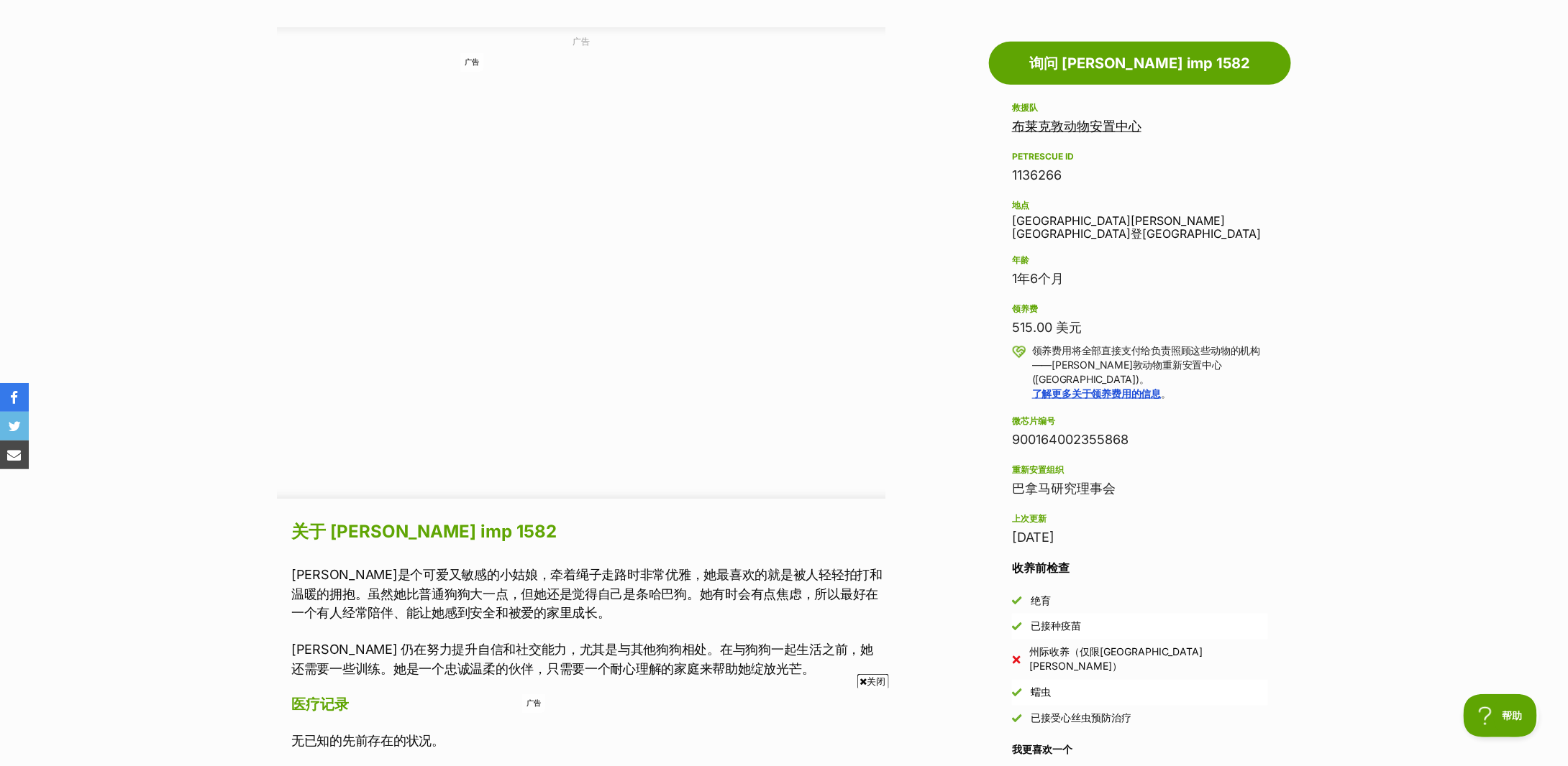
scroll to position [863, 0]
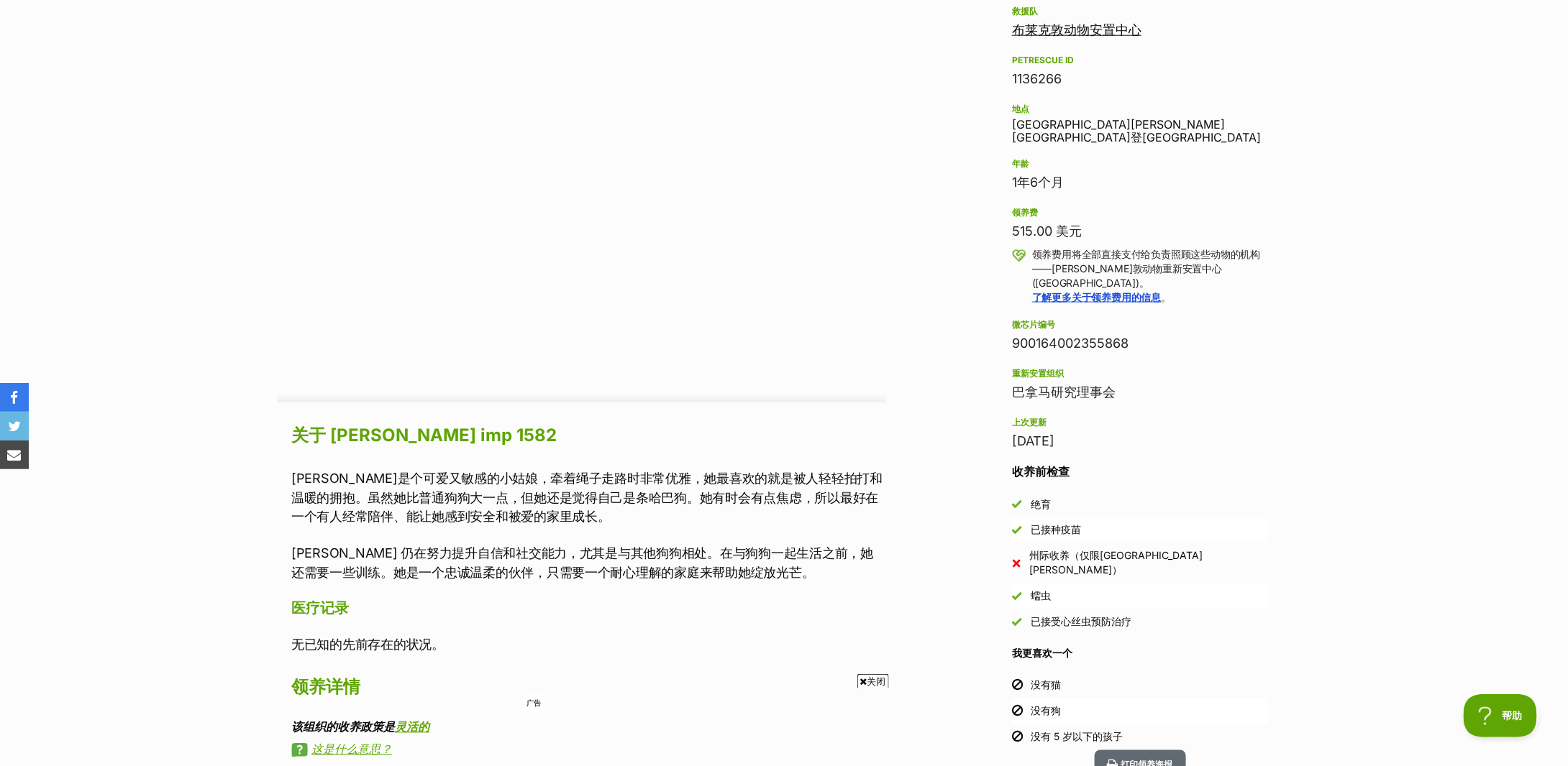
click at [209, 545] on section "首页 > 搜索救援宠物 > 领养狗狗 > 可供领养的狗狗 Lola imp 1582 寻找爱情 小型雌性美国斯塔福郡梗 x 哈巴狗混种犬 打印领养海报 Ava…" at bounding box center [784, 437] width 1568 height 2352
drag, startPoint x: 447, startPoint y: 495, endPoint x: 661, endPoint y: 497, distance: 214.0
click at [661, 497] on font "萝拉是个可爱又敏感的小姑娘，牵着绳子走路时非常优雅，她最喜欢的就是被人轻轻拍打和温暖的拥抱。虽然她比普通狗狗大一点，但她还是觉得自己是条哈巴狗。她有时会有点焦…" at bounding box center [586, 497] width 592 height 54
drag, startPoint x: 610, startPoint y: 497, endPoint x: 691, endPoint y: 500, distance: 81.1
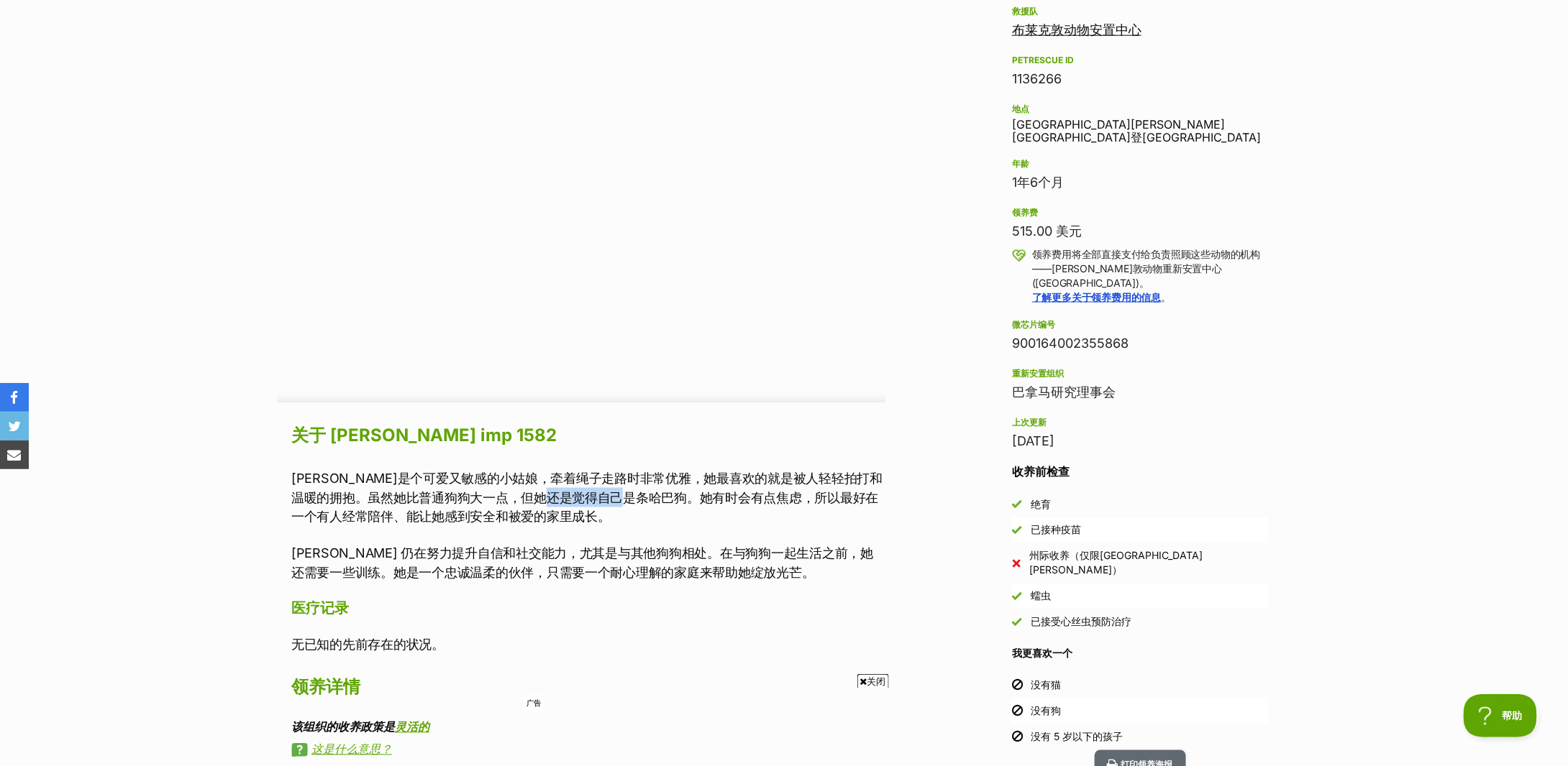
click at [691, 500] on font "萝拉是个可爱又敏感的小姑娘，牵着绳子走路时非常优雅，她最喜欢的就是被人轻轻拍打和温暖的拥抱。虽然她比普通狗狗大一点，但她还是觉得自己是条哈巴狗。她有时会有点焦…" at bounding box center [586, 497] width 592 height 54
drag, startPoint x: 356, startPoint y: 559, endPoint x: 573, endPoint y: 561, distance: 217.0
click at [573, 561] on font "Lola 仍在努力提升自信和社交能力，尤其是与其他狗狗相处。在与狗狗一起生活之前，她还需要一些训练。她是一个忠诚温柔的伙伴，只需要一个耐心理解的家庭来帮助她绽…" at bounding box center [582, 563] width 582 height 34
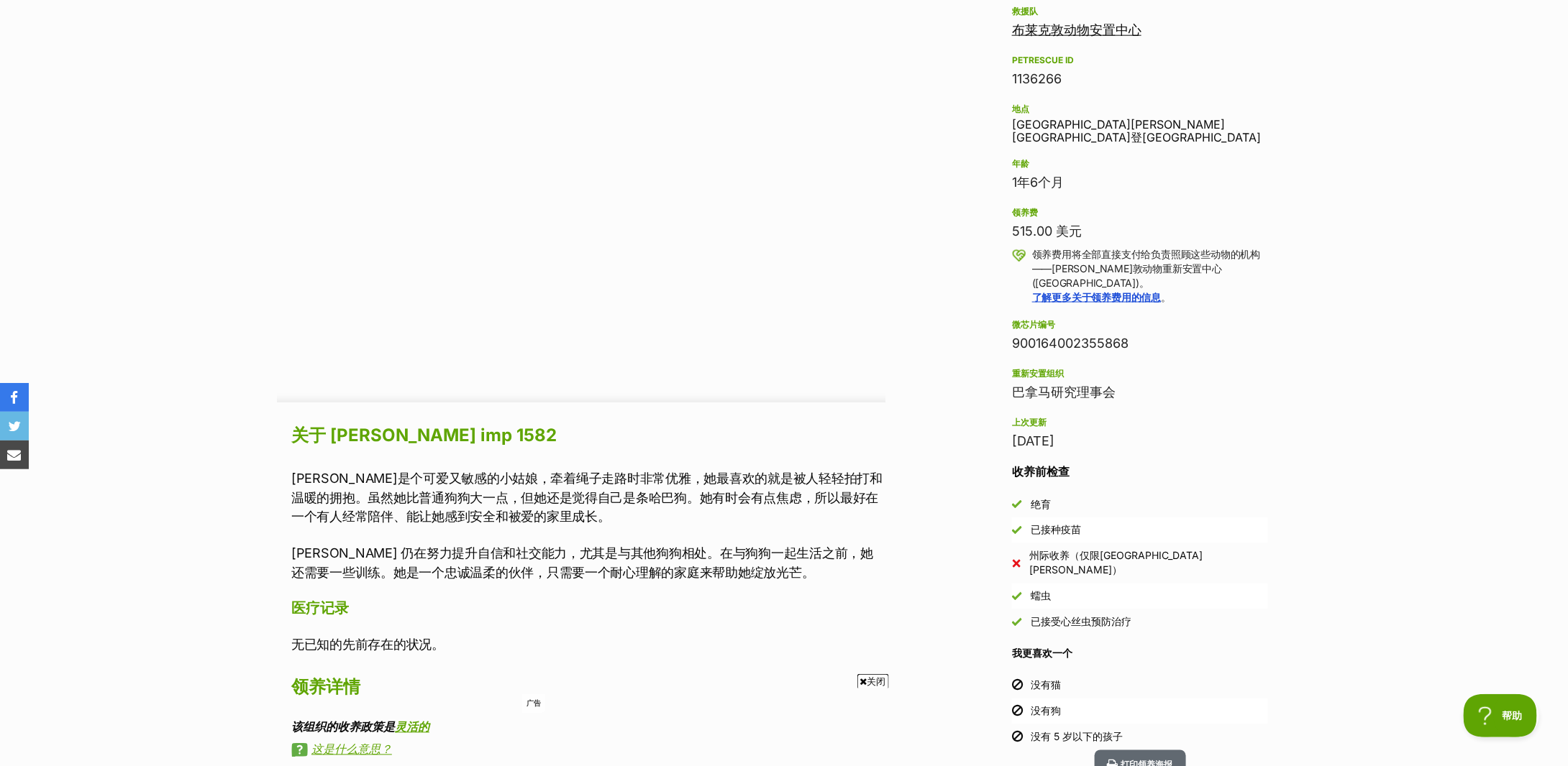
click at [414, 520] on font "萝拉是个可爱又敏感的小姑娘，牵着绳子走路时非常优雅，她最喜欢的就是被人轻轻拍打和温暖的拥抱。虽然她比普通狗狗大一点，但她还是觉得自己是条哈巴狗。她有时会有点焦…" at bounding box center [586, 497] width 592 height 54
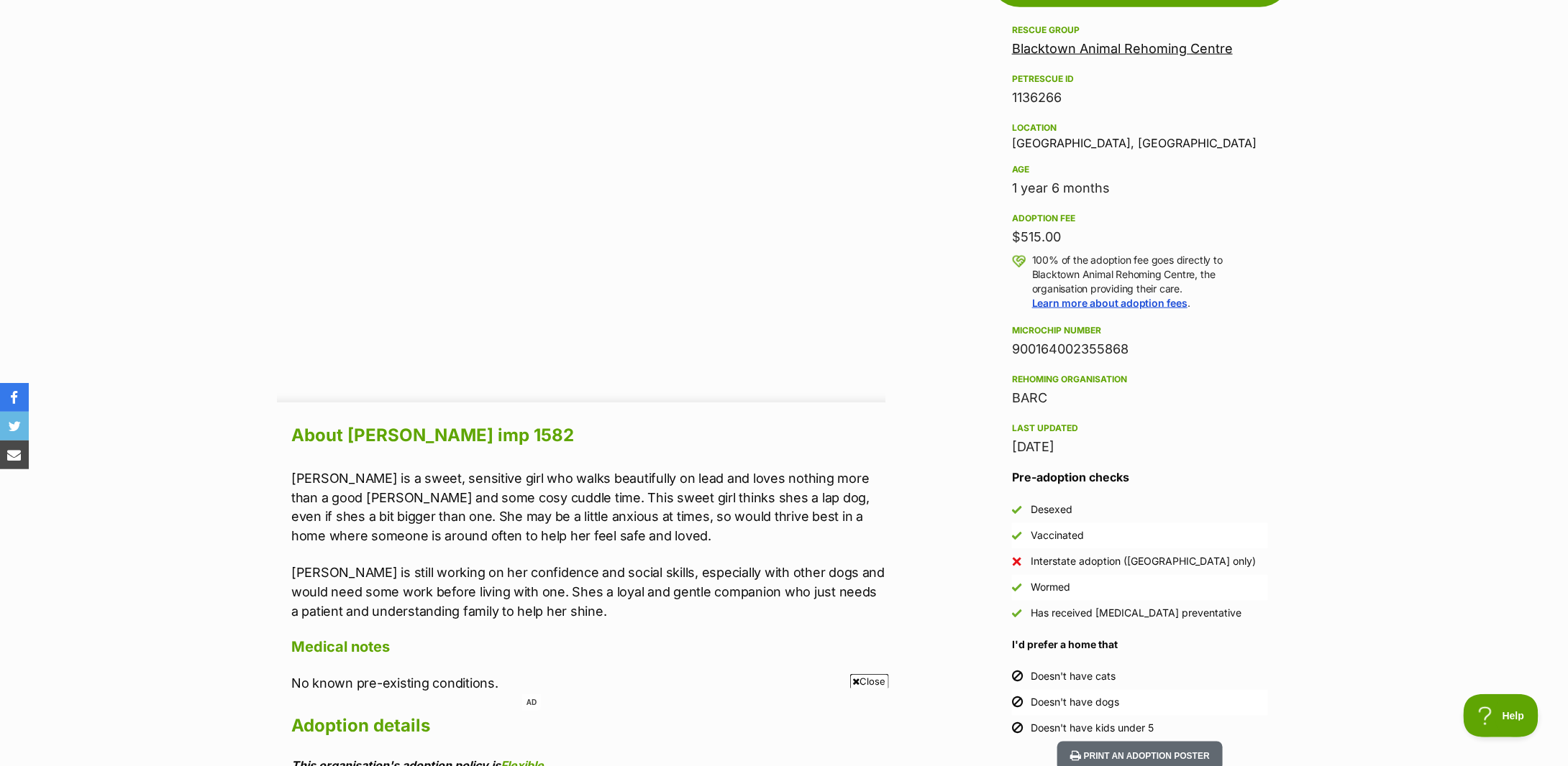
click at [613, 519] on p "Lola is a sweet, sensitive girl who walks beautifully on lead and loves nothing…" at bounding box center [588, 508] width 594 height 77
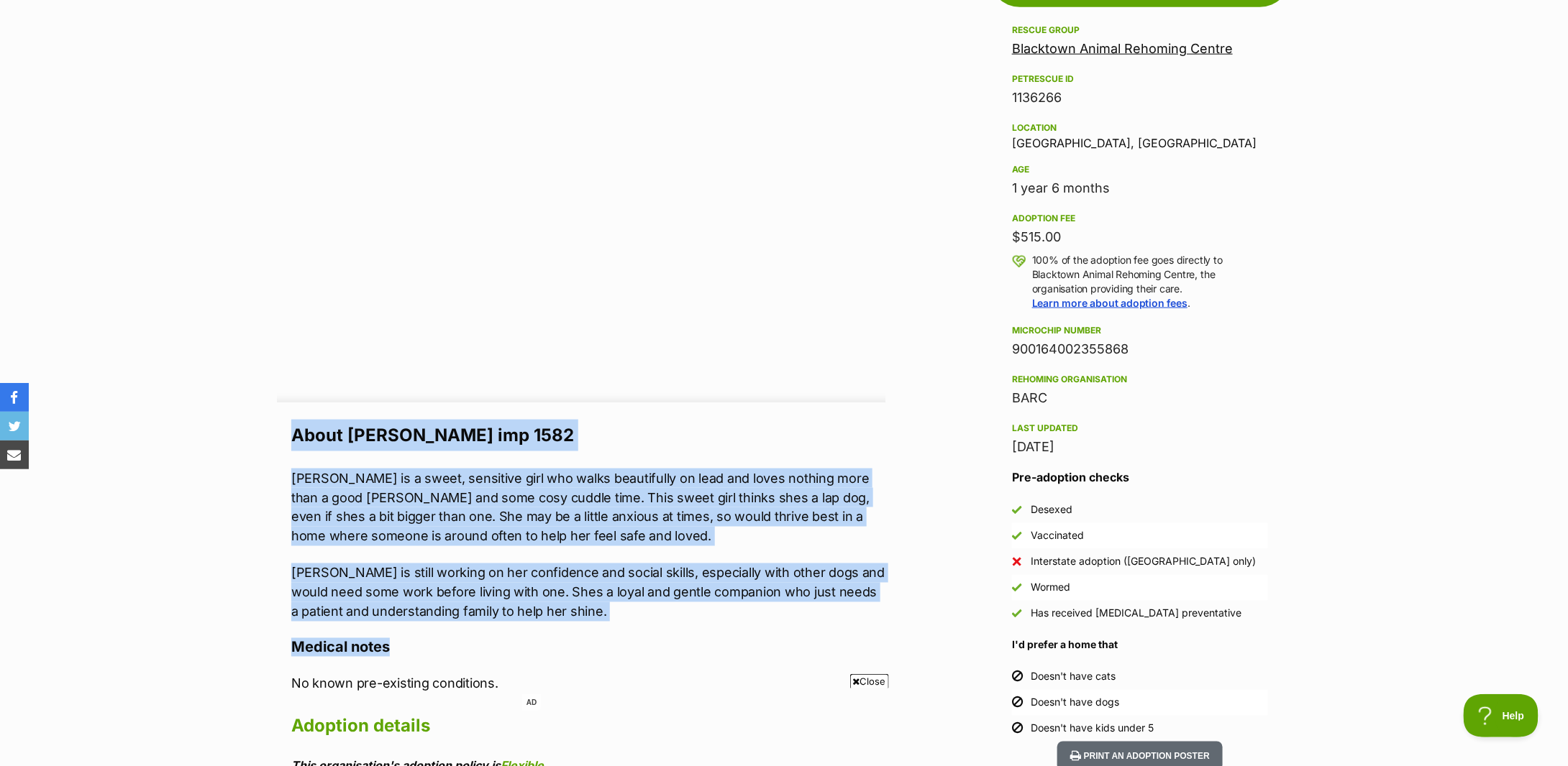
drag, startPoint x: 548, startPoint y: 622, endPoint x: 282, endPoint y: 430, distance: 328.1
click at [282, 430] on div "About Lola imp 1582 Lola is a sweet, sensitive girl who walks beautifully on le…" at bounding box center [581, 756] width 608 height 673
copy div "About Lola imp 1582 Lola is a sweet, sensitive girl who walks beautifully on le…"
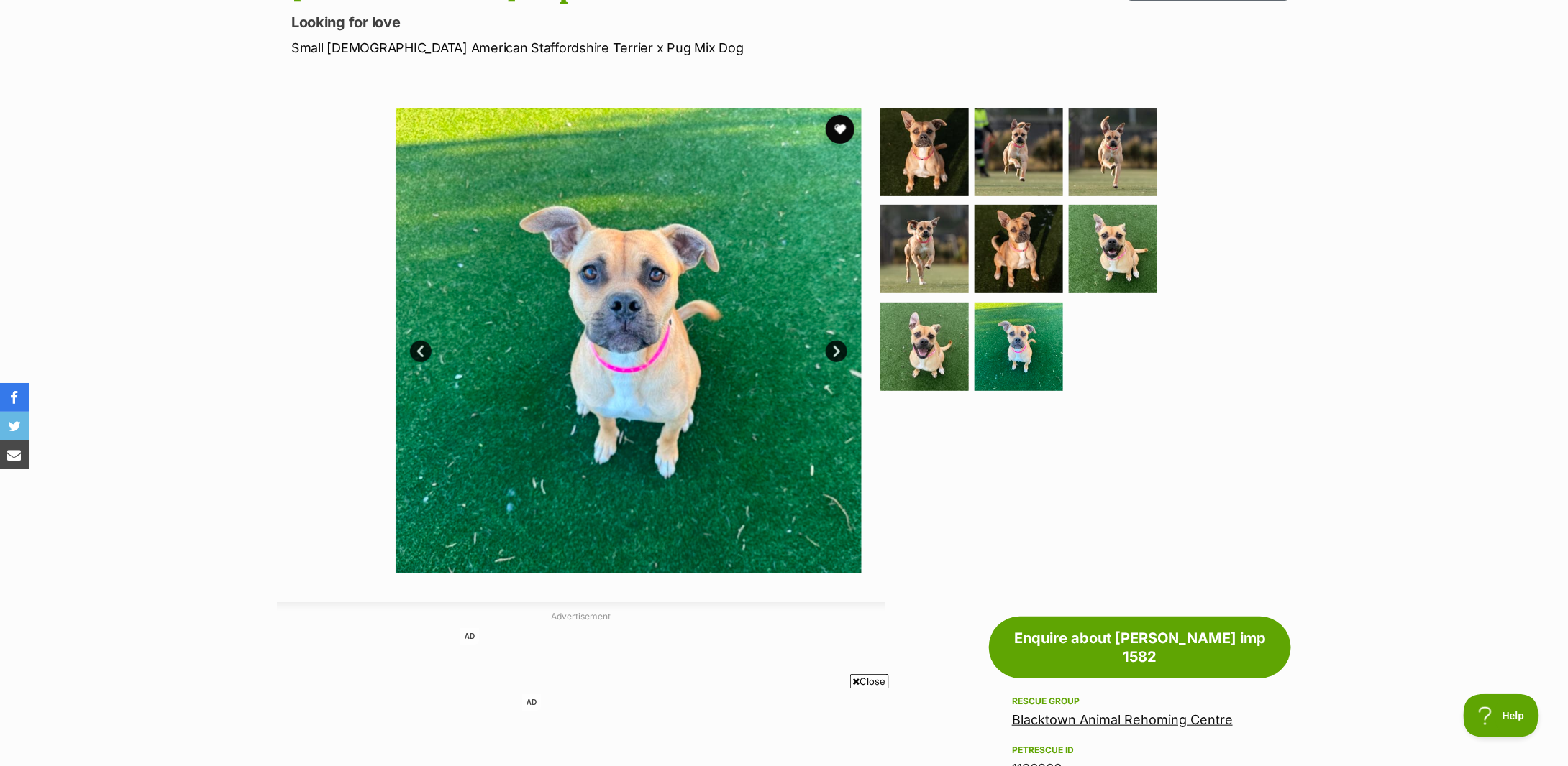
scroll to position [0, 0]
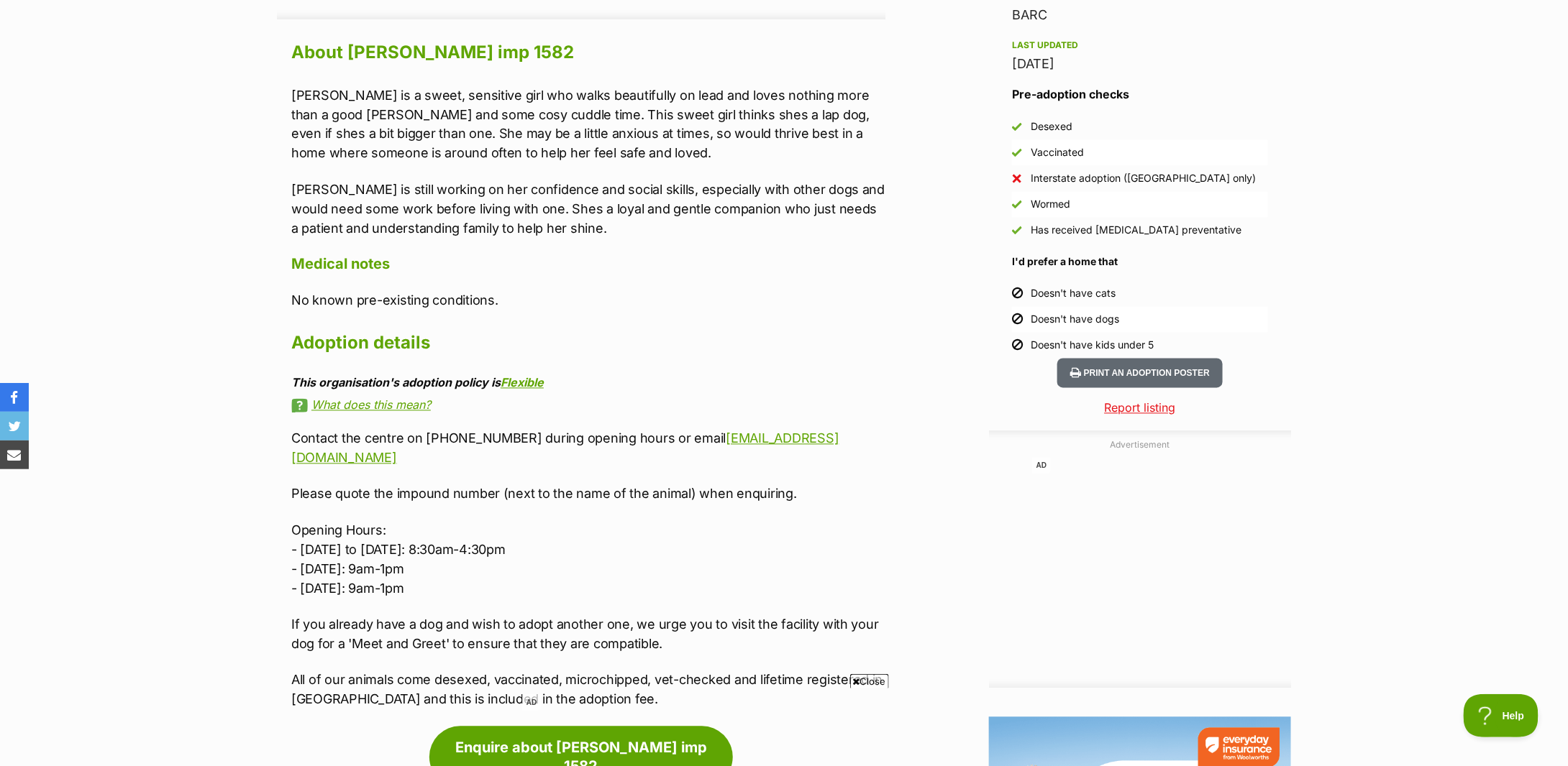
click at [817, 363] on div "About Lola imp 1582 Lola is a sweet, sensitive girl who walks beautifully on le…" at bounding box center [588, 373] width 594 height 673
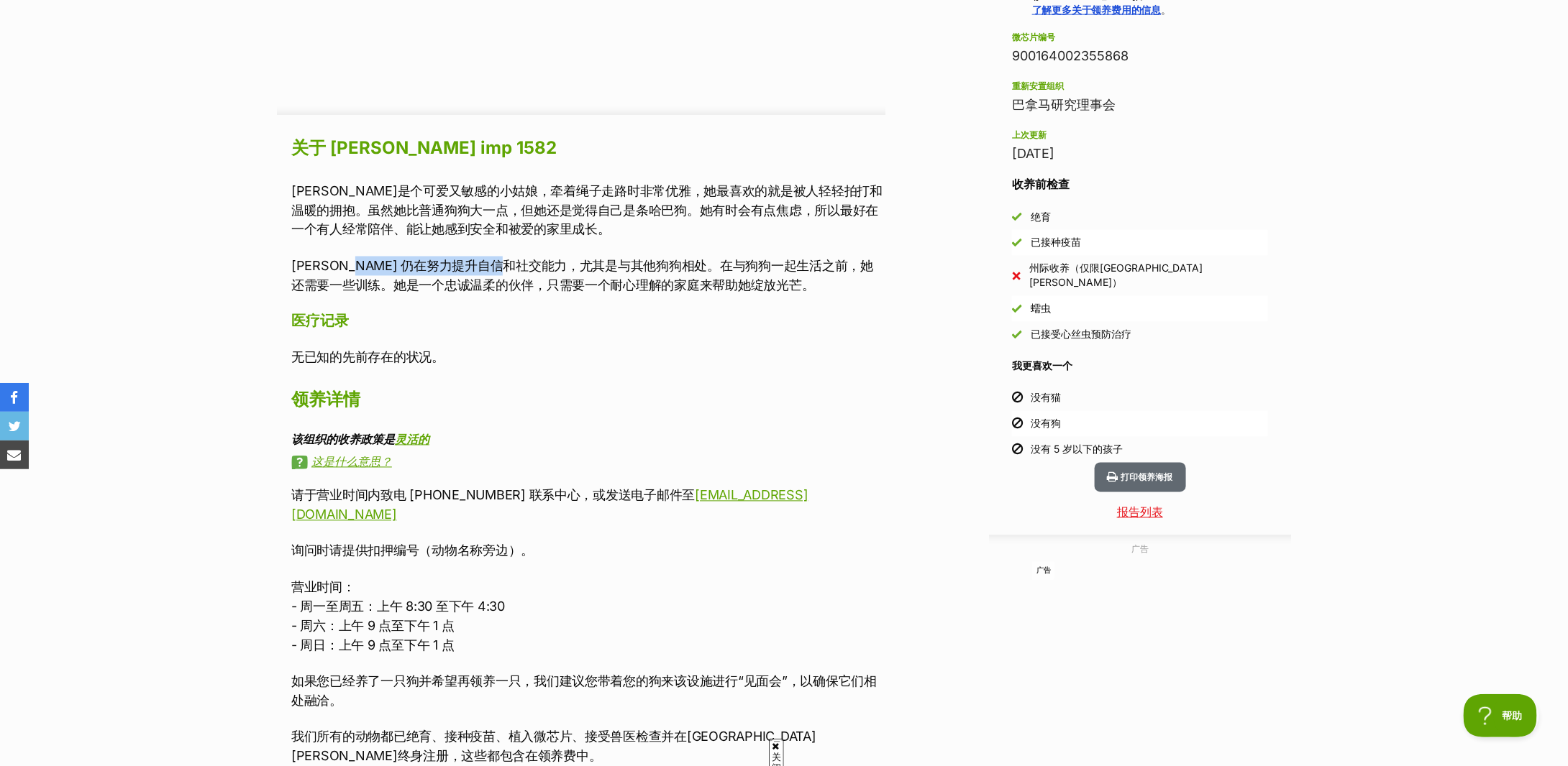
drag, startPoint x: 359, startPoint y: 267, endPoint x: 540, endPoint y: 274, distance: 181.1
click at [540, 274] on font "Lola 仍在努力提升自信和社交能力，尤其是与其他狗狗相处。在与狗狗一起生活之前，她还需要一些训练。她是一个忠诚温柔的伙伴，只需要一个耐心理解的家庭来帮助她绽…" at bounding box center [582, 276] width 582 height 34
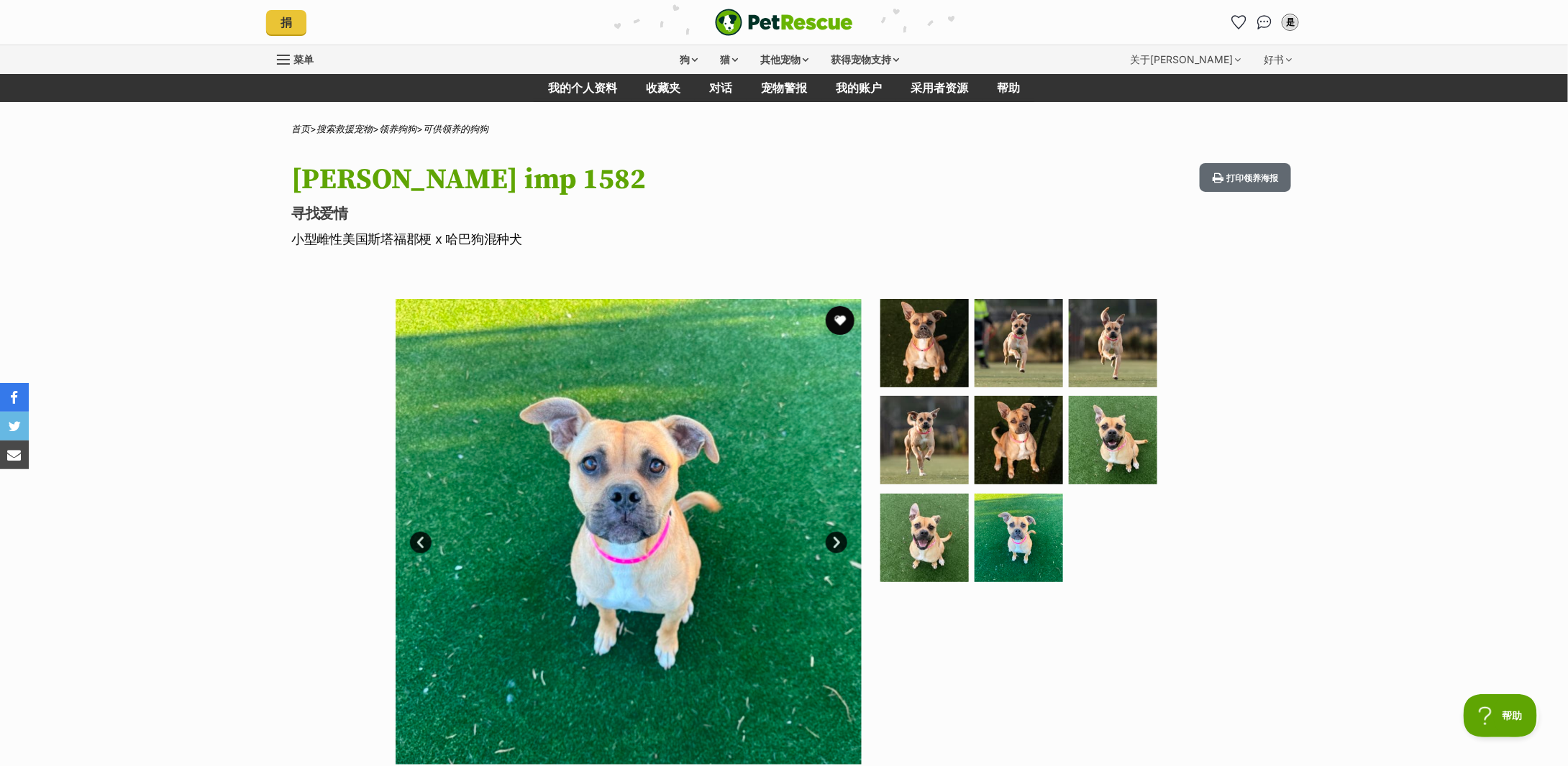
click at [395, 248] on p "小型雌性美国斯塔福郡梗 x 哈巴狗混种犬" at bounding box center [595, 239] width 608 height 19
click at [395, 242] on font "小型雌性美国斯塔福郡梗 x 哈巴狗混种犬" at bounding box center [406, 239] width 231 height 15
copy div "小型雌性美国斯塔福郡梗 x 哈巴狗混种犬"
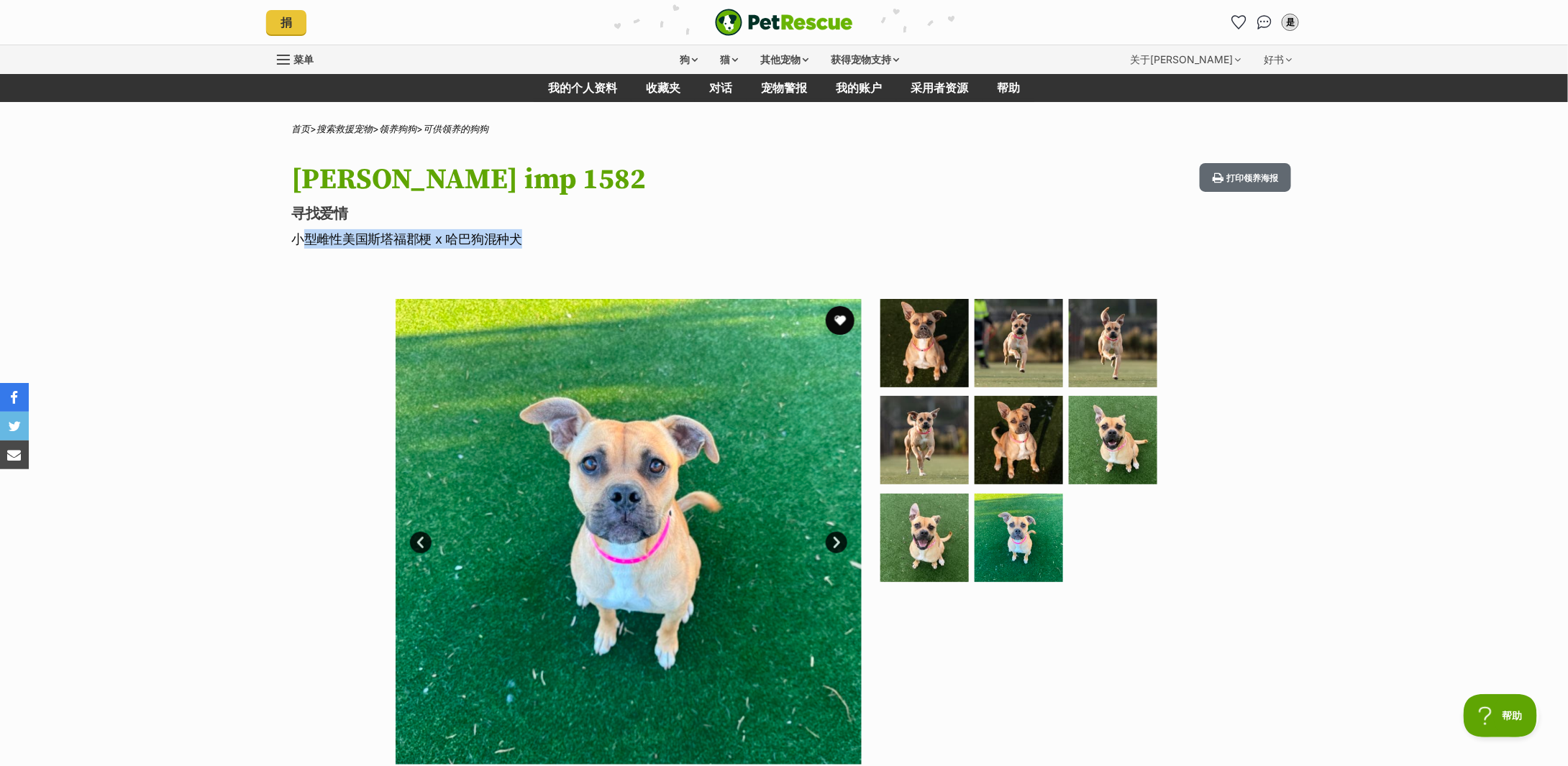
click at [479, 228] on hgroup "Lola imp 1582 寻找爱情 小型雌性美国斯塔福郡梗 x 哈巴狗混种犬" at bounding box center [595, 206] width 608 height 85
click at [477, 235] on font "小型雌性美国斯塔福郡梗 x 哈巴狗混种犬" at bounding box center [406, 239] width 231 height 15
copy div "小型雌性美国斯塔福郡梗 x 哈巴狗混种犬"
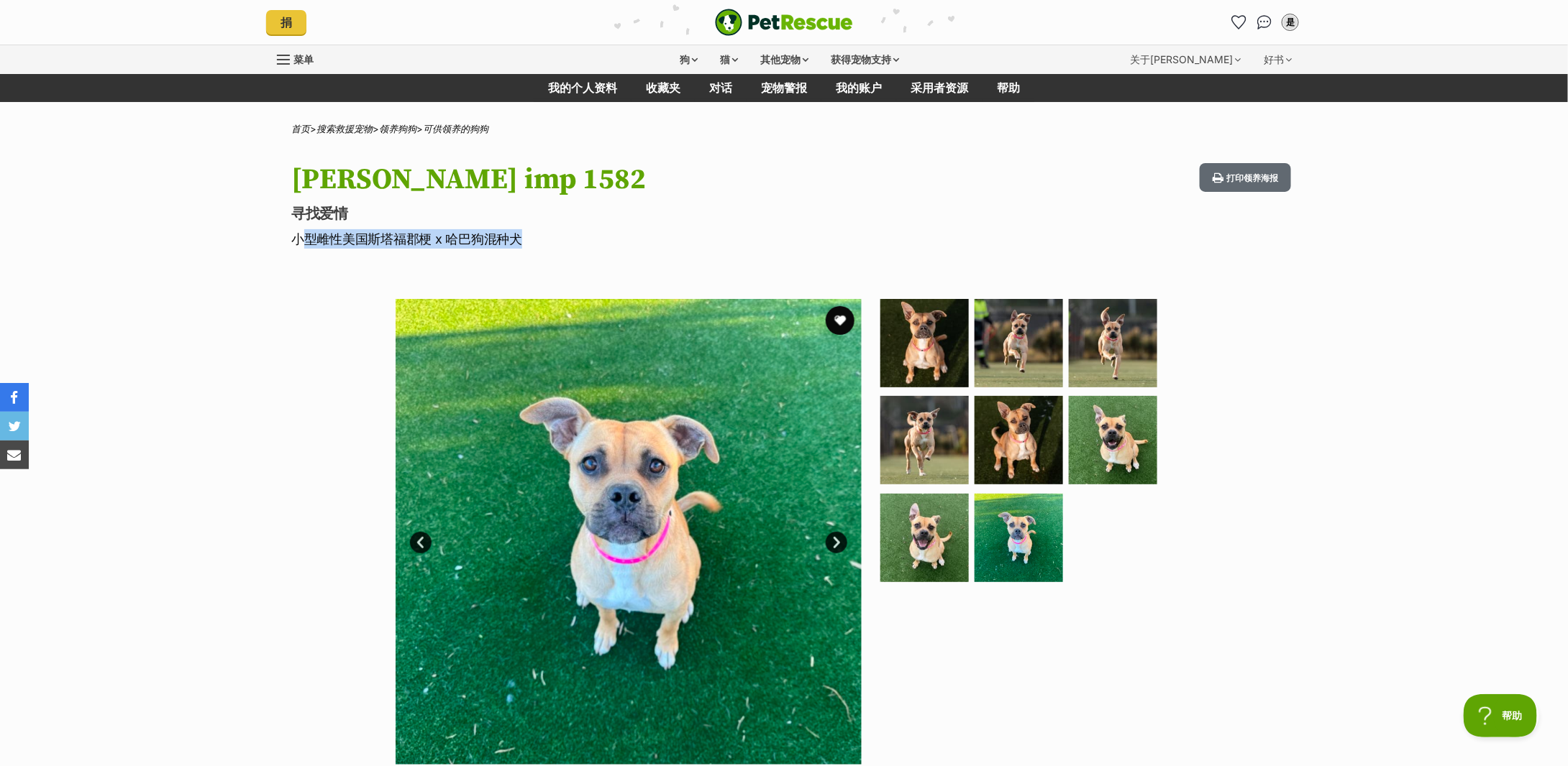
click at [361, 243] on font "小型雌性美国斯塔福郡梗 x 哈巴狗混种犬" at bounding box center [406, 239] width 231 height 15
drag, startPoint x: 339, startPoint y: 235, endPoint x: 461, endPoint y: 235, distance: 122.0
click at [461, 235] on font "小型雌性美国斯塔福郡梗 x 哈巴狗混种犬" at bounding box center [406, 239] width 231 height 15
click at [425, 238] on font "小型雌性美国斯塔福郡梗 x 哈巴狗混种犬" at bounding box center [406, 239] width 231 height 15
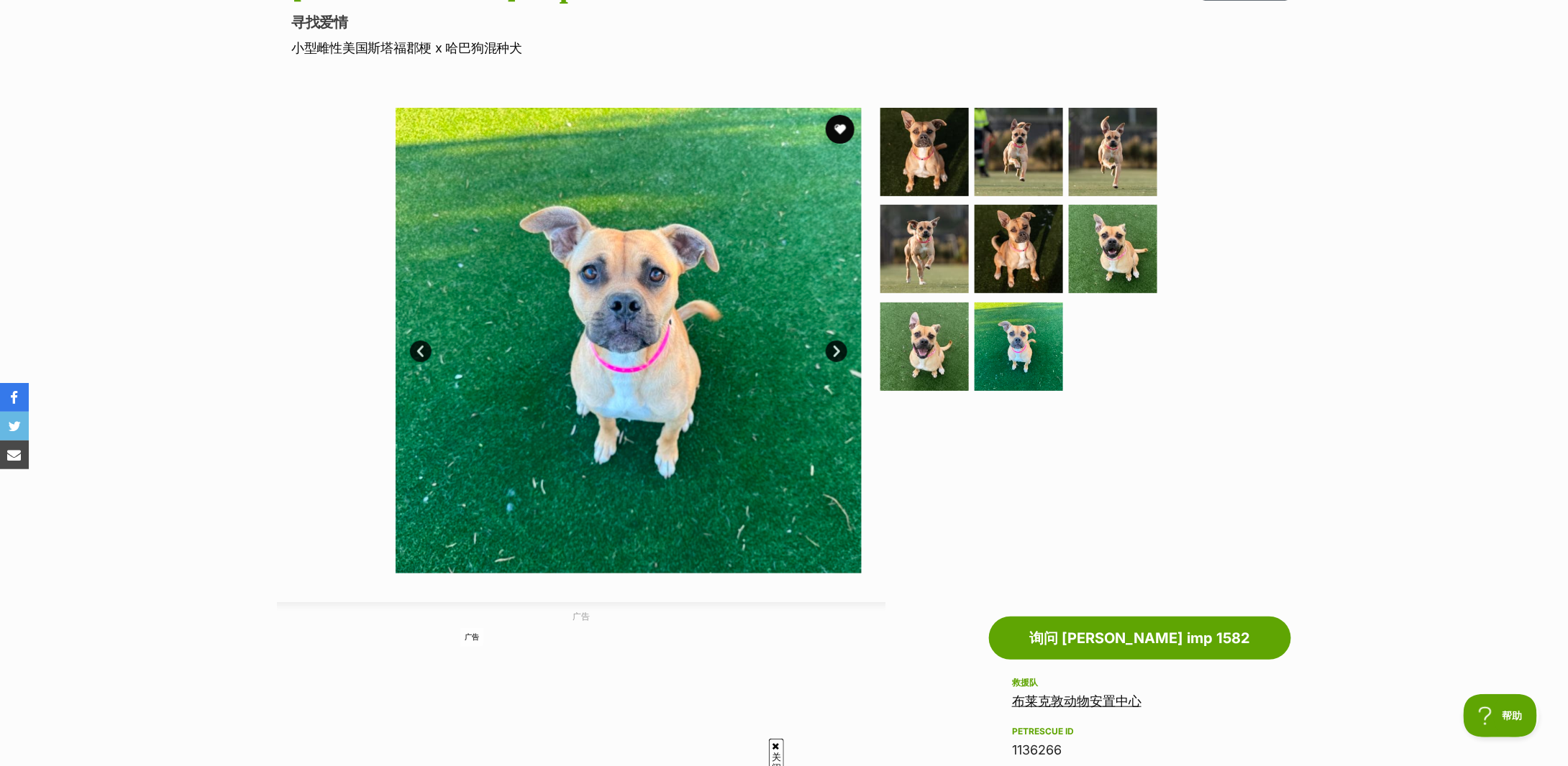
click at [832, 350] on link "下一个" at bounding box center [837, 351] width 22 height 22
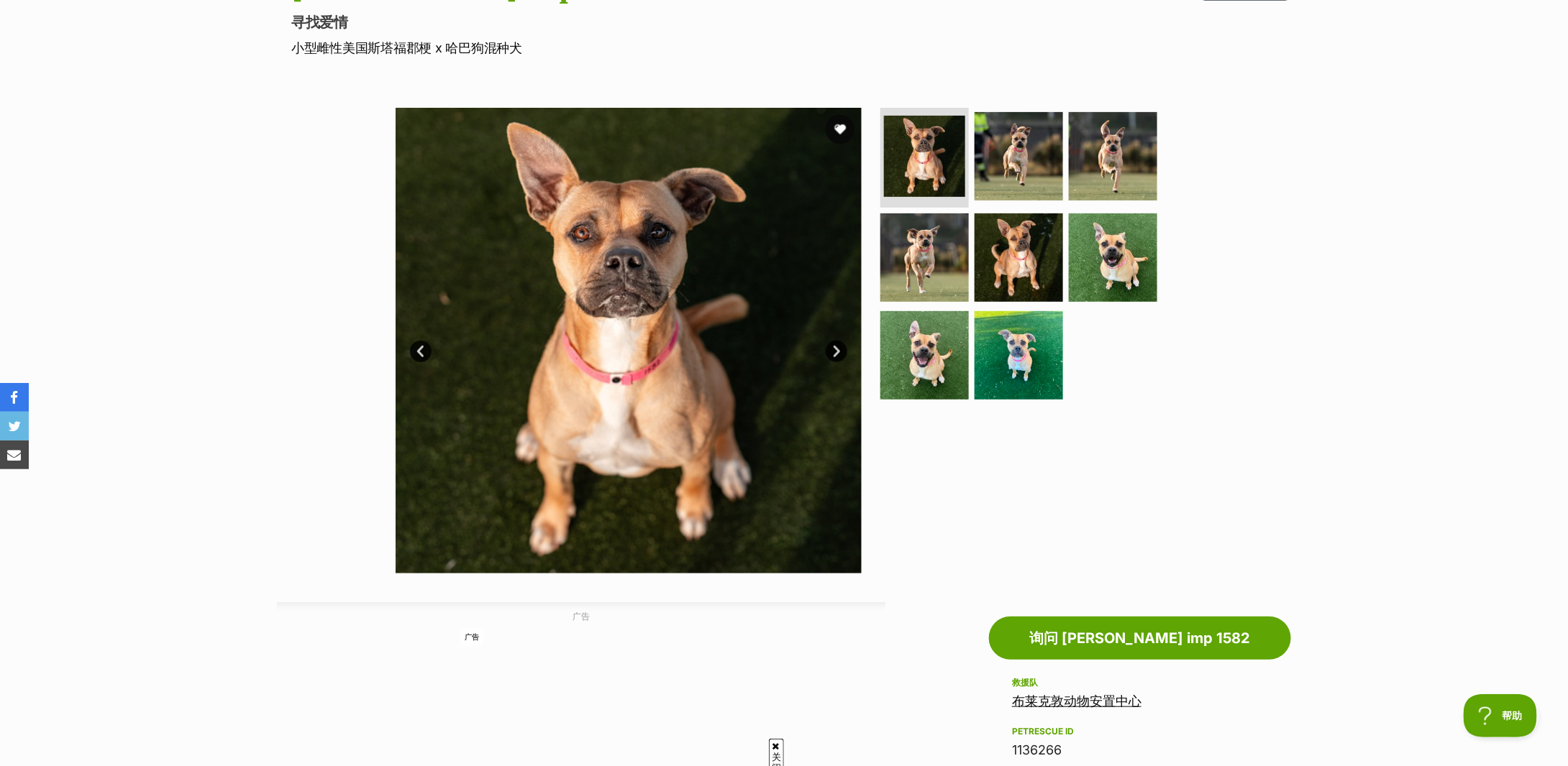
click at [832, 350] on link "下一个" at bounding box center [837, 351] width 22 height 22
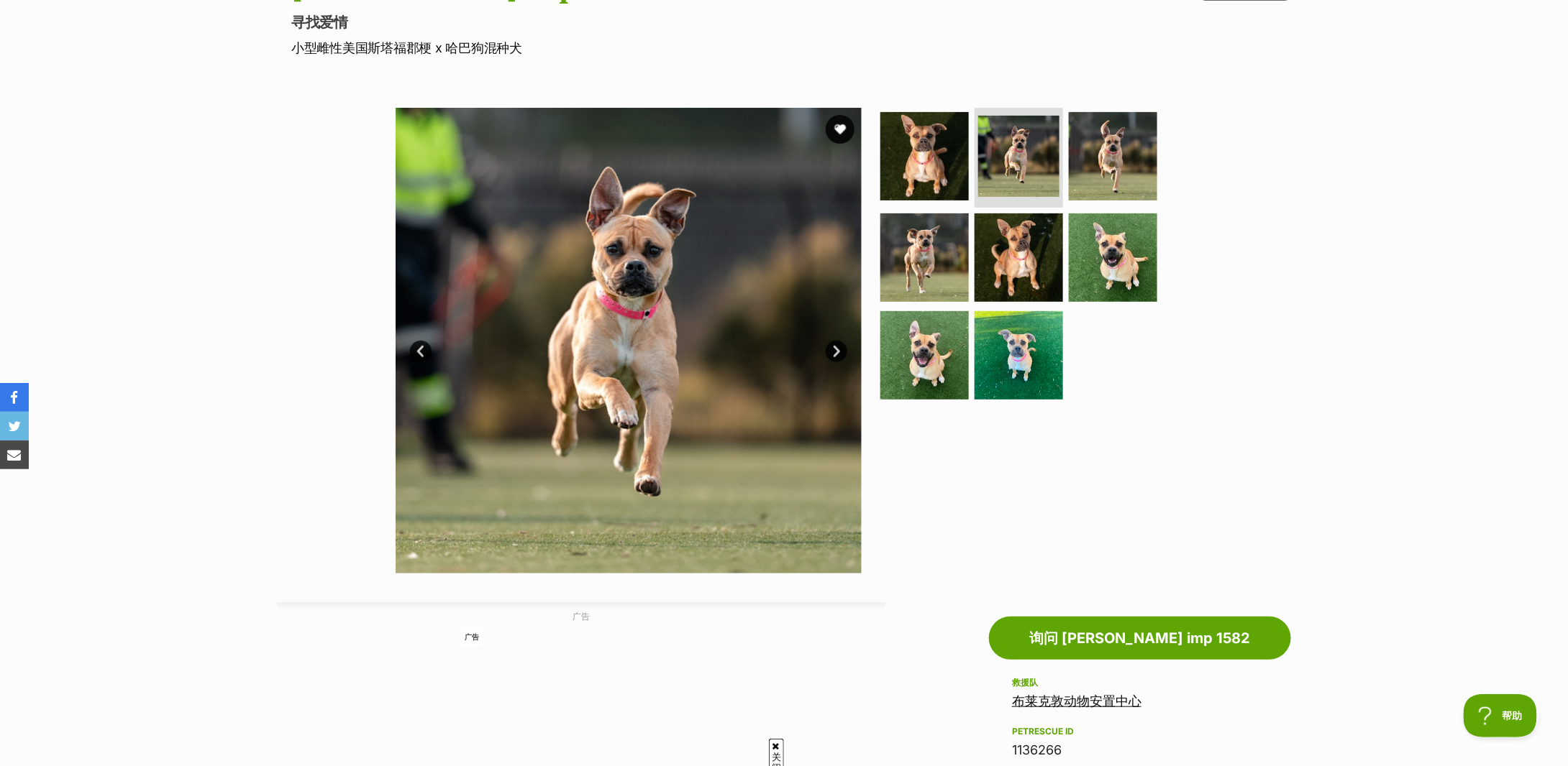
click at [829, 347] on link "下一个" at bounding box center [837, 351] width 22 height 22
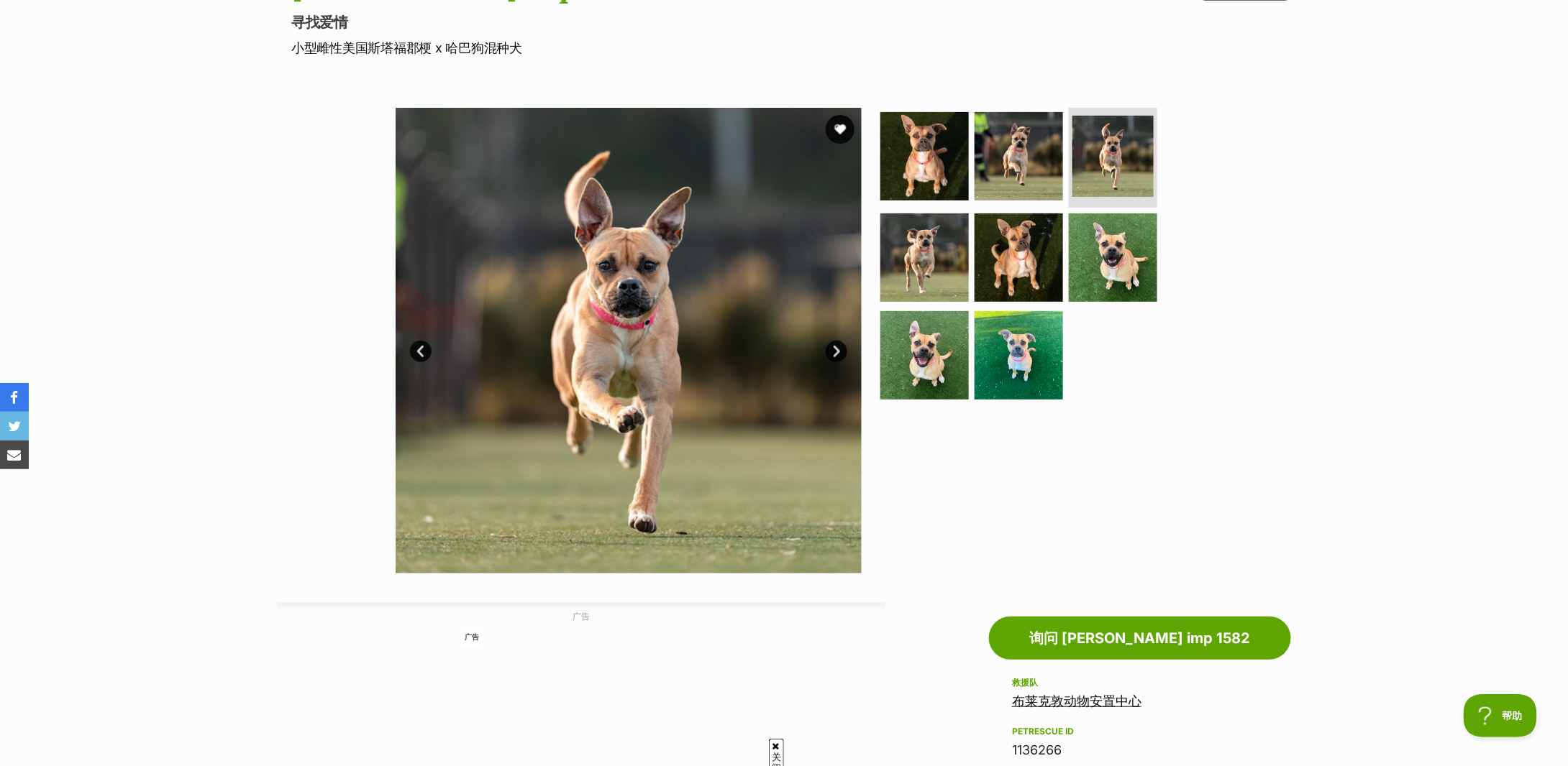
click at [831, 345] on link "下一个" at bounding box center [837, 351] width 22 height 22
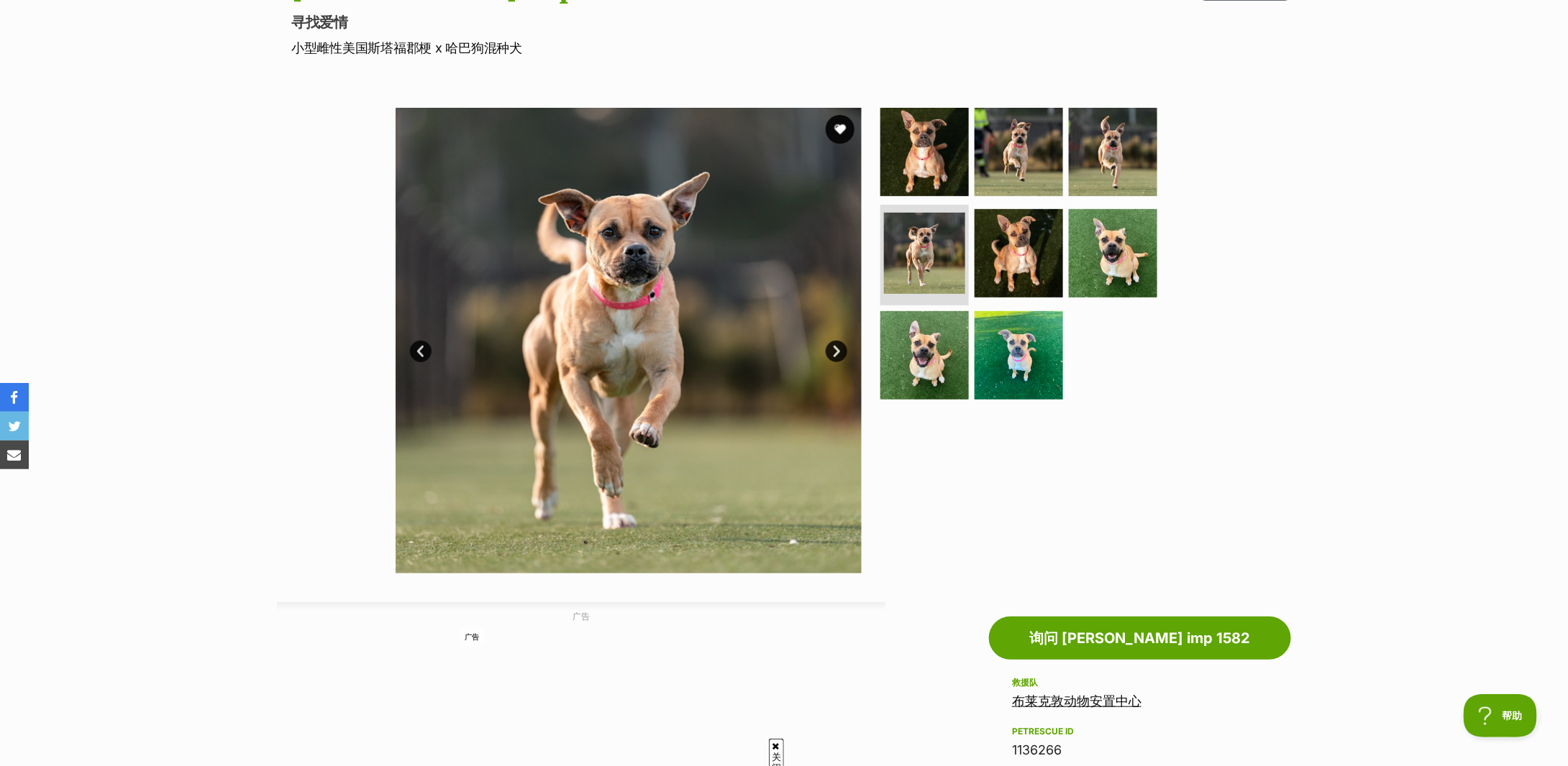
click at [837, 354] on link "下一个" at bounding box center [837, 351] width 22 height 22
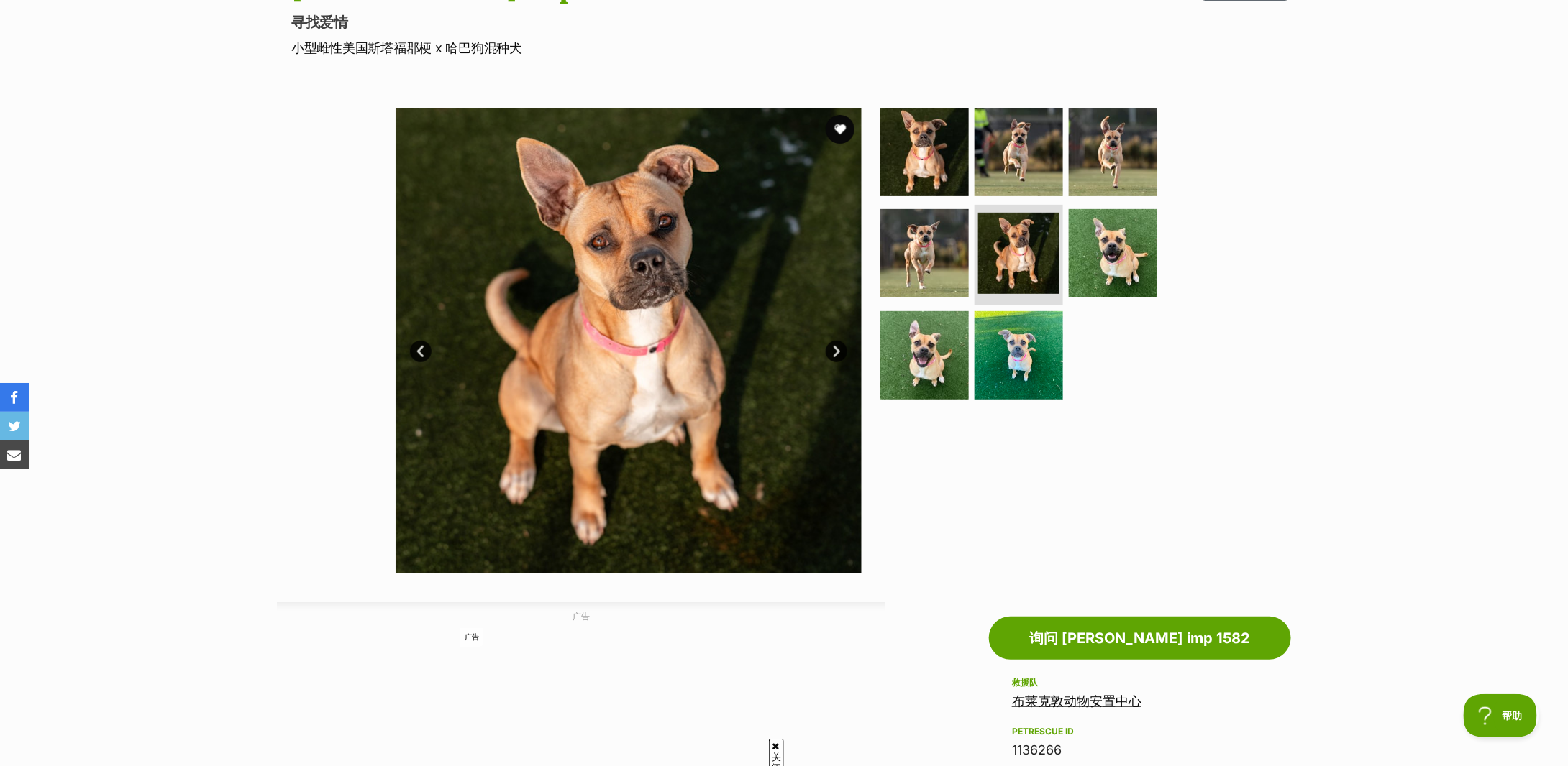
click at [831, 348] on link "下一个" at bounding box center [837, 351] width 22 height 22
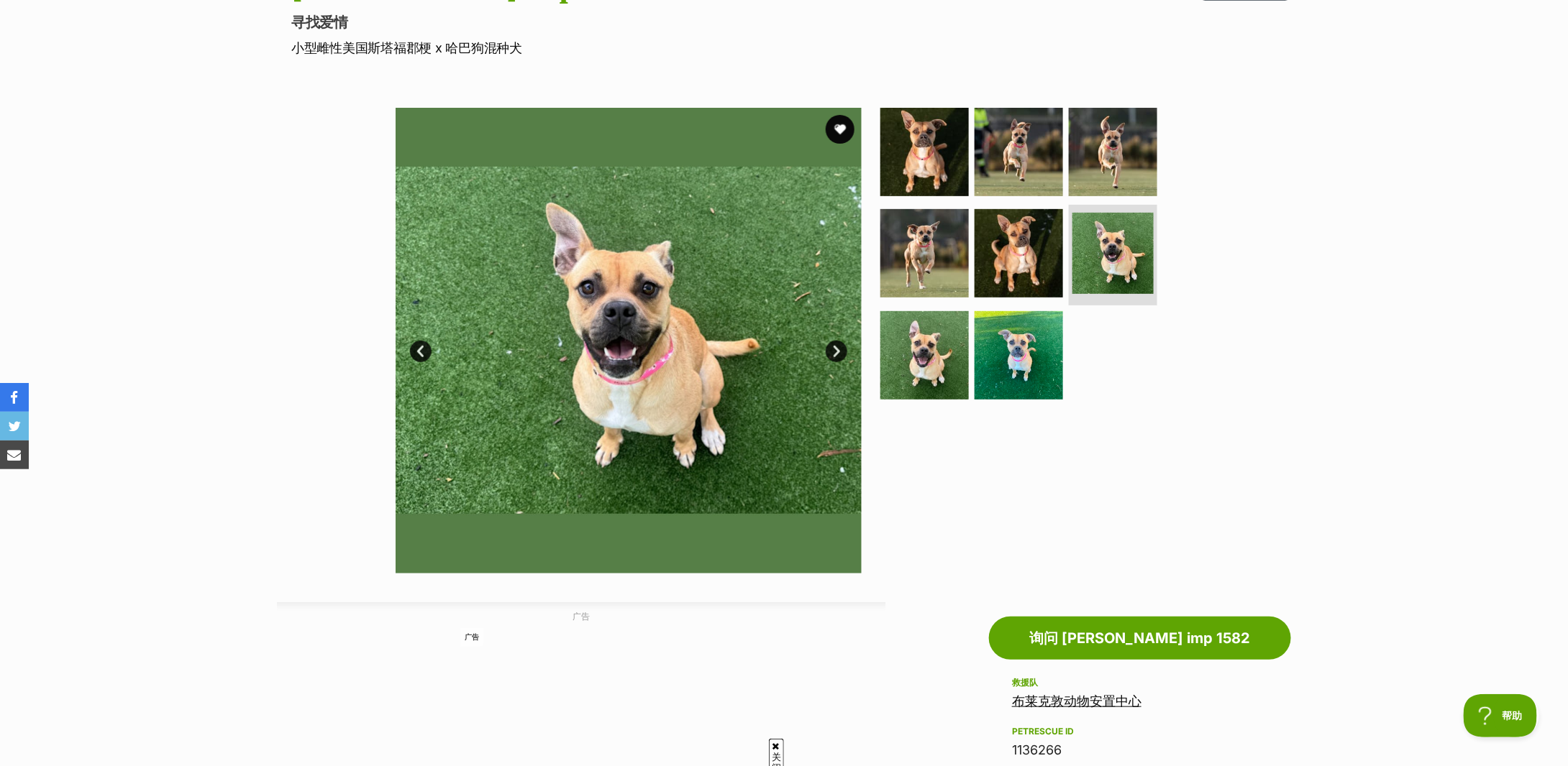
click at [831, 348] on link "下一个" at bounding box center [837, 351] width 22 height 22
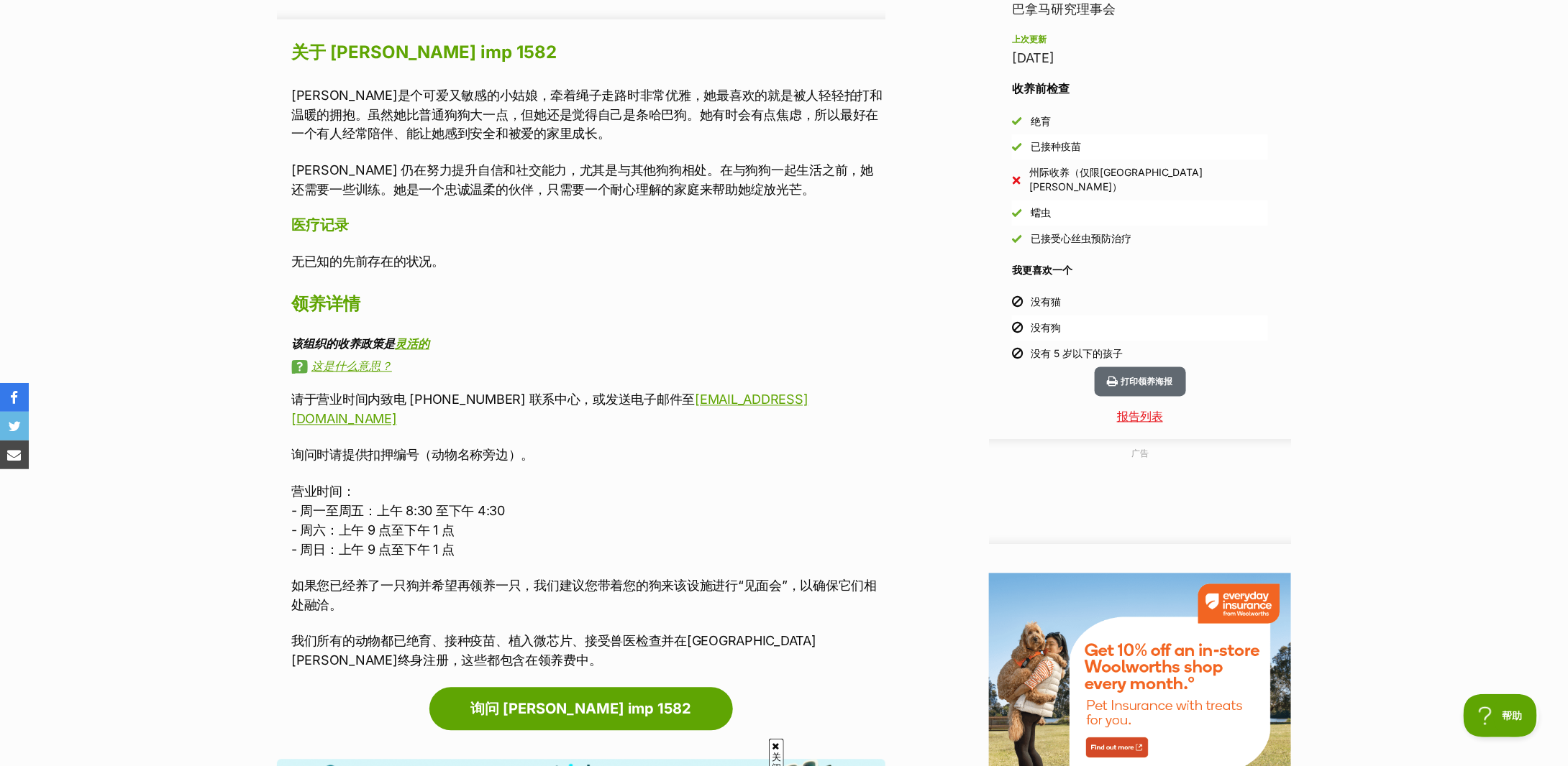
scroll to position [1341, 0]
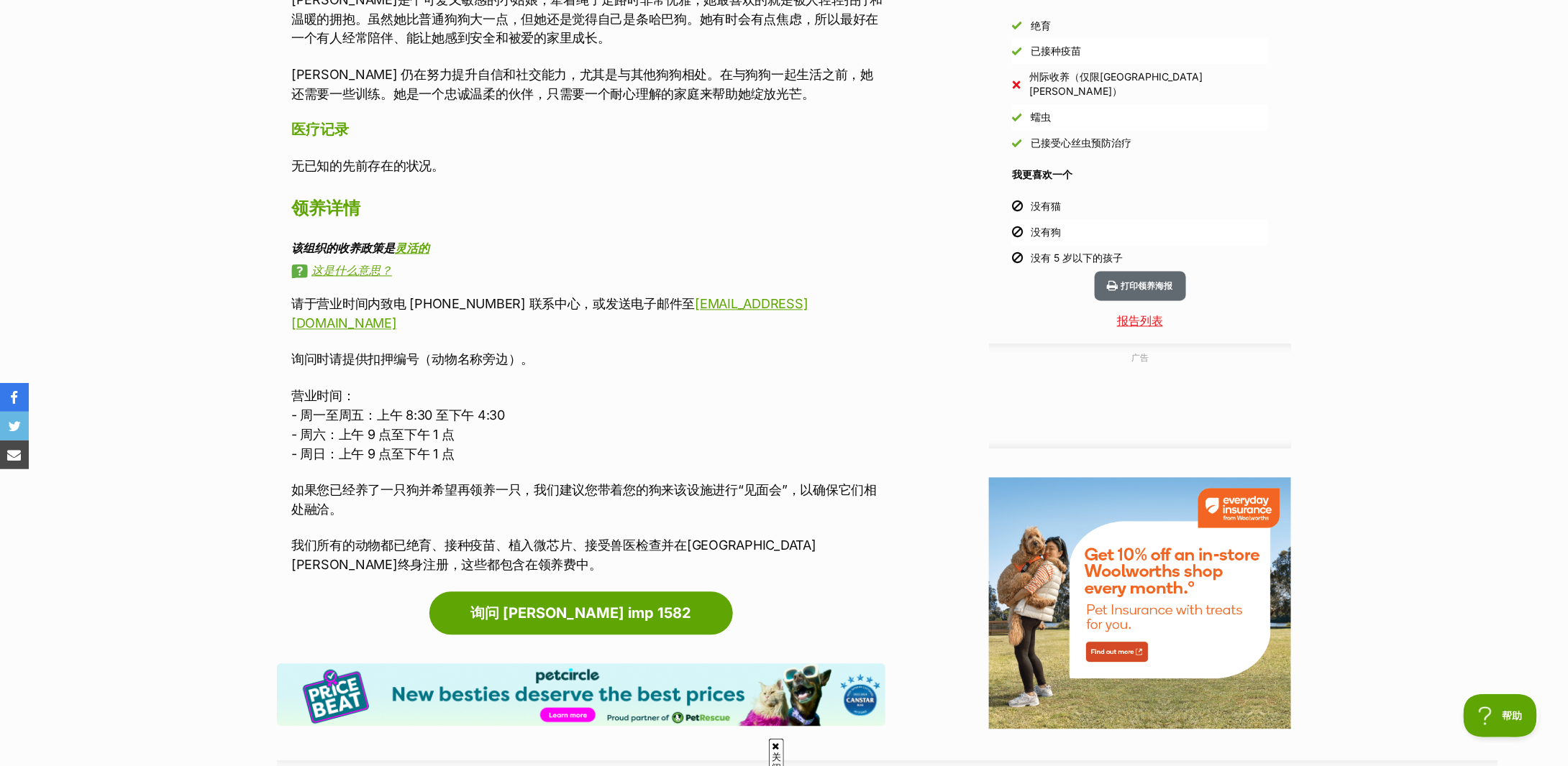
click at [1043, 227] on font "没有狗" at bounding box center [1046, 233] width 30 height 12
click at [1049, 246] on li "没有 5 岁以下的孩子" at bounding box center [1140, 258] width 256 height 25
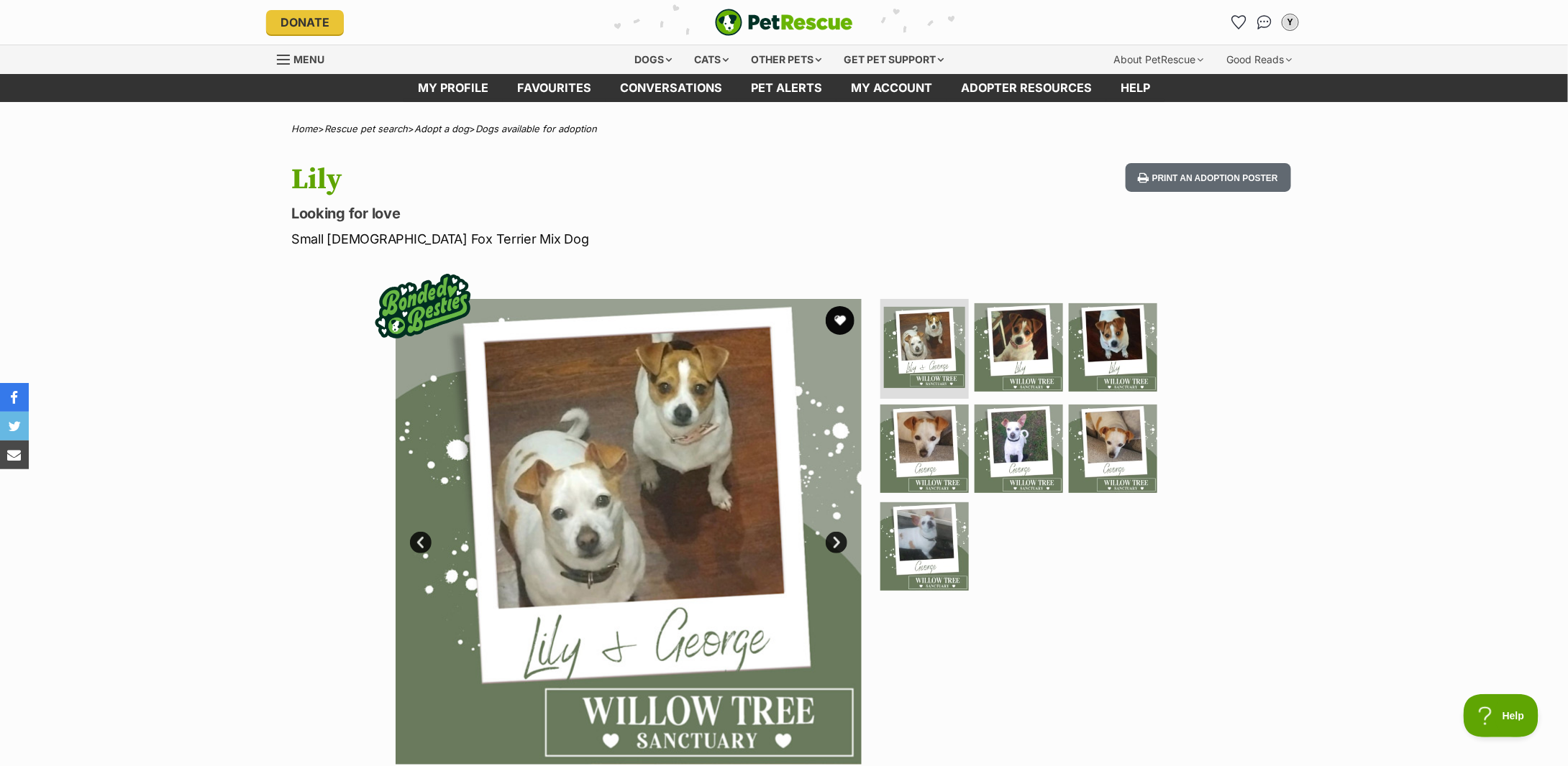
scroll to position [96, 0]
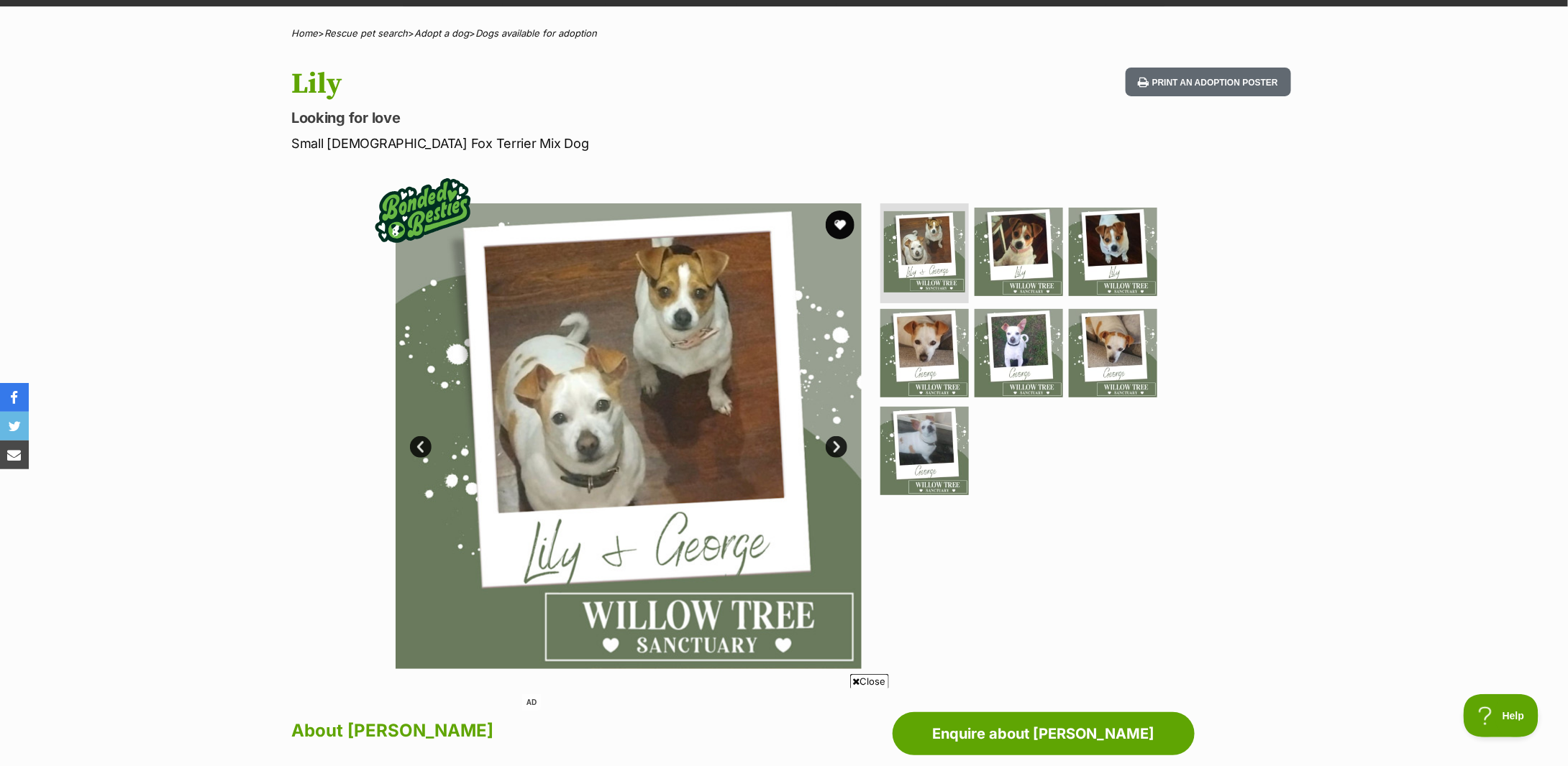
click at [276, 221] on div "Available 1 of 7 images 1 of 7 images 1 of 7 images 1 of 7 images 1 of 7 images…" at bounding box center [784, 425] width 1568 height 488
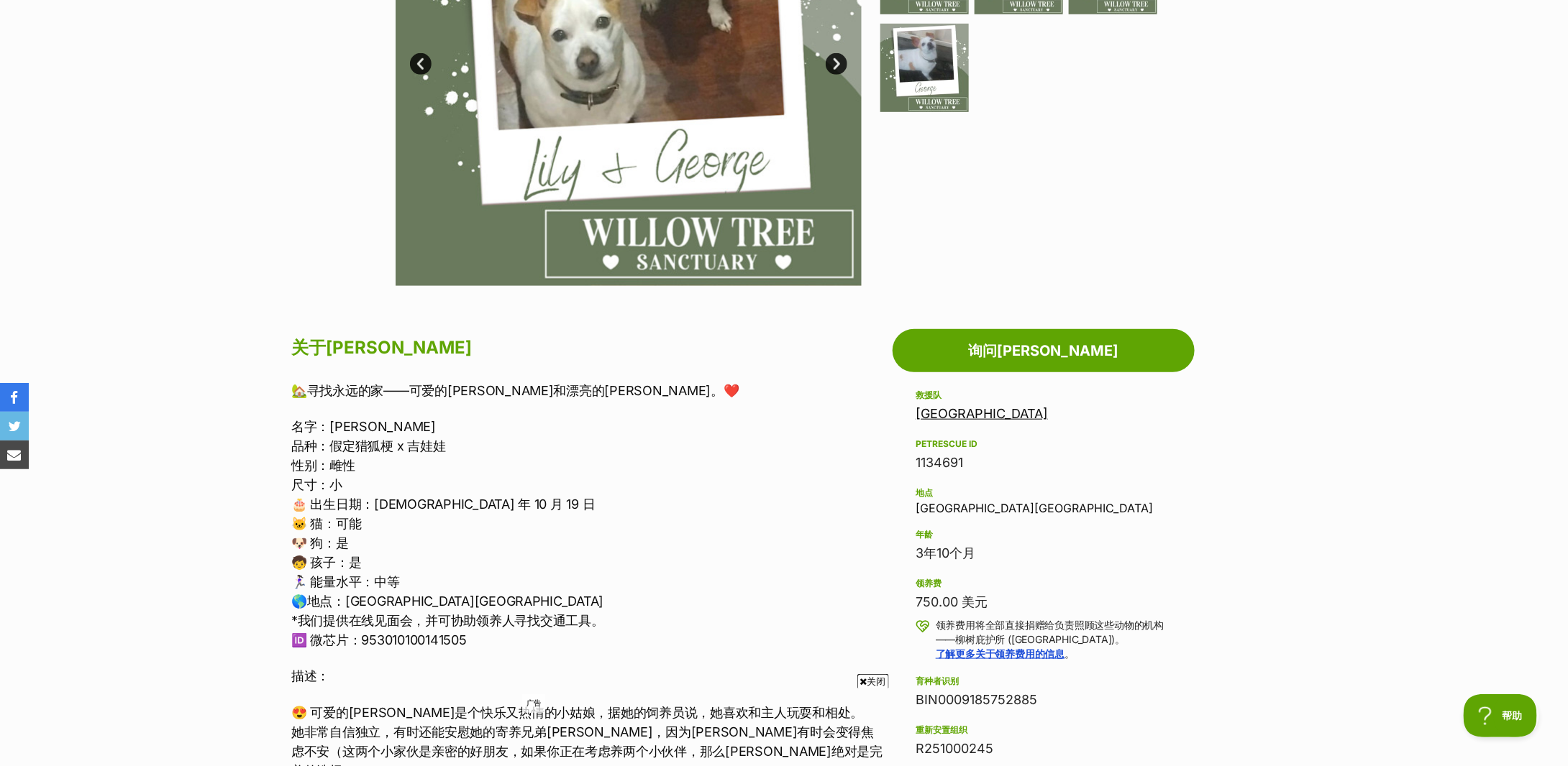
scroll to position [671, 0]
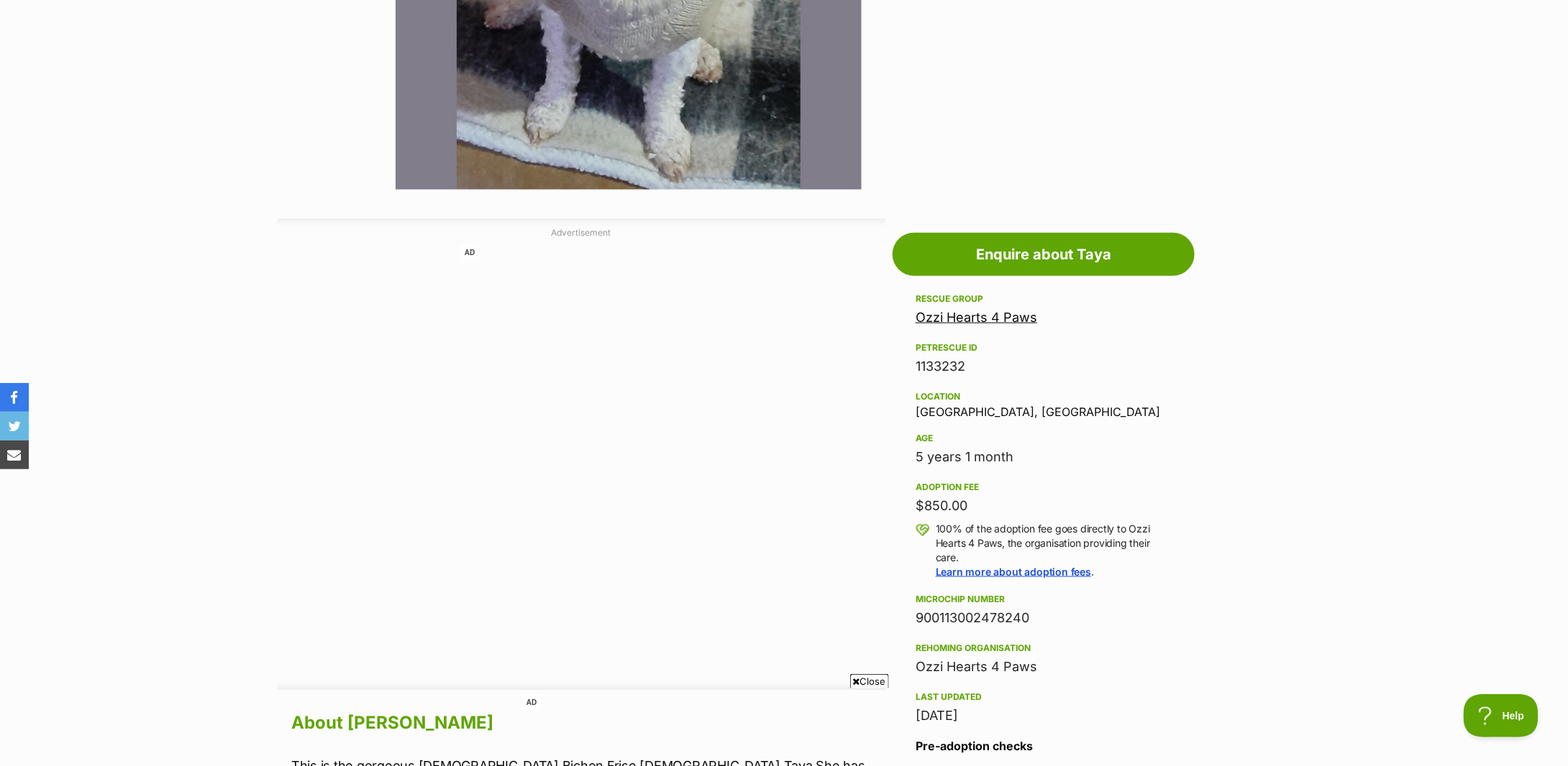
scroll to position [671, 0]
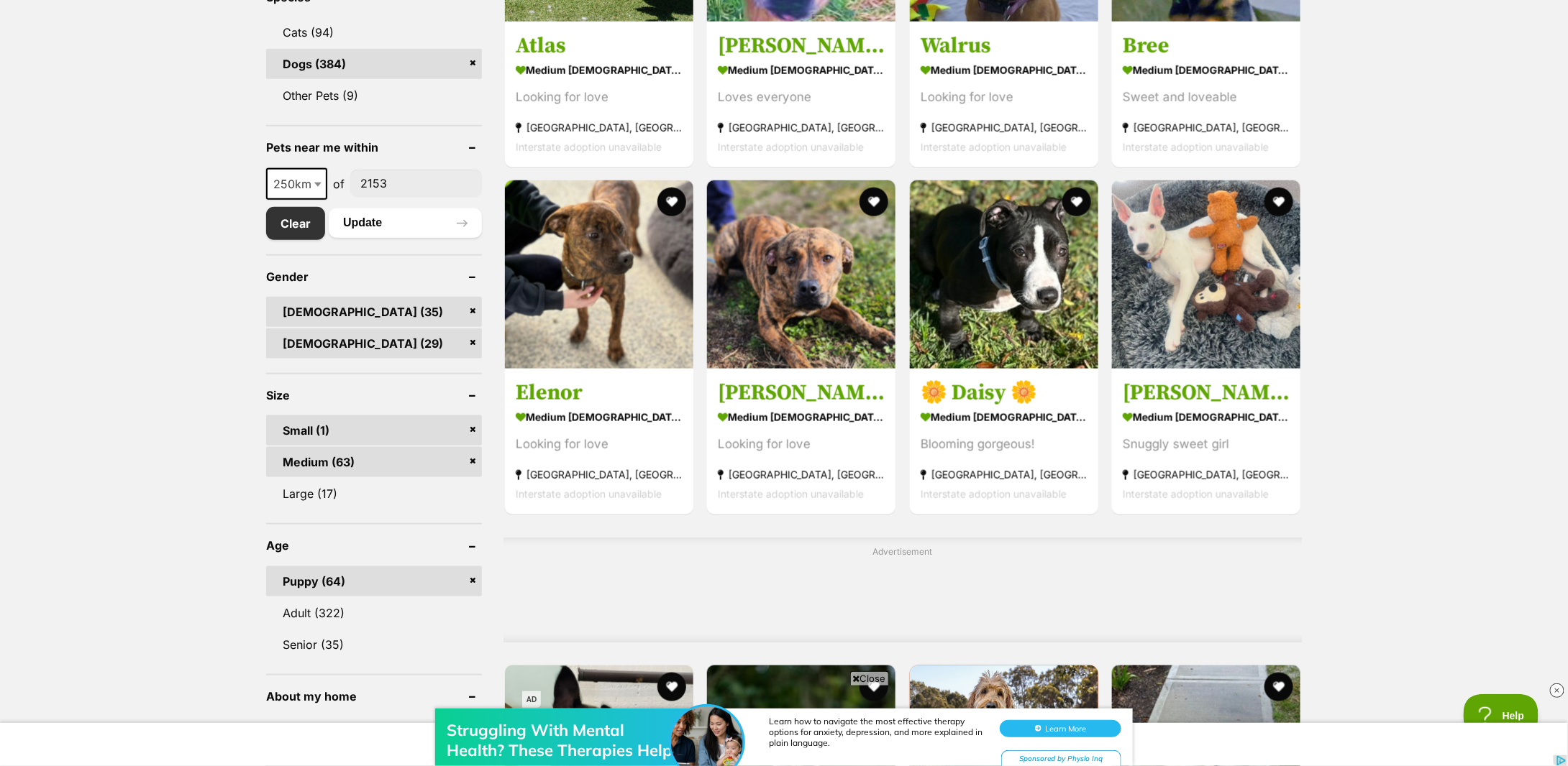
click at [470, 447] on link "Medium (63)" at bounding box center [374, 462] width 216 height 30
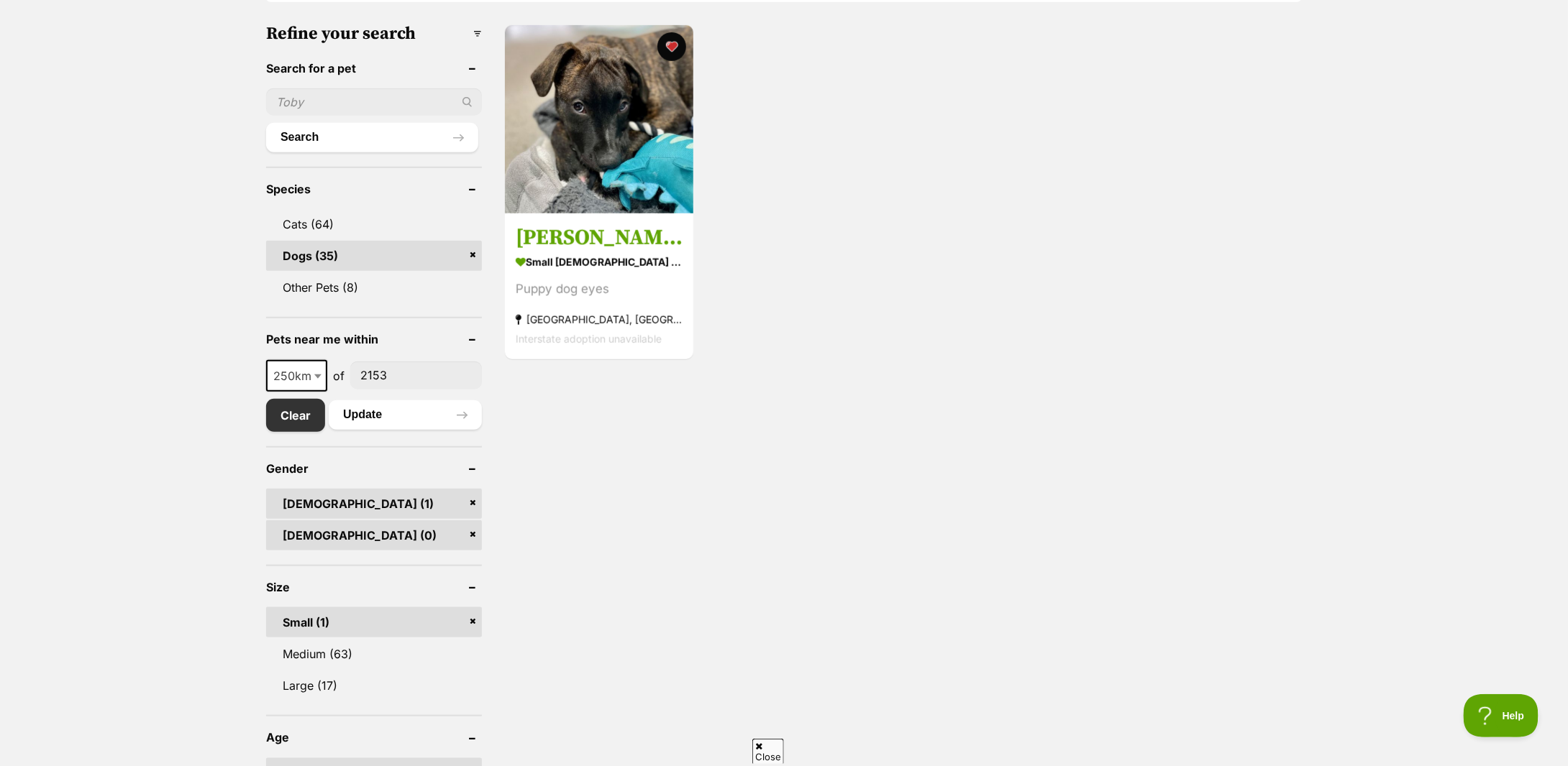
scroll to position [192, 0]
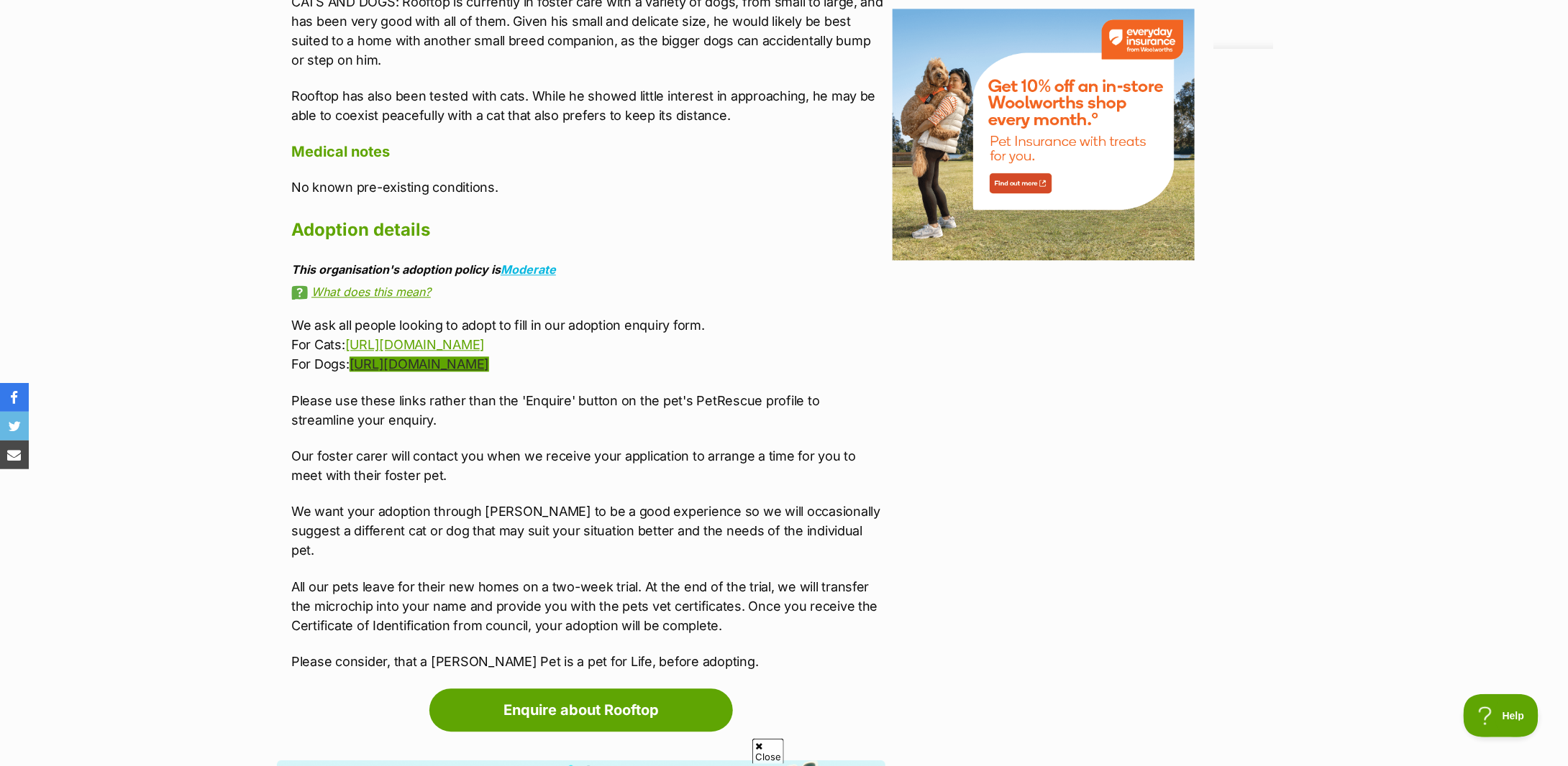
scroll to position [2126, 0]
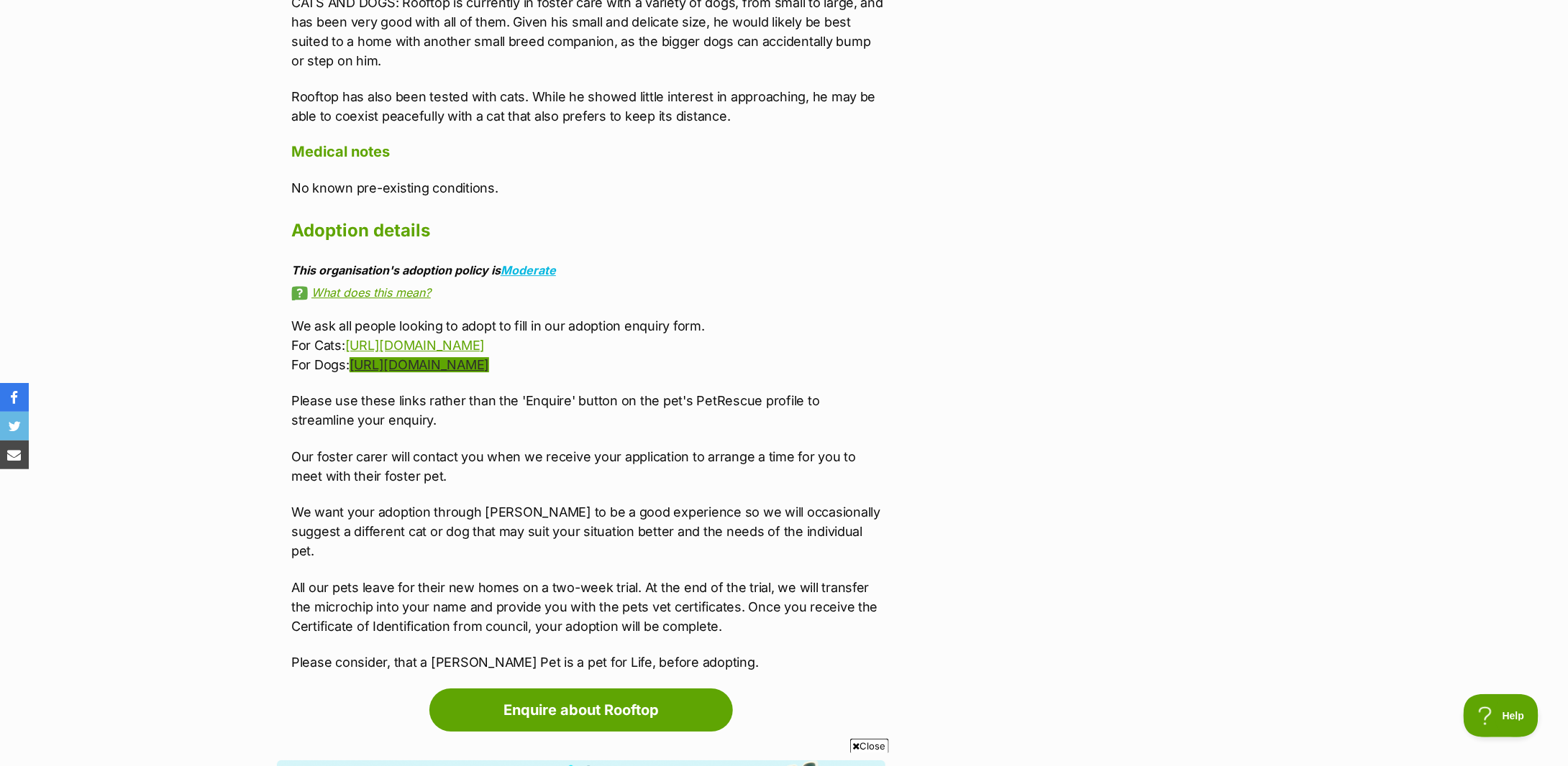
click at [426, 371] on link "[URL][DOMAIN_NAME]" at bounding box center [419, 365] width 140 height 15
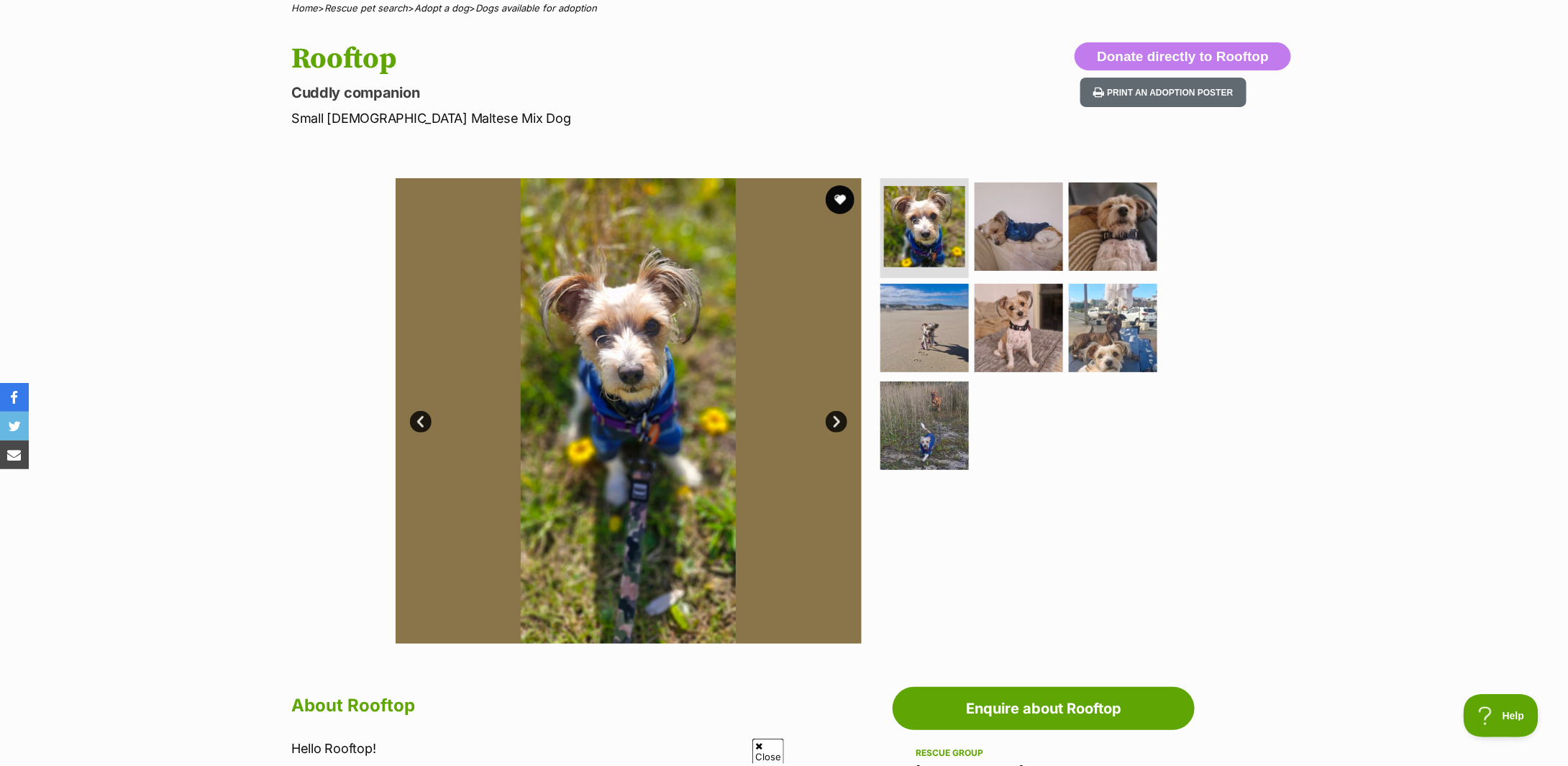
scroll to position [0, 0]
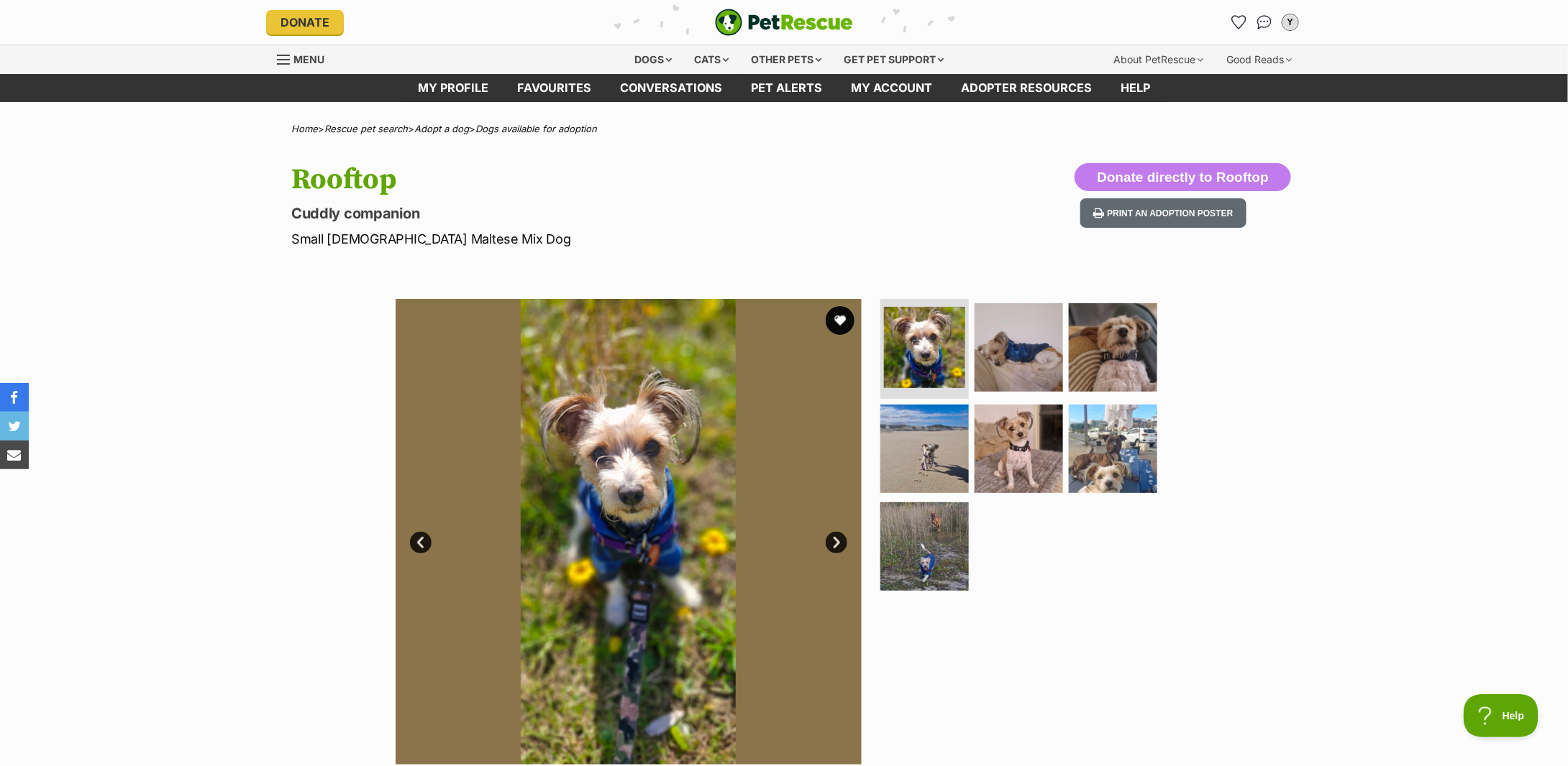
click at [345, 173] on h1 "Rooftop" at bounding box center [595, 180] width 608 height 33
copy hgroup "Rooftop"
click at [363, 237] on p "Small [DEMOGRAPHIC_DATA] Maltese Mix Dog" at bounding box center [595, 239] width 608 height 19
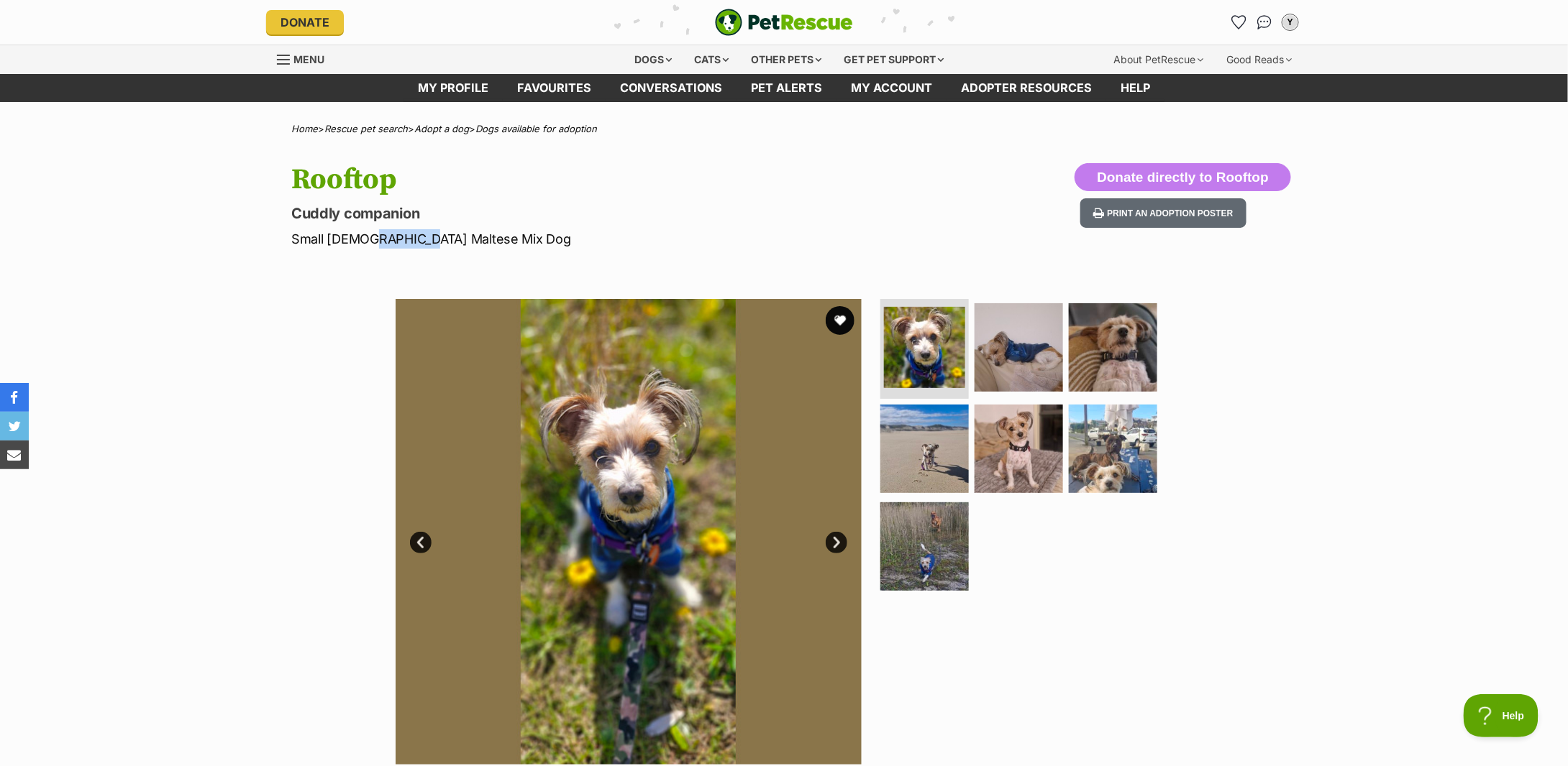
click at [363, 237] on p "Small [DEMOGRAPHIC_DATA] Maltese Mix Dog" at bounding box center [595, 239] width 608 height 19
copy div "Small [DEMOGRAPHIC_DATA] Maltese Mix Dog"
click at [311, 188] on h1 "Rooftop" at bounding box center [595, 180] width 608 height 33
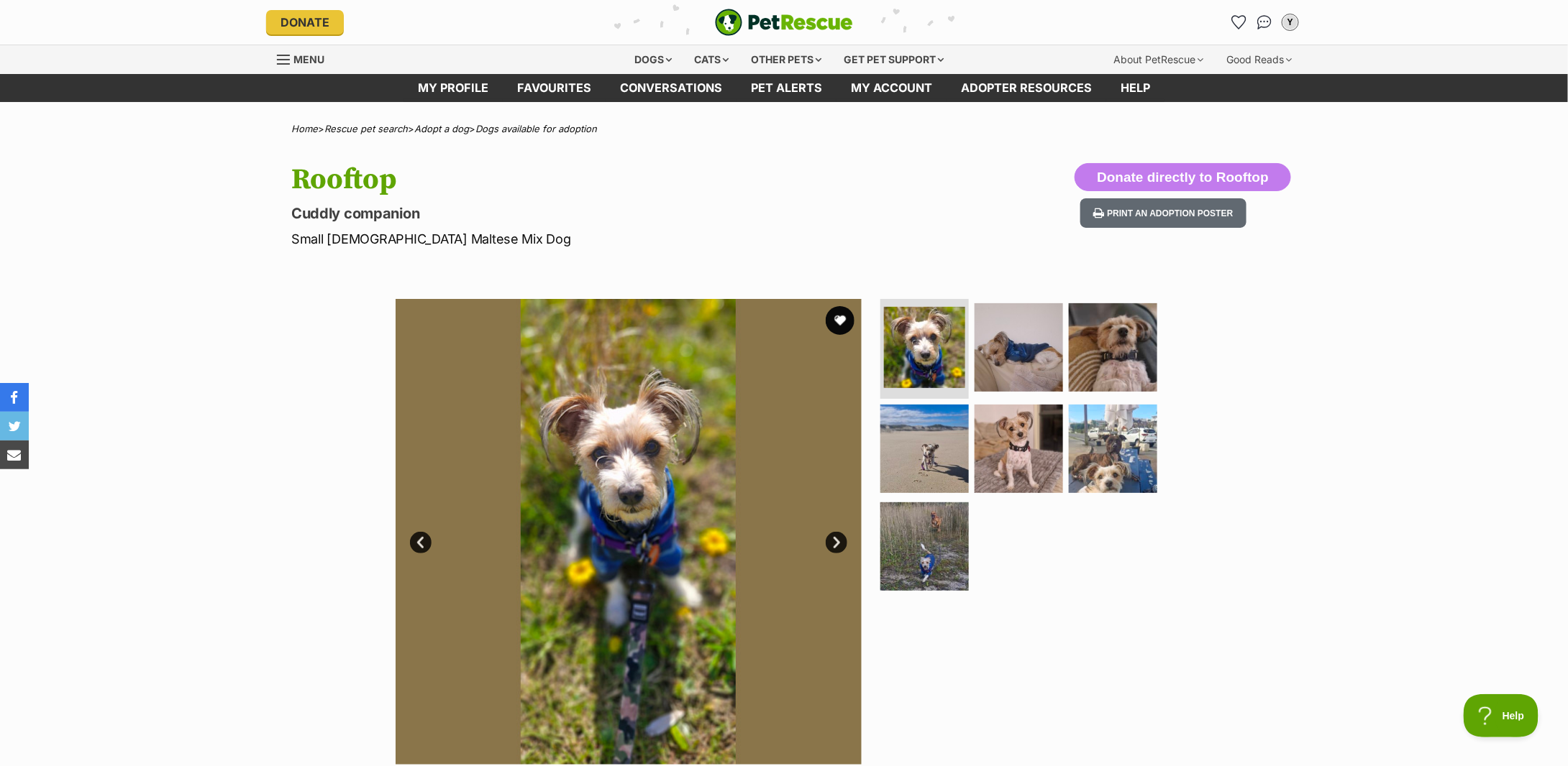
copy h1 "Rooftop"
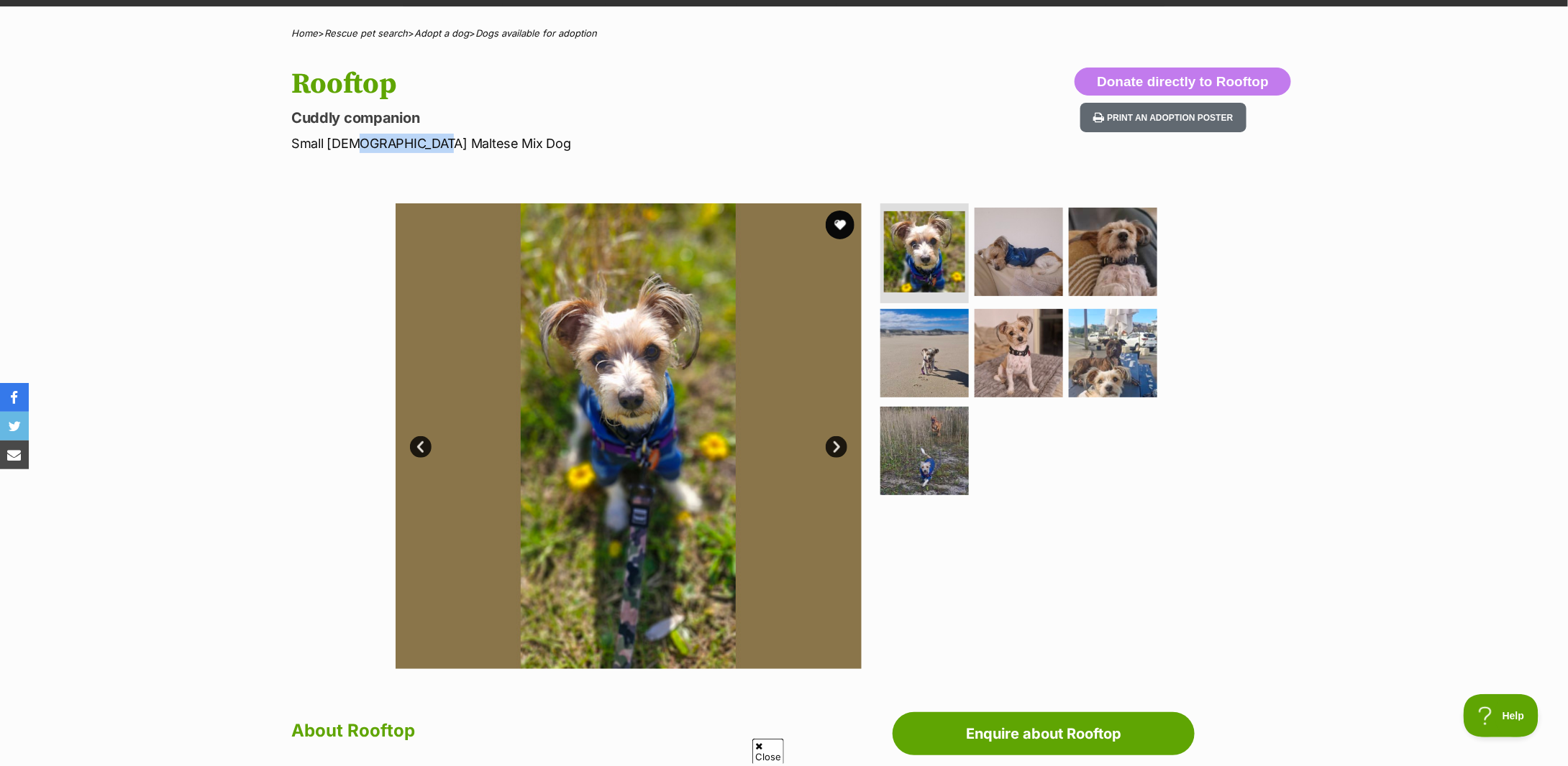
drag, startPoint x: 351, startPoint y: 142, endPoint x: 424, endPoint y: 140, distance: 73.0
click at [424, 140] on p "Small [DEMOGRAPHIC_DATA] Maltese Mix Dog" at bounding box center [595, 143] width 608 height 19
drag, startPoint x: 366, startPoint y: 141, endPoint x: 486, endPoint y: 134, distance: 120.2
click at [486, 134] on p "Small [DEMOGRAPHIC_DATA] Maltese Mix Dog" at bounding box center [595, 143] width 608 height 19
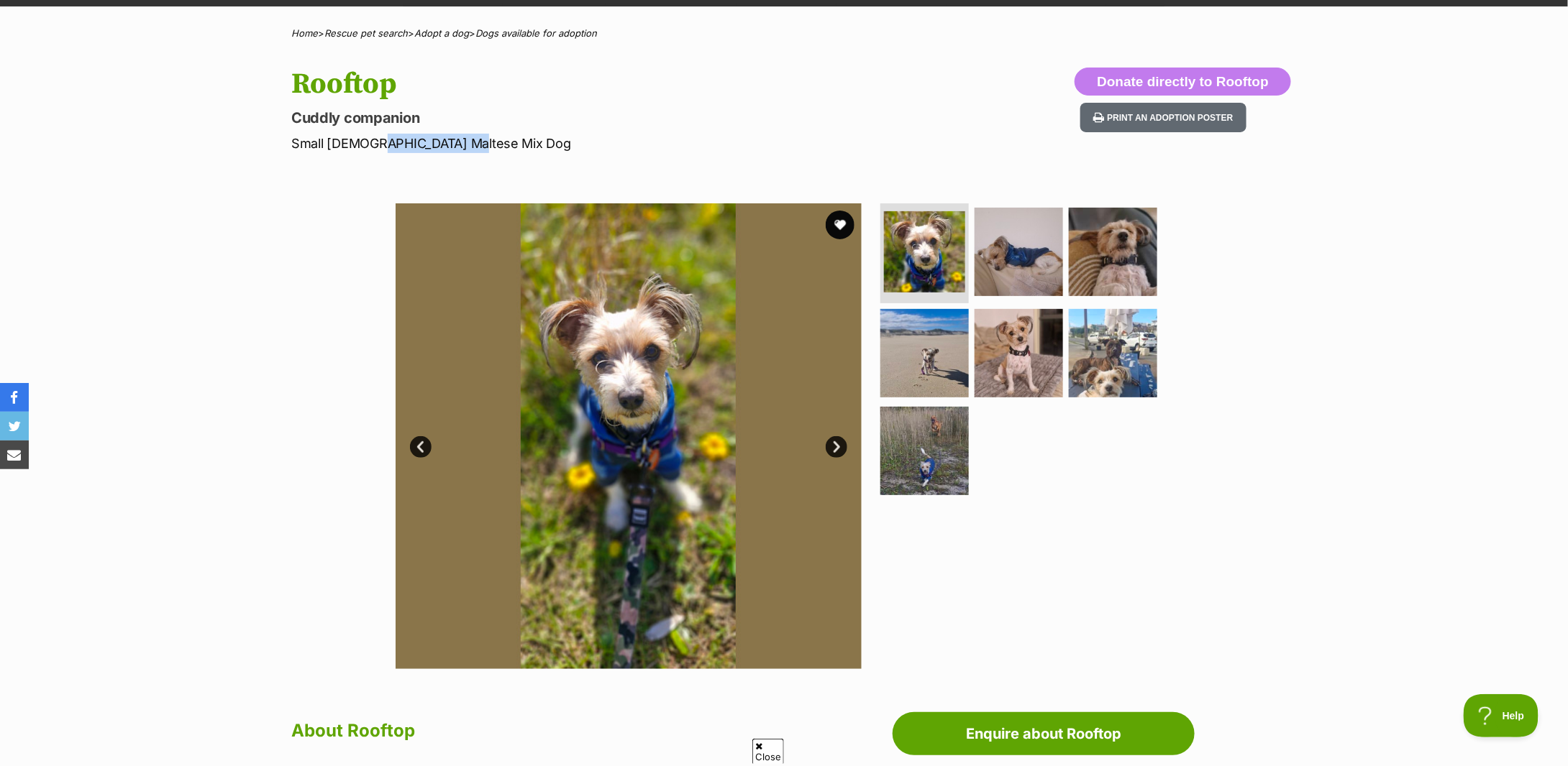
click at [486, 134] on p "Small [DEMOGRAPHIC_DATA] Maltese Mix Dog" at bounding box center [595, 143] width 608 height 19
click at [835, 446] on link "Next" at bounding box center [837, 447] width 22 height 22
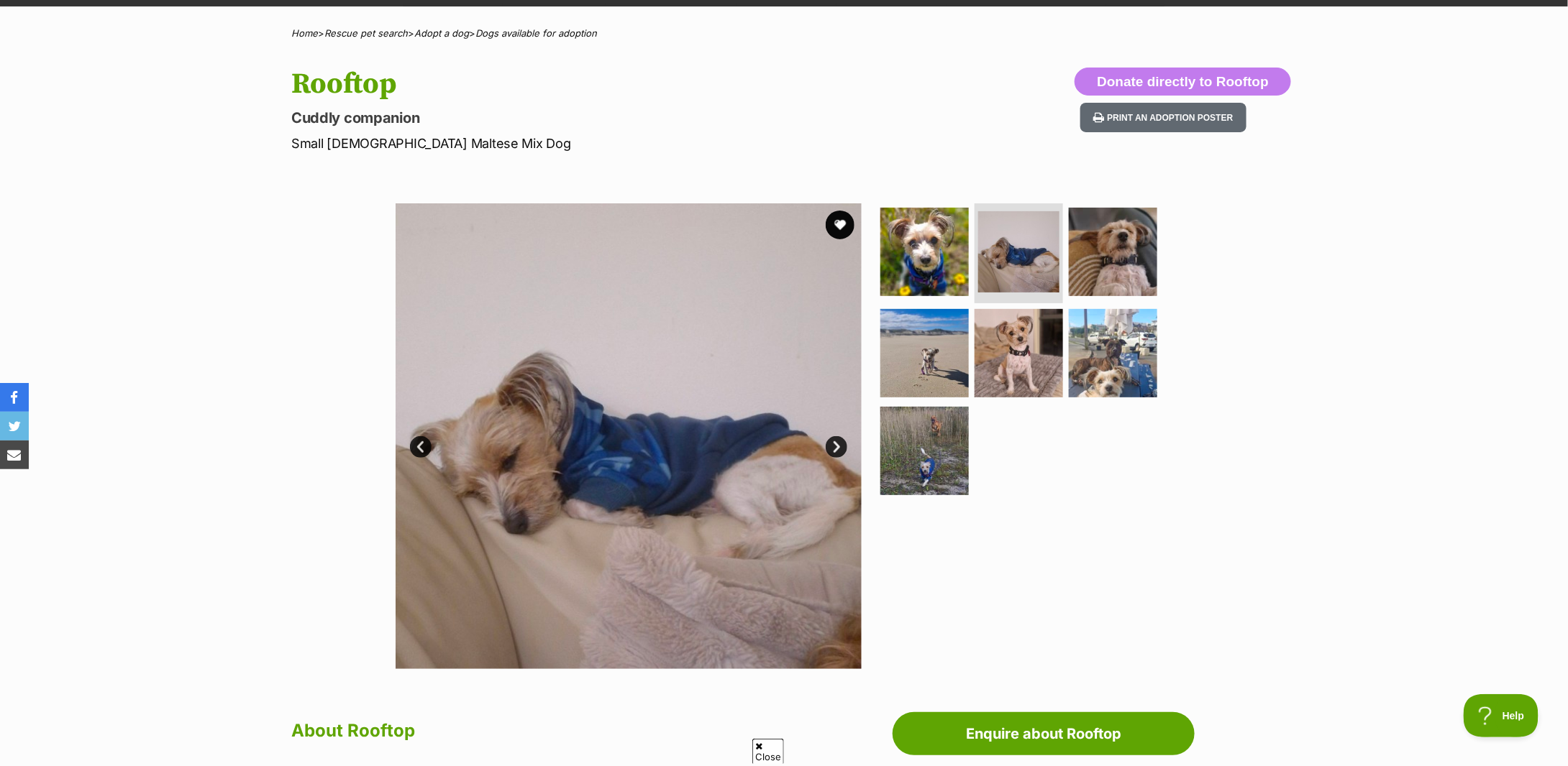
click at [835, 446] on link "Next" at bounding box center [837, 447] width 22 height 22
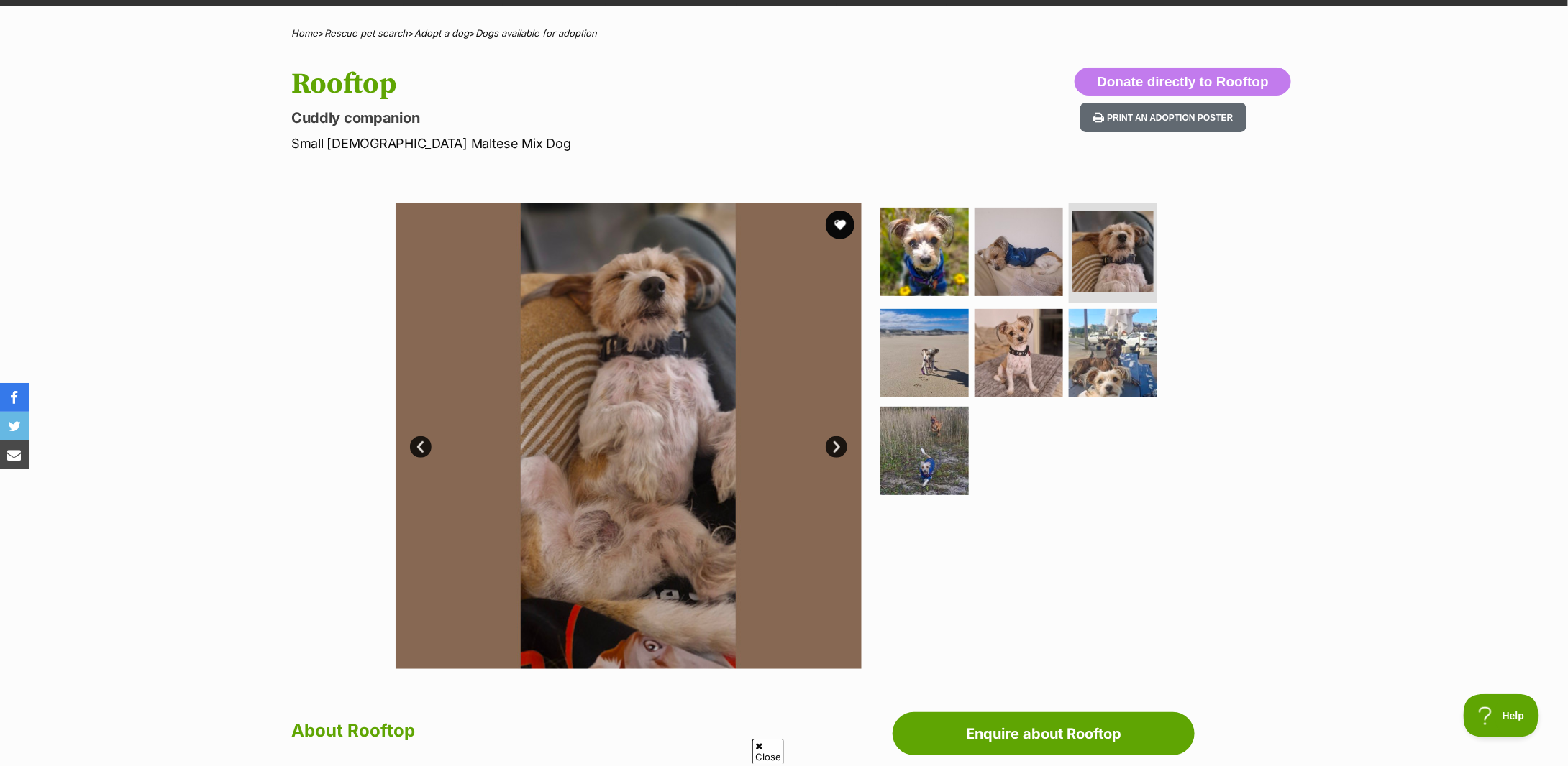
click at [834, 449] on link "Next" at bounding box center [837, 447] width 22 height 22
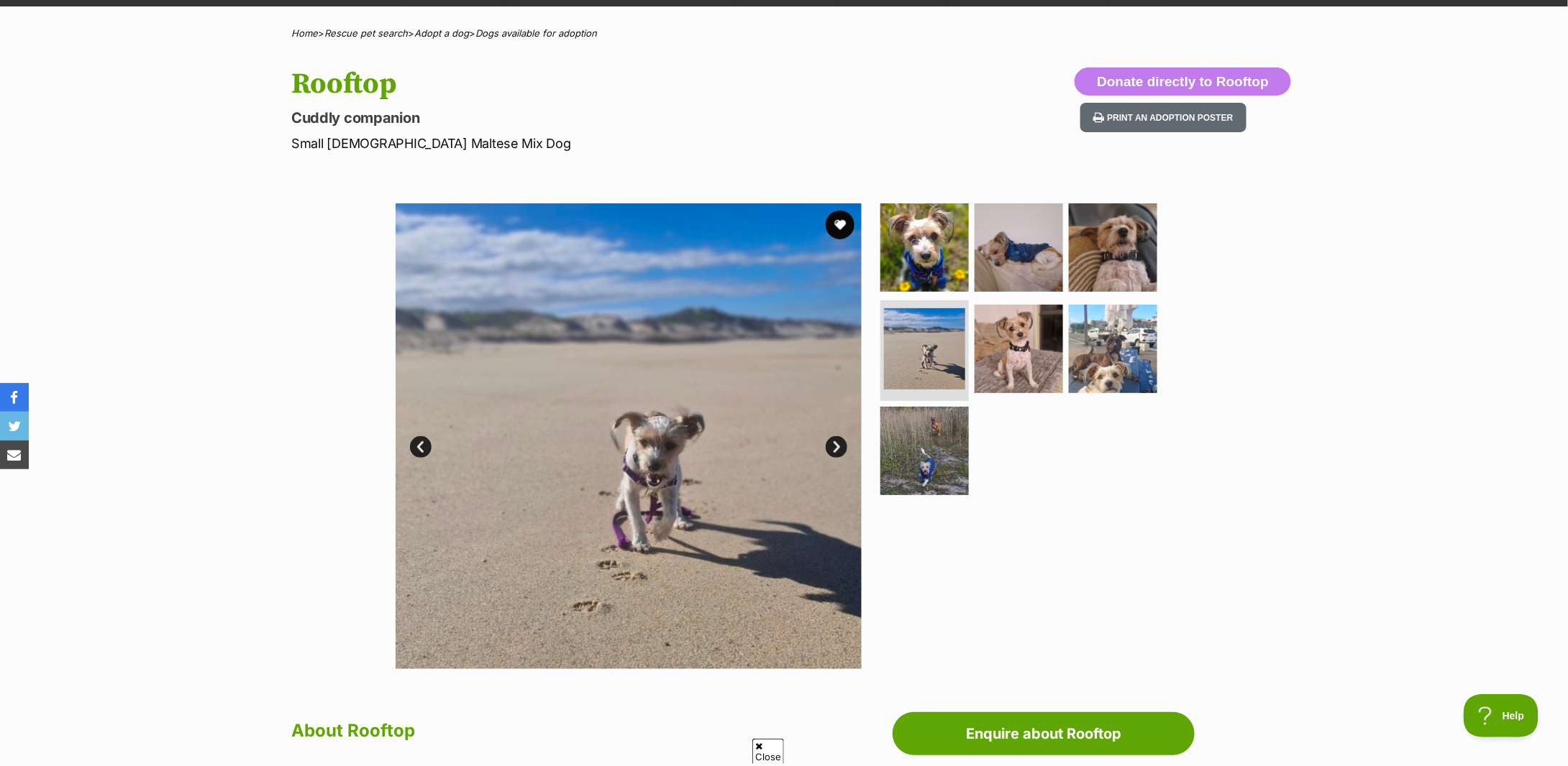
click at [834, 449] on link "Next" at bounding box center [837, 447] width 22 height 22
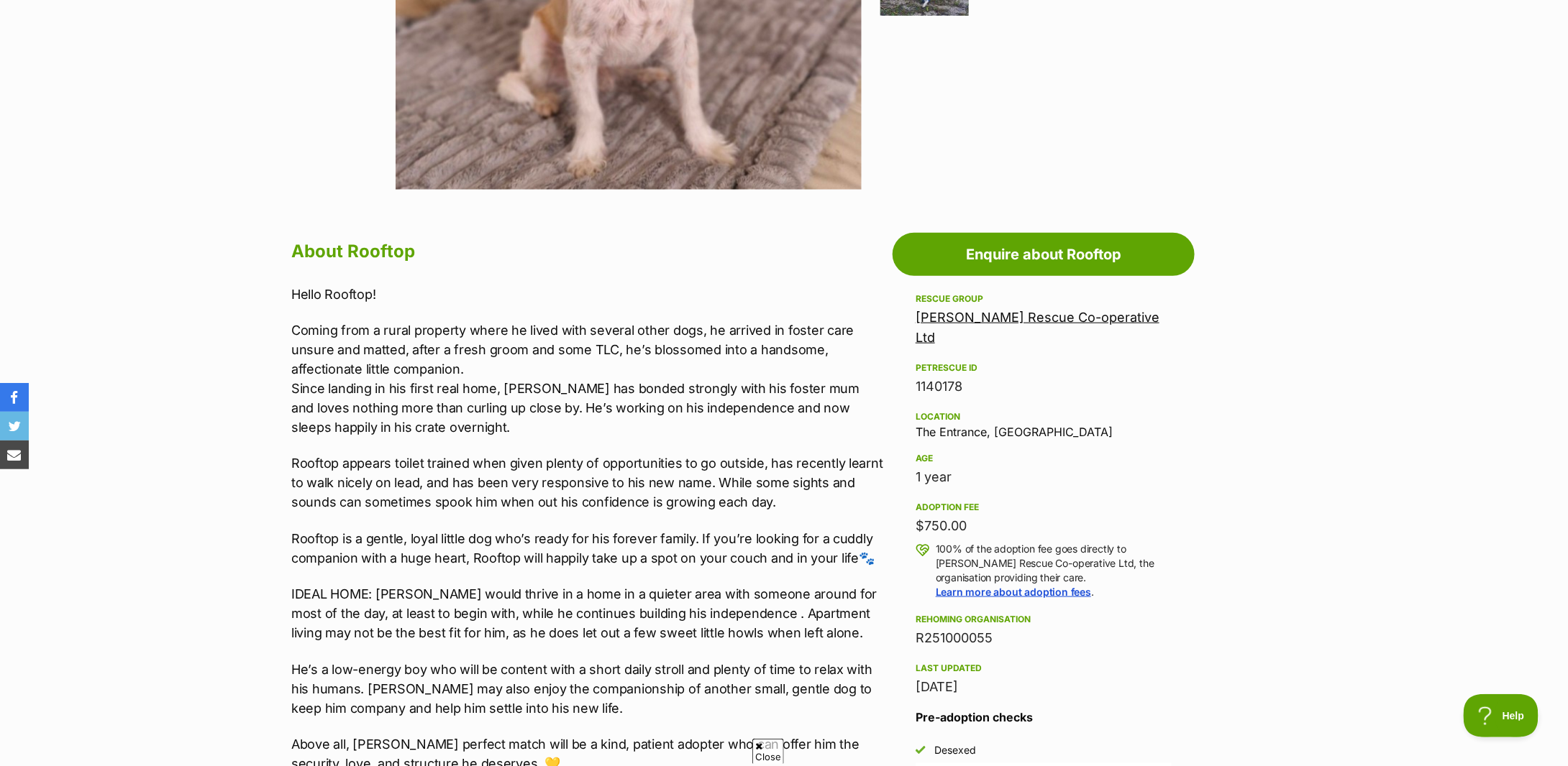
scroll to position [671, 0]
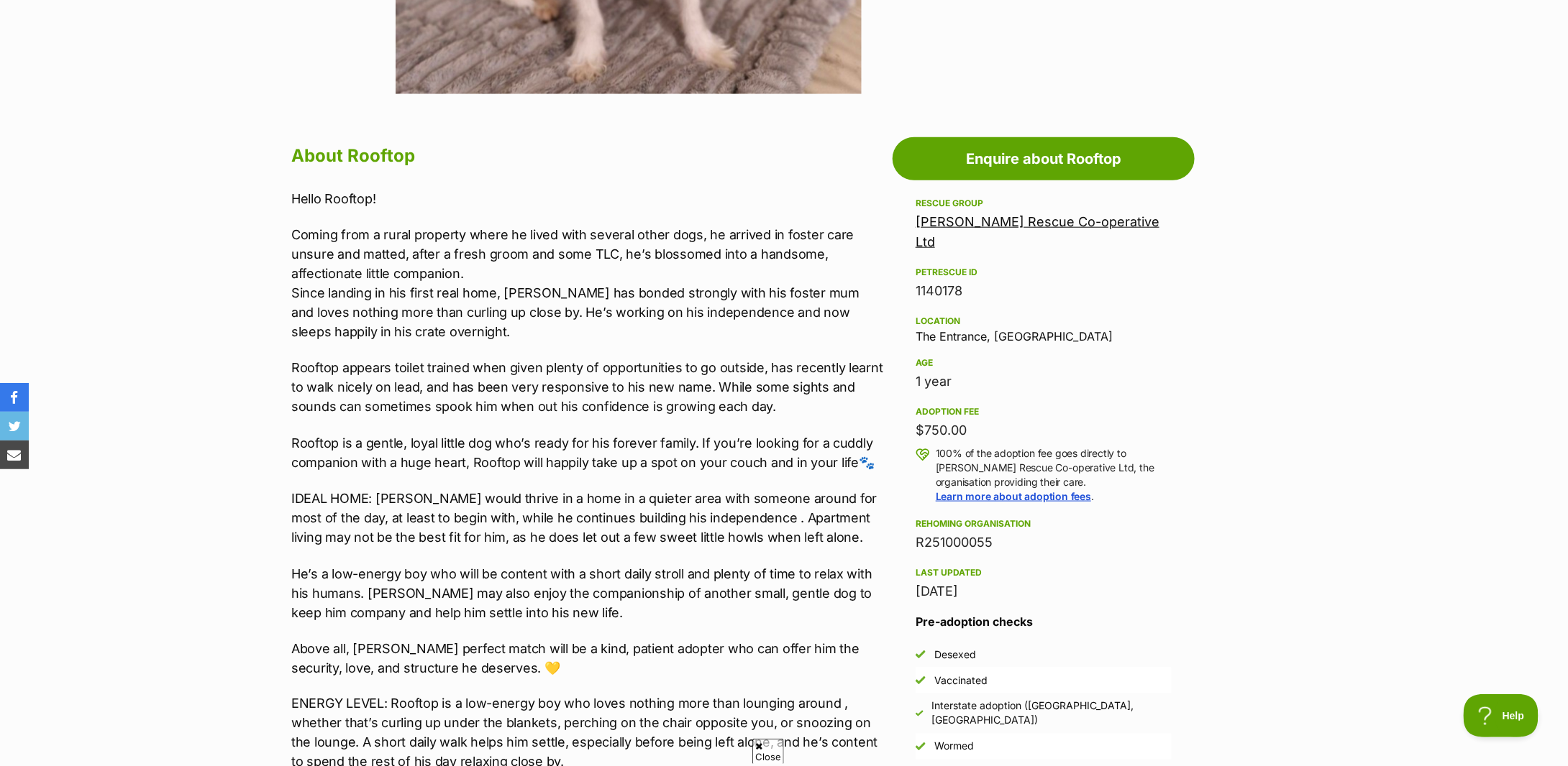
click at [929, 372] on div "1 year" at bounding box center [1043, 381] width 256 height 20
click at [930, 372] on div "1 year" at bounding box center [1043, 381] width 256 height 20
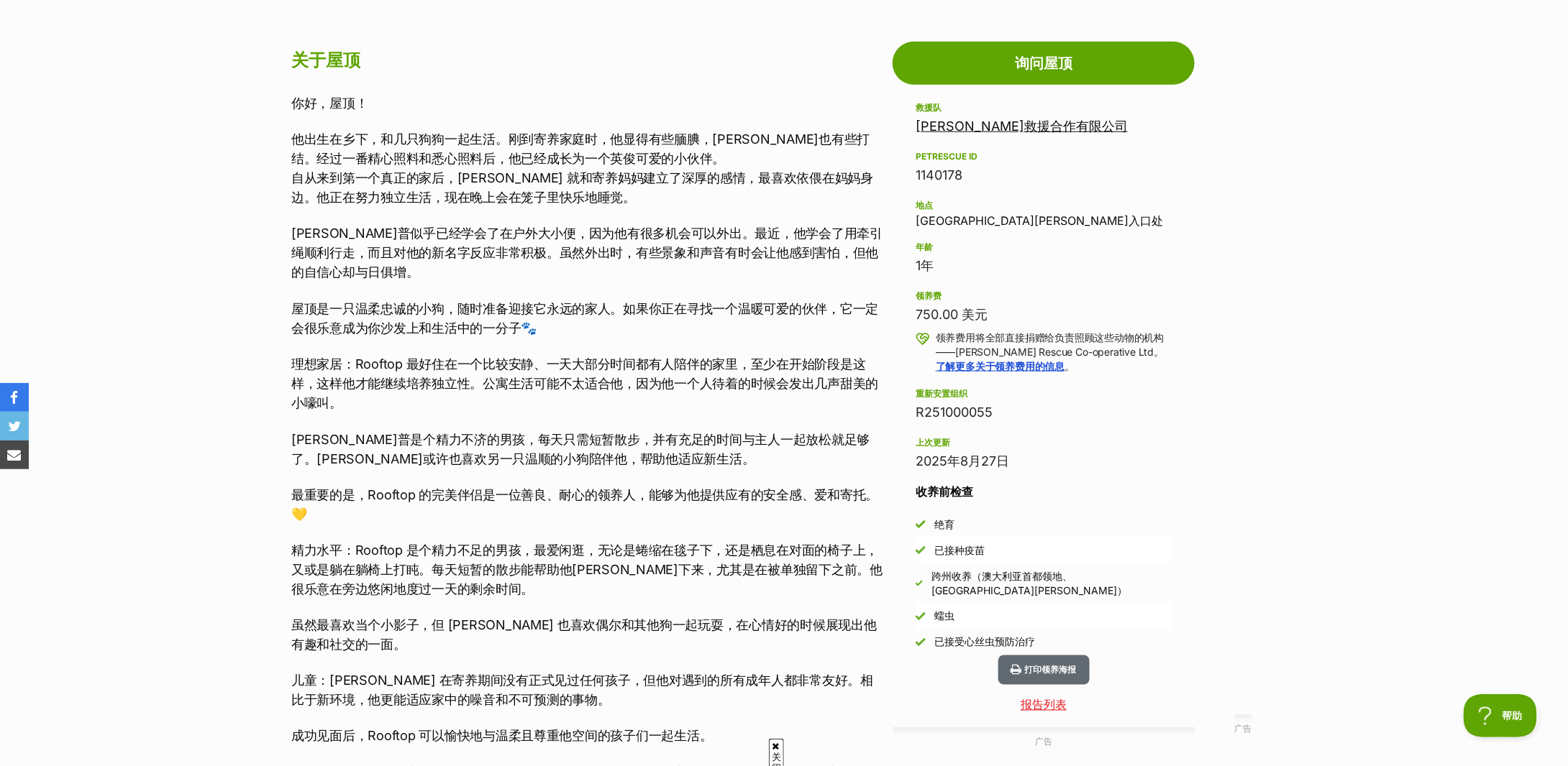
scroll to position [863, 0]
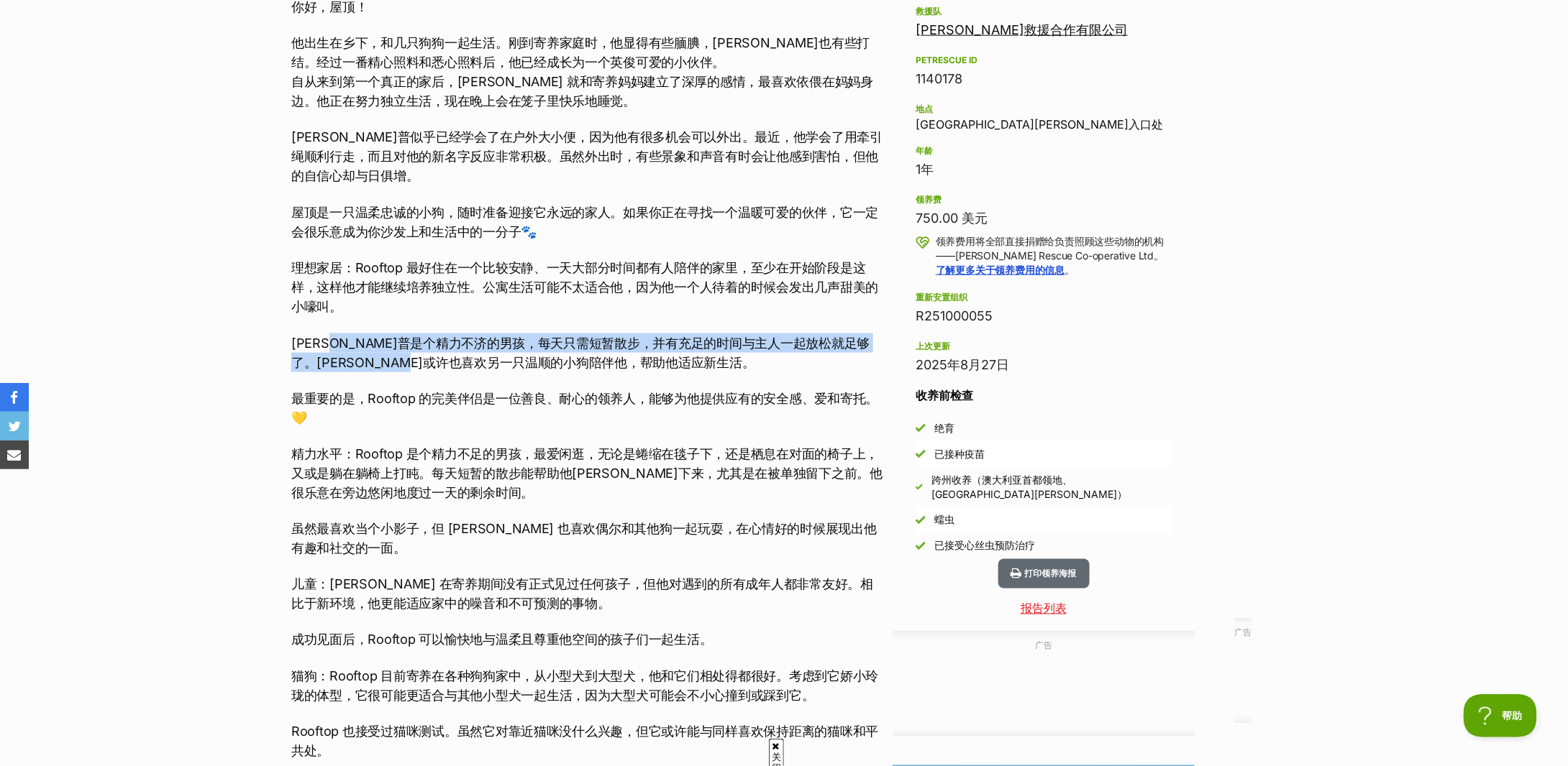
drag, startPoint x: 359, startPoint y: 343, endPoint x: 512, endPoint y: 359, distance: 153.8
click at [512, 359] on font "[PERSON_NAME]普是个精力不济的男孩，每天只需短暂散步，并有充足的时间与主人一起放松就足够了。[PERSON_NAME]或许也喜欢另一只温顺的小狗陪…" at bounding box center [580, 352] width 578 height 34
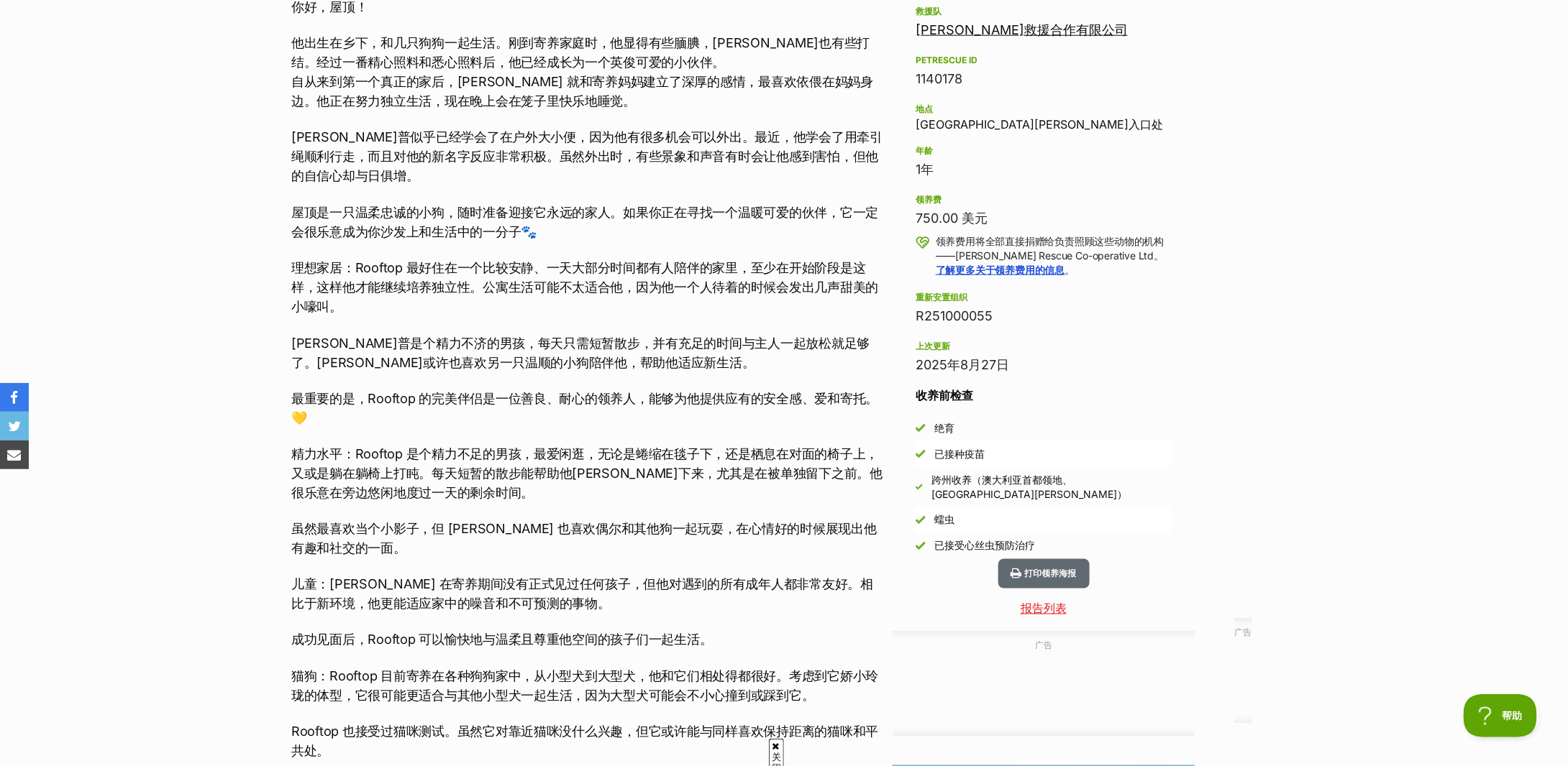
scroll to position [1054, 0]
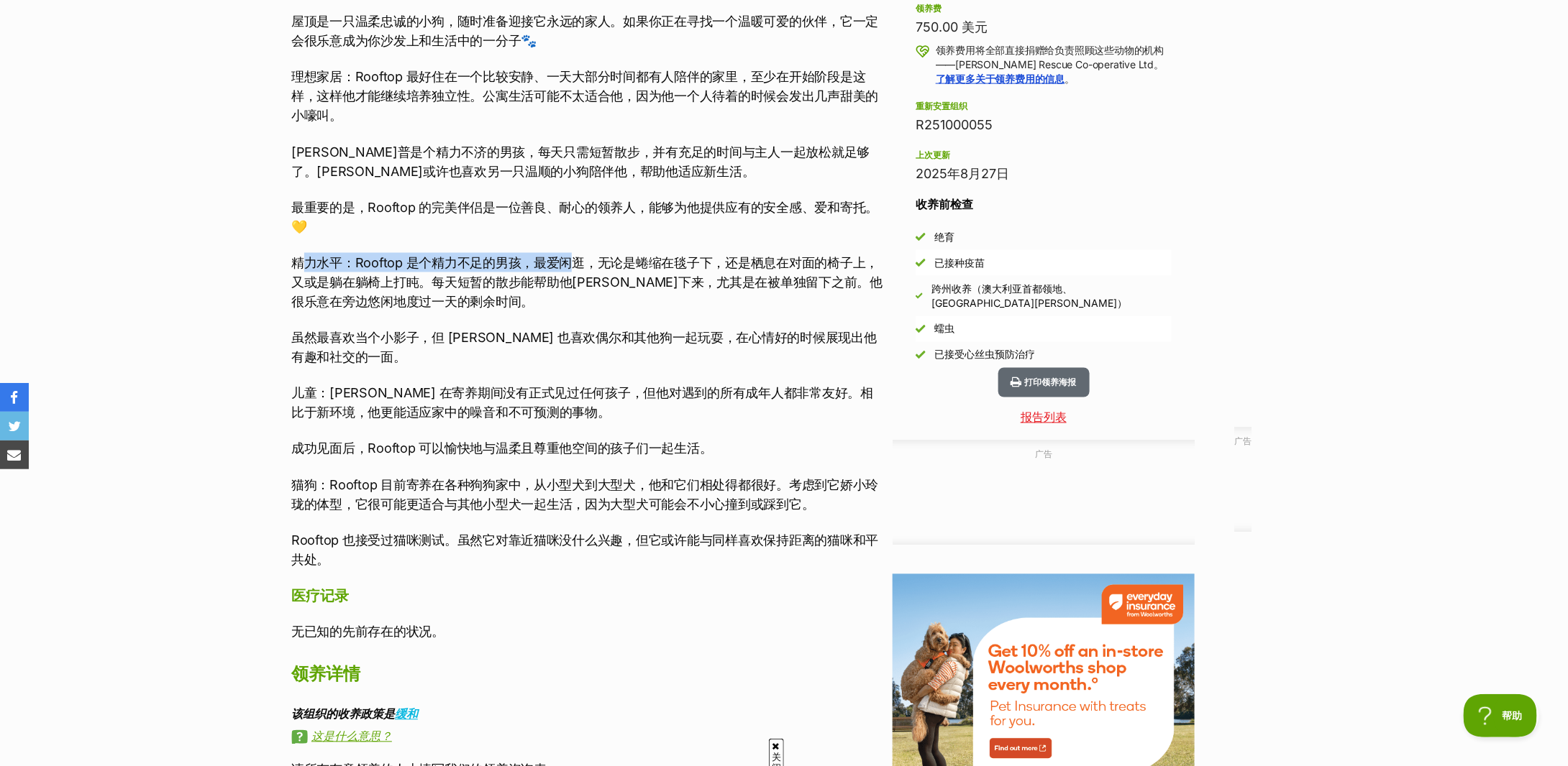
drag, startPoint x: 302, startPoint y: 256, endPoint x: 573, endPoint y: 265, distance: 271.1
click at [572, 265] on font "精力水平：Rooftop 是个精力不足的男孩，最爱闲逛，无论是蜷缩在毯子下，还是栖息在对面的椅子上，又或是躺在躺椅上打盹。每天短暂的散步能帮助他[PERSON…" at bounding box center [586, 282] width 592 height 54
click at [573, 265] on font "精力水平：Rooftop 是个精力不足的男孩，最爱闲逛，无论是蜷缩在毯子下，还是栖息在对面的椅子上，又或是躺在躺椅上打盹。每天短暂的散步能帮助他[PERSON…" at bounding box center [586, 282] width 592 height 54
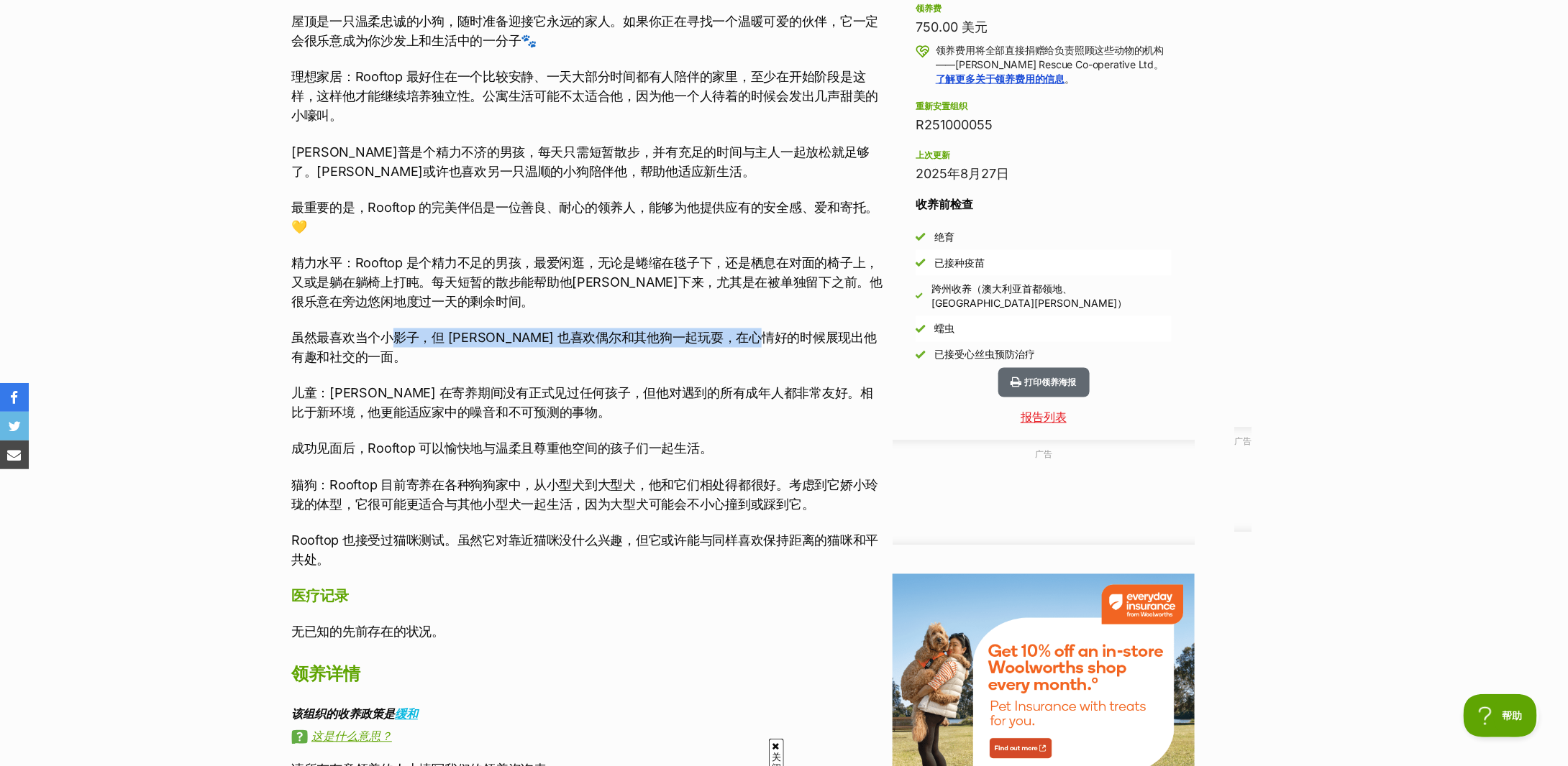
drag, startPoint x: 390, startPoint y: 312, endPoint x: 783, endPoint y: 314, distance: 393.0
click at [783, 314] on div "你好，屋顶！ 他出生在乡下，和几只狗狗一起生活。刚到寄养家庭时，他显得有些腼腆，[PERSON_NAME]也有些打结。经过一番精心照料和悉心照料后，他已经成长…" at bounding box center [588, 188] width 594 height 765
click at [784, 314] on div "你好，屋顶！ 他出生在乡下，和几只狗狗一起生活。刚到寄养家庭时，他显得有些腼腆，[PERSON_NAME]也有些打结。经过一番精心照料和悉心照料后，他已经成长…" at bounding box center [588, 188] width 594 height 765
click at [391, 401] on font "儿童：[PERSON_NAME] 在寄养期间没有正式见过任何孩子，但他对遇到的所有成年人都非常友好。相比于新环境，他更能适应家中的噪音和不可预测的事物。" at bounding box center [582, 403] width 582 height 34
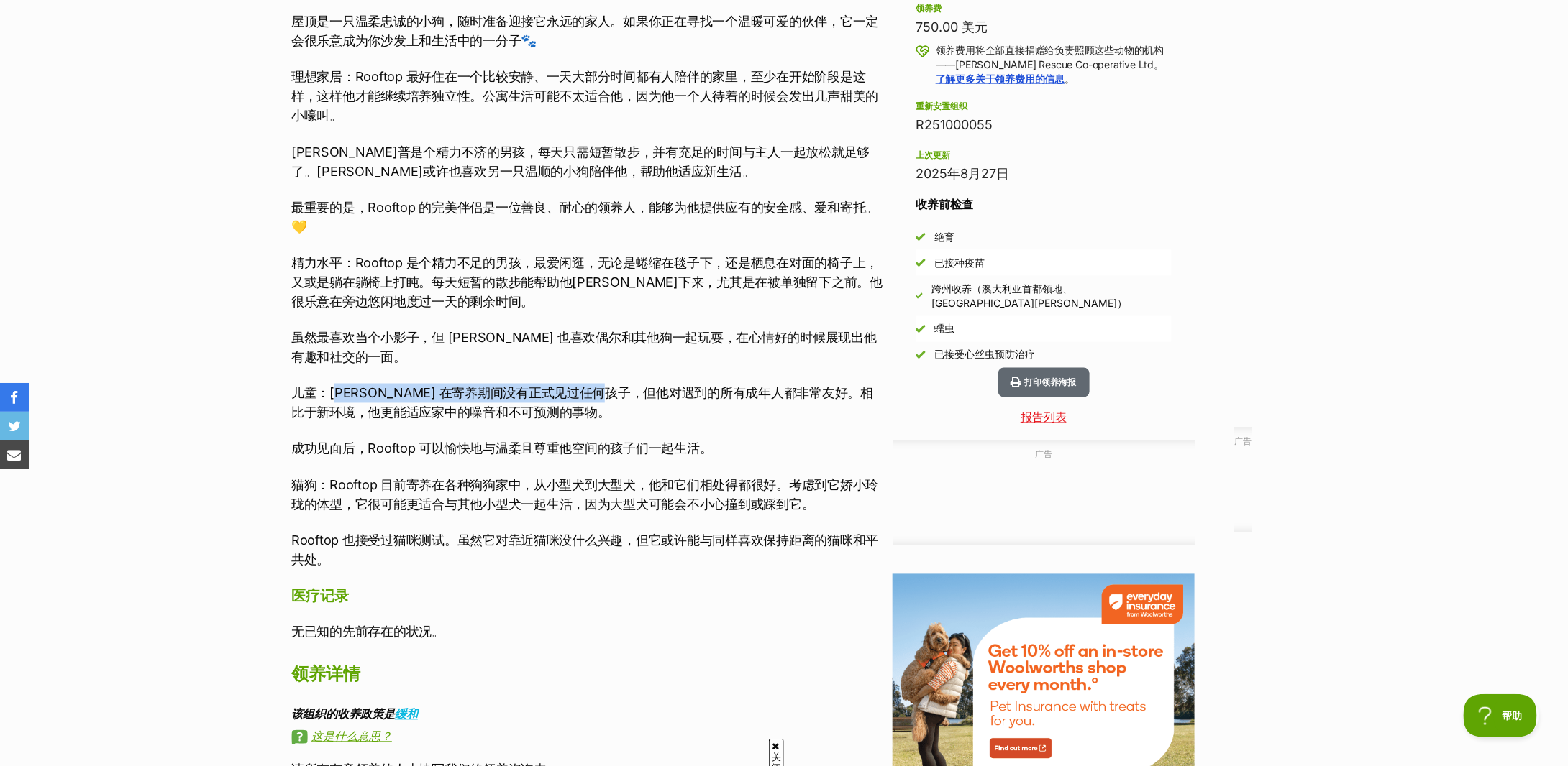
drag, startPoint x: 335, startPoint y: 389, endPoint x: 697, endPoint y: 379, distance: 362.1
click at [694, 379] on div "你好，屋顶！ 他出生在乡下，和几只狗狗一起生活。刚到寄养家庭时，他显得有些腼腆，[PERSON_NAME]也有些打结。经过一番精心照料和悉心照料后，他已经成长…" at bounding box center [588, 188] width 594 height 765
click at [697, 379] on div "你好，屋顶！ 他出生在乡下，和几只狗狗一起生活。刚到寄养家庭时，他显得有些腼腆，[PERSON_NAME]也有些打结。经过一番精心照料和悉心照料后，他已经成长…" at bounding box center [588, 188] width 594 height 765
